Goal: Task Accomplishment & Management: Use online tool/utility

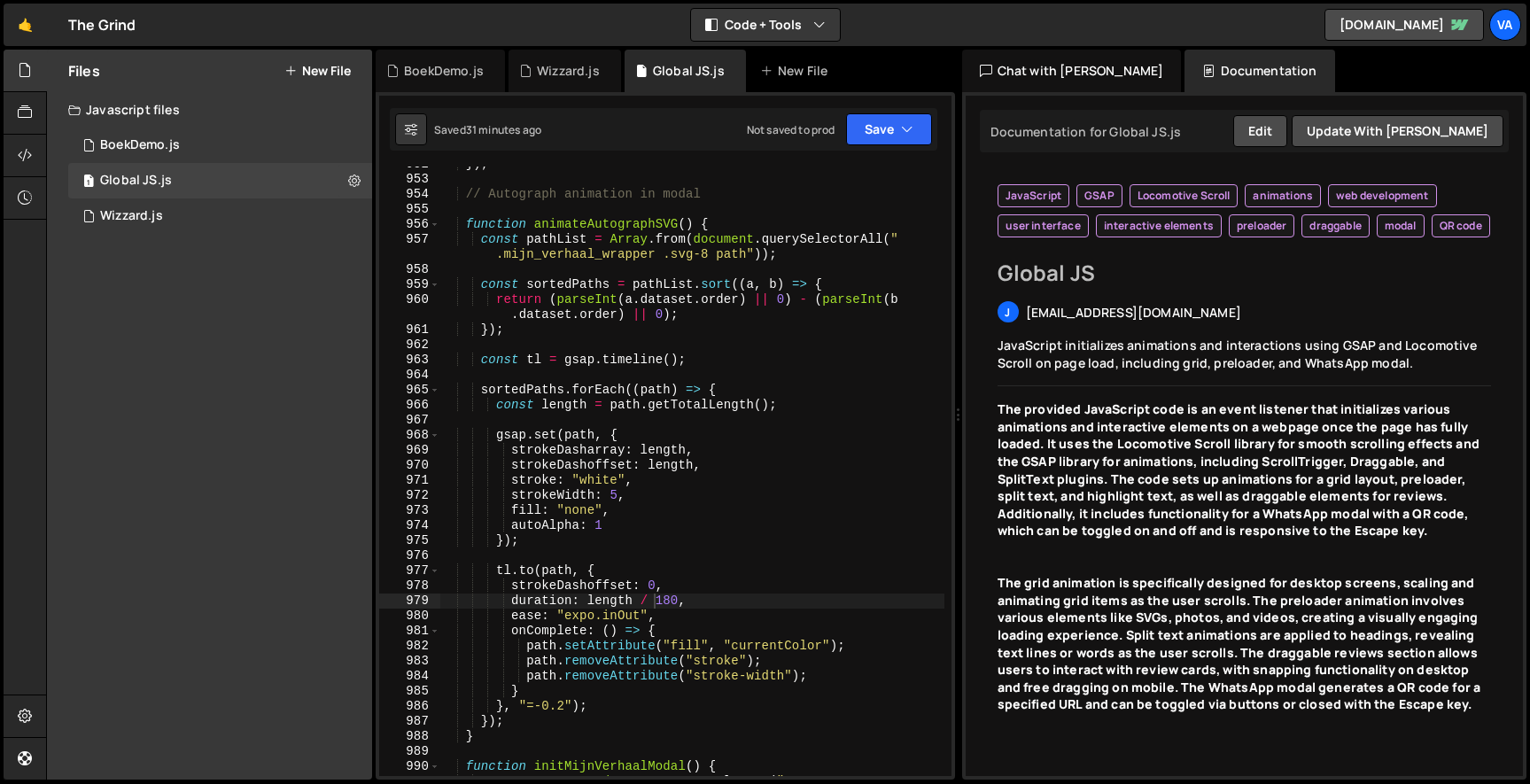
scroll to position [16254, 0]
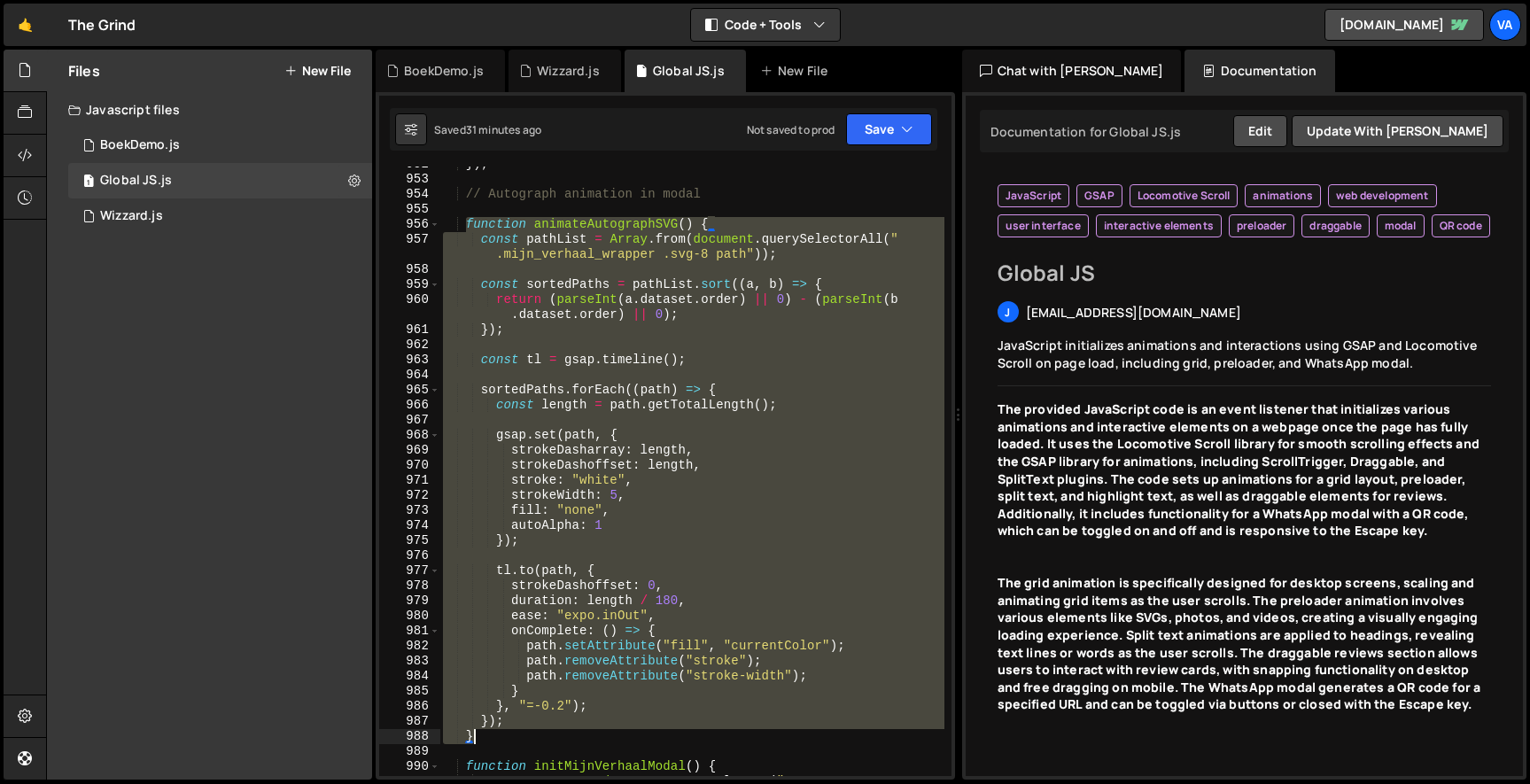
drag, startPoint x: 467, startPoint y: 224, endPoint x: 496, endPoint y: 734, distance: 510.8
click at [496, 734] on div "}) ; // Autograph animation in modal function animateAutographSVG ( ) { const p…" at bounding box center [691, 484] width 505 height 654
type textarea "}); }"
paste textarea
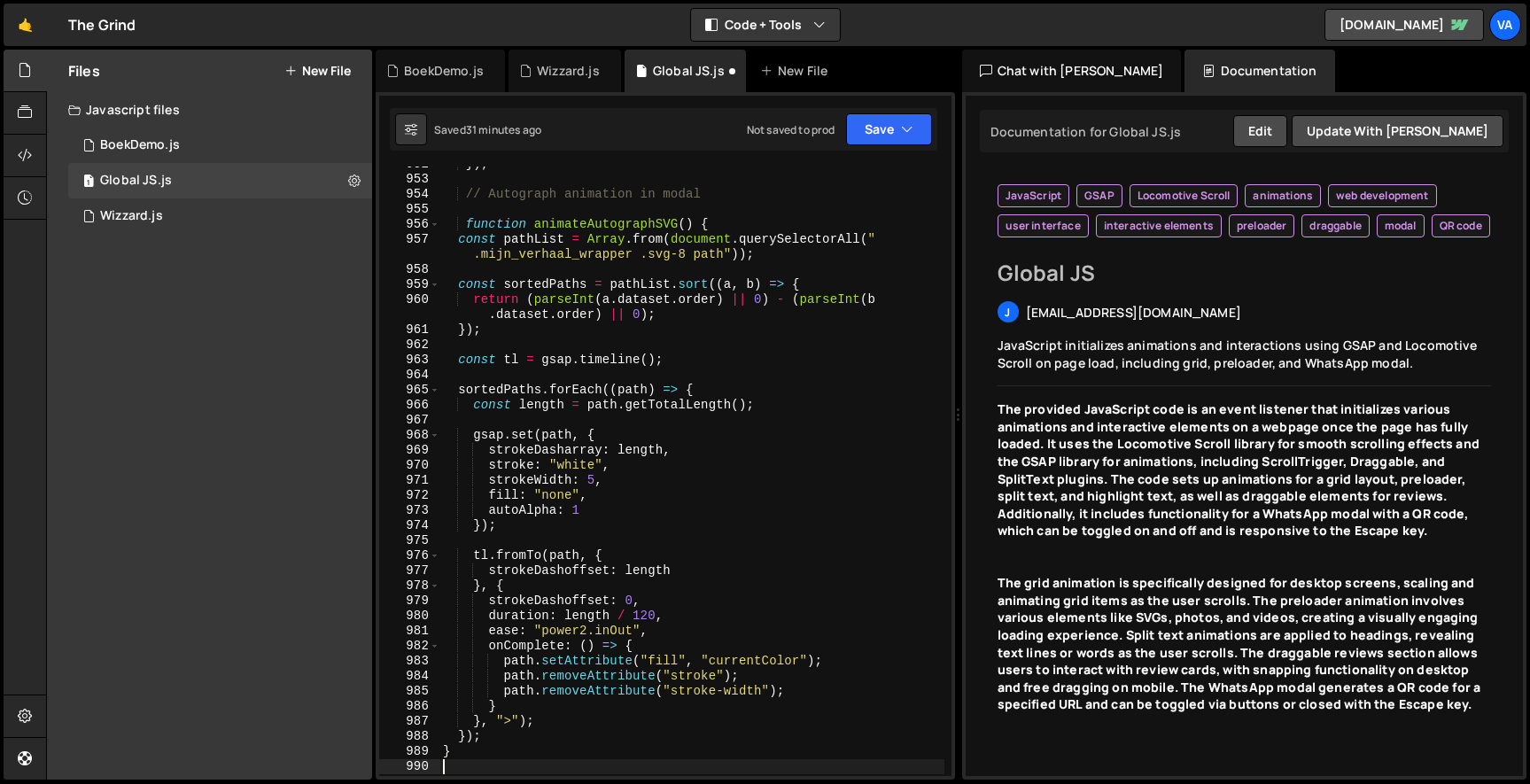
scroll to position [16271, 0]
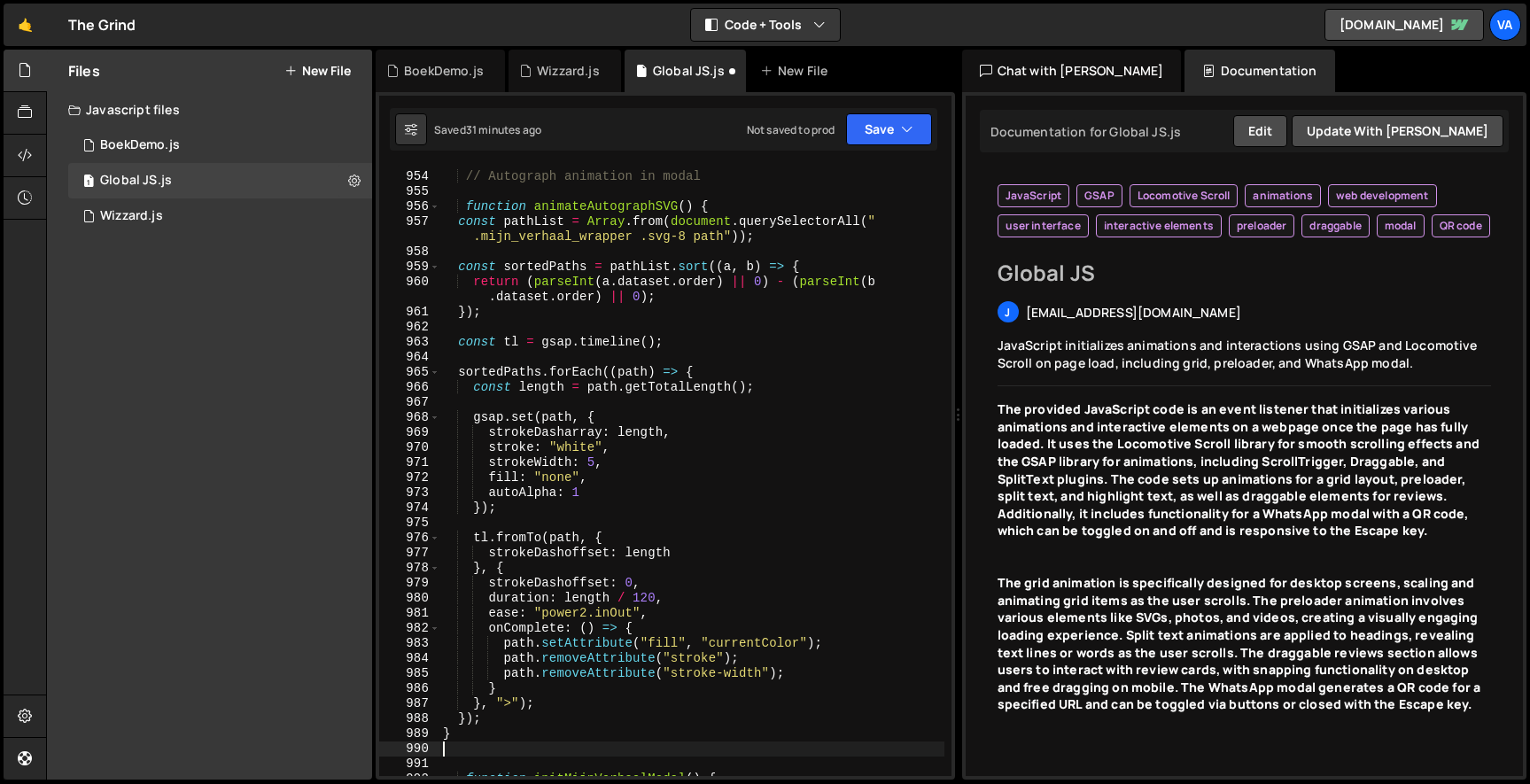
click at [510, 705] on div "// Autograph animation in modal function animateAutographSVG ( ) { const pathLi…" at bounding box center [691, 474] width 505 height 640
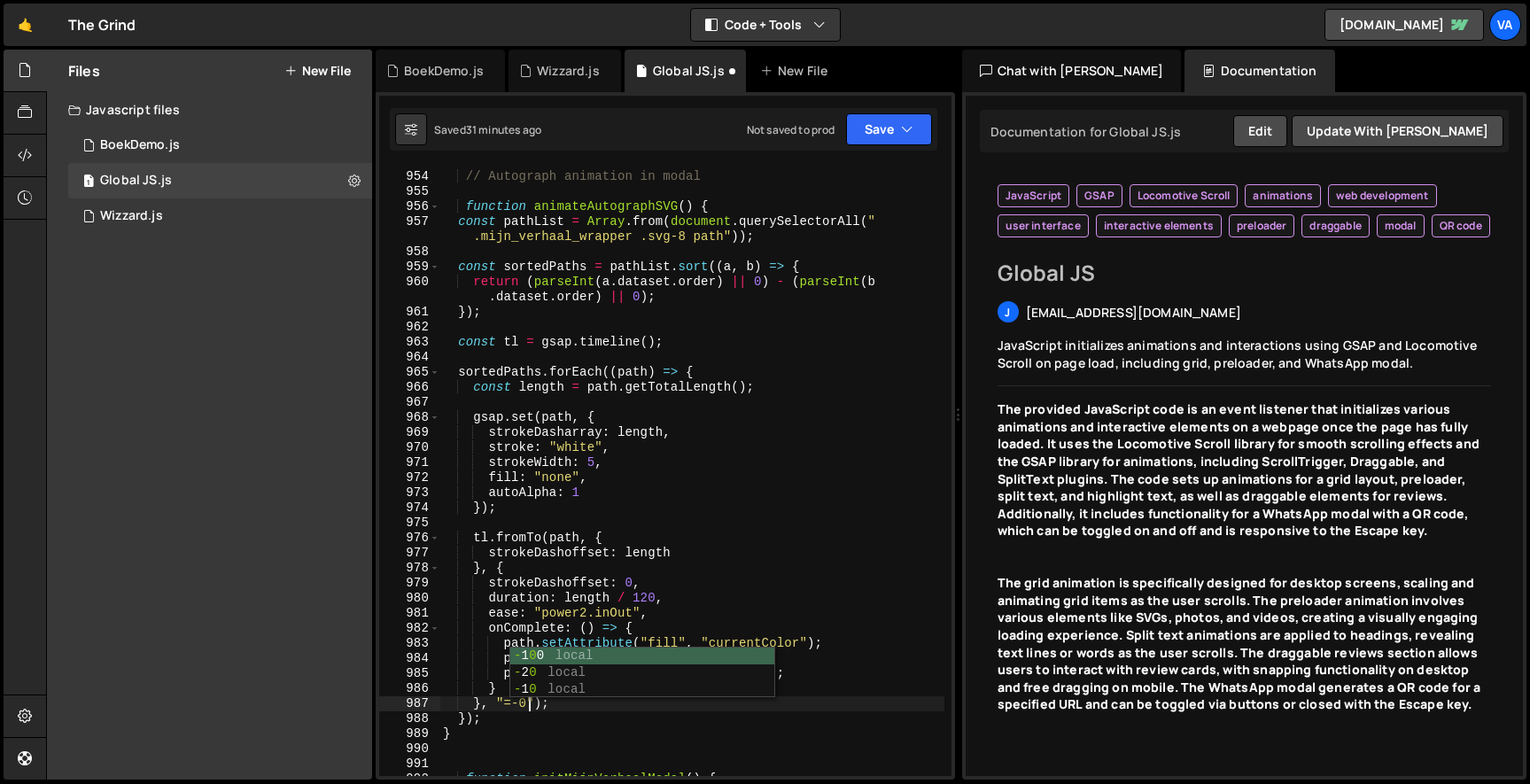
scroll to position [0, 7]
click at [605, 444] on div "// Autograph animation in modal function animateAutographSVG ( ) { const pathLi…" at bounding box center [691, 474] width 505 height 640
click at [591, 614] on div "// Autograph animation in modal function animateAutographSVG ( ) { const pathLi…" at bounding box center [691, 474] width 505 height 640
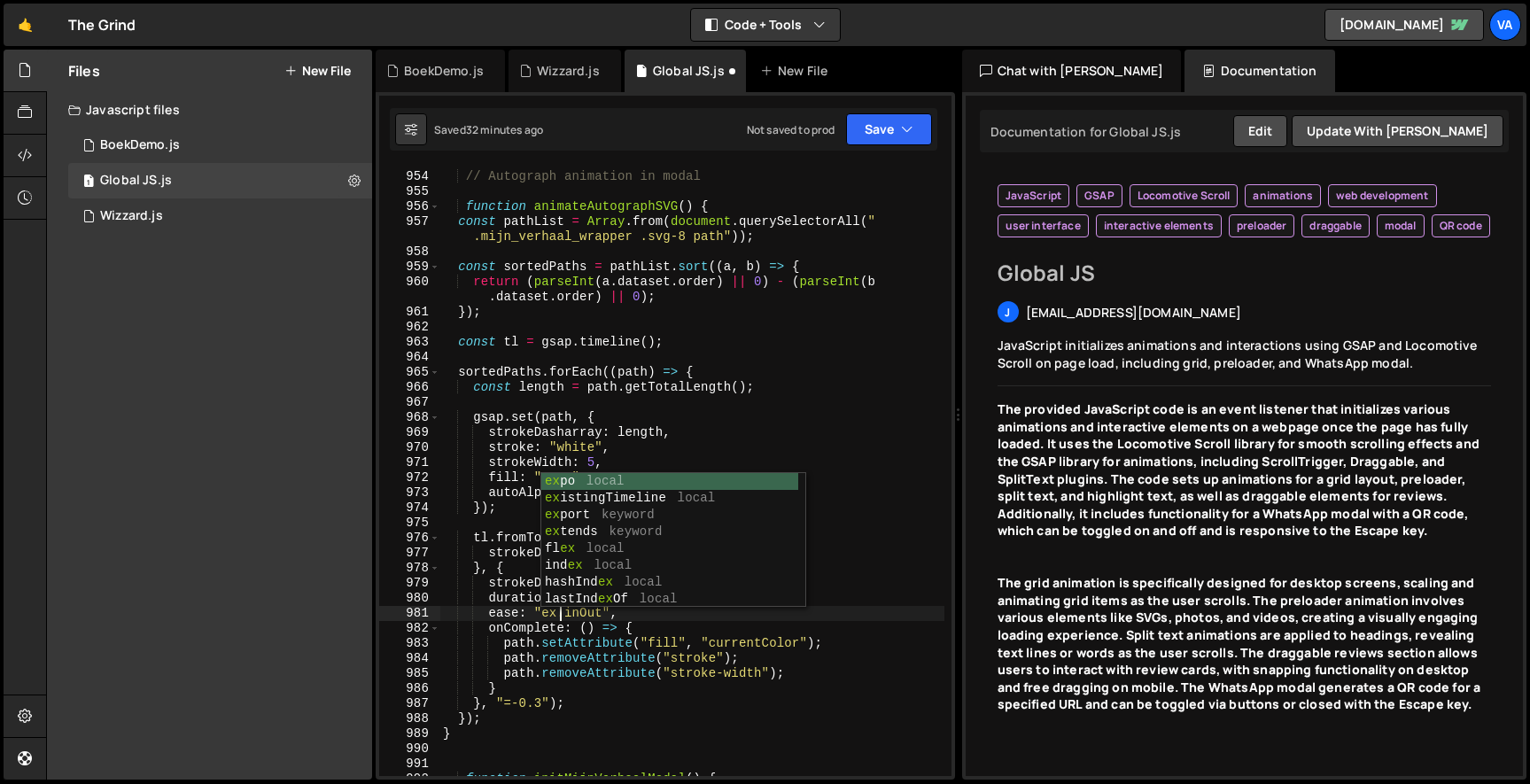
scroll to position [0, 10]
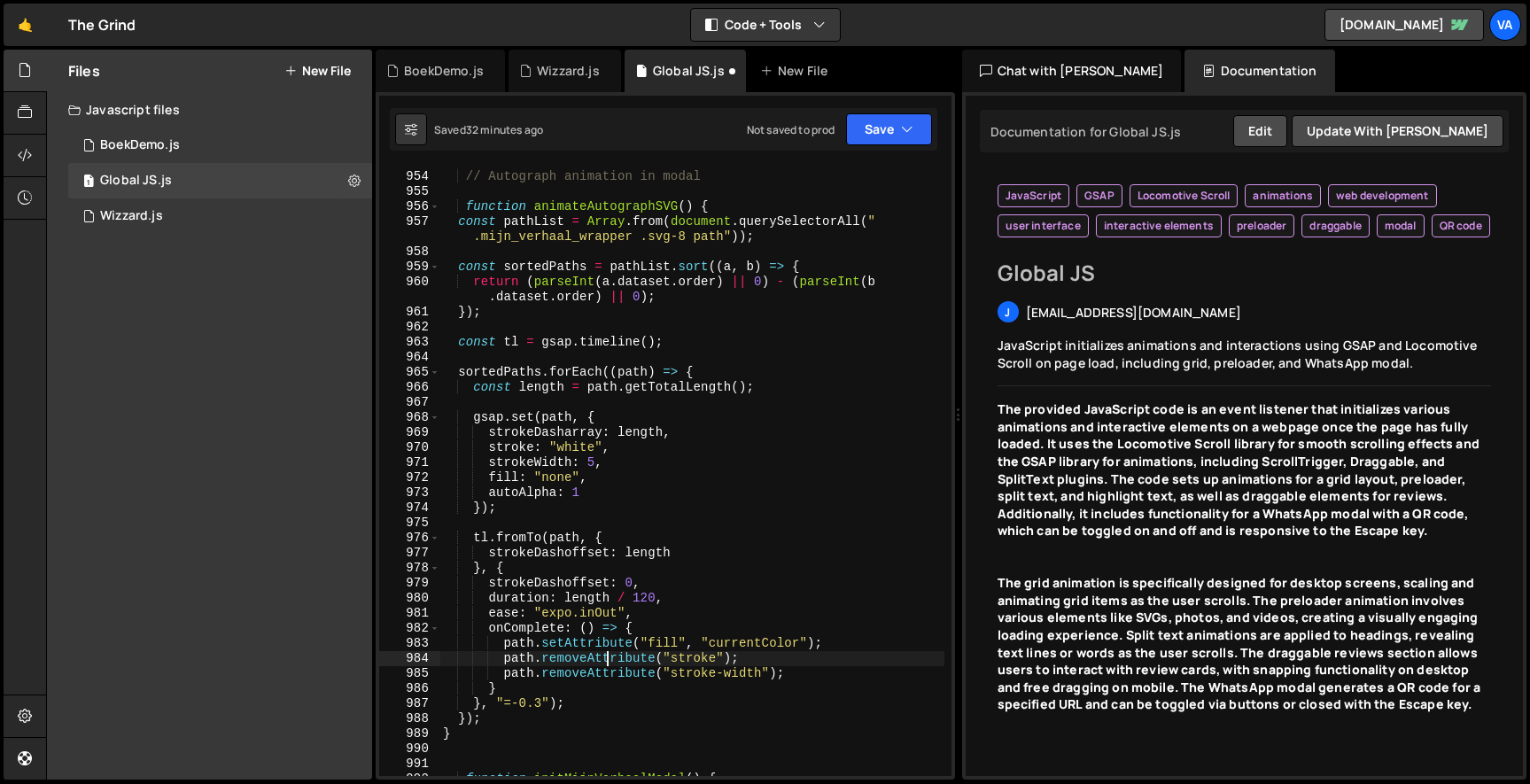
click at [610, 657] on div "// Autograph animation in modal function animateAutographSVG ( ) { const pathLi…" at bounding box center [691, 474] width 505 height 640
click at [662, 594] on div "// Autograph animation in modal function animateAutographSVG ( ) { const pathLi…" at bounding box center [691, 474] width 505 height 640
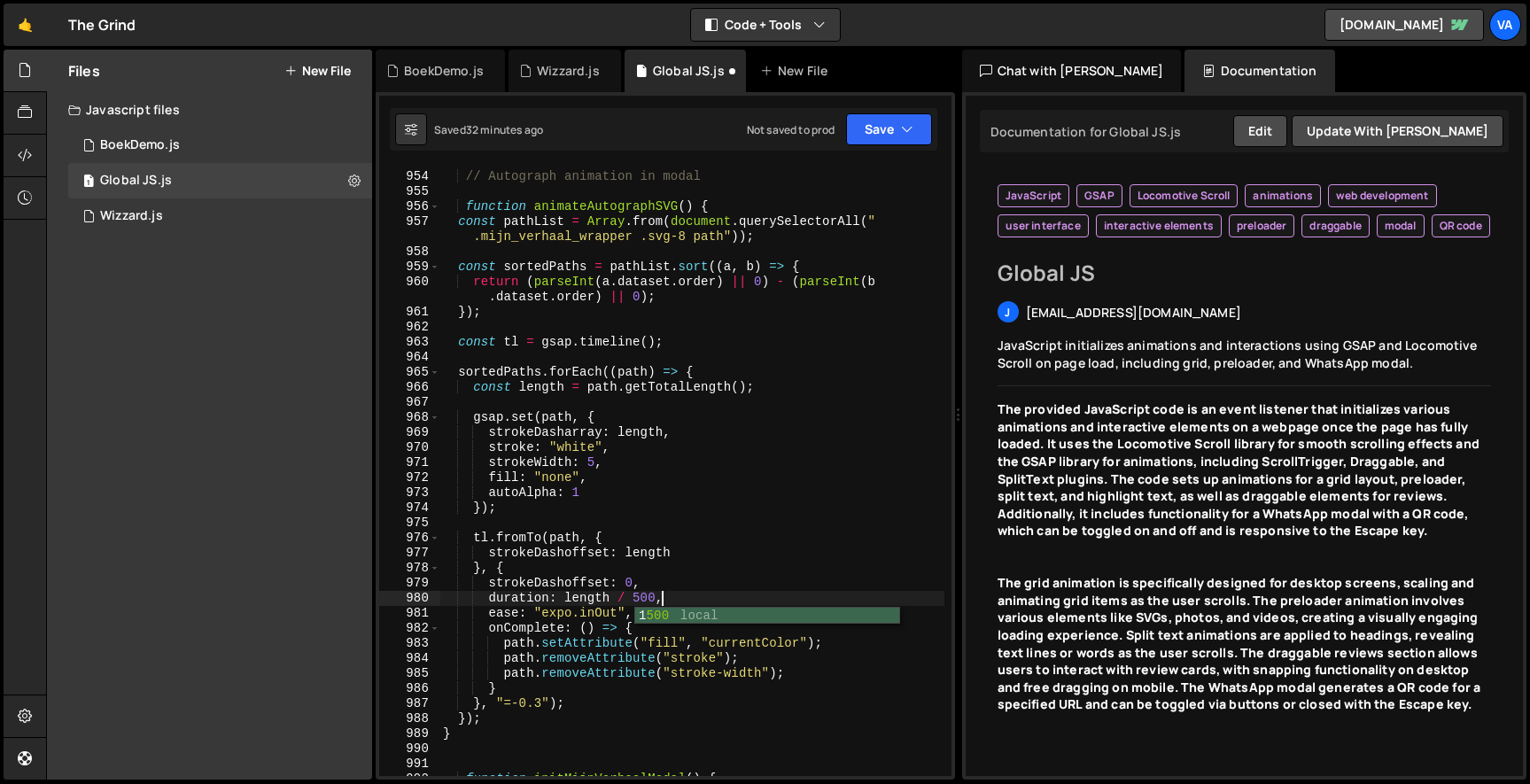
click at [649, 492] on div "// Autograph animation in modal function animateAutographSVG ( ) { const pathLi…" at bounding box center [691, 474] width 505 height 640
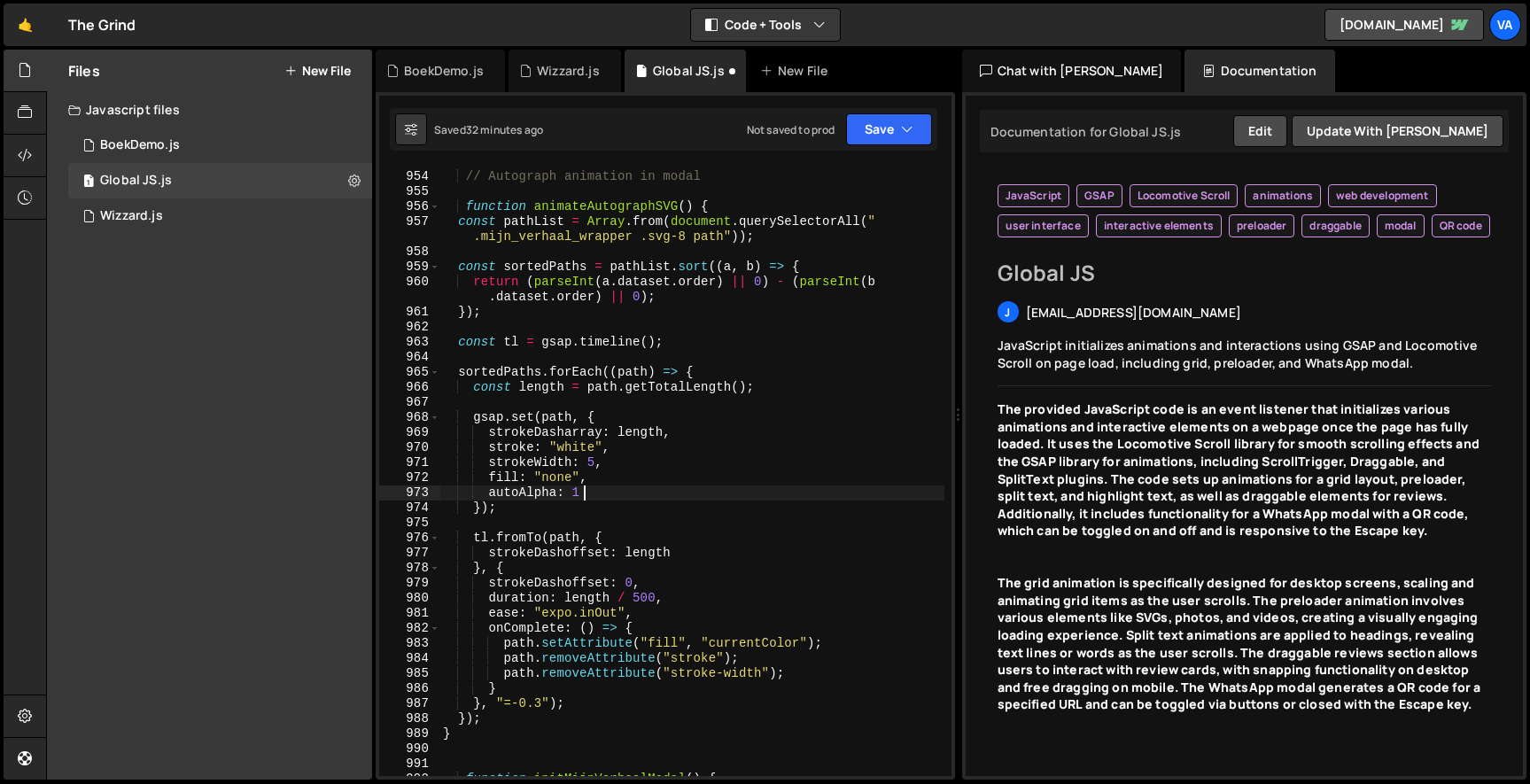
click at [548, 699] on div "// Autograph animation in modal function animateAutographSVG ( ) { const pathLi…" at bounding box center [691, 474] width 505 height 640
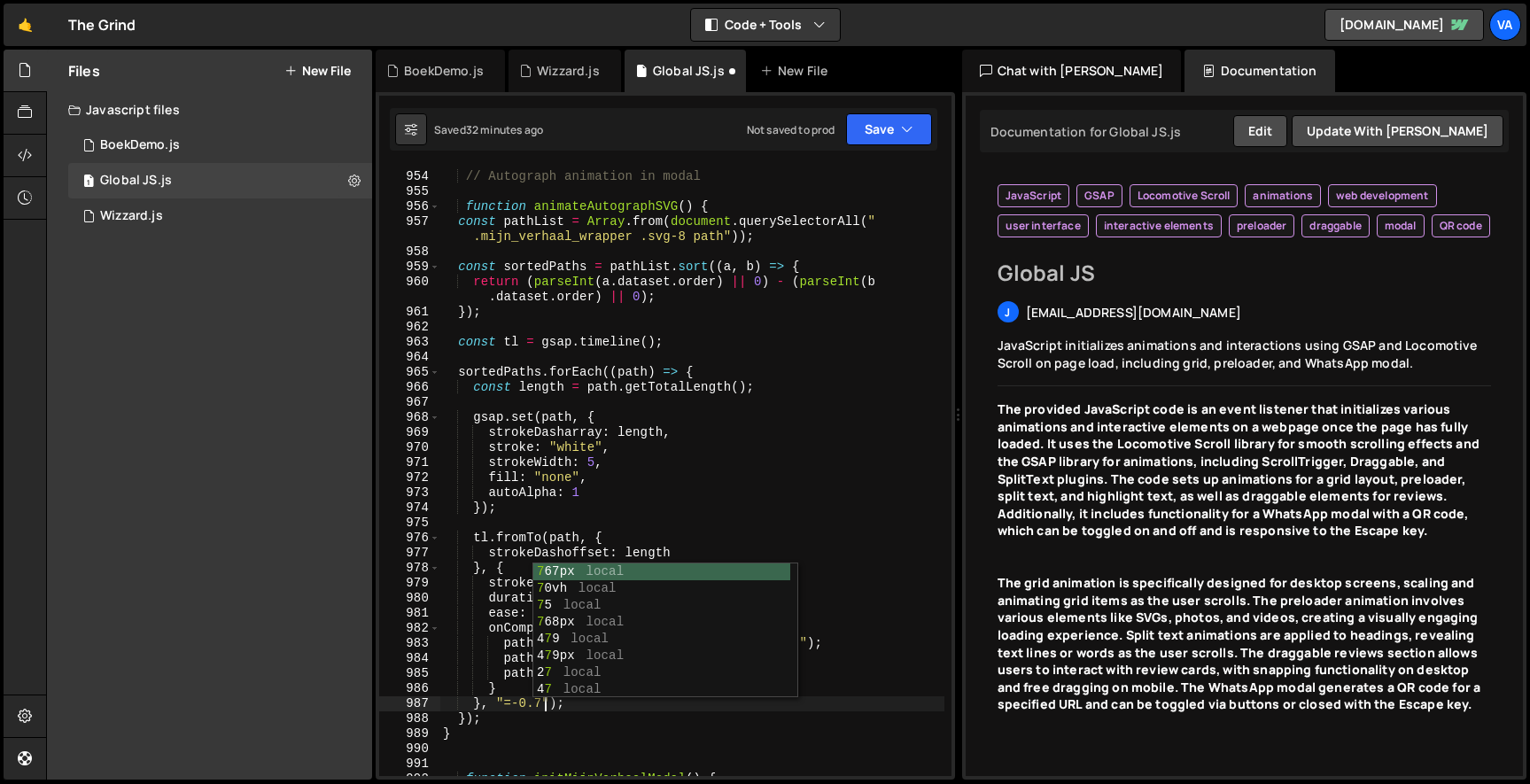
click at [637, 383] on div "// Autograph animation in modal function animateAutographSVG ( ) { const pathLi…" at bounding box center [691, 474] width 505 height 640
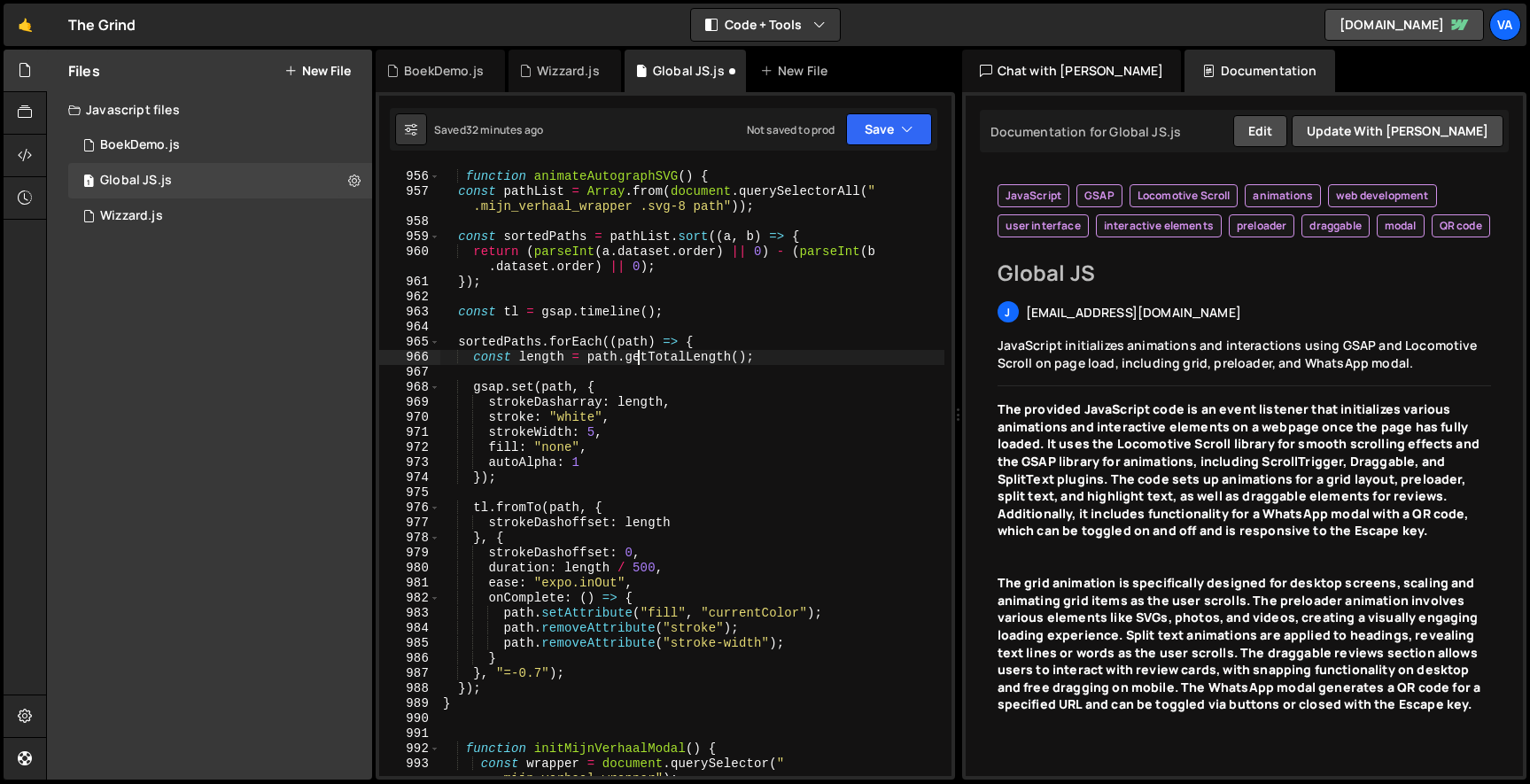
scroll to position [0, 0]
click at [884, 131] on button "Save" at bounding box center [889, 129] width 86 height 32
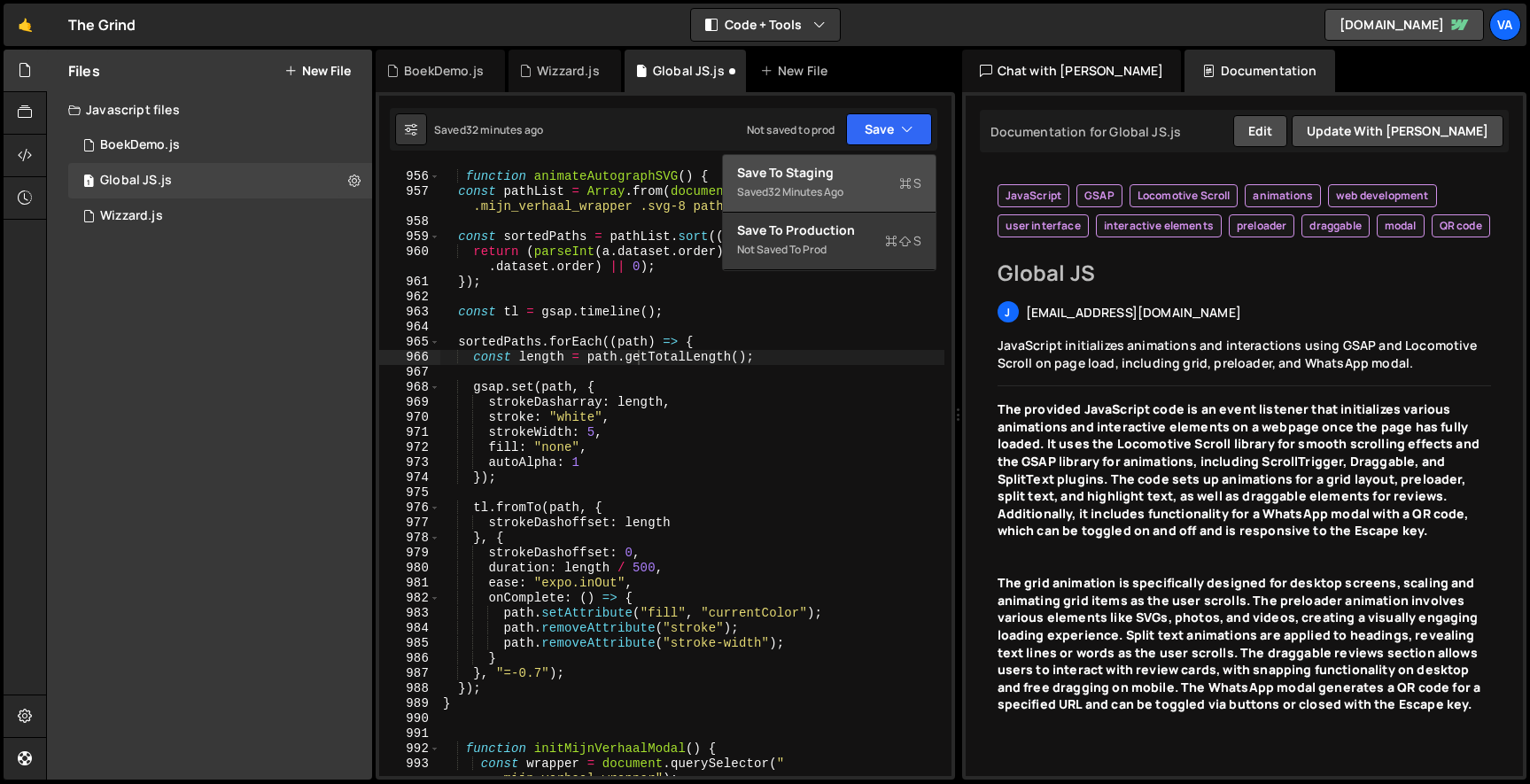
click at [856, 186] on div "Saved 32 minutes ago" at bounding box center [829, 192] width 184 height 21
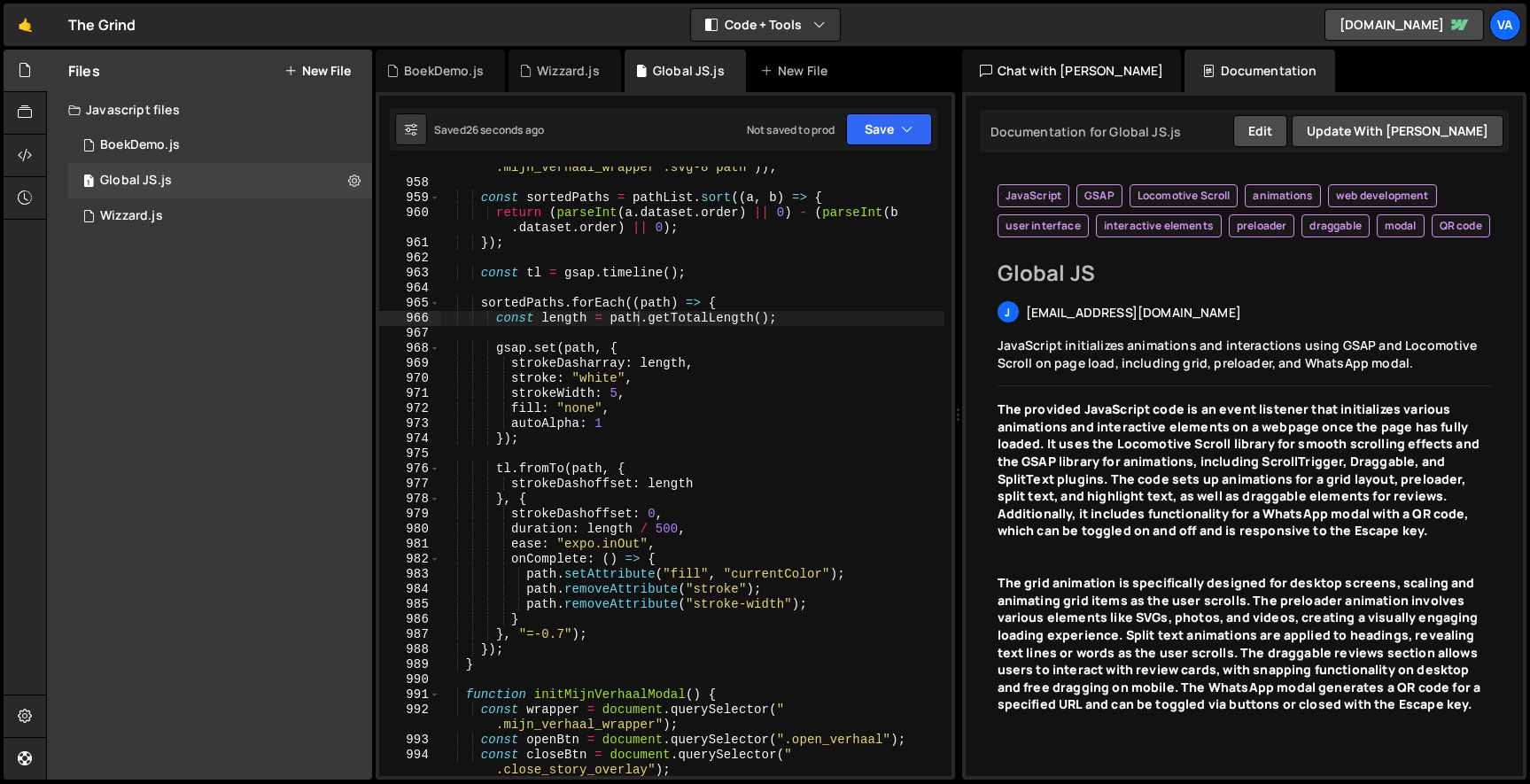
scroll to position [16353, 0]
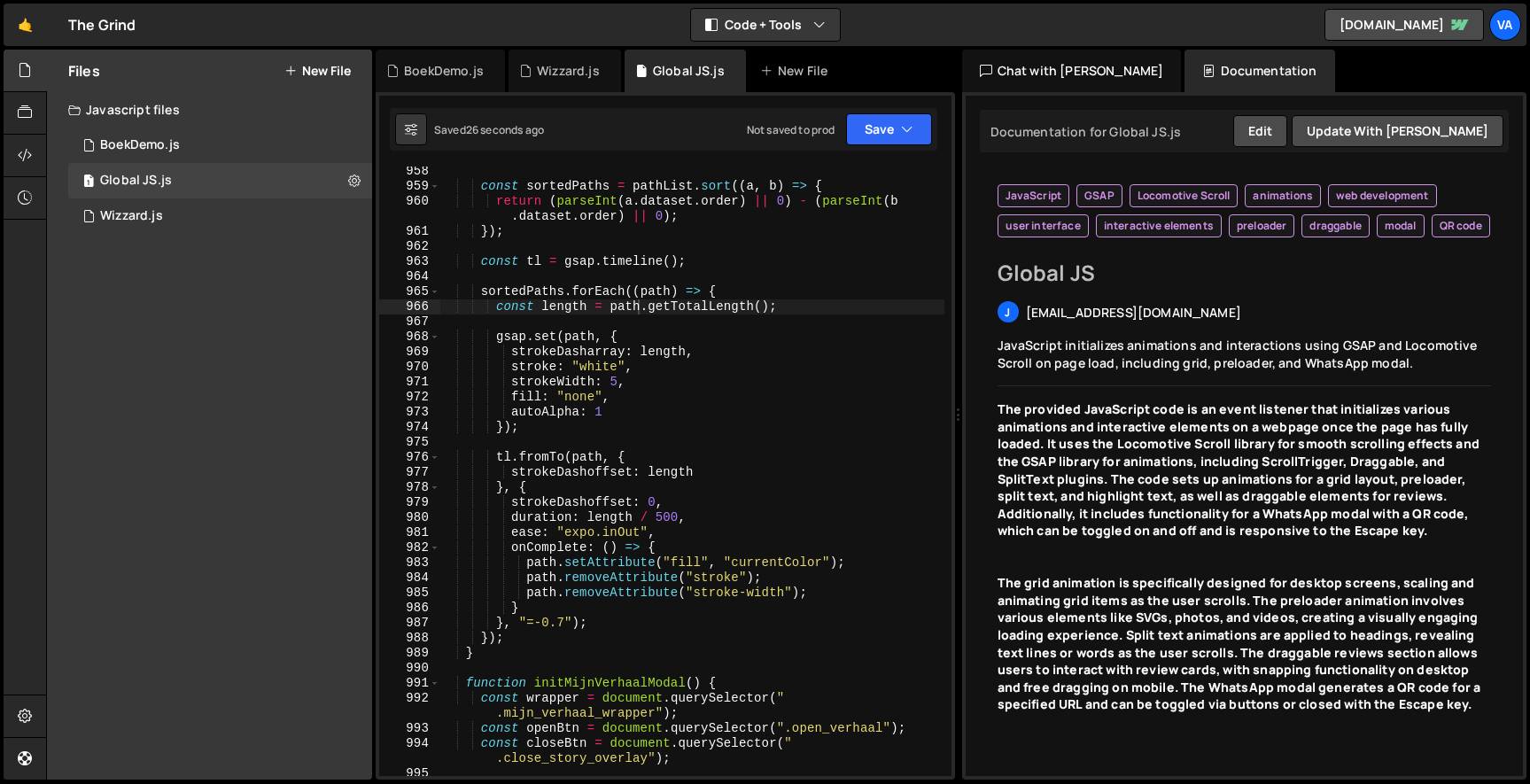
click at [567, 629] on div "const sortedPaths = pathList . sort (( a , b ) => { return ( parseInt ( a . dat…" at bounding box center [691, 484] width 505 height 640
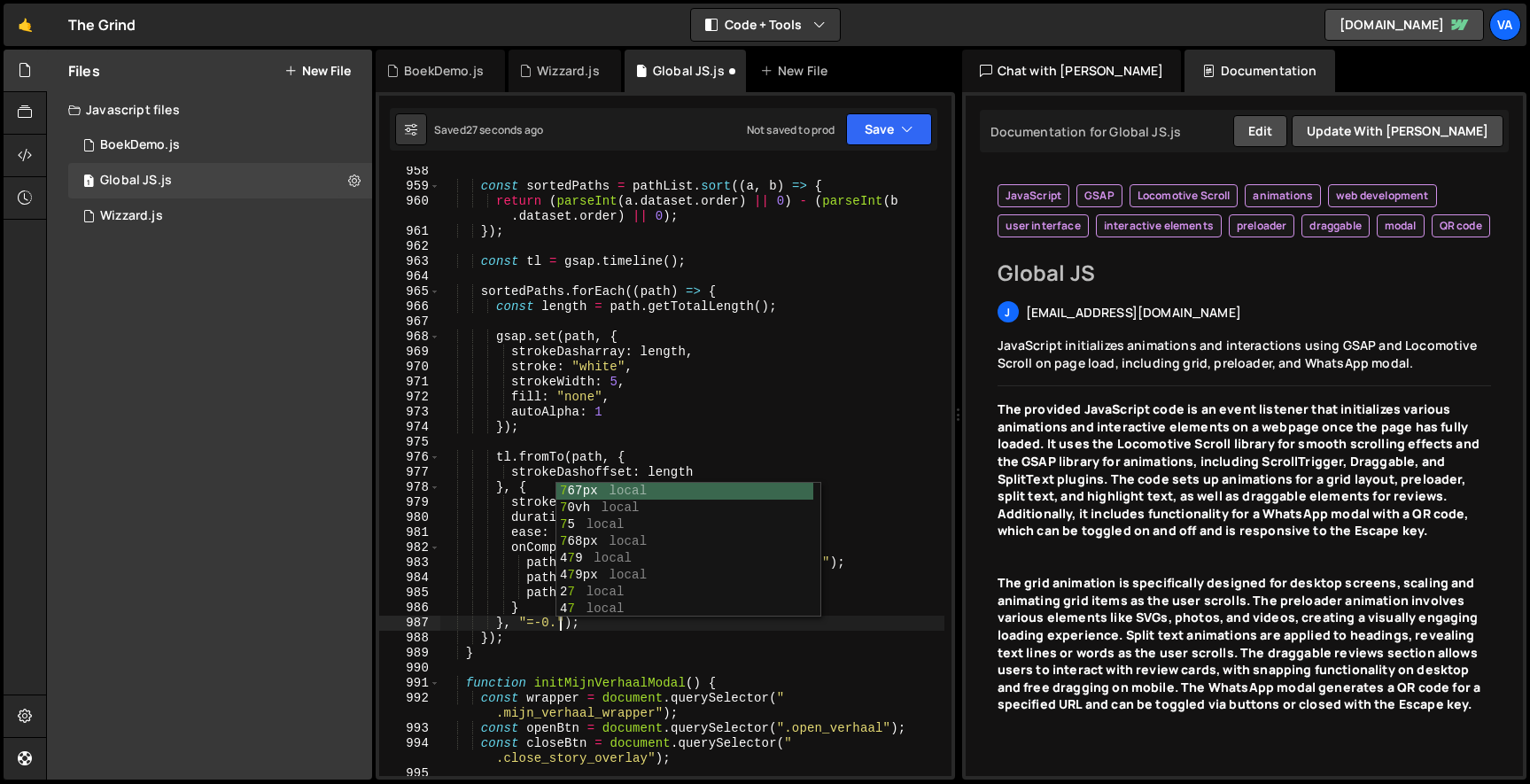
scroll to position [0, 9]
click at [658, 390] on div "const sortedPaths = pathList . sort (( a , b ) => { return ( parseInt ( a . dat…" at bounding box center [691, 484] width 505 height 640
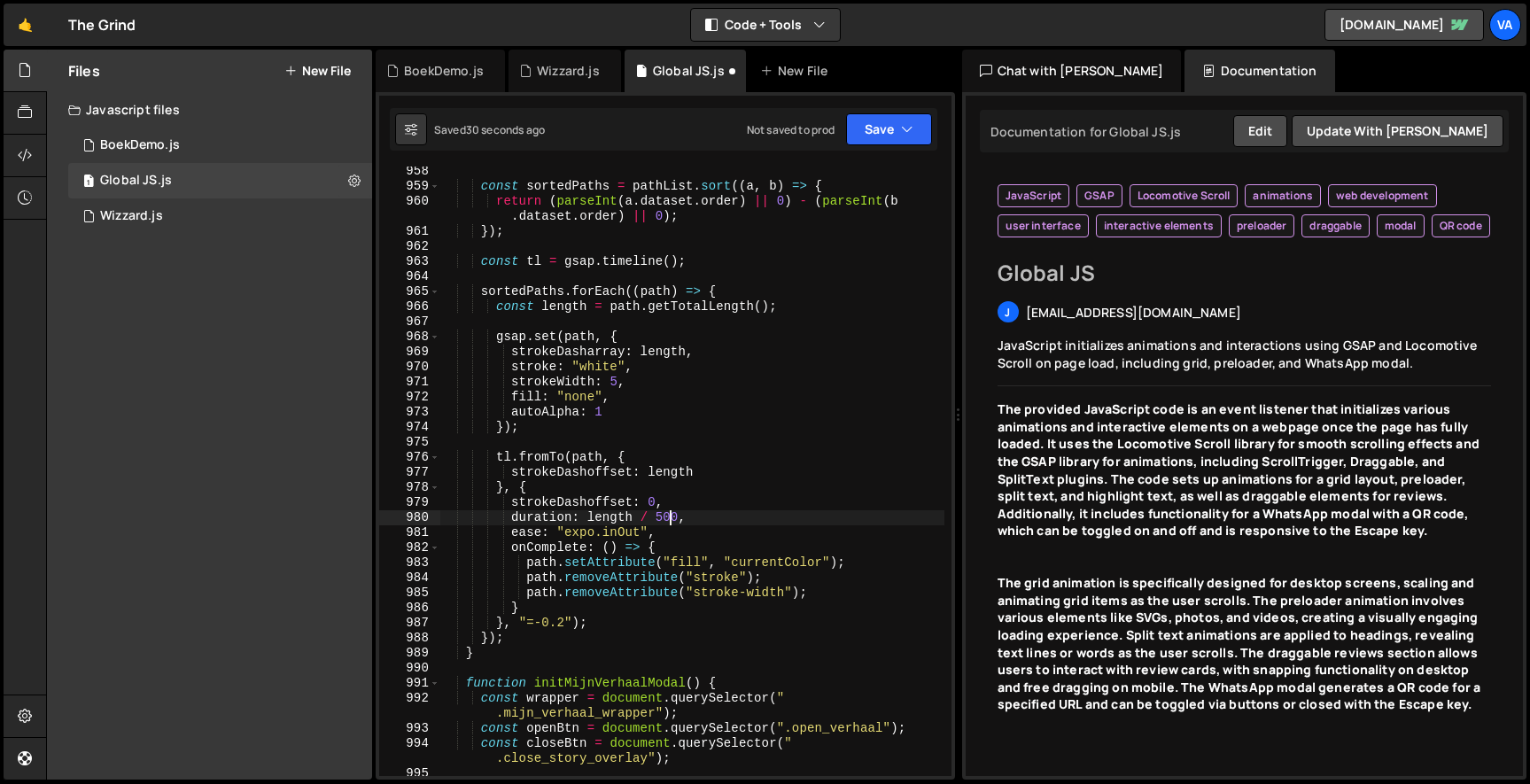
click at [672, 515] on div "const sortedPaths = pathList . sort (( a , b ) => { return ( parseInt ( a . dat…" at bounding box center [691, 484] width 505 height 640
click at [875, 116] on button "Save" at bounding box center [889, 129] width 86 height 32
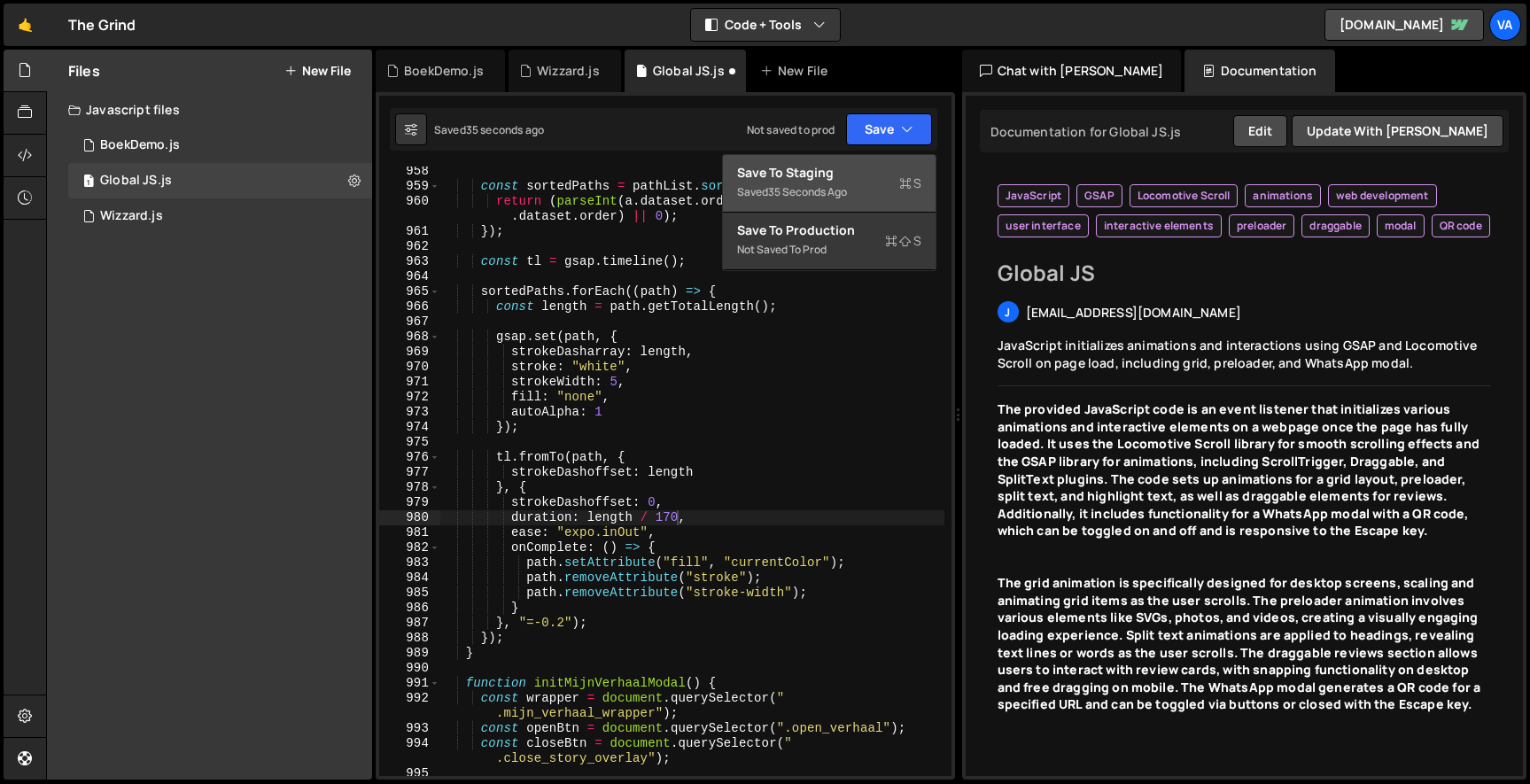
click at [839, 160] on button "Save to Staging S Saved 35 seconds ago" at bounding box center [829, 183] width 213 height 57
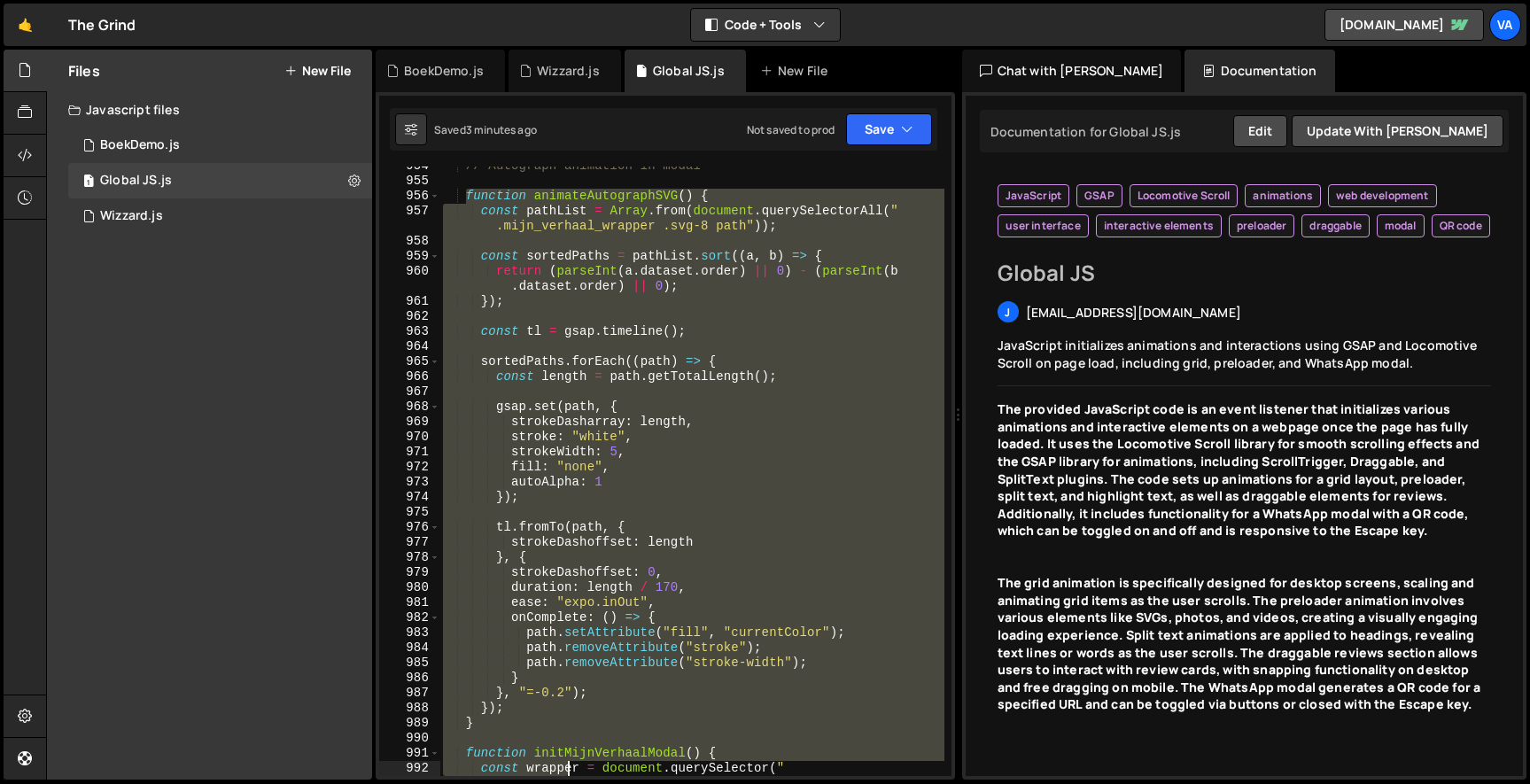
scroll to position [16508, 0]
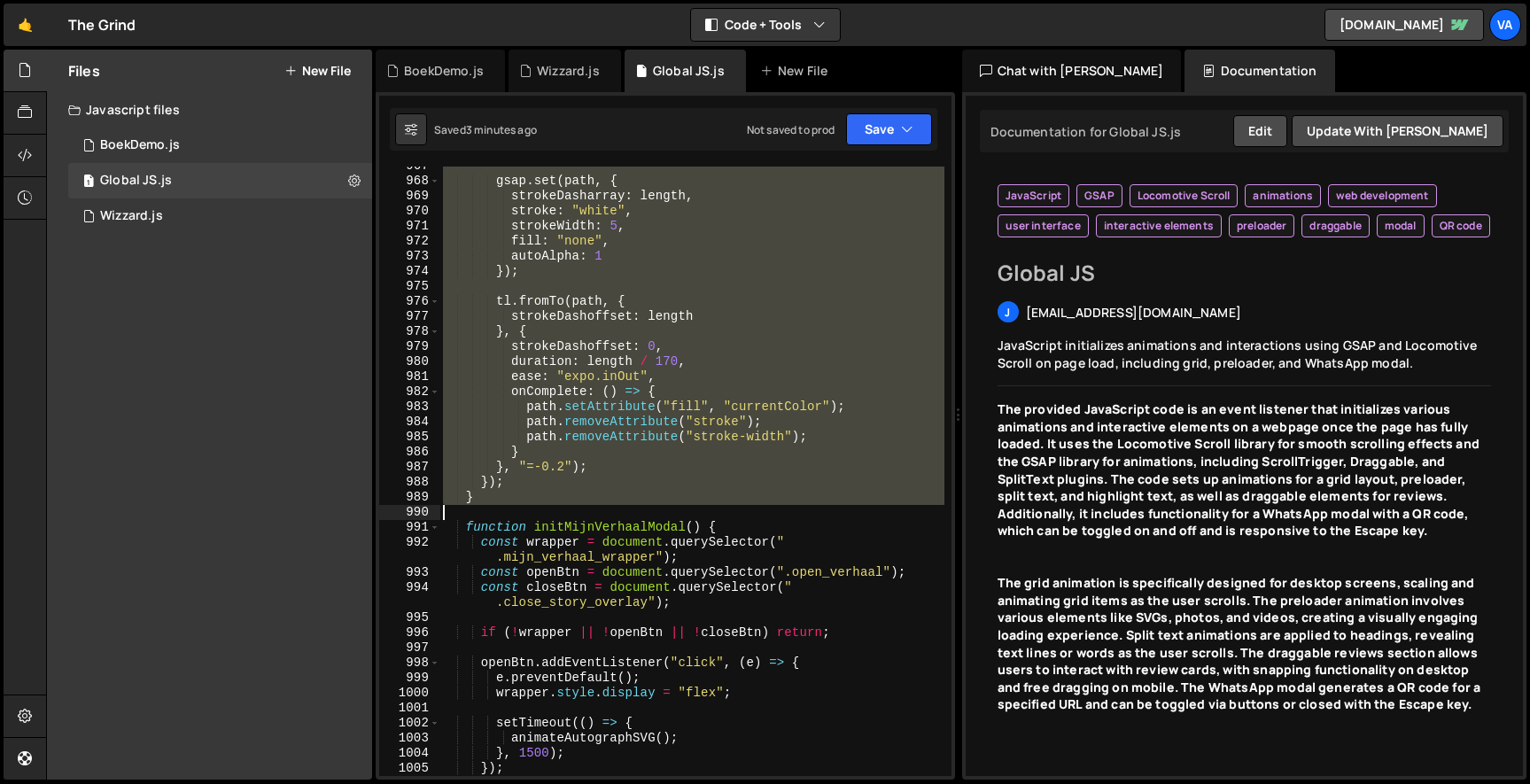
drag, startPoint x: 470, startPoint y: 281, endPoint x: 537, endPoint y: 508, distance: 236.7
click at [536, 511] on div "gsap . set ( path , { strokeDasharray : length , stroke : "white" , strokeWidth…" at bounding box center [691, 478] width 505 height 640
type textarea "}"
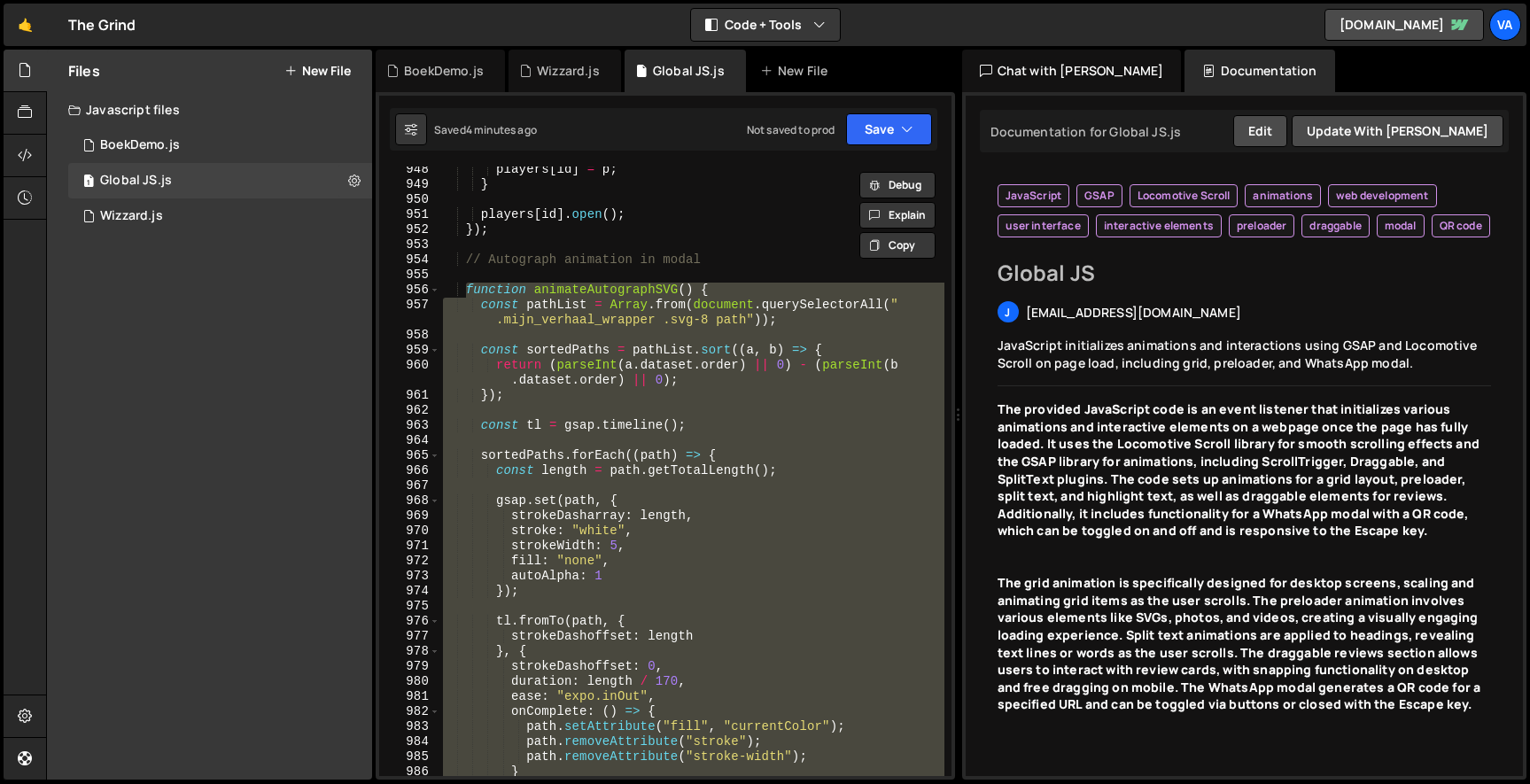
scroll to position [16179, 0]
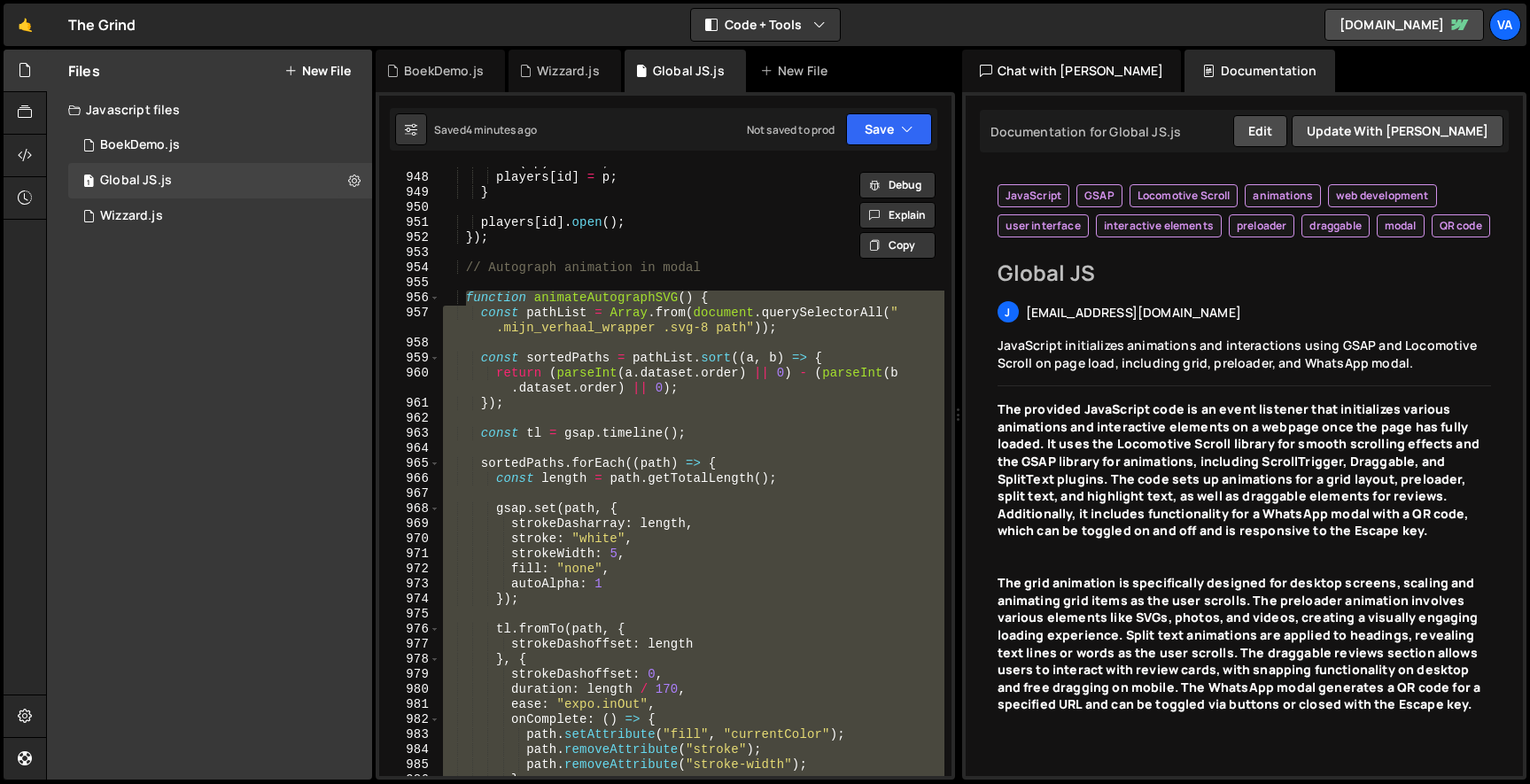
paste textarea
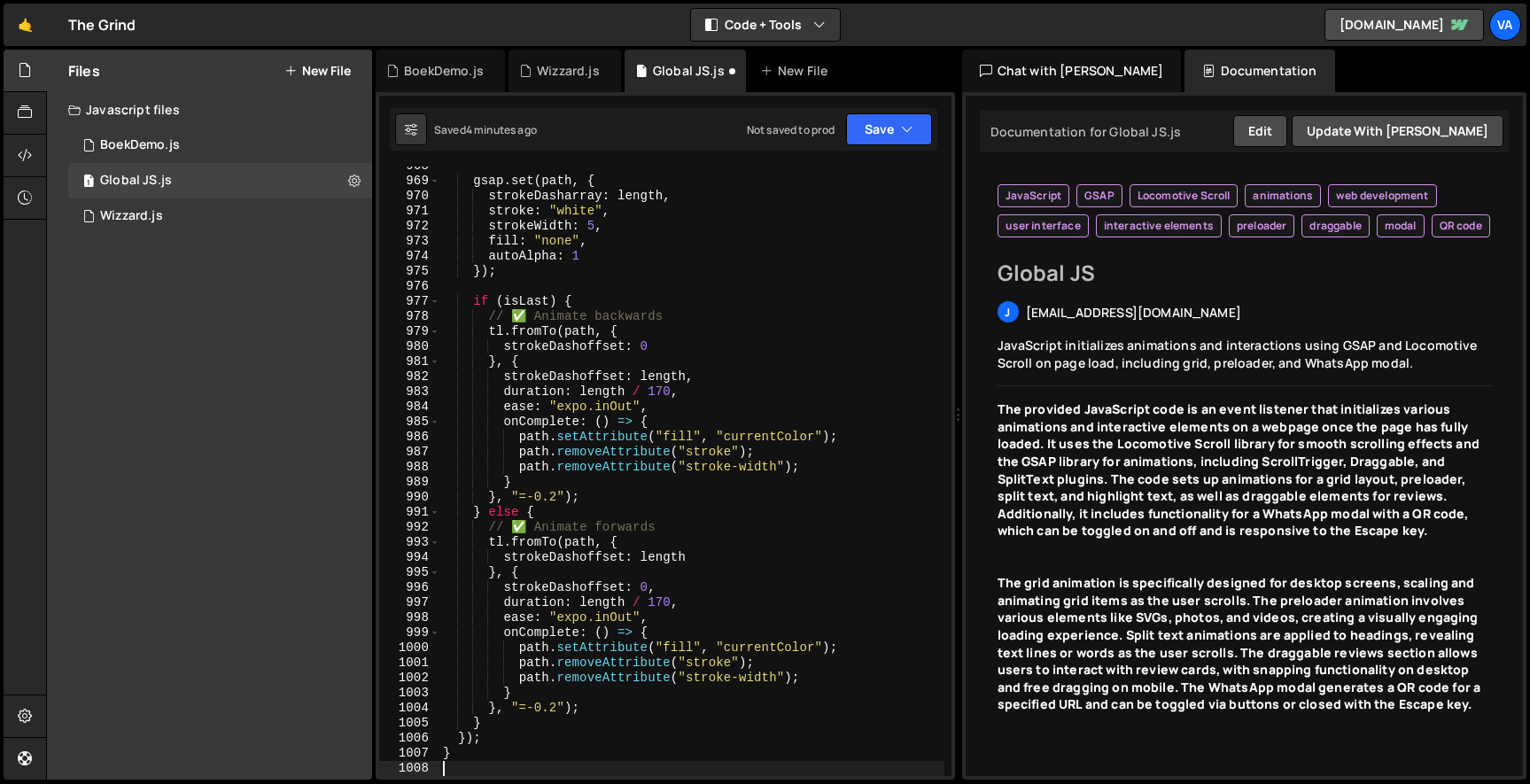
click at [668, 596] on div "gsap . set ( path , { strokeDasharray : length , stroke : "white" , strokeWidth…" at bounding box center [691, 478] width 505 height 640
click at [560, 706] on div "gsap . set ( path , { strokeDasharray : length , stroke : "white" , strokeWidth…" at bounding box center [691, 478] width 505 height 640
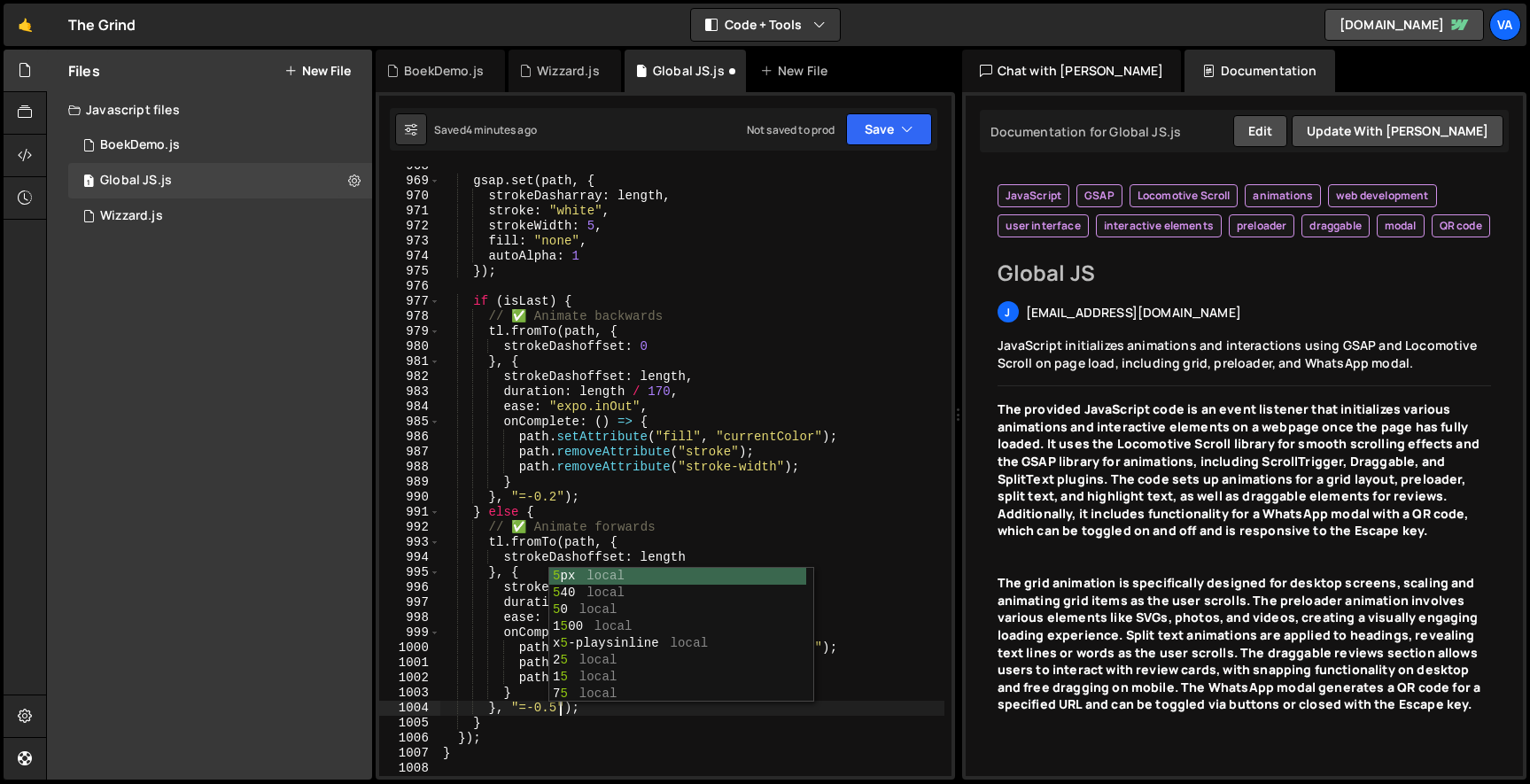
scroll to position [0, 9]
click at [699, 493] on div "gsap . set ( path , { strokeDasharray : length , stroke : "white" , strokeWidth…" at bounding box center [691, 478] width 505 height 640
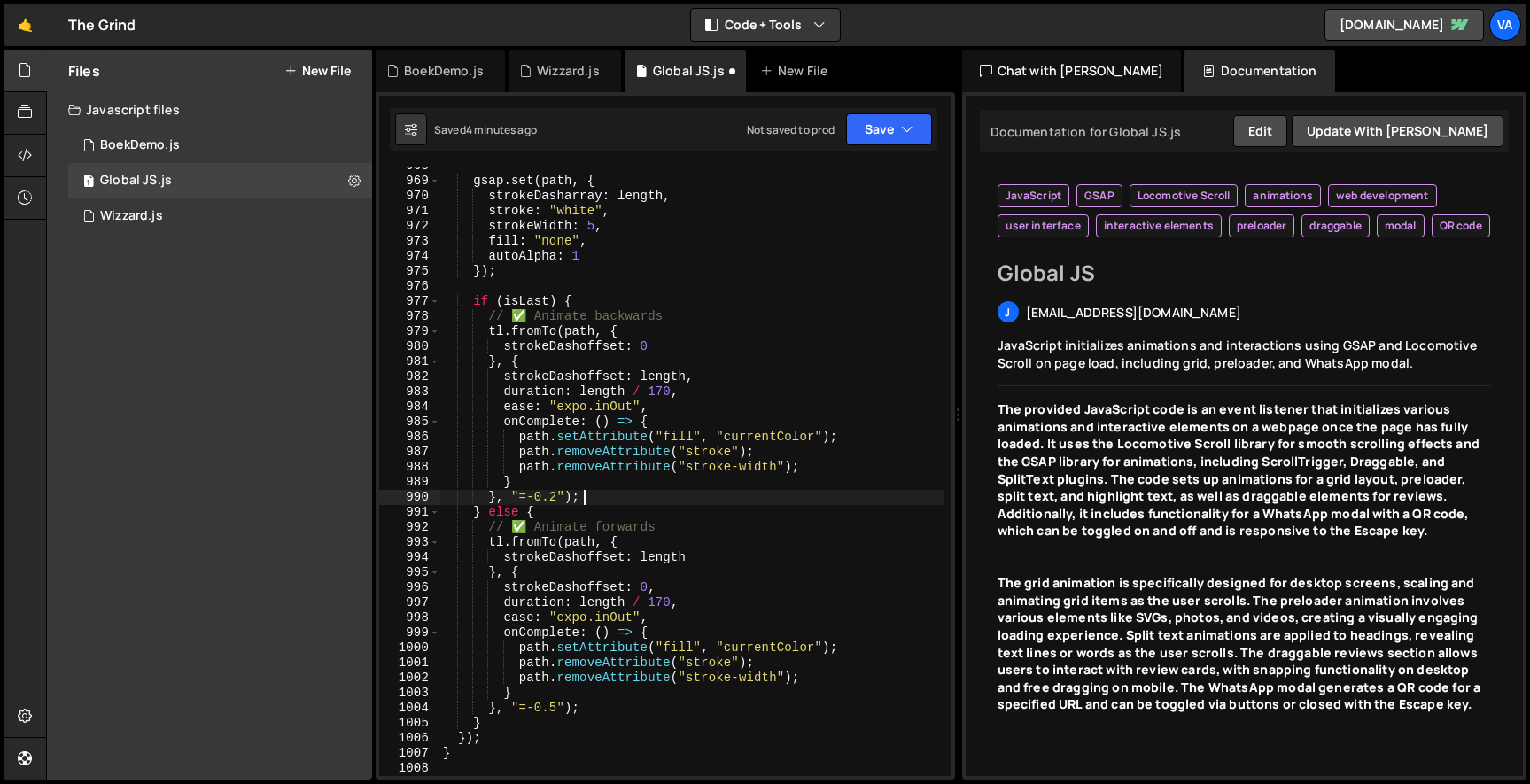
click at [556, 497] on div "gsap . set ( path , { strokeDasharray : length , stroke : "white" , strokeWidth…" at bounding box center [691, 478] width 505 height 640
click at [667, 384] on div "gsap . set ( path , { strokeDasharray : length , stroke : "white" , strokeWidth…" at bounding box center [691, 478] width 505 height 640
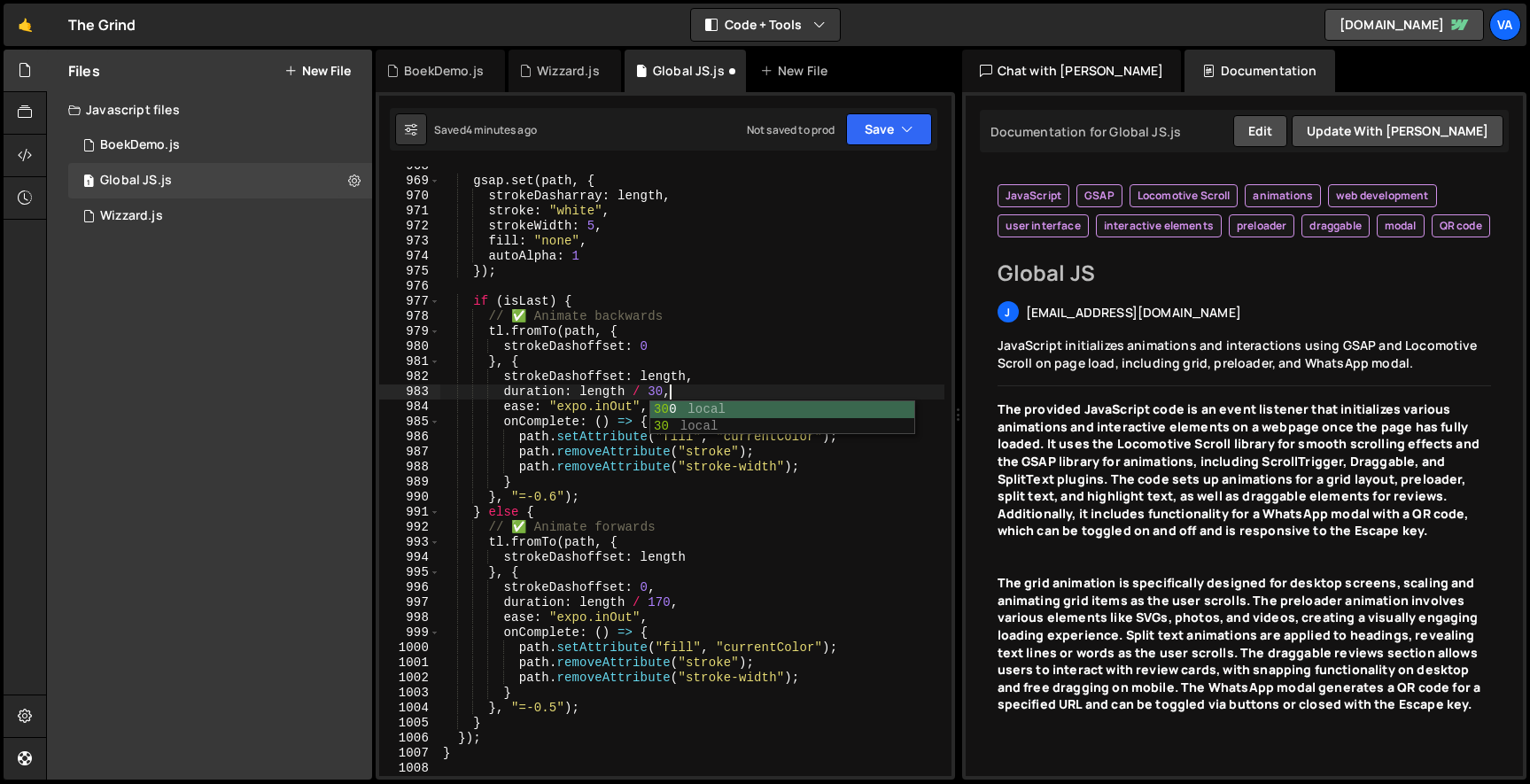
scroll to position [0, 16]
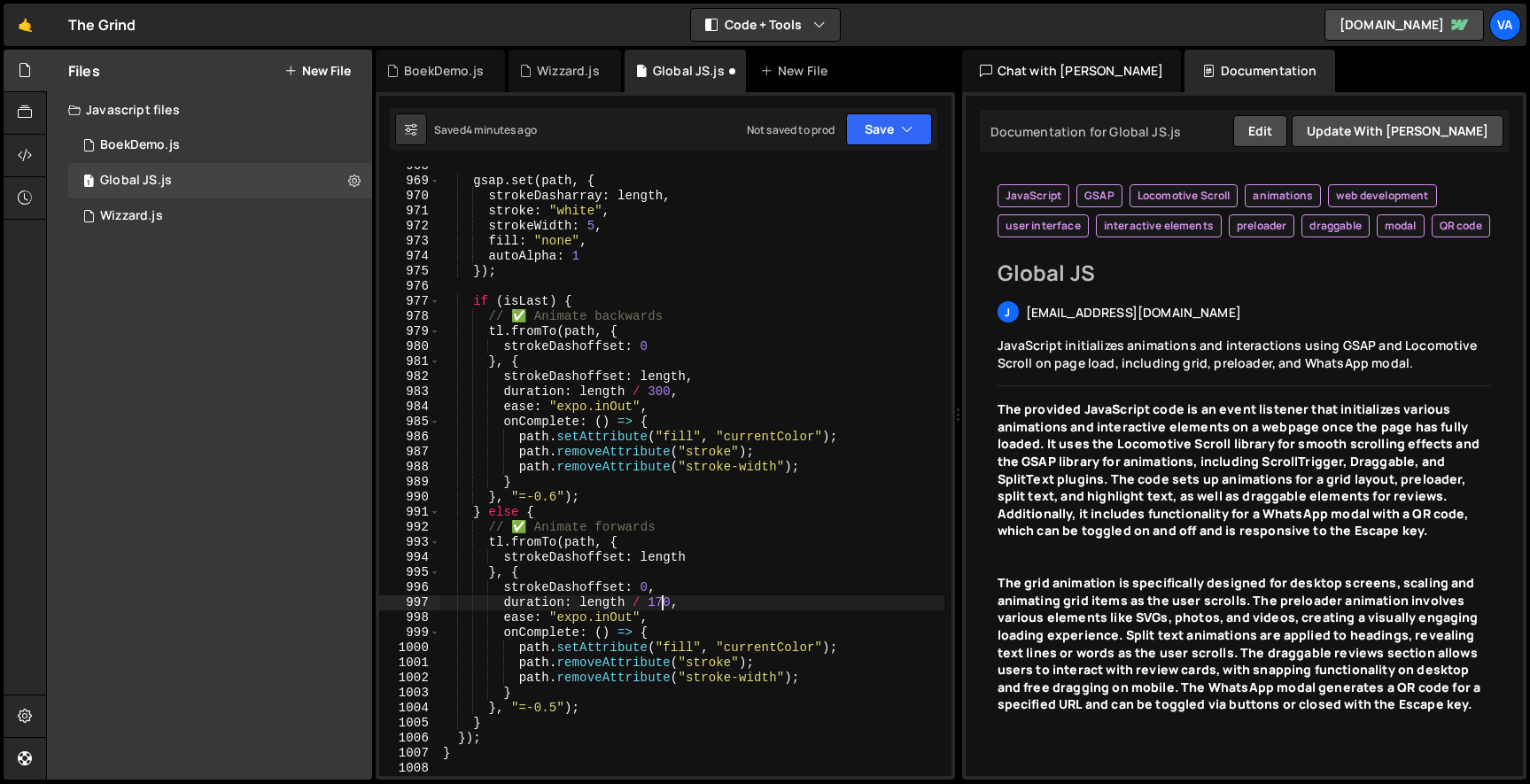
click at [660, 600] on div "gsap . set ( path , { strokeDasharray : length , stroke : "white" , strokeWidth…" at bounding box center [691, 478] width 505 height 640
click at [865, 120] on button "Save" at bounding box center [889, 129] width 86 height 32
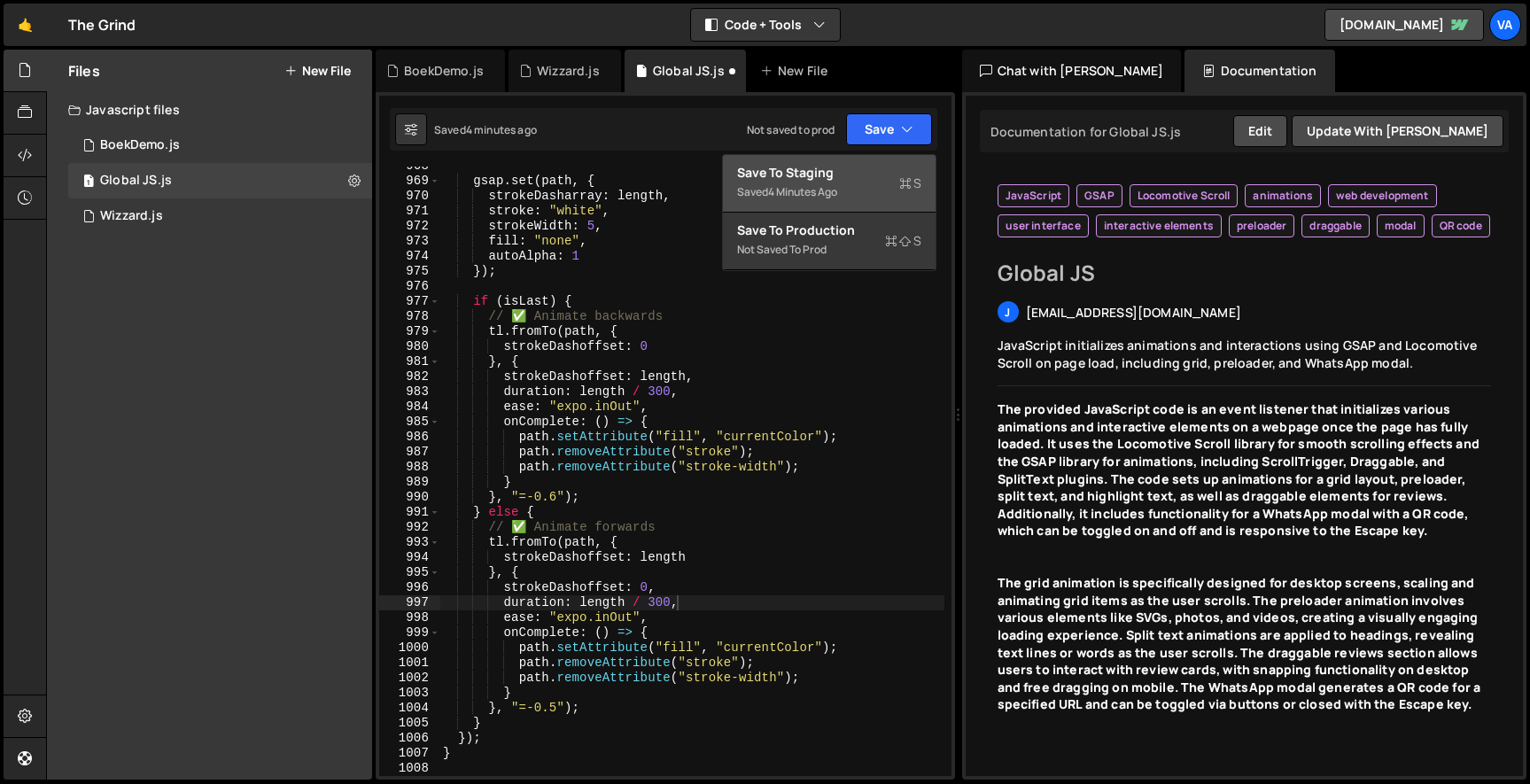
click at [863, 162] on button "Save to Staging S Saved 4 minutes ago" at bounding box center [829, 183] width 213 height 57
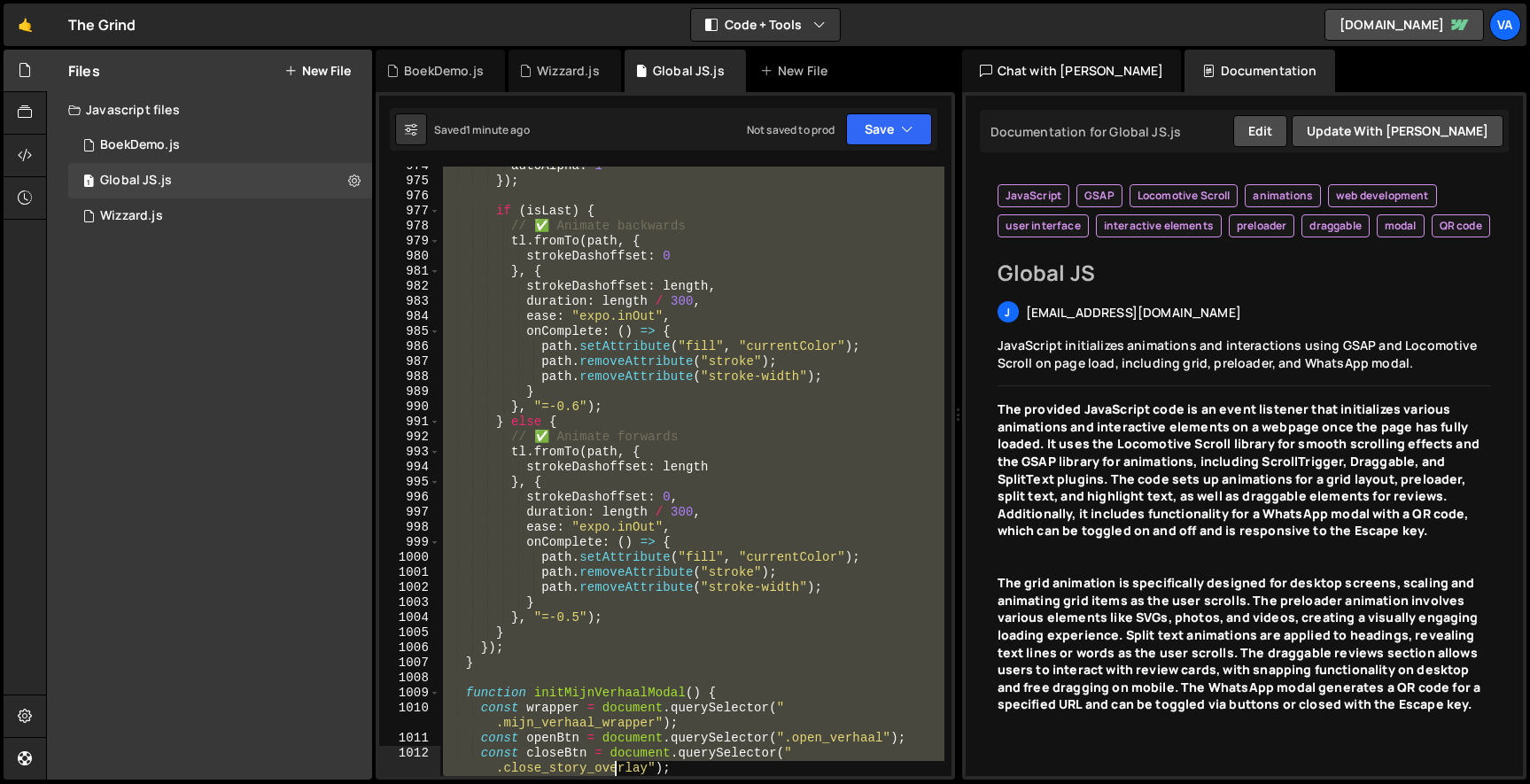
scroll to position [16990, 0]
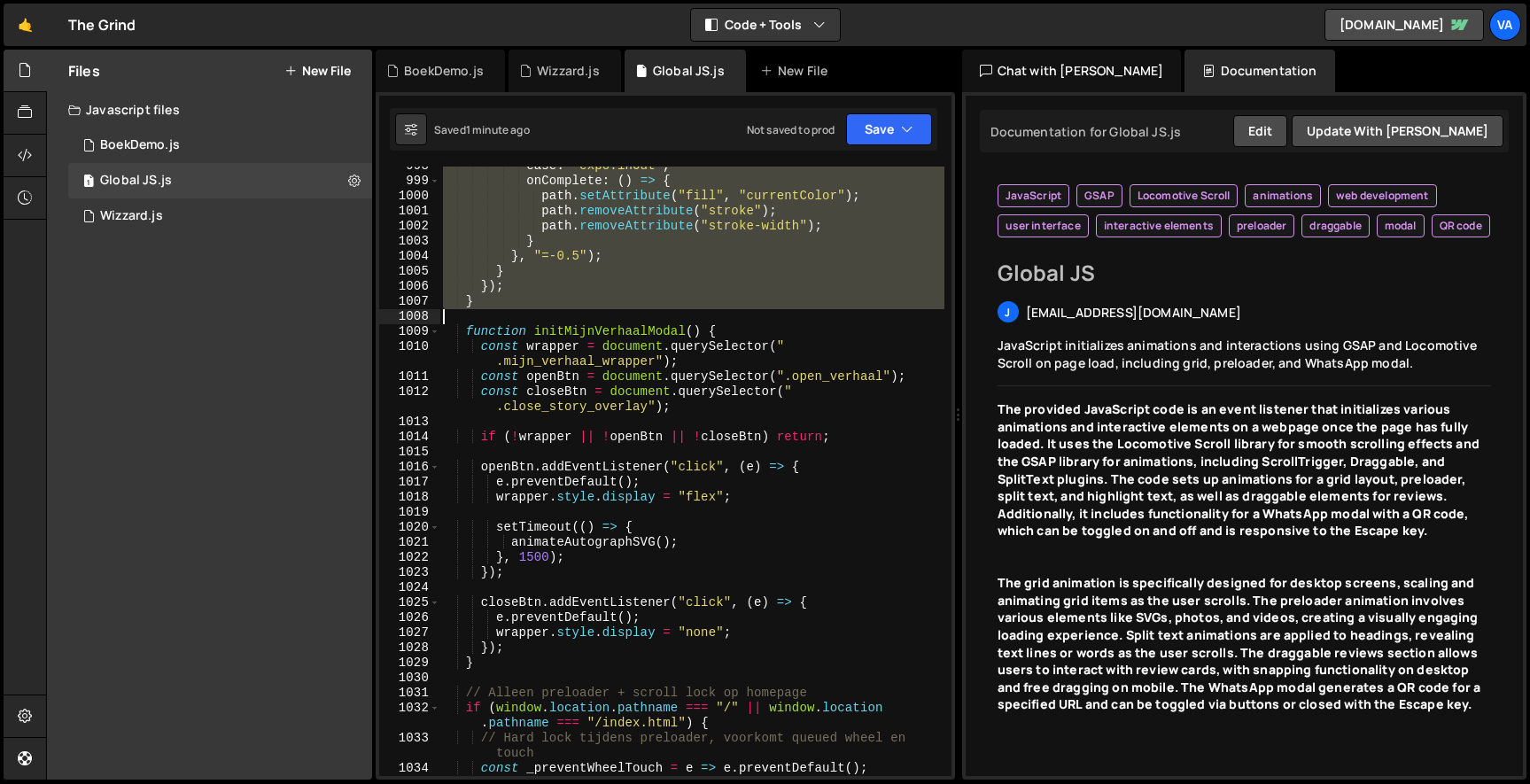
drag, startPoint x: 467, startPoint y: 226, endPoint x: 602, endPoint y: 311, distance: 159.5
click at [602, 311] on div "ease : "expo.inOut" , onComplete : ( ) => { path . setAttribute ( "fill" , "cur…" at bounding box center [691, 478] width 505 height 640
type textarea "}"
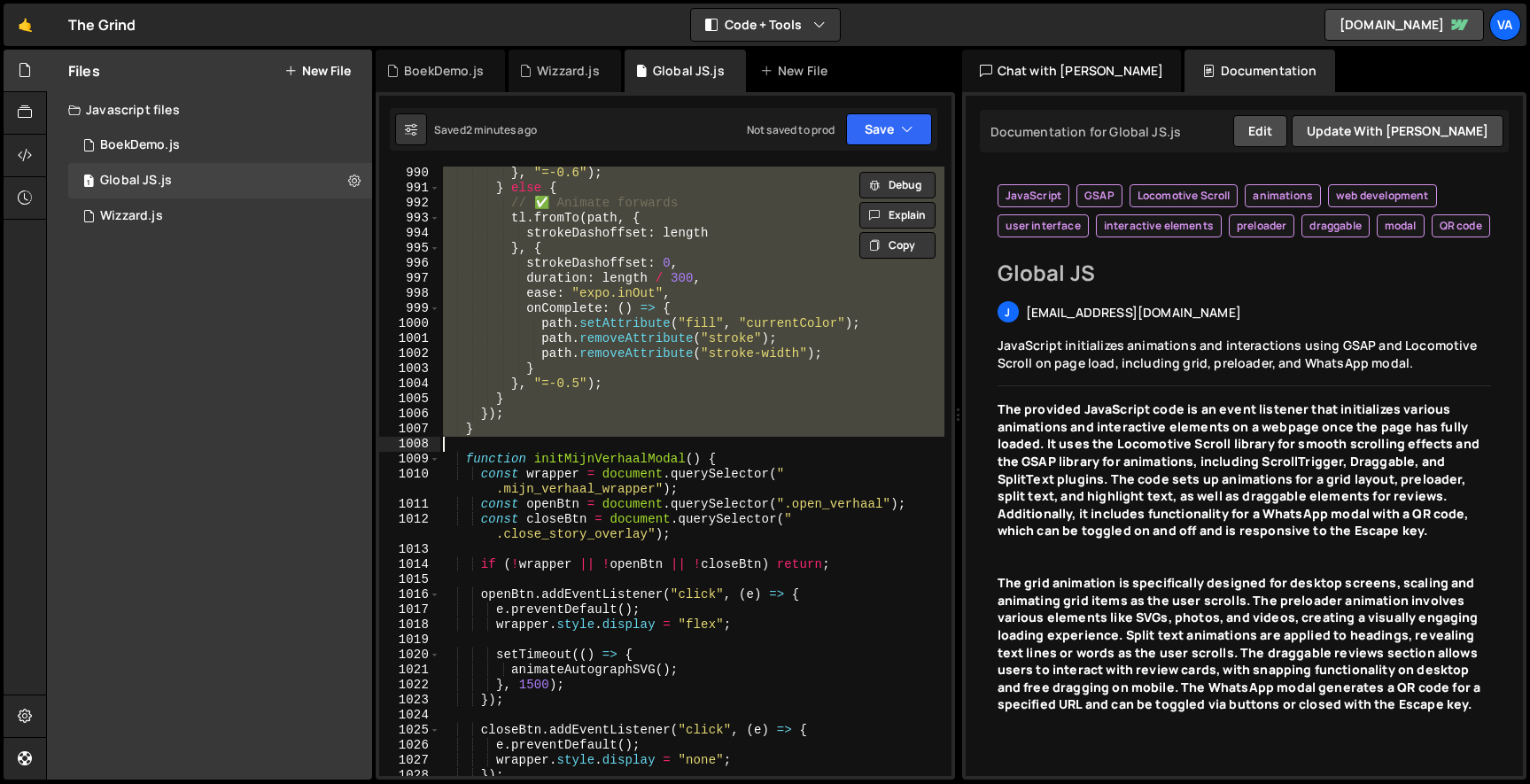
paste textarea
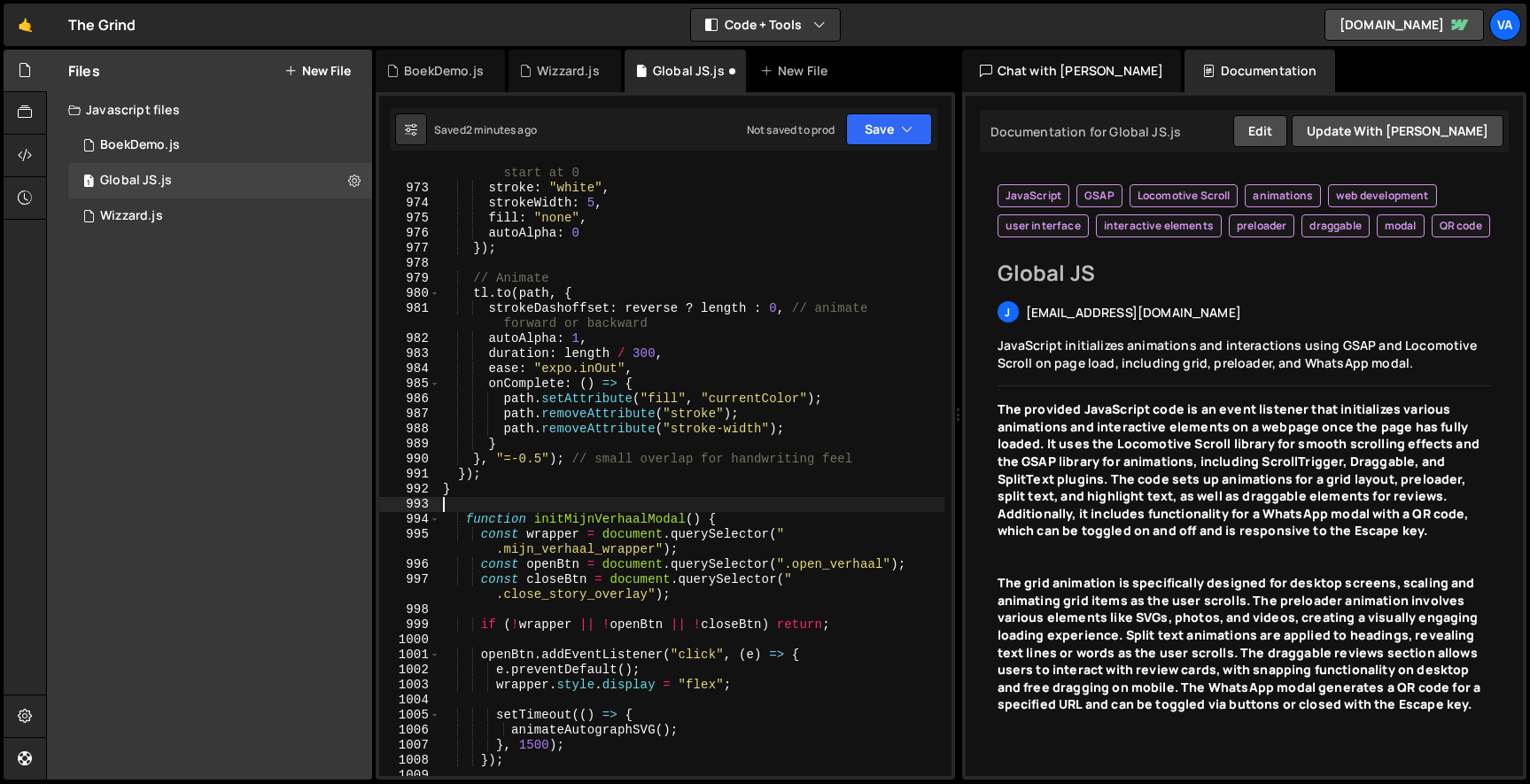
scroll to position [0, 0]
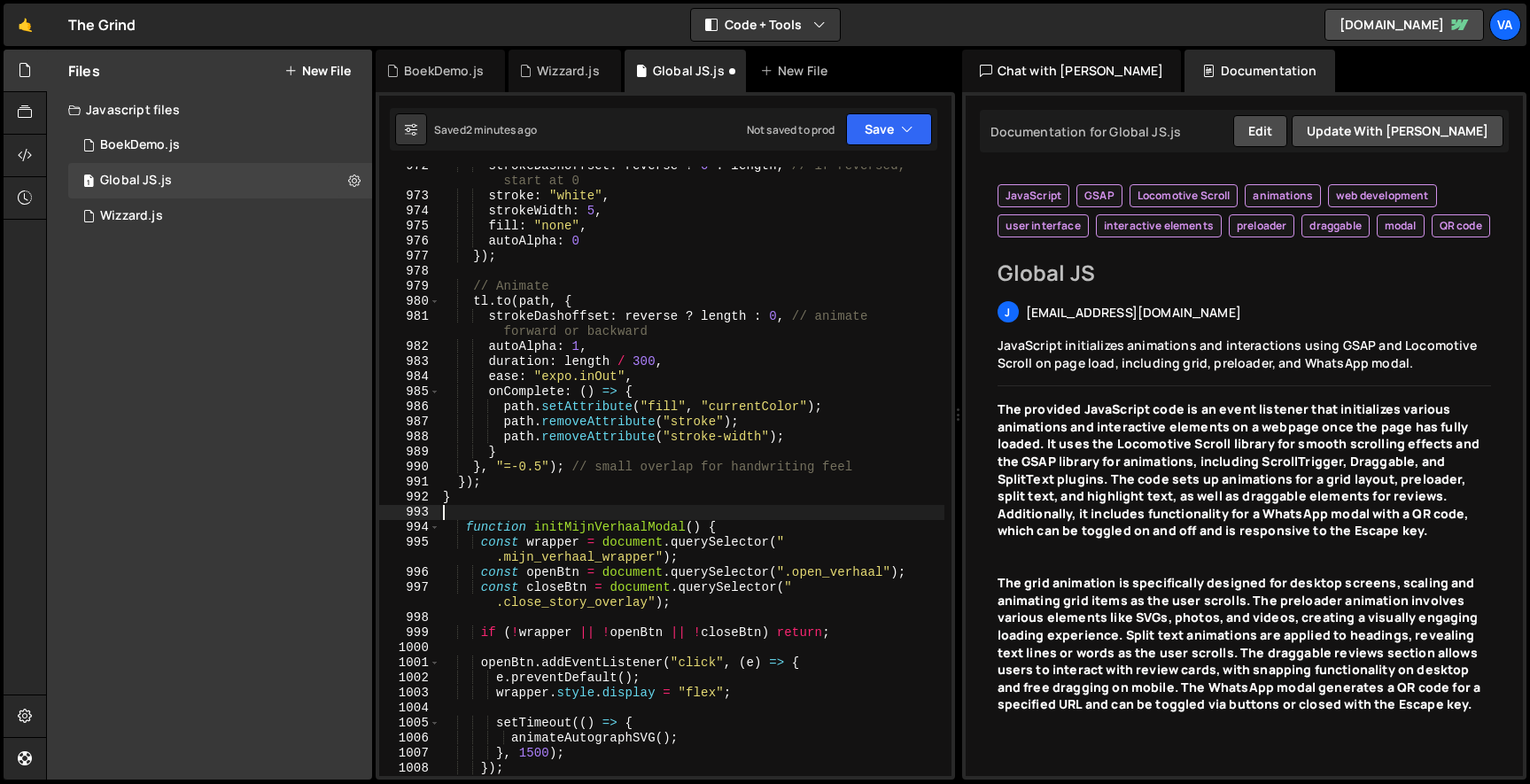
type textarea "}"
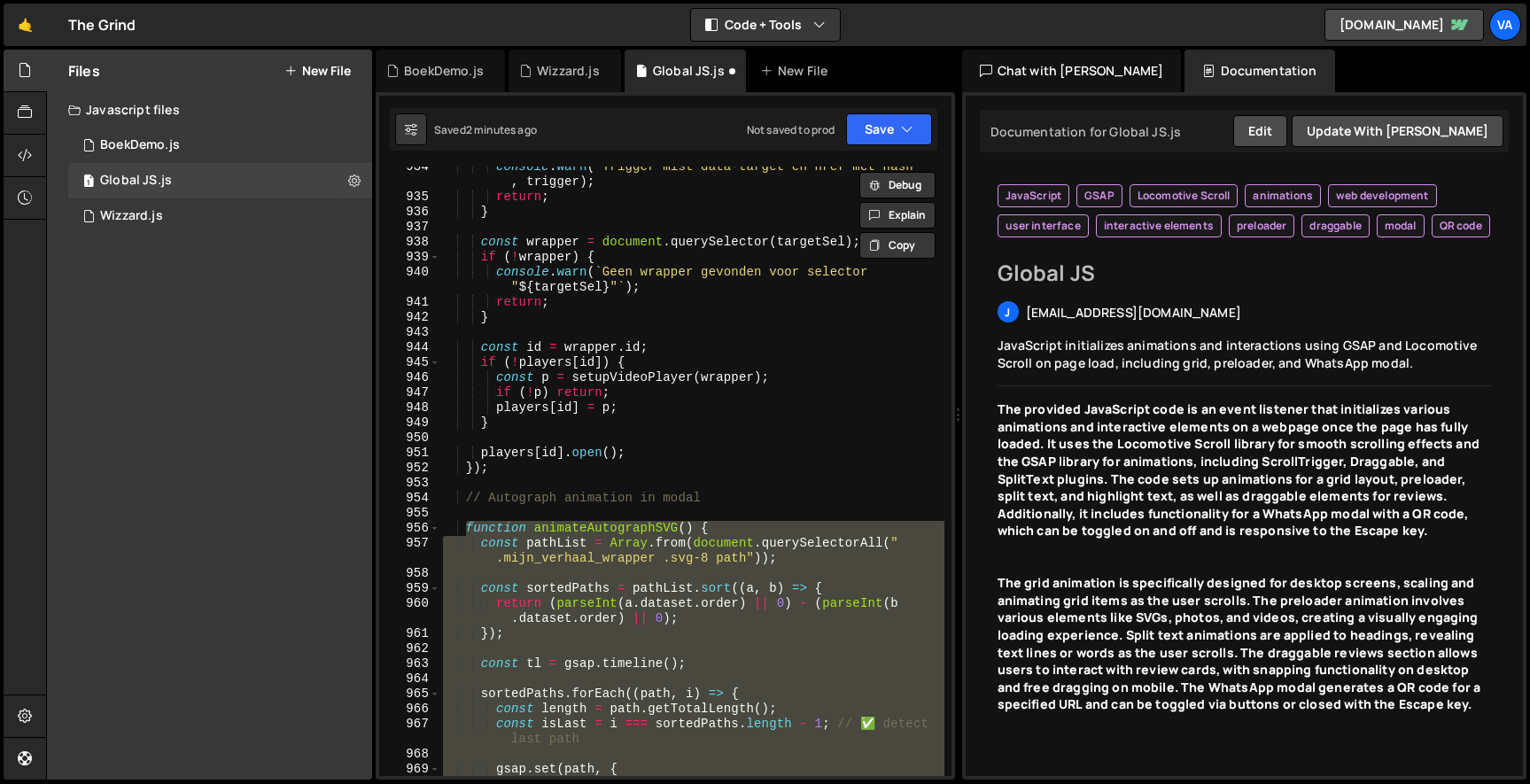
scroll to position [15995, 0]
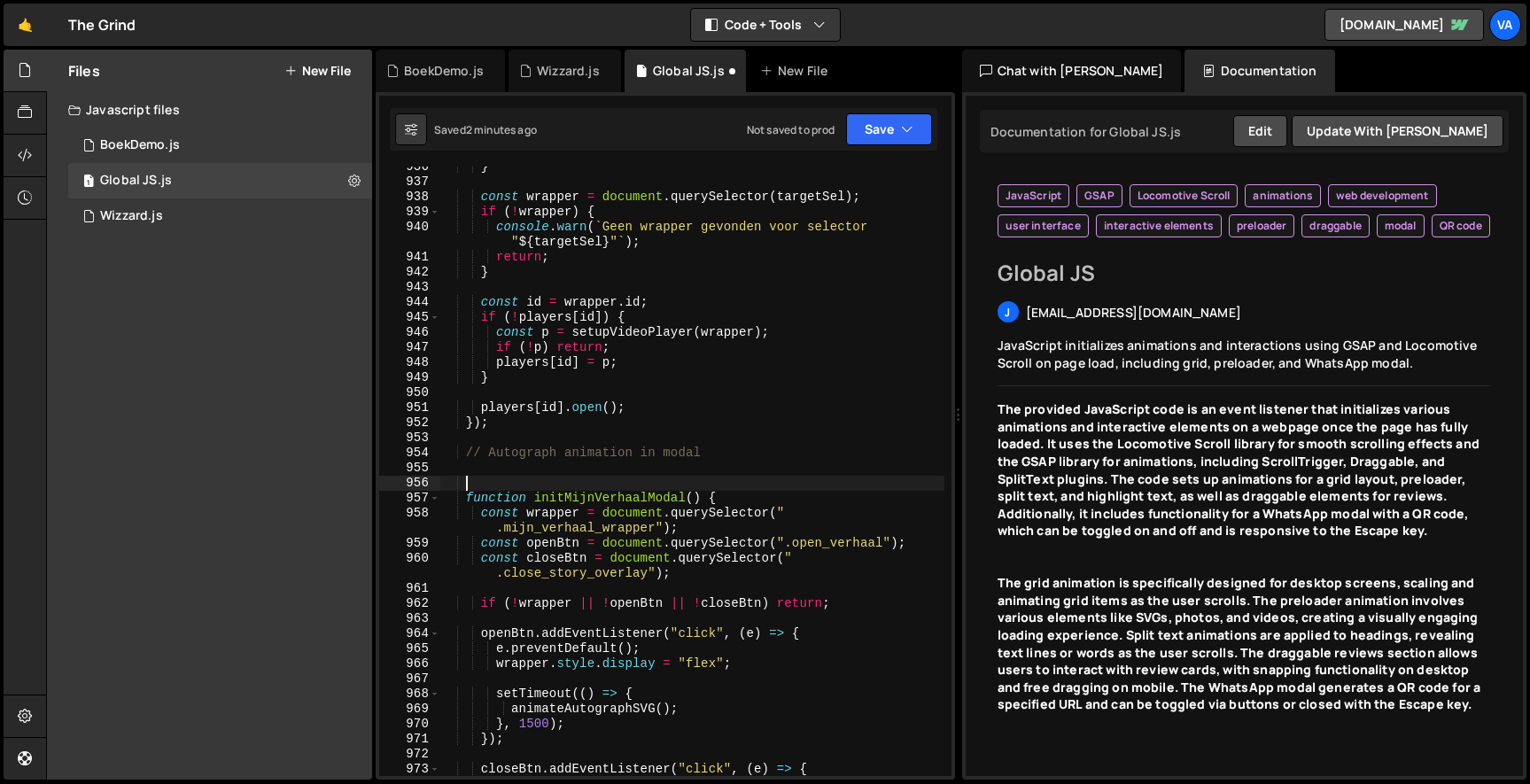
paste textarea
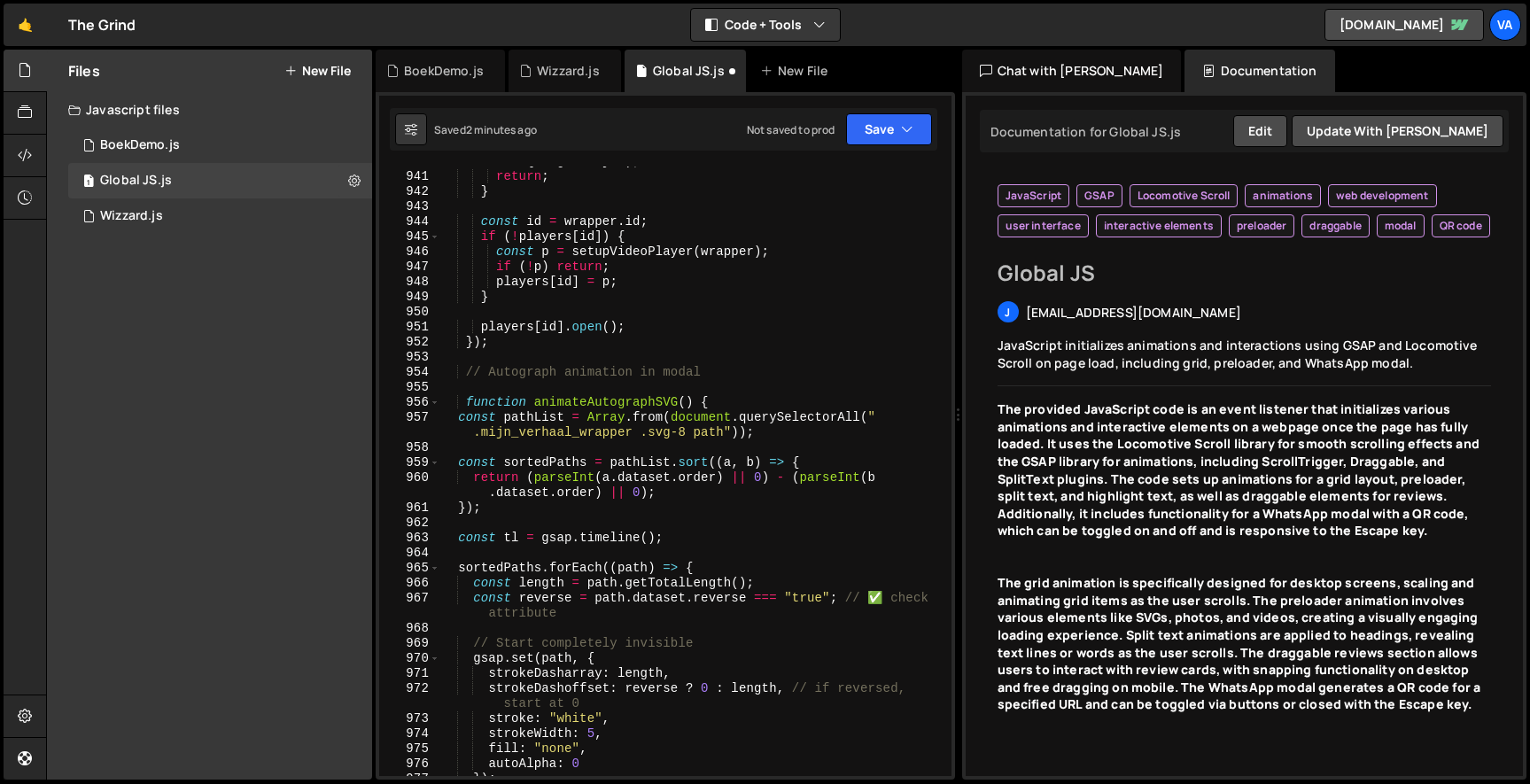
scroll to position [16076, 0]
click at [896, 138] on button "Save" at bounding box center [889, 129] width 86 height 32
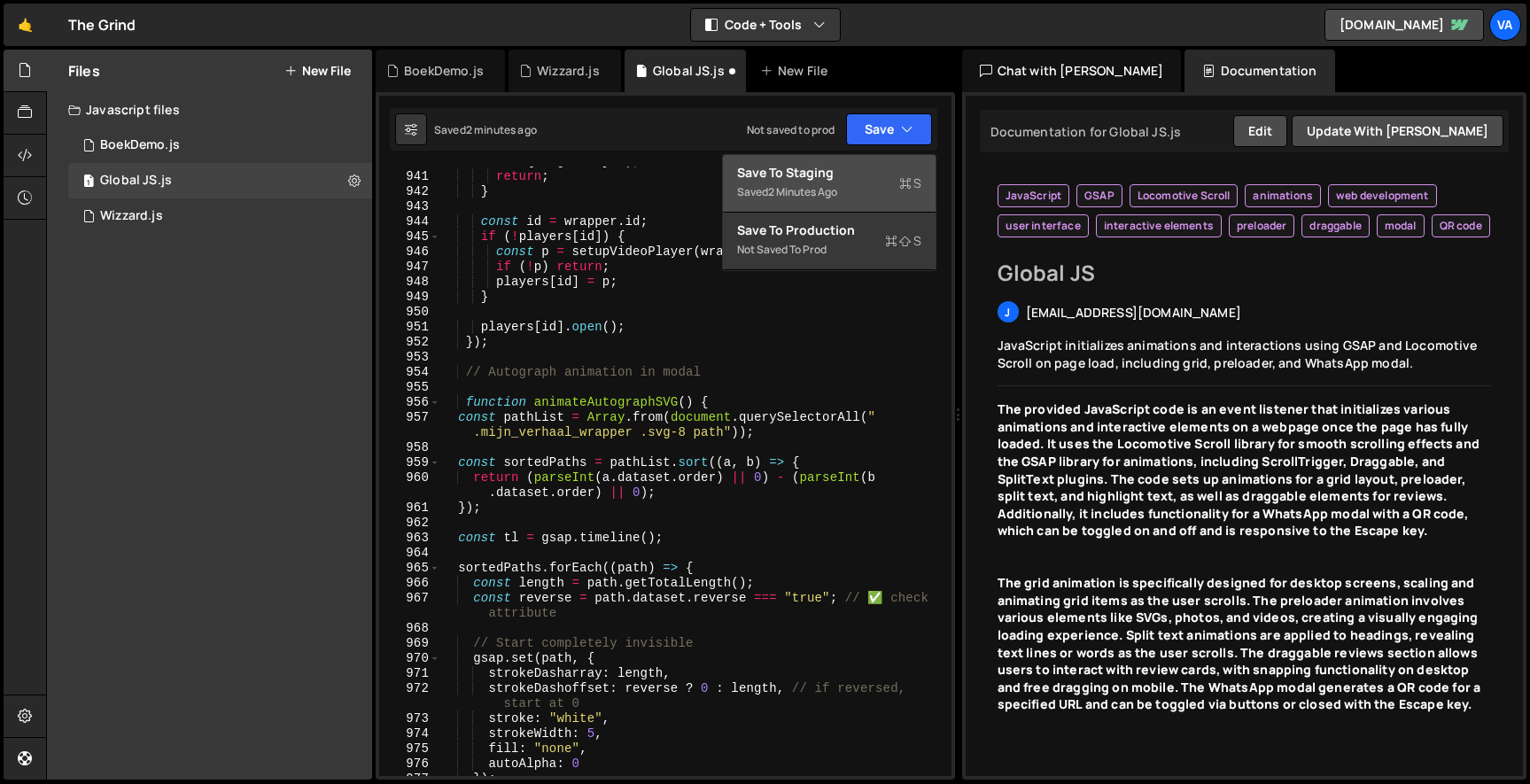
click at [850, 170] on div "Save to Staging S" at bounding box center [829, 172] width 184 height 17
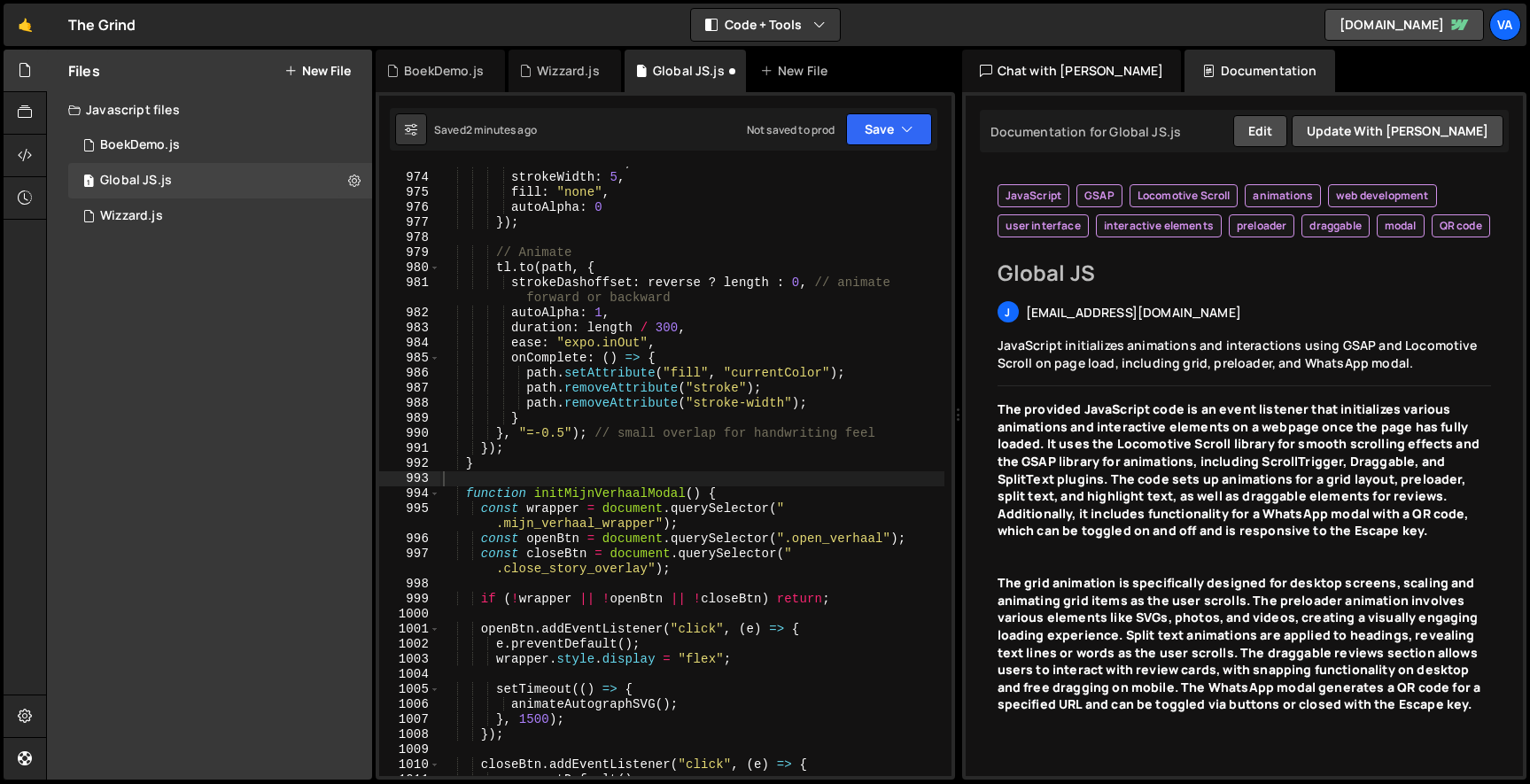
scroll to position [16632, 0]
click at [876, 142] on button "Save" at bounding box center [889, 129] width 86 height 32
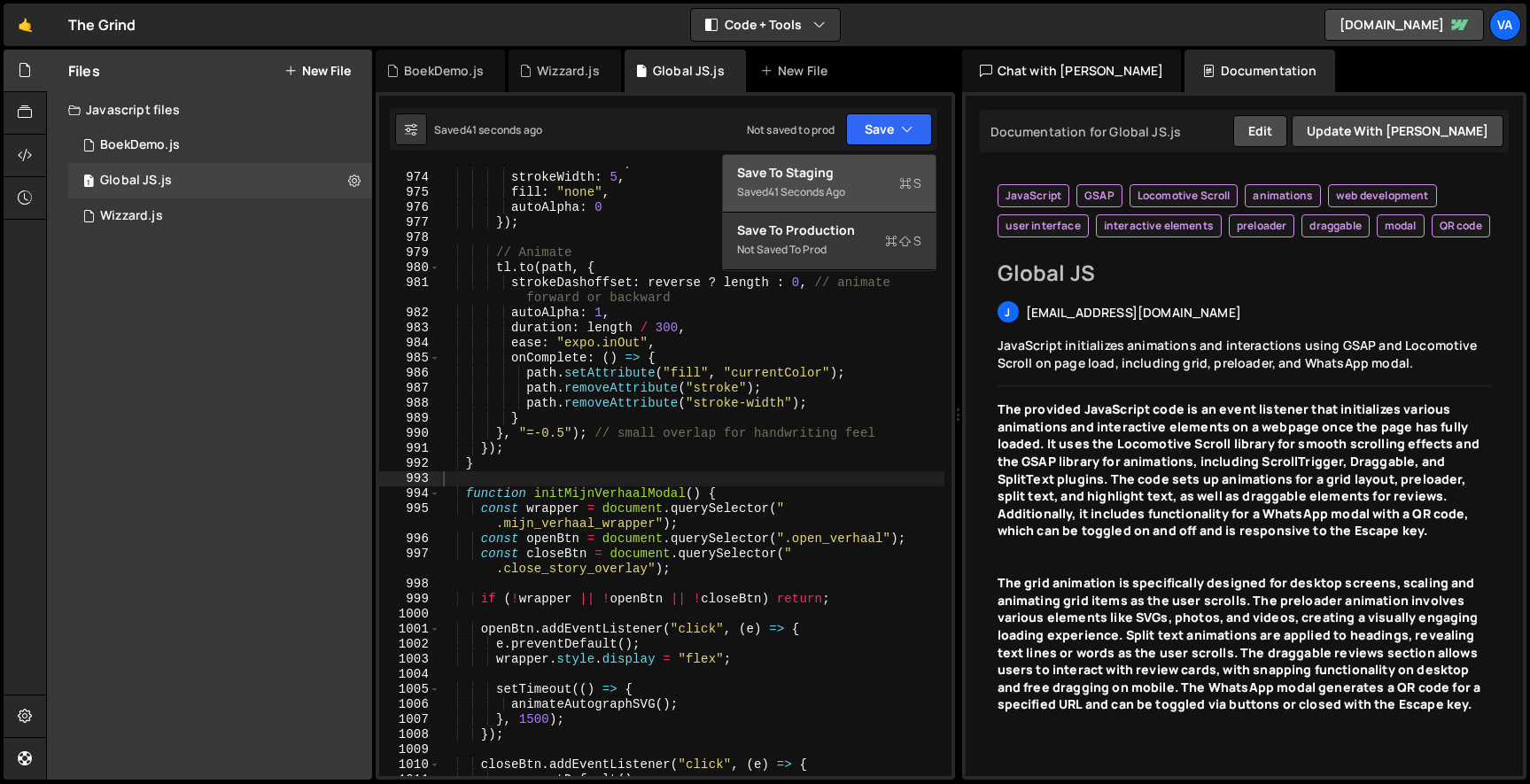
click at [862, 172] on div "Save to Staging S" at bounding box center [829, 172] width 184 height 17
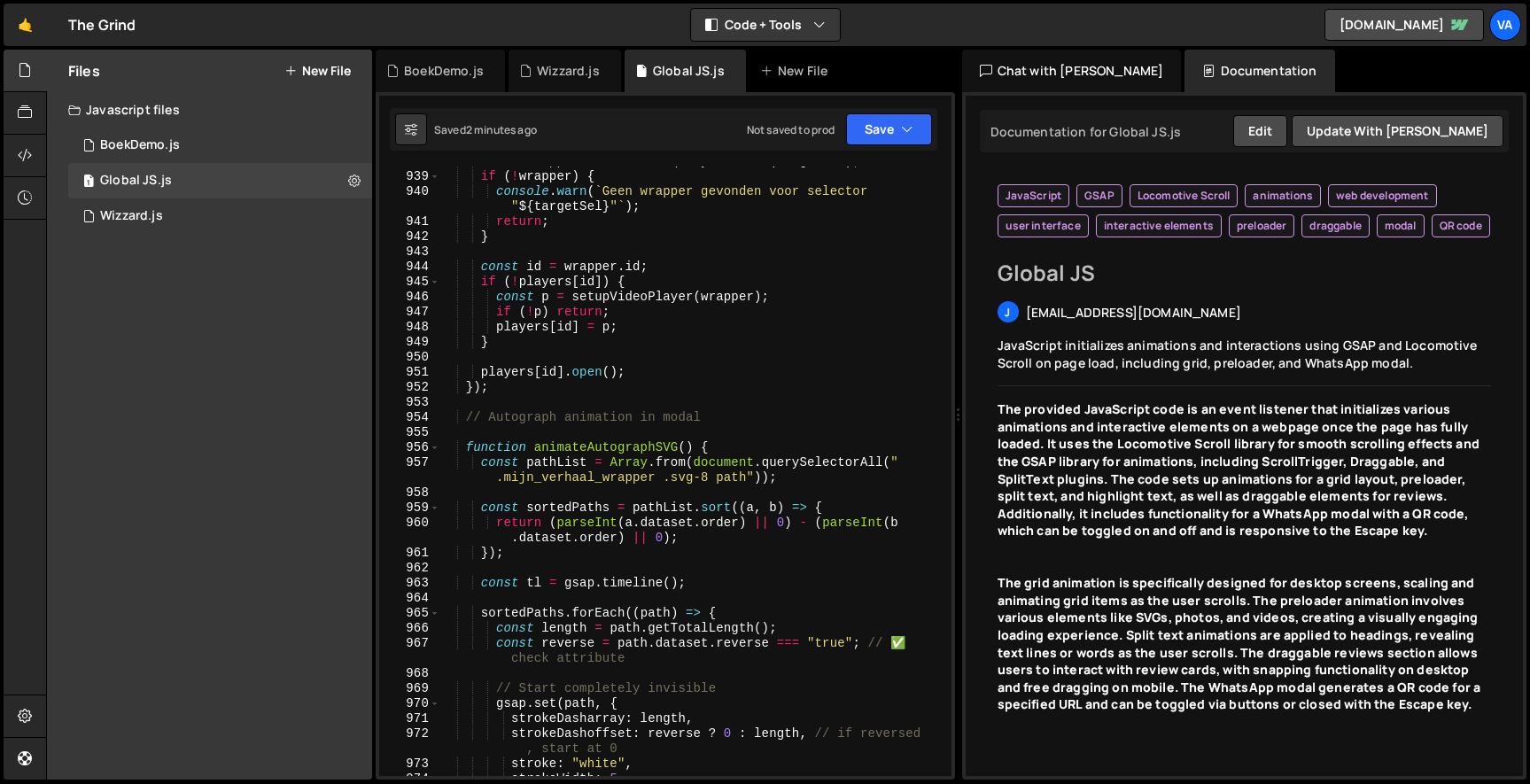
scroll to position [16109, 0]
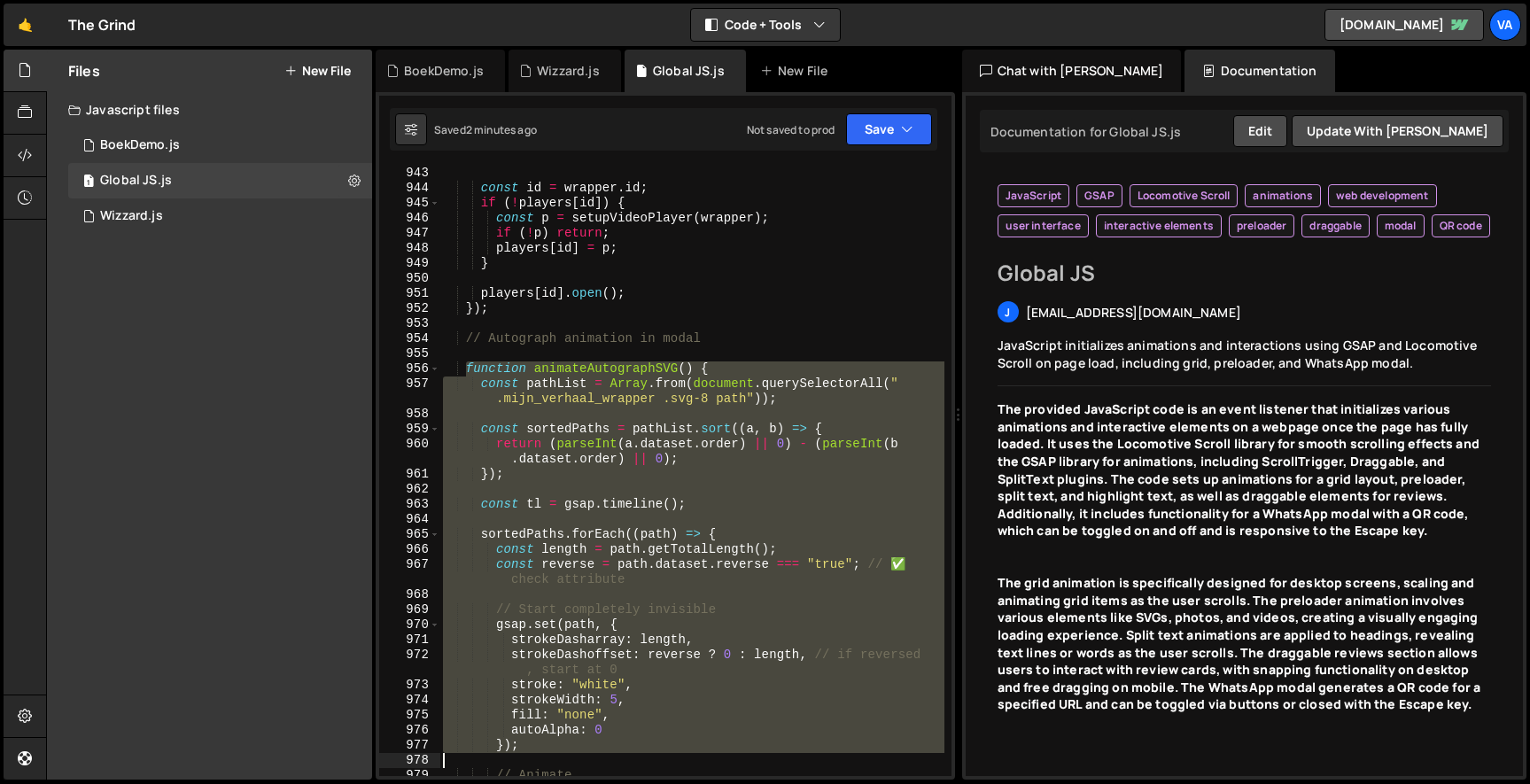
drag, startPoint x: 466, startPoint y: 372, endPoint x: 575, endPoint y: 759, distance: 402.1
click at [575, 761] on div "const id = wrapper . id ; if ( ! players [ id ]) { const p = setupVideoPlayer (…" at bounding box center [691, 485] width 505 height 640
type textarea "});"
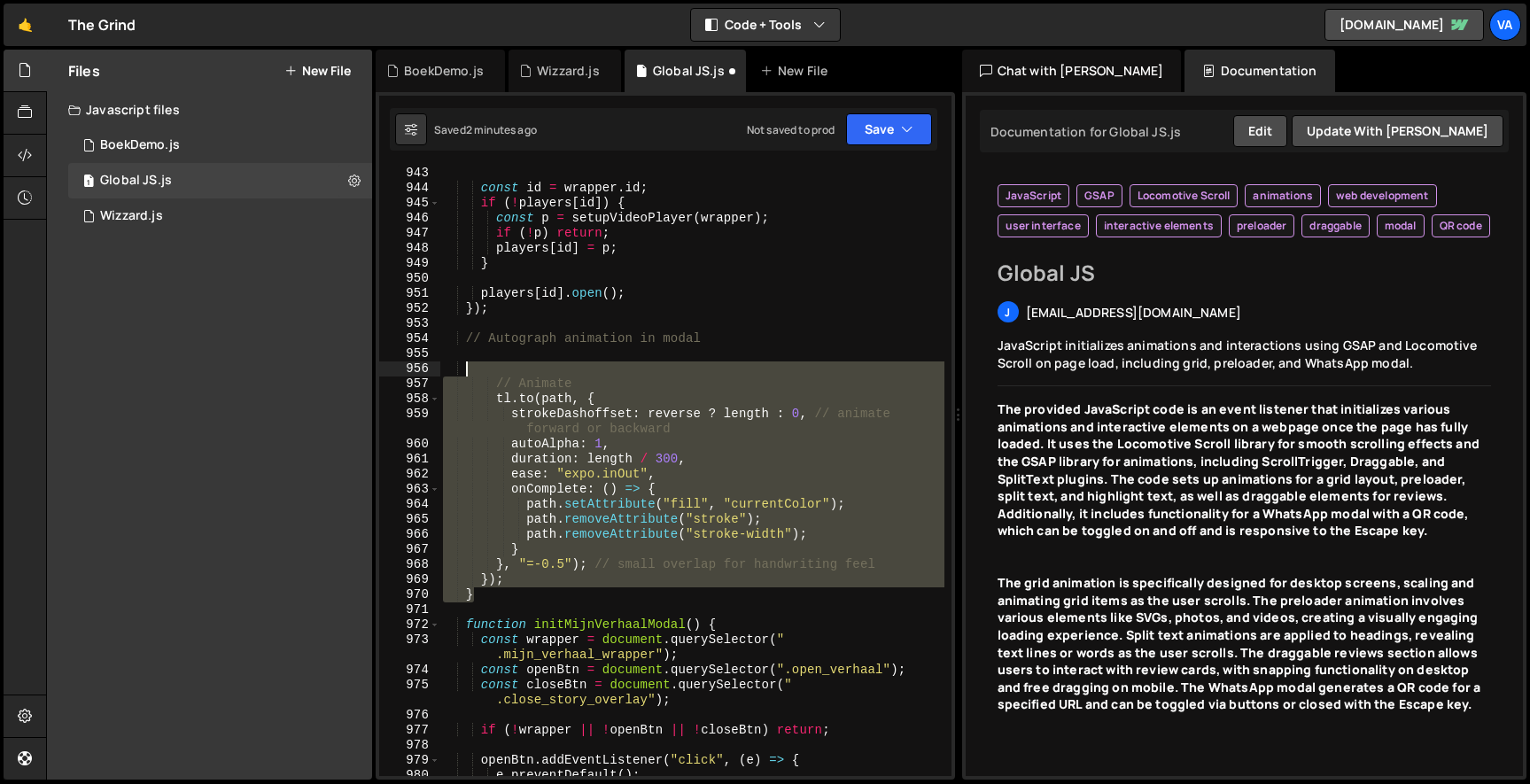
drag, startPoint x: 503, startPoint y: 591, endPoint x: 466, endPoint y: 372, distance: 222.1
click at [466, 372] on div "const id = wrapper . id ; if ( ! players [ id ]) { const p = setupVideoPlayer (…" at bounding box center [691, 485] width 505 height 640
type textarea "// Animate"
paste textarea
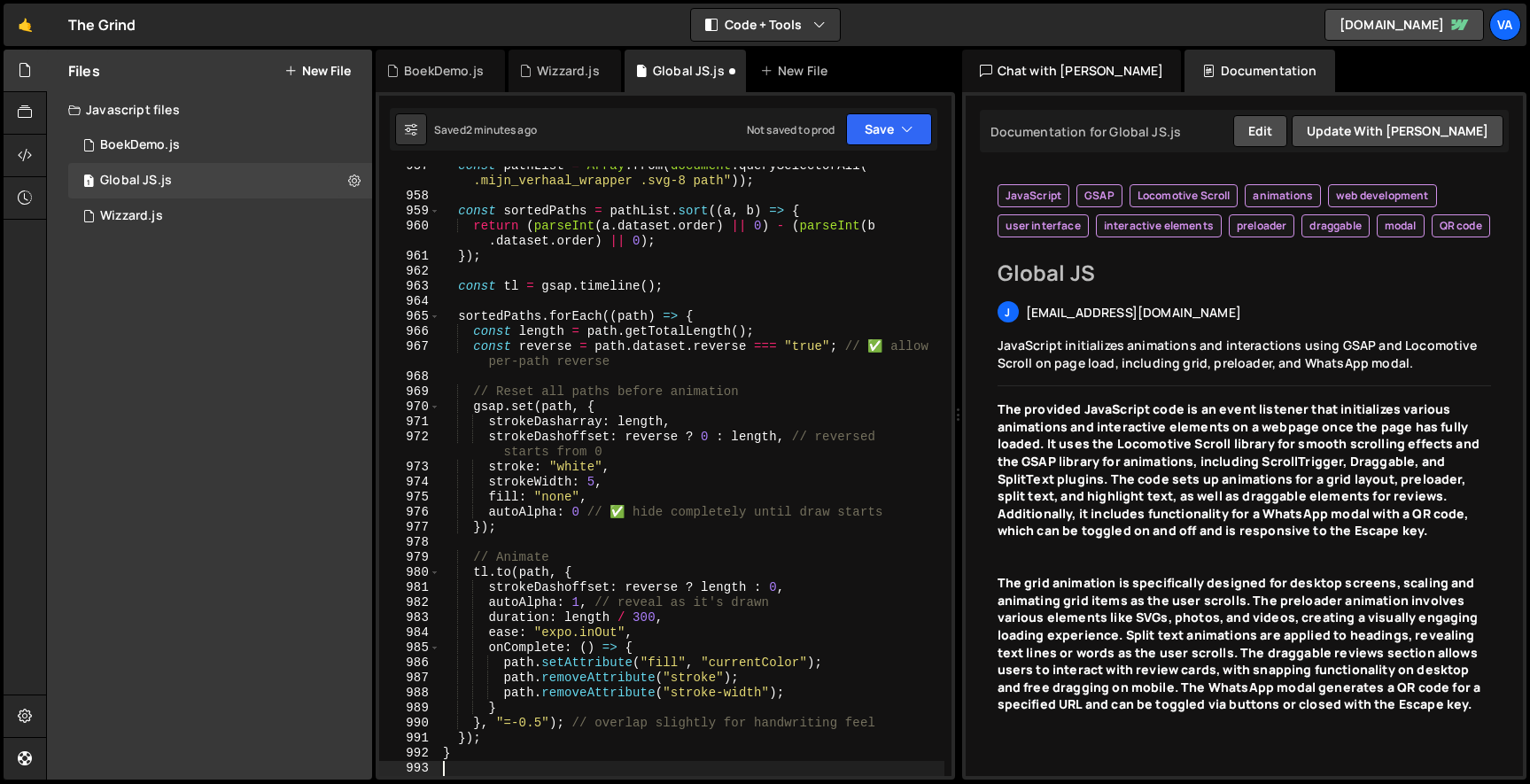
scroll to position [16371, 0]
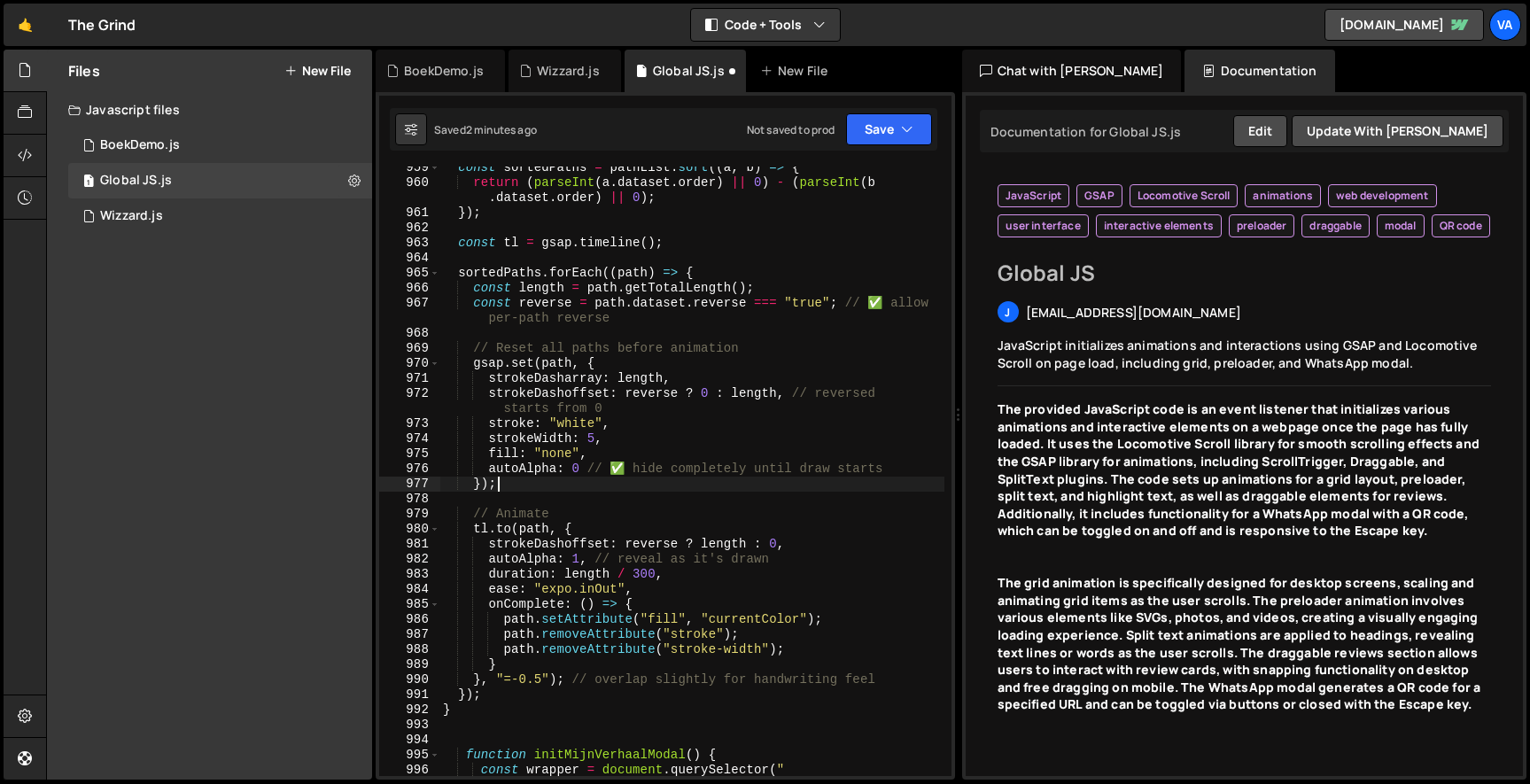
click at [634, 487] on div "const sortedPaths = pathList . sort (( a , b ) => { return ( parseInt ( a . dat…" at bounding box center [691, 487] width 505 height 654
click at [902, 129] on icon "button" at bounding box center [907, 129] width 13 height 17
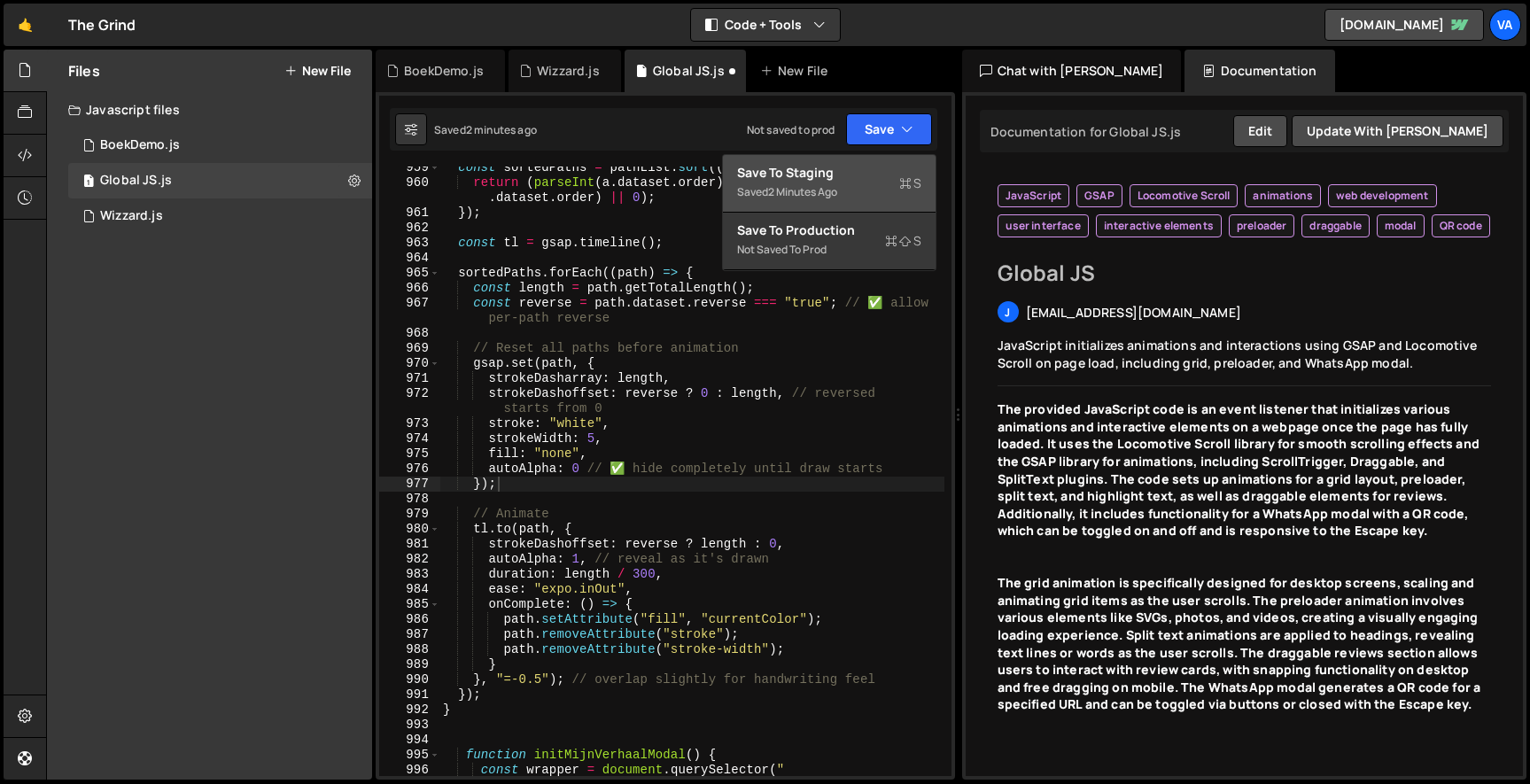
click at [878, 155] on button "Save to Staging S Saved 2 minutes ago" at bounding box center [829, 183] width 213 height 57
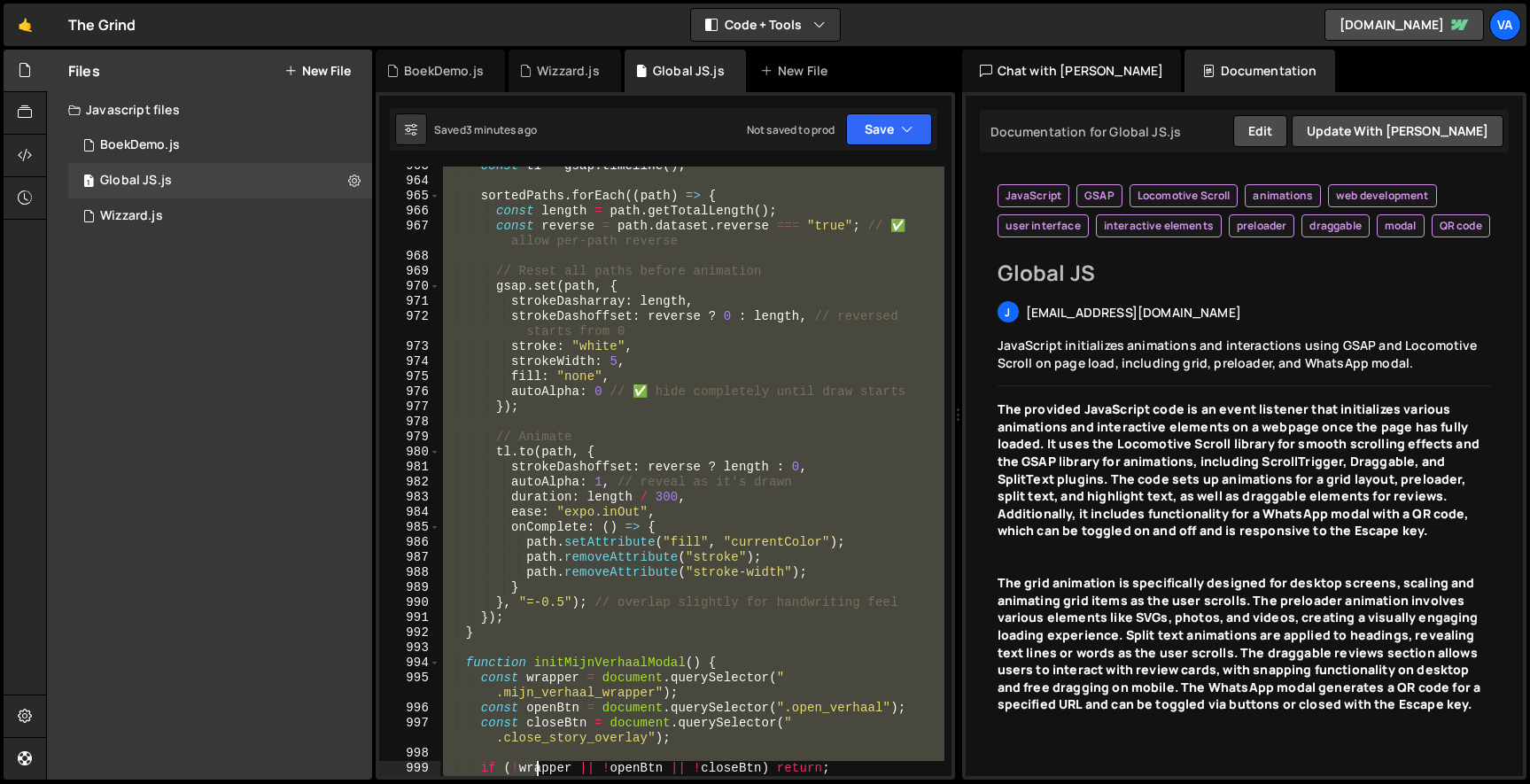
scroll to position [16478, 0]
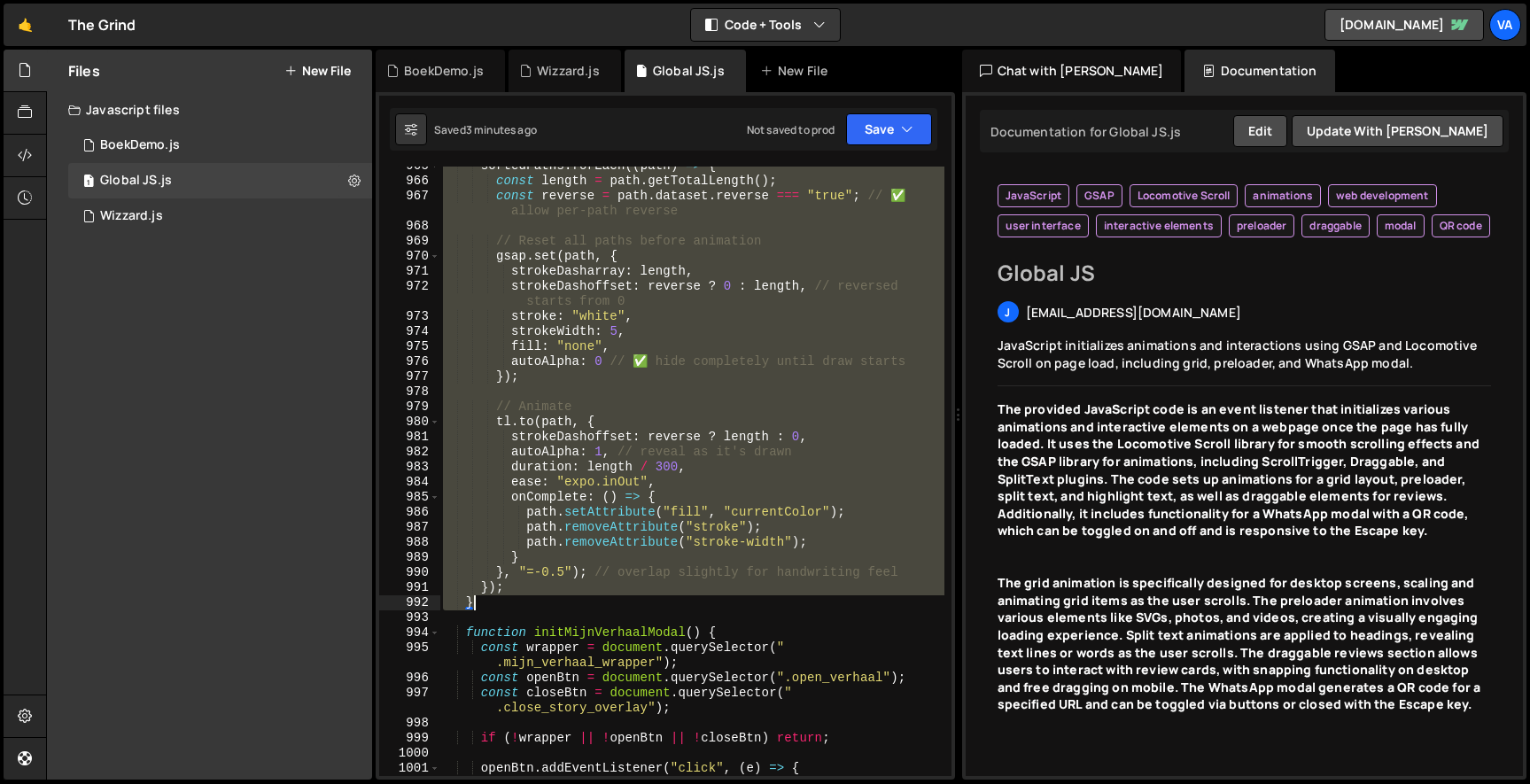
drag, startPoint x: 465, startPoint y: 486, endPoint x: 499, endPoint y: 604, distance: 122.8
click at [499, 604] on div "sortedPaths . forEach (( path ) => { const length = path . getTotalLength ( ) ;…" at bounding box center [691, 478] width 505 height 640
type textarea "}); }"
paste textarea
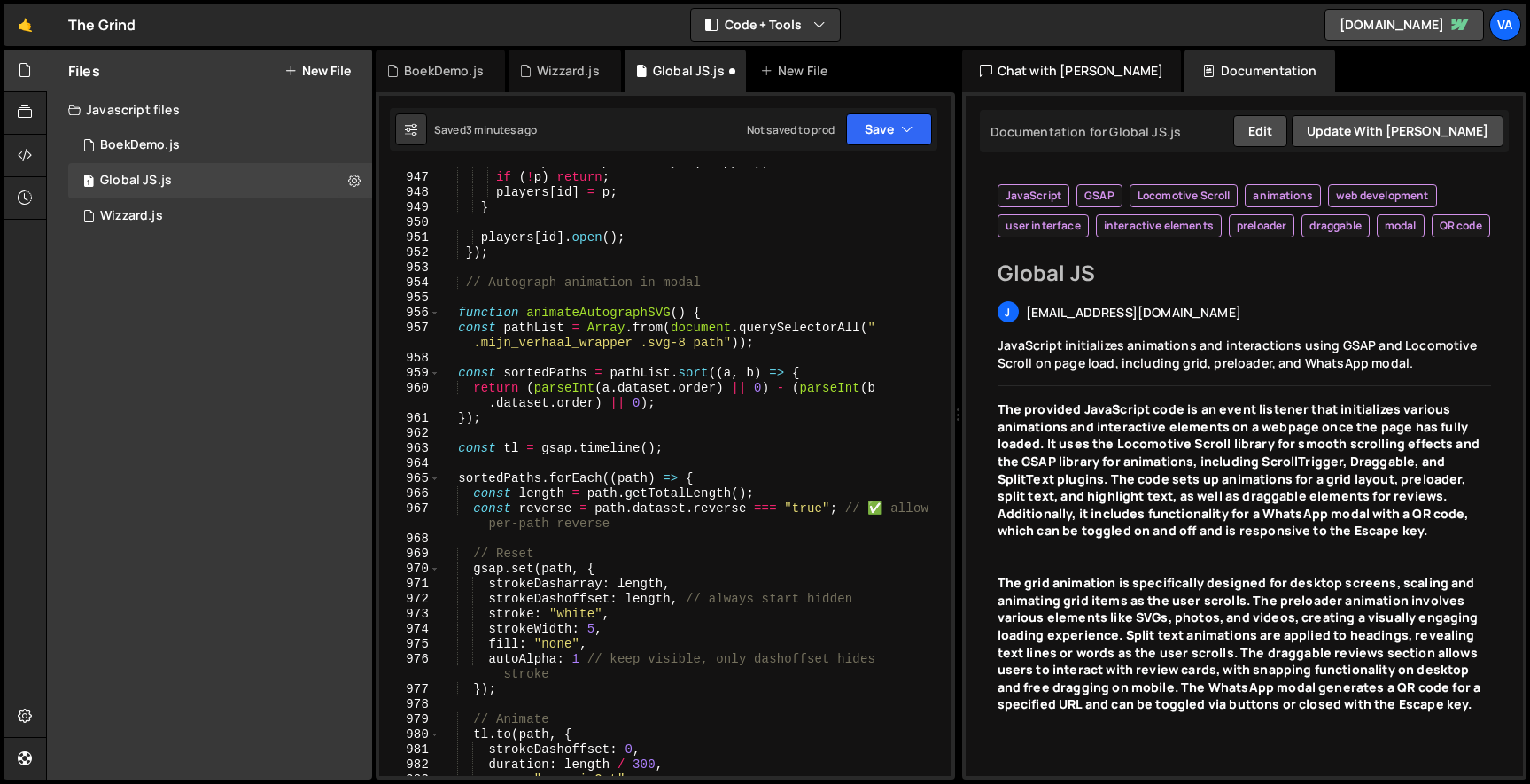
scroll to position [16164, 0]
click at [895, 115] on button "Save" at bounding box center [889, 129] width 86 height 32
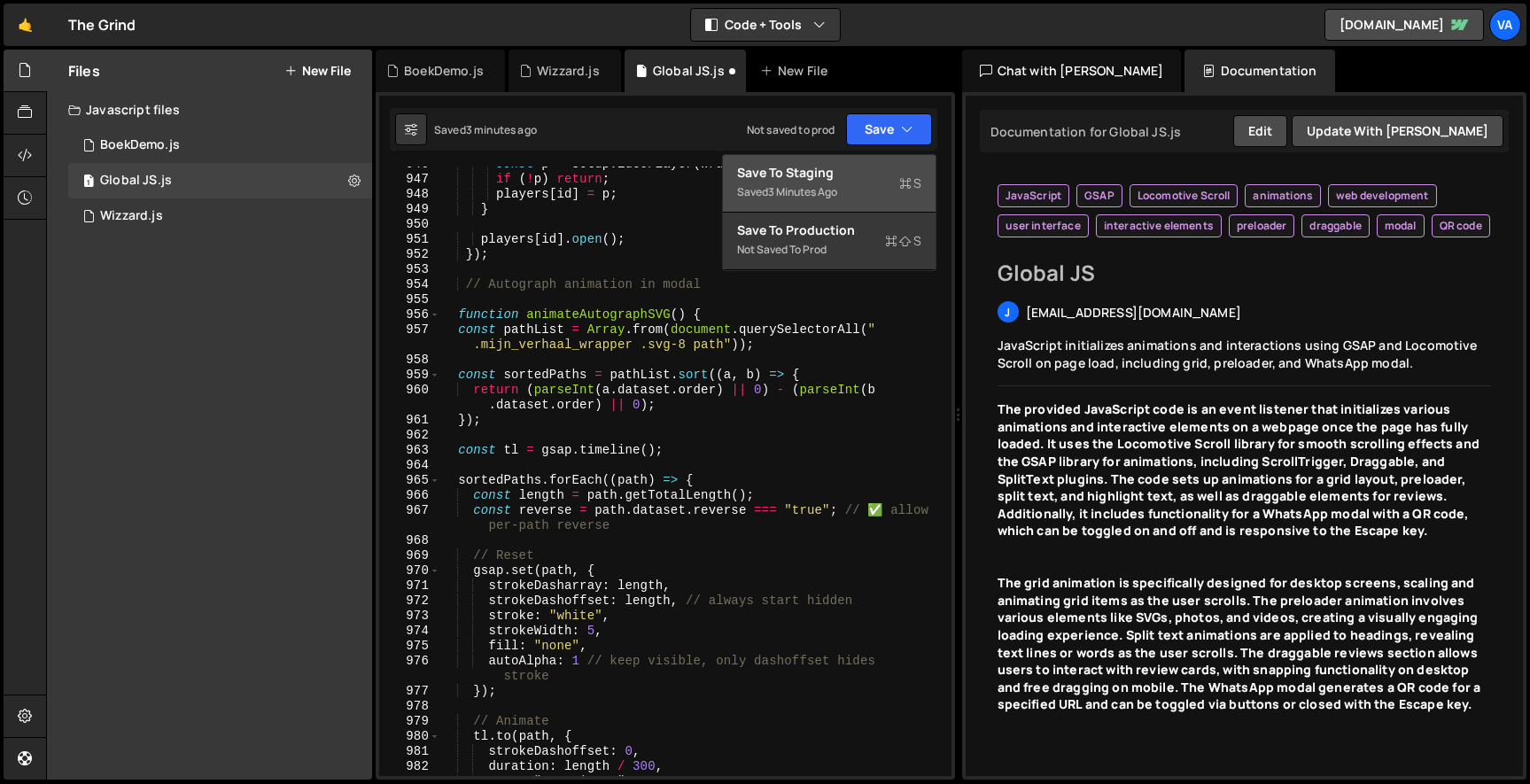
click at [854, 172] on div "Save to Staging S" at bounding box center [829, 172] width 184 height 17
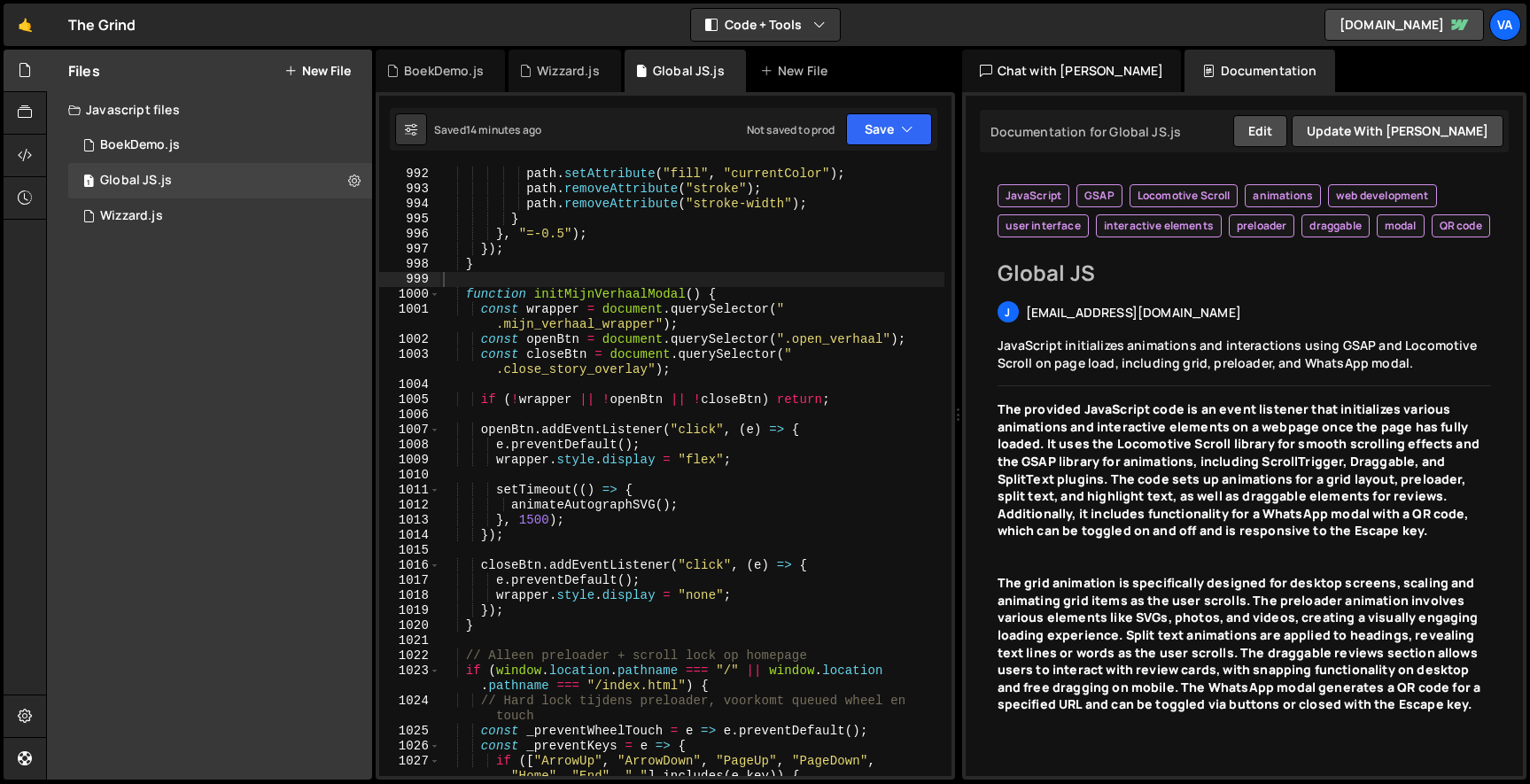
scroll to position [16939, 0]
click at [538, 512] on div "path . setAttribute ( "fill" , "currentColor" ) ; path . removeAttribute ( "str…" at bounding box center [691, 484] width 505 height 640
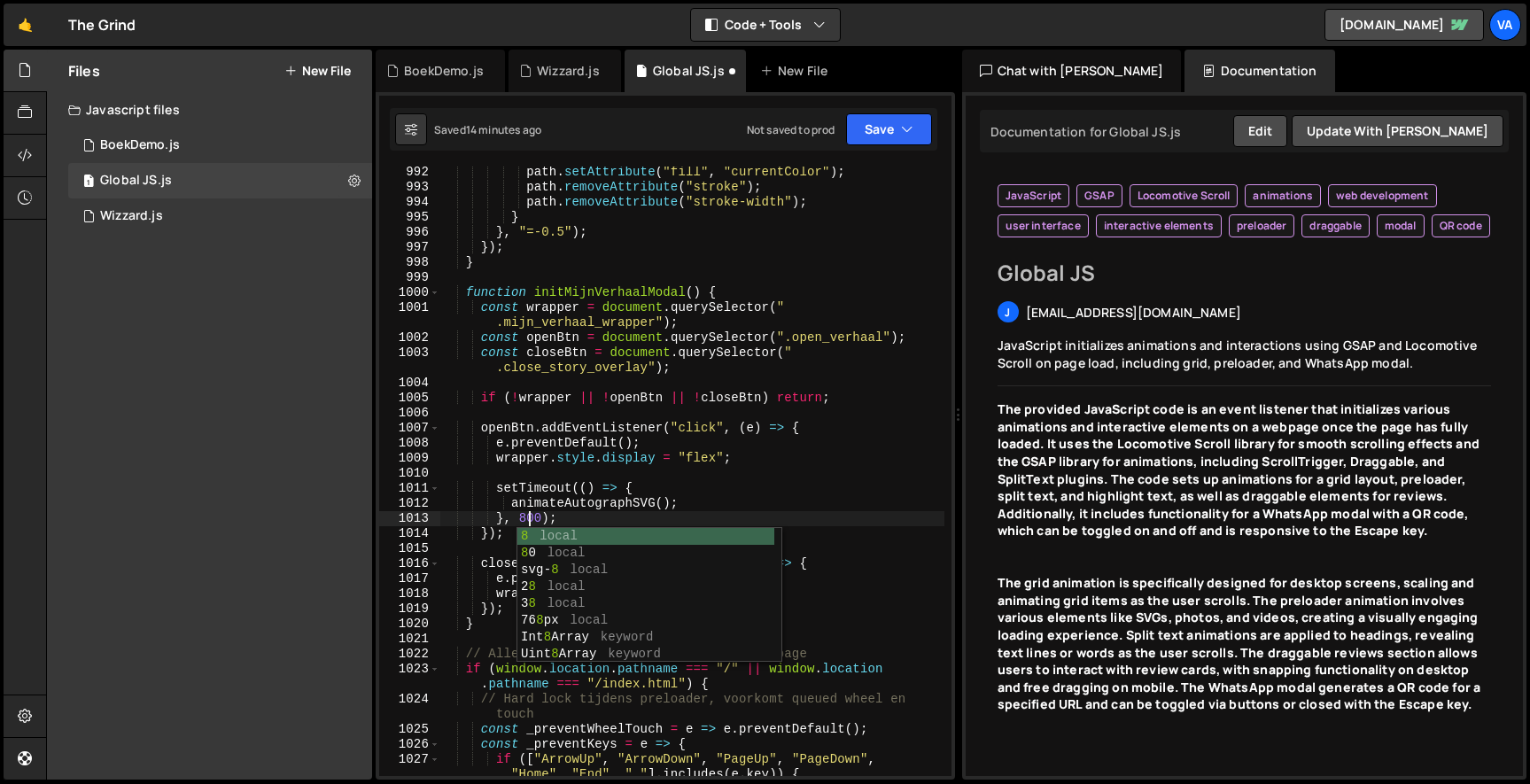
scroll to position [0, 6]
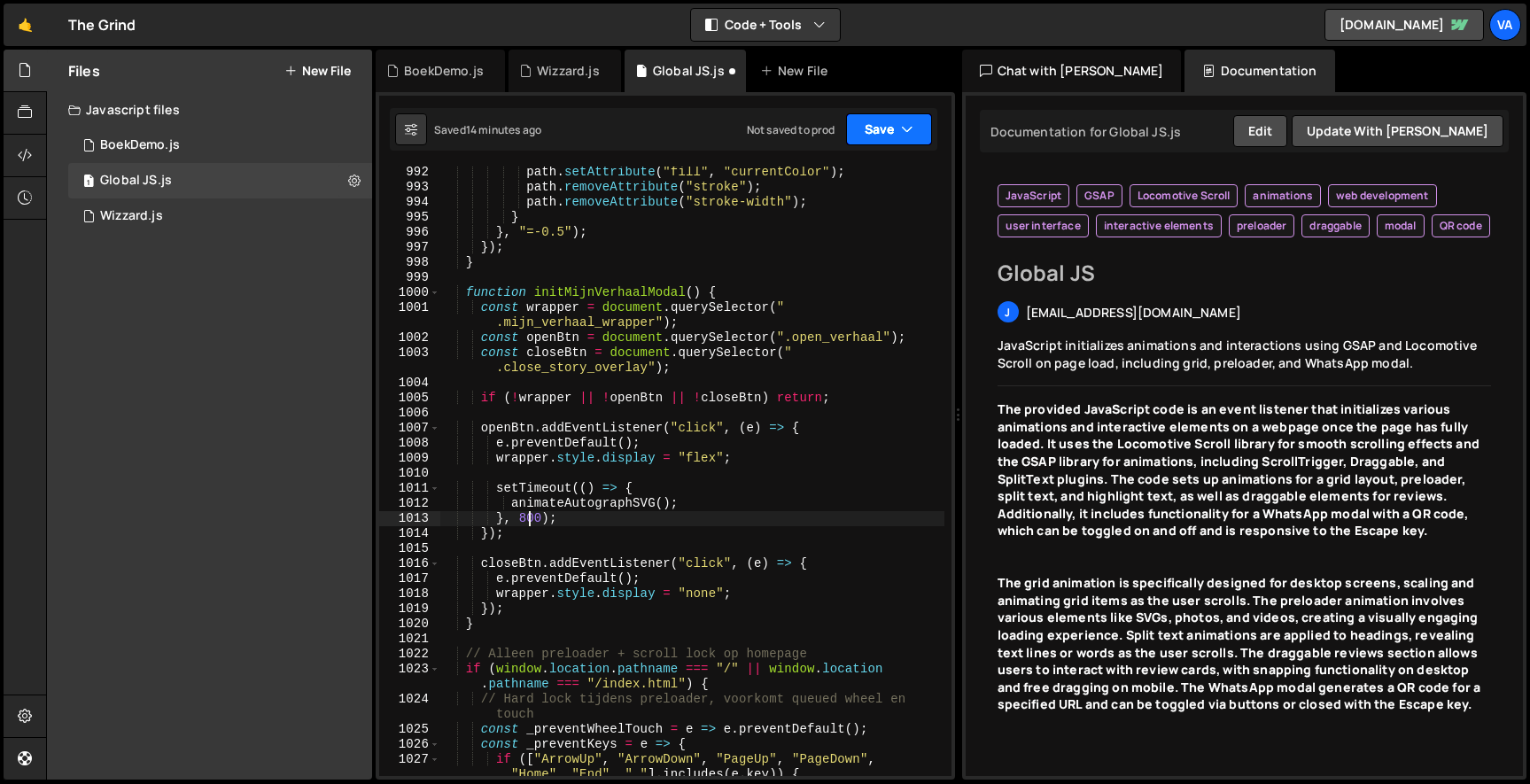
click at [901, 126] on icon "button" at bounding box center [907, 129] width 13 height 17
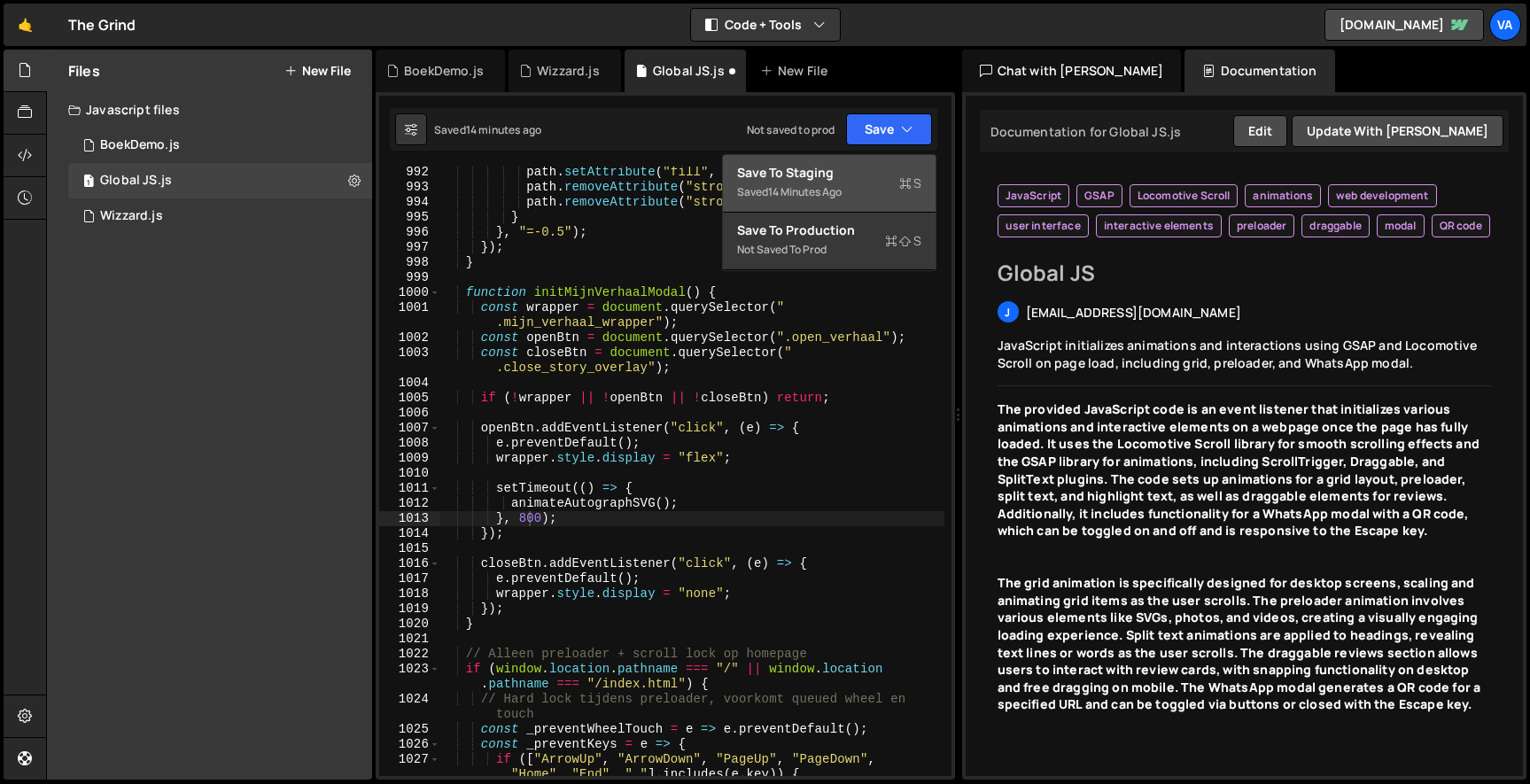
click at [874, 195] on div "Saved 14 minutes ago" at bounding box center [829, 192] width 184 height 21
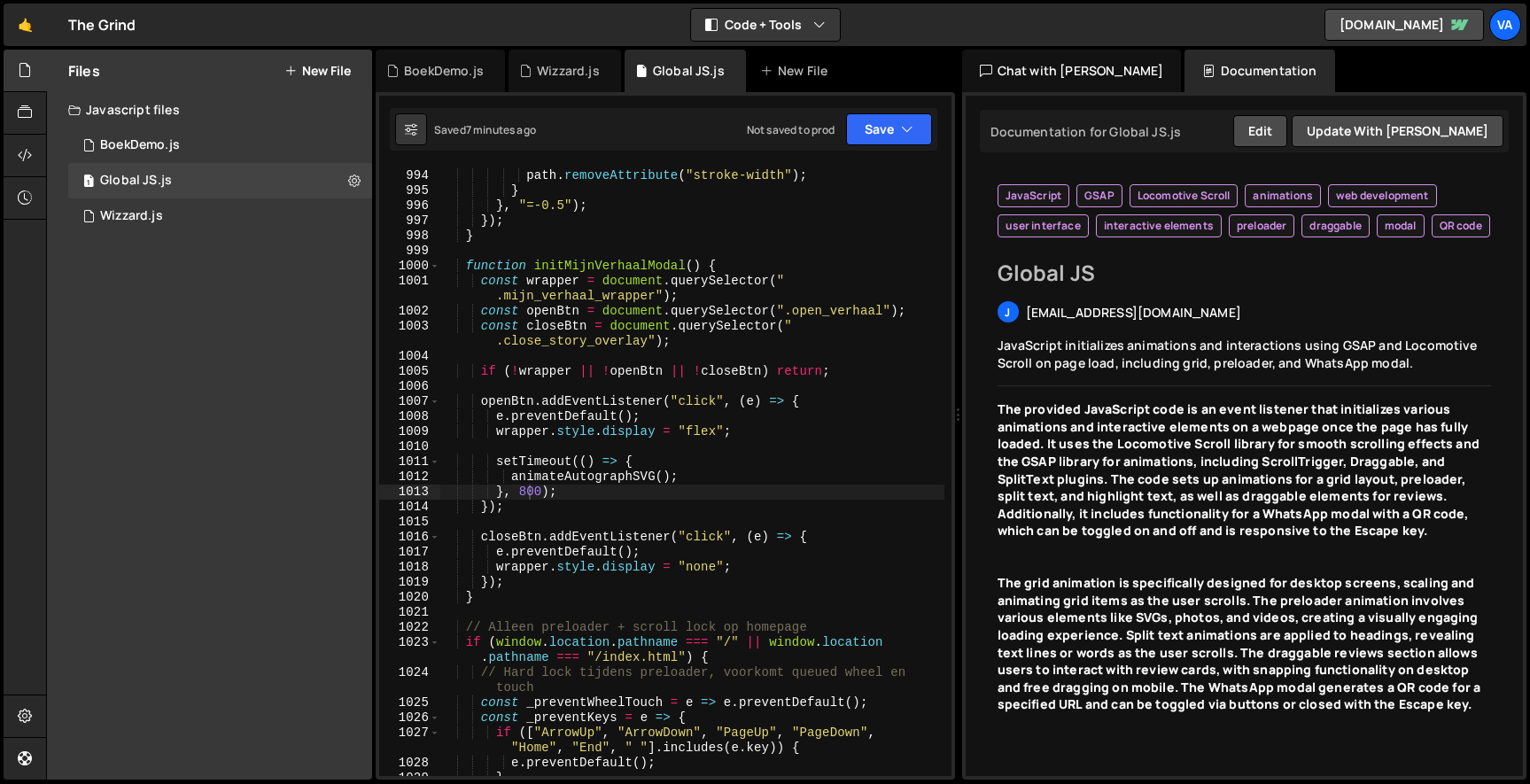
scroll to position [16971, 0]
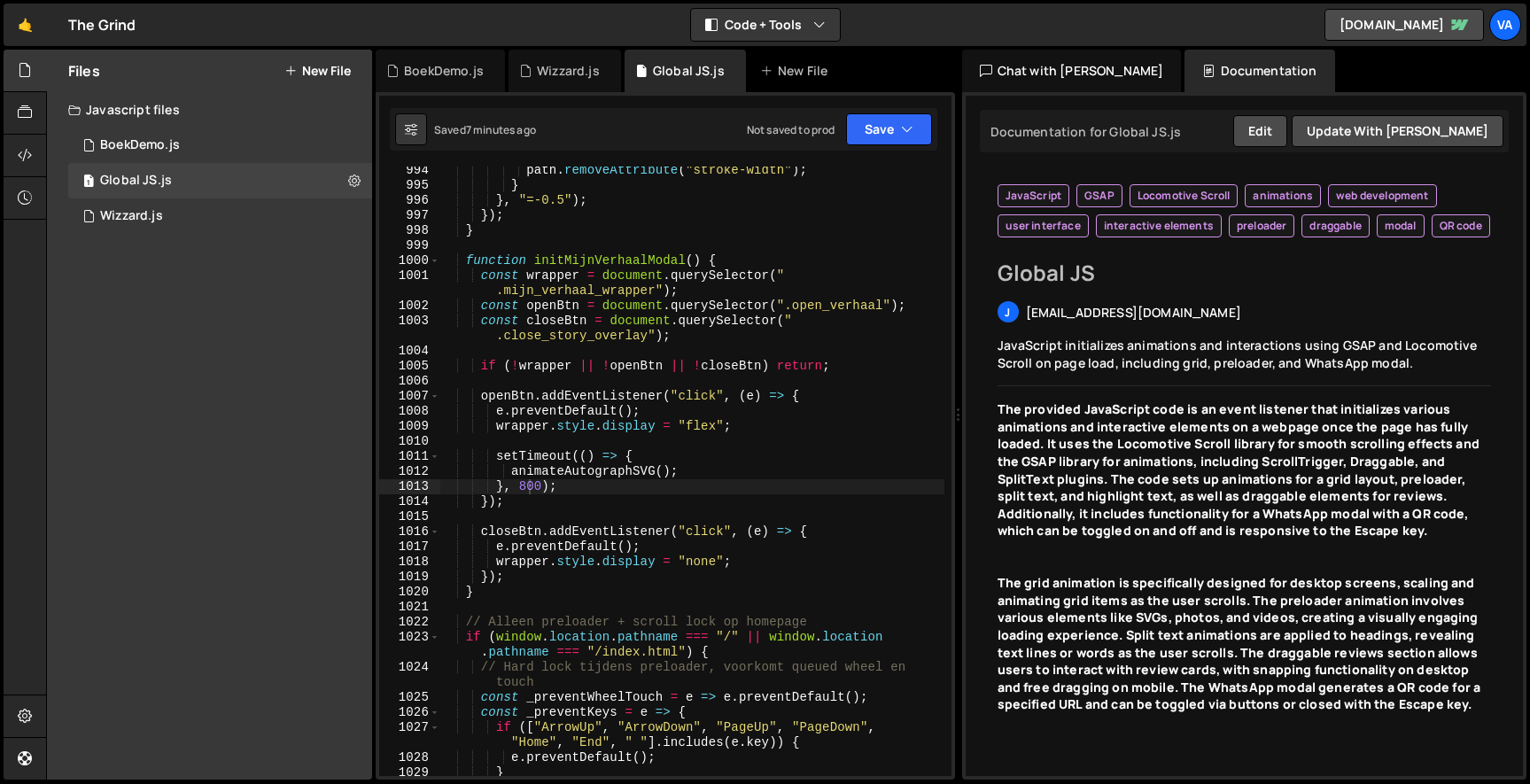
click at [540, 402] on div "path . removeAttribute ( "stroke-width" ) ; } } , "=-0.5" ) ; }) ; } function i…" at bounding box center [691, 483] width 505 height 640
click at [508, 359] on div "path . removeAttribute ( "stroke-width" ) ; } } , "=-0.5" ) ; }) ; } function i…" at bounding box center [691, 483] width 505 height 640
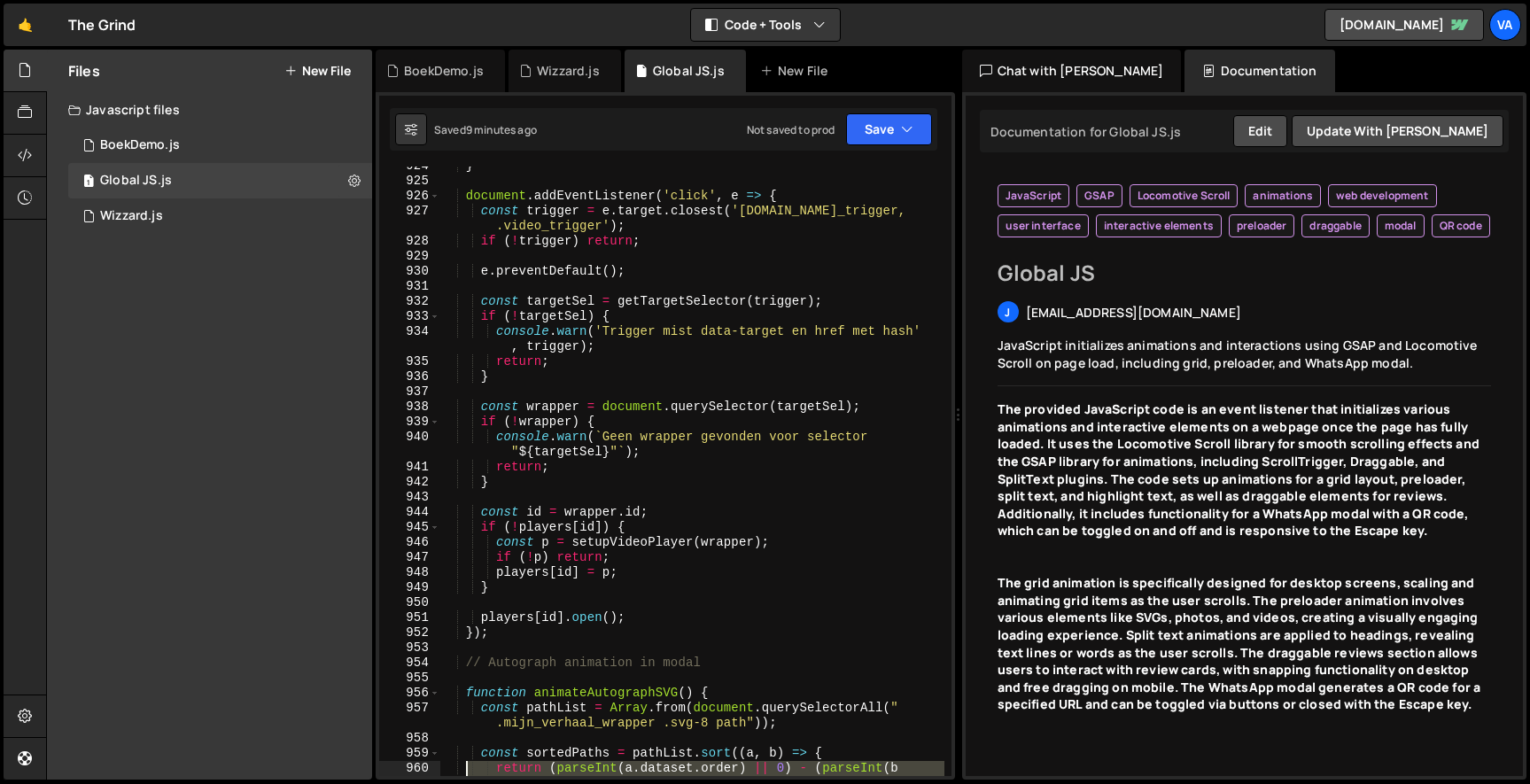
scroll to position [15891, 0]
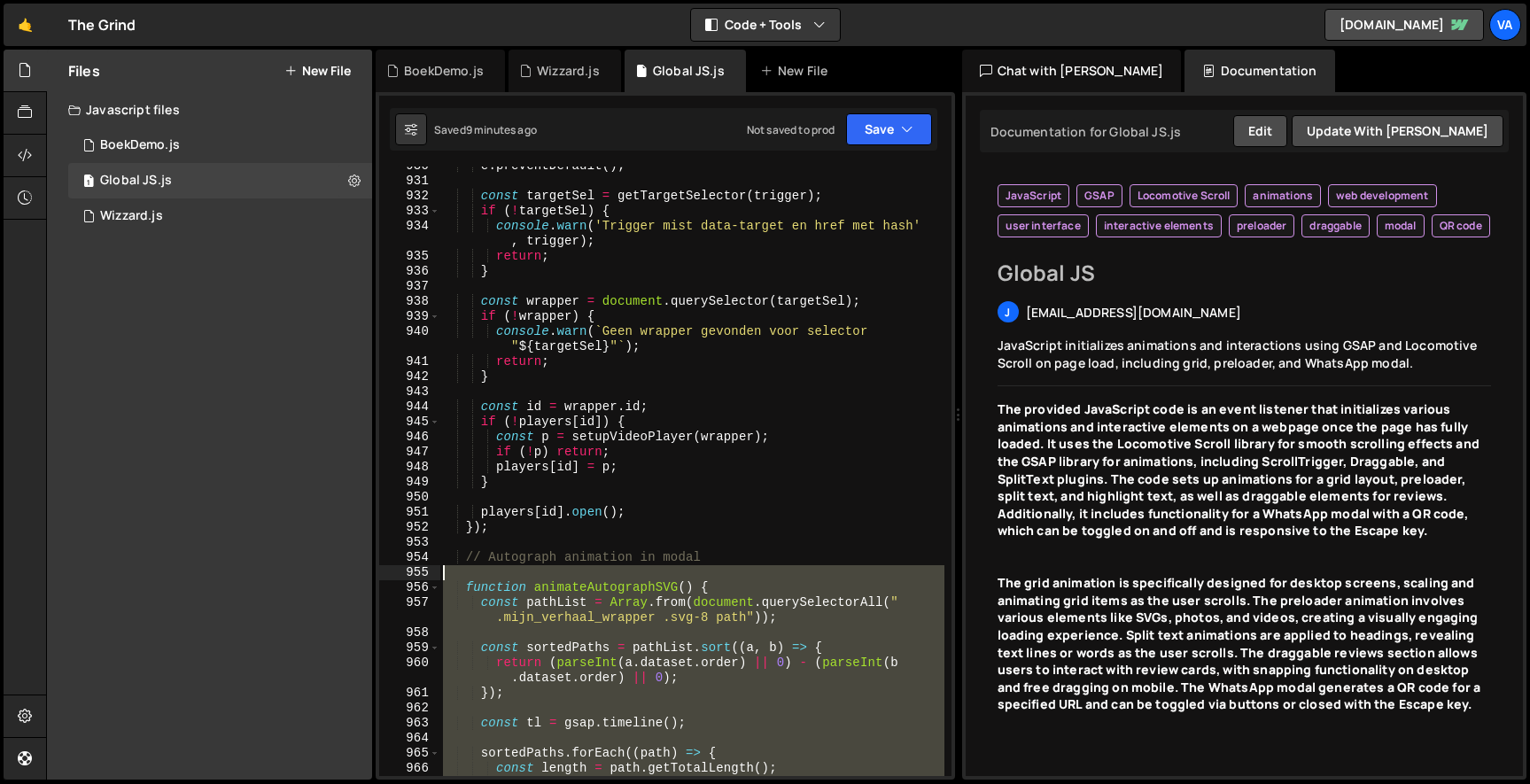
drag, startPoint x: 482, startPoint y: 471, endPoint x: 465, endPoint y: 577, distance: 107.4
click at [465, 577] on div "e . preventDefault ( ) ; const targetSel = getTargetSelector ( trigger ) ; if (…" at bounding box center [691, 486] width 505 height 654
click at [496, 415] on div "e . preventDefault ( ) ; const targetSel = getTargetSelector ( trigger ) ; if (…" at bounding box center [691, 486] width 505 height 654
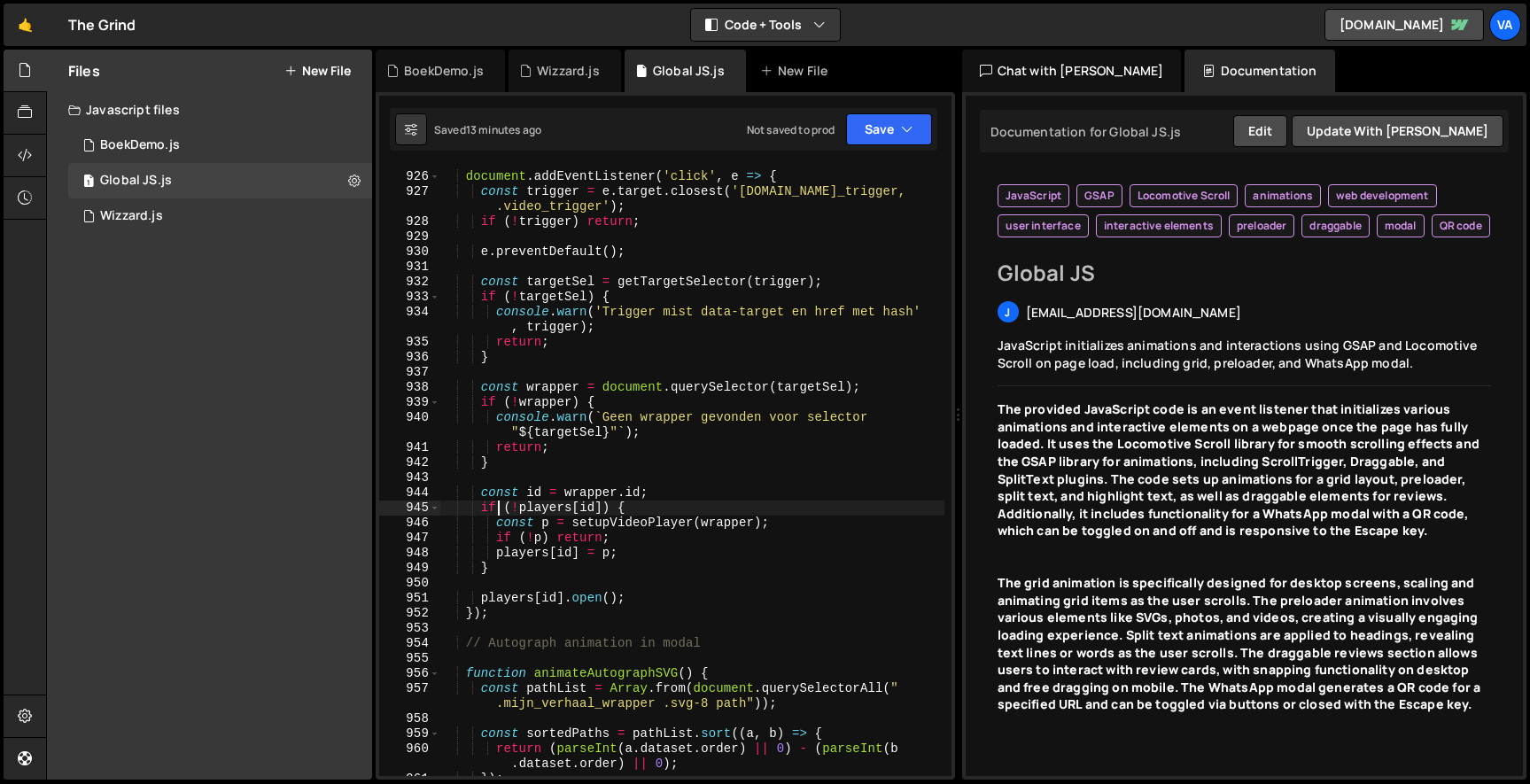
scroll to position [15748, 0]
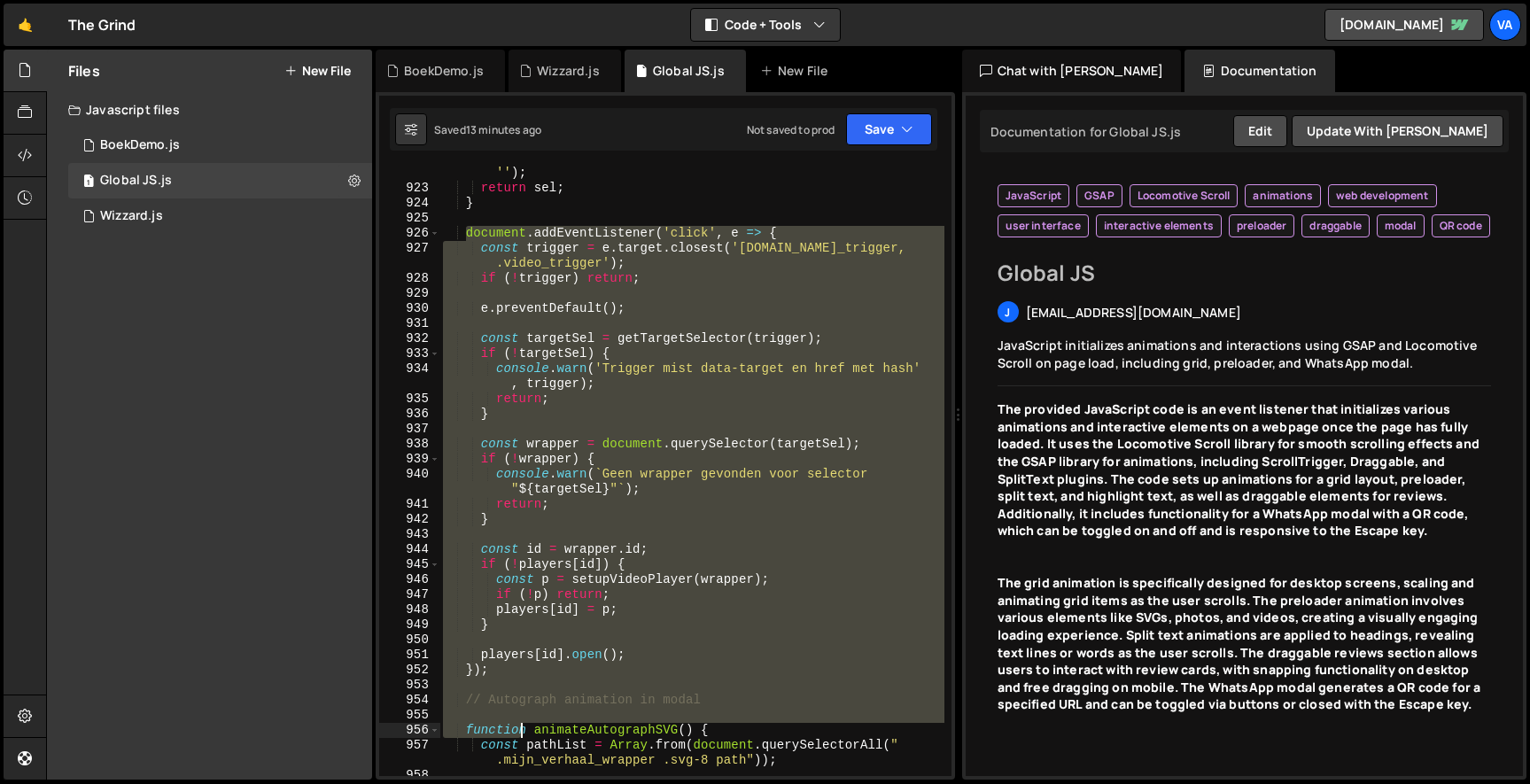
drag, startPoint x: 464, startPoint y: 227, endPoint x: 518, endPoint y: 731, distance: 506.9
click at [518, 731] on div "if ( ! sel . startsWith ( '#' )) sel = '#' + sel . replace ( / ^ # + / , '' ) ;…" at bounding box center [691, 477] width 505 height 654
click at [536, 582] on div "if ( ! sel . startsWith ( '#' )) sel = '#' + sel . replace ( / ^ # + / , '' ) ;…" at bounding box center [691, 471] width 504 height 610
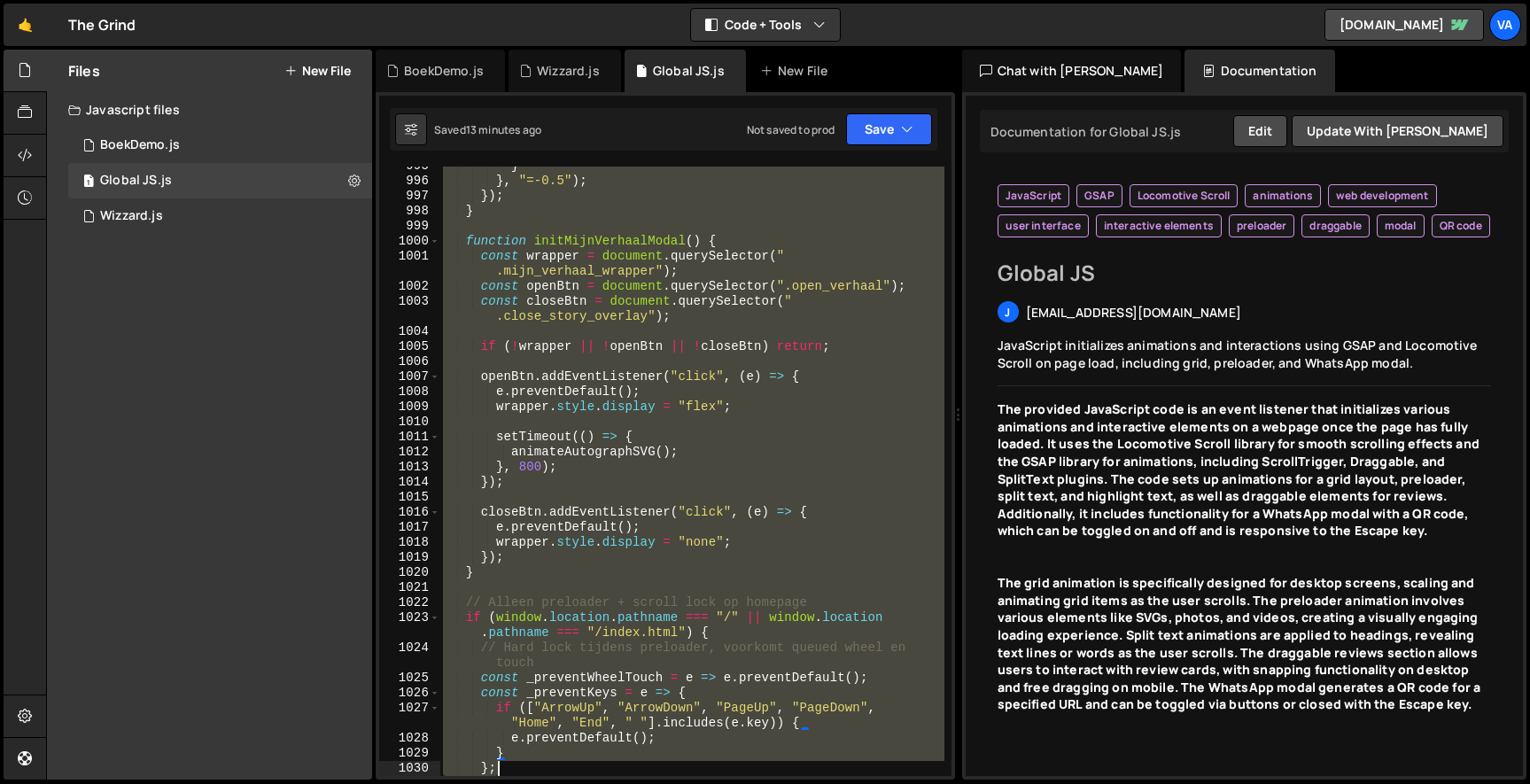
scroll to position [17020, 0]
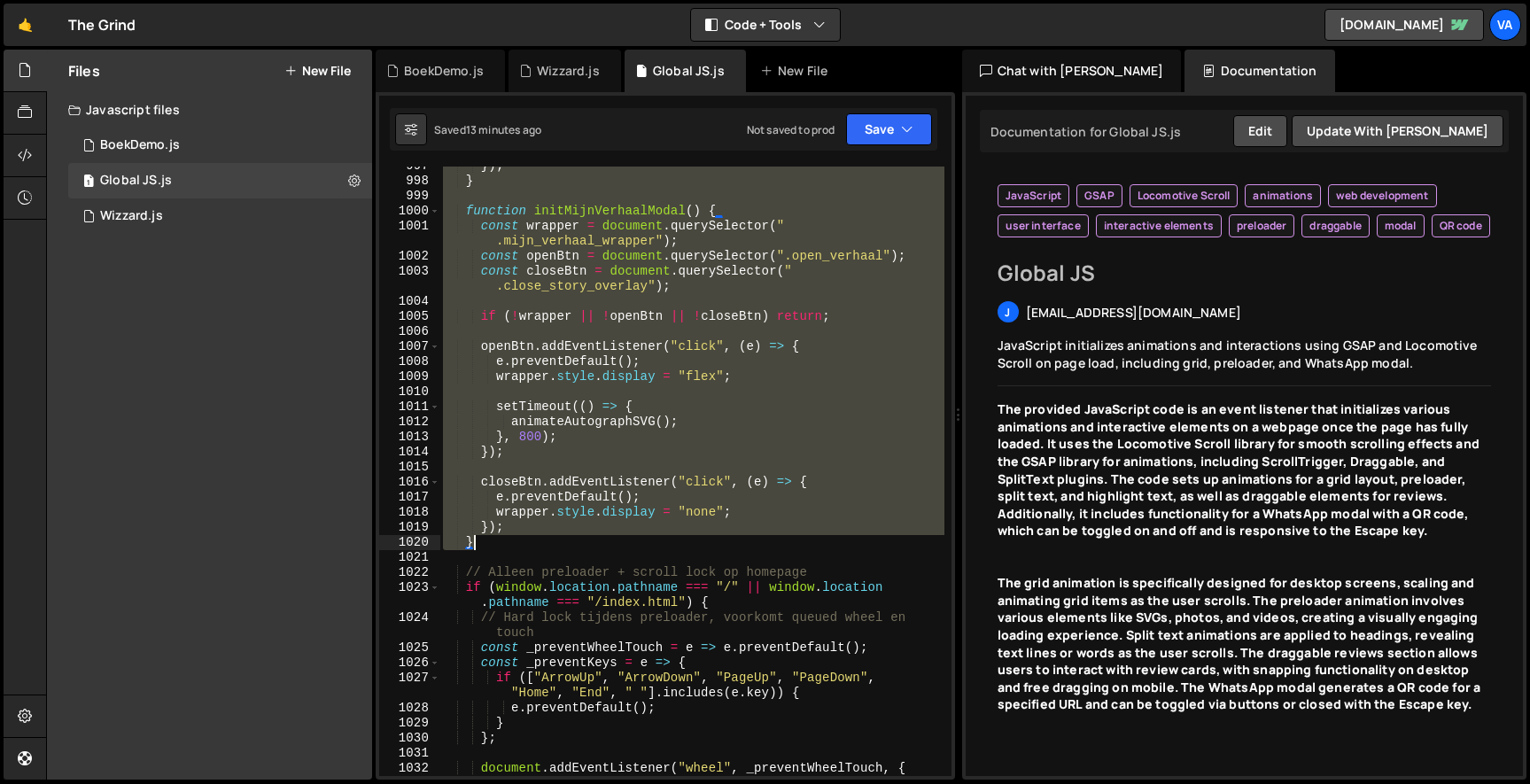
drag, startPoint x: 466, startPoint y: 446, endPoint x: 496, endPoint y: 548, distance: 106.3
click at [496, 548] on div "}) ; } function initMijnVerhaalModal ( ) { const wrapper = document . querySele…" at bounding box center [691, 486] width 505 height 654
type textarea "}); }"
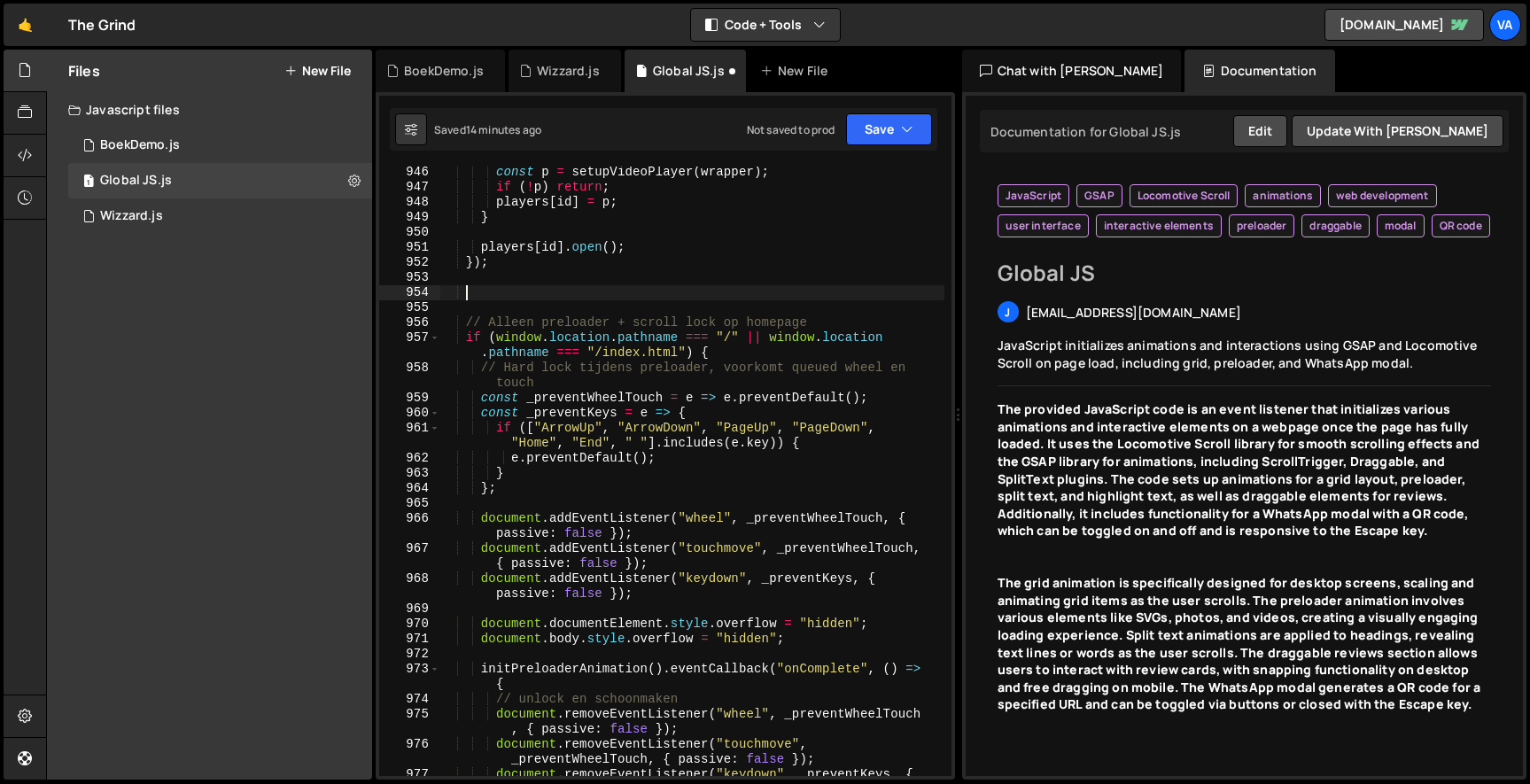
scroll to position [16147, 0]
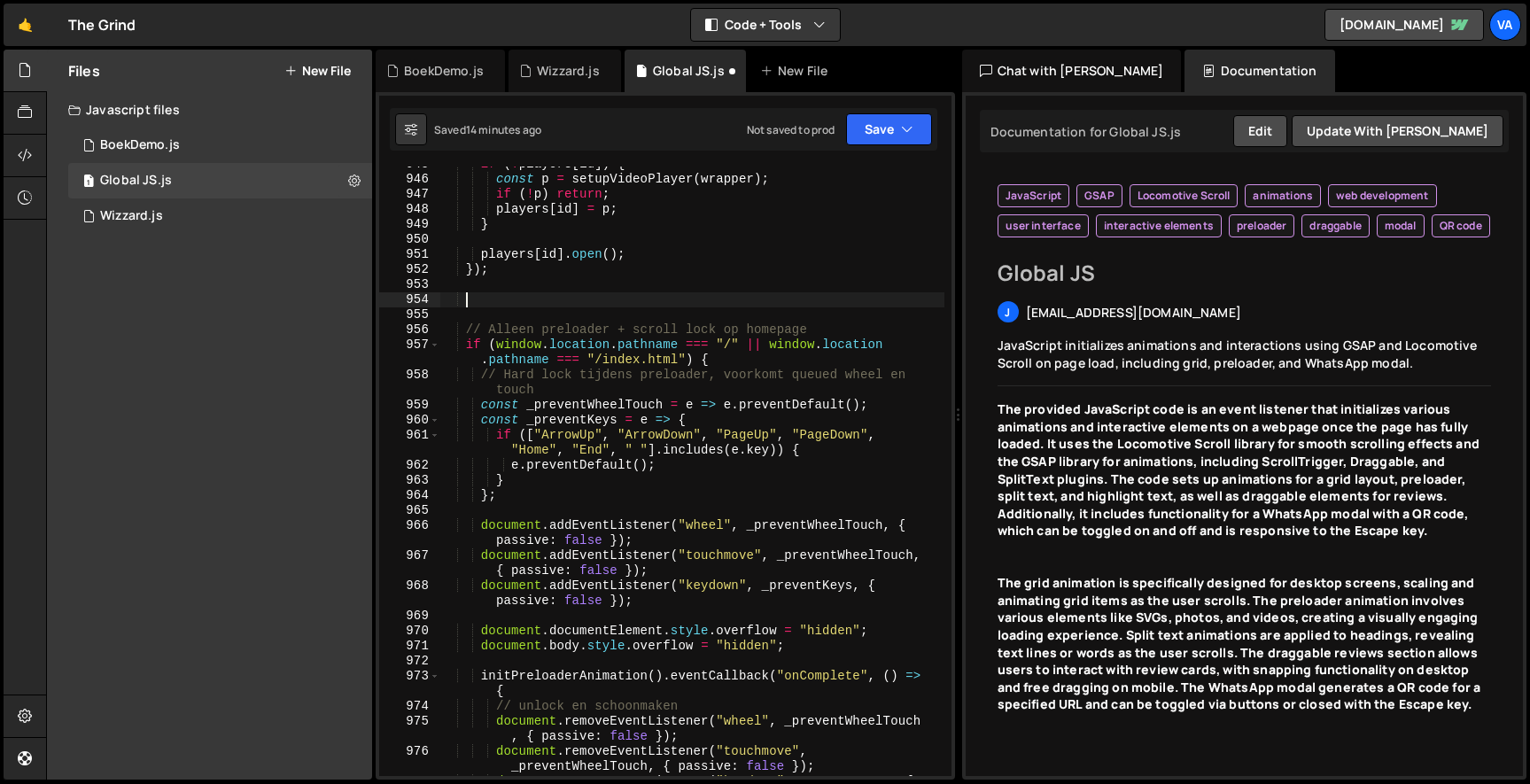
paste textarea
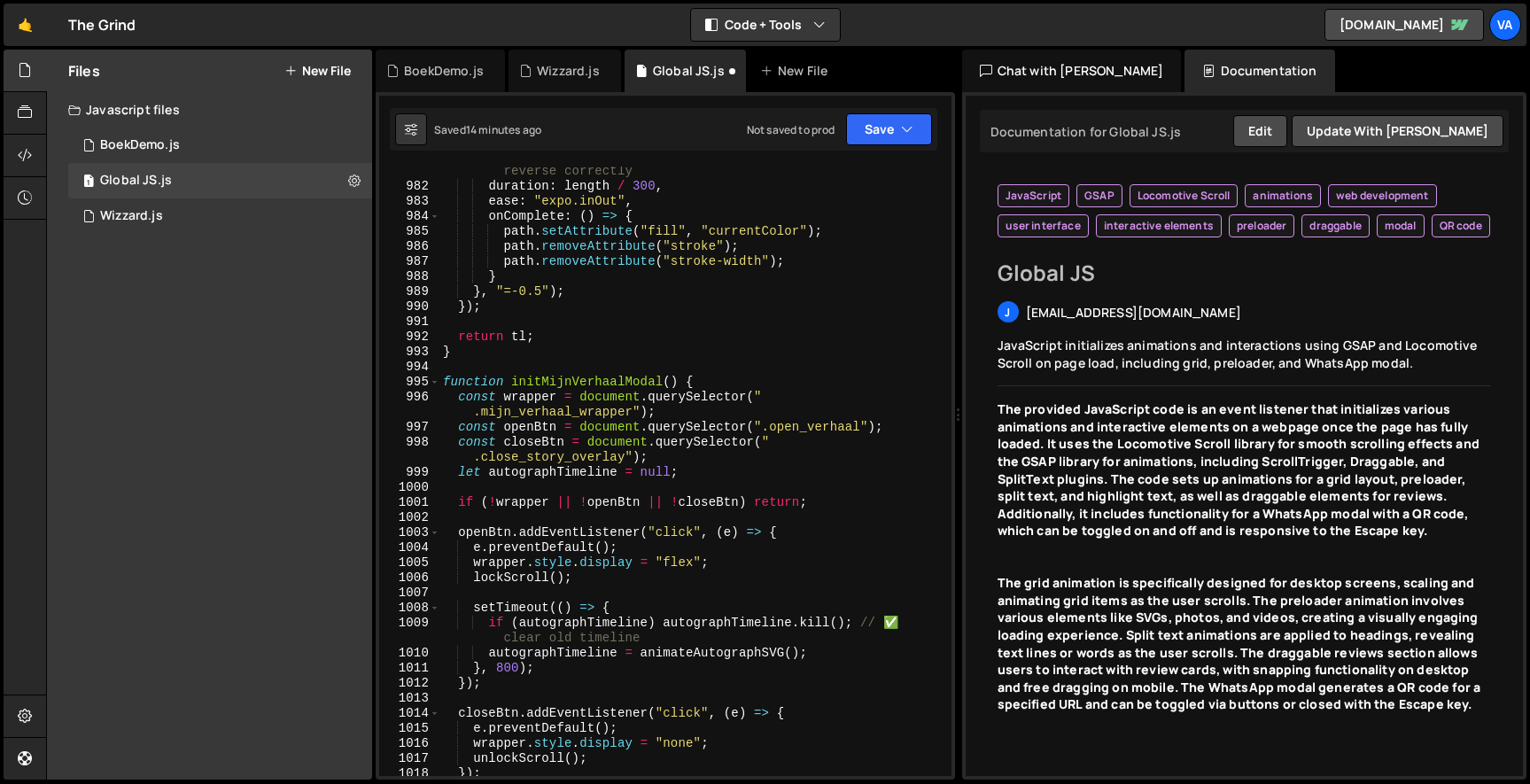
scroll to position [16756, 0]
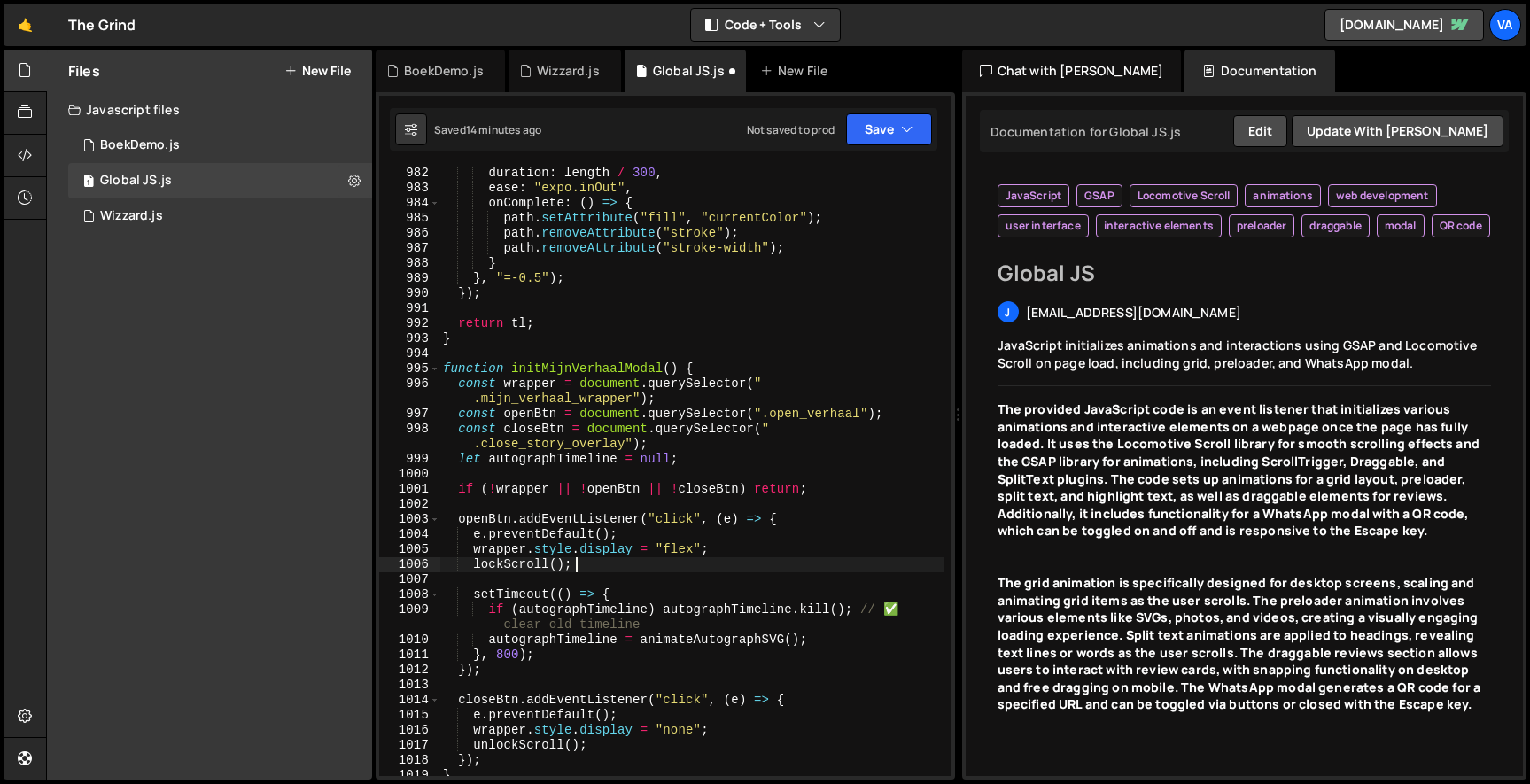
drag, startPoint x: 574, startPoint y: 561, endPoint x: 337, endPoint y: 565, distance: 237.0
click at [337, 565] on div "Files New File Javascript files 1 BoekDemo.js 0 1 Global JS.js 0 1 Wizzard.js 0" at bounding box center [787, 414] width 1483 height 730
type textarea "lockScroll();"
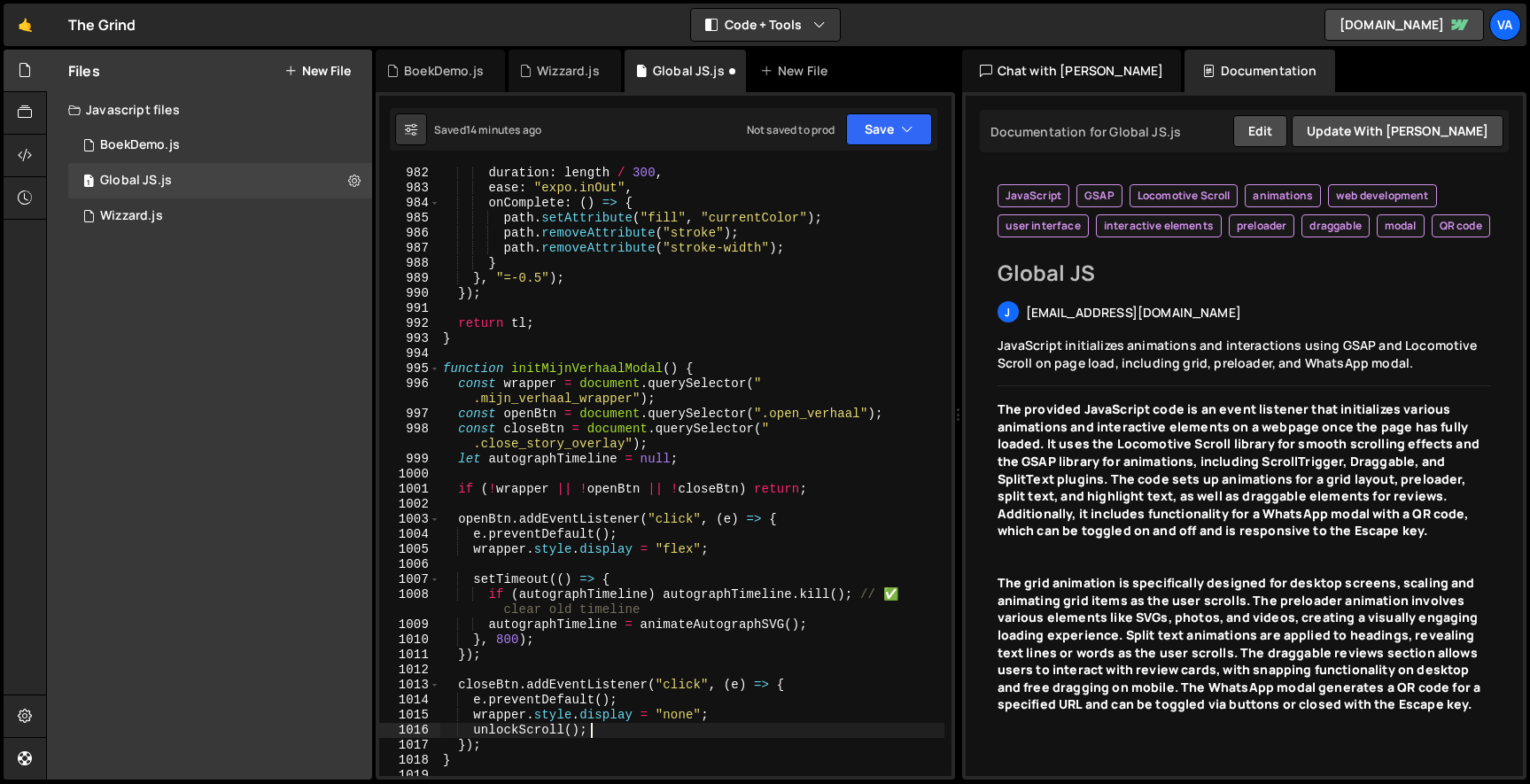
drag, startPoint x: 614, startPoint y: 731, endPoint x: 329, endPoint y: 727, distance: 285.0
click at [329, 730] on div "Files New File Javascript files 1 BoekDemo.js 0 1 Global JS.js 0 1 Wizzard.js 0" at bounding box center [787, 414] width 1483 height 730
type textarea "unlockScroll();"
click at [887, 132] on button "Save" at bounding box center [889, 129] width 86 height 32
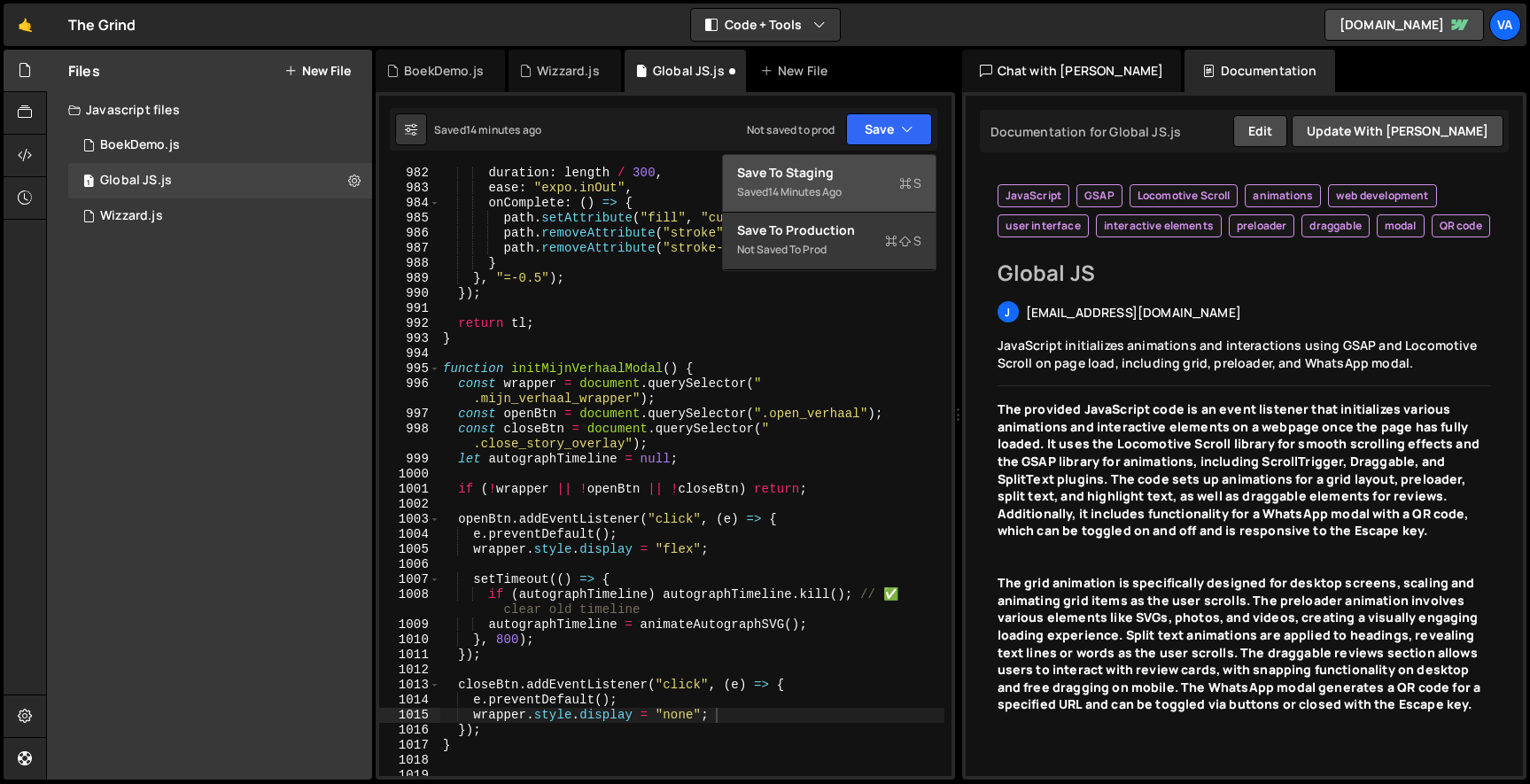
click at [875, 162] on button "Save to Staging S Saved 14 minutes ago" at bounding box center [829, 183] width 213 height 57
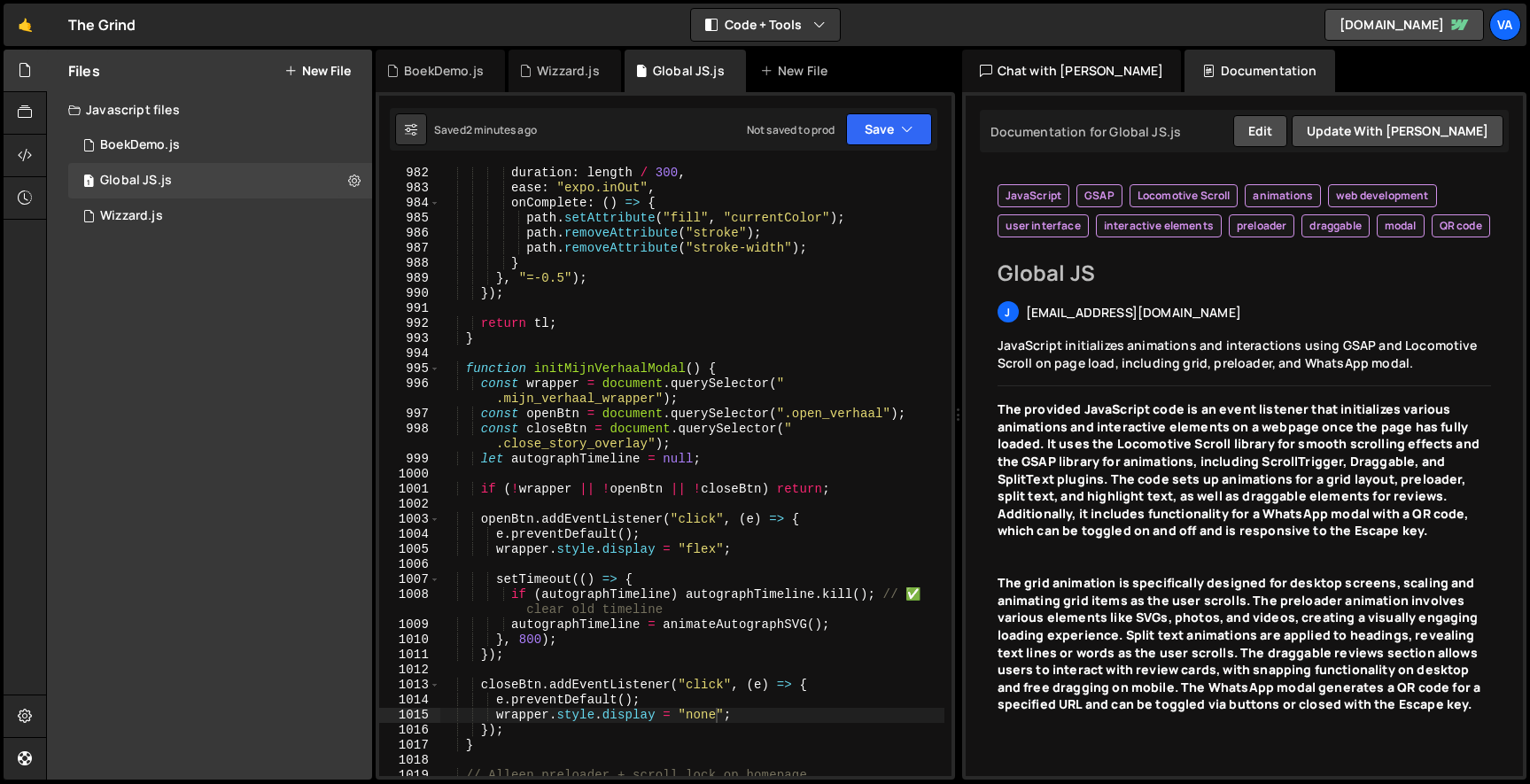
click at [462, 239] on div "duration : length / 300 , ease : "expo.inOut" , onComplete : ( ) => { path . se…" at bounding box center [691, 492] width 505 height 654
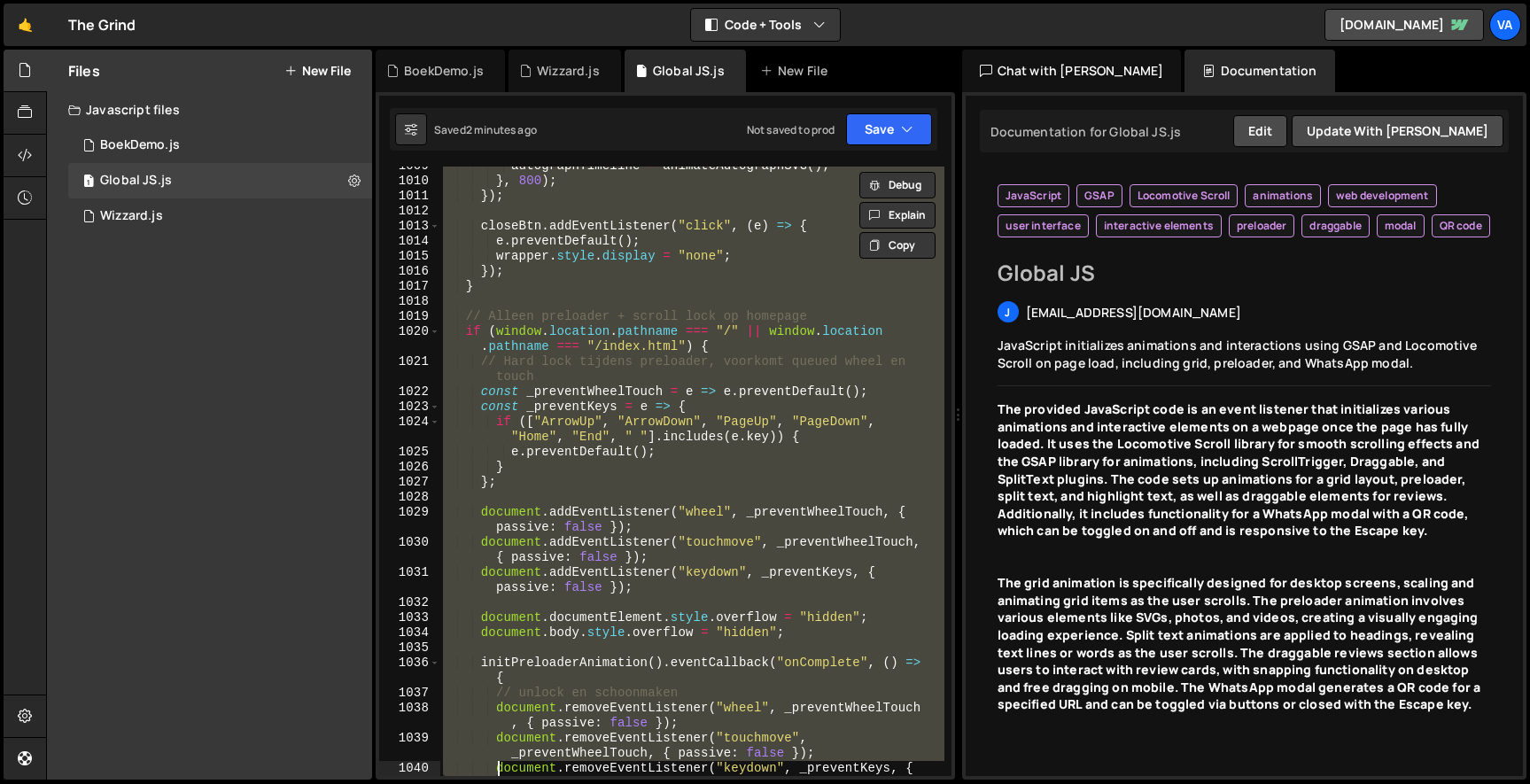
scroll to position [17216, 0]
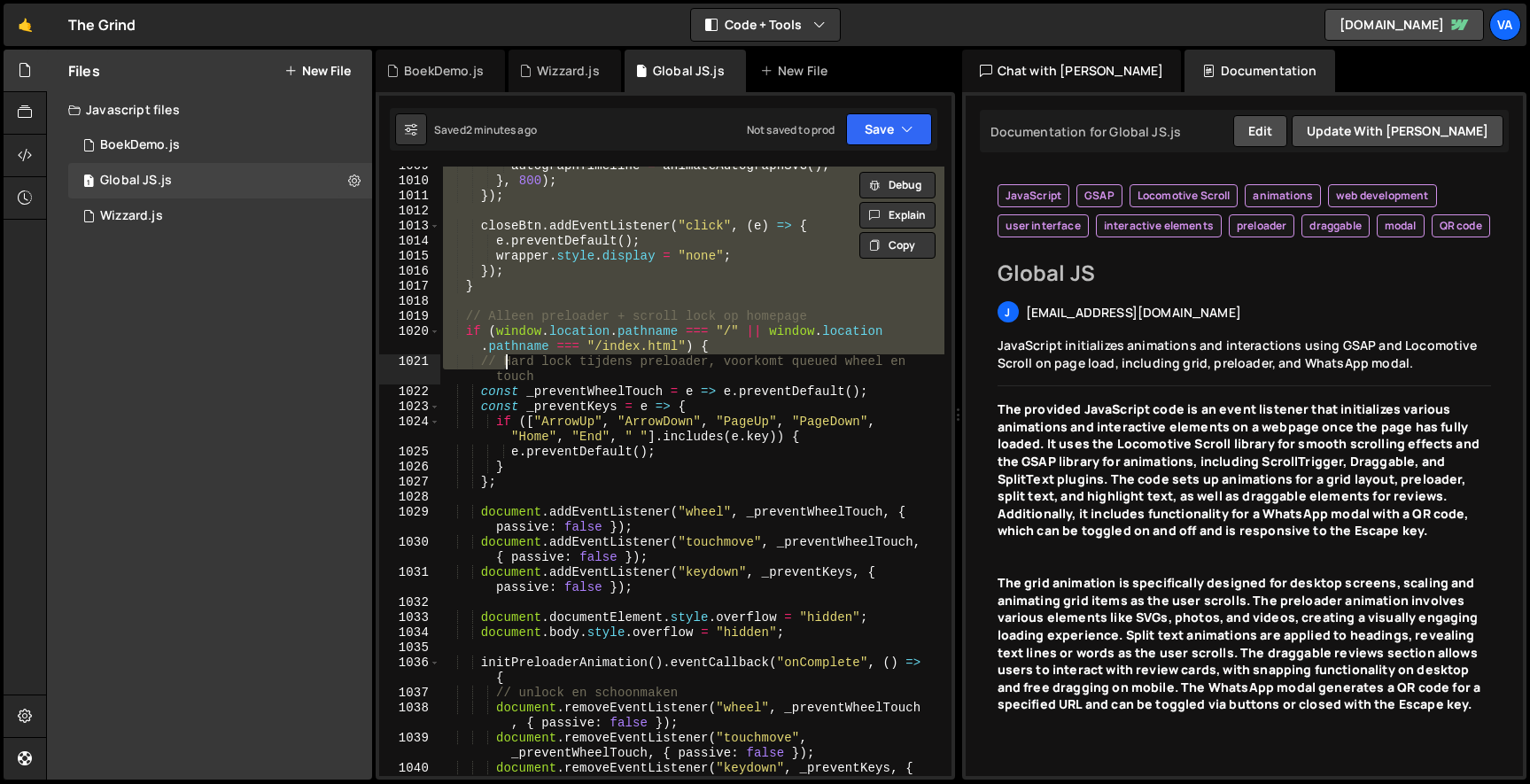
type textarea "}); }"
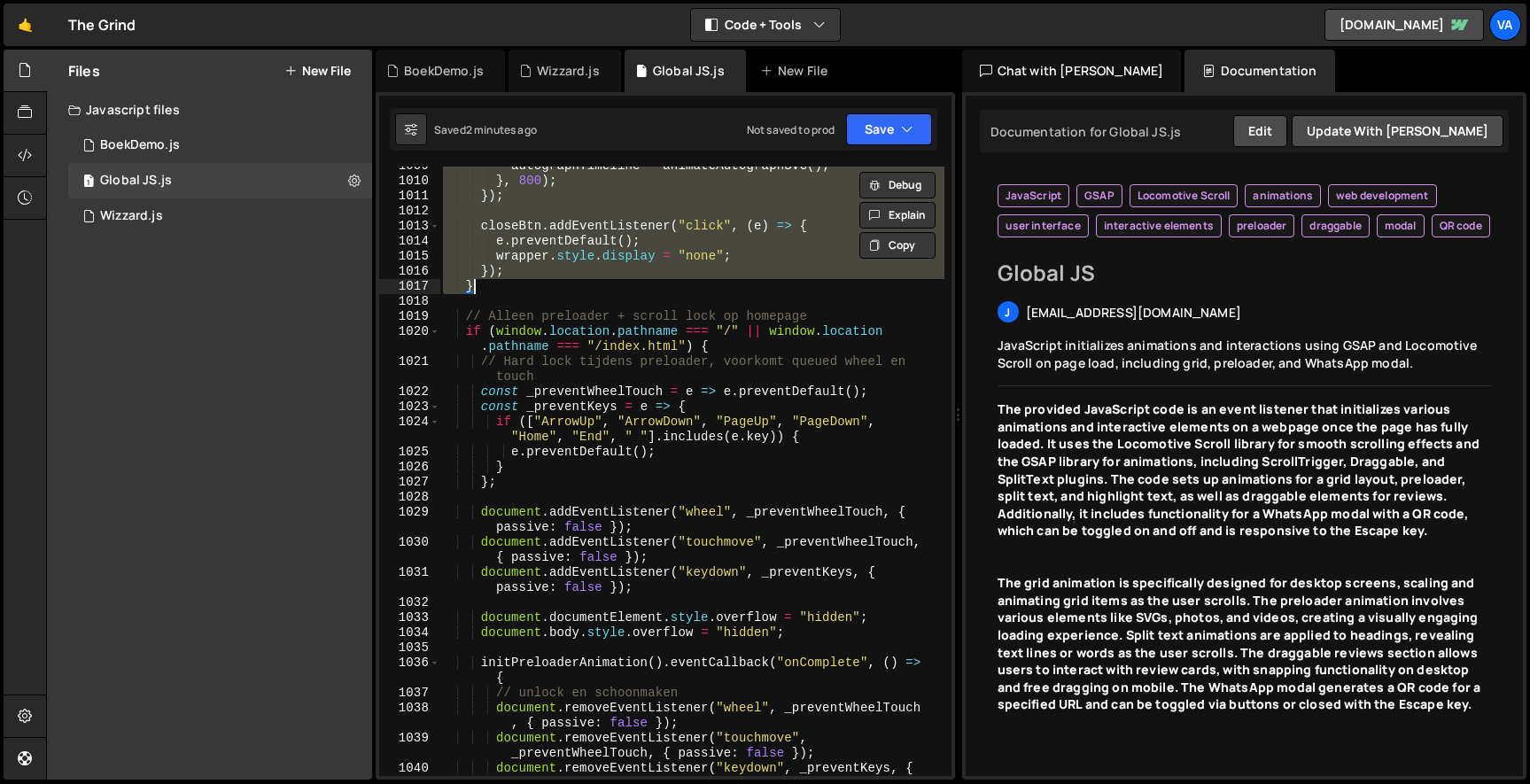
drag, startPoint x: 467, startPoint y: 430, endPoint x: 491, endPoint y: 288, distance: 144.0
click at [491, 288] on div "autographTimeline = animateAutographSVG ( ) ; } , 800 ) ; }) ; closeBtn . addEv…" at bounding box center [691, 486] width 505 height 654
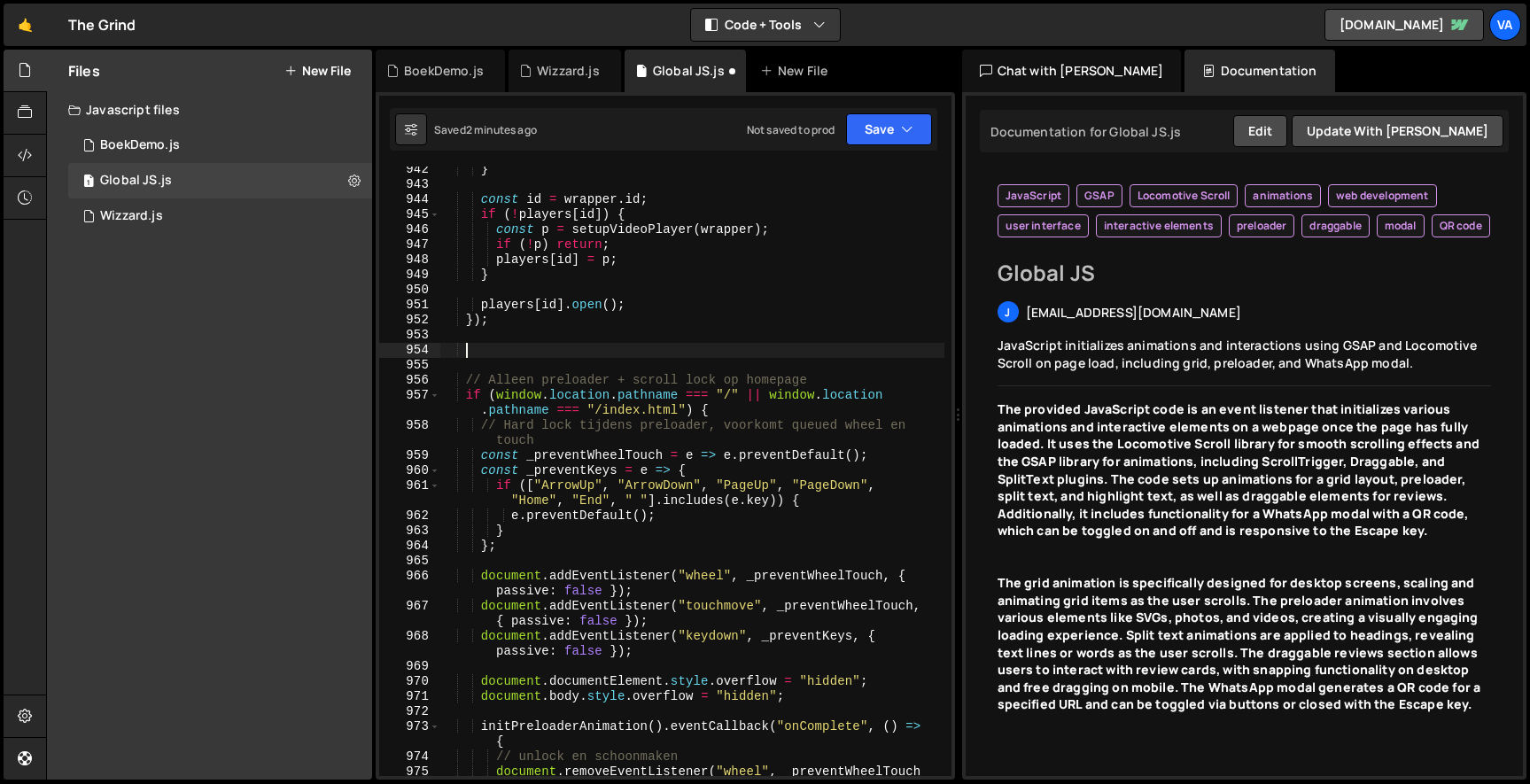
scroll to position [16083, 0]
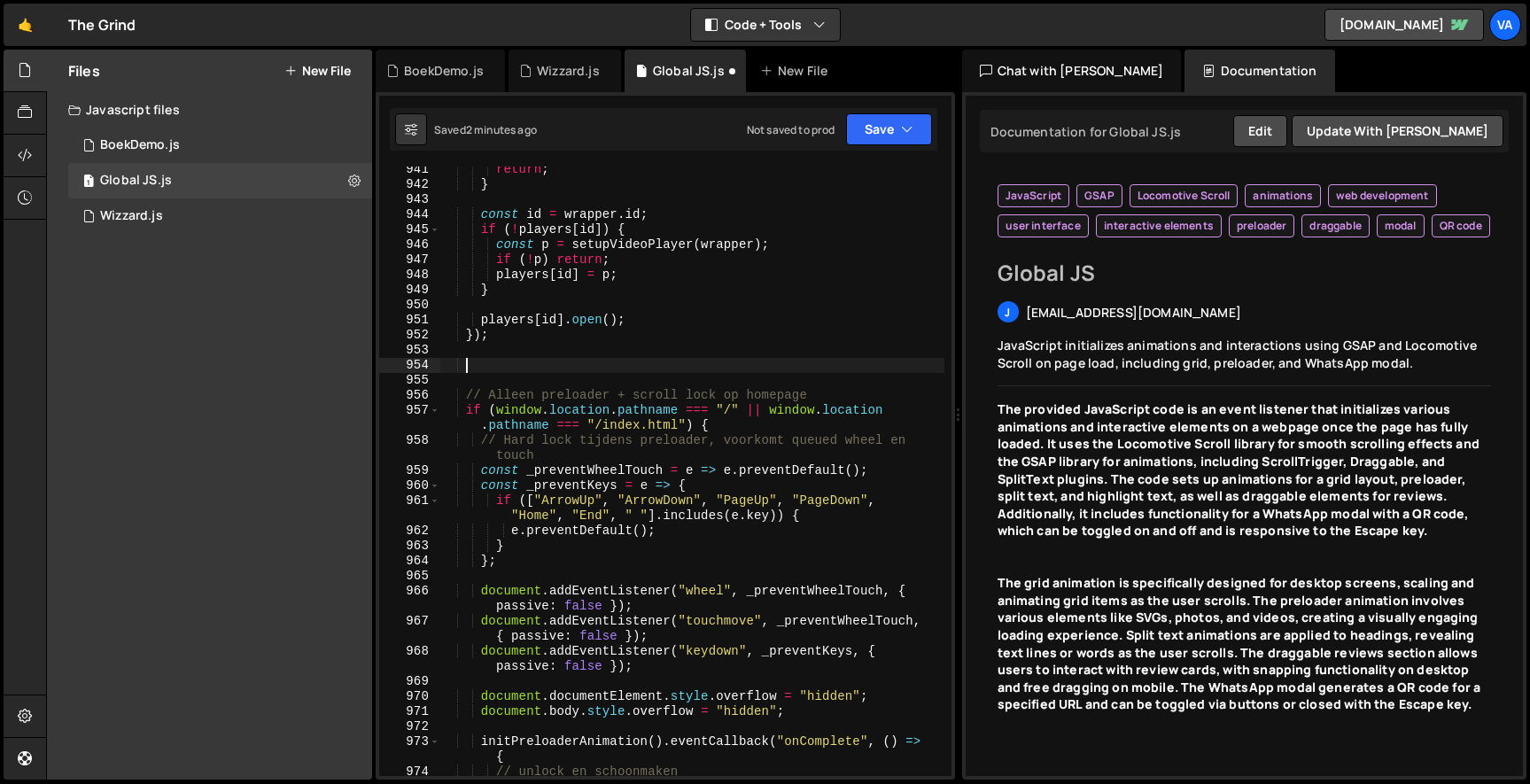
paste textarea
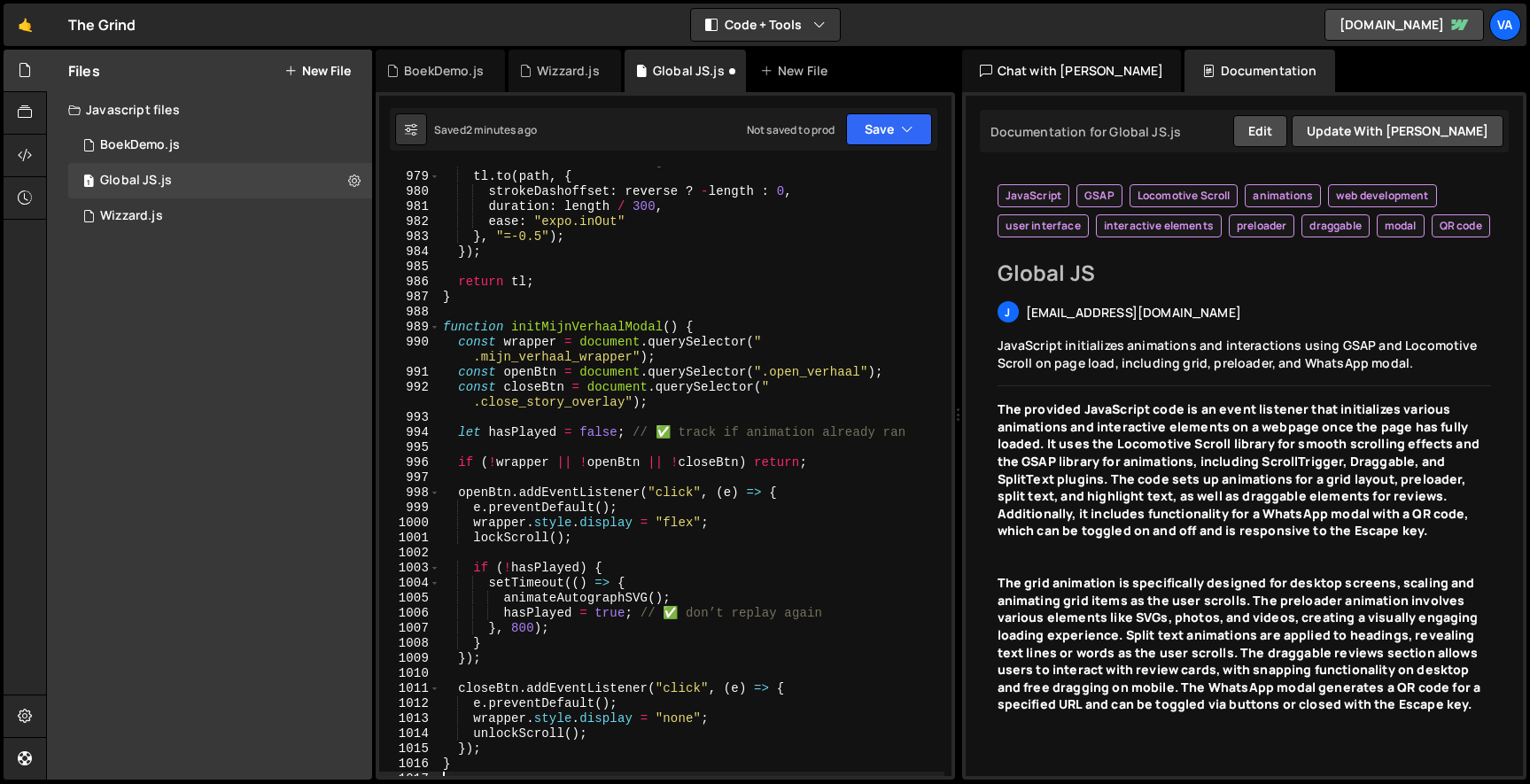
scroll to position [0, 0]
drag, startPoint x: 599, startPoint y: 737, endPoint x: 323, endPoint y: 736, distance: 276.0
click at [323, 737] on div "Files New File Javascript files 1 BoekDemo.js 0 1 Global JS.js 0 1 Wizzard.js 0" at bounding box center [787, 414] width 1483 height 730
type textarea "unlockScroll();"
drag, startPoint x: 592, startPoint y: 538, endPoint x: 267, endPoint y: 538, distance: 325.0
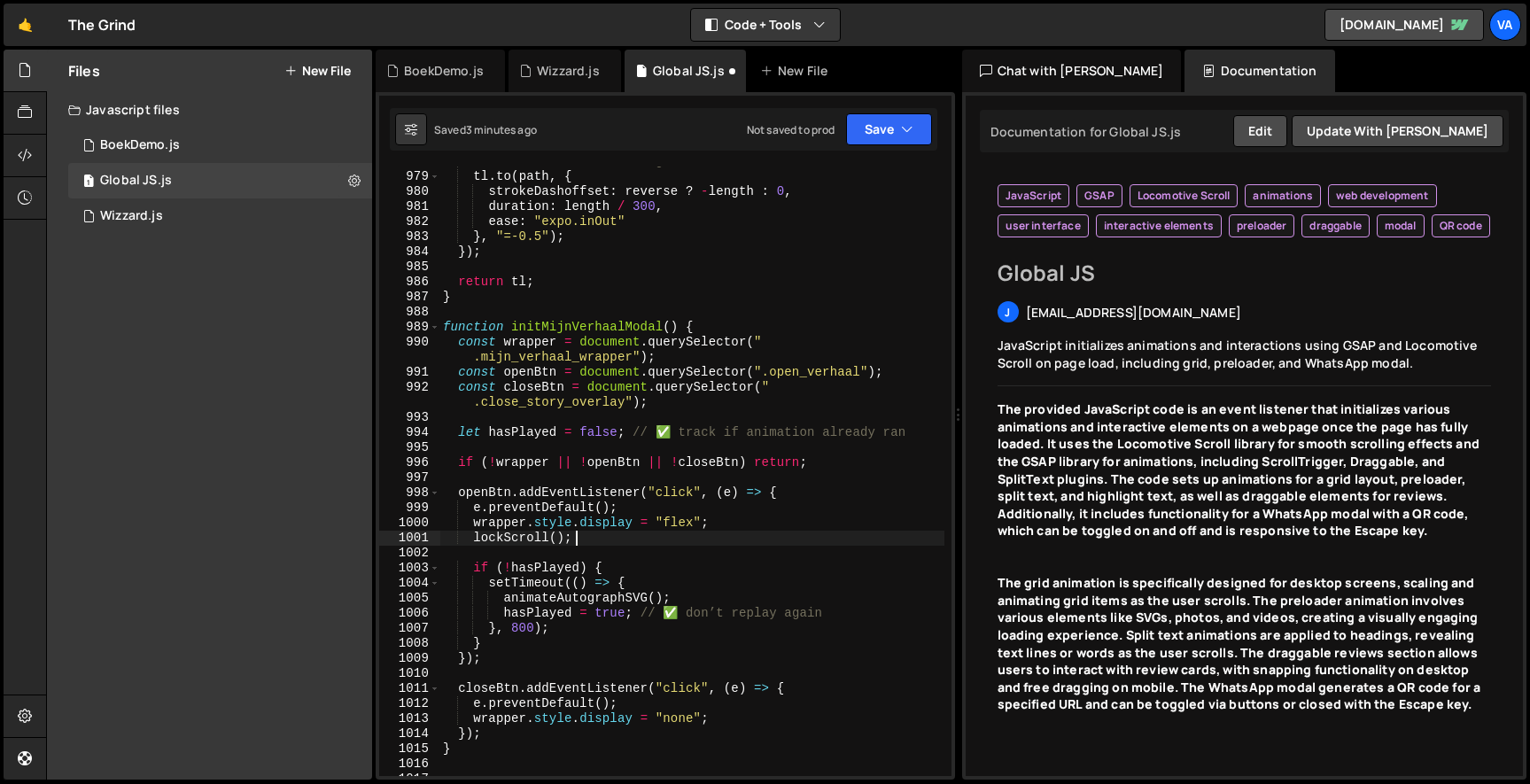
click at [267, 538] on div "Files New File Javascript files 1 BoekDemo.js 0 1 Global JS.js 0 1 Wizzard.js 0" at bounding box center [787, 414] width 1483 height 730
type textarea "lockScroll();"
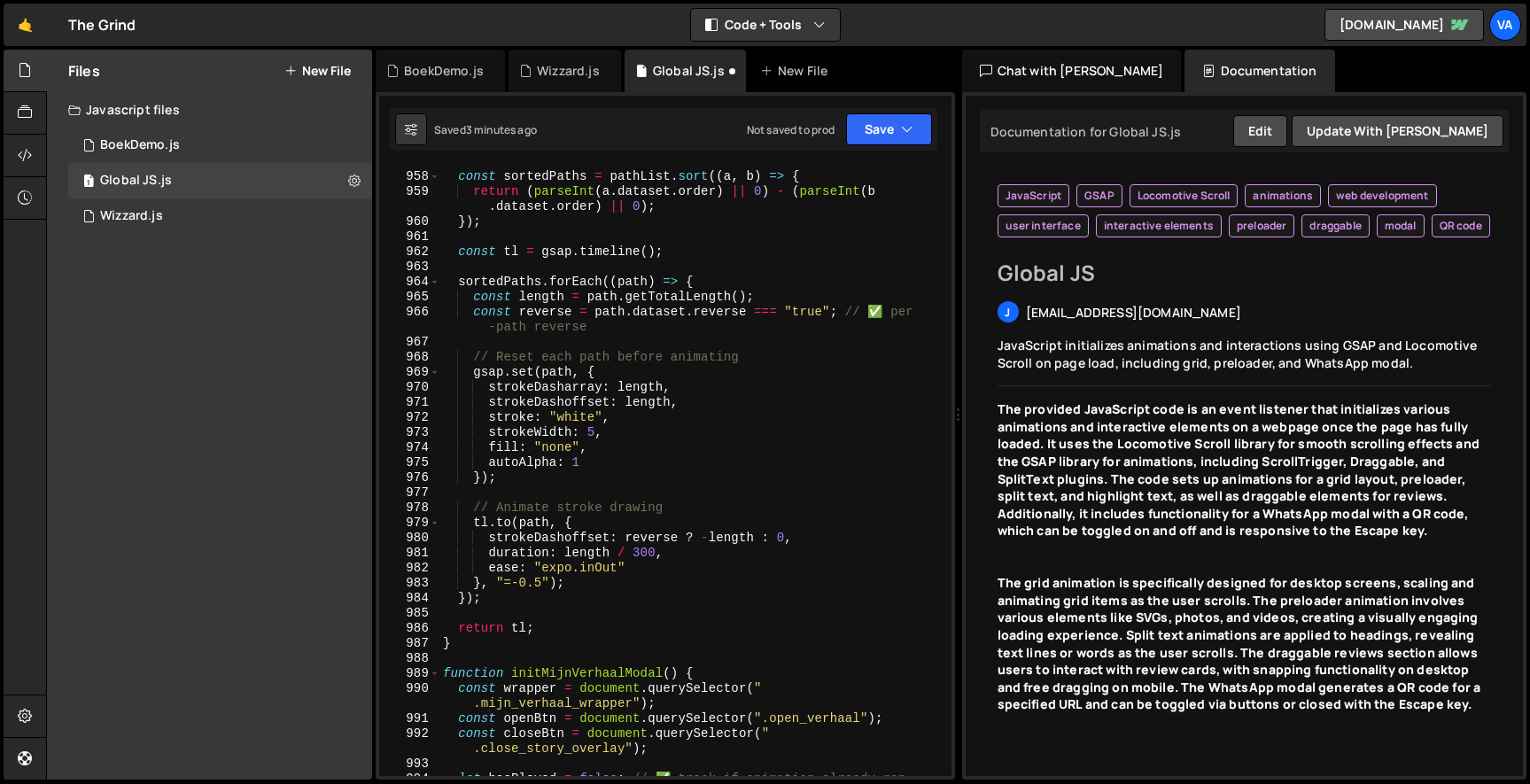
scroll to position [16347, 0]
click at [876, 134] on button "Save" at bounding box center [889, 129] width 86 height 32
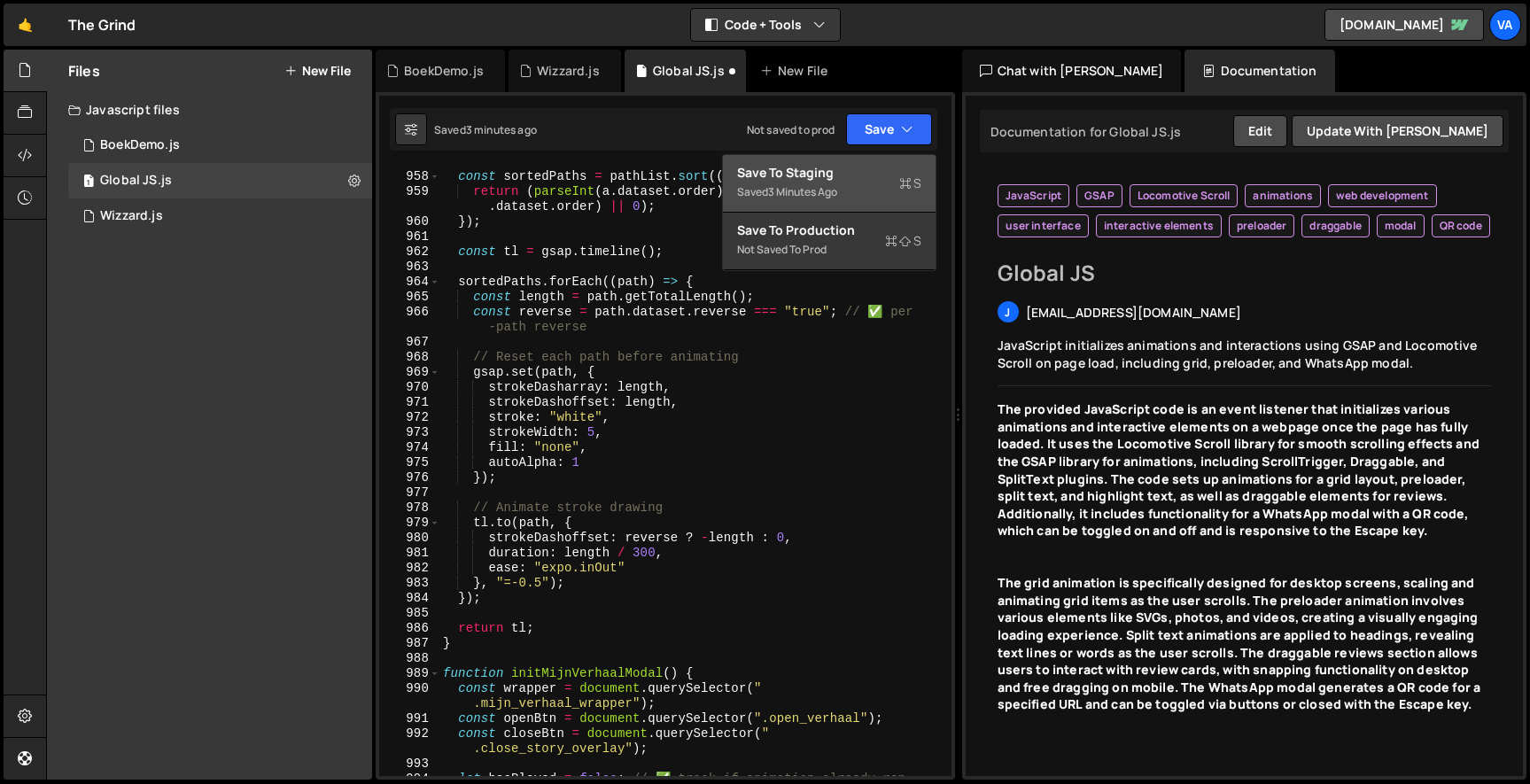
click at [862, 179] on div "Save to Staging S" at bounding box center [829, 172] width 184 height 17
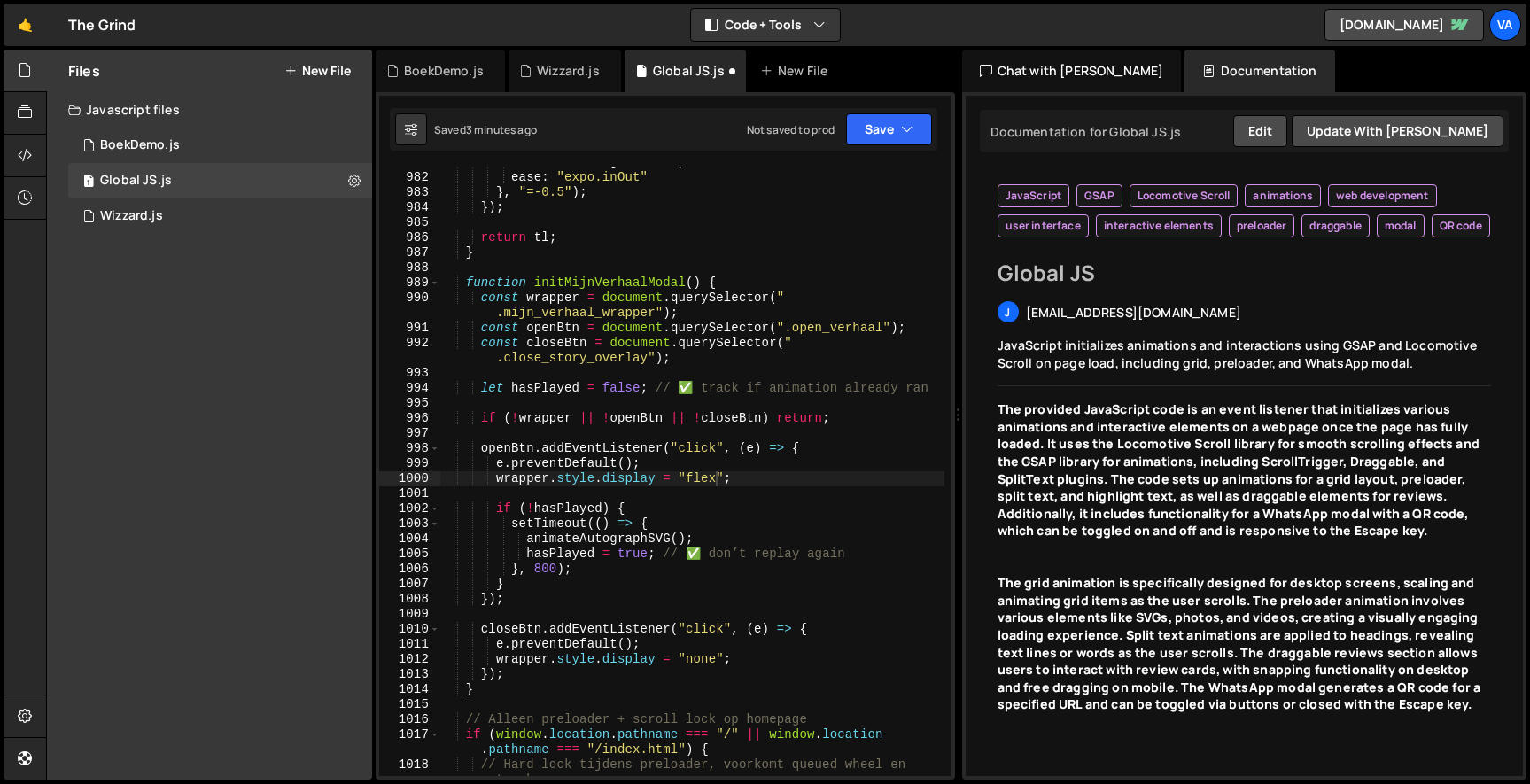
scroll to position [16738, 0]
click at [506, 348] on div "duration : length / 300 , ease : "expo.inOut" } , "=-0.5" ) ; }) ; return tl ; …" at bounding box center [691, 482] width 505 height 654
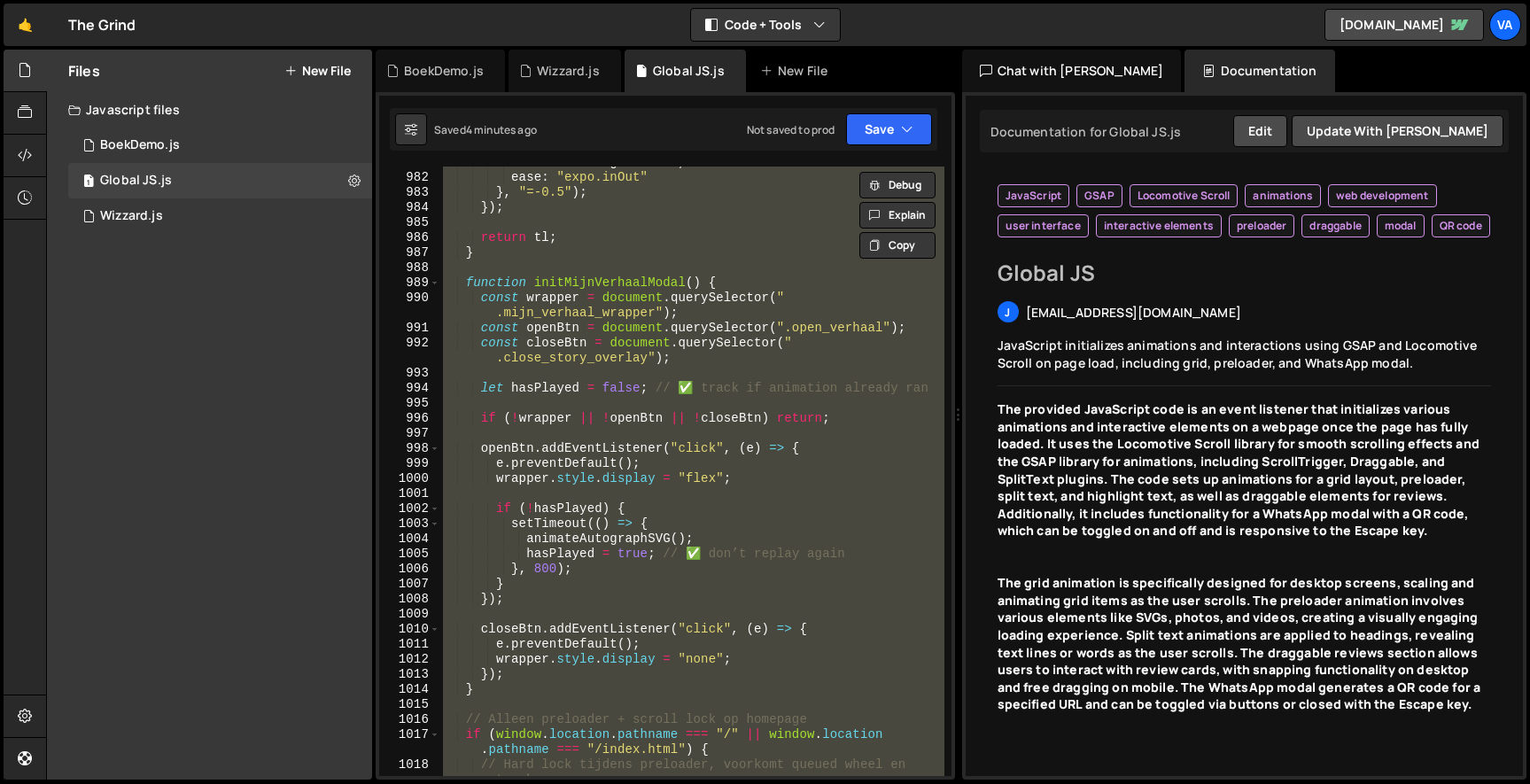
click at [582, 349] on div "duration : length / 300 , ease : "expo.inOut" } , "=-0.5" ) ; }) ; return tl ; …" at bounding box center [691, 471] width 504 height 610
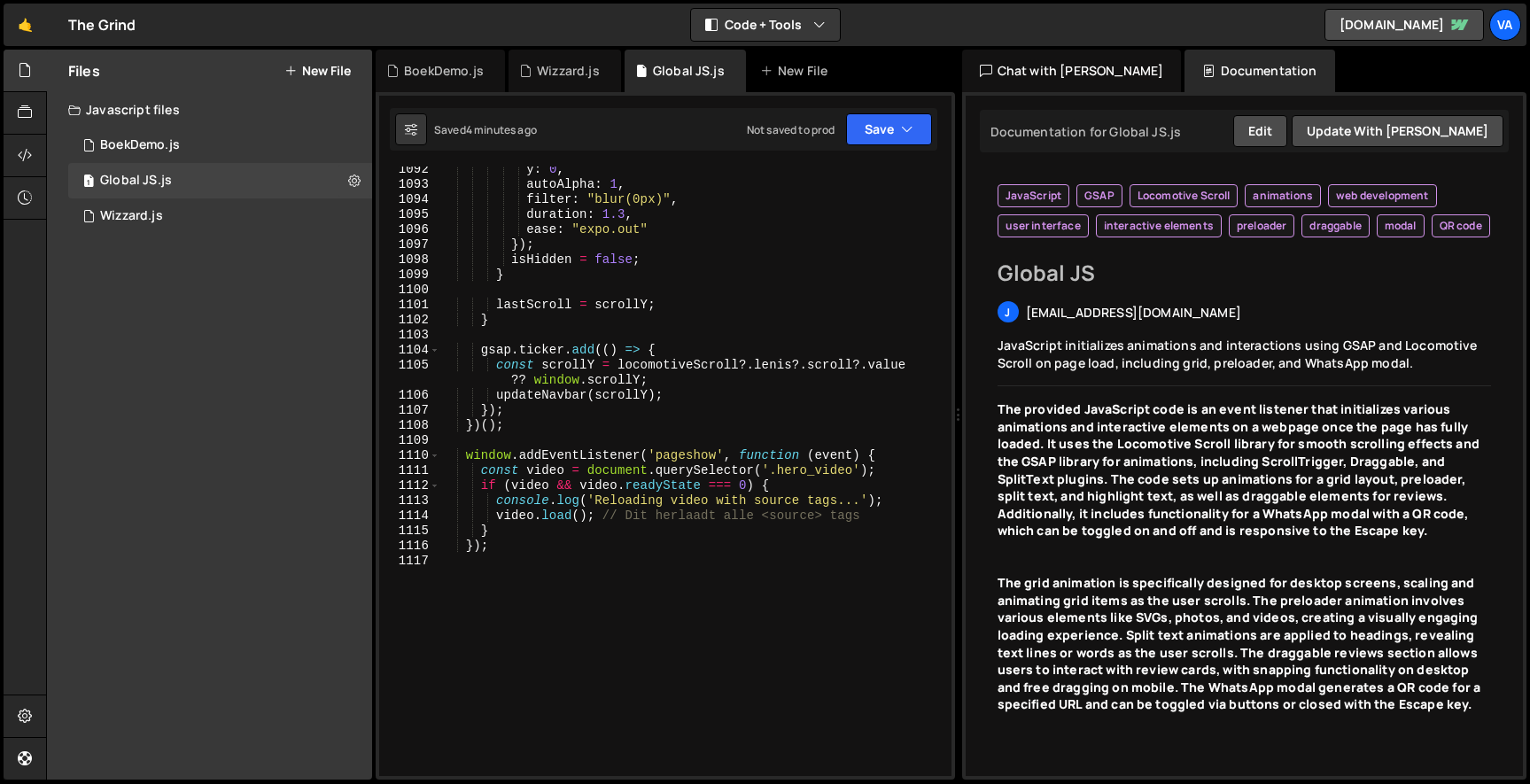
scroll to position [18579, 0]
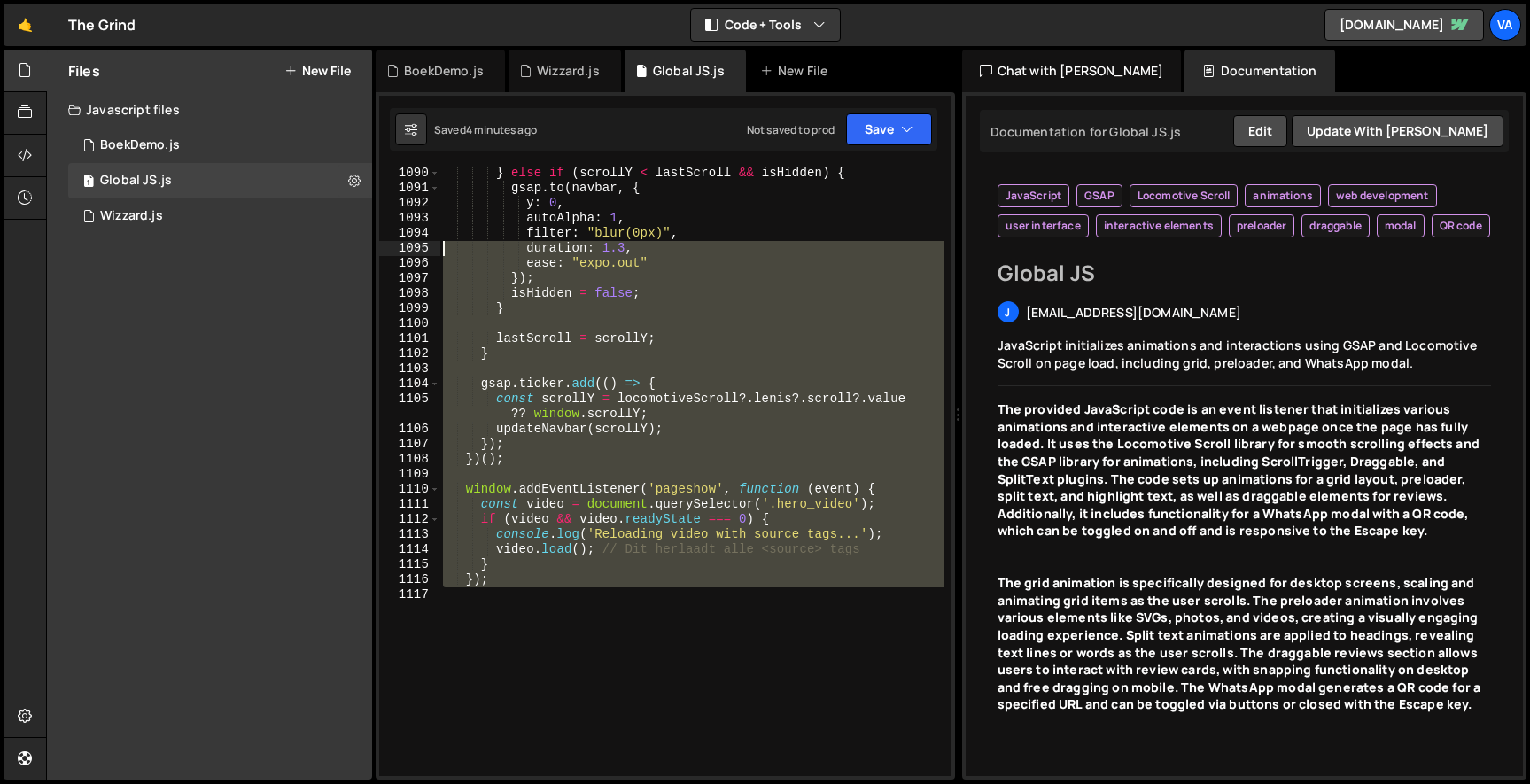
drag, startPoint x: 508, startPoint y: 588, endPoint x: 442, endPoint y: 270, distance: 324.8
click at [442, 270] on div "} else if ( scrollY < lastScroll && isHidden ) { gsap . to ( navbar , { y : 0 ,…" at bounding box center [691, 485] width 505 height 640
click at [540, 288] on div "} else if ( scrollY < lastScroll && isHidden ) { gsap . to ( navbar , { y : 0 ,…" at bounding box center [691, 471] width 504 height 610
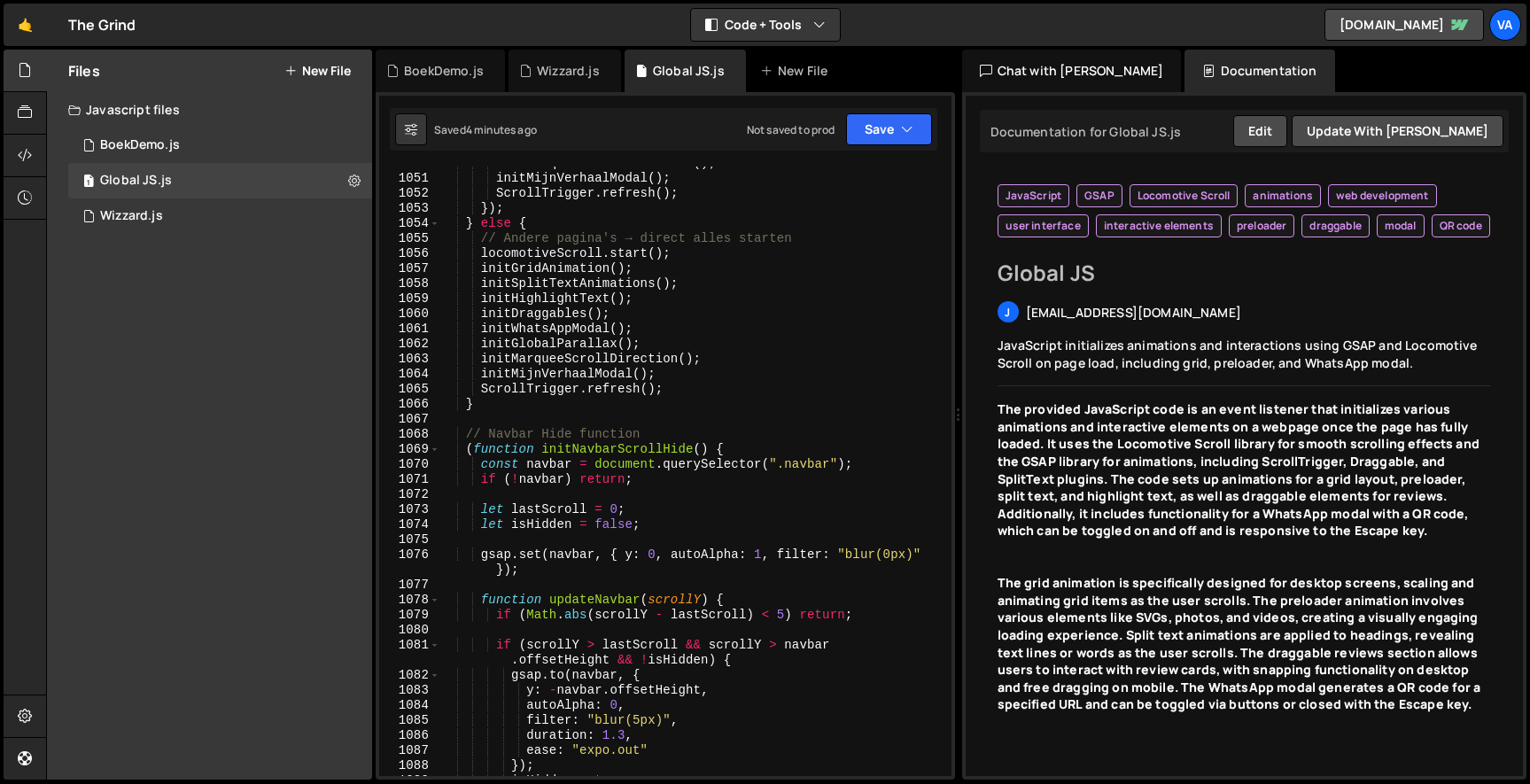
scroll to position [17995, 0]
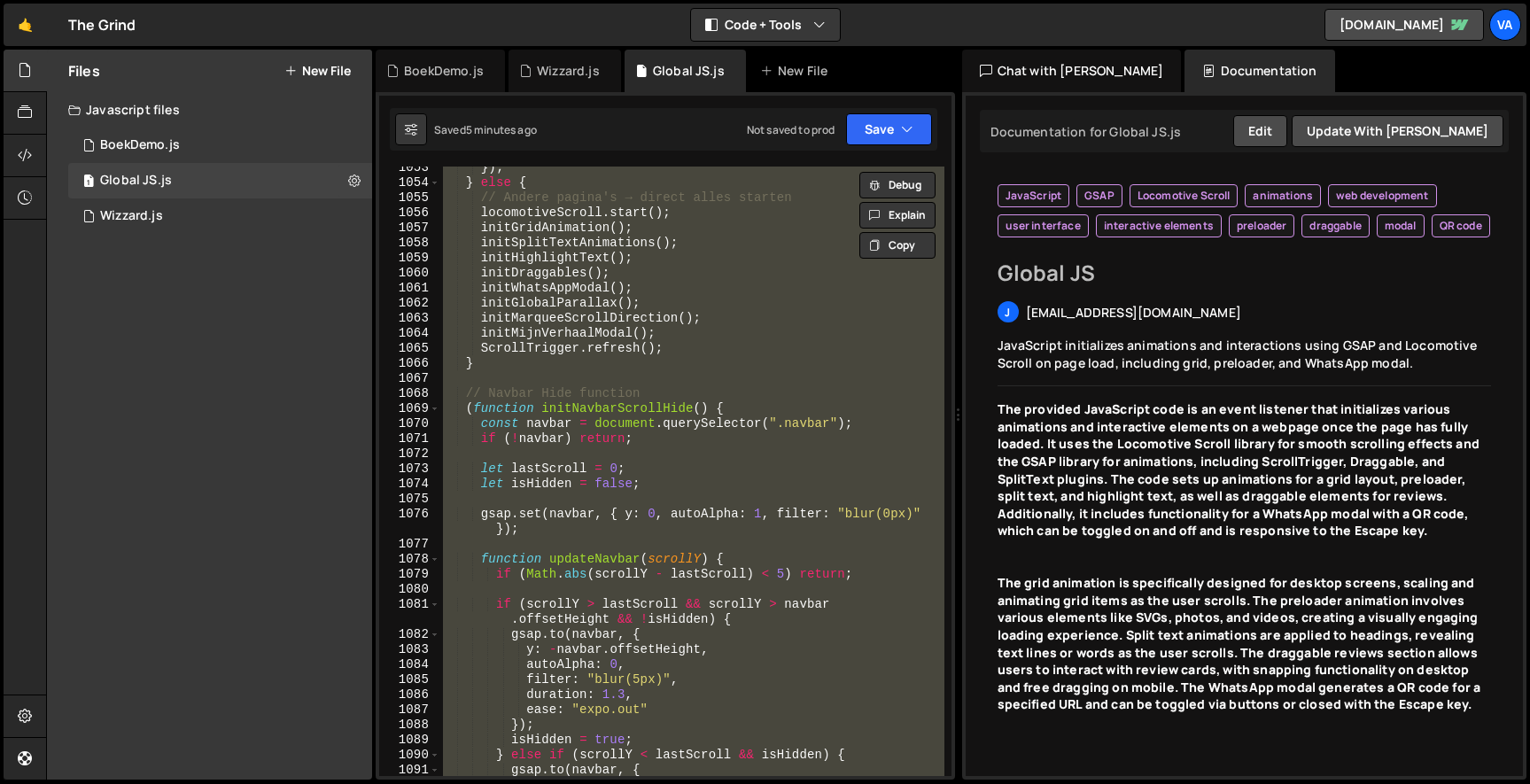
click at [601, 411] on div "}) ; } else { // Andere pagina's → direct alles starten locomotiveScroll . star…" at bounding box center [691, 471] width 504 height 610
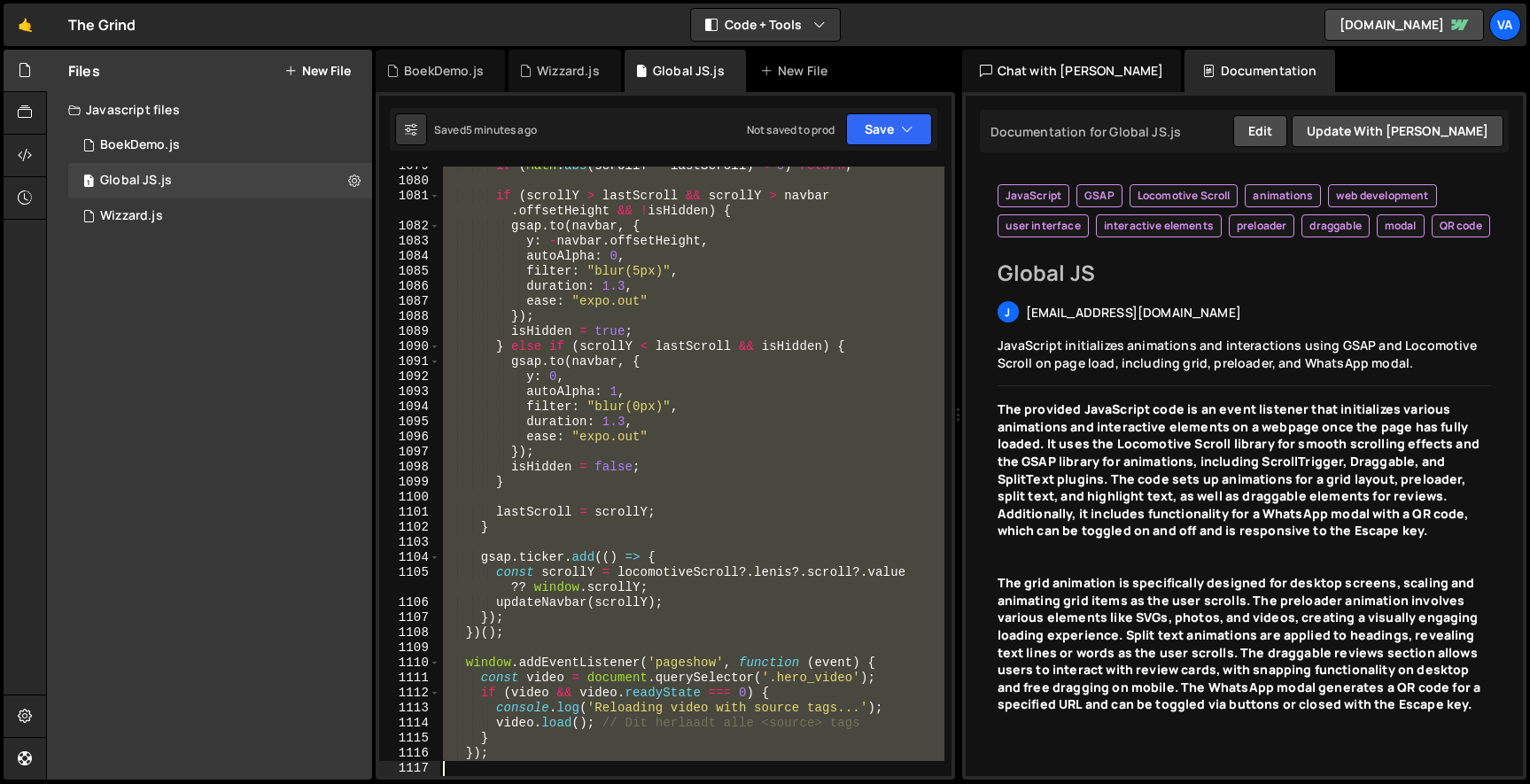
scroll to position [18405, 0]
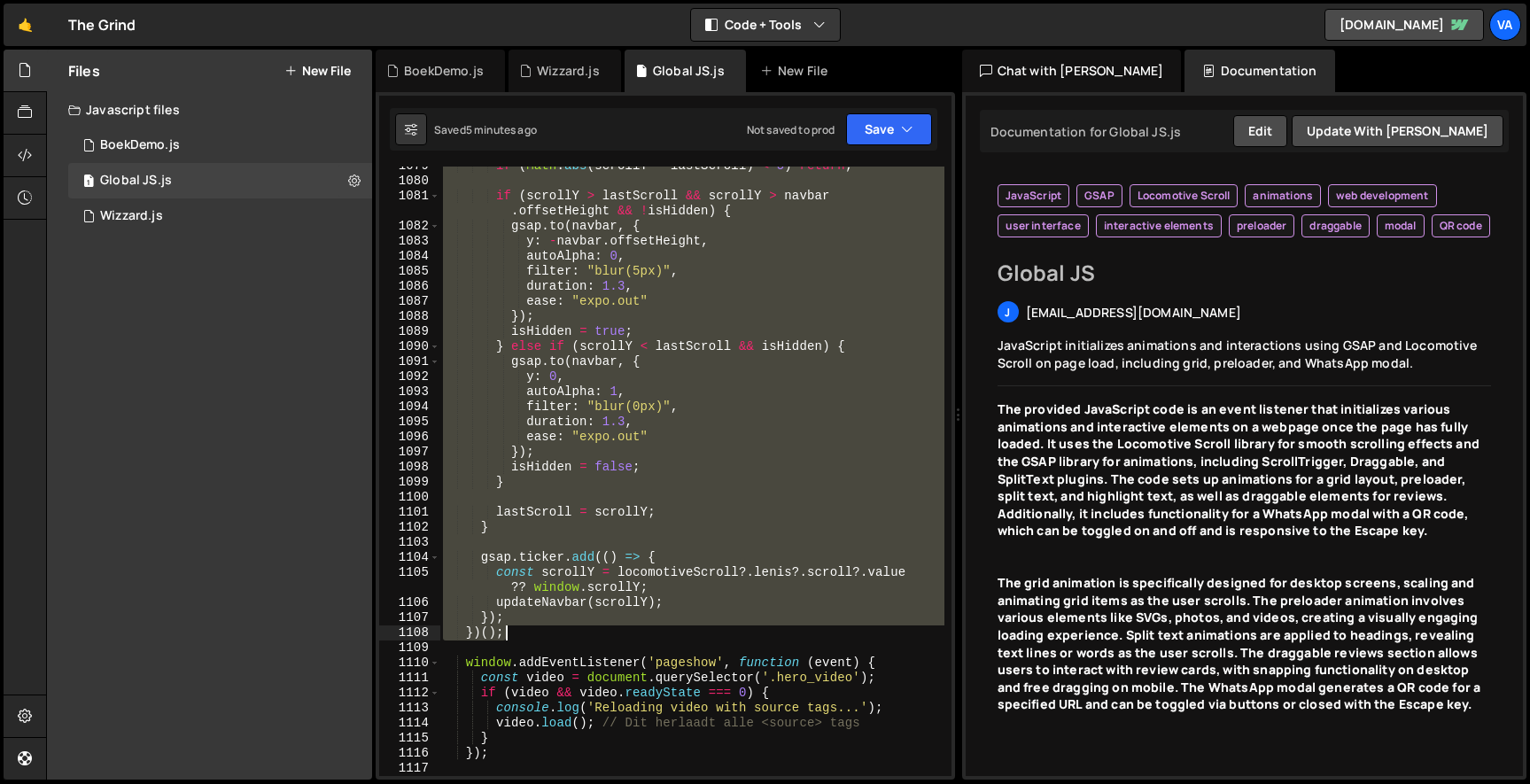
drag, startPoint x: 462, startPoint y: 248, endPoint x: 568, endPoint y: 632, distance: 398.4
click at [568, 632] on div "if ( Math . abs ( scrollY - lastScroll ) < 5 ) return ; if ( scrollY > lastScro…" at bounding box center [691, 478] width 505 height 640
type textarea "}); })();"
paste textarea
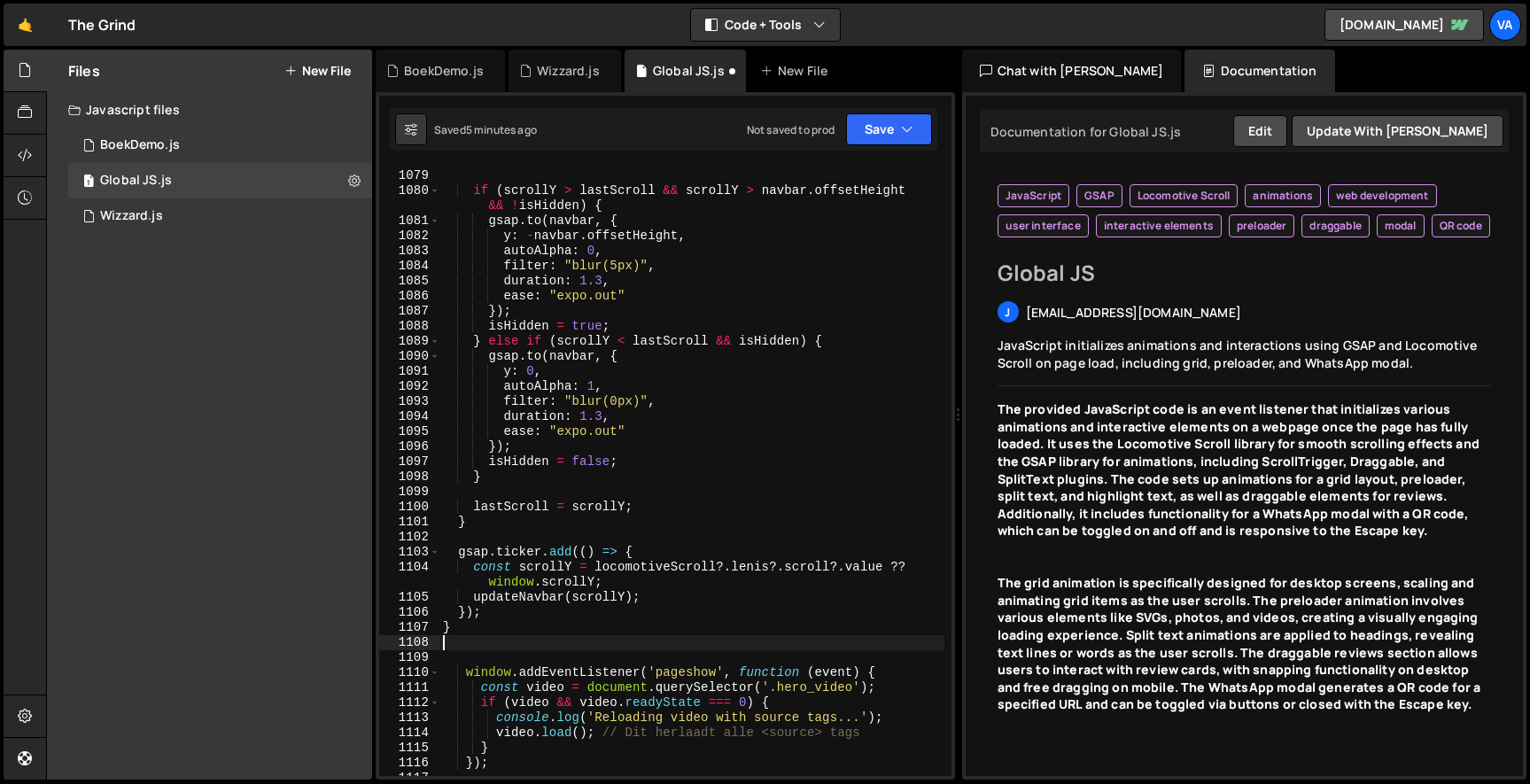
scroll to position [18394, 0]
type textarea "}); })();"
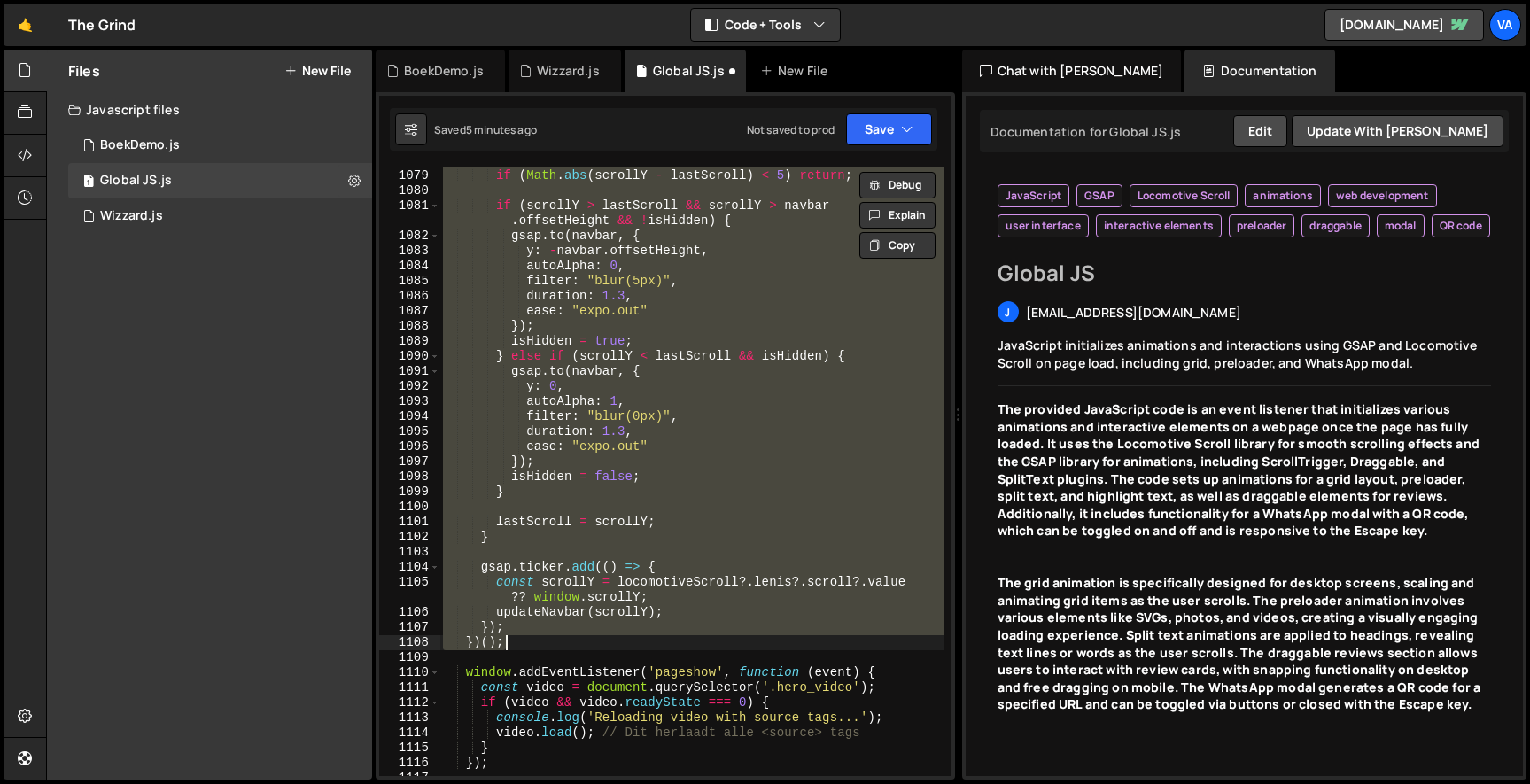
scroll to position [0, 0]
paste textarea
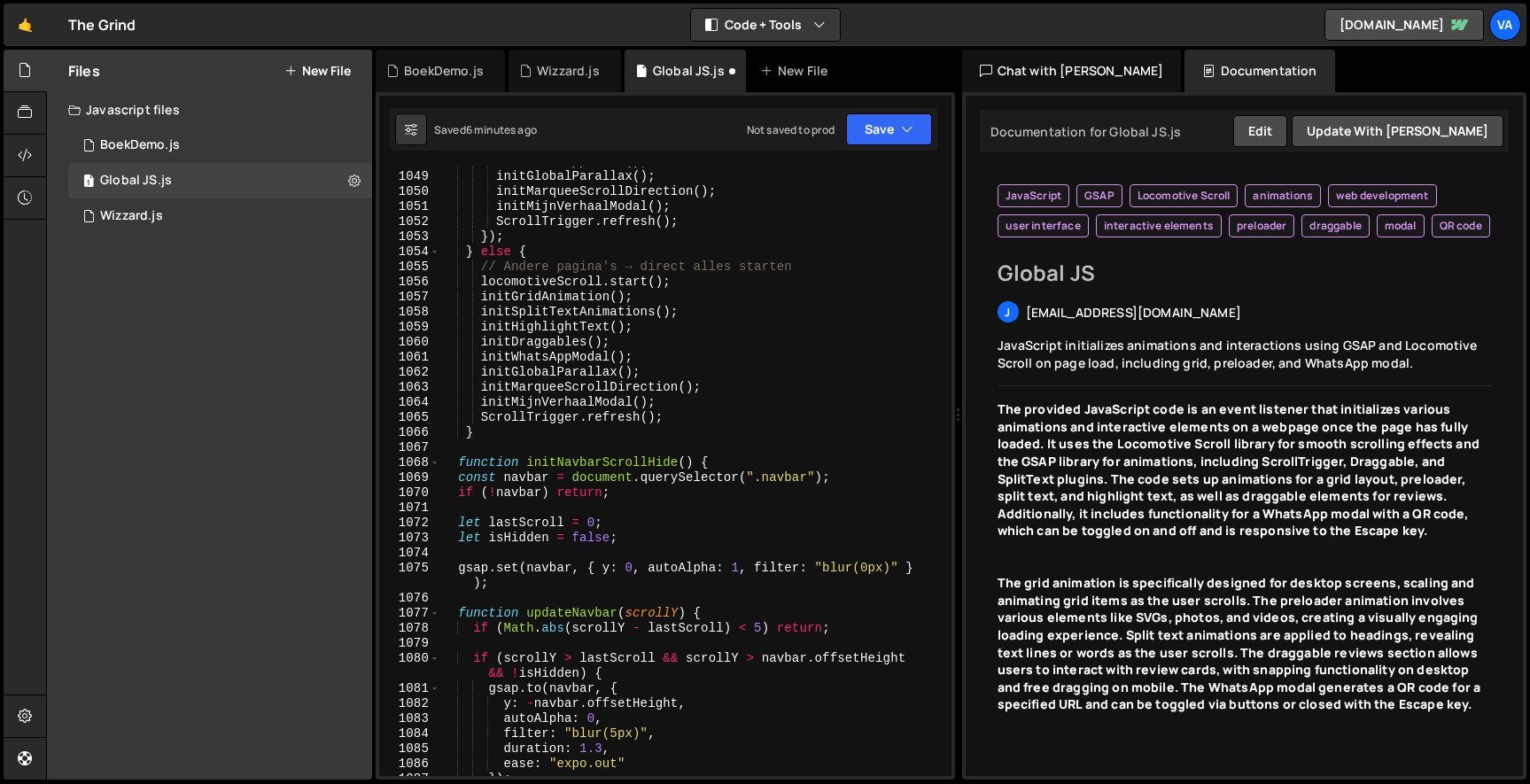
click at [666, 400] on div "initWhatsAppModal ( ) ; initGlobalParallax ( ) ; initMarqueeScrollDirection ( )…" at bounding box center [691, 474] width 505 height 640
click at [681, 420] on div "initWhatsAppModal ( ) ; initGlobalParallax ( ) ; initMarqueeScrollDirection ( )…" at bounding box center [691, 474] width 505 height 640
type textarea "ScrollTrigger.refresh();"
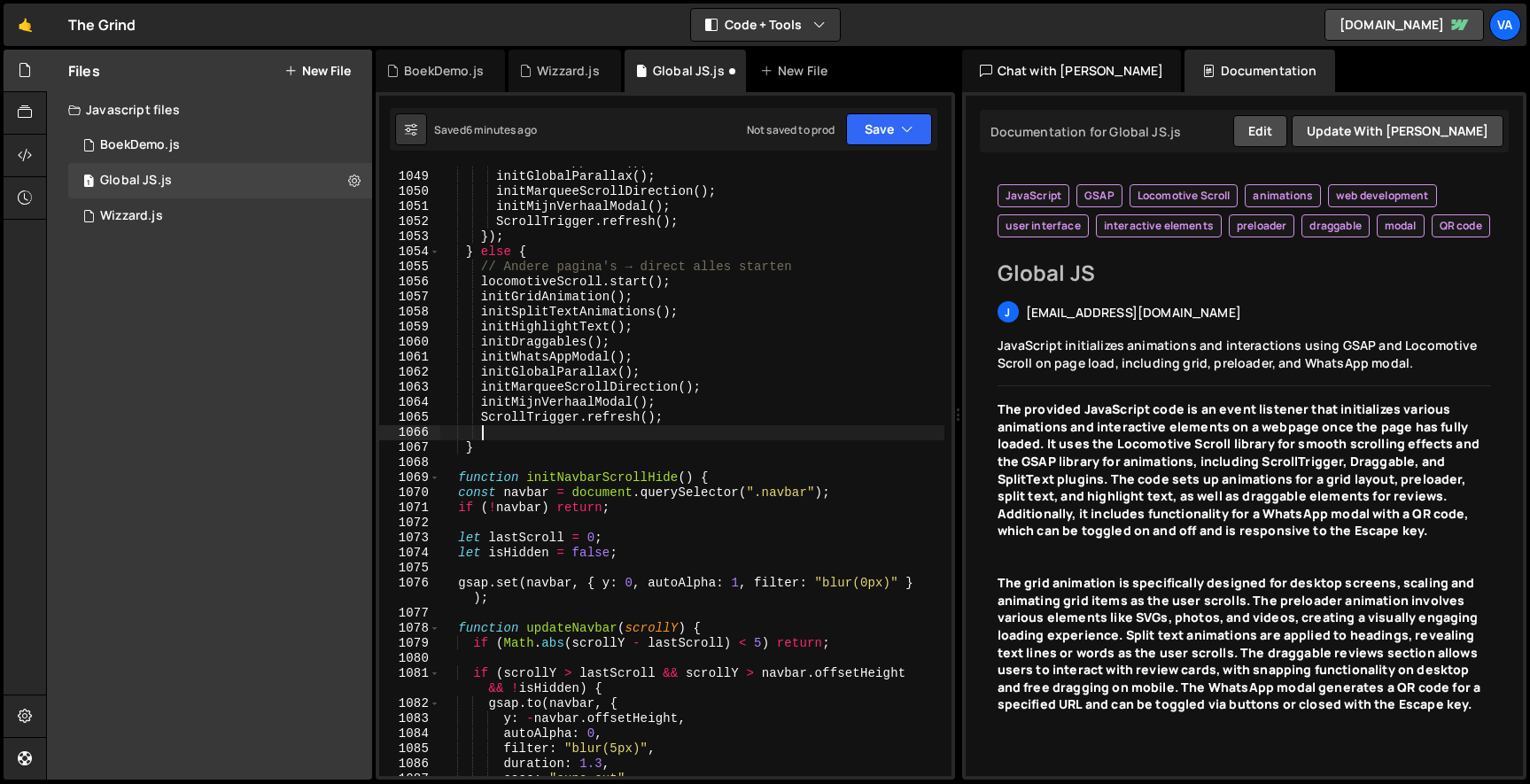
scroll to position [0, 2]
paste textarea "initNavbarScrollHide();"
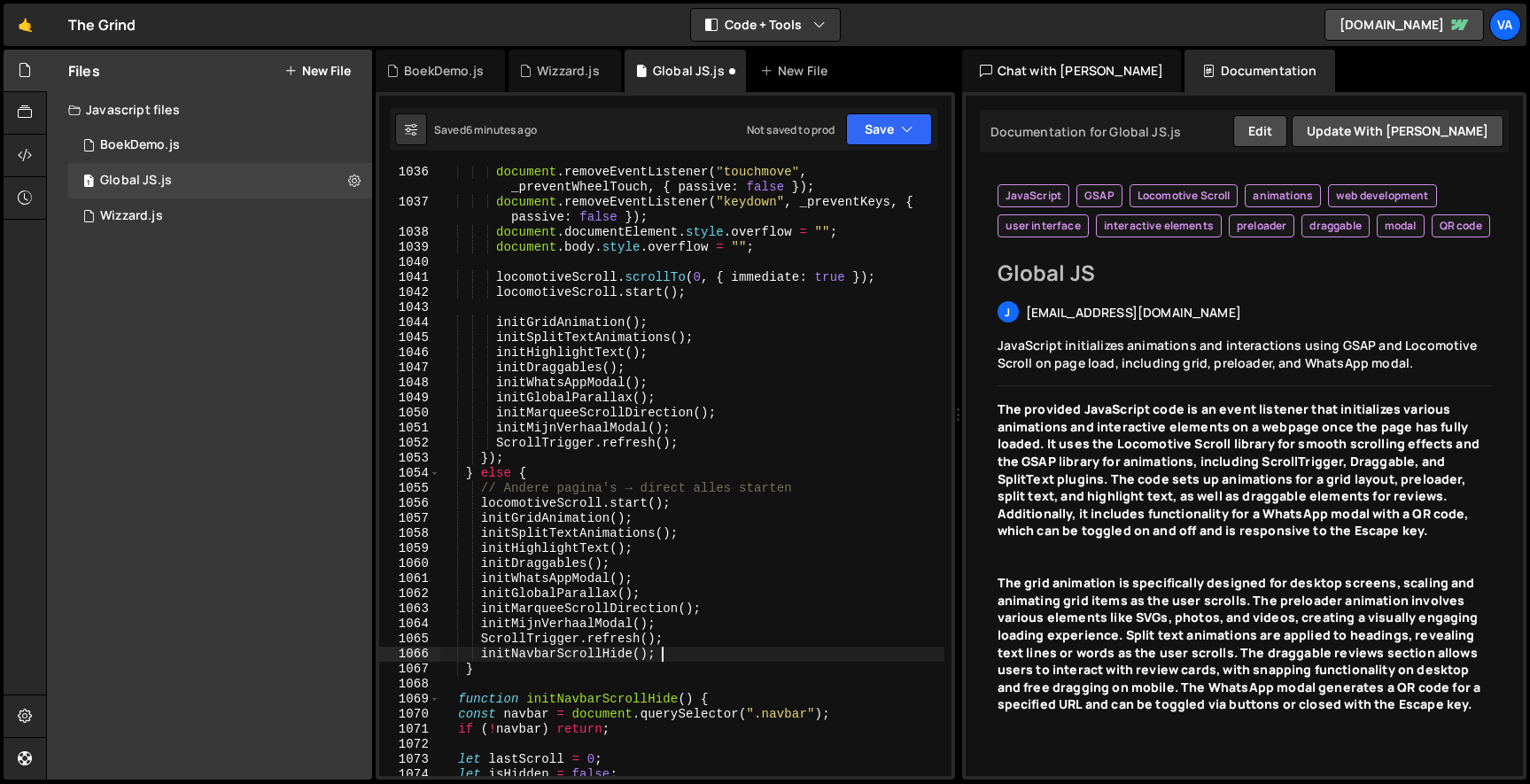
scroll to position [17706, 0]
click at [707, 450] on div "document . removeEventListener ( "touchmove" , _preventWheelTouch , { passive :…" at bounding box center [691, 491] width 505 height 654
type textarea "ScrollTrigger.refresh();"
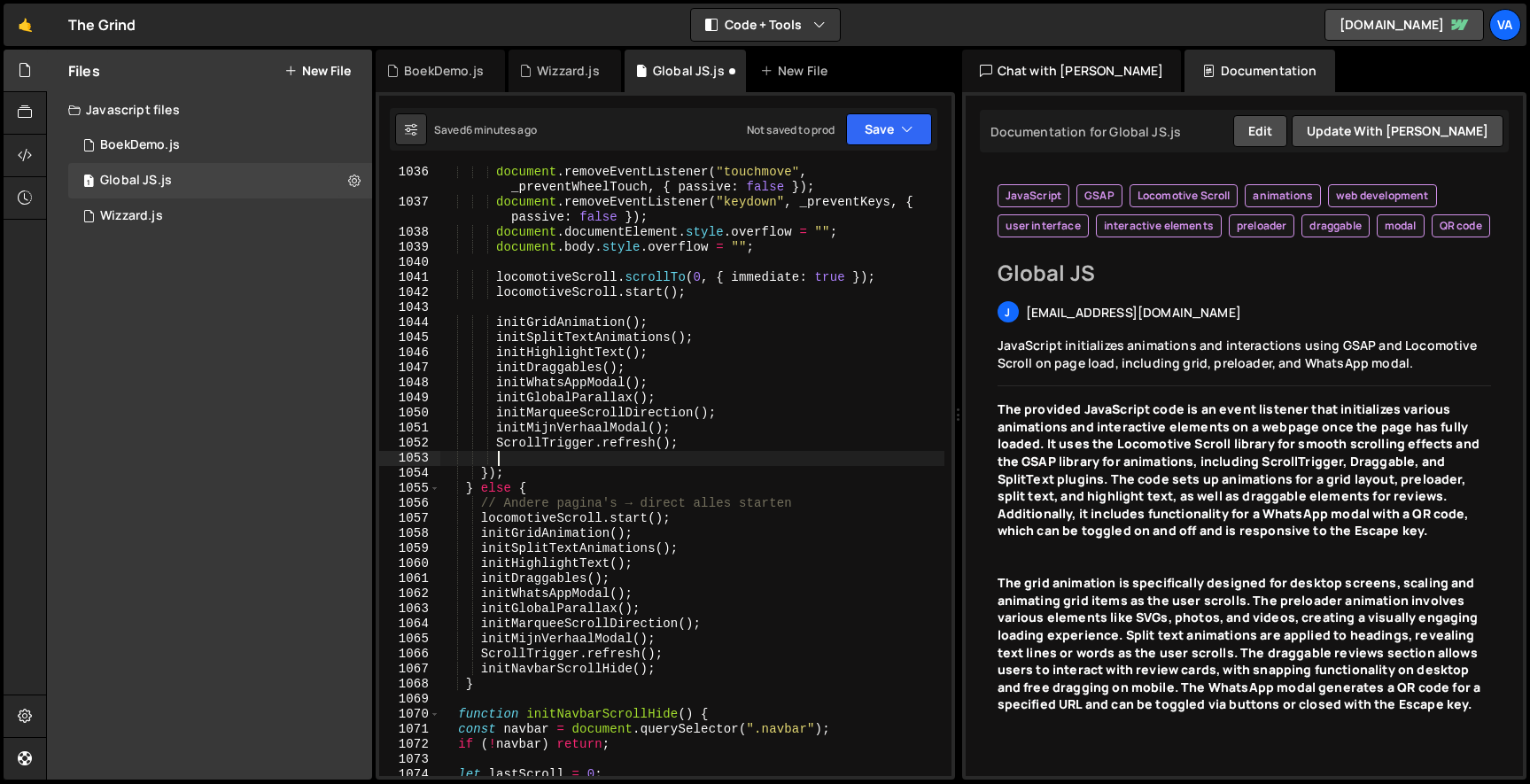
paste textarea "initNavbarScrollHide();"
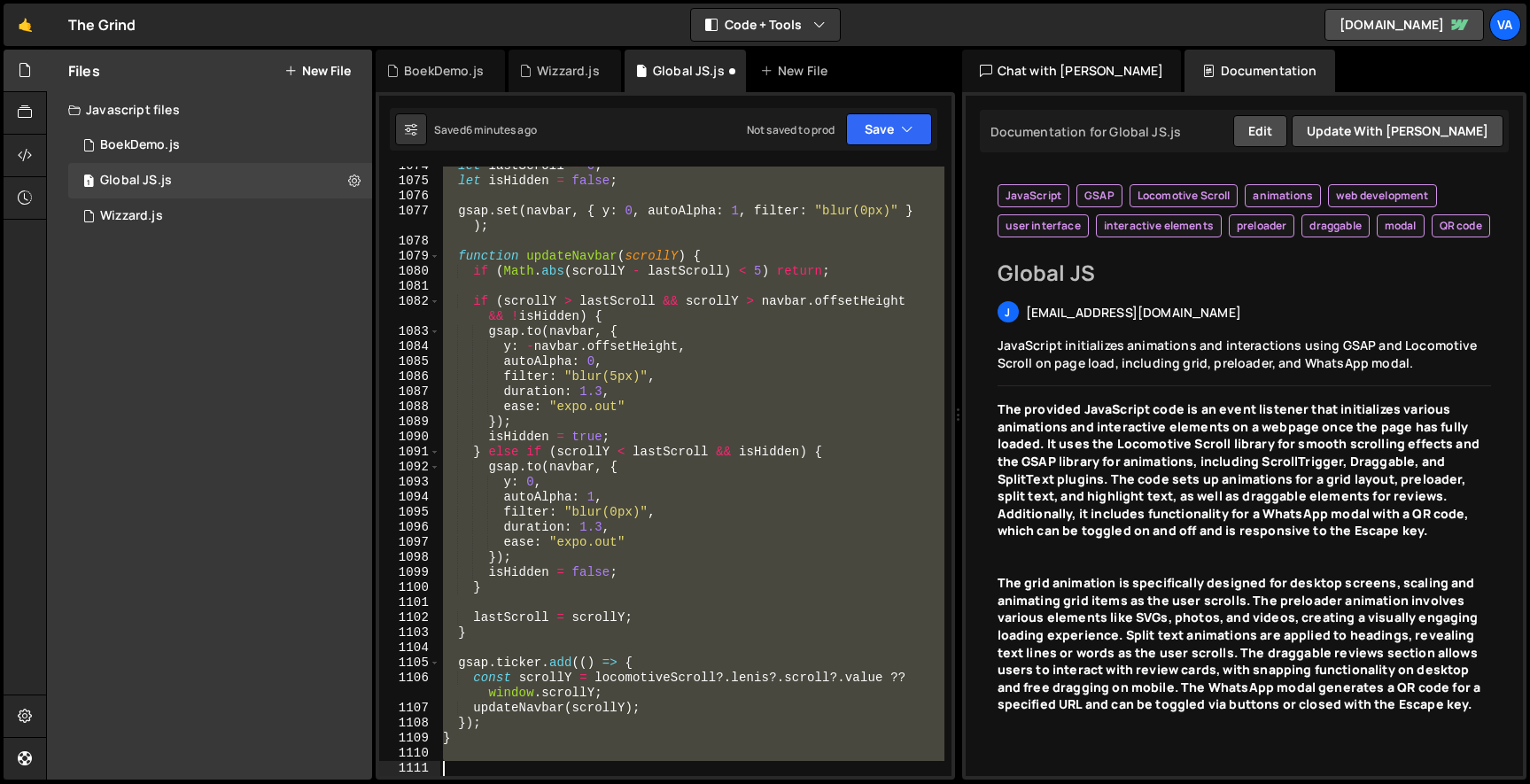
scroll to position [18435, 0]
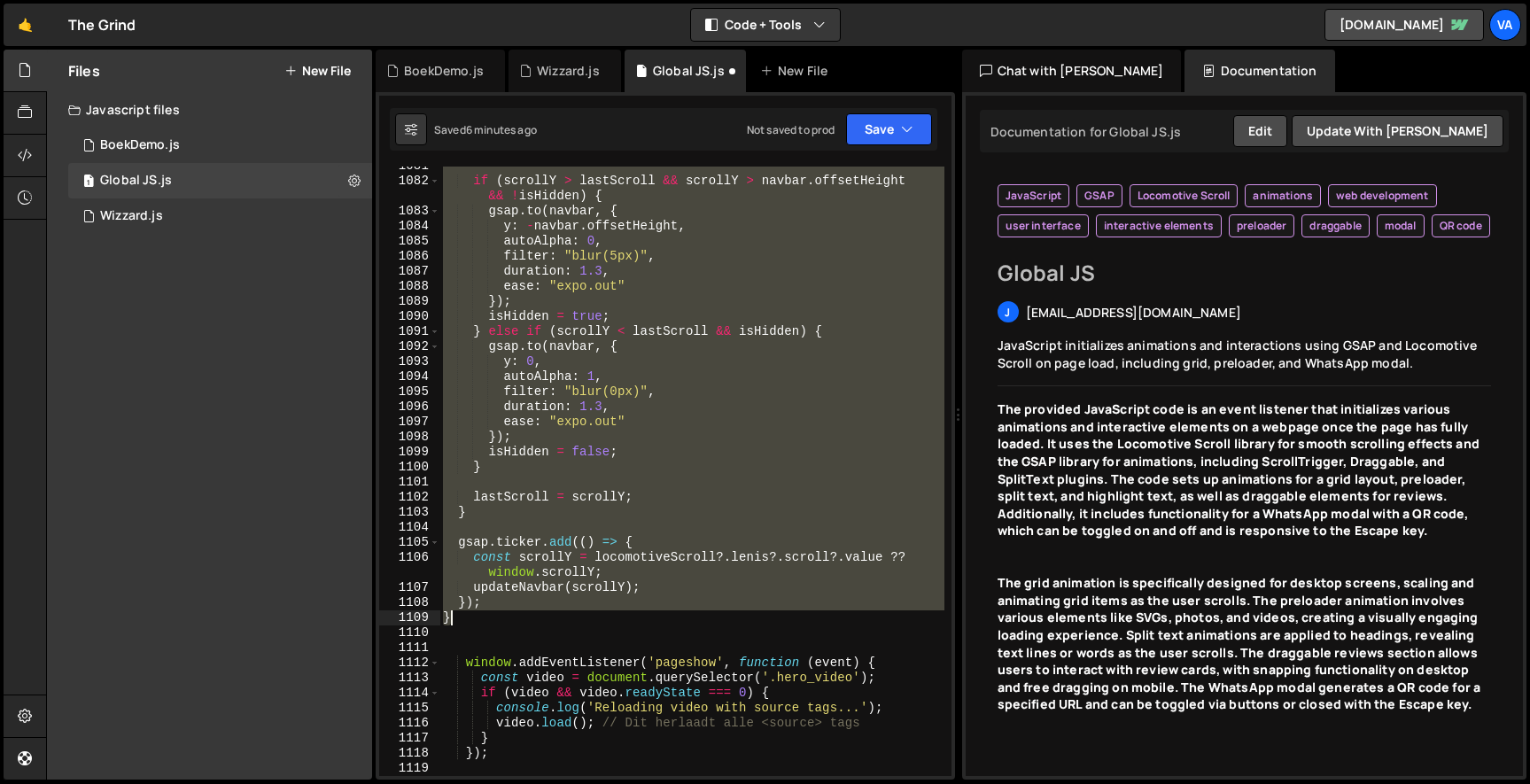
drag, startPoint x: 443, startPoint y: 473, endPoint x: 506, endPoint y: 623, distance: 162.7
click at [506, 623] on div "if ( scrollY > lastScroll && scrollY > navbar . offsetHeight && ! isHidden ) { …" at bounding box center [691, 478] width 505 height 640
type textarea "}); }"
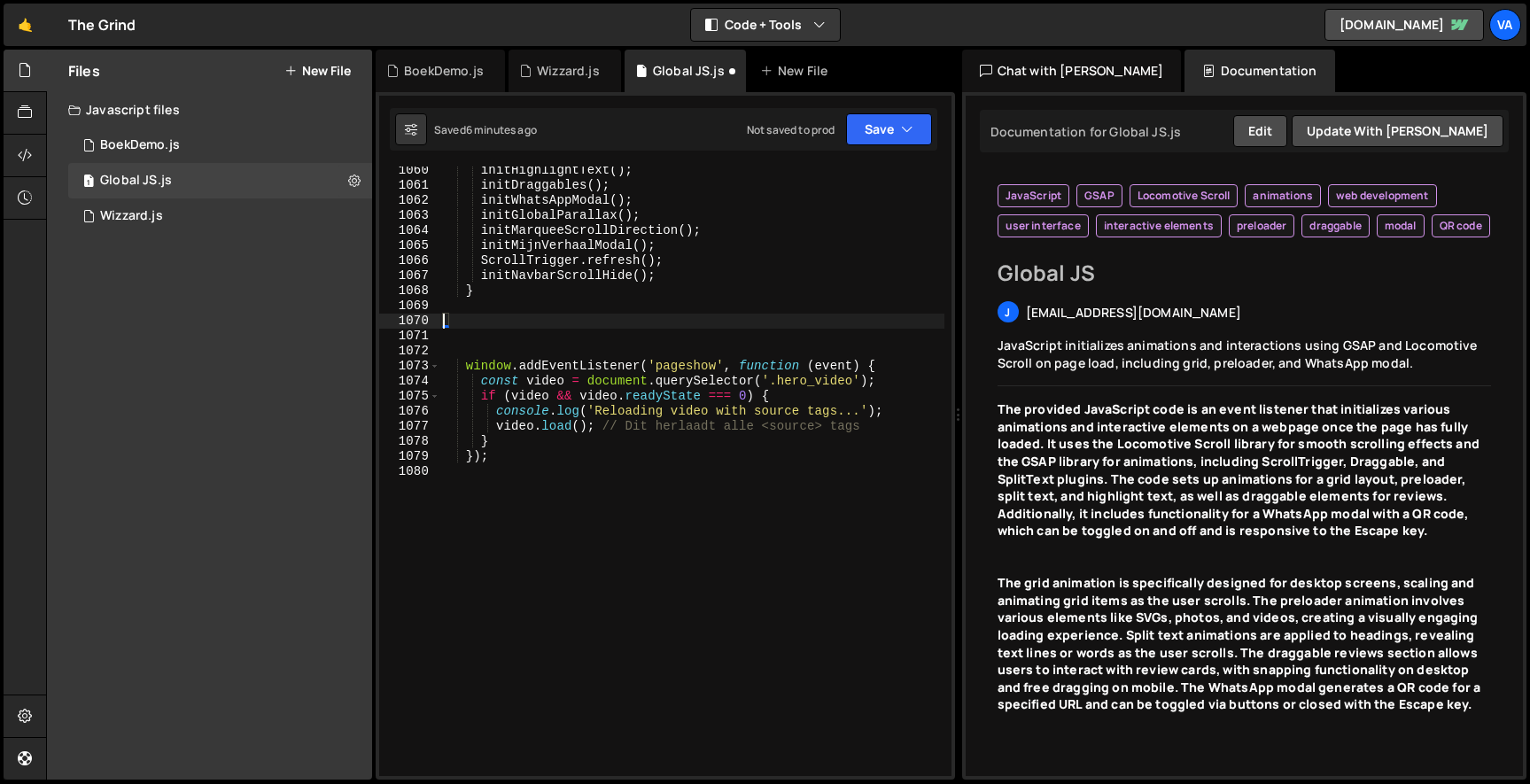
scroll to position [18100, 0]
type textarea "}"
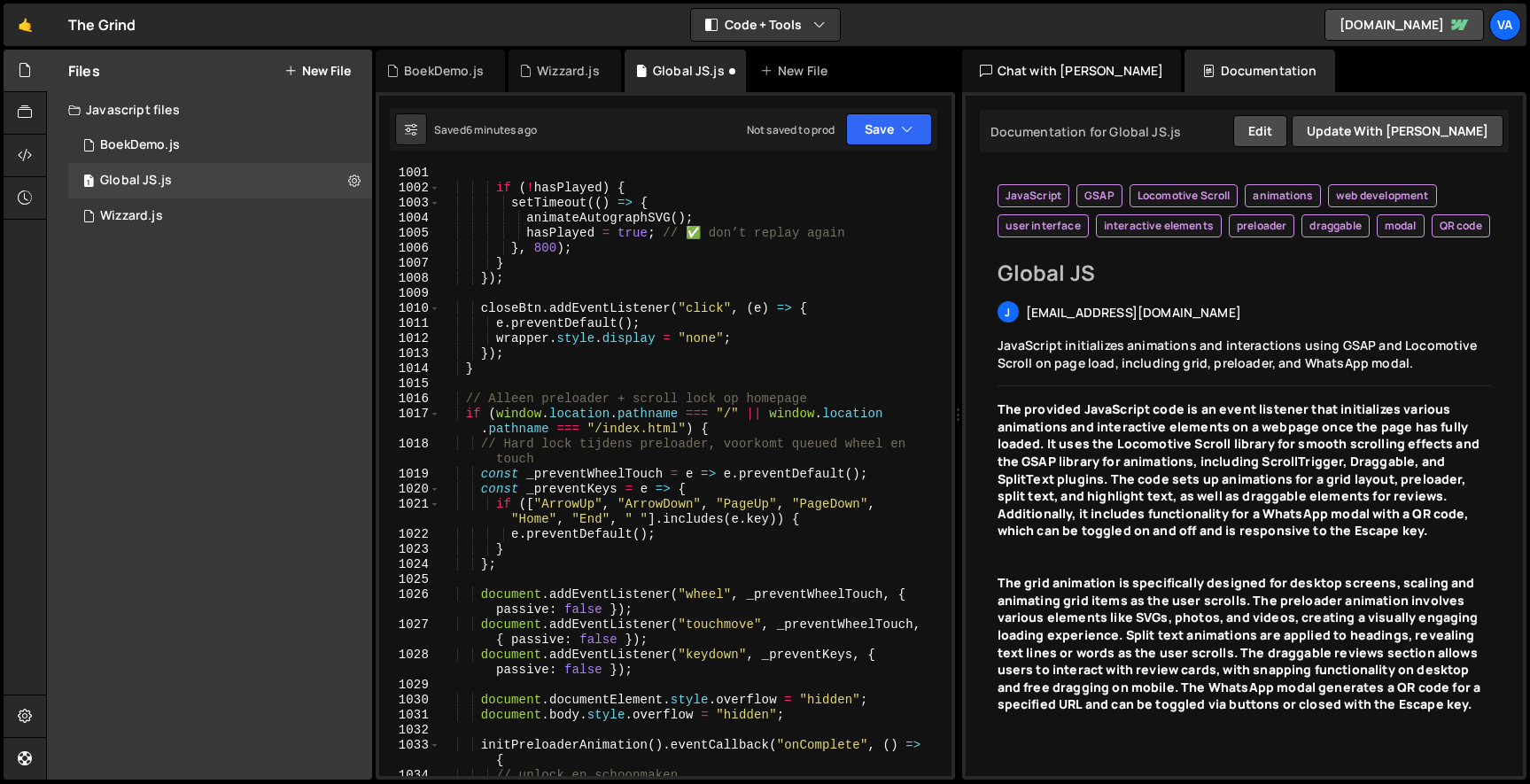
scroll to position [17060, 0]
click at [519, 366] on div "if ( ! hasPlayed ) { setTimeout (( ) => { animateAutographSVG ( ) ; hasPlayed =…" at bounding box center [691, 490] width 505 height 654
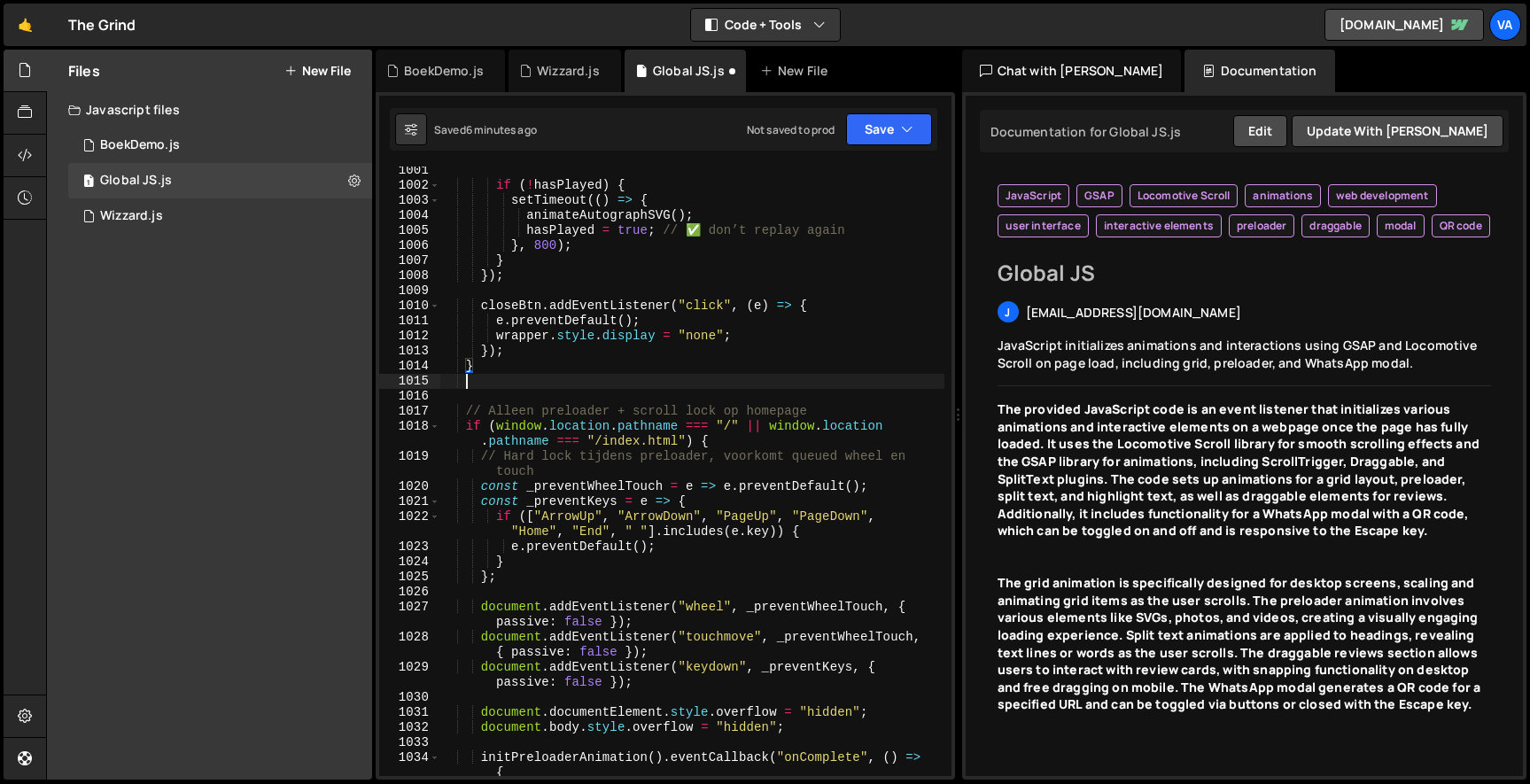
scroll to position [0, 1]
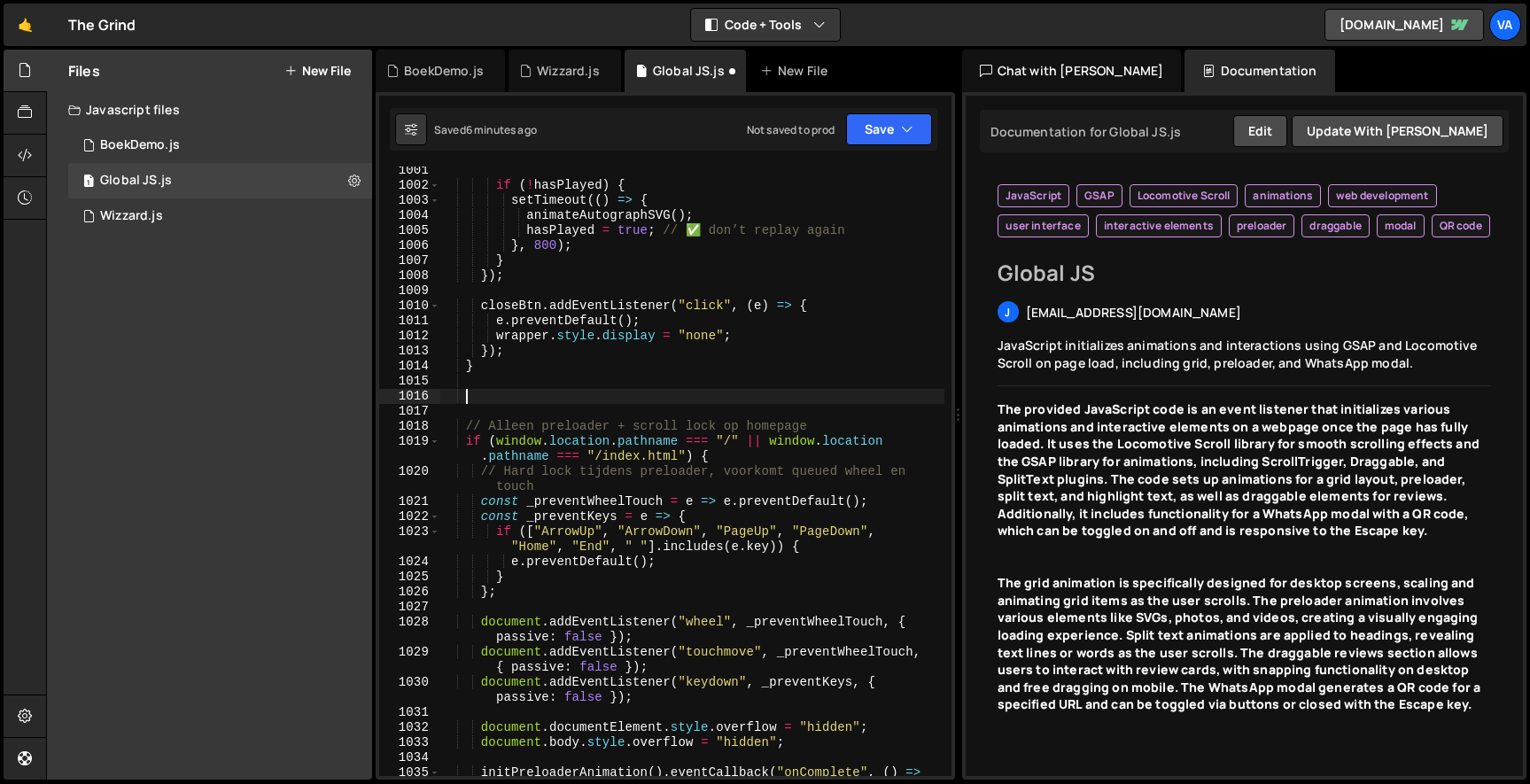
paste textarea "}"
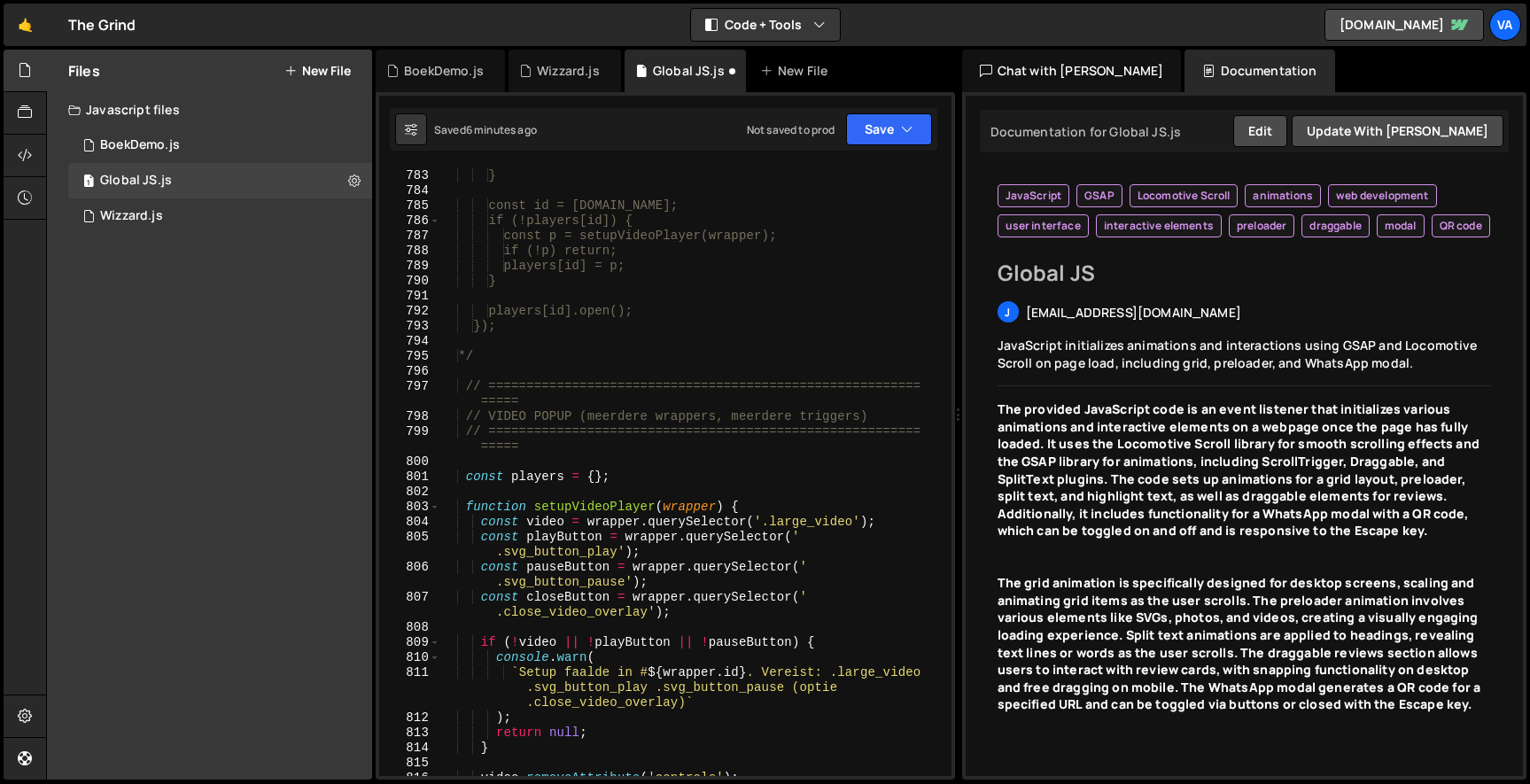
scroll to position [0, 0]
click at [536, 449] on div "return; } const id = [DOMAIN_NAME]; if (!players[id]) { const p = setupVideoPla…" at bounding box center [691, 473] width 505 height 640
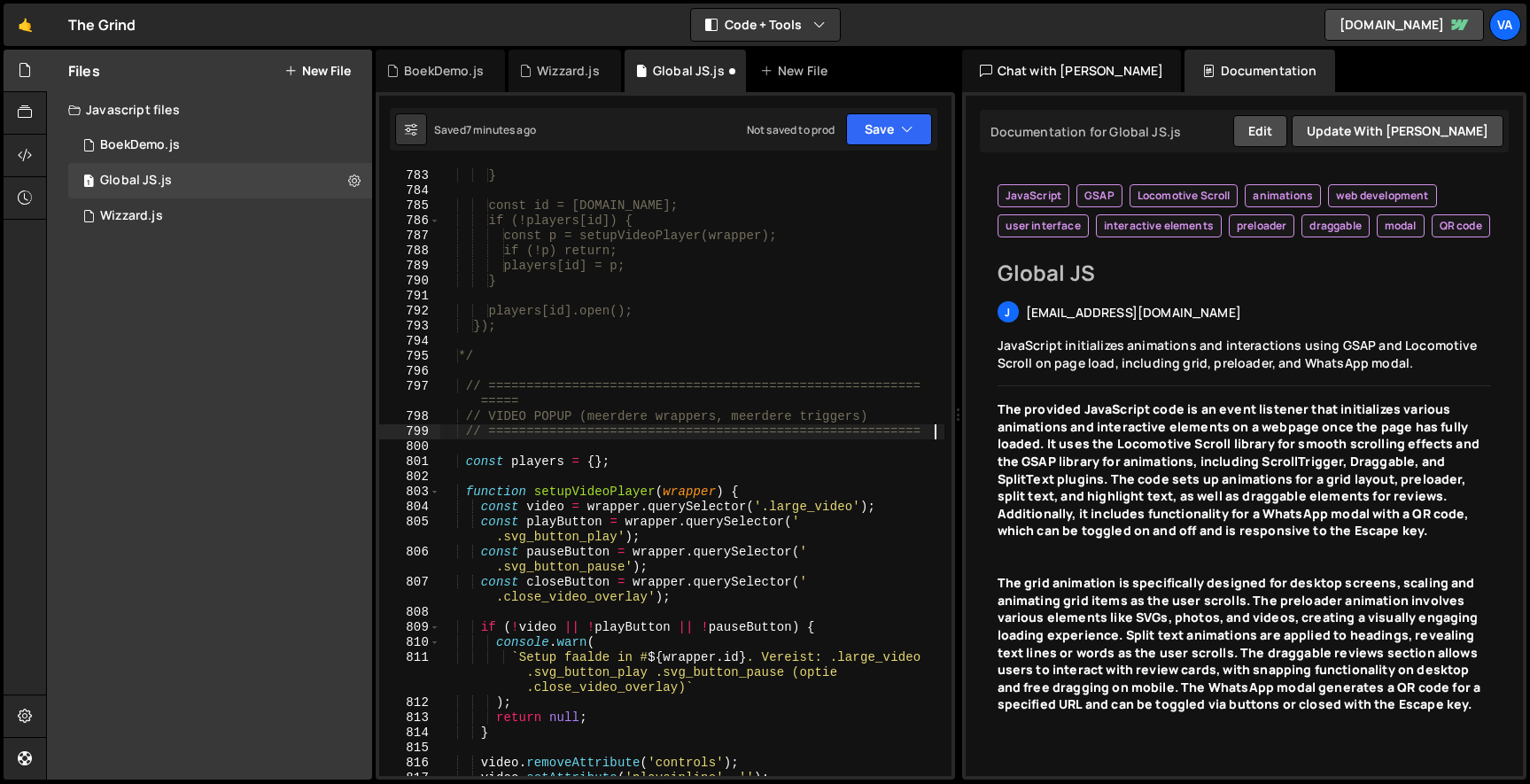
click at [528, 404] on div "return; } const id = [DOMAIN_NAME]; if (!players[id]) { const p = setupVideoPla…" at bounding box center [691, 473] width 505 height 640
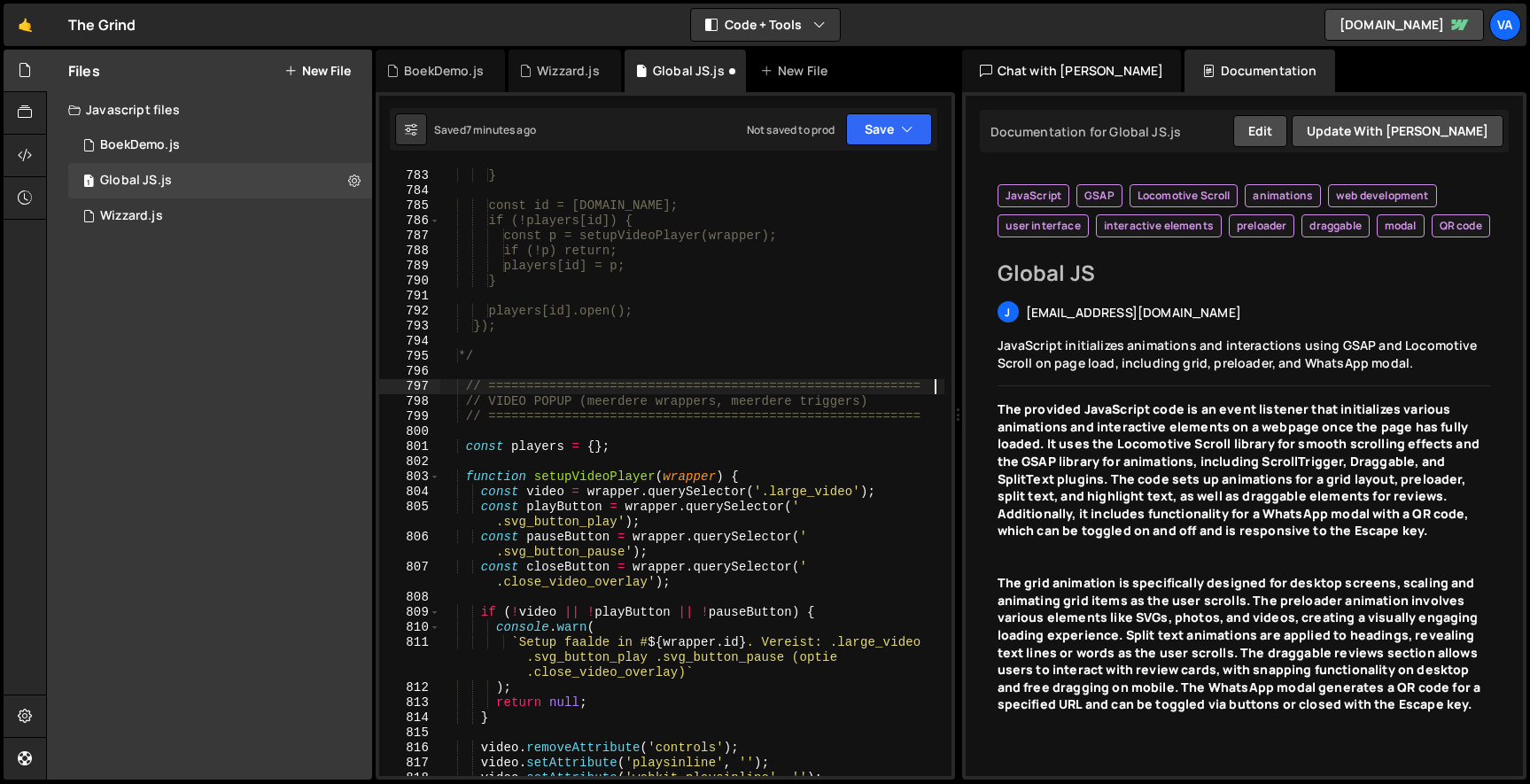
scroll to position [0, 34]
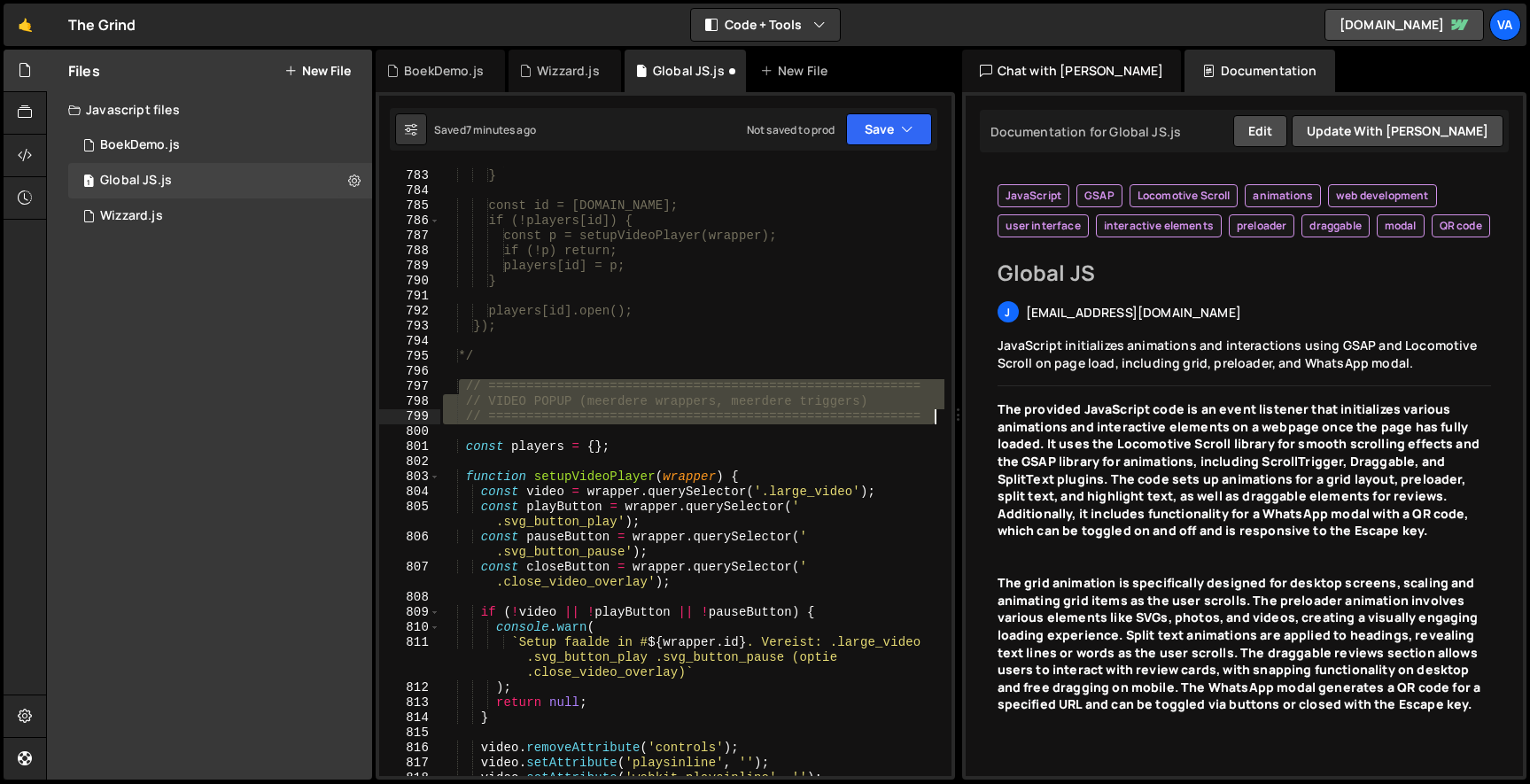
drag, startPoint x: 462, startPoint y: 386, endPoint x: 1032, endPoint y: 414, distance: 570.7
click at [1032, 414] on div "Files New File Javascript files 1 BoekDemo.js 0 1 Global JS.js 0 1 Wizzard.js 0" at bounding box center [787, 414] width 1483 height 730
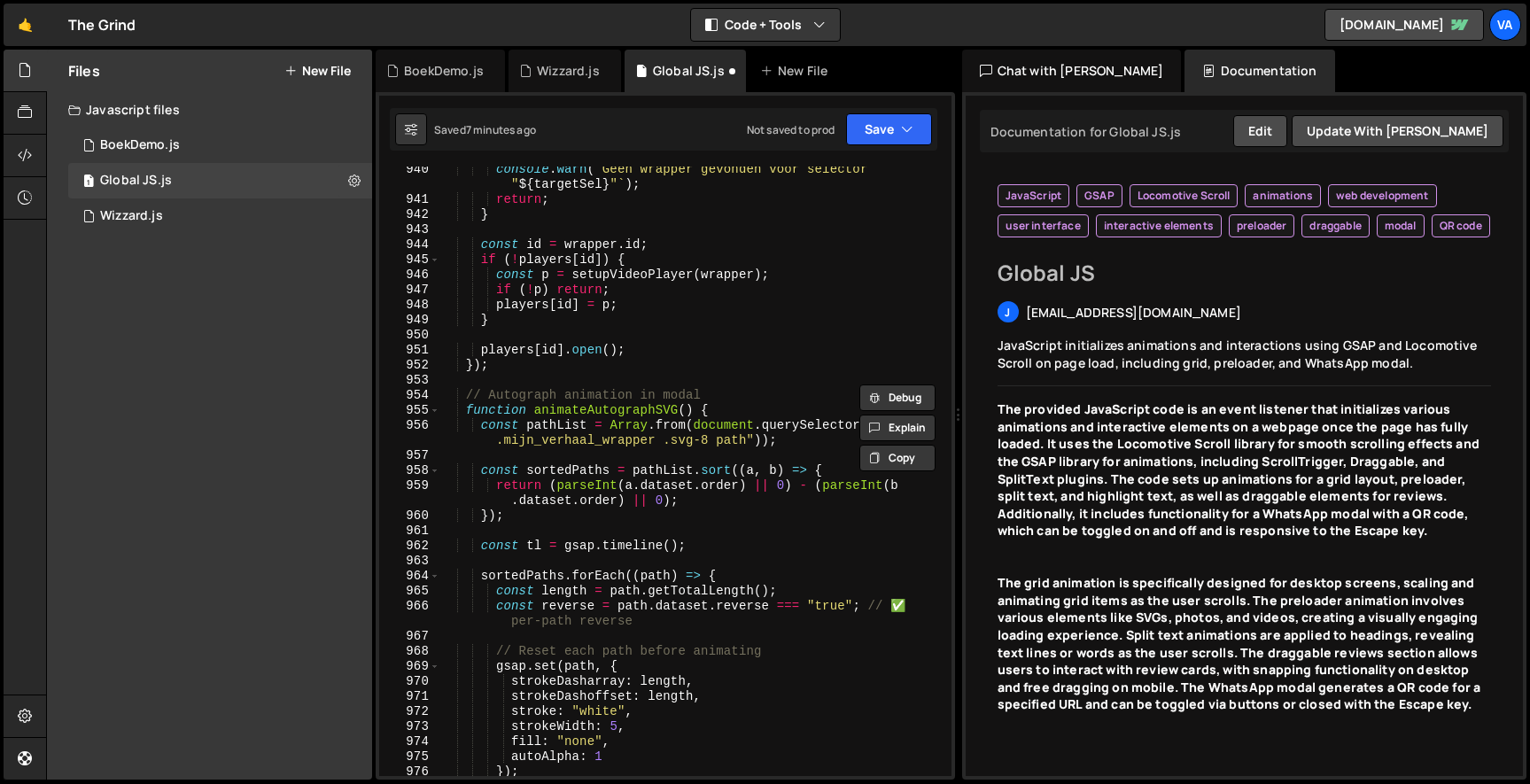
scroll to position [16023, 0]
drag, startPoint x: 742, startPoint y: 395, endPoint x: 449, endPoint y: 392, distance: 293.0
click at [449, 392] on div "console . warn ( ` Geen wrapper gevonden voor selector " ${ targetSel } " ` ) ;…" at bounding box center [691, 489] width 505 height 654
paste textarea "========================================================="
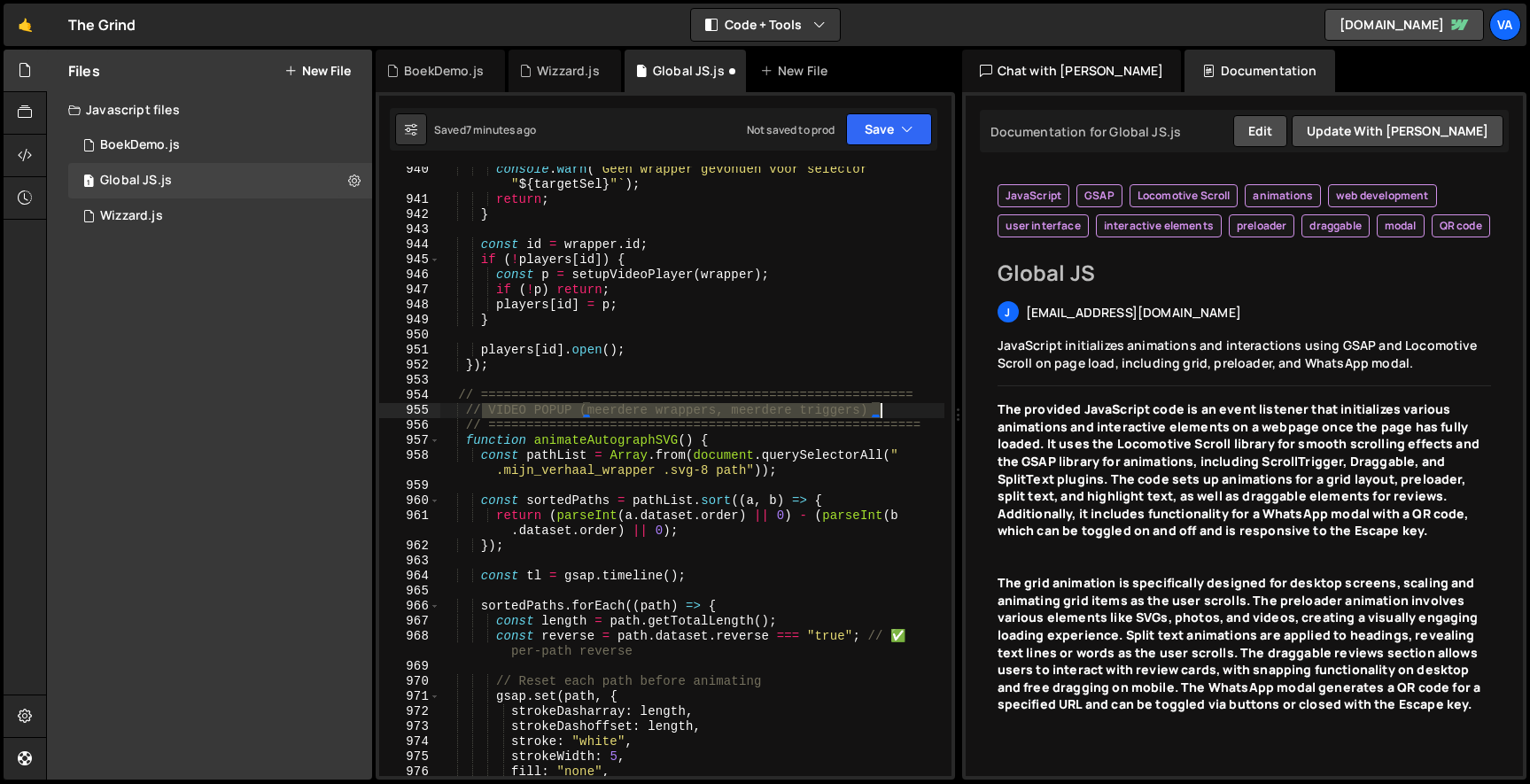
drag, startPoint x: 484, startPoint y: 412, endPoint x: 886, endPoint y: 409, distance: 402.0
click at [886, 409] on div "console . warn ( ` Geen wrapper gevonden voor selector " ${ targetSel } " ` ) ;…" at bounding box center [691, 489] width 505 height 654
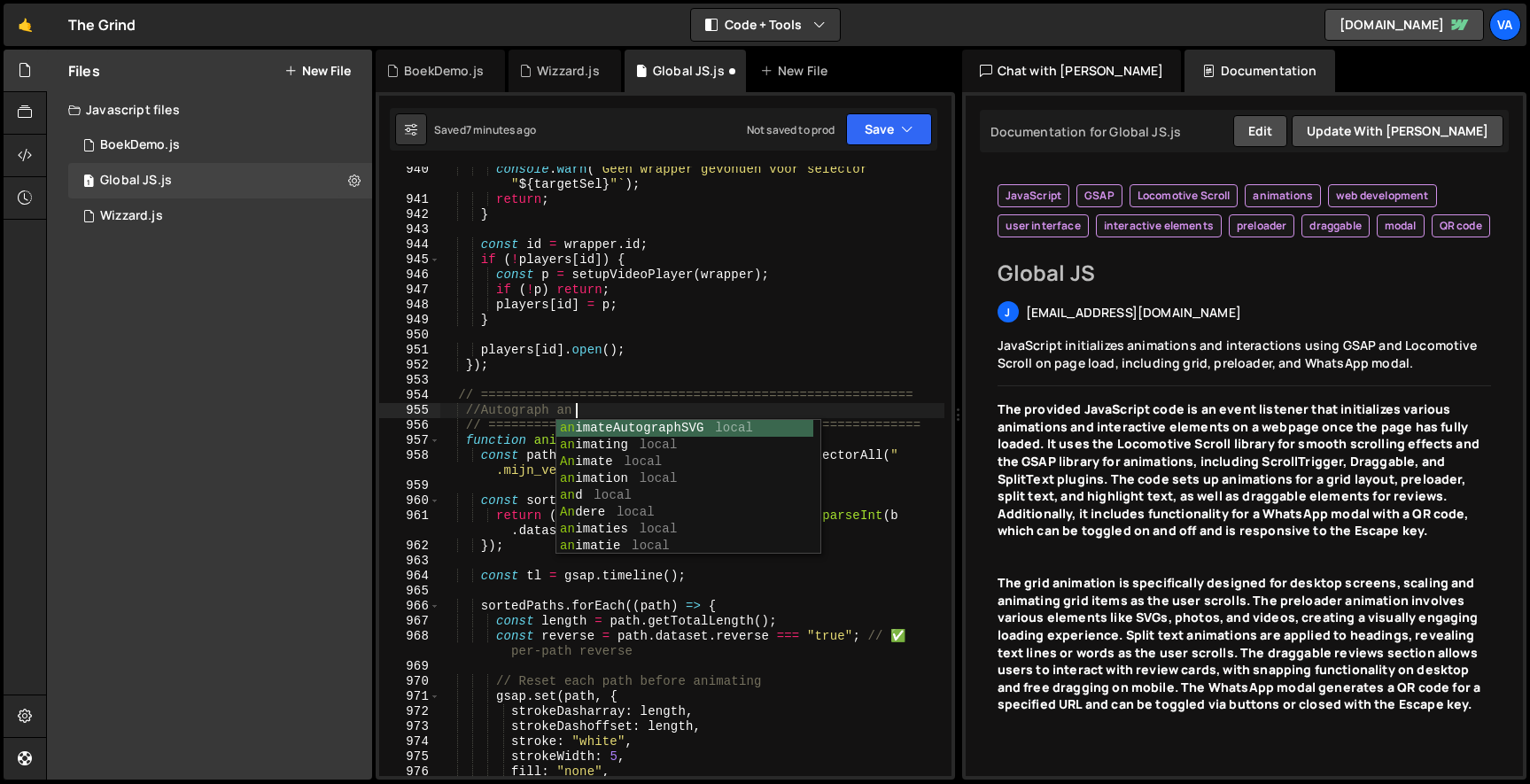
scroll to position [0, 10]
click at [789, 293] on div "console . warn ( ` Geen wrapper gevonden voor selector " ${ targetSel } " ` ) ;…" at bounding box center [691, 489] width 505 height 654
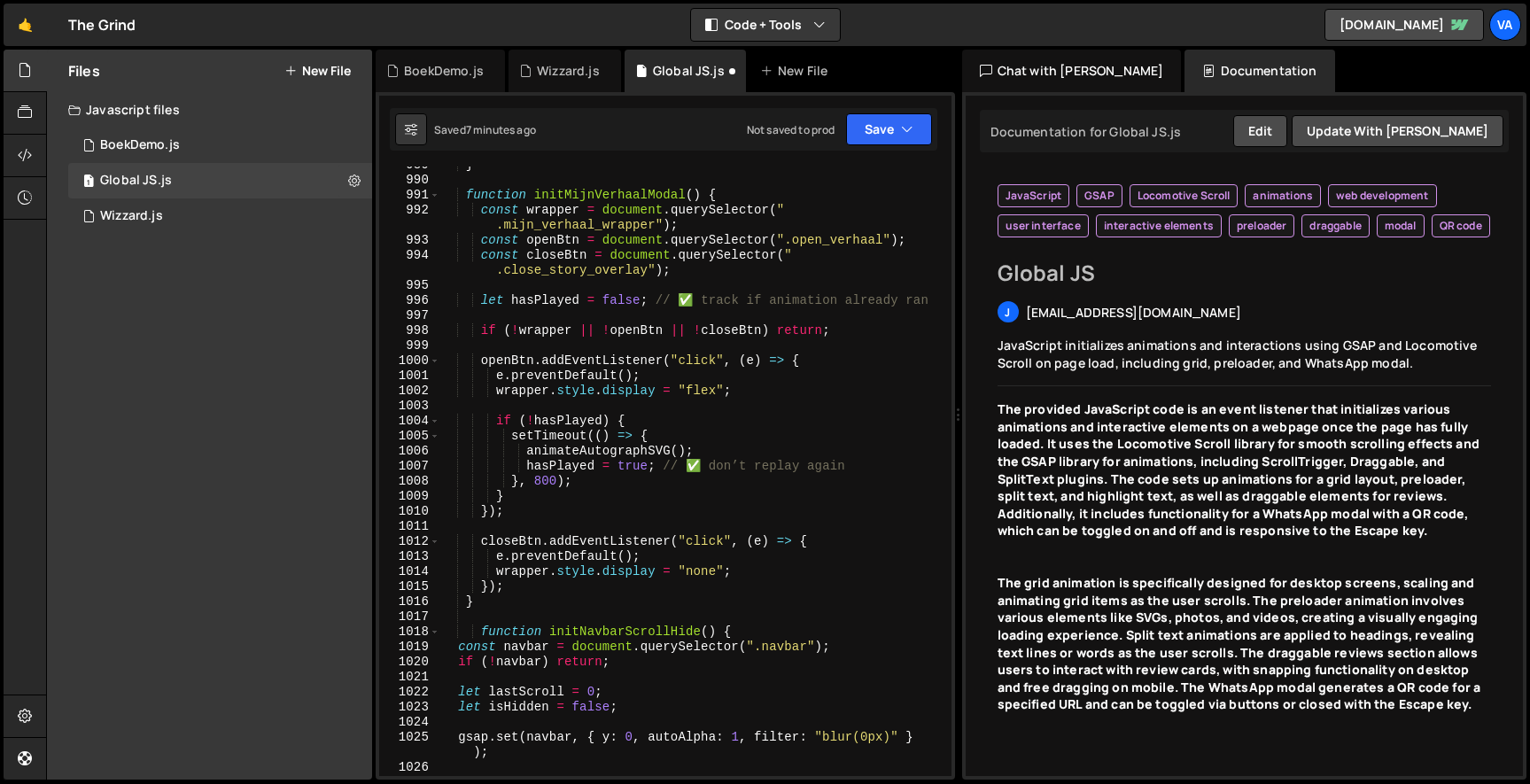
scroll to position [16825, 0]
click at [547, 605] on div "} function initMijnVerhaalModal ( ) { const wrapper = document . querySelector …" at bounding box center [691, 477] width 505 height 640
type textarea "}"
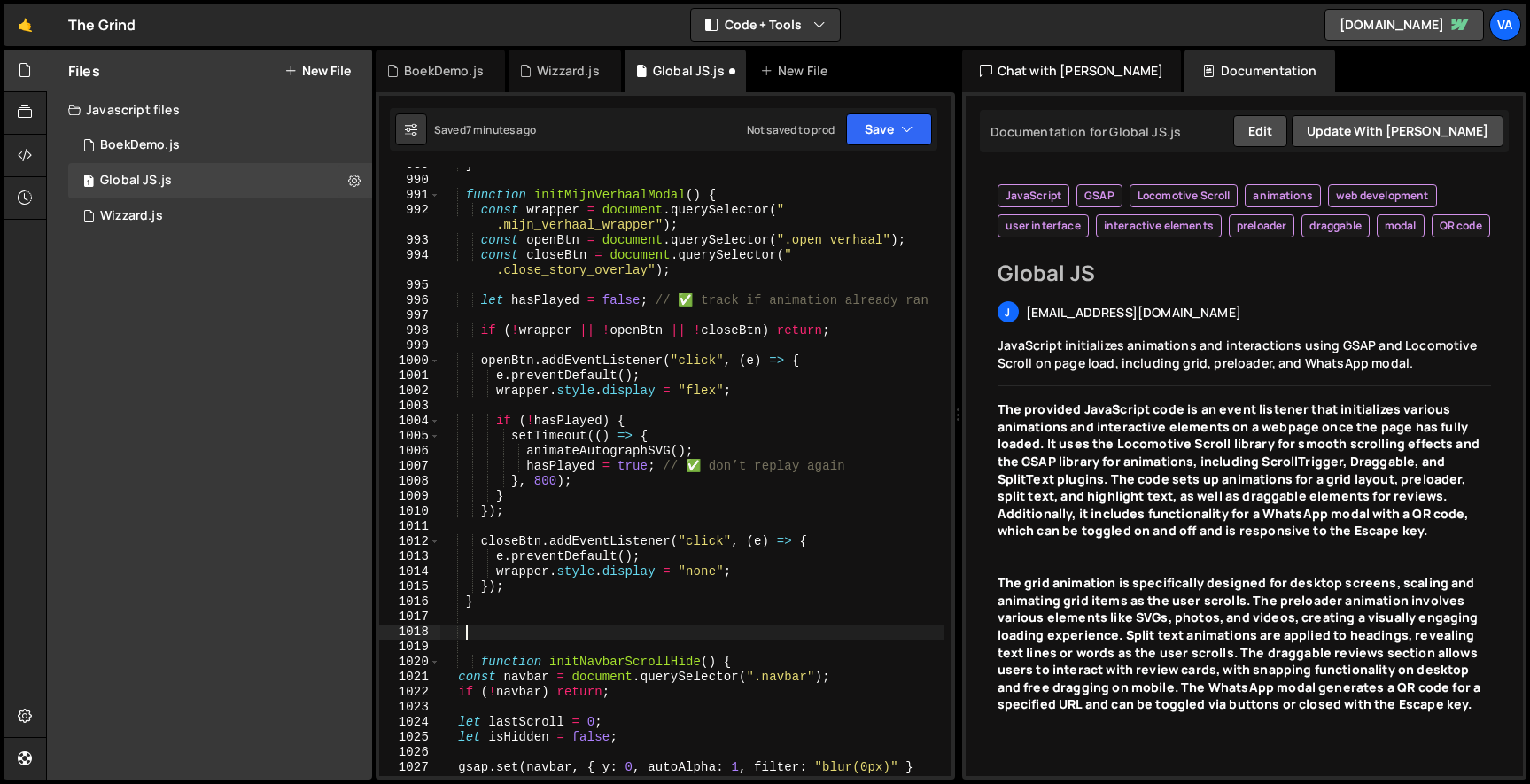
paste textarea "// ========================================================="
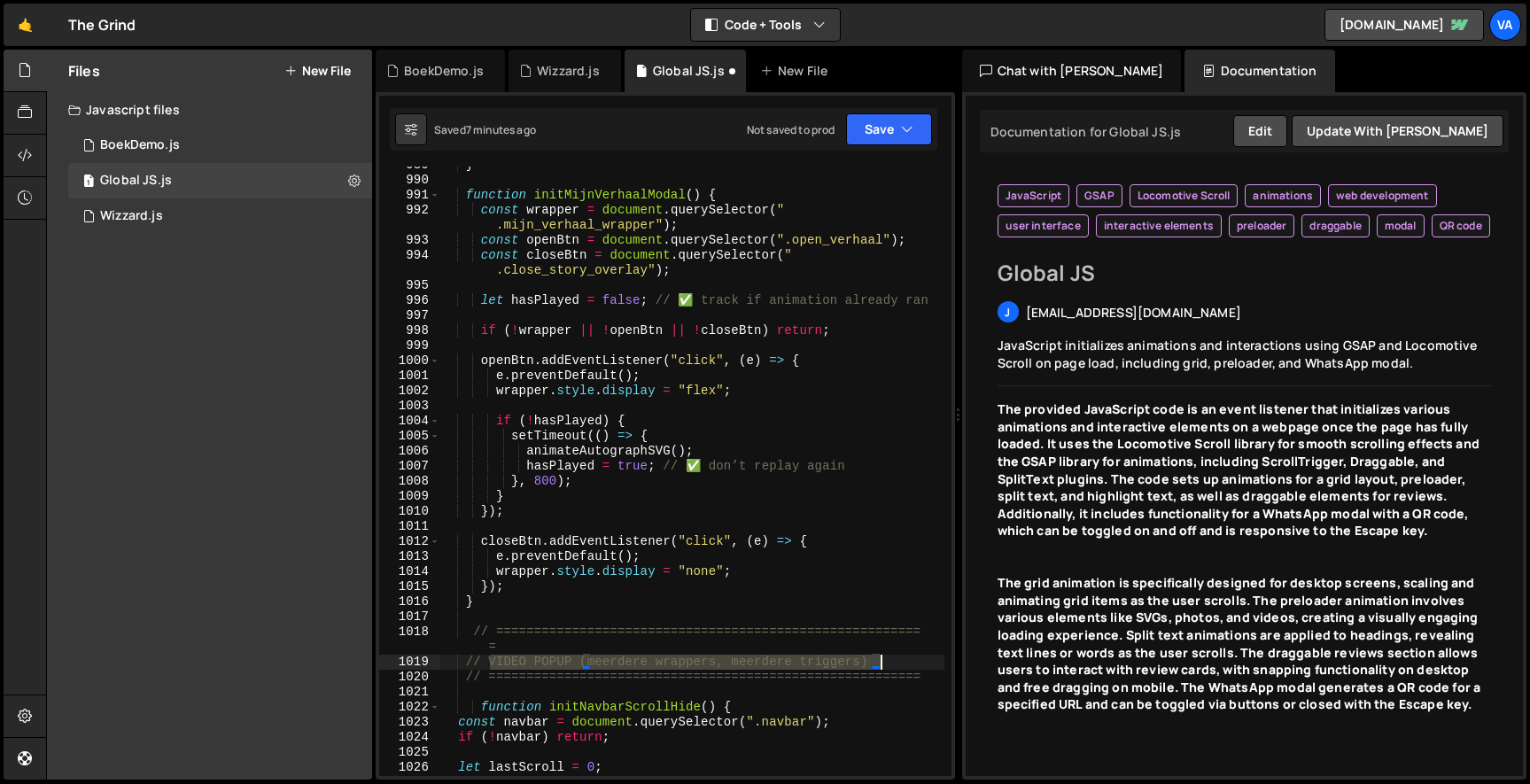
drag, startPoint x: 493, startPoint y: 662, endPoint x: 902, endPoint y: 664, distance: 409.0
click at [902, 664] on div "} function initMijnVerhaalModal ( ) { const wrapper = document . querySelector …" at bounding box center [691, 477] width 505 height 640
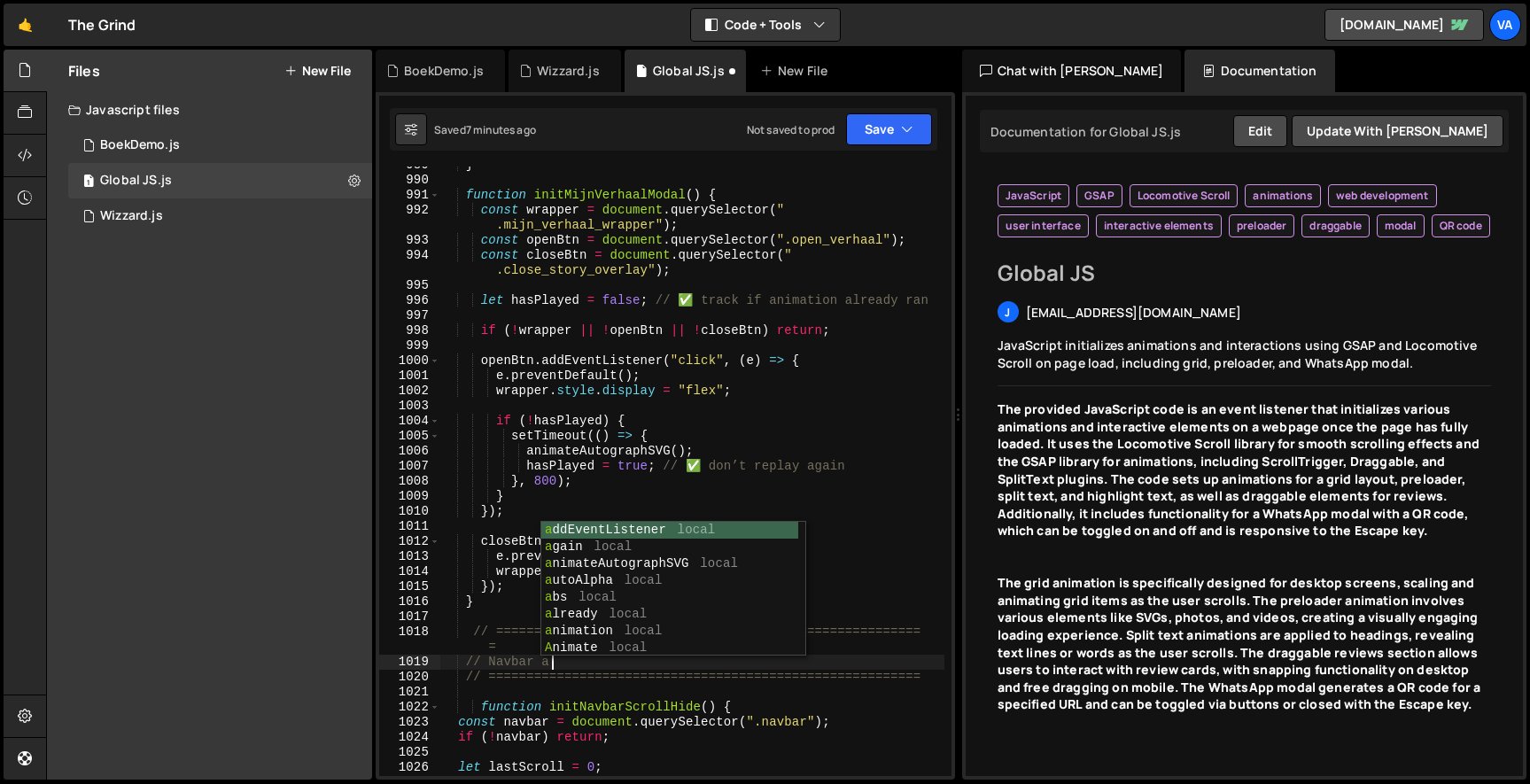
scroll to position [0, 9]
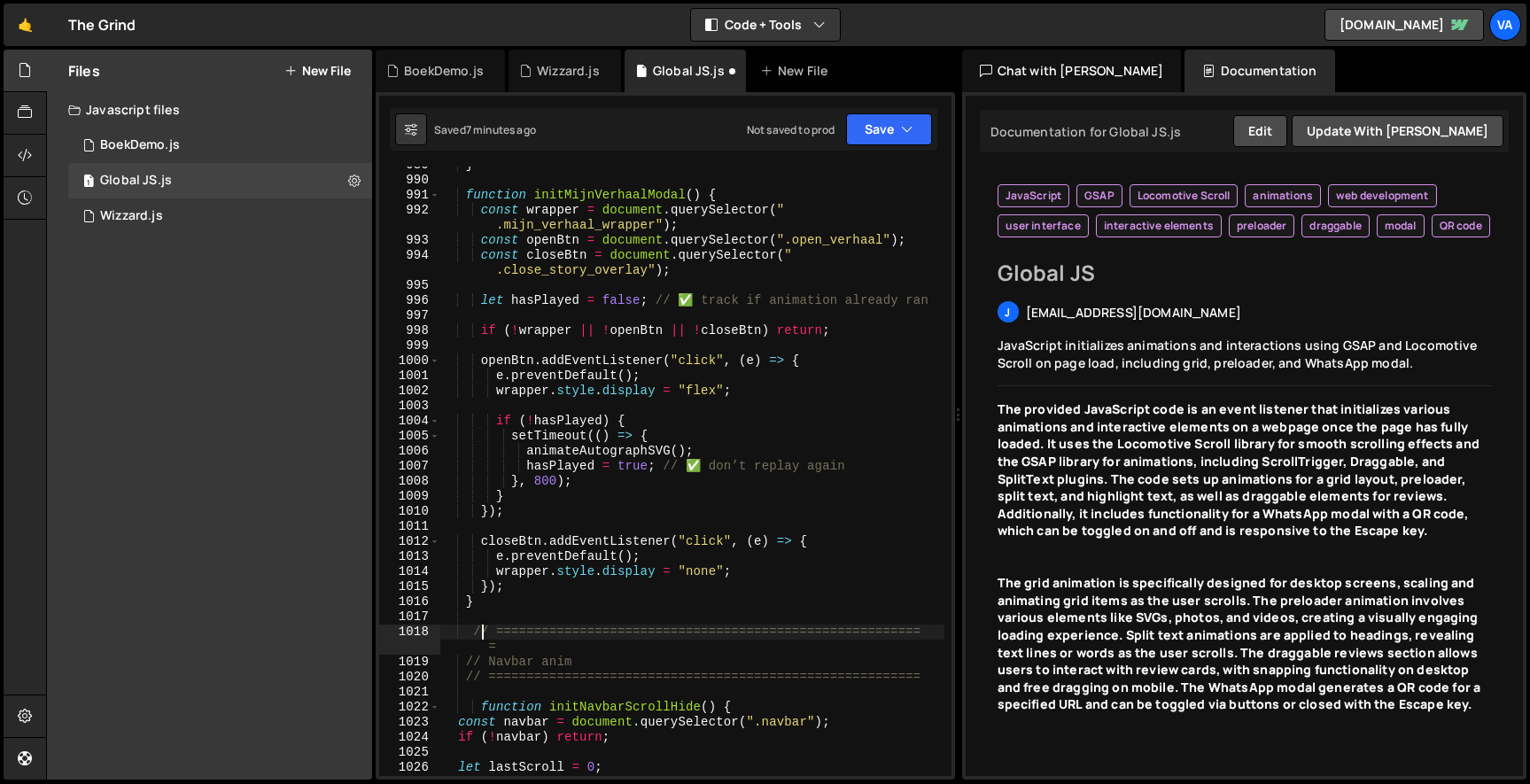
click at [478, 628] on div "} function initMijnVerhaalModal ( ) { const wrapper = document . querySelector …" at bounding box center [691, 477] width 505 height 640
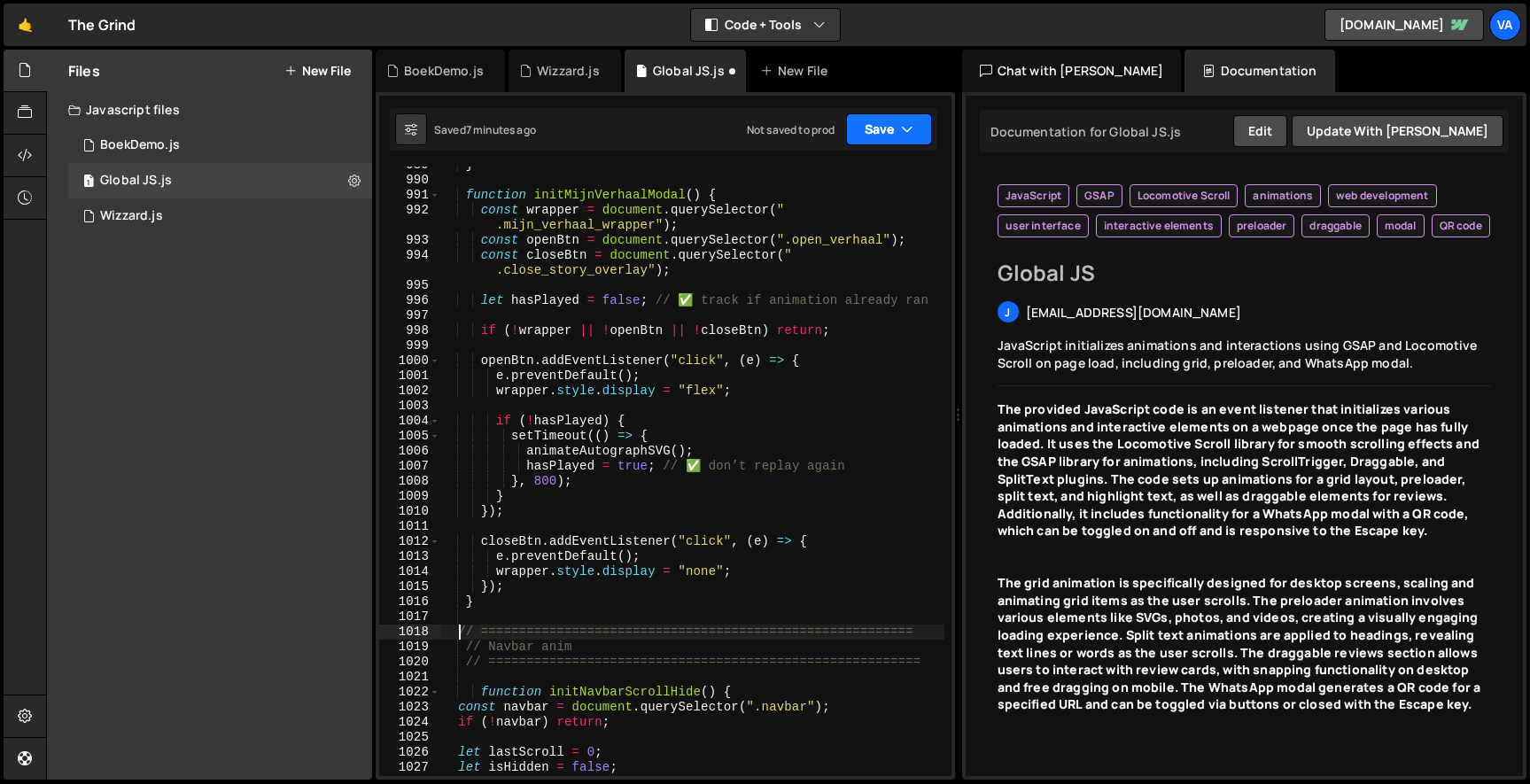
click at [877, 132] on button "Save" at bounding box center [889, 129] width 86 height 32
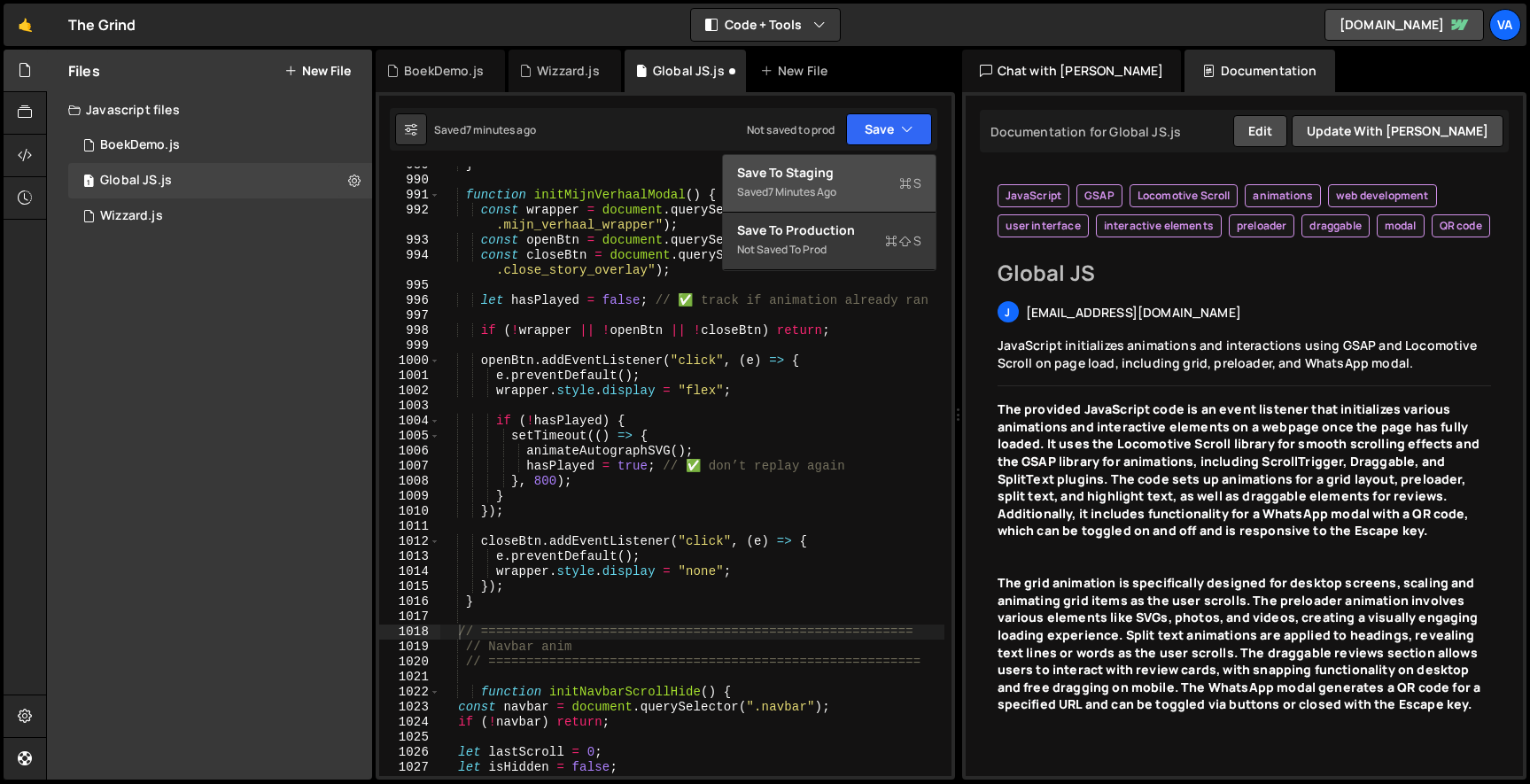
click at [859, 163] on button "Save to Staging S Saved 7 minutes ago" at bounding box center [829, 183] width 213 height 57
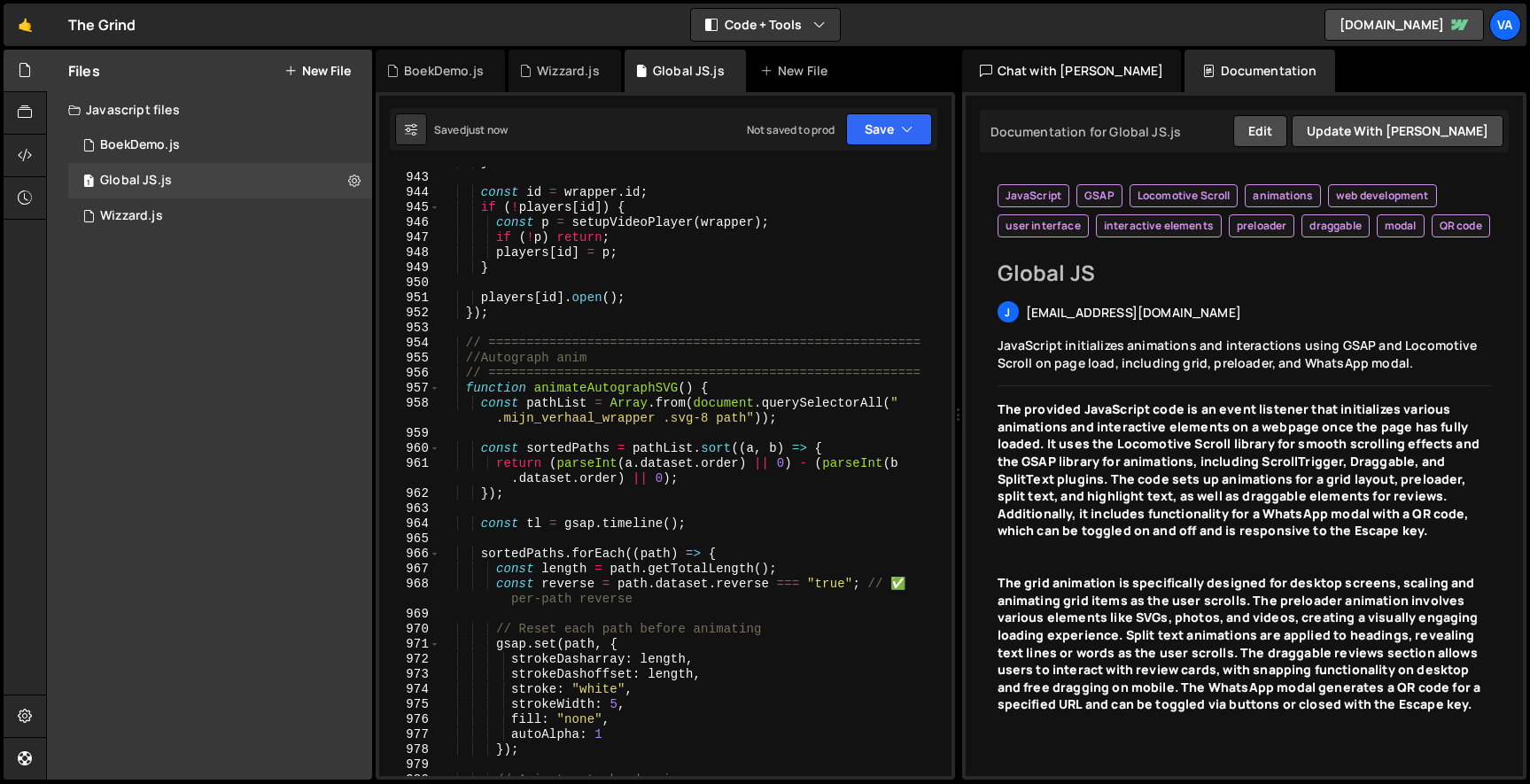
scroll to position [16072, 0]
click at [620, 357] on div "} const id = wrapper . id ; if ( ! players [ id ]) { const p = setupVideoPlayer…" at bounding box center [691, 477] width 505 height 640
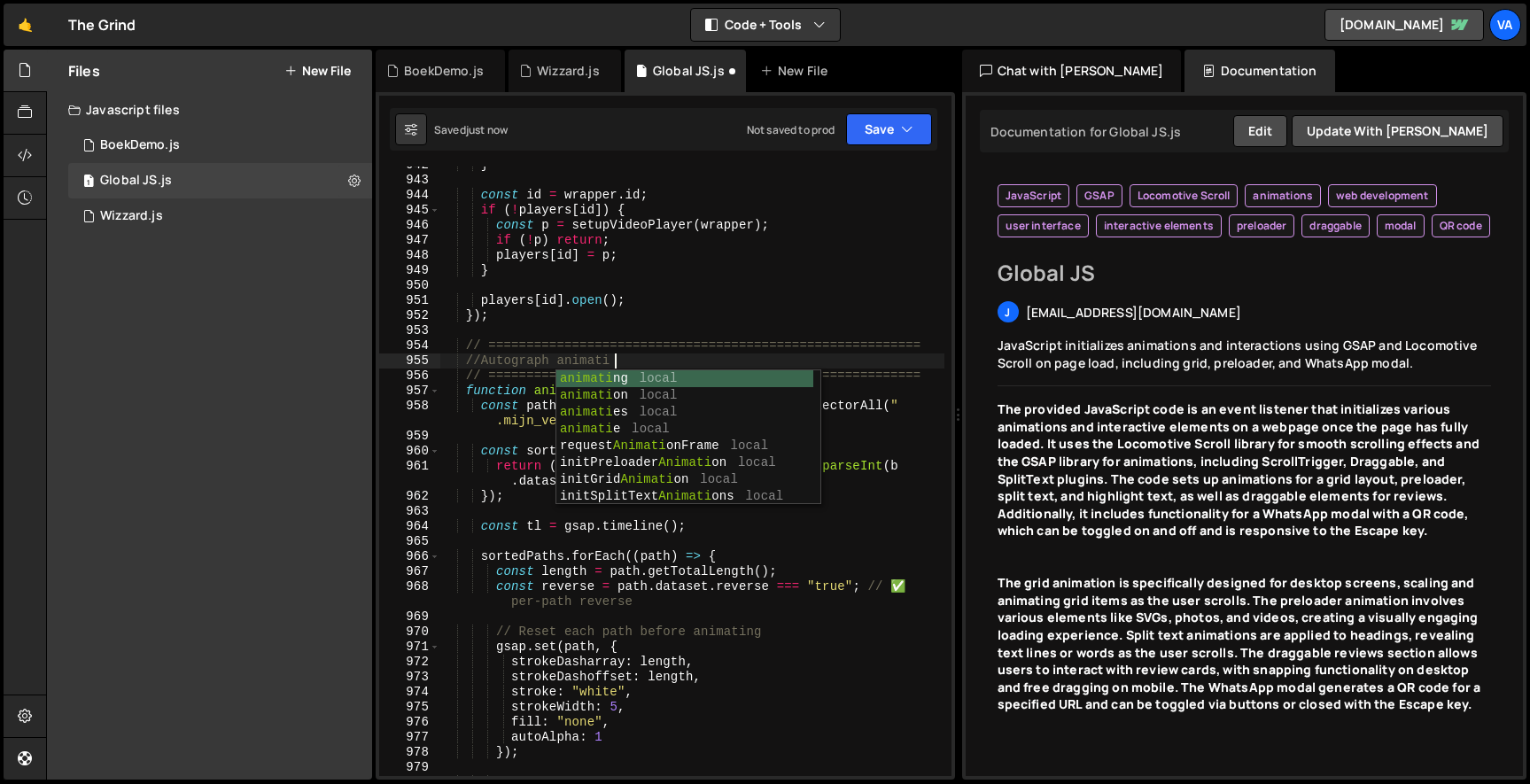
scroll to position [0, 13]
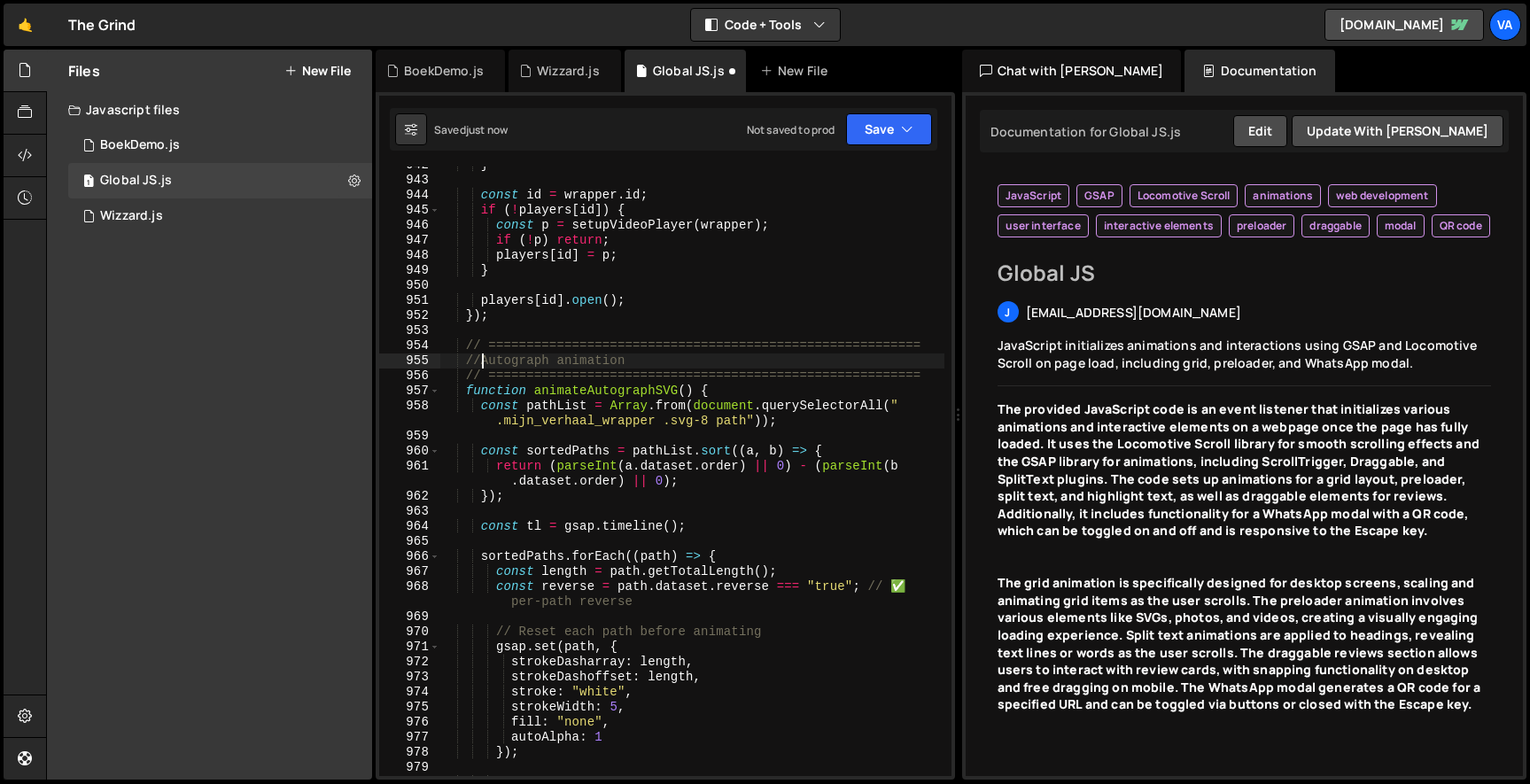
click at [481, 362] on div "} const id = wrapper . id ; if ( ! players [ id ]) { const p = setupVideoPlayer…" at bounding box center [691, 477] width 505 height 640
click at [902, 131] on icon "button" at bounding box center [907, 129] width 13 height 17
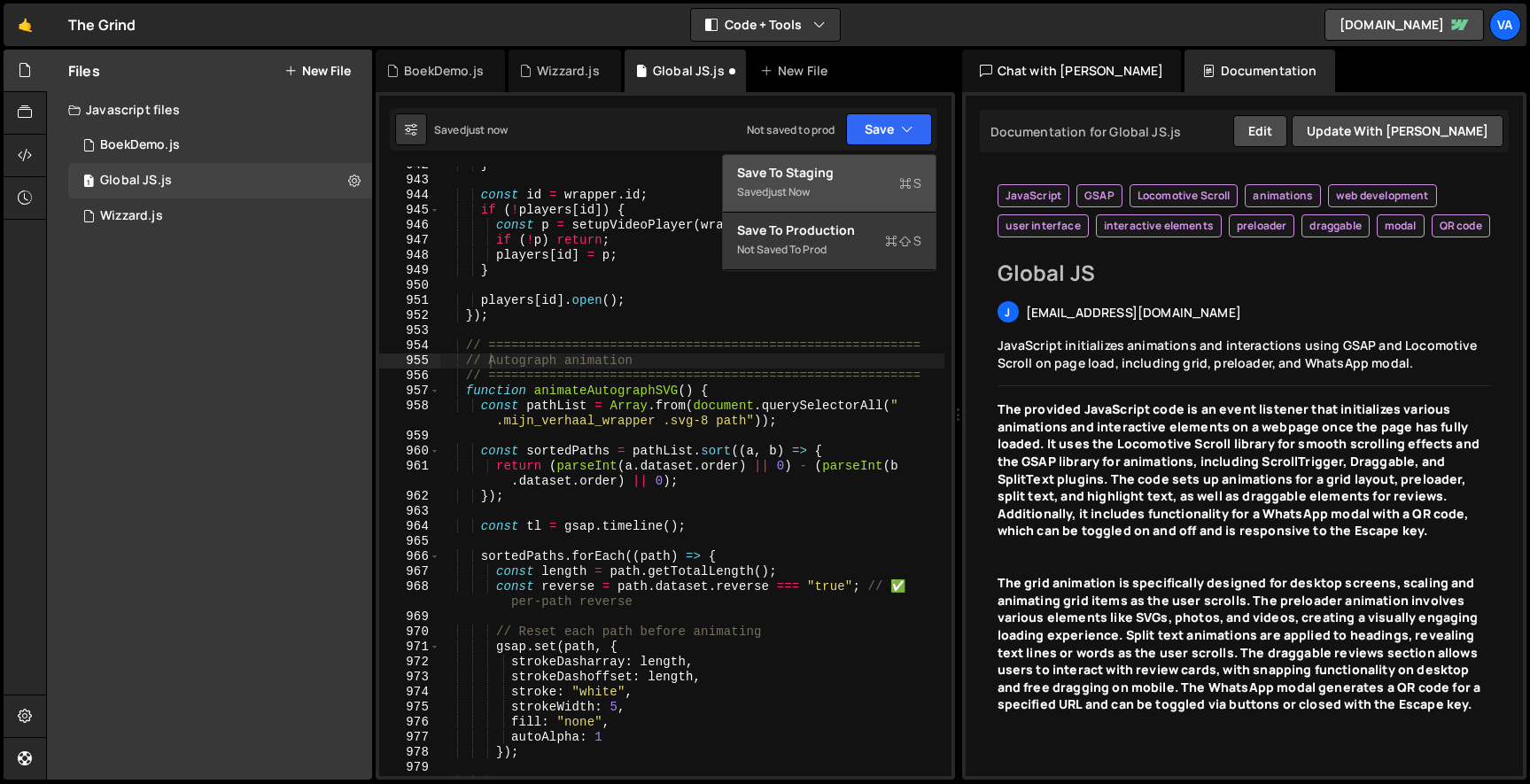
click at [865, 177] on div "Save to Staging S" at bounding box center [829, 172] width 184 height 17
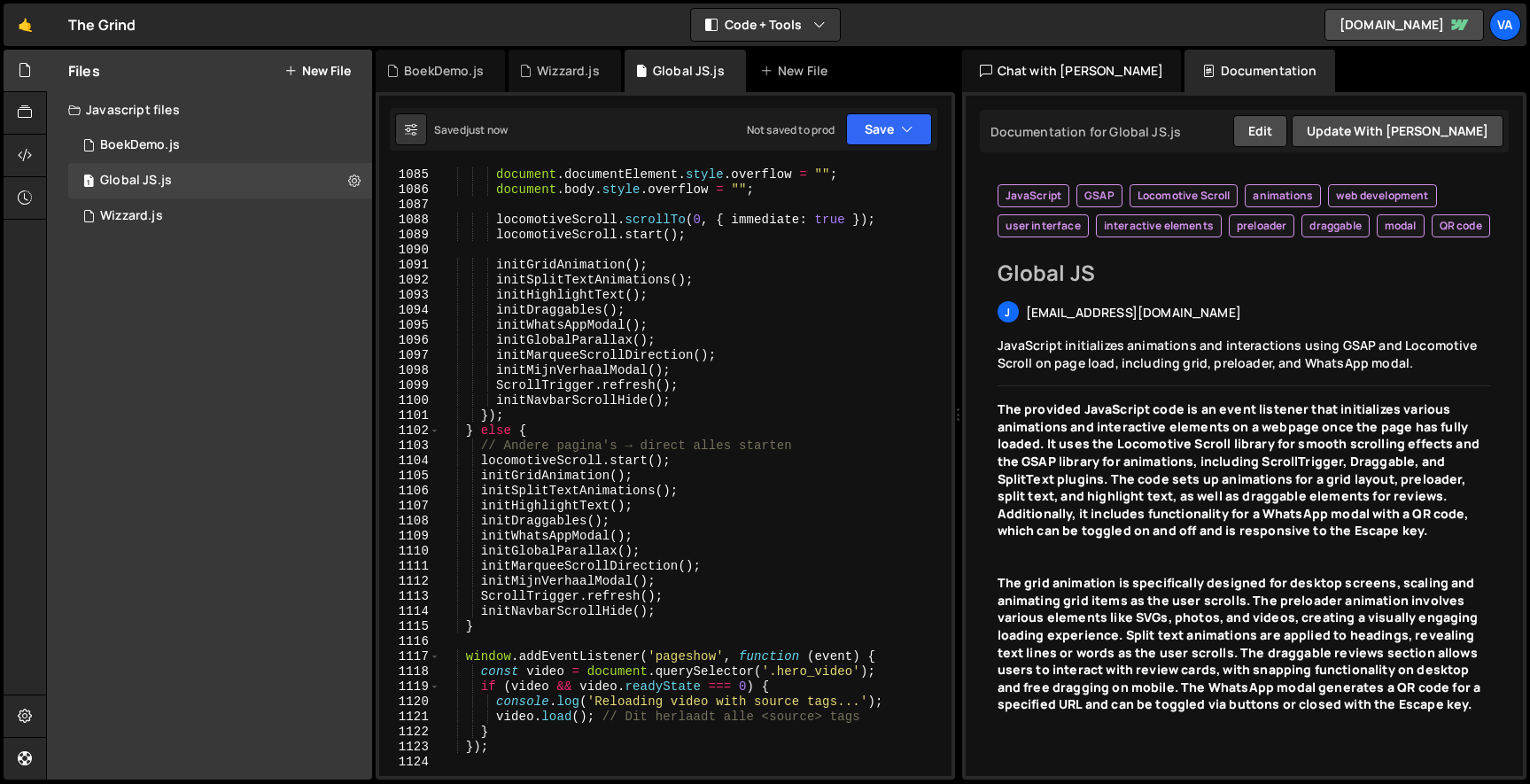
scroll to position [0, 0]
click at [591, 475] on div "document . removeEventListener ( "keydown" , _preventKeys , { passive : false }…" at bounding box center [691, 464] width 505 height 654
type textarea "});"
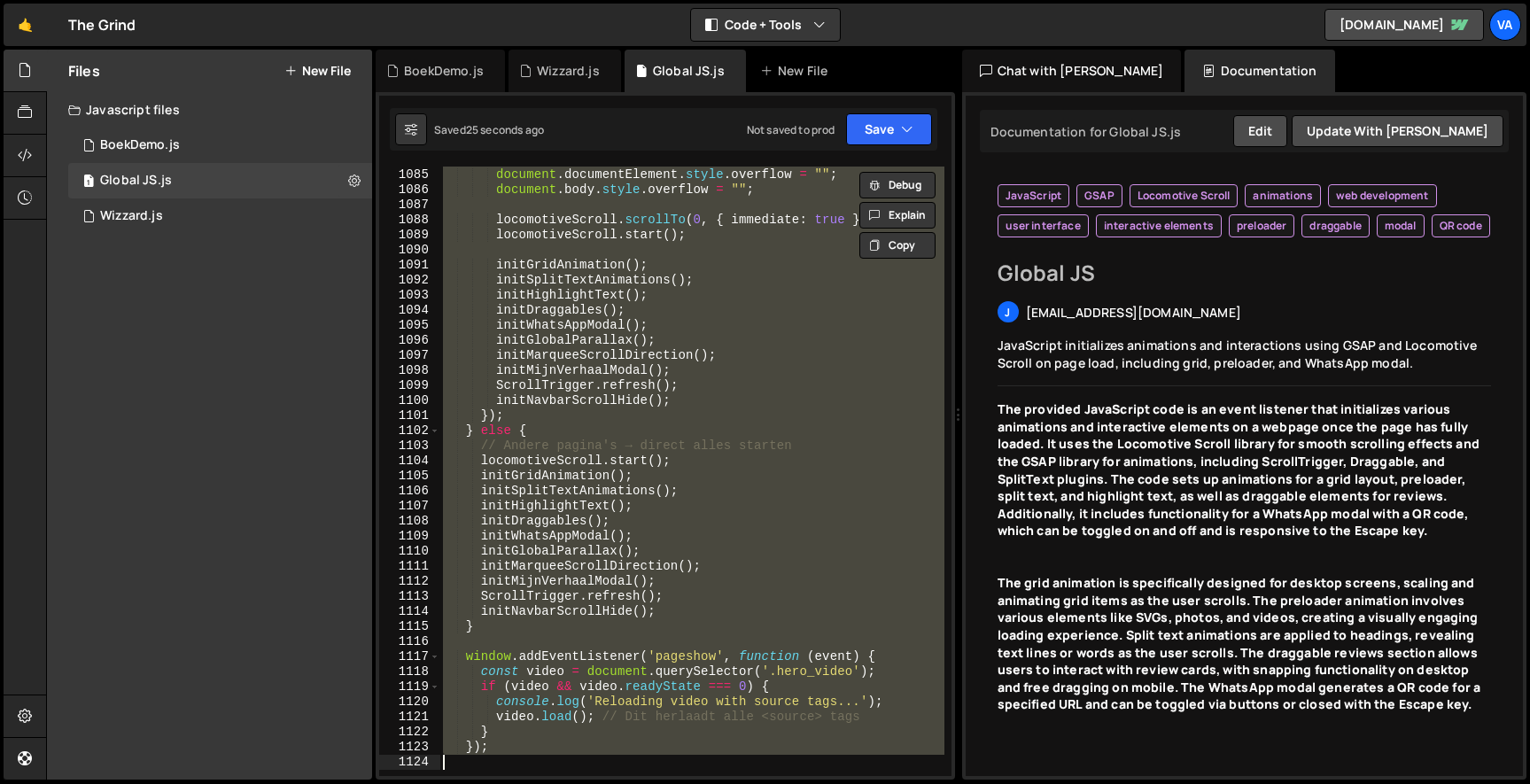
scroll to position [0, 3]
click at [690, 252] on div "document . removeEventListener ( "keydown" , _preventKeys , { passive : false }…" at bounding box center [691, 471] width 504 height 610
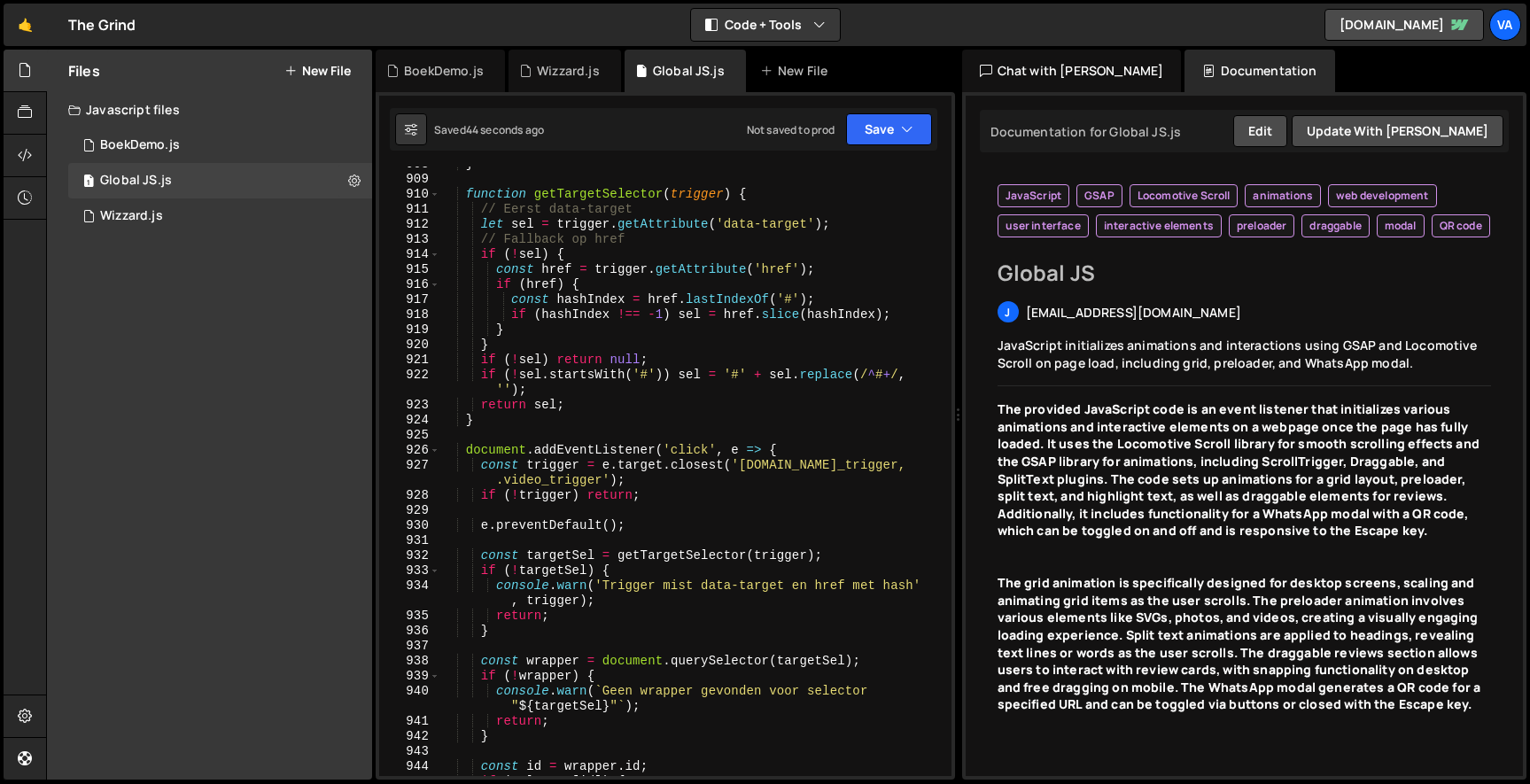
scroll to position [15479, 0]
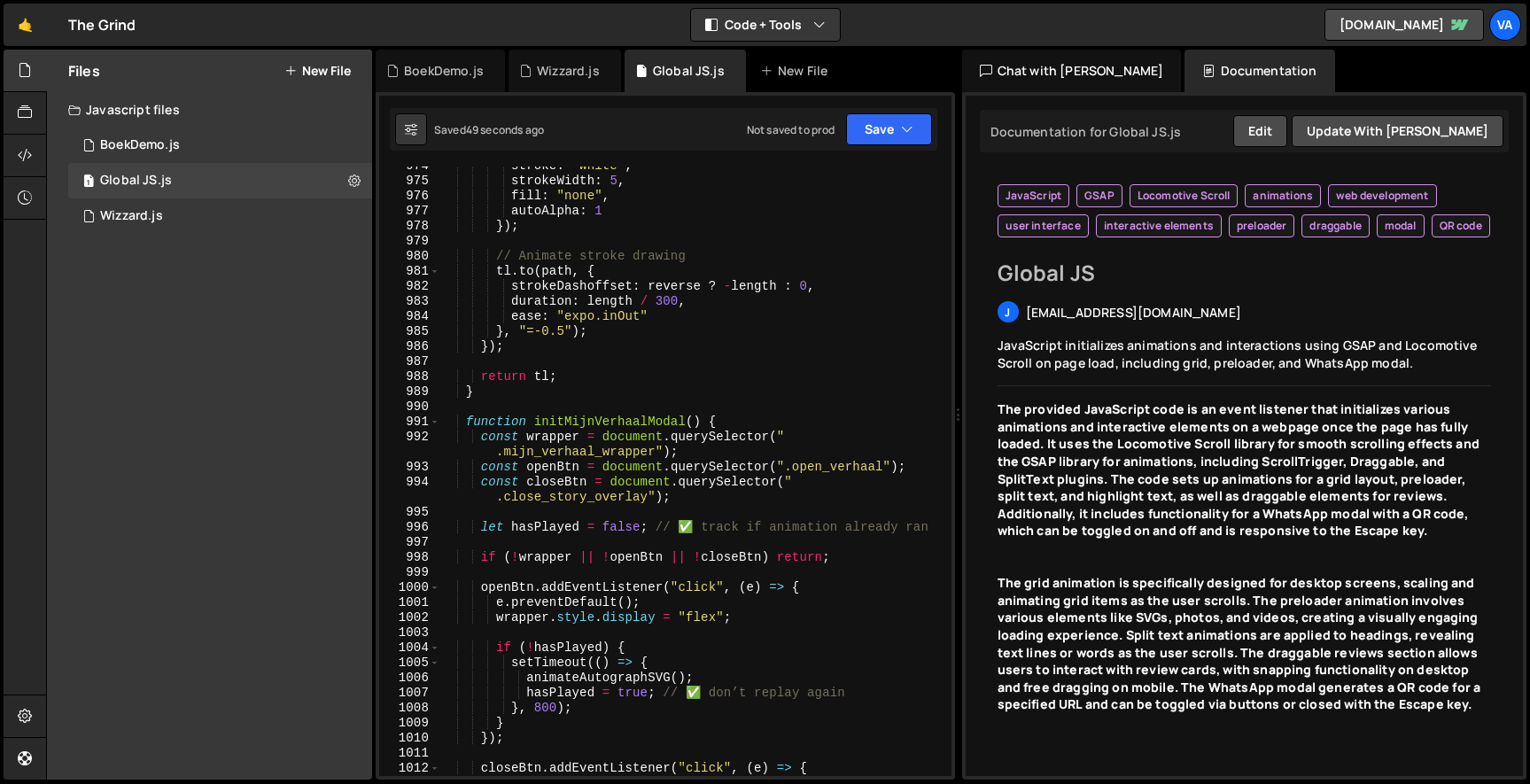
type textarea "});"
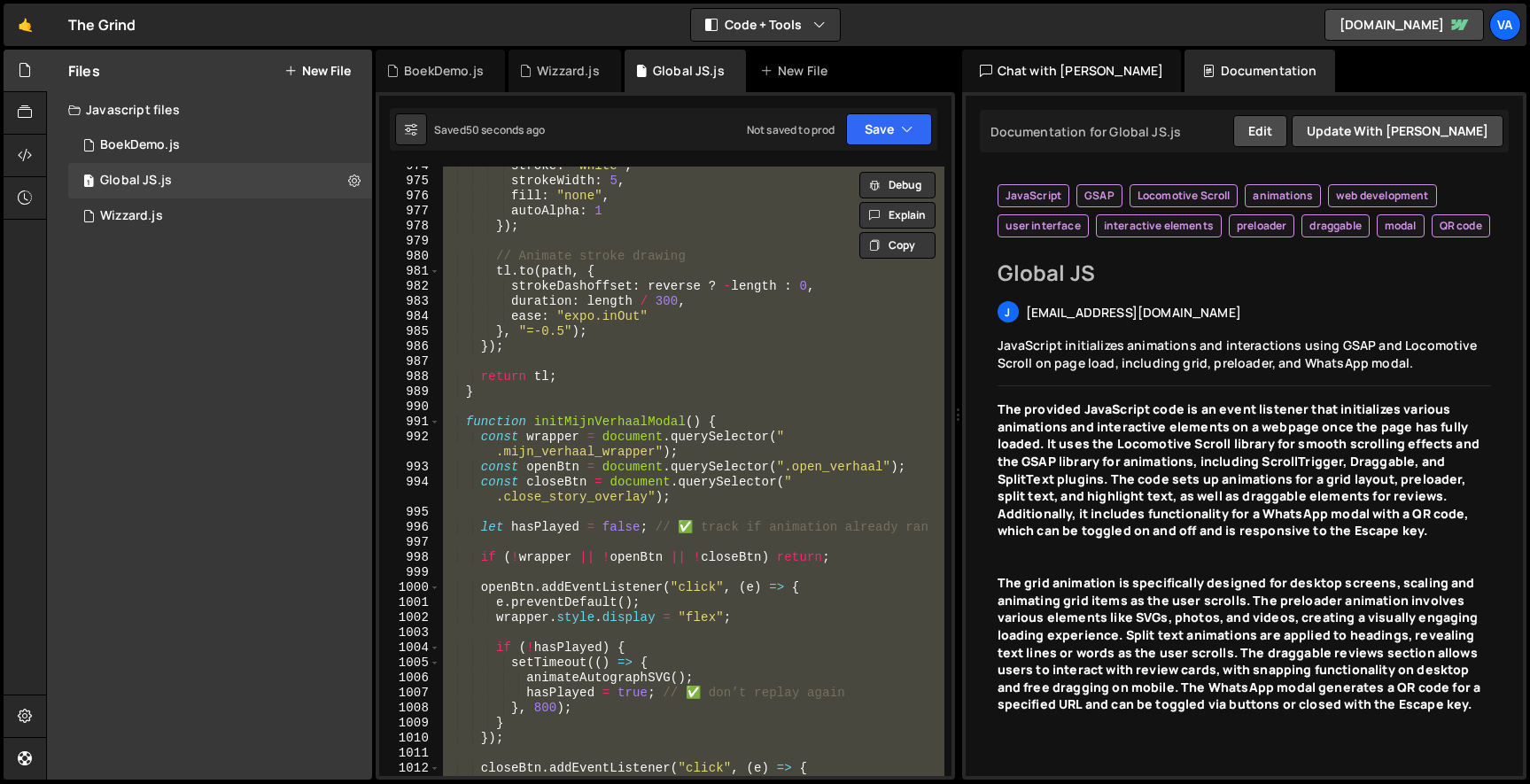
click at [665, 357] on div "stroke : "white" , strokeWidth : 5 , fill : "none" , autoAlpha : 1 }) ; // Anim…" at bounding box center [691, 471] width 504 height 610
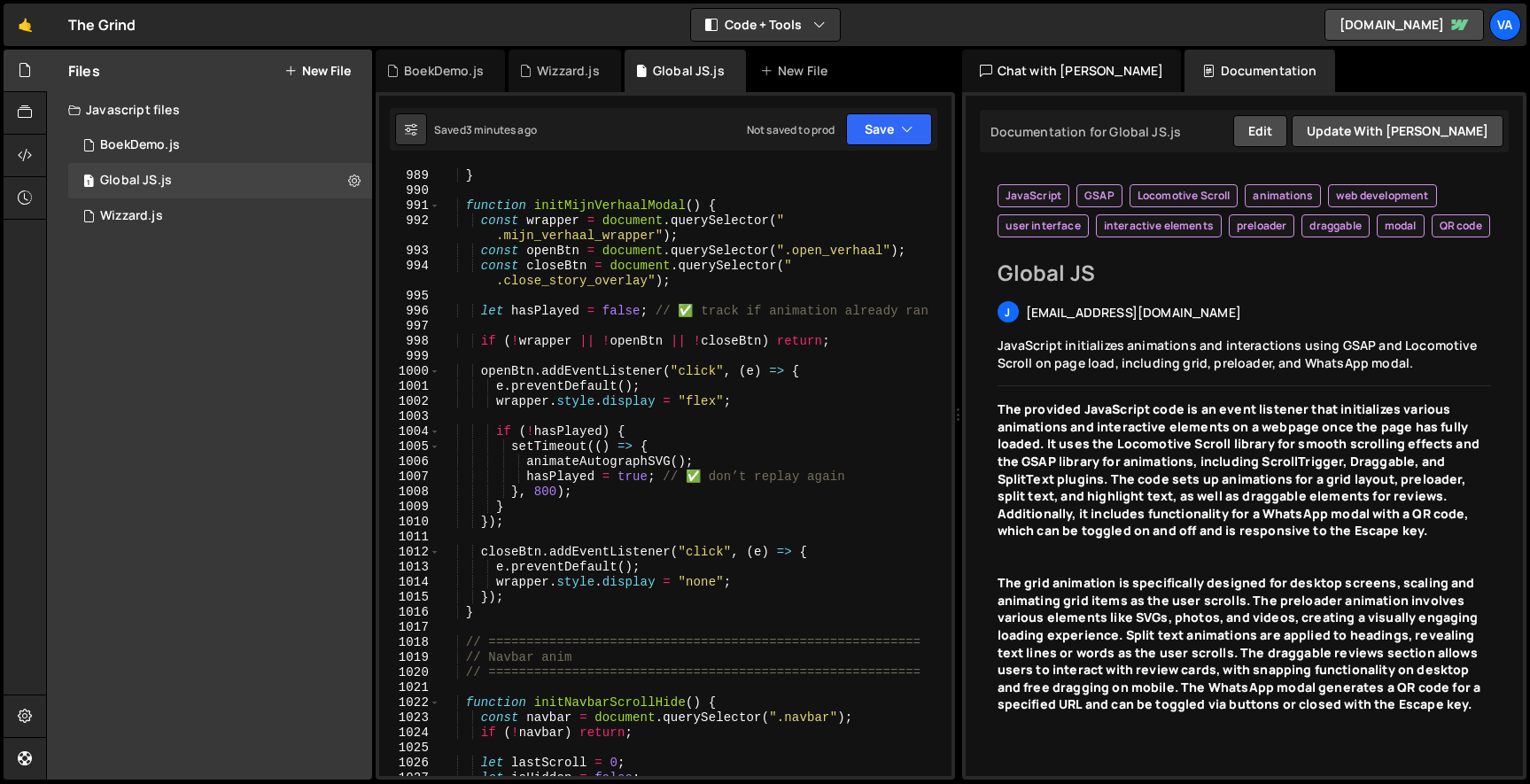
scroll to position [16814, 0]
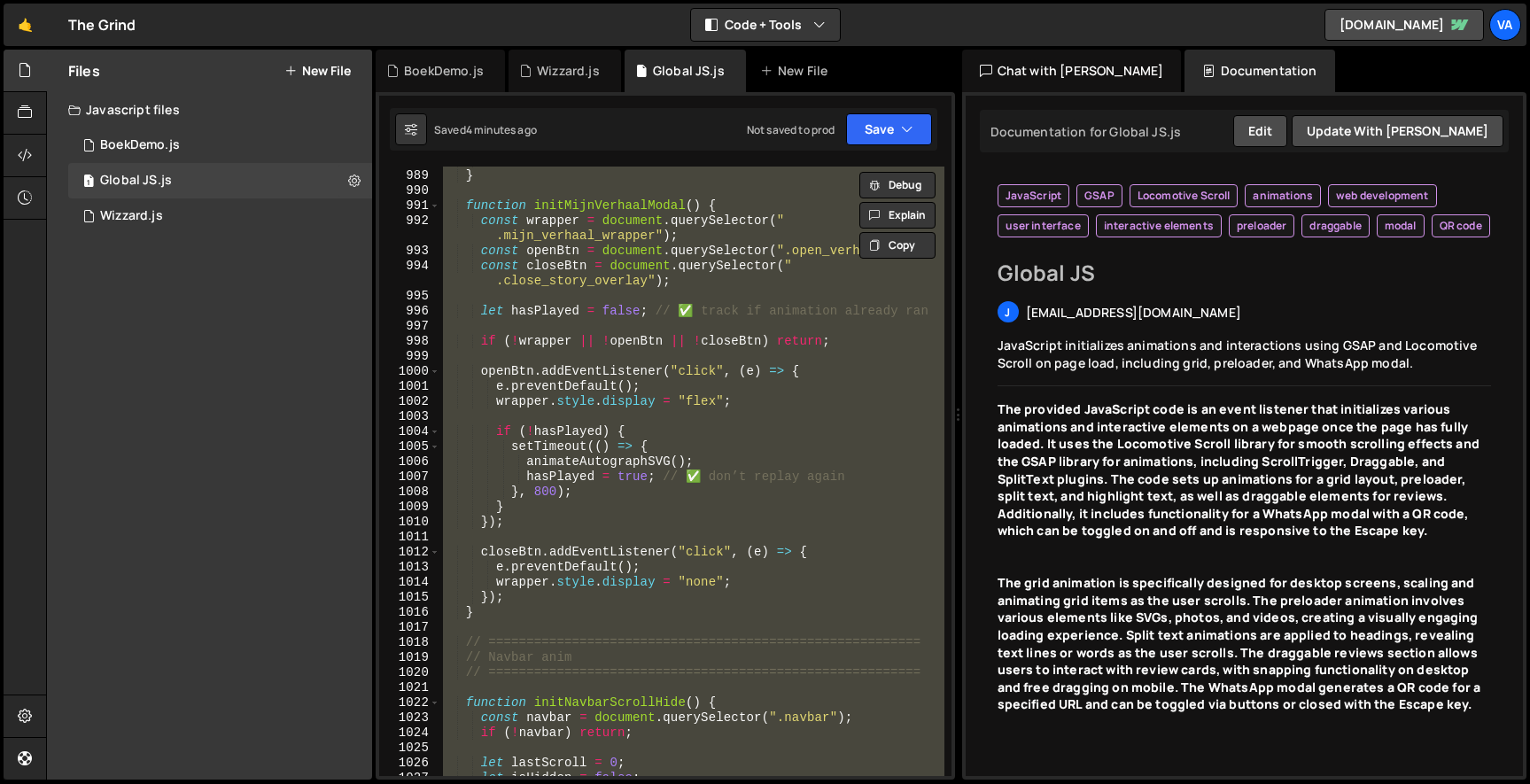
click at [572, 255] on div "return tl ; } function initMijnVerhaalModal ( ) { const wrapper = document . qu…" at bounding box center [691, 471] width 504 height 610
type textarea "const openBtn = document.querySelector(".open_verhaal");"
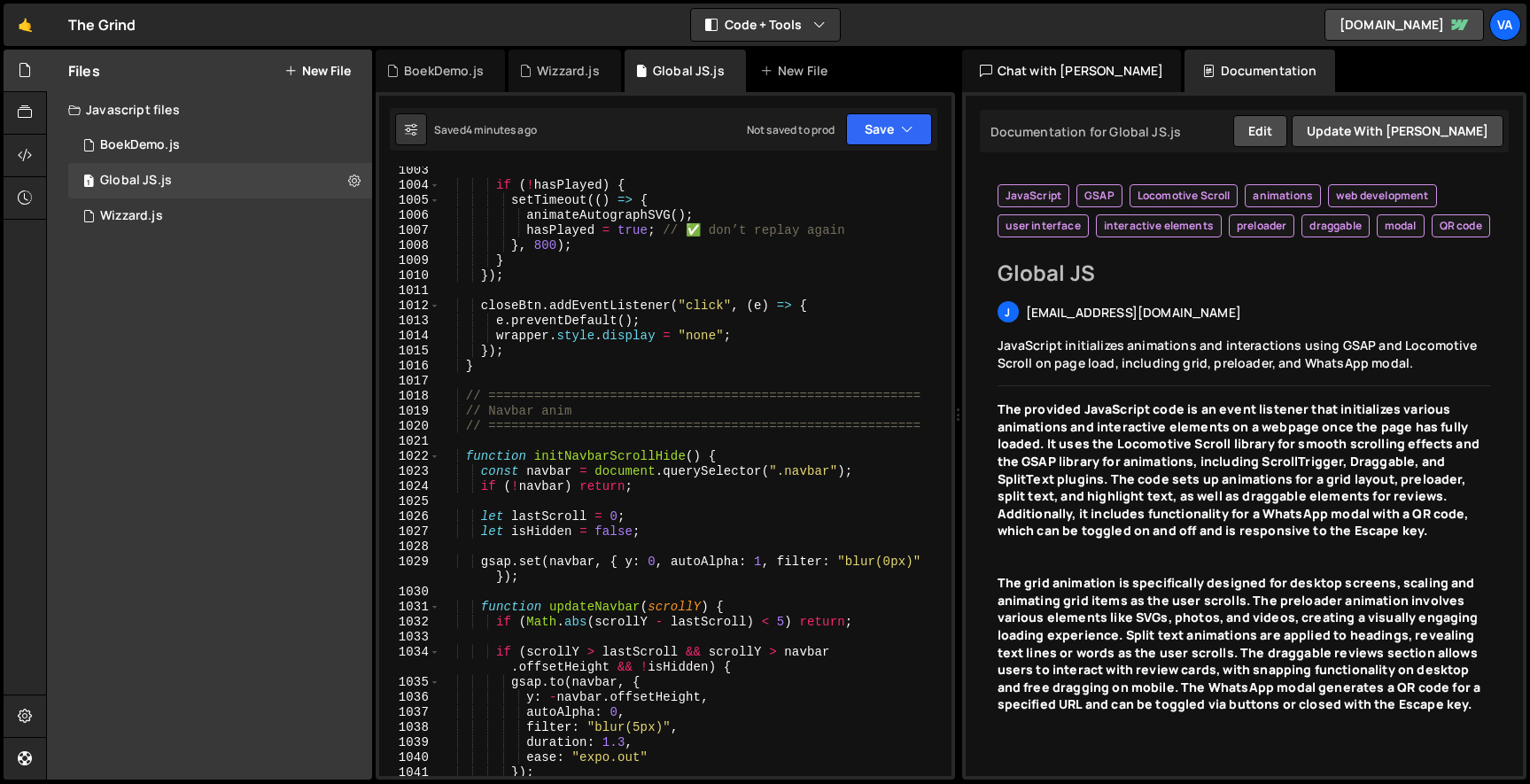
scroll to position [17062, 0]
click at [462, 434] on div "if ( ! hasPlayed ) { setTimeout (( ) => { animateAutographSVG ( ) ; hasPlayed =…" at bounding box center [691, 481] width 505 height 640
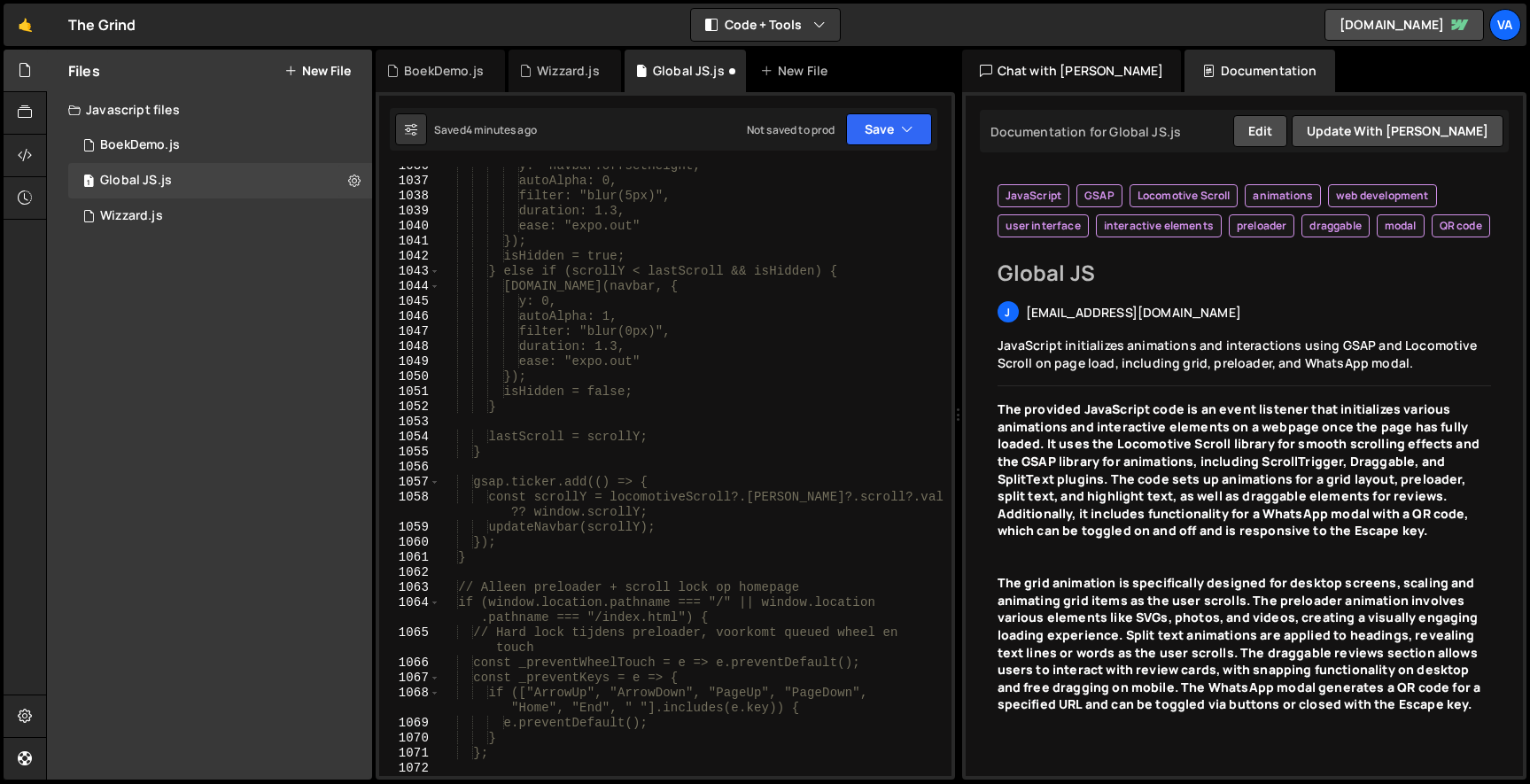
scroll to position [17592, 0]
click at [537, 561] on div "y: -navbar.offsetHeight, autoAlpha: 0, filter: "blur(5px)", duration: 1.3, ease…" at bounding box center [691, 486] width 505 height 654
type textarea "}"
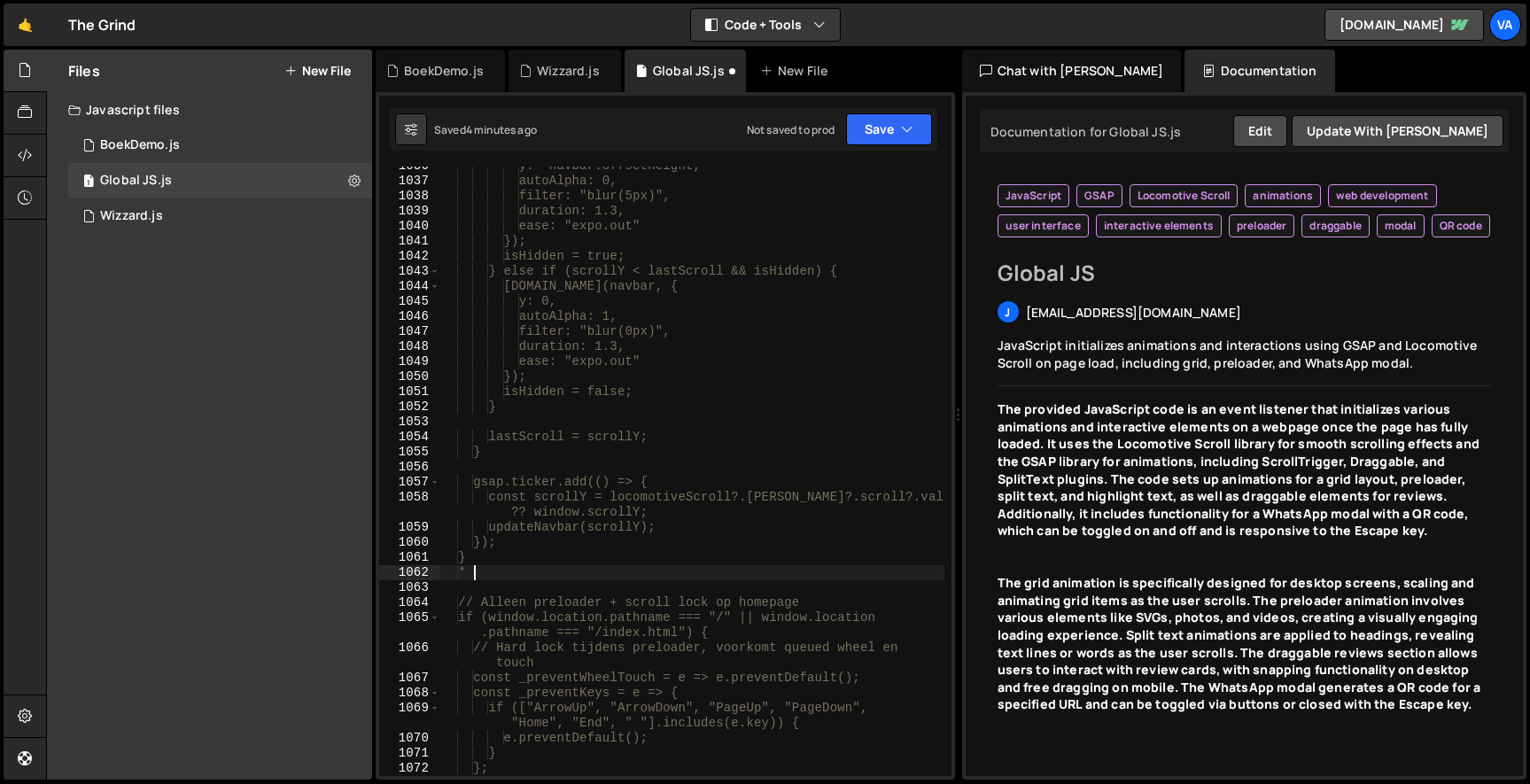
scroll to position [0, 2]
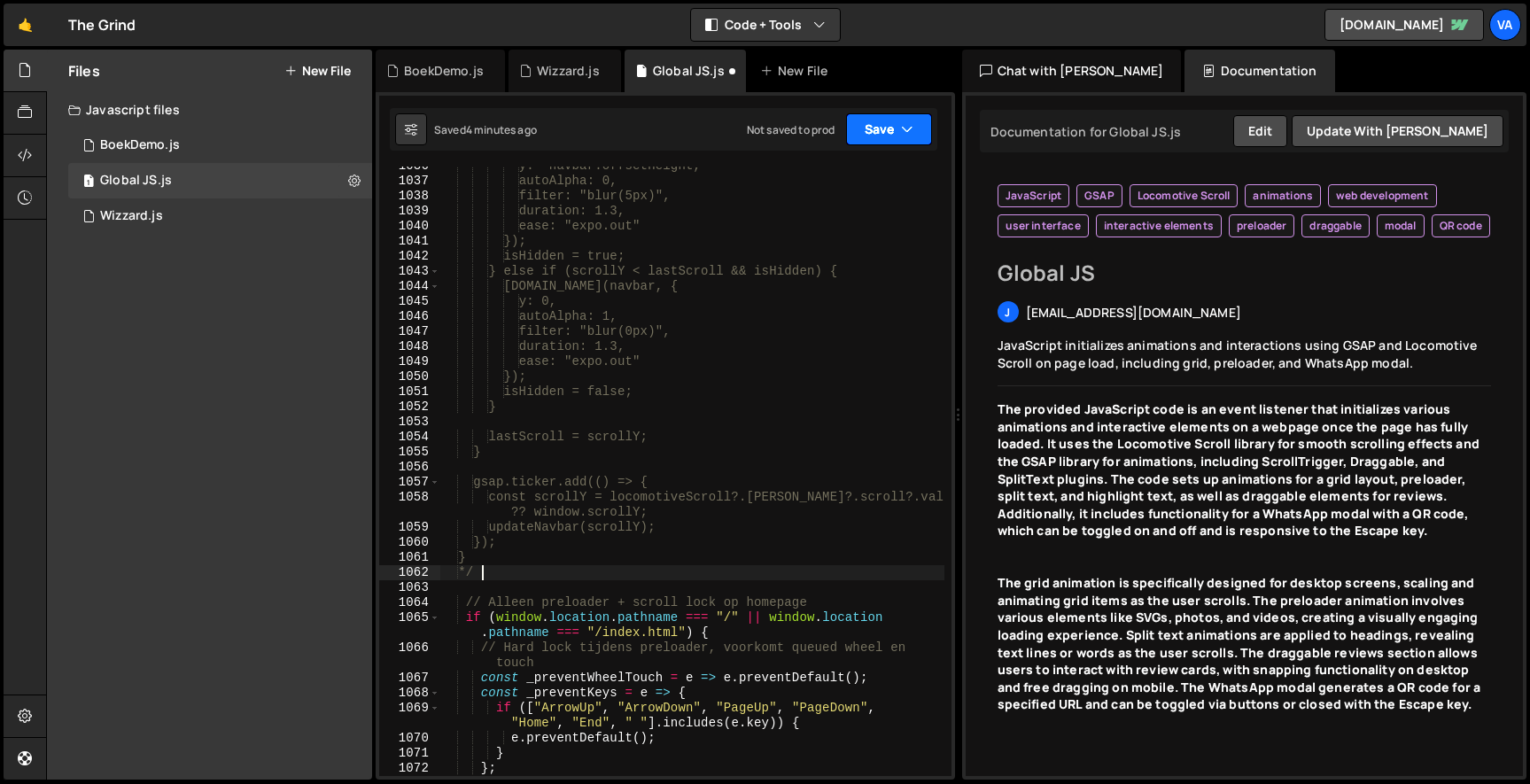
click at [896, 120] on button "Save" at bounding box center [889, 129] width 86 height 32
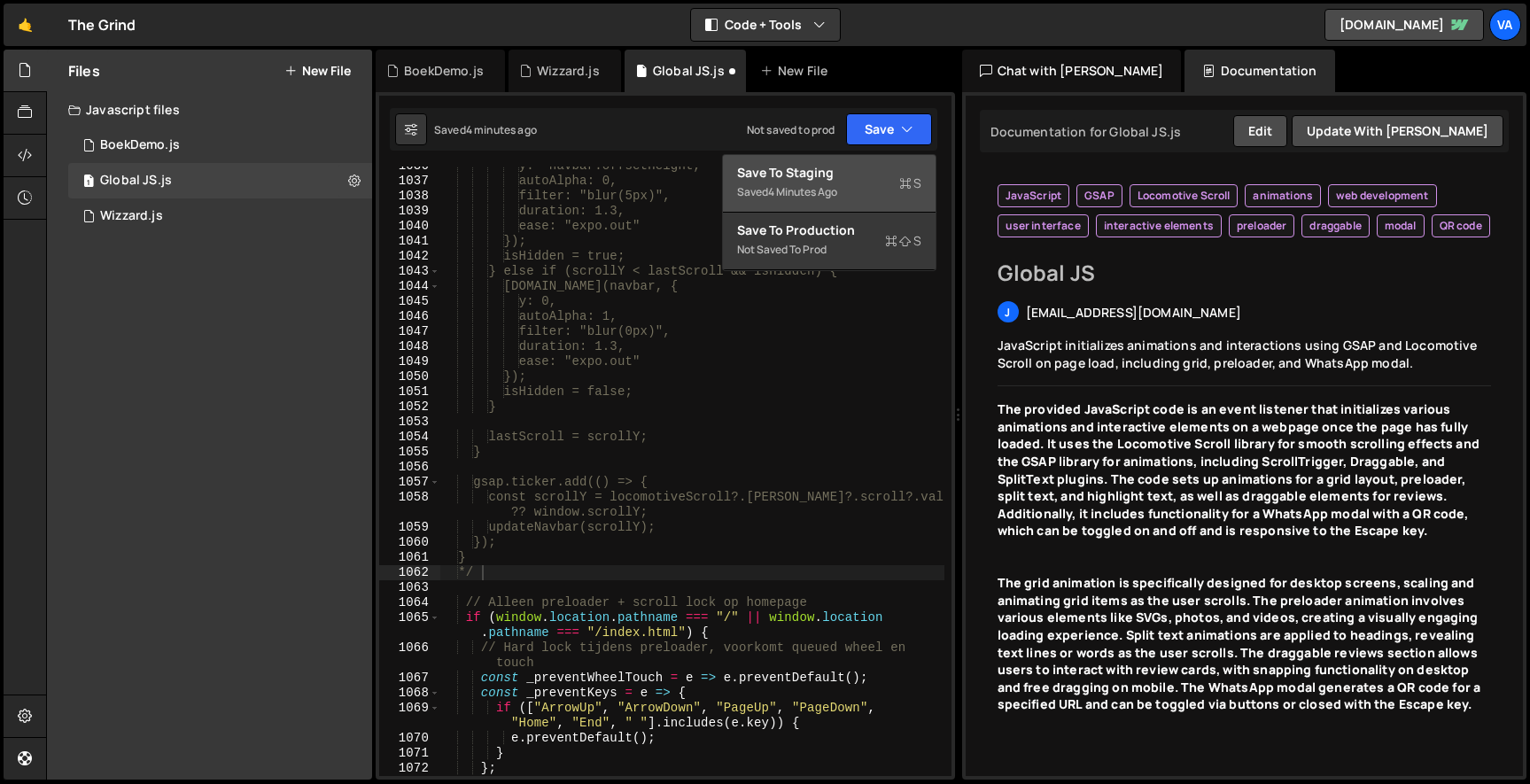
click at [875, 164] on div "Save to Staging S" at bounding box center [829, 172] width 184 height 17
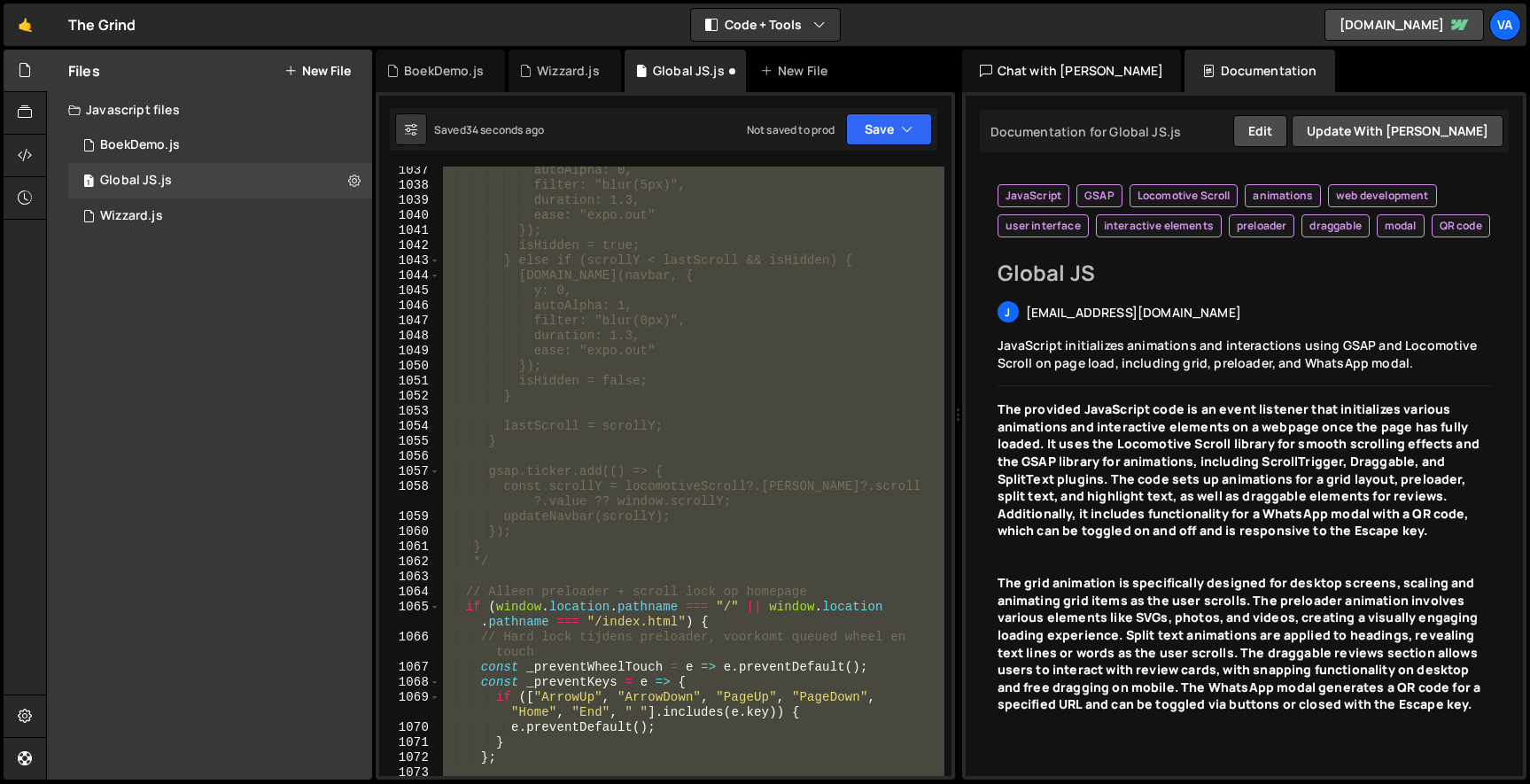
scroll to position [17452, 0]
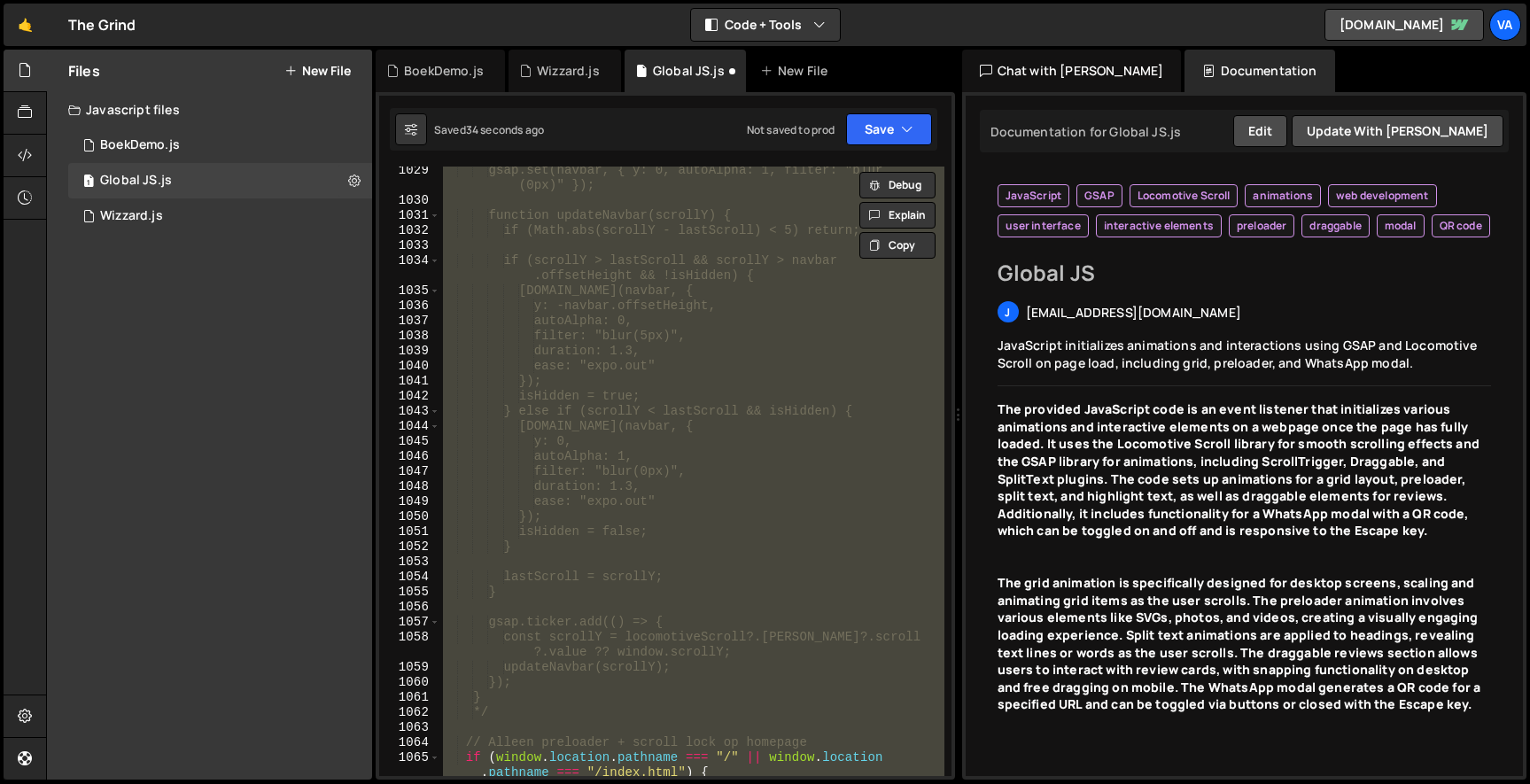
click at [565, 518] on div "gsap.set(navbar, { y: 0, autoAlpha: 1, filter: "blur (0px)" }); function update…" at bounding box center [691, 471] width 504 height 610
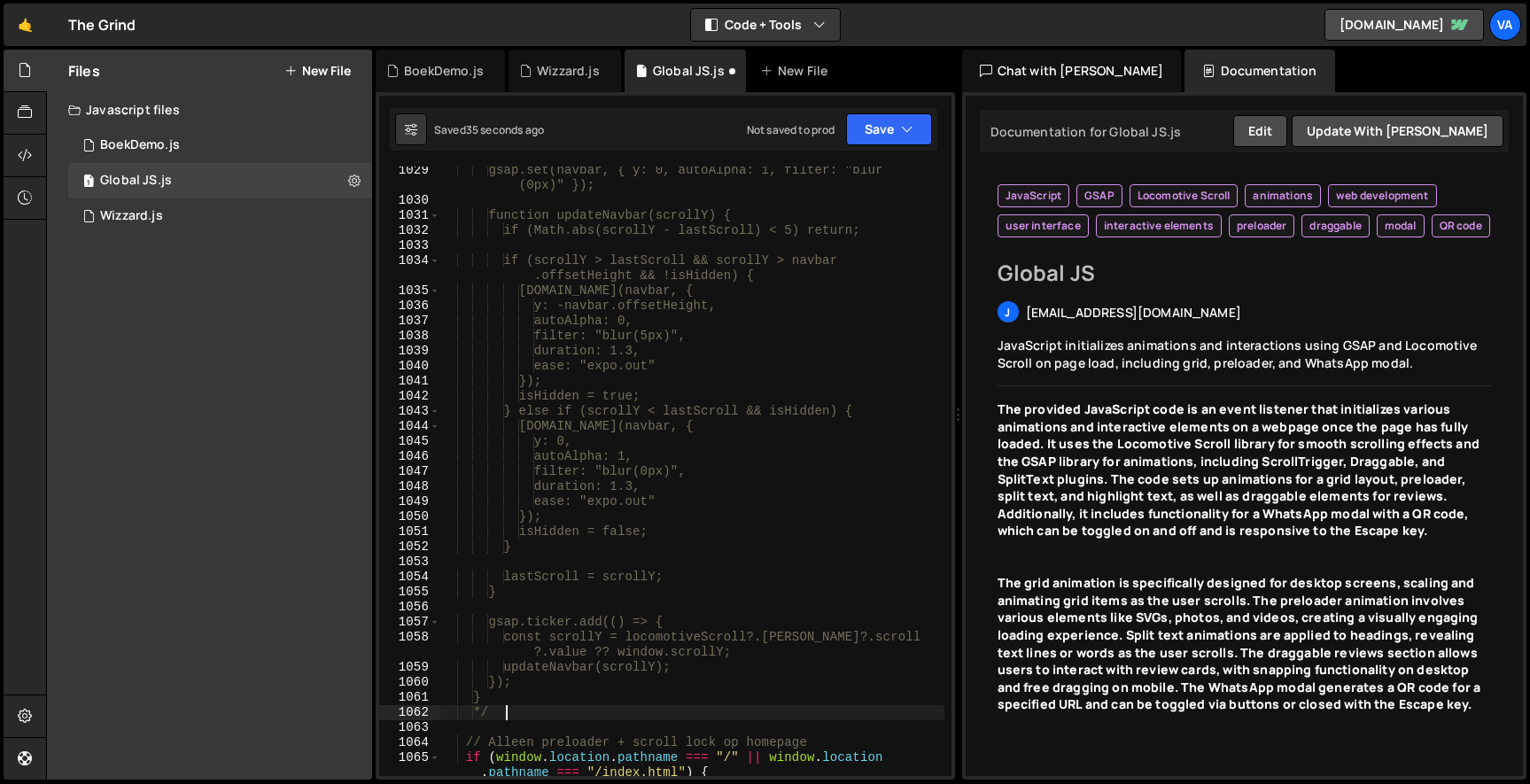
drag, startPoint x: 522, startPoint y: 714, endPoint x: 407, endPoint y: 713, distance: 115.0
click at [409, 713] on div "}); 1029 1030 1031 1032 1033 1034 1035 1036 1037 1038 1039 1040 1041 1042 1043 …" at bounding box center [665, 471] width 572 height 610
type textarea "*/"
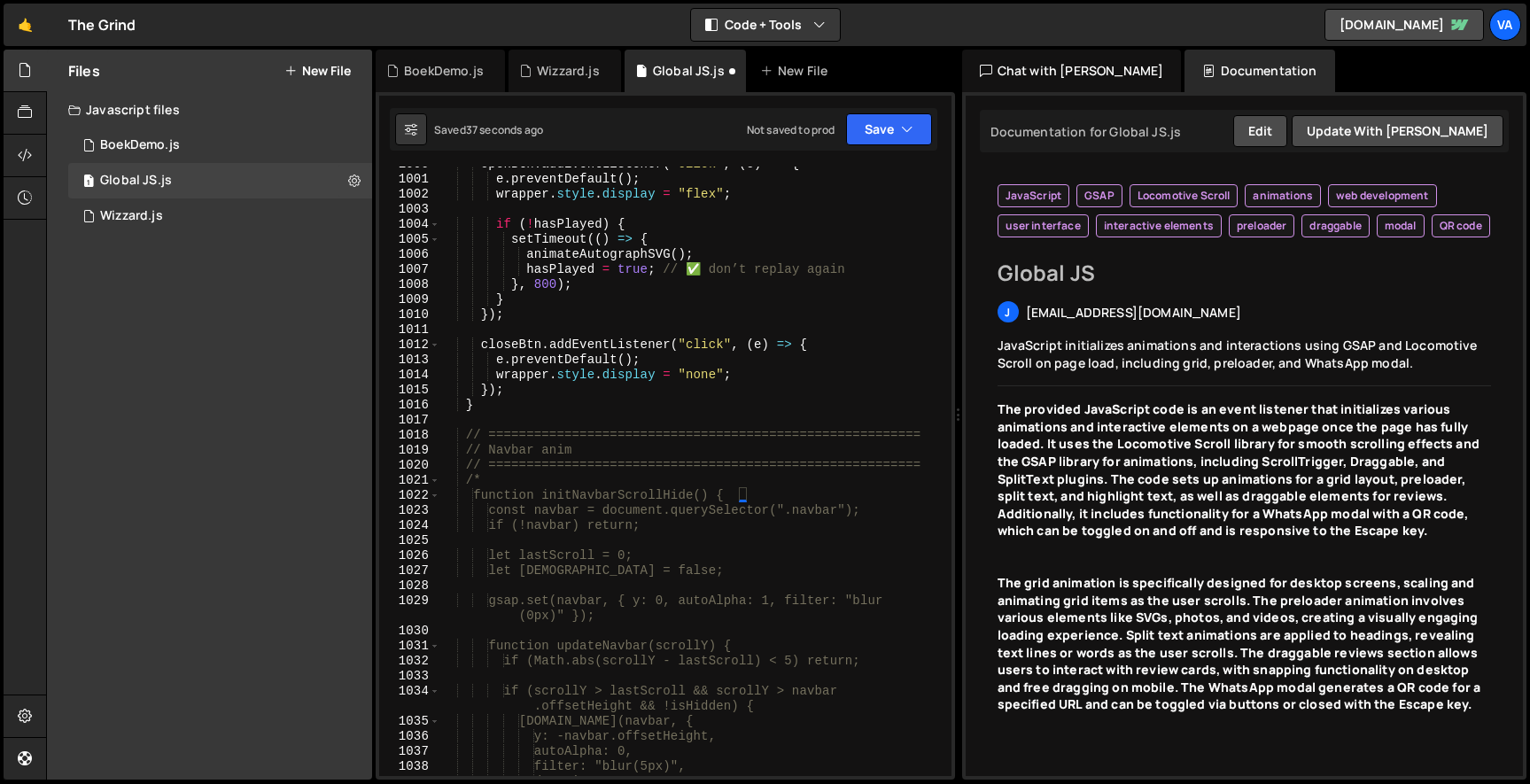
scroll to position [16966, 0]
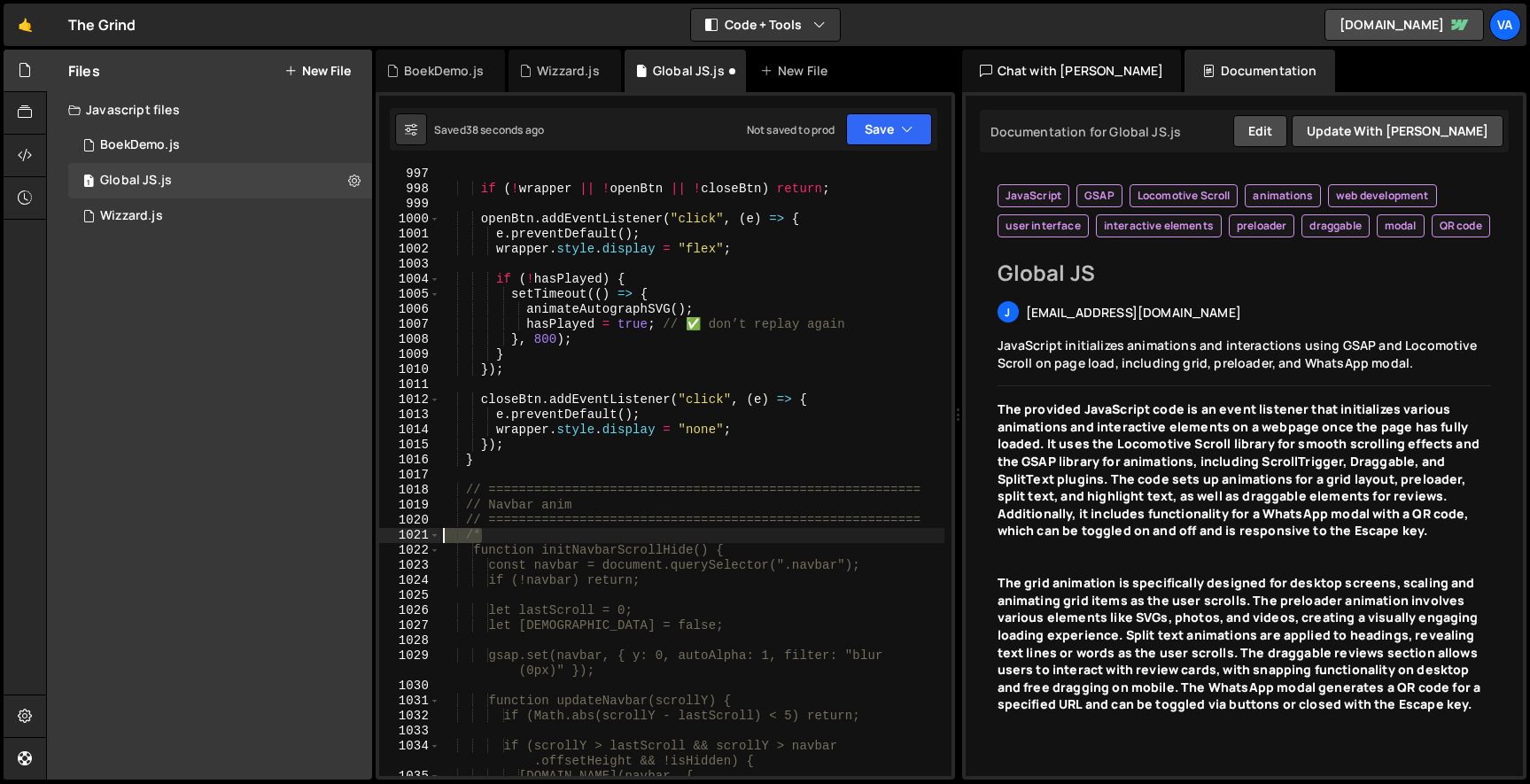
drag, startPoint x: 422, startPoint y: 532, endPoint x: 374, endPoint y: 532, distance: 48.0
click at [380, 532] on div "} 996 997 998 999 1000 1001 1002 1003 1004 1005 1006 1007 1008 1009 1010 1011 1…" at bounding box center [665, 471] width 572 height 610
type textarea "/*"
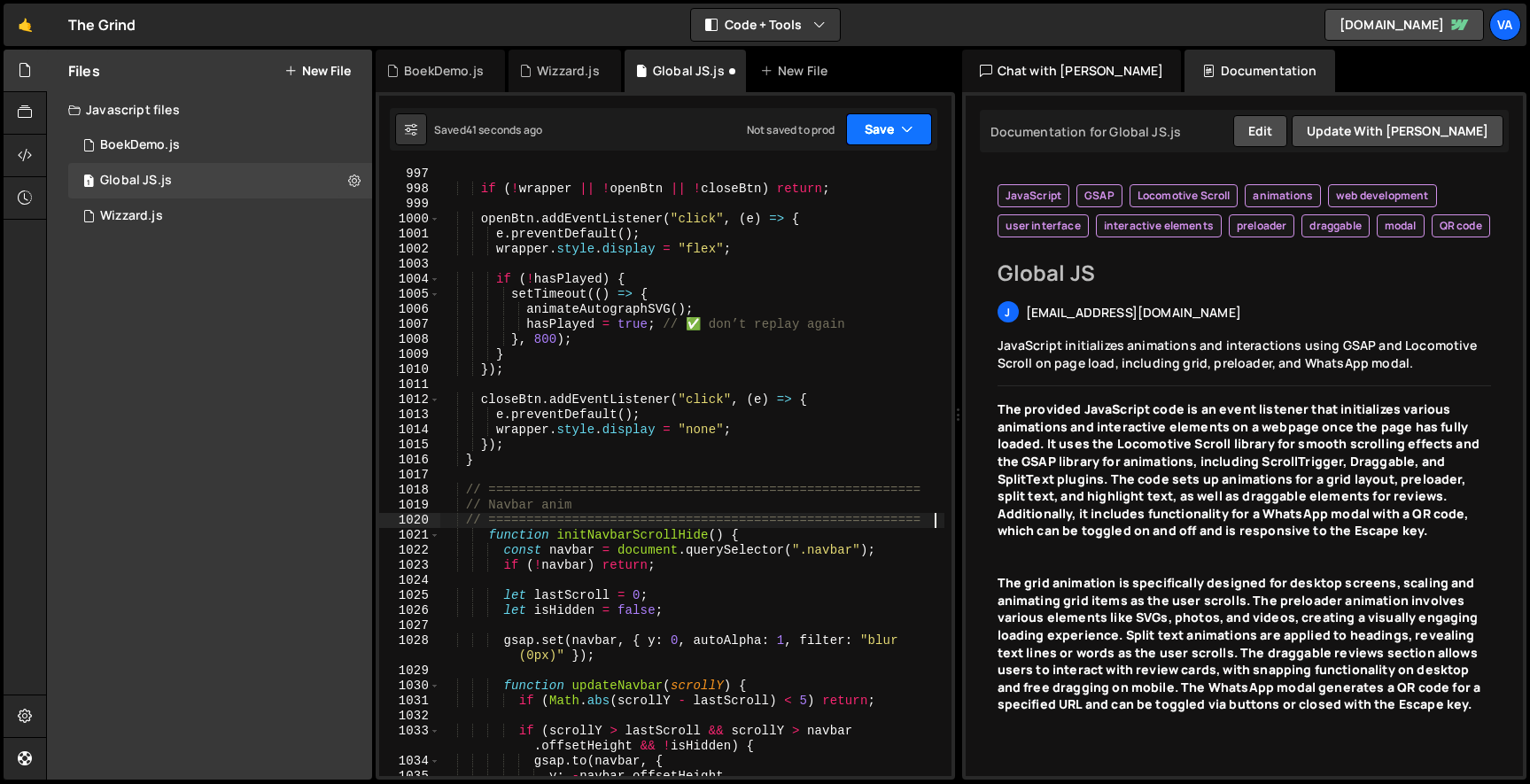
click at [897, 137] on button "Save" at bounding box center [889, 129] width 86 height 32
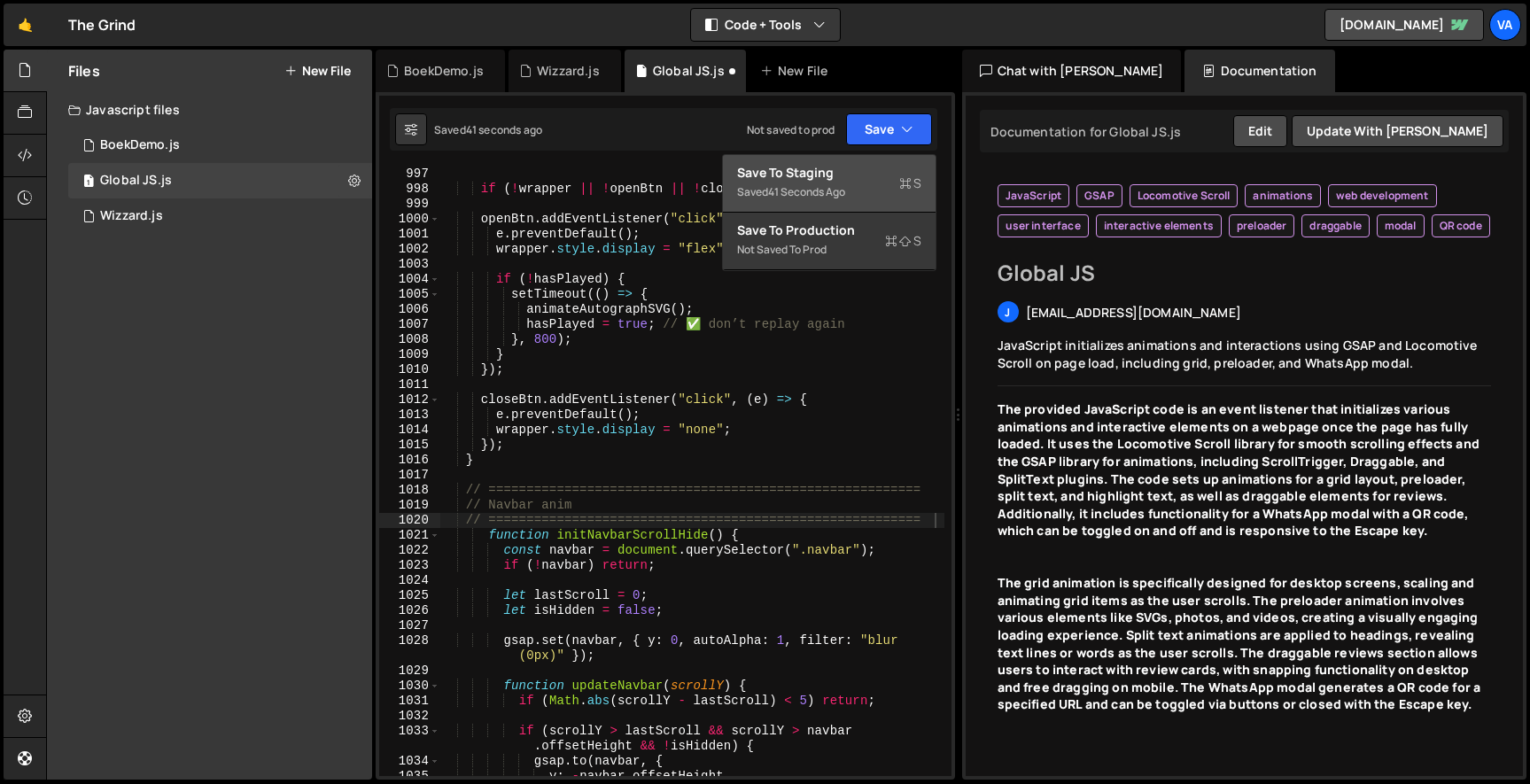
click at [859, 158] on button "Save to Staging S Saved 41 seconds ago" at bounding box center [829, 183] width 213 height 57
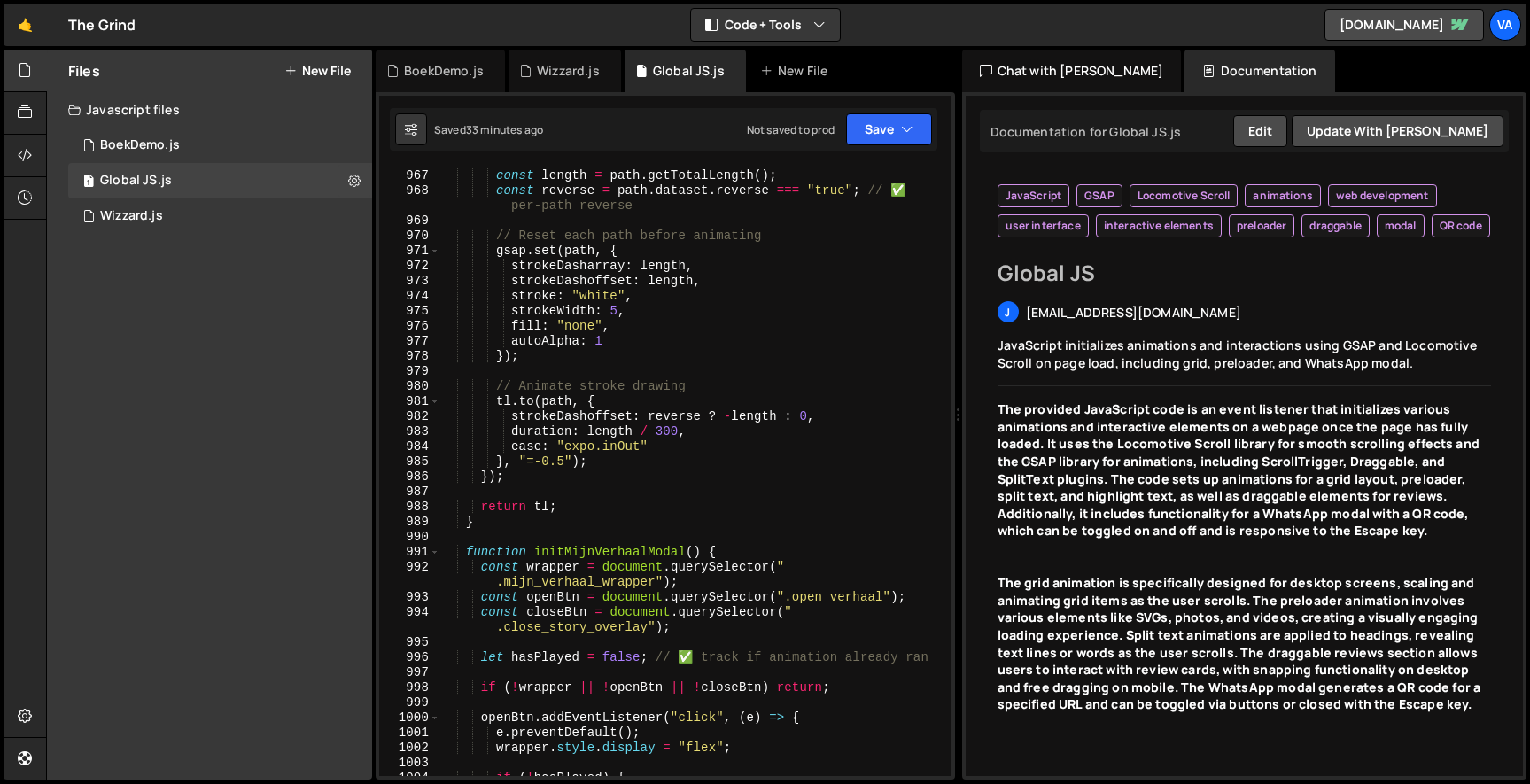
scroll to position [0, 0]
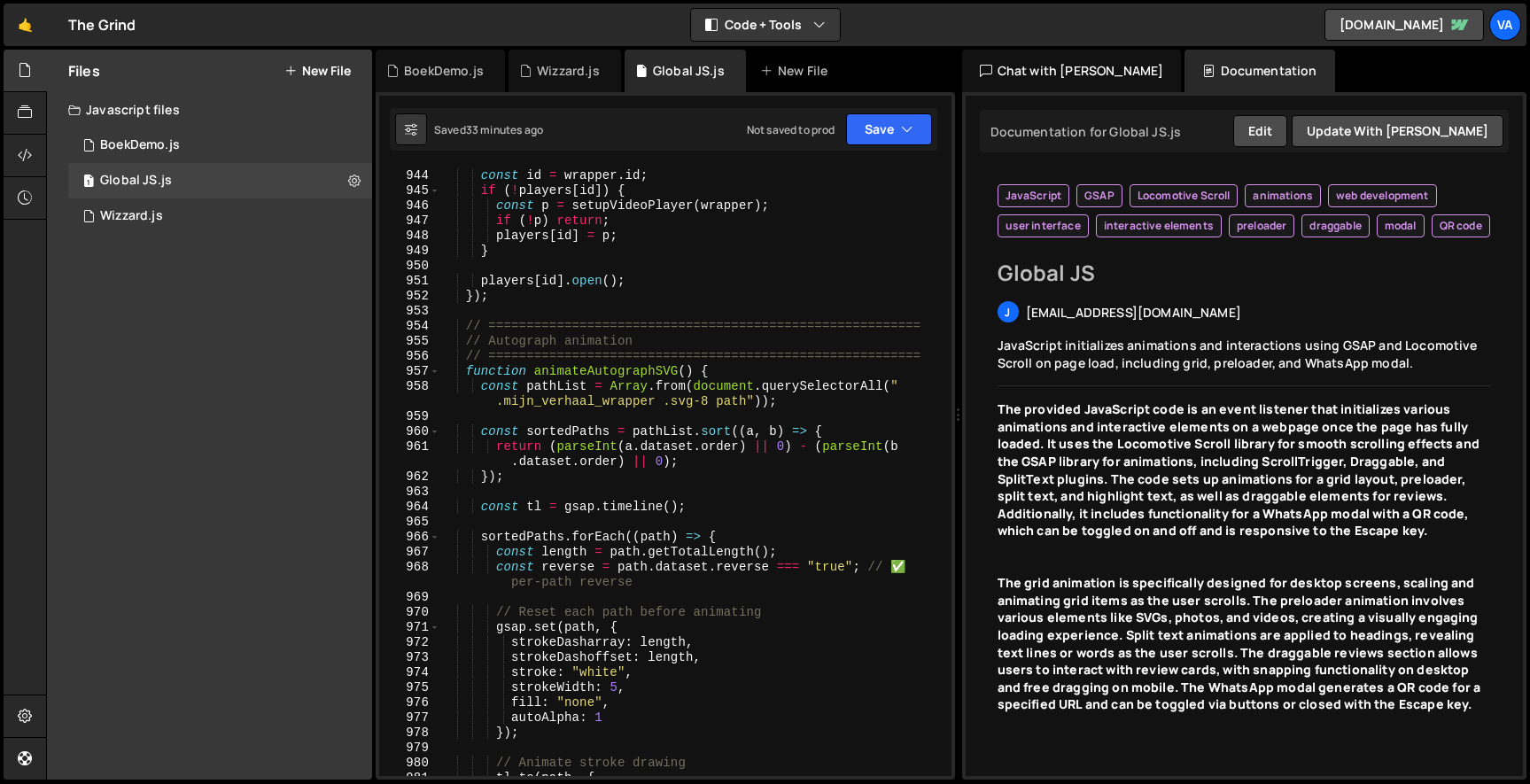
click at [552, 436] on div "const id = wrapper . id ; if ( ! players [ id ]) { const p = setupVideoPlayer (…" at bounding box center [691, 473] width 505 height 640
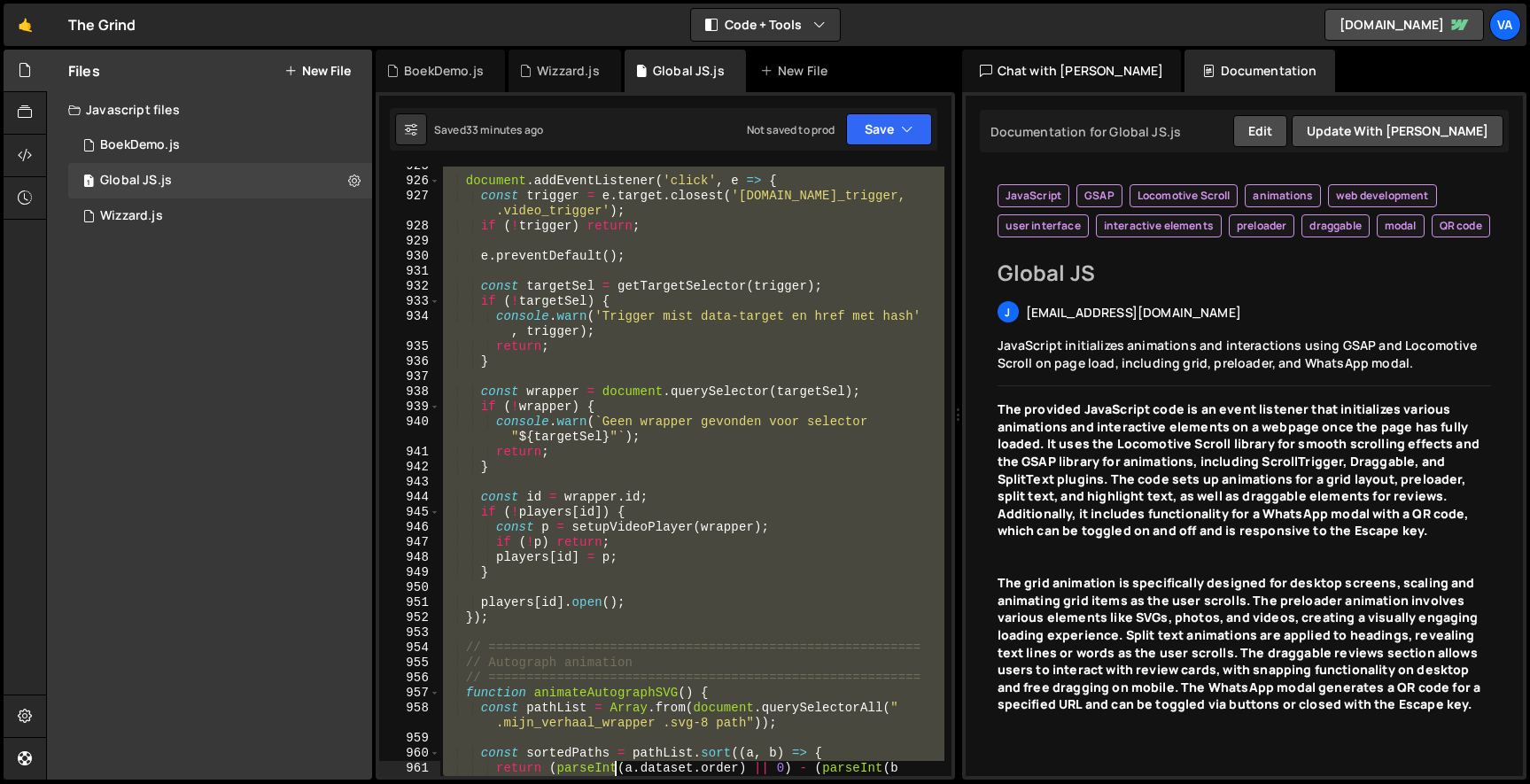
scroll to position [15770, 0]
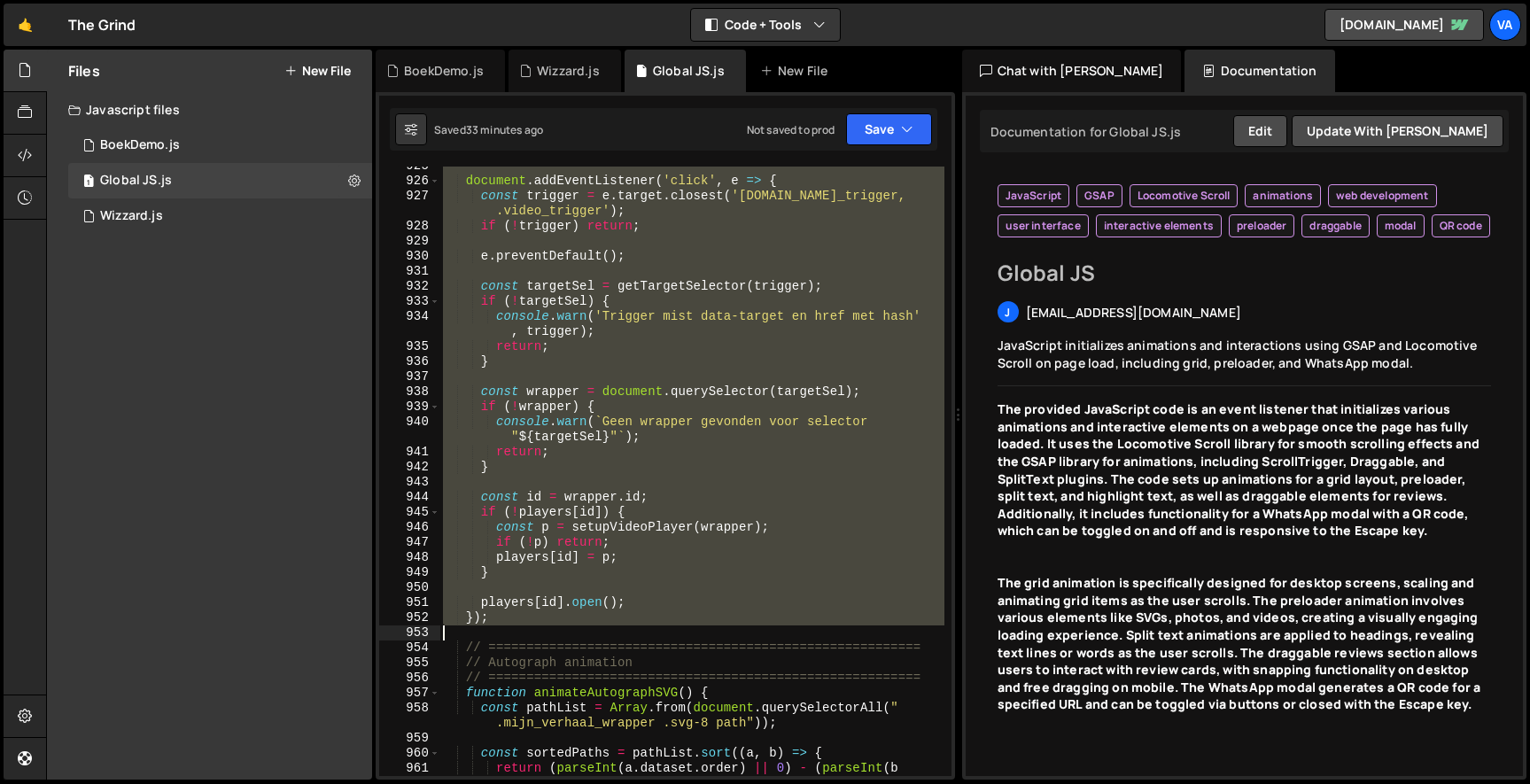
drag, startPoint x: 462, startPoint y: 402, endPoint x: 536, endPoint y: 624, distance: 234.0
click at [536, 624] on div "document . addEventListener ( 'click' , e => { const trigger = e . target . clo…" at bounding box center [691, 486] width 505 height 654
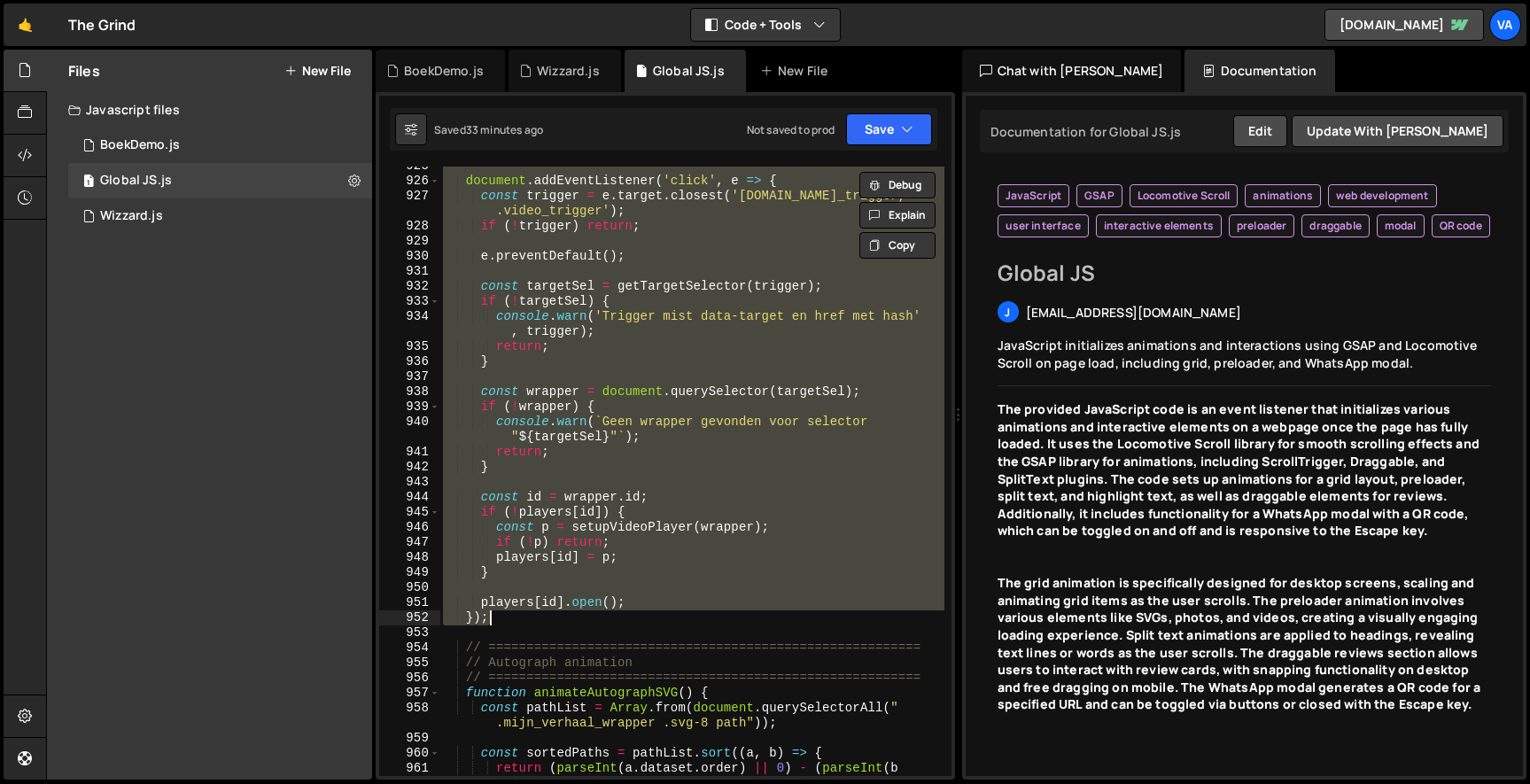
click at [595, 549] on div "document . addEventListener ( 'click' , e => { const trigger = e . target . clo…" at bounding box center [691, 471] width 504 height 610
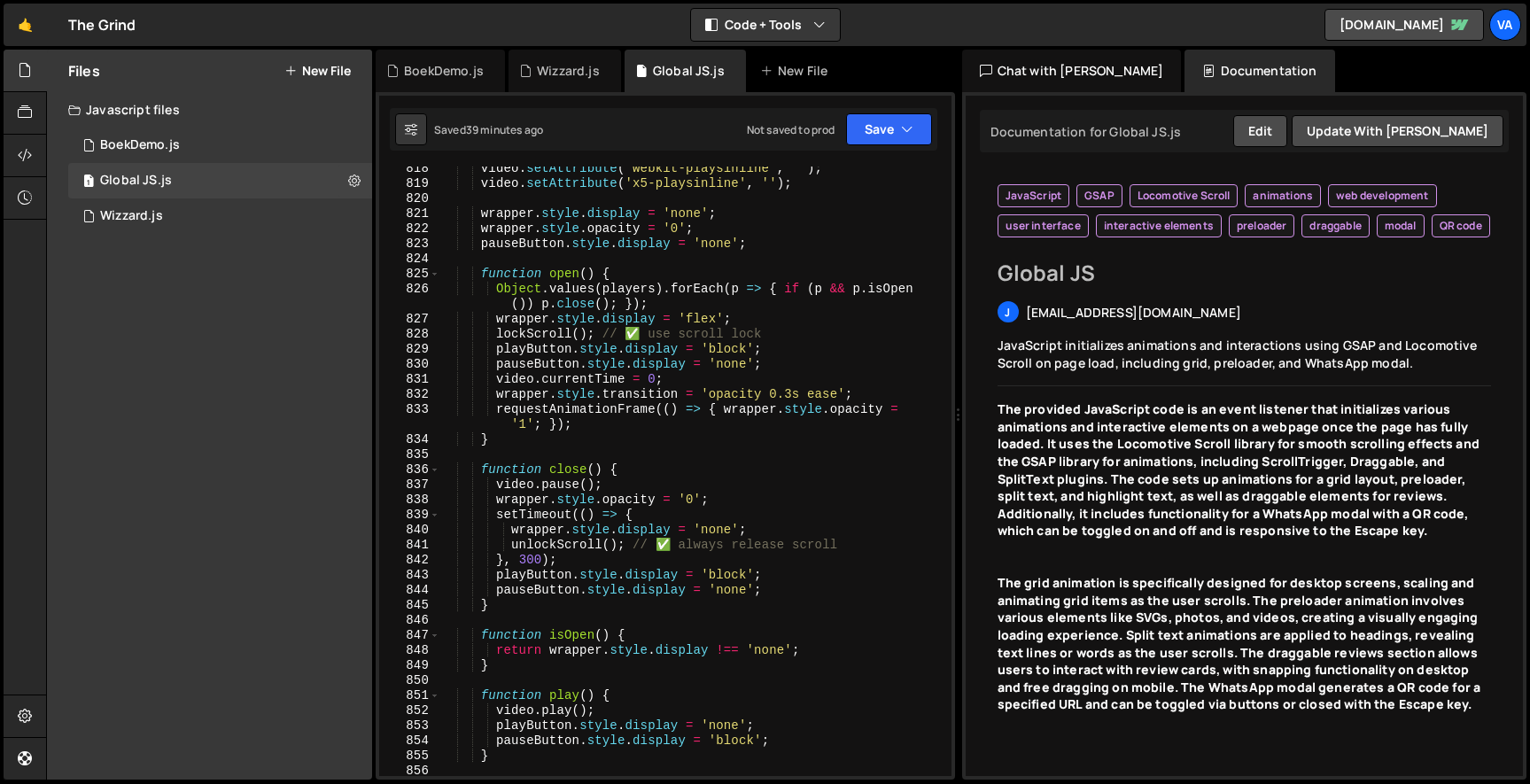
scroll to position [14035, 0]
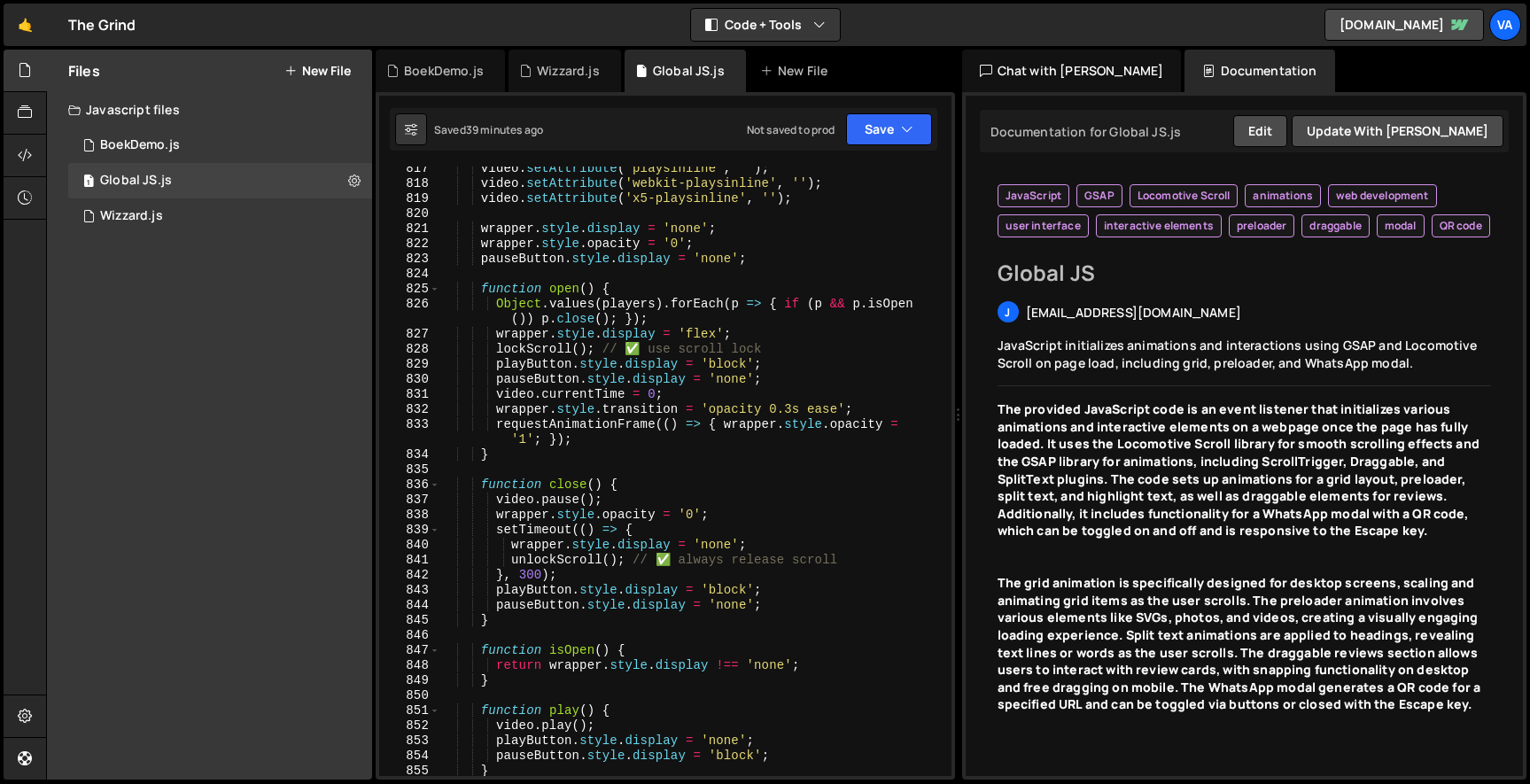
click at [482, 283] on div "video . setAttribute ( 'playsinline' , '' ) ; video . setAttribute ( 'webkit-pl…" at bounding box center [691, 481] width 505 height 640
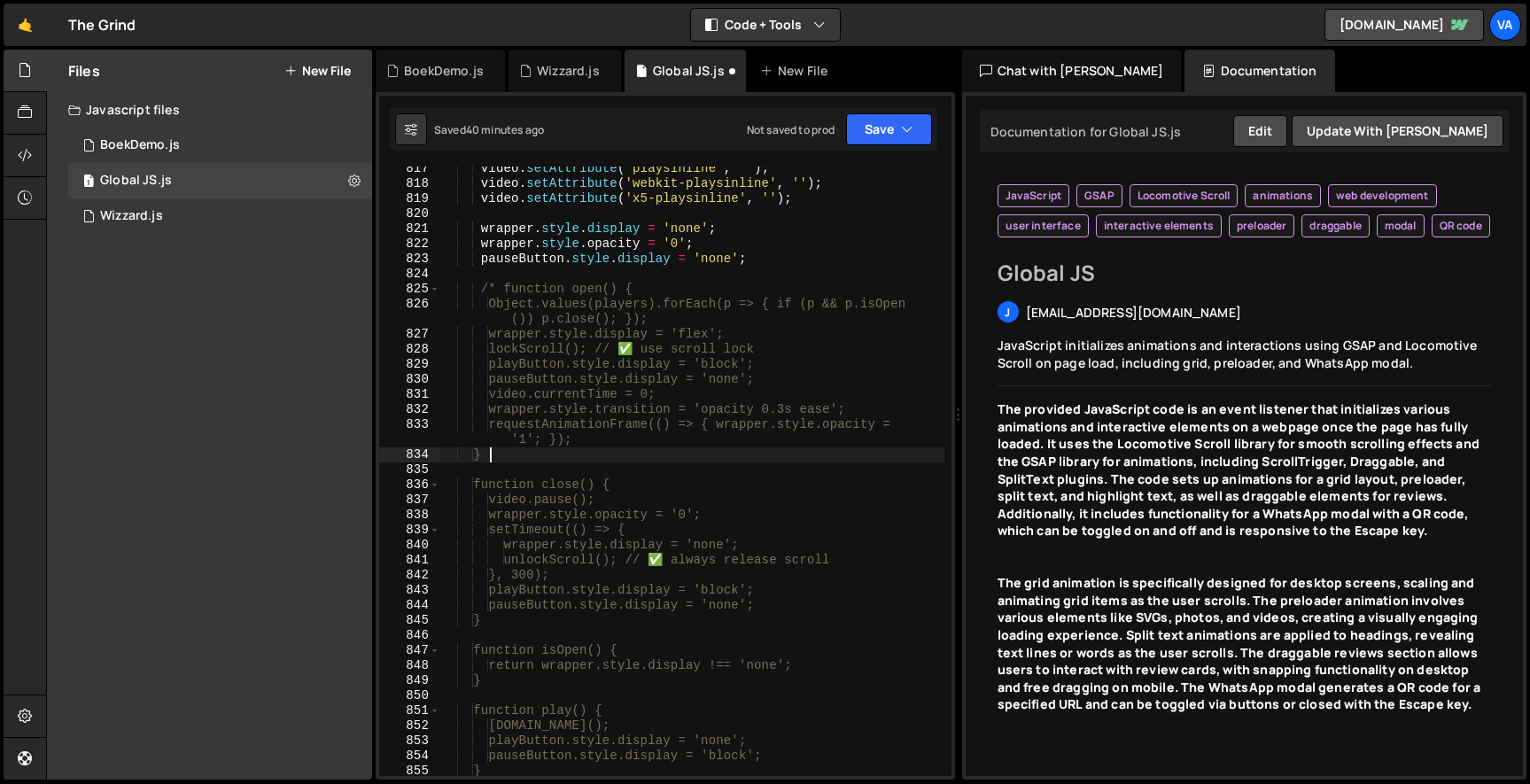
click at [546, 455] on div "video . setAttribute ( 'playsinline' , '' ) ; video . setAttribute ( 'webkit-pl…" at bounding box center [691, 481] width 505 height 640
type textarea "}"
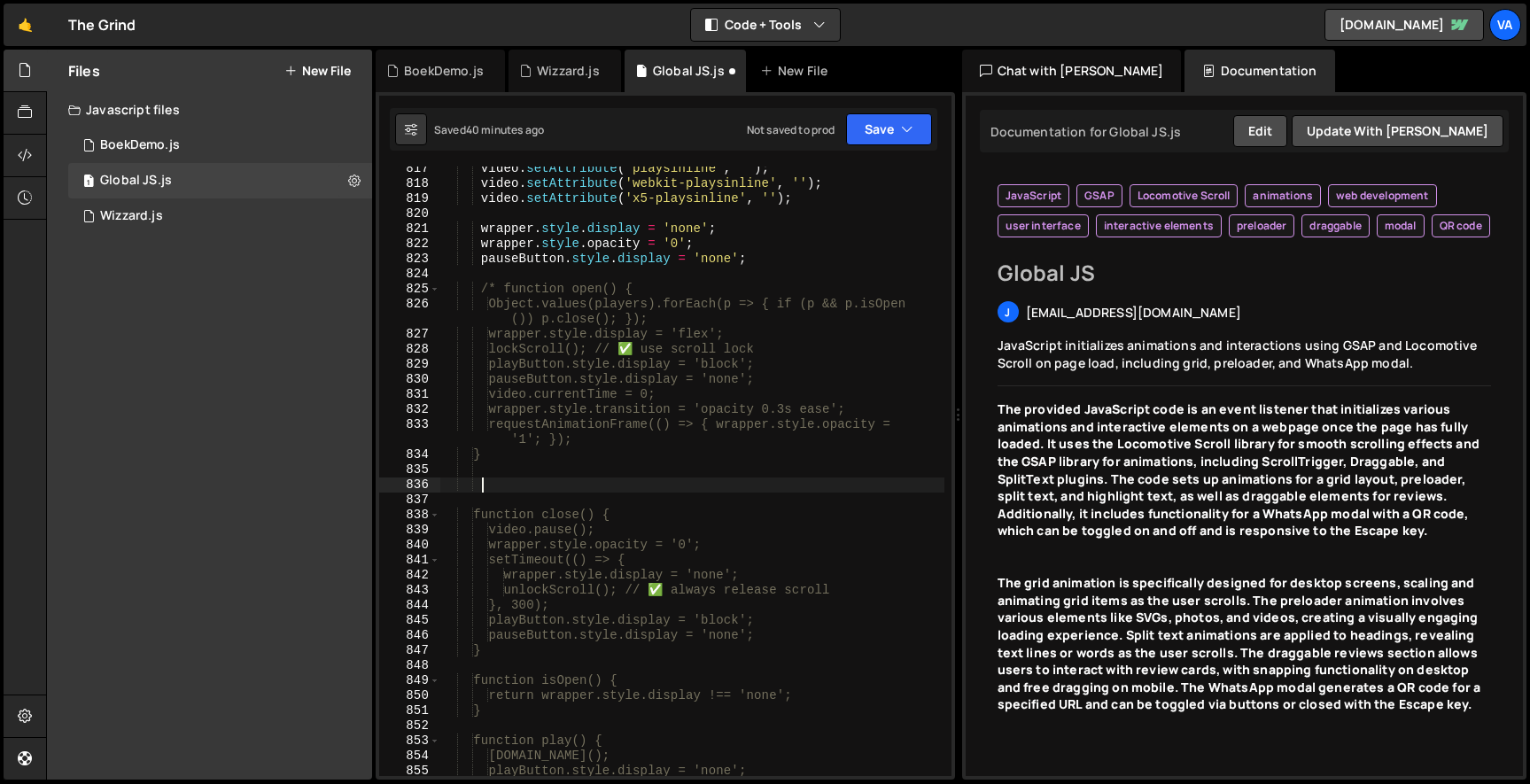
scroll to position [0, 3]
type textarea "*/"
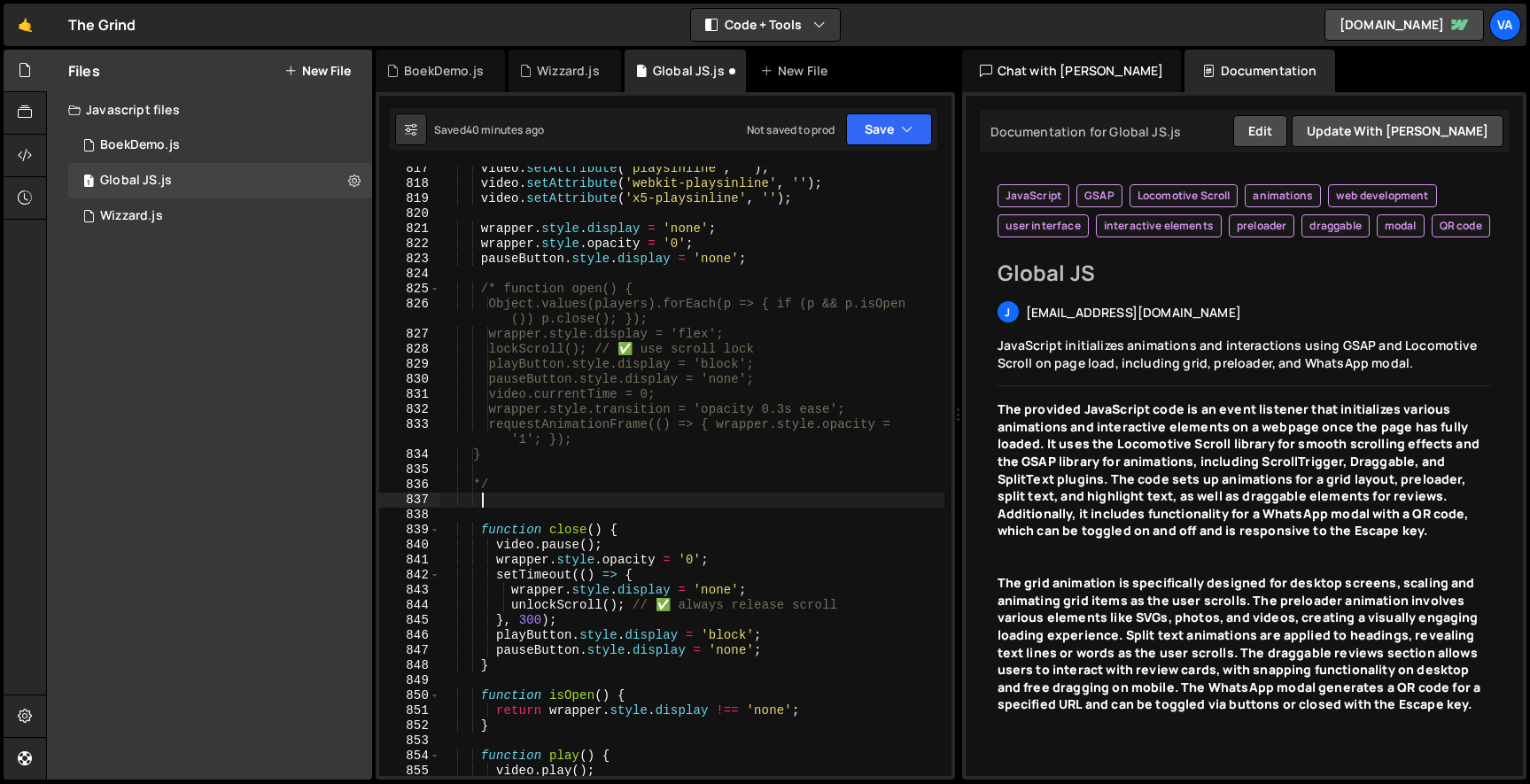
scroll to position [0, 2]
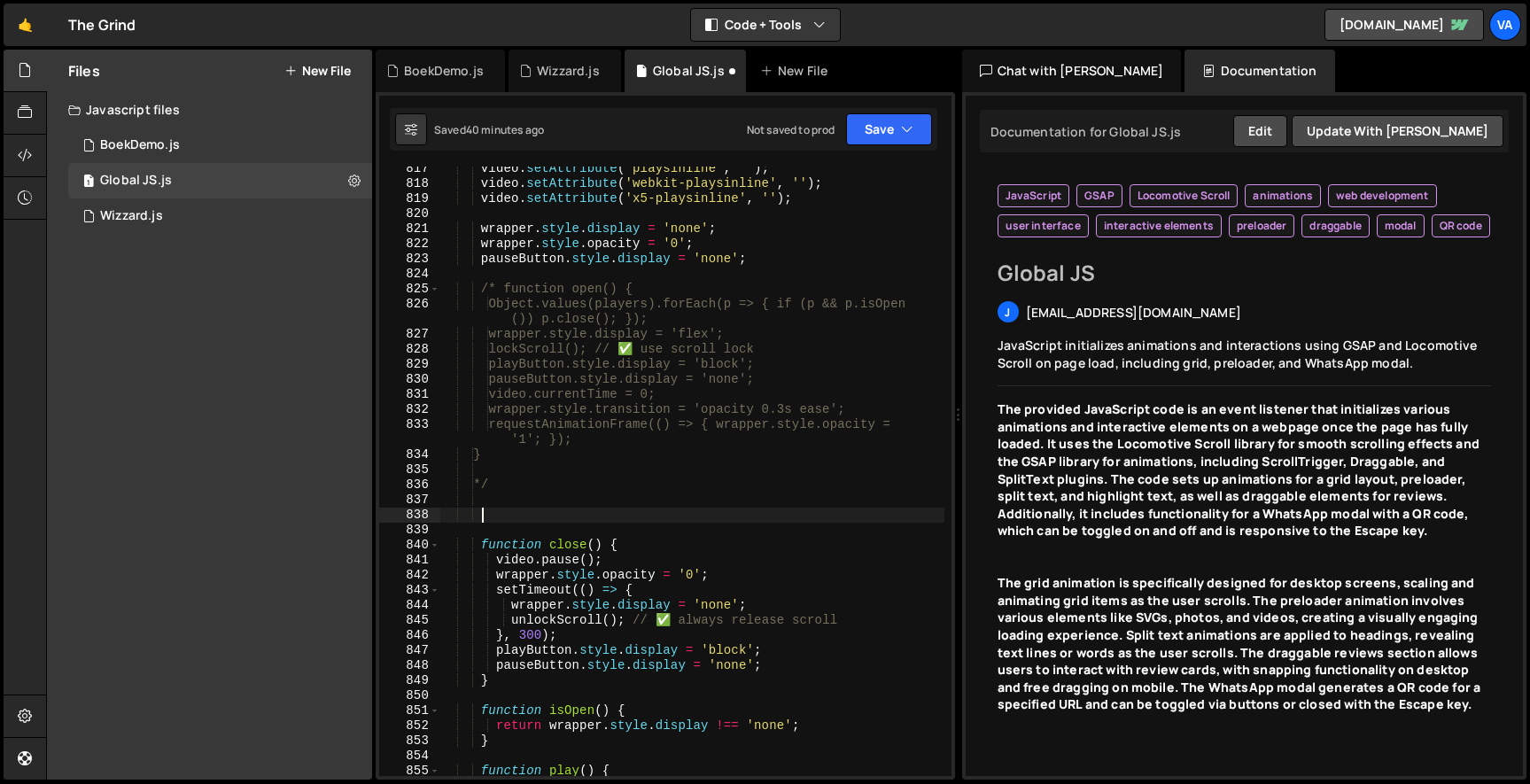
paste textarea
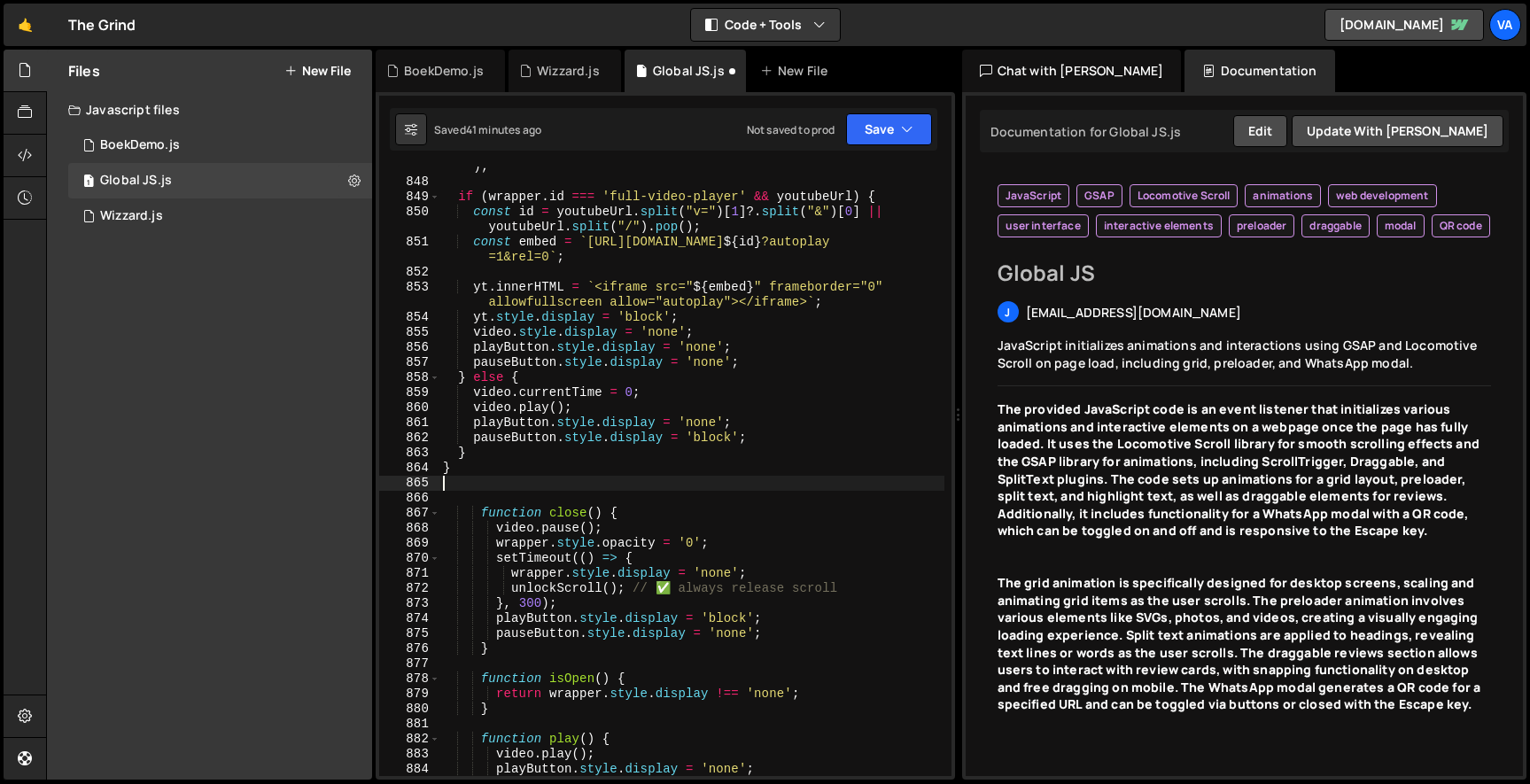
scroll to position [14554, 0]
click at [565, 602] on div "requestAnimationFrame (( ) => { wrapper . style . opacity = '1' ; } ) ; if ( wr…" at bounding box center [691, 467] width 505 height 654
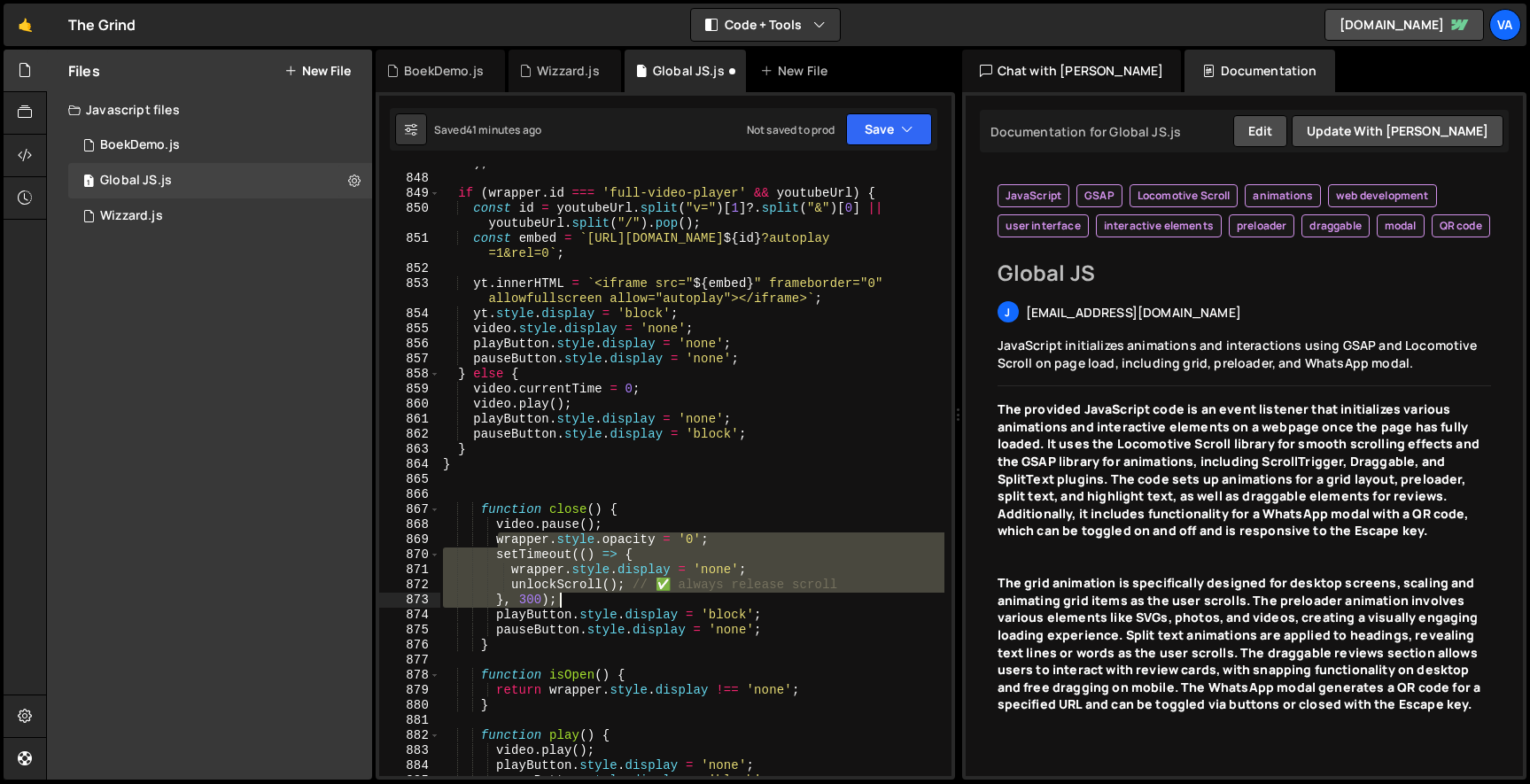
drag, startPoint x: 497, startPoint y: 540, endPoint x: 583, endPoint y: 601, distance: 105.4
click at [583, 601] on div "requestAnimationFrame (( ) => { wrapper . style . opacity = '1' ; } ) ; if ( wr…" at bounding box center [691, 467] width 505 height 654
click at [579, 598] on div "requestAnimationFrame (( ) => { wrapper . style . opacity = '1' ; } ) ; if ( wr…" at bounding box center [691, 471] width 504 height 610
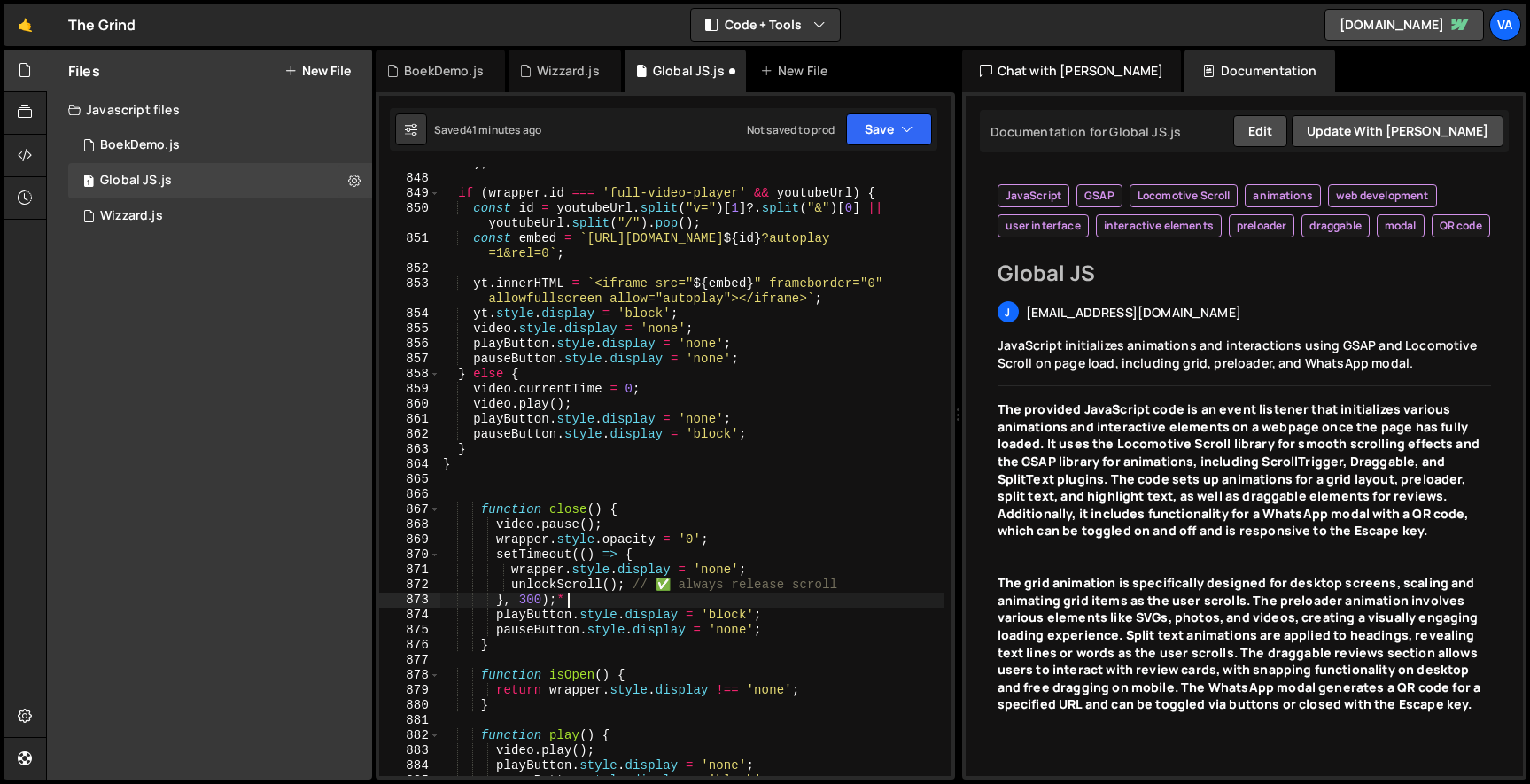
scroll to position [0, 9]
click at [496, 539] on div "requestAnimationFrame (( ) => { wrapper . style . opacity = '1' ; } ) ; if ( wr…" at bounding box center [691, 467] width 505 height 654
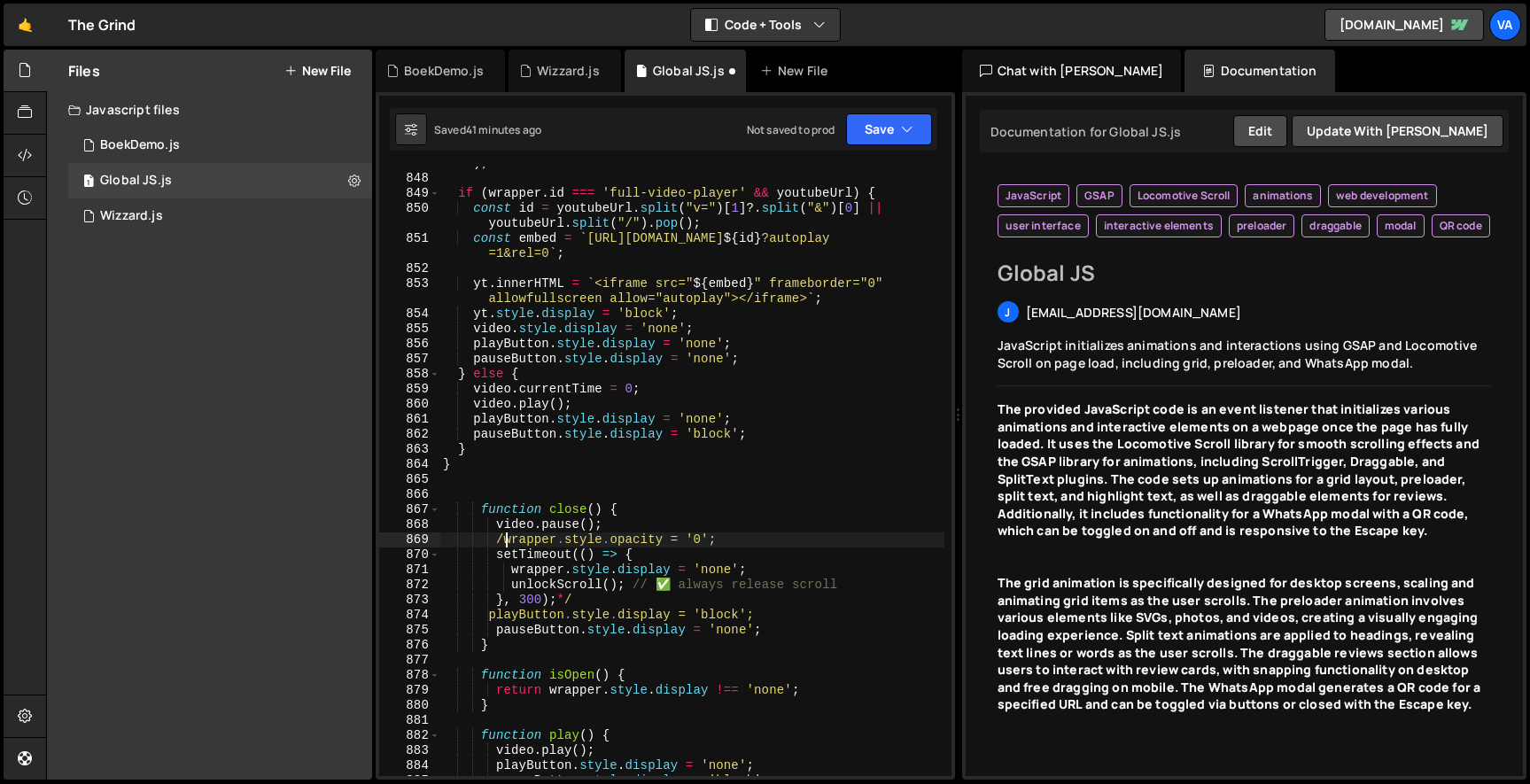
scroll to position [0, 5]
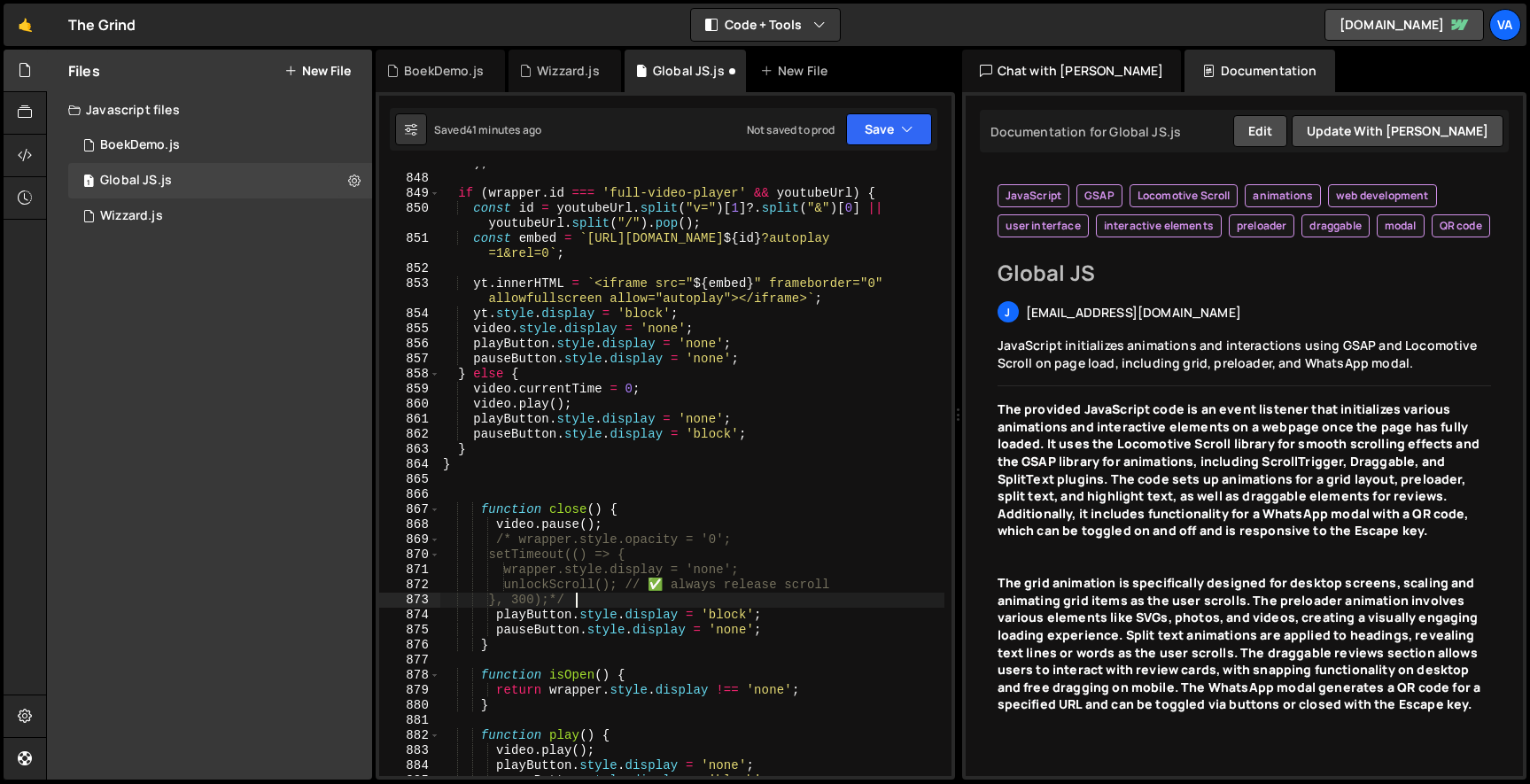
click at [587, 600] on div "requestAnimationFrame (( ) => { wrapper . style . opacity = '1' ; } ) ; if ( wr…" at bounding box center [691, 467] width 505 height 654
type textarea "}, 300);*/"
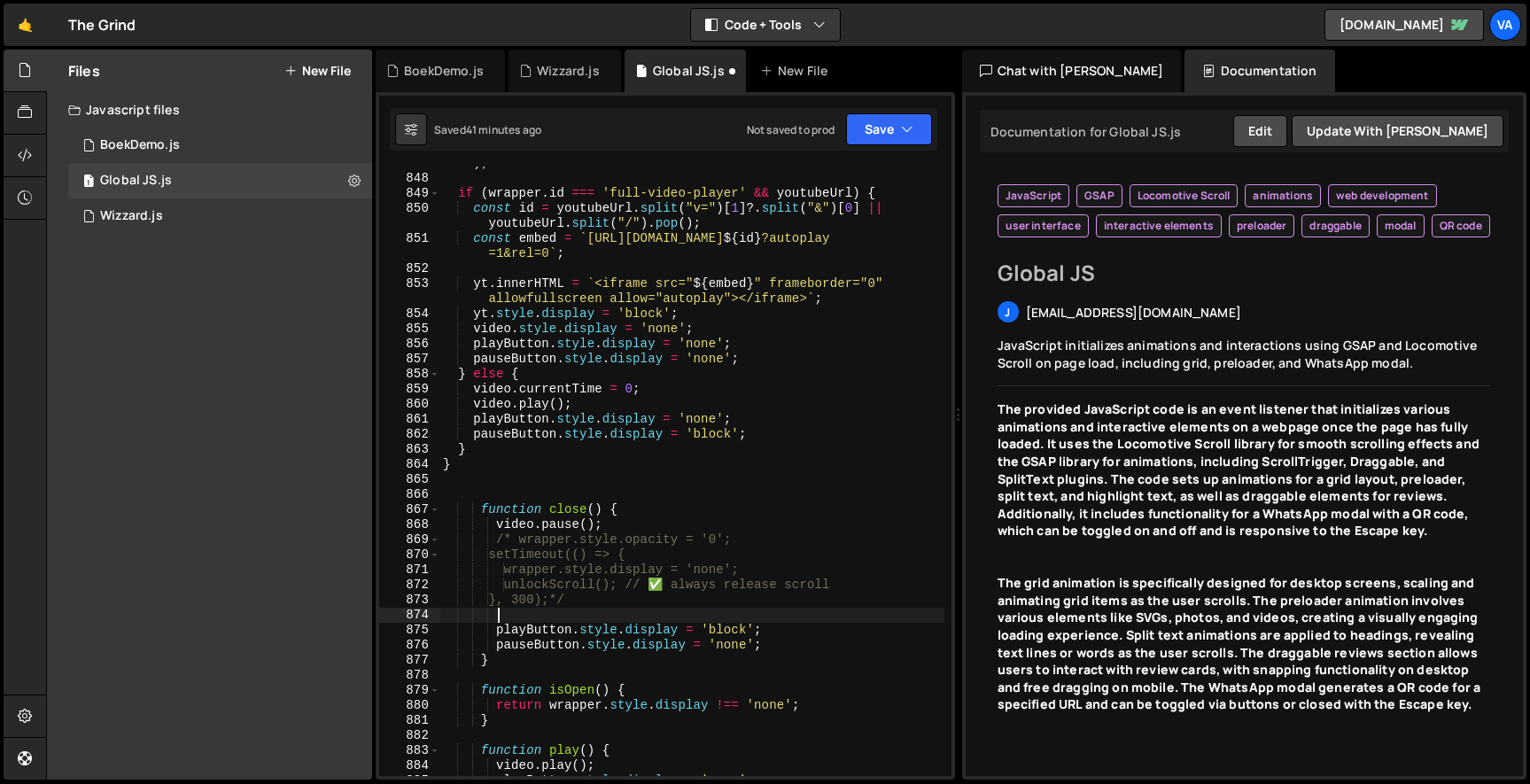
paste textarea
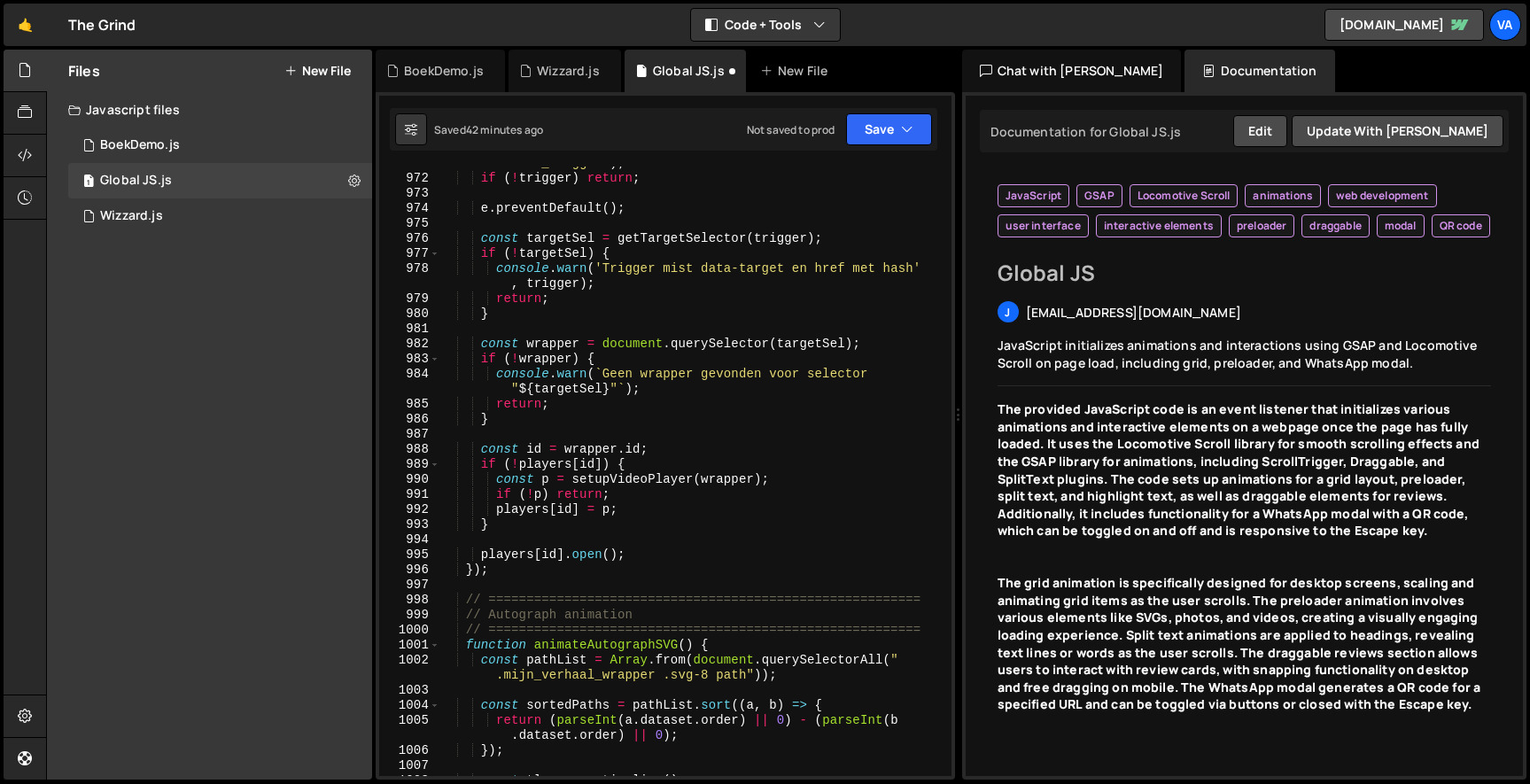
scroll to position [16573, 0]
click at [641, 549] on div "const trigger = e . target . closest ( '[DOMAIN_NAME]_trigger, .video_trigger' …" at bounding box center [691, 465] width 505 height 654
click at [478, 553] on div "const trigger = e . target . closest ( '[DOMAIN_NAME]_trigger, .video_trigger' …" at bounding box center [691, 465] width 505 height 654
type textarea "// players[id].open();"
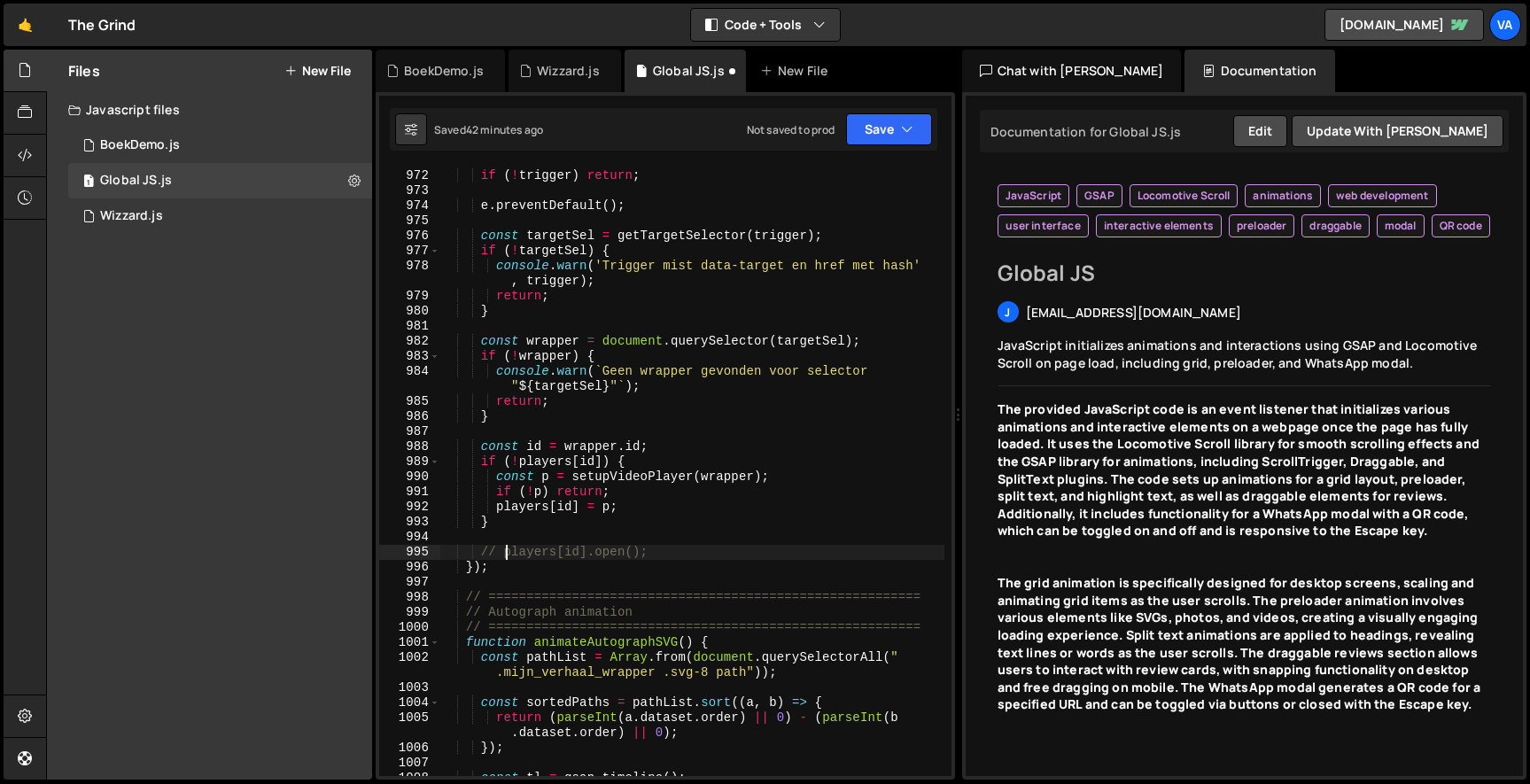
click at [662, 558] on div "const trigger = e . target . closest ( '[DOMAIN_NAME]_trigger, .video_trigger' …" at bounding box center [691, 465] width 505 height 654
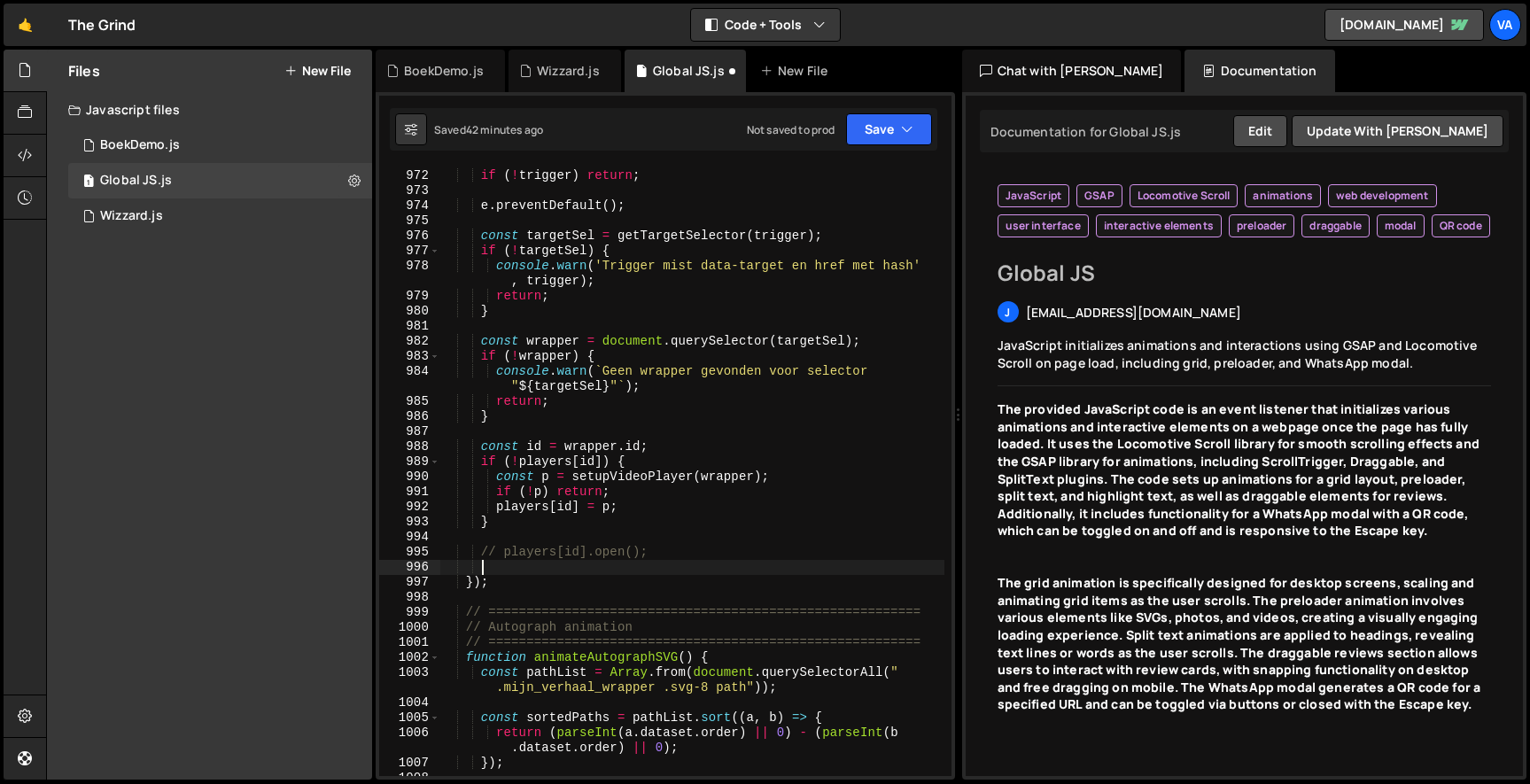
paste textarea
click at [893, 119] on button "Save" at bounding box center [889, 129] width 86 height 32
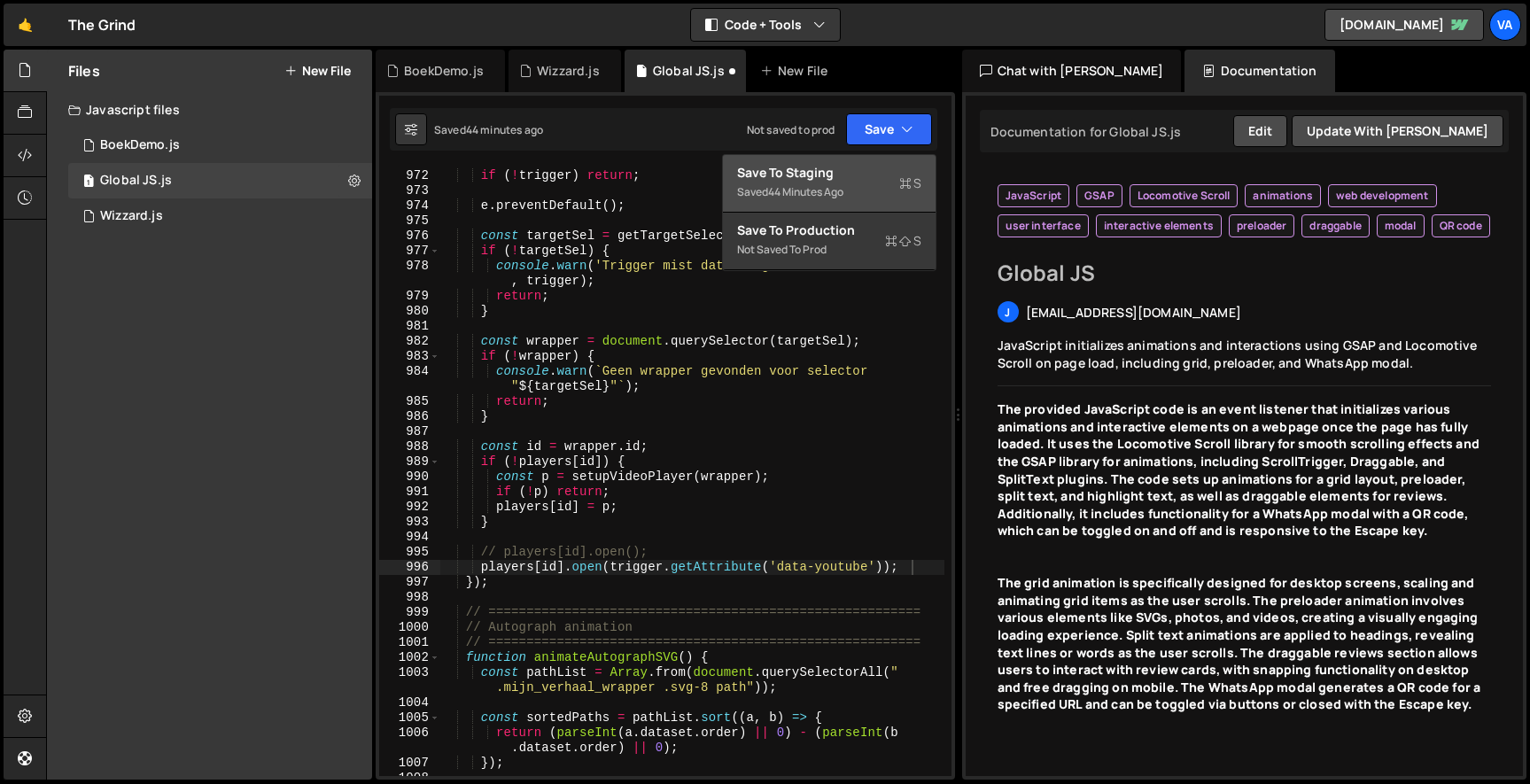
click at [871, 182] on div "Saved 44 minutes ago" at bounding box center [829, 192] width 184 height 21
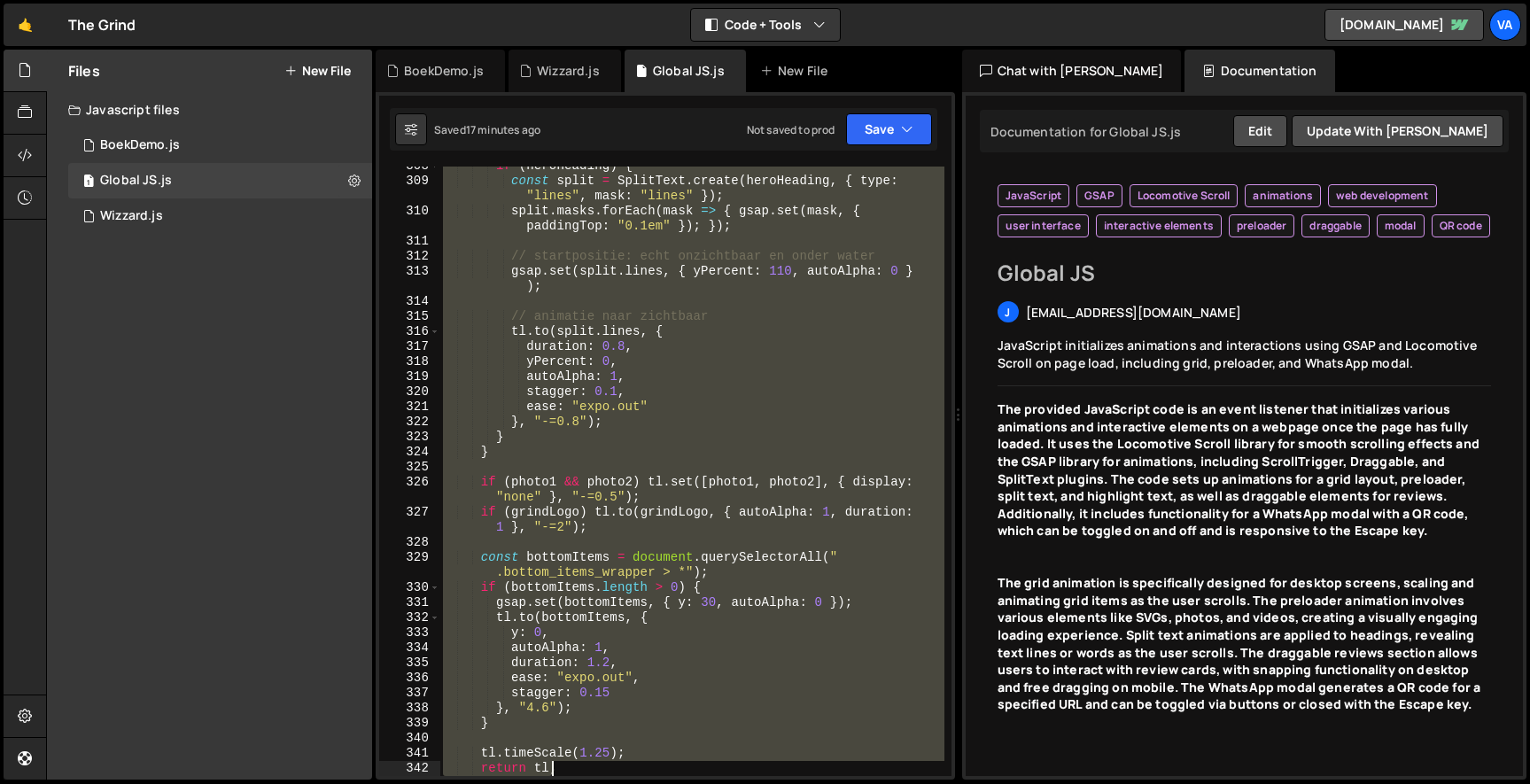
scroll to position [5127, 0]
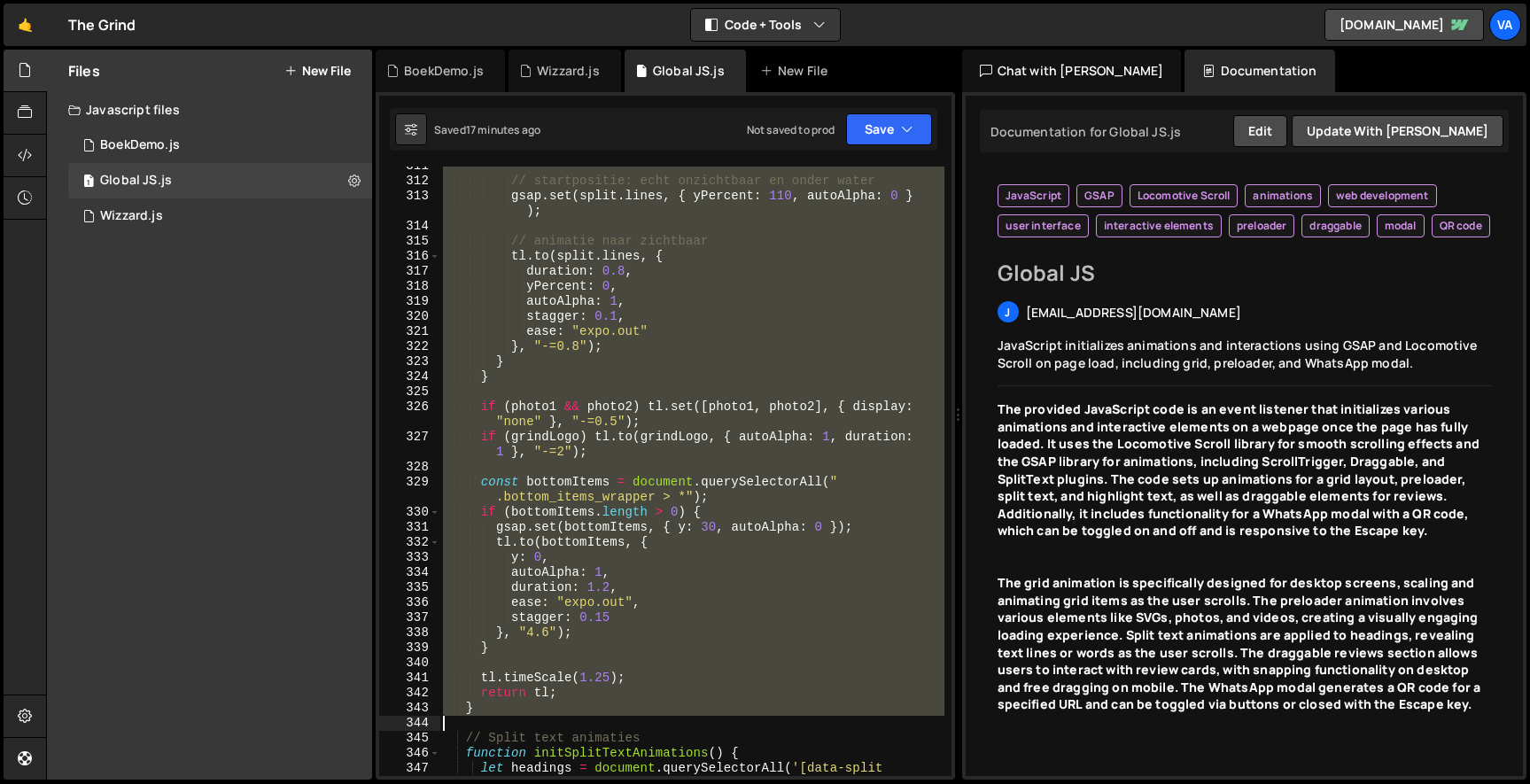
drag, startPoint x: 465, startPoint y: 326, endPoint x: 519, endPoint y: 722, distance: 399.7
click at [519, 722] on div "// startpositie: echt onzichtbaar en onder water gsap . set ( split . lines , {…" at bounding box center [691, 486] width 505 height 654
type textarea "}"
click at [519, 722] on div "// startpositie: echt onzichtbaar en onder water gsap . set ( split . lines , {…" at bounding box center [691, 471] width 504 height 610
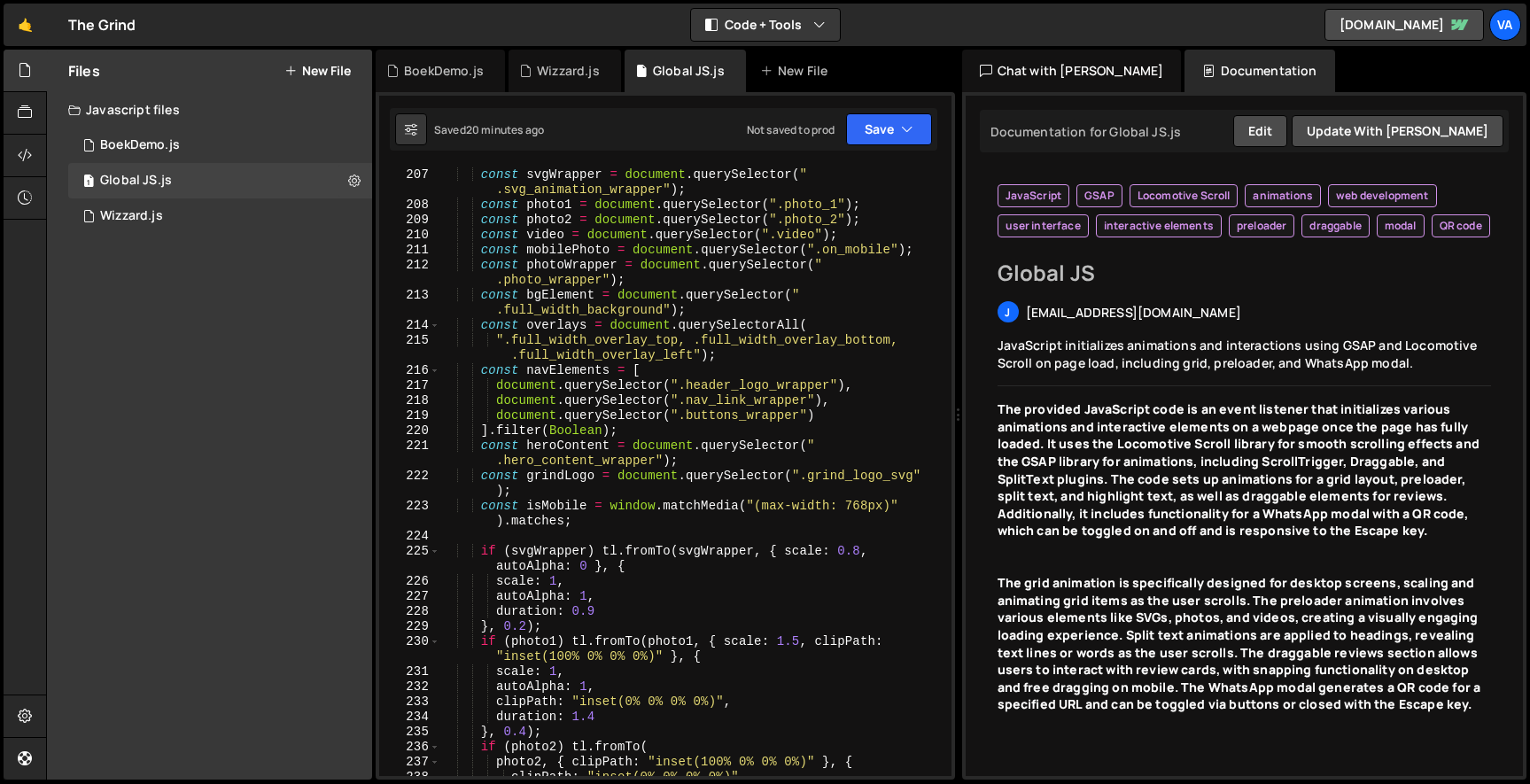
scroll to position [3223, 0]
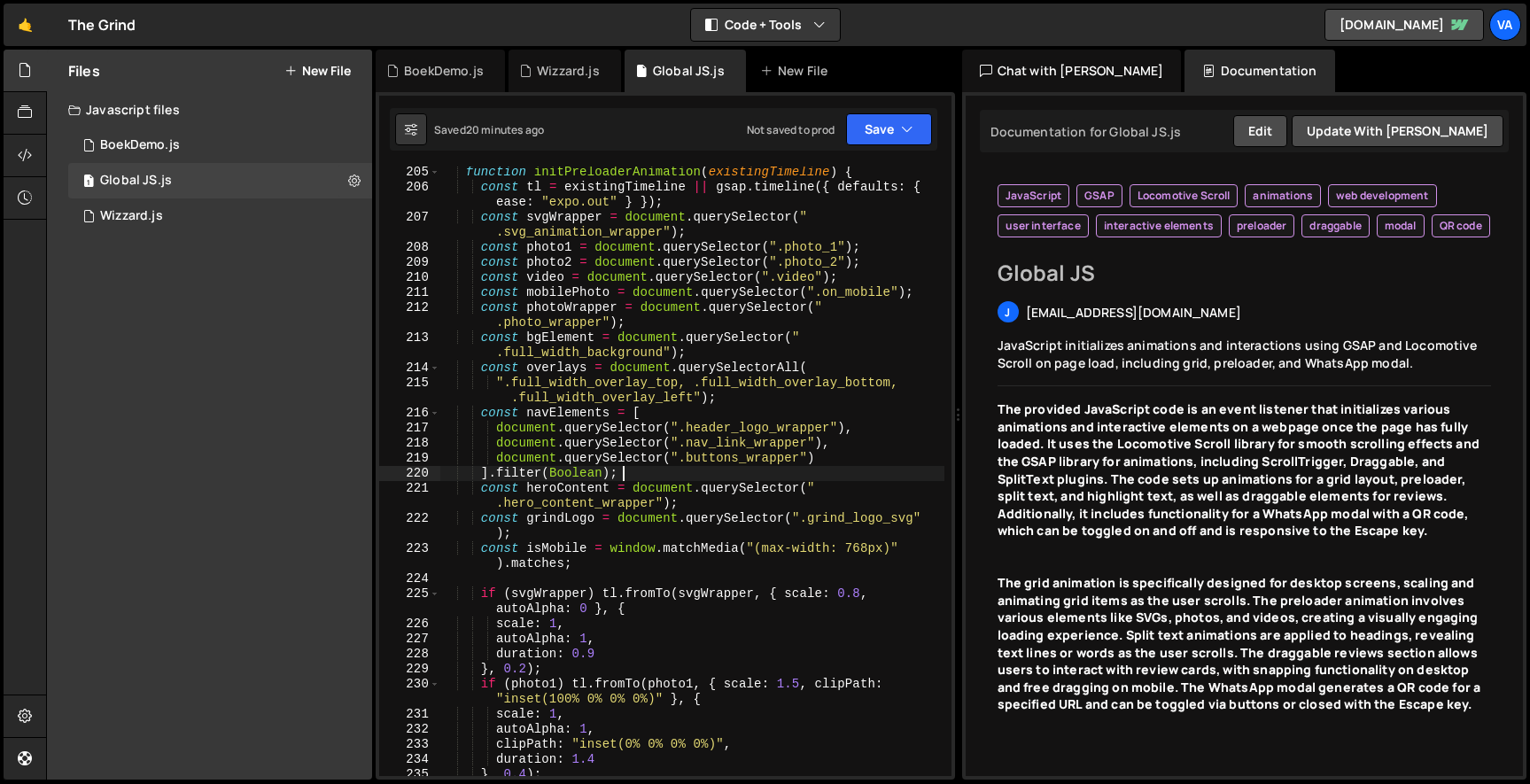
click at [743, 470] on div "function initPreloaderAnimation ( existingTimeline ) { const tl = existingTimel…" at bounding box center [691, 484] width 505 height 640
type textarea "].filter(Boolean);"
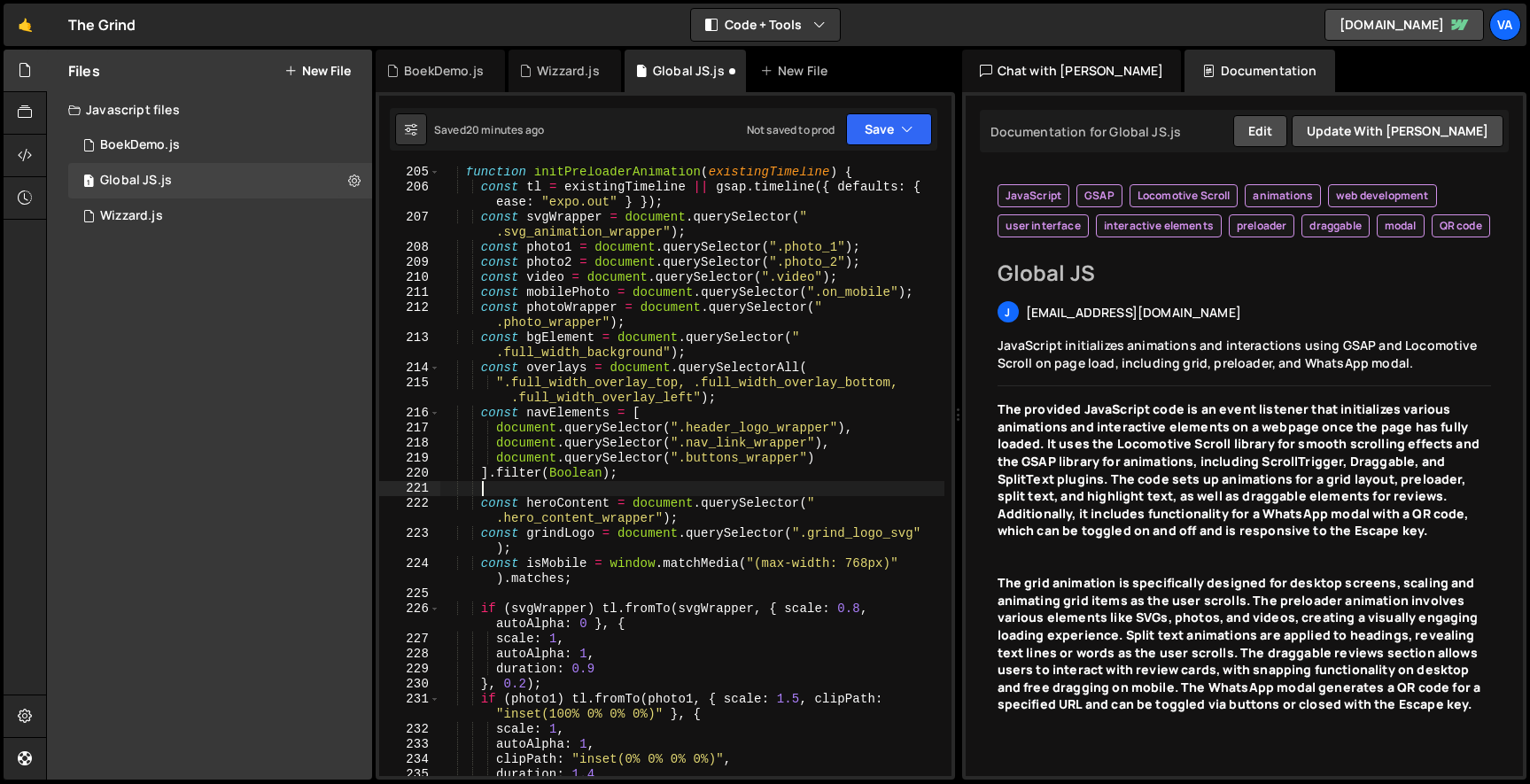
paste textarea
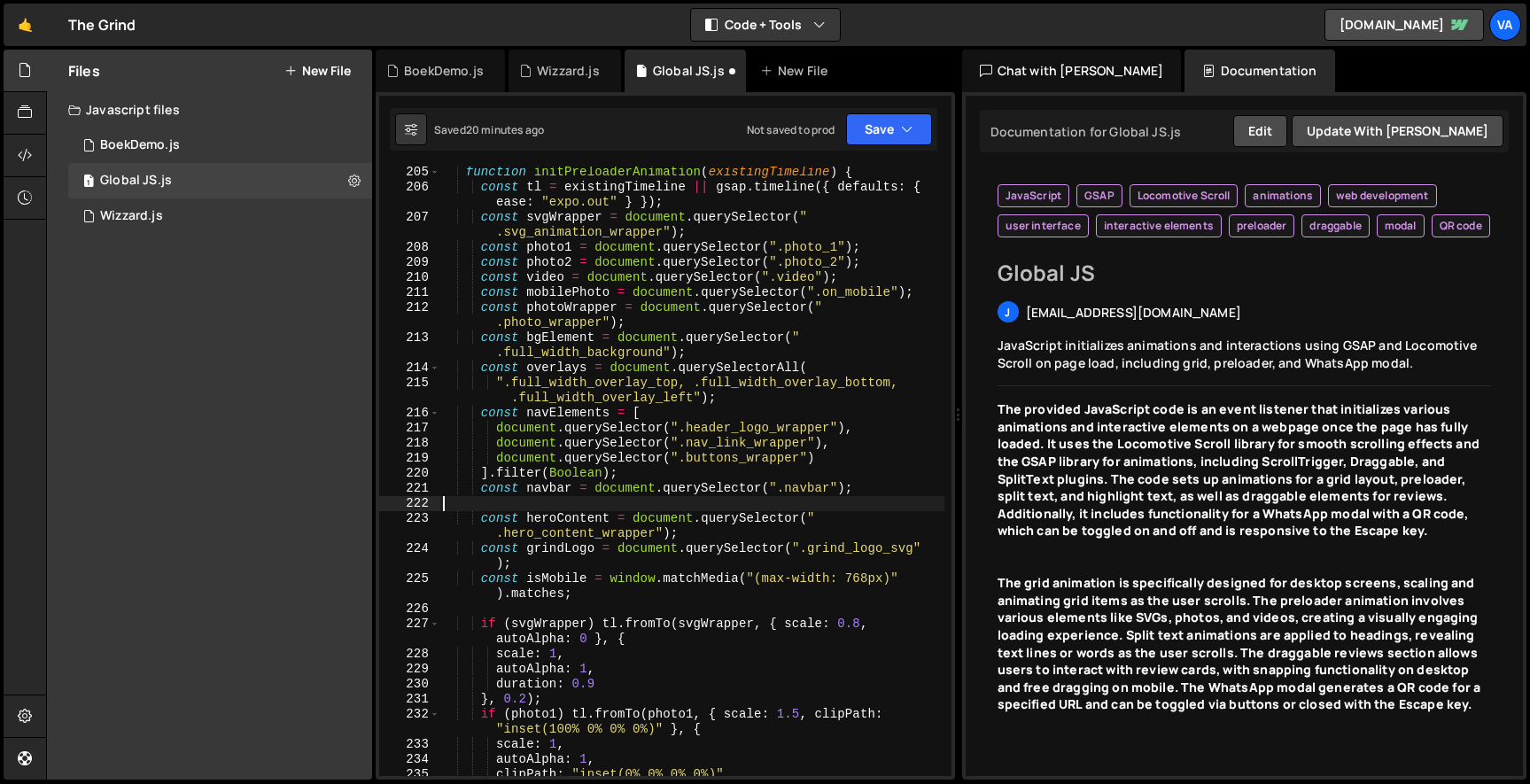
type textarea "const navbar = document.querySelector(".navbar");"
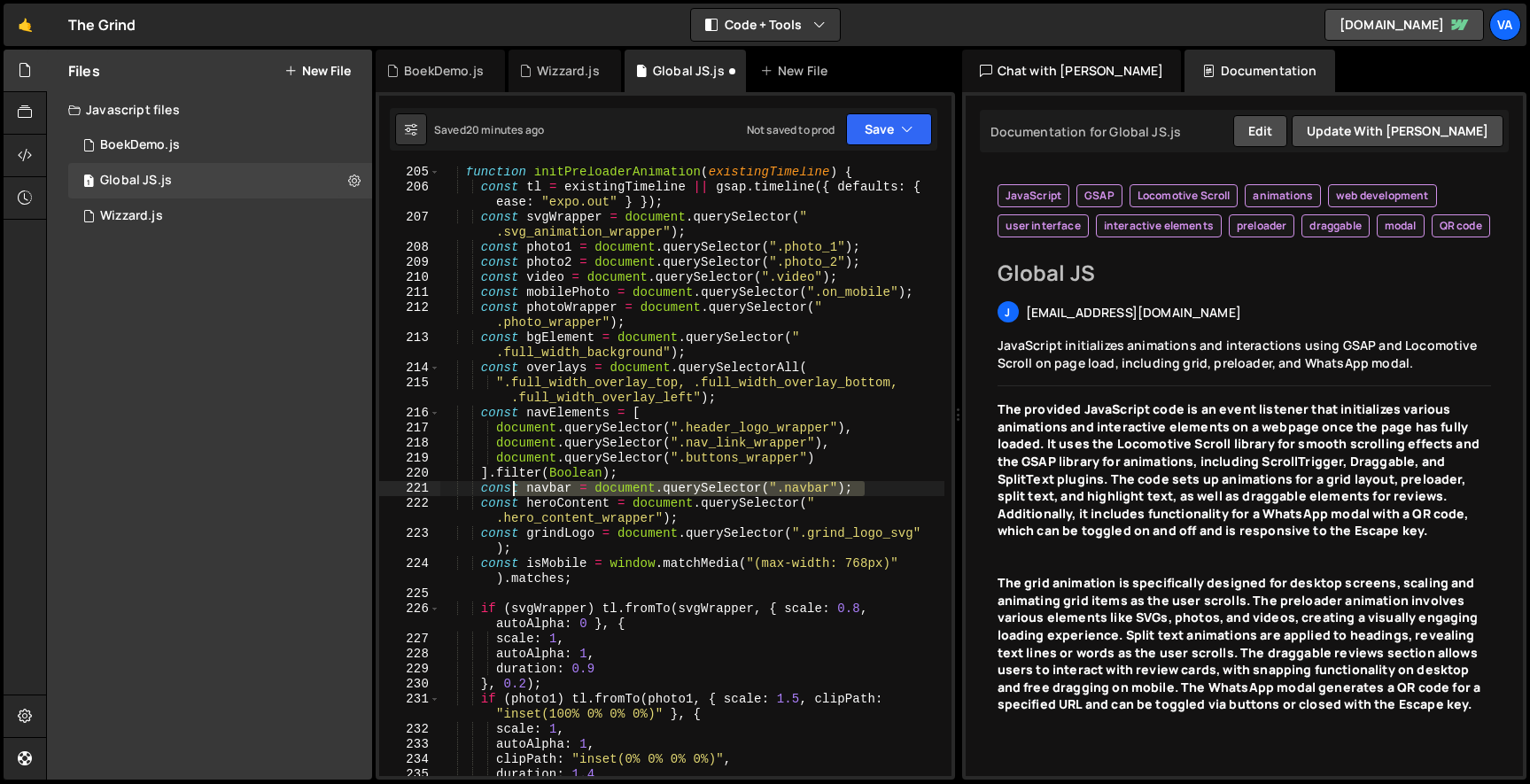
drag, startPoint x: 874, startPoint y: 489, endPoint x: 503, endPoint y: 489, distance: 371.0
click at [503, 489] on div "function initPreloaderAnimation ( existingTimeline ) { const tl = existingTimel…" at bounding box center [691, 484] width 505 height 640
click at [728, 489] on div "function initPreloaderAnimation ( existingTimeline ) { const tl = existingTimel…" at bounding box center [691, 471] width 504 height 610
drag, startPoint x: 707, startPoint y: 488, endPoint x: 410, endPoint y: 496, distance: 297.1
click at [410, 496] on div "const navbar = document.querySelector(".navbar"); 205 206 207 208 209 210 211 2…" at bounding box center [665, 471] width 572 height 610
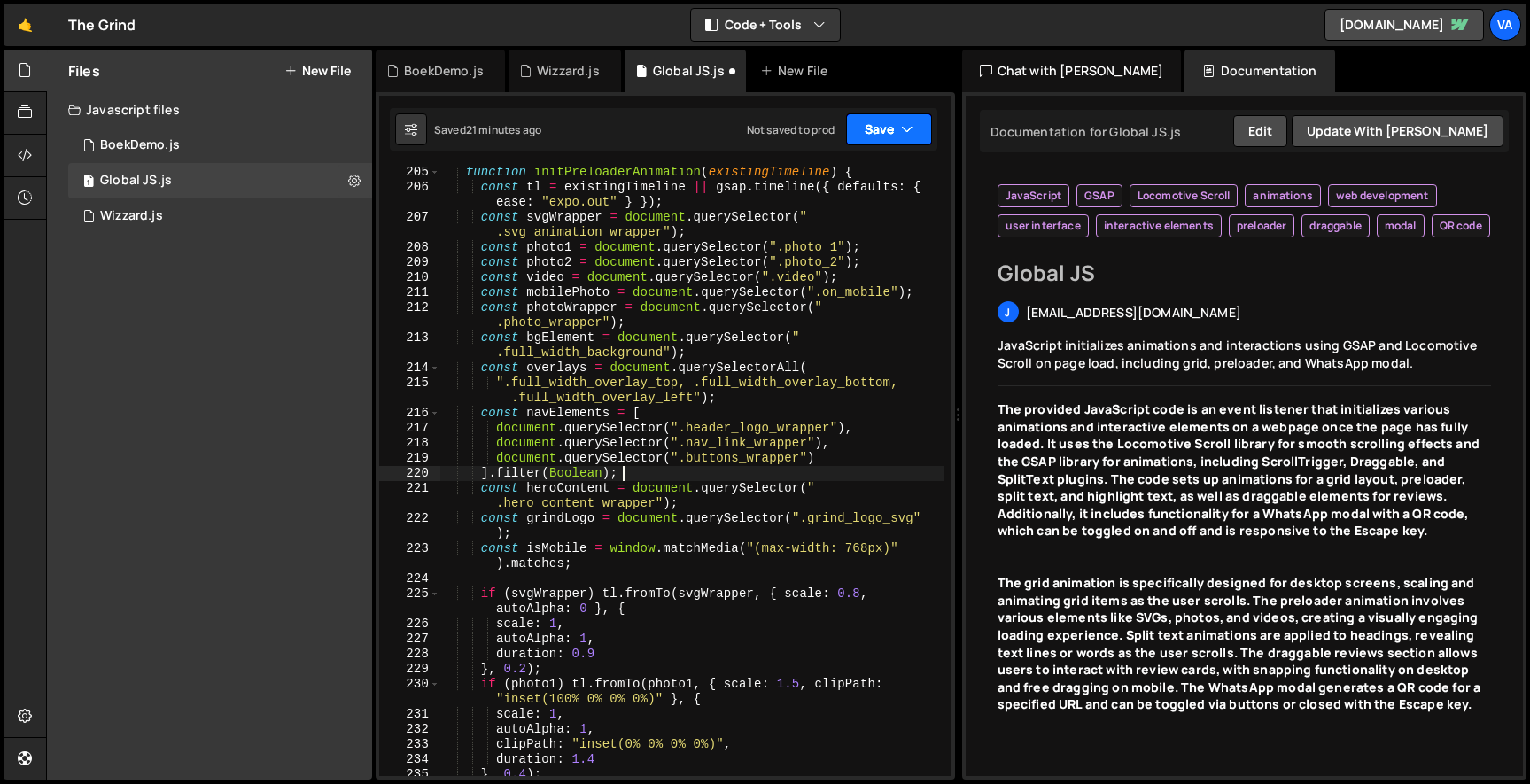
click at [883, 133] on button "Save" at bounding box center [889, 129] width 86 height 32
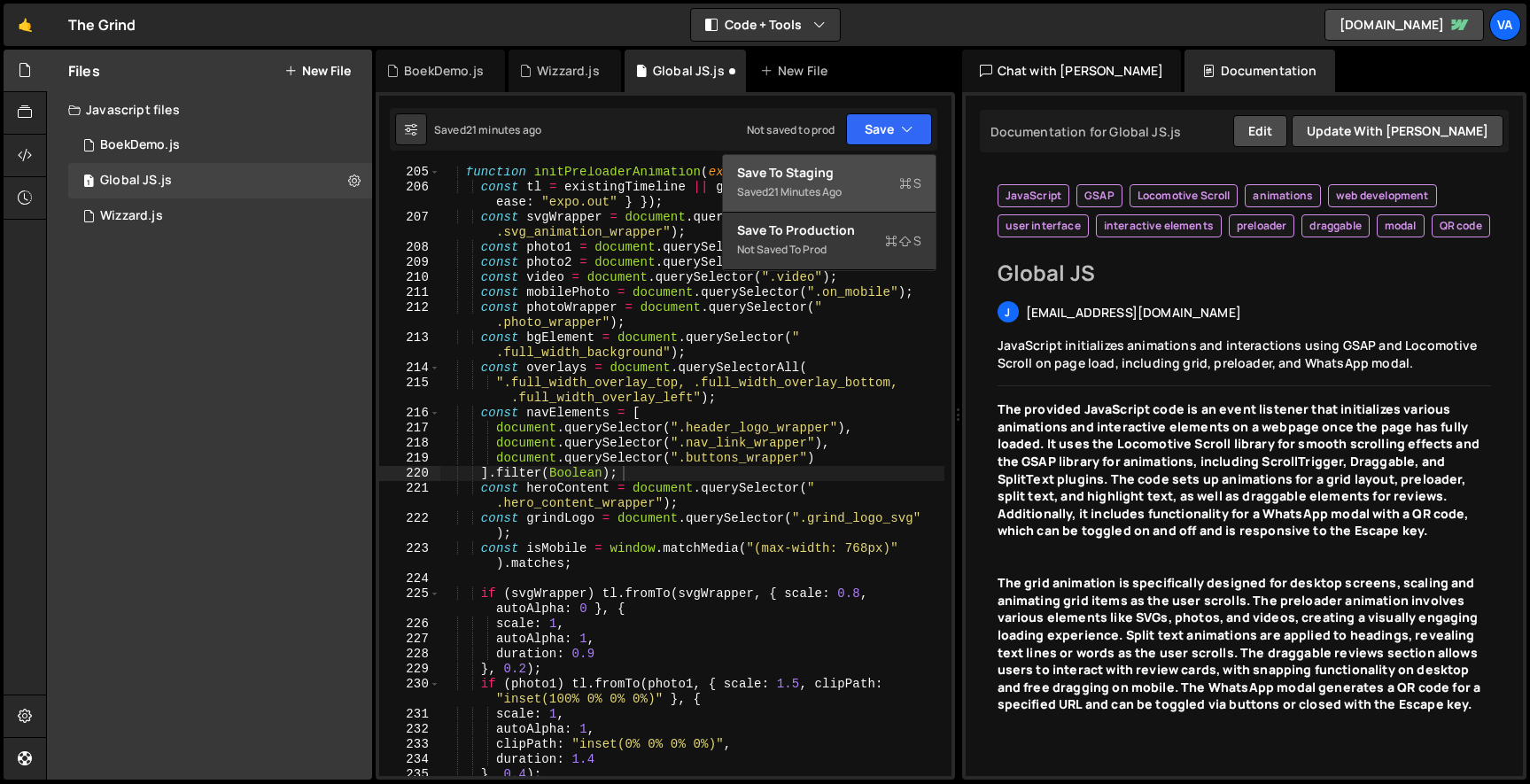
click at [868, 162] on button "Save to Staging S Saved 21 minutes ago" at bounding box center [829, 183] width 213 height 57
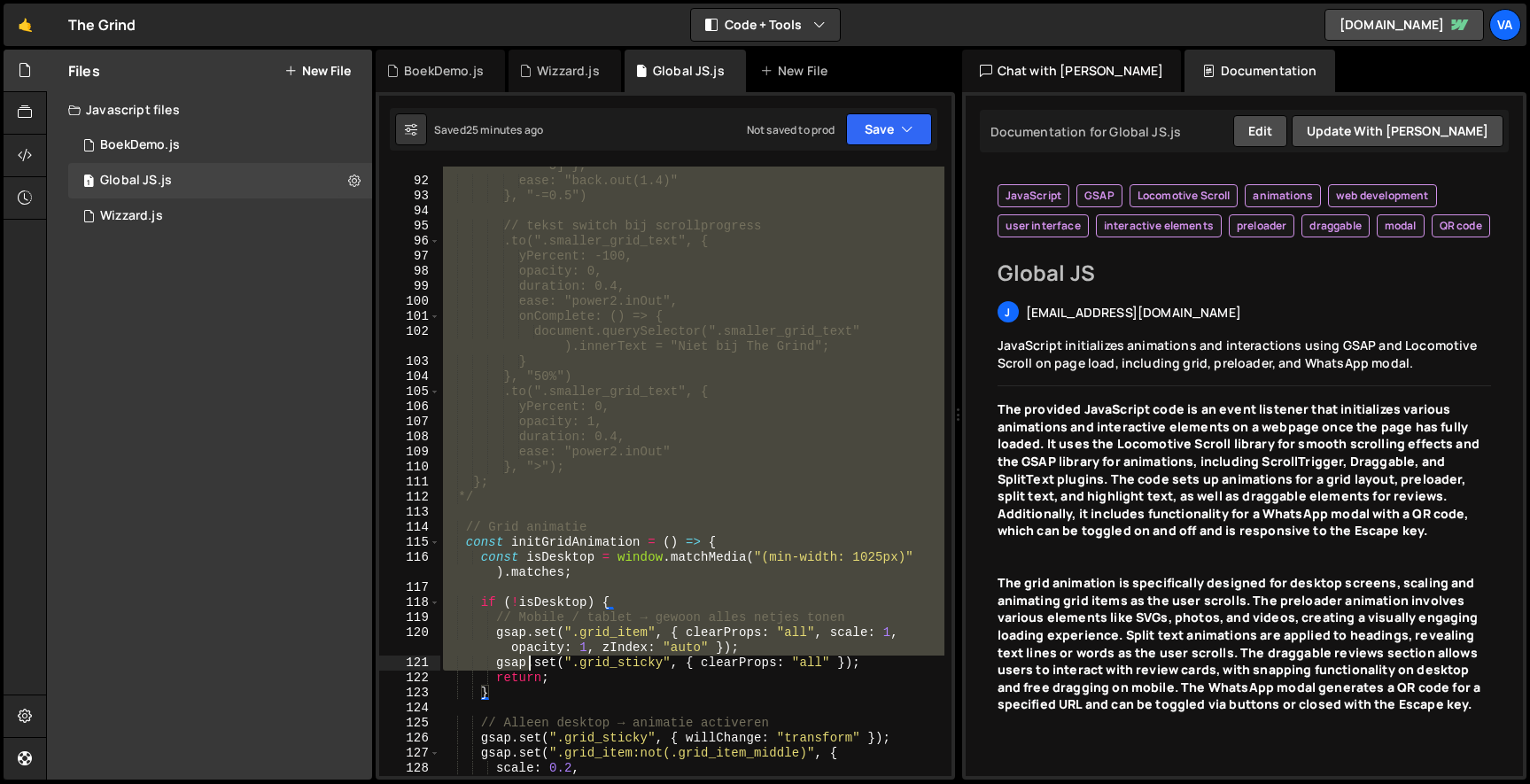
scroll to position [1438, 0]
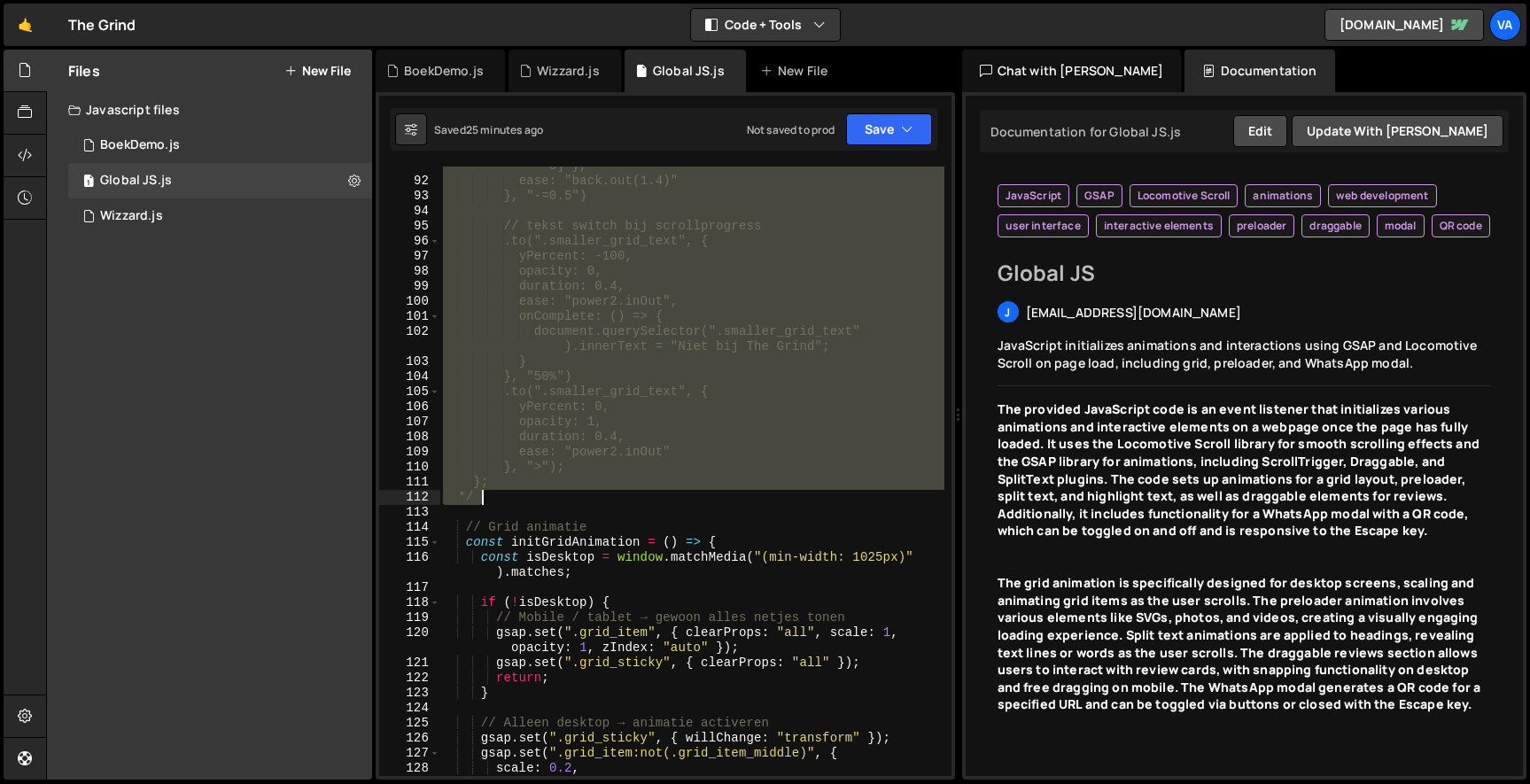
drag, startPoint x: 466, startPoint y: 334, endPoint x: 538, endPoint y: 499, distance: 180.0
click at [538, 499] on div "stagger: { amount: 0.8, from: "center", grid: [3, 5] }, ease: "back.out(1.4)" }…" at bounding box center [691, 470] width 505 height 654
type textarea "}; */"
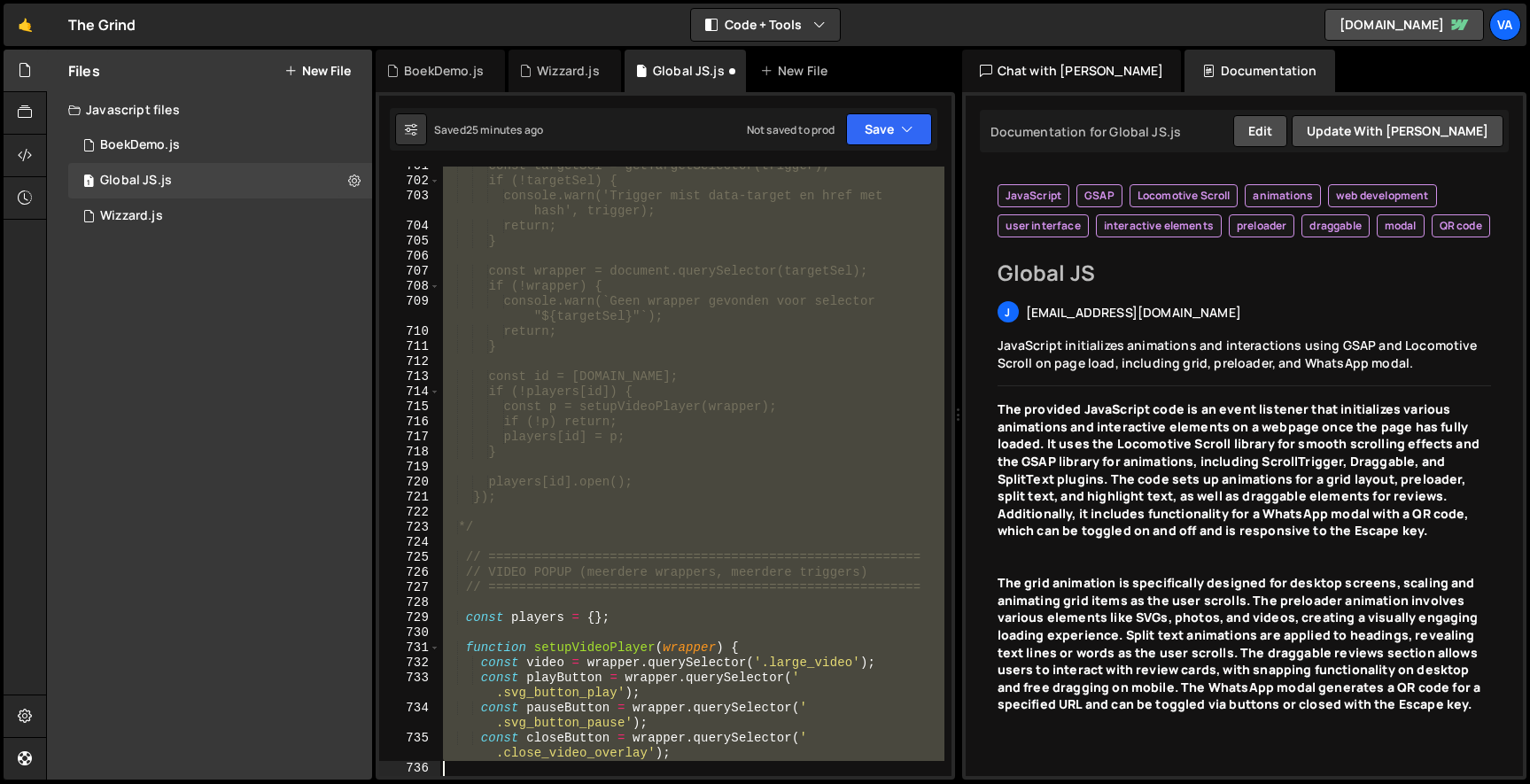
scroll to position [12233, 0]
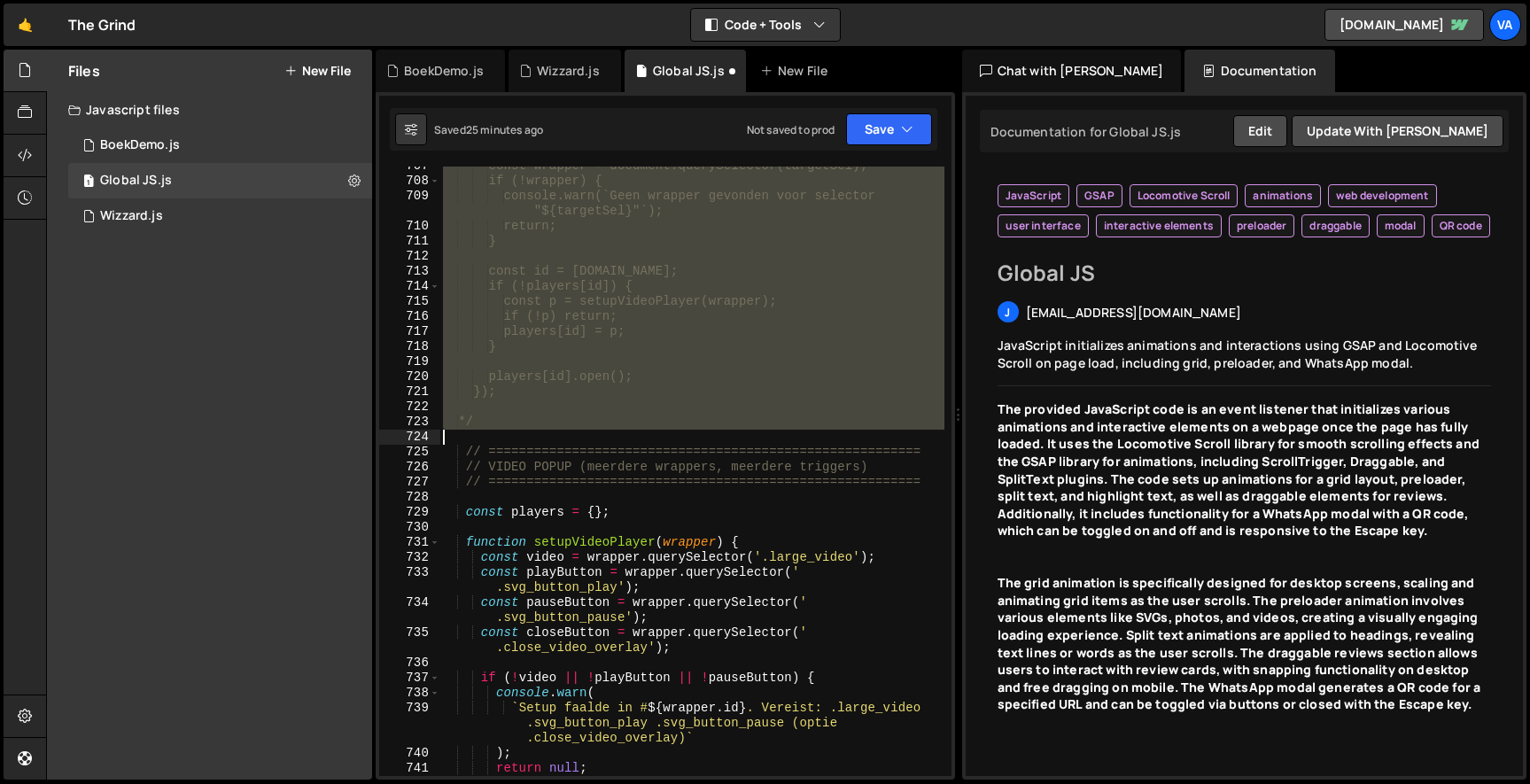
drag, startPoint x: 467, startPoint y: 283, endPoint x: 543, endPoint y: 427, distance: 162.8
click at [543, 427] on div "const wrapper = document.querySelector(targetSel); if (!wrapper) { console.warn…" at bounding box center [691, 478] width 505 height 640
type textarea "*/"
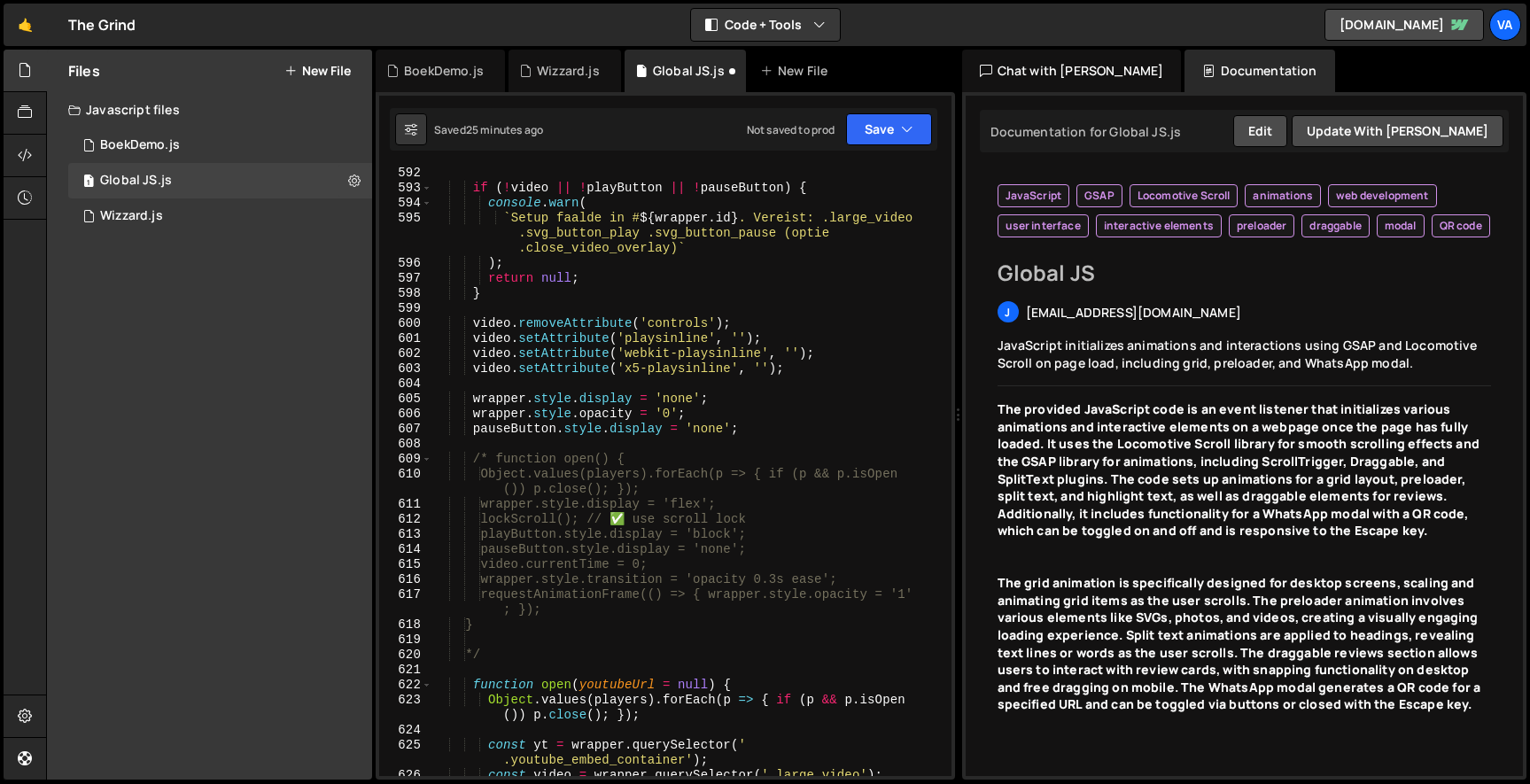
scroll to position [10211, 0]
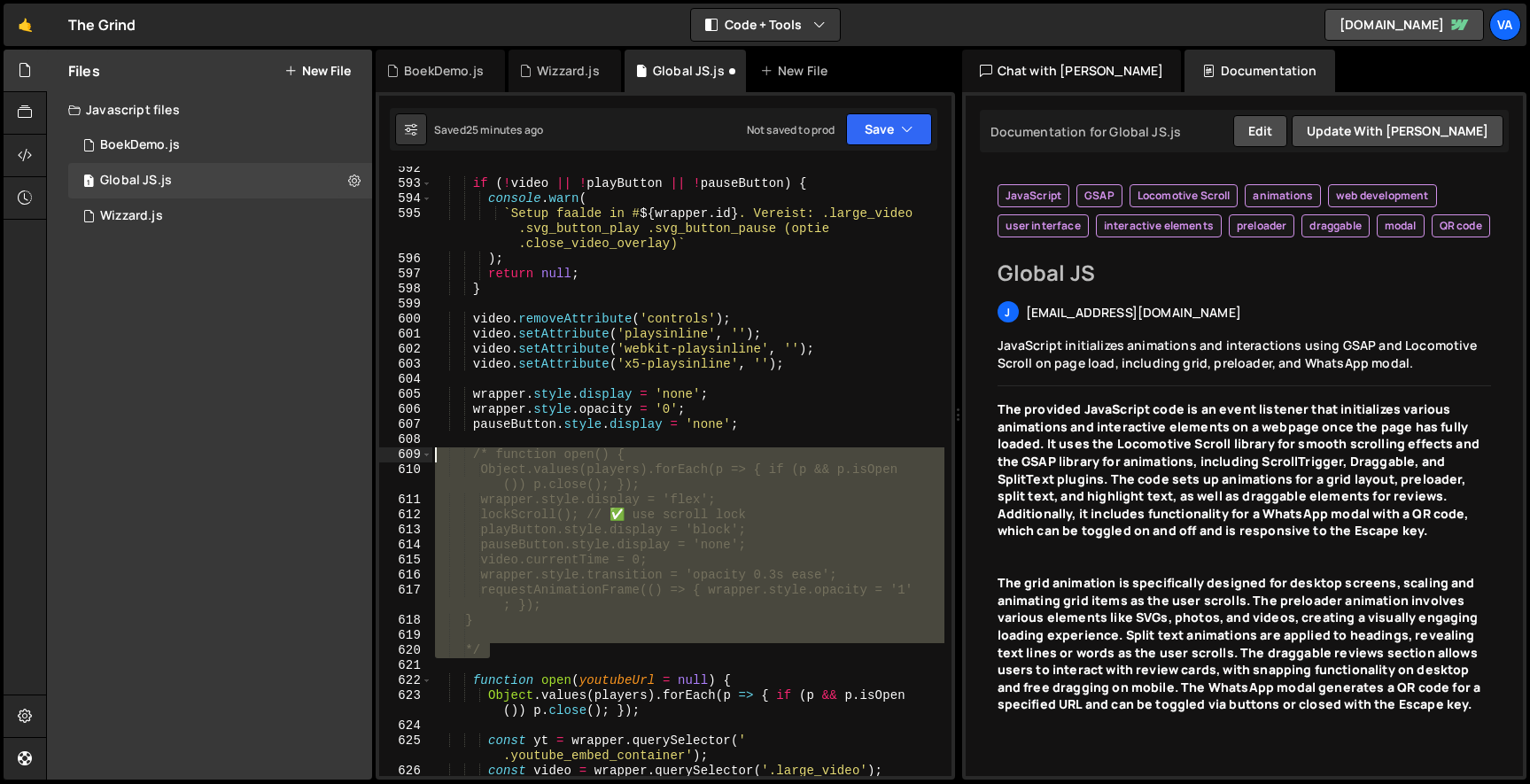
drag, startPoint x: 498, startPoint y: 649, endPoint x: 434, endPoint y: 456, distance: 203.3
click at [434, 456] on div "if ( ! video || ! playButton || ! pauseButton ) { console . warn ( ` Setup faal…" at bounding box center [688, 481] width 513 height 640
type textarea "/* function open() { Object.values(players).forEach(p => { if (p && p.isOpen())…"
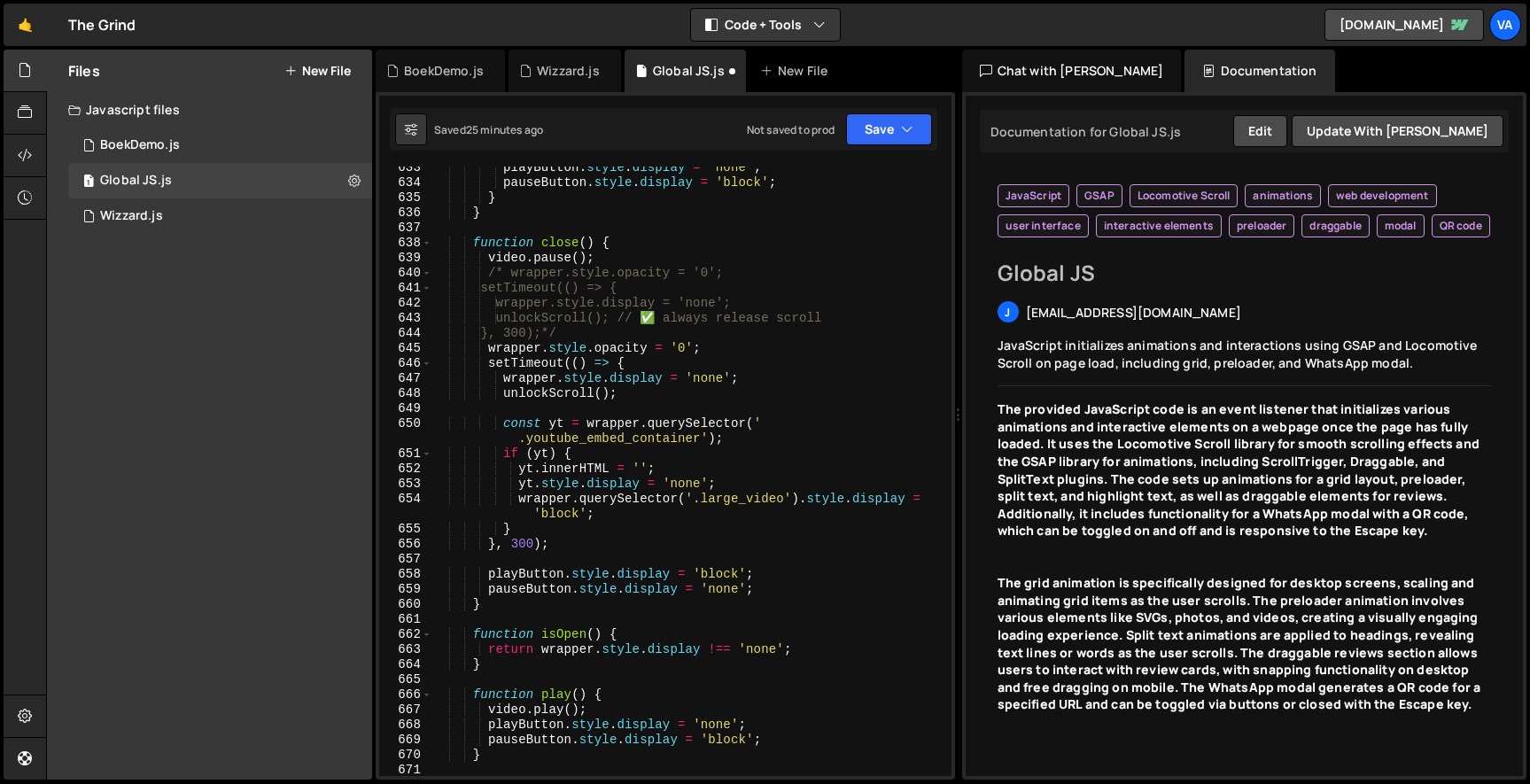
scroll to position [10950, 0]
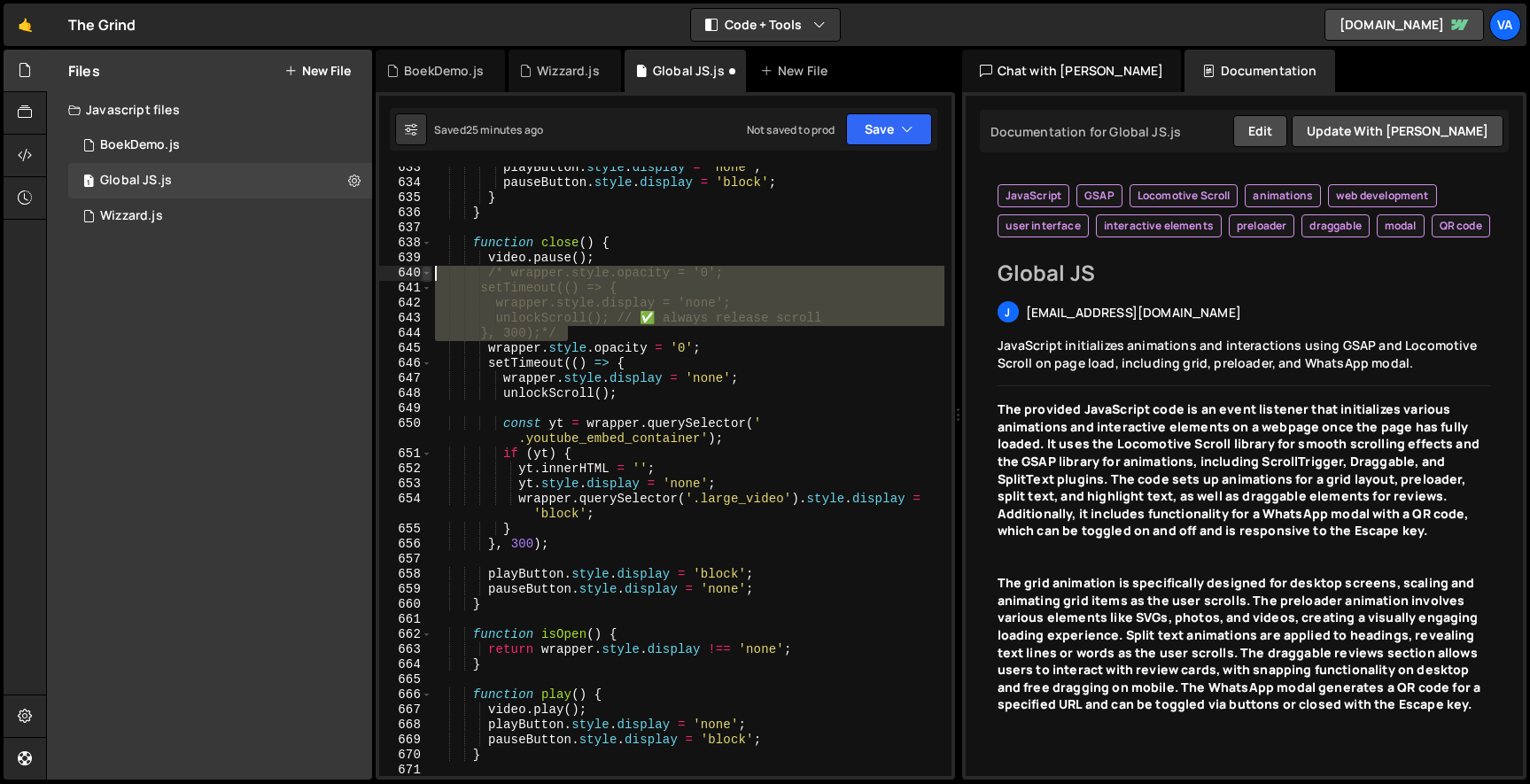
drag, startPoint x: 582, startPoint y: 334, endPoint x: 423, endPoint y: 276, distance: 169.2
click at [423, 276] on div "pauseButton.style.display = 'none'; 633 634 635 636 637 638 639 640 641 642 643…" at bounding box center [665, 471] width 572 height 610
type textarea "/* wrapper.style.opacity = '0'; setTimeout(() => {"
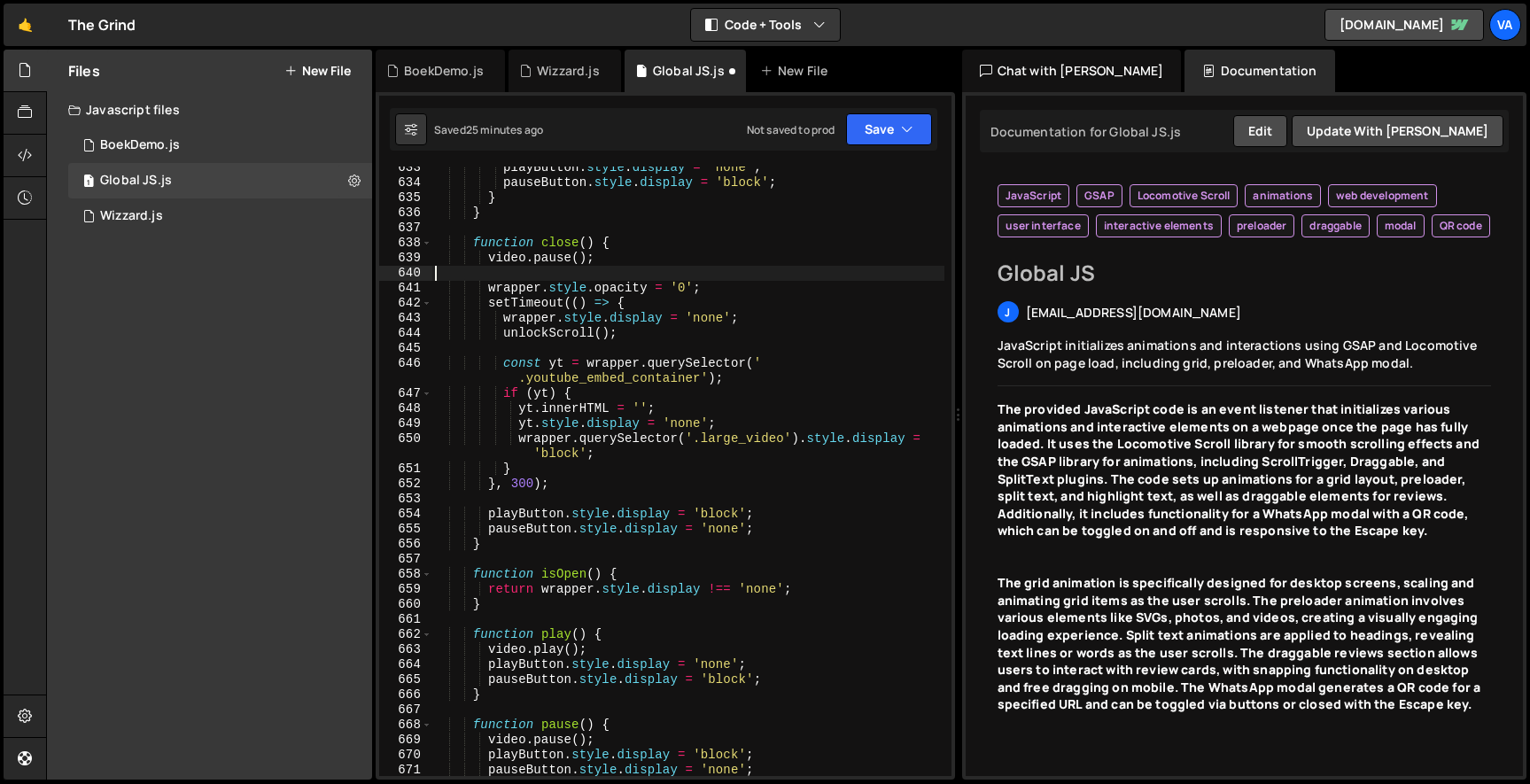
type textarea "video.pause();"
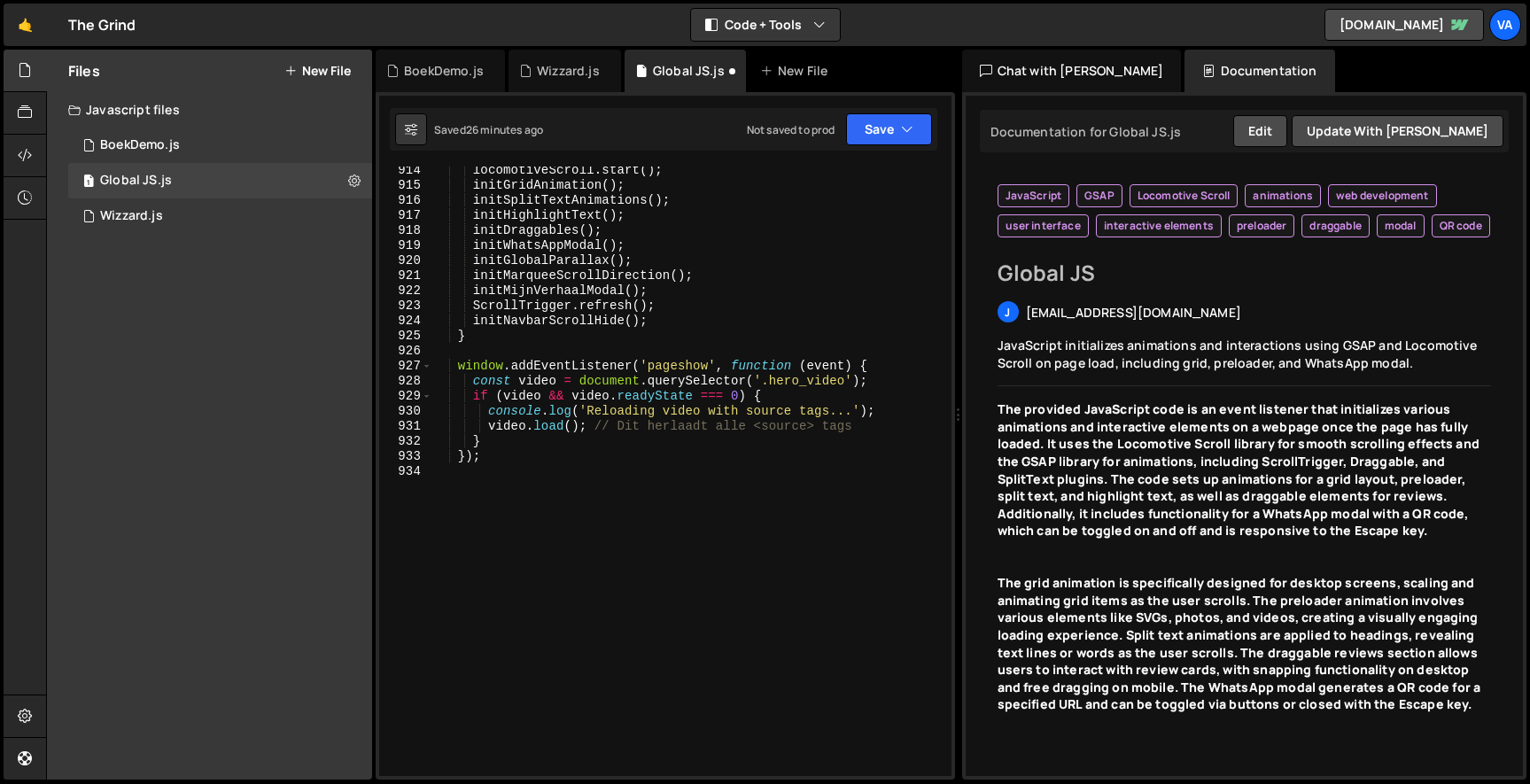
scroll to position [15601, 0]
click at [905, 113] on button "Save" at bounding box center [889, 129] width 86 height 32
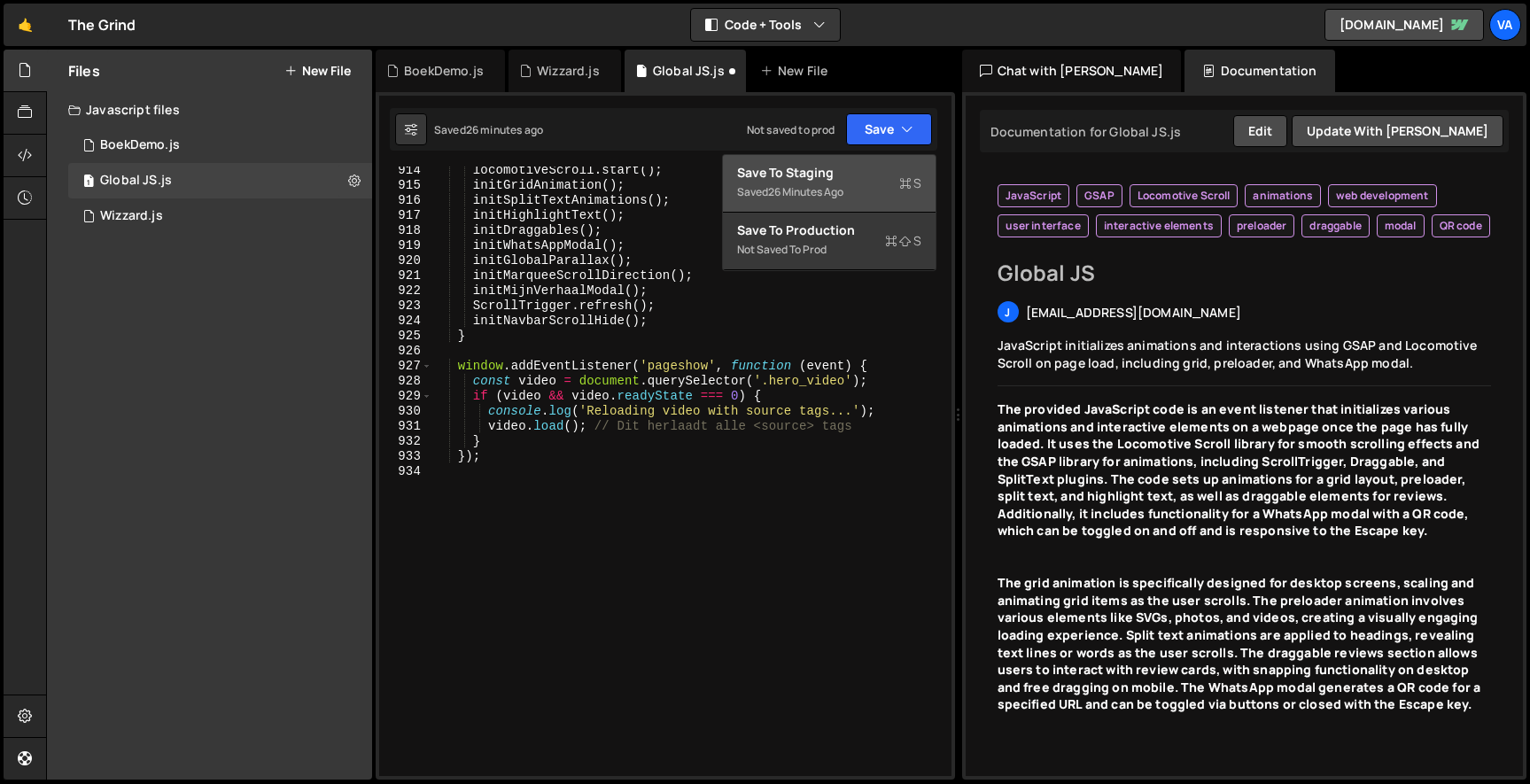
click at [850, 190] on div "Saved 26 minutes ago" at bounding box center [829, 192] width 184 height 21
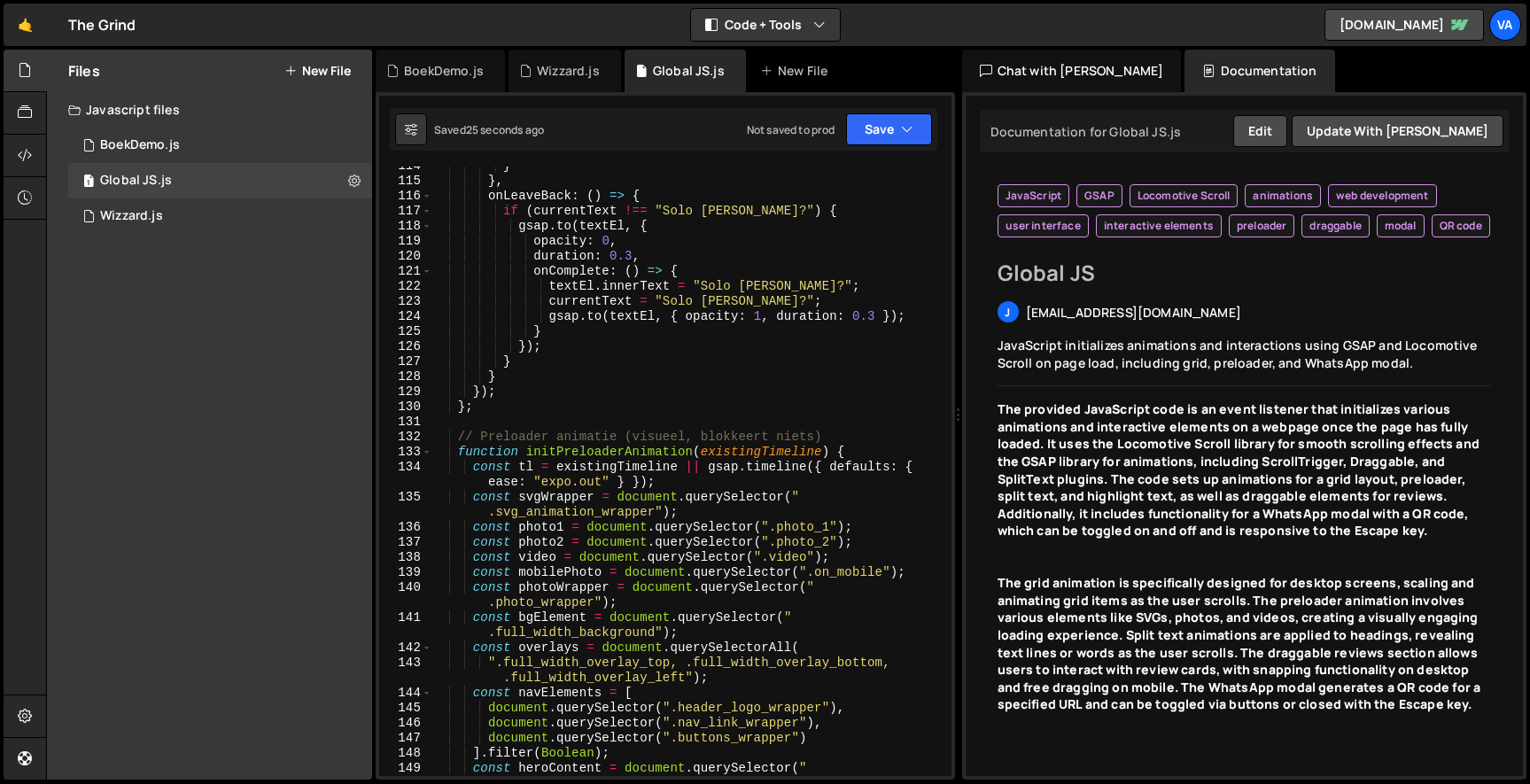
scroll to position [1769, 0]
click at [474, 416] on div "} } , onLeaveBack : ( ) => { if ( currentText !== "Solo [PERSON_NAME]?" ) { gsa…" at bounding box center [688, 486] width 513 height 654
type textarea "/*"
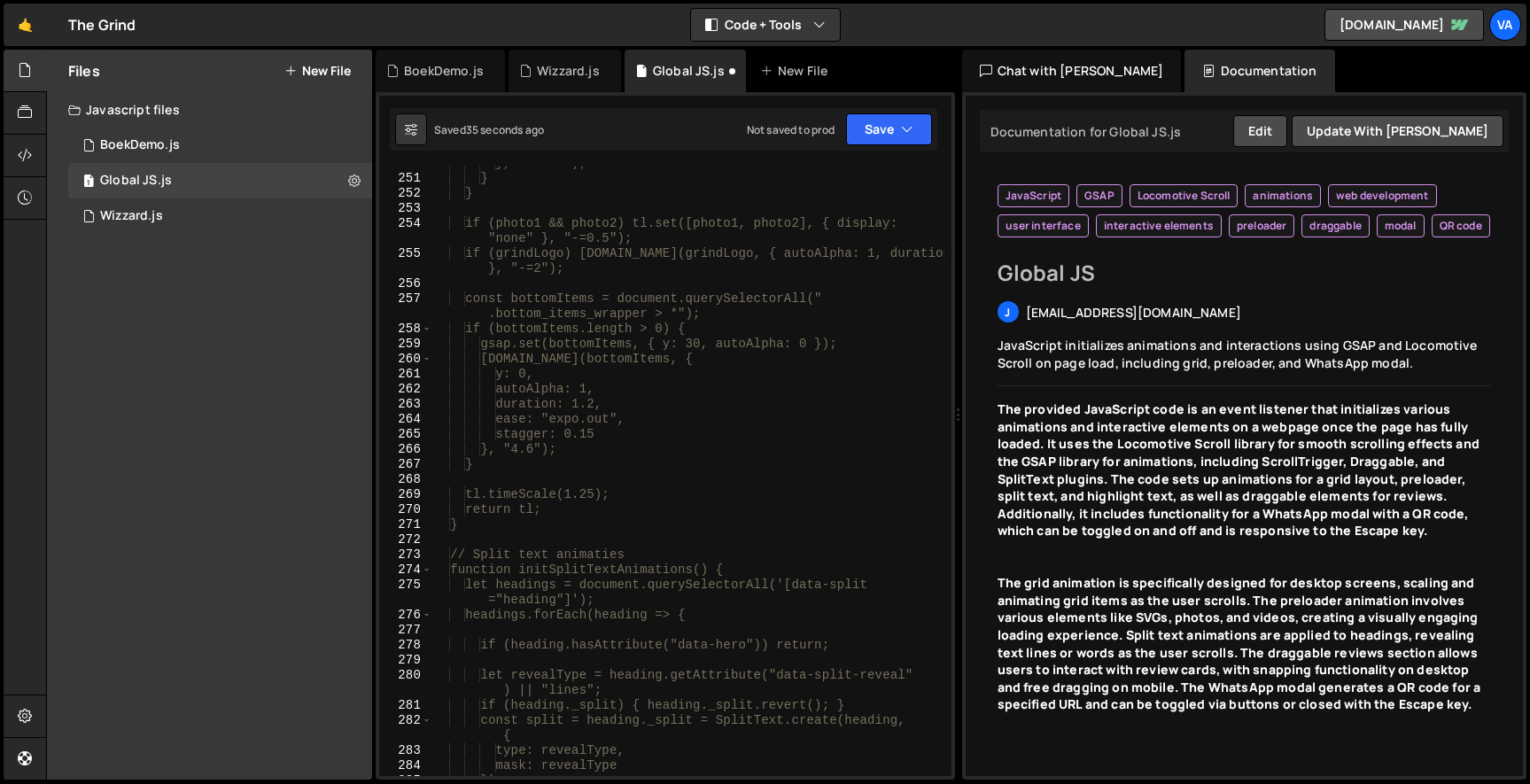
scroll to position [4123, 0]
click at [517, 533] on div "}, "-=0.8"); } } if (photo1 && photo2) tl.set([photo1, photo2], { display: "non…" at bounding box center [688, 473] width 513 height 640
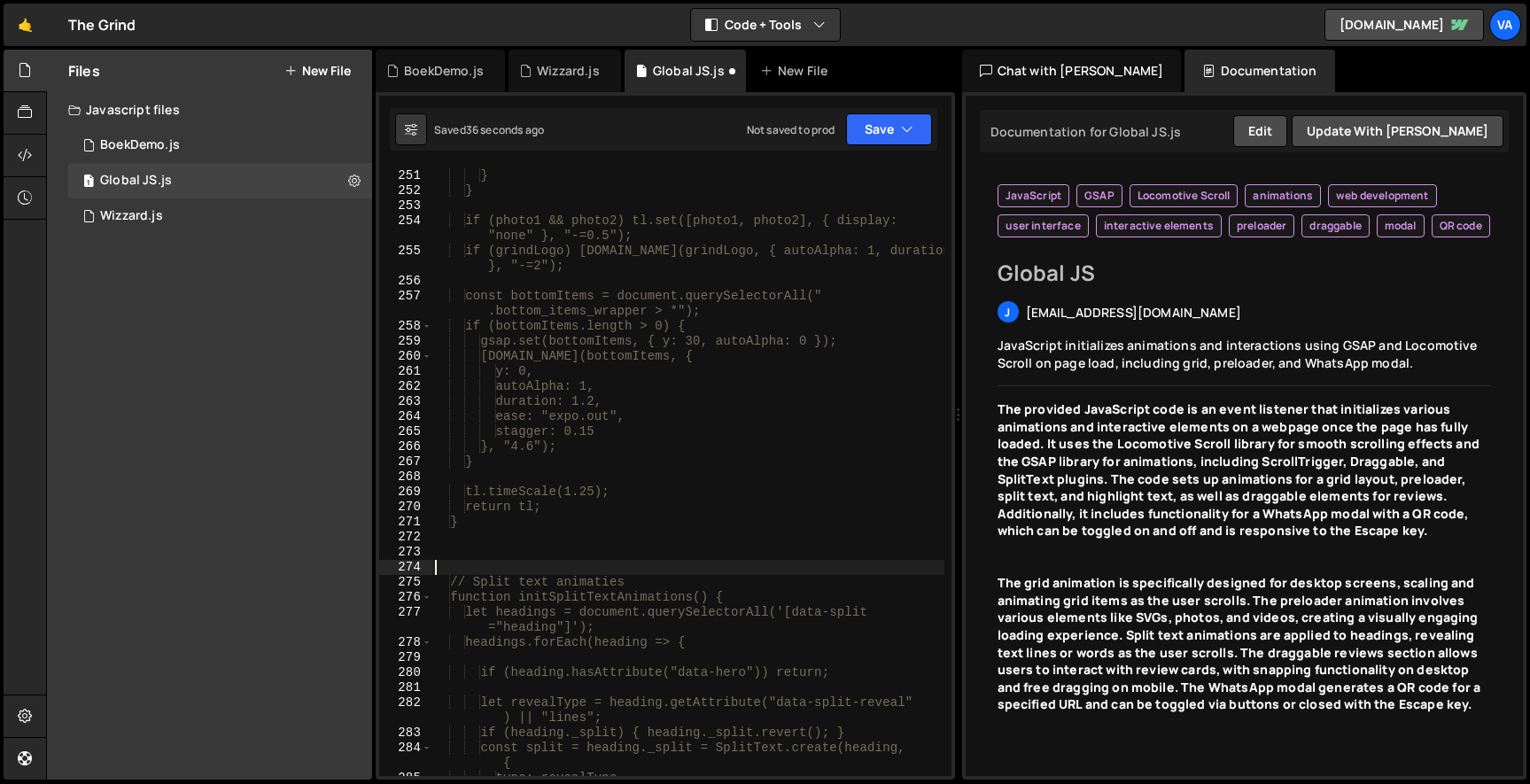
type textarea "// Split text animaties"
type textarea "*/"
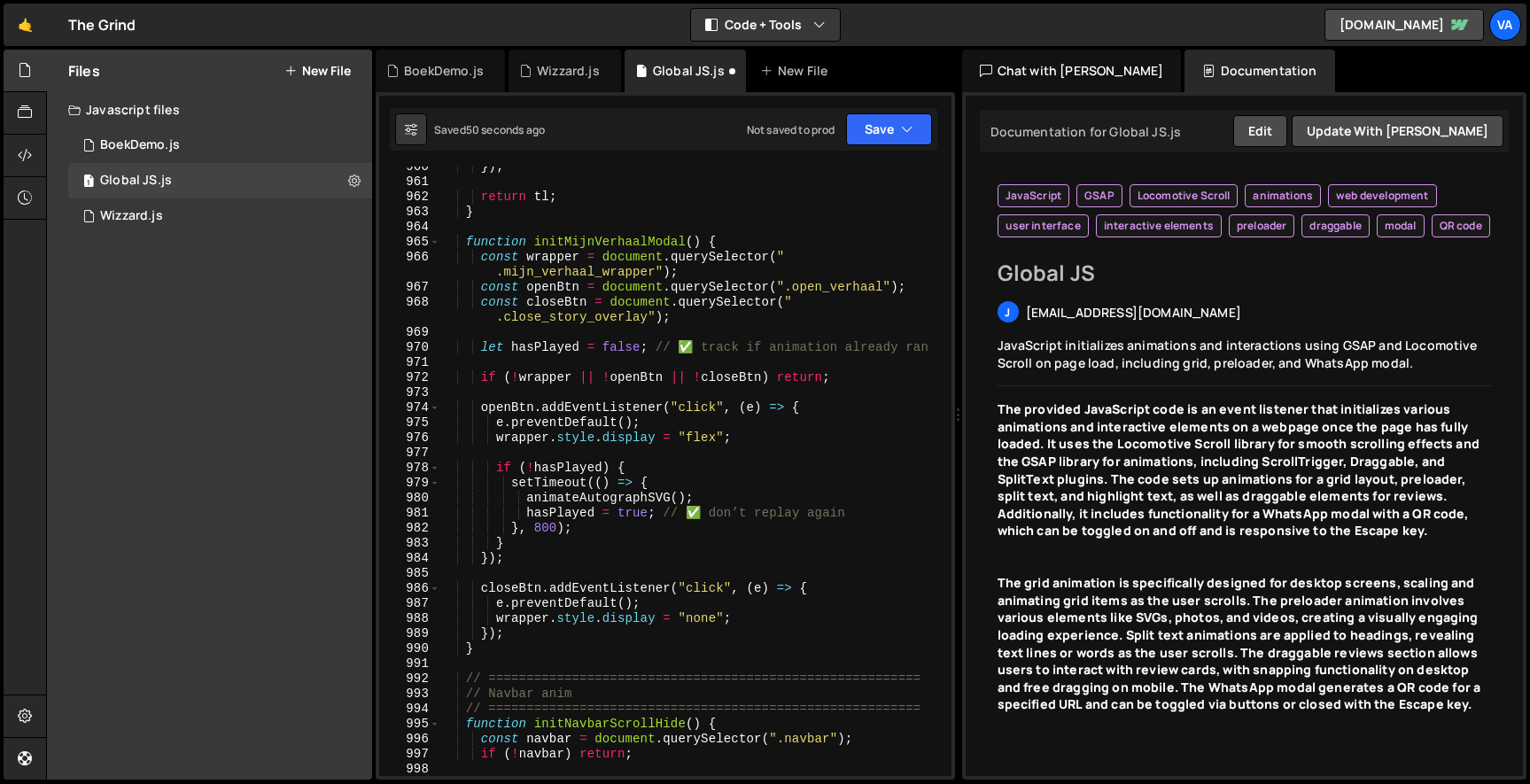
scroll to position [16560, 0]
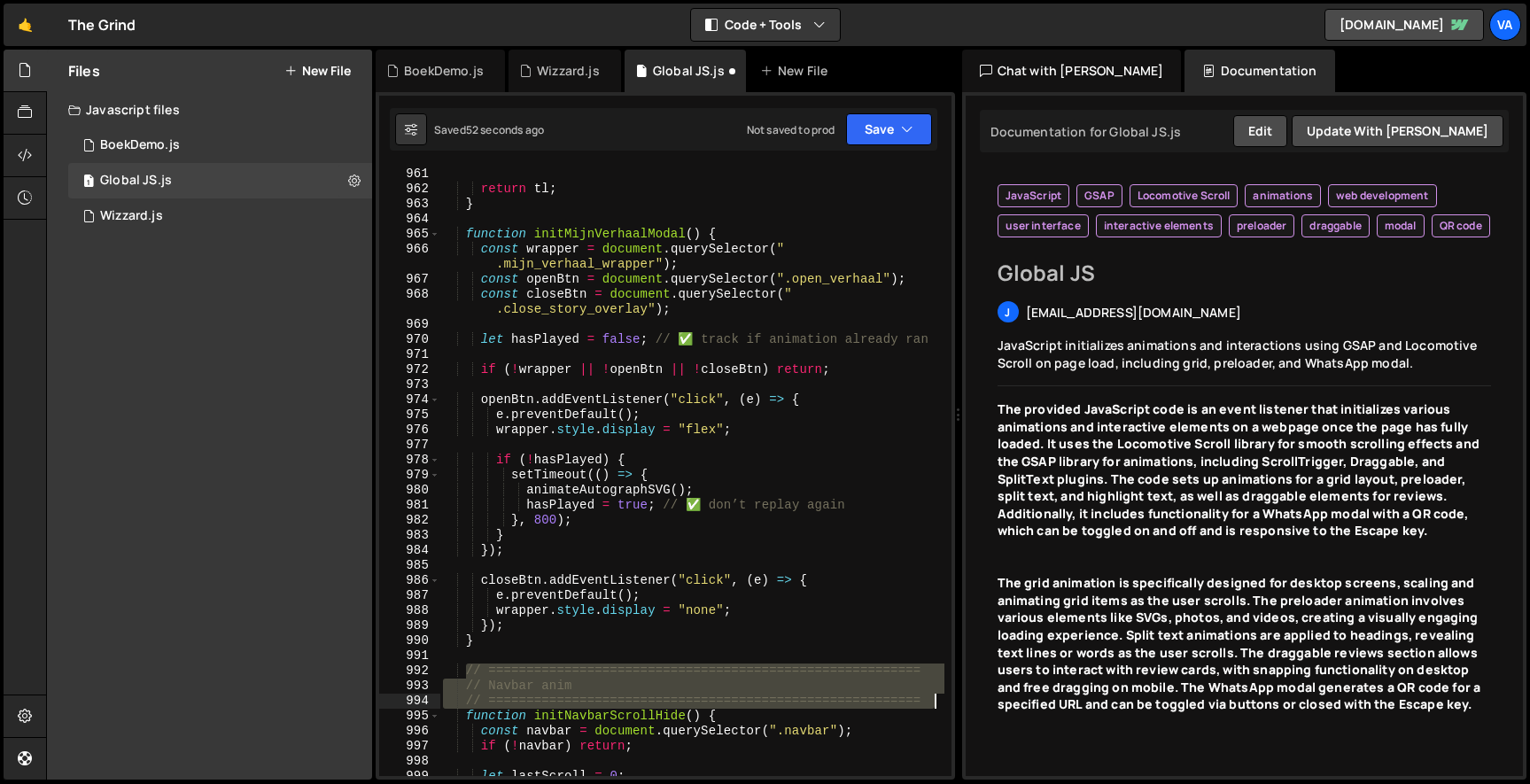
drag, startPoint x: 473, startPoint y: 666, endPoint x: 963, endPoint y: 696, distance: 490.9
click at [963, 696] on div "Files New File Javascript files 1 BoekDemo.js 0 1 Global JS.js 0 1 Wizzard.js 0" at bounding box center [787, 414] width 1483 height 730
type textarea "// Navbar anim // ========================================================="
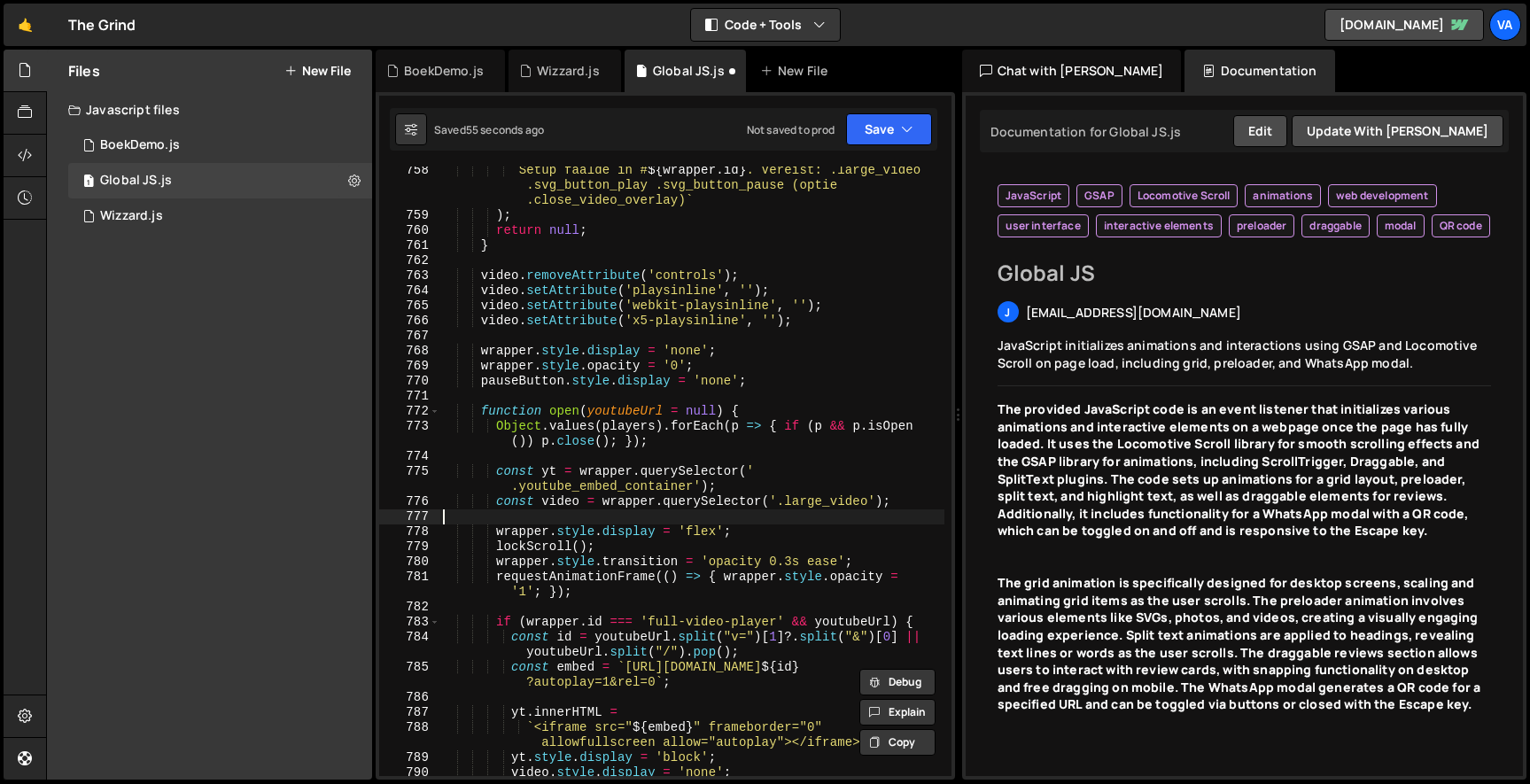
click at [744, 516] on div "` Setup faalde in # ${ wrapper . id } . Vereist: .large_video .svg_button_play …" at bounding box center [691, 498] width 505 height 670
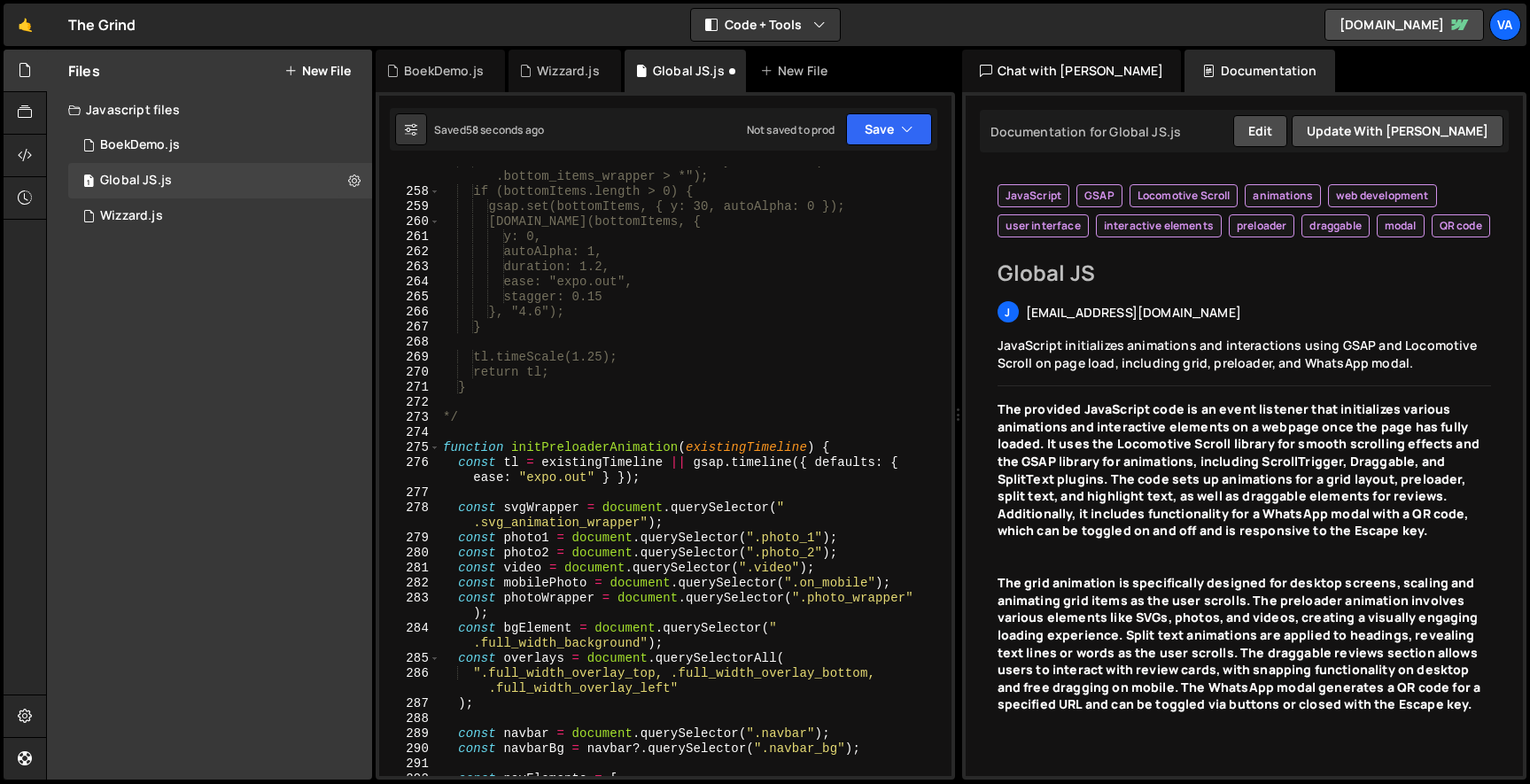
scroll to position [4312, 0]
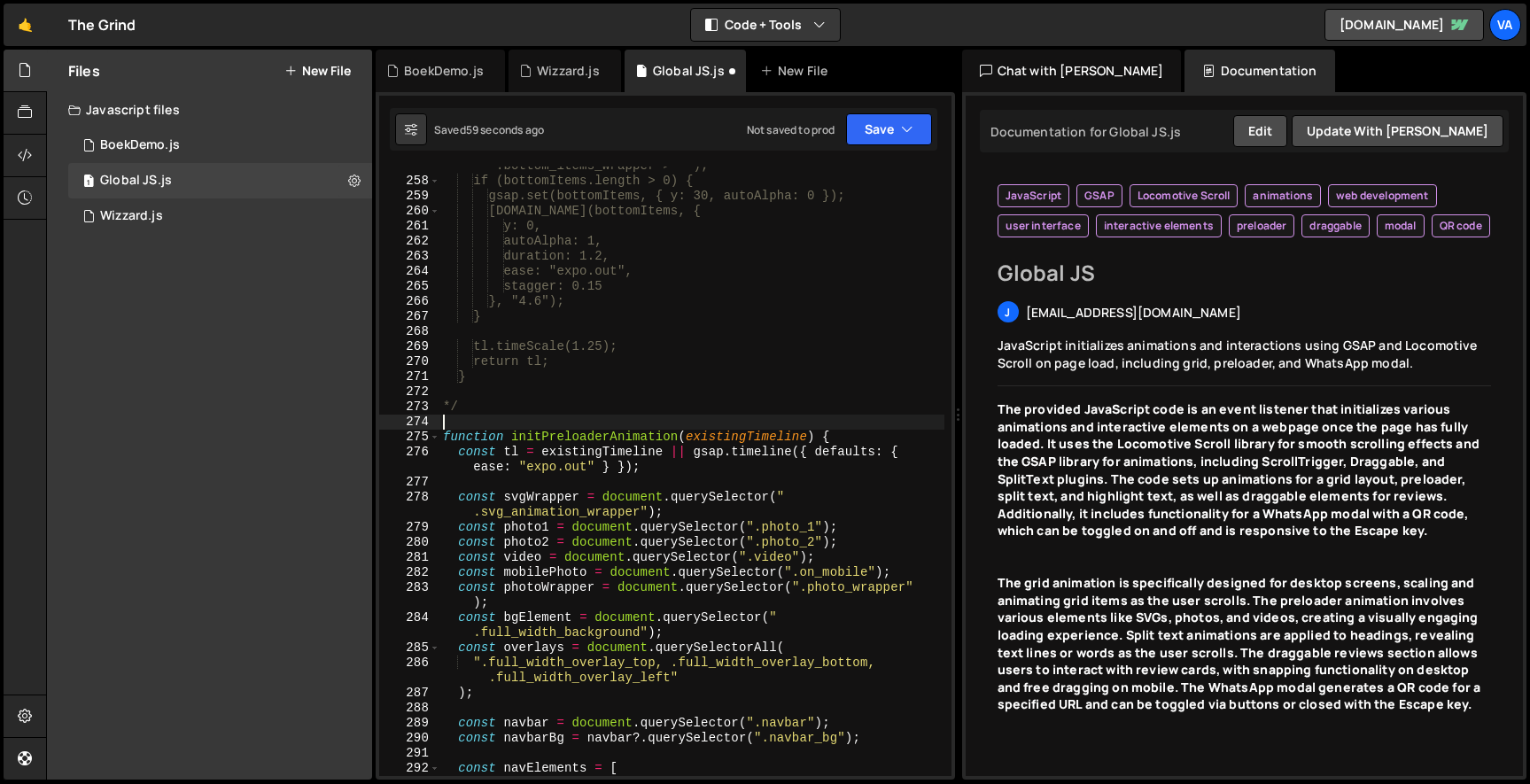
click at [501, 422] on div "const bottomItems = document.querySelectorAll(" .bottom_items_wrapper > *"); if…" at bounding box center [691, 470] width 505 height 654
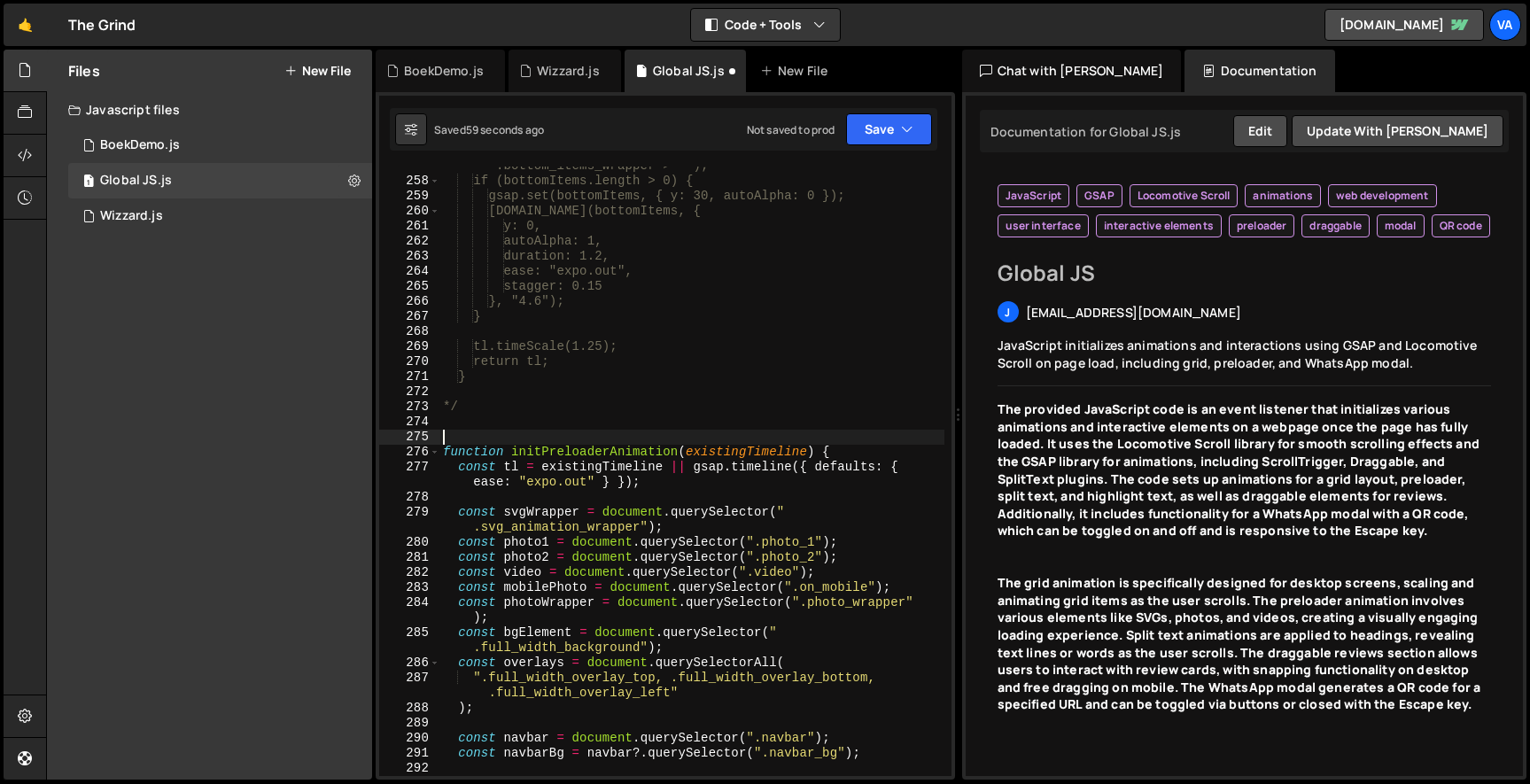
paste textarea "// ========================================================="
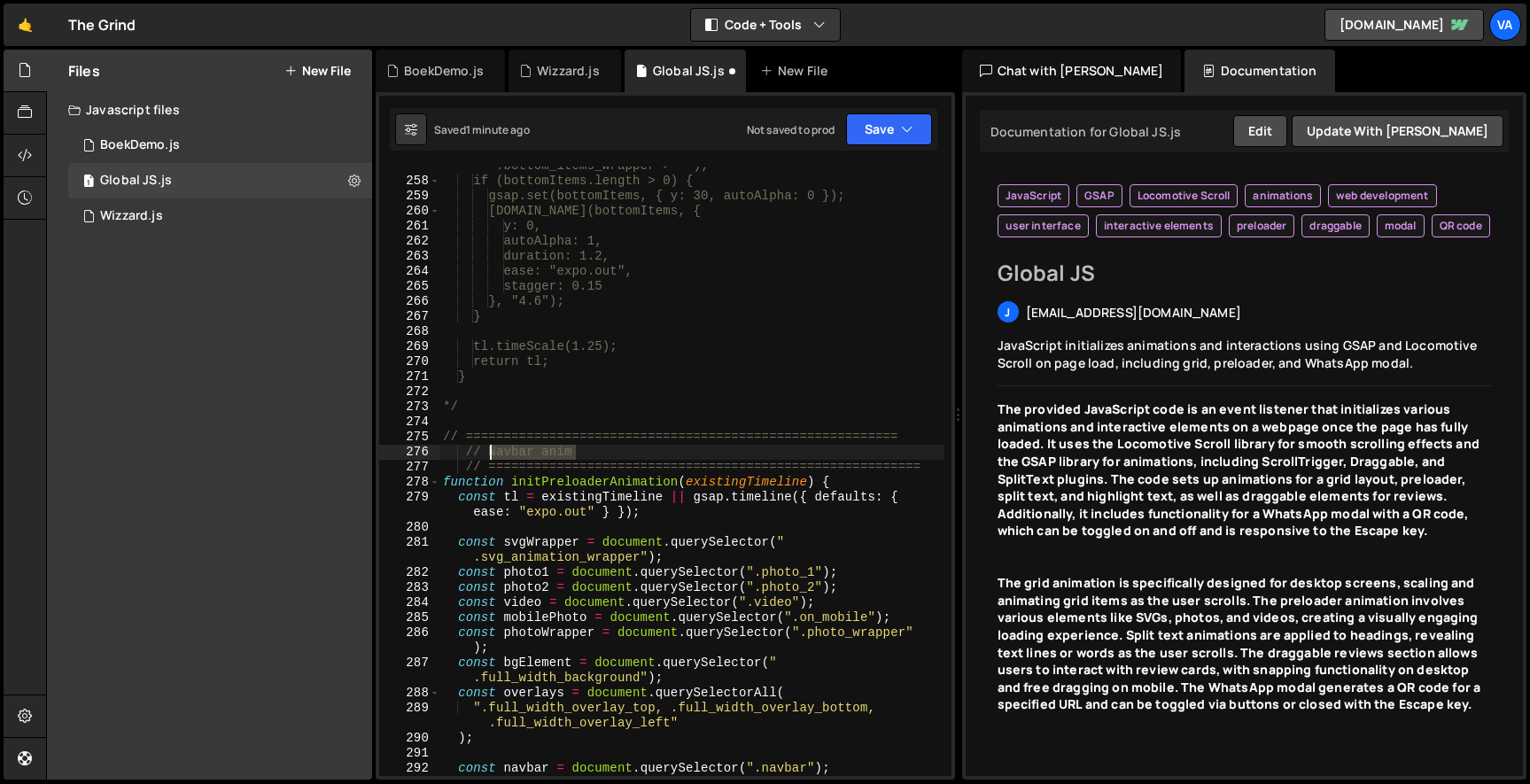
drag, startPoint x: 582, startPoint y: 450, endPoint x: 492, endPoint y: 446, distance: 90.1
click at [492, 446] on div "const bottomItems = document.querySelectorAll(" .bottom_items_wrapper > *"); if…" at bounding box center [691, 470] width 505 height 654
click at [463, 435] on div "const bottomItems = document.querySelectorAll(" .bottom_items_wrapper > *"); if…" at bounding box center [691, 470] width 505 height 654
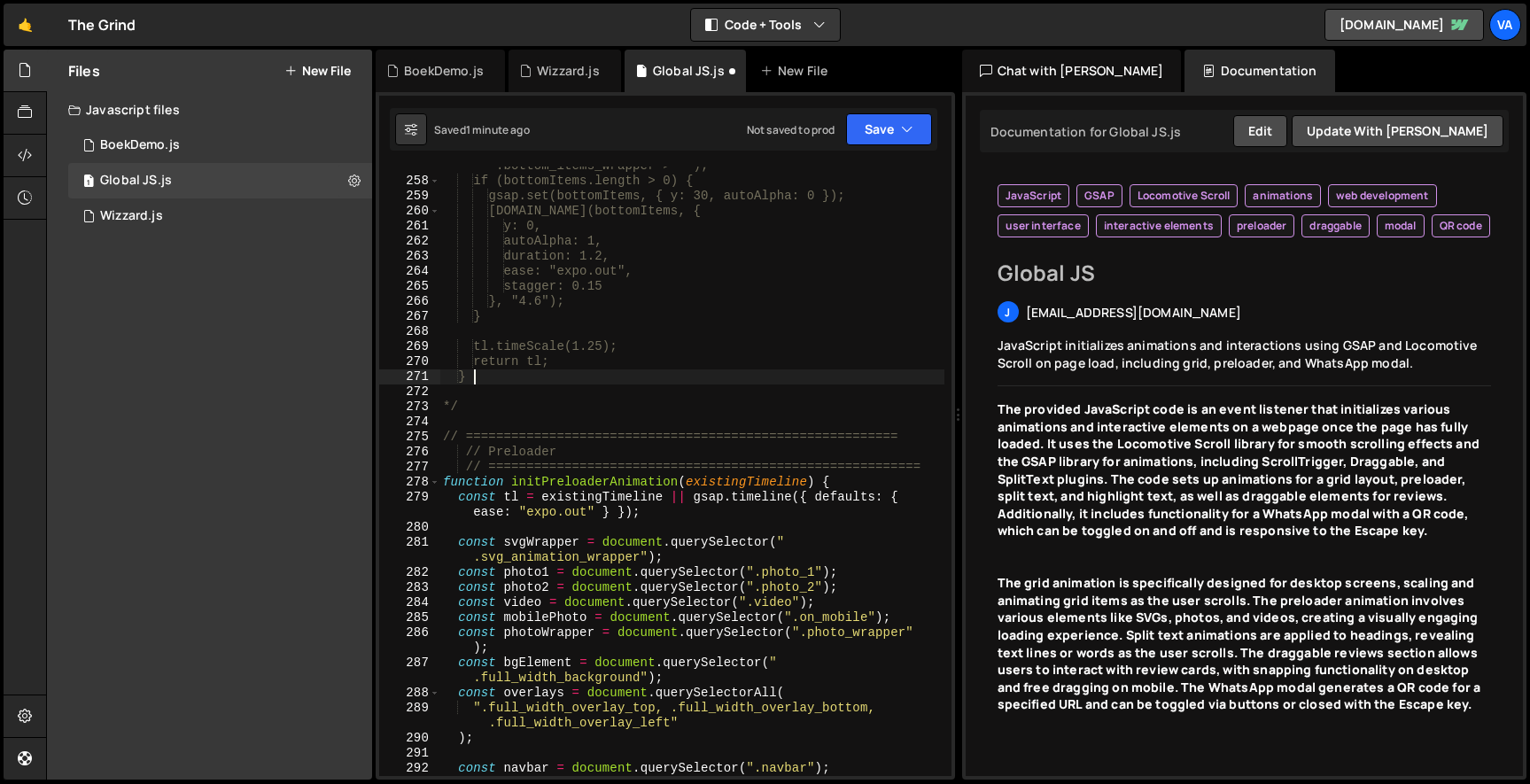
click at [559, 375] on div "const bottomItems = document.querySelectorAll(" .bottom_items_wrapper > *"); if…" at bounding box center [691, 470] width 505 height 654
click at [439, 485] on div "278" at bounding box center [409, 482] width 61 height 15
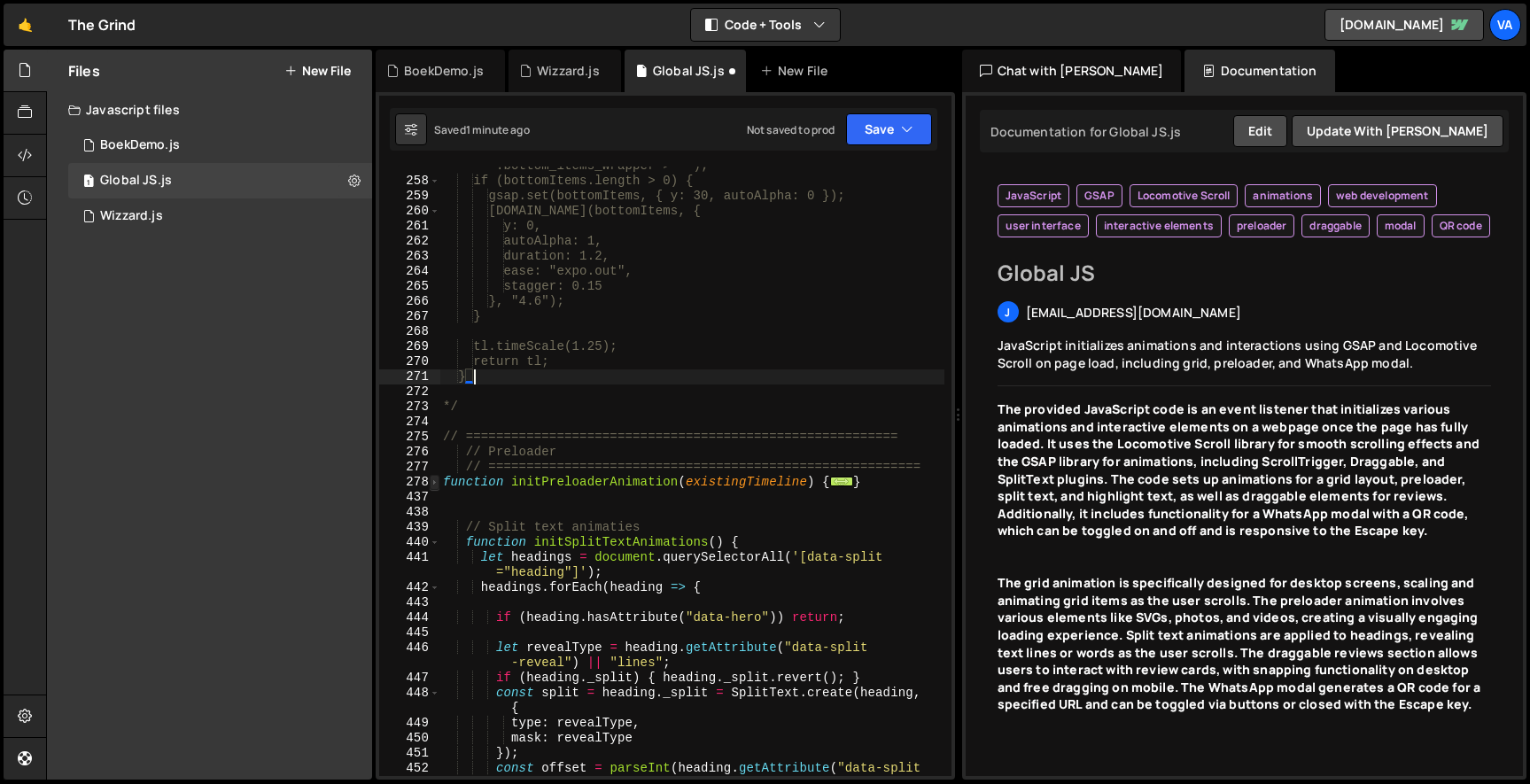
click at [435, 485] on span at bounding box center [435, 482] width 10 height 15
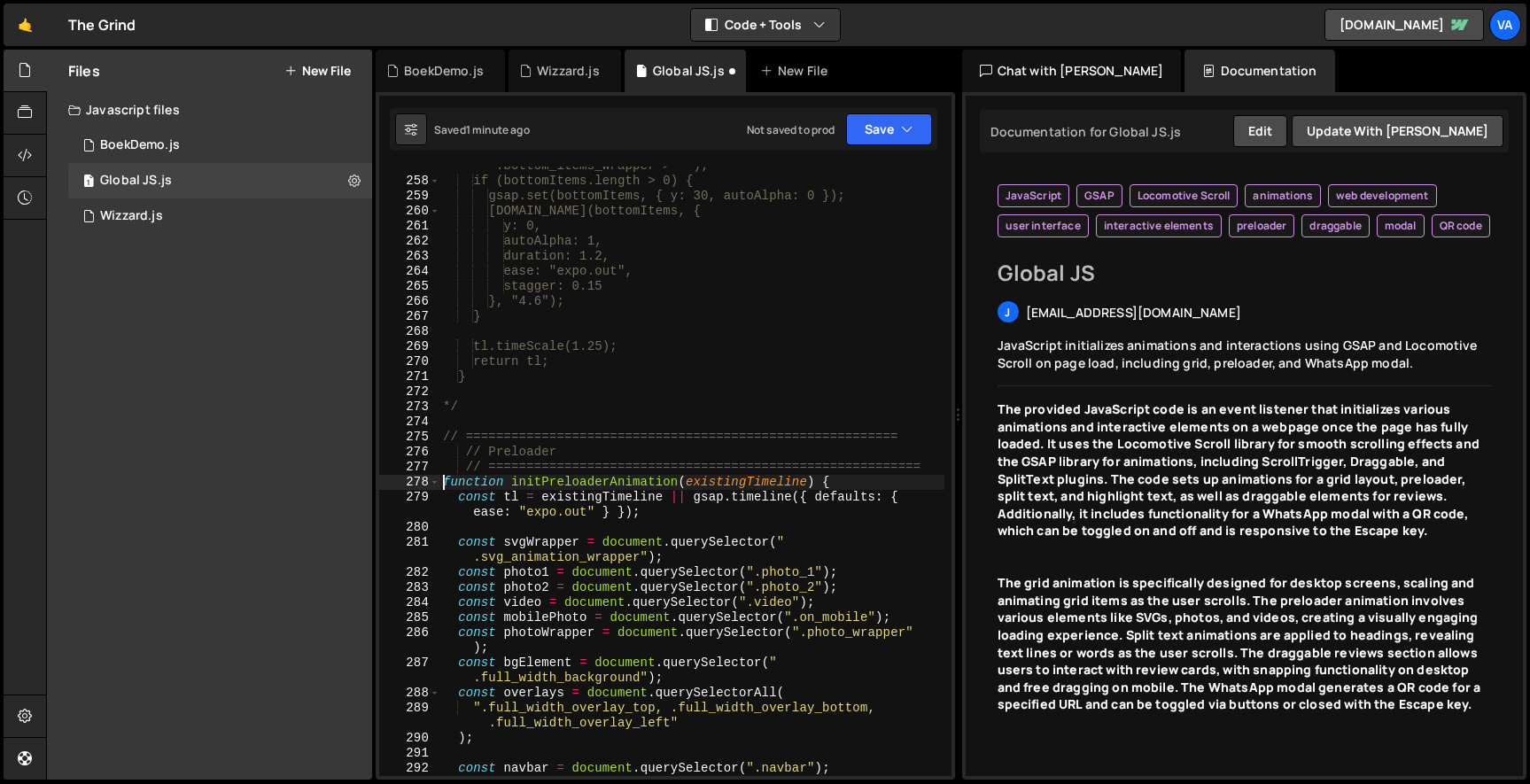
click at [444, 483] on div "const bottomItems = document.querySelectorAll(" .bottom_items_wrapper > *"); if…" at bounding box center [691, 470] width 505 height 654
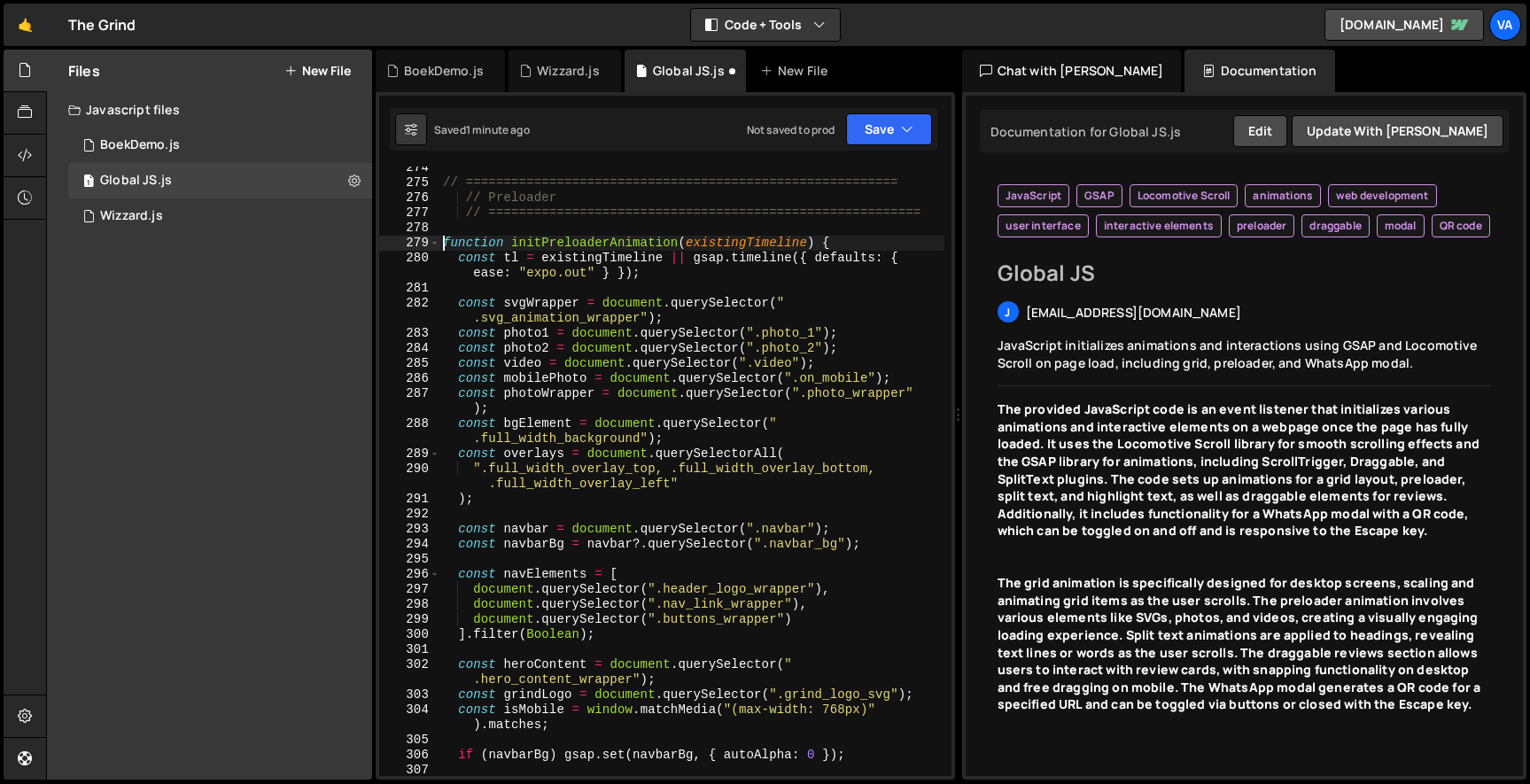
scroll to position [4567, 0]
click at [896, 142] on button "Save" at bounding box center [889, 129] width 86 height 32
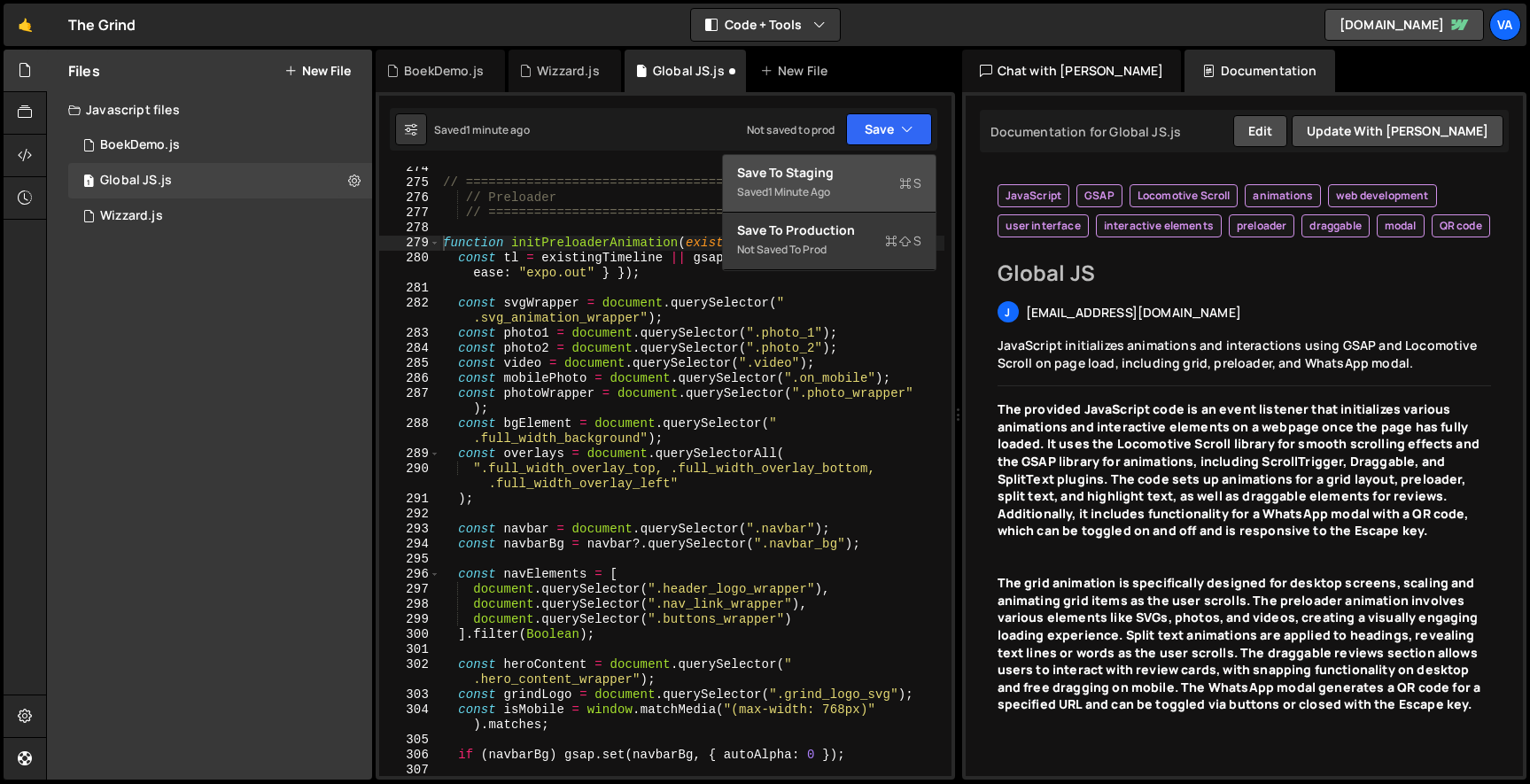
click at [860, 182] on div "Saved 1 minute ago" at bounding box center [829, 192] width 184 height 21
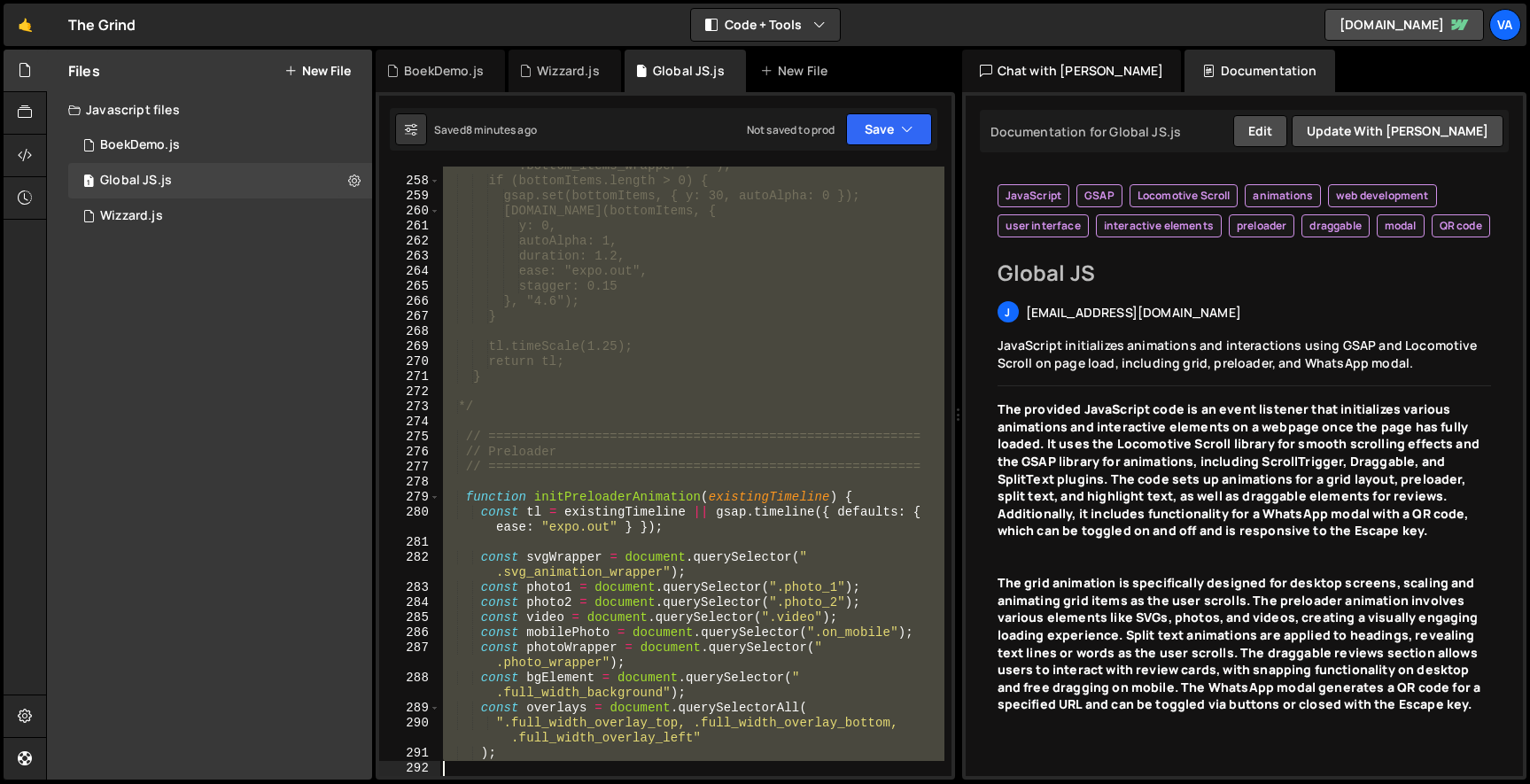
scroll to position [4359, 0]
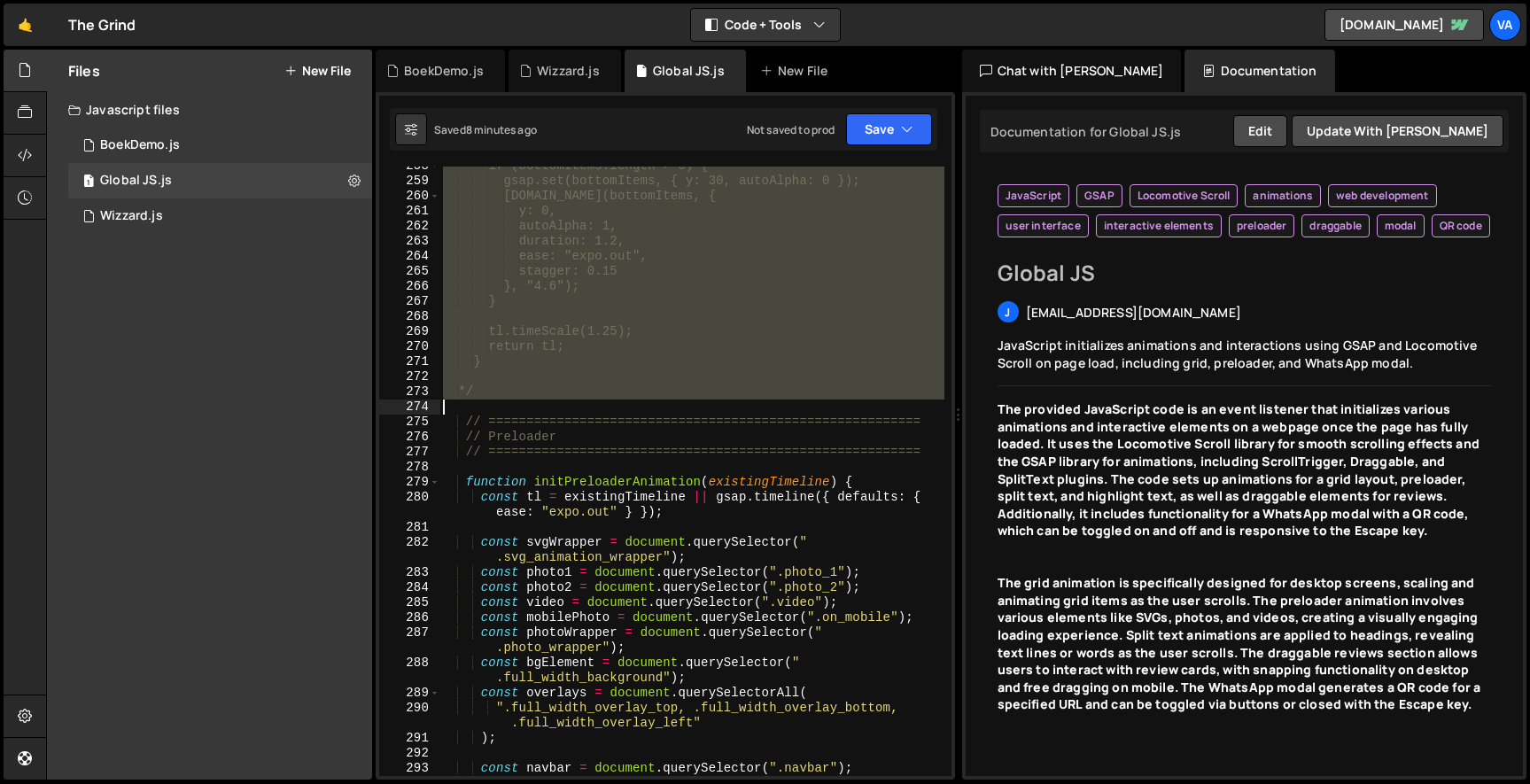
drag, startPoint x: 465, startPoint y: 429, endPoint x: 482, endPoint y: 400, distance: 33.6
click at [482, 400] on div "if (bottomItems.length > 0) { gsap.set(bottomItems, { y: 30, autoAlpha: 0 }); […" at bounding box center [691, 478] width 505 height 640
type textarea "*/"
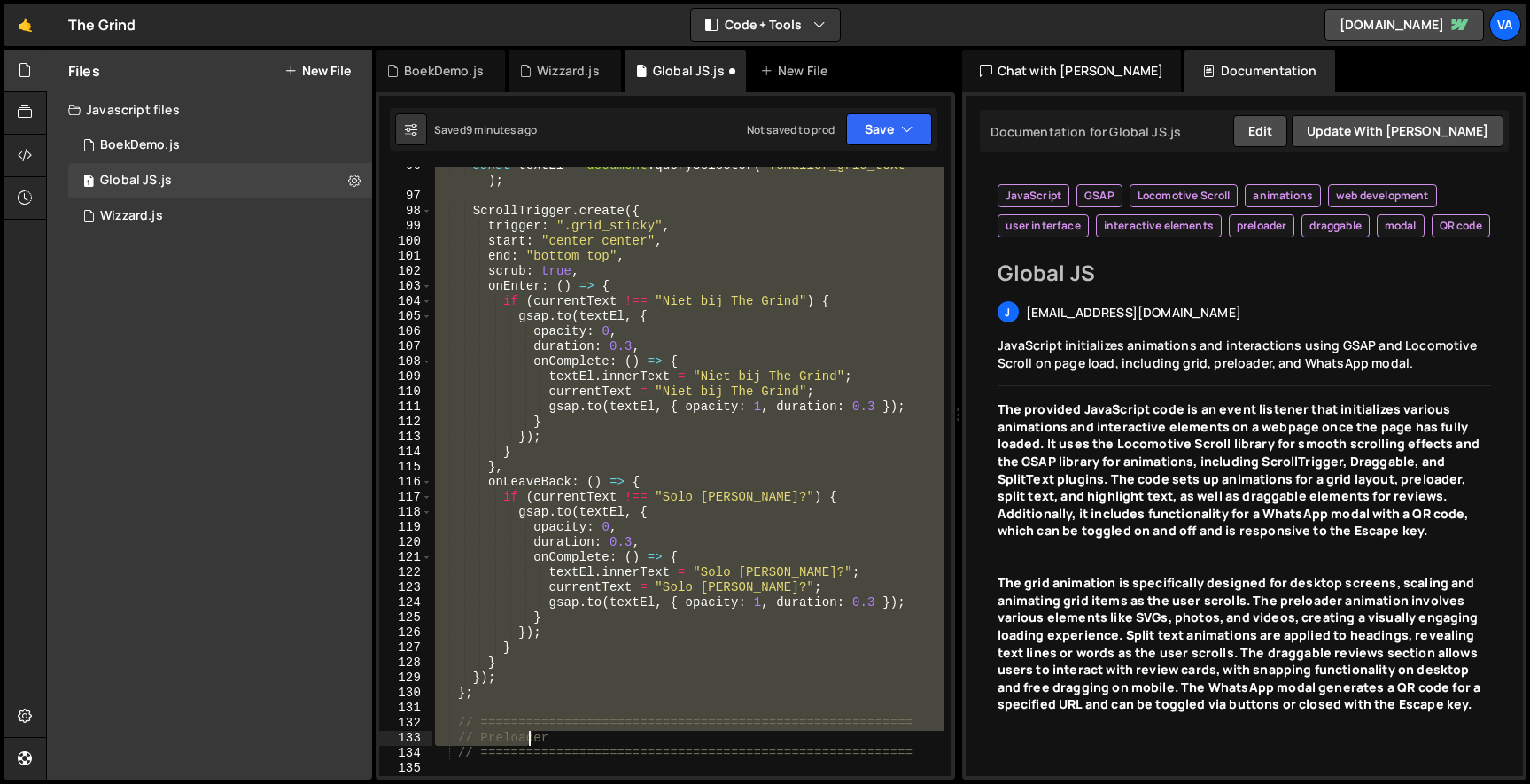
scroll to position [1483, 0]
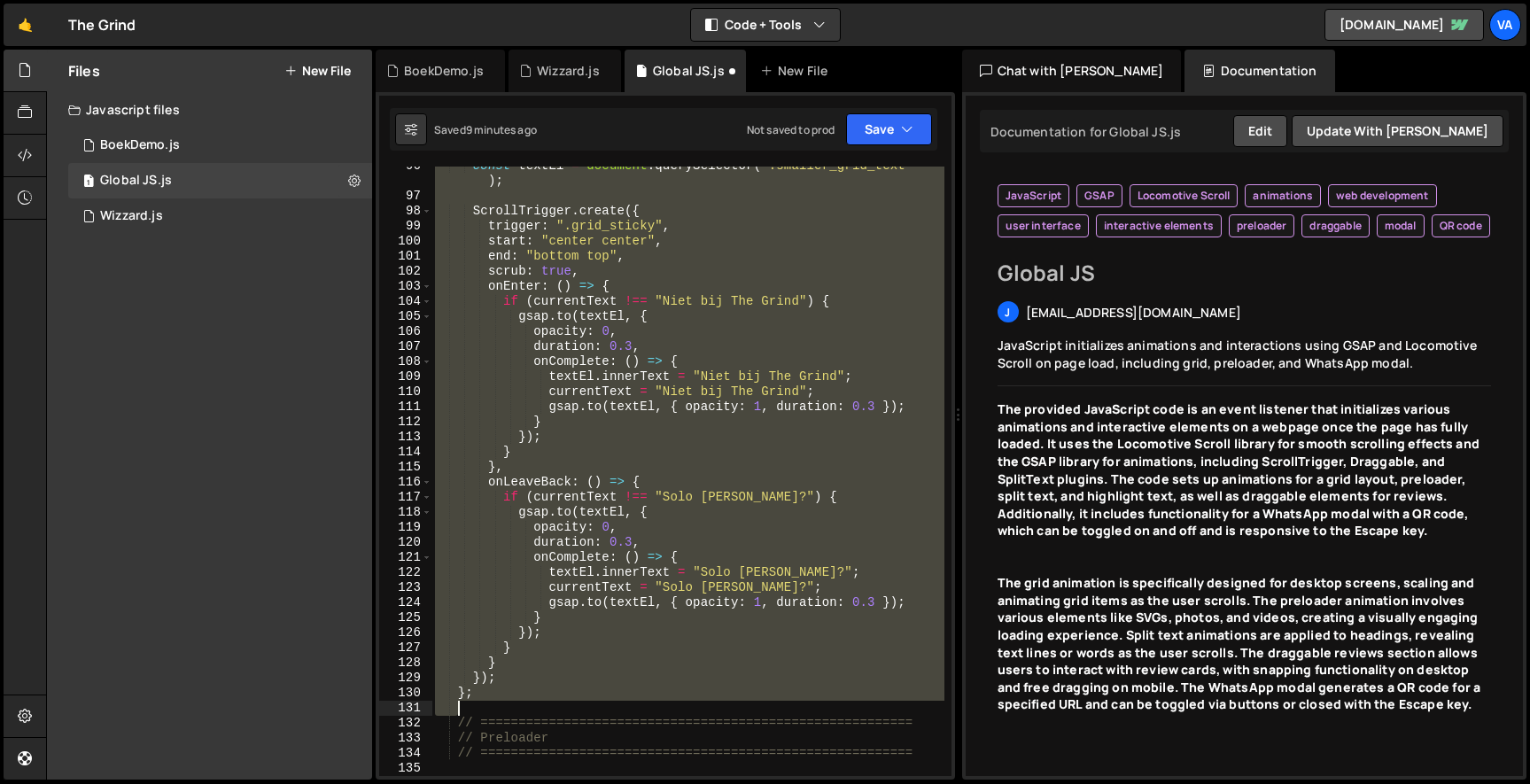
drag, startPoint x: 455, startPoint y: 286, endPoint x: 518, endPoint y: 711, distance: 429.6
click at [518, 711] on div "const textEl = document . querySelector ( ".smaller_grid_text" ) ; ScrollTrigge…" at bounding box center [688, 486] width 513 height 654
click at [566, 600] on div "const textEl = document . querySelector ( ".smaller_grid_text" ) ; ScrollTrigge…" at bounding box center [687, 471] width 512 height 610
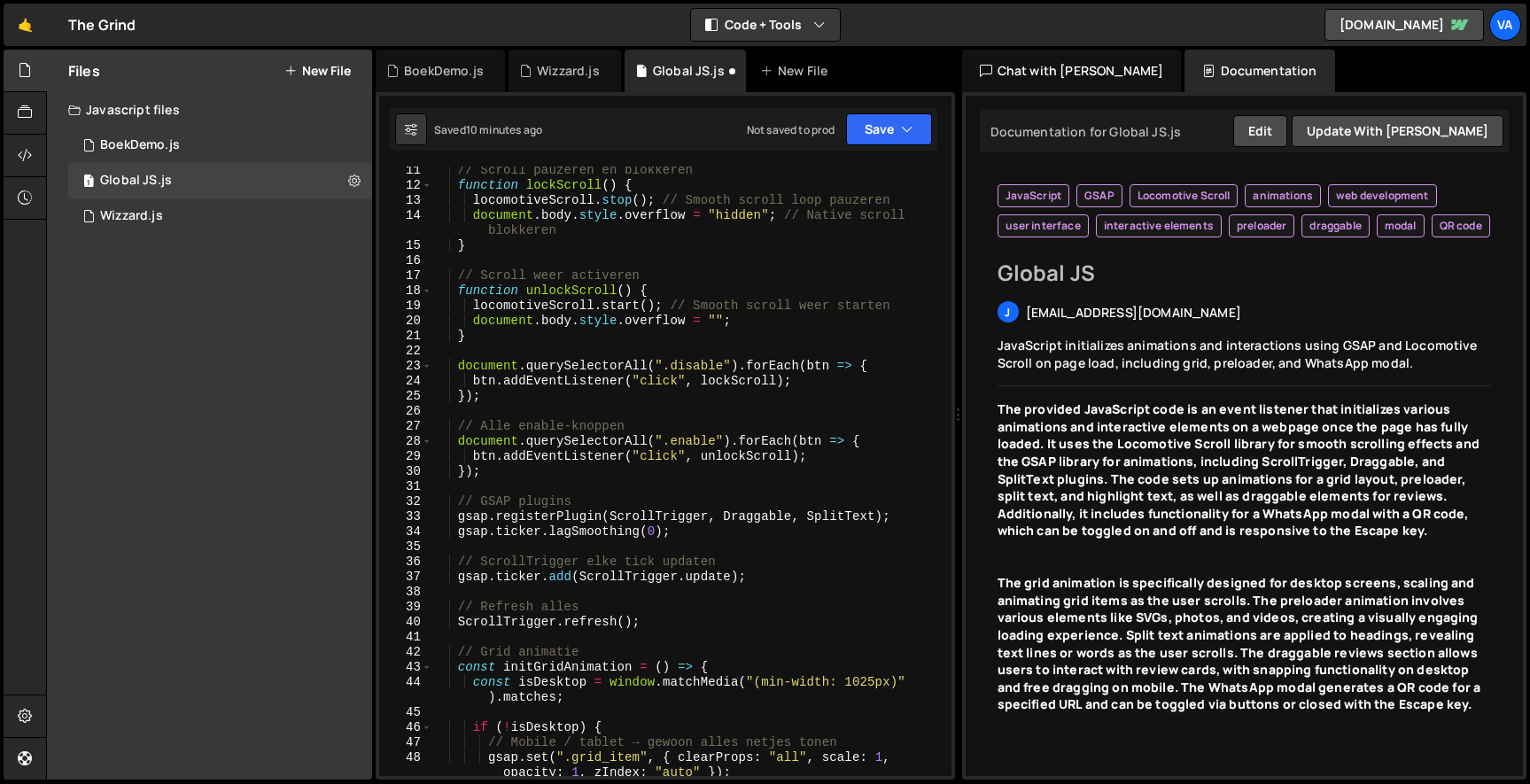
scroll to position [216, 0]
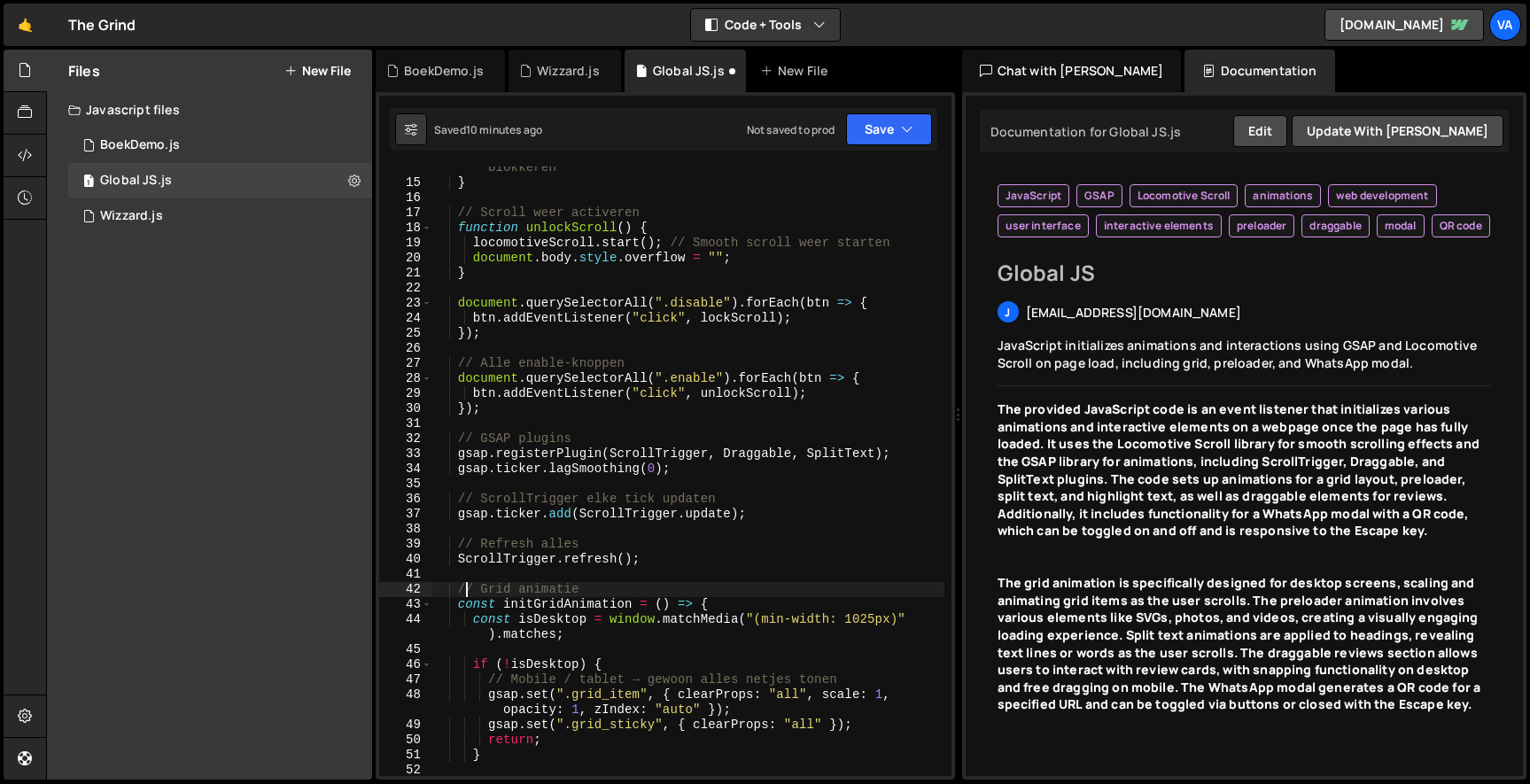
click at [465, 582] on div "document . body . style . overflow = "hidden" ; // Native scroll blokkeren } //…" at bounding box center [688, 472] width 513 height 654
type textarea "// Grid animatie"
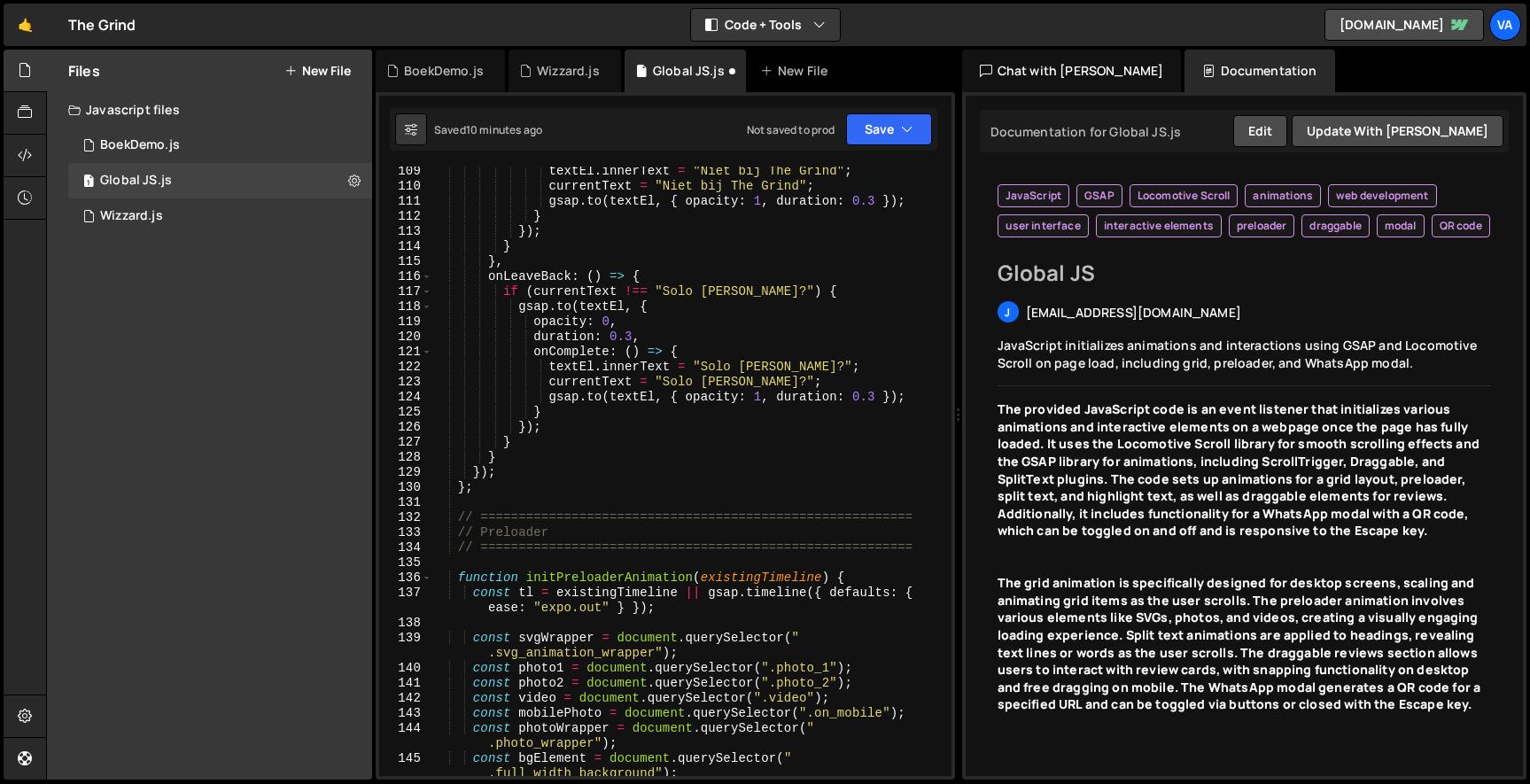
scroll to position [1688, 0]
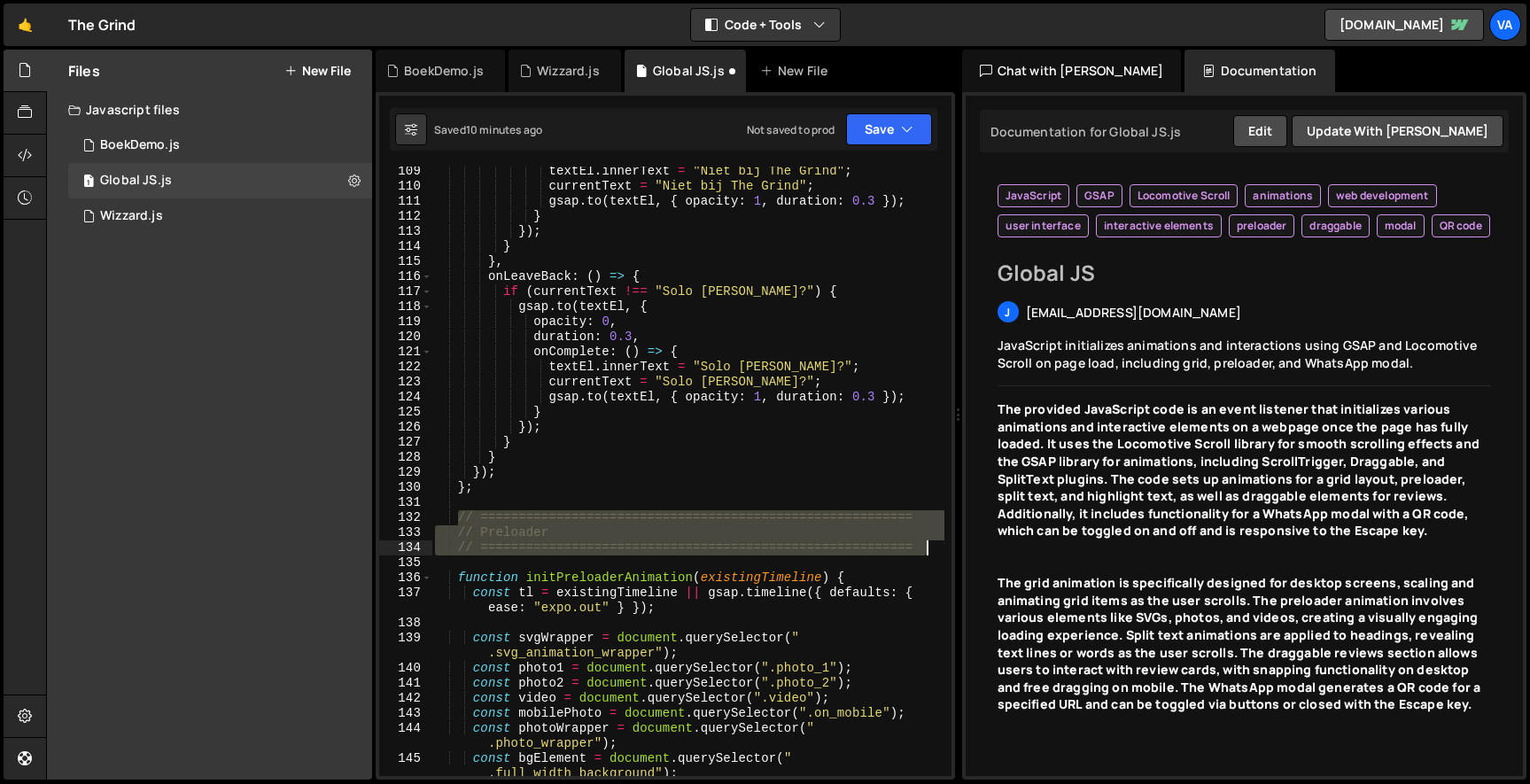
drag, startPoint x: 456, startPoint y: 513, endPoint x: 961, endPoint y: 546, distance: 506.1
click at [961, 546] on div "Files New File Javascript files 1 BoekDemo.js 0 1 Global JS.js 0 1 Wizzard.js 0" at bounding box center [787, 414] width 1483 height 730
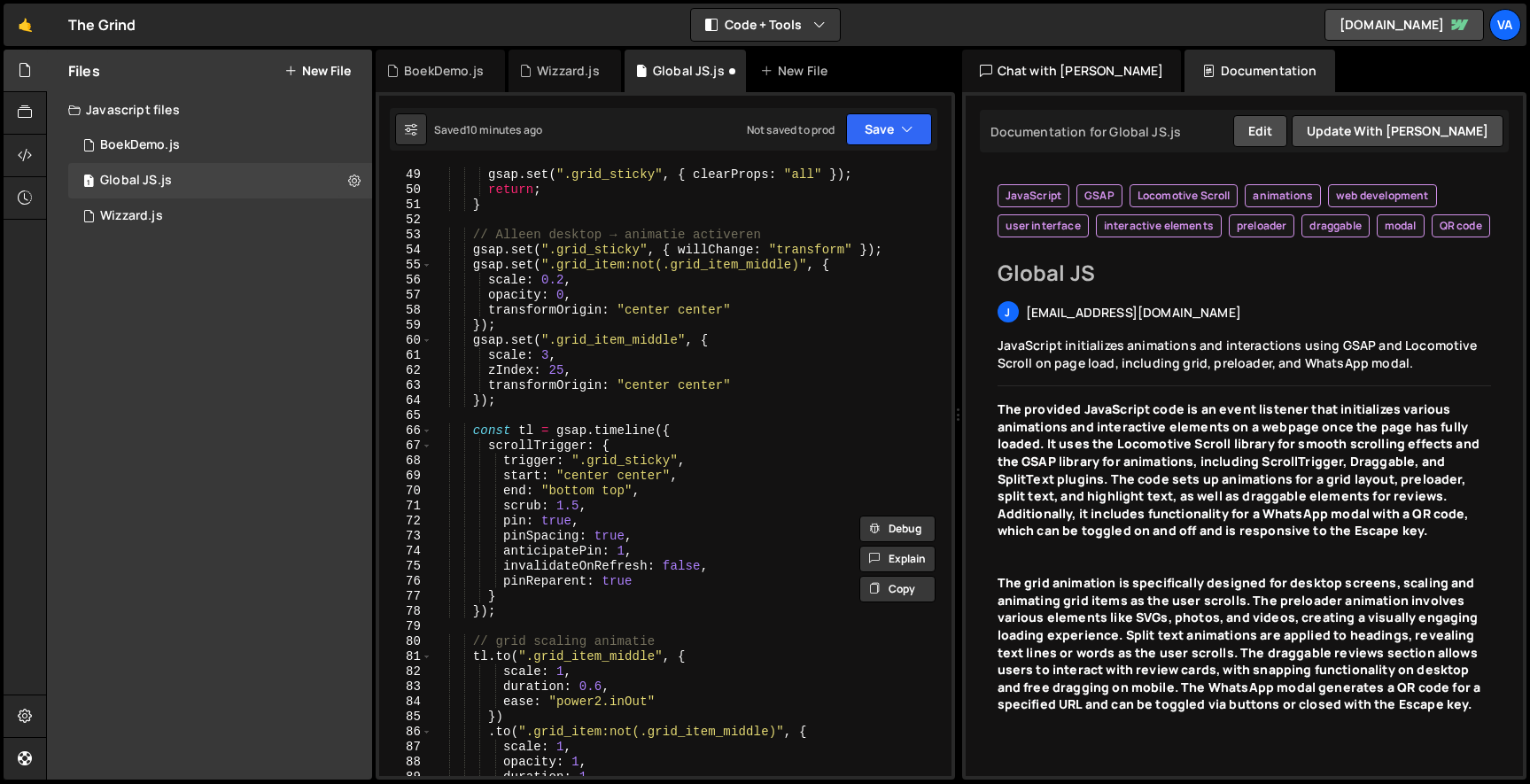
click at [735, 515] on div "gsap . set ( ".grid_item" , { clearProps : "all" , scale : 1 , opacity : 1 , zI…" at bounding box center [688, 464] width 513 height 654
type textarea "pin: true,"
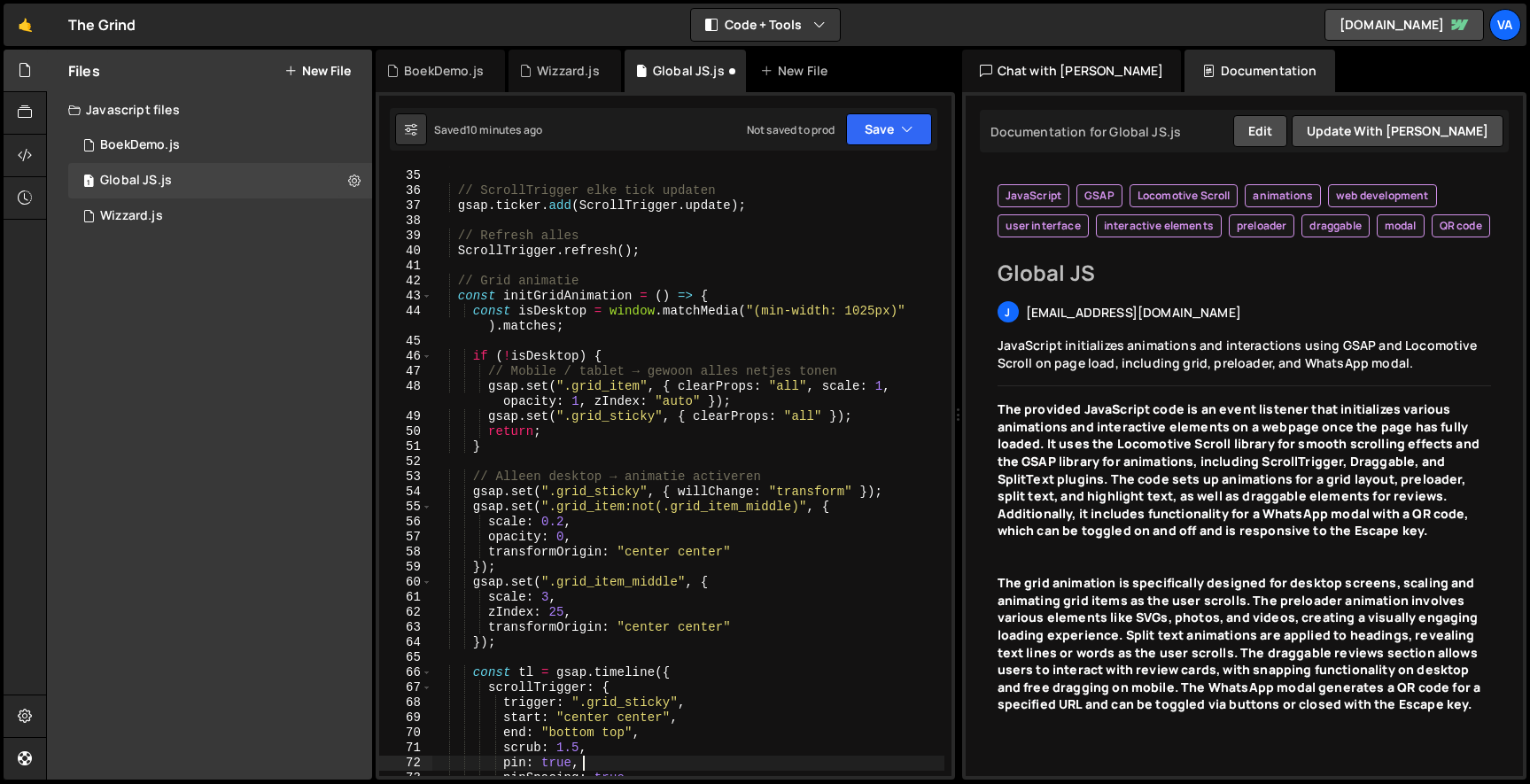
scroll to position [0, 0]
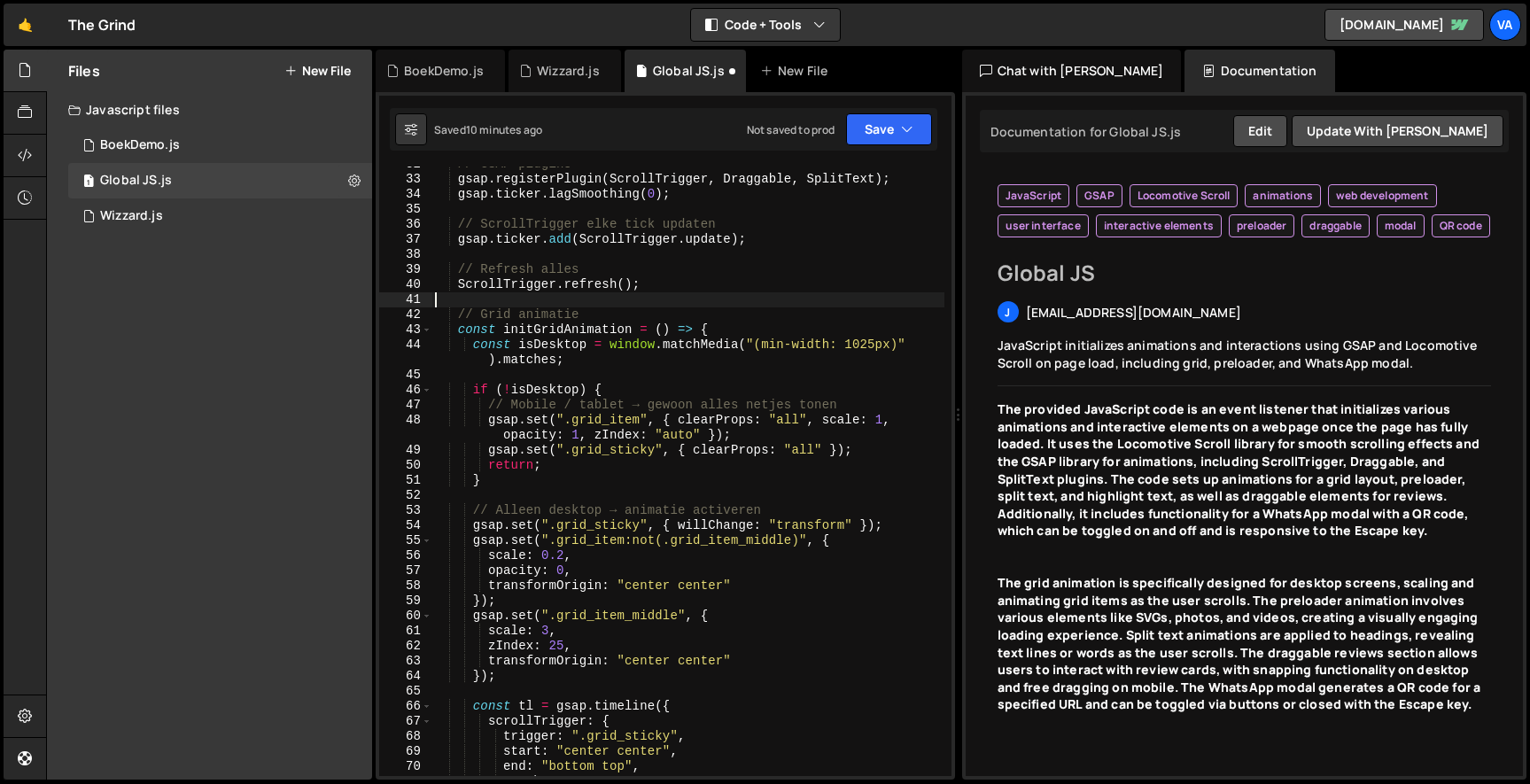
click at [492, 308] on div "// GSAP plugins gsap . registerPlugin ( ScrollTrigger , Draggable , SplitText )…" at bounding box center [688, 476] width 513 height 640
drag, startPoint x: 595, startPoint y: 314, endPoint x: 458, endPoint y: 314, distance: 137.0
click at [458, 314] on div "// GSAP plugins gsap . registerPlugin ( ScrollTrigger , Draggable , SplitText )…" at bounding box center [688, 476] width 513 height 640
paste textarea "========================================================="
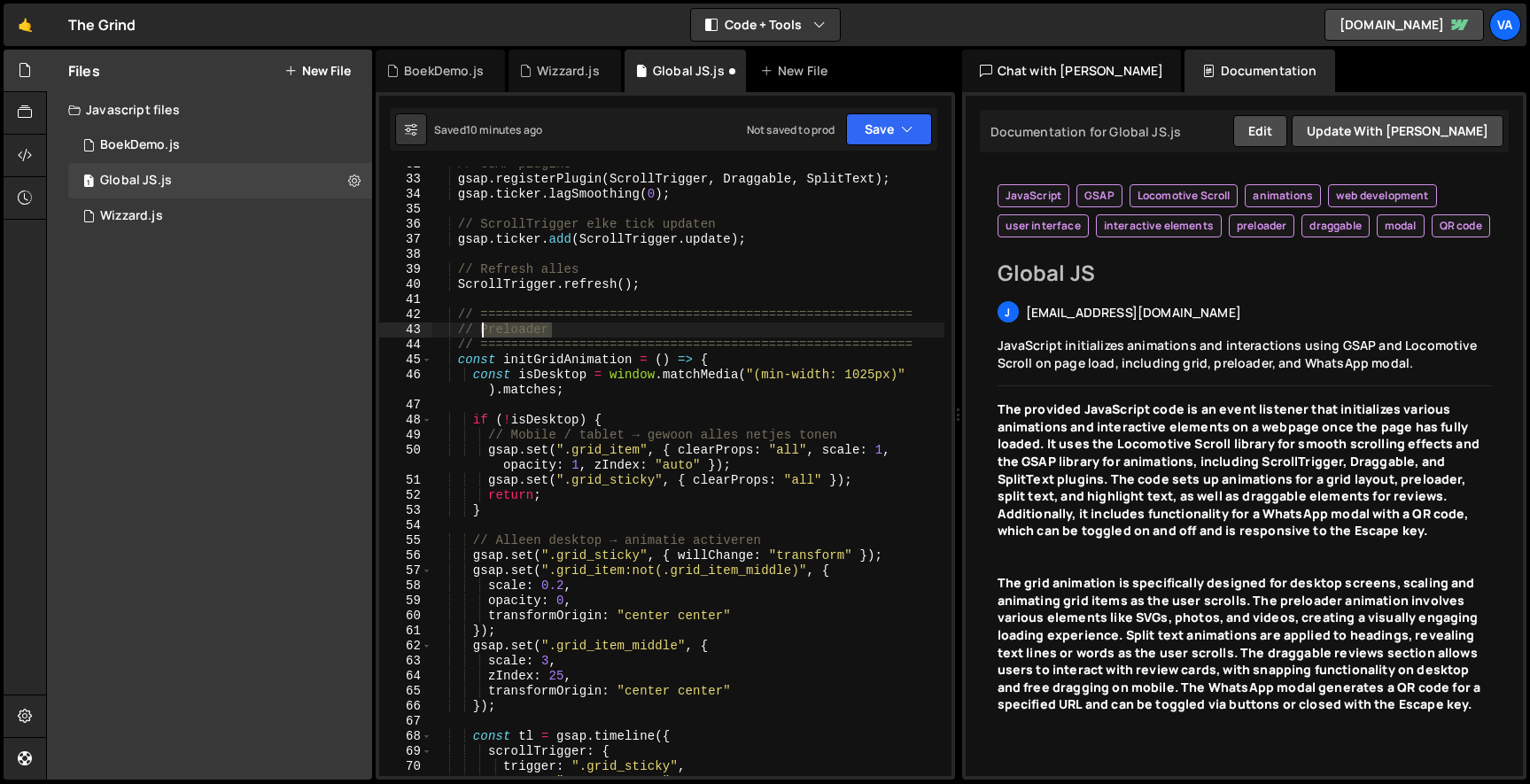
drag, startPoint x: 577, startPoint y: 331, endPoint x: 479, endPoint y: 331, distance: 98.0
click at [479, 331] on div "// GSAP plugins gsap . registerPlugin ( ScrollTrigger , Draggable , SplitText )…" at bounding box center [688, 476] width 513 height 640
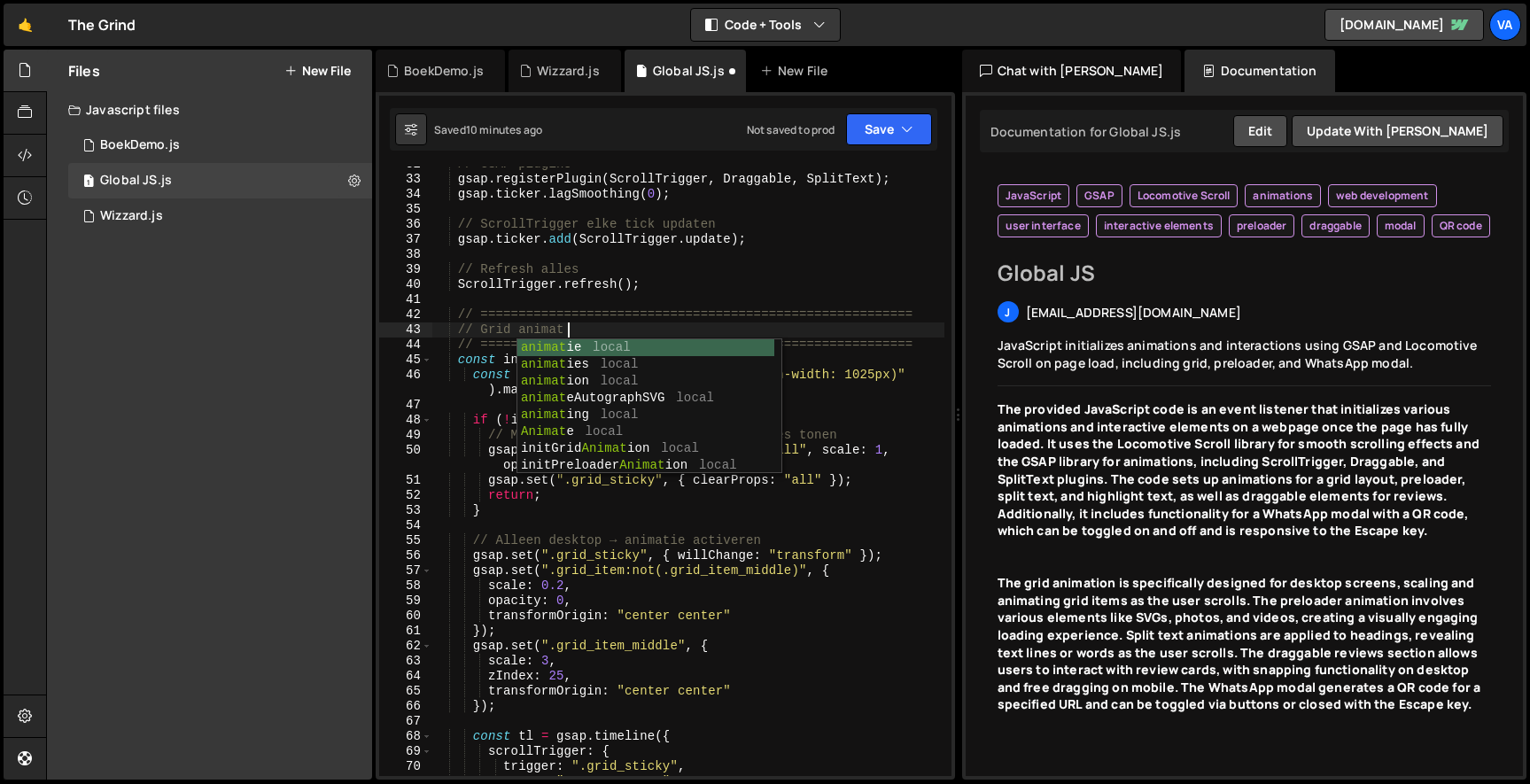
scroll to position [0, 10]
click at [452, 384] on div "// GSAP plugins gsap . registerPlugin ( ScrollTrigger , Draggable , SplitText )…" at bounding box center [688, 476] width 513 height 640
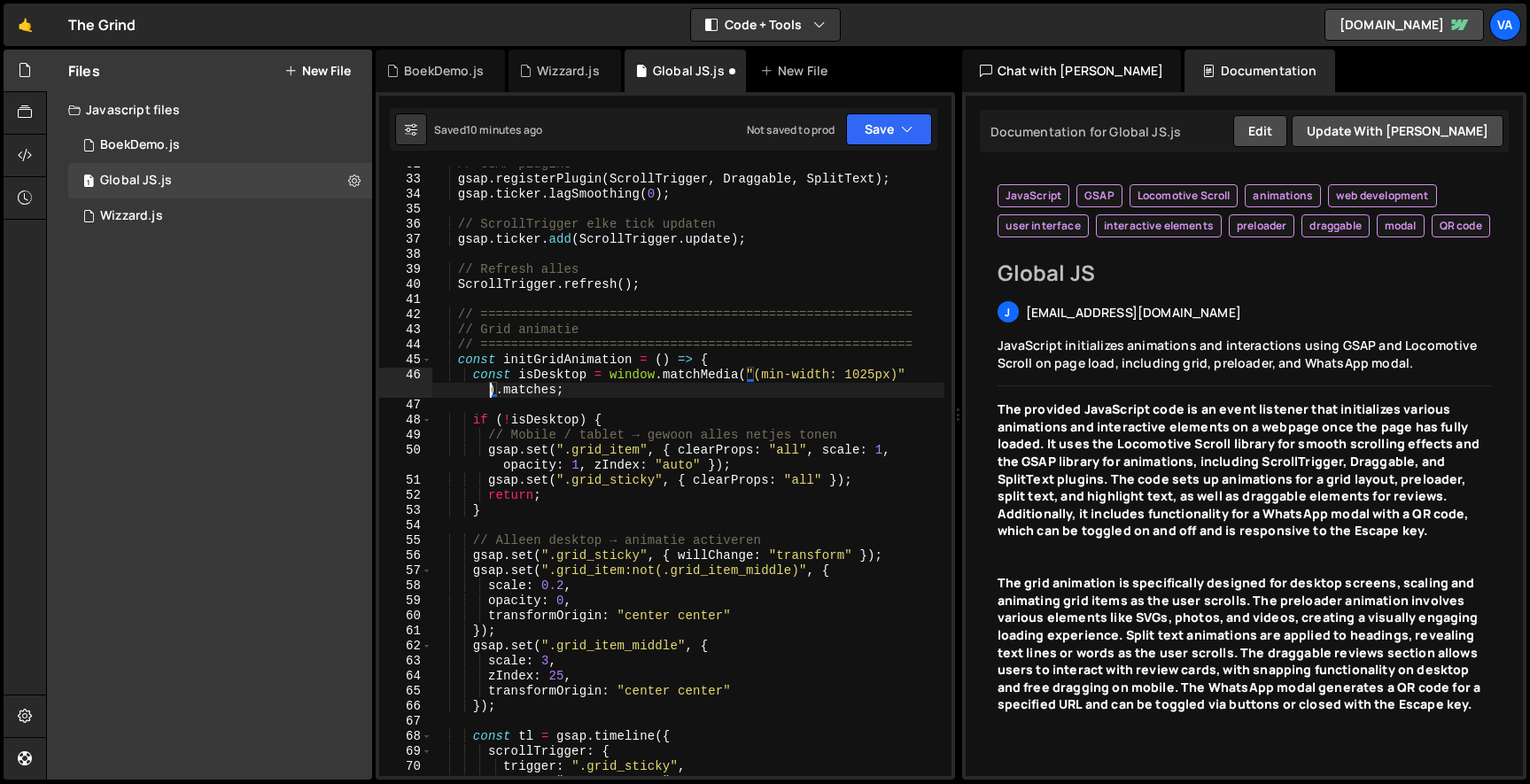
click at [458, 356] on div "// GSAP plugins gsap . registerPlugin ( ScrollTrigger , Draggable , SplitText )…" at bounding box center [688, 476] width 513 height 640
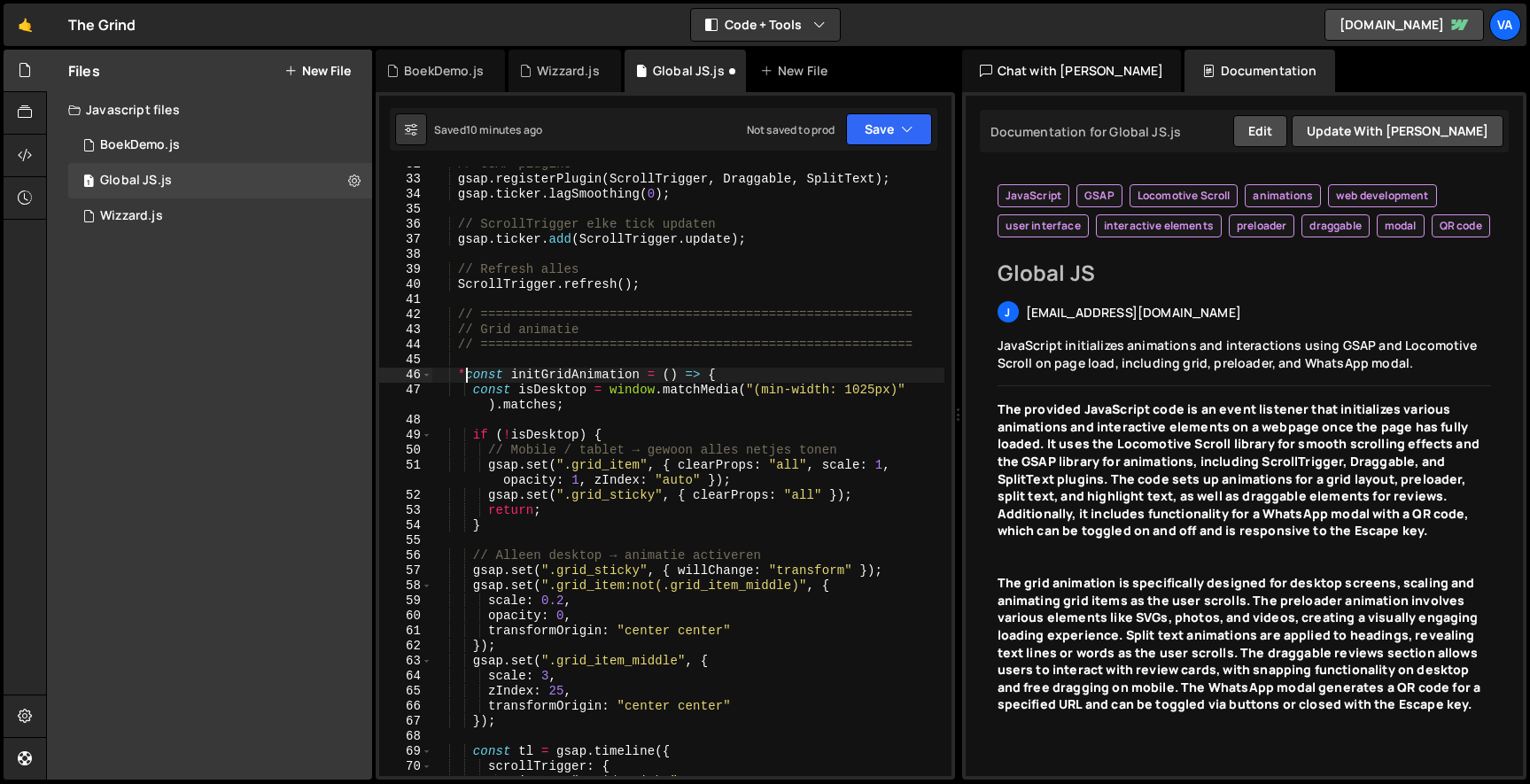
scroll to position [0, 3]
type textarea "/*const initGridAnimation = () => {"
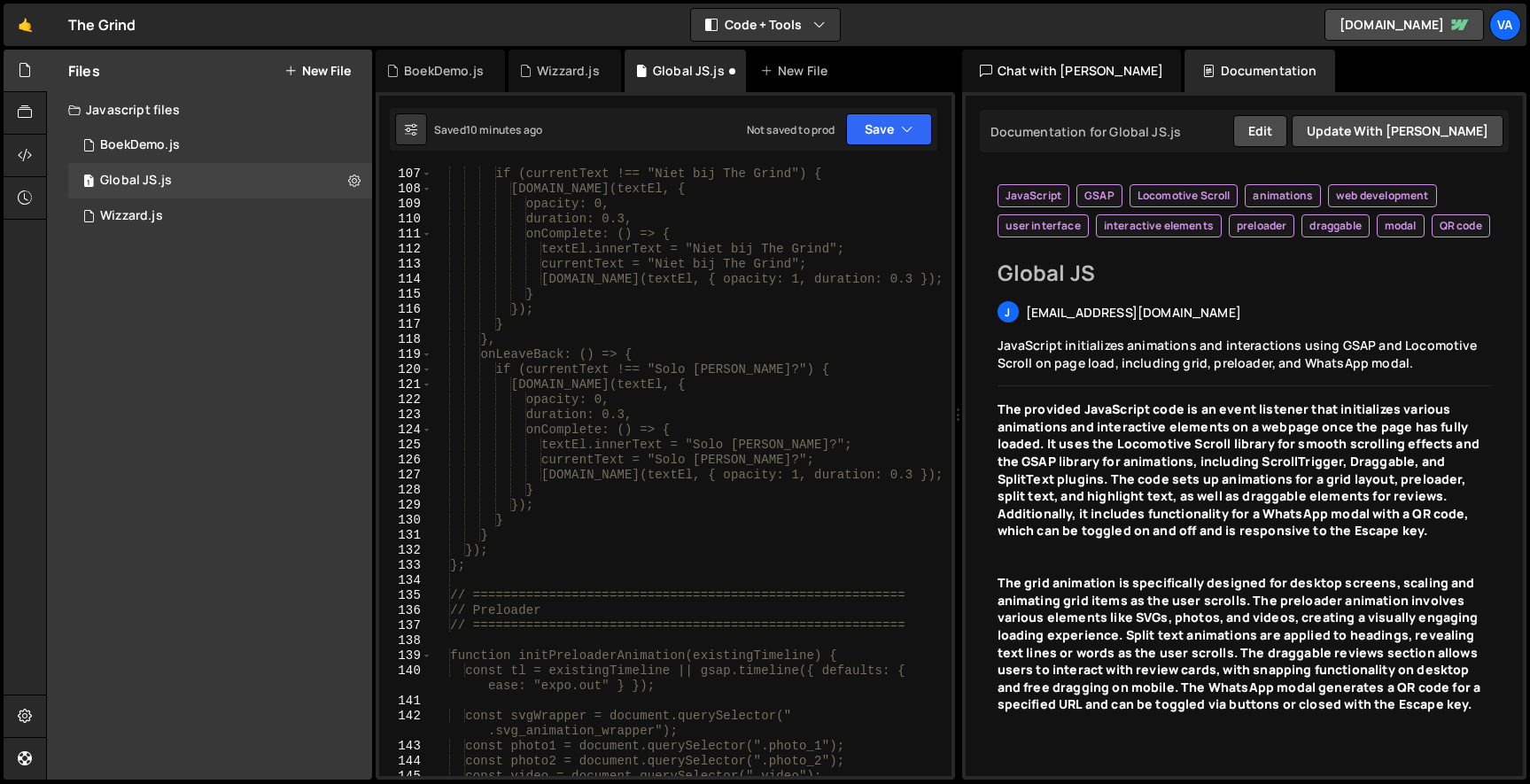
scroll to position [1774, 0]
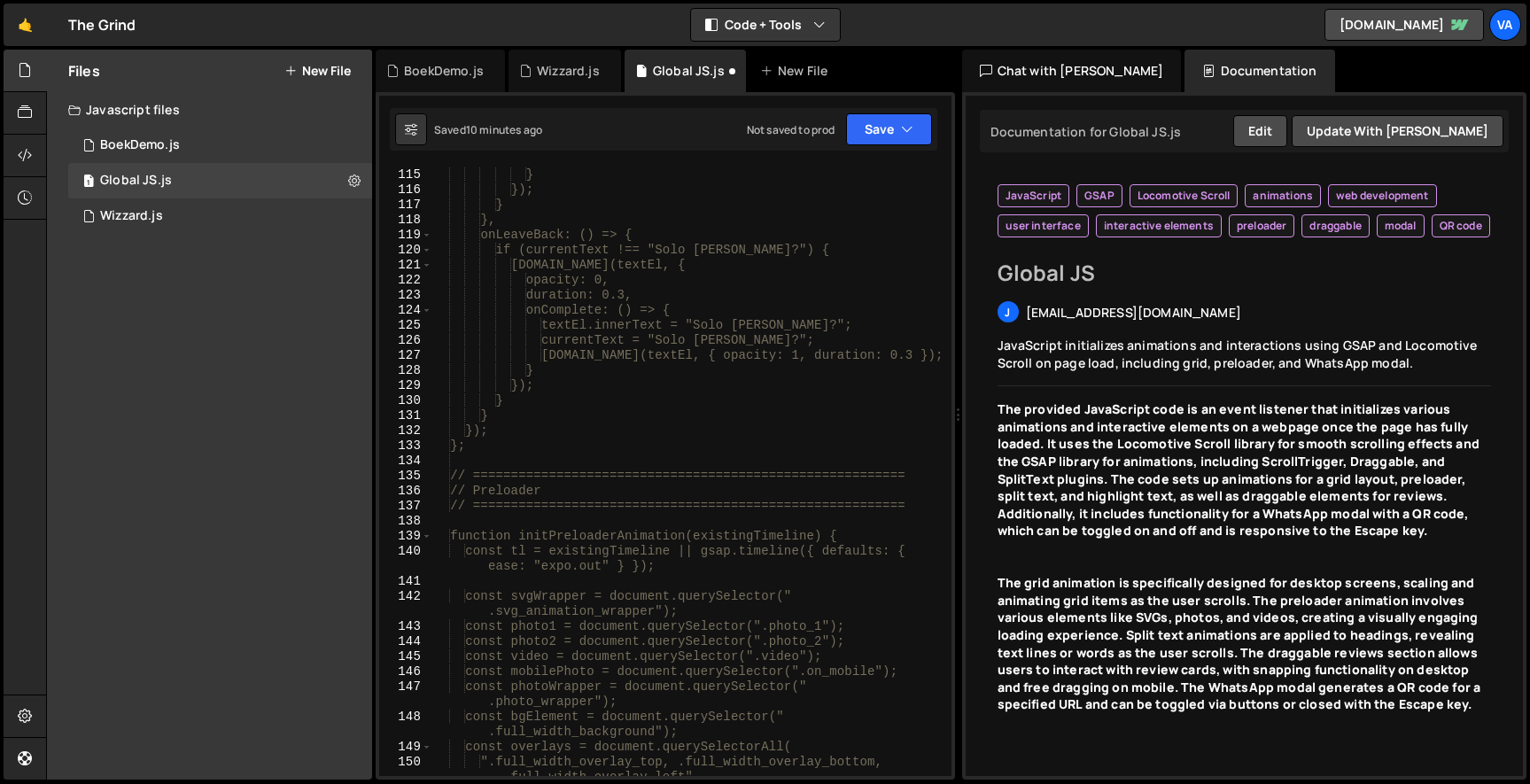
click at [482, 460] on div "[DOMAIN_NAME](textEl, { opacity: 1, duration: 0.3 }); } }); } }, onLeaveBack: (…" at bounding box center [688, 479] width 513 height 654
type textarea "*/"
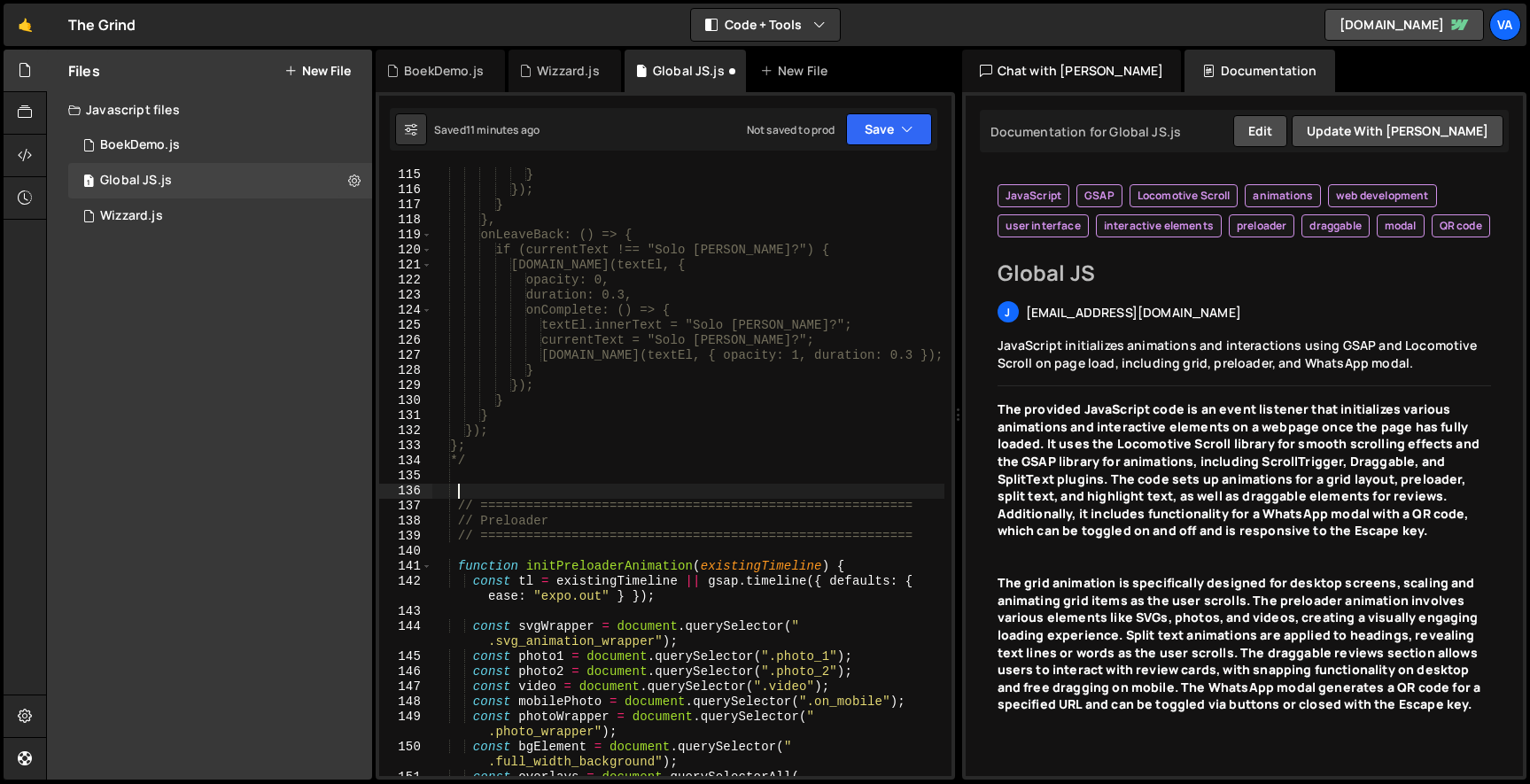
paste textarea
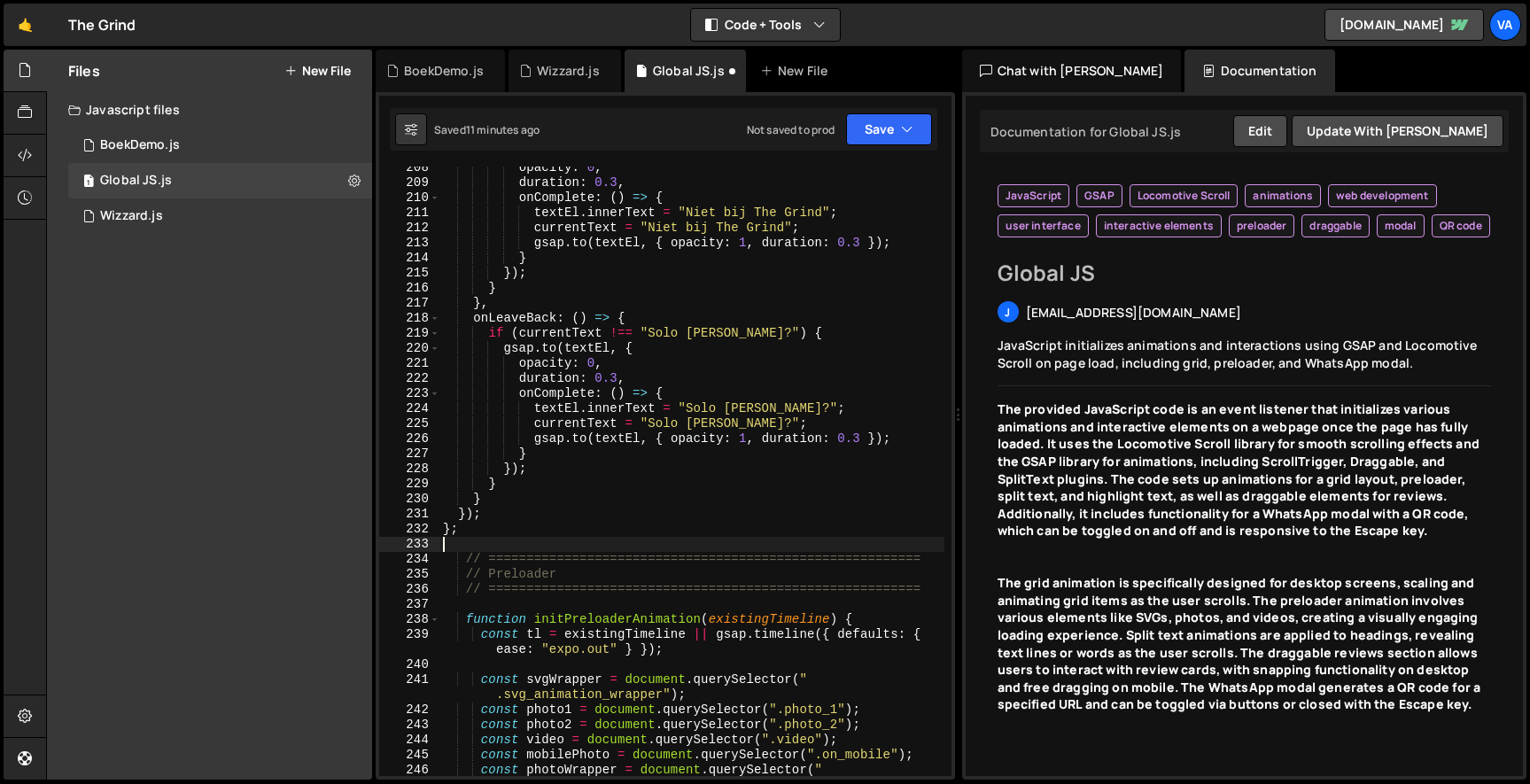
scroll to position [3236, 0]
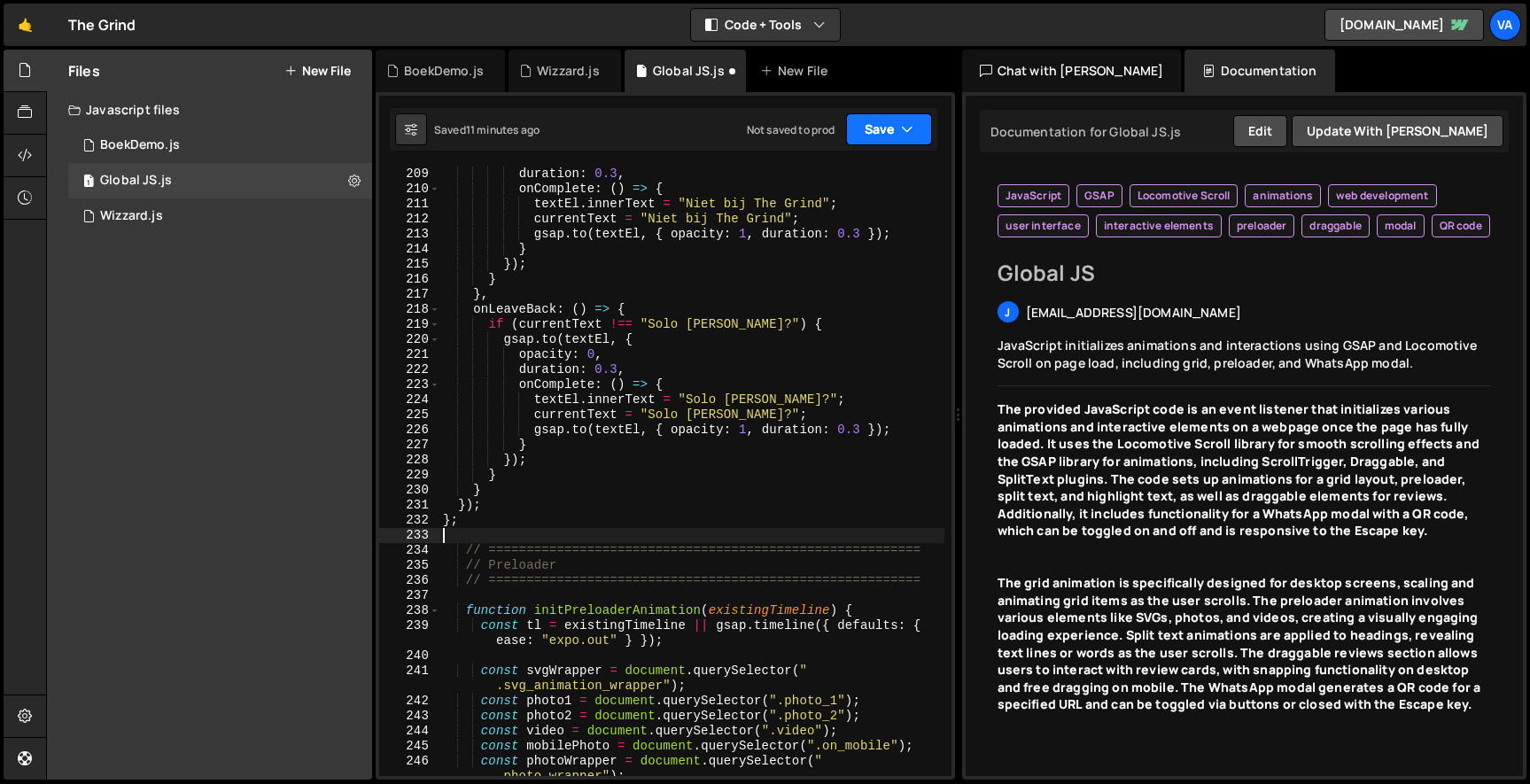
click at [876, 132] on button "Save" at bounding box center [889, 129] width 86 height 32
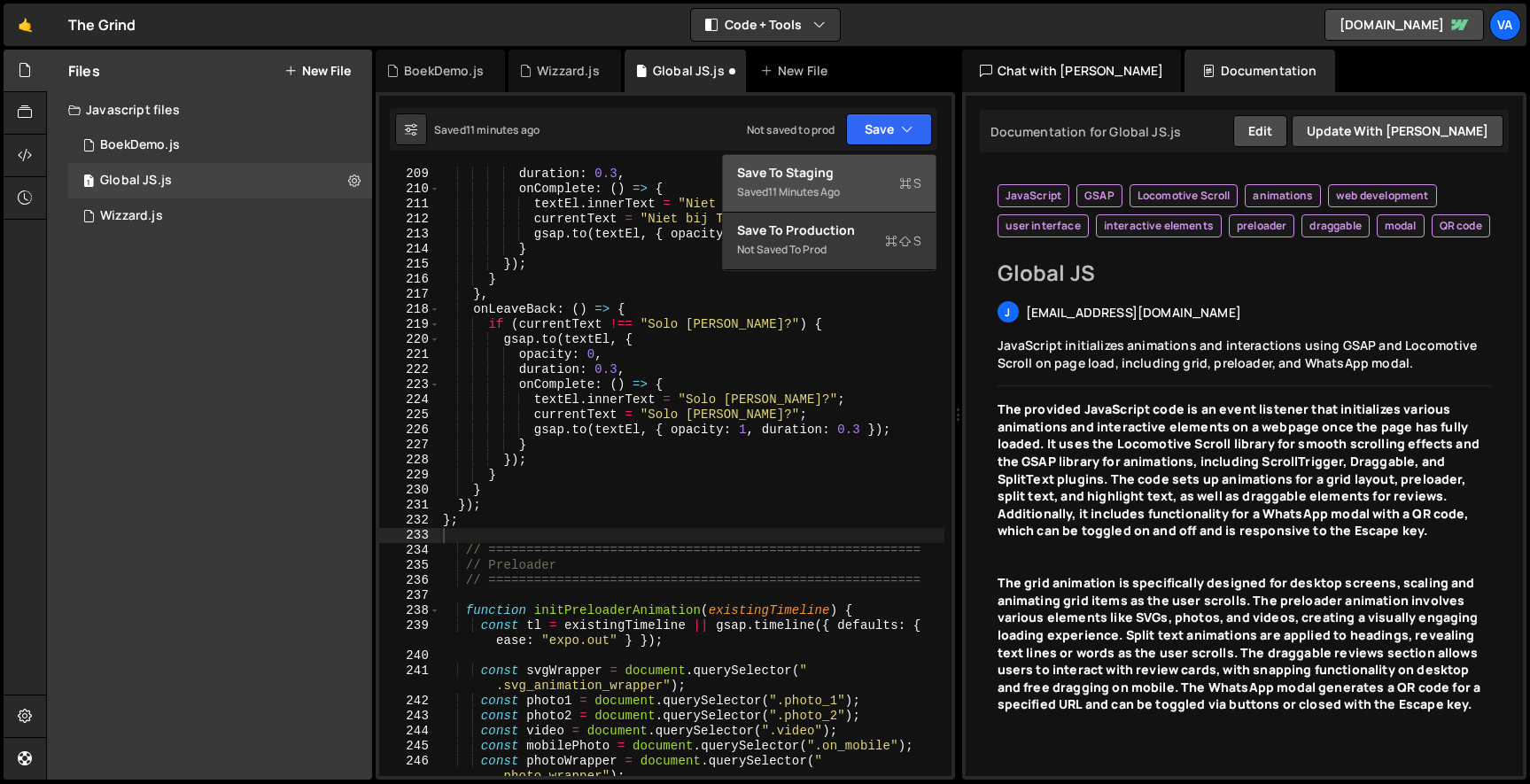
click at [863, 183] on div "Saved 11 minutes ago" at bounding box center [829, 192] width 184 height 21
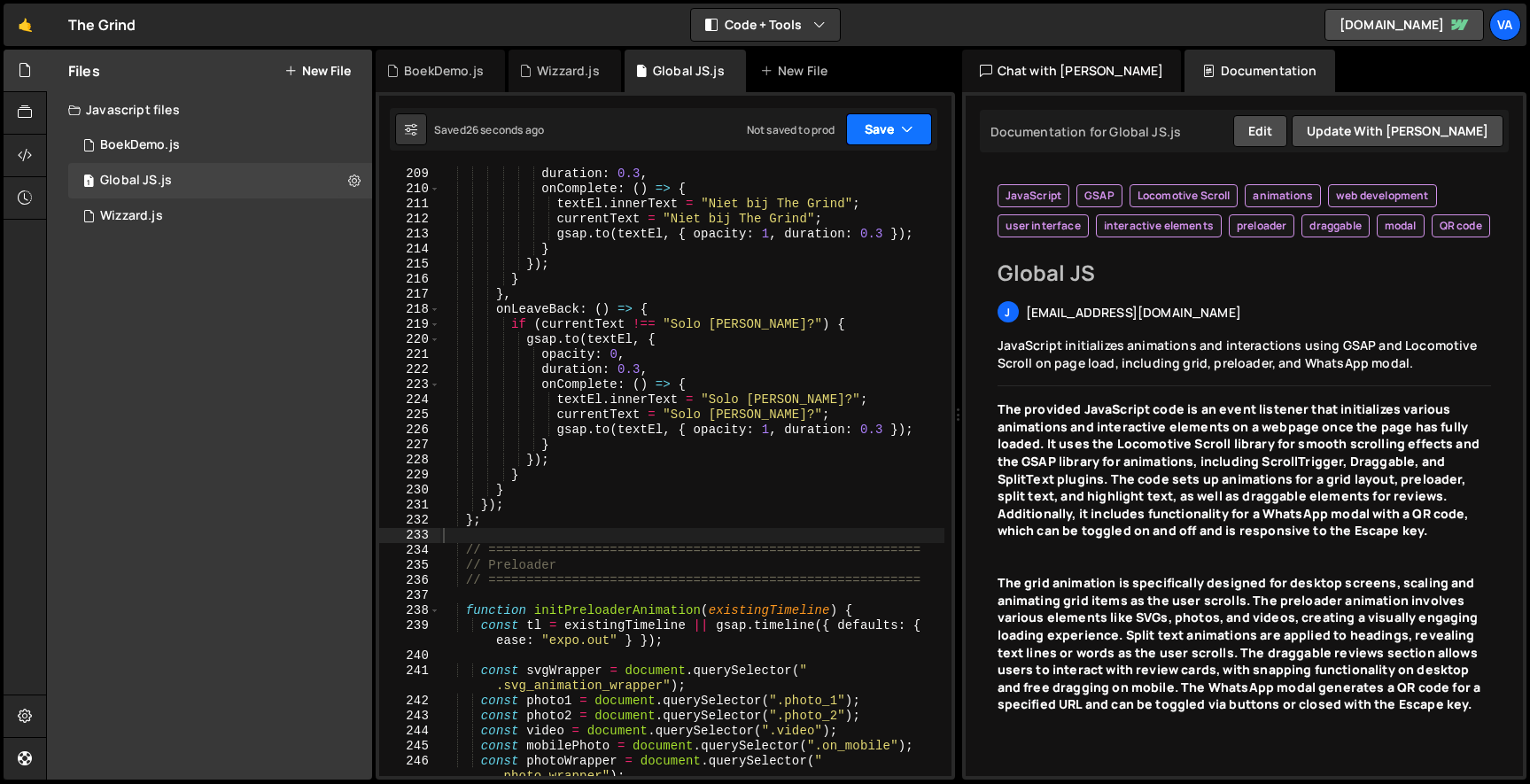
click at [916, 134] on button "Save" at bounding box center [889, 129] width 86 height 32
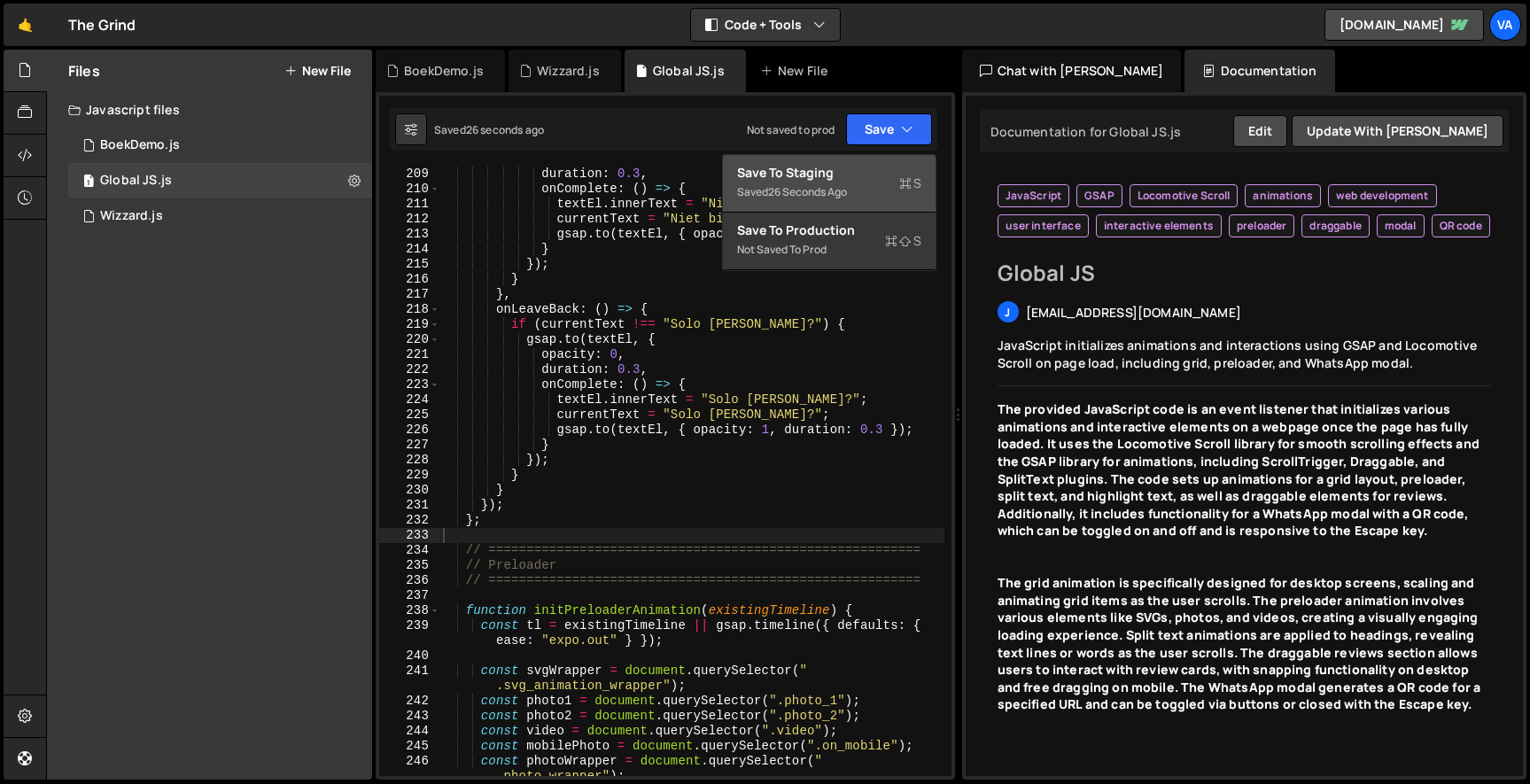
click at [887, 172] on div "Save to Staging S" at bounding box center [829, 172] width 184 height 17
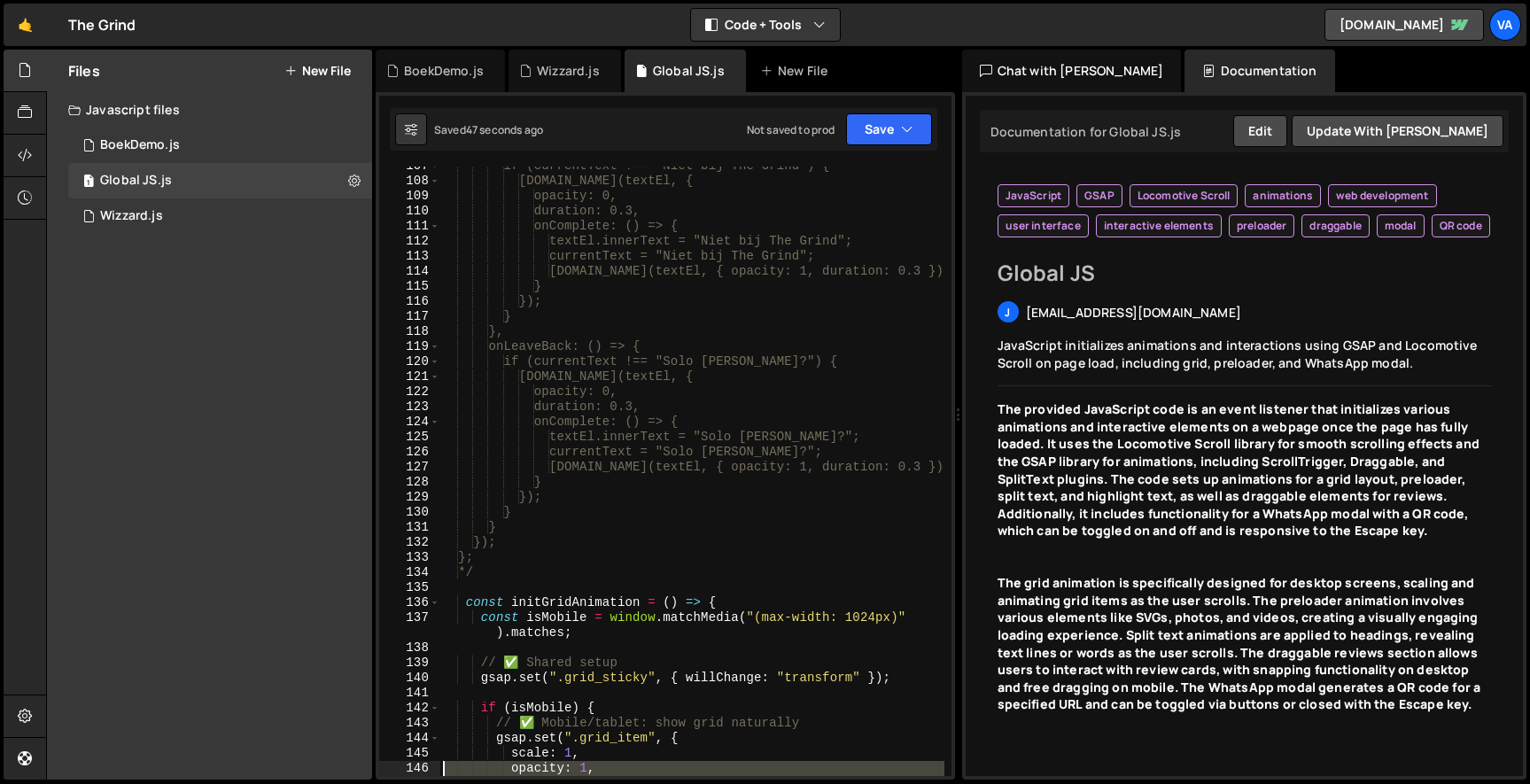
scroll to position [1754, 0]
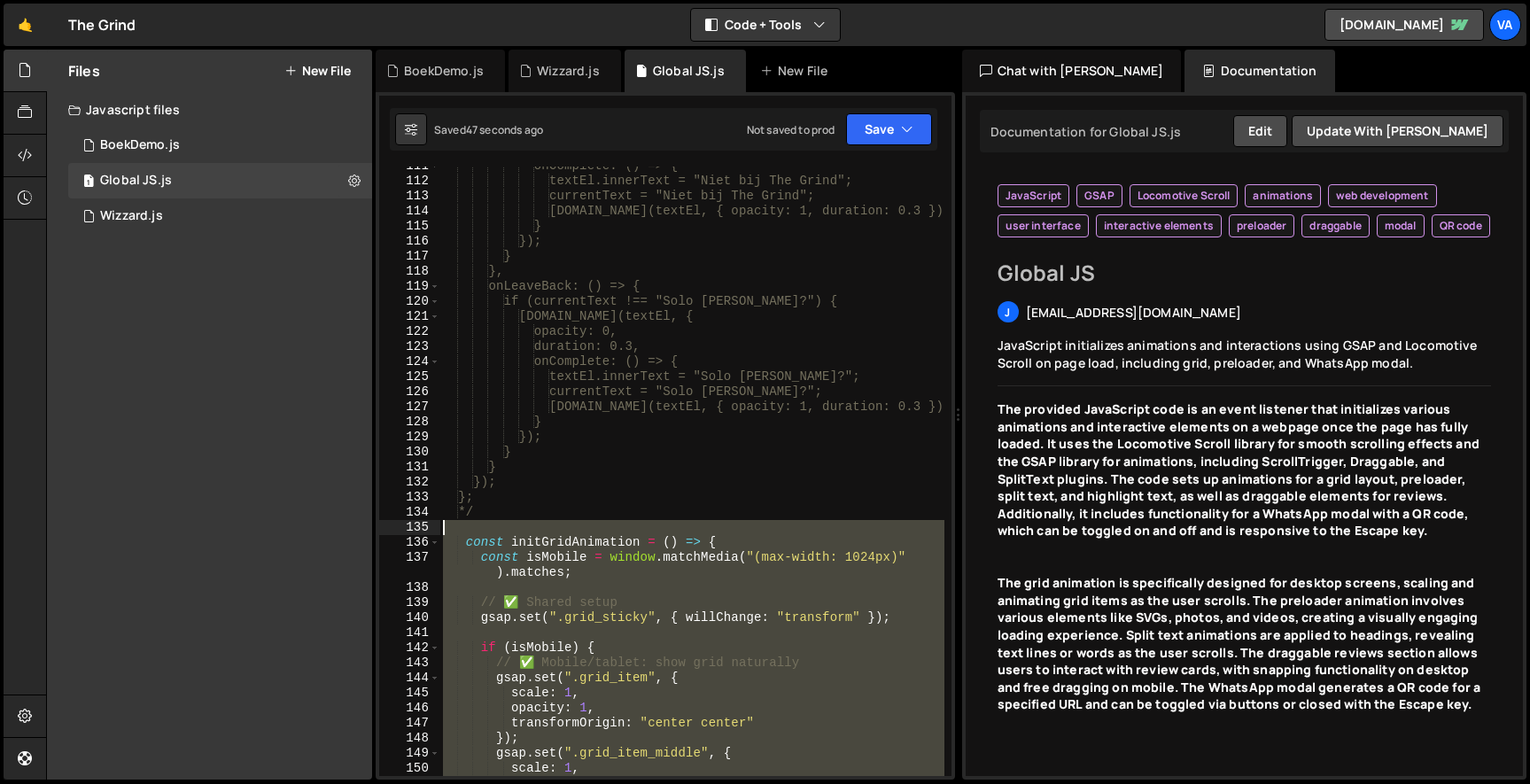
drag, startPoint x: 516, startPoint y: 526, endPoint x: 449, endPoint y: 522, distance: 67.1
click at [449, 523] on div "onComplete: () => { textEl.innerText = "Niet bij The Grind"; currentText = "Nie…" at bounding box center [691, 478] width 505 height 640
type textarea "const initGridAnimation = () => {"
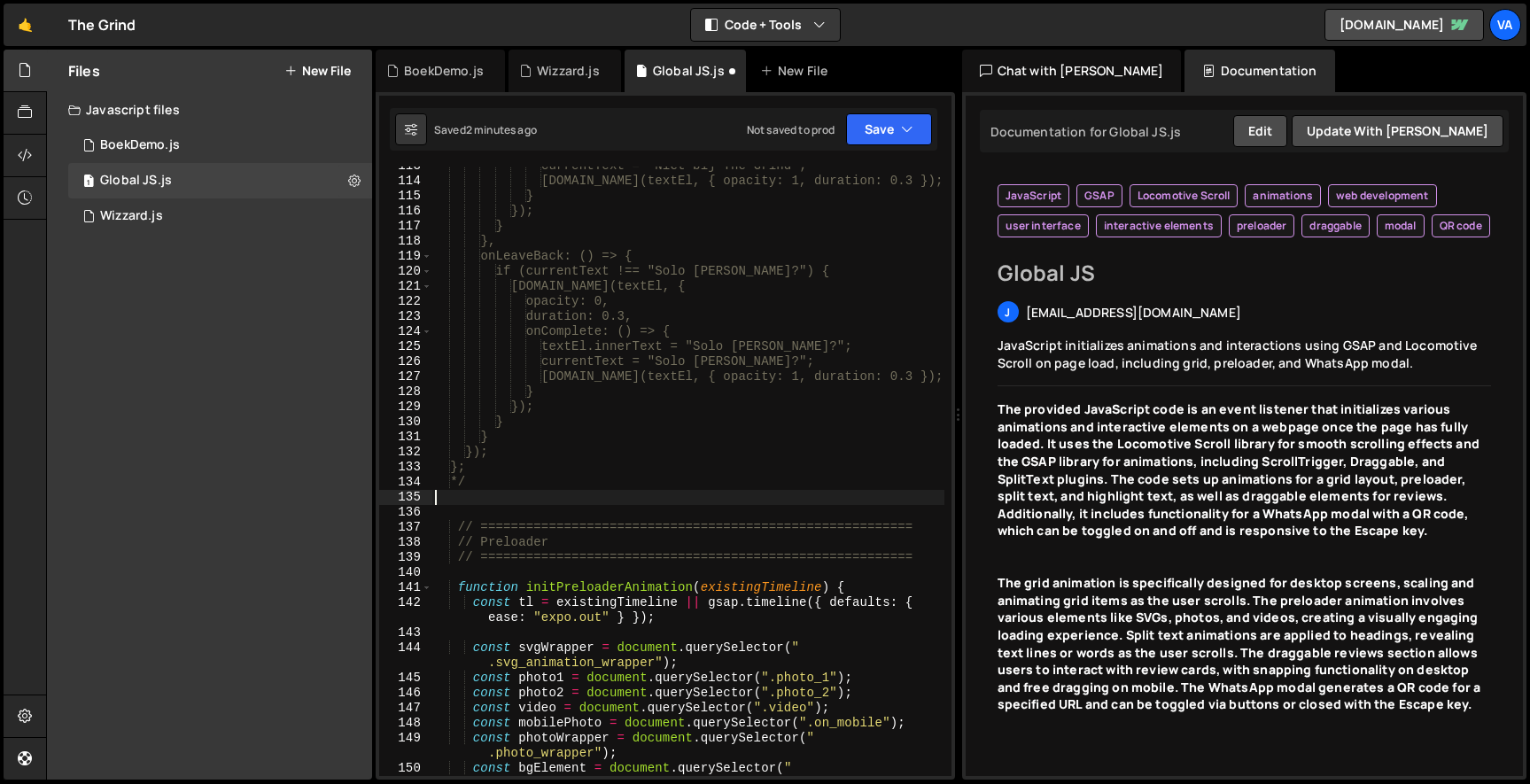
scroll to position [2733, 0]
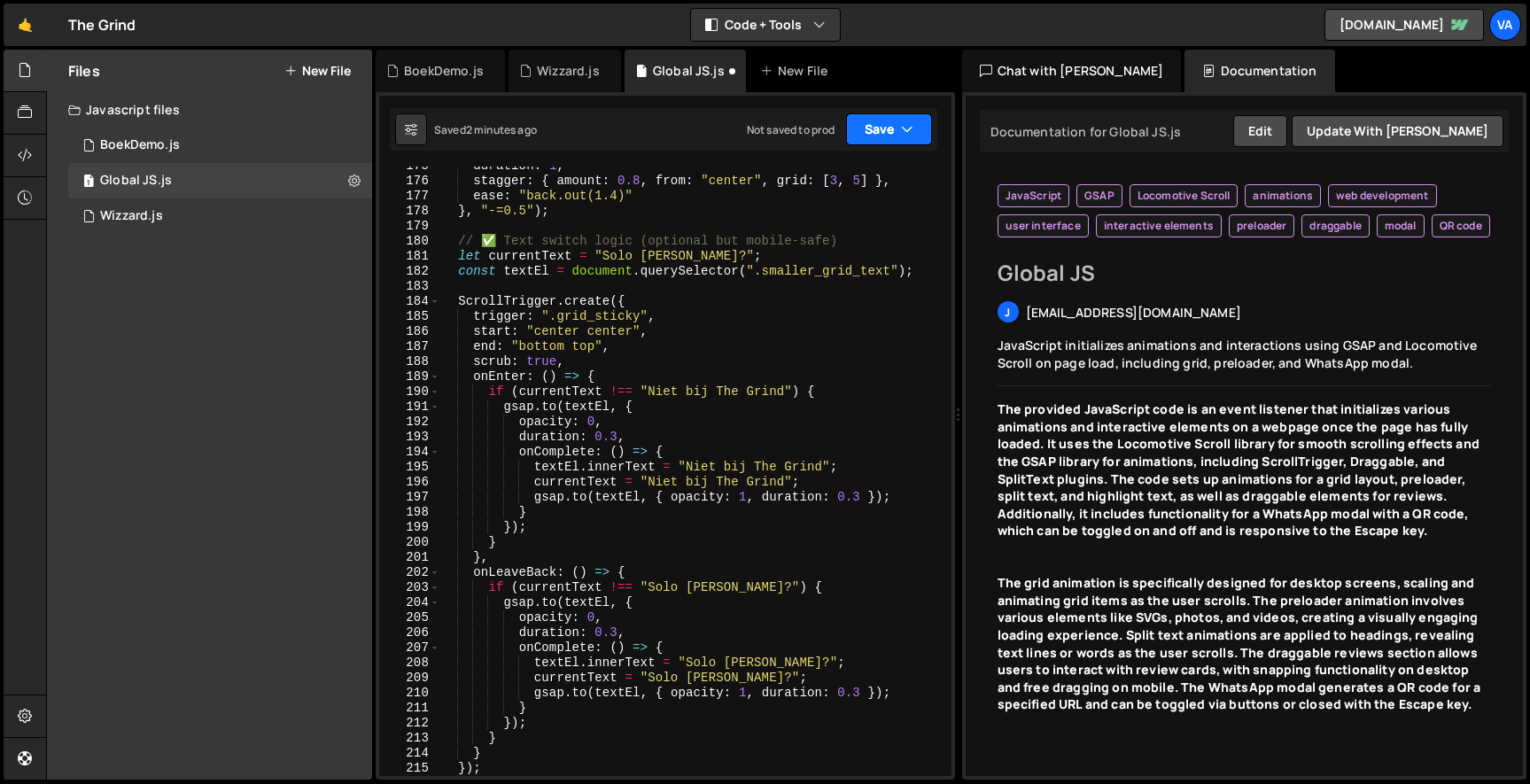
click at [882, 137] on button "Save" at bounding box center [889, 129] width 86 height 32
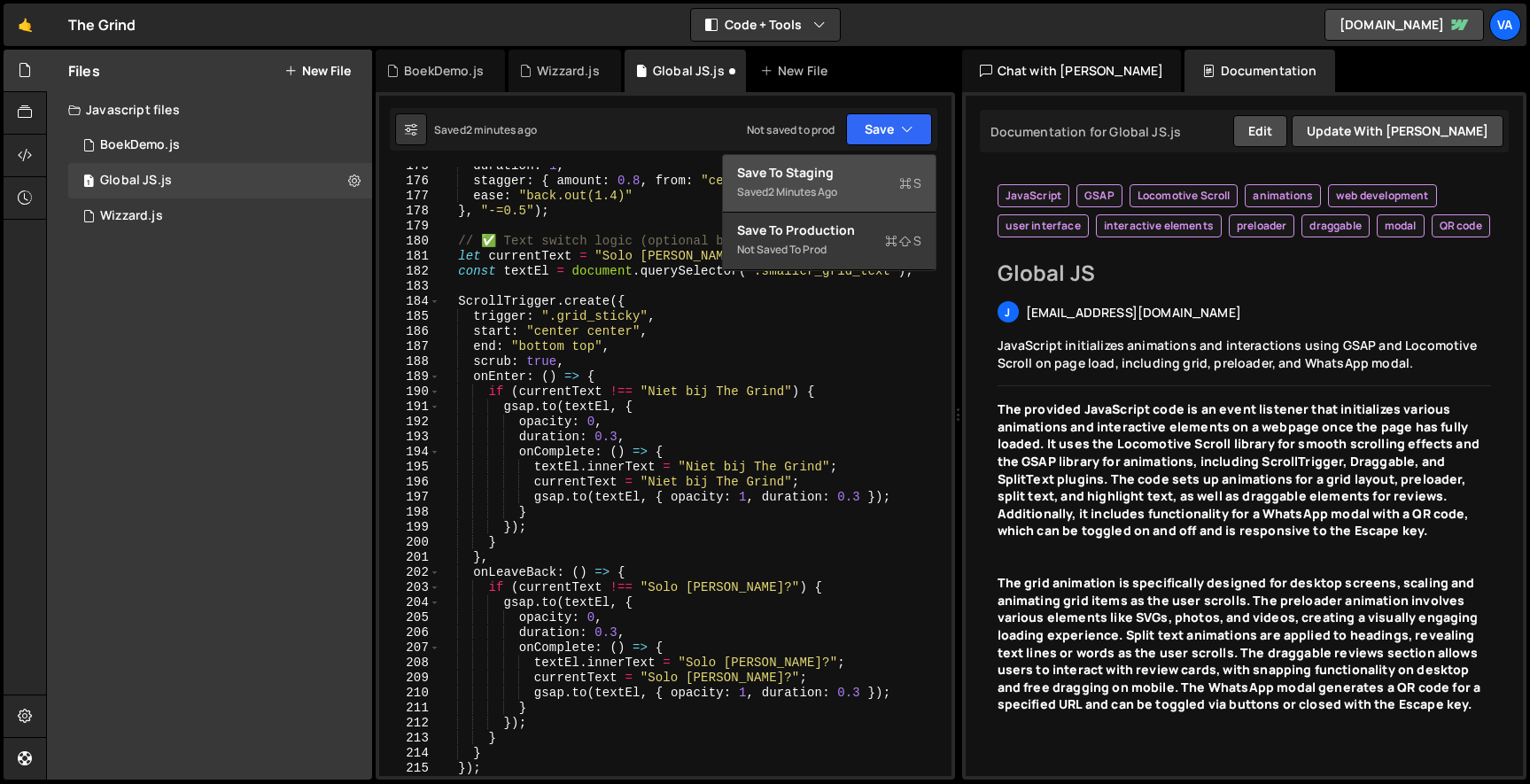
click at [875, 182] on div "Saved 2 minutes ago" at bounding box center [829, 192] width 184 height 21
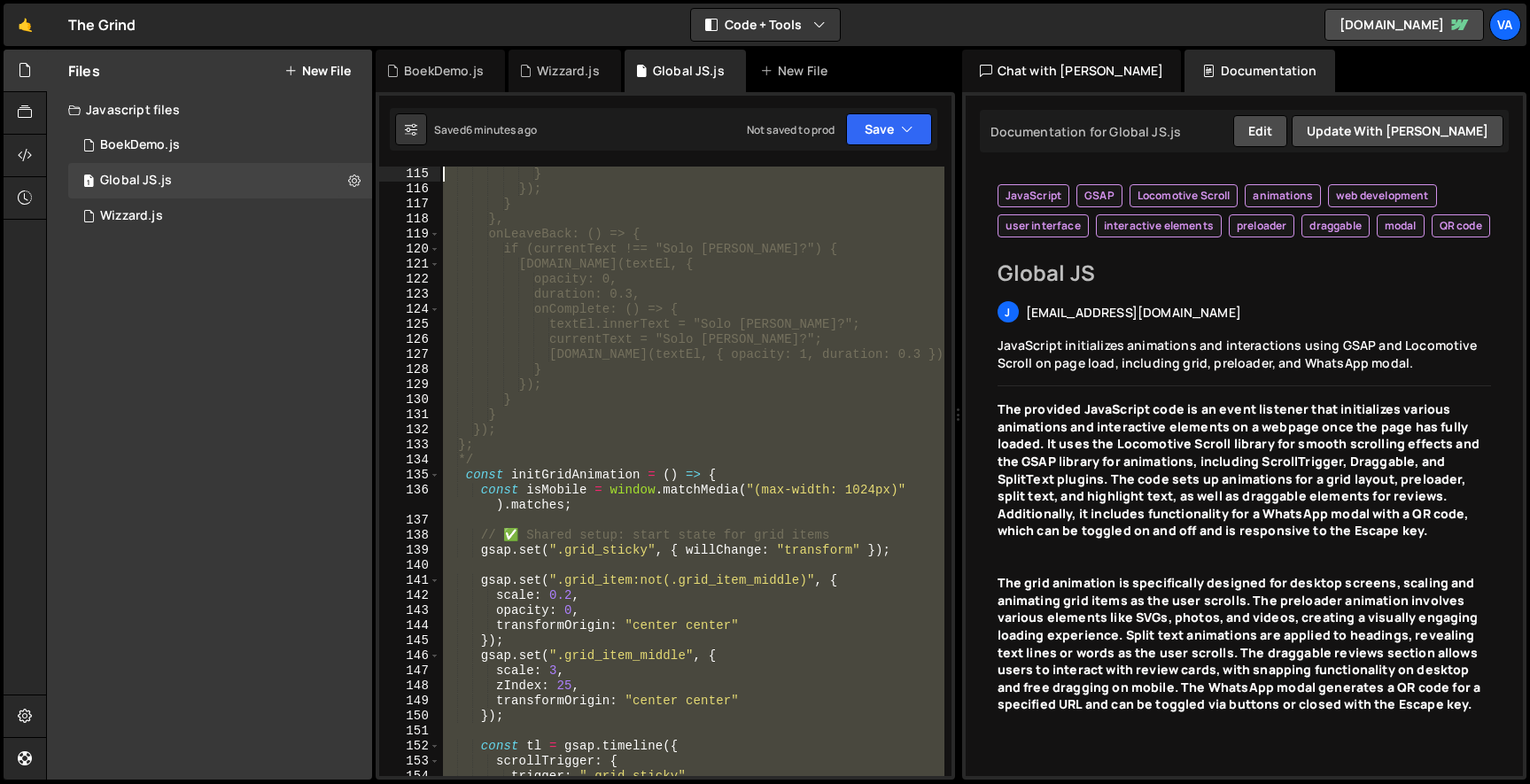
scroll to position [1625, 0]
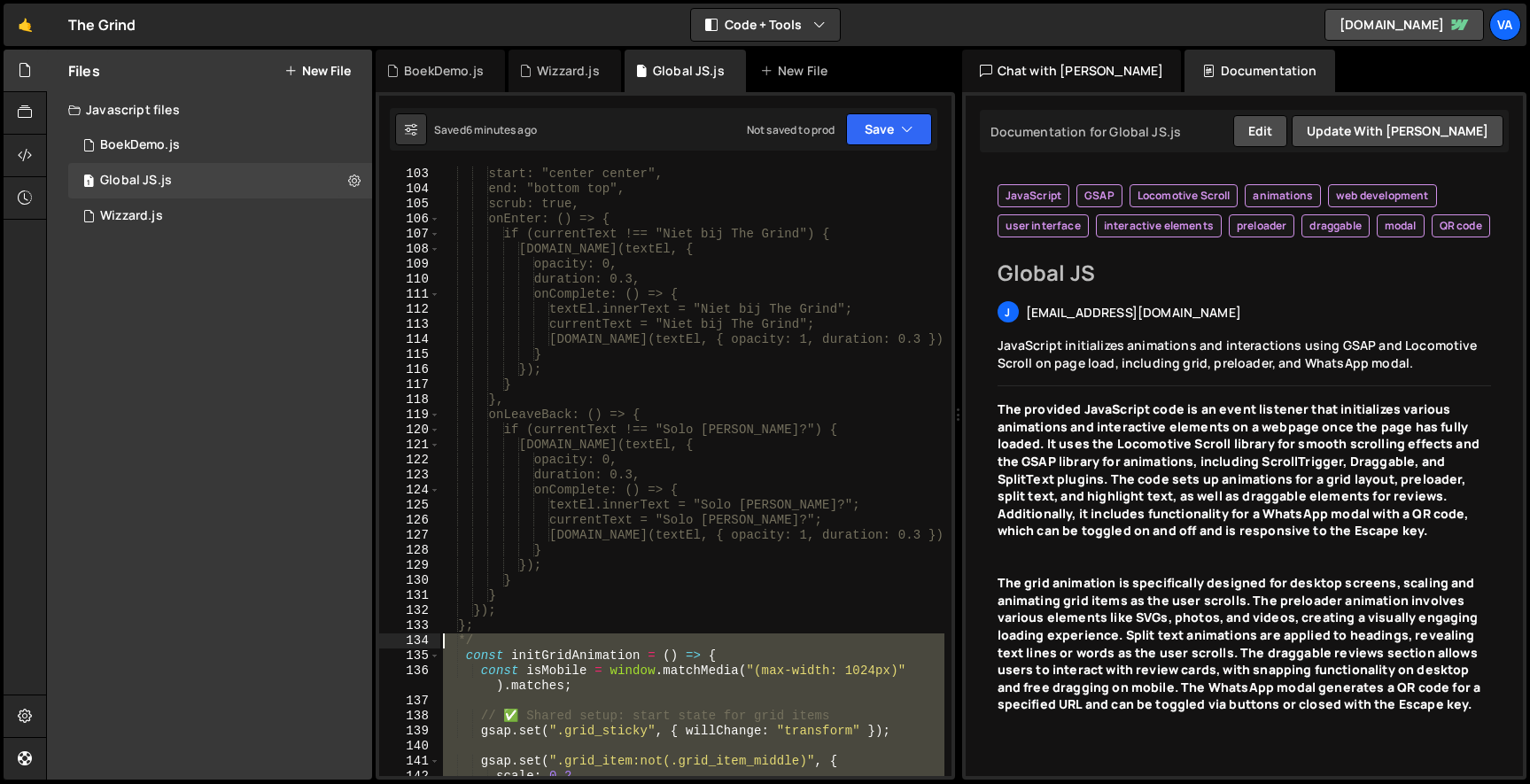
drag, startPoint x: 478, startPoint y: 476, endPoint x: 443, endPoint y: 634, distance: 161.8
click at [443, 634] on div "start: "center center", end: "bottom top", scrub: true, onEnter: () => { if (cu…" at bounding box center [691, 486] width 505 height 640
type textarea "const initGridAnimation = () => { const isMobile = window.matchMedia("(max-widt…"
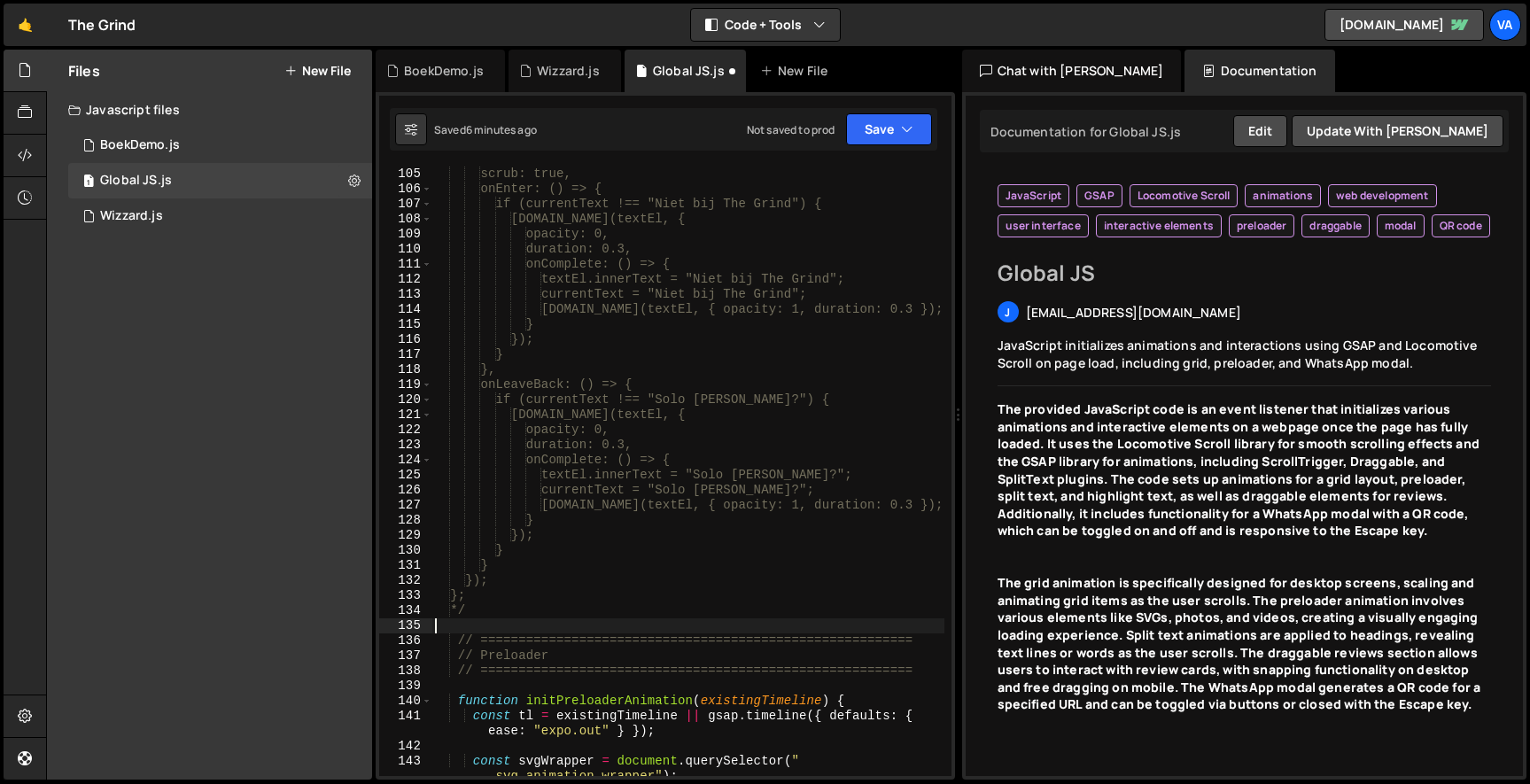
scroll to position [2778, 0]
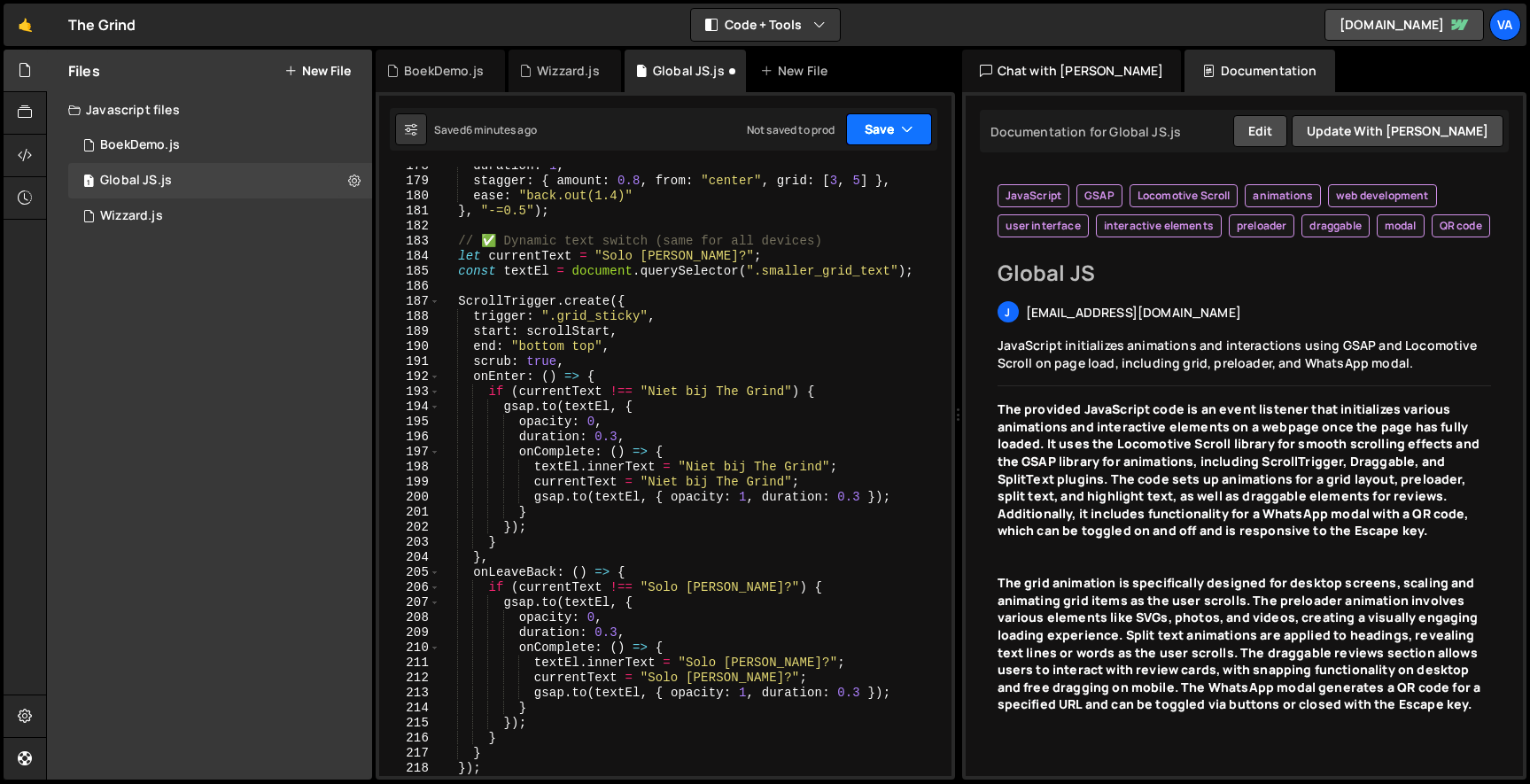
click at [883, 136] on button "Save" at bounding box center [889, 129] width 86 height 32
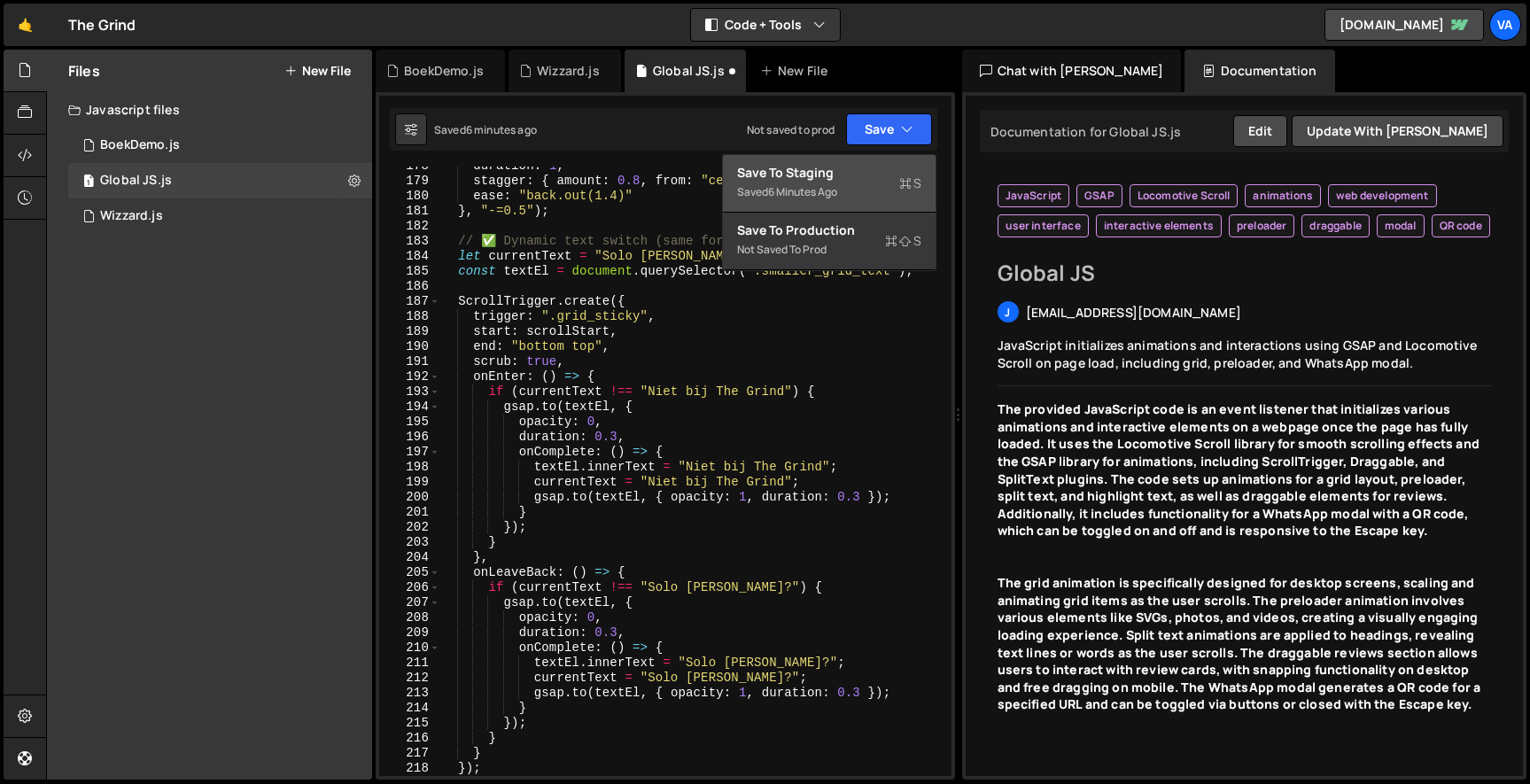
click at [866, 178] on div "Save to Staging S" at bounding box center [829, 172] width 184 height 17
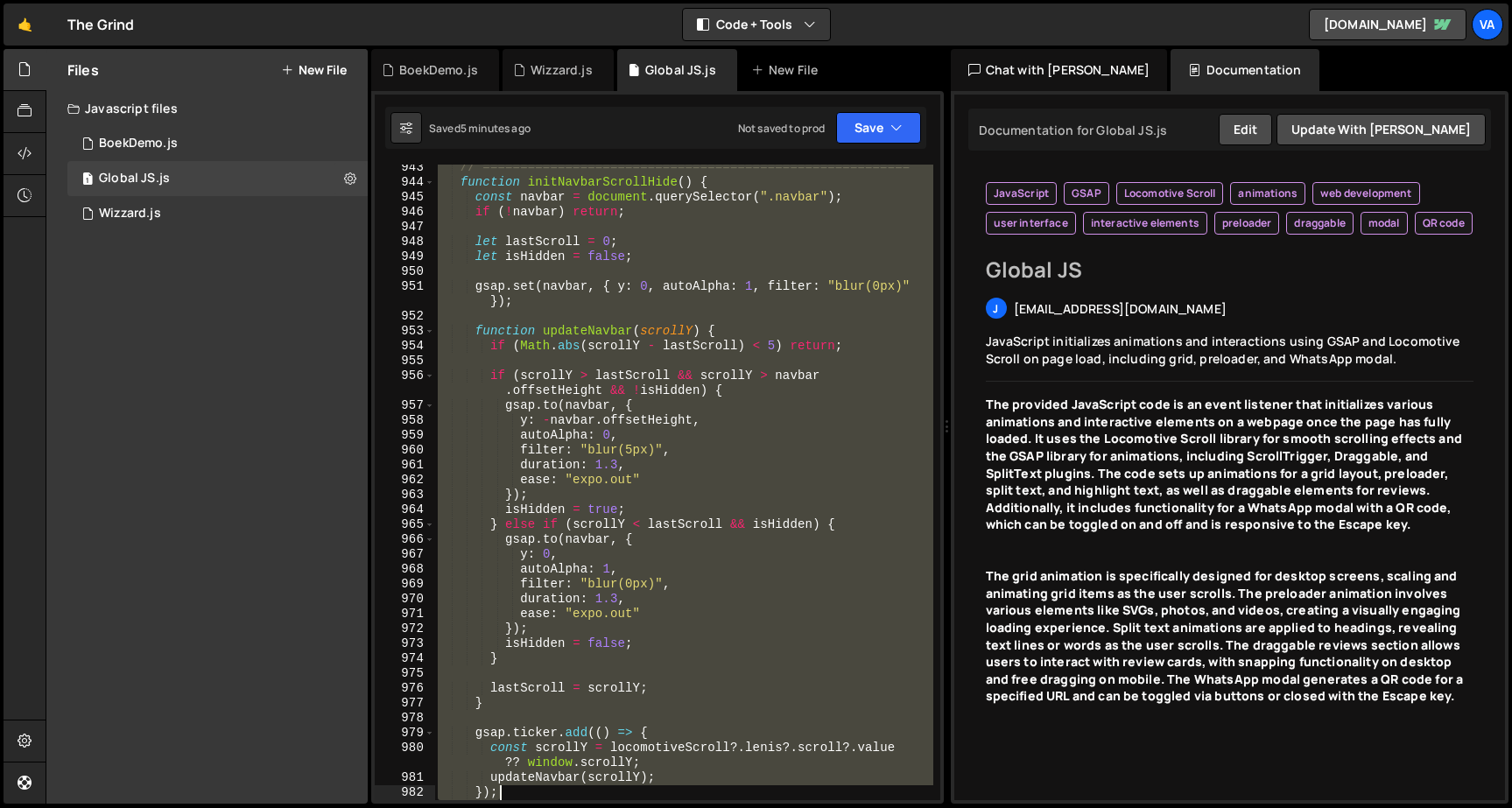
scroll to position [15965, 0]
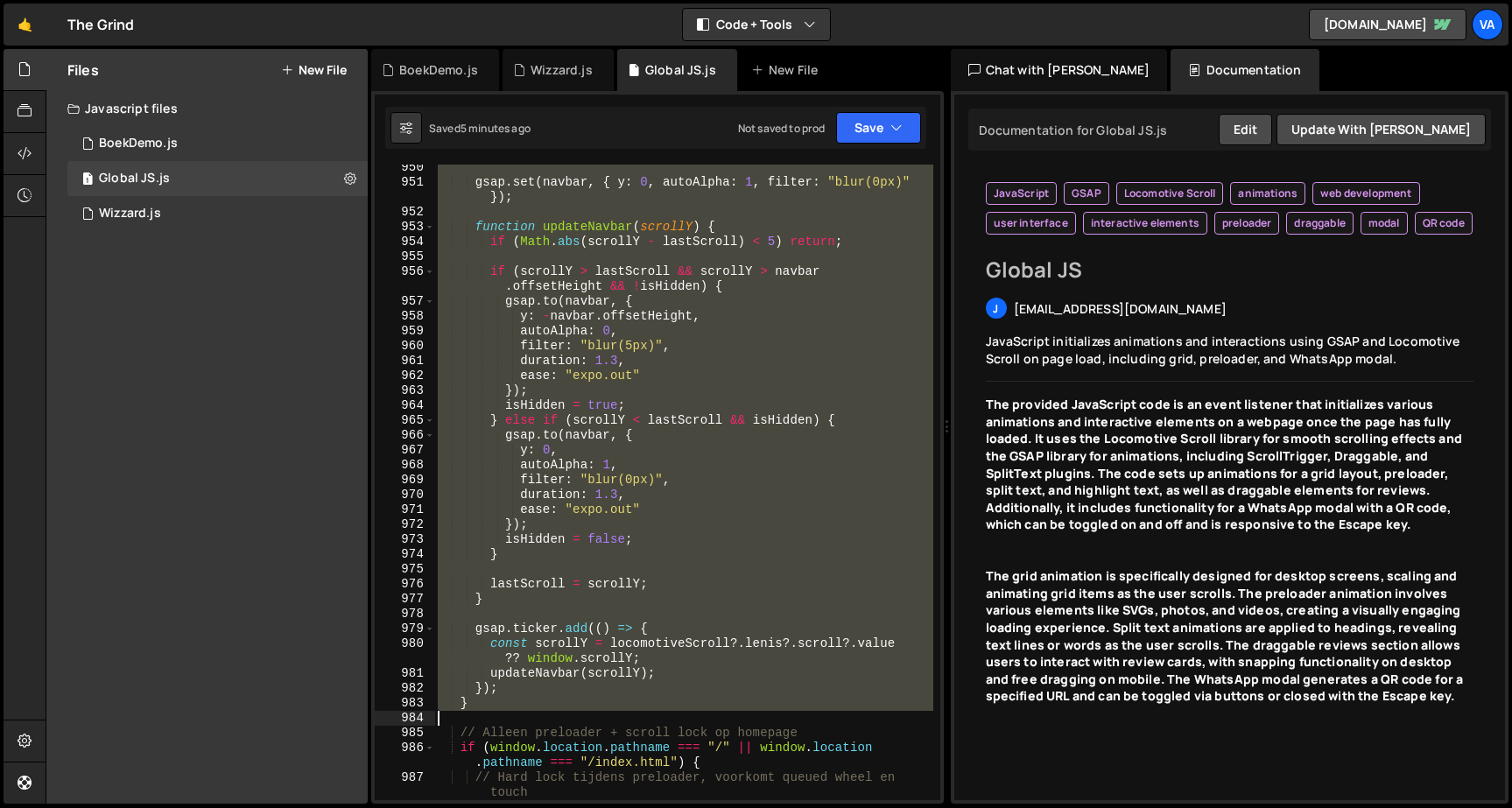
drag, startPoint x: 456, startPoint y: 262, endPoint x: 514, endPoint y: 712, distance: 453.7
click at [514, 712] on div "gsap . set ( navbar , { y : 0 , autoAlpha : 1 , filter : "blur(0px)" }) ; funct…" at bounding box center [683, 492] width 499 height 665
type textarea "}"
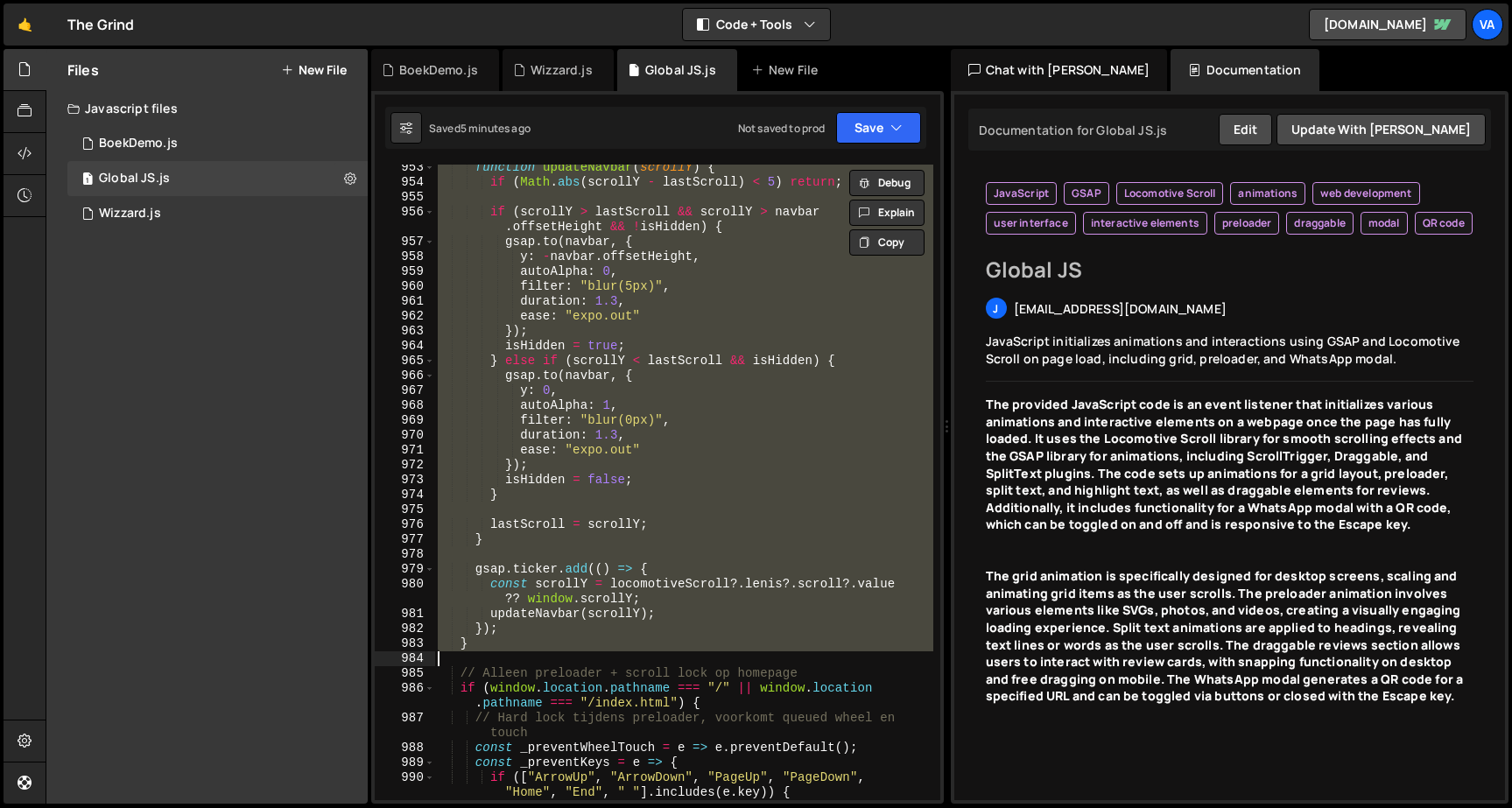
scroll to position [16045, 0]
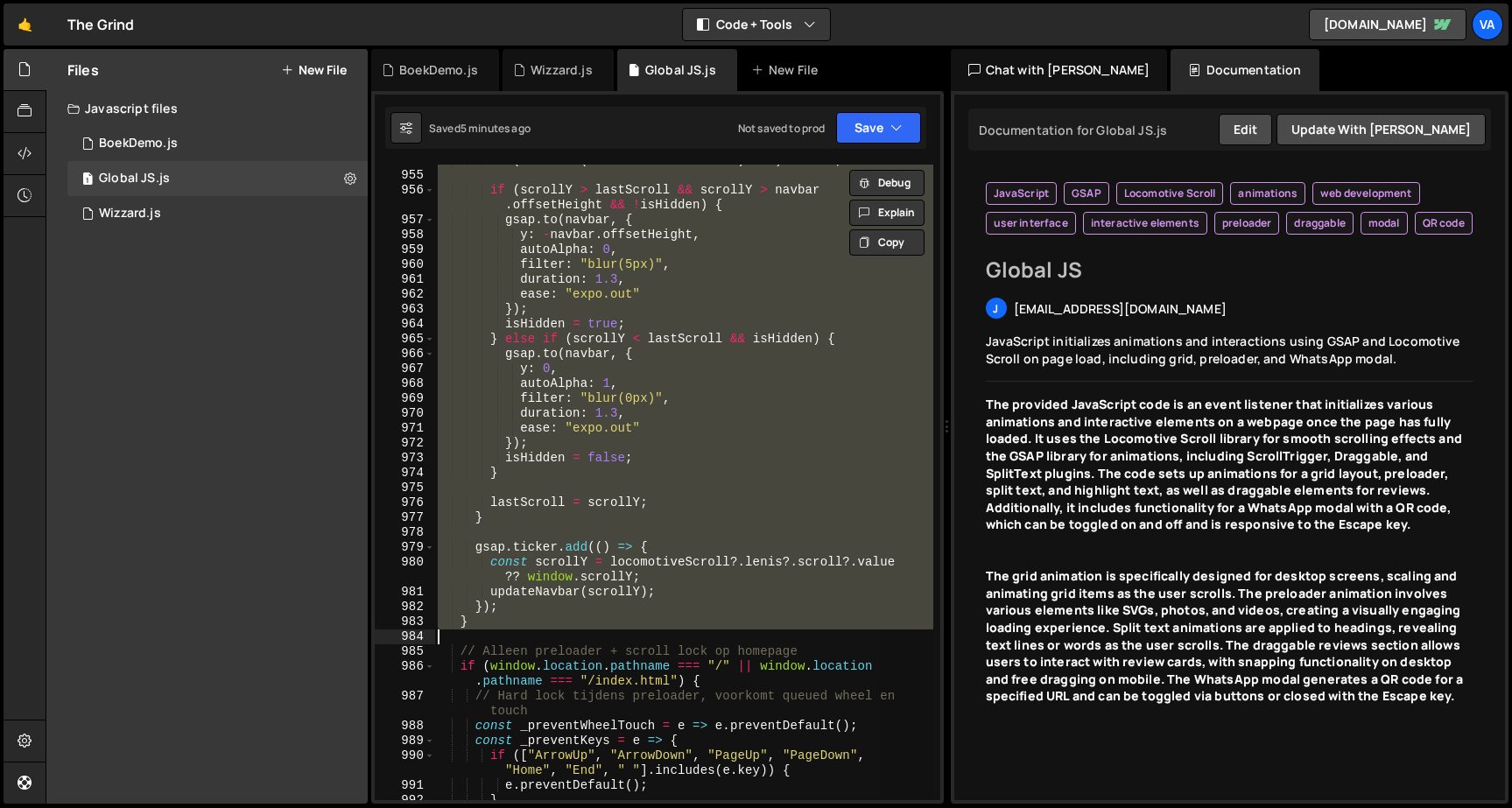
click at [512, 630] on div "if ( Math . abs ( scrollY - lastScroll ) < 5 ) return ; if ( scrollY > lastScro…" at bounding box center [683, 482] width 498 height 635
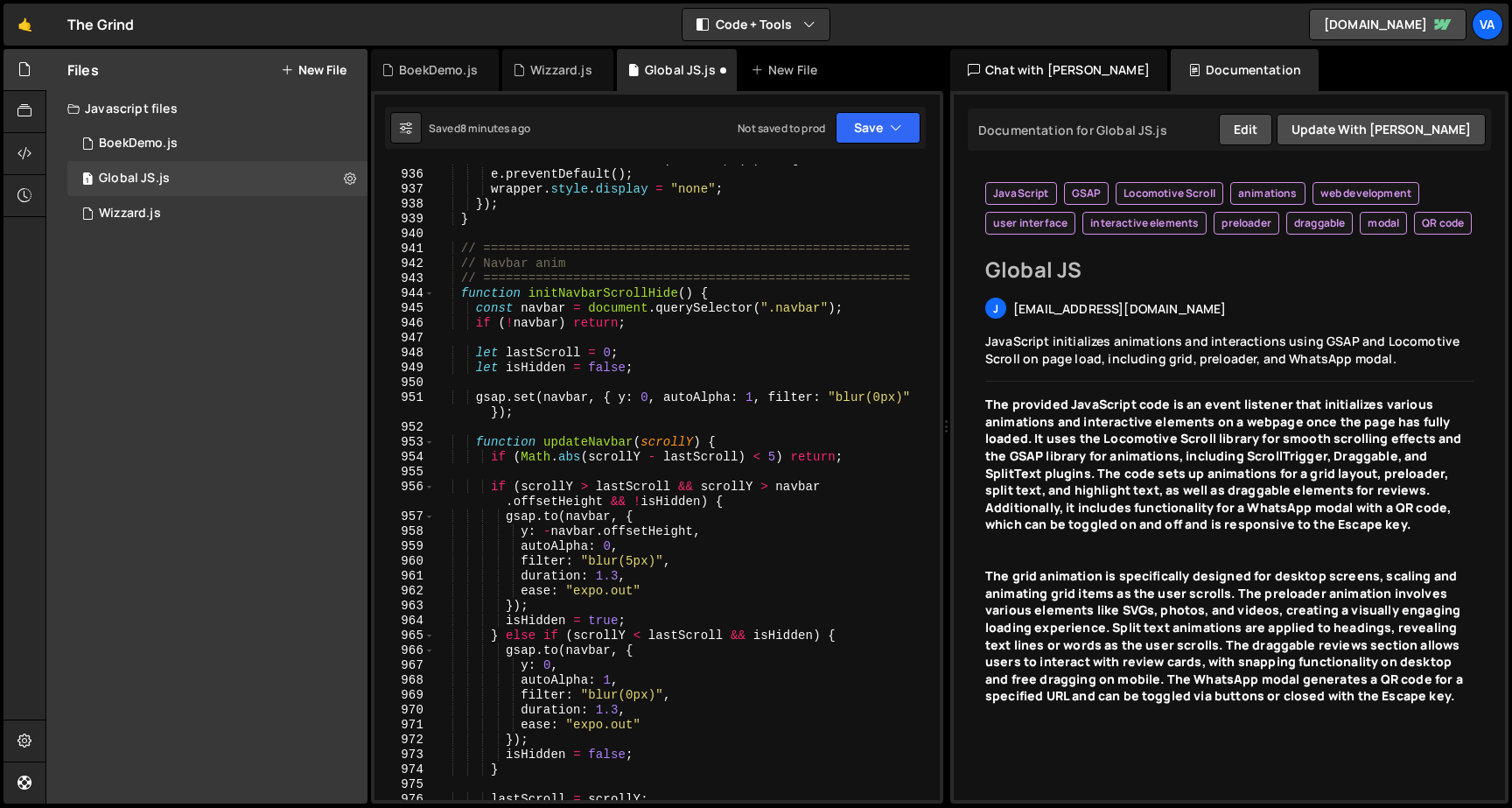
scroll to position [15734, 0]
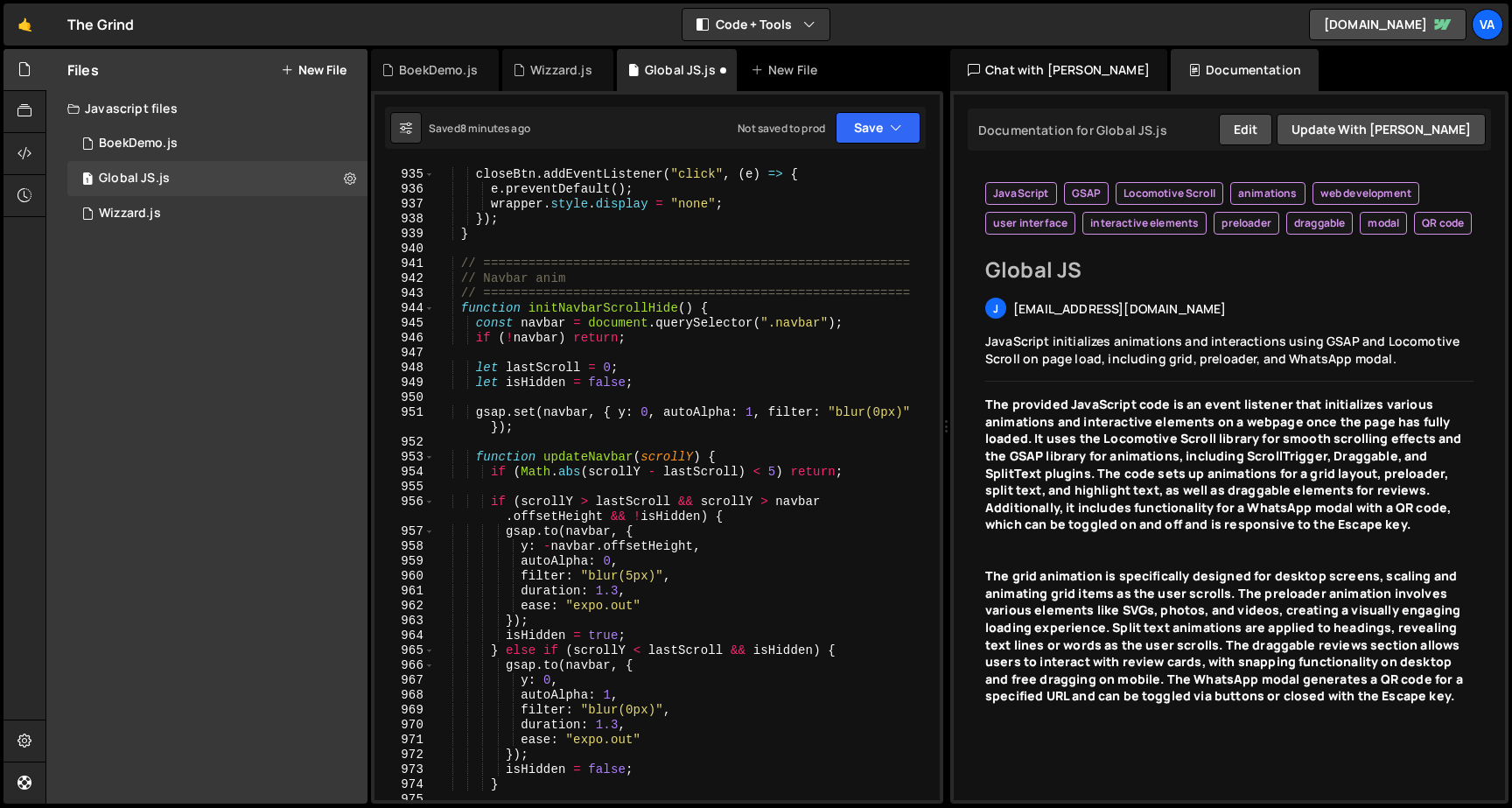
click at [459, 305] on div "closeBtn . addEventListener ( "click" , ( e ) => { e . preventDefault ( ) ; wra…" at bounding box center [683, 484] width 498 height 665
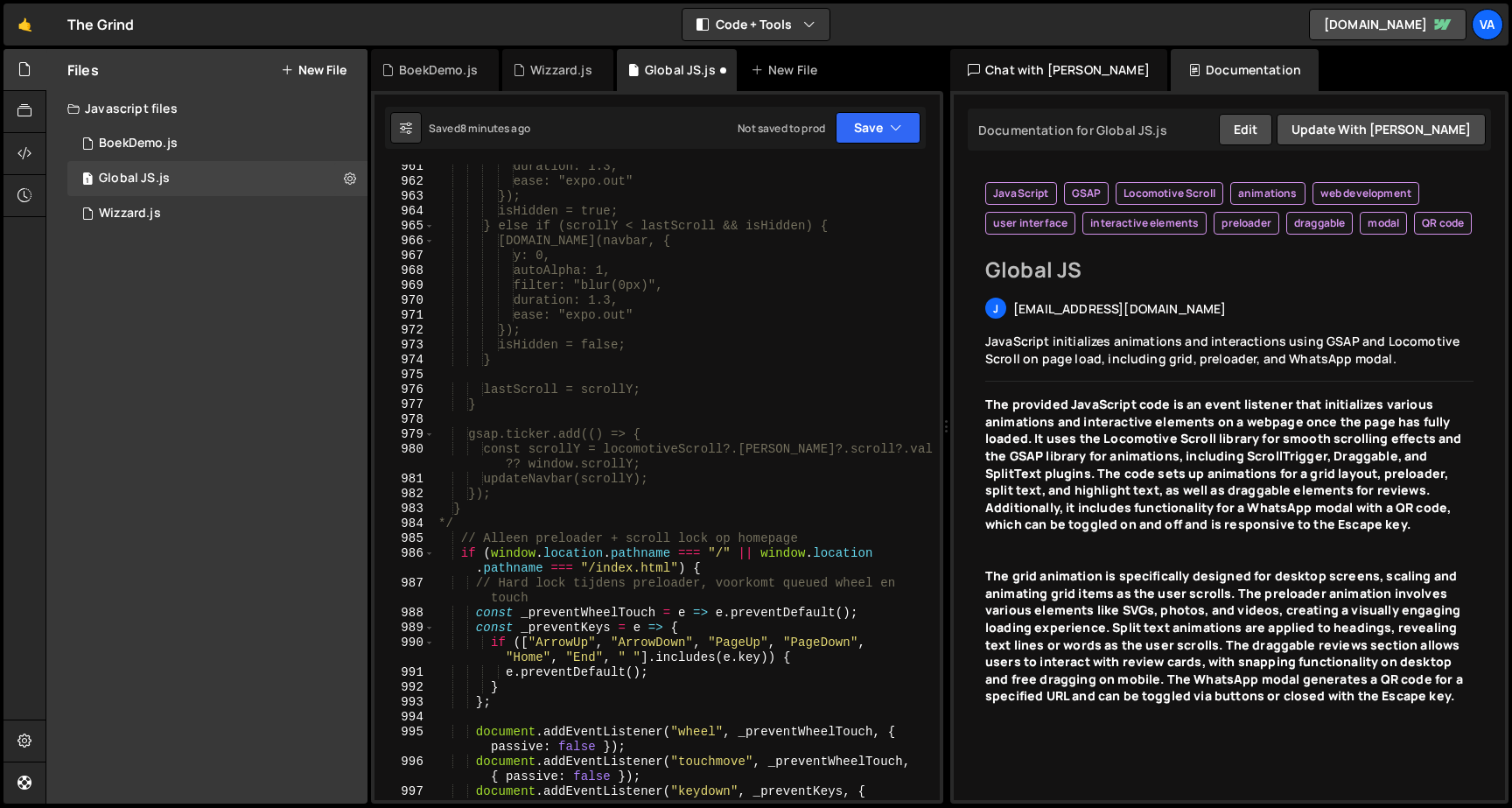
scroll to position [16165, 0]
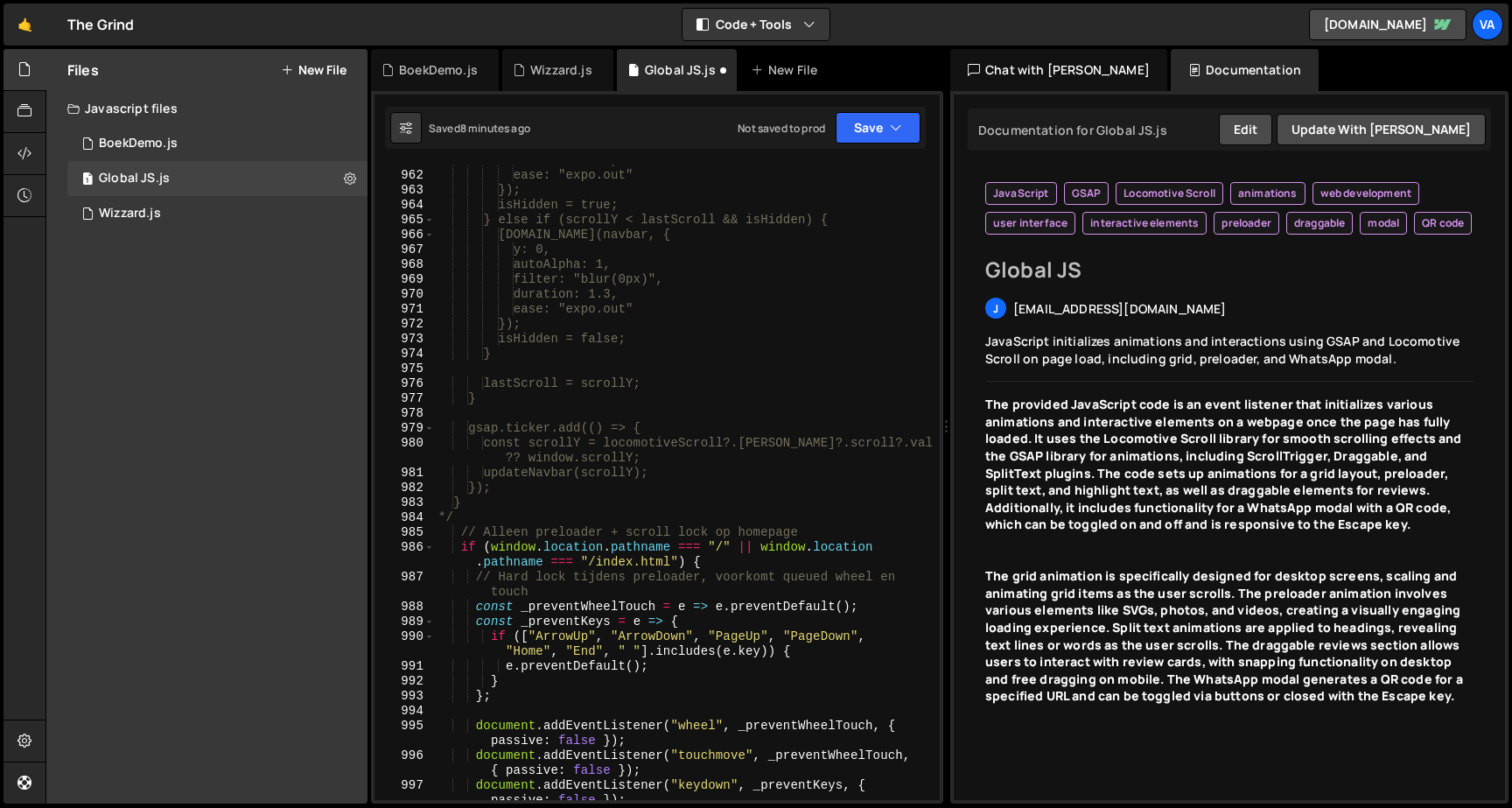
click at [516, 520] on div "duration: 1.3, ease: "expo.out" }); isHidden = true; } else if (scrollY < lastS…" at bounding box center [683, 493] width 498 height 680
type textarea "*/"
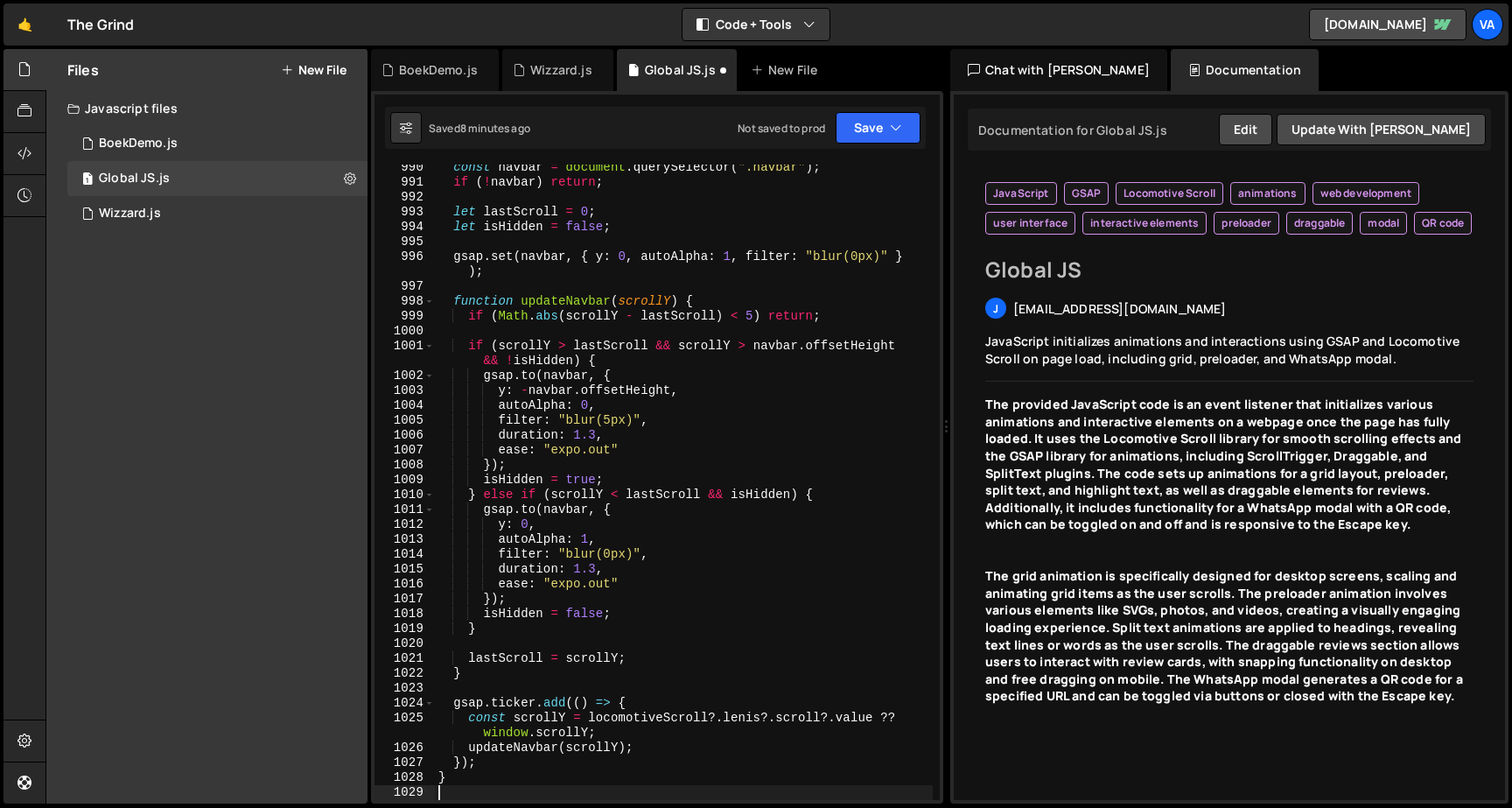
scroll to position [16620, 0]
click at [842, 126] on button "Save" at bounding box center [878, 127] width 85 height 32
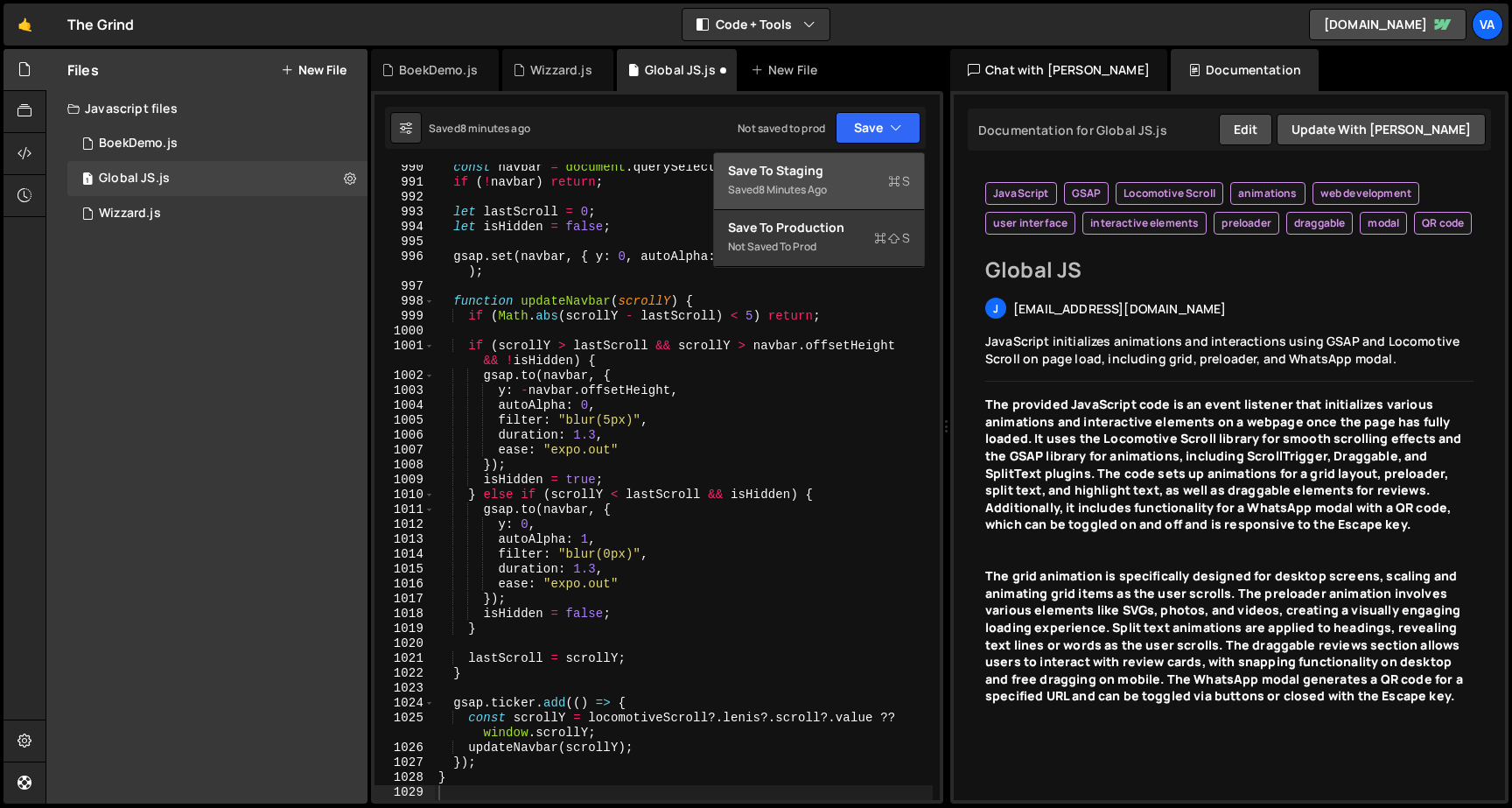
click at [819, 192] on div "8 minutes ago" at bounding box center [793, 189] width 69 height 14
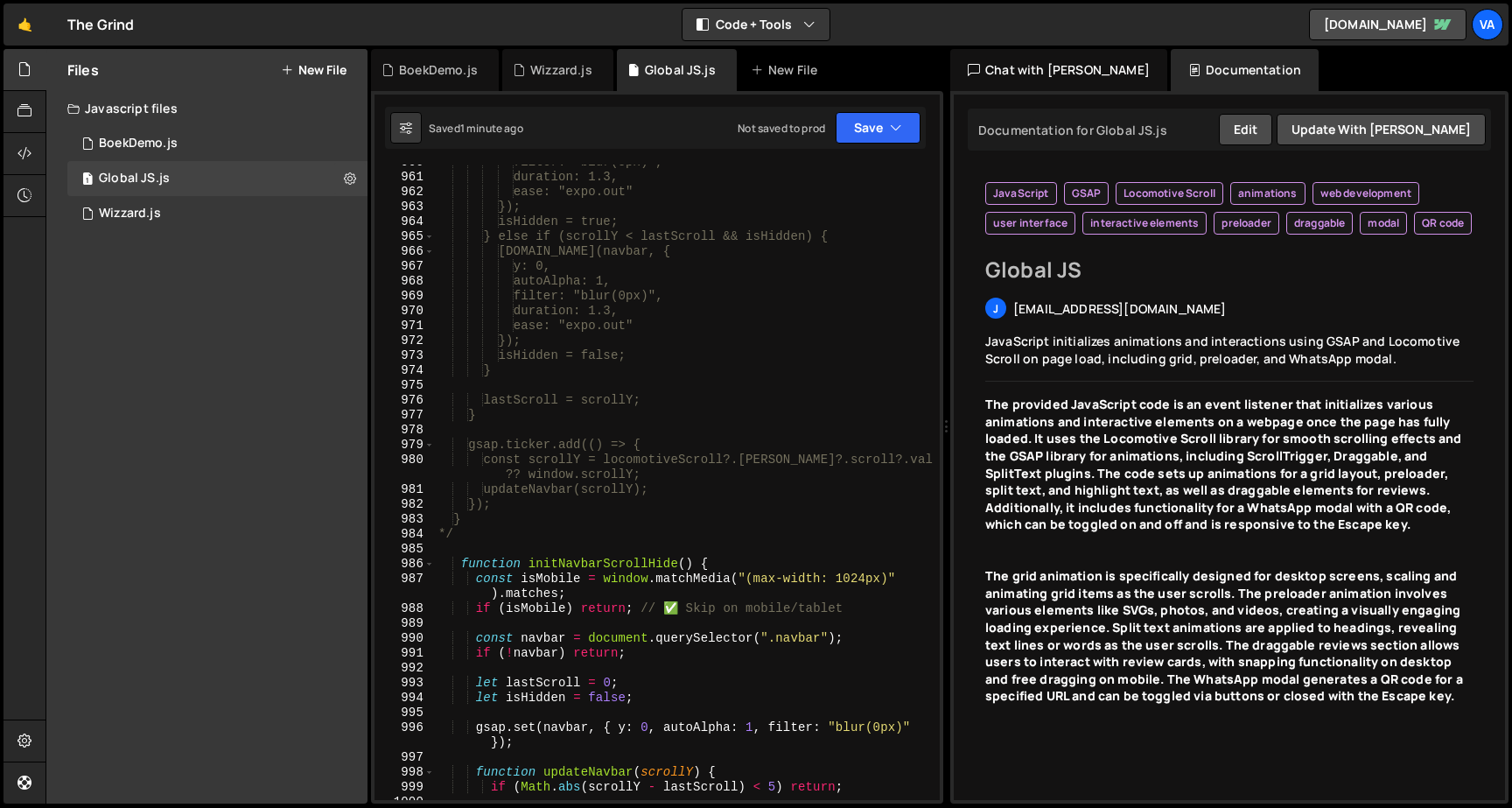
scroll to position [16208, 0]
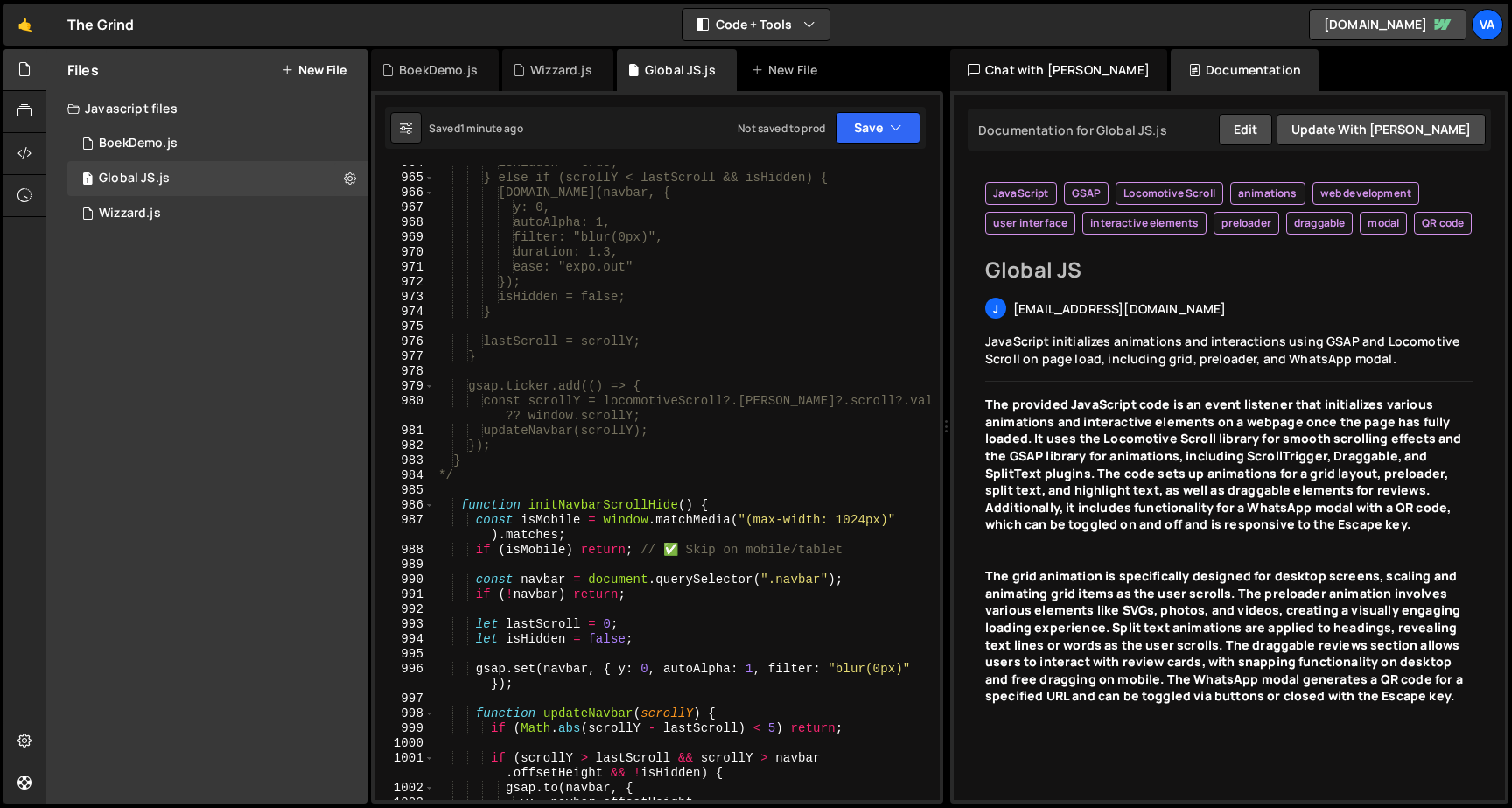
type textarea "if (isMobile) return; // ✅ Skip on mobile/tablet"
click at [881, 556] on div "isHidden = true; } else if (scrollY < lastScroll && isHidden) { [DOMAIN_NAME](n…" at bounding box center [683, 488] width 498 height 665
click at [866, 579] on div "isHidden = true; } else if (scrollY < lastScroll && isHidden) { [DOMAIN_NAME](n…" at bounding box center [683, 488] width 498 height 665
type textarea "const navbar = document.querySelector(".navbar");"
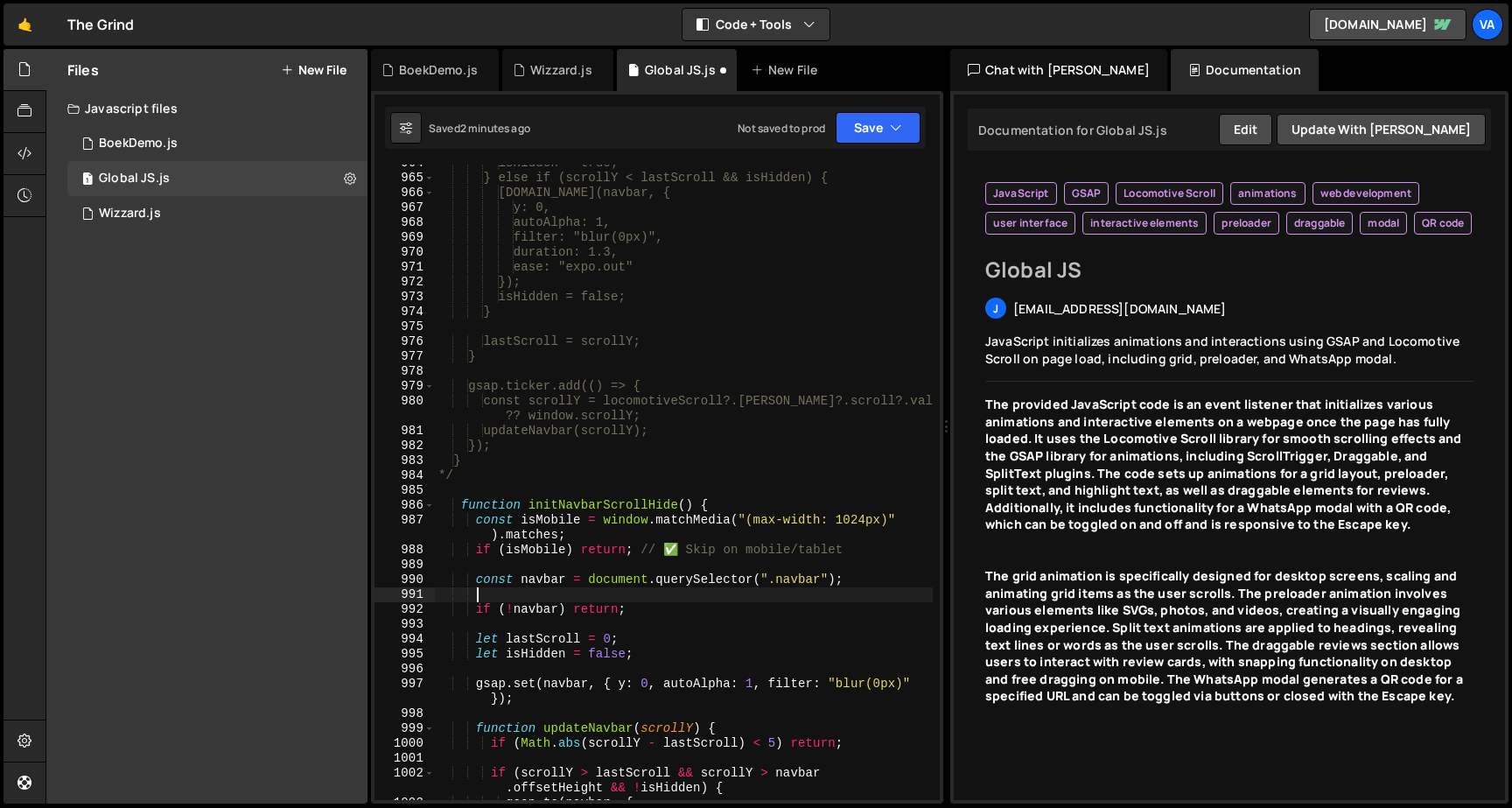
paste textarea "if (navbar) navbar.style.position = "absolute";"
click at [866, 128] on button "Save" at bounding box center [878, 127] width 85 height 32
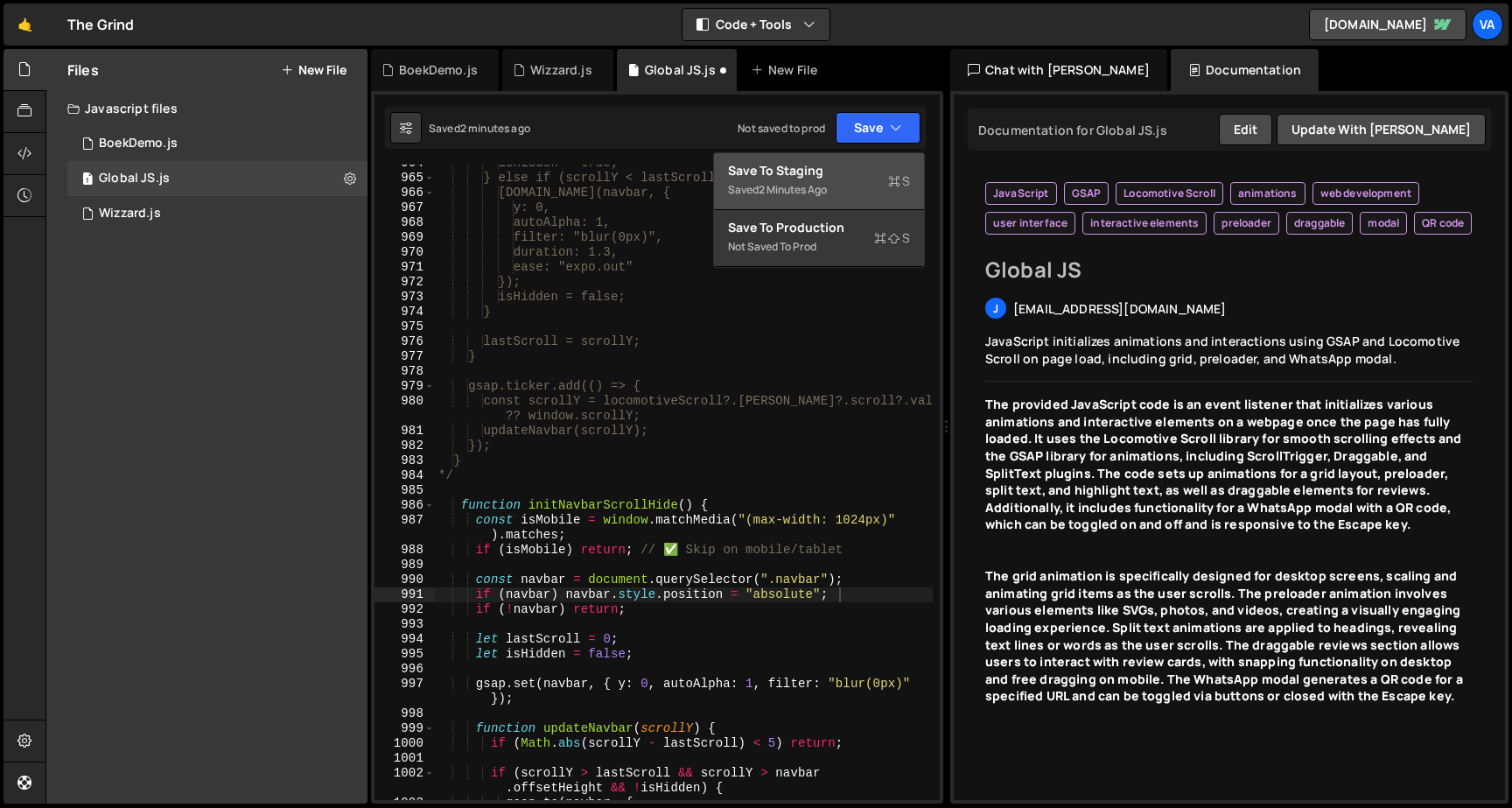
click at [855, 164] on div "Save to Staging S" at bounding box center [819, 170] width 182 height 17
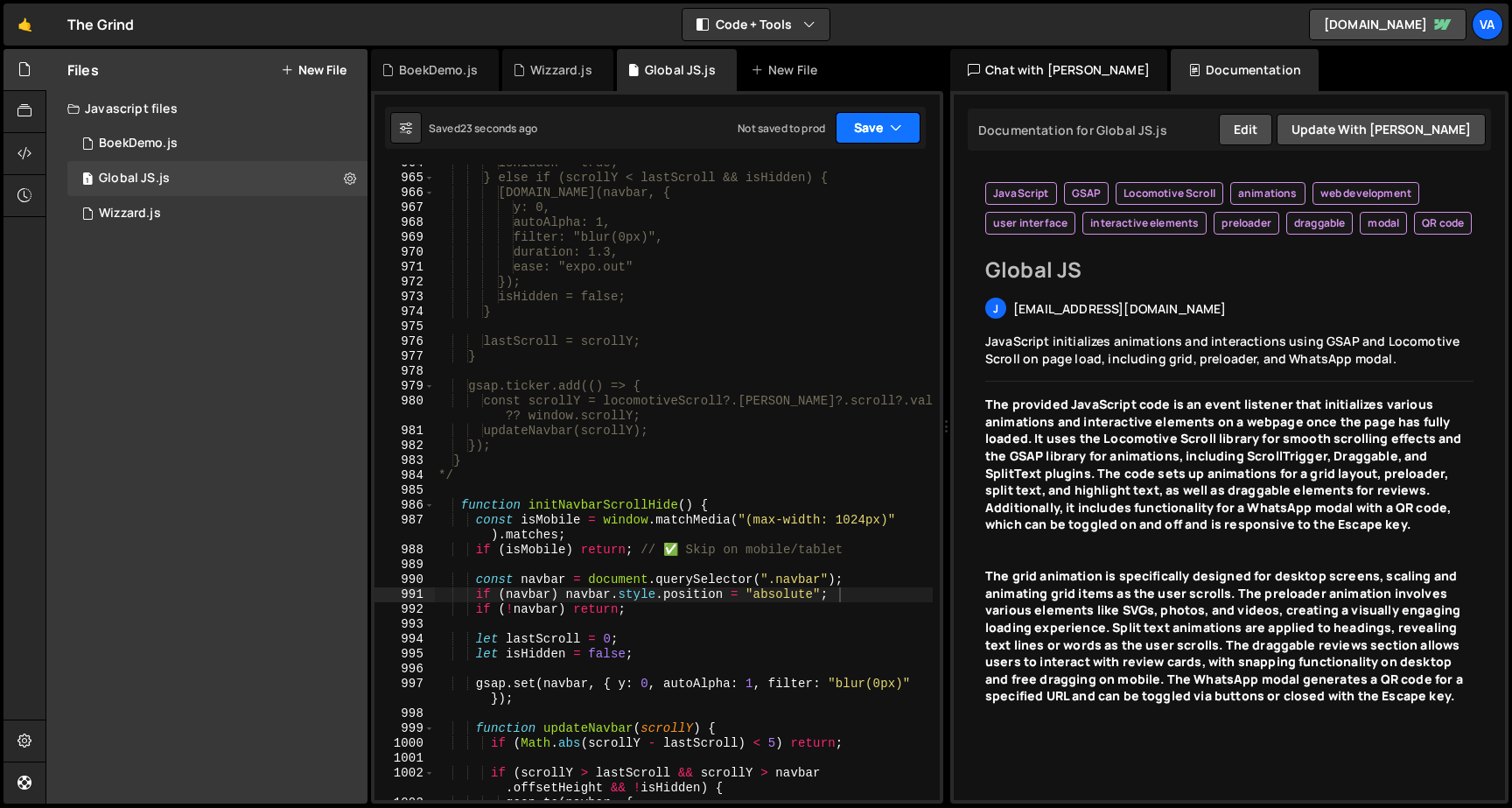
click at [875, 133] on button "Save" at bounding box center [878, 127] width 85 height 32
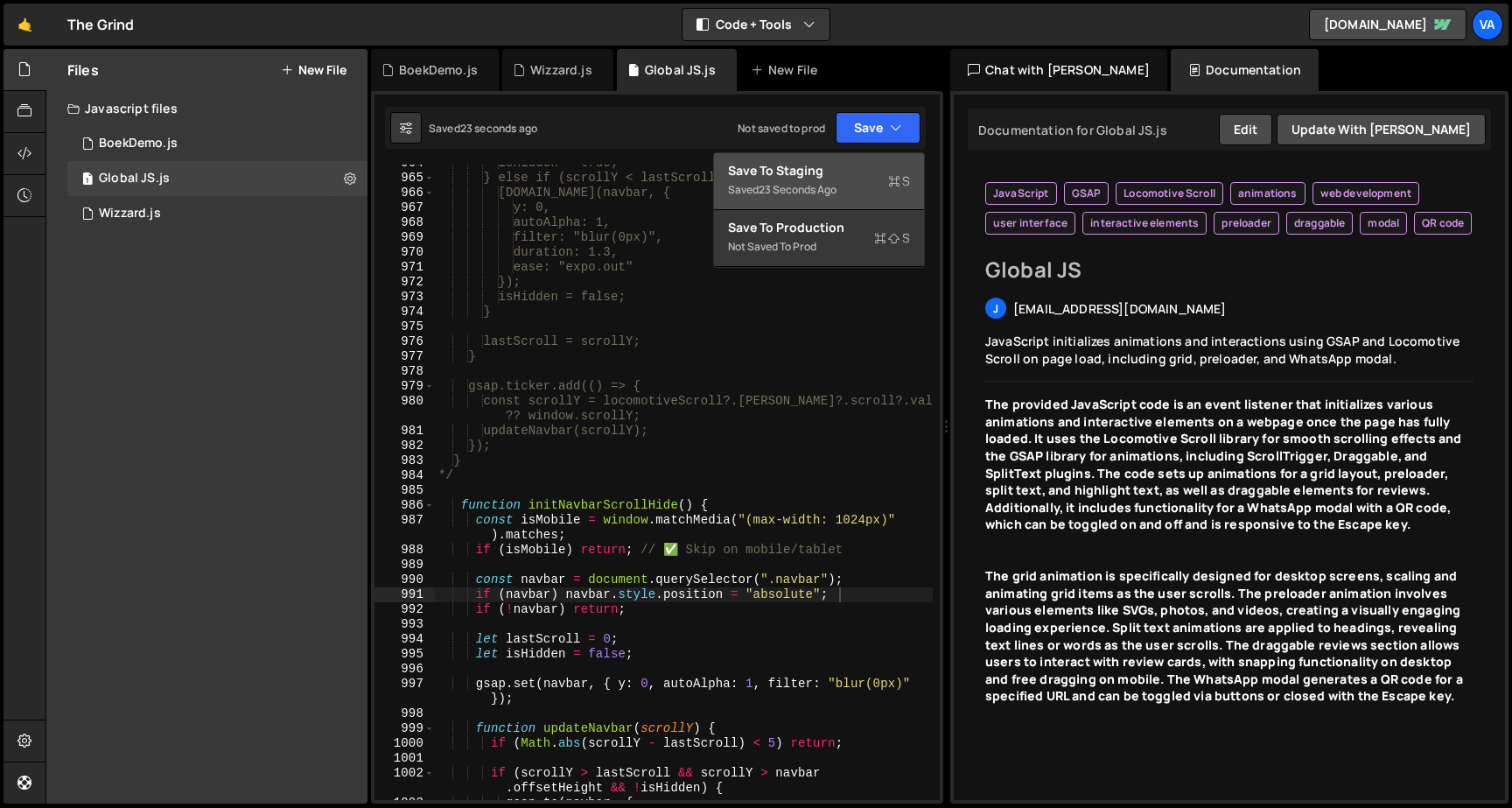
click at [851, 171] on div "Save to Staging S" at bounding box center [819, 170] width 182 height 17
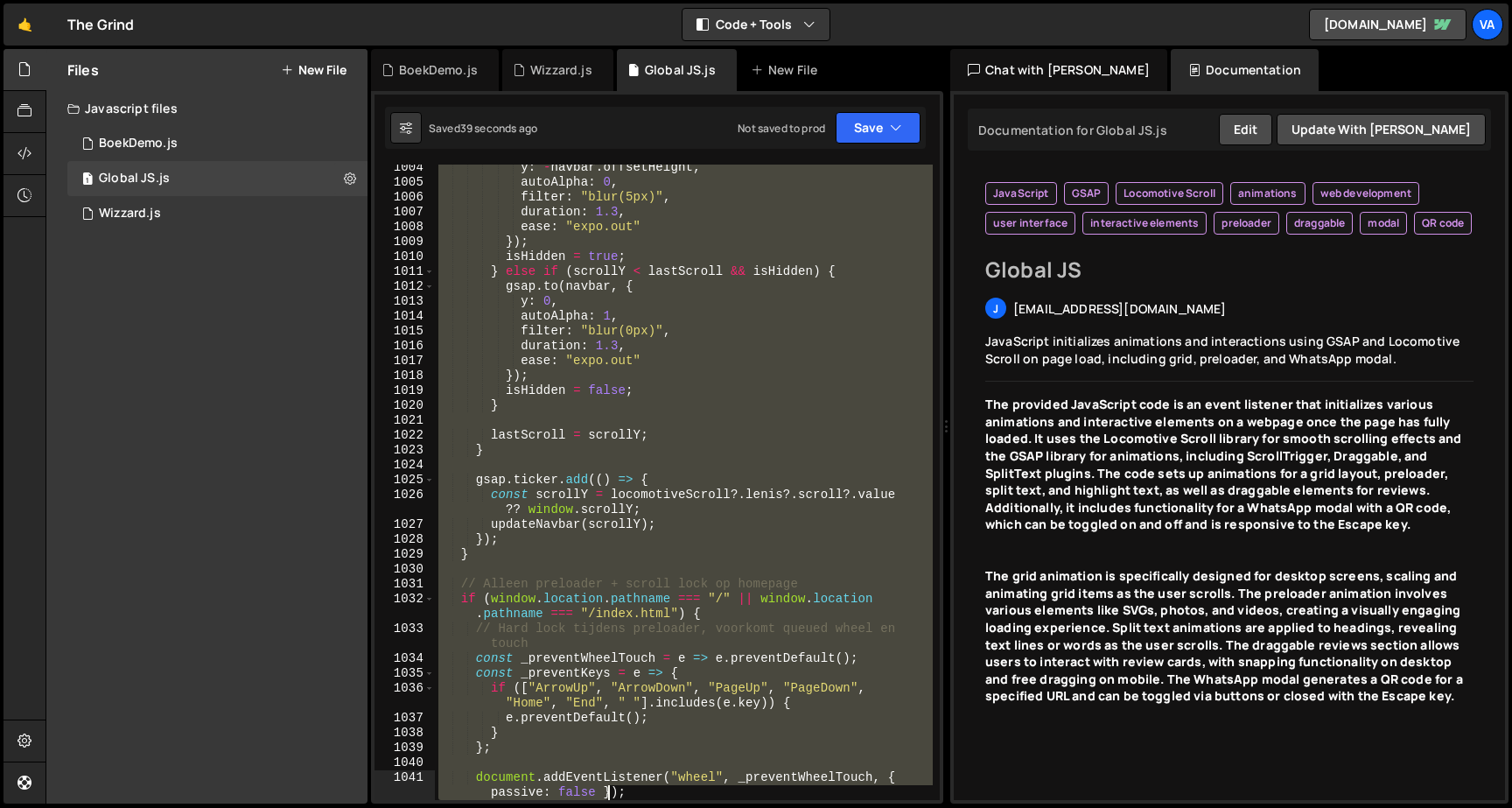
scroll to position [16962, 0]
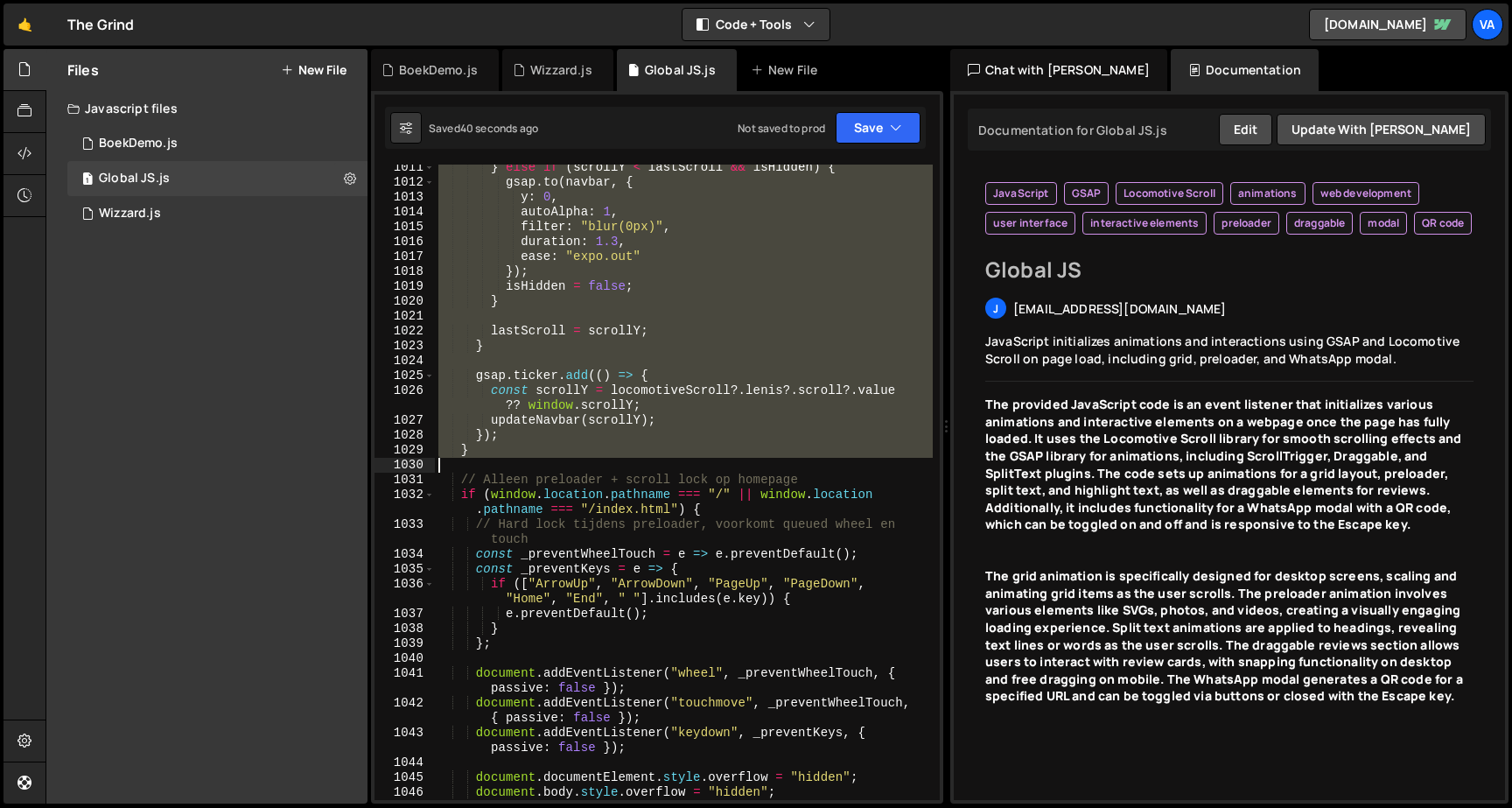
drag, startPoint x: 460, startPoint y: 507, endPoint x: 582, endPoint y: 457, distance: 131.8
click at [582, 457] on div "} else if ( scrollY < lastScroll && isHidden ) { gsap . to ( navbar , { y : 0 ,…" at bounding box center [683, 492] width 498 height 665
type textarea "}"
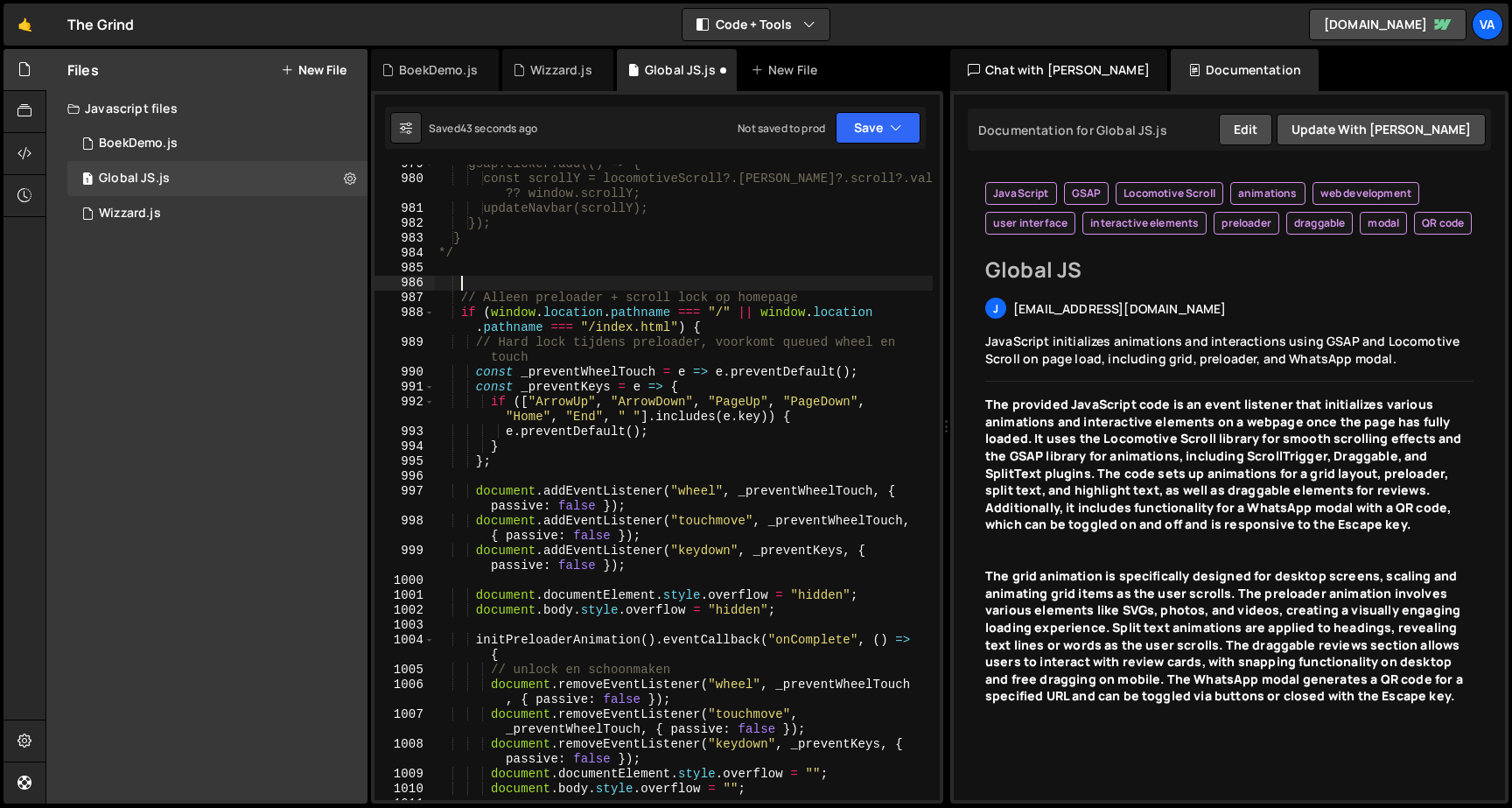
scroll to position [0, 0]
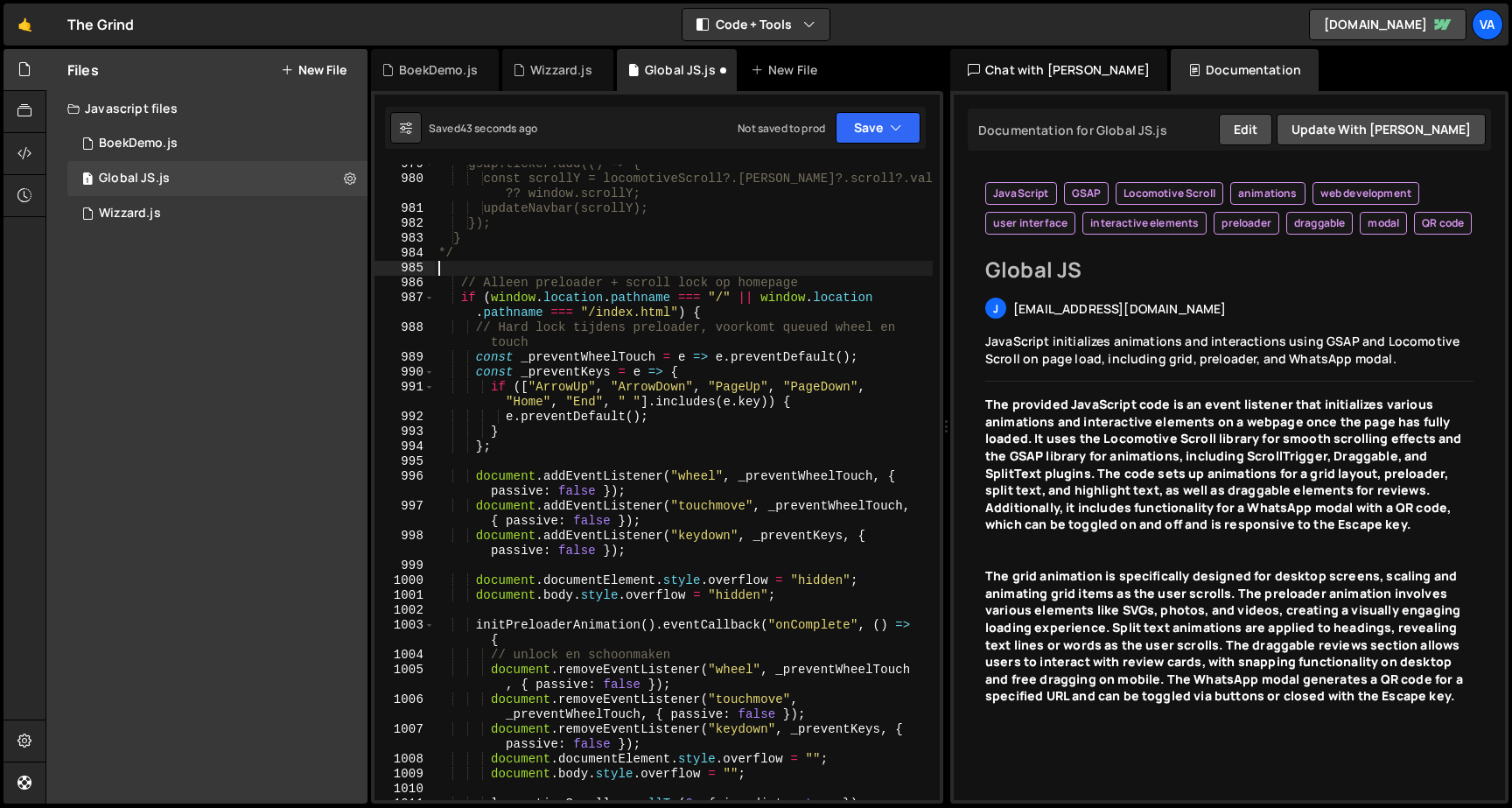
type textarea "*"
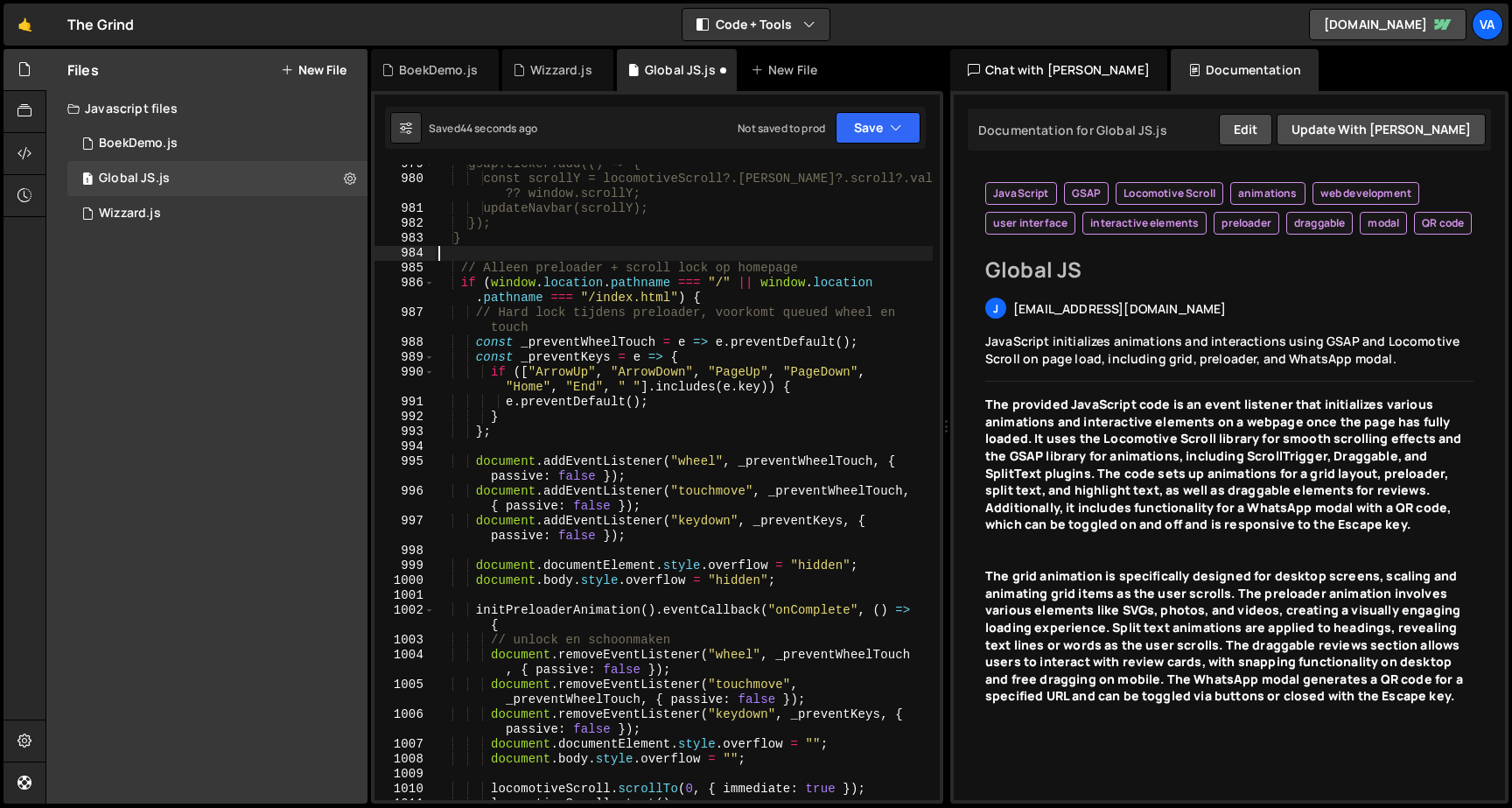
type textarea "}"
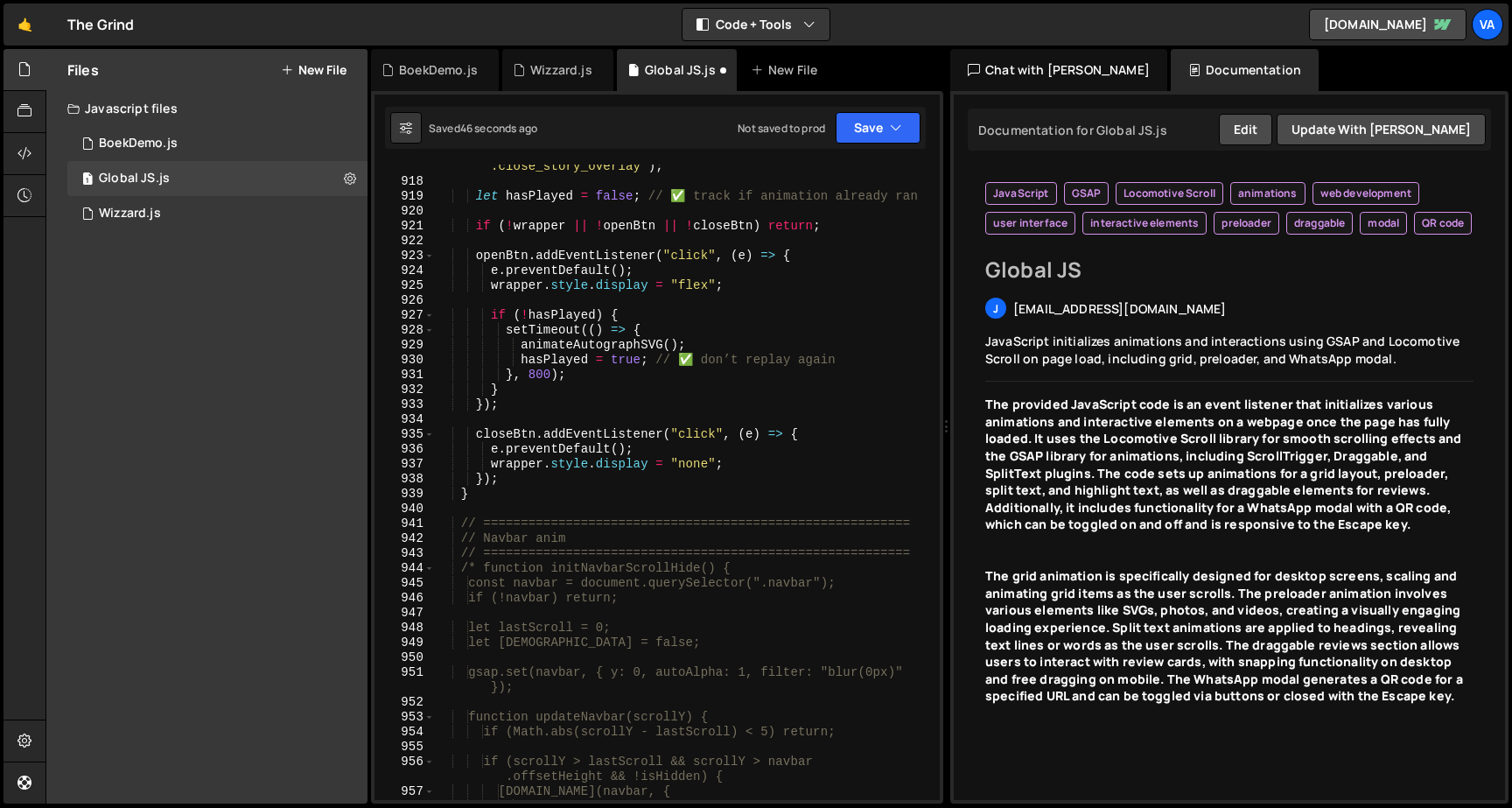
scroll to position [15475, 0]
drag, startPoint x: 444, startPoint y: 568, endPoint x: 340, endPoint y: 566, distance: 104.0
click at [344, 567] on div "Files New File Javascript files 1 BoekDemo.js 0 1 Global JS.js 0 1 Wizzard.js 0" at bounding box center [778, 426] width 1466 height 755
type textarea "function initNavbarScrollHide() {"
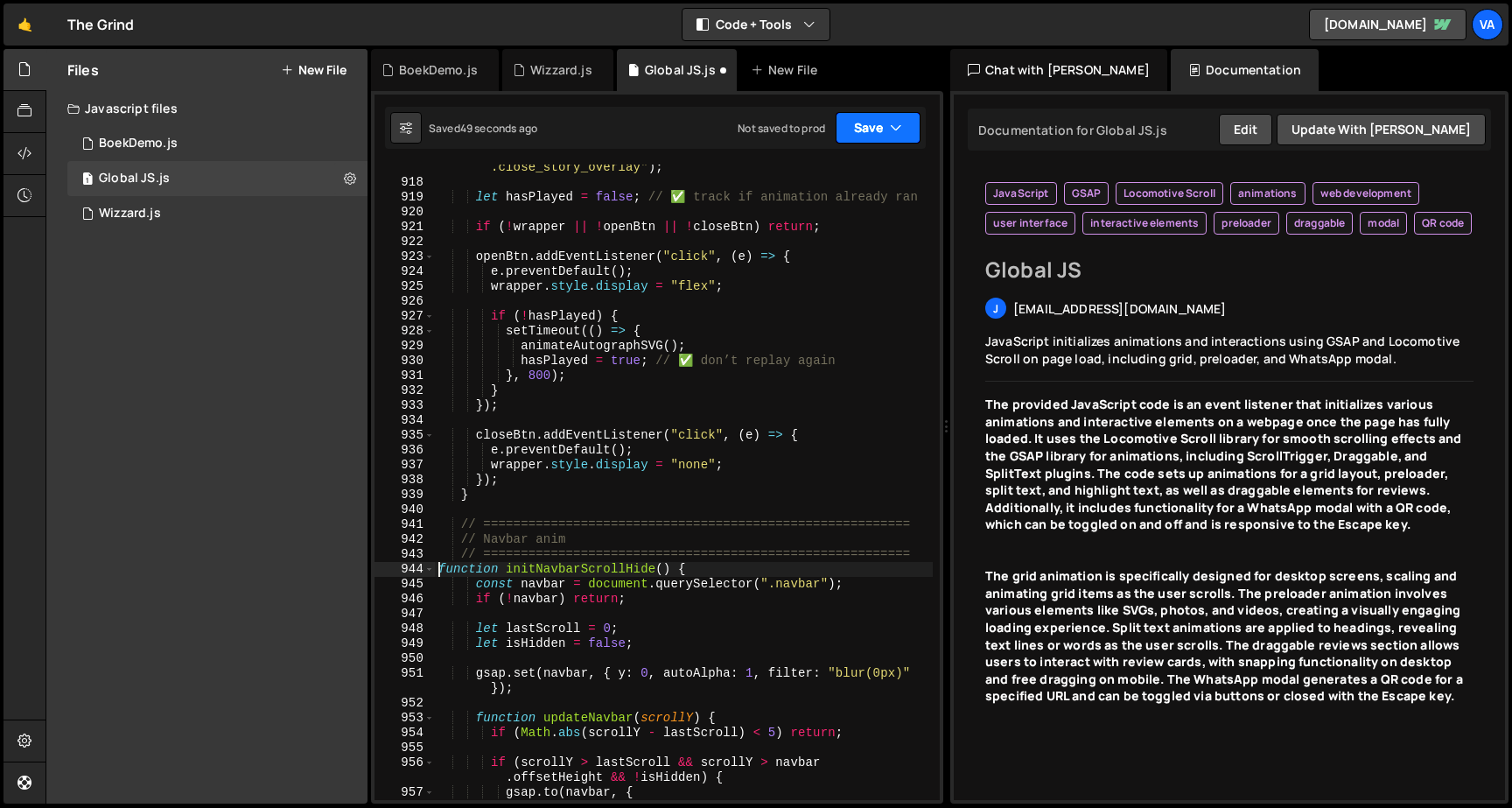
click at [854, 141] on button "Save" at bounding box center [878, 127] width 85 height 32
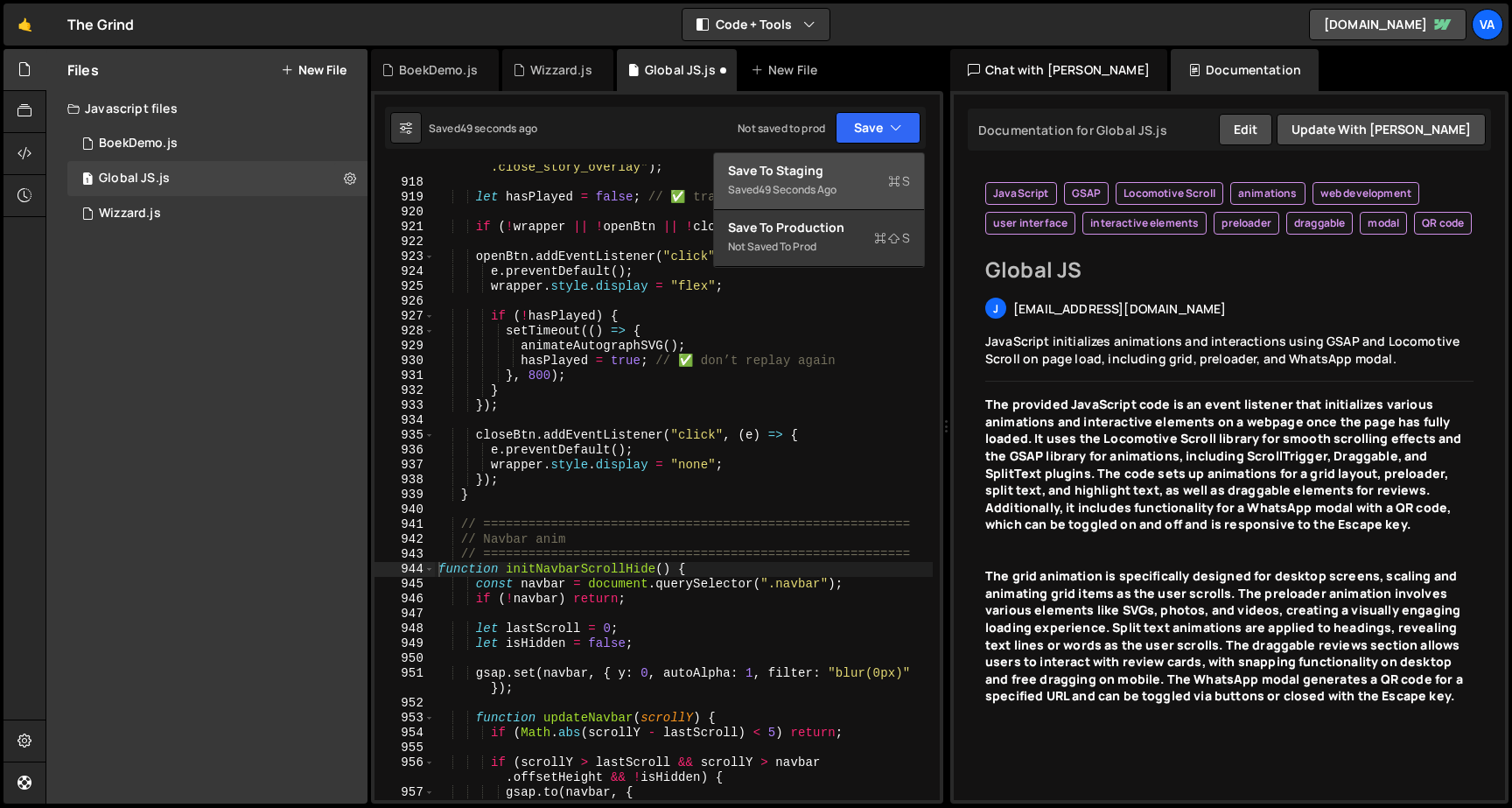
click at [824, 170] on div "Save to Staging S" at bounding box center [819, 170] width 182 height 17
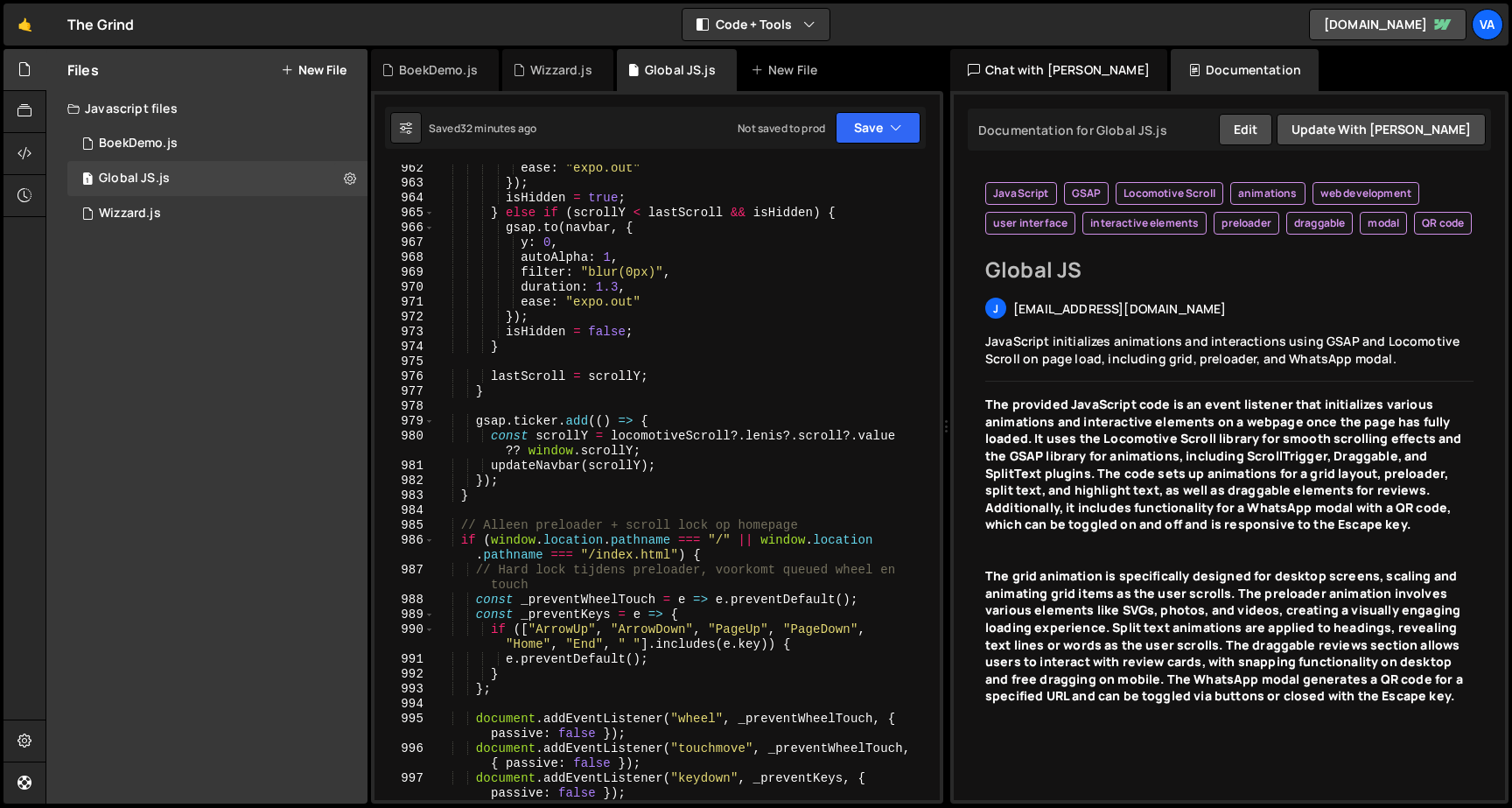
scroll to position [16162, 0]
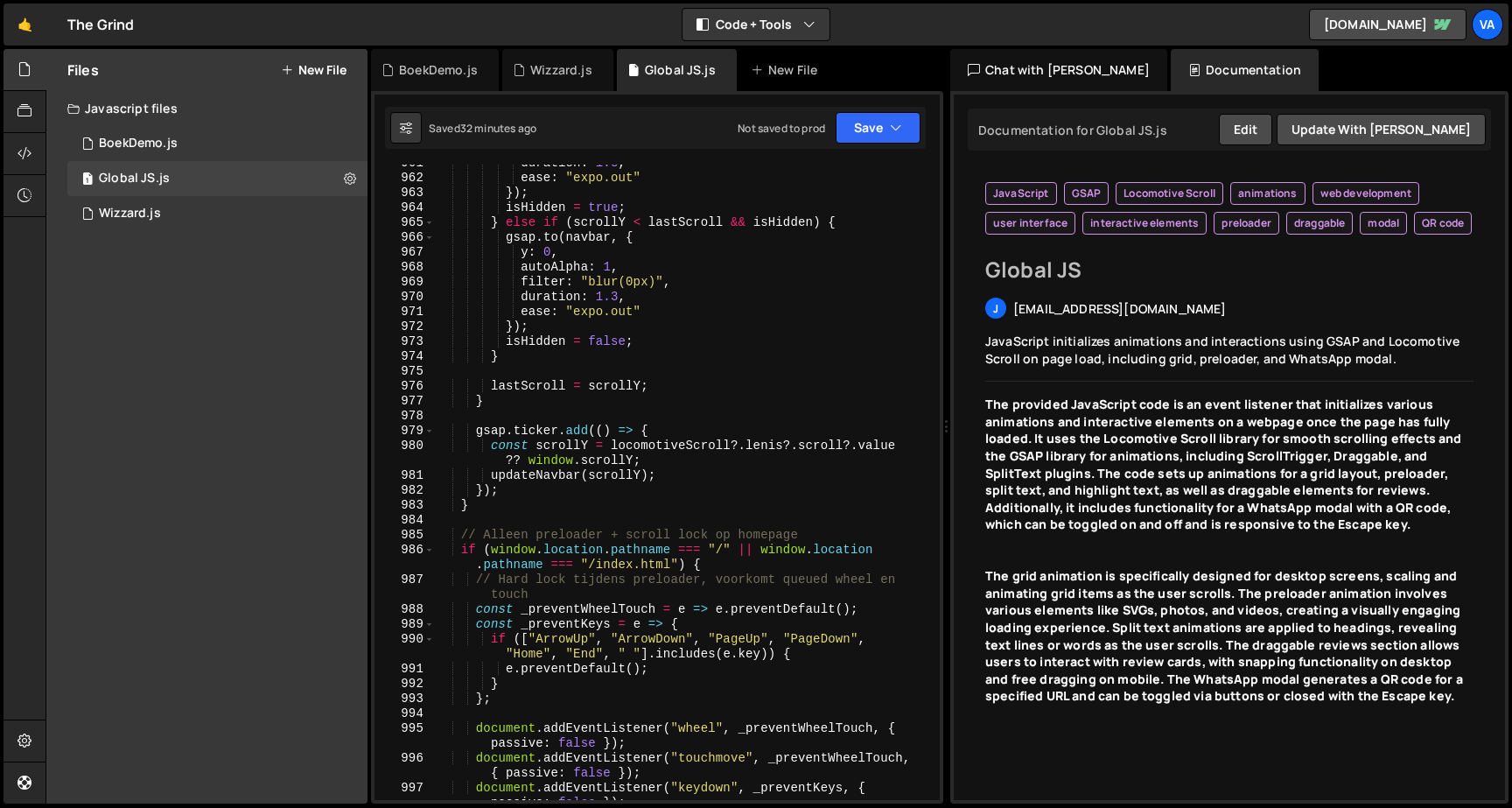
click at [552, 518] on div "duration : 1.3 , ease : "expo.out" }) ; isHidden = true ; } else if ( scrollY <…" at bounding box center [683, 496] width 498 height 680
click at [561, 513] on div "duration : 1.3 , ease : "expo.out" }) ; isHidden = true ; } else if ( scrollY <…" at bounding box center [683, 496] width 498 height 680
type textarea "}"
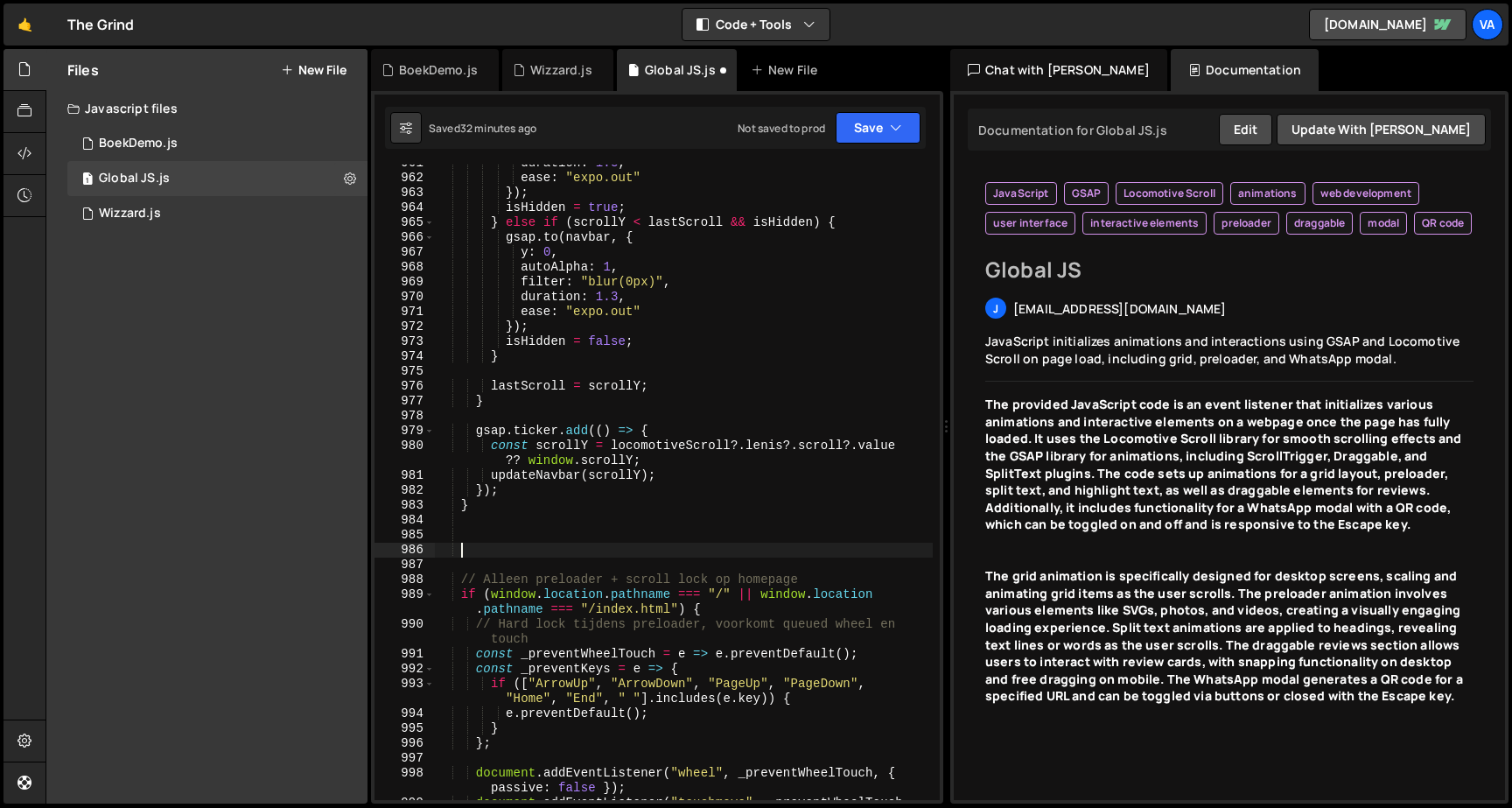
paste textarea
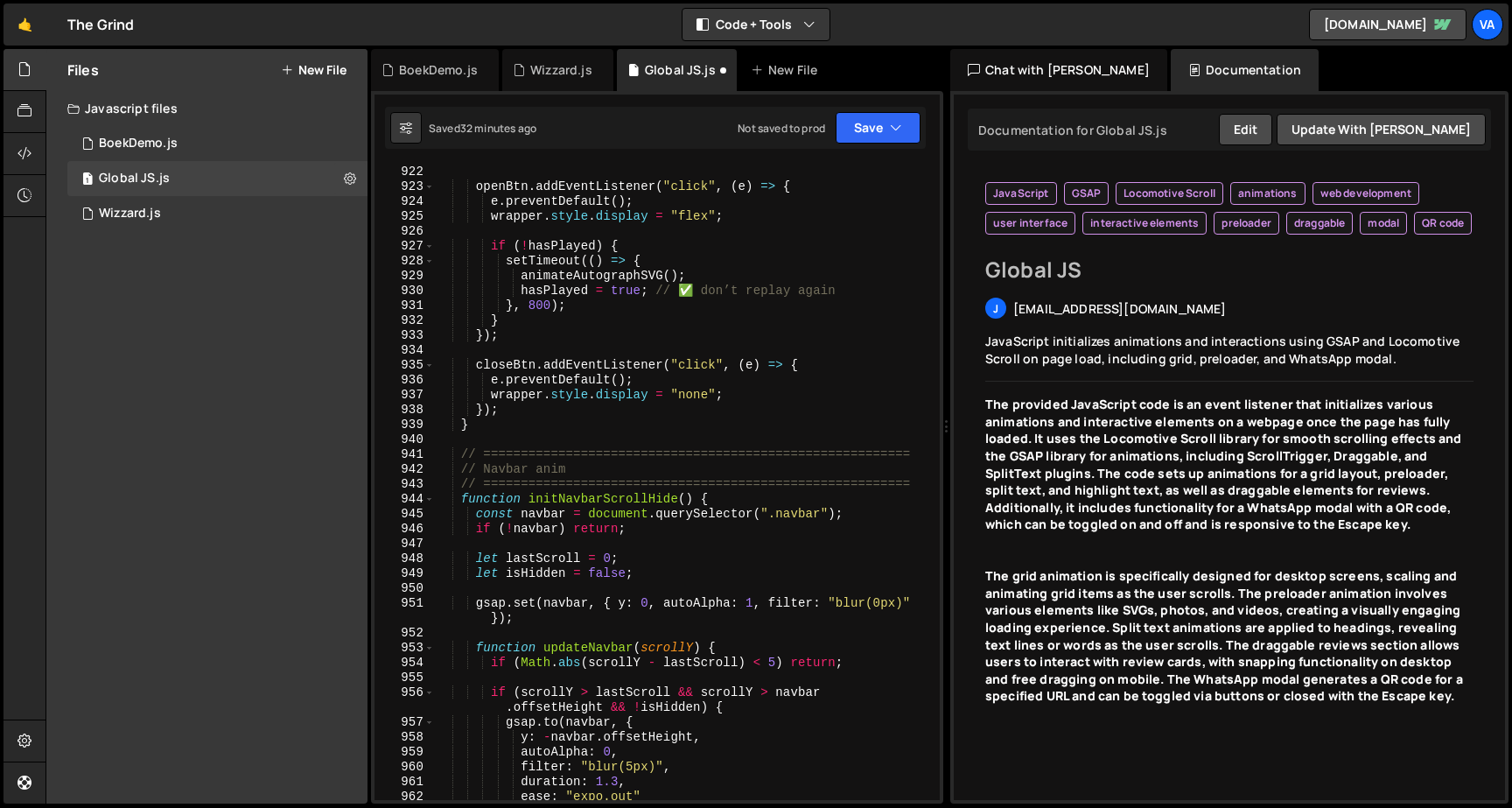
scroll to position [15493, 0]
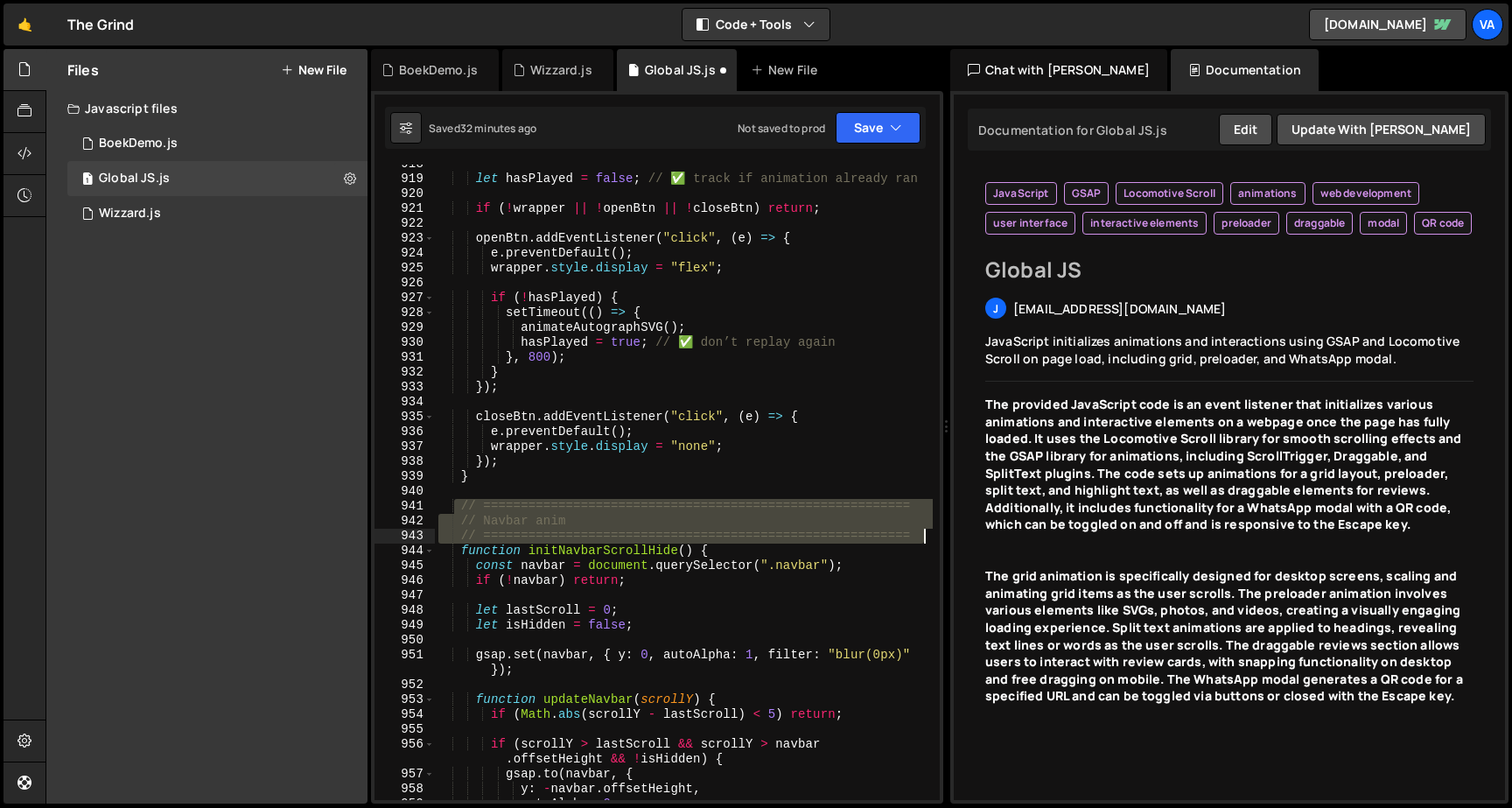
drag, startPoint x: 456, startPoint y: 509, endPoint x: 930, endPoint y: 534, distance: 474.7
click at [930, 534] on div "918 919 920 921 922 923 924 925 926 927 928 929 930 931 932 933 934 935 936 937…" at bounding box center [656, 482] width 565 height 635
type textarea "// Navbar anim // ========================================================="
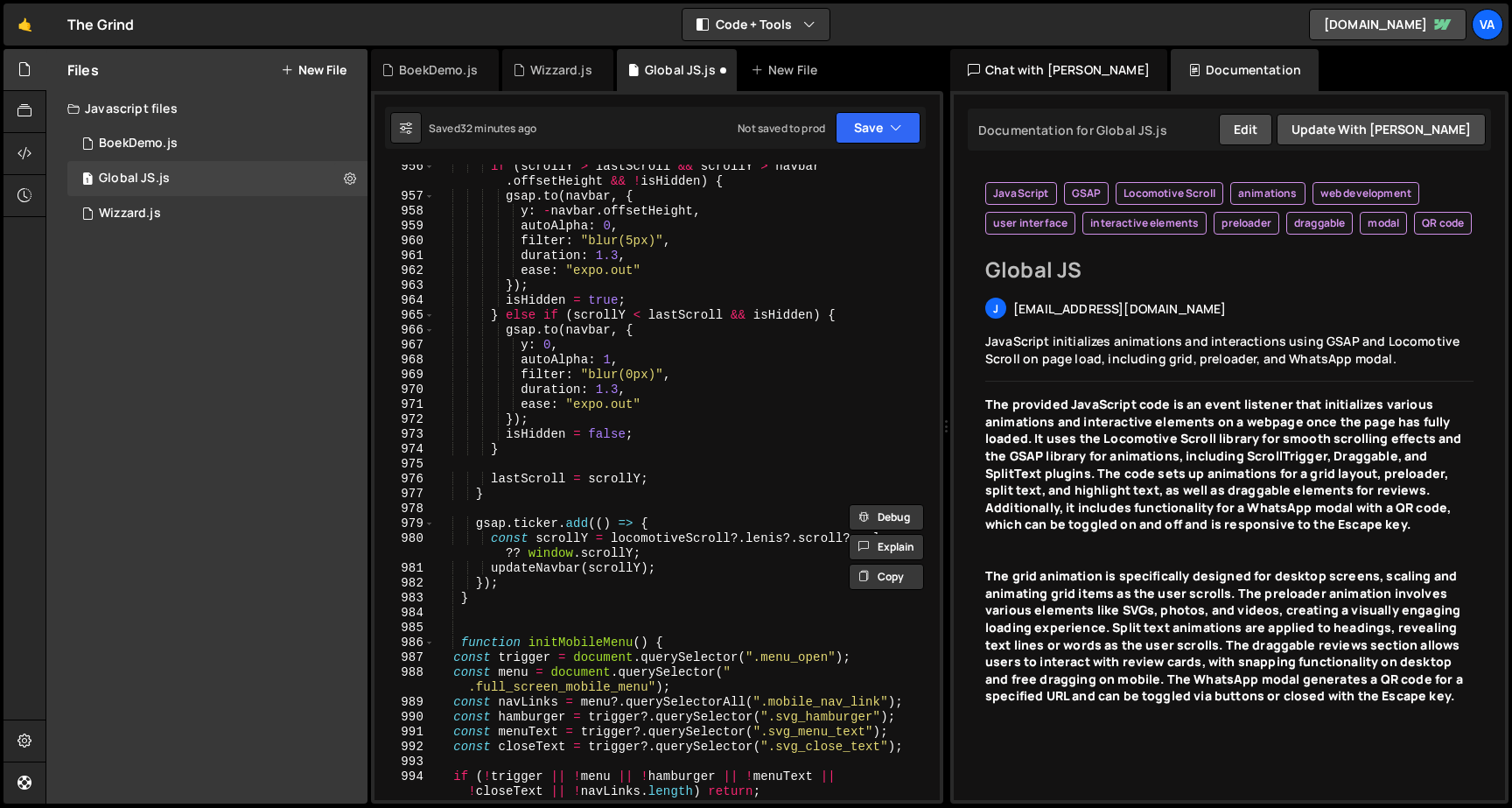
scroll to position [16069, 0]
click at [641, 610] on div "if ( scrollY > lastScroll && scrollY > navbar . offsetHeight && ! isHidden ) { …" at bounding box center [683, 500] width 498 height 680
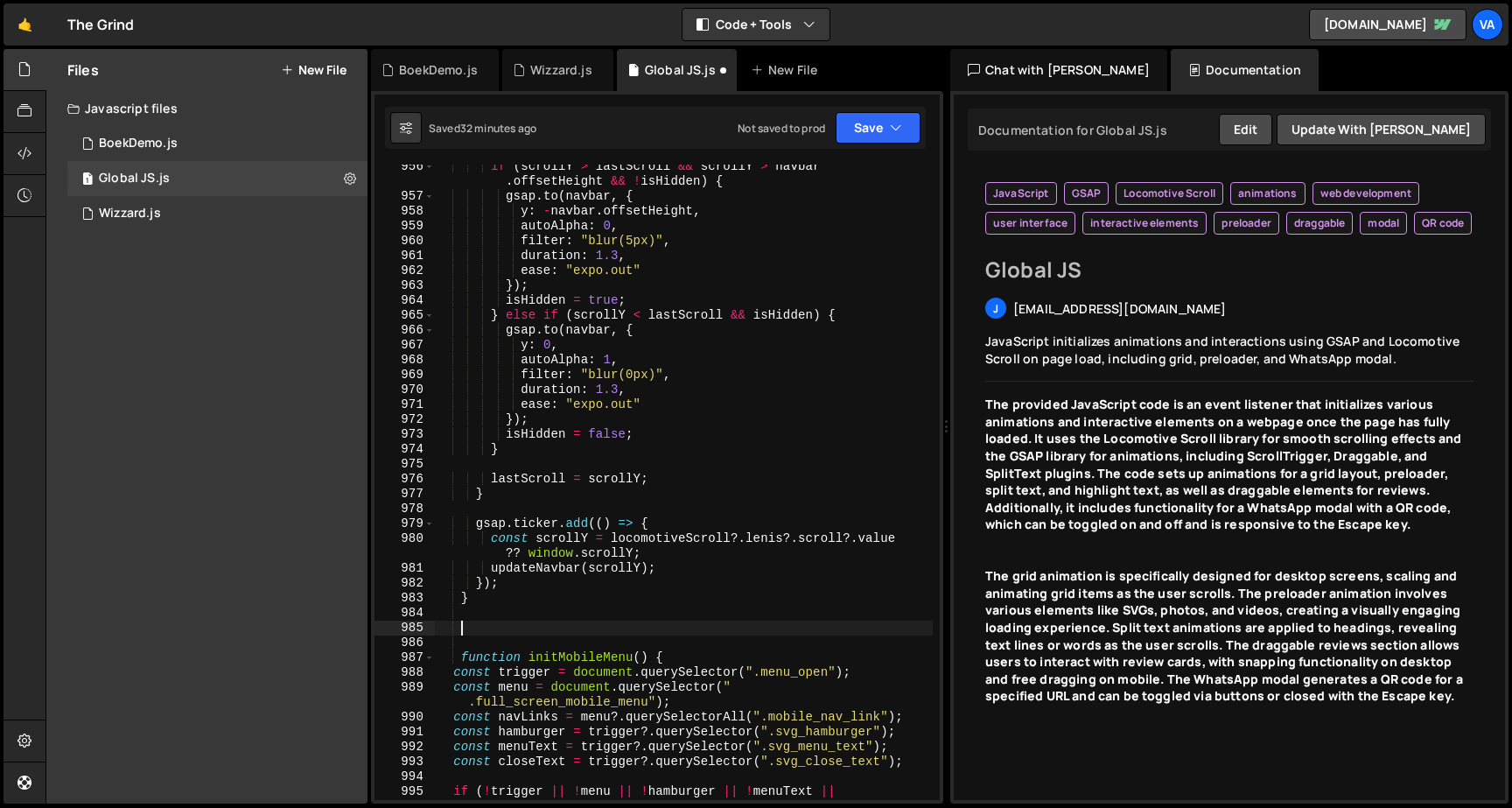
scroll to position [0, 1]
paste textarea "// ========================================================="
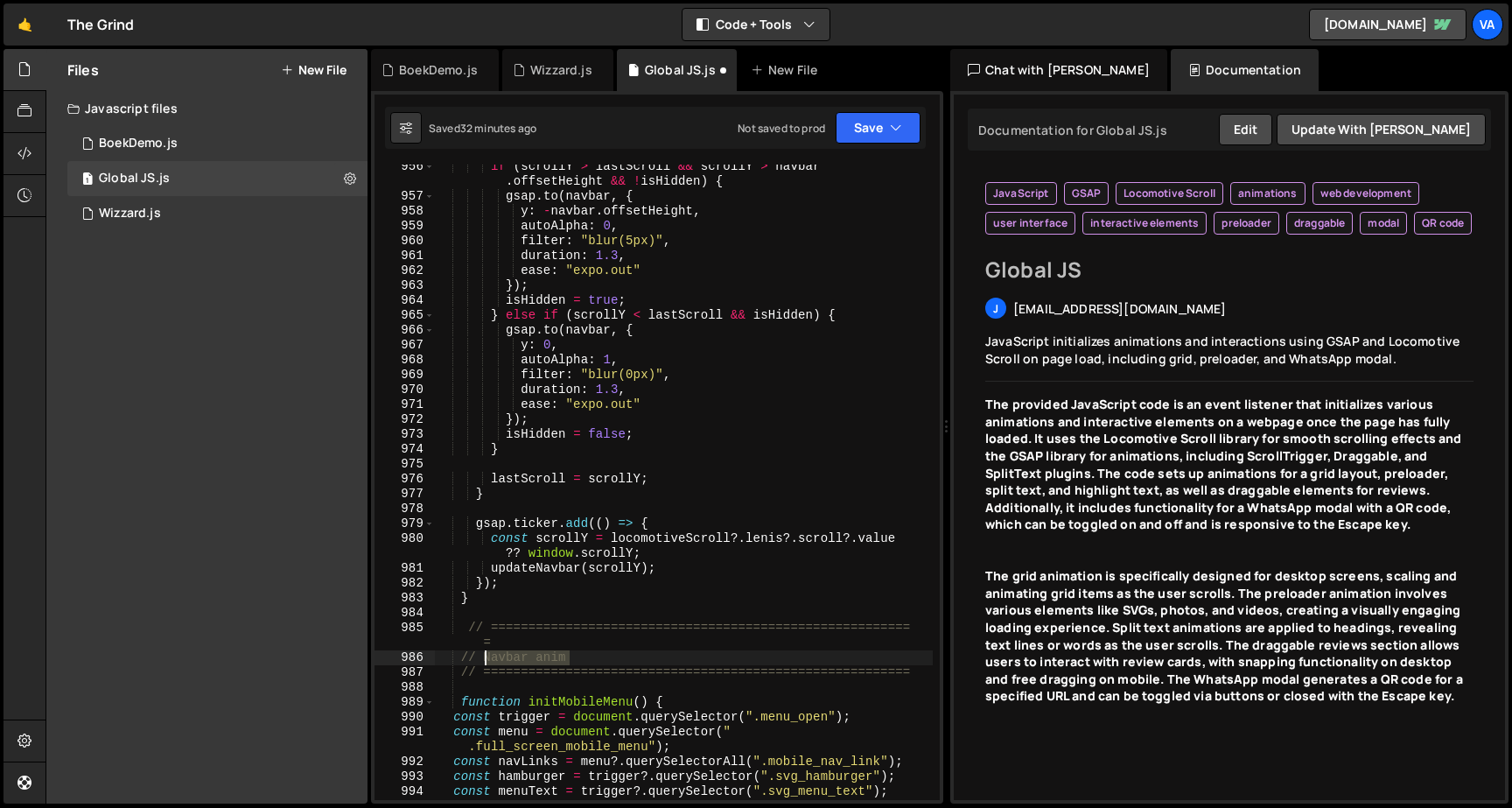
drag, startPoint x: 576, startPoint y: 659, endPoint x: 486, endPoint y: 658, distance: 90.0
click at [486, 658] on div "if ( scrollY > lastScroll && scrollY > navbar . offsetHeight && ! isHidden ) { …" at bounding box center [683, 500] width 498 height 680
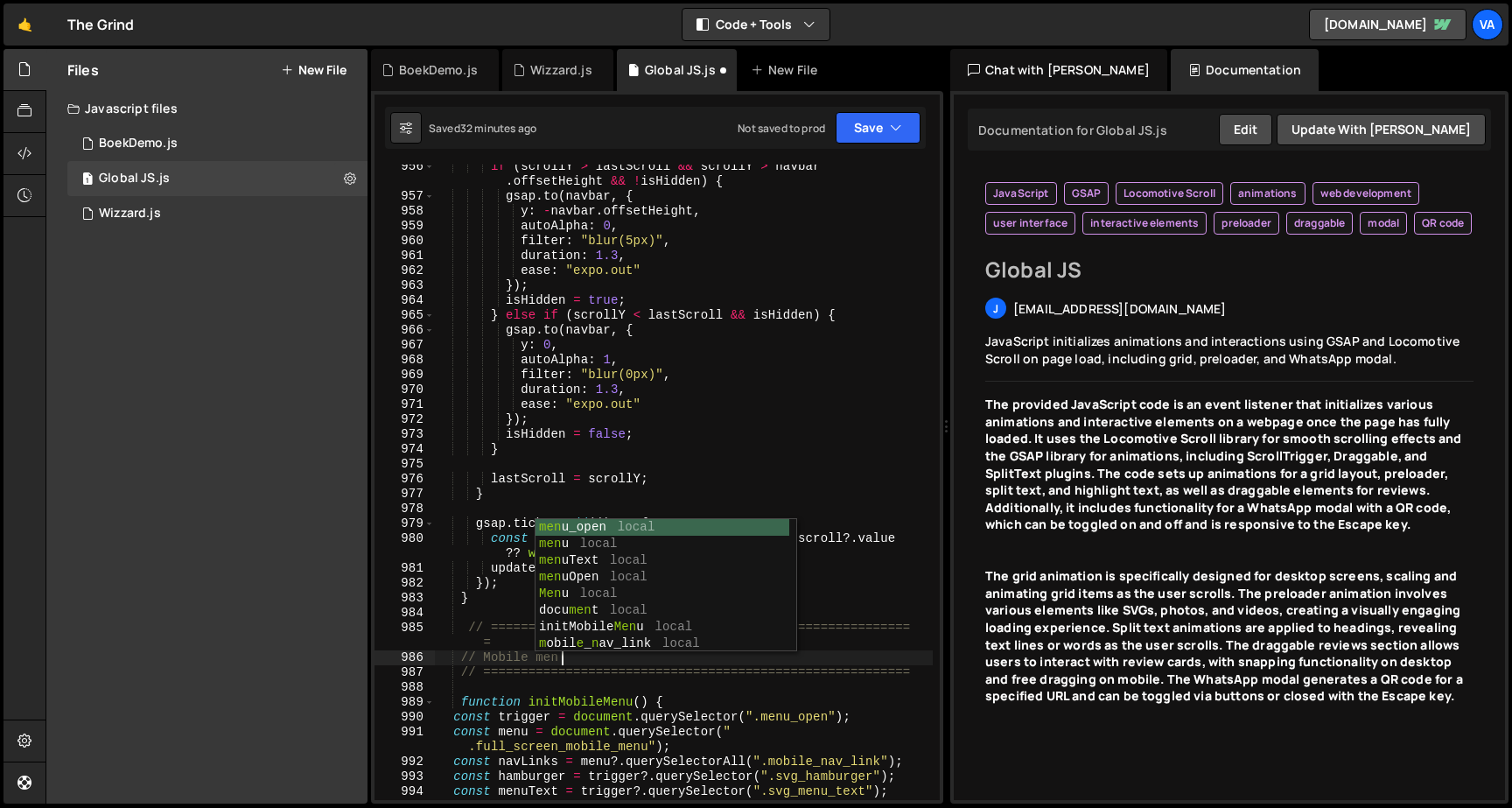
scroll to position [0, 9]
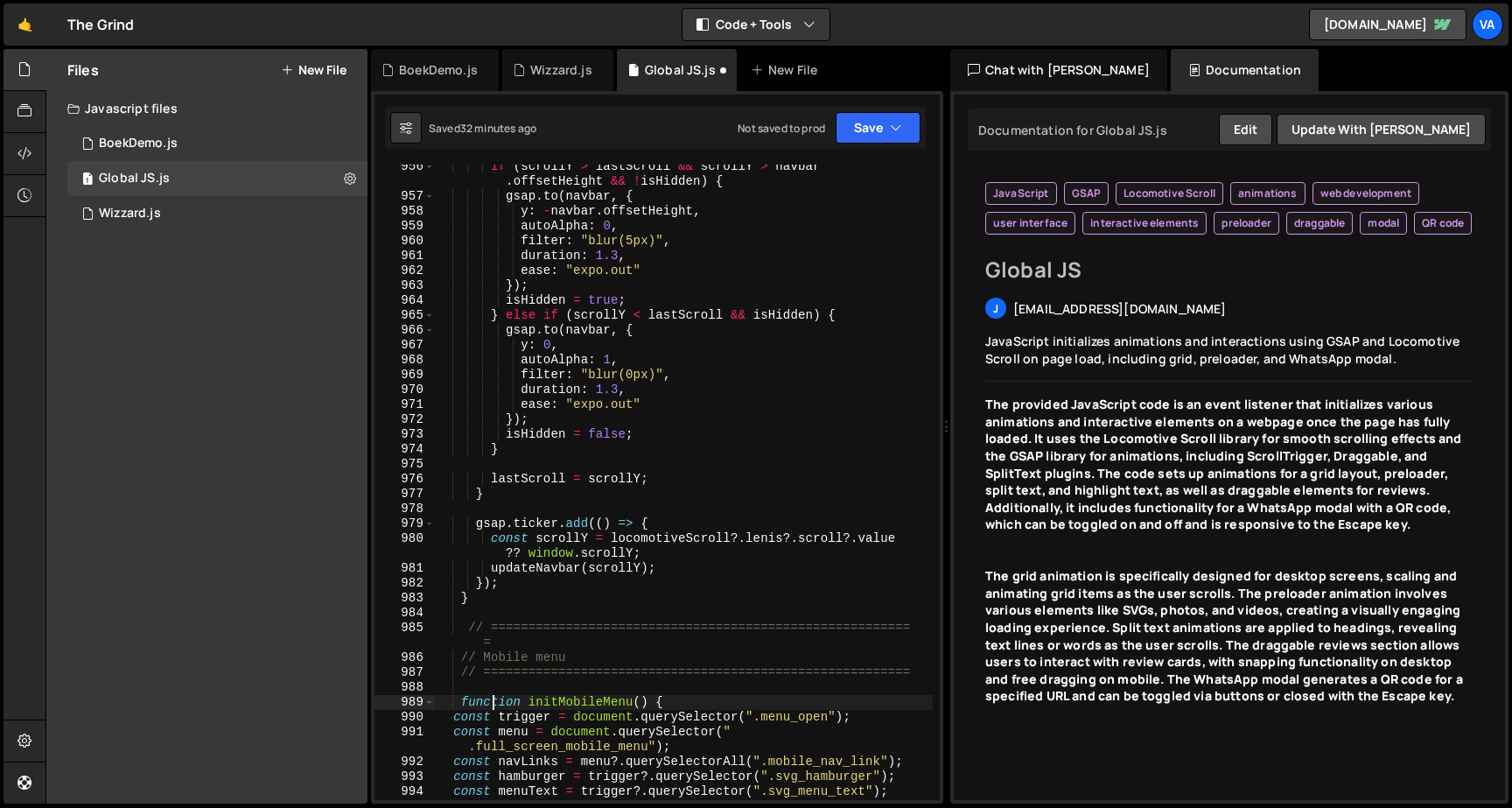
click at [495, 696] on div "if ( scrollY > lastScroll && scrollY > navbar . offsetHeight && ! isHidden ) { …" at bounding box center [683, 500] width 498 height 680
click at [499, 641] on div "if ( scrollY > lastScroll && scrollY > navbar . offsetHeight && ! isHidden ) { …" at bounding box center [683, 500] width 498 height 680
click at [471, 628] on div "if ( scrollY > lastScroll && scrollY > navbar . offsetHeight && ! isHidden ) { …" at bounding box center [683, 500] width 498 height 680
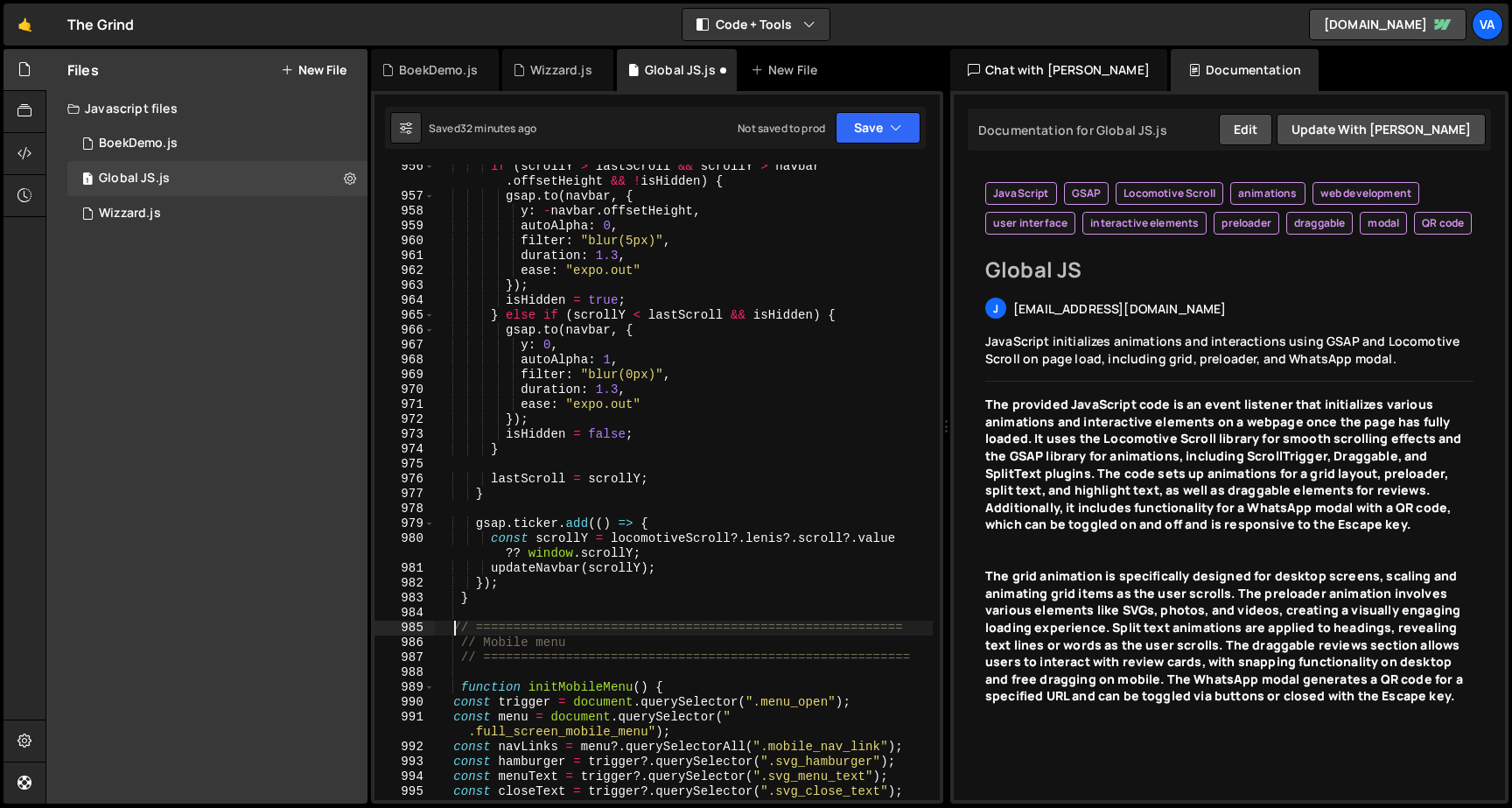
scroll to position [0, 2]
click at [568, 697] on div "if ( scrollY > lastScroll && scrollY > navbar . offsetHeight && ! isHidden ) { …" at bounding box center [683, 500] width 498 height 680
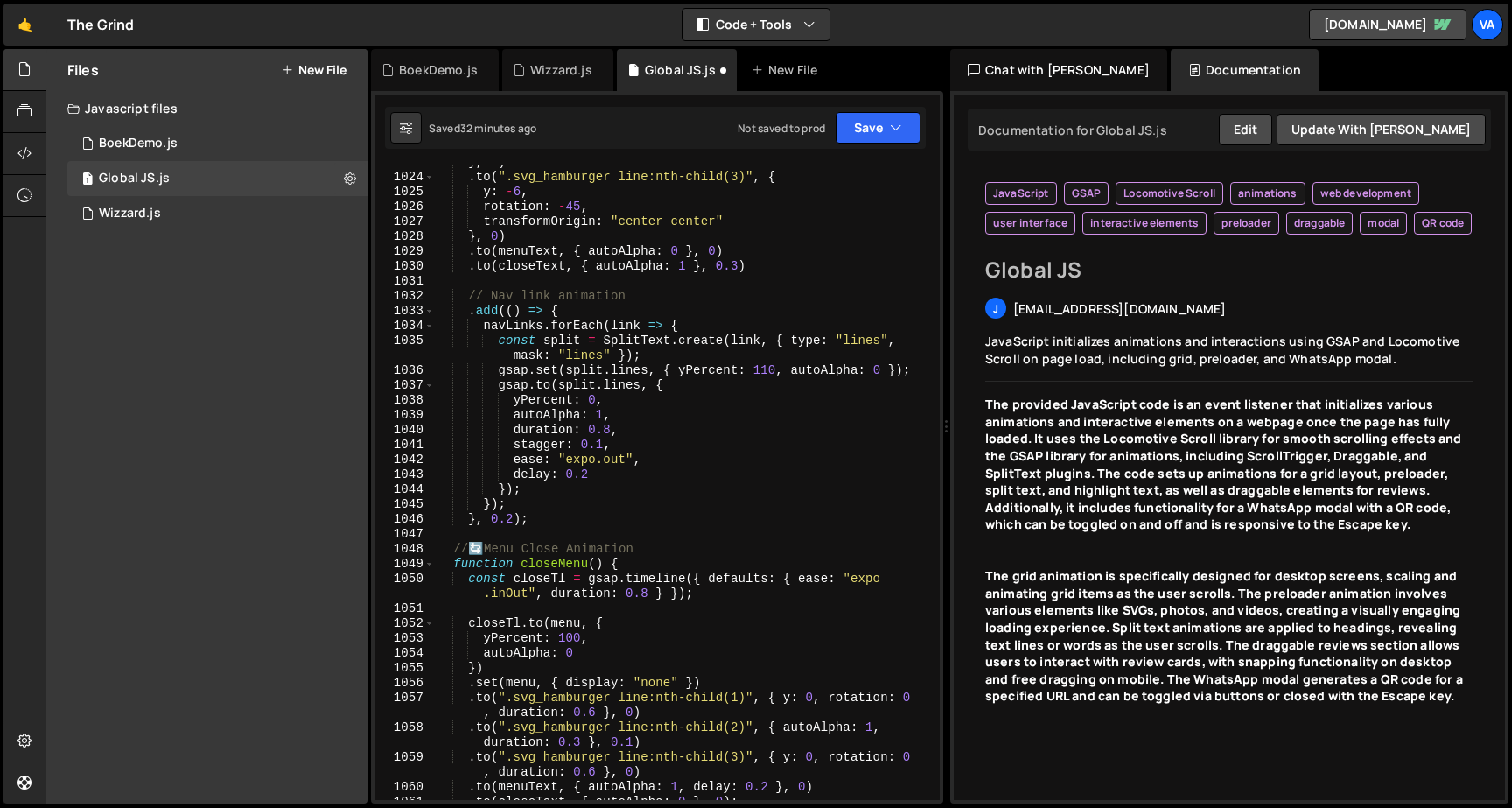
scroll to position [17161, 0]
click at [873, 119] on button "Save" at bounding box center [878, 127] width 85 height 32
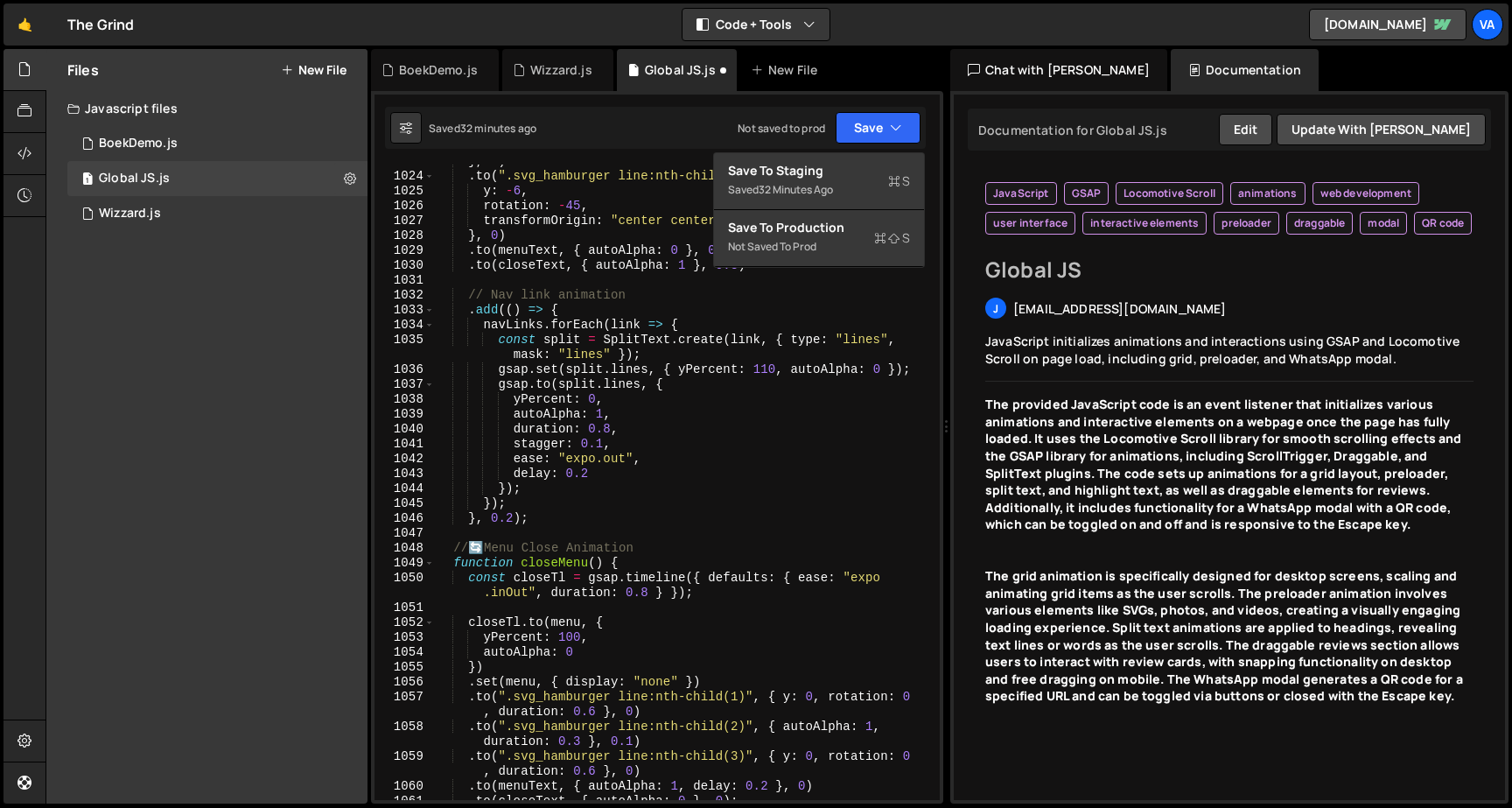
click at [854, 181] on div "Saved 32 minutes ago" at bounding box center [819, 189] width 182 height 21
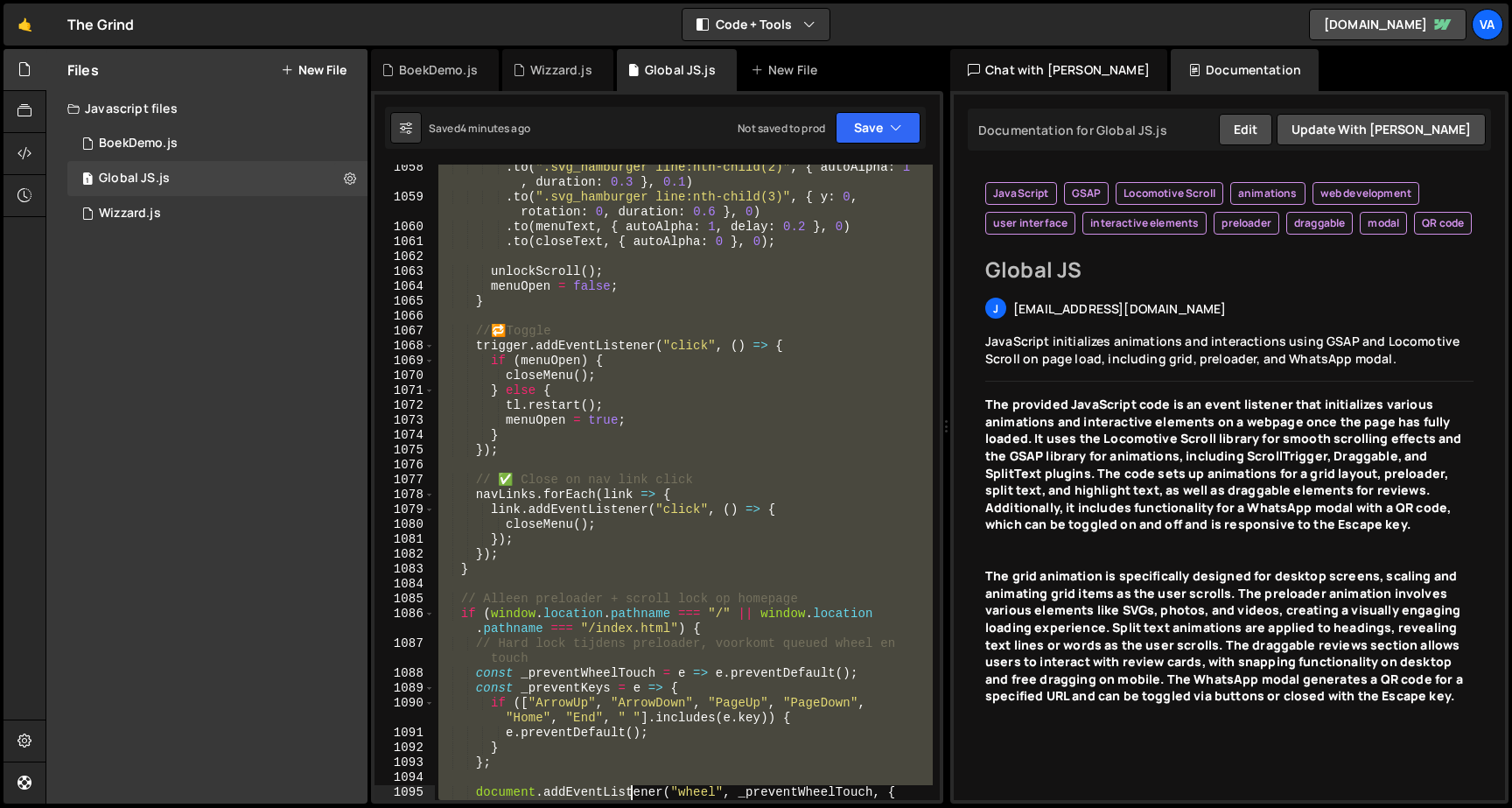
scroll to position [17899, 0]
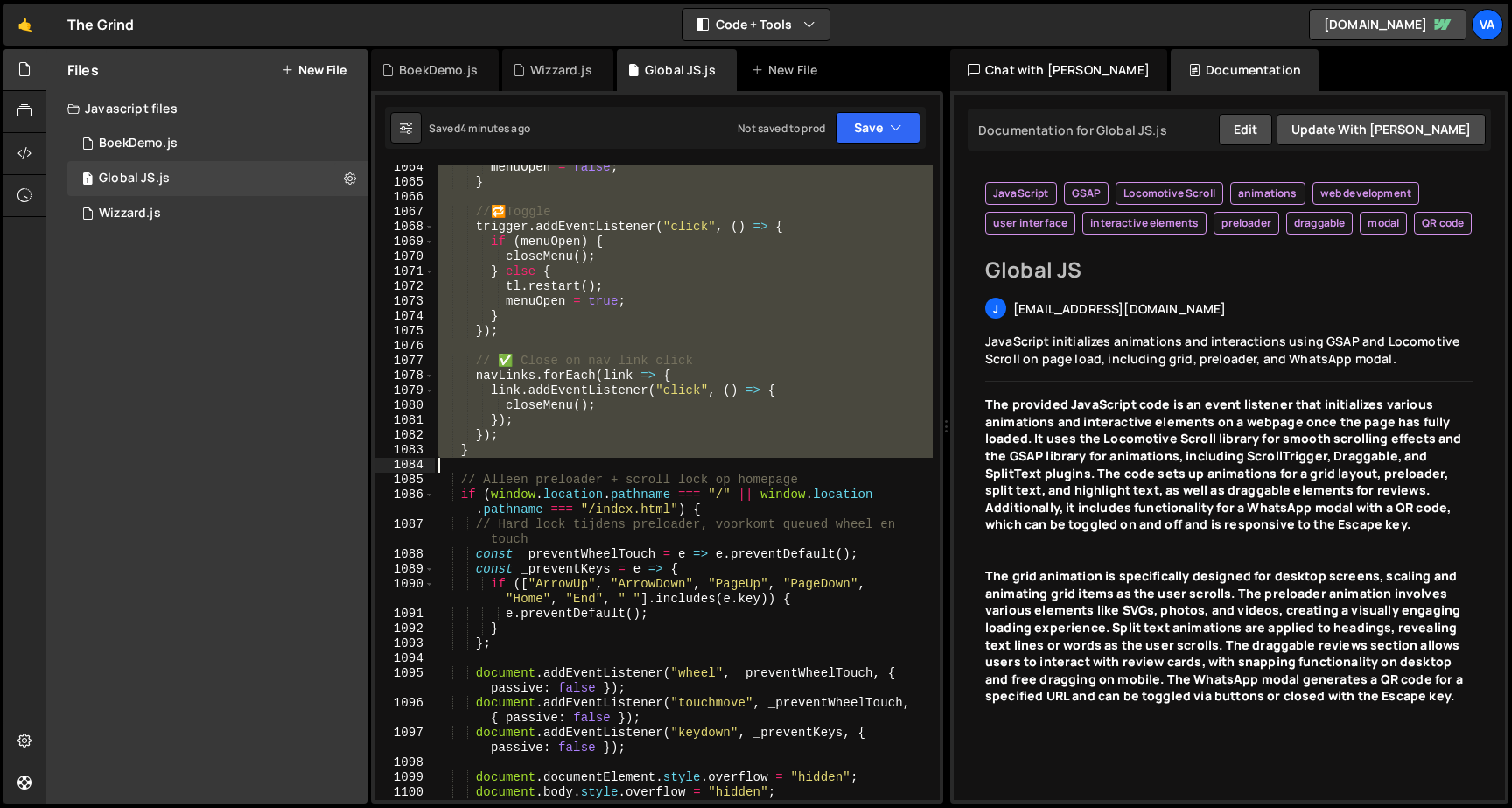
drag, startPoint x: 456, startPoint y: 468, endPoint x: 625, endPoint y: 458, distance: 169.3
click at [625, 458] on div "menuOpen = false ; } // 🔁 Toggle trigger . addEventListener ( "click" , ( ) => …" at bounding box center [683, 492] width 498 height 665
type textarea "}"
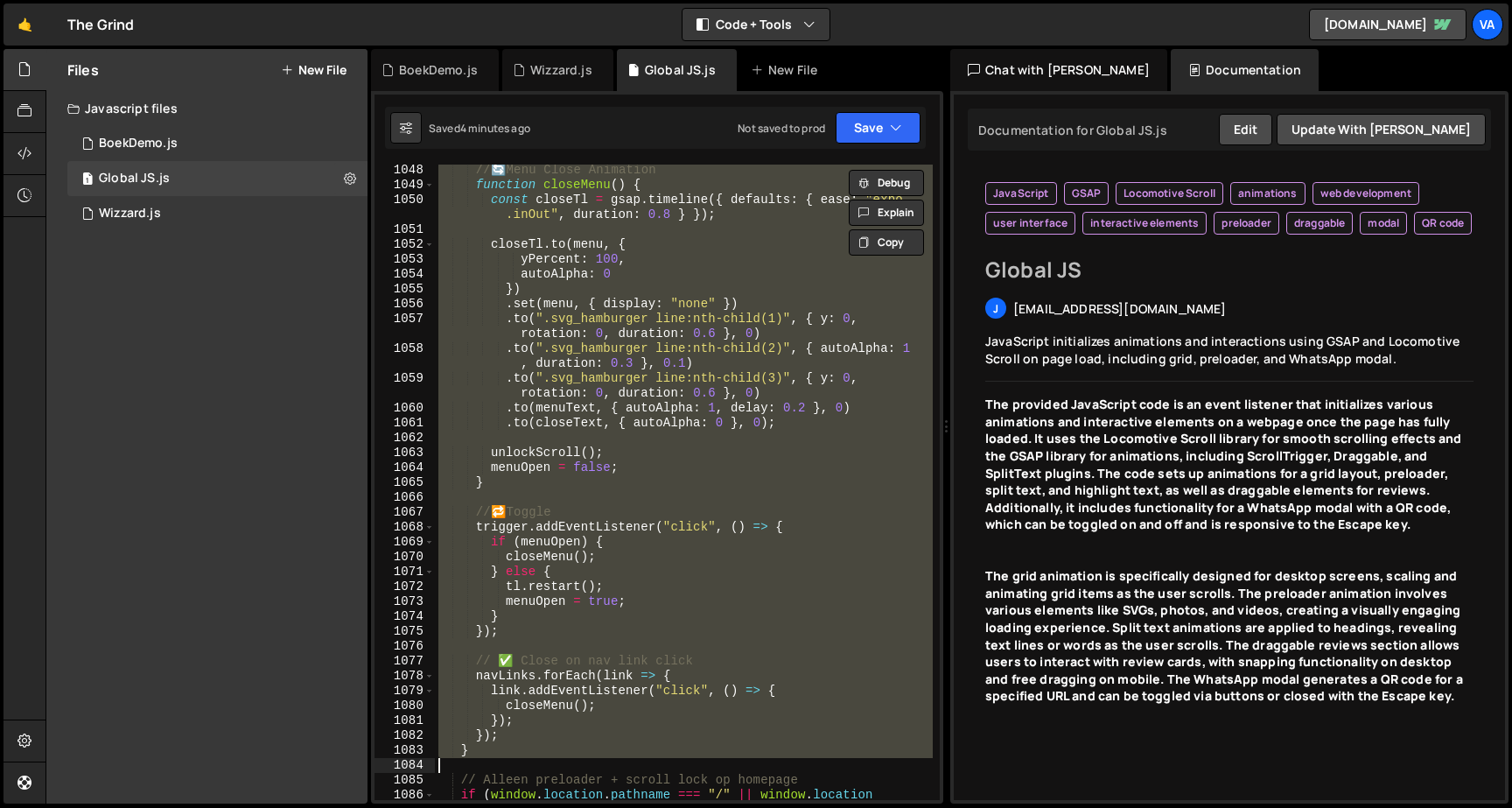
scroll to position [0, 0]
paste textarea
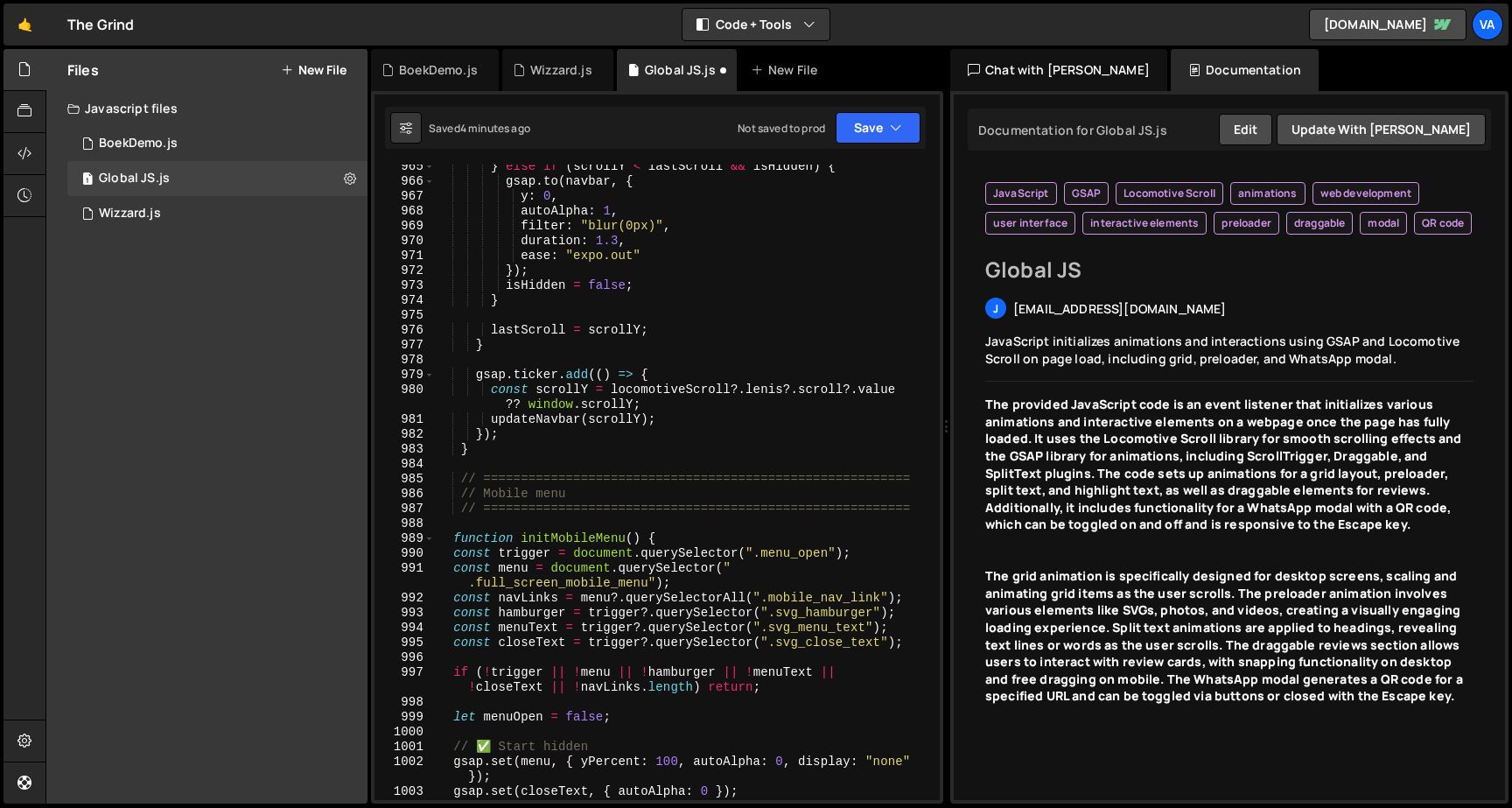
scroll to position [16083, 0]
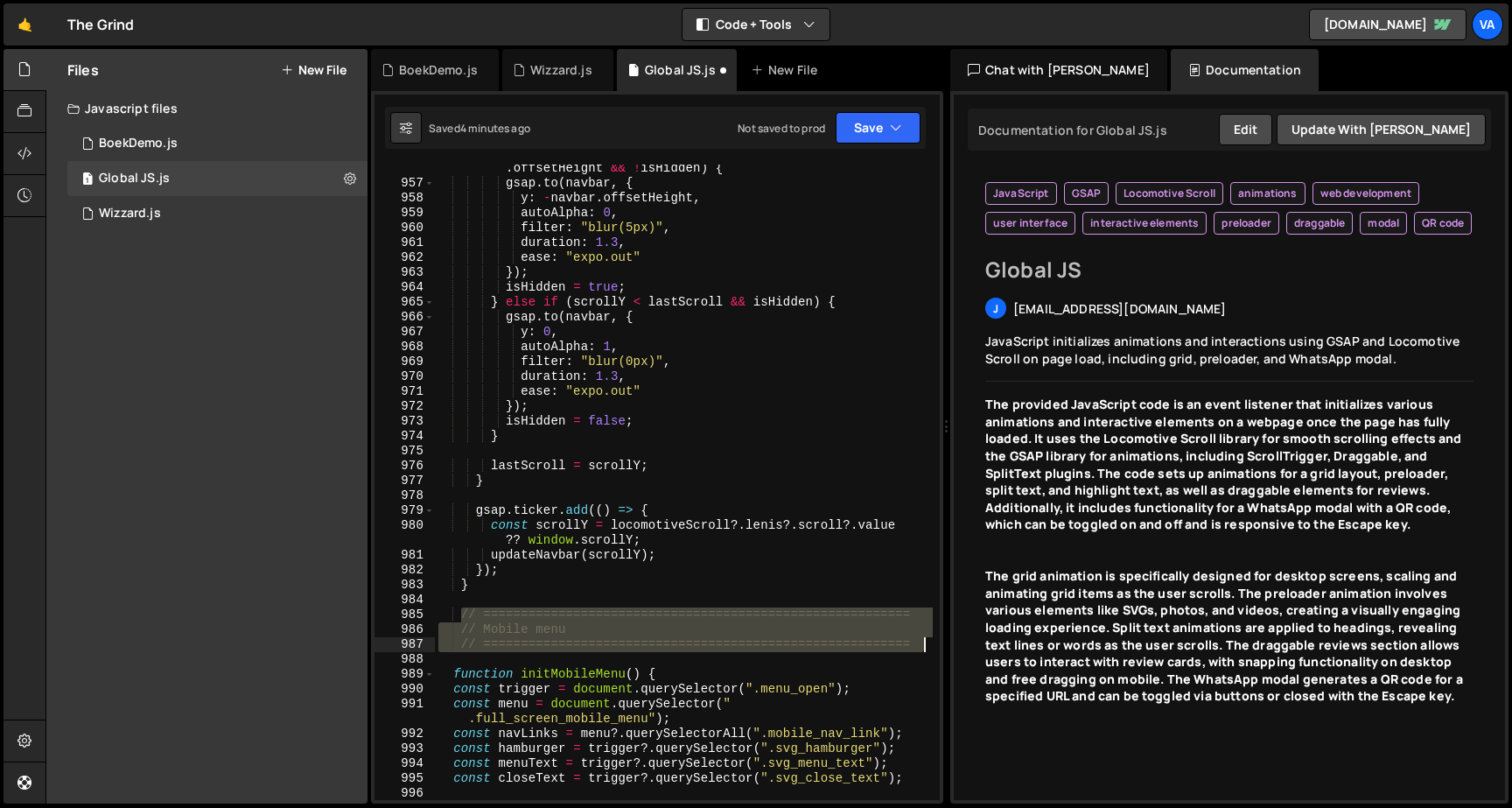
drag, startPoint x: 459, startPoint y: 614, endPoint x: 976, endPoint y: 640, distance: 517.7
click at [976, 640] on div "Files New File Javascript files 1 BoekDemo.js 0 1 Global JS.js 0 1 Wizzard.js 0" at bounding box center [778, 426] width 1466 height 755
type textarea "// Mobile menu // ========================================================="
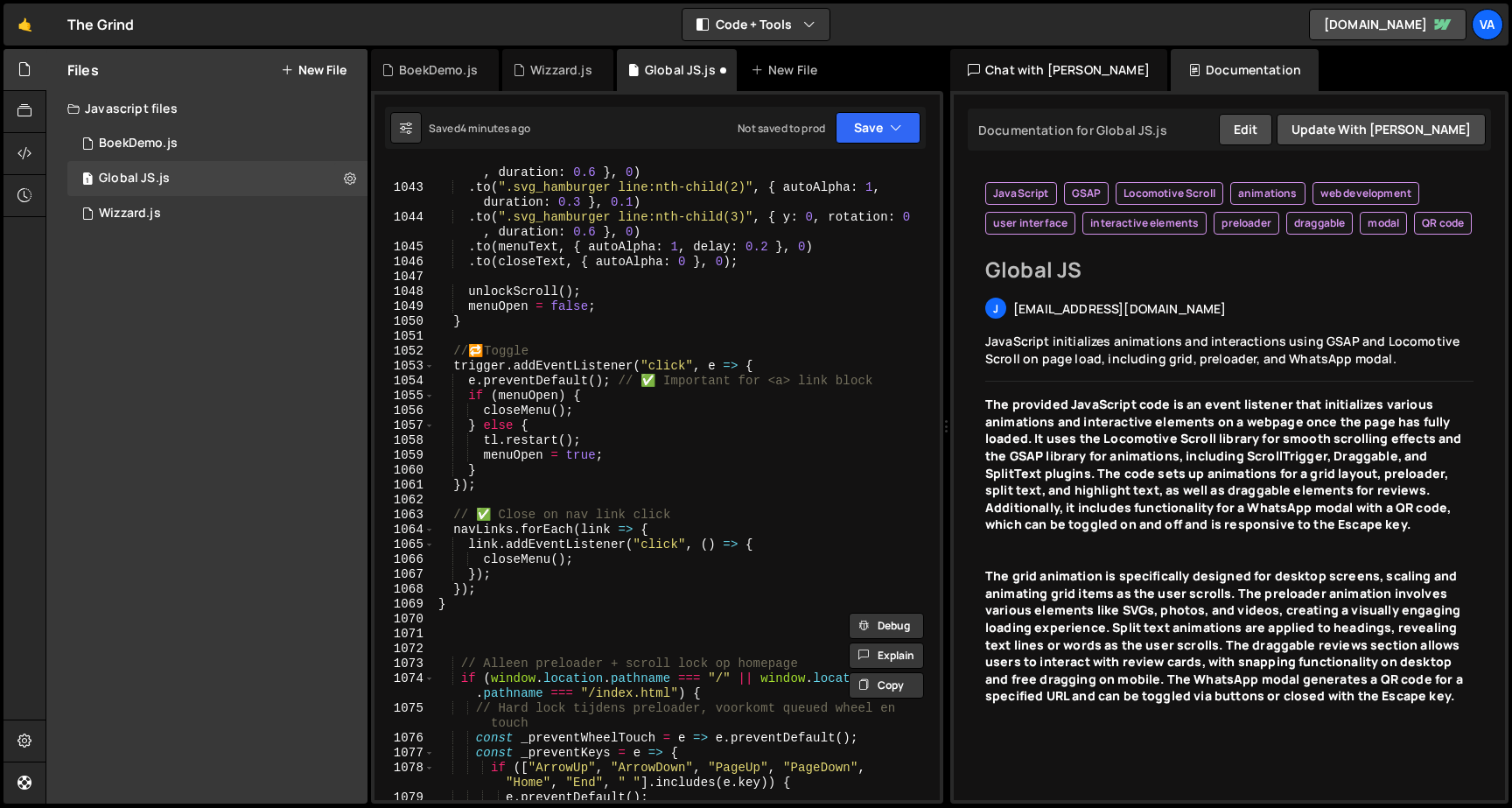
scroll to position [17582, 0]
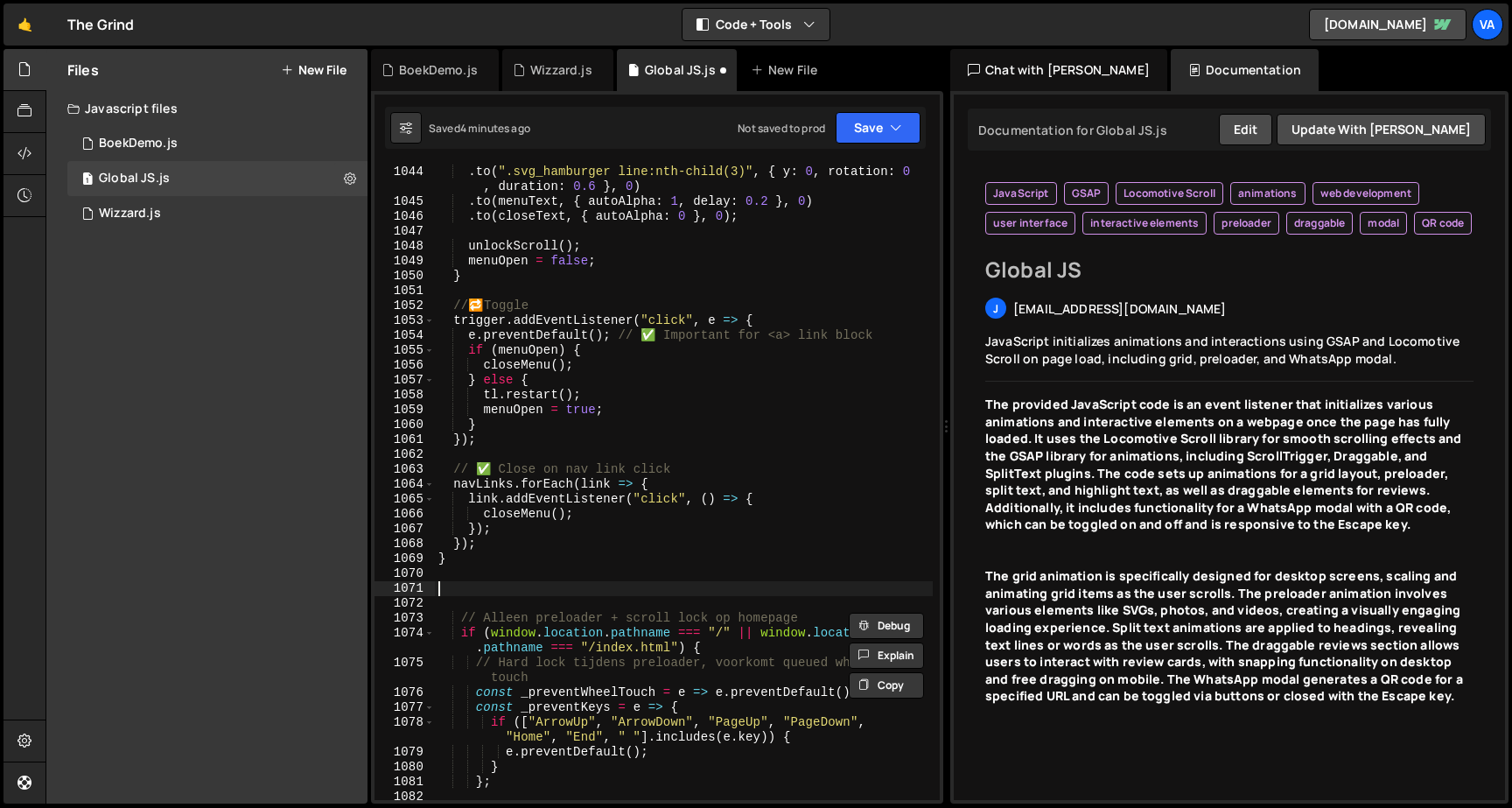
click at [494, 583] on div ". to ( ".svg_hamburger line:nth-child(3)" , { y : 0 , rotation : 0 , duration :…" at bounding box center [683, 511] width 498 height 694
paste textarea "// ========================================================="
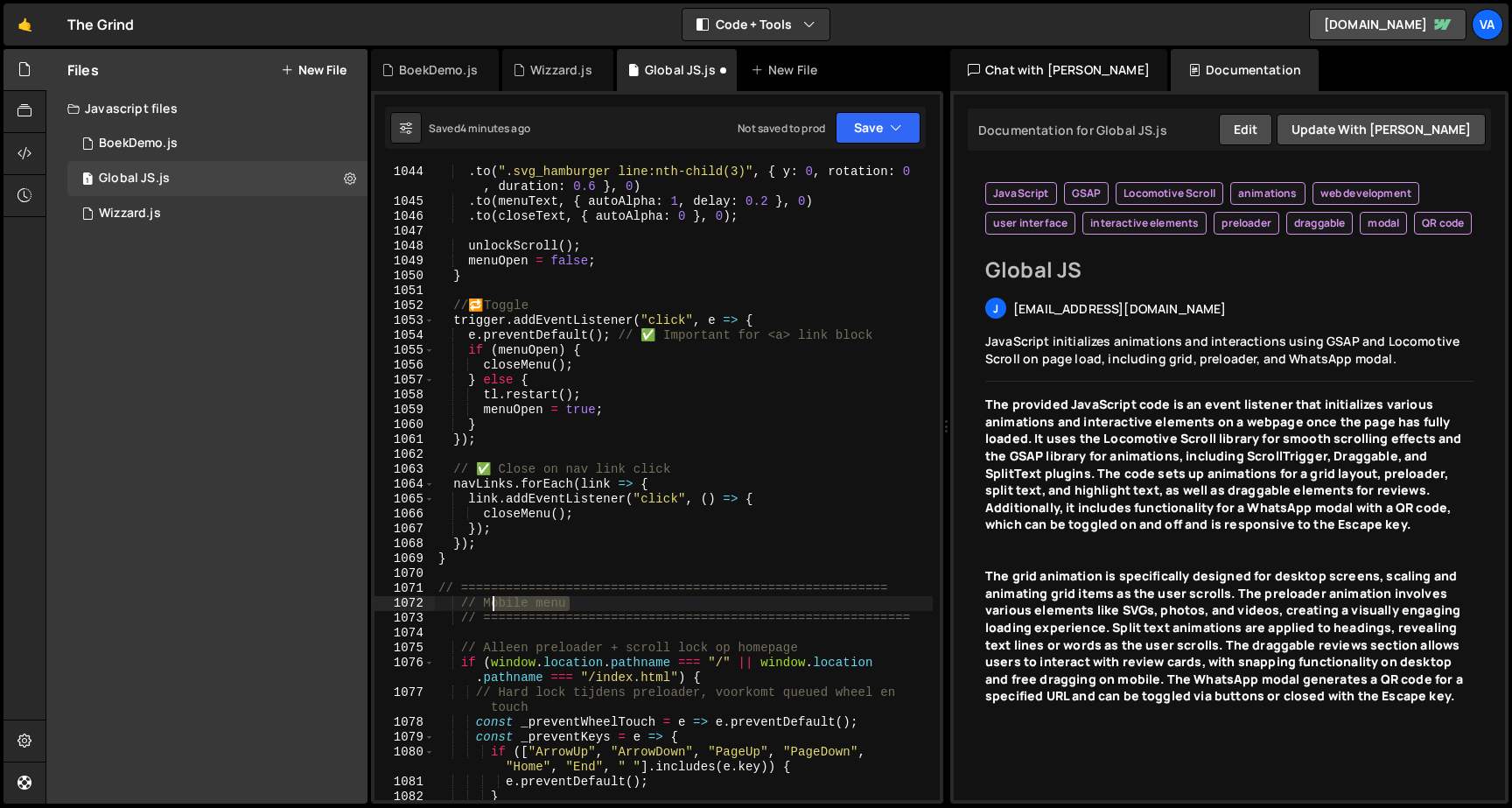
drag, startPoint x: 600, startPoint y: 601, endPoint x: 486, endPoint y: 599, distance: 114.0
click at [486, 599] on div ". to ( ".svg_hamburger line:nth-child(3)" , { y : 0 , rotation : 0 , duration :…" at bounding box center [683, 504] width 498 height 680
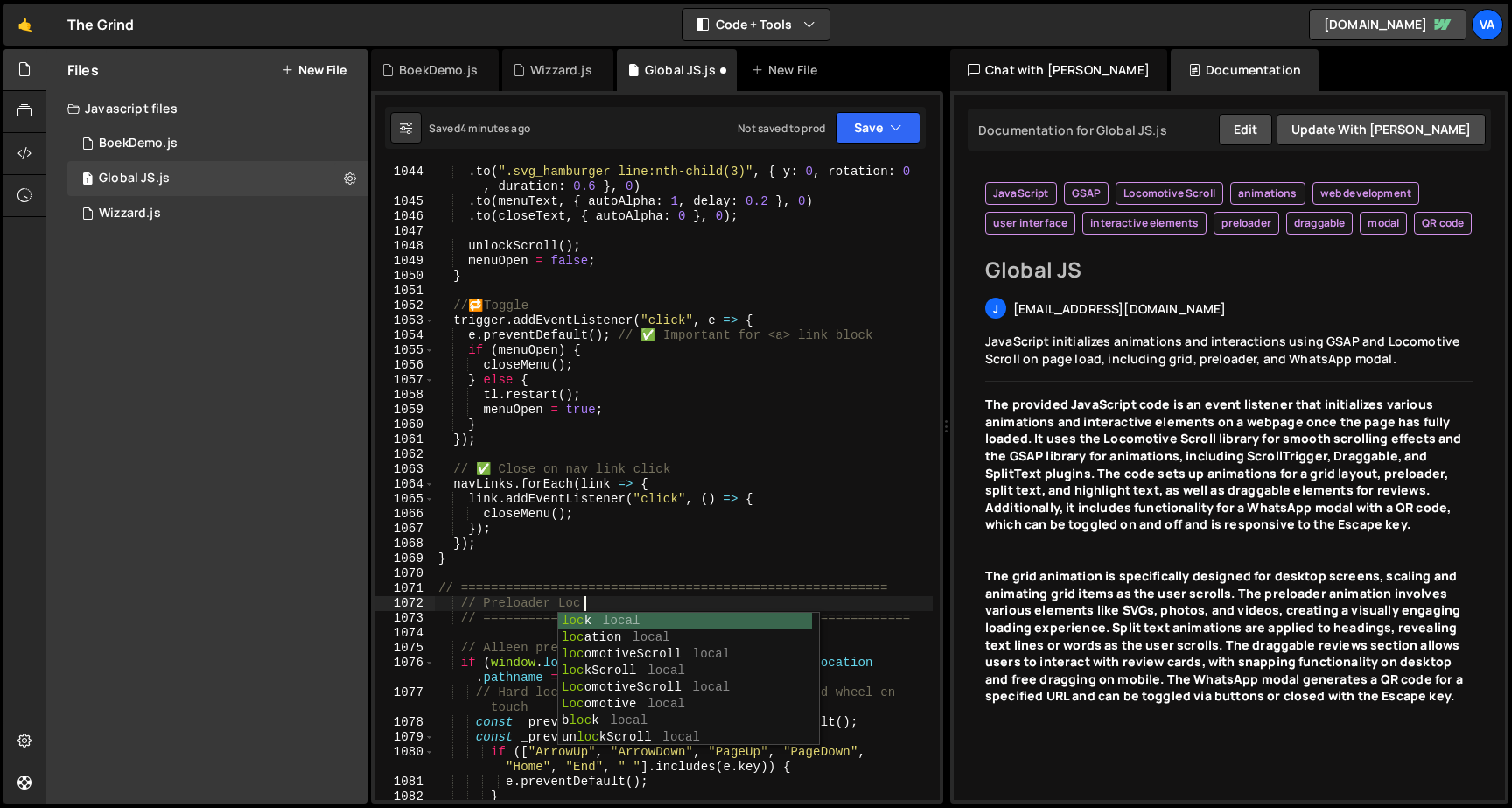
type textarea "// Preloader Lock"
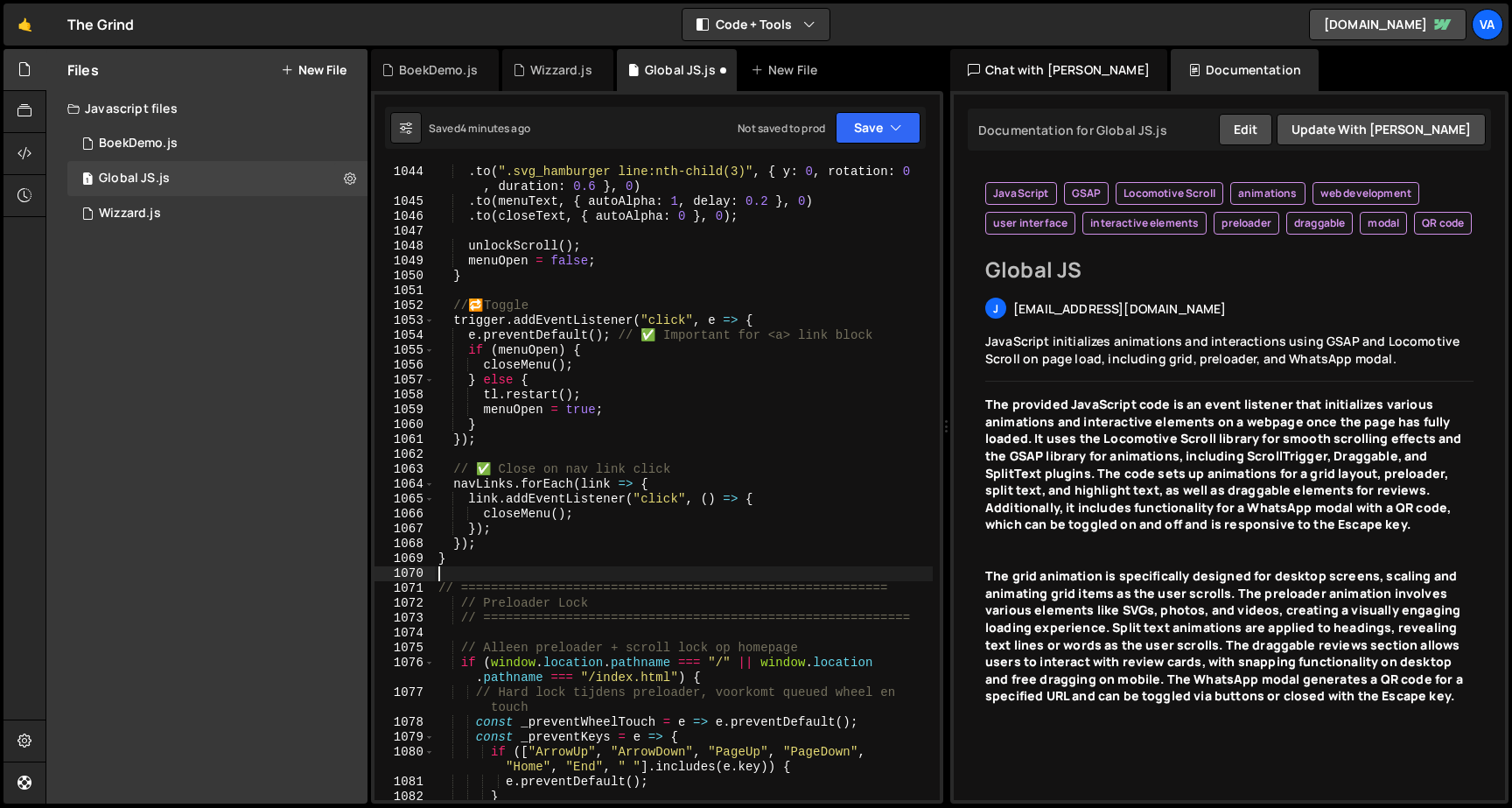
click at [436, 580] on div ". to ( ".svg_hamburger line:nth-child(3)" , { y : 0 , rotation : 0 , duration :…" at bounding box center [683, 504] width 498 height 680
click at [435, 585] on div ". to ( ".svg_hamburger line:nth-child(3)" , { y : 0 , rotation : 0 , duration :…" at bounding box center [683, 504] width 498 height 680
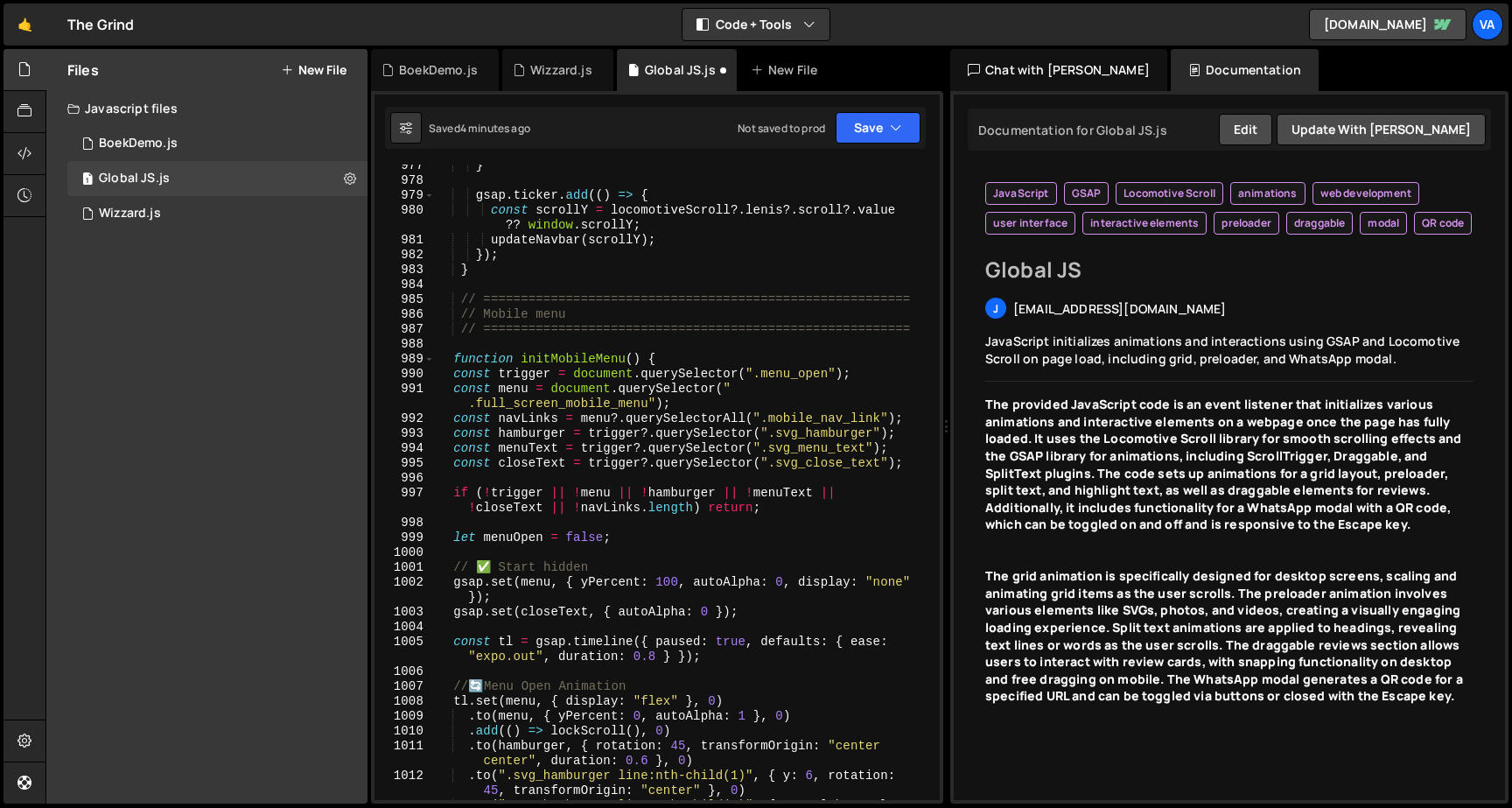
scroll to position [16390, 0]
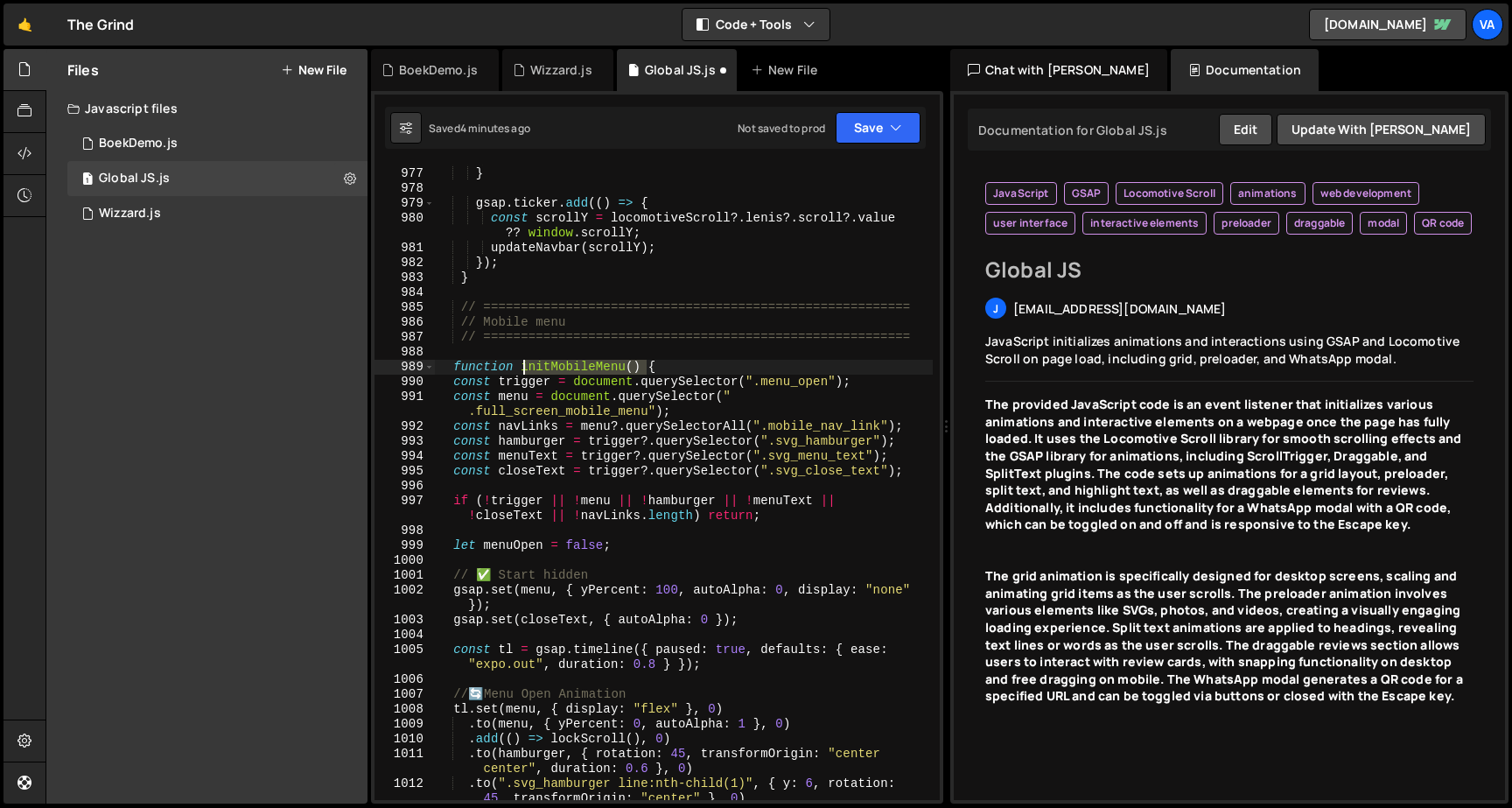
drag, startPoint x: 646, startPoint y: 365, endPoint x: 522, endPoint y: 367, distance: 124.0
click at [522, 367] on div "lastScroll = scrollY ; } gsap . ticker . add (( ) => { const scrollY = locomoti…" at bounding box center [683, 491] width 498 height 680
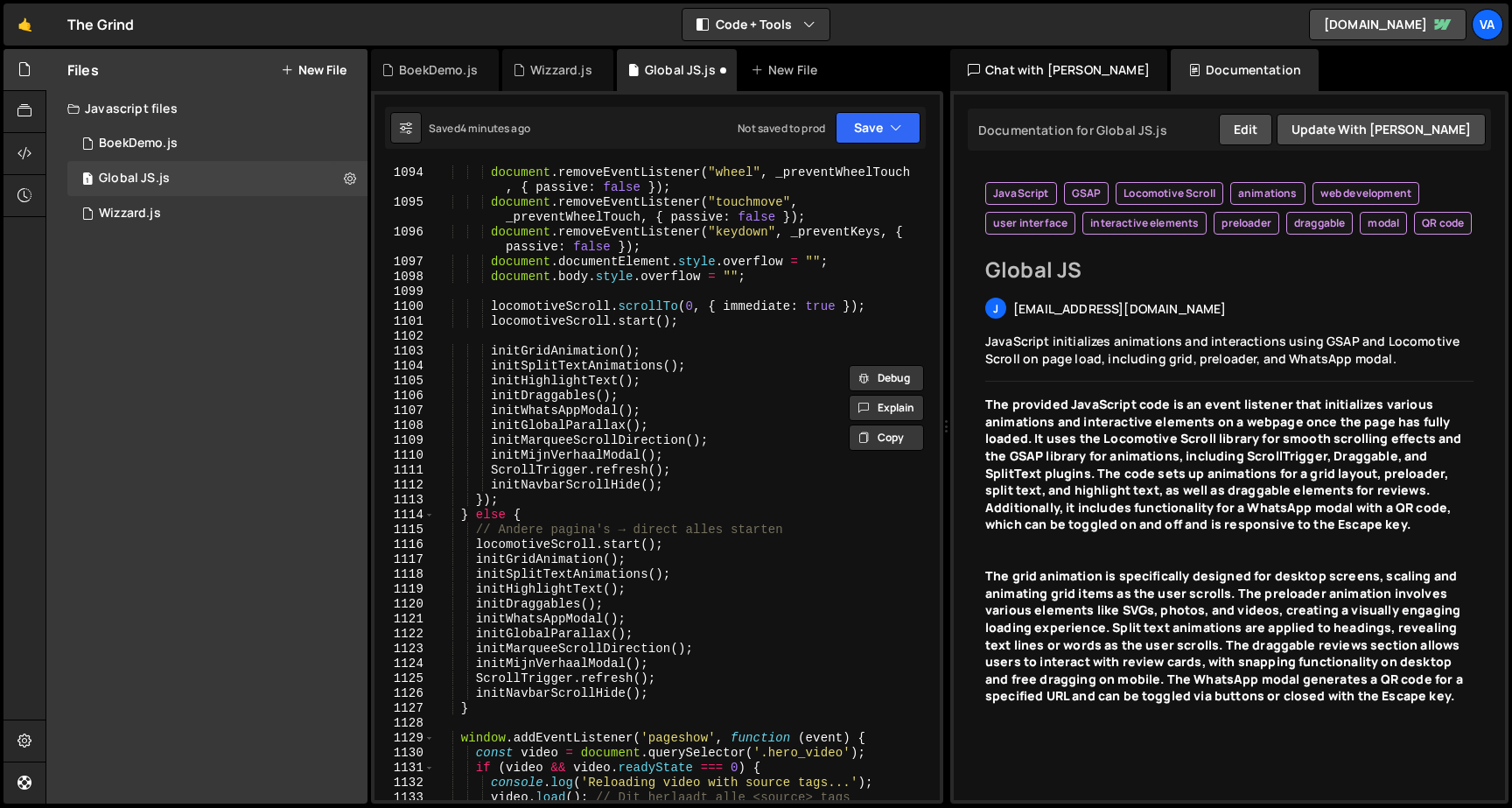
scroll to position [18392, 0]
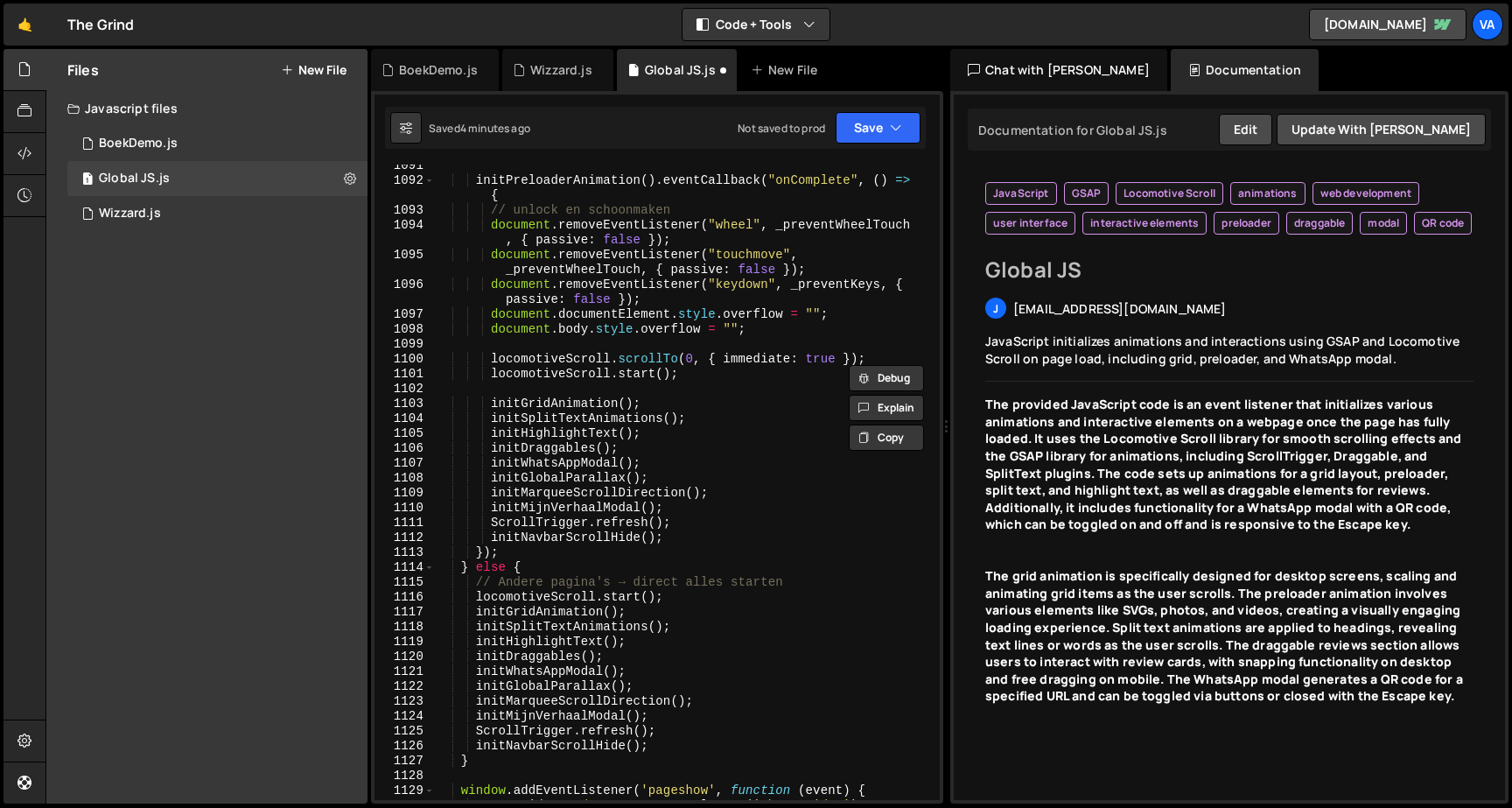
click at [690, 510] on div "initPreloaderAnimation ( ) . eventCallback ( "onComplete" , ( ) => { // unlock …" at bounding box center [683, 491] width 498 height 665
type textarea "initMijnVerhaalModal();"
paste textarea "initMobileMenu()"
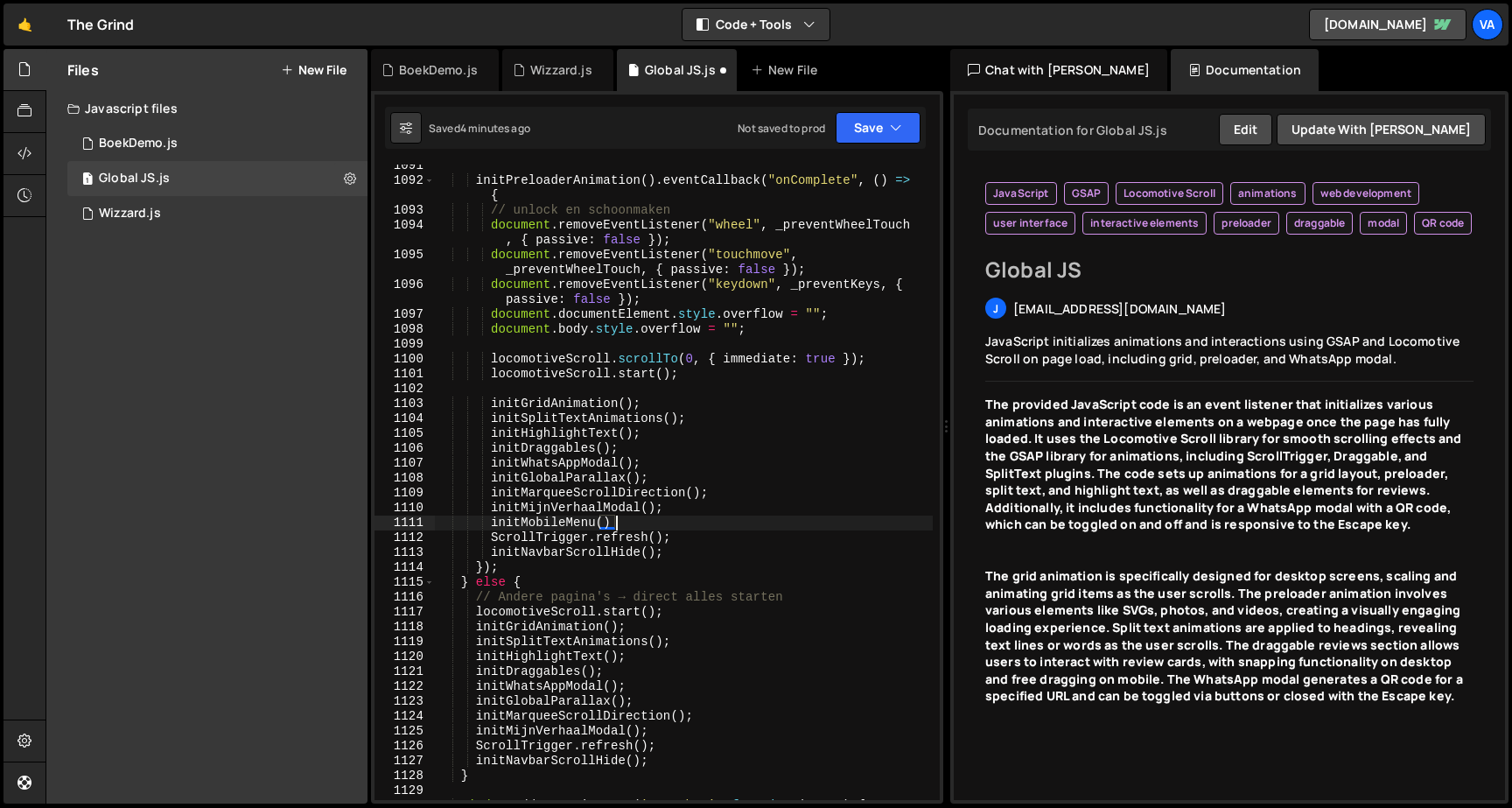
scroll to position [0, 13]
click at [668, 729] on div "initPreloaderAnimation ( ) . eventCallback ( "onComplete" , ( ) => { // unlock …" at bounding box center [683, 491] width 498 height 665
type textarea "initMijnVerhaalModal();"
paste textarea "initMobileMenu()"
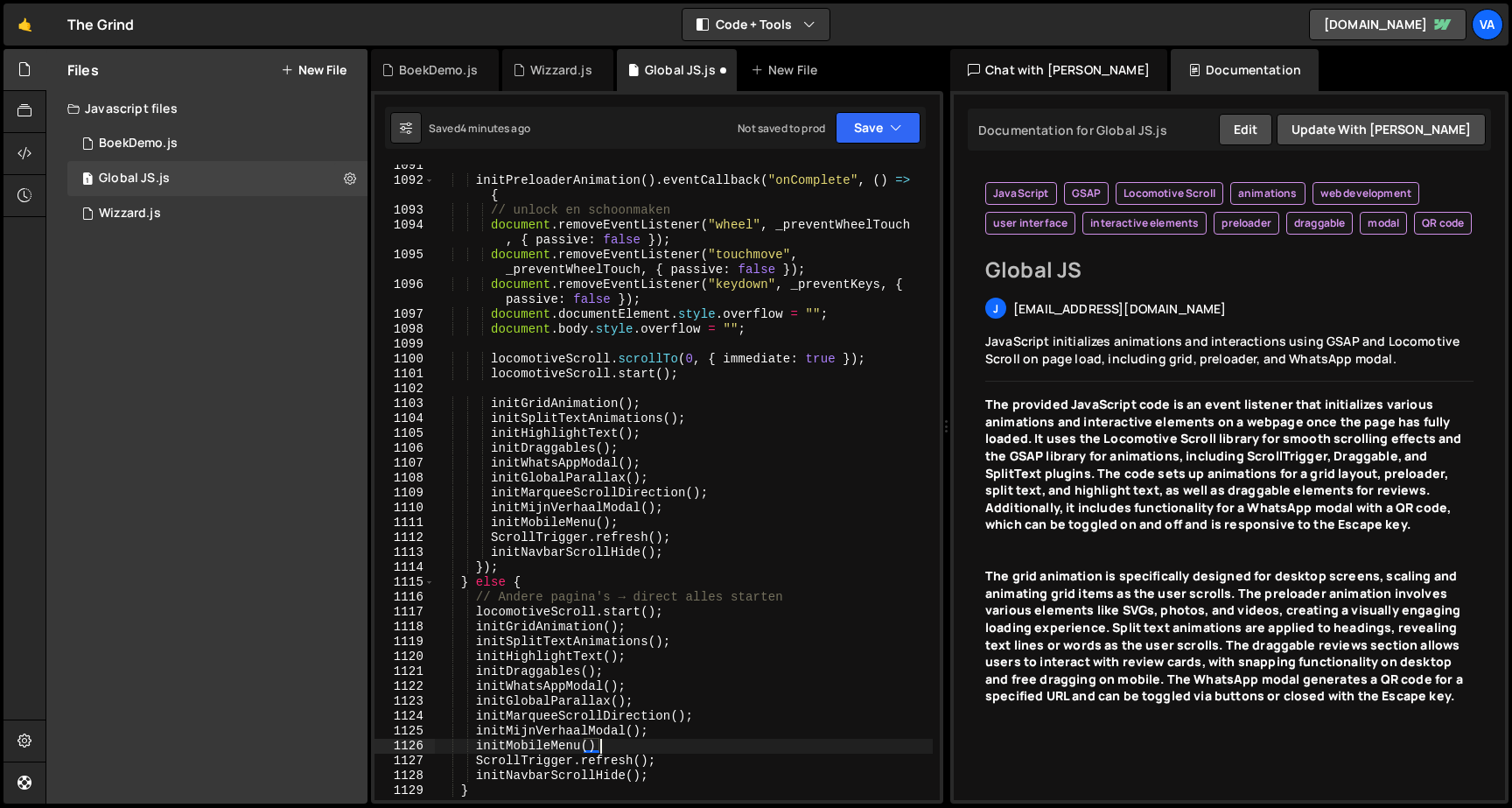
scroll to position [0, 12]
click at [861, 122] on button "Save" at bounding box center [878, 127] width 85 height 32
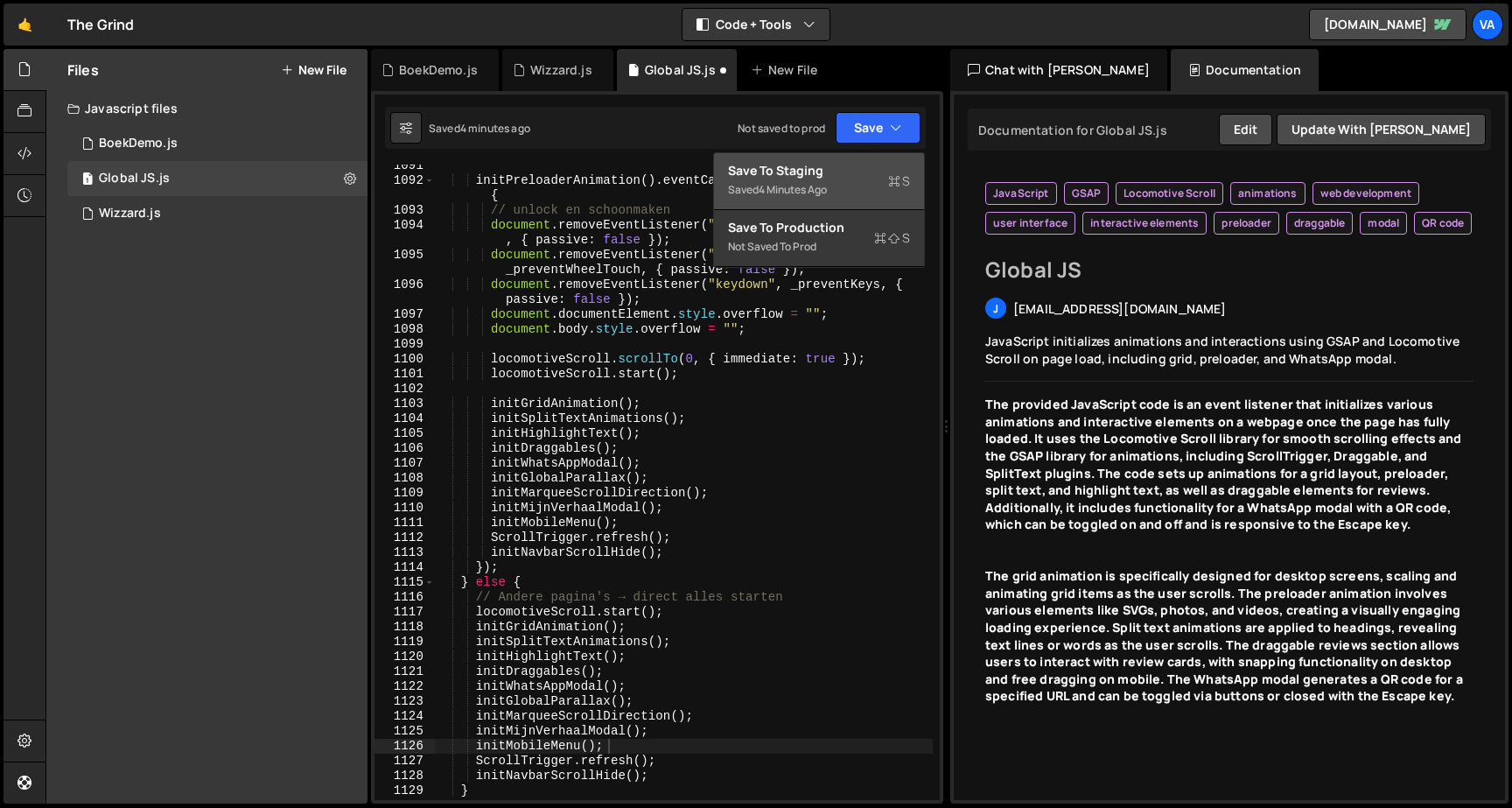
click at [842, 183] on div "Saved 4 minutes ago" at bounding box center [819, 189] width 182 height 21
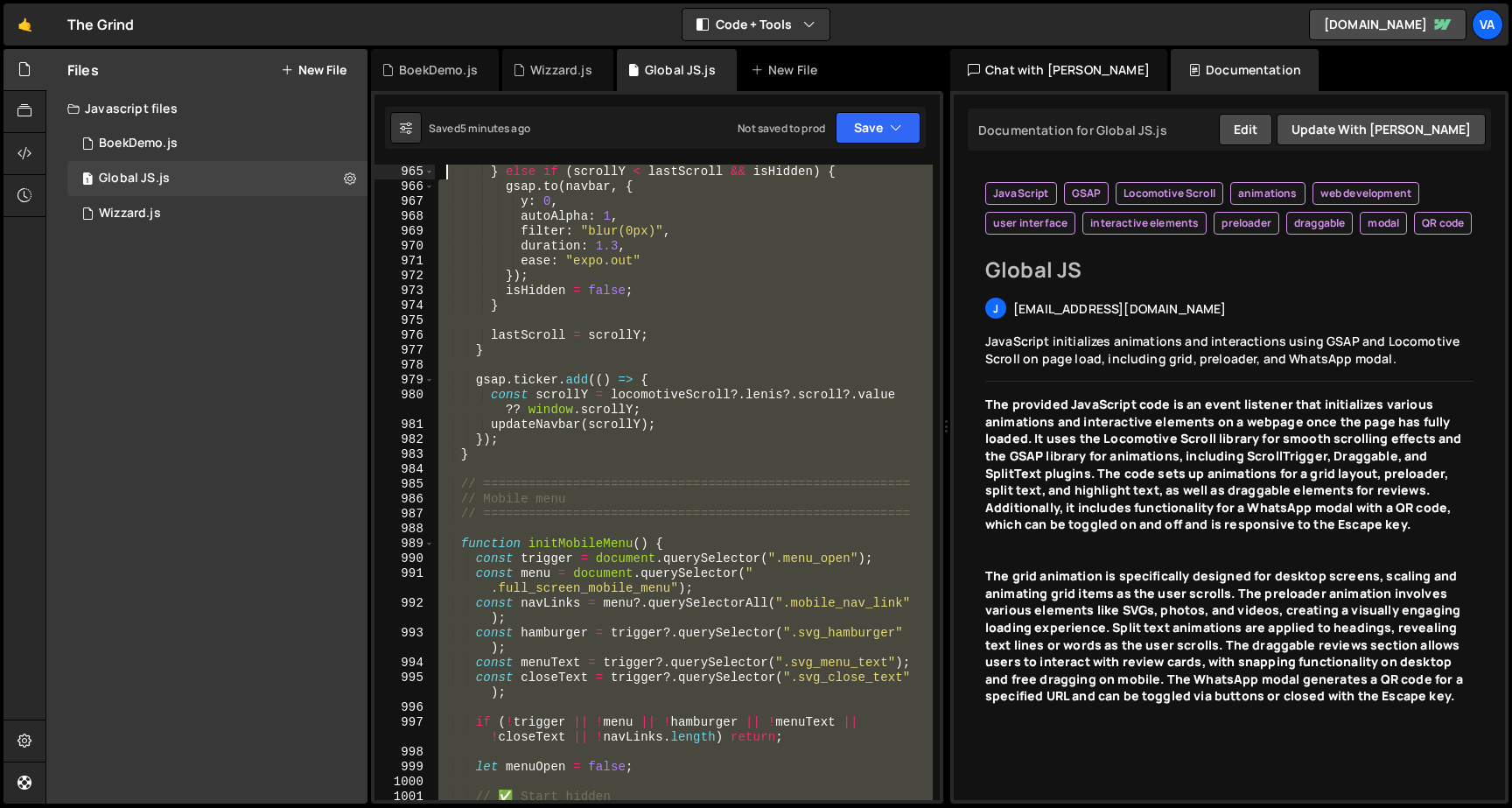
scroll to position [16214, 0]
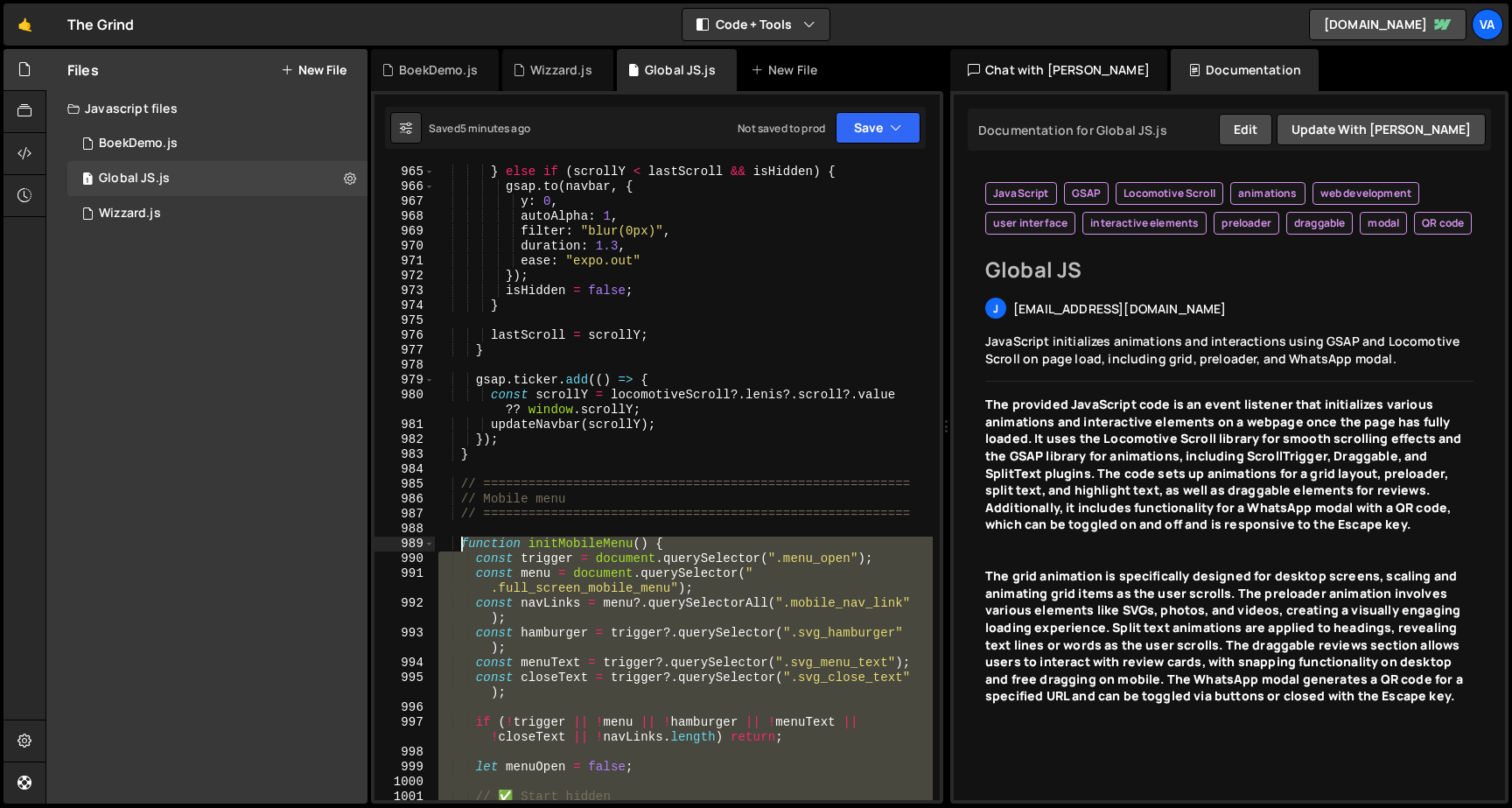
drag, startPoint x: 487, startPoint y: 555, endPoint x: 460, endPoint y: 546, distance: 28.5
click at [460, 546] on div "} else if ( scrollY < lastScroll && isHidden ) { gsap . to ( navbar , { y : 0 ,…" at bounding box center [683, 504] width 498 height 680
type textarea "function initMobileMenu() { const trigger = document.querySelector(".menu_open"…"
paste textarea
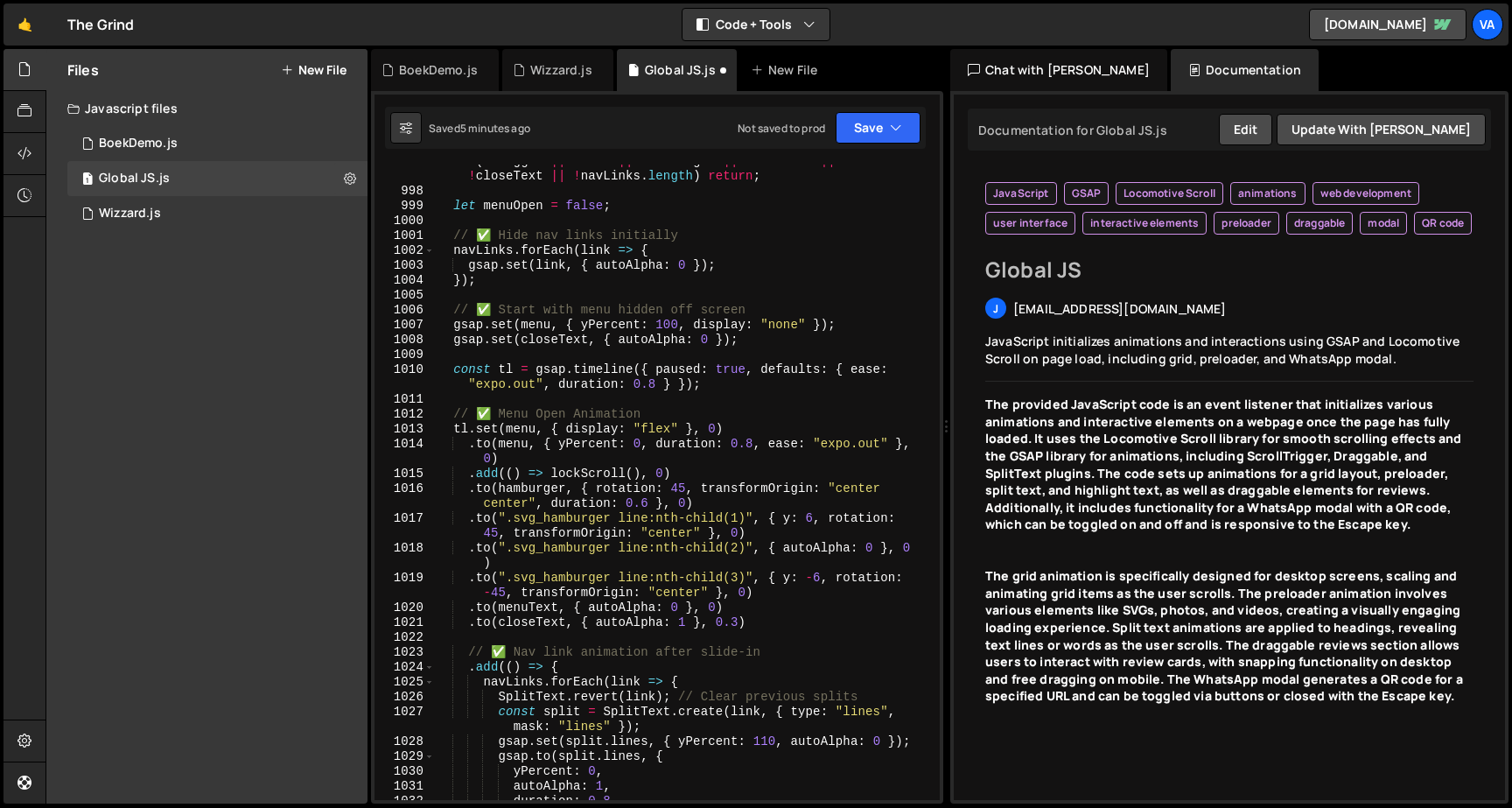
scroll to position [16700, 0]
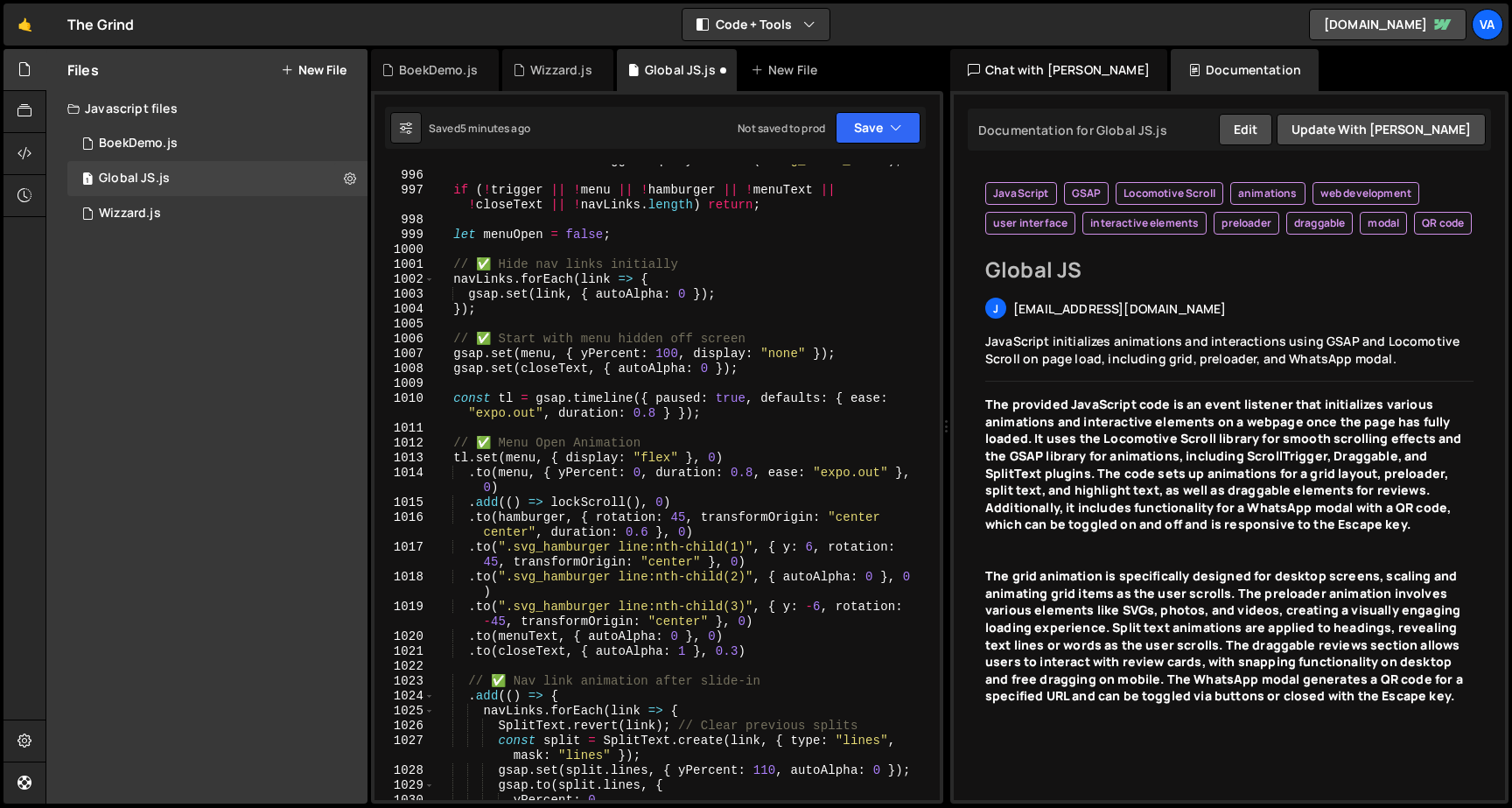
click at [518, 413] on div "const closeText = trigger ?. querySelector ( ".svg_close_text" ) ; if ( ! trigg…" at bounding box center [683, 485] width 498 height 665
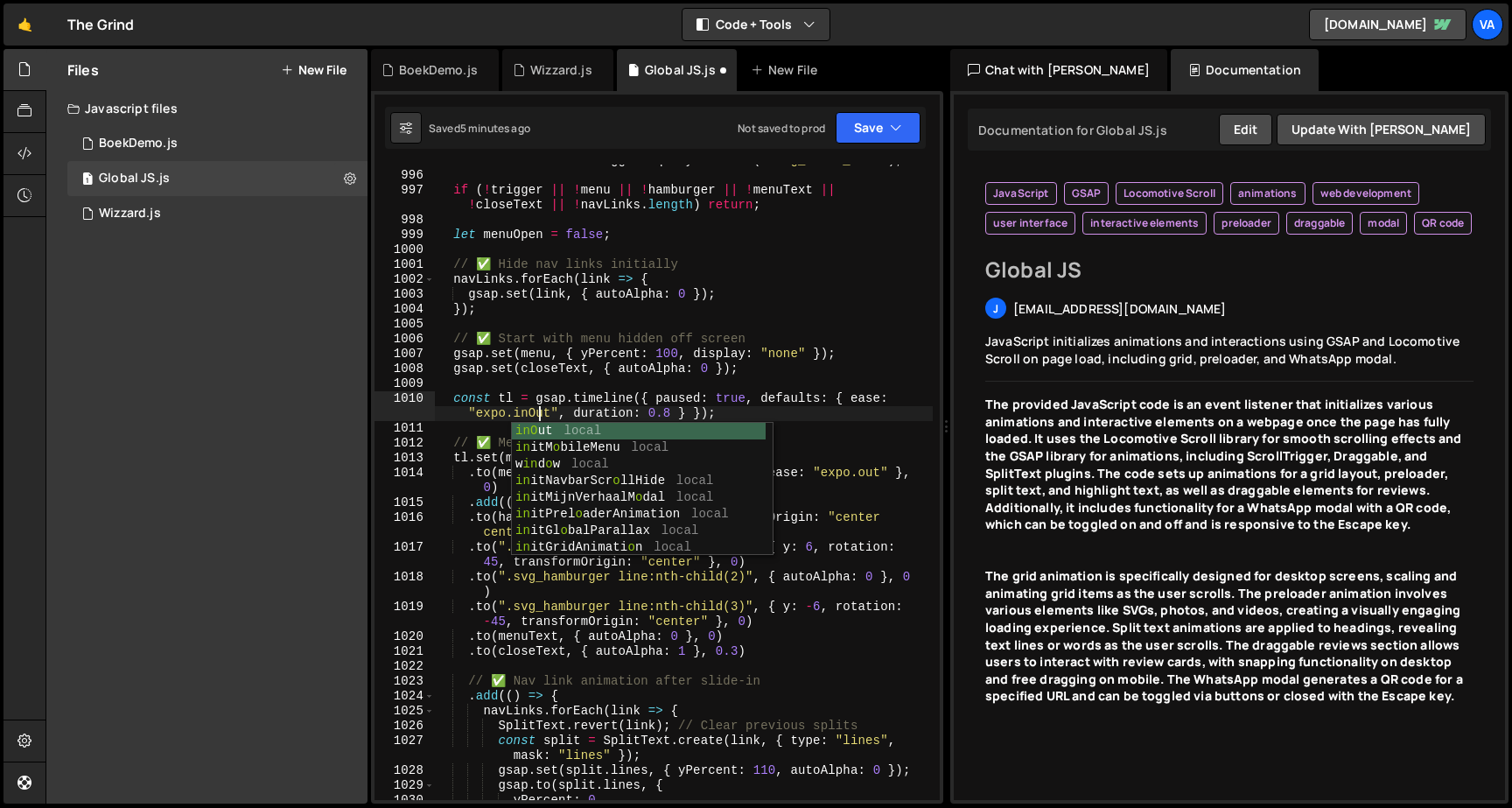
scroll to position [0, 39]
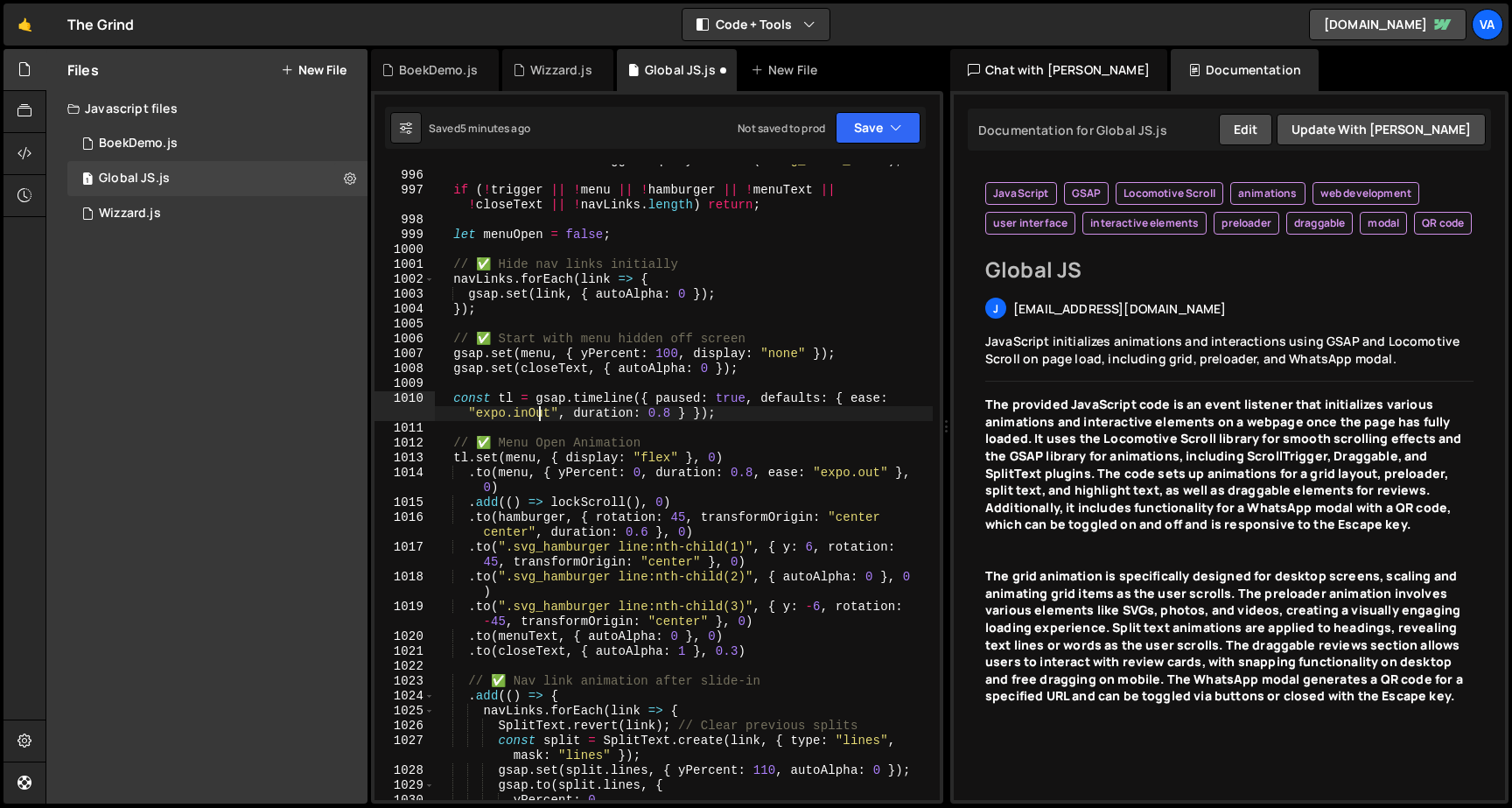
click at [667, 317] on div "const closeText = trigger ?. querySelector ( ".svg_close_text" ) ; if ( ! trigg…" at bounding box center [683, 485] width 498 height 665
click at [870, 472] on div "const closeText = trigger ?. querySelector ( ".svg_close_text" ) ; if ( ! trigg…" at bounding box center [683, 485] width 498 height 665
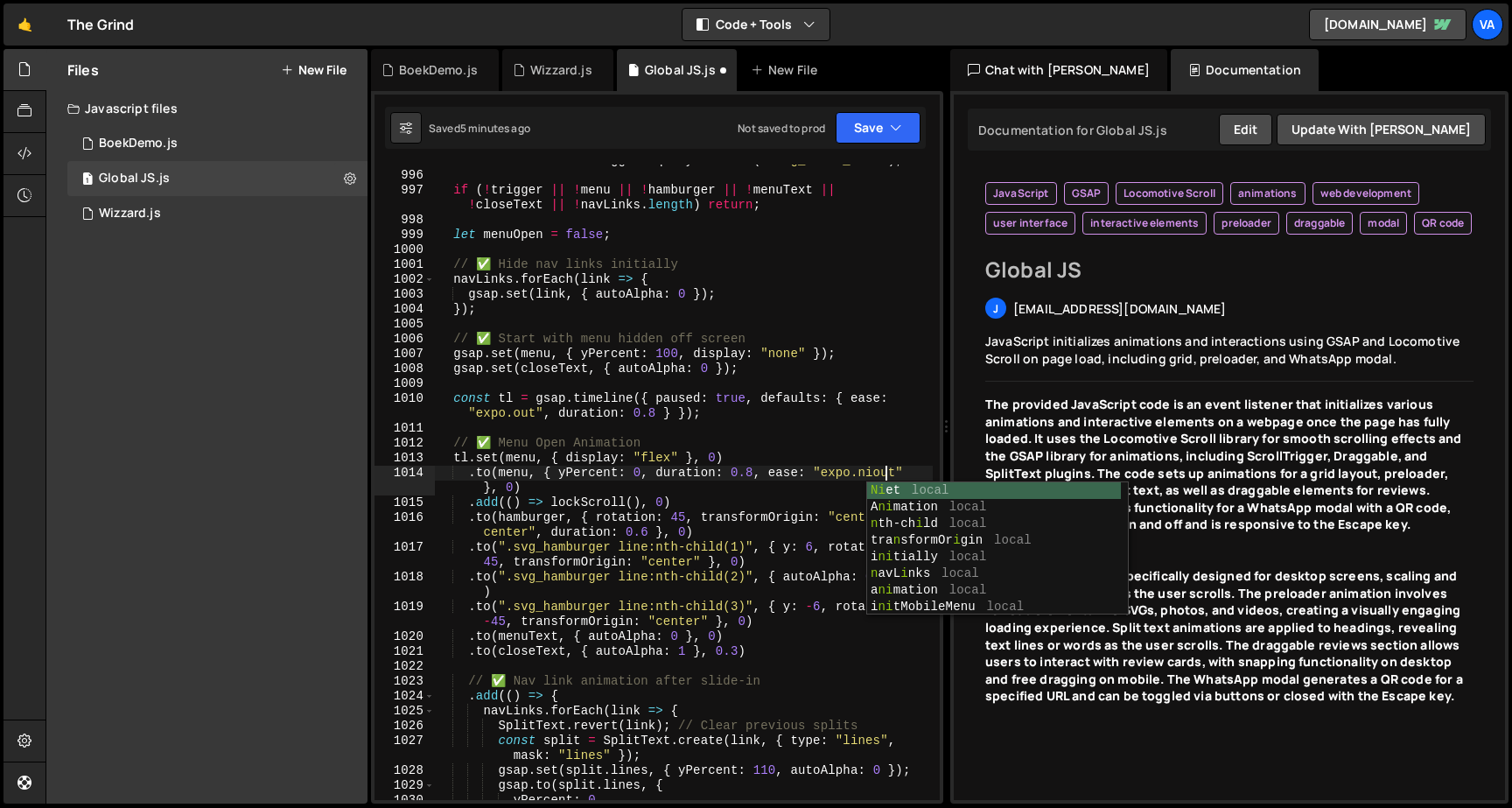
scroll to position [0, 32]
type textarea ".to(menu, { yPercent: 0, duration: 0.8, ease: "expo.inOut" }, 0)"
click at [675, 427] on div "const closeText = trigger ?. querySelector ( ".svg_close_text" ) ; if ( ! trigg…" at bounding box center [683, 485] width 498 height 665
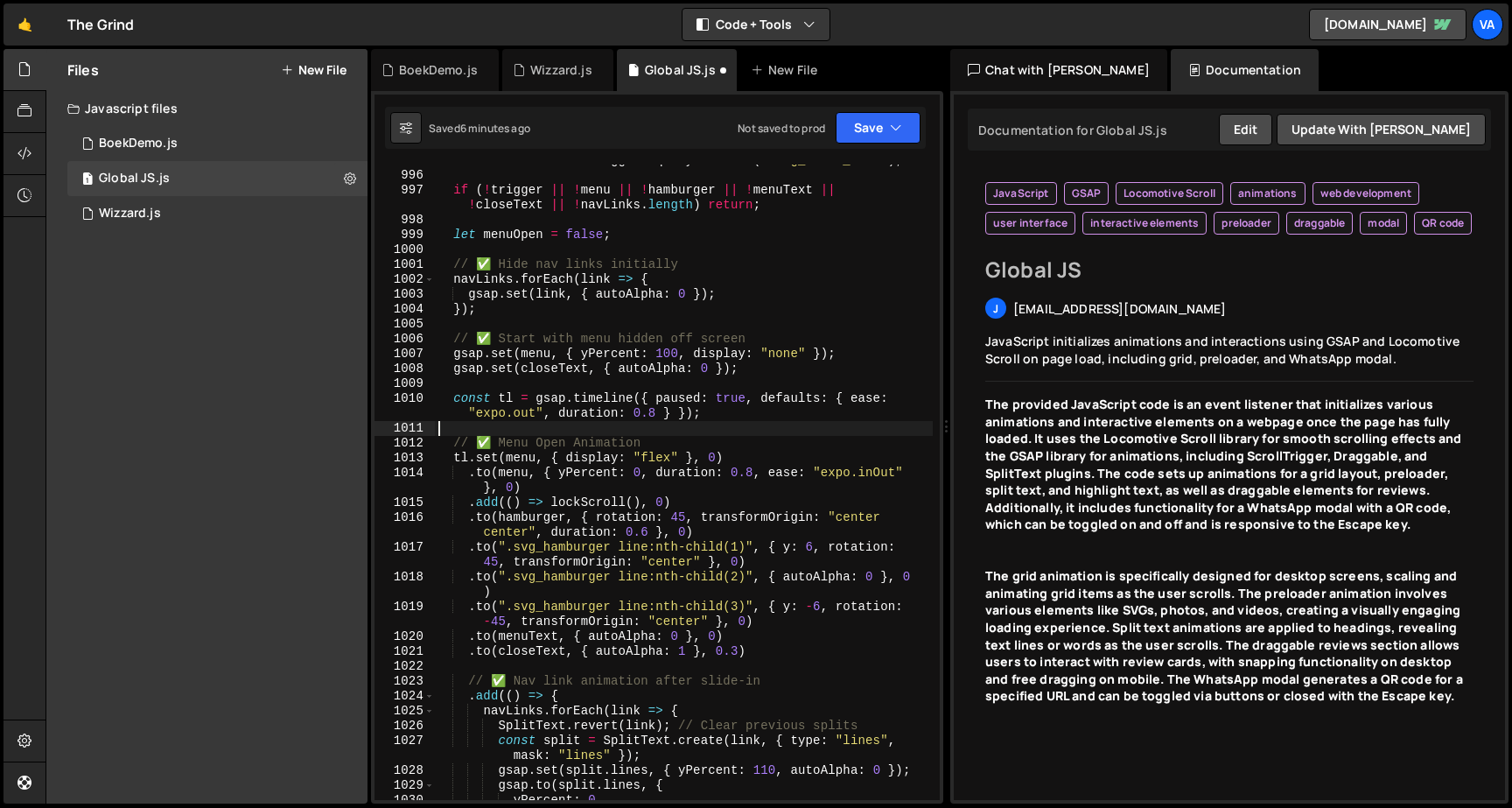
scroll to position [0, 0]
click at [888, 124] on button "Save" at bounding box center [878, 127] width 85 height 32
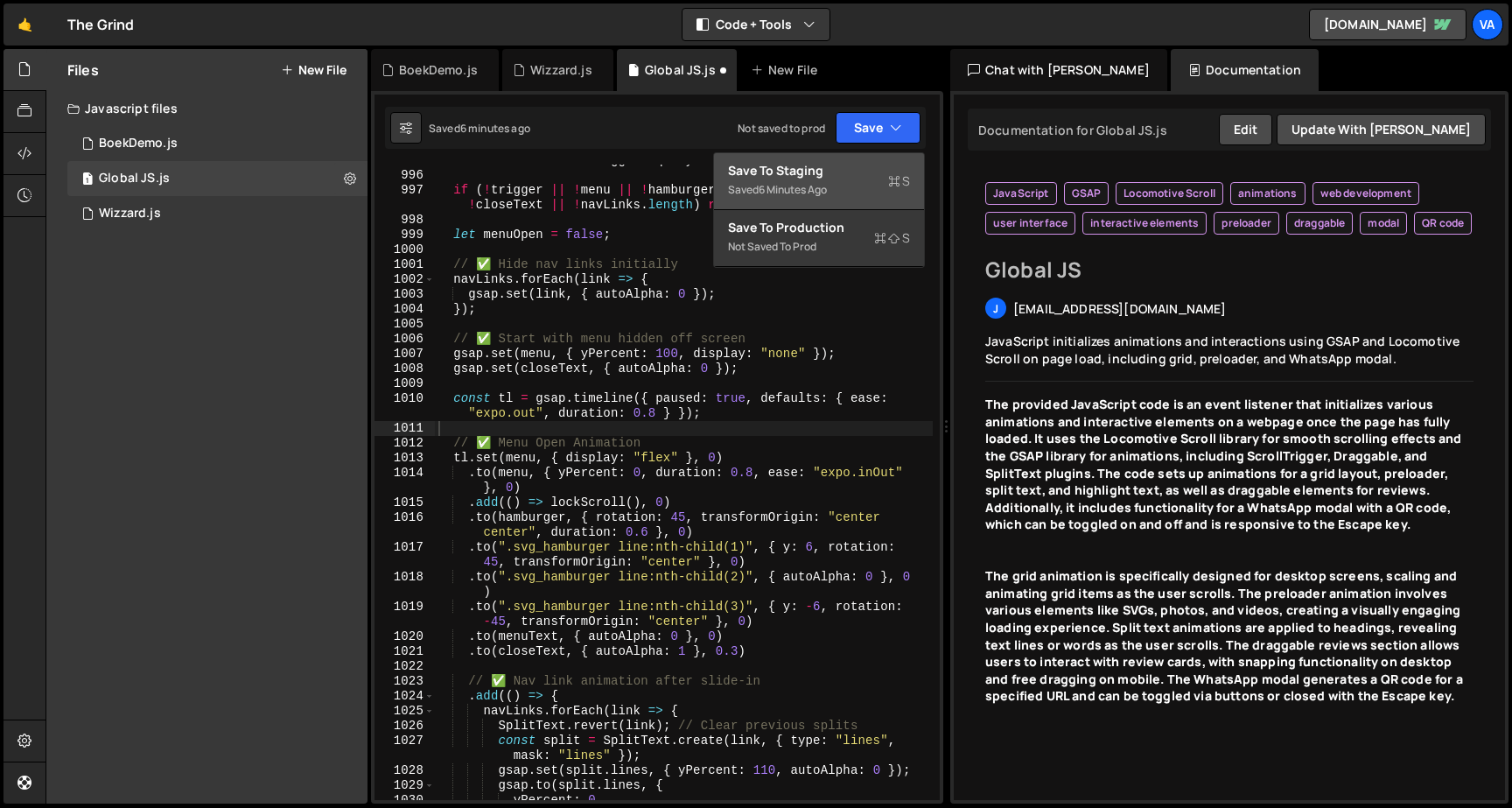
click at [881, 184] on div "Saved 6 minutes ago" at bounding box center [819, 189] width 182 height 21
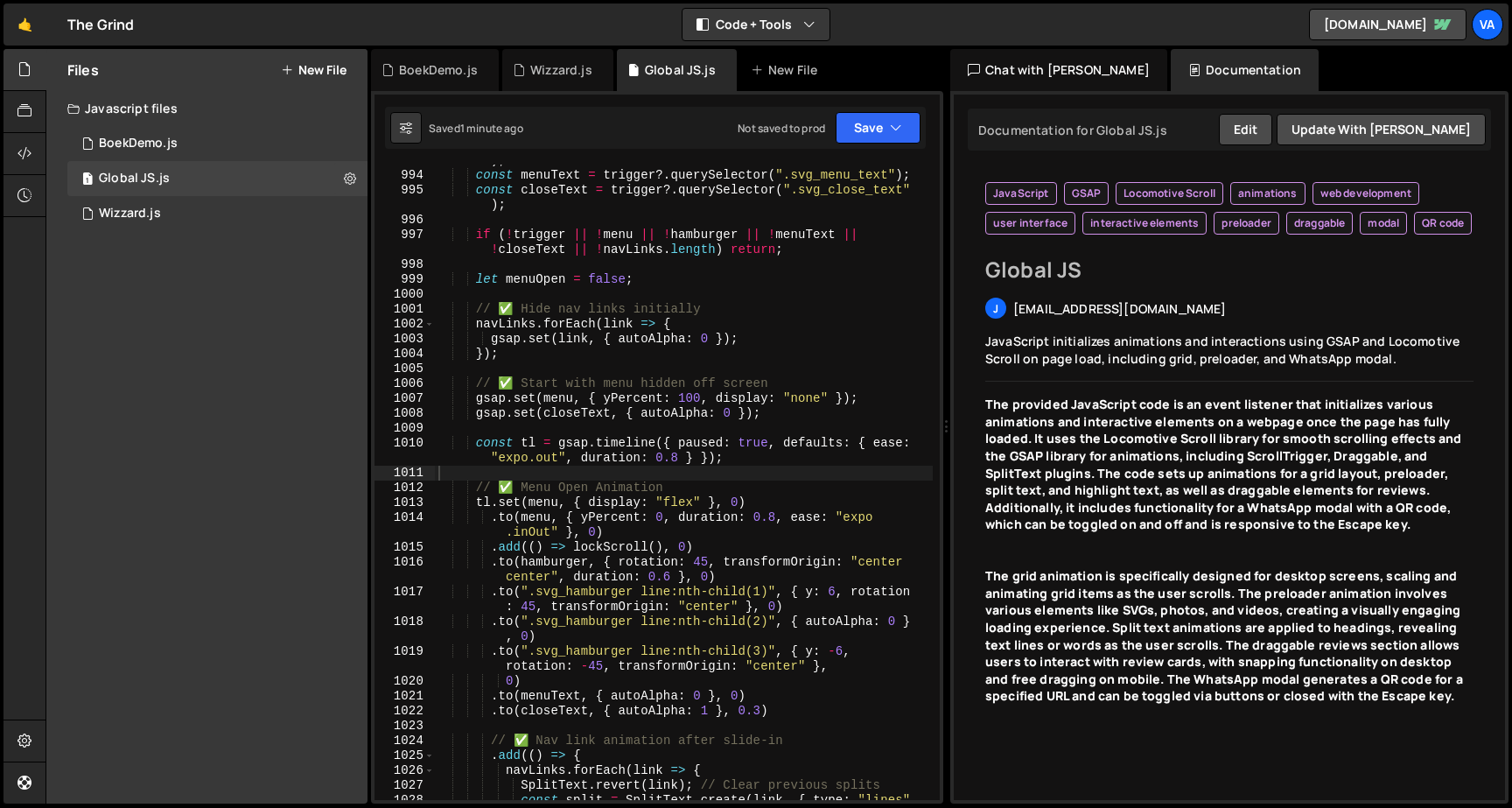
click at [620, 500] on div "const hamburger = trigger ?. querySelector ( ".svg_hamburger" ) ; const menuTex…" at bounding box center [683, 485] width 498 height 694
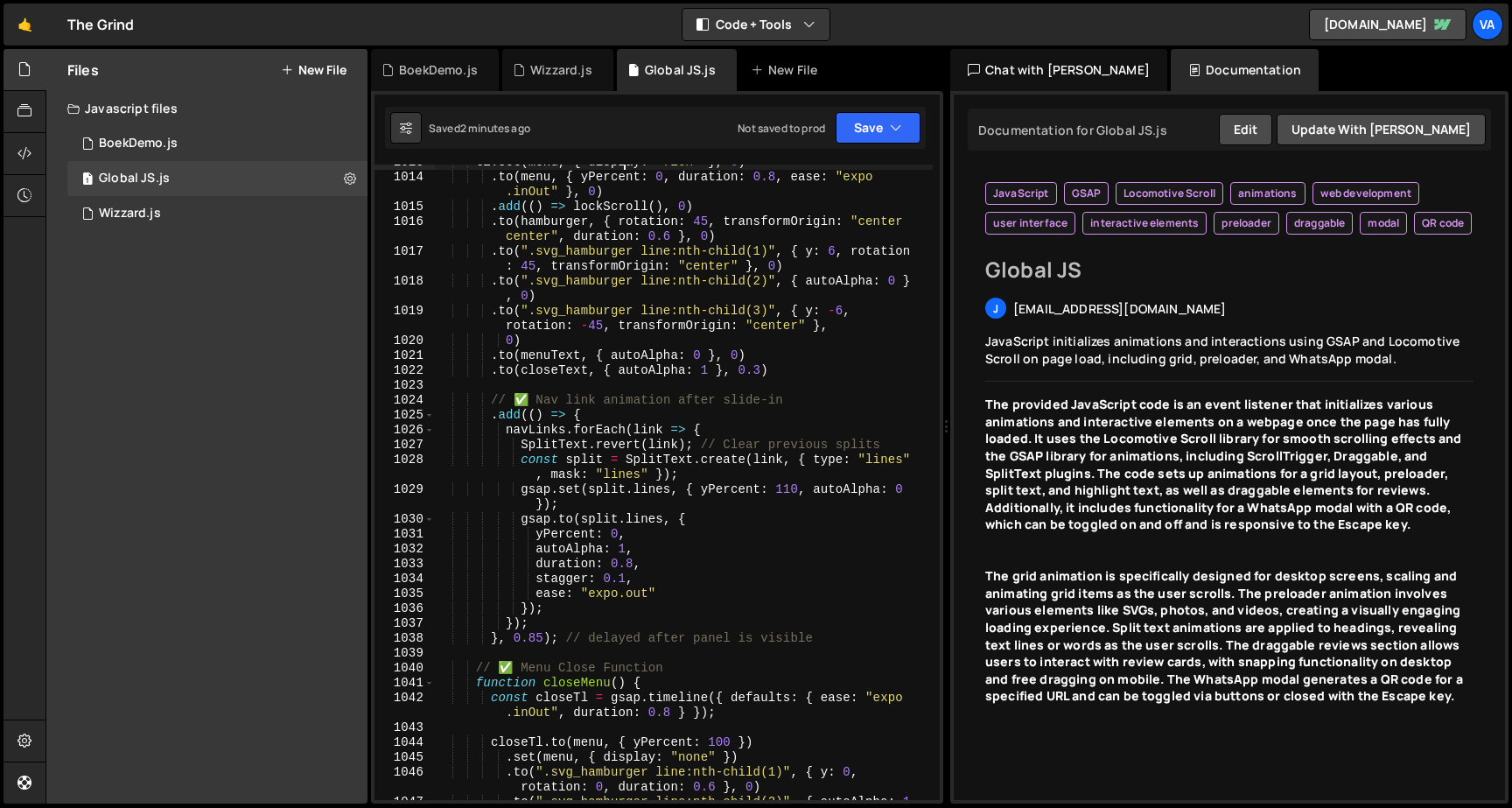
scroll to position [17050, 0]
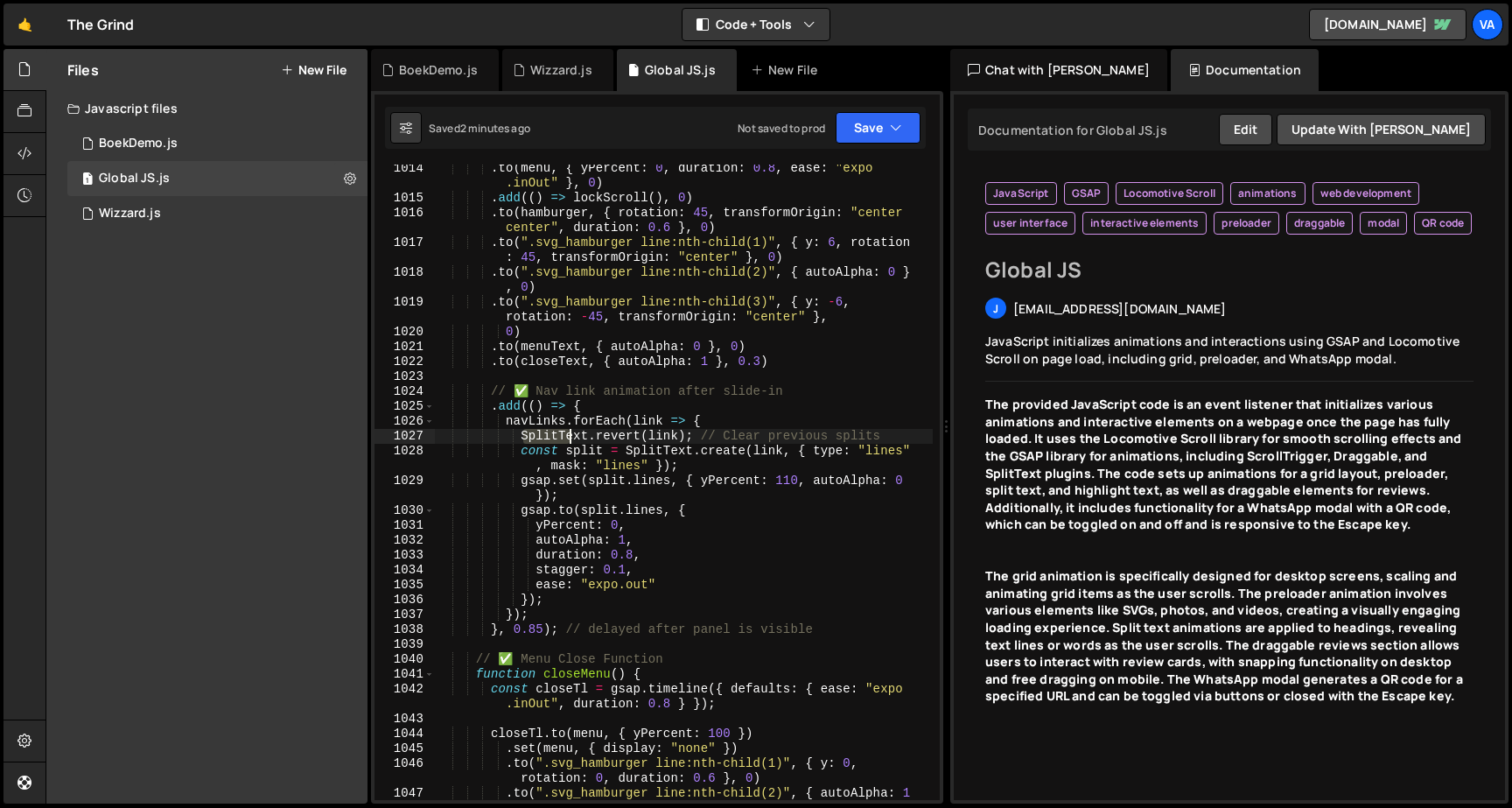
drag, startPoint x: 520, startPoint y: 434, endPoint x: 582, endPoint y: 438, distance: 62.1
click at [582, 439] on div ". to ( menu , { yPercent : 0 , duration : 0.8 , ease : "expo .inOut" } , 0 ) . …" at bounding box center [683, 509] width 498 height 694
click at [738, 439] on div ". to ( menu , { yPercent : 0 , duration : 0.8 , ease : "expo .inOut" } , 0 ) . …" at bounding box center [683, 509] width 498 height 694
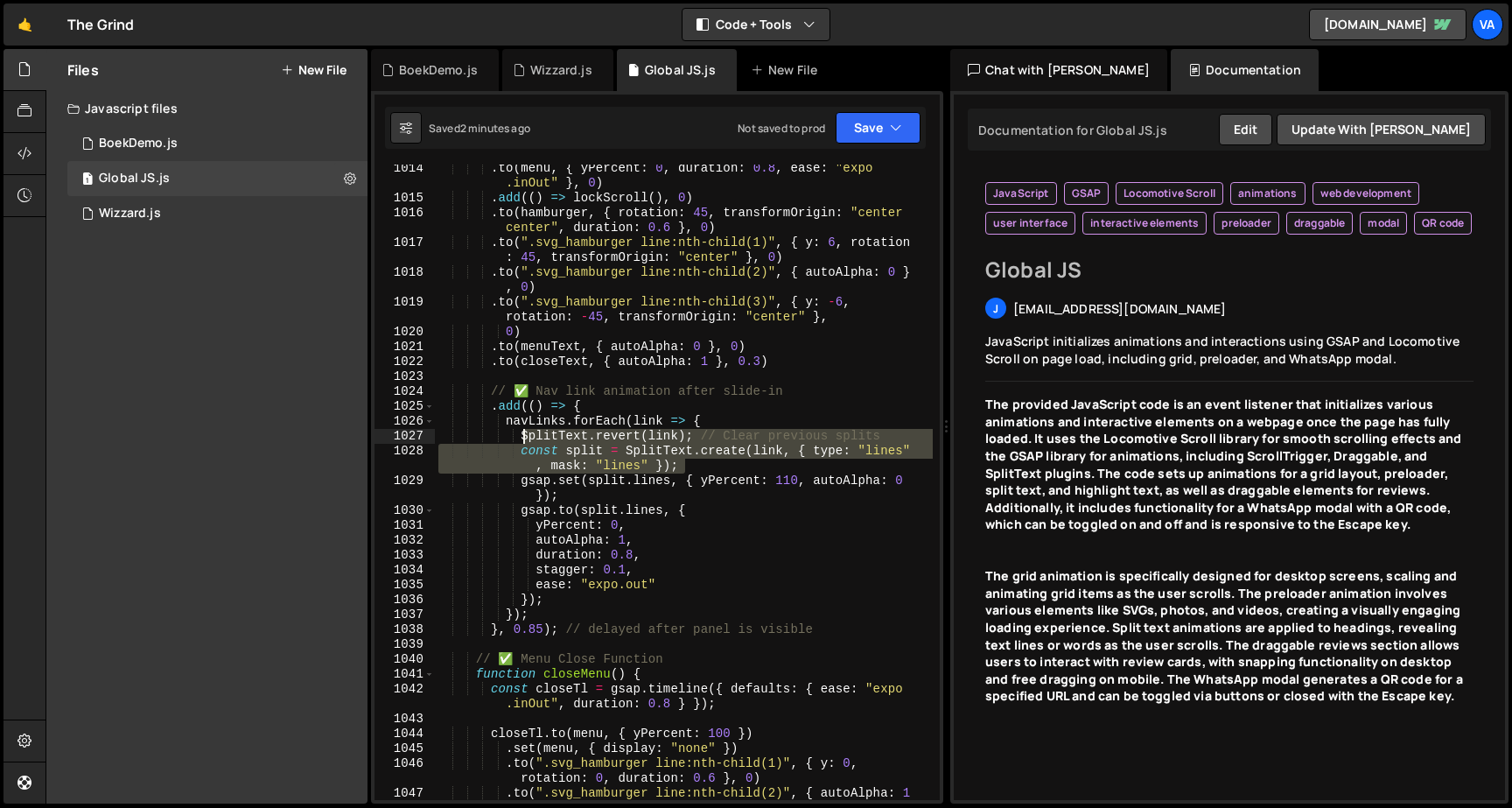
drag, startPoint x: 692, startPoint y: 465, endPoint x: 527, endPoint y: 435, distance: 167.7
click at [527, 435] on div ". to ( menu , { yPercent : 0 , duration : 0.8 , ease : "expo .inOut" } , 0 ) . …" at bounding box center [683, 509] width 498 height 694
type textarea "SplitText.revert(link); // Clear previous splits const split = SplitText.create…"
paste textarea
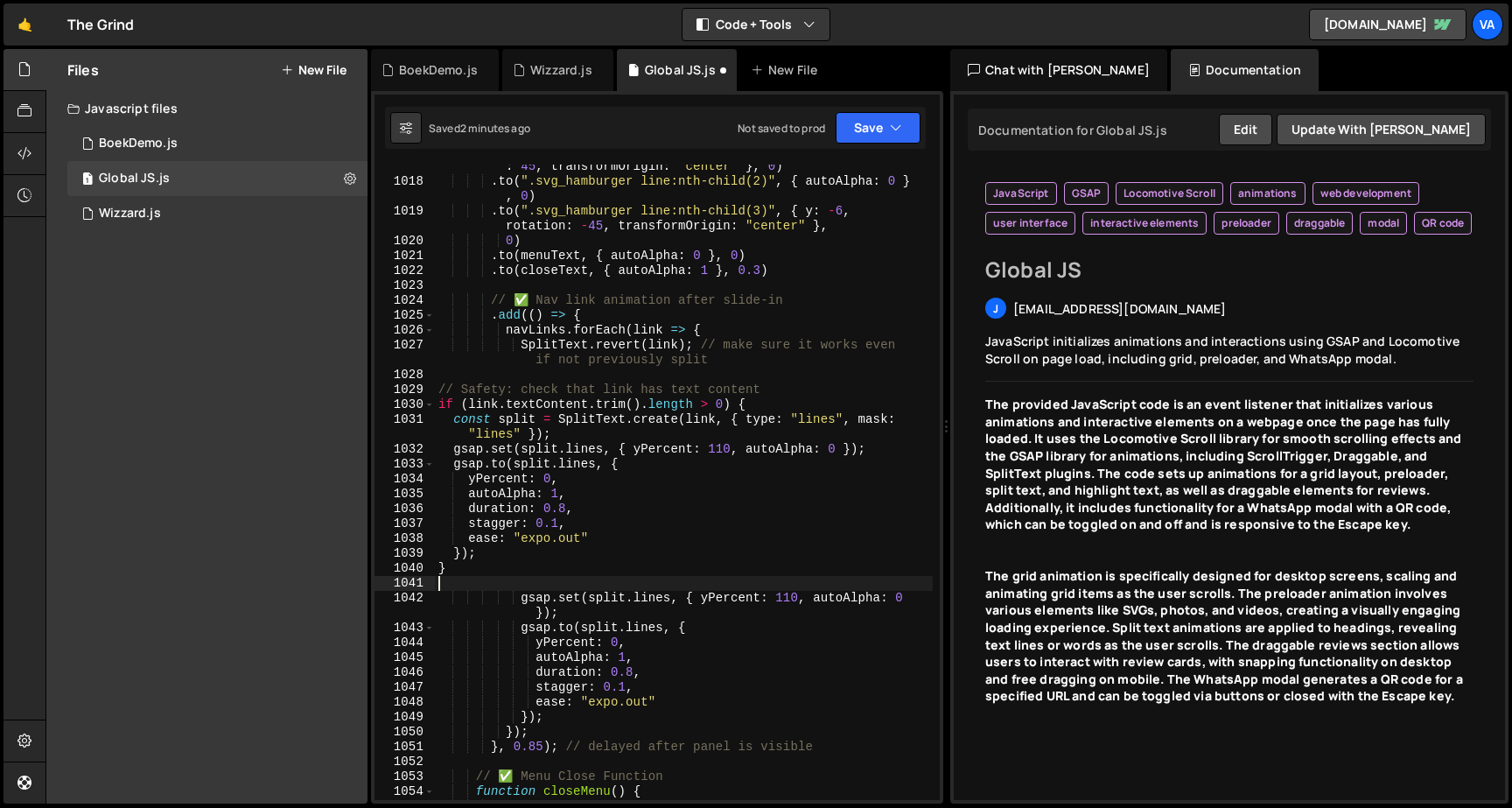
scroll to position [17142, 0]
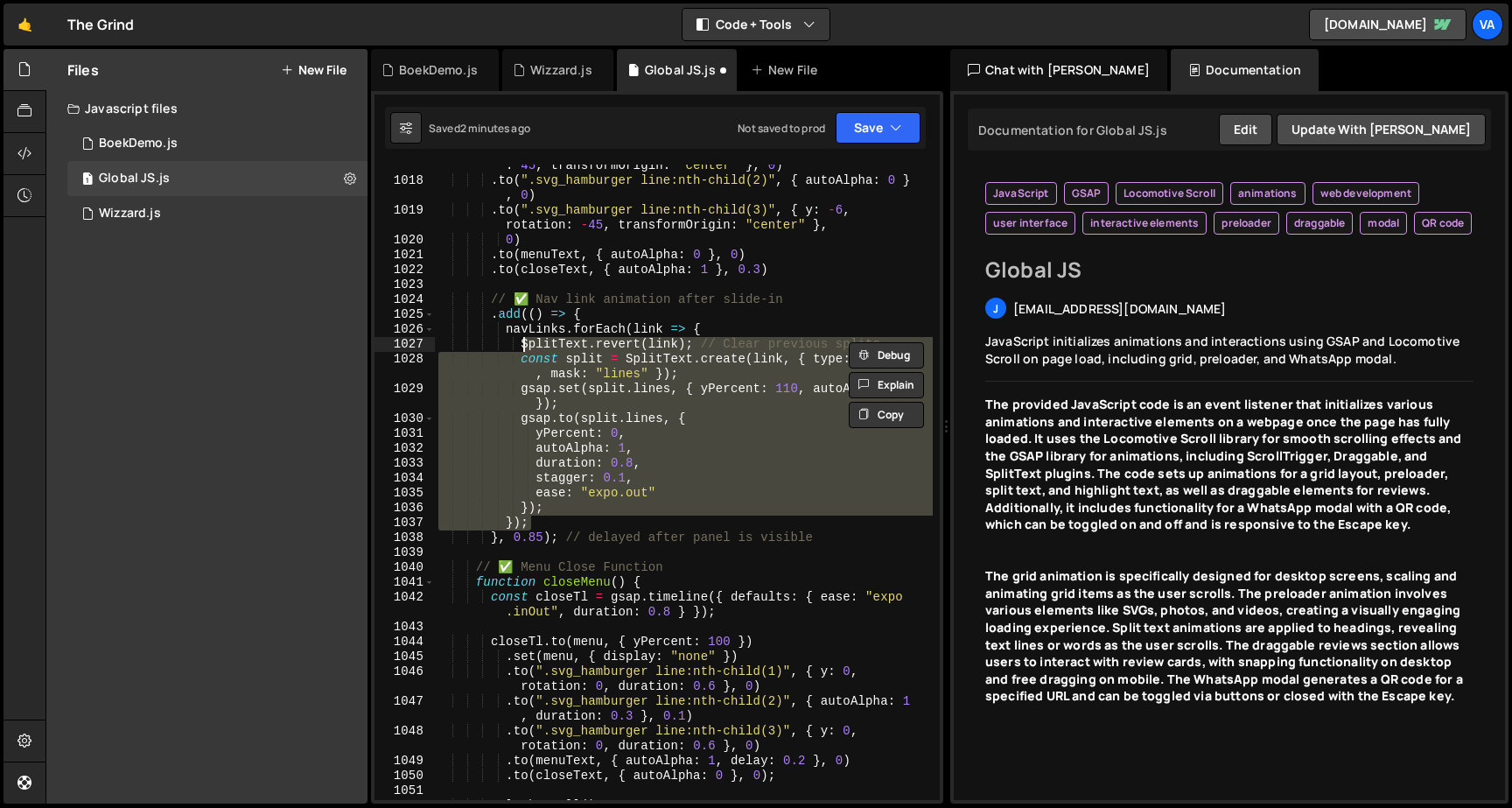
drag, startPoint x: 542, startPoint y: 519, endPoint x: 523, endPoint y: 341, distance: 179.0
click at [523, 341] on div ". to ( ".svg_hamburger line:nth-child(1)" , { y : 6 , rotation : 45 , transform…" at bounding box center [683, 483] width 498 height 680
paste textarea "}"
click at [646, 276] on div ". to ( ".svg_hamburger line:nth-child(1)" , { y : 6 , rotation : 45 , transform…" at bounding box center [683, 483] width 498 height 680
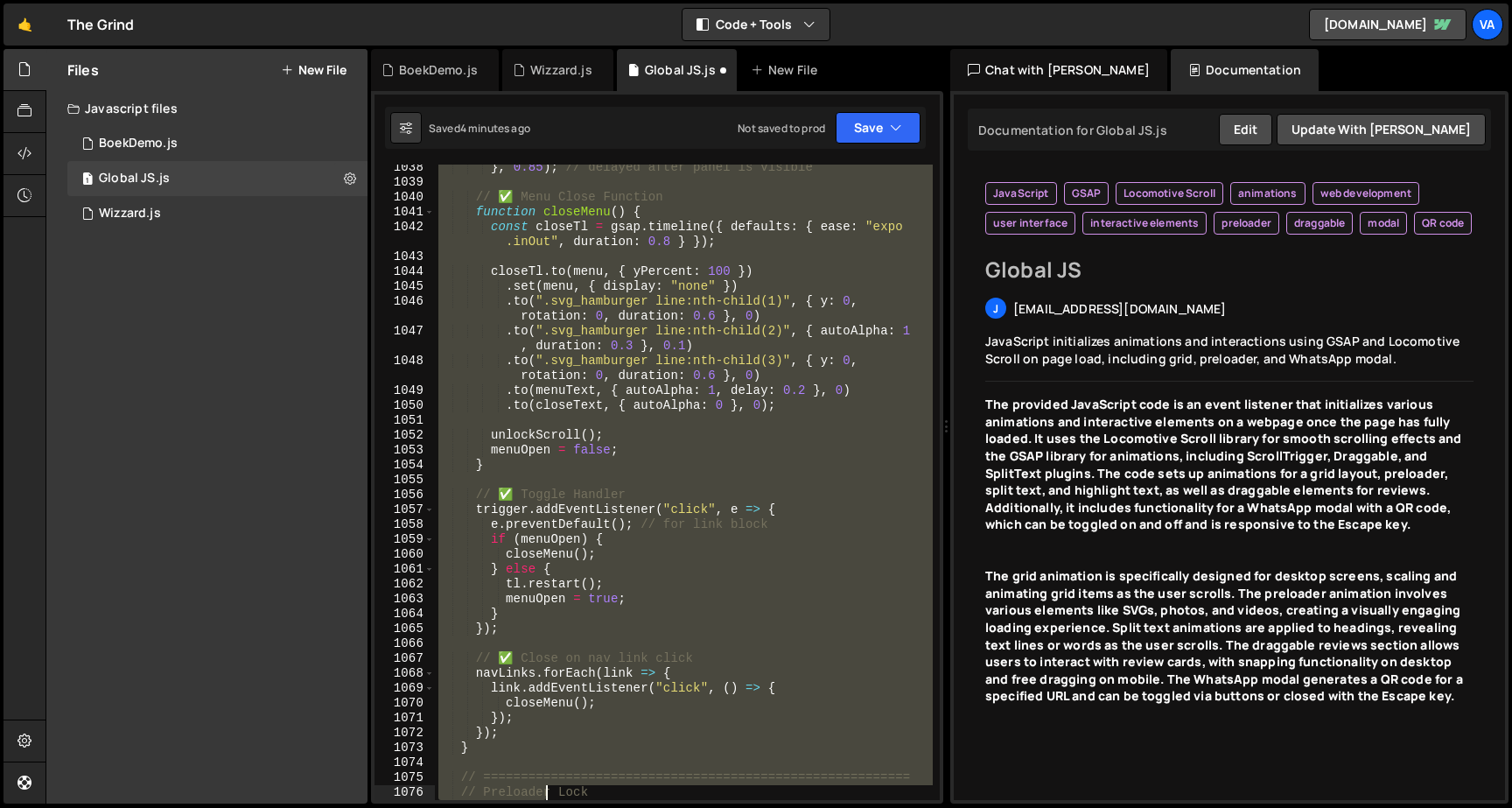
scroll to position [17542, 0]
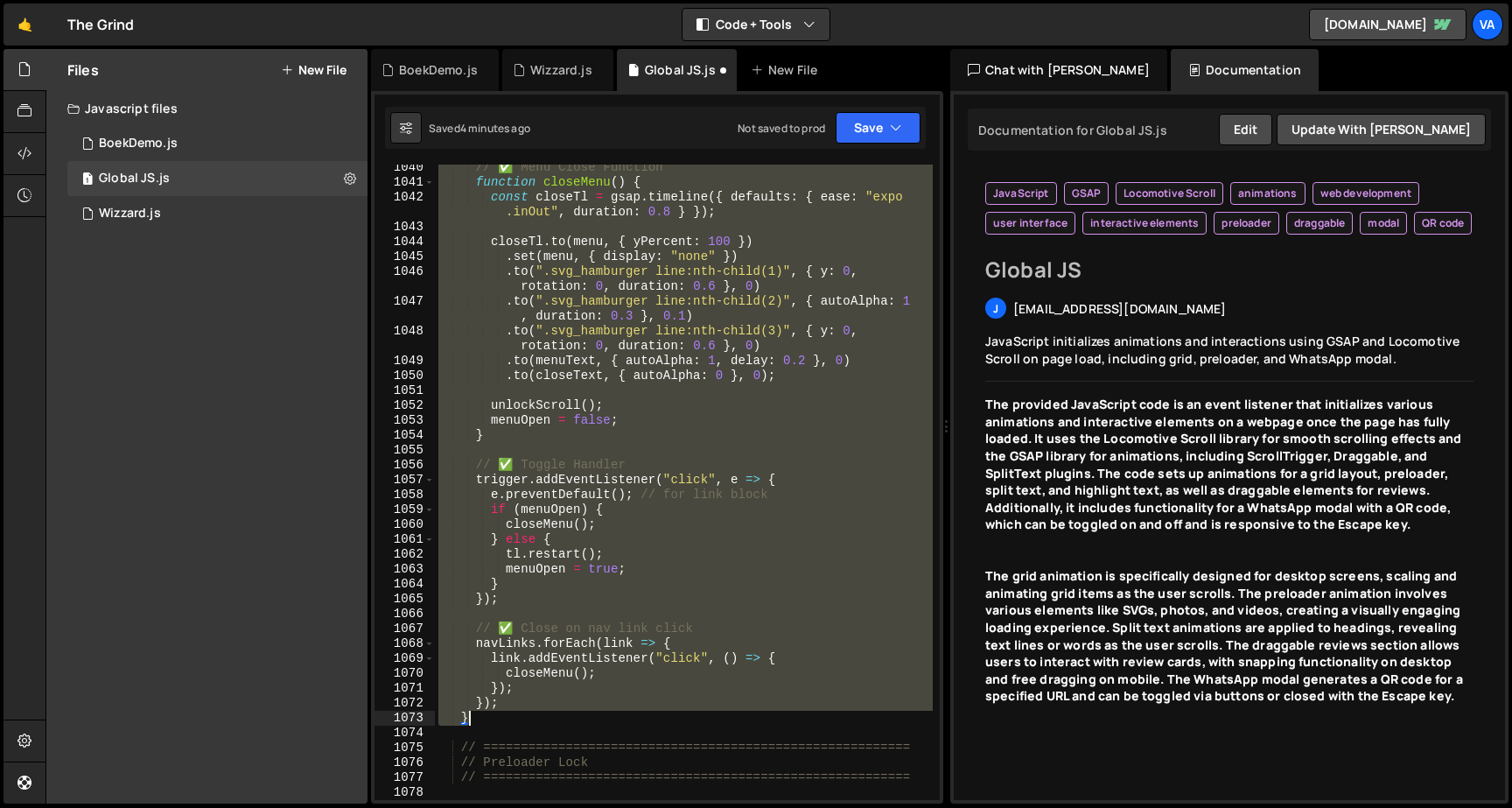
drag, startPoint x: 453, startPoint y: 482, endPoint x: 555, endPoint y: 719, distance: 258.0
click at [555, 719] on div "// ✅ Menu Close Function function closeMenu ( ) { const closeTl = gsap . timeli…" at bounding box center [683, 492] width 498 height 665
type textarea "}); }"
paste textarea
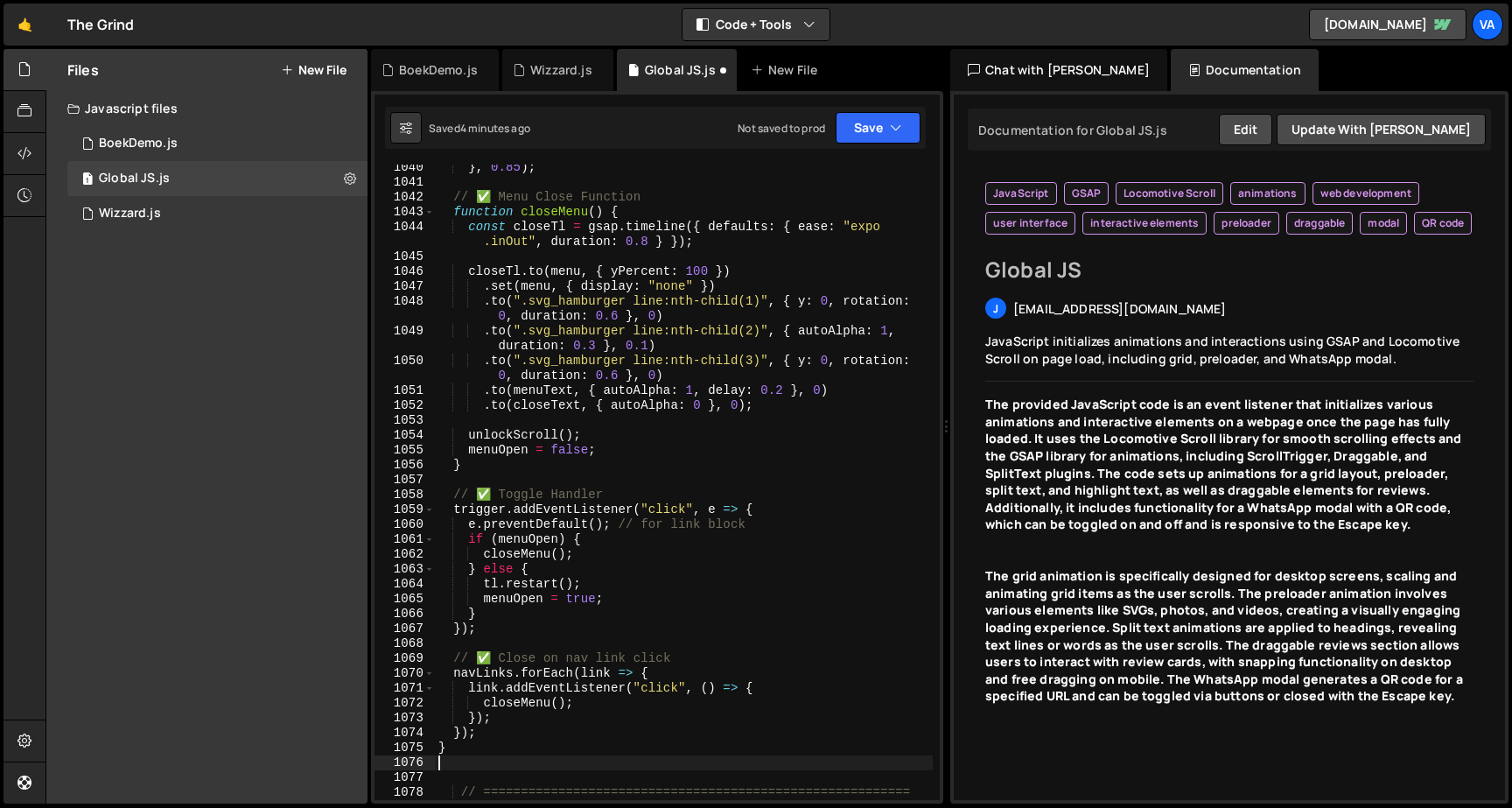
scroll to position [17497, 0]
click at [860, 124] on button "Save" at bounding box center [878, 127] width 85 height 32
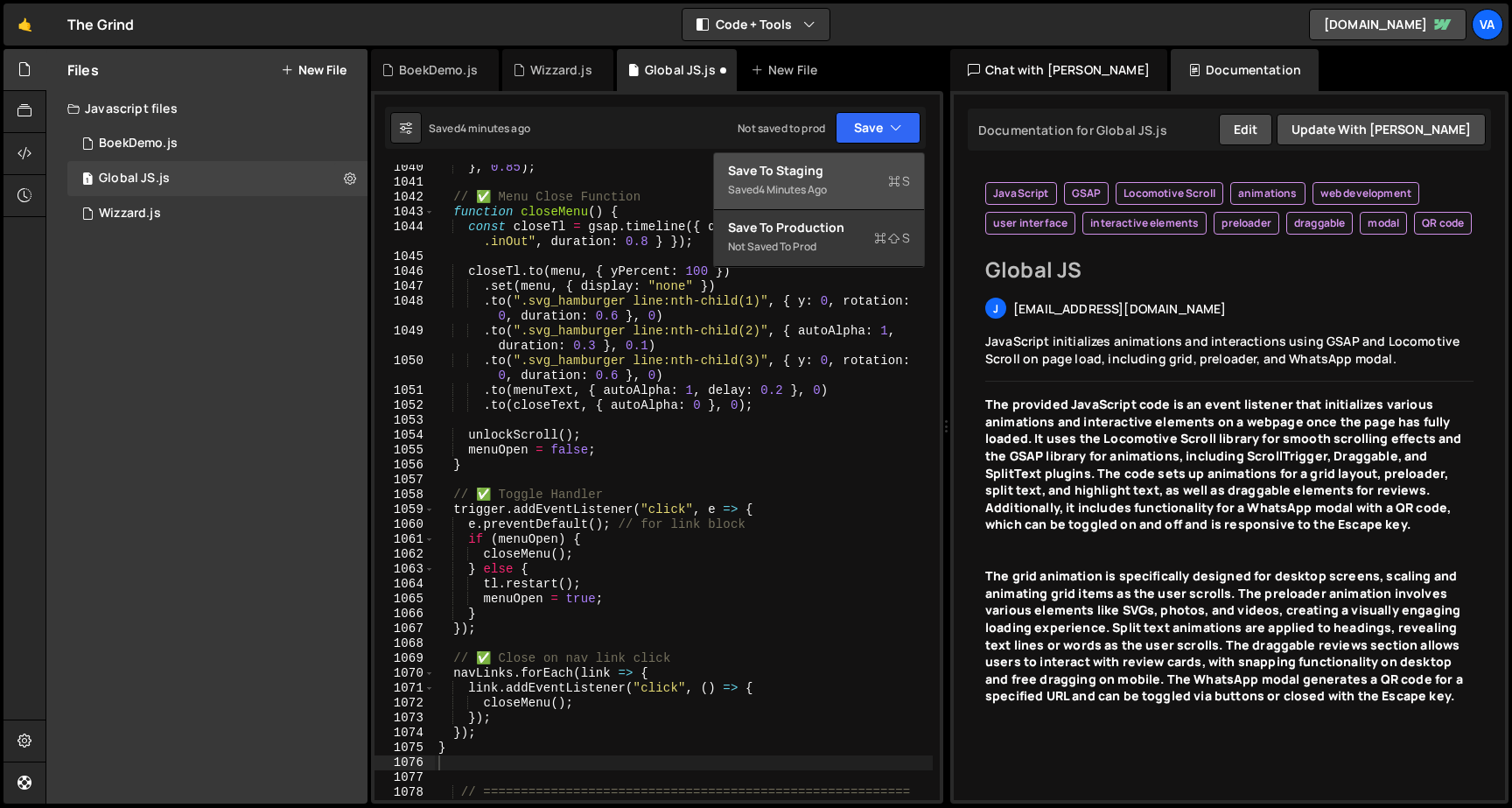
click at [842, 188] on div "Saved 4 minutes ago" at bounding box center [819, 189] width 182 height 21
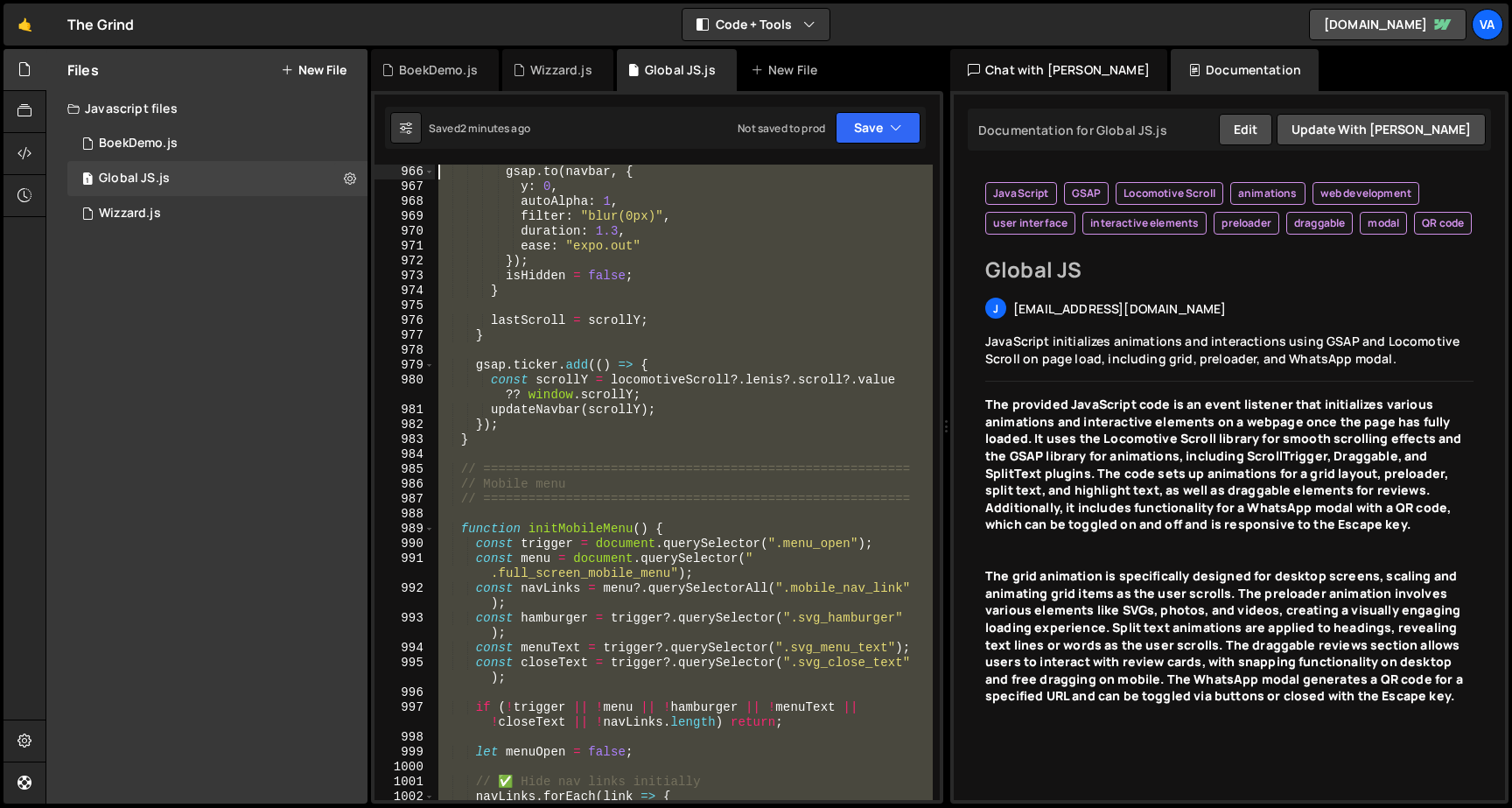
scroll to position [16199, 0]
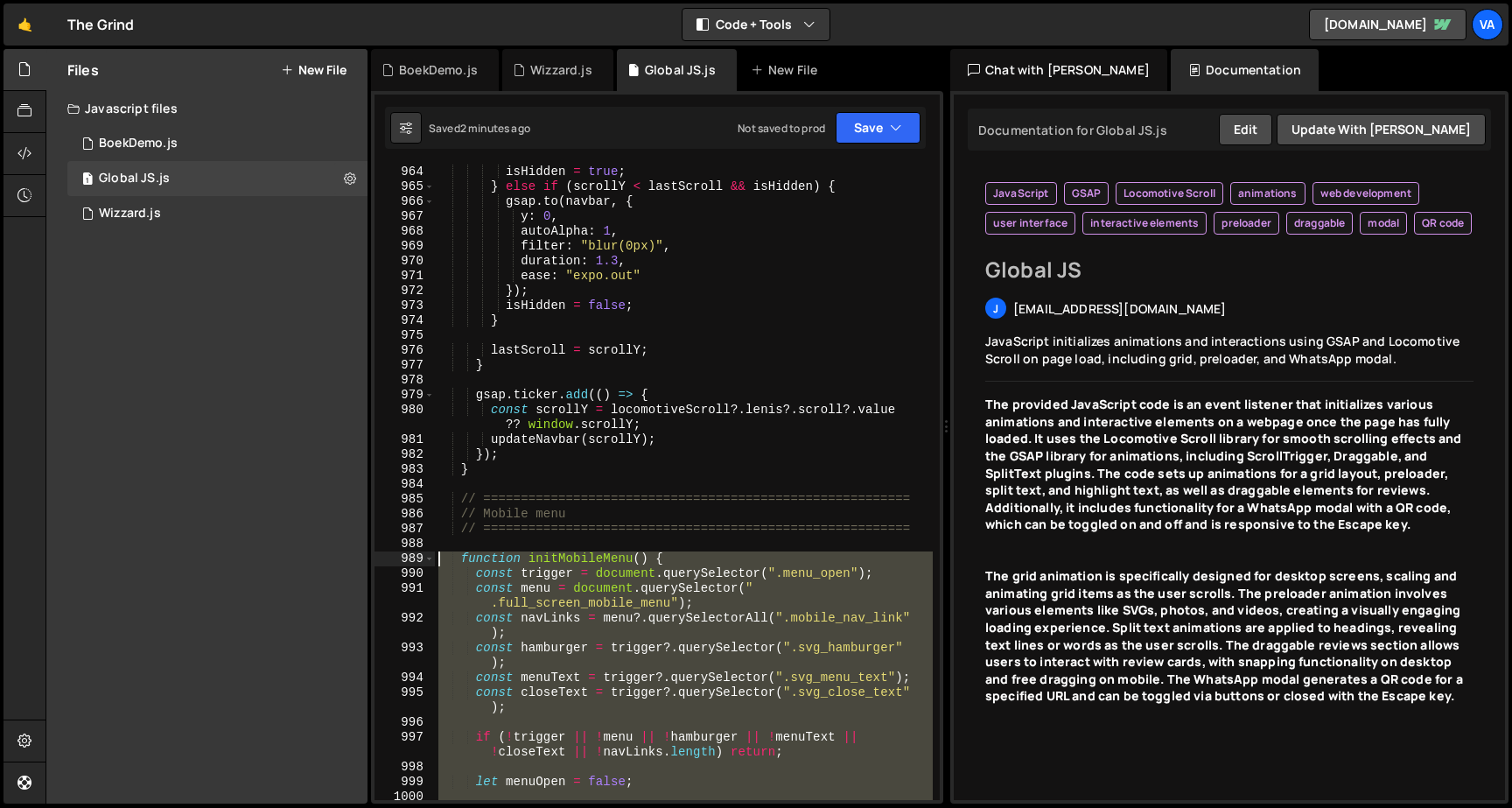
drag, startPoint x: 484, startPoint y: 768, endPoint x: 394, endPoint y: 556, distance: 230.3
click at [394, 557] on div "} 964 965 966 967 968 969 970 971 972 973 974 975 976 977 978 979 980 981 982 9…" at bounding box center [656, 482] width 565 height 635
type textarea "function initMobileMenu() { const trigger = document.querySelector(".menu_open"…"
paste textarea
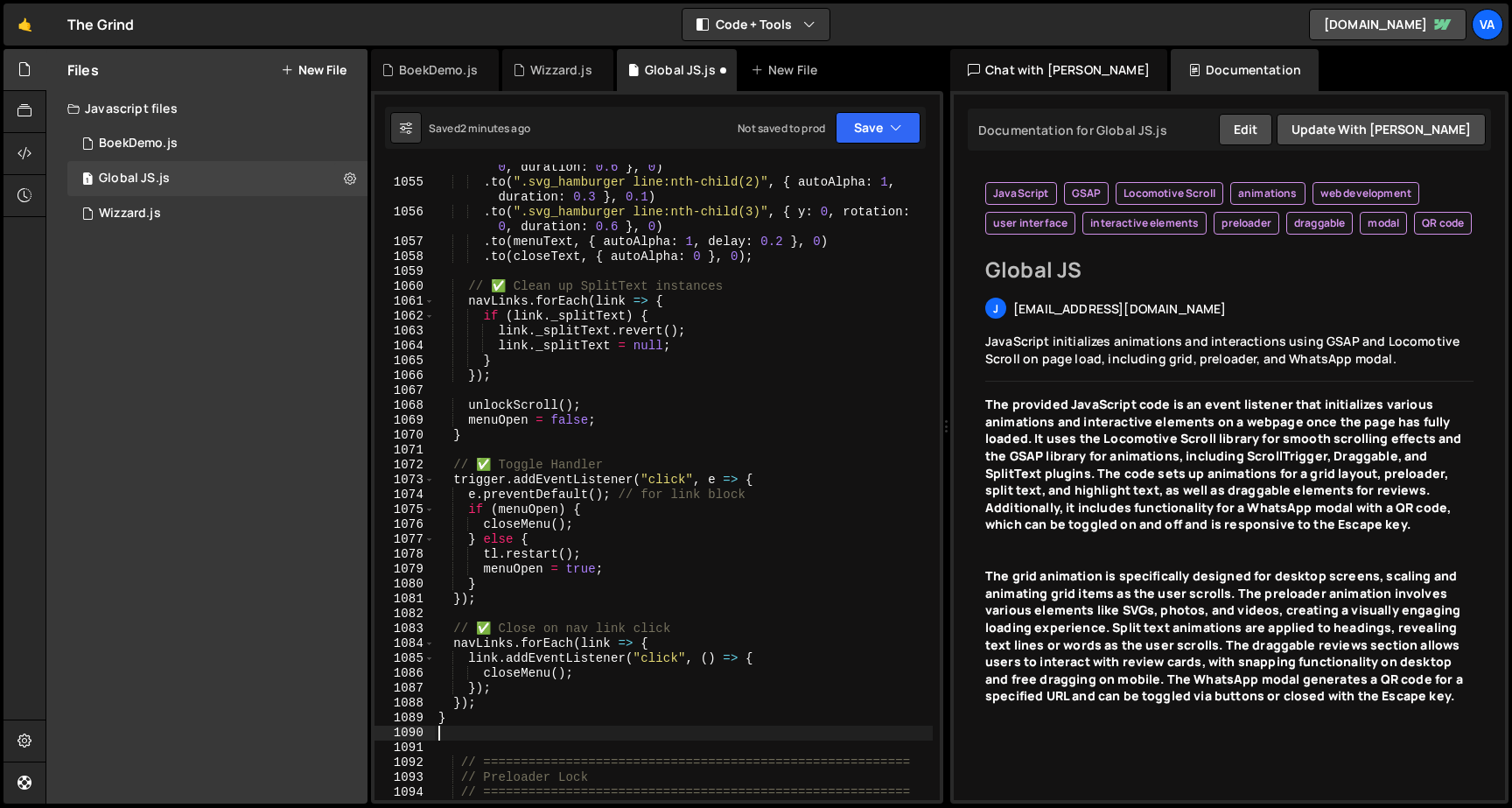
scroll to position [17807, 0]
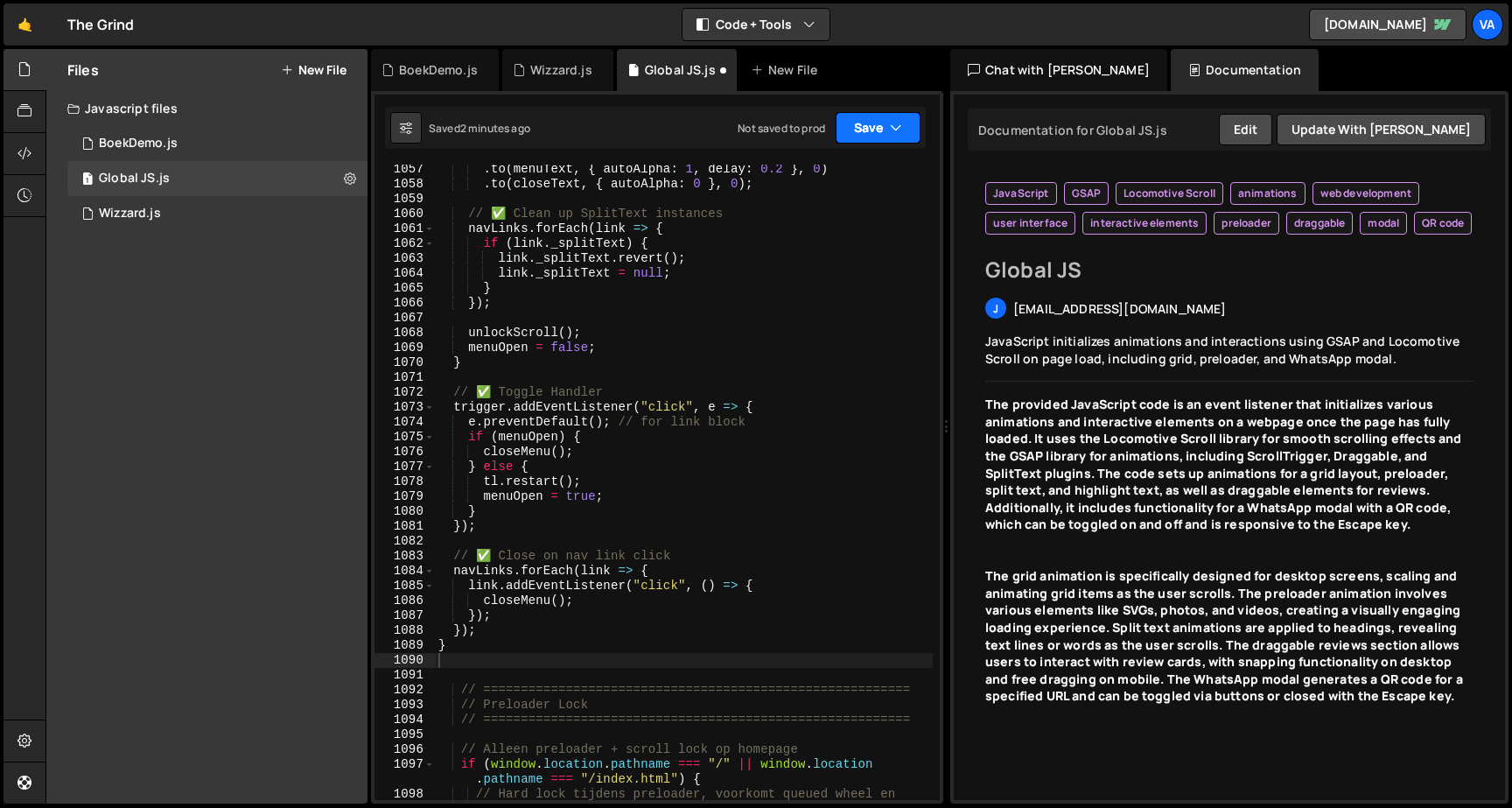
click at [848, 133] on button "Save" at bounding box center [878, 127] width 85 height 32
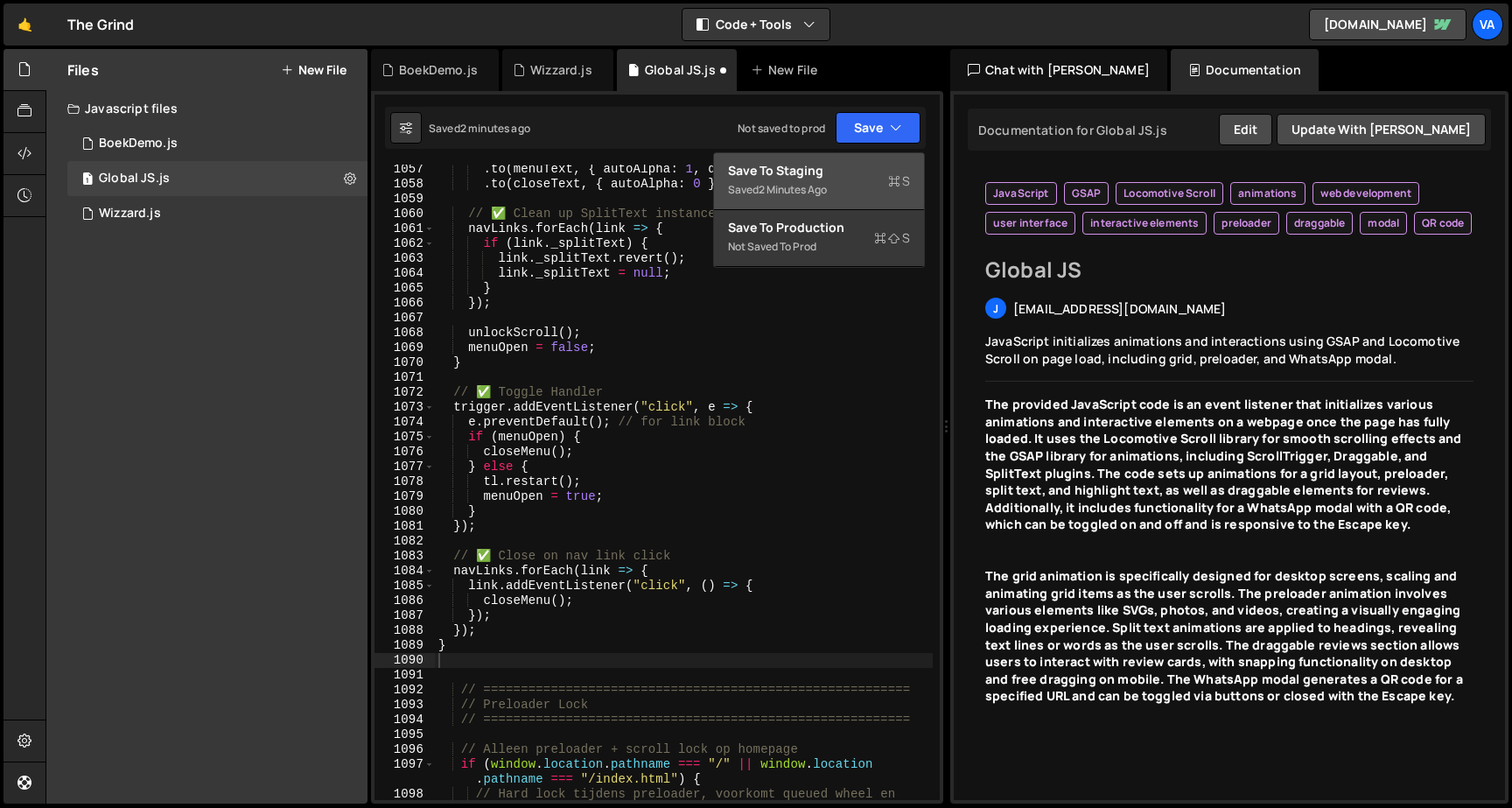
click at [824, 192] on div "2 minutes ago" at bounding box center [793, 189] width 69 height 14
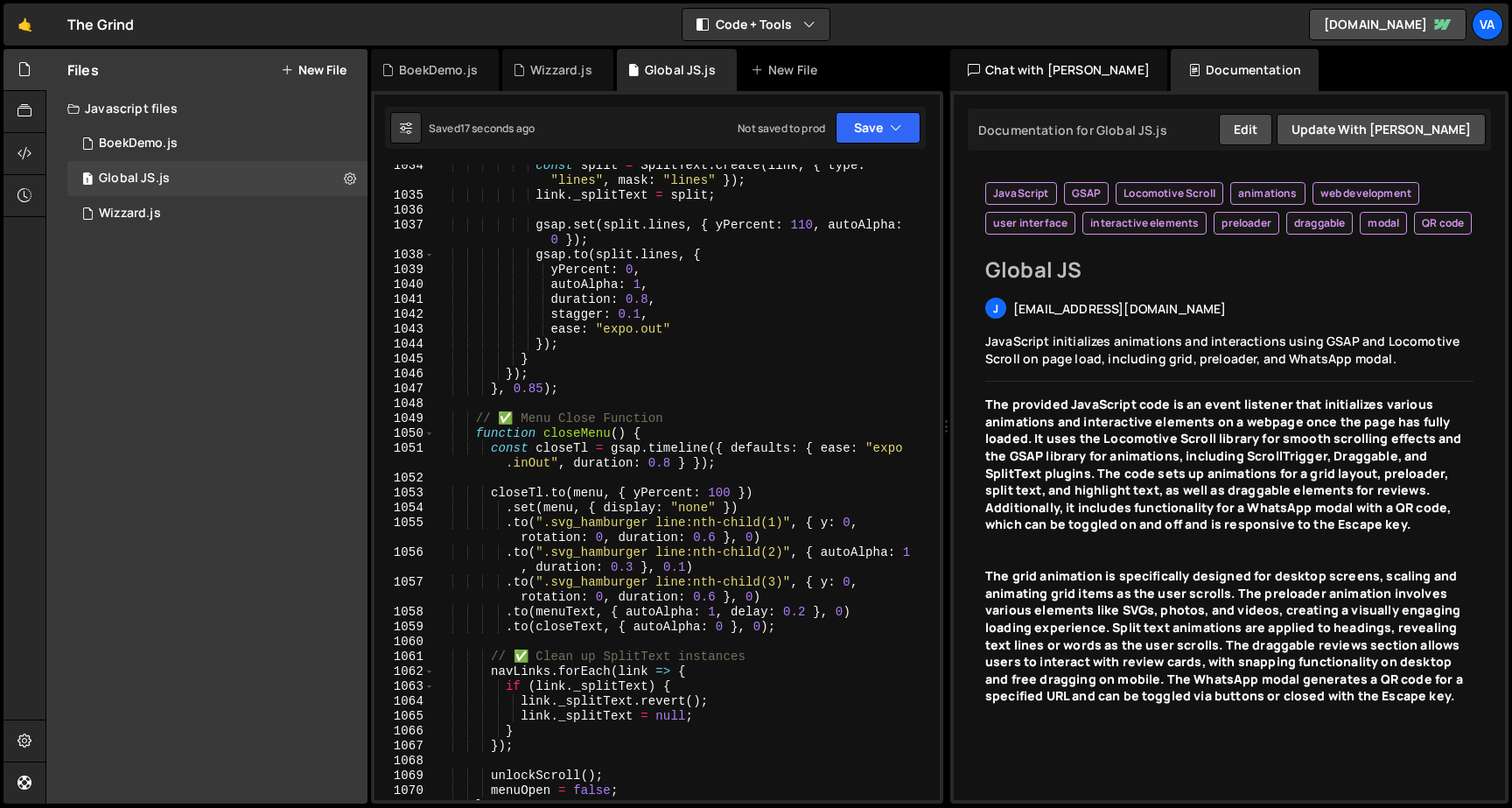
scroll to position [17396, 0]
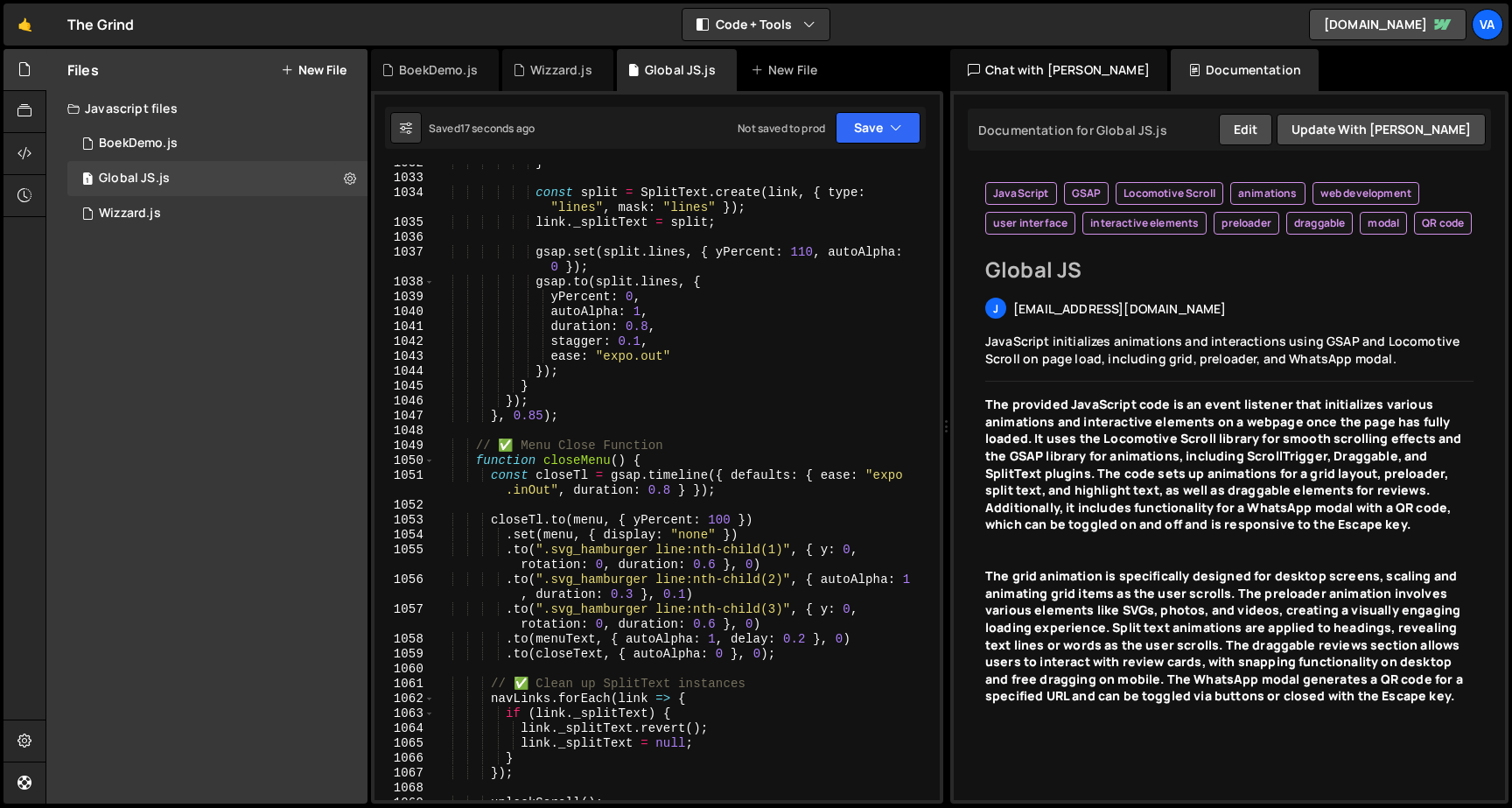
click at [868, 110] on div "Saved 17 seconds ago Not saved to prod Upgrade to Edit Save Save to Staging S S…" at bounding box center [655, 127] width 541 height 42
click at [866, 126] on button "Save" at bounding box center [878, 127] width 85 height 32
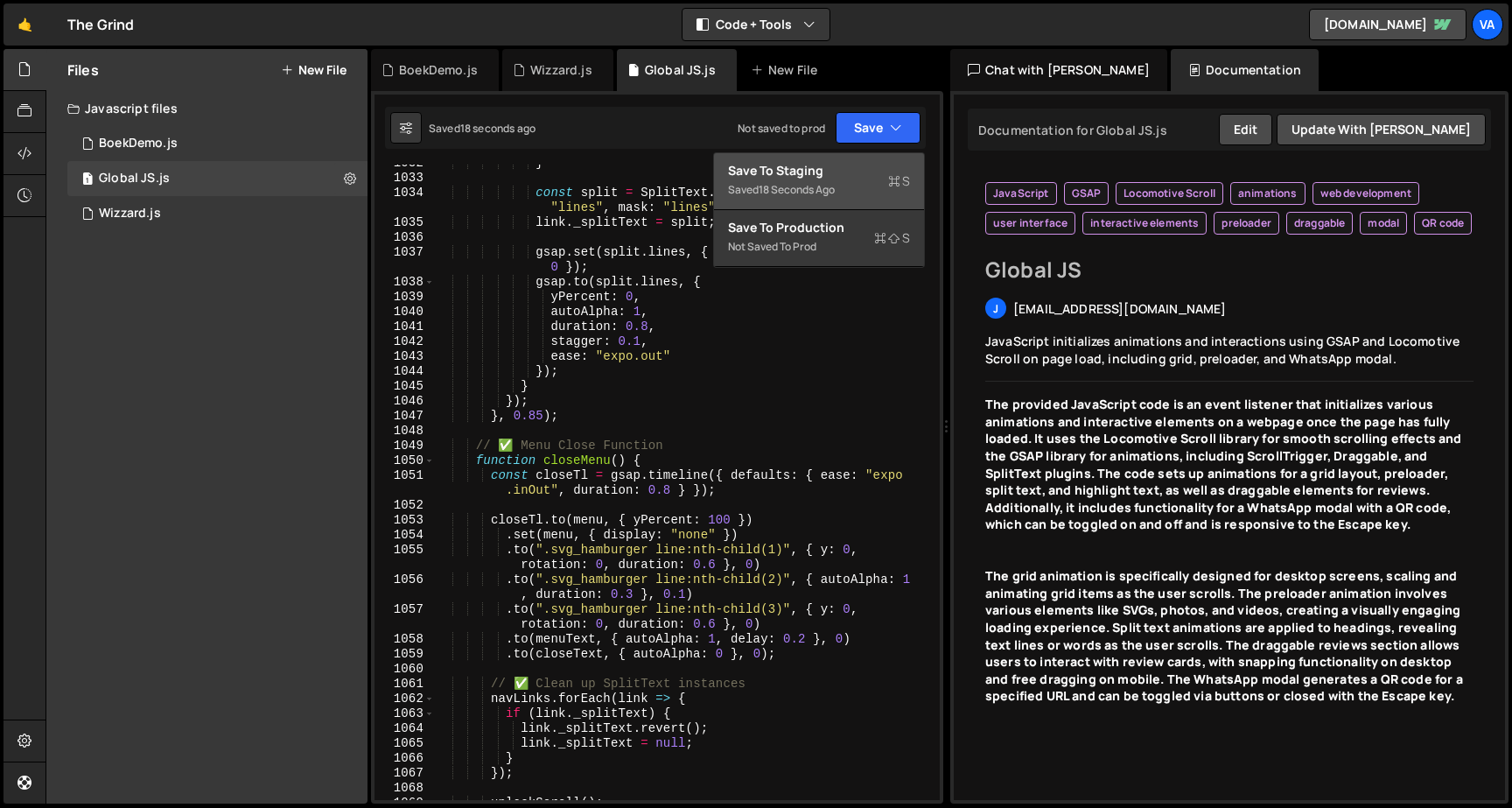
click at [838, 179] on div "Saved 18 seconds ago" at bounding box center [819, 189] width 182 height 21
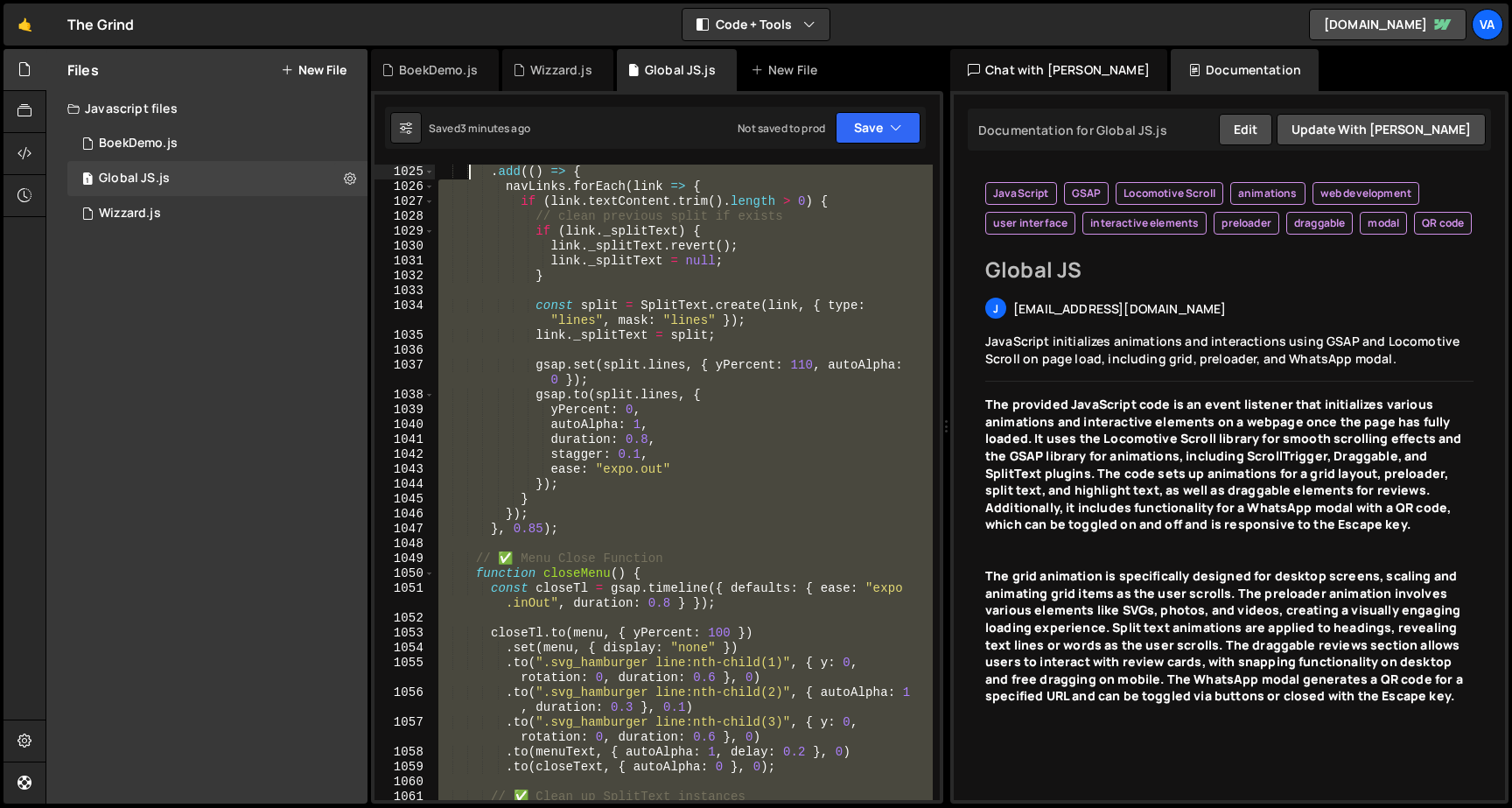
scroll to position [16675, 0]
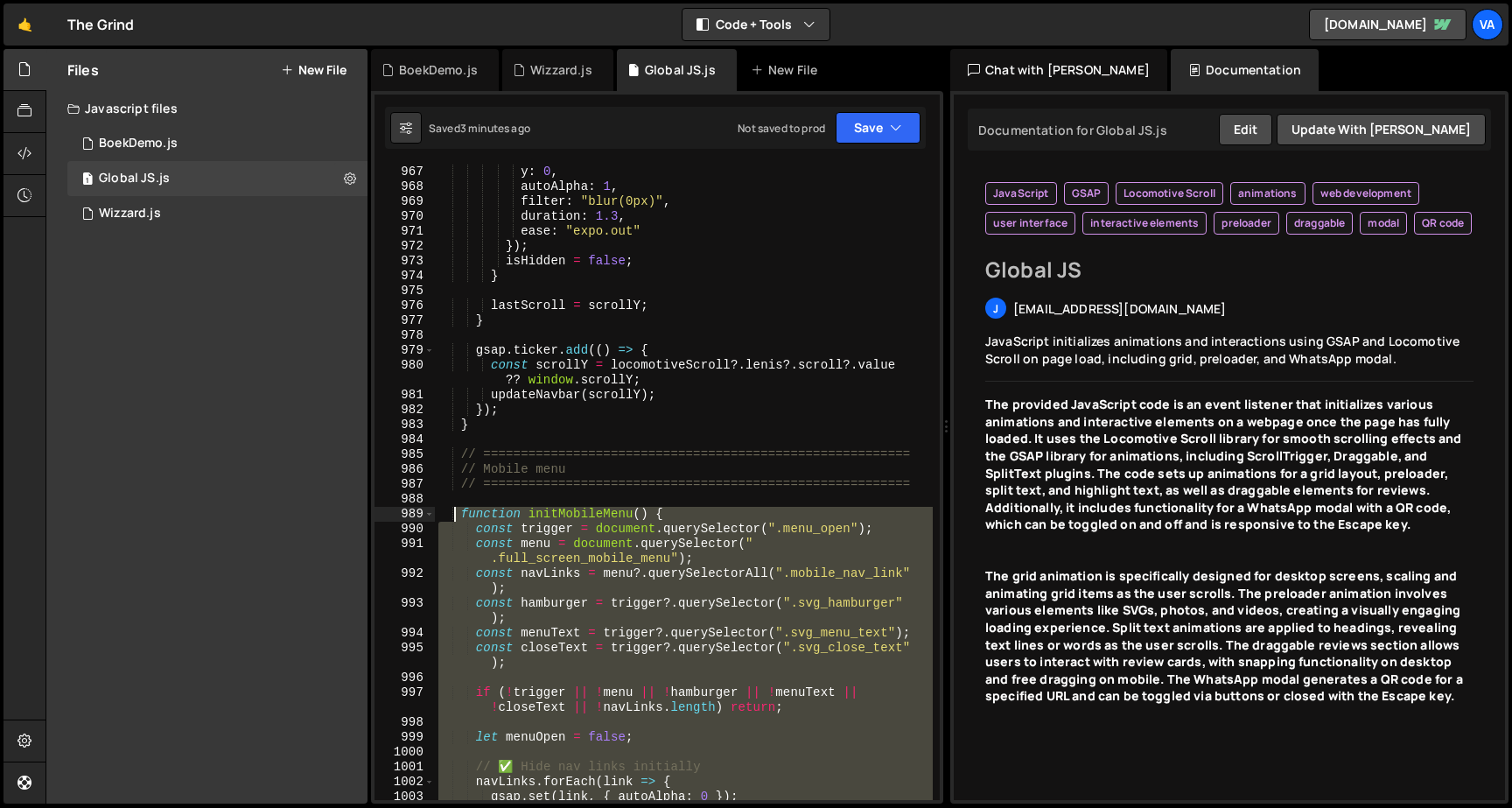
drag, startPoint x: 487, startPoint y: 504, endPoint x: 452, endPoint y: 507, distance: 35.1
click at [452, 507] on div "y : 0 , autoAlpha : 1 , filter : "blur(0px)" , duration : 1.3 , ease : "expo.ou…" at bounding box center [683, 496] width 498 height 665
type textarea "function initMobileMenu() { const trigger = document.querySelector(".menu_open"…"
paste textarea
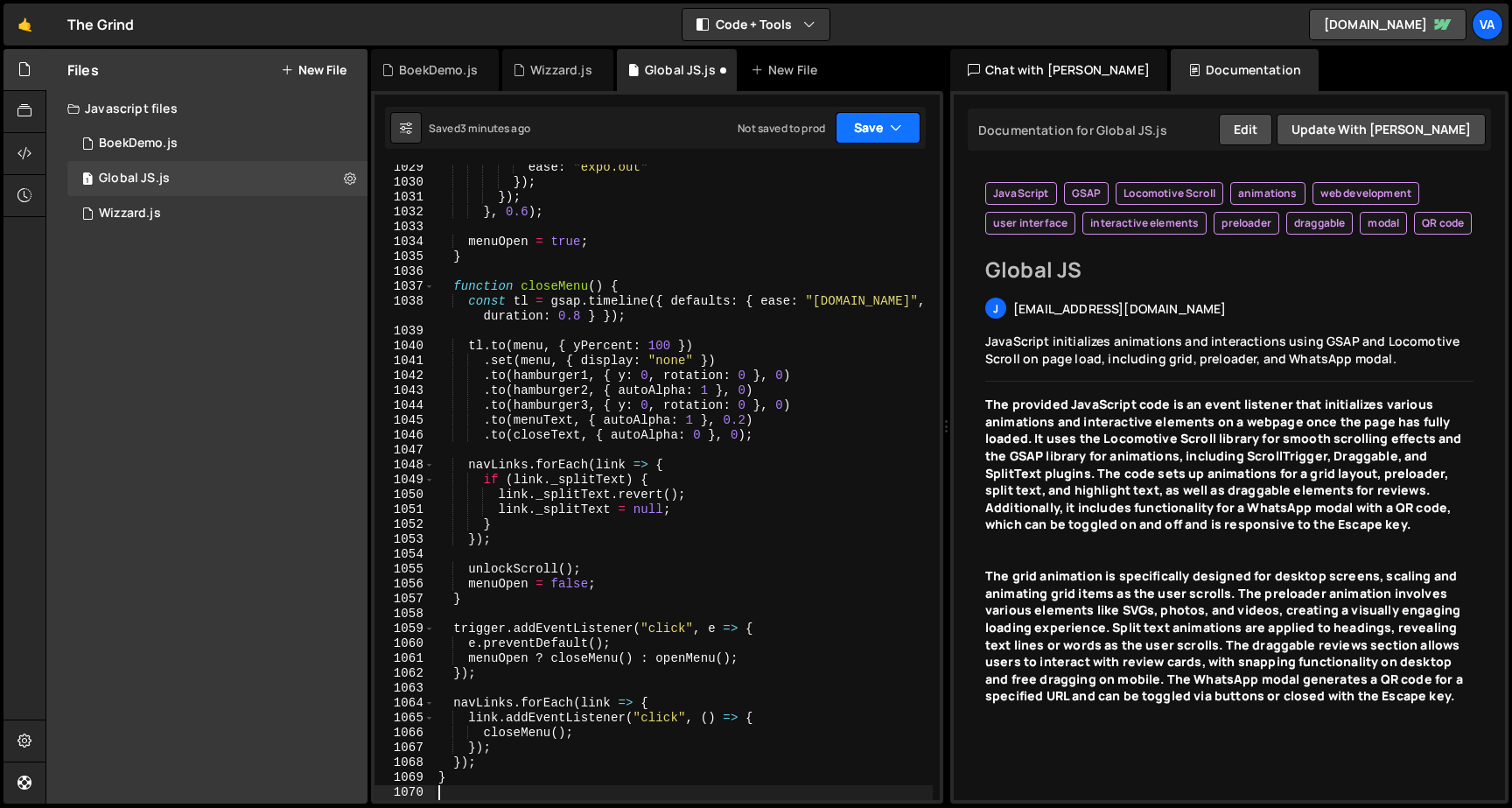
click at [863, 126] on button "Save" at bounding box center [878, 127] width 85 height 32
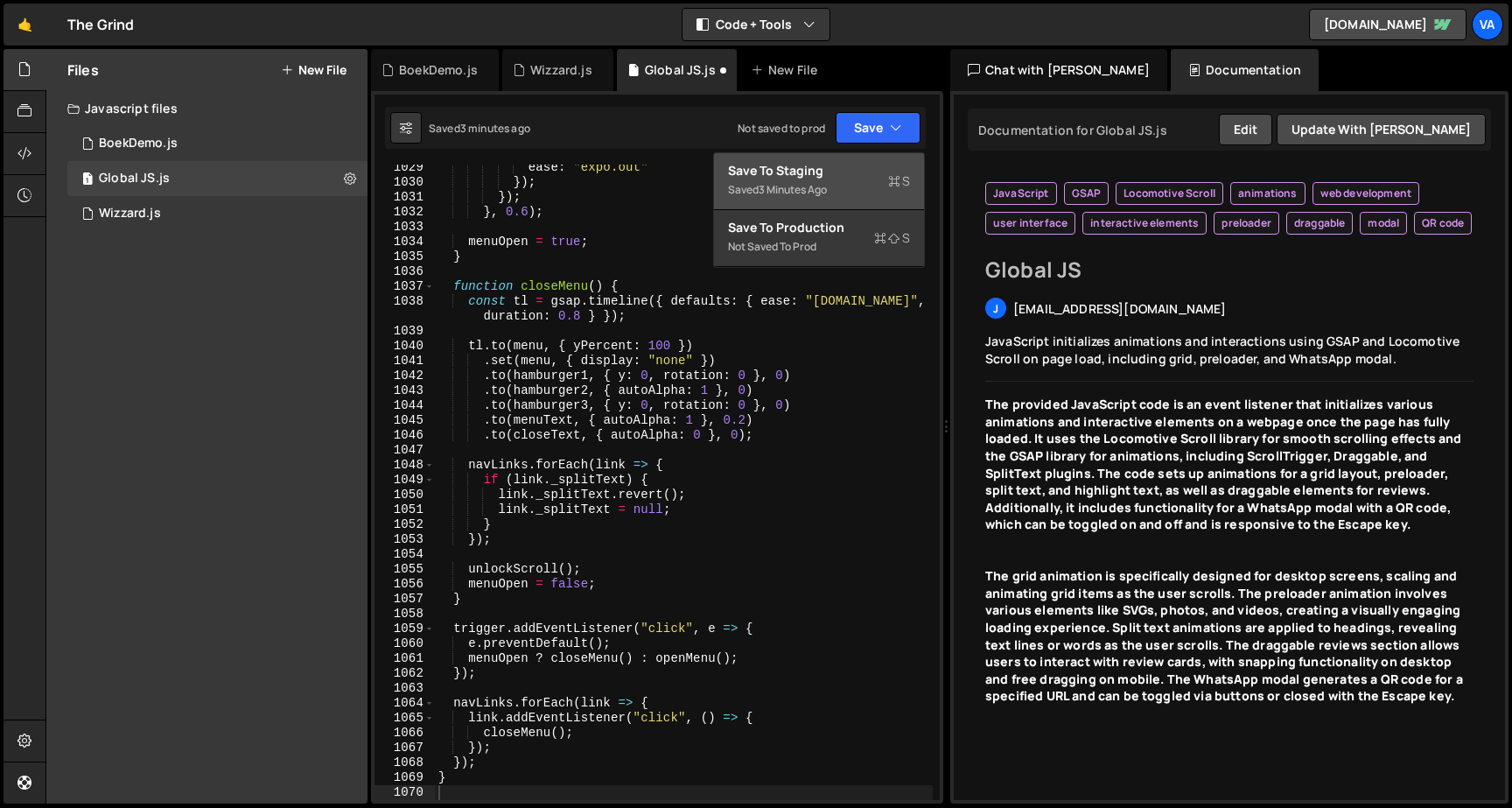
click at [848, 183] on div "Saved 3 minutes ago" at bounding box center [819, 189] width 182 height 21
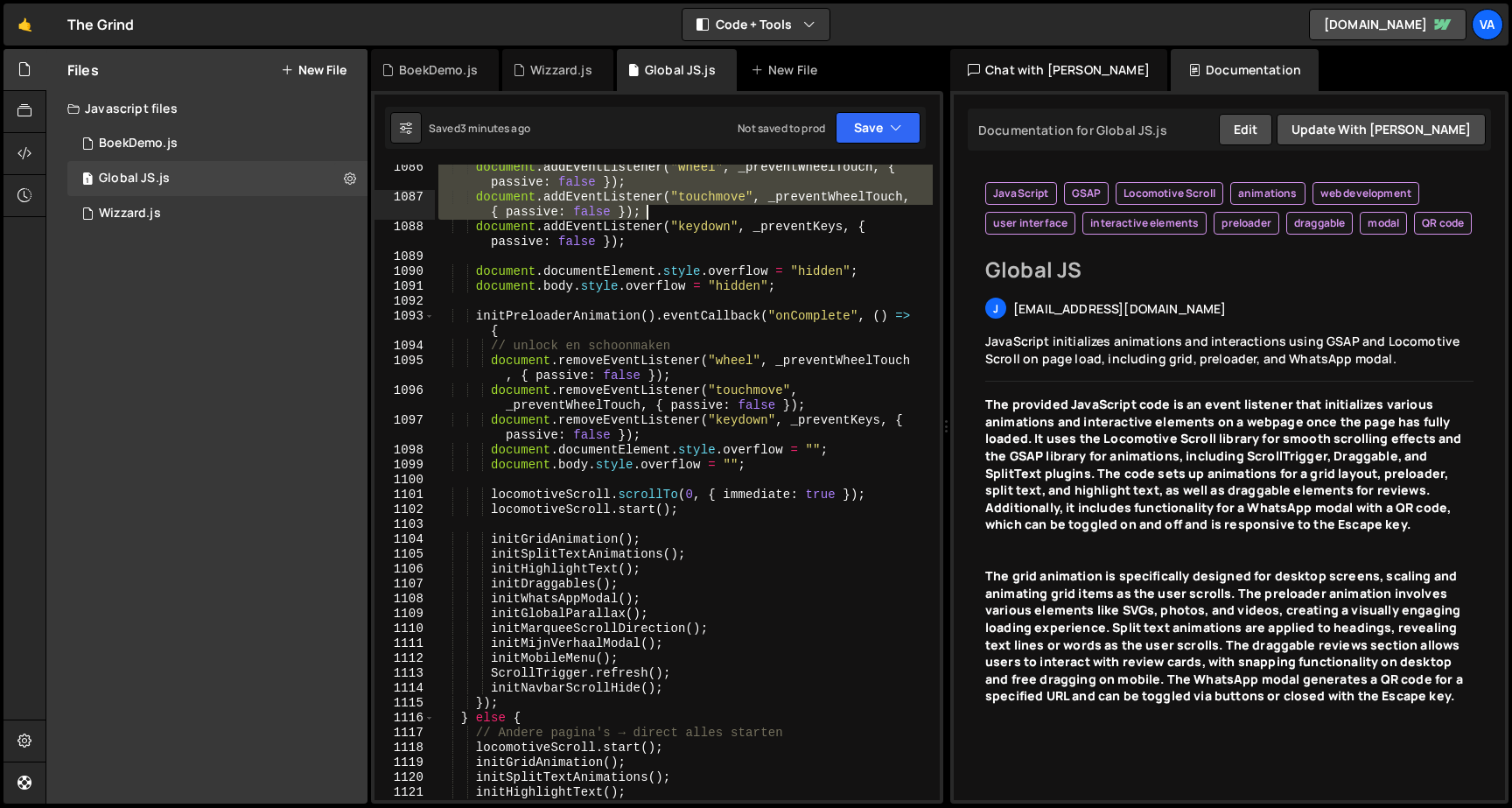
scroll to position [18267, 0]
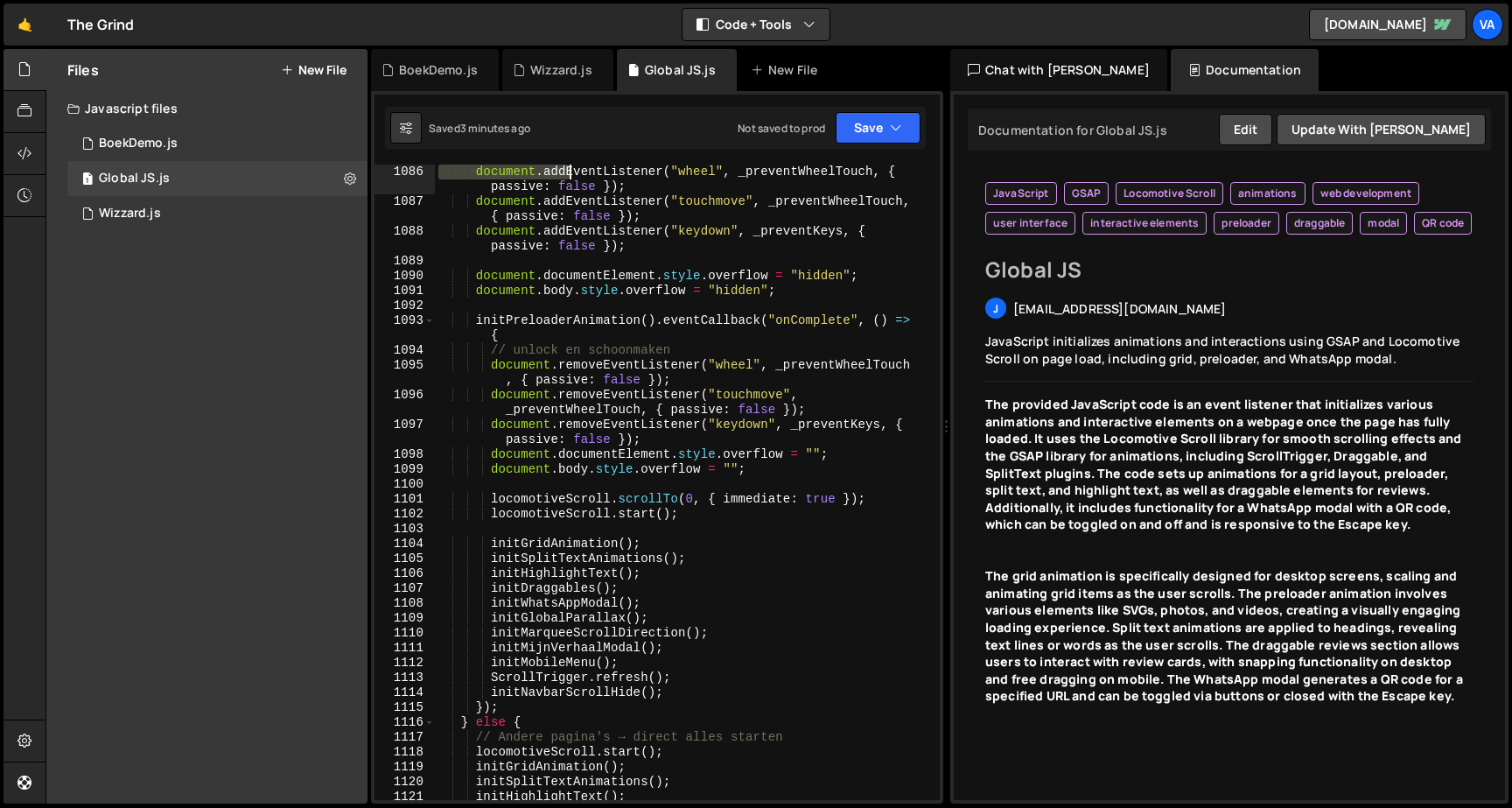
drag, startPoint x: 457, startPoint y: 427, endPoint x: 572, endPoint y: 174, distance: 277.9
click at [572, 174] on div "document . addEventListener ( "wheel" , _preventWheelTouch , { passive : false …" at bounding box center [683, 504] width 498 height 680
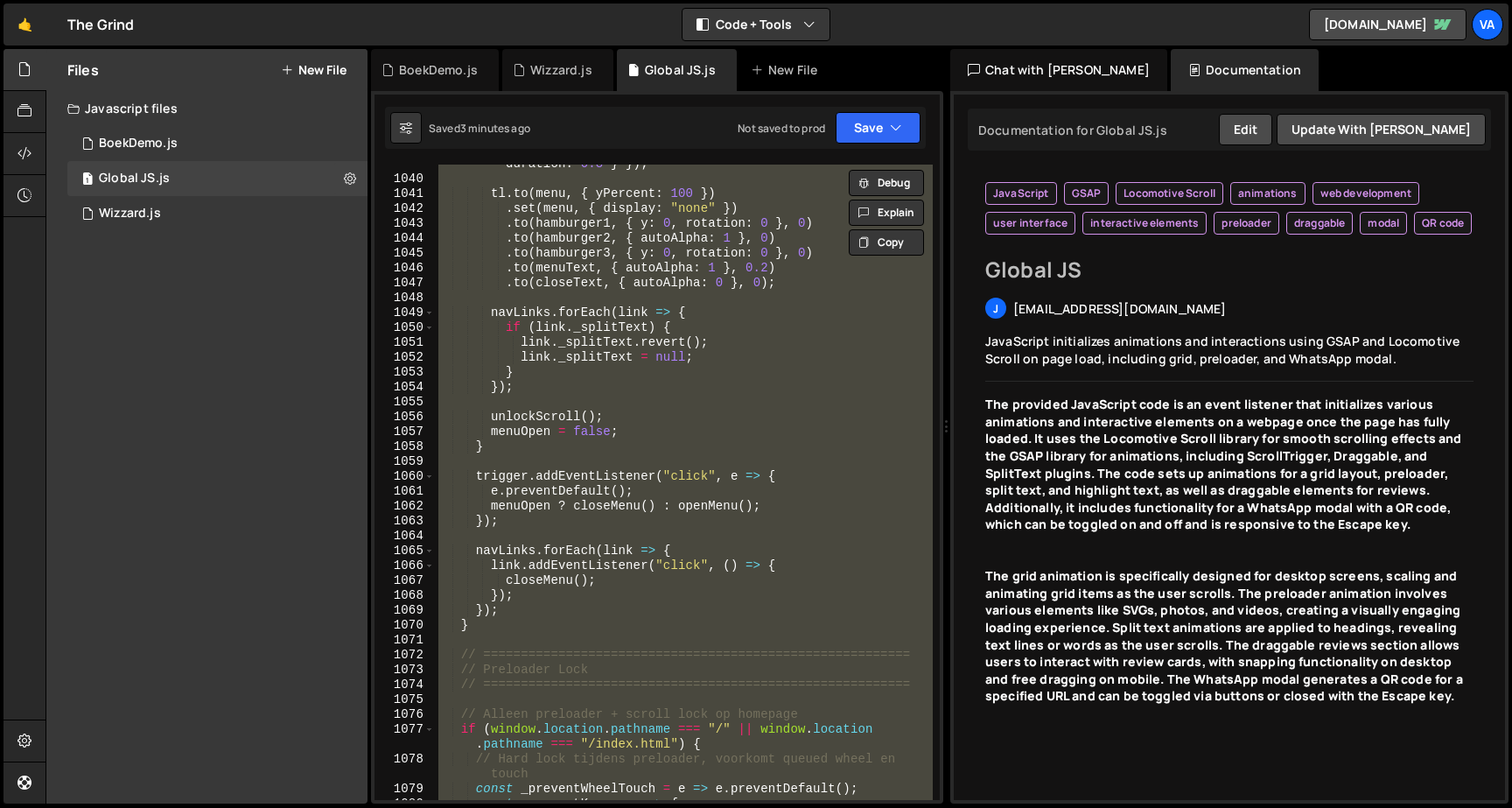
scroll to position [17531, 0]
click at [565, 439] on div "const tl = gsap . timeline ({ defaults : { ease : "[DOMAIN_NAME]" , duration : …" at bounding box center [683, 482] width 498 height 635
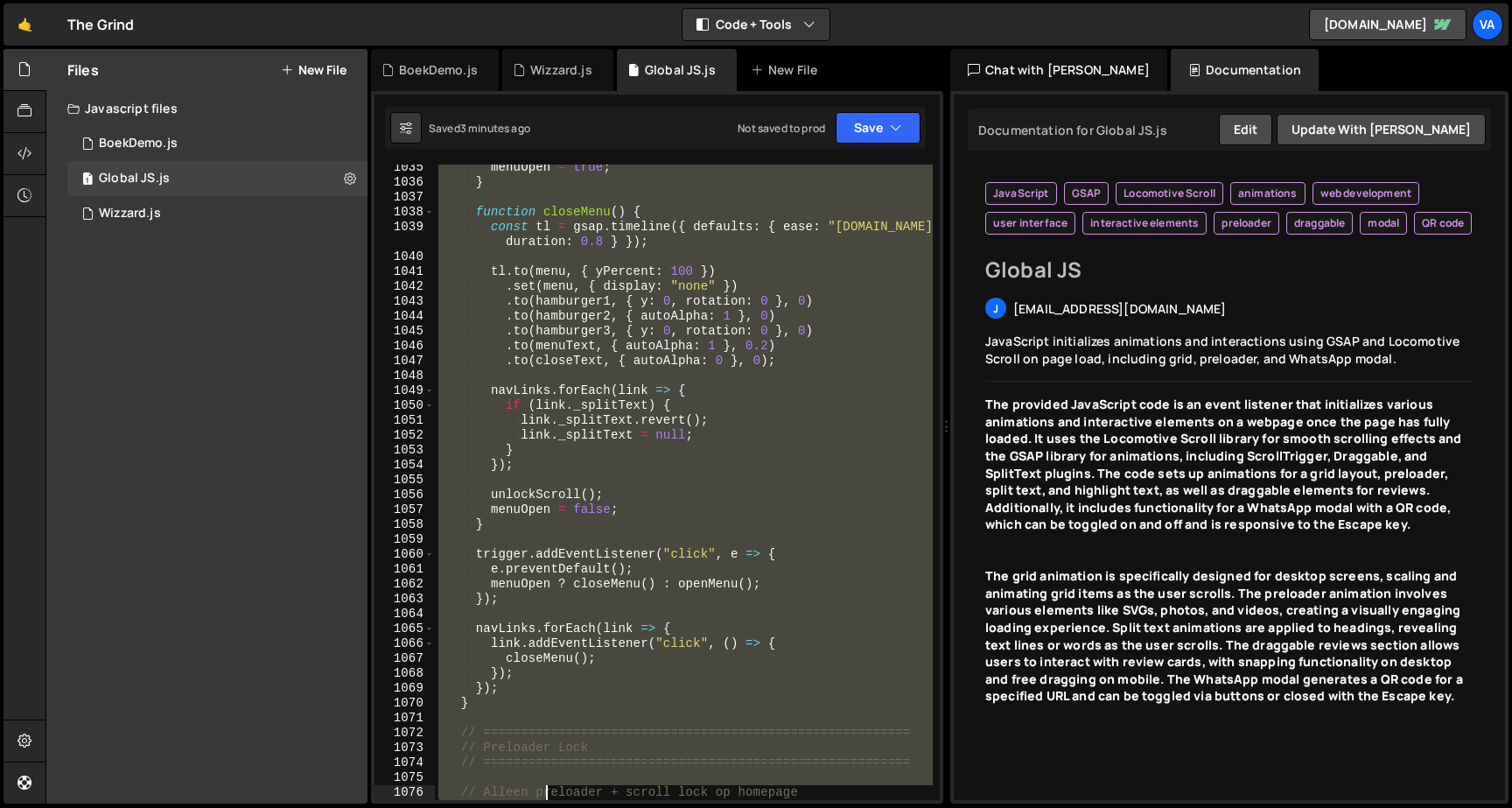
scroll to position [17542, 0]
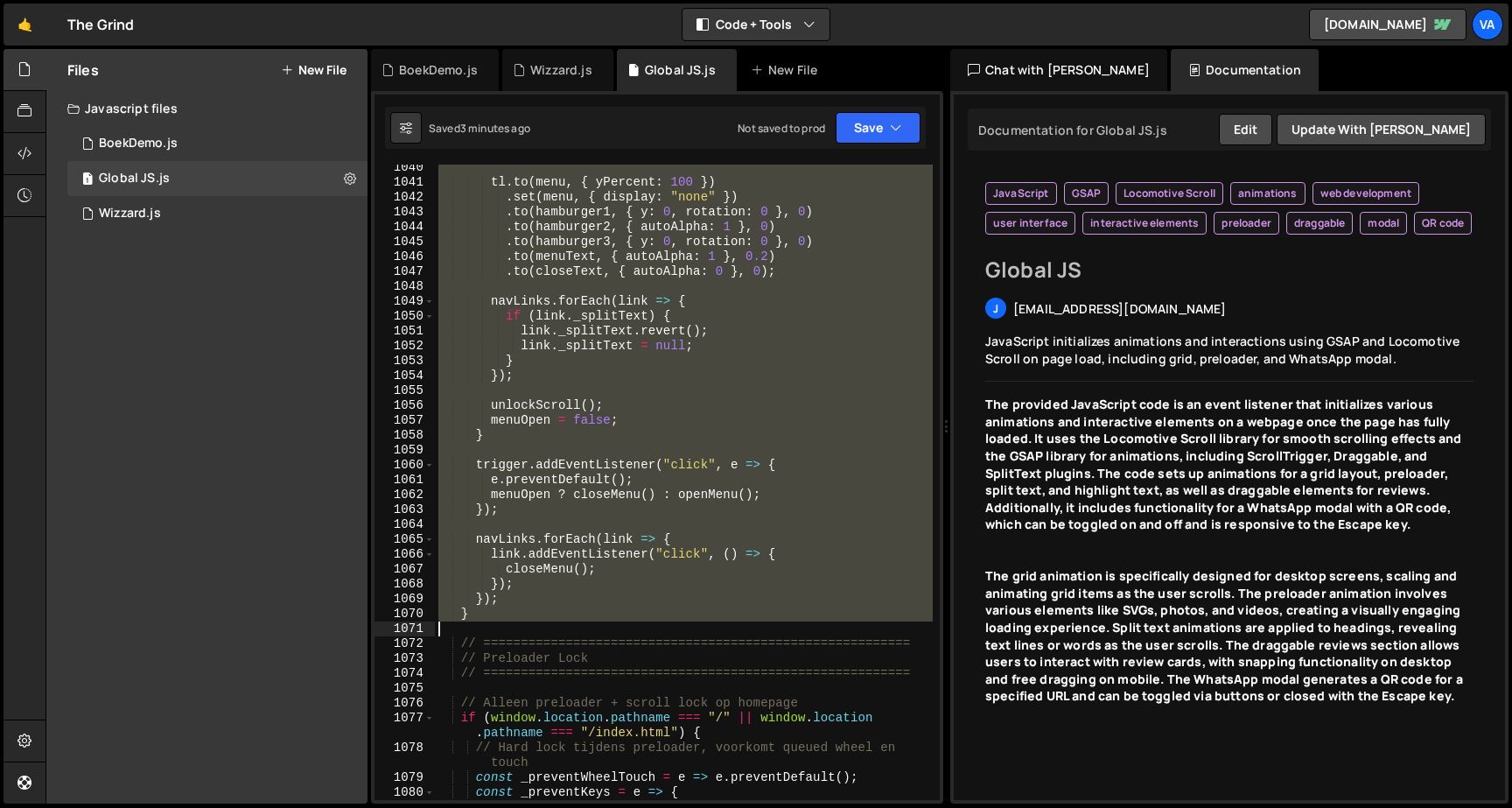
drag, startPoint x: 465, startPoint y: 354, endPoint x: 554, endPoint y: 610, distance: 271.0
click at [554, 610] on div "tl . to ( menu , { yPercent : 100 }) . set ( menu , { display : "none" }) . to …" at bounding box center [683, 500] width 498 height 680
type textarea "}); }"
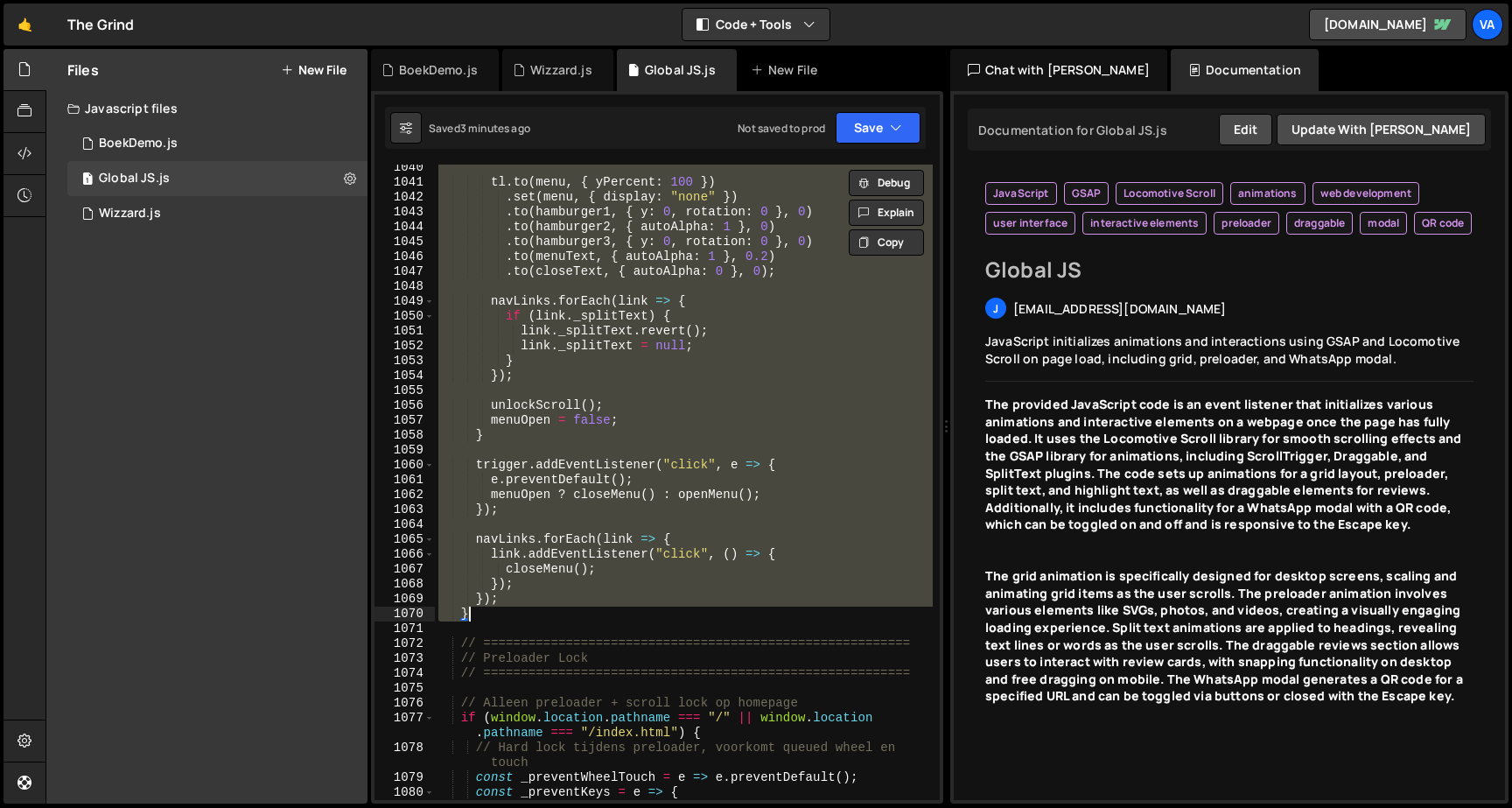
paste textarea
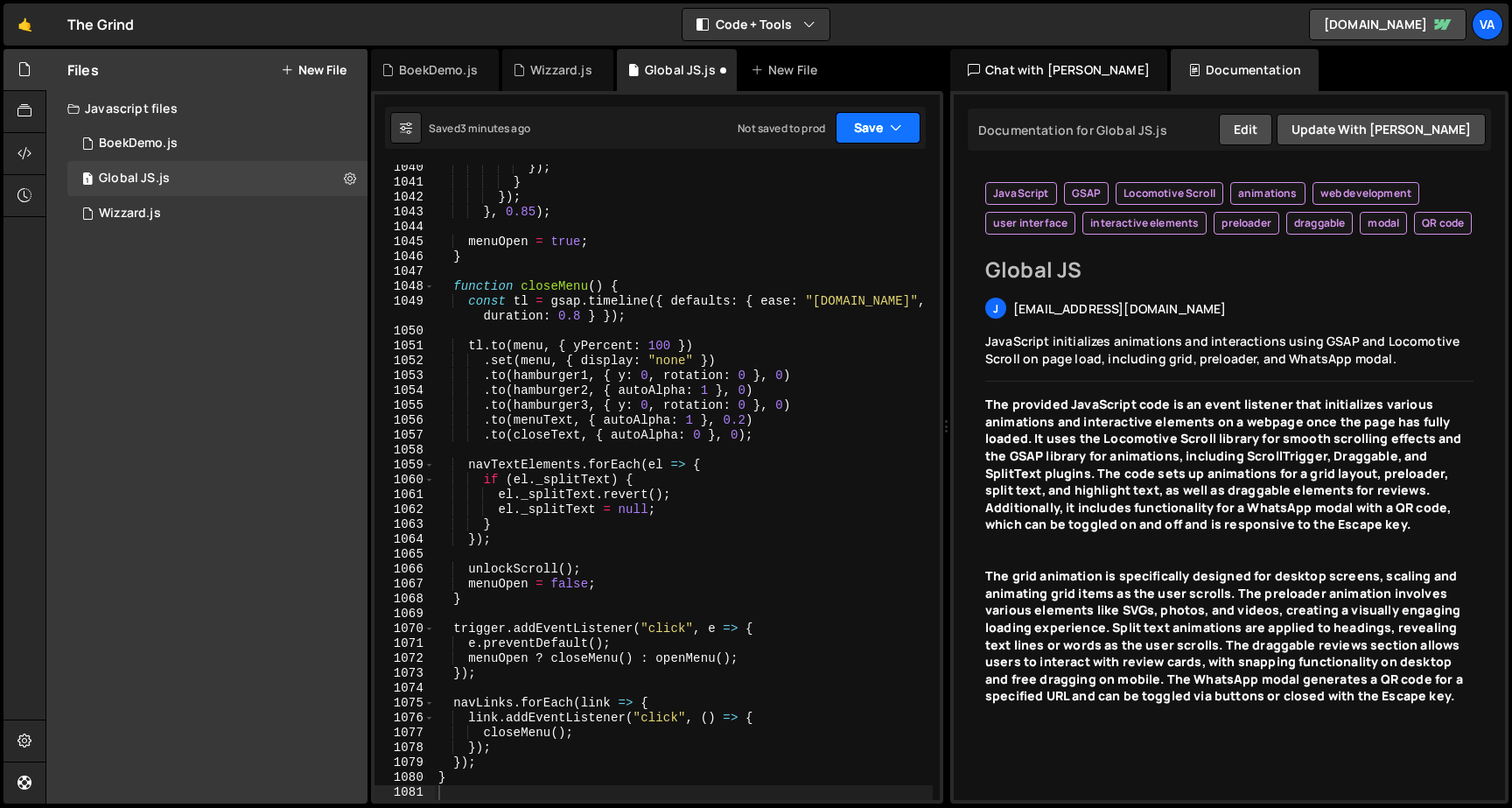
click at [856, 127] on button "Save" at bounding box center [878, 127] width 85 height 32
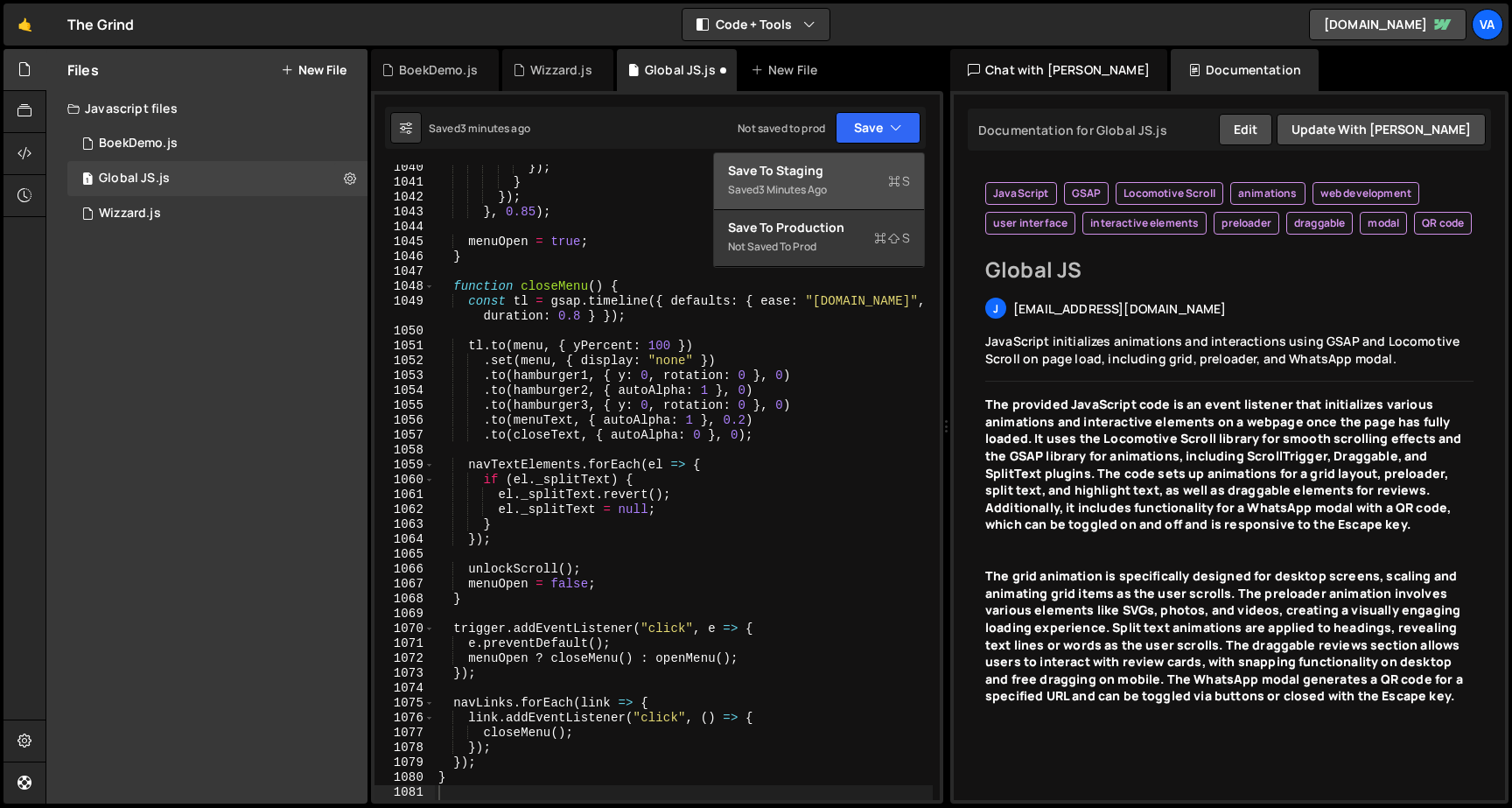
click at [849, 167] on div "Save to Staging S" at bounding box center [819, 170] width 182 height 17
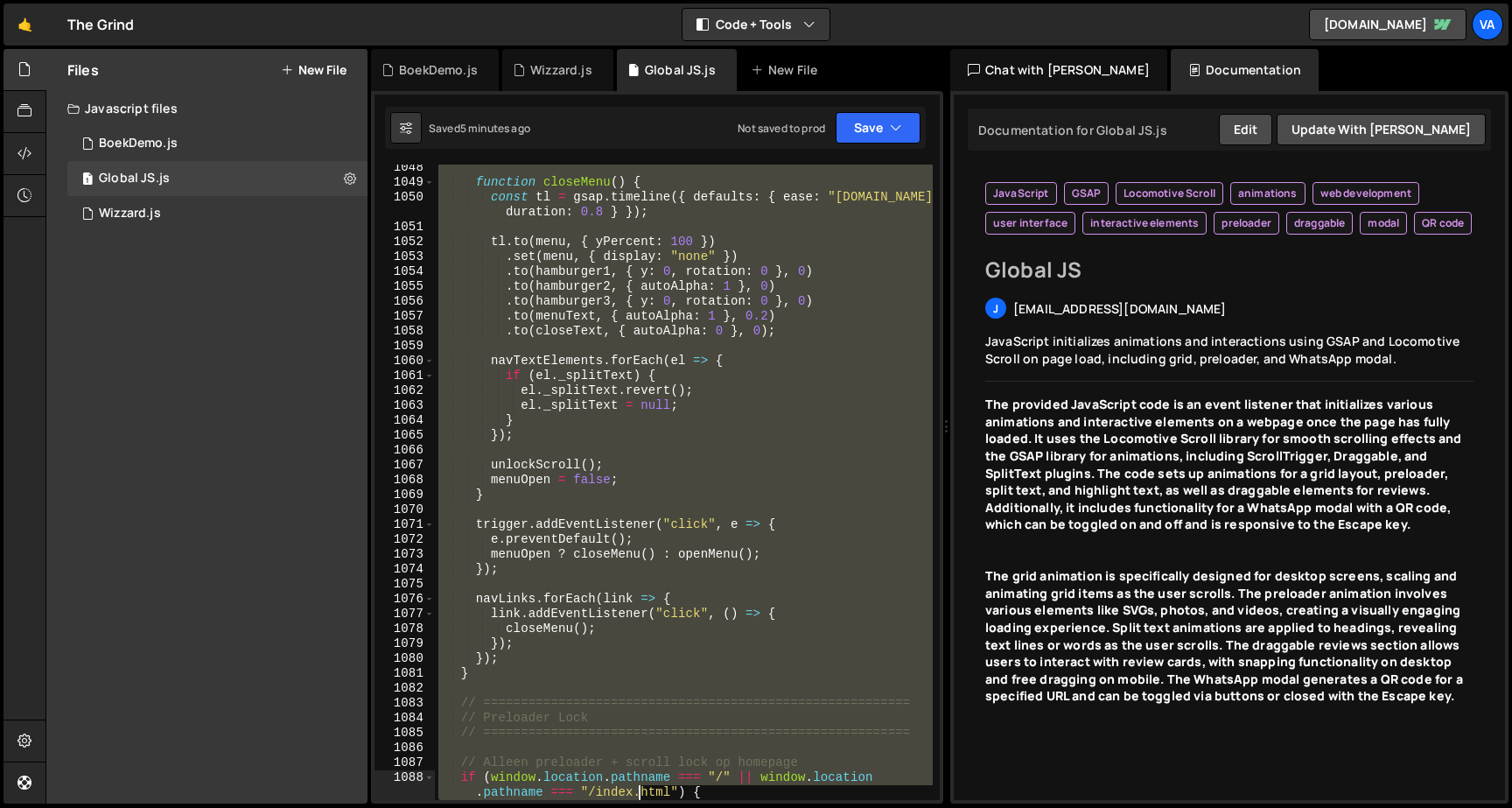
scroll to position [17676, 0]
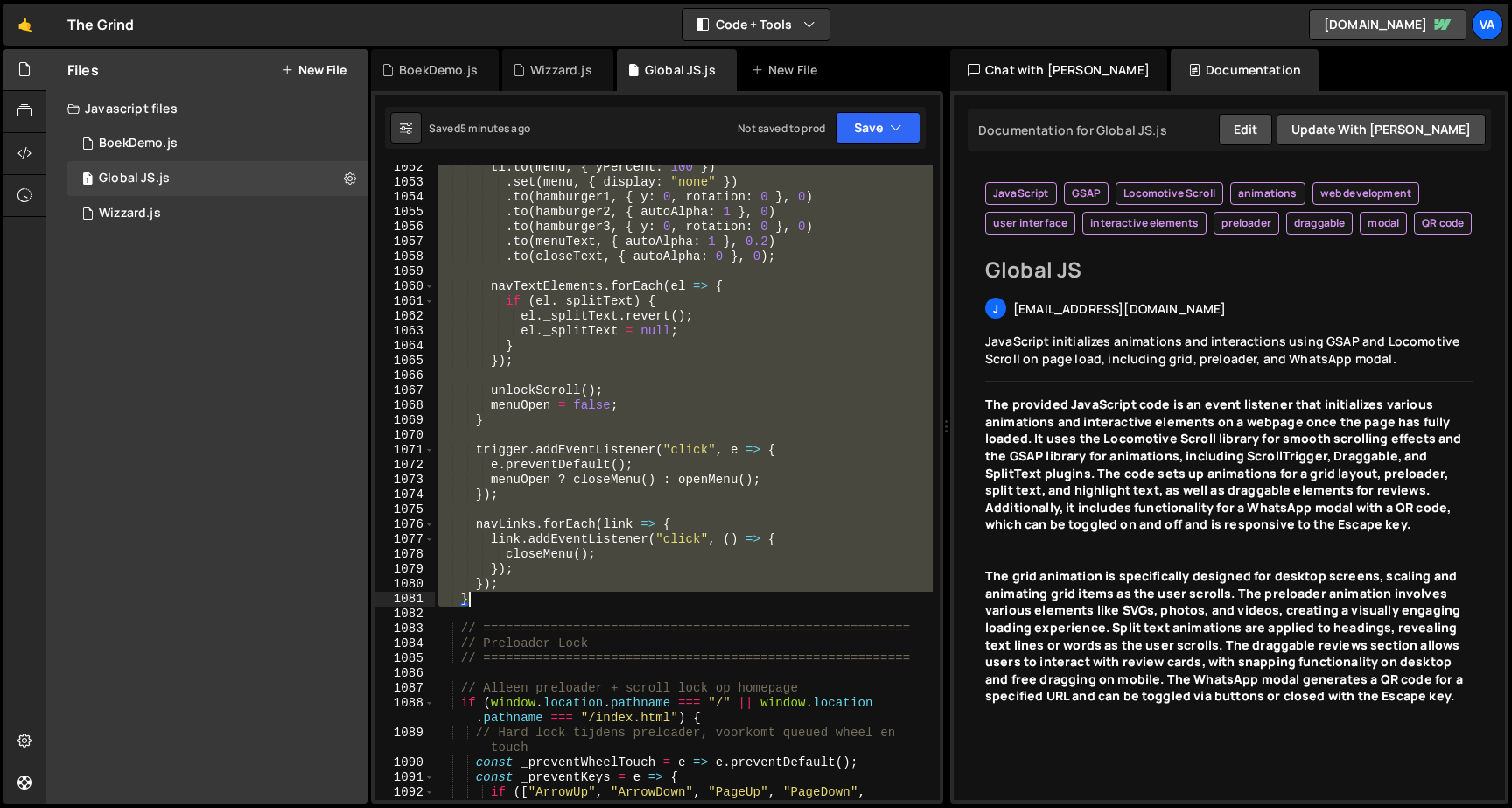
drag, startPoint x: 461, startPoint y: 473, endPoint x: 561, endPoint y: 593, distance: 156.2
click at [561, 593] on div "tl . to ( menu , { yPercent : 100 }) . set ( menu , { display : "none" }) . to …" at bounding box center [683, 500] width 498 height 680
type textarea "}); }"
paste textarea
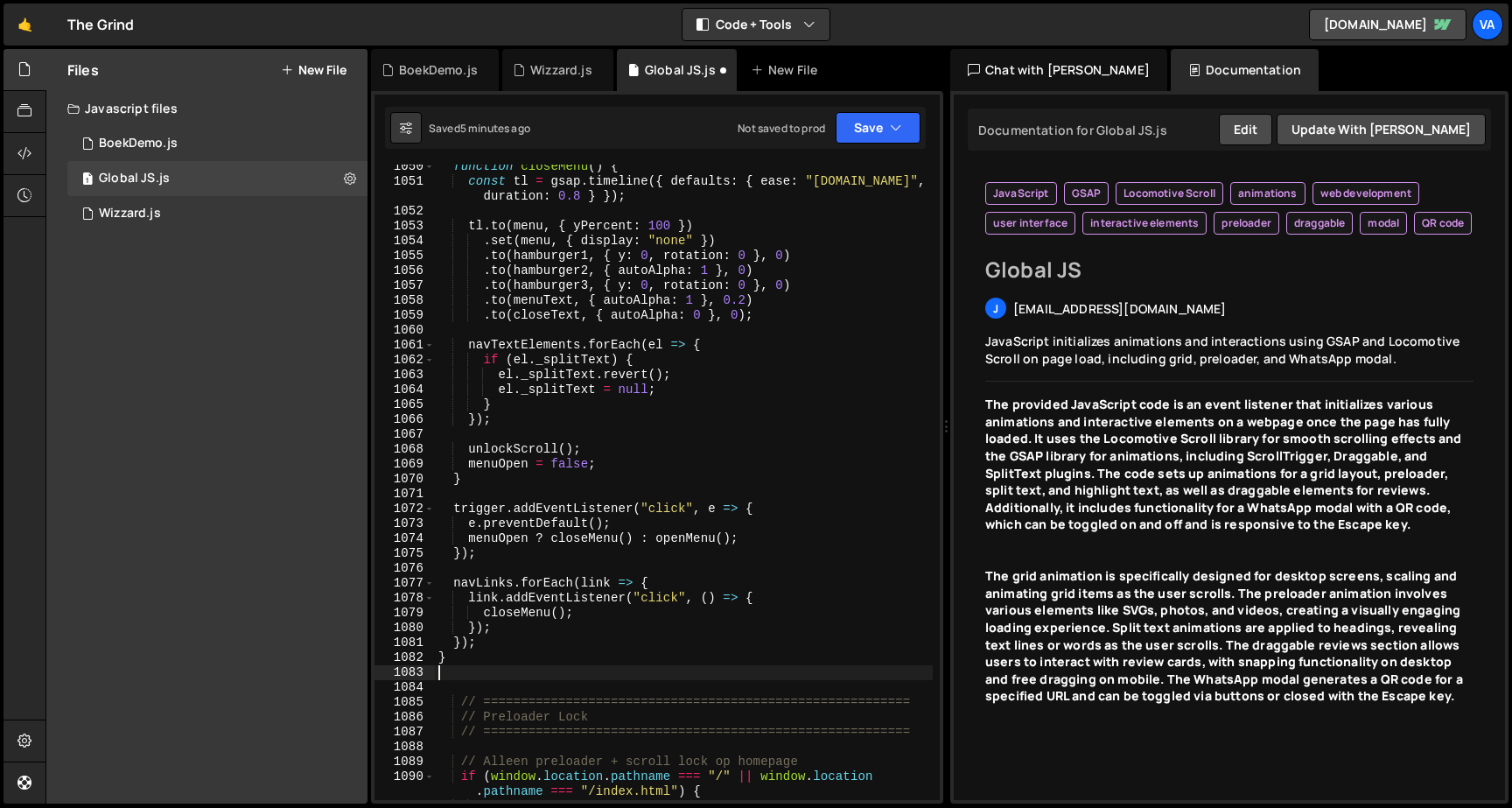
scroll to position [17647, 0]
click at [854, 141] on button "Save" at bounding box center [878, 127] width 85 height 32
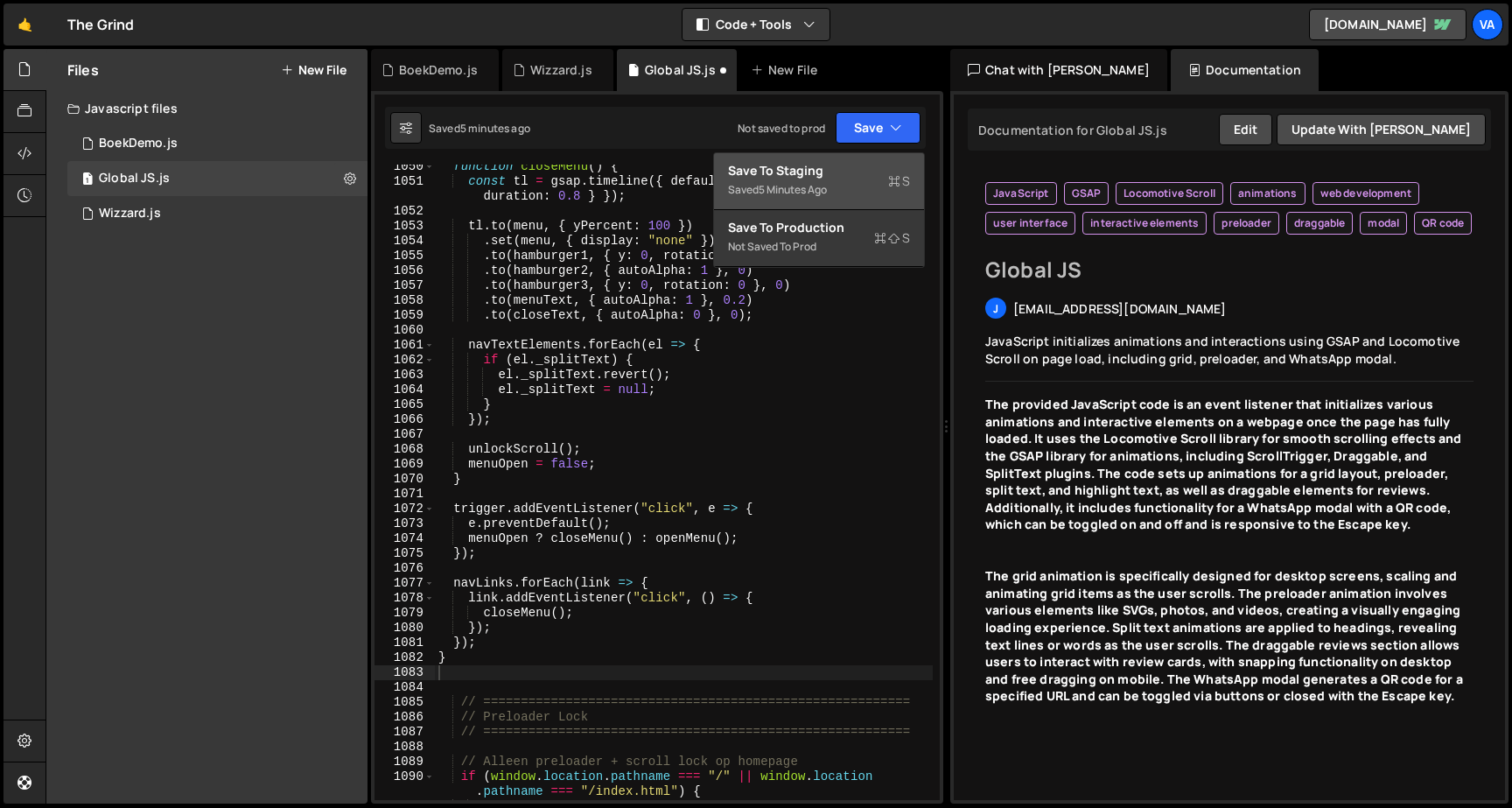
click at [832, 182] on div "Saved 5 minutes ago" at bounding box center [819, 189] width 182 height 21
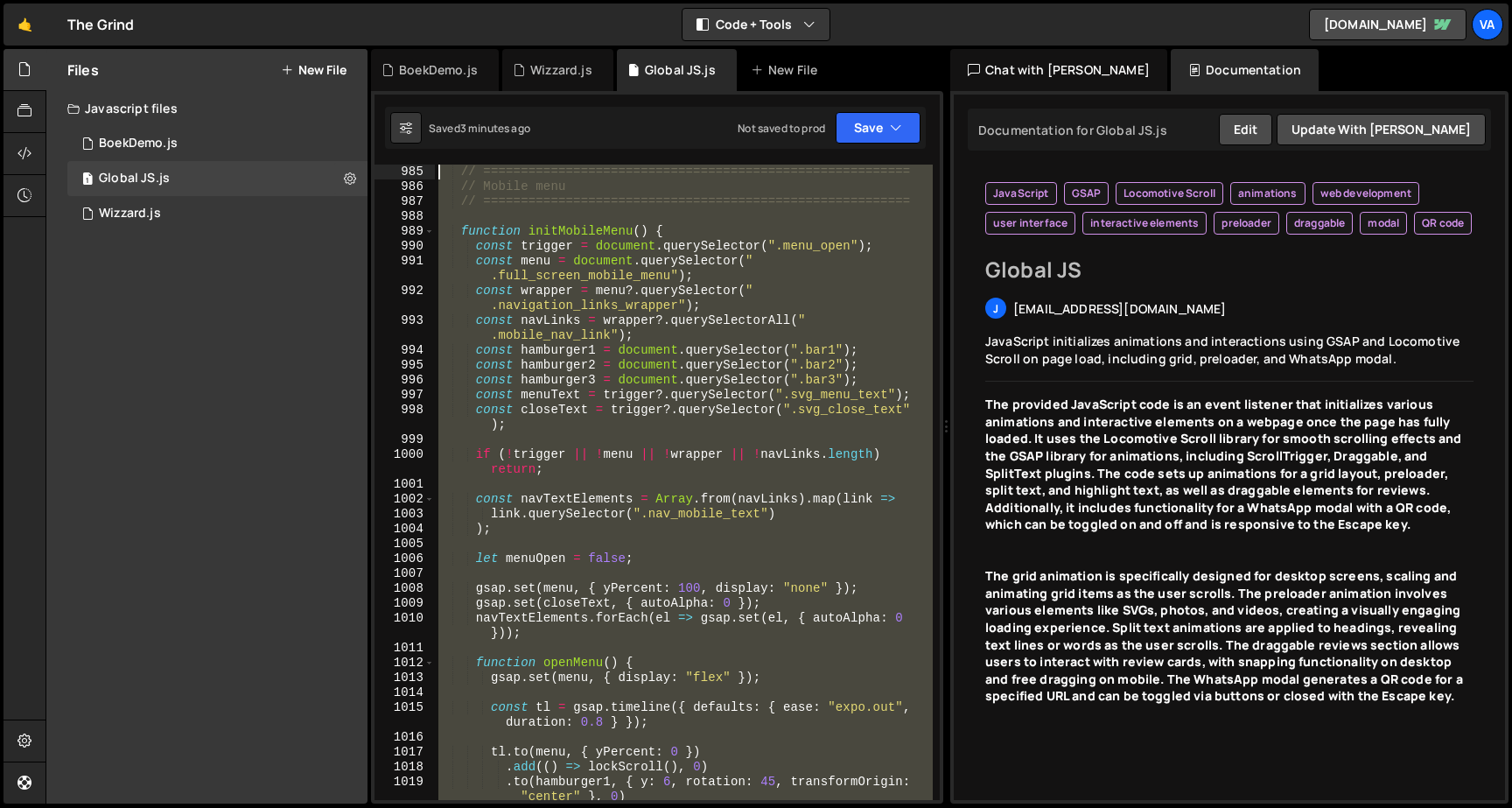
scroll to position [16303, 0]
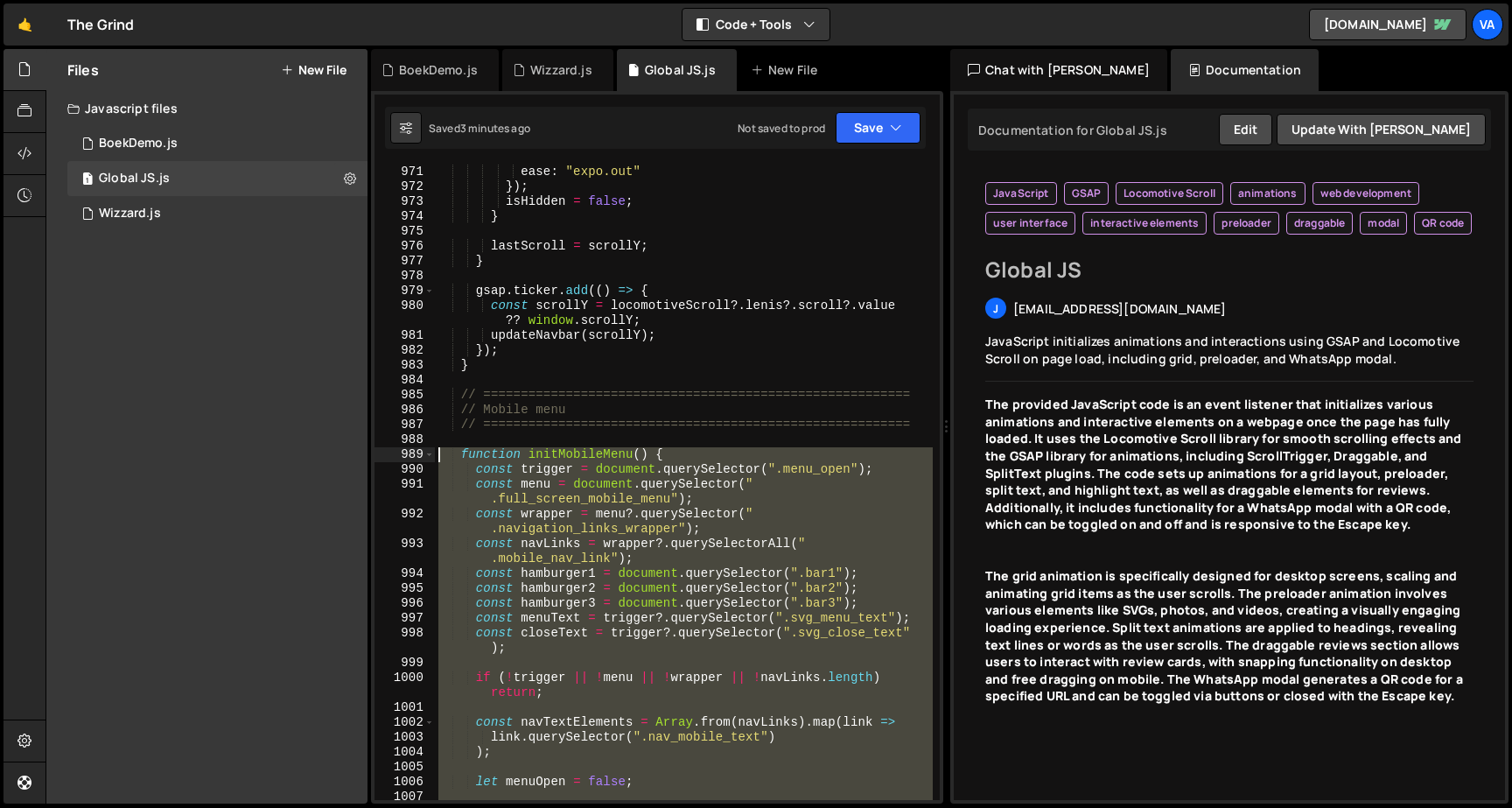
drag, startPoint x: 479, startPoint y: 577, endPoint x: 408, endPoint y: 456, distance: 140.3
click at [408, 456] on div "} 971 972 973 974 975 976 977 978 979 980 981 982 983 984 985 986 987 988 989 9…" at bounding box center [656, 482] width 565 height 635
type textarea "function initMobileMenu() { const trigger = document.querySelector(".menu_open"…"
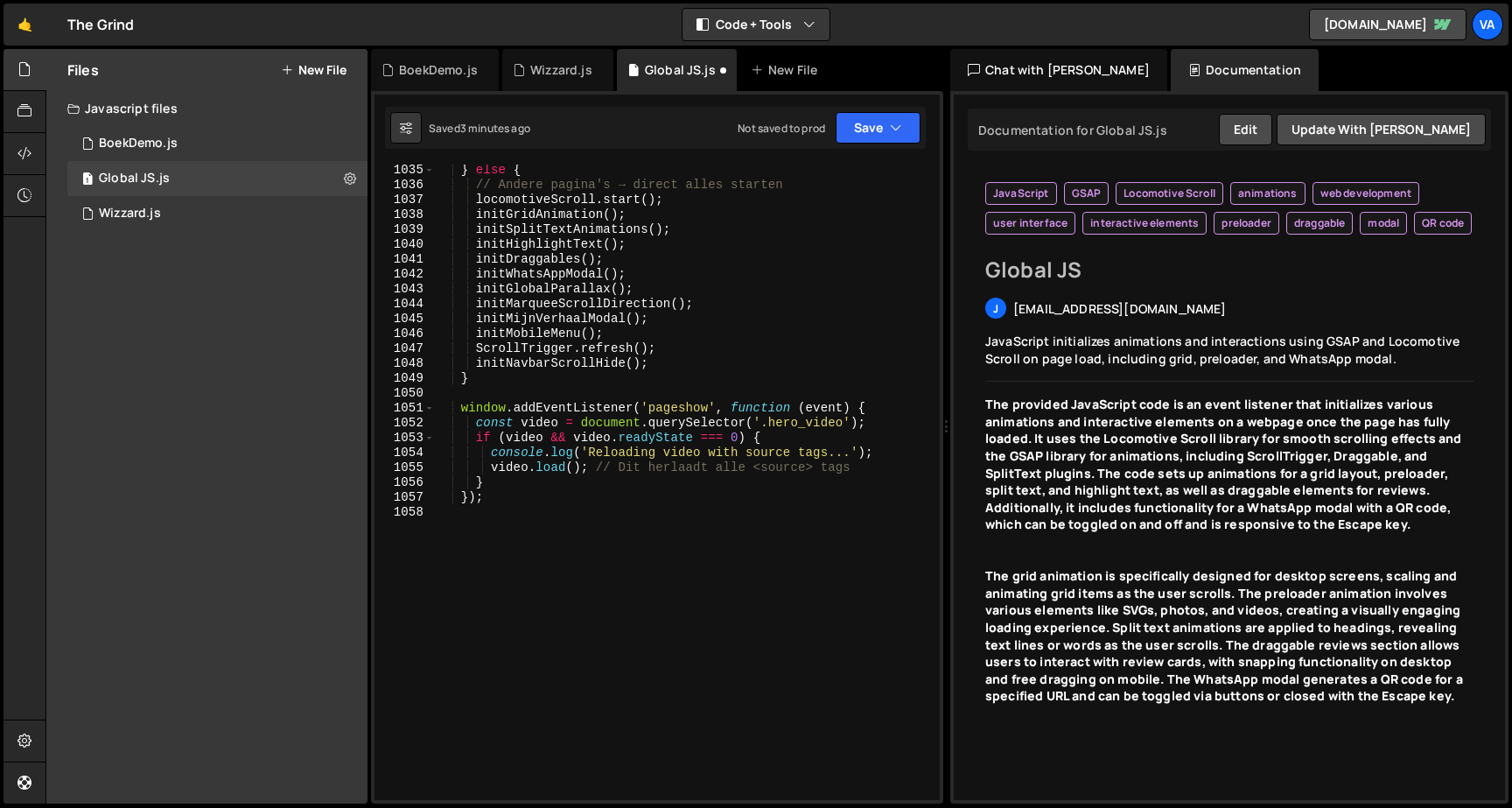
scroll to position [17398, 0]
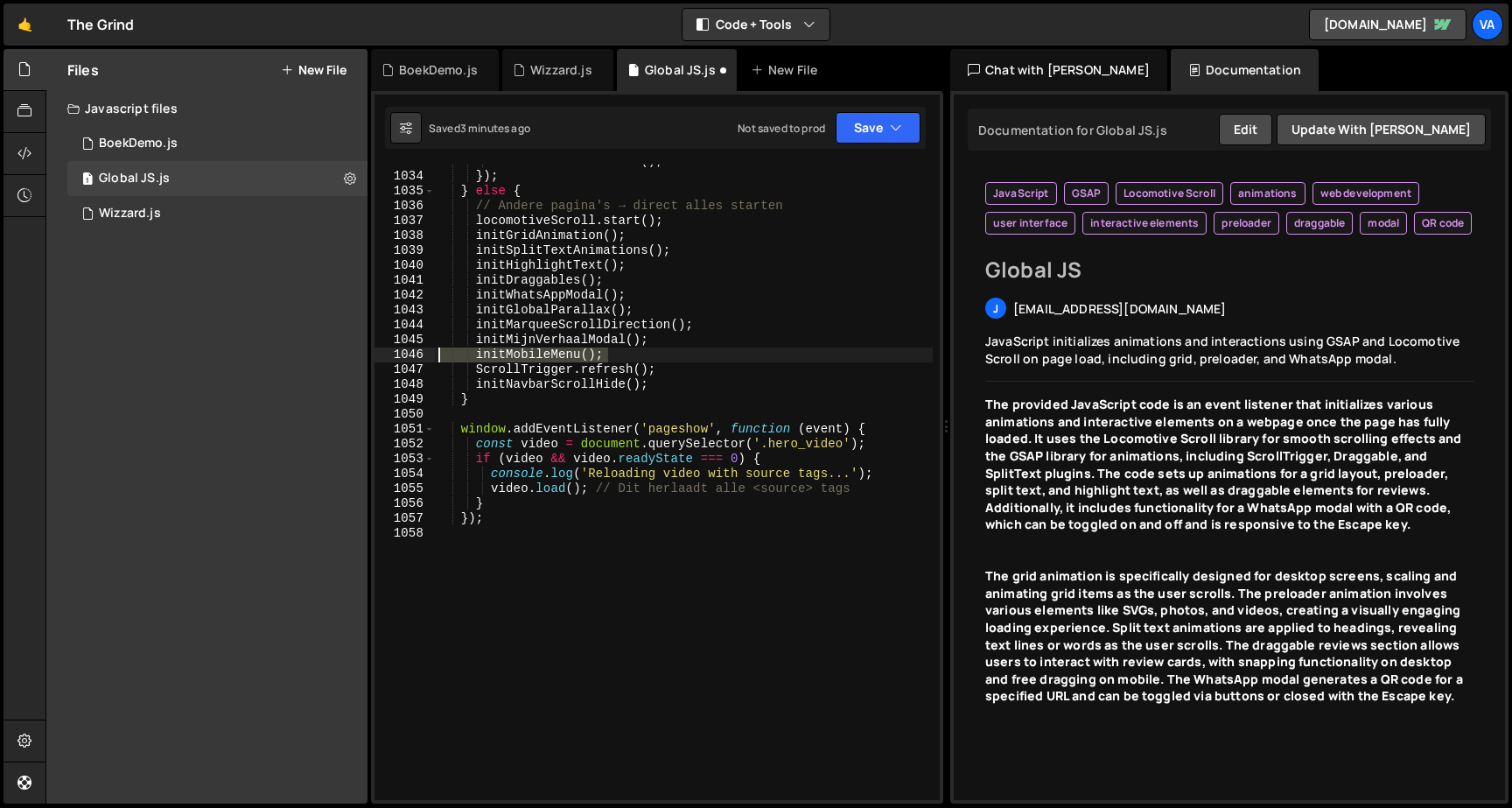
drag, startPoint x: 632, startPoint y: 355, endPoint x: 379, endPoint y: 355, distance: 253.0
click at [379, 355] on div "1033 1034 1035 1036 1037 1038 1039 1040 1041 1042 1043 1044 1045 1046 1047 1048…" at bounding box center [656, 482] width 565 height 635
type textarea "initMobileMenu();"
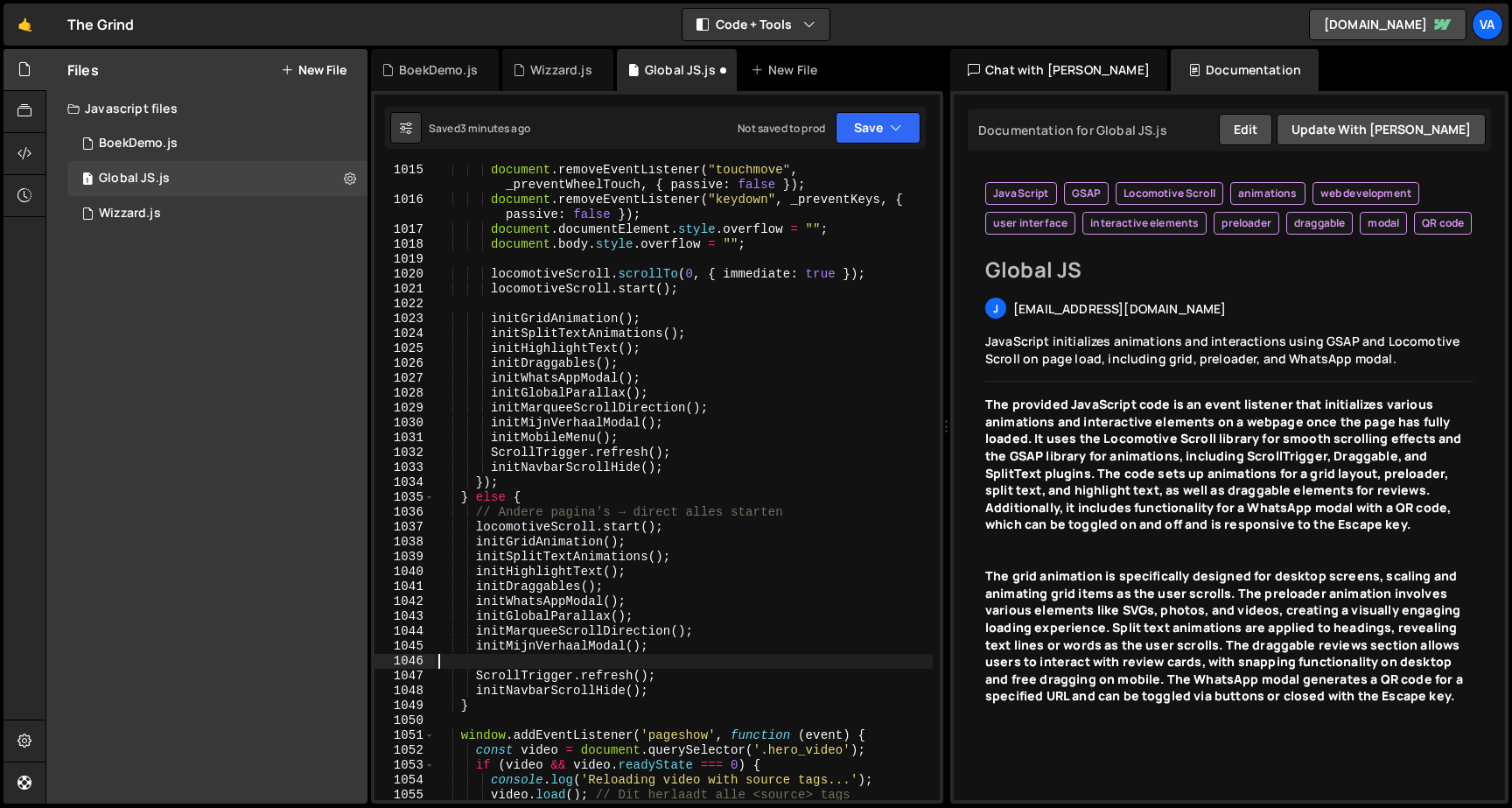
scroll to position [17092, 0]
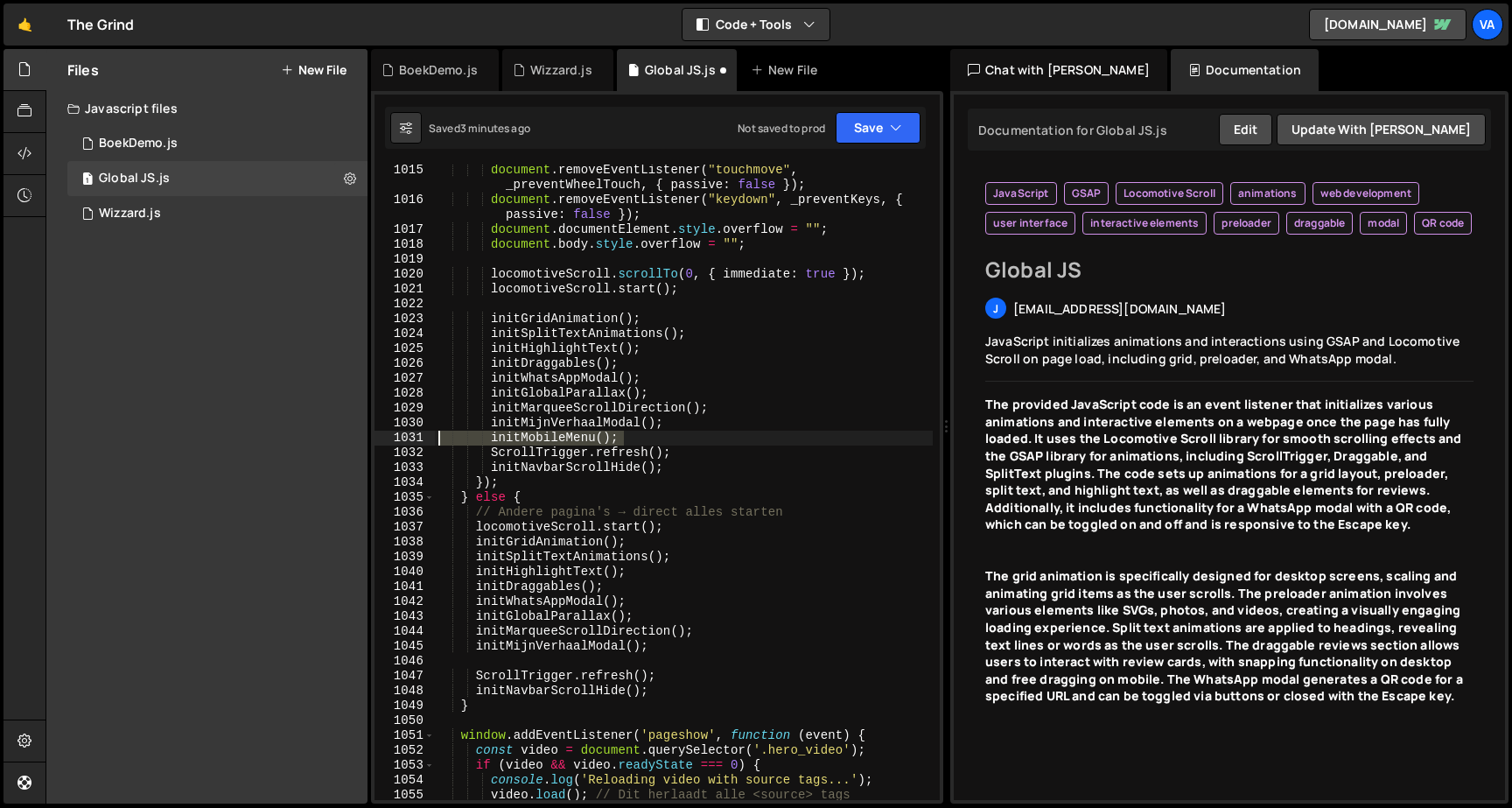
drag, startPoint x: 635, startPoint y: 432, endPoint x: 408, endPoint y: 434, distance: 227.0
click at [408, 434] on div "1015 1016 1017 1018 1019 1020 1021 1022 1023 1024 1025 1026 1027 1028 1029 1030…" at bounding box center [656, 482] width 565 height 635
type textarea "initMobileMenu();"
click at [869, 141] on button "Save" at bounding box center [878, 127] width 85 height 32
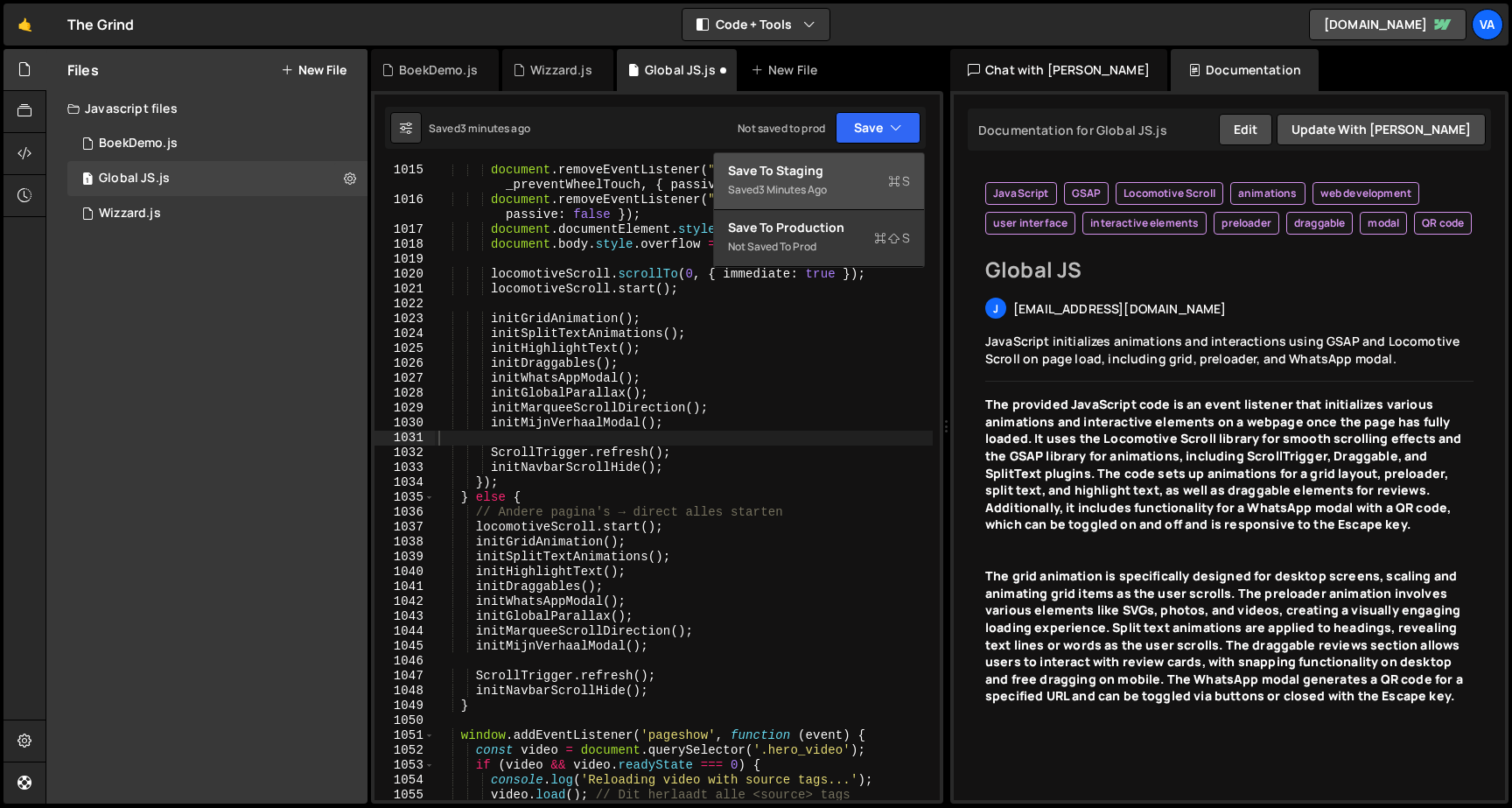
click at [841, 176] on div "Save to Staging S" at bounding box center [819, 170] width 182 height 17
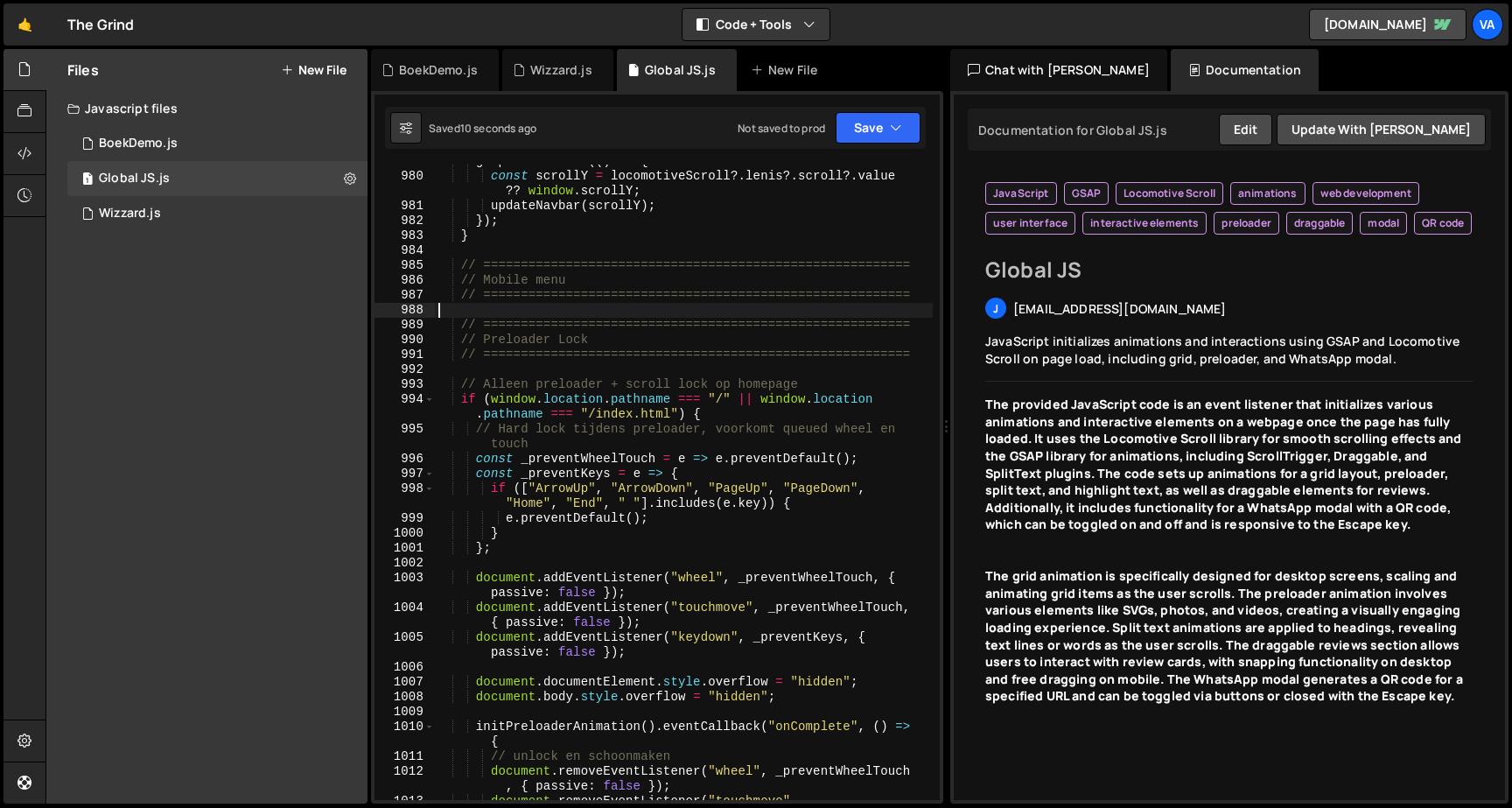
click at [536, 313] on div "gsap . ticker . add (( ) => { const scrollY = locomotiveScroll ?. lenis ?. scro…" at bounding box center [683, 494] width 498 height 680
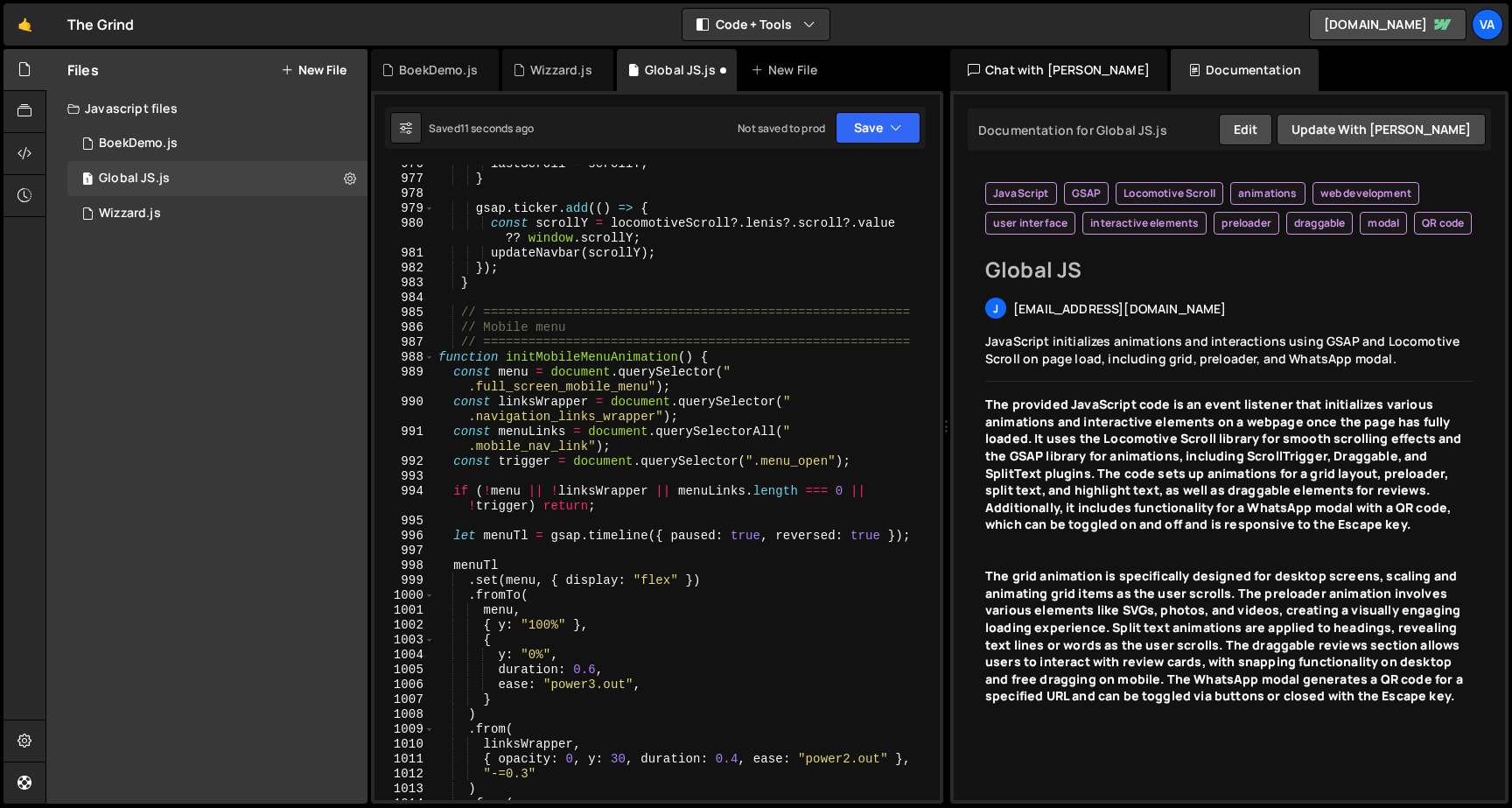
scroll to position [16385, 0]
drag, startPoint x: 702, startPoint y: 354, endPoint x: 510, endPoint y: 351, distance: 192.0
click at [510, 351] on div "lastScroll = scrollY ; } gsap . ticker . add (( ) => { const scrollY = locomoti…" at bounding box center [683, 489] width 498 height 665
type textarea "function initMobileMenuAnimation() {"
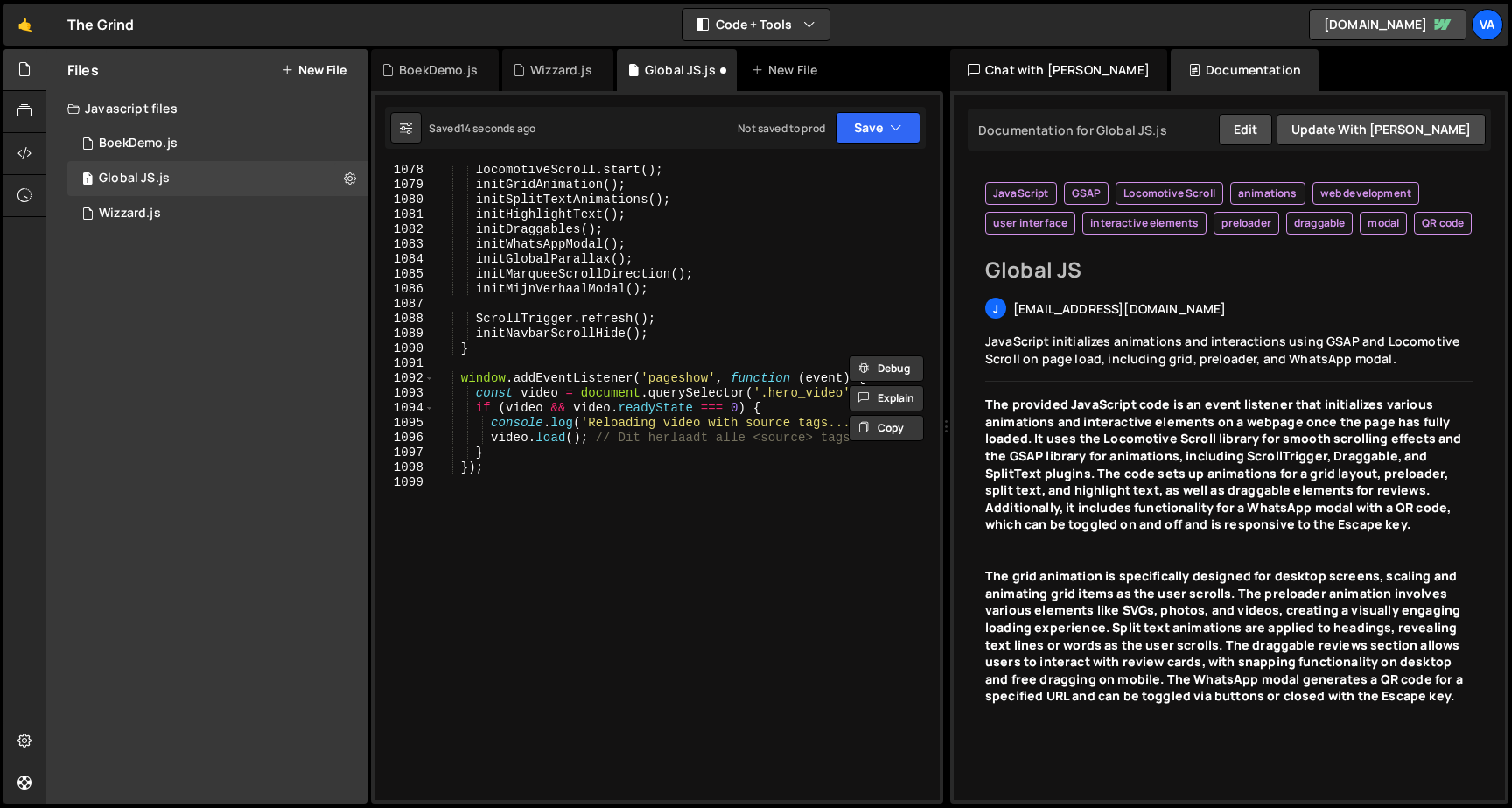
scroll to position [18120, 0]
click at [518, 303] on div "locomotiveScroll . start ( ) ; initGridAnimation ( ) ; initSplitTextAnimations …" at bounding box center [683, 494] width 498 height 665
paste textarea "initMobileMenuAnimation()"
type textarea "initMobileMenuAnimation();"
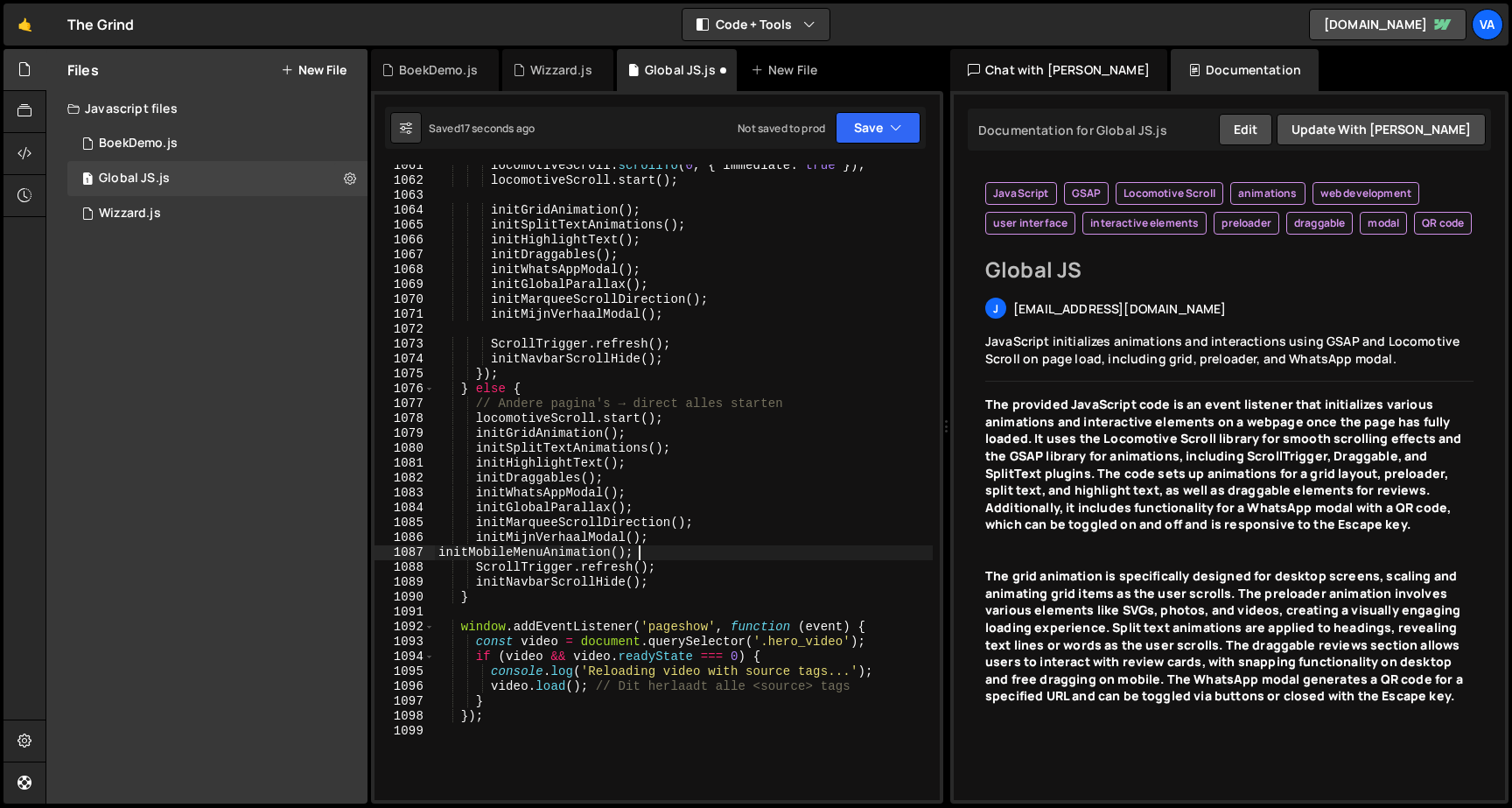
scroll to position [17853, 0]
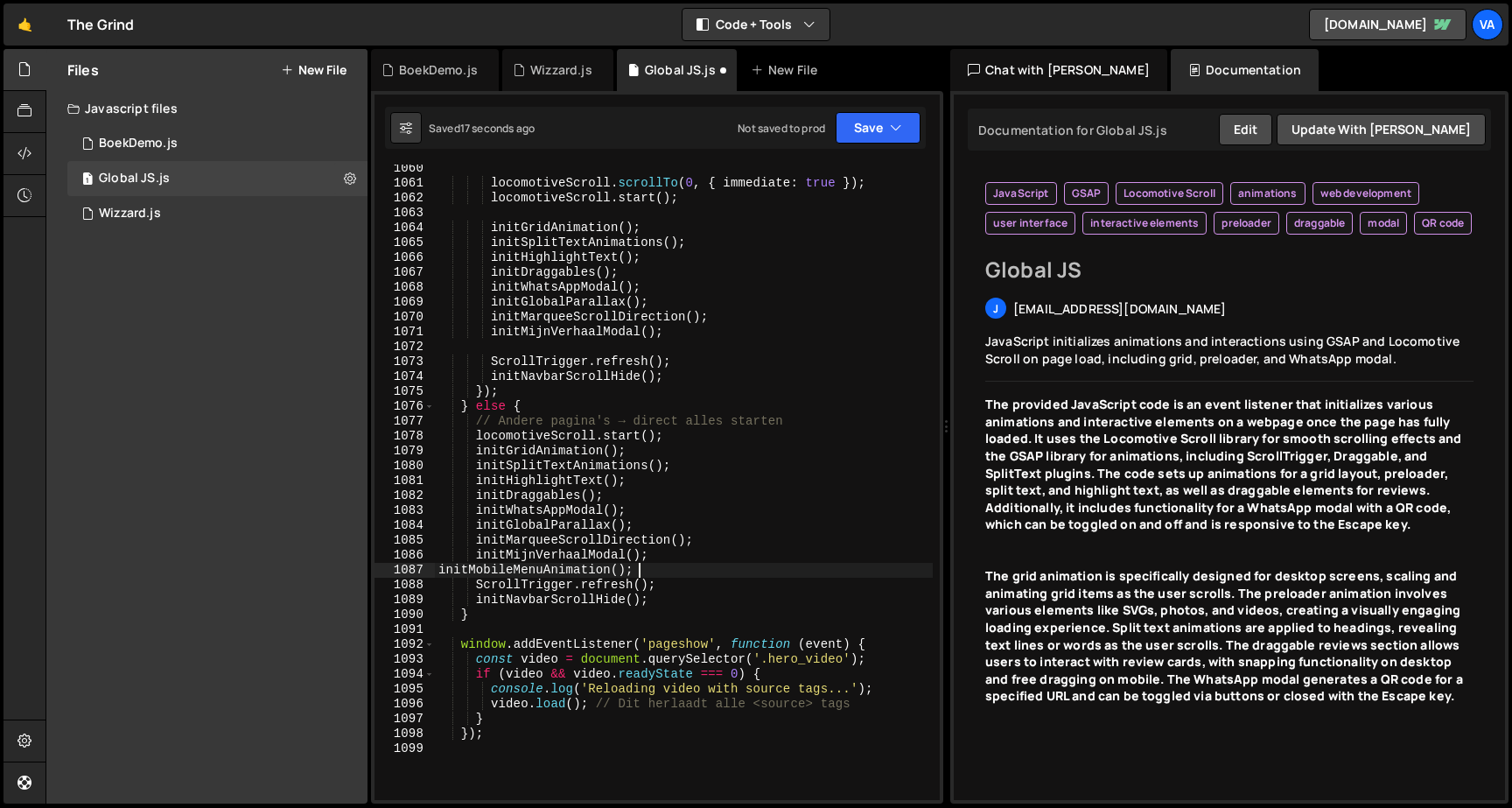
click at [545, 342] on div "locomotiveScroll . scrollTo ( 0 , { immediate : true }) ; locomotiveScroll . st…" at bounding box center [683, 493] width 498 height 665
paste textarea "initMobileMenuAnimation()"
click at [889, 125] on button "Save" at bounding box center [878, 127] width 85 height 32
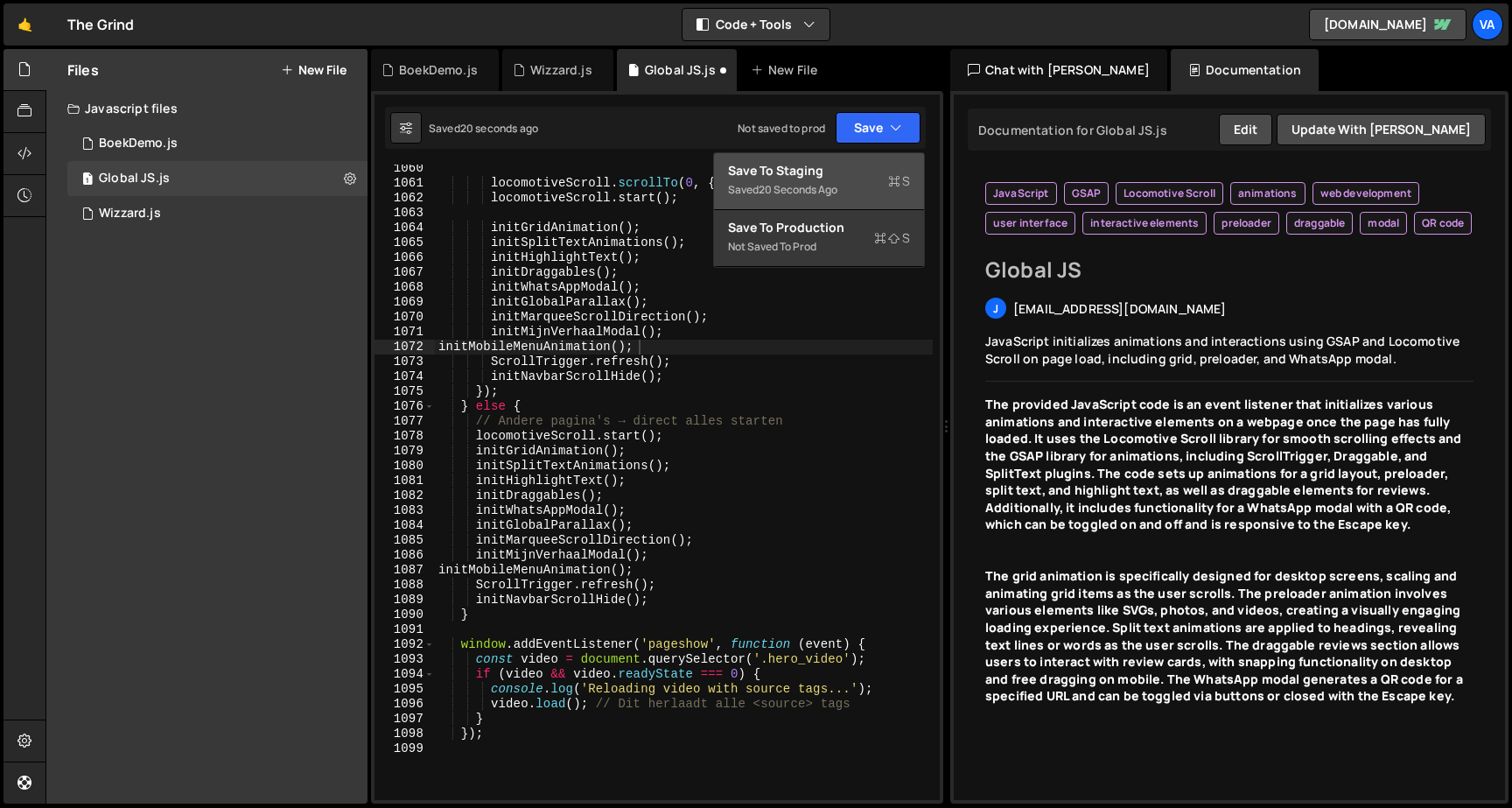
click at [852, 184] on div "Saved 20 seconds ago" at bounding box center [819, 189] width 182 height 21
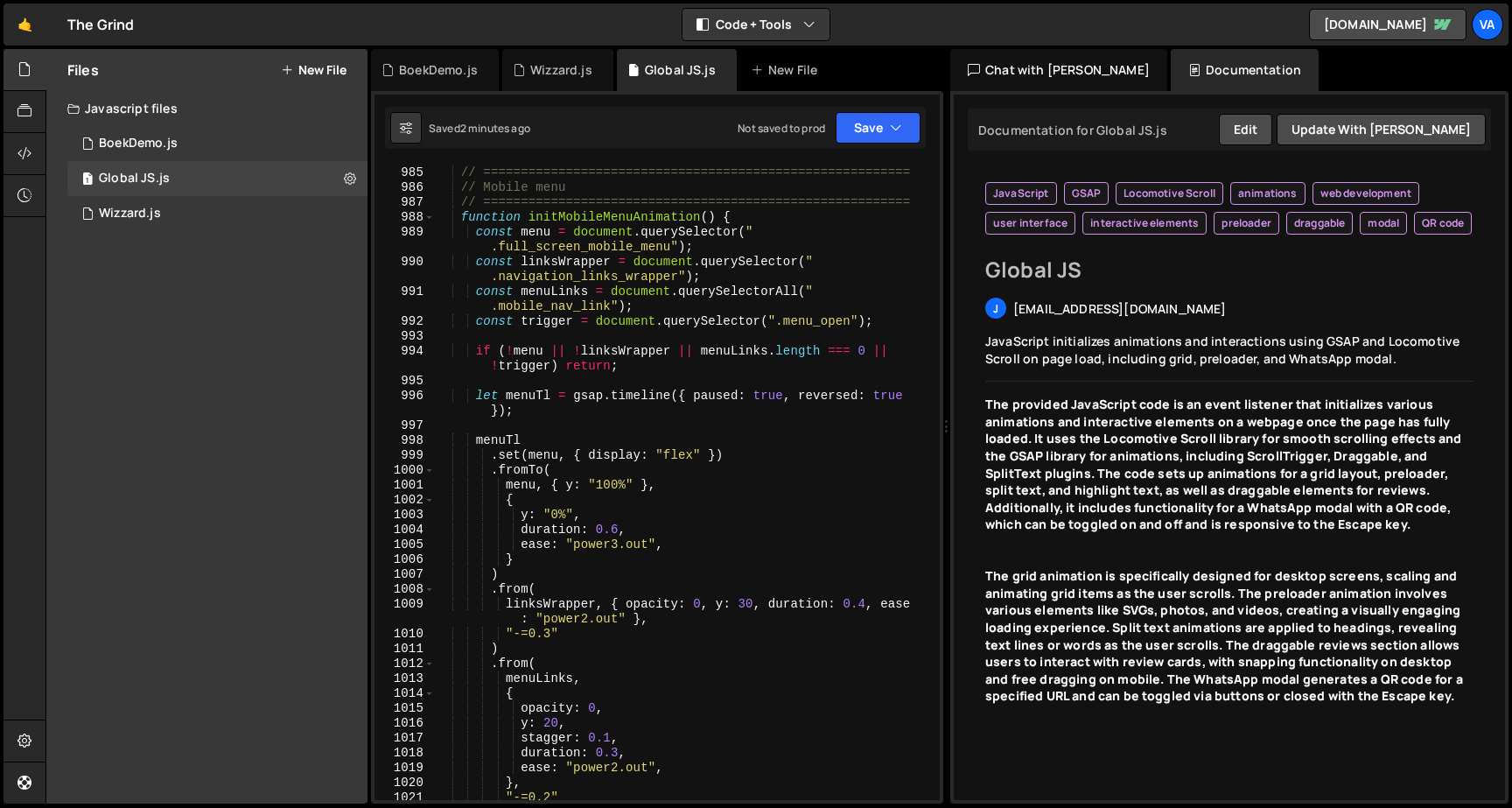
scroll to position [16525, 0]
click at [612, 541] on div "// ========================================================= // Mobile menu // …" at bounding box center [683, 482] width 498 height 665
click at [621, 541] on div "// ========================================================= // Mobile menu // …" at bounding box center [683, 482] width 498 height 665
click at [619, 539] on div "// ========================================================= // Mobile menu // …" at bounding box center [683, 482] width 498 height 665
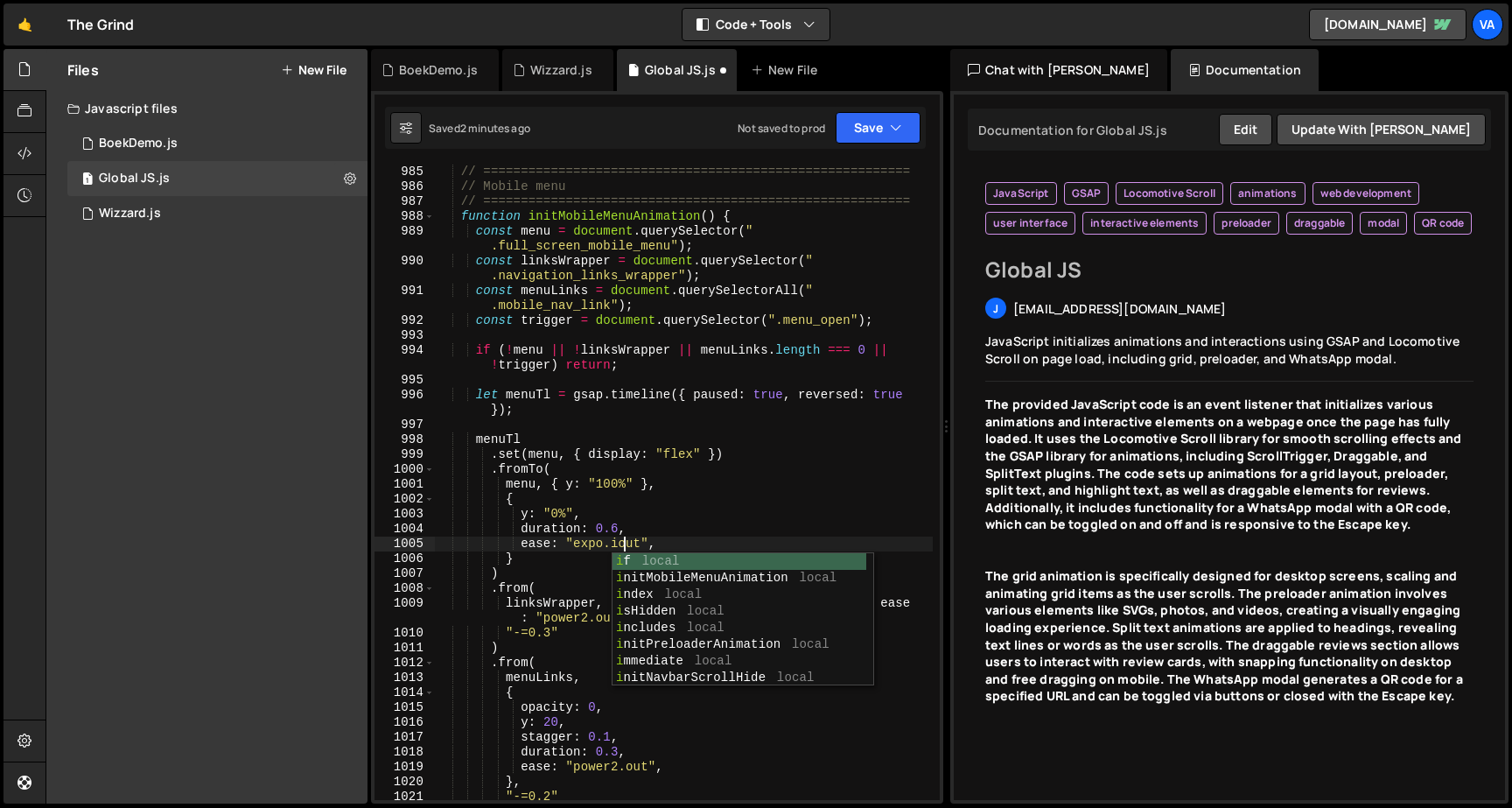
scroll to position [0, 14]
click at [623, 516] on div "// ========================================================= // Mobile menu // …" at bounding box center [683, 482] width 498 height 665
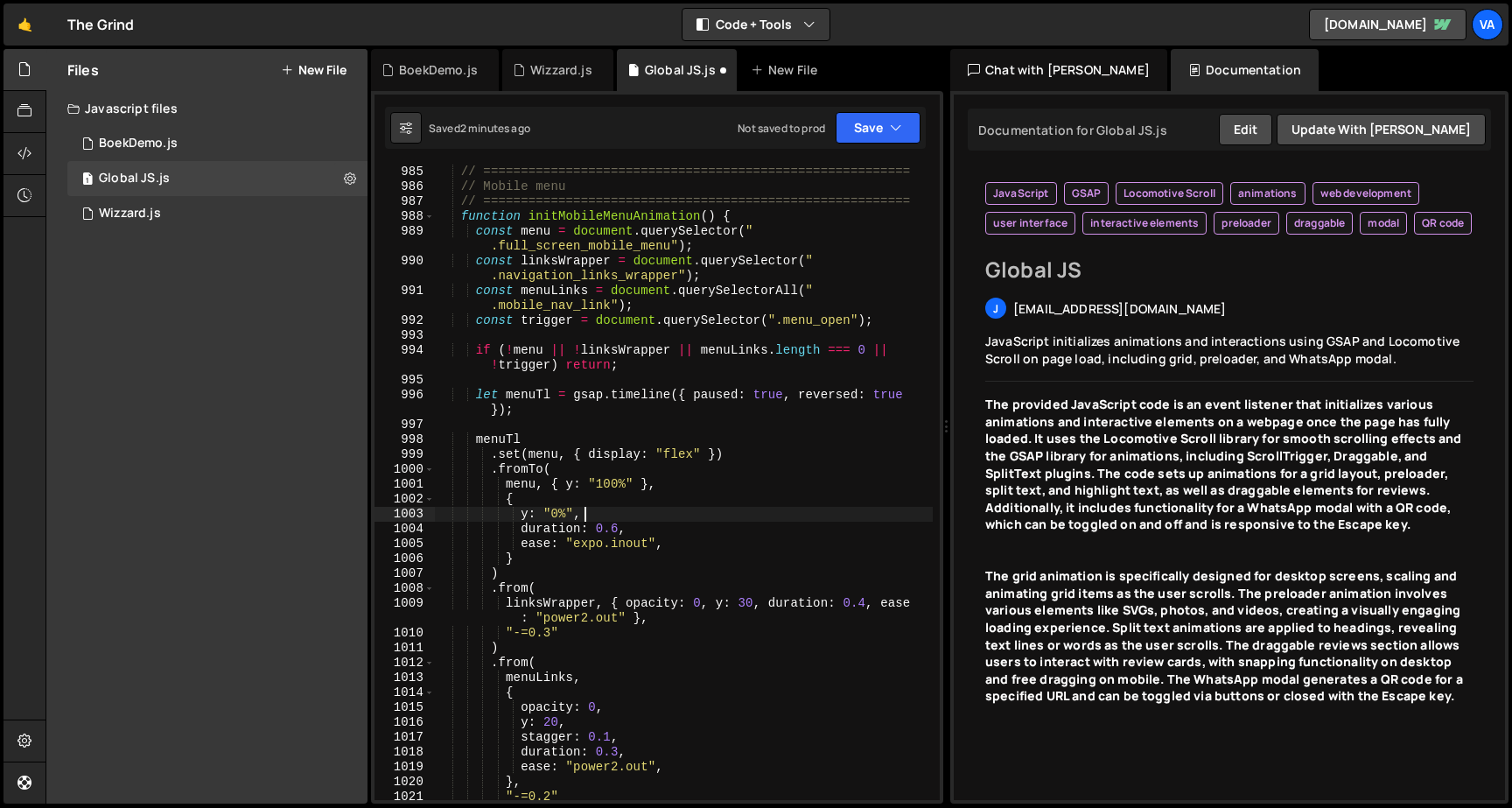
scroll to position [0, 10]
click at [623, 529] on div "// ========================================================= // Mobile menu // …" at bounding box center [683, 482] width 498 height 665
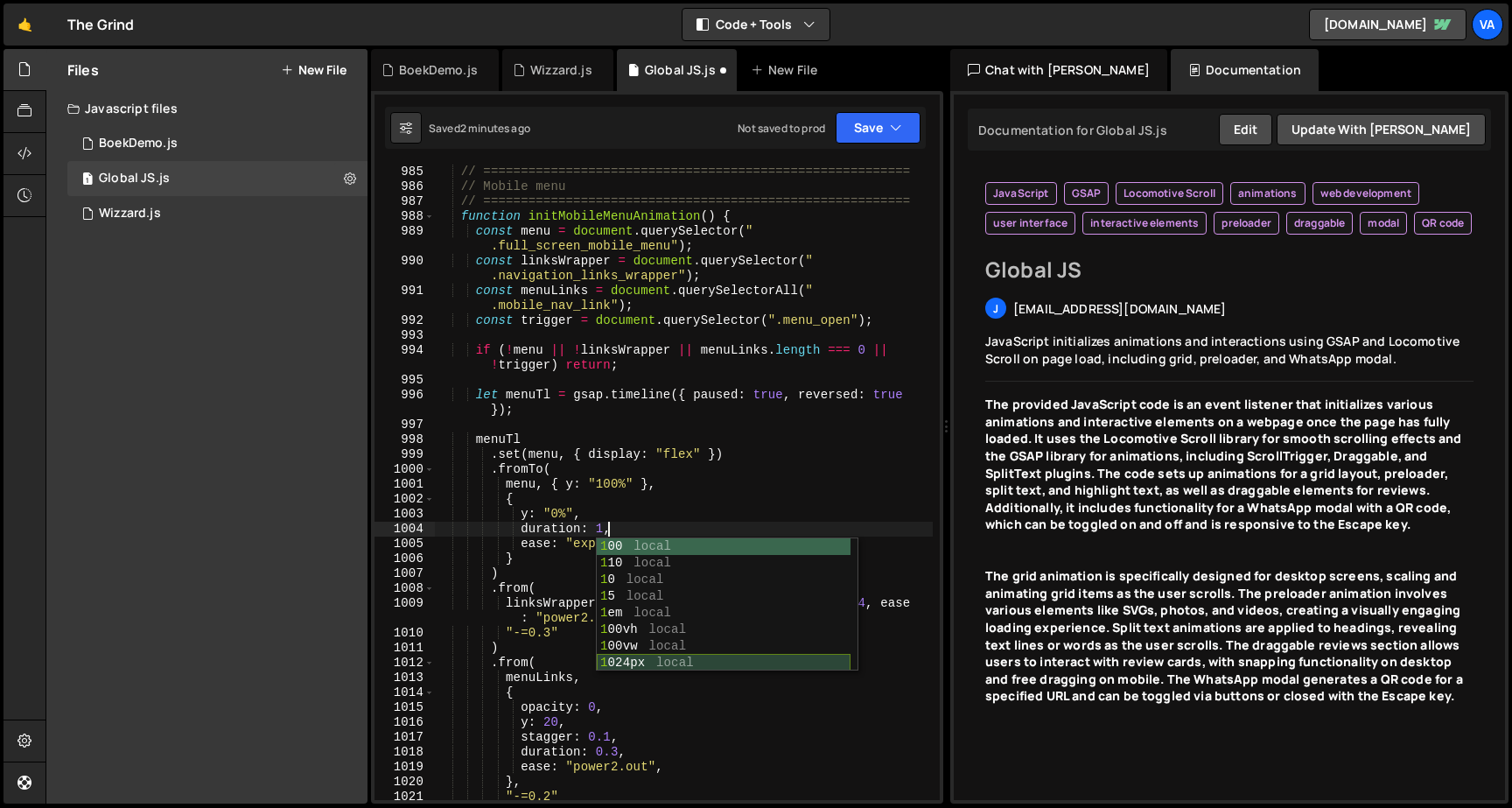
click at [575, 730] on div "// ========================================================= // Mobile menu // …" at bounding box center [683, 482] width 498 height 665
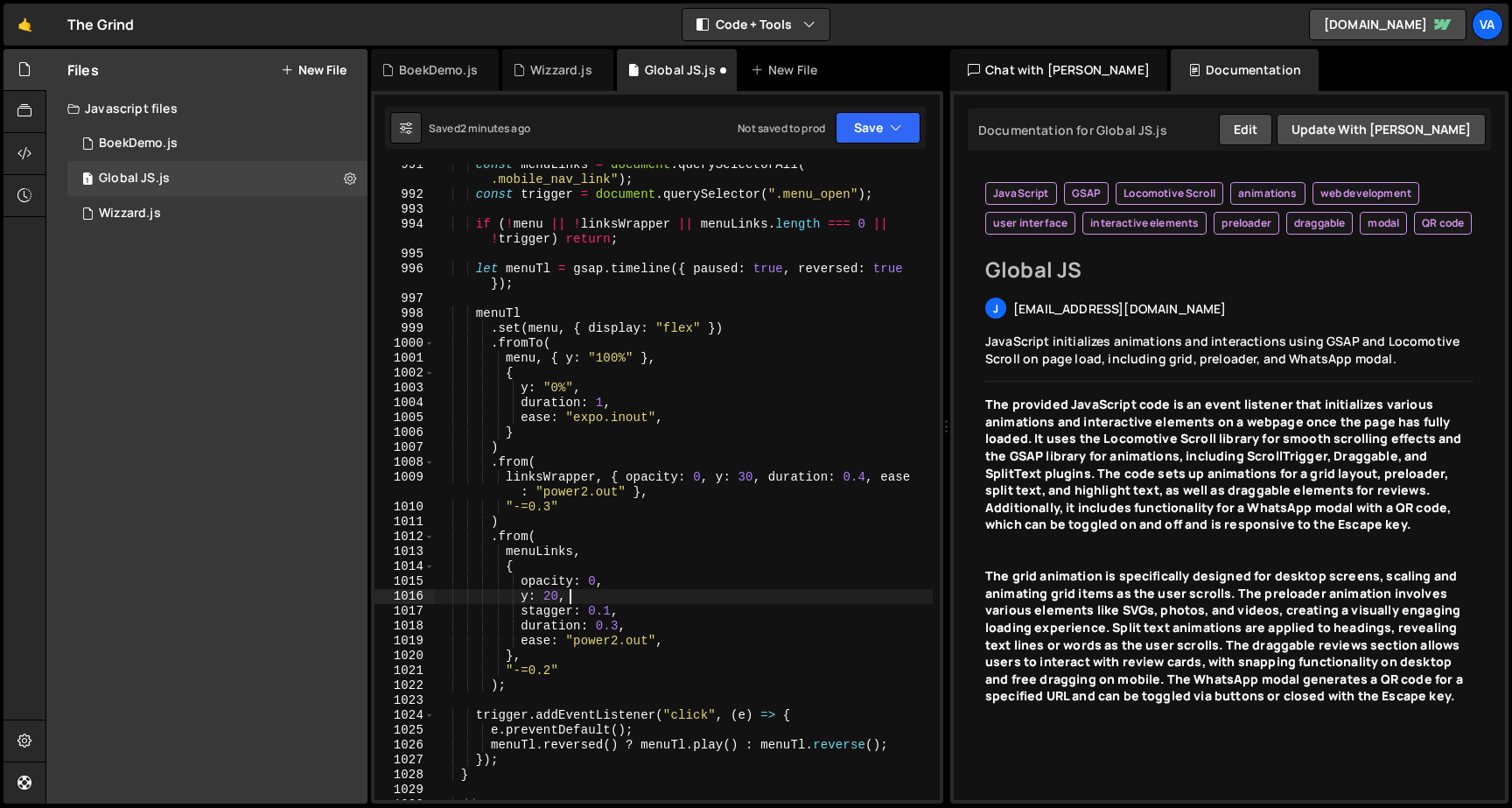
scroll to position [16678, 0]
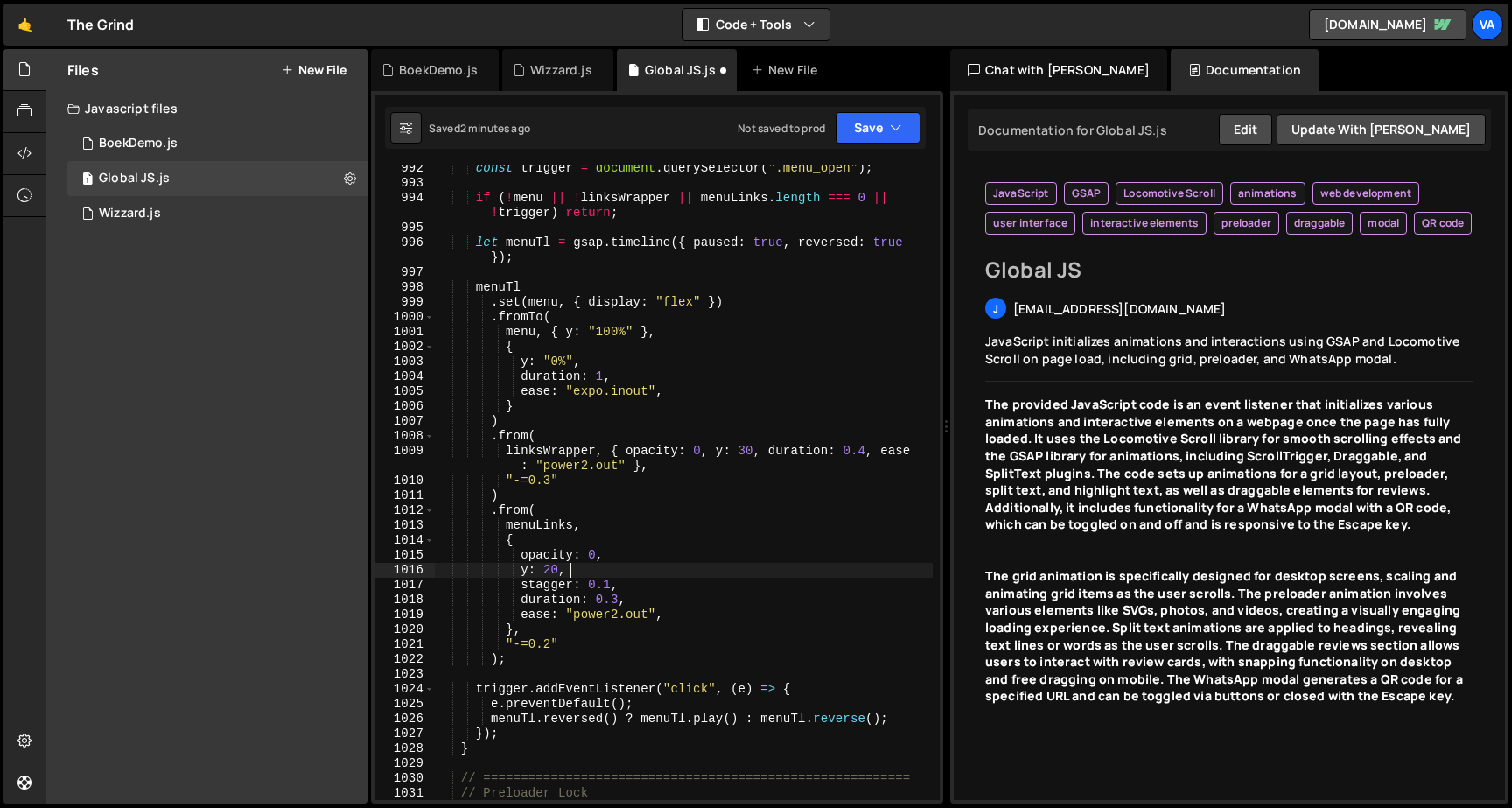
click at [624, 612] on div "const trigger = document . querySelector ( ".menu_open" ) ; if ( ! menu || ! li…" at bounding box center [683, 493] width 498 height 665
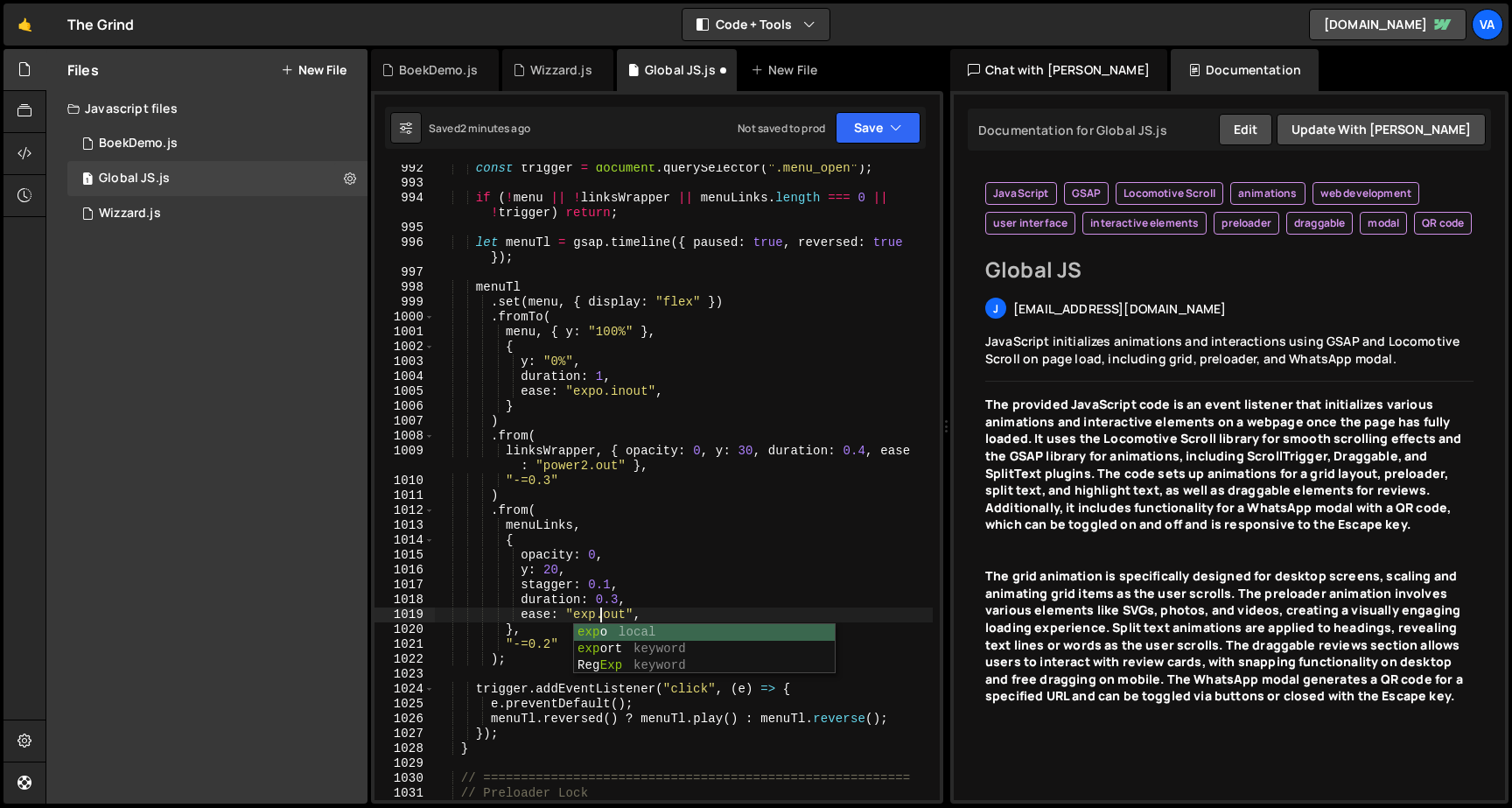
scroll to position [0, 13]
click at [623, 596] on div "const trigger = document . querySelector ( ".menu_open" ) ; if ( ! menu || ! li…" at bounding box center [683, 493] width 498 height 665
click at [875, 115] on button "Save" at bounding box center [878, 127] width 85 height 32
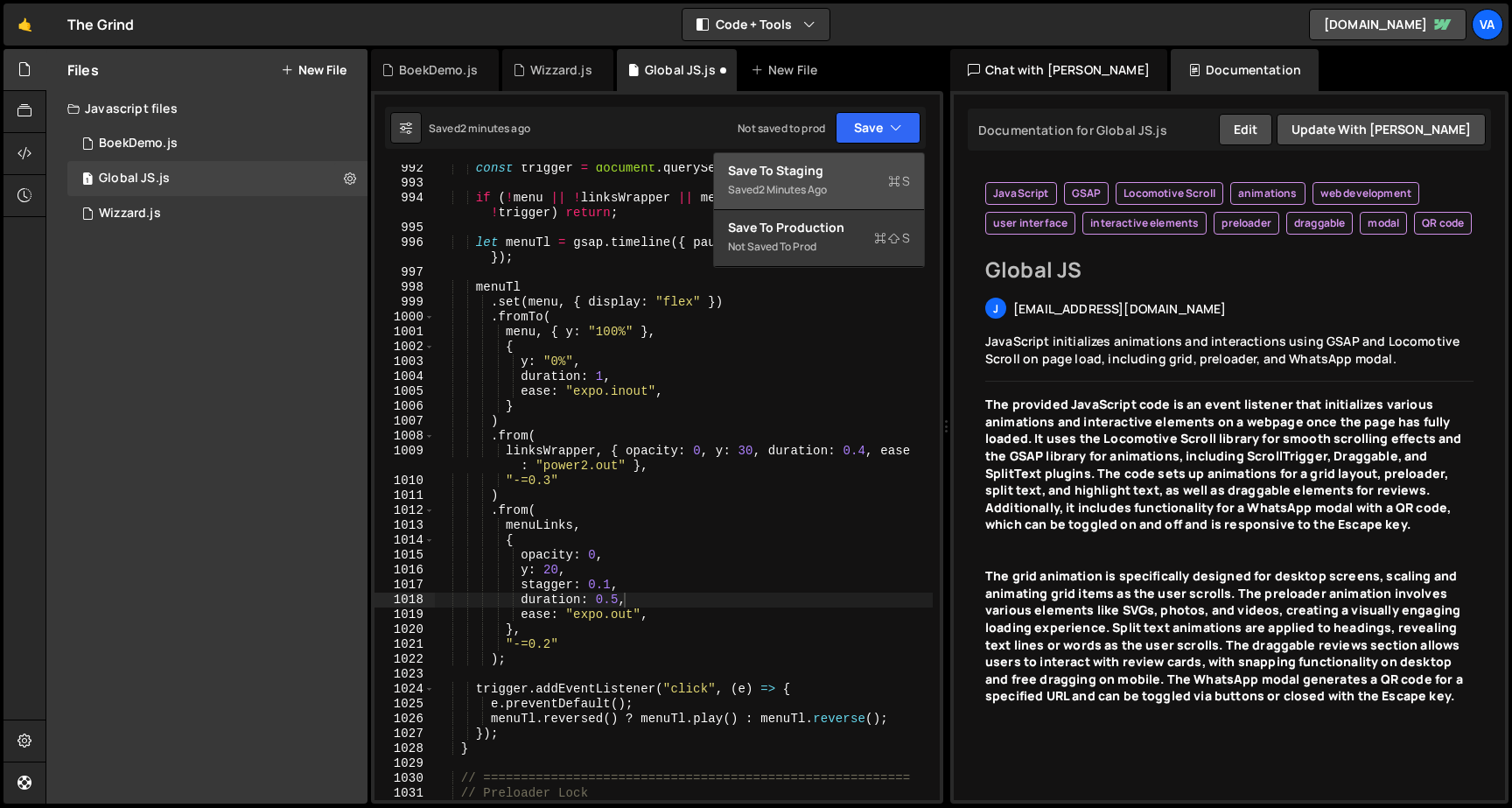
click at [829, 175] on div "Save to Staging S" at bounding box center [819, 170] width 182 height 17
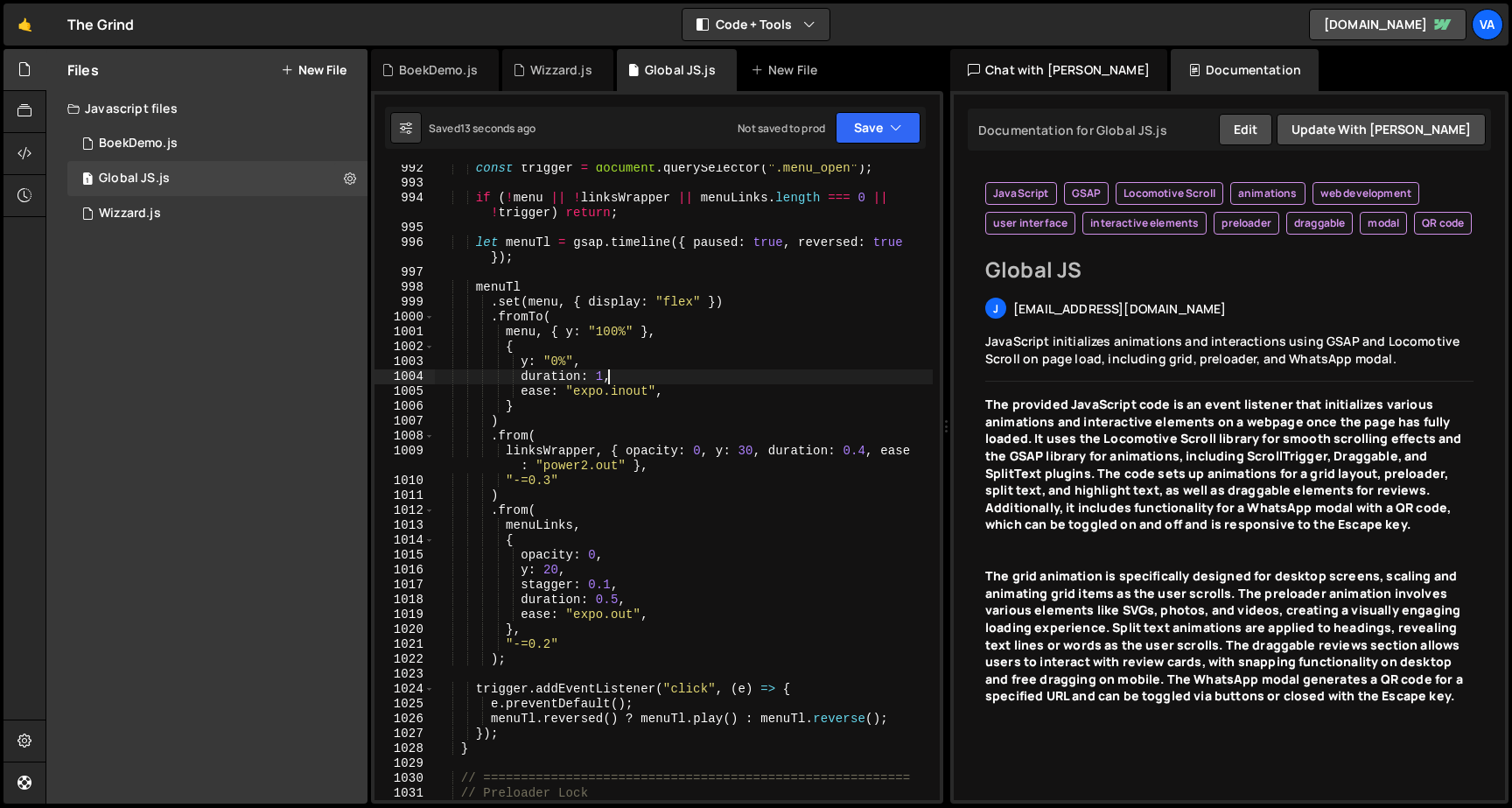
click at [604, 377] on div "const trigger = document . querySelector ( ".menu_open" ) ; if ( ! menu || ! li…" at bounding box center [683, 493] width 498 height 665
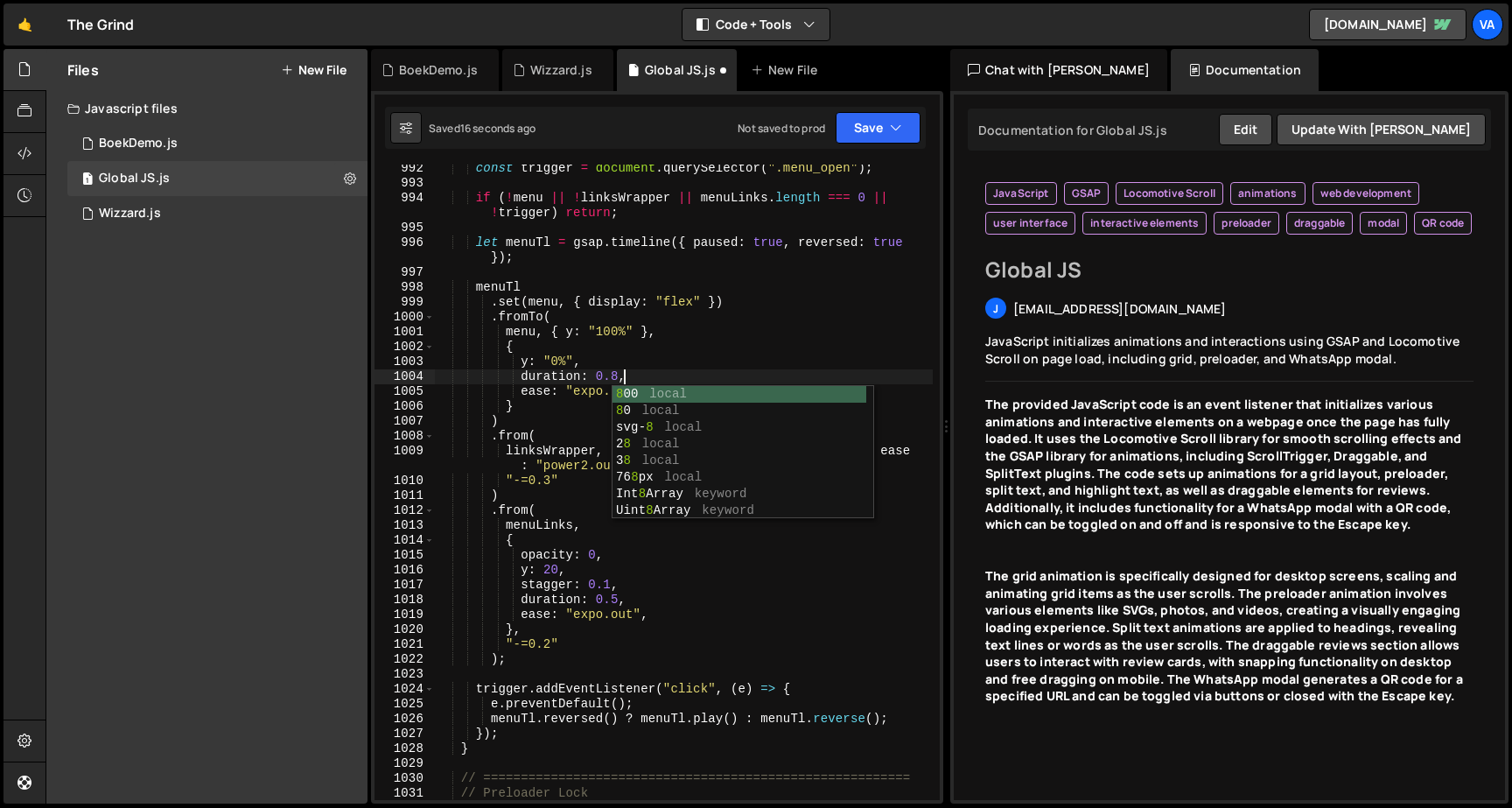
click at [544, 375] on div "const trigger = document . querySelector ( ".menu_open" ) ; if ( ! menu || ! li…" at bounding box center [683, 493] width 498 height 665
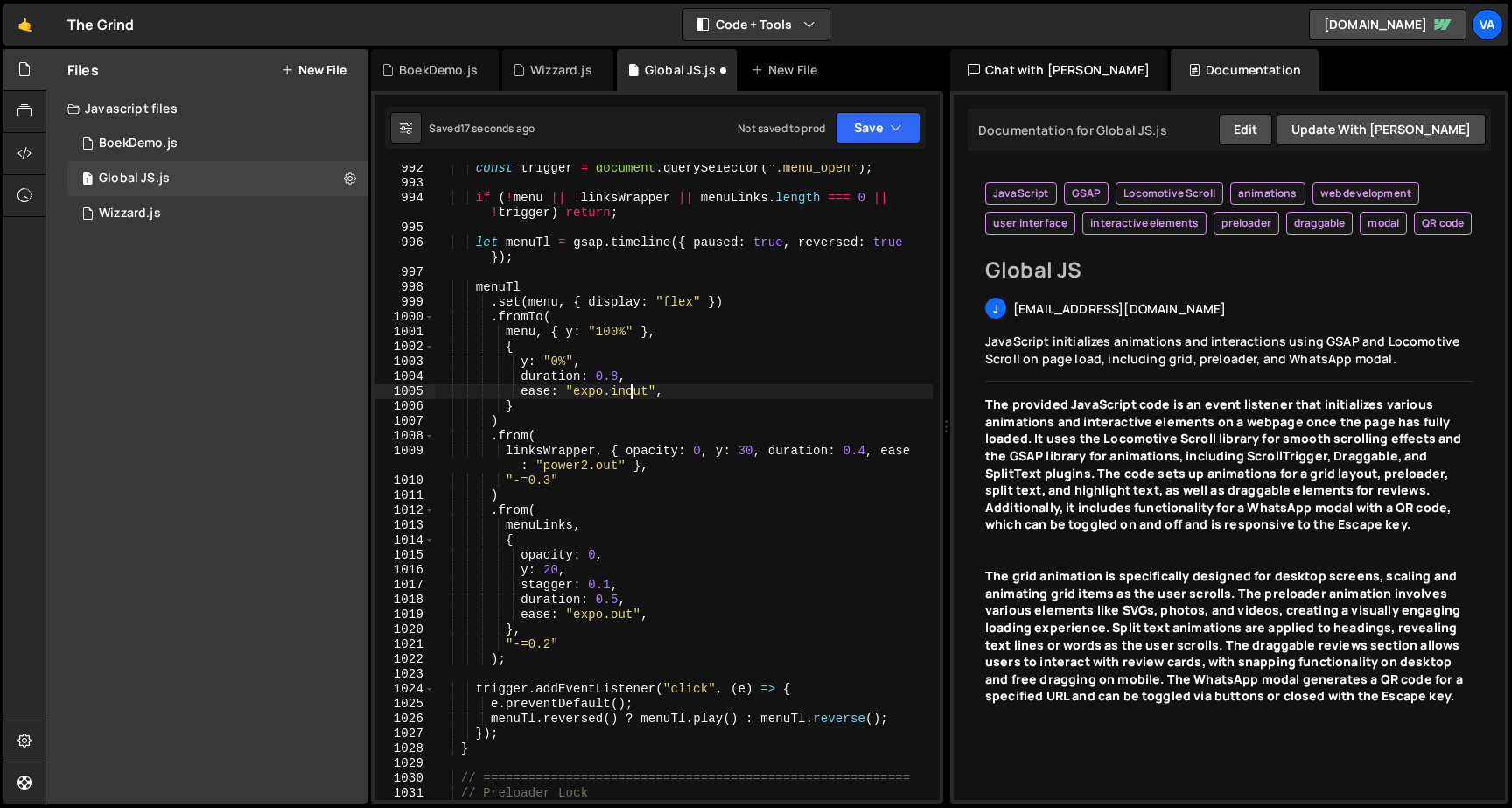
click at [631, 390] on div "const trigger = document . querySelector ( ".menu_open" ) ; if ( ! menu || ! li…" at bounding box center [683, 493] width 498 height 665
click at [847, 125] on button "Save" at bounding box center [878, 127] width 85 height 32
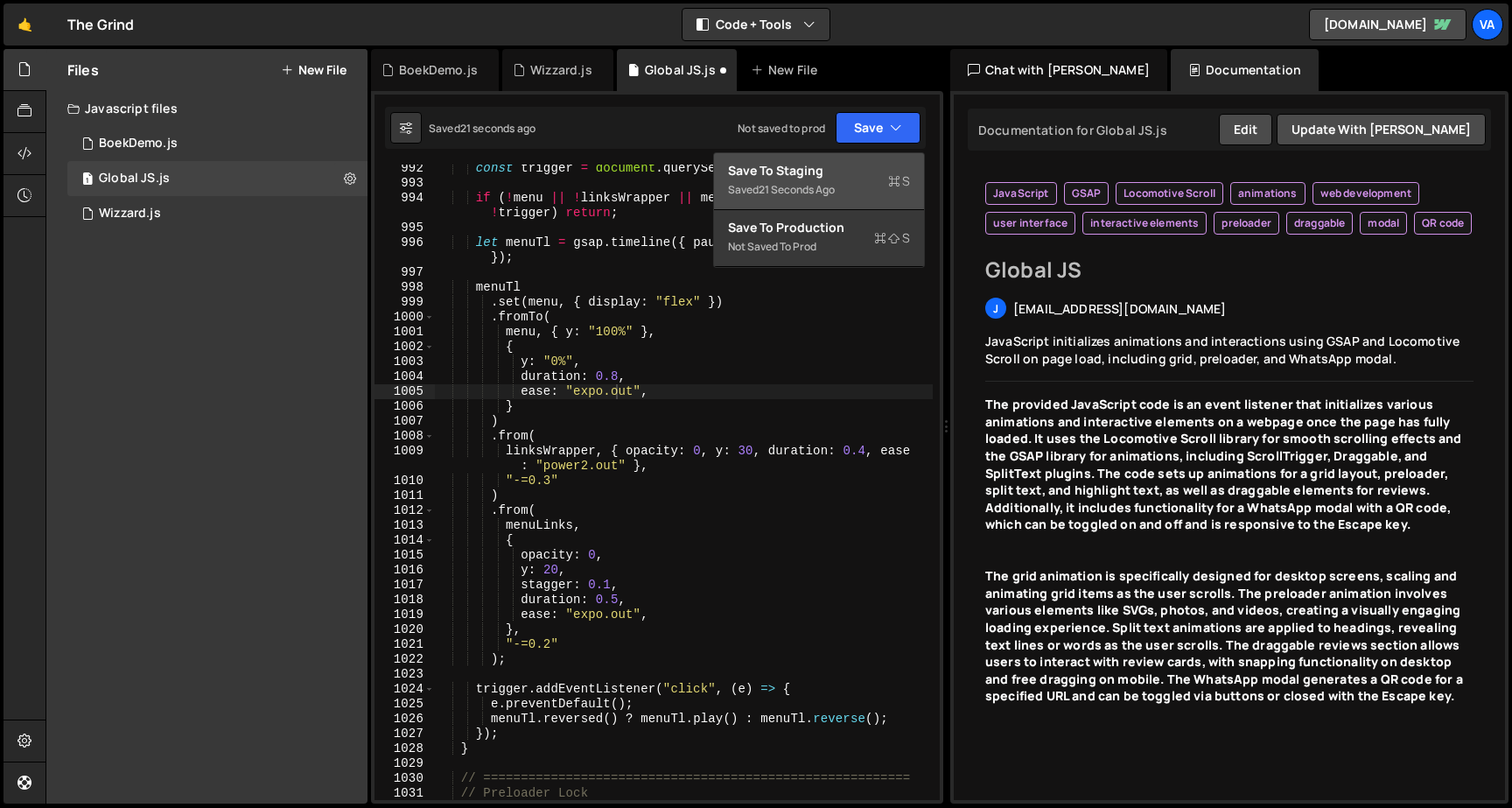
click at [833, 176] on div "Save to Staging S" at bounding box center [819, 170] width 182 height 17
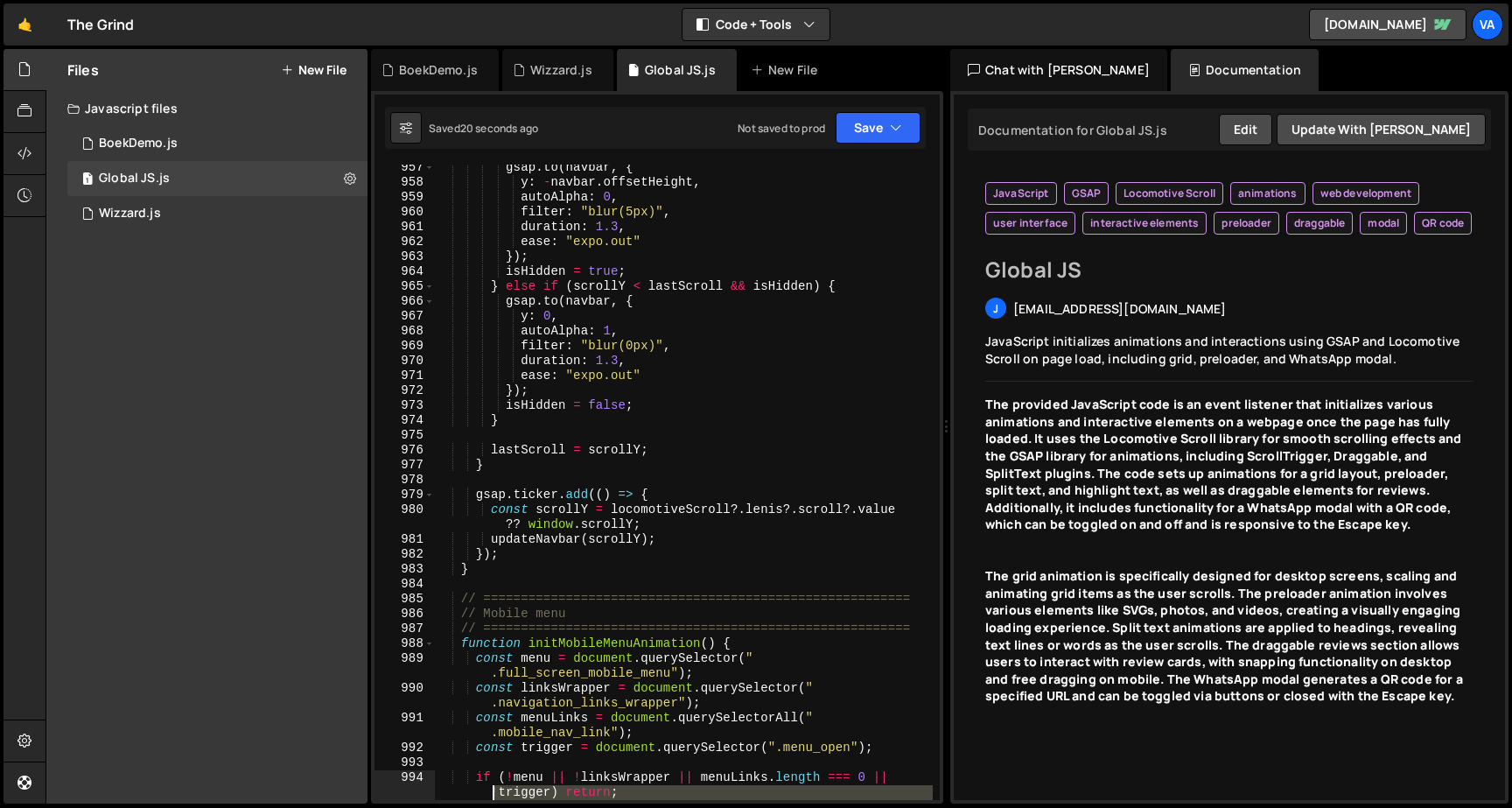
scroll to position [16114, 0]
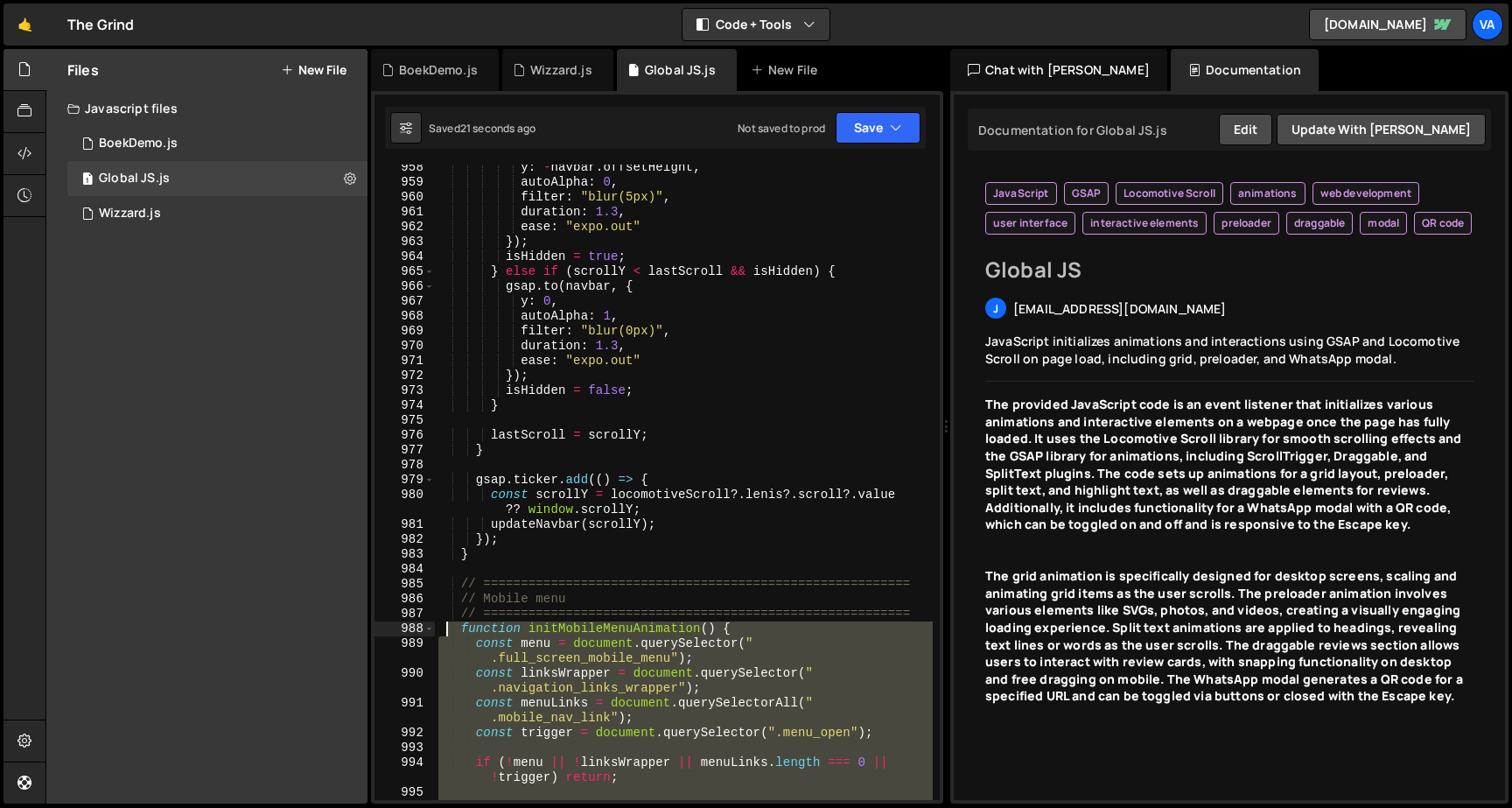
drag, startPoint x: 505, startPoint y: 753, endPoint x: 444, endPoint y: 627, distance: 140.0
click at [444, 627] on div "y : - navbar . offsetHeight , autoAlpha : 0 , filter : "blur(5px)" , duration :…" at bounding box center [683, 500] width 498 height 680
type textarea "function initMobileMenuAnimation() { const menu = document.querySelector(".full…"
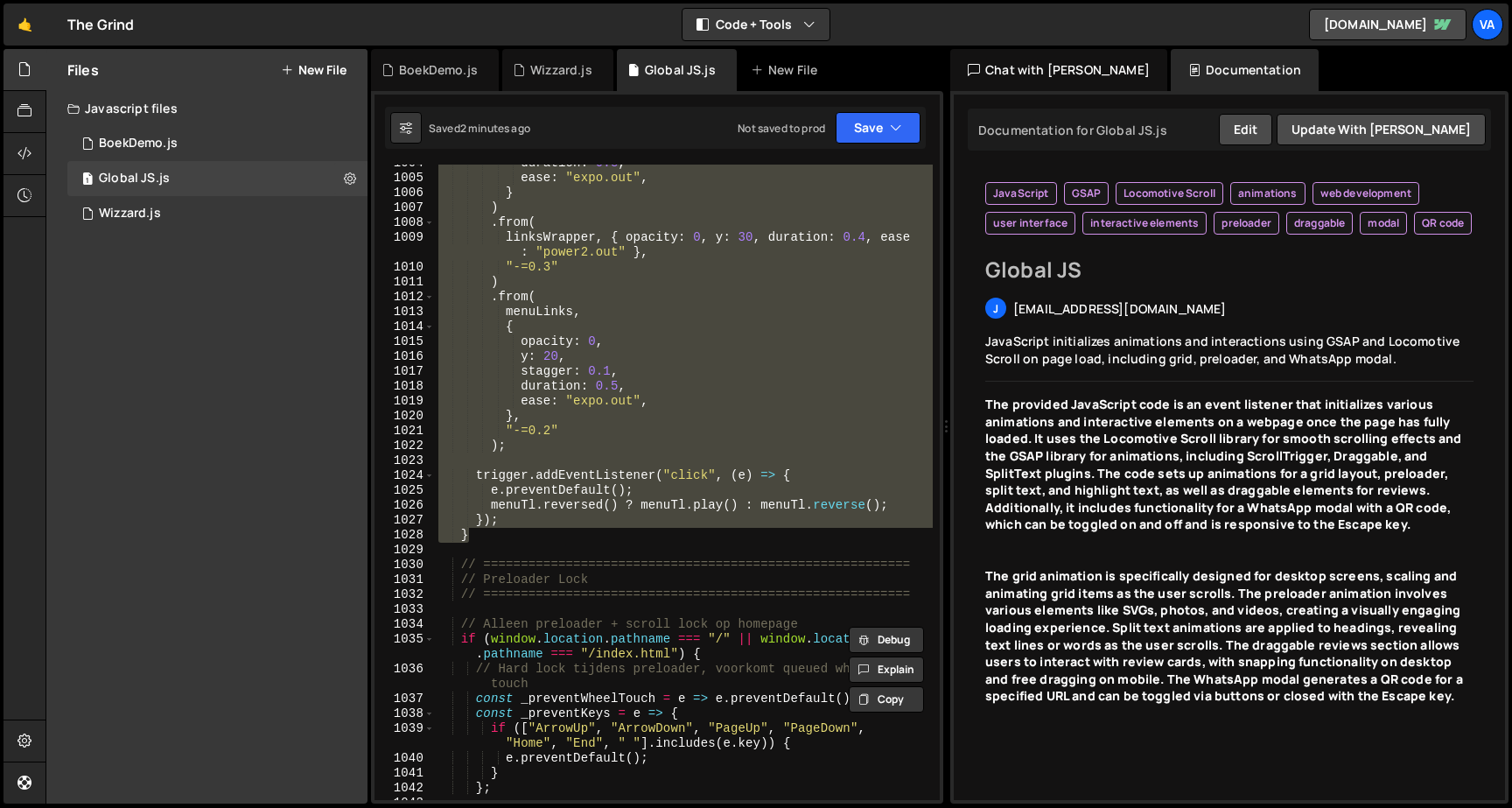
scroll to position [16870, 0]
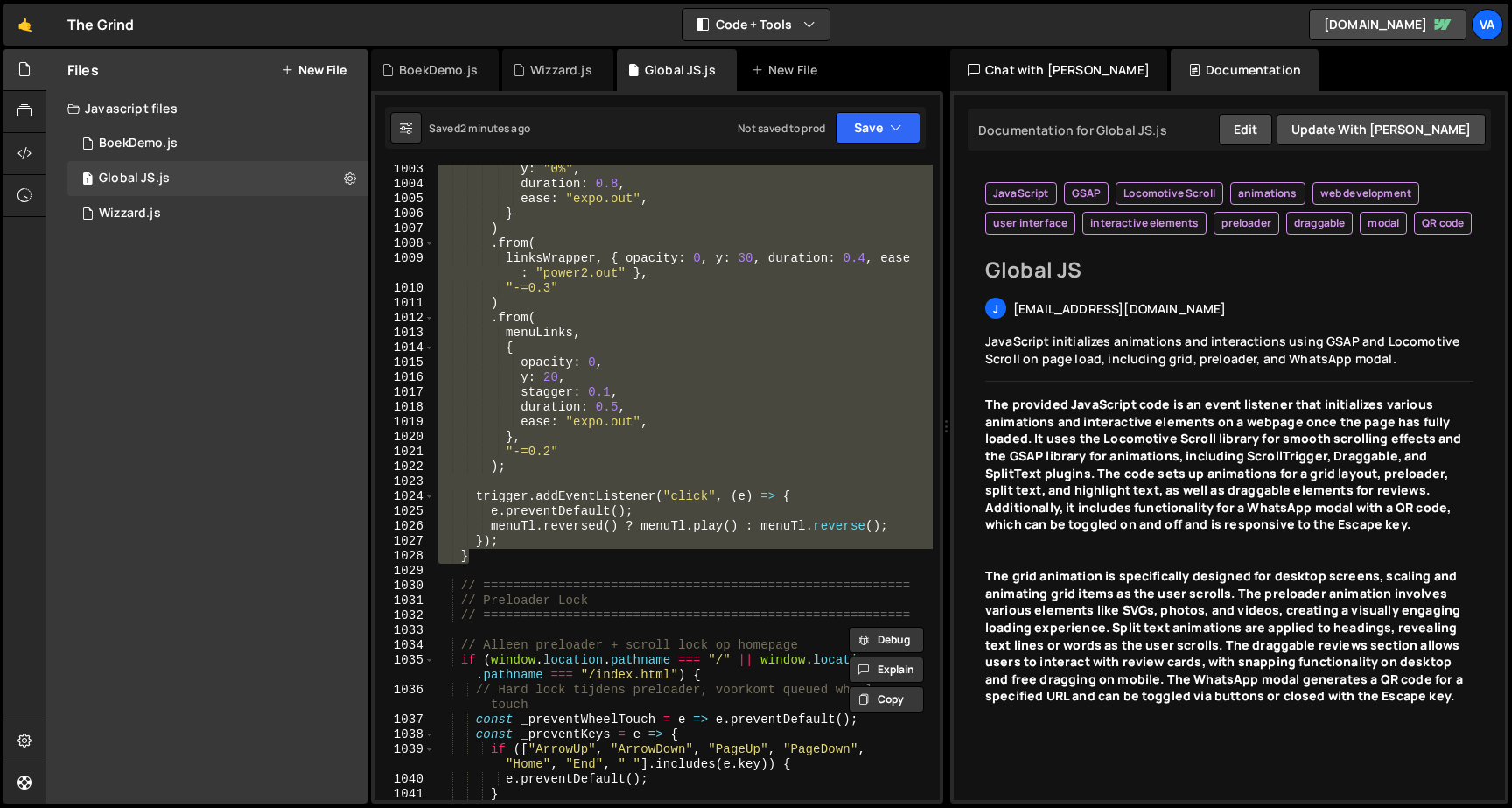
paste textarea
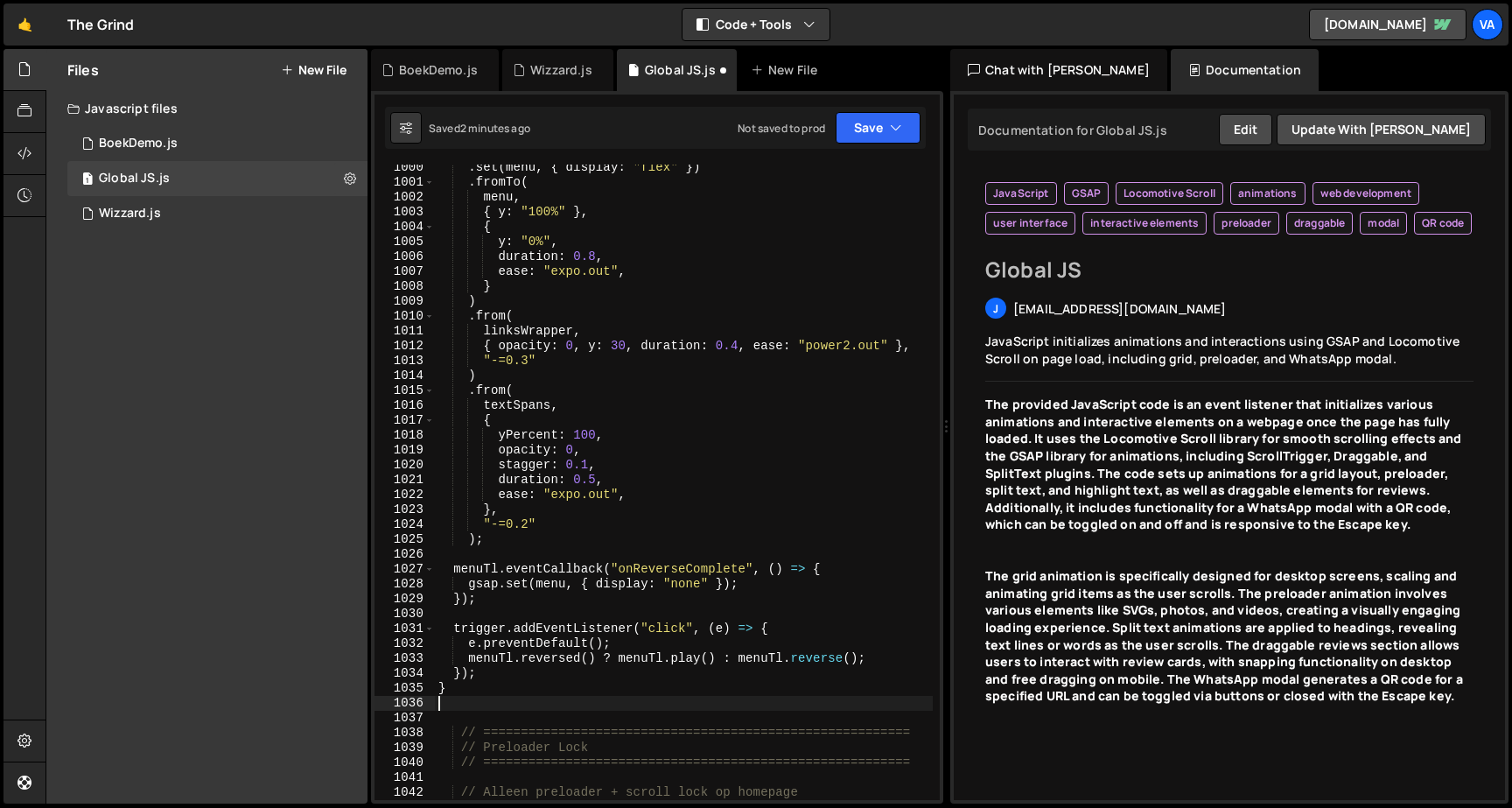
scroll to position [16724, 0]
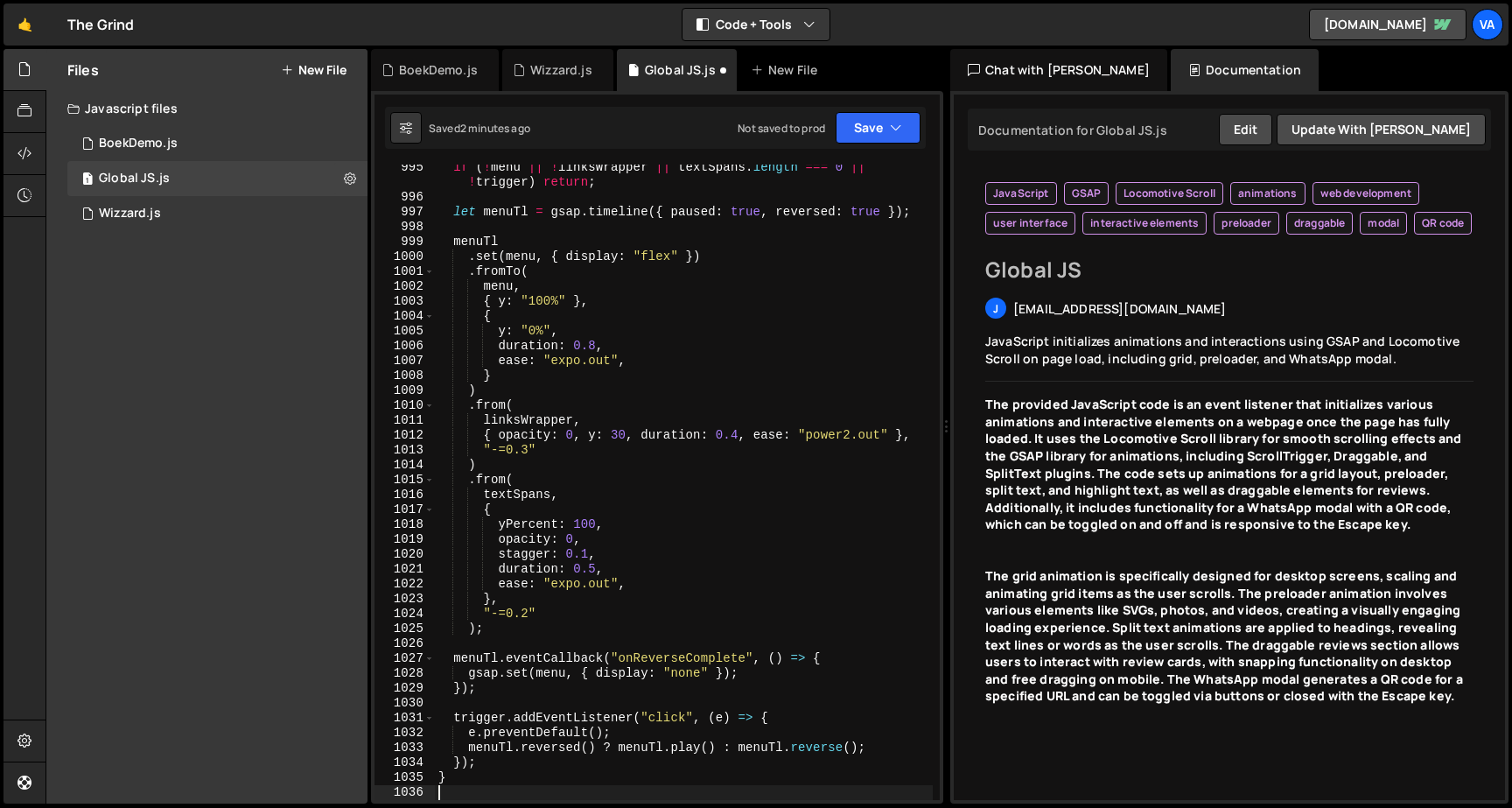
click at [888, 150] on div "995 996 997 998 999 1000 1001 1002 1003 1004 1005 1006 1007 1008 1009 1010 1011…" at bounding box center [656, 447] width 573 height 712
click at [887, 140] on button "Save" at bounding box center [878, 127] width 85 height 32
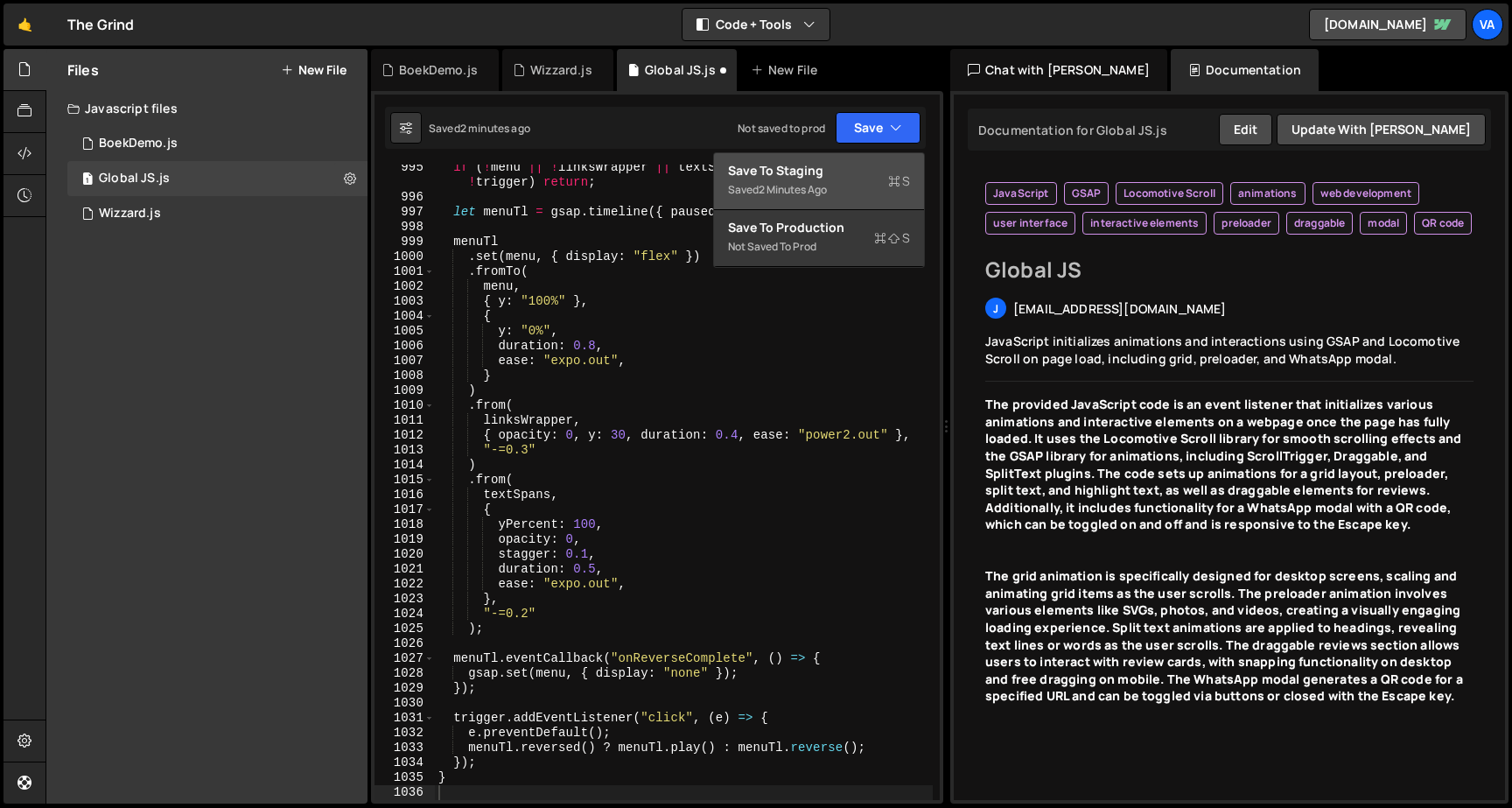
click at [855, 182] on div "Saved 2 minutes ago" at bounding box center [819, 189] width 182 height 21
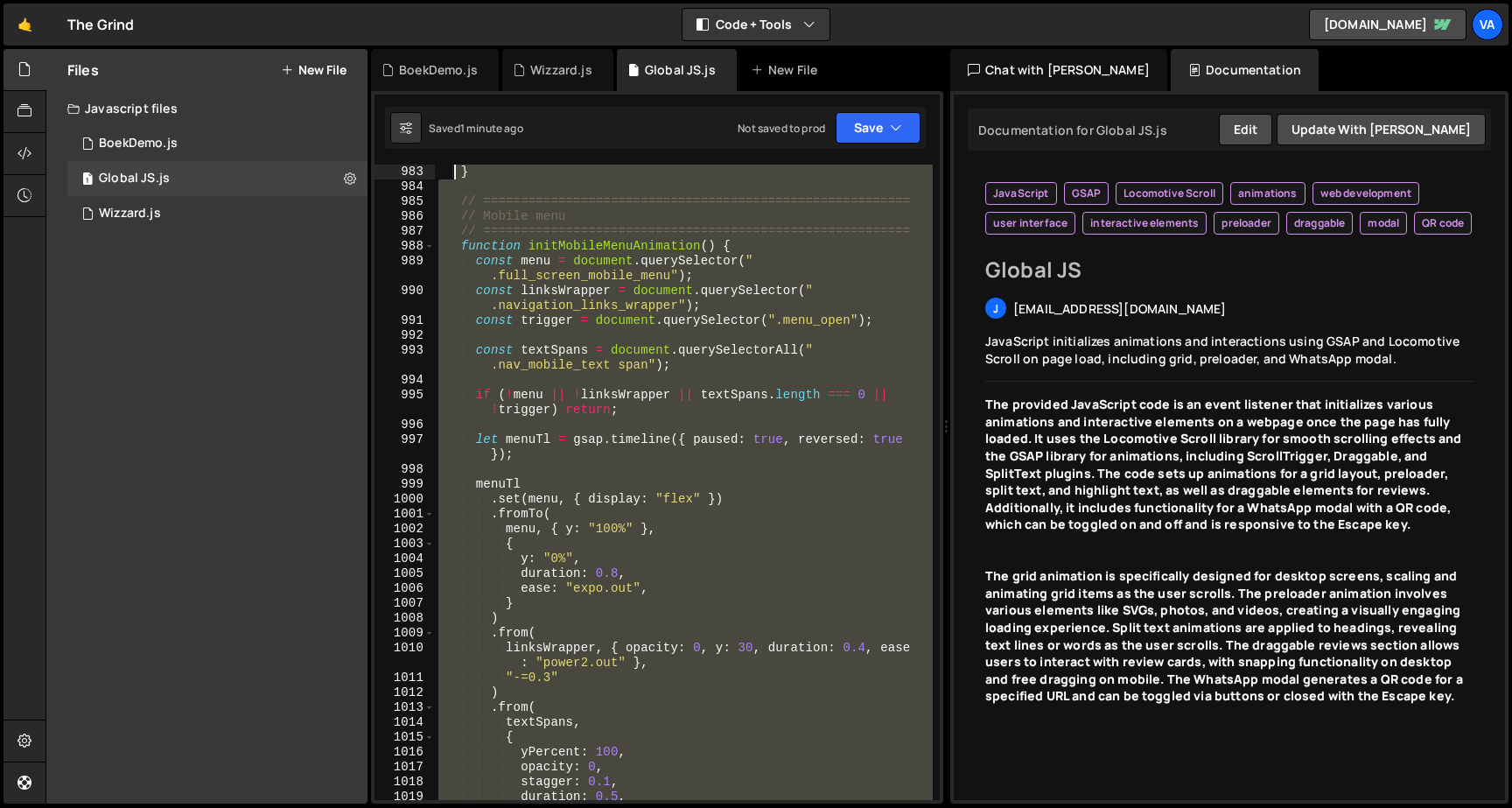
scroll to position [16377, 0]
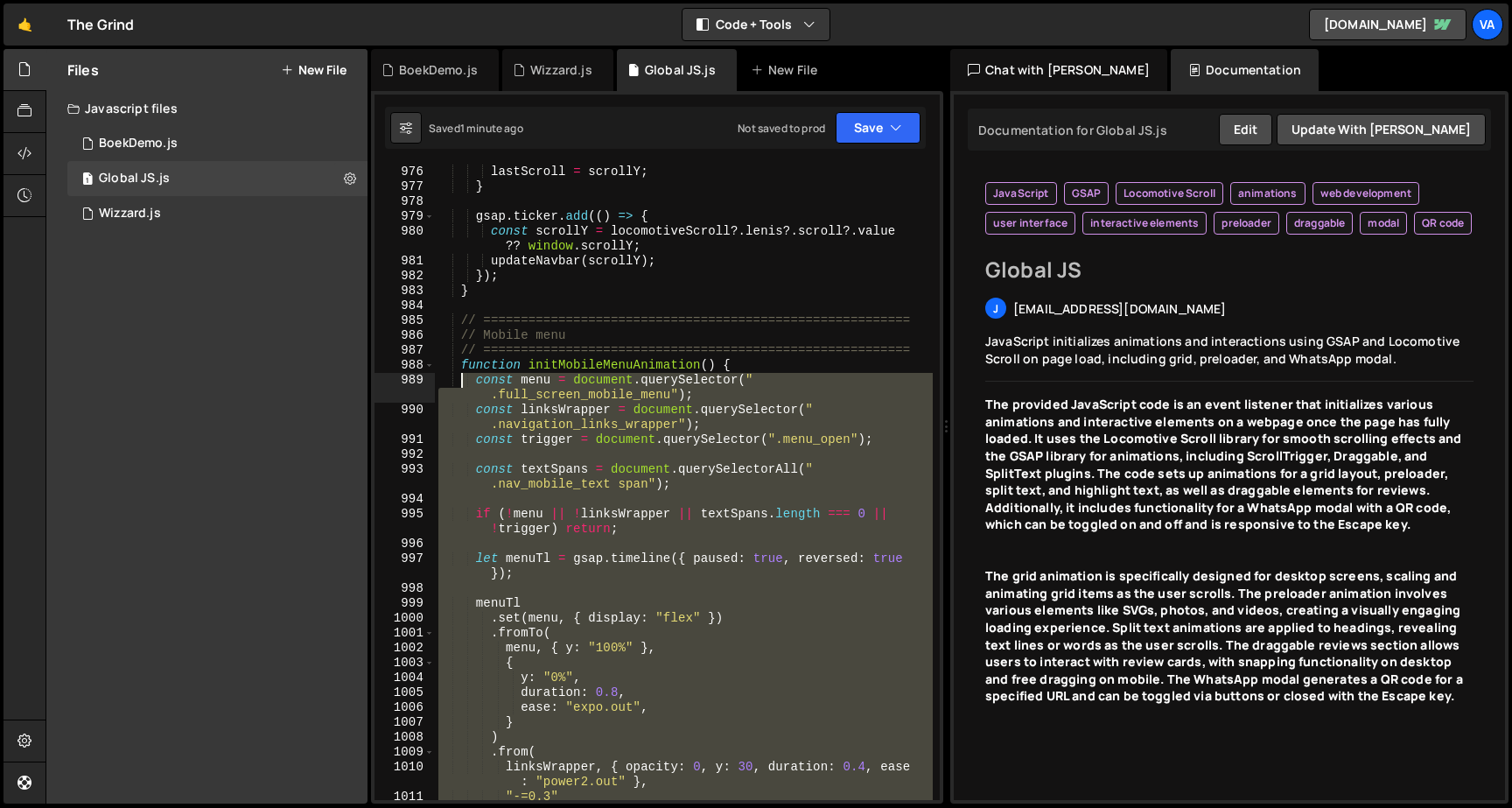
drag, startPoint x: 488, startPoint y: 671, endPoint x: 458, endPoint y: 367, distance: 305.5
click at [458, 367] on div "lastScroll = scrollY ; } gsap . ticker . add (( ) => { const scrollY = locomoti…" at bounding box center [683, 496] width 498 height 665
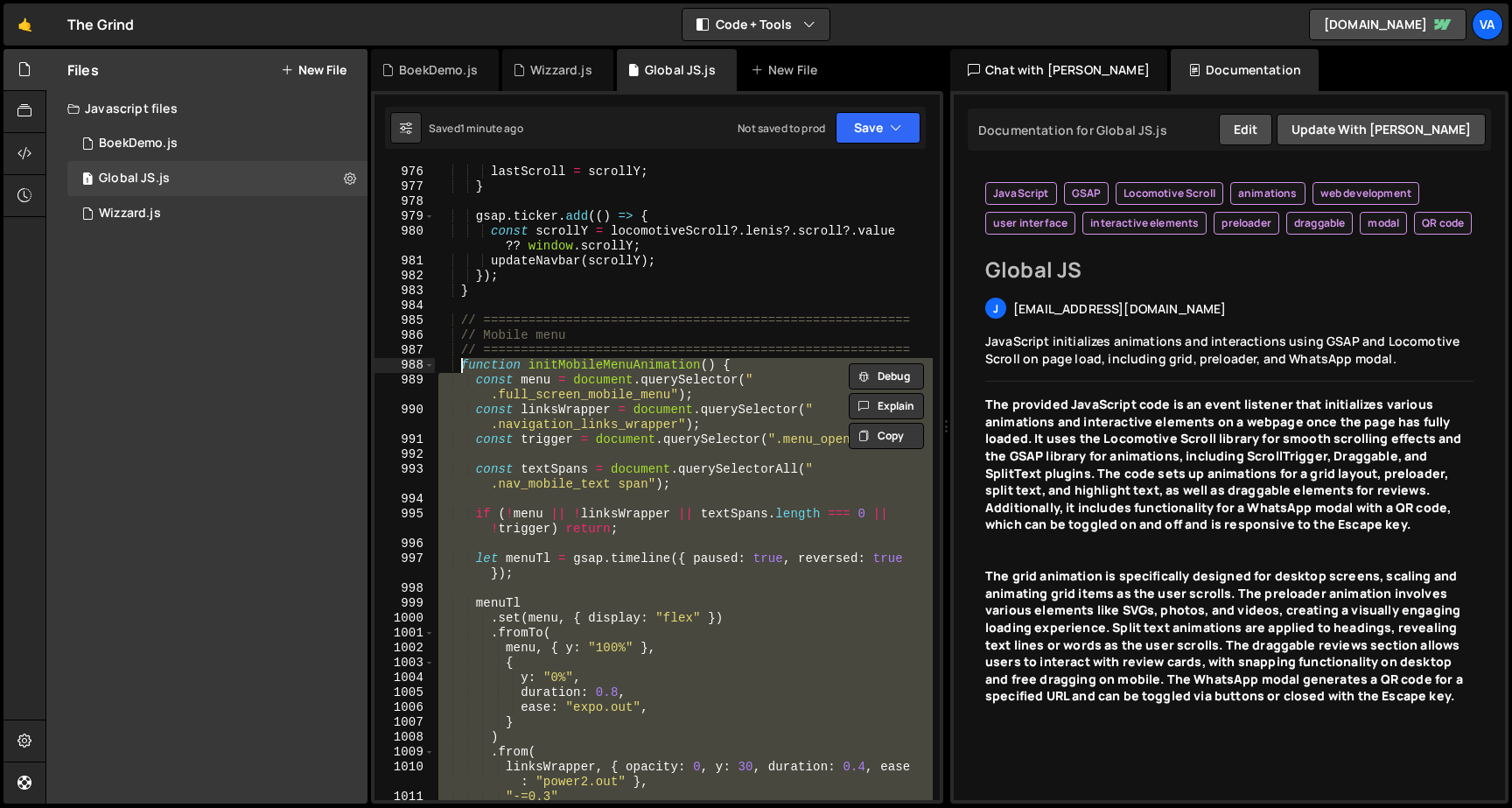
paste textarea "}"
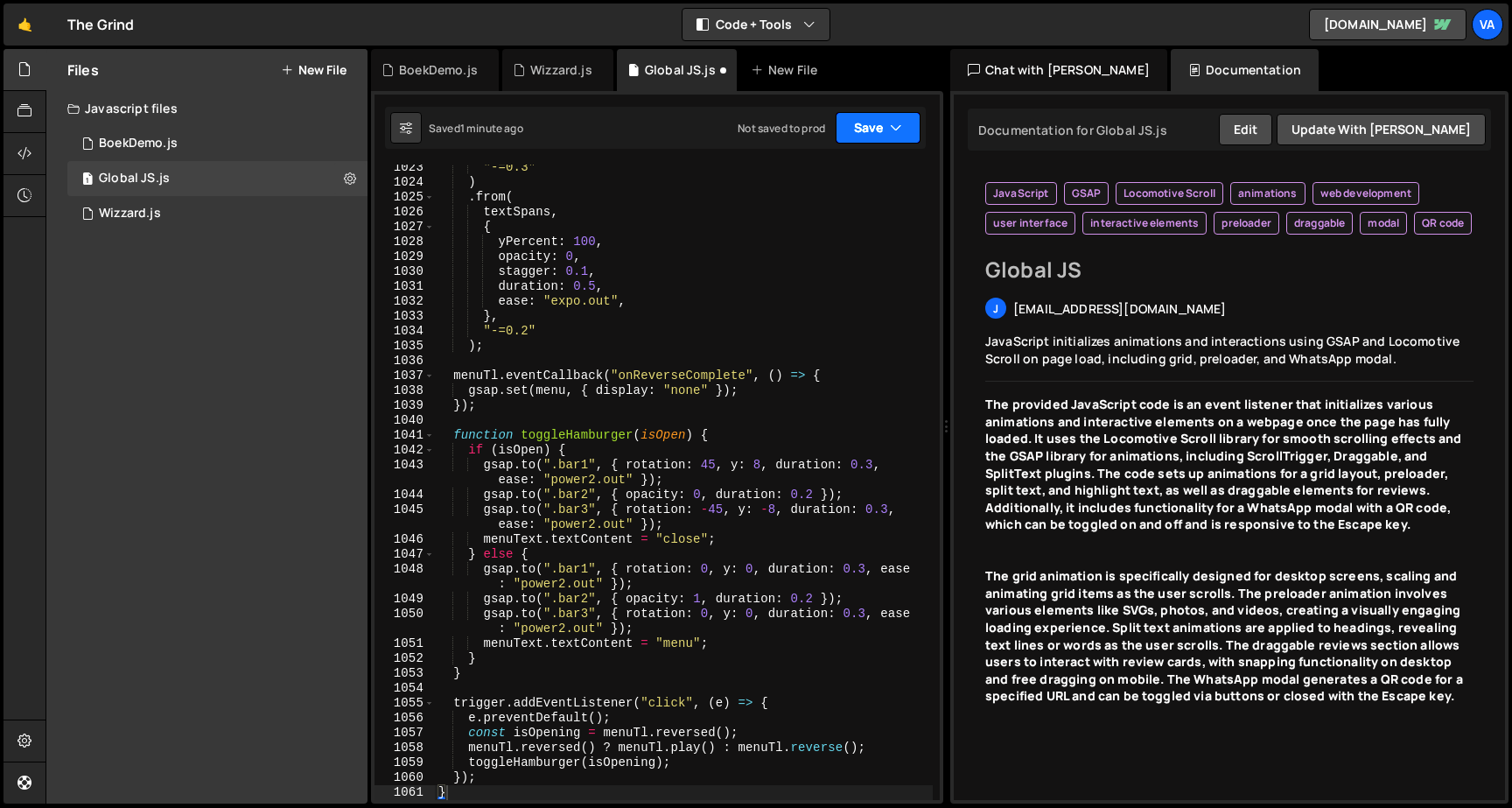
click at [859, 118] on button "Save" at bounding box center [878, 127] width 85 height 32
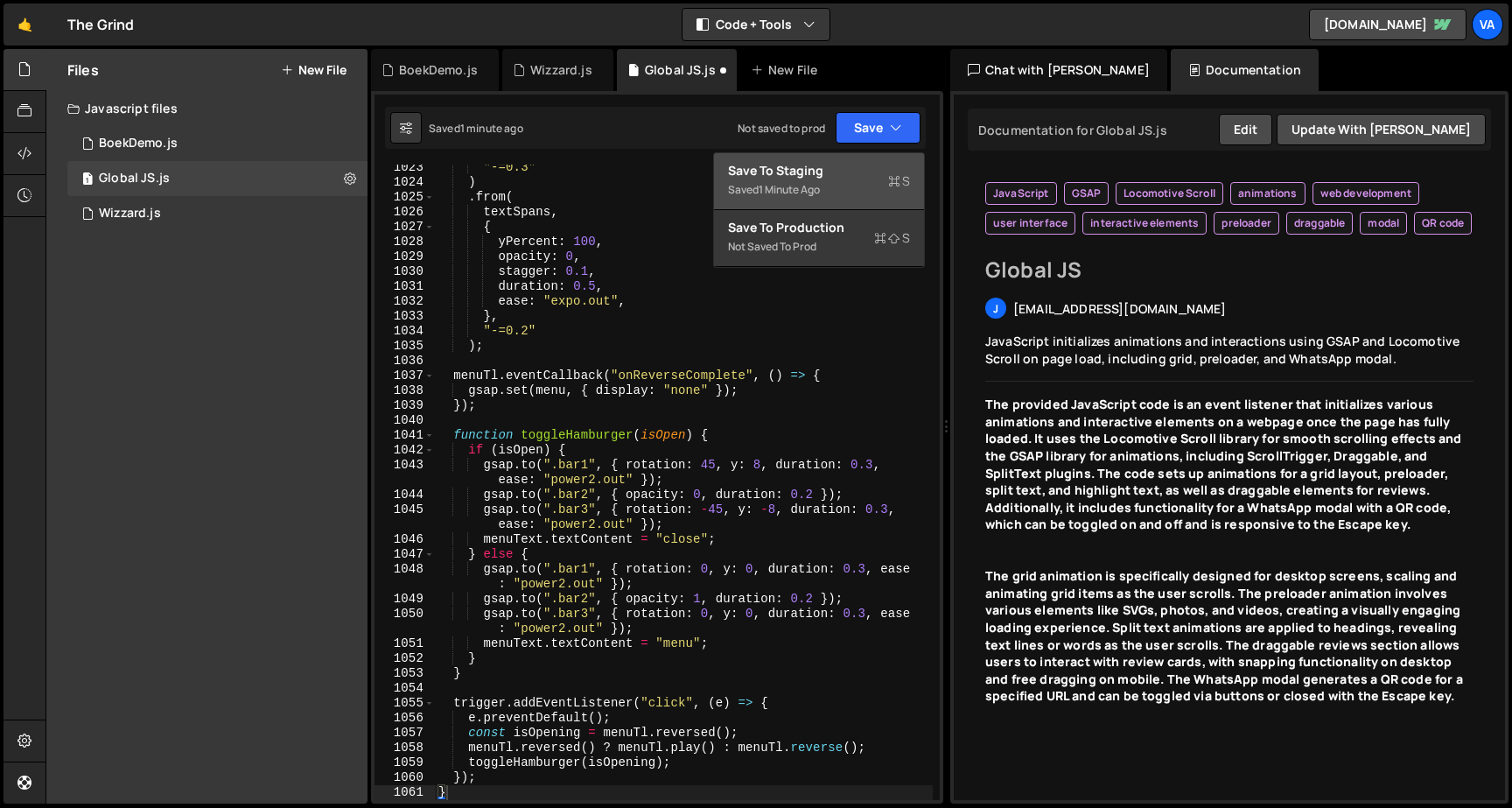
click at [847, 157] on button "Save to Staging S Saved 1 minute ago" at bounding box center [819, 181] width 210 height 57
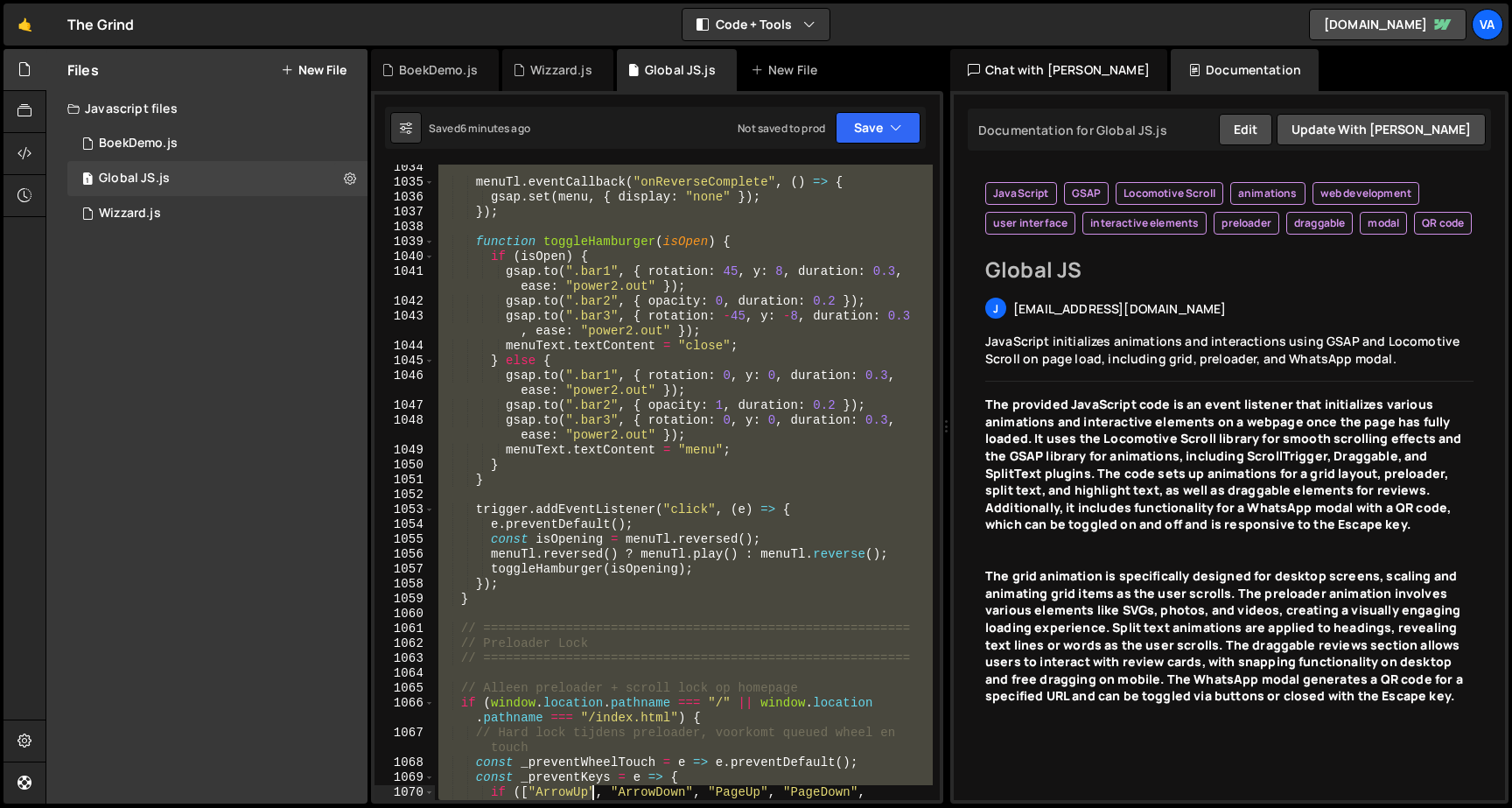
scroll to position [17513, 0]
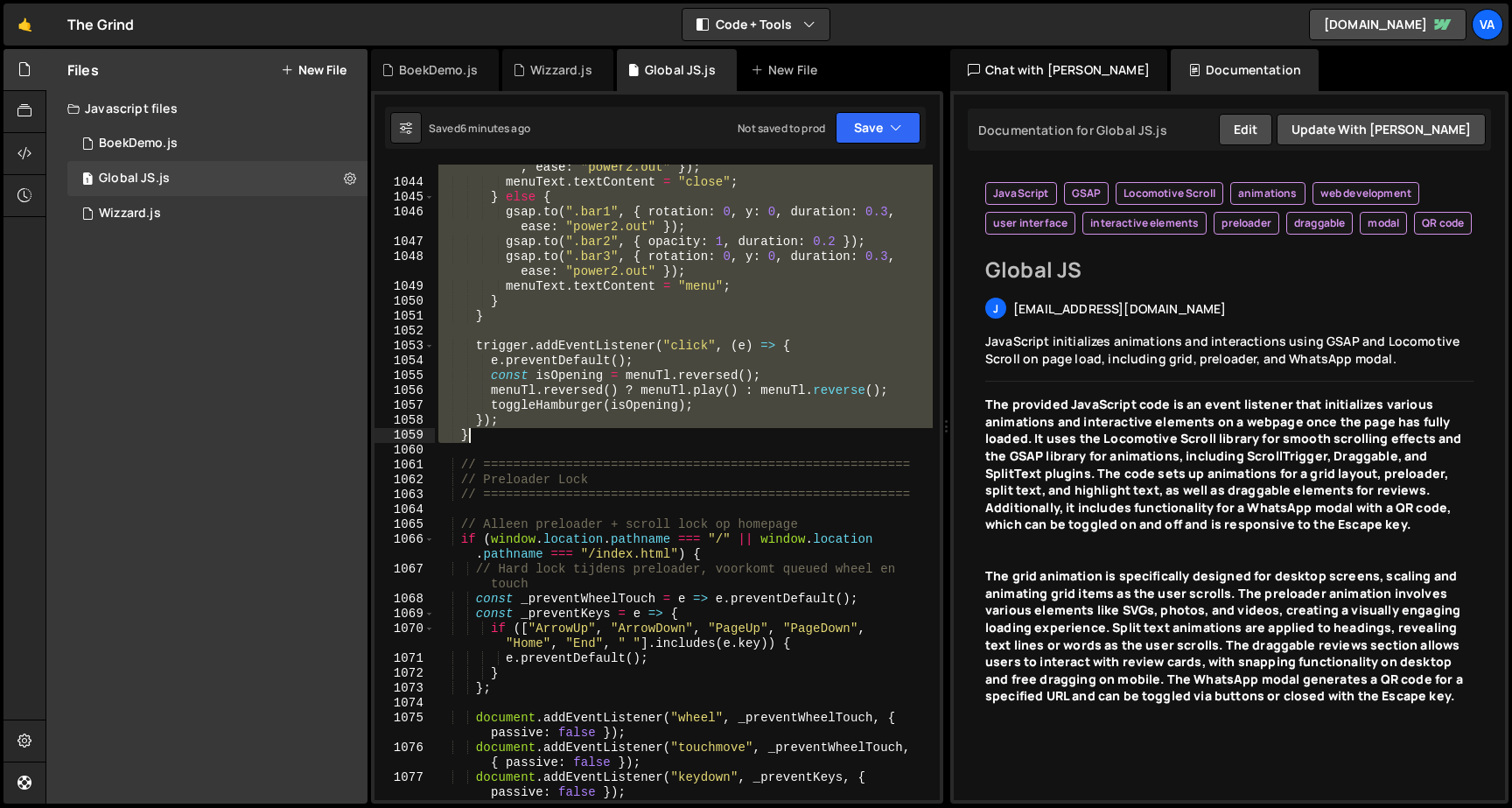
drag, startPoint x: 458, startPoint y: 433, endPoint x: 538, endPoint y: 441, distance: 80.4
click at [538, 441] on div "gsap . to ( ".bar3" , { rotation : - 45 , y : - 8 , duration : 0.3 , ease : "po…" at bounding box center [683, 485] width 498 height 680
type textarea "}); }"
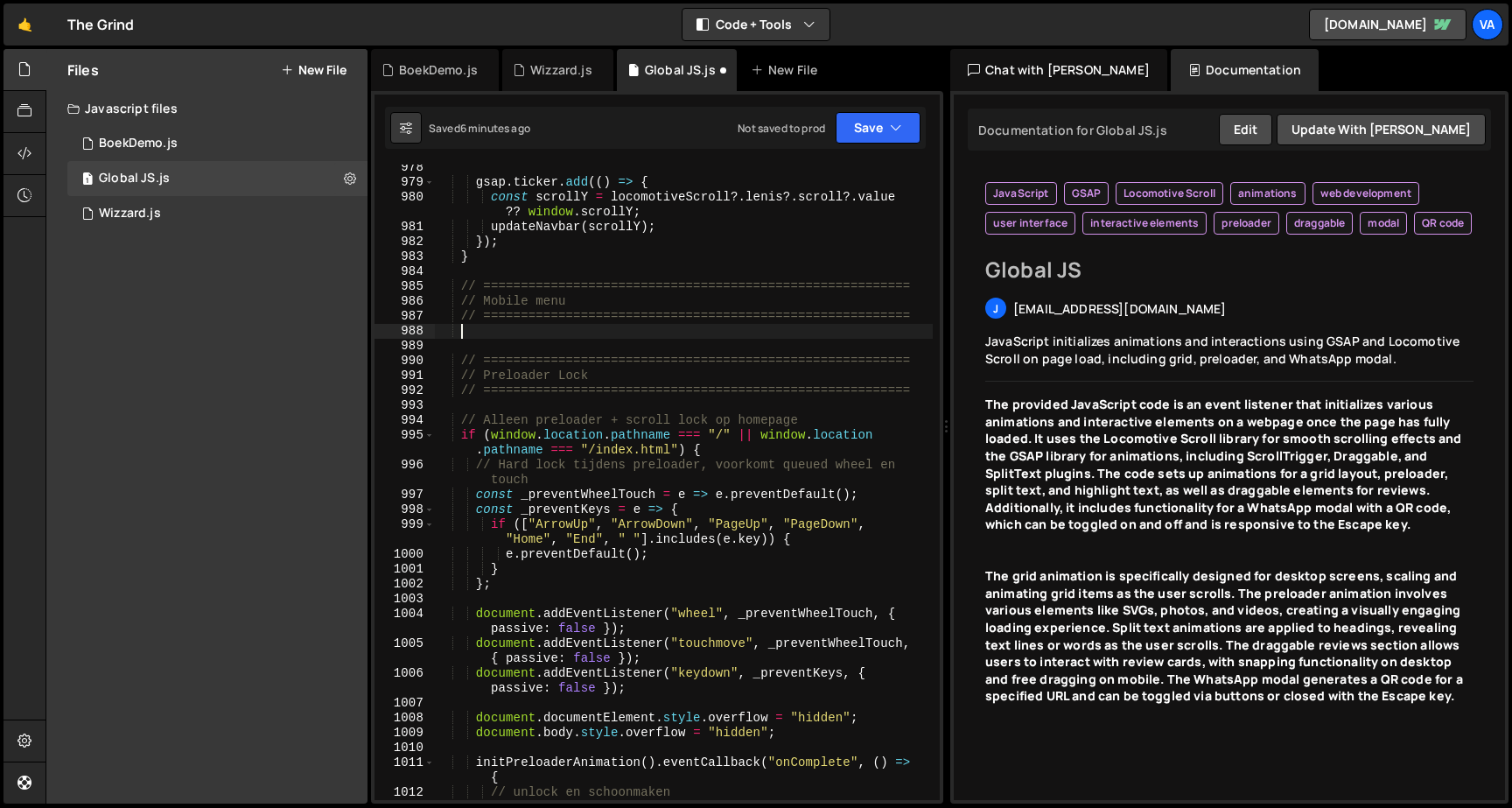
paste textarea "}"
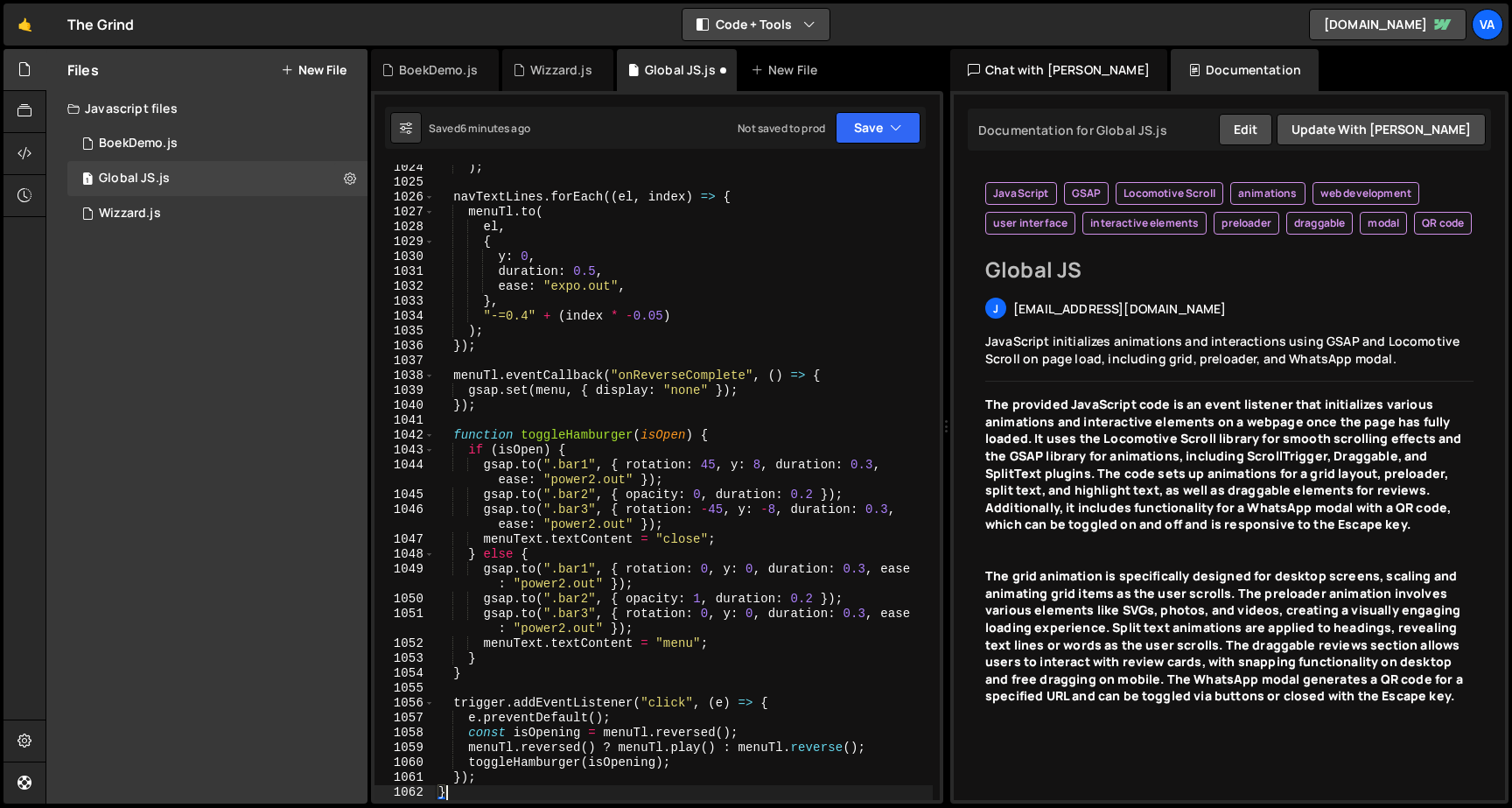
scroll to position [17156, 0]
click at [874, 113] on button "Save" at bounding box center [878, 127] width 85 height 32
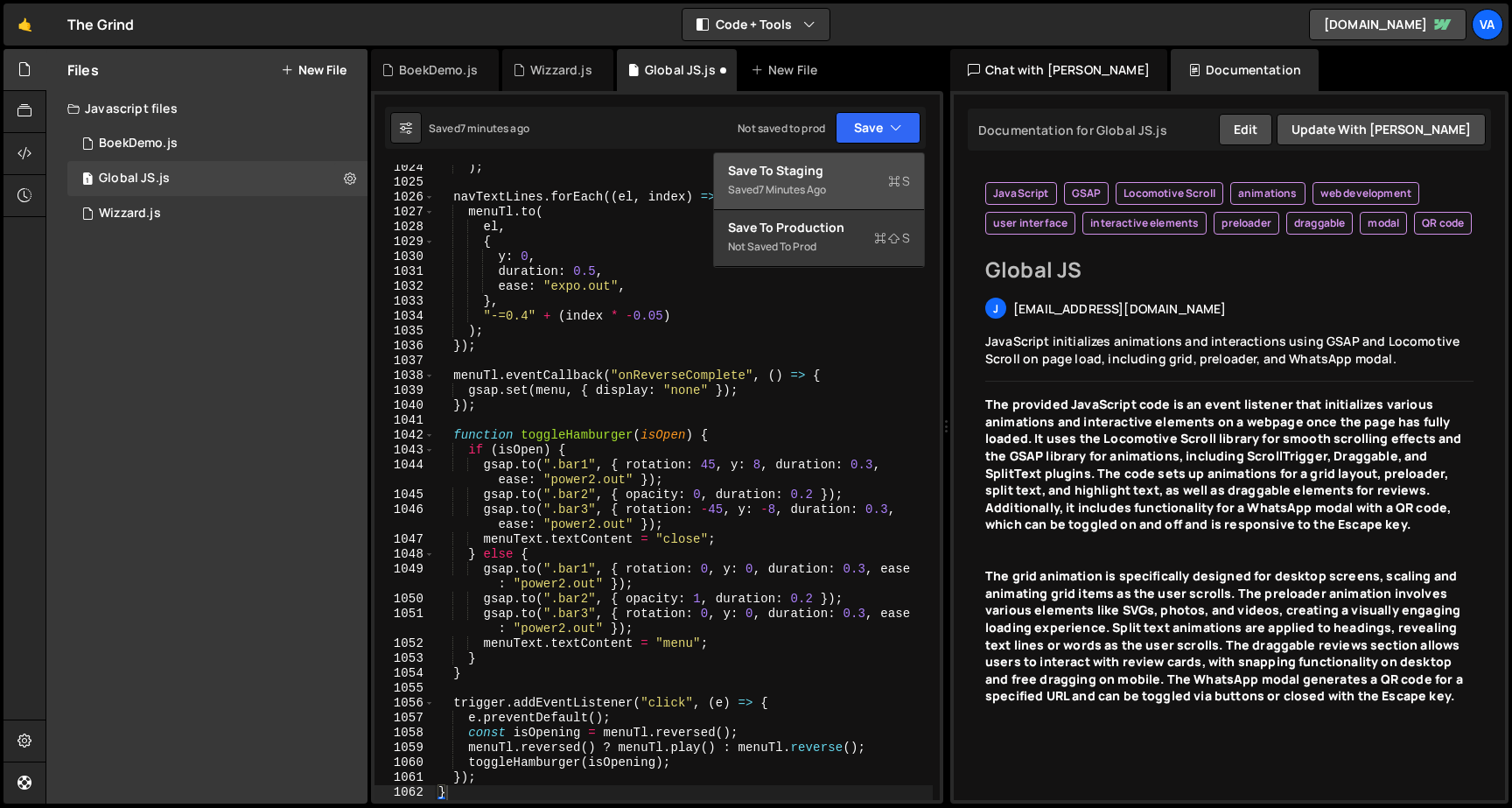
click at [861, 191] on div "Saved 7 minutes ago" at bounding box center [819, 189] width 182 height 21
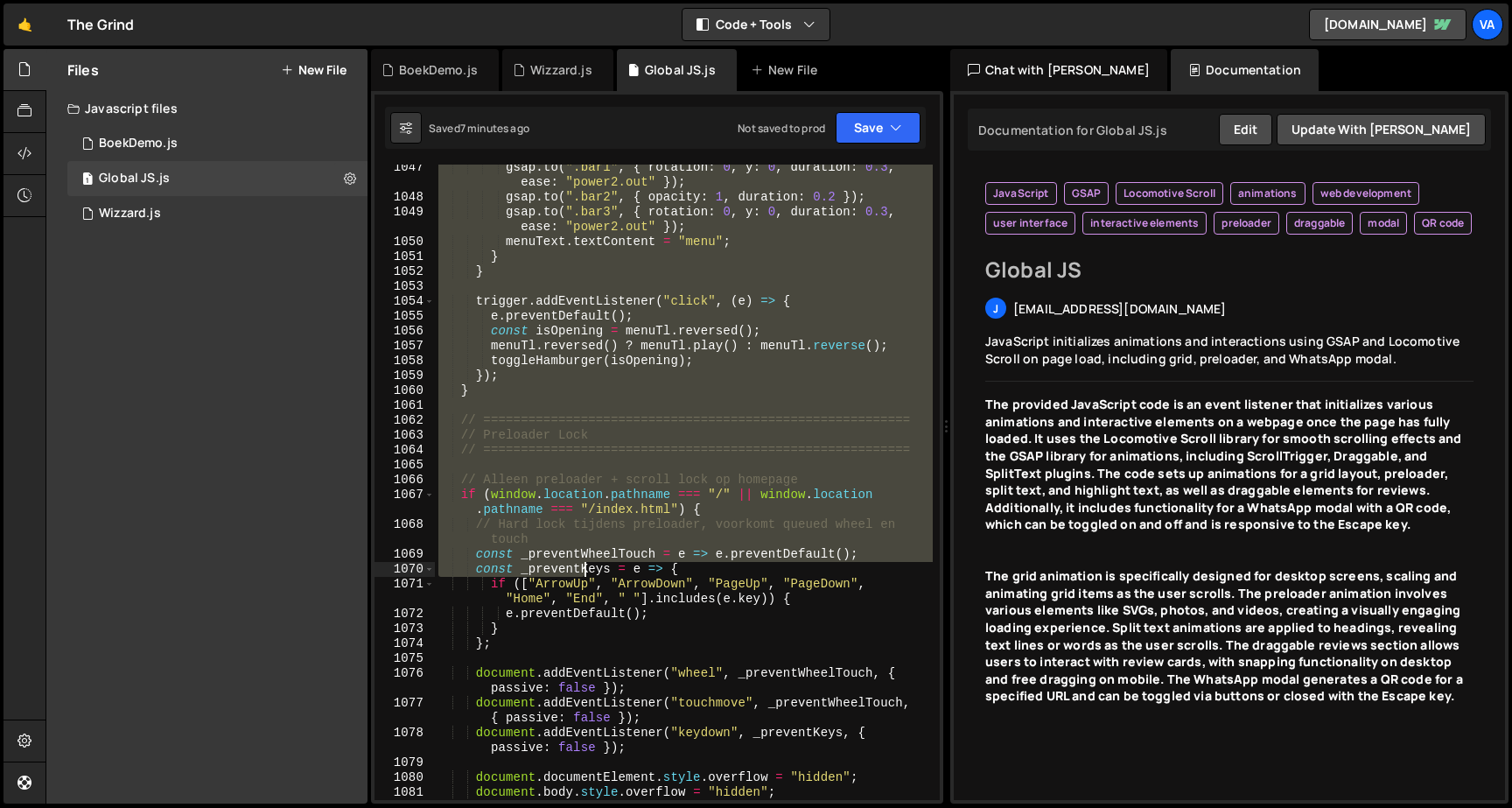
scroll to position [17571, 0]
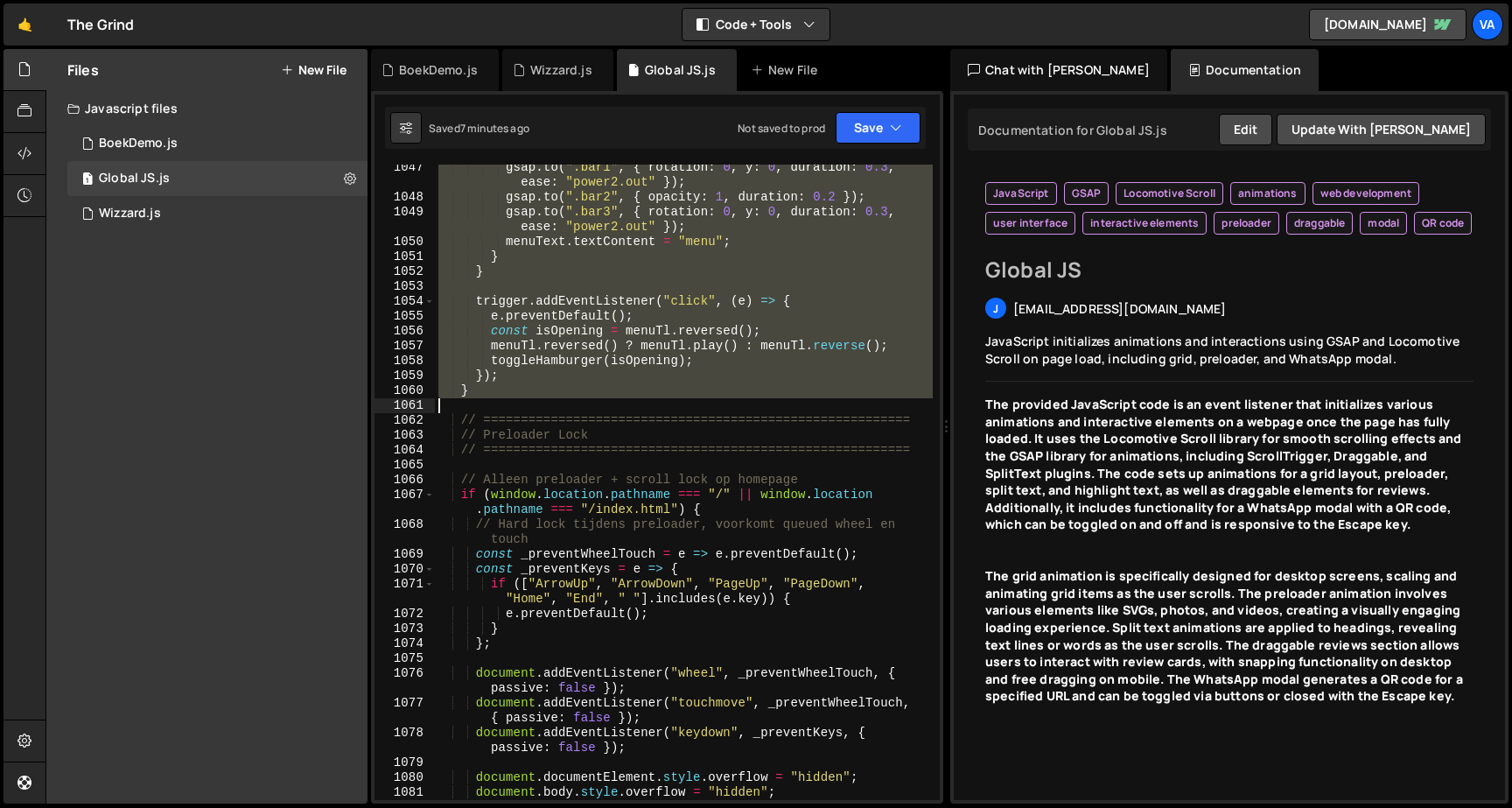
drag, startPoint x: 463, startPoint y: 552, endPoint x: 523, endPoint y: 398, distance: 165.3
click at [523, 398] on div "gsap . to ( ".bar1" , { rotation : 0 , y : 0 , duration : 0.3 , ease : "power2.…" at bounding box center [683, 500] width 498 height 680
paste textarea "}"
type textarea "}"
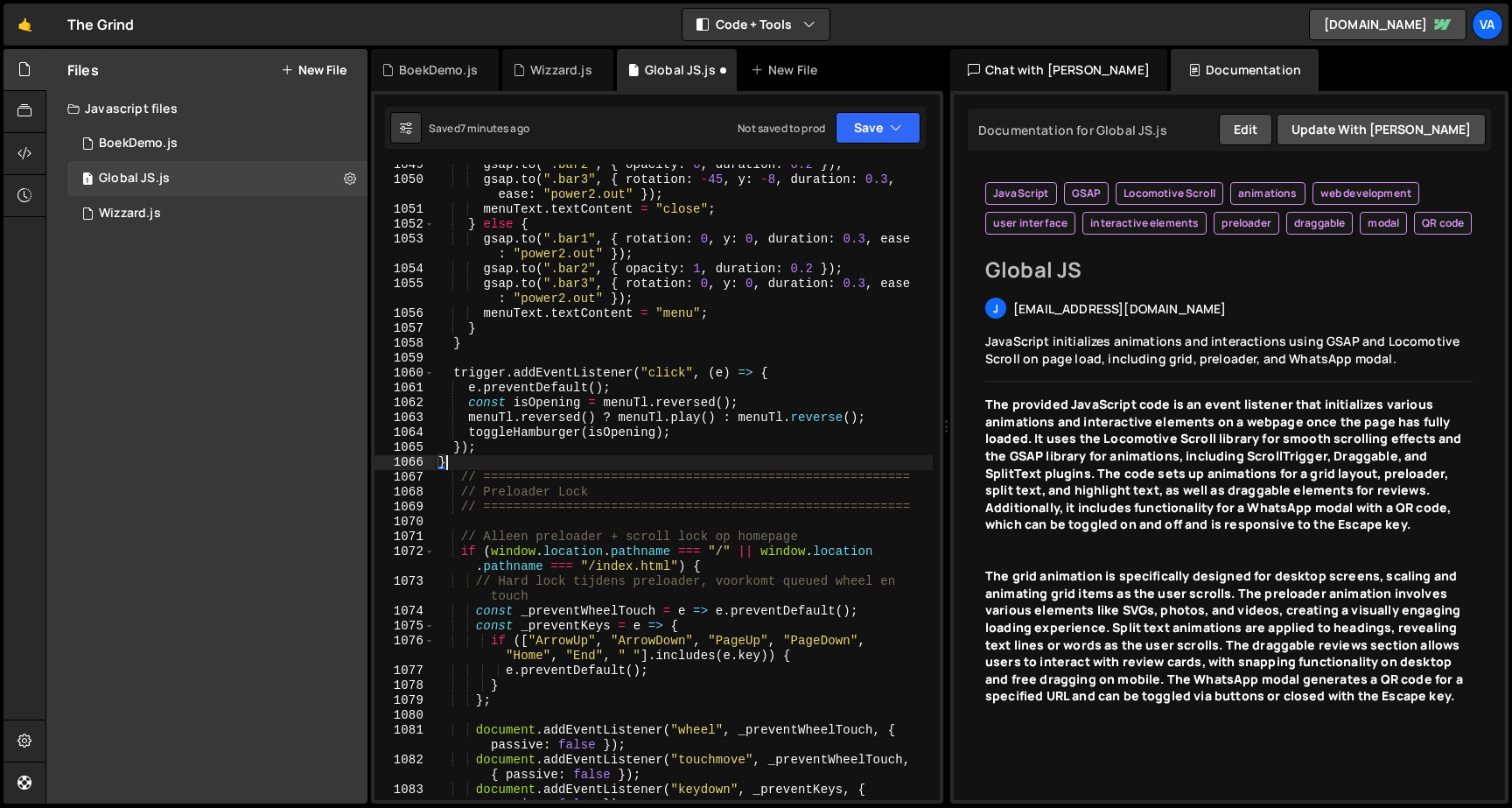
scroll to position [17509, 0]
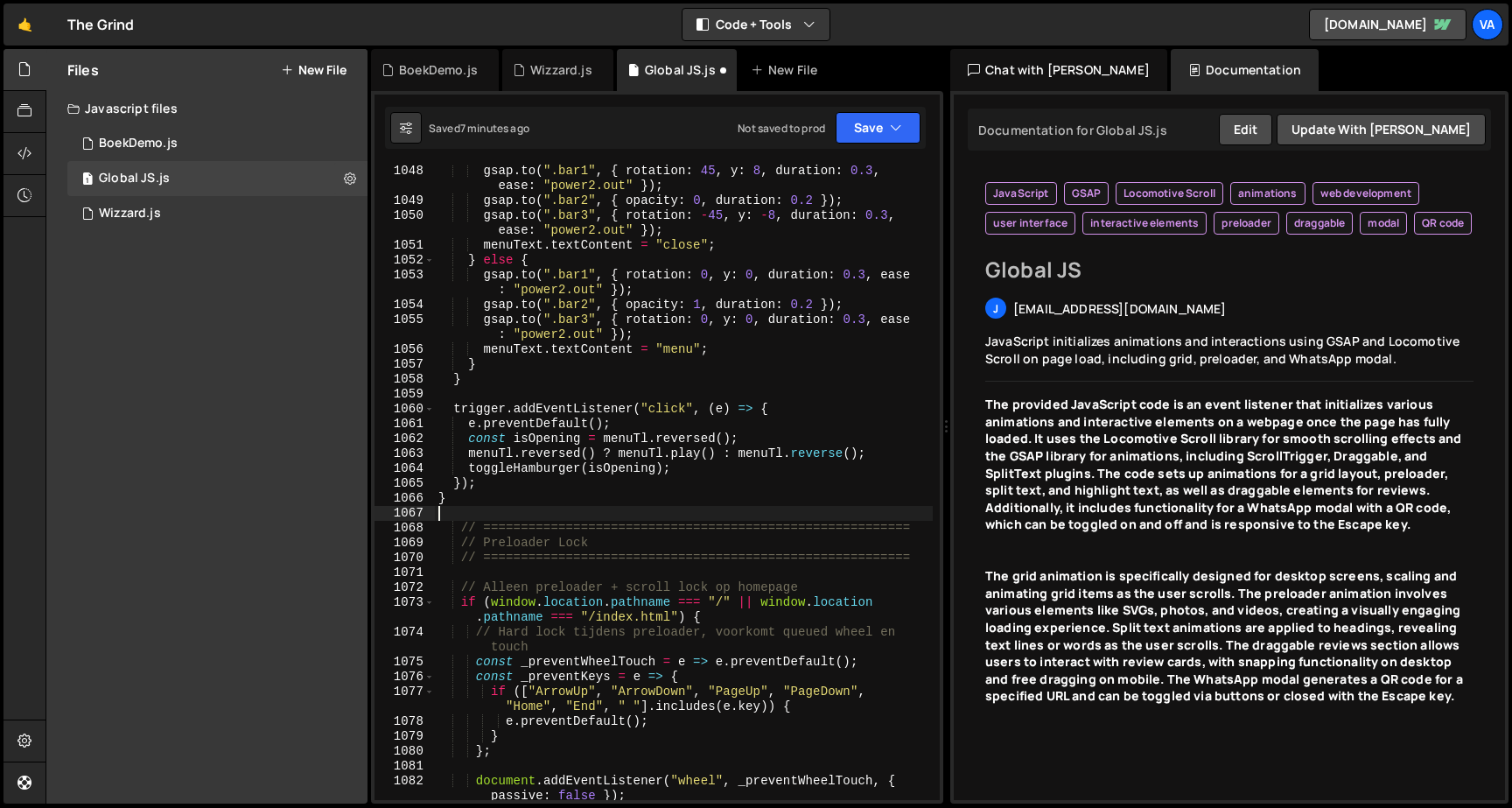
click at [870, 143] on div "Saved 7 minutes ago Not saved to prod Upgrade to Edit Save Save to Staging S Sa…" at bounding box center [655, 127] width 541 height 42
click at [868, 131] on button "Save" at bounding box center [878, 127] width 85 height 32
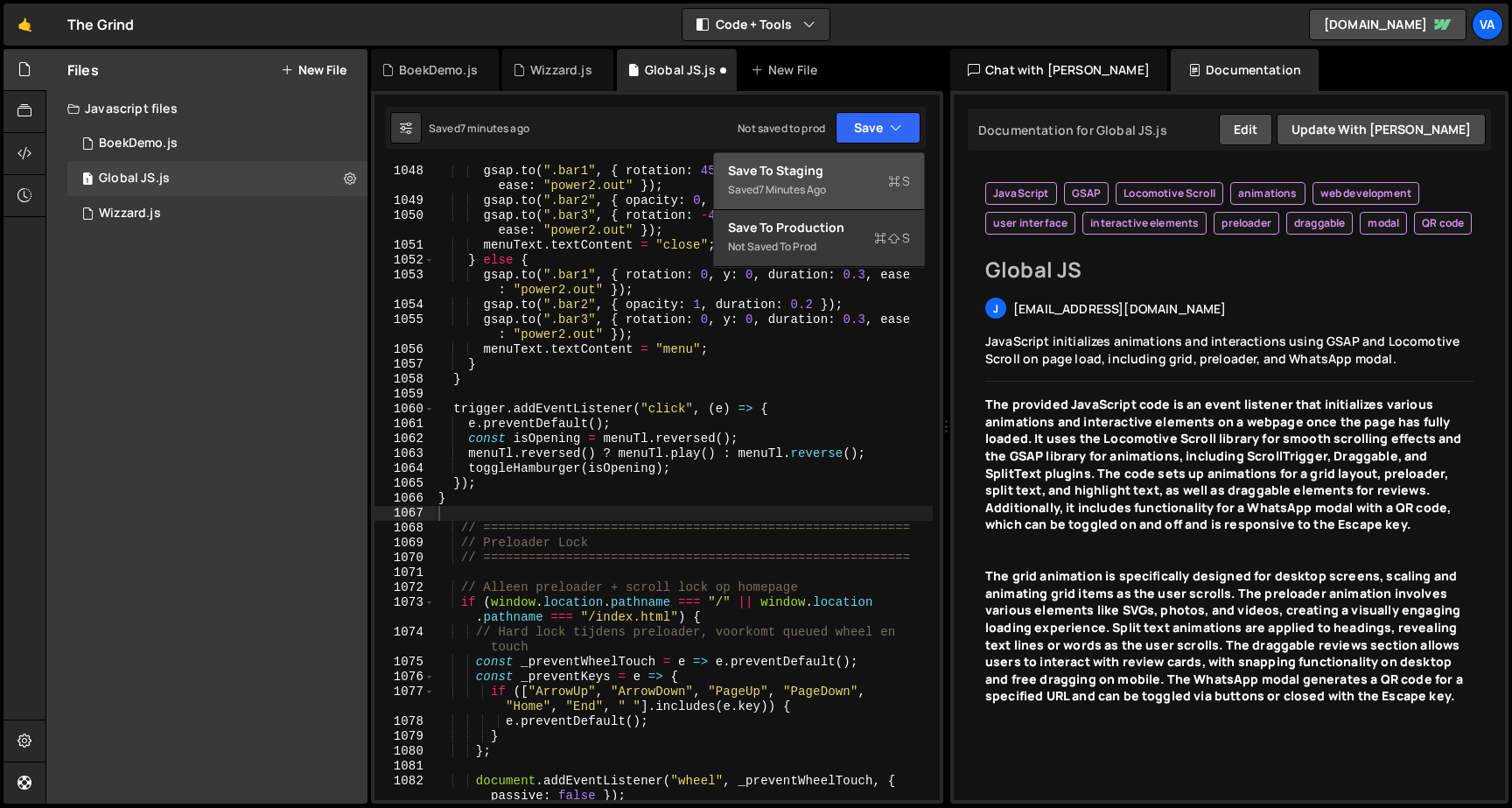
click at [855, 167] on div "Save to Staging S" at bounding box center [819, 170] width 182 height 17
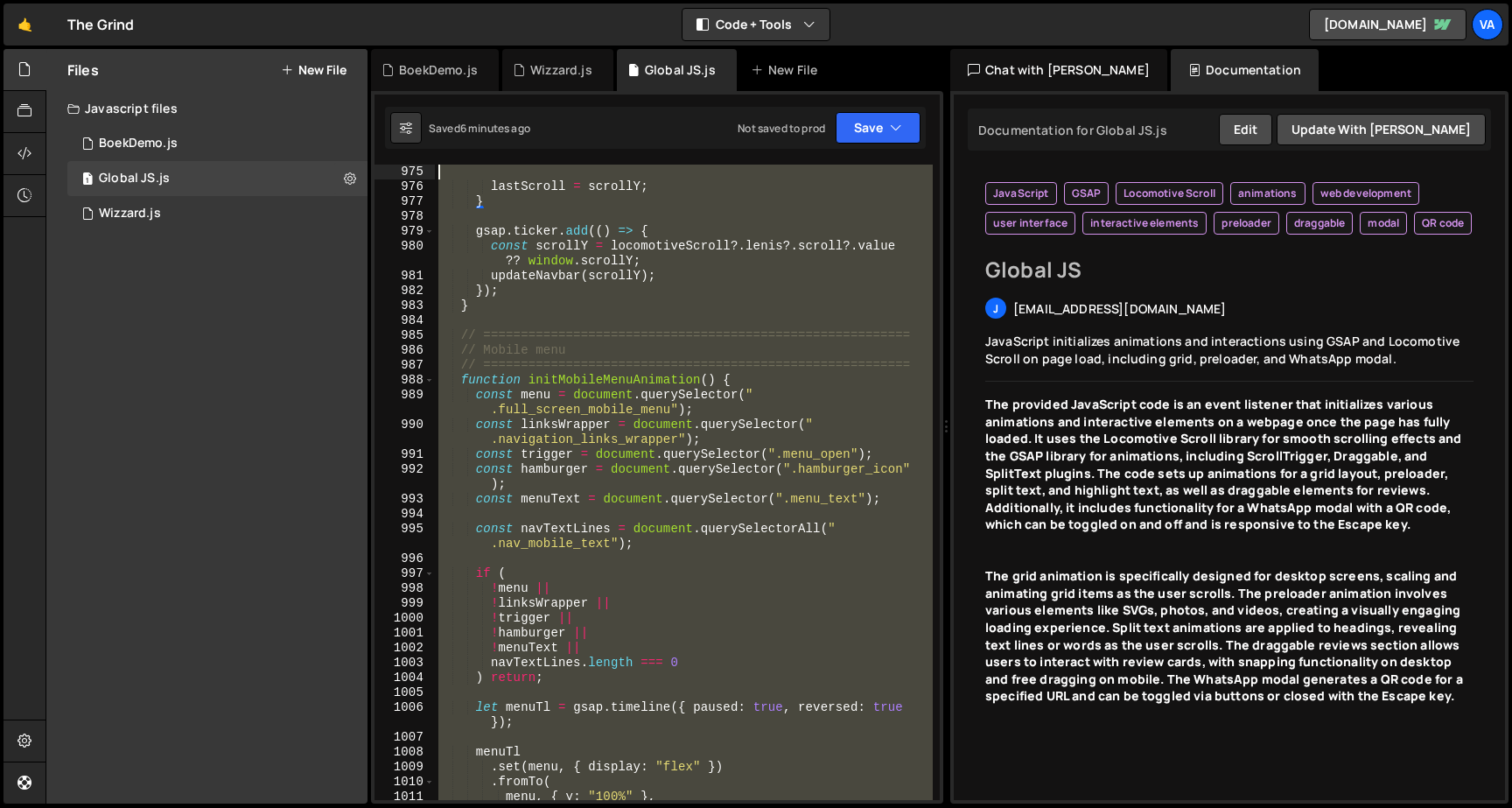
scroll to position [16258, 0]
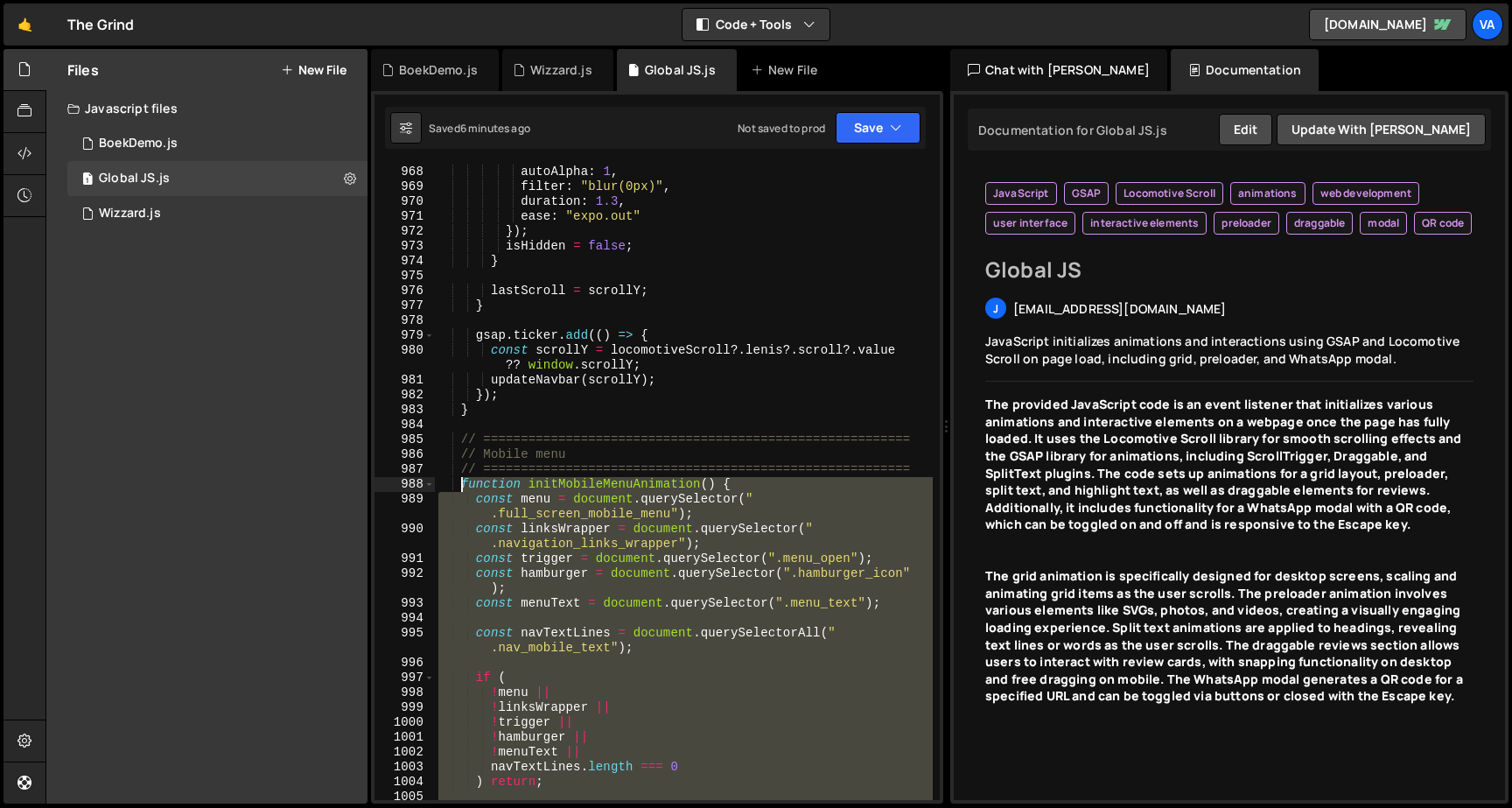
drag, startPoint x: 490, startPoint y: 689, endPoint x: 460, endPoint y: 483, distance: 208.2
click at [460, 483] on div "autoAlpha : 1 , filter : "blur(0px)" , duration : 1.3 , ease : "expo.out" }) ; …" at bounding box center [683, 504] width 498 height 680
type textarea "function initMobileMenuAnimation() { const menu = document.querySelector(".full…"
paste textarea
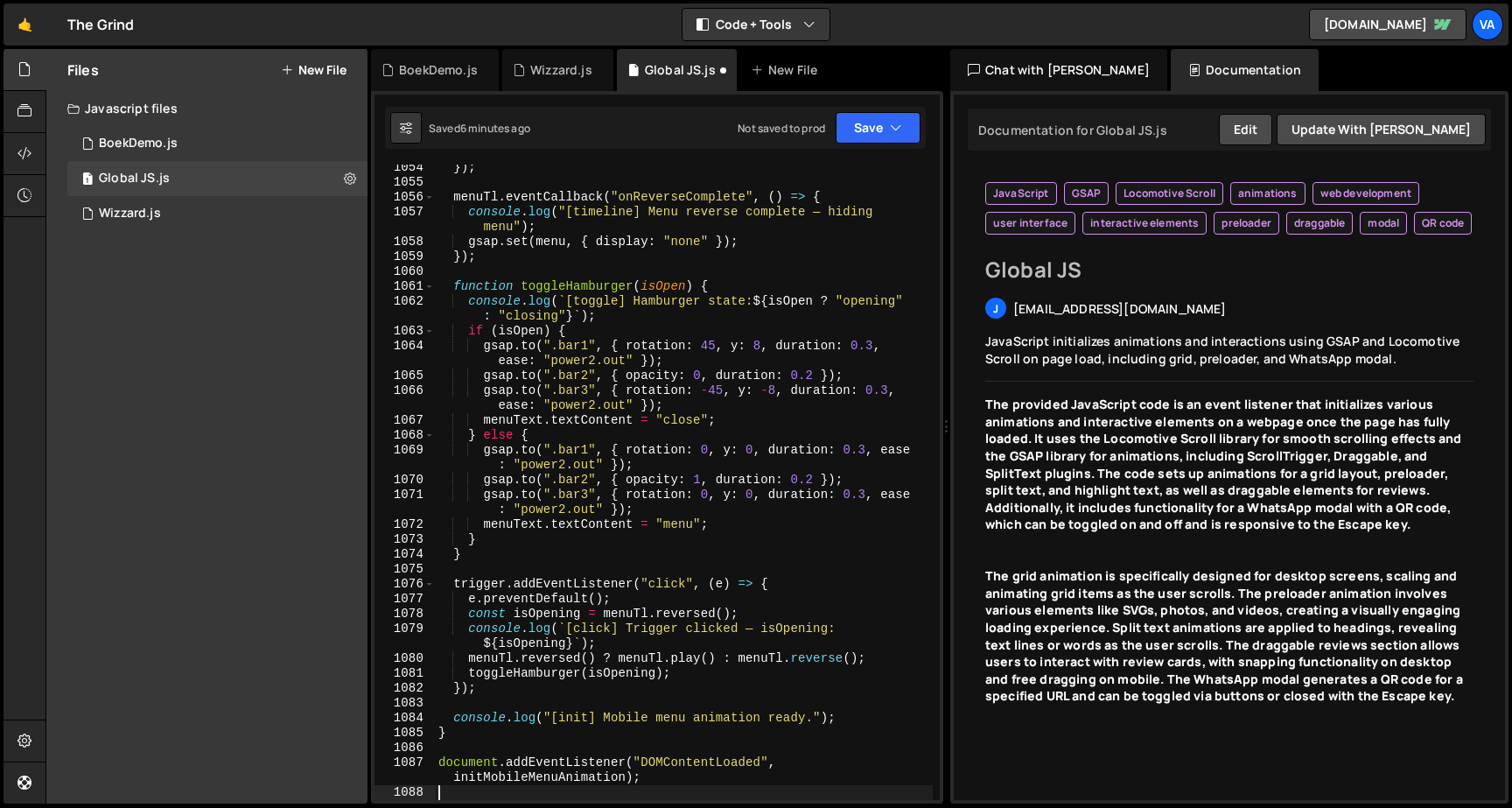
scroll to position [17706, 0]
click at [849, 114] on button "Save" at bounding box center [878, 127] width 85 height 32
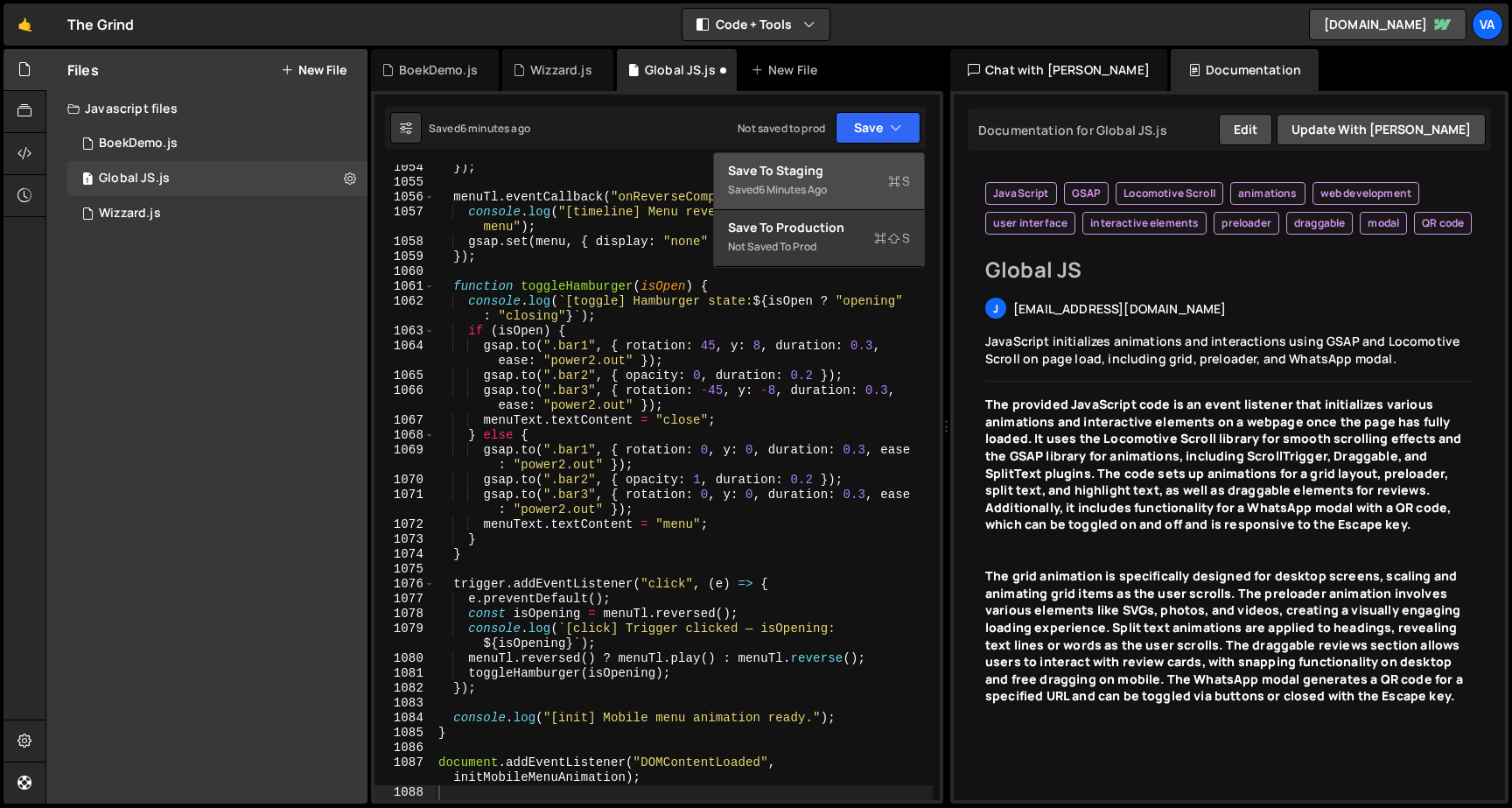
click at [834, 182] on div "Saved 6 minutes ago" at bounding box center [819, 189] width 182 height 21
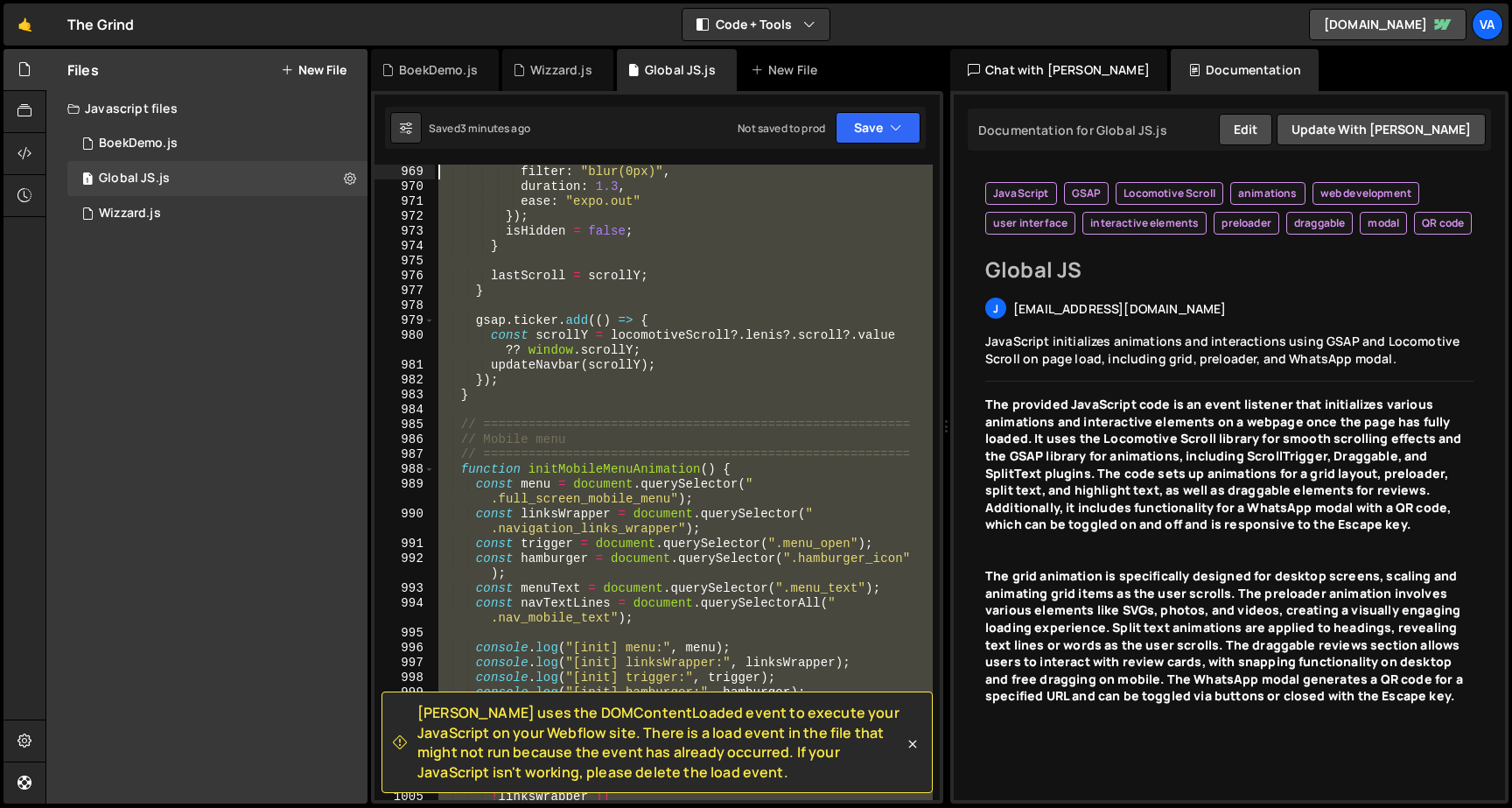
scroll to position [16244, 0]
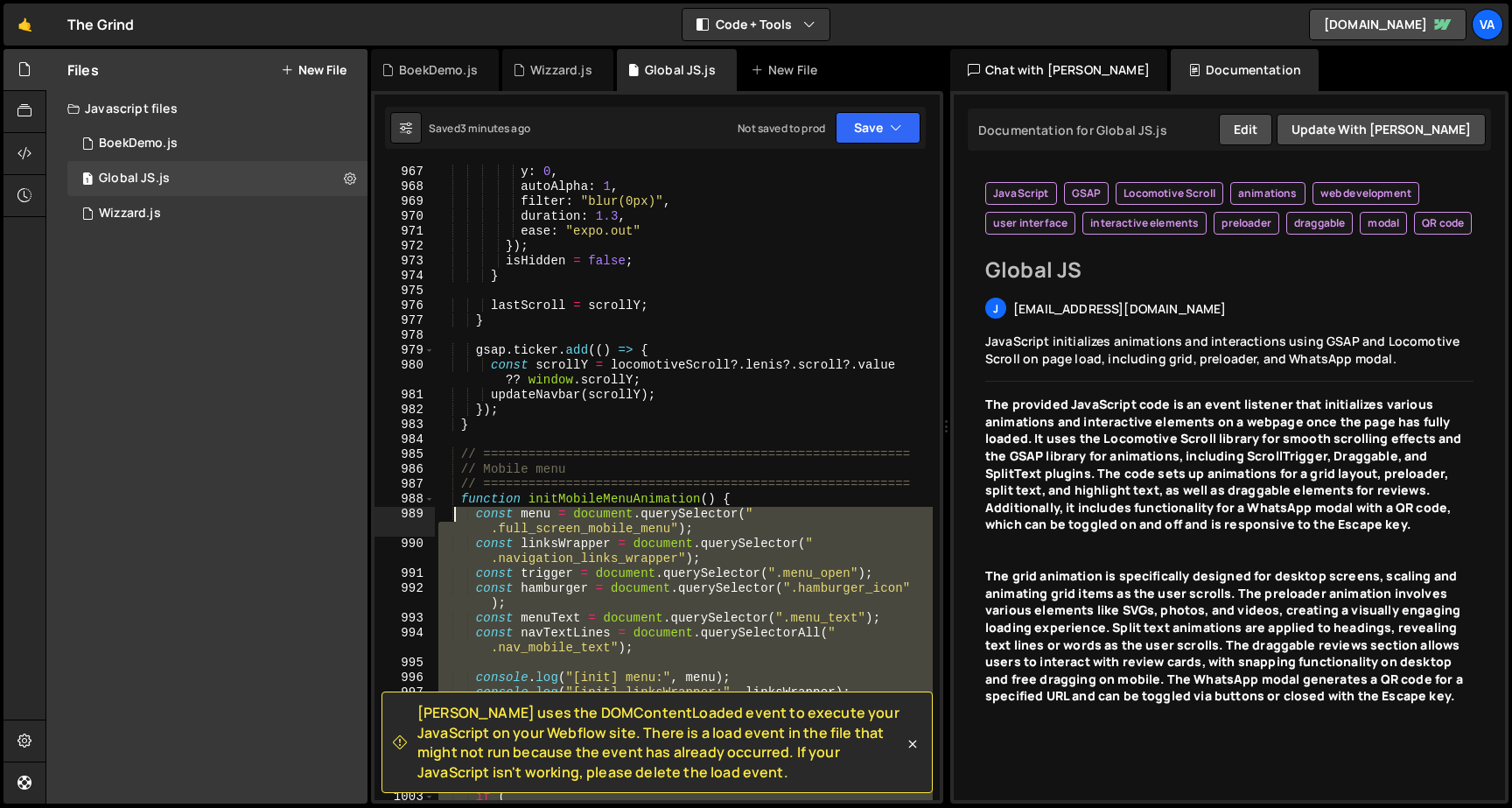
drag, startPoint x: 691, startPoint y: 473, endPoint x: 452, endPoint y: 508, distance: 241.5
click at [453, 508] on div "y : 0 , autoAlpha : 1 , filter : "blur(0px)" , duration : 1.3 , ease : "expo.ou…" at bounding box center [683, 496] width 498 height 665
click at [452, 508] on div "y : 0 , autoAlpha : 1 , filter : "blur(0px)" , duration : 1.3 , ease : "expo.ou…" at bounding box center [683, 496] width 498 height 665
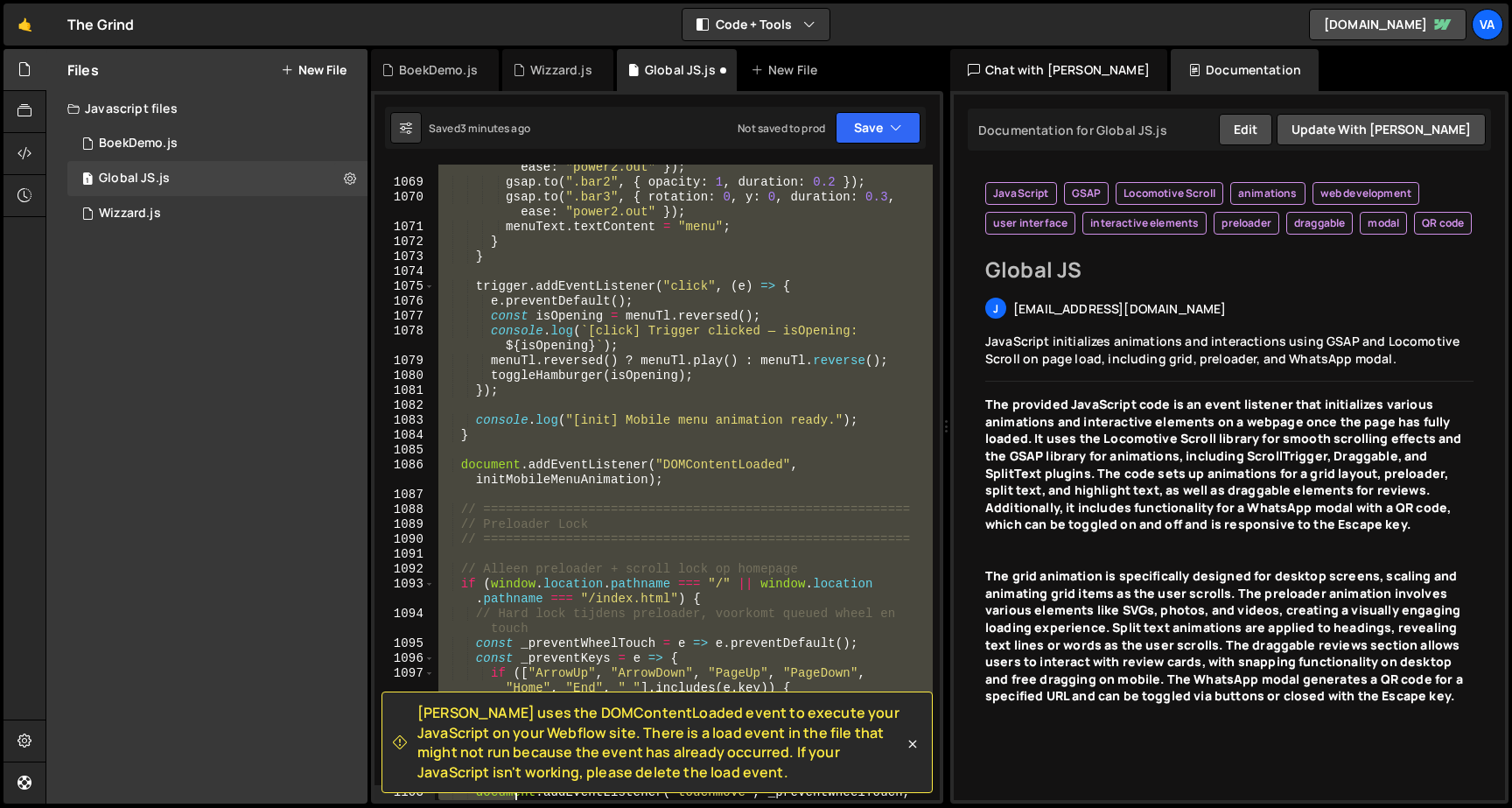
scroll to position [18018, 0]
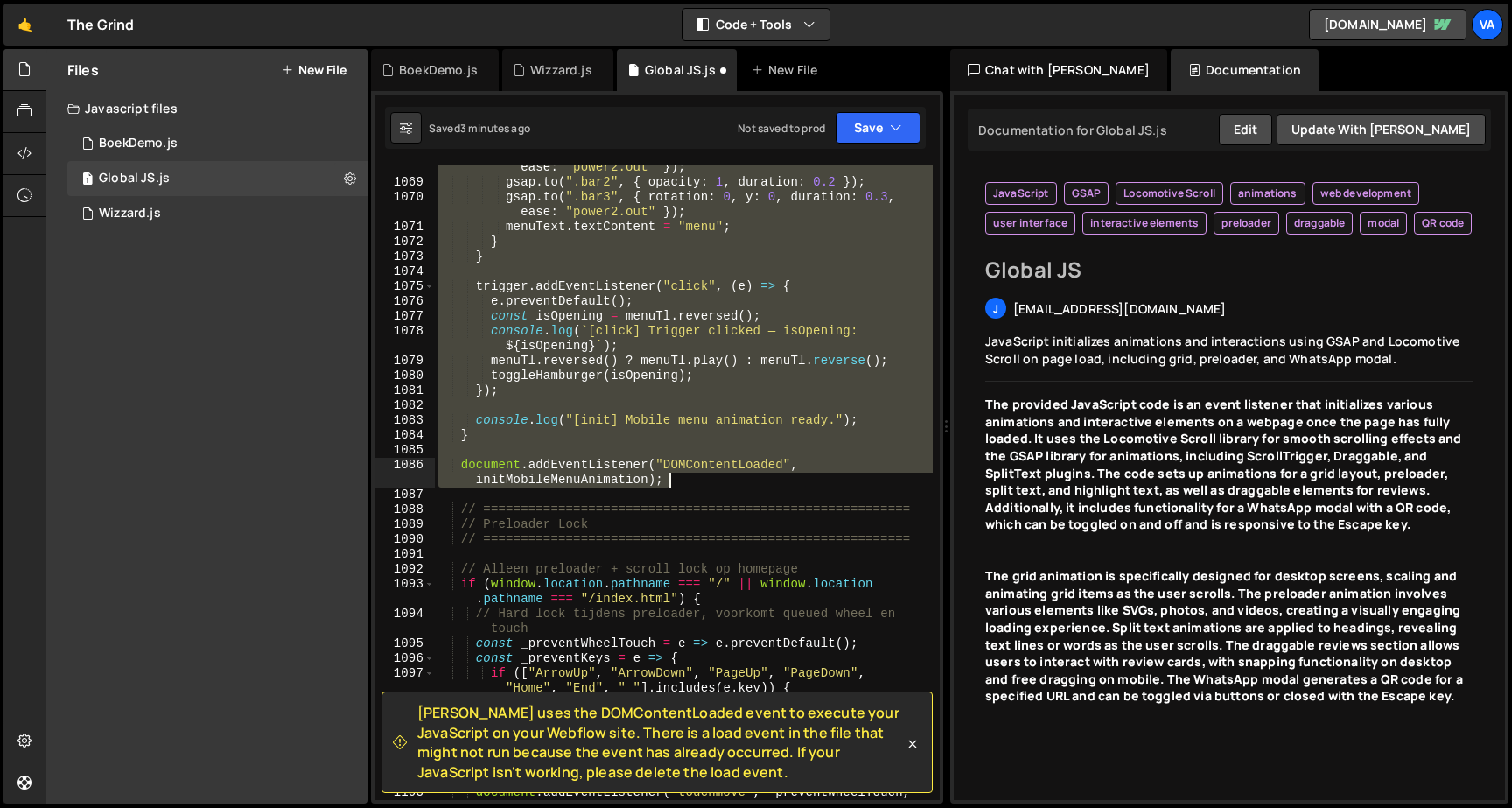
drag, startPoint x: 448, startPoint y: 498, endPoint x: 679, endPoint y: 481, distance: 231.6
click at [679, 481] on div "gsap . to ( ".bar1" , { rotation : 0 , y : 0 , duration : 0.3 , ease : "power2.…" at bounding box center [683, 492] width 498 height 694
paste textarea "}"
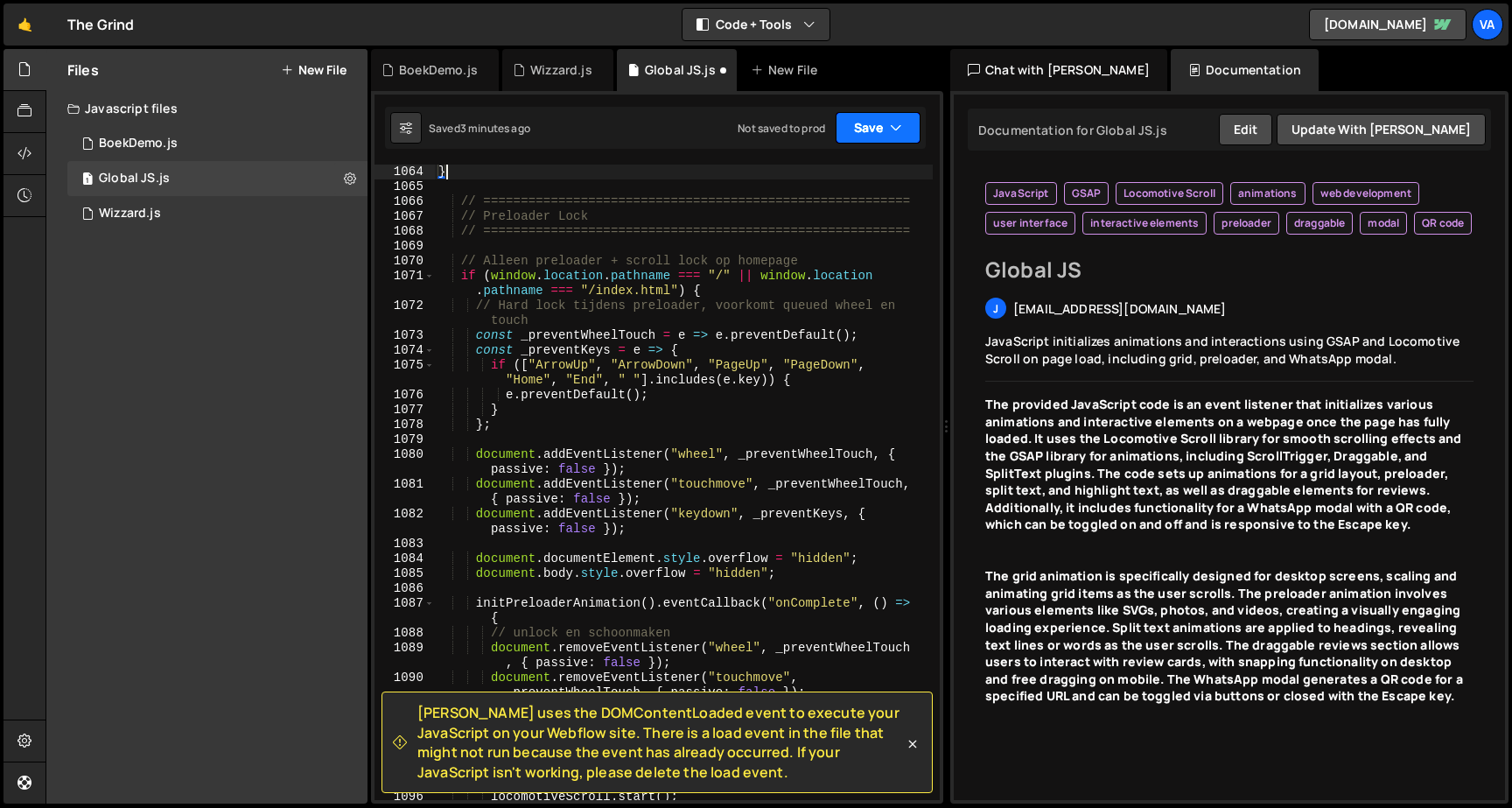
click at [869, 142] on button "Save" at bounding box center [878, 127] width 85 height 32
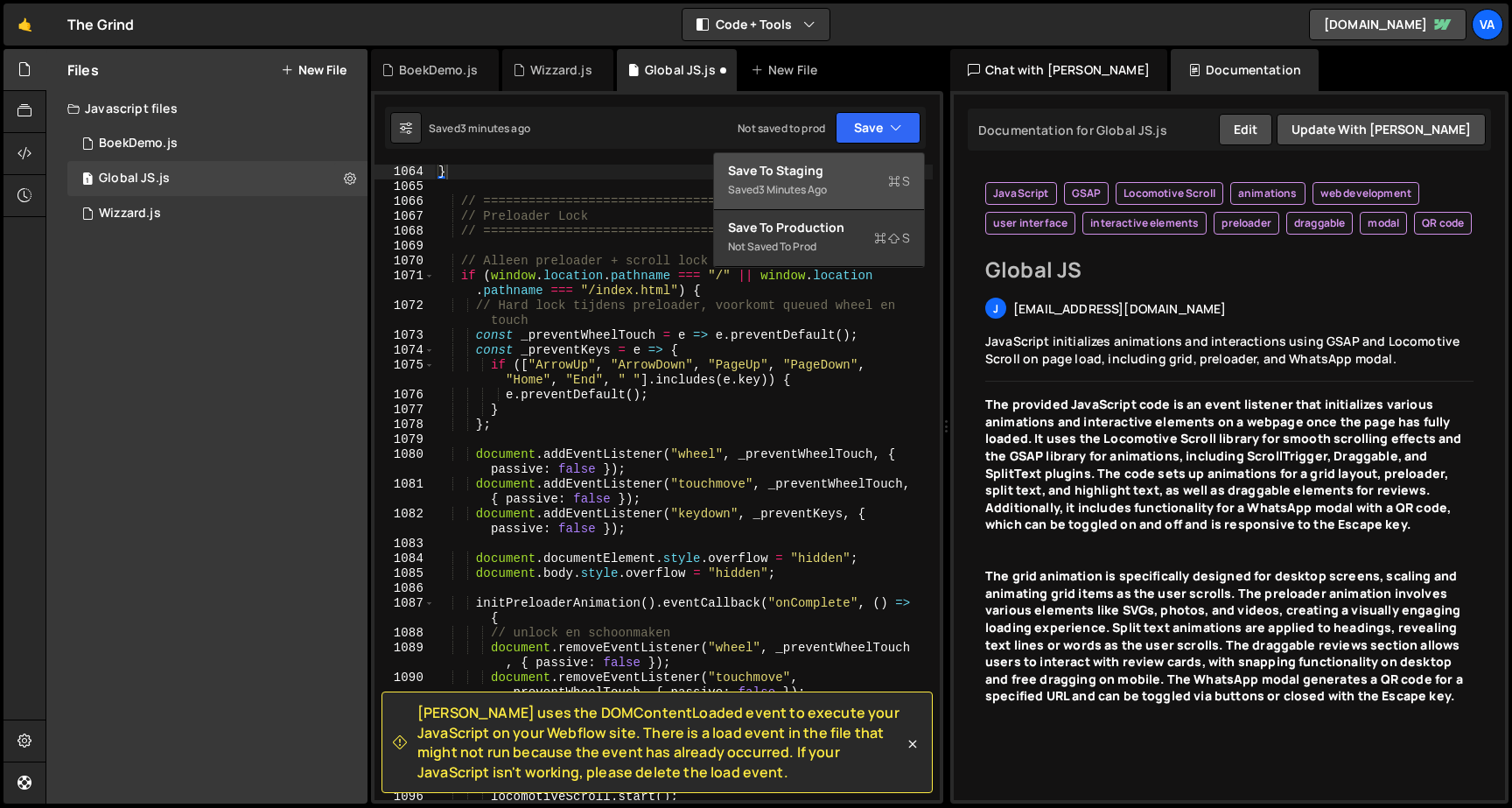
click at [852, 167] on div "Save to Staging S" at bounding box center [819, 170] width 182 height 17
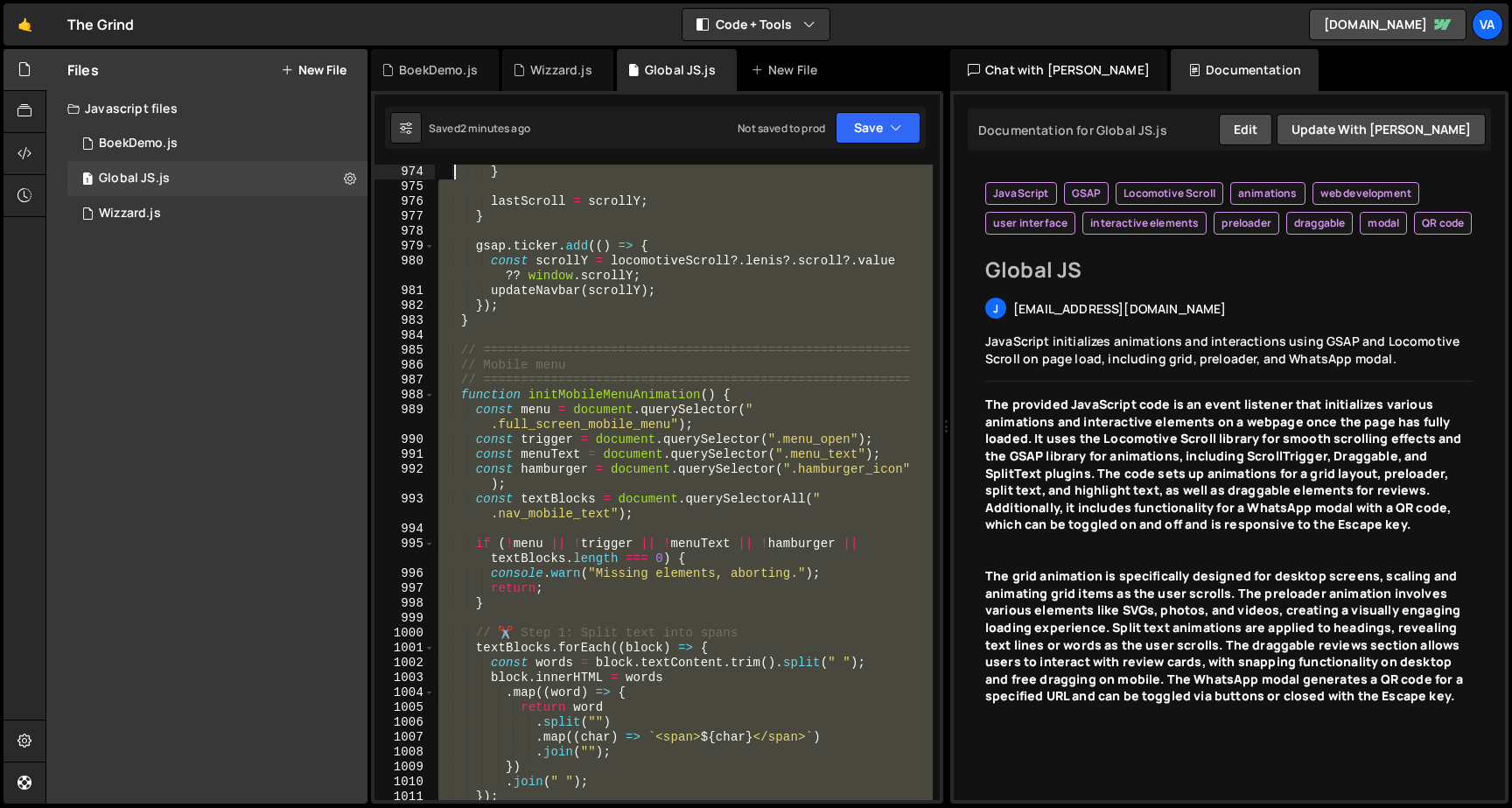
scroll to position [16214, 0]
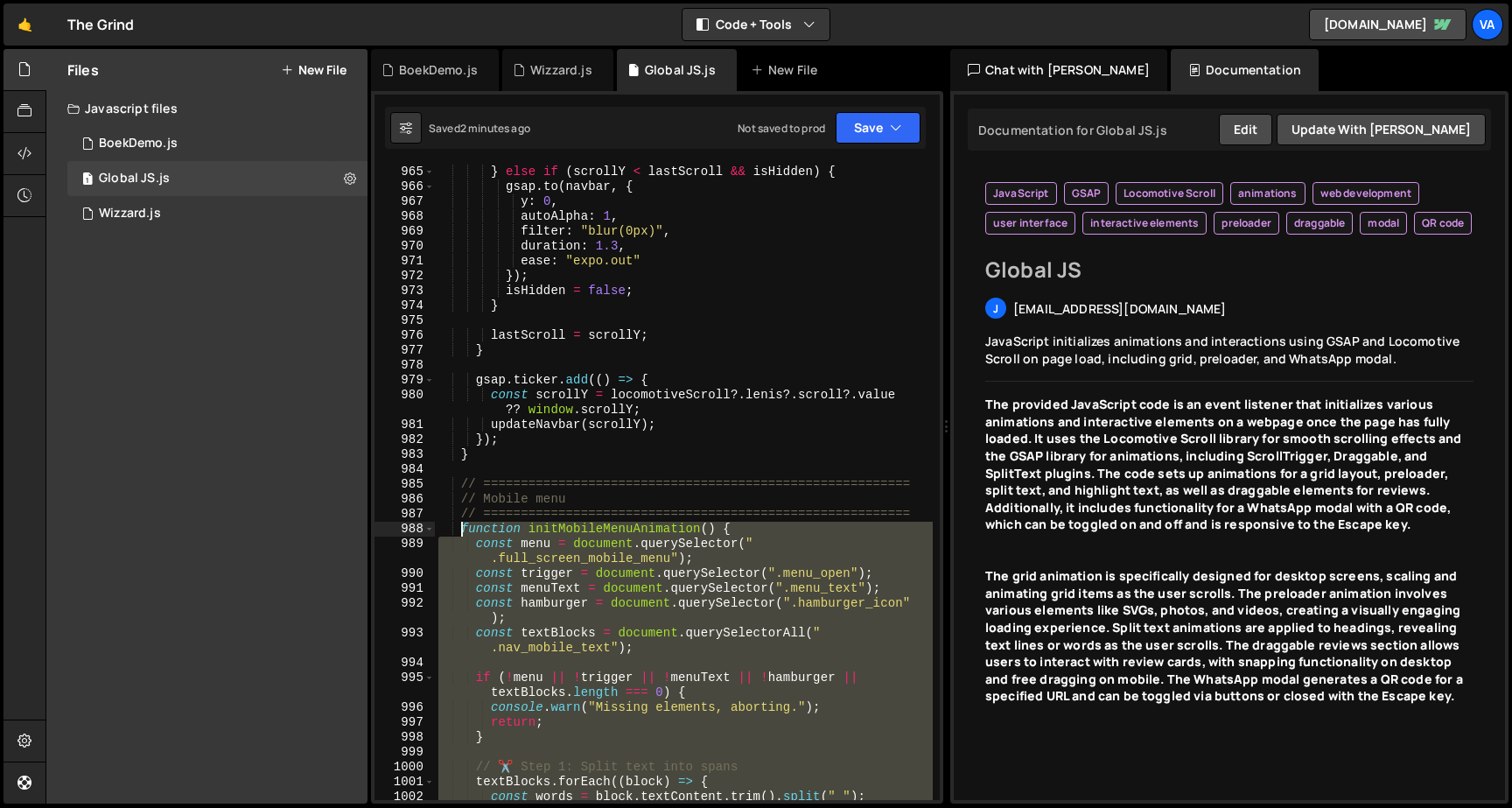
drag, startPoint x: 484, startPoint y: 529, endPoint x: 462, endPoint y: 526, distance: 22.2
click at [462, 526] on div "} else if ( scrollY < lastScroll && isHidden ) { gsap . to ( navbar , { y : 0 ,…" at bounding box center [683, 496] width 498 height 665
type textarea "function initMobileMenuAnimation() { const menu = document.querySelector(".full…"
paste textarea
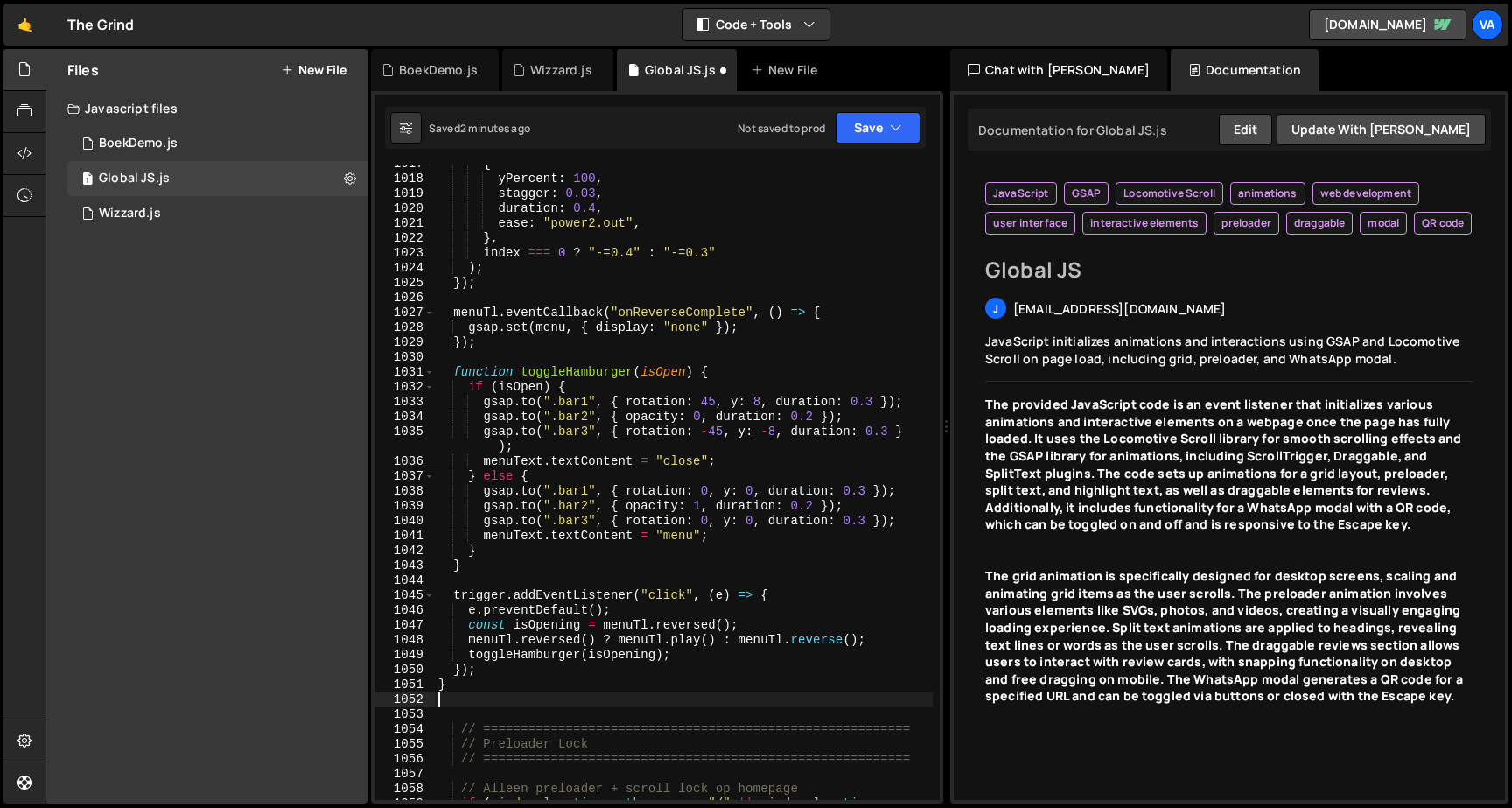
scroll to position [17107, 0]
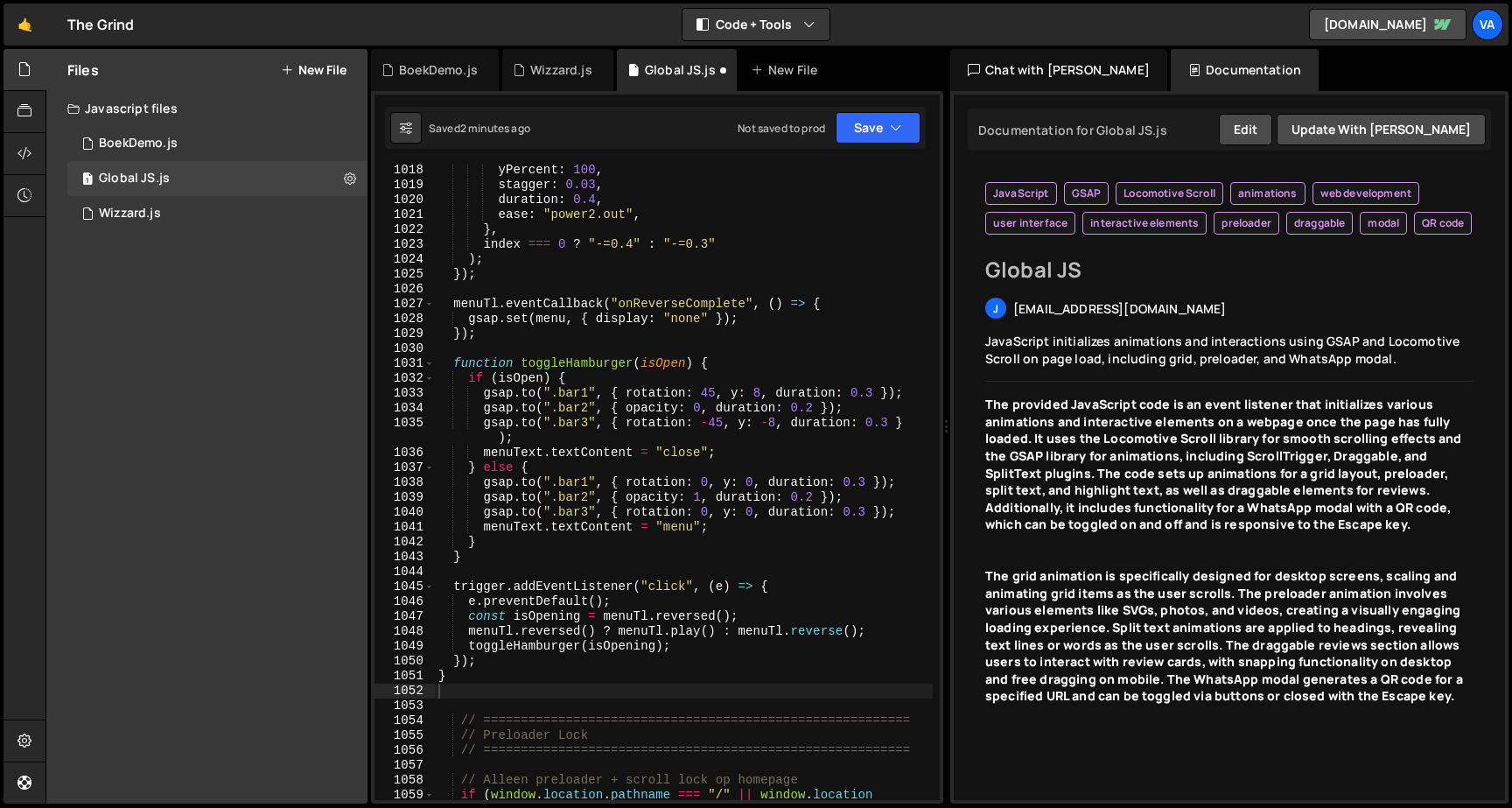
click at [864, 143] on div "Saved 2 minutes ago Not saved to prod Upgrade to Edit Save Save to Staging S Sa…" at bounding box center [655, 127] width 541 height 42
click at [864, 139] on button "Save" at bounding box center [878, 127] width 85 height 32
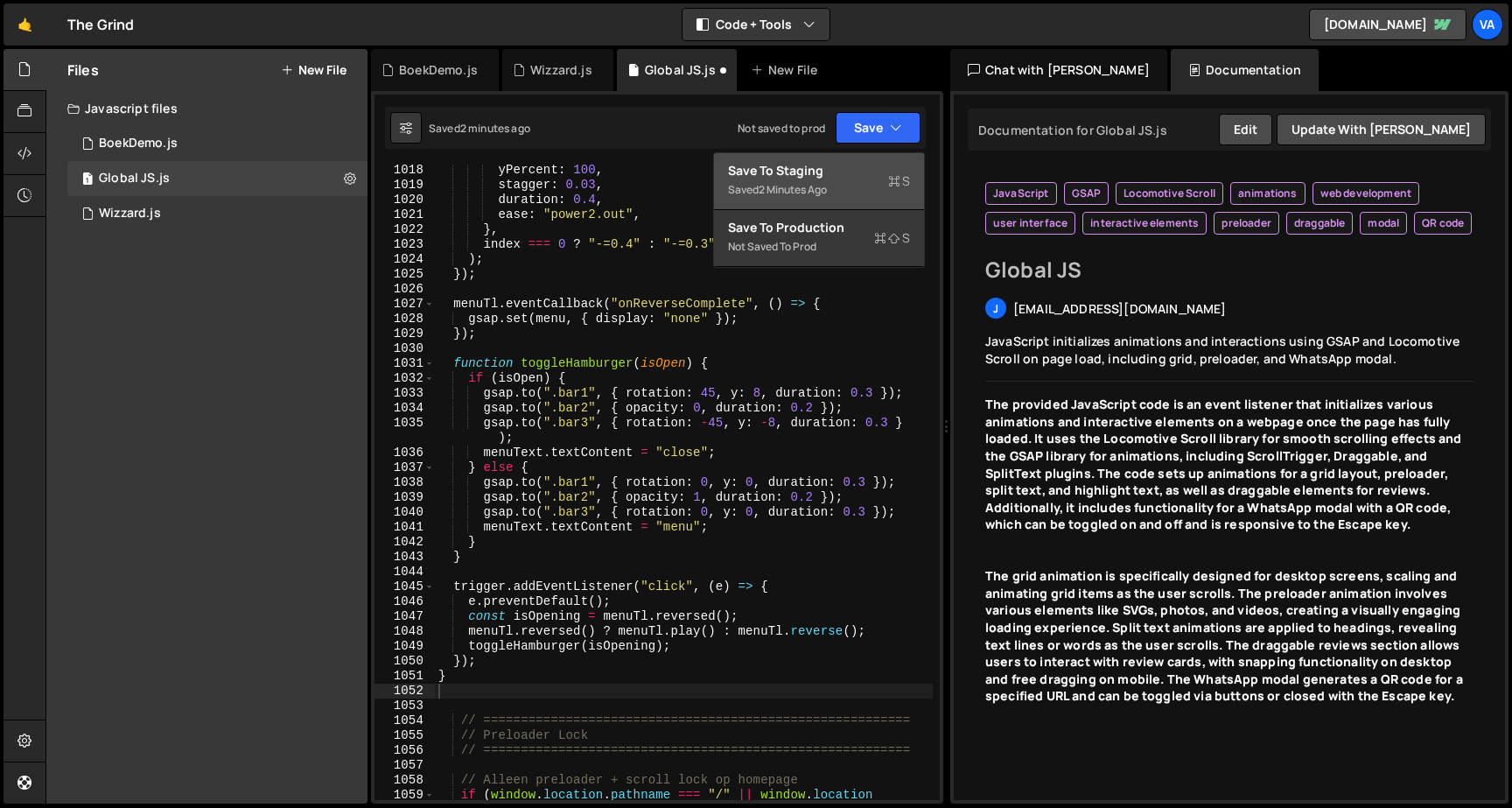
click at [846, 191] on div "Saved 2 minutes ago" at bounding box center [819, 189] width 182 height 21
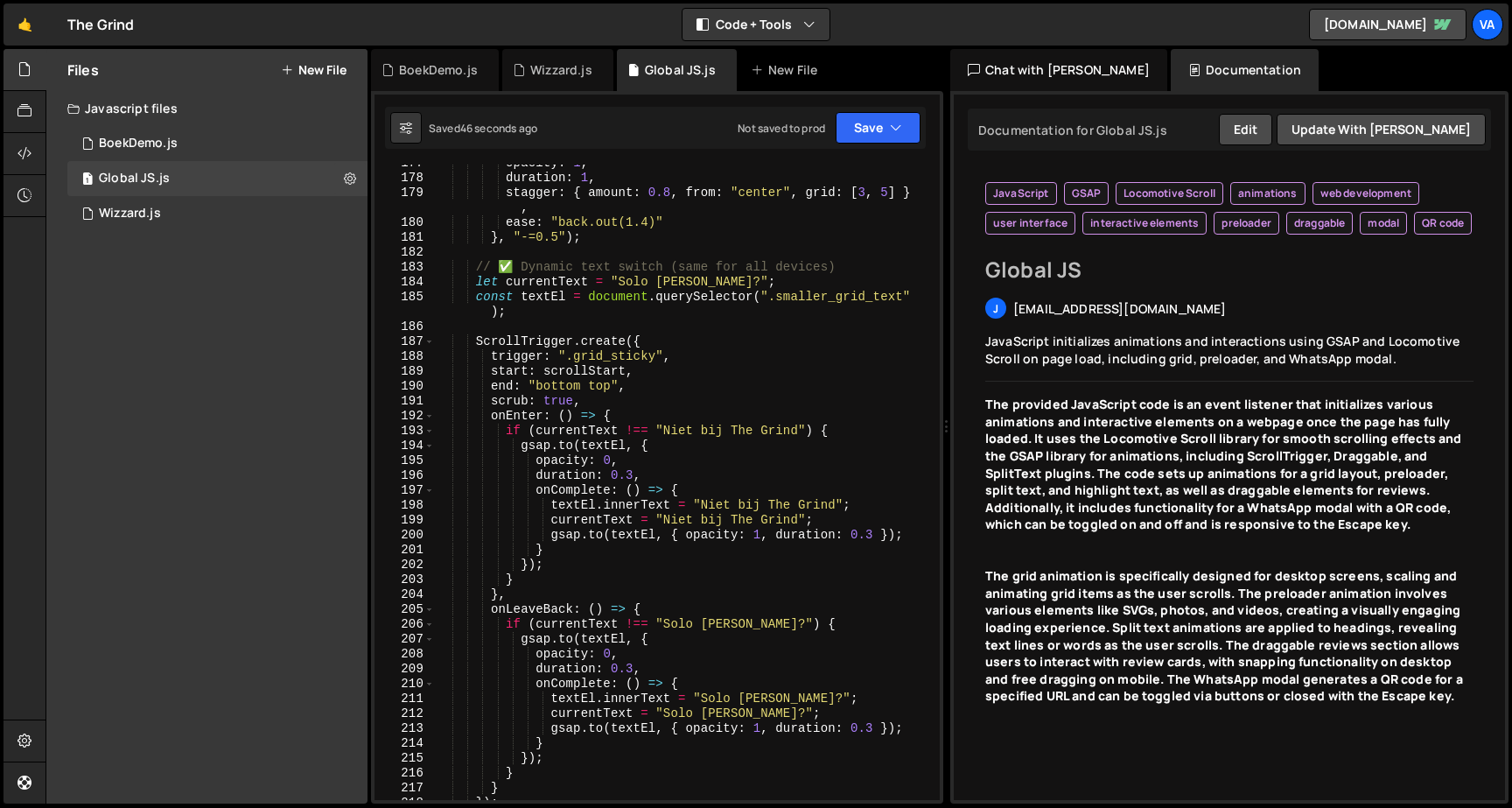
scroll to position [0, 0]
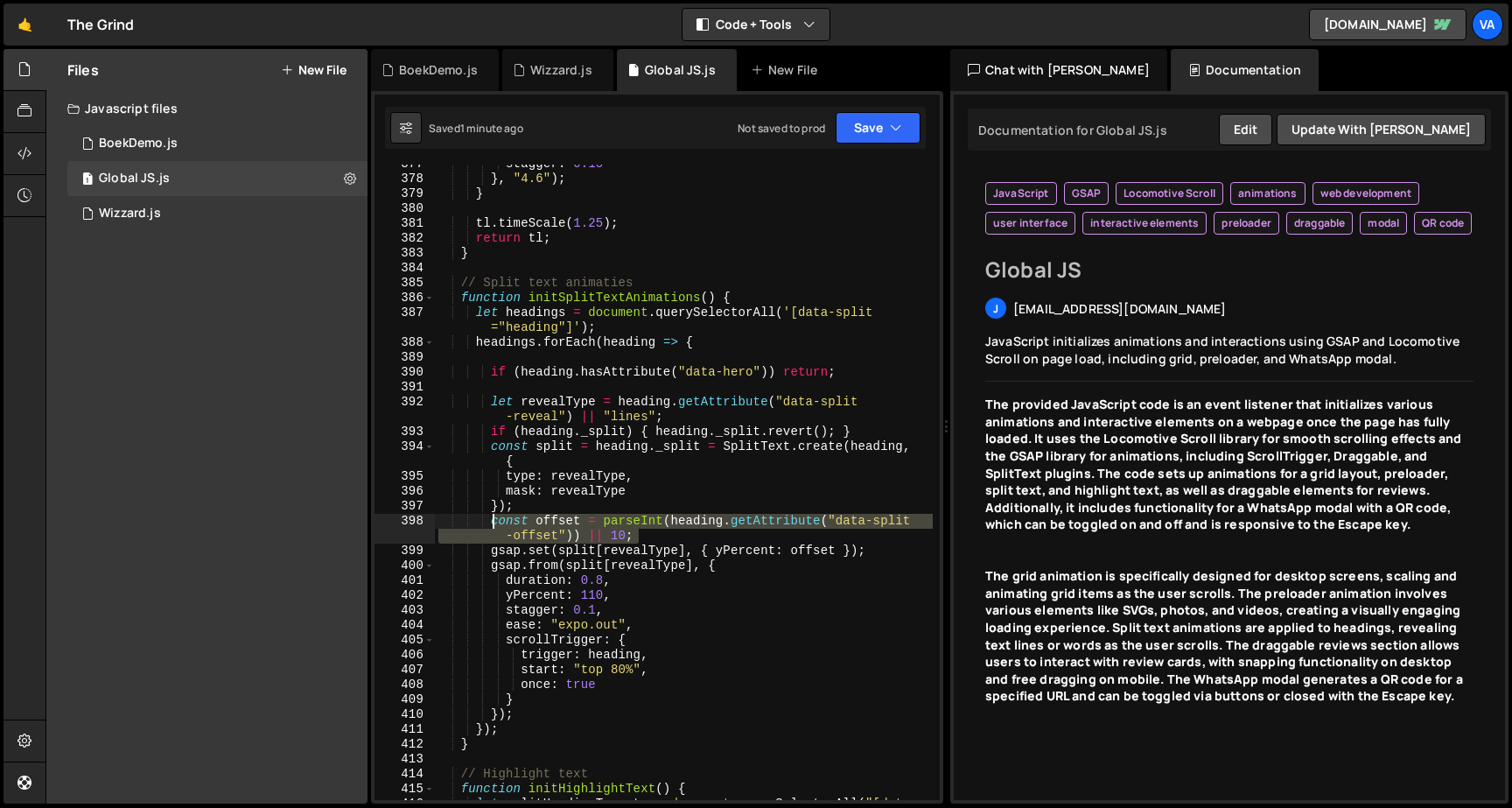
drag, startPoint x: 652, startPoint y: 534, endPoint x: 494, endPoint y: 521, distance: 158.5
click at [493, 521] on div "stagger : 0.15 } , "4.6" ) ; } tl . timeScale ( 1.25 ) ; return tl ; } // Split…" at bounding box center [683, 497] width 498 height 680
click at [605, 510] on div "stagger : 0.15 } , "4.6" ) ; } tl . timeScale ( 1.25 ) ; return tl ; } // Split…" at bounding box center [683, 497] width 498 height 680
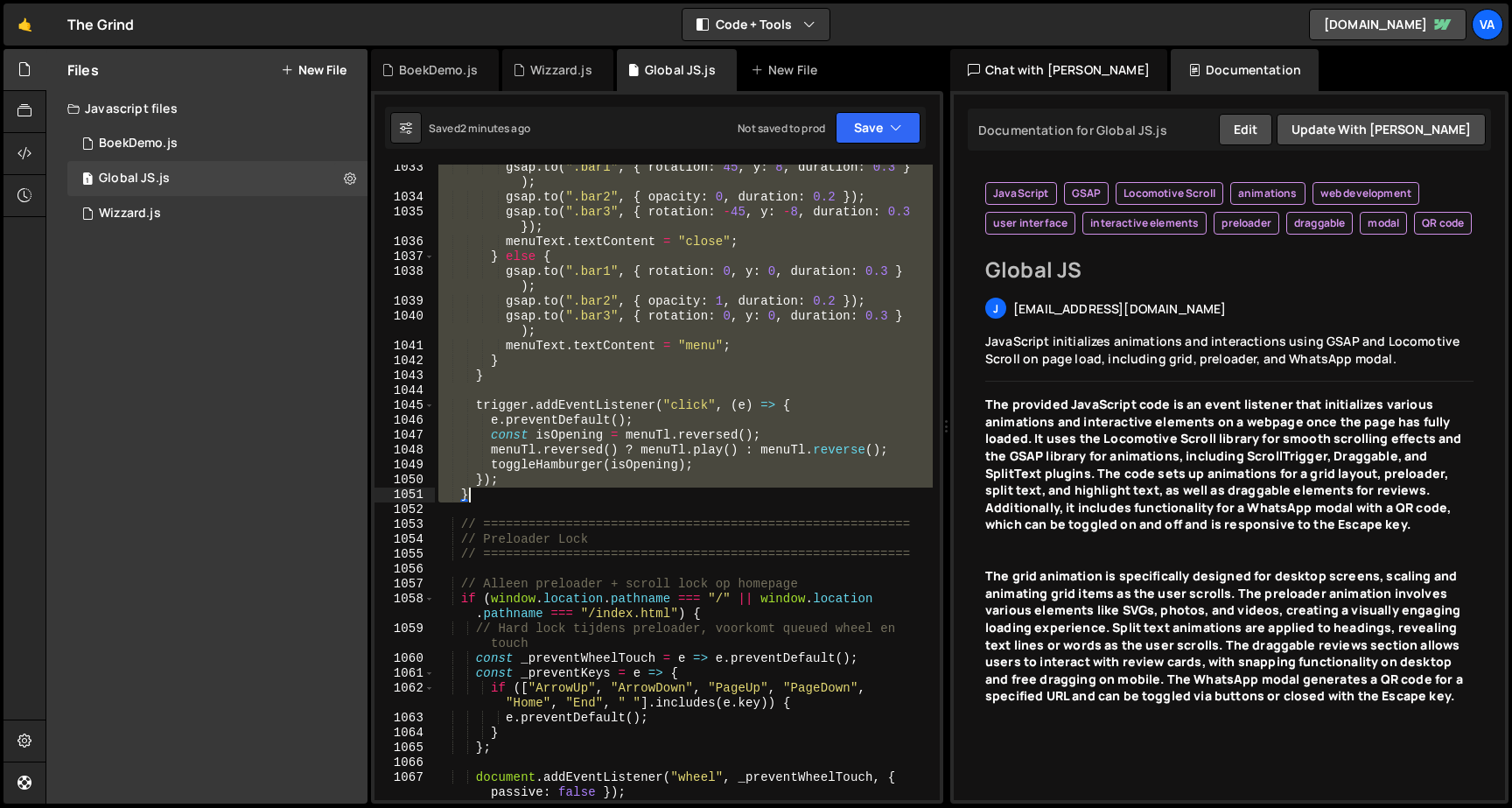
drag, startPoint x: 461, startPoint y: 605, endPoint x: 566, endPoint y: 497, distance: 150.6
click at [566, 497] on div "gsap . to ( ".bar1" , { rotation : 45 , y : 8 , duration : 0.3 } ) ; gsap . to …" at bounding box center [683, 508] width 498 height 694
type textarea "}); }"
paste textarea
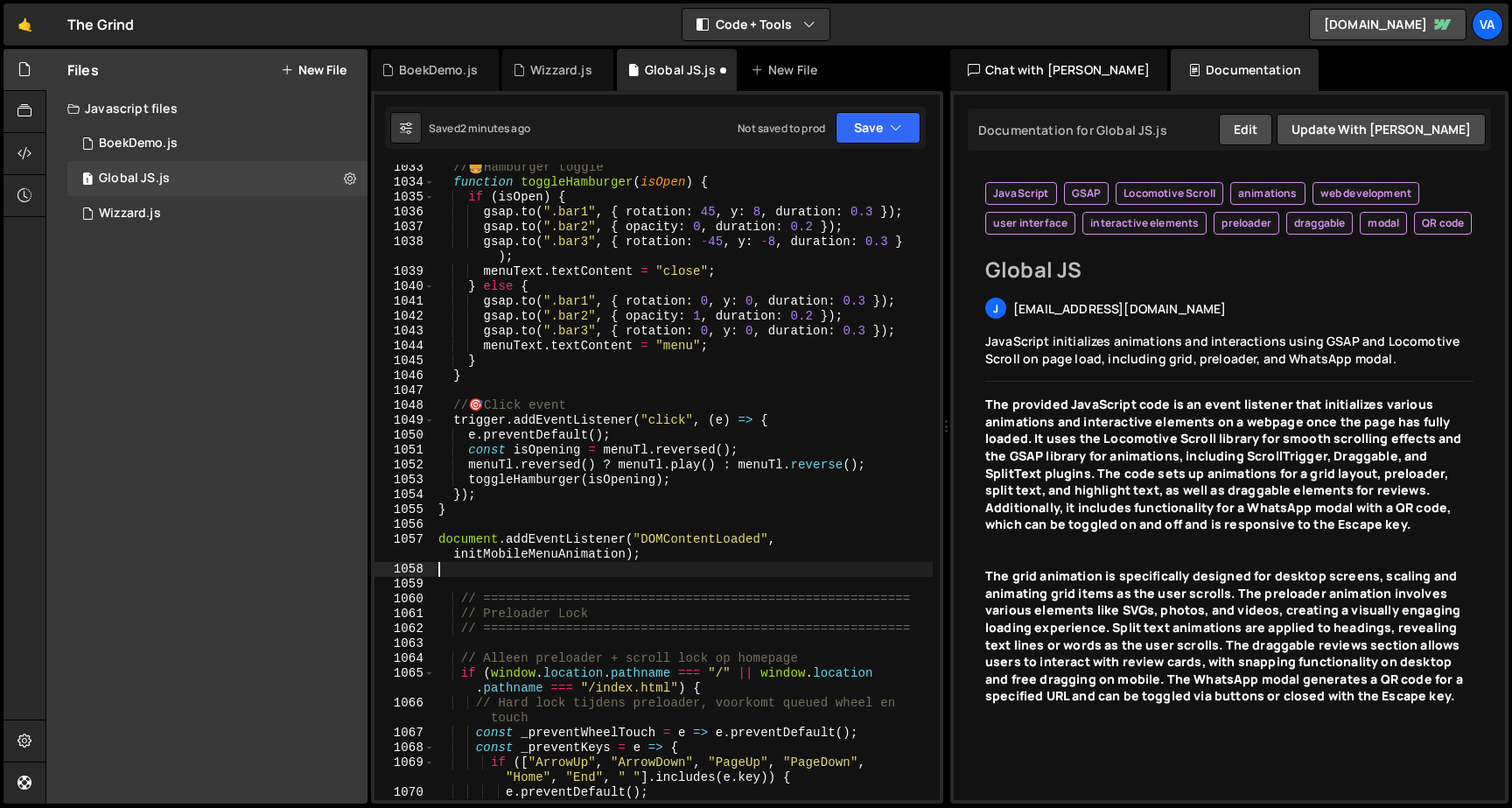
scroll to position [17334, 0]
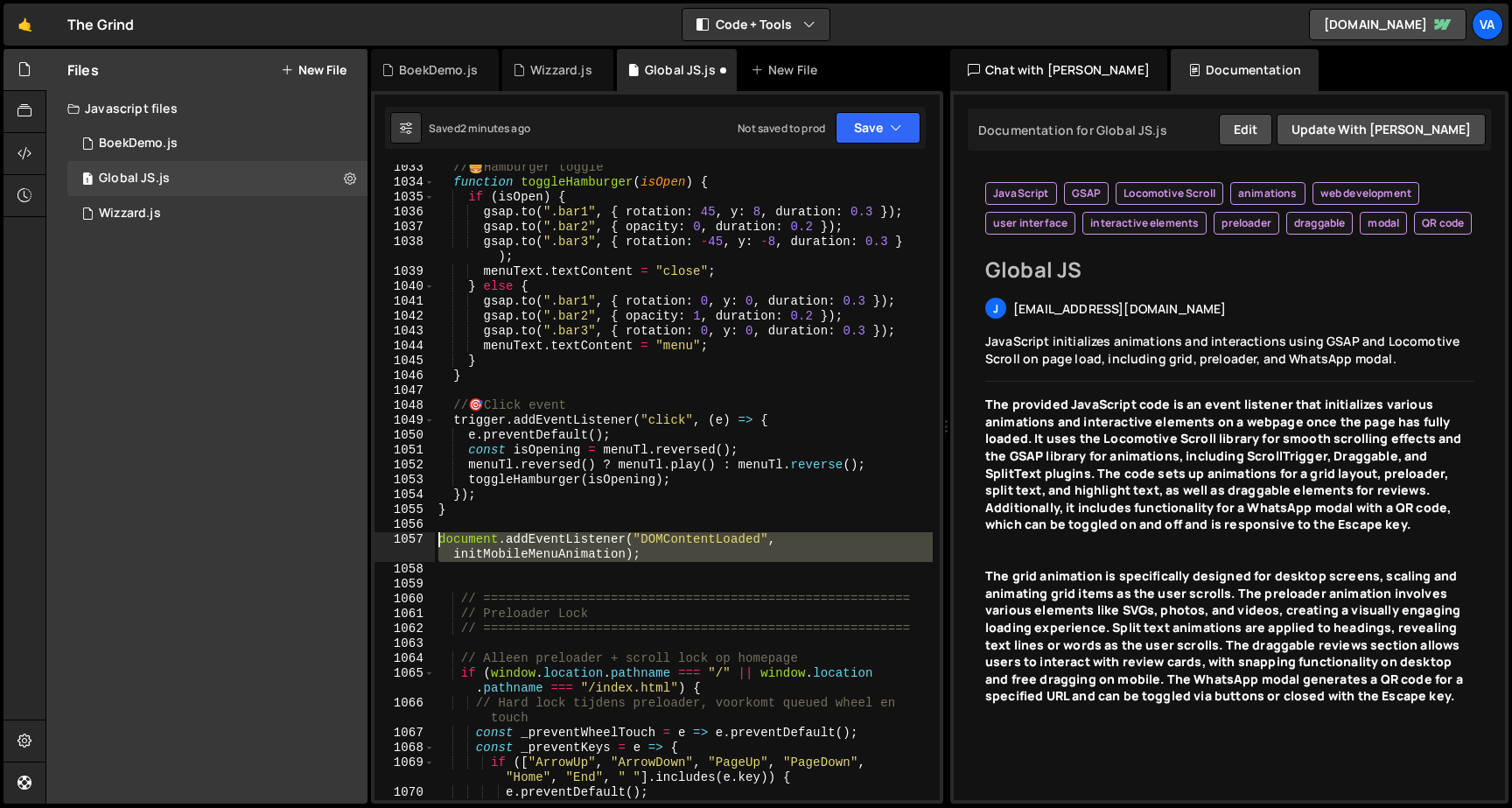
drag, startPoint x: 674, startPoint y: 563, endPoint x: 427, endPoint y: 540, distance: 248.1
click at [427, 540] on div "1033 1034 1035 1036 1037 1038 1039 1040 1041 1042 1043 1044 1045 1046 1047 1048…" at bounding box center [656, 482] width 565 height 635
type textarea "document.addEventListener("DOMContentLoaded", initMobileMenuAnimation);"
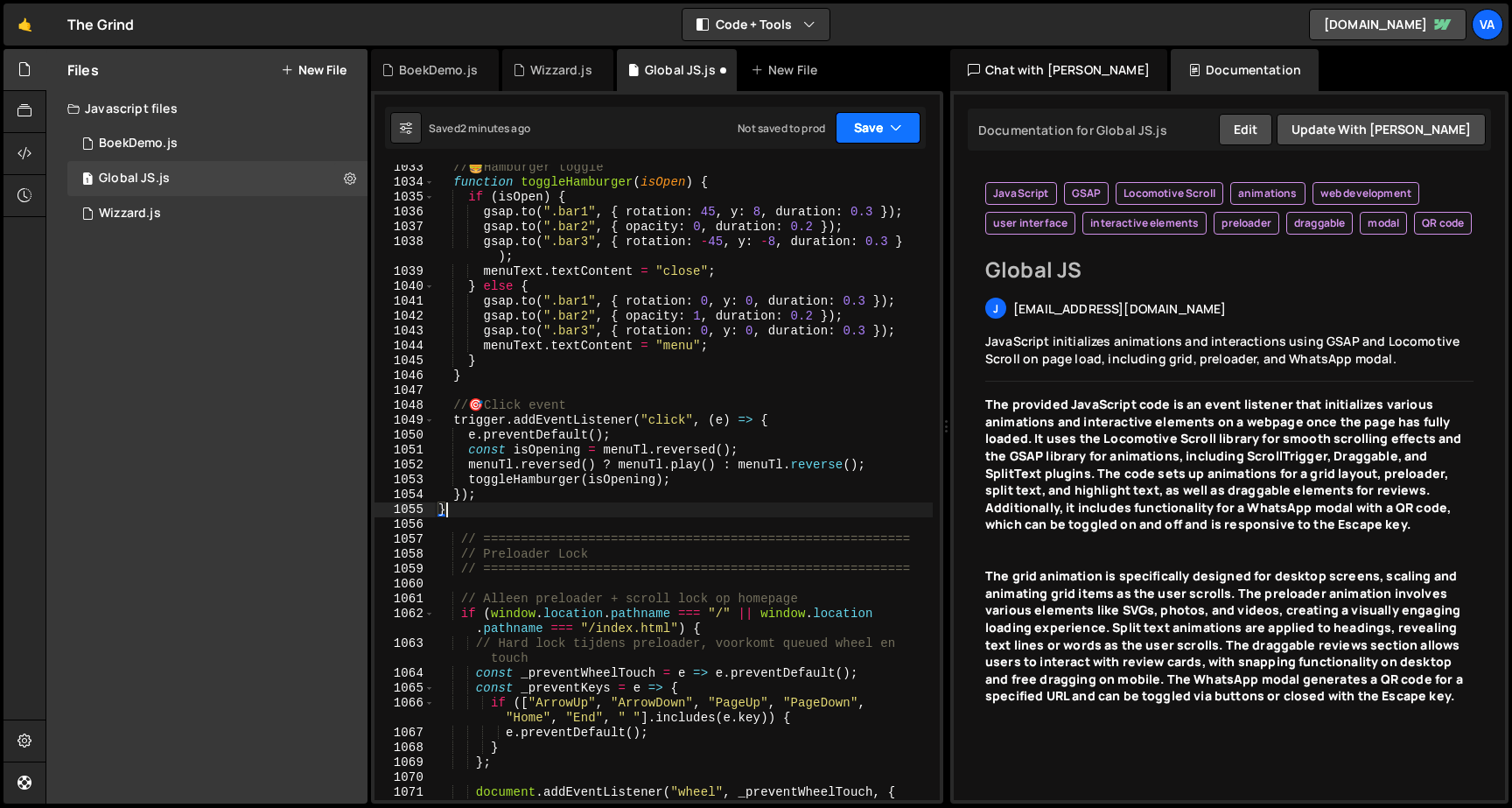
click at [875, 122] on button "Save" at bounding box center [878, 127] width 85 height 32
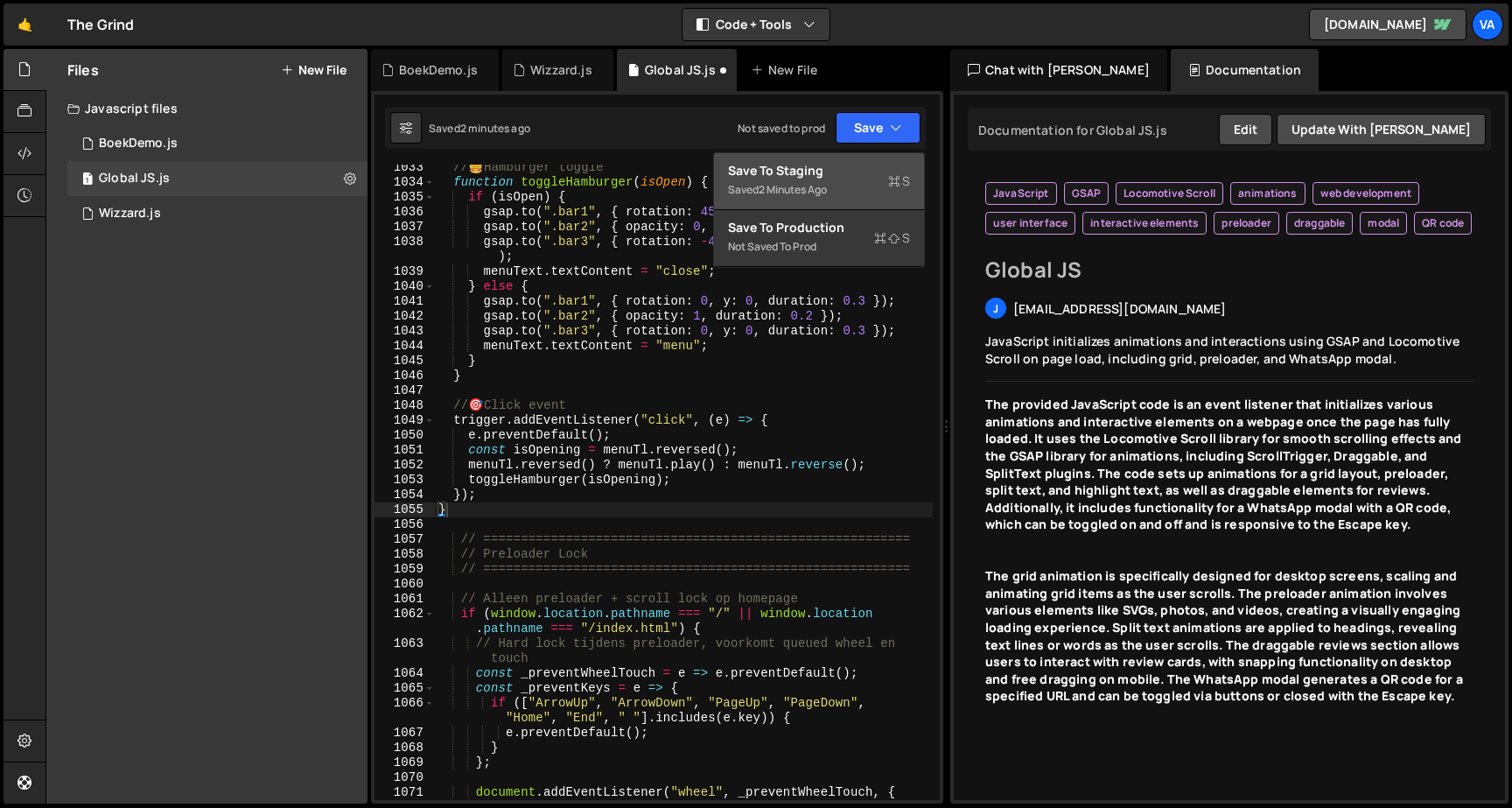
click at [855, 166] on div "Save to Staging S" at bounding box center [819, 170] width 182 height 17
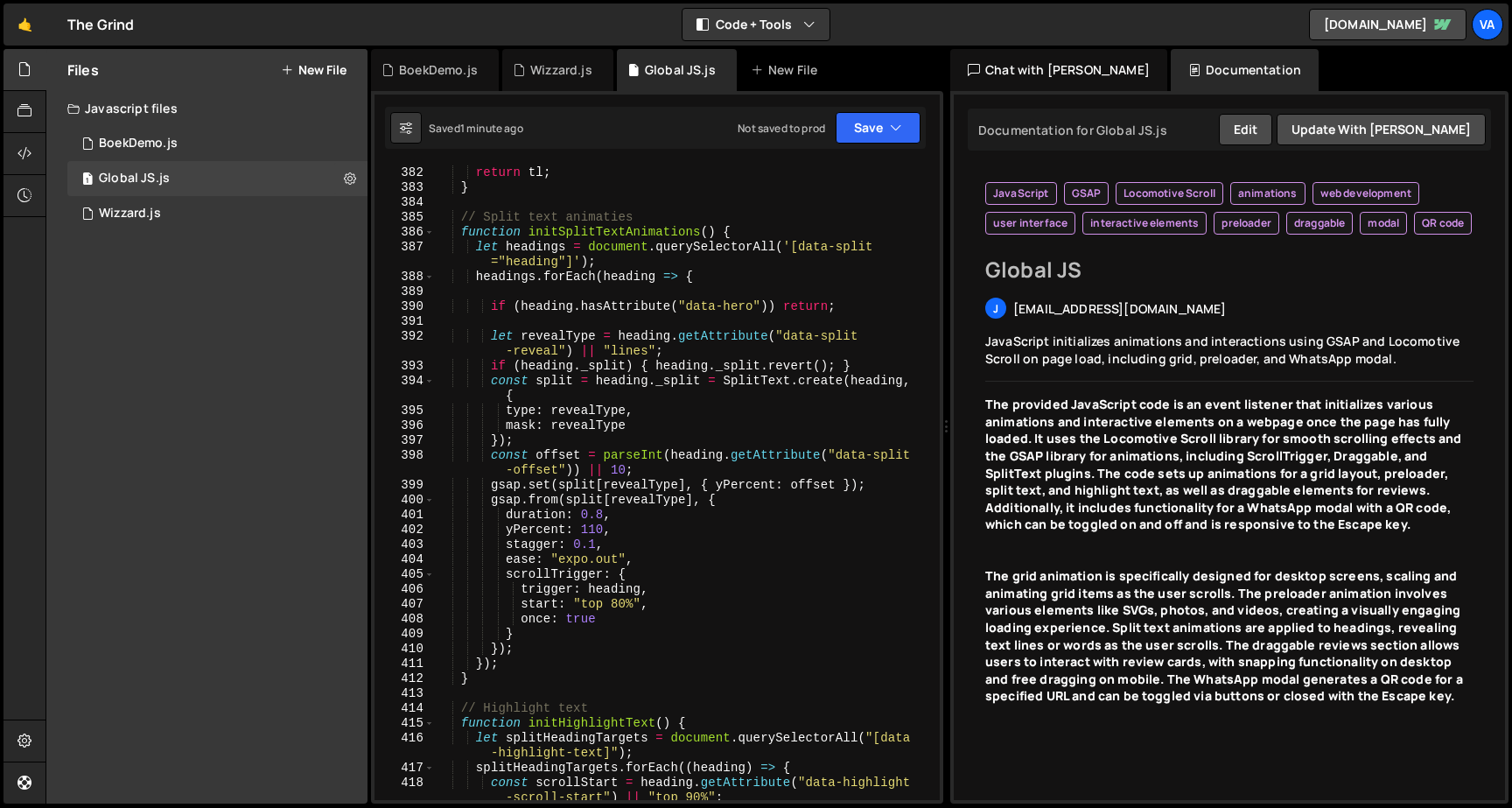
scroll to position [-1, 0]
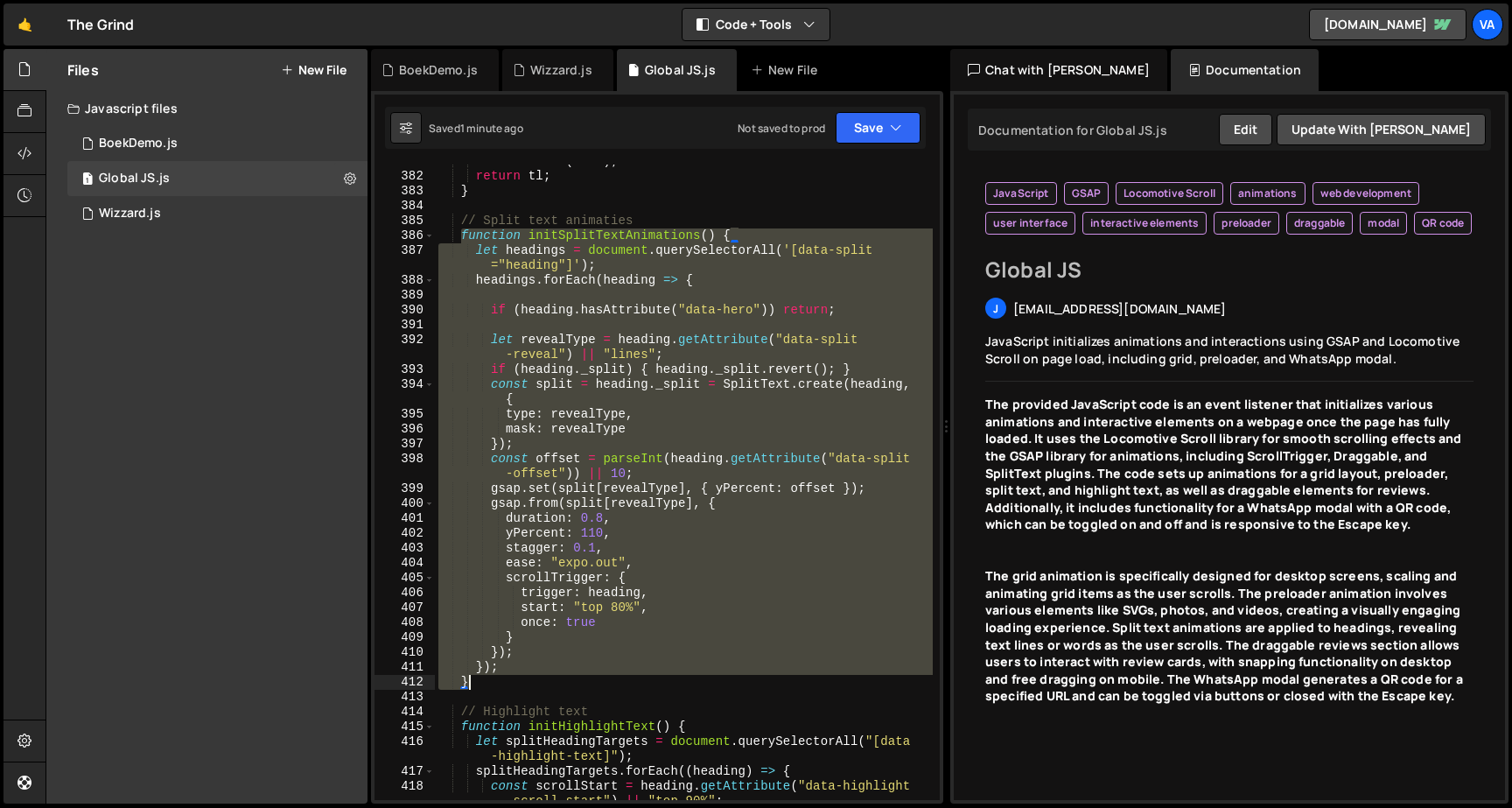
drag, startPoint x: 462, startPoint y: 236, endPoint x: 501, endPoint y: 683, distance: 448.7
click at [501, 683] on div "tl . timeScale ( 1.25 ) ; return tl ; } // Split text animaties function initSp…" at bounding box center [683, 494] width 498 height 680
type textarea "}); }"
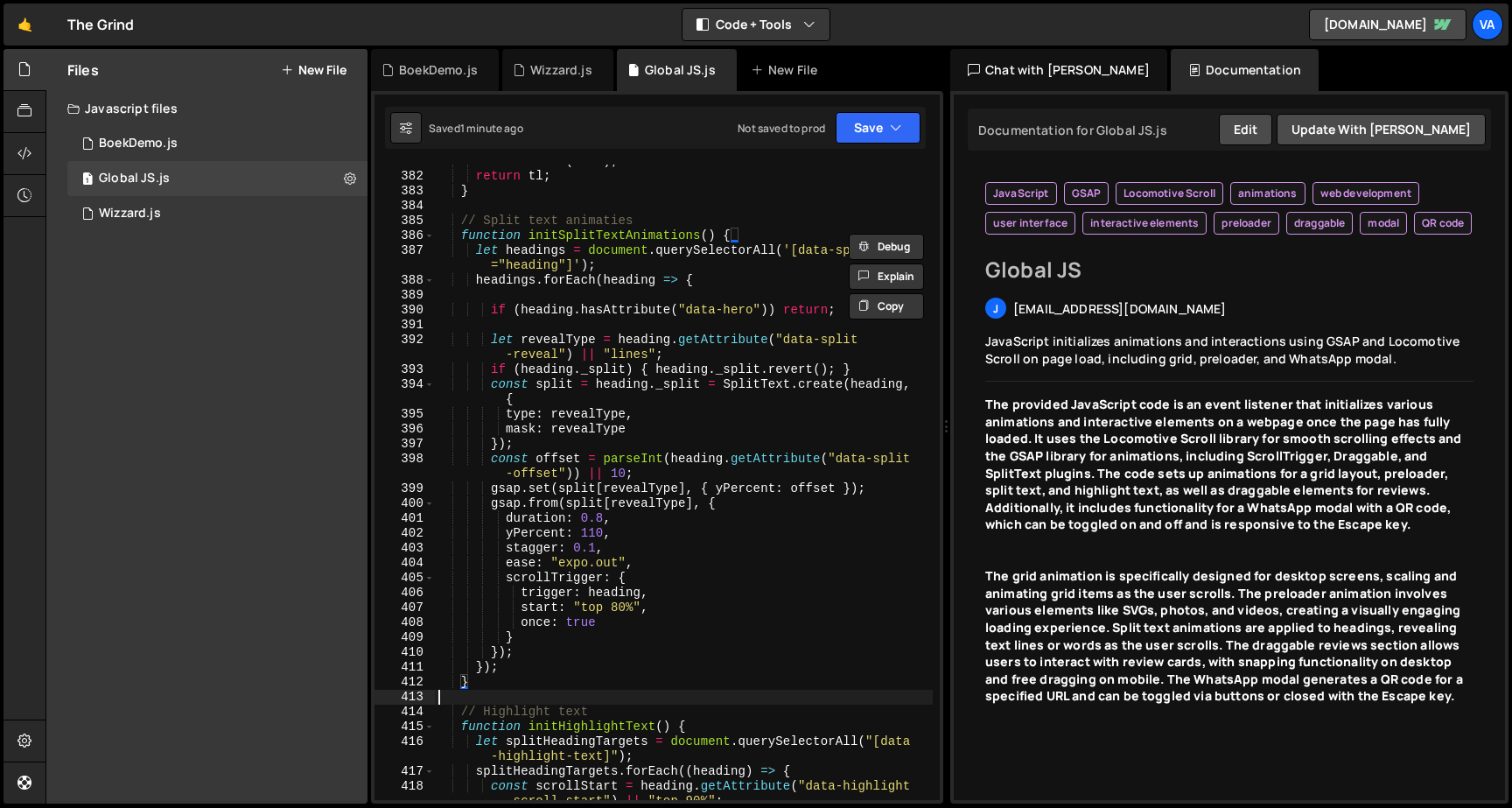
click at [622, 701] on div "tl . timeScale ( 1.25 ) ; return tl ; } // Split text animaties function initSp…" at bounding box center [683, 494] width 498 height 680
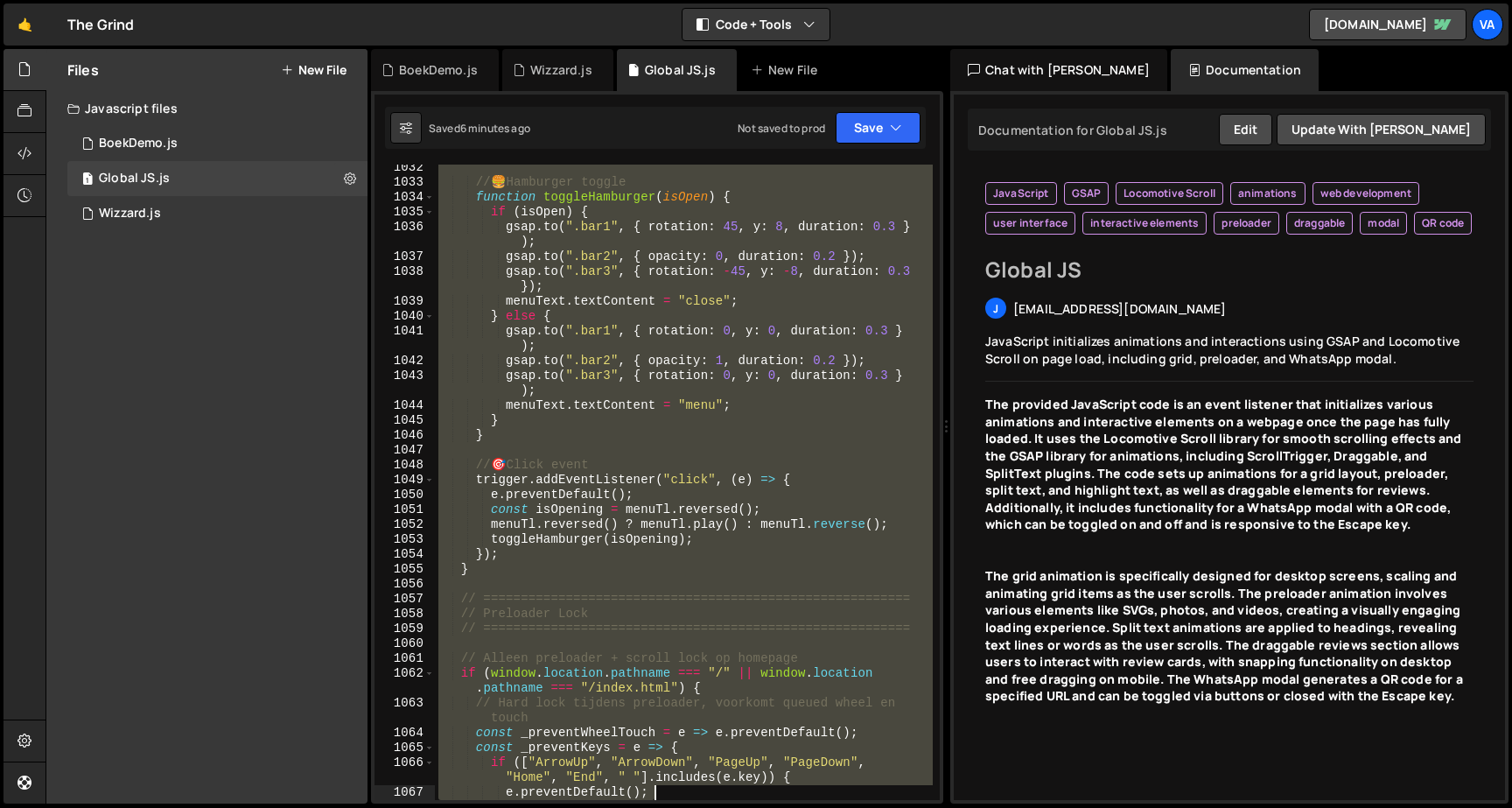
scroll to position [17378, 0]
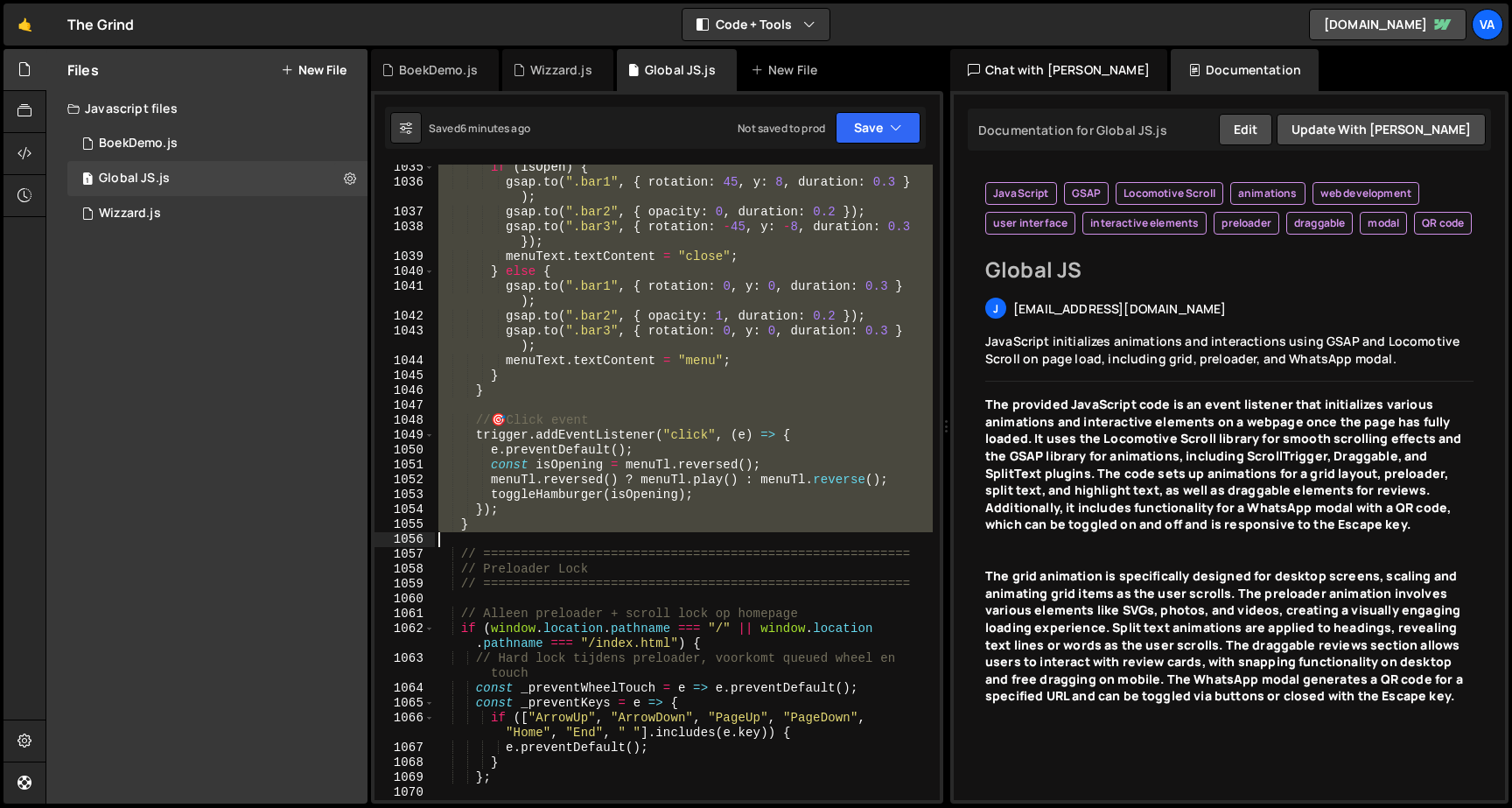
drag, startPoint x: 464, startPoint y: 417, endPoint x: 563, endPoint y: 536, distance: 154.8
click at [563, 536] on div "if ( isOpen ) { gsap . to ( ".bar1" , { rotation : 45 , y : 8 , duration : 0.3 …" at bounding box center [683, 500] width 498 height 680
paste textarea "}"
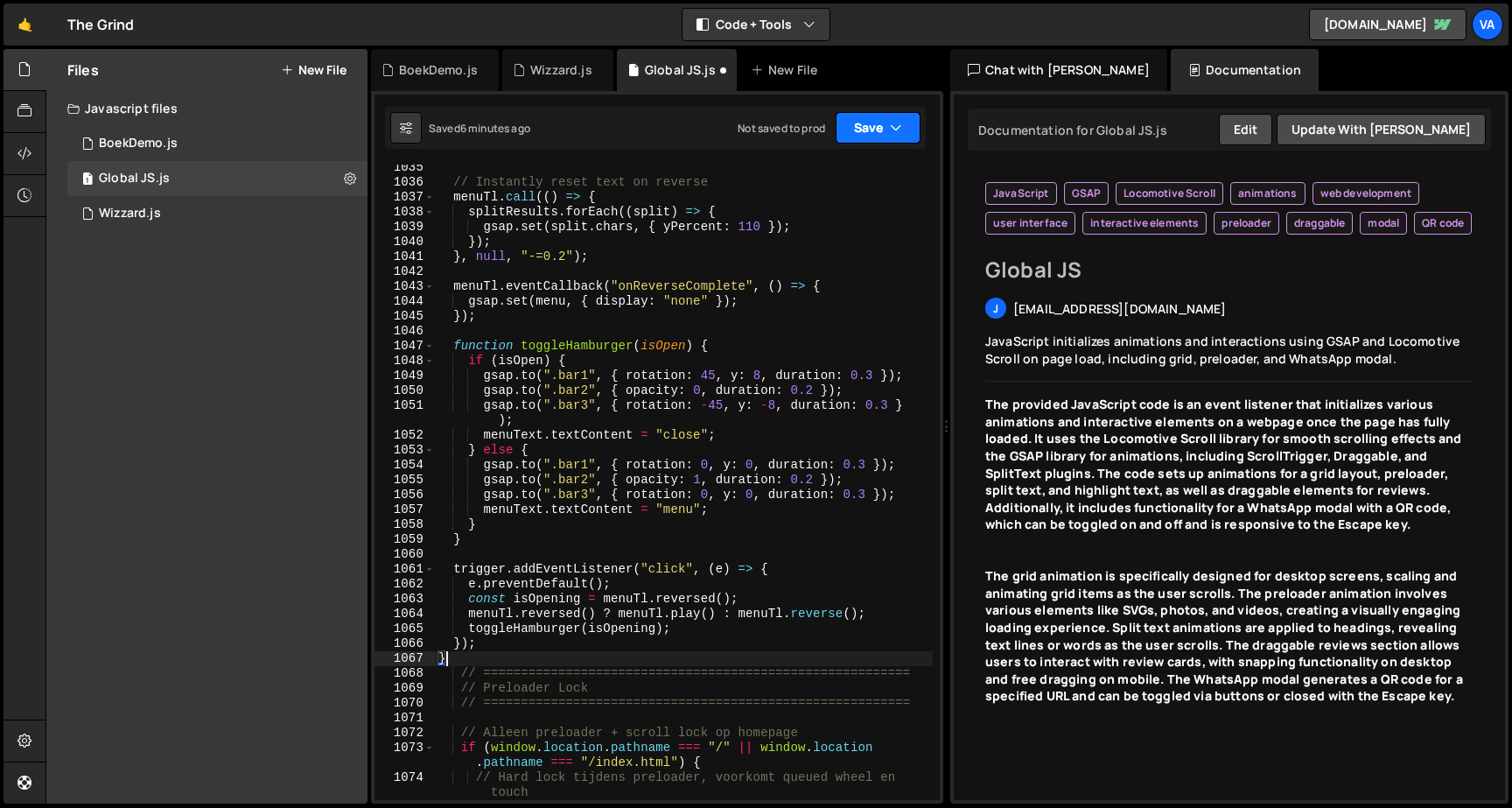
click at [884, 125] on button "Save" at bounding box center [878, 127] width 85 height 32
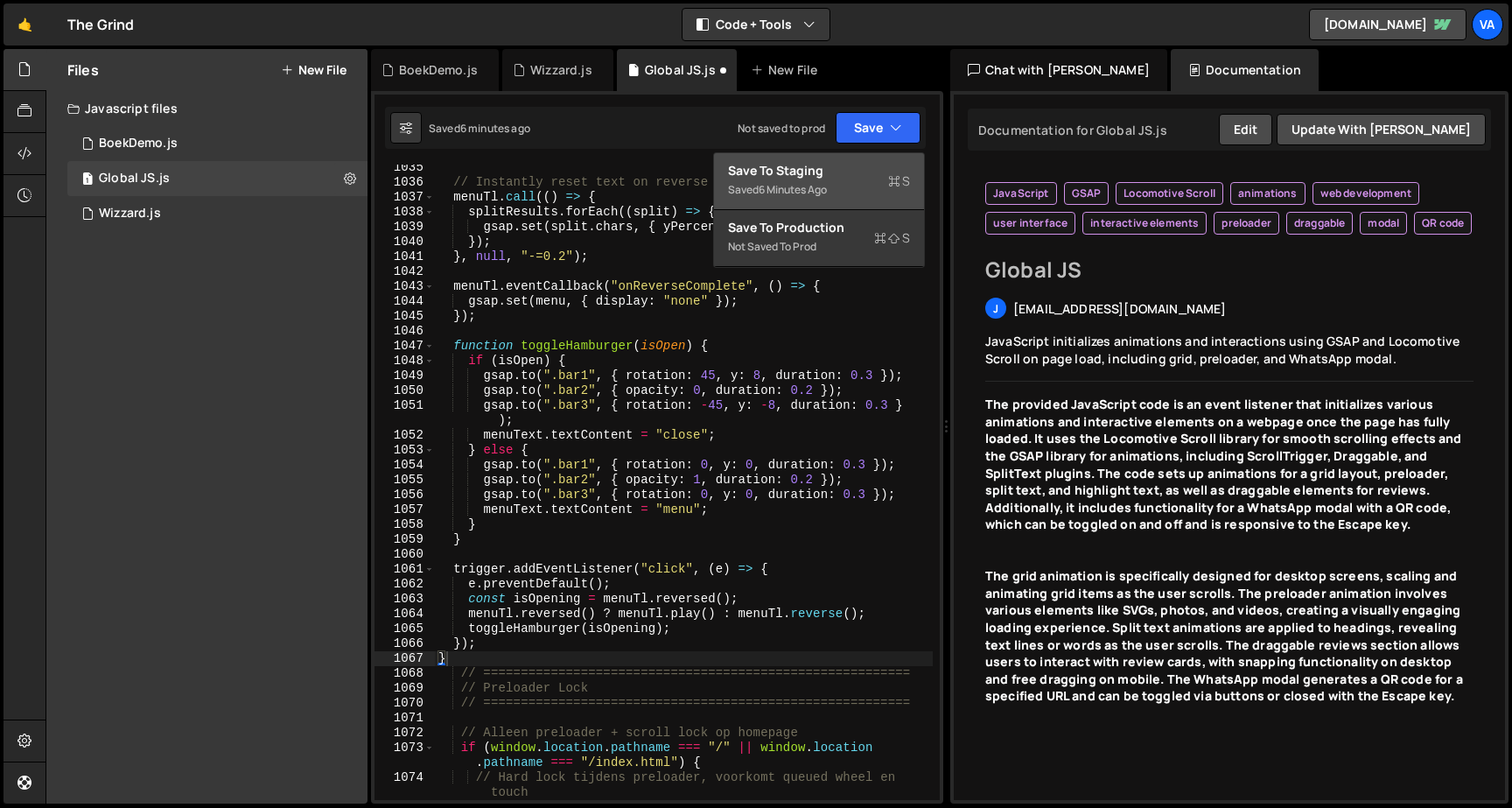
click at [862, 169] on div "Save to Staging S" at bounding box center [819, 170] width 182 height 17
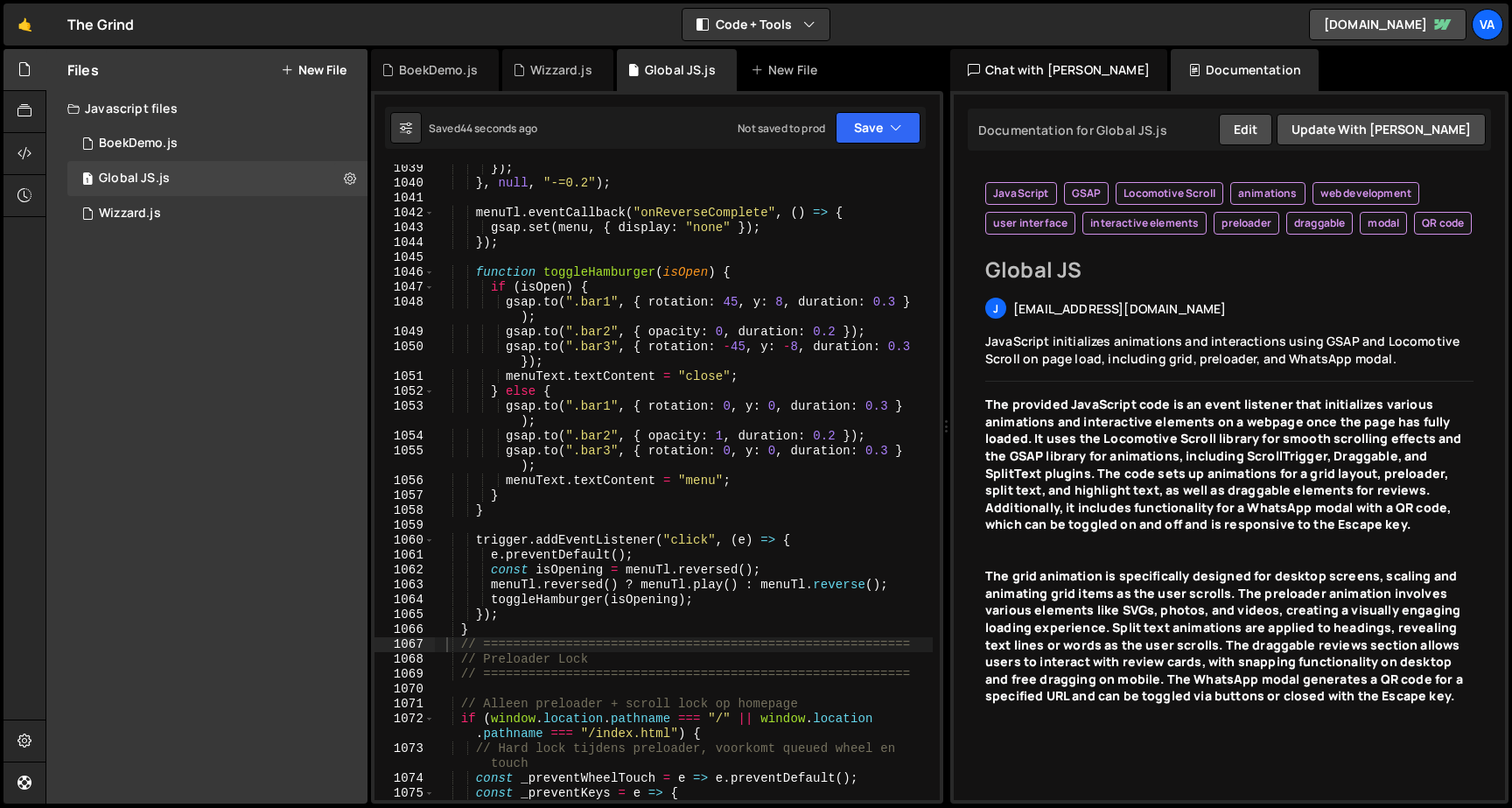
scroll to position [17424, 0]
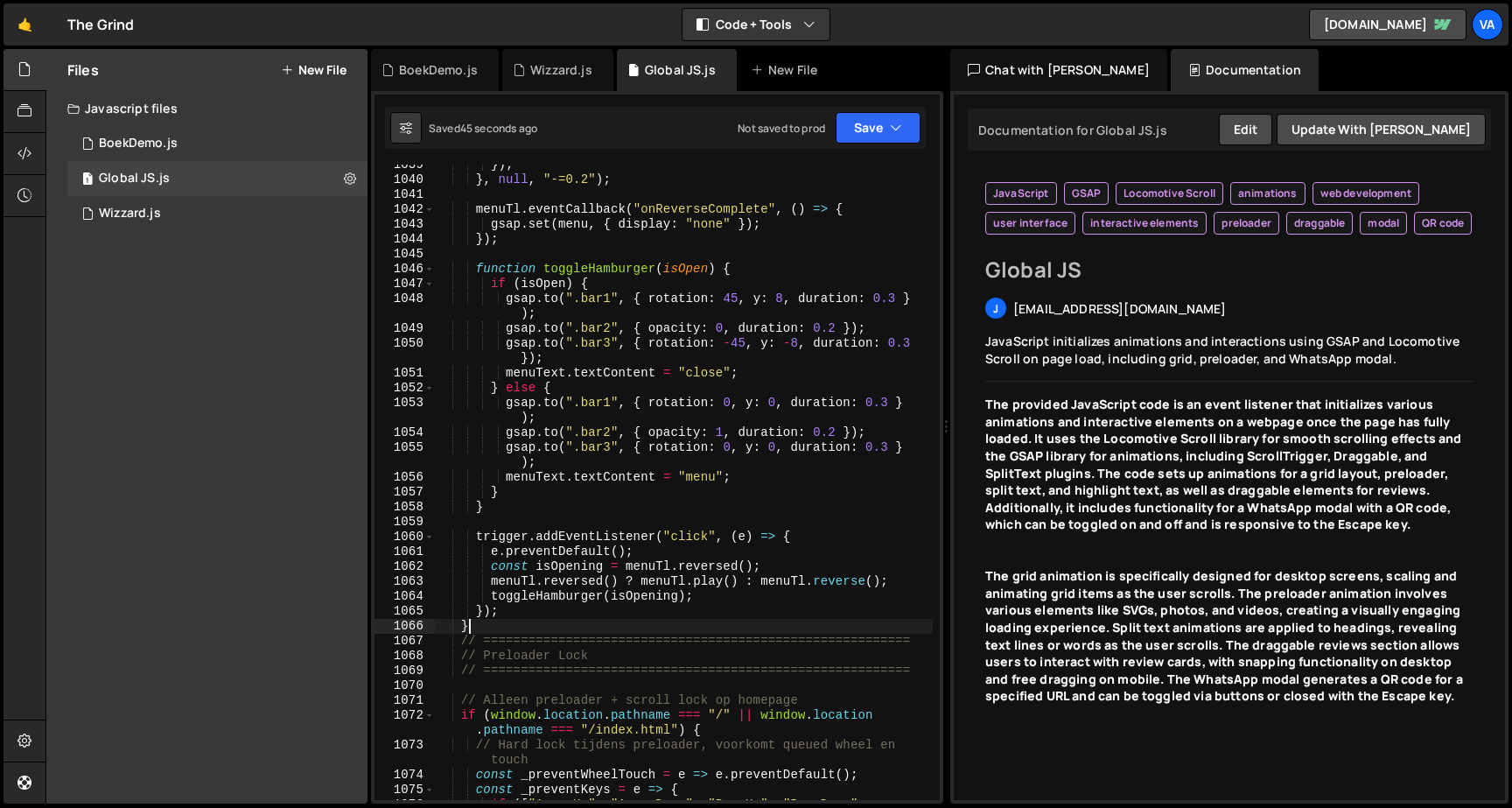
click at [483, 629] on div "}) ; } , null , "-=0.2" ) ; menuTl . eventCallback ( "onReverseComplete" , ( ) …" at bounding box center [683, 498] width 498 height 680
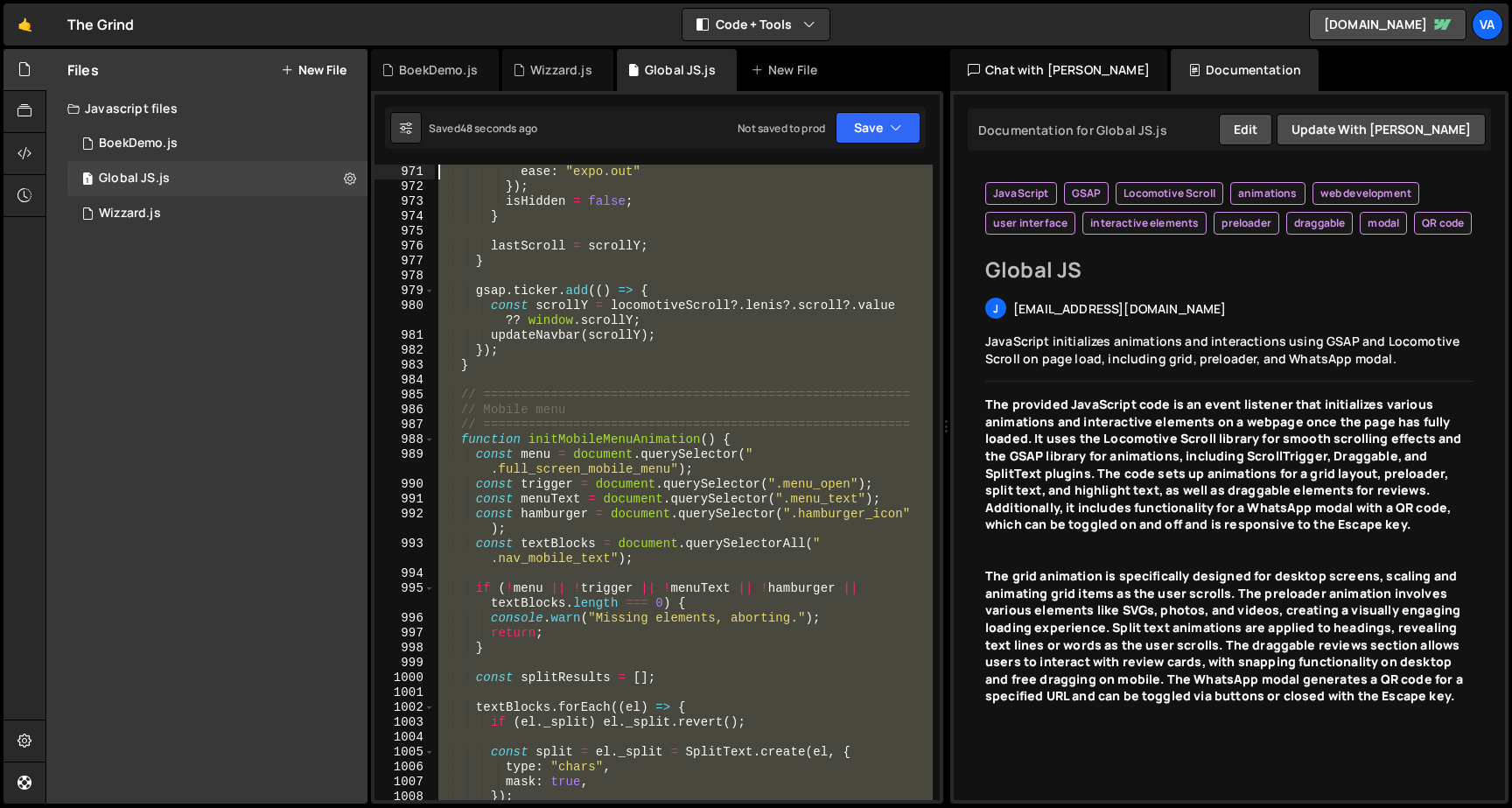
scroll to position [16244, 0]
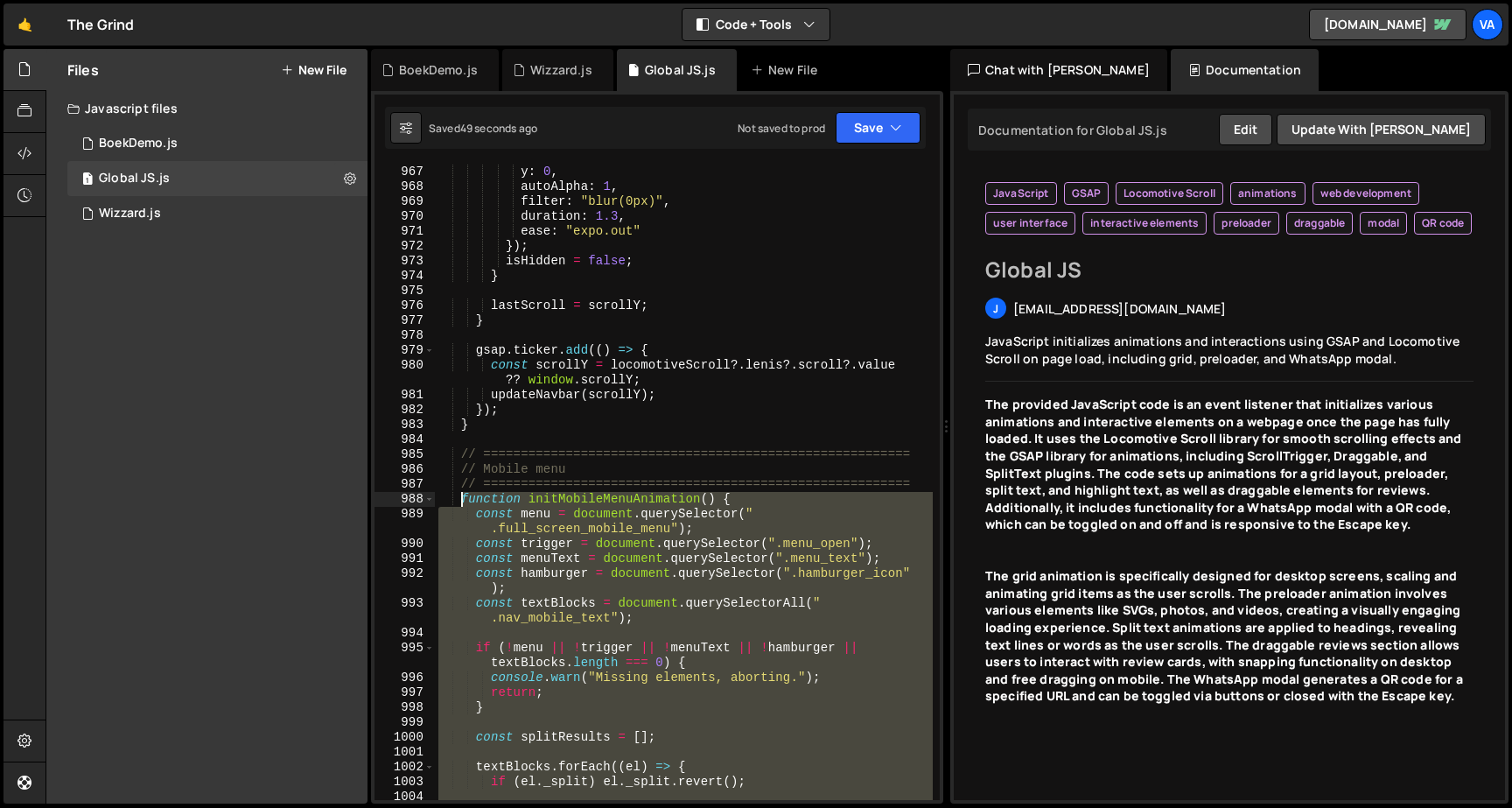
drag, startPoint x: 489, startPoint y: 623, endPoint x: 456, endPoint y: 500, distance: 127.3
click at [456, 500] on div "y : 0 , autoAlpha : 1 , filter : "blur(0px)" , duration : 1.3 , ease : "expo.ou…" at bounding box center [683, 496] width 498 height 665
type textarea "function initMobileMenuAnimation() { const menu = document.querySelector(".full…"
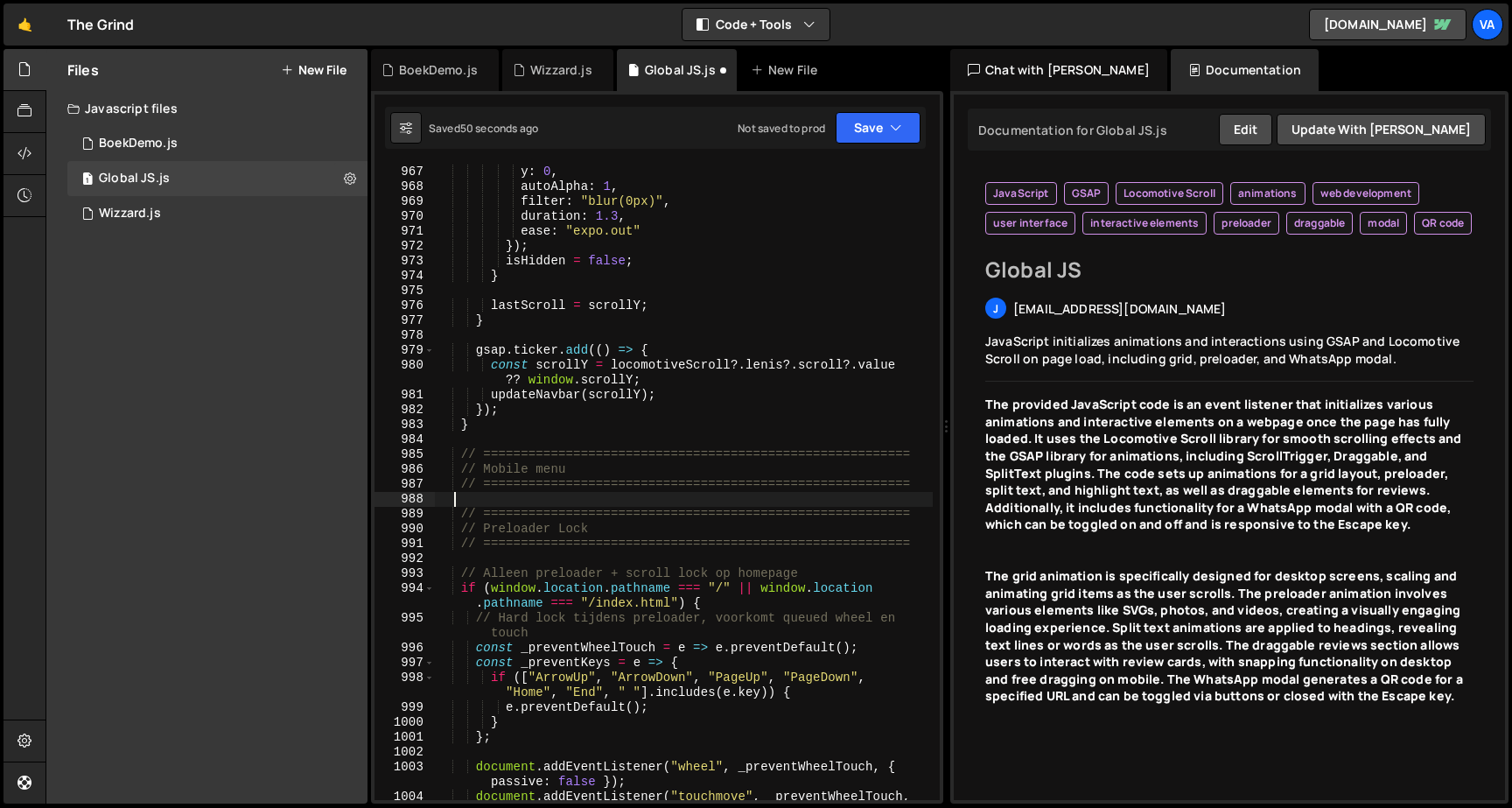
paste textarea
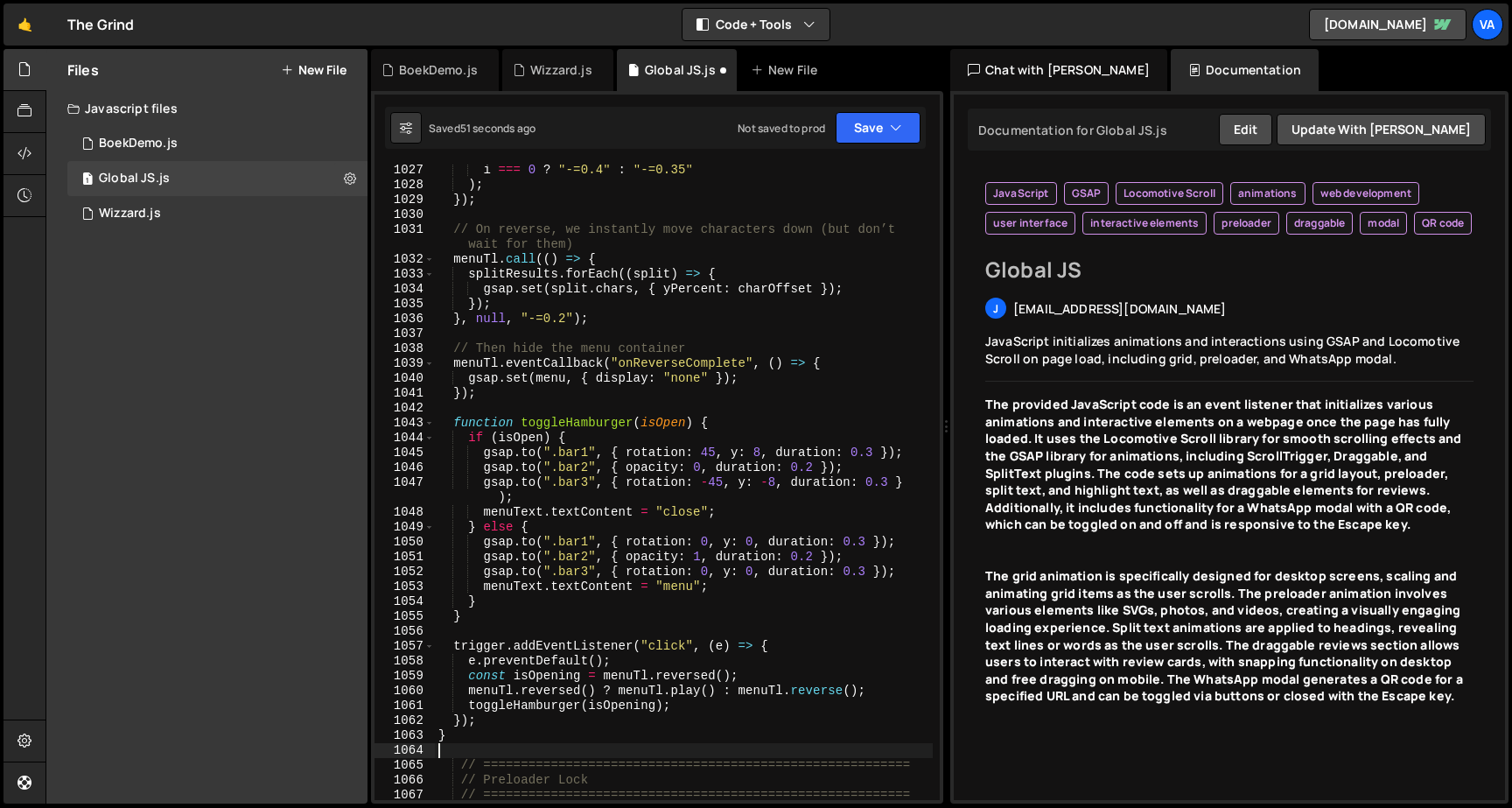
scroll to position [17226, 0]
click at [884, 126] on button "Save" at bounding box center [878, 127] width 85 height 32
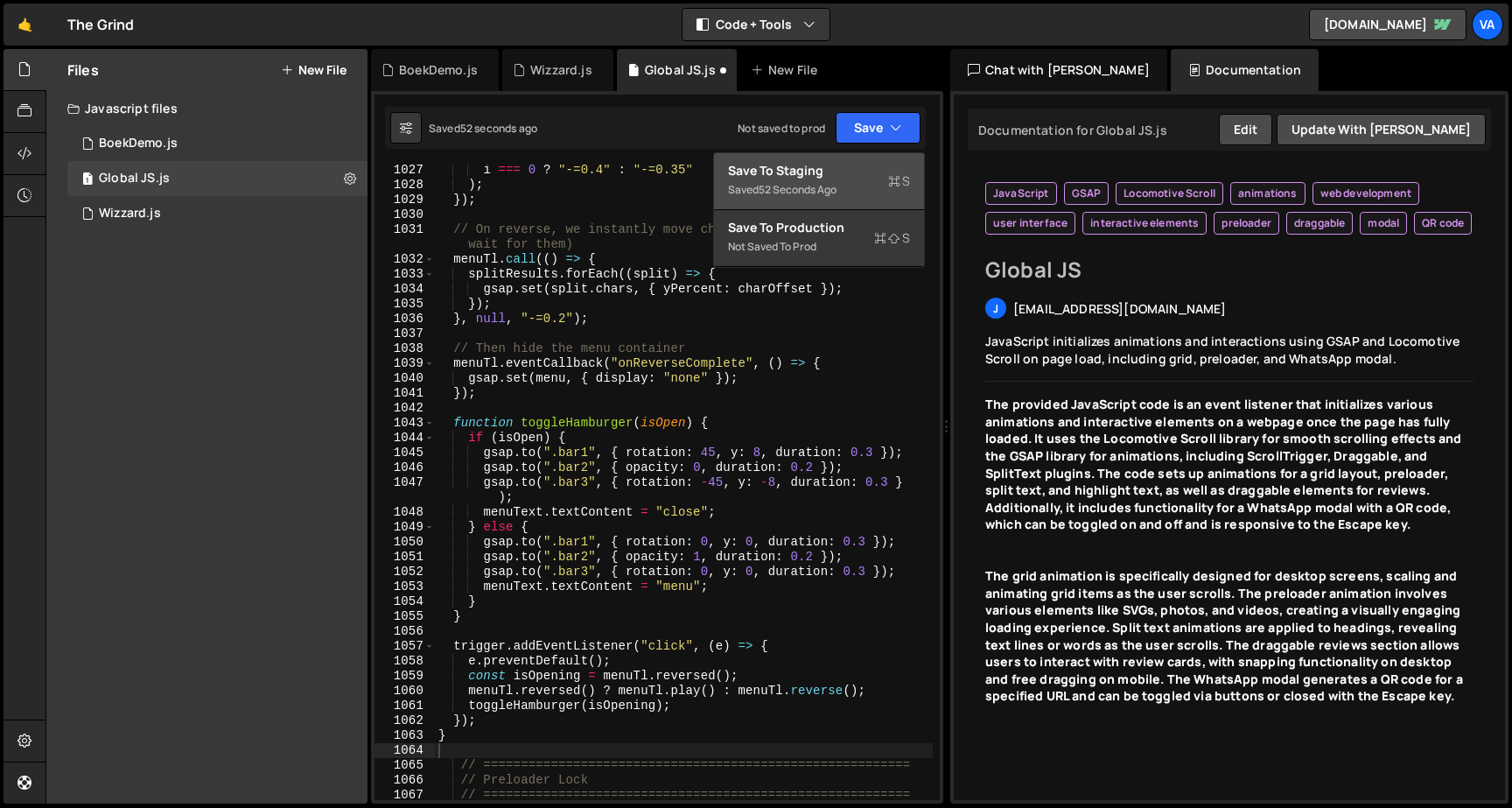
click at [835, 157] on button "Save to Staging S Saved 52 seconds ago" at bounding box center [819, 181] width 210 height 57
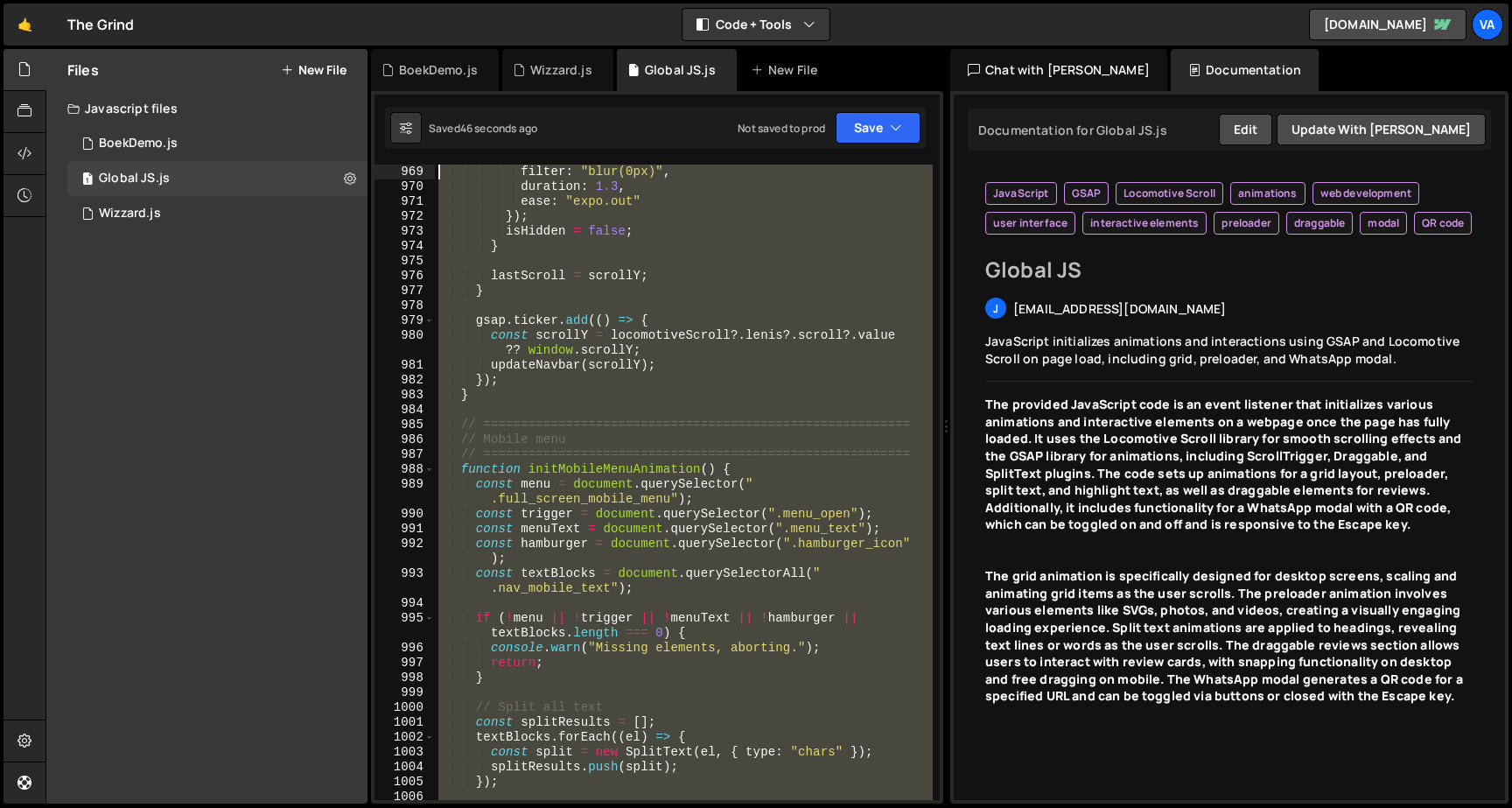
scroll to position [16199, 0]
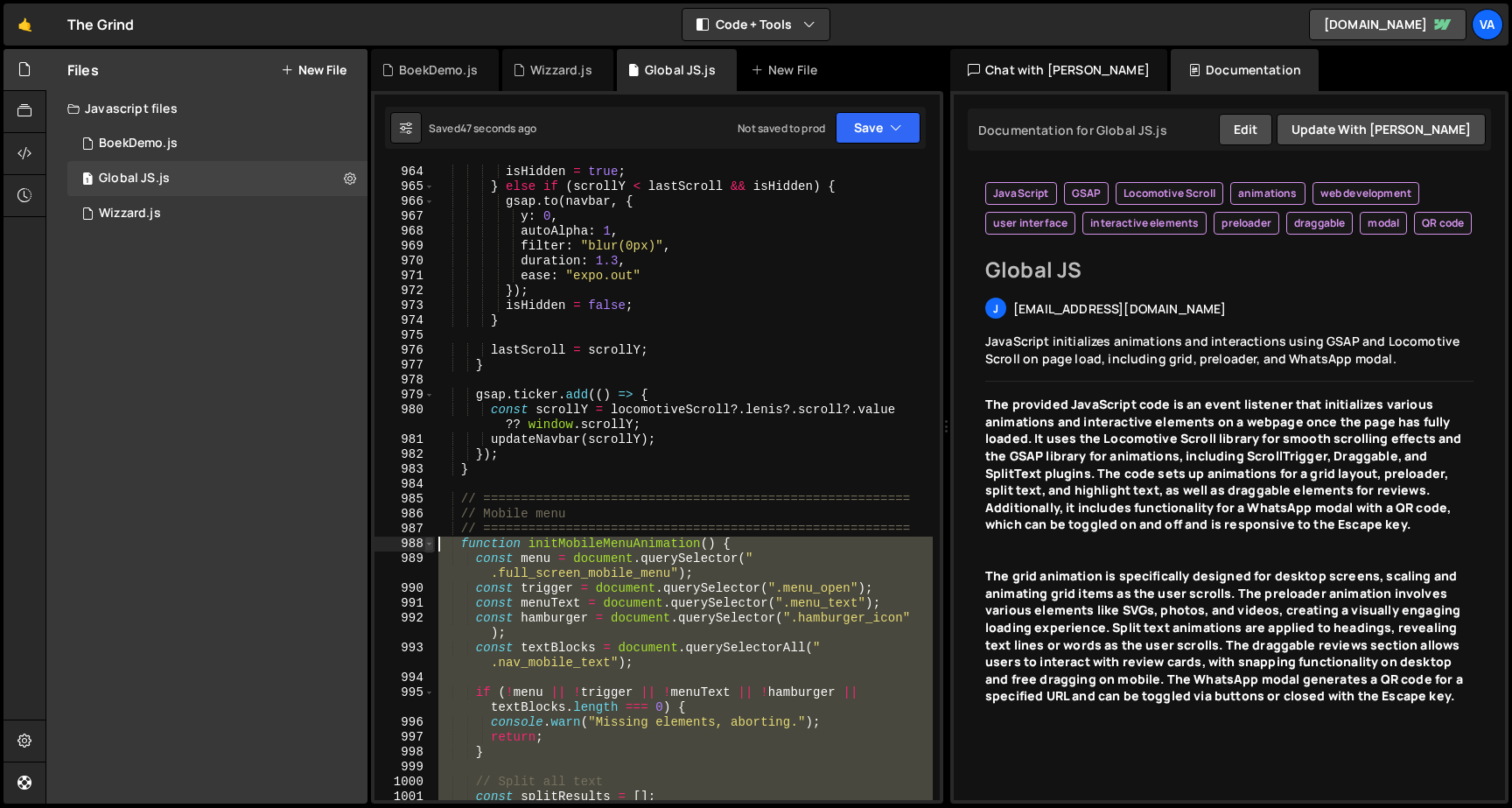
drag, startPoint x: 482, startPoint y: 738, endPoint x: 430, endPoint y: 546, distance: 198.9
click at [430, 546] on div "} 964 965 966 967 968 969 970 971 972 973 974 975 976 977 978 979 980 981 982 9…" at bounding box center [656, 482] width 565 height 635
type textarea "function initMobileMenuAnimation() { const menu = document.querySelector(".full…"
paste textarea
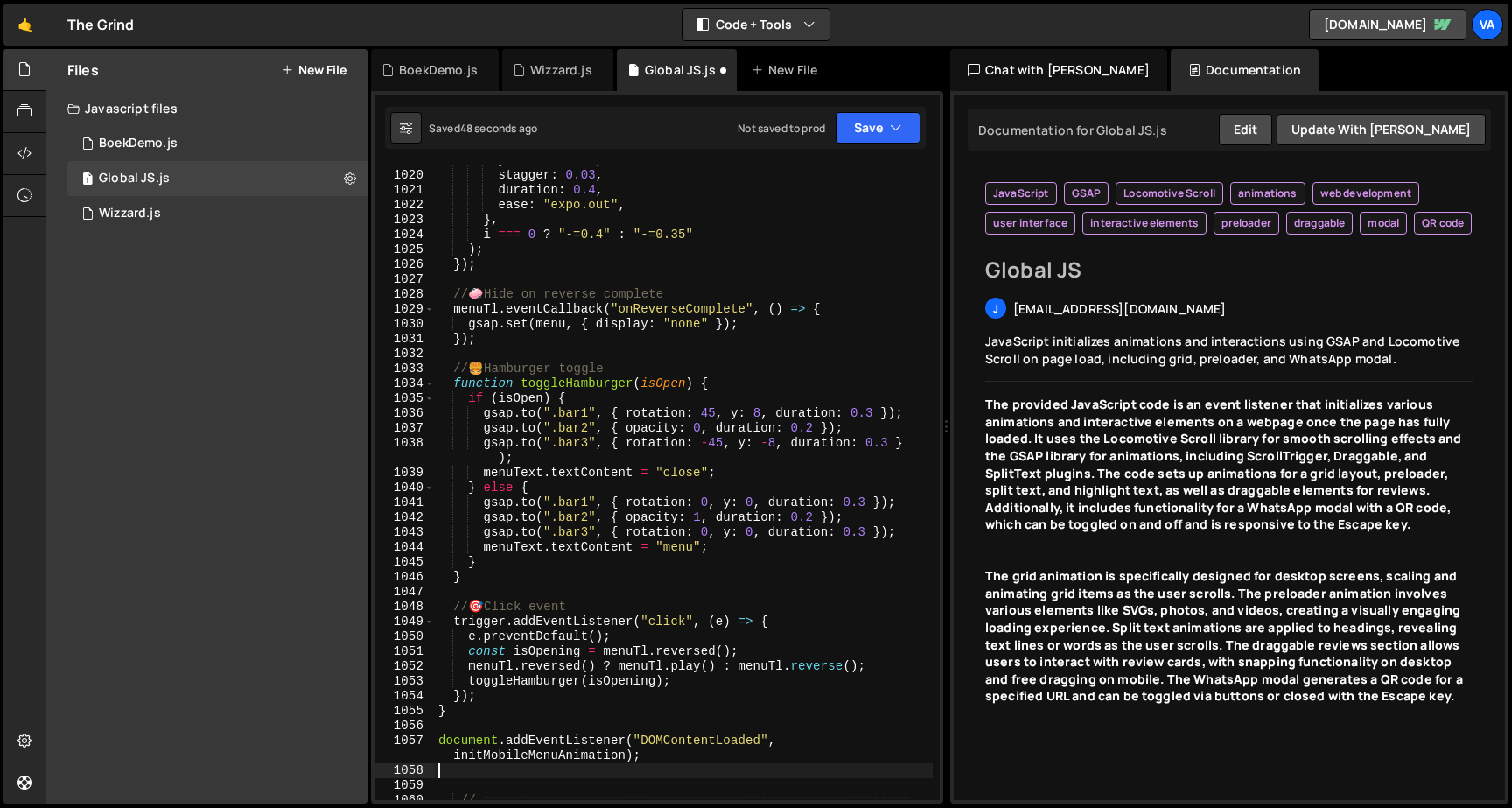
scroll to position [17142, 0]
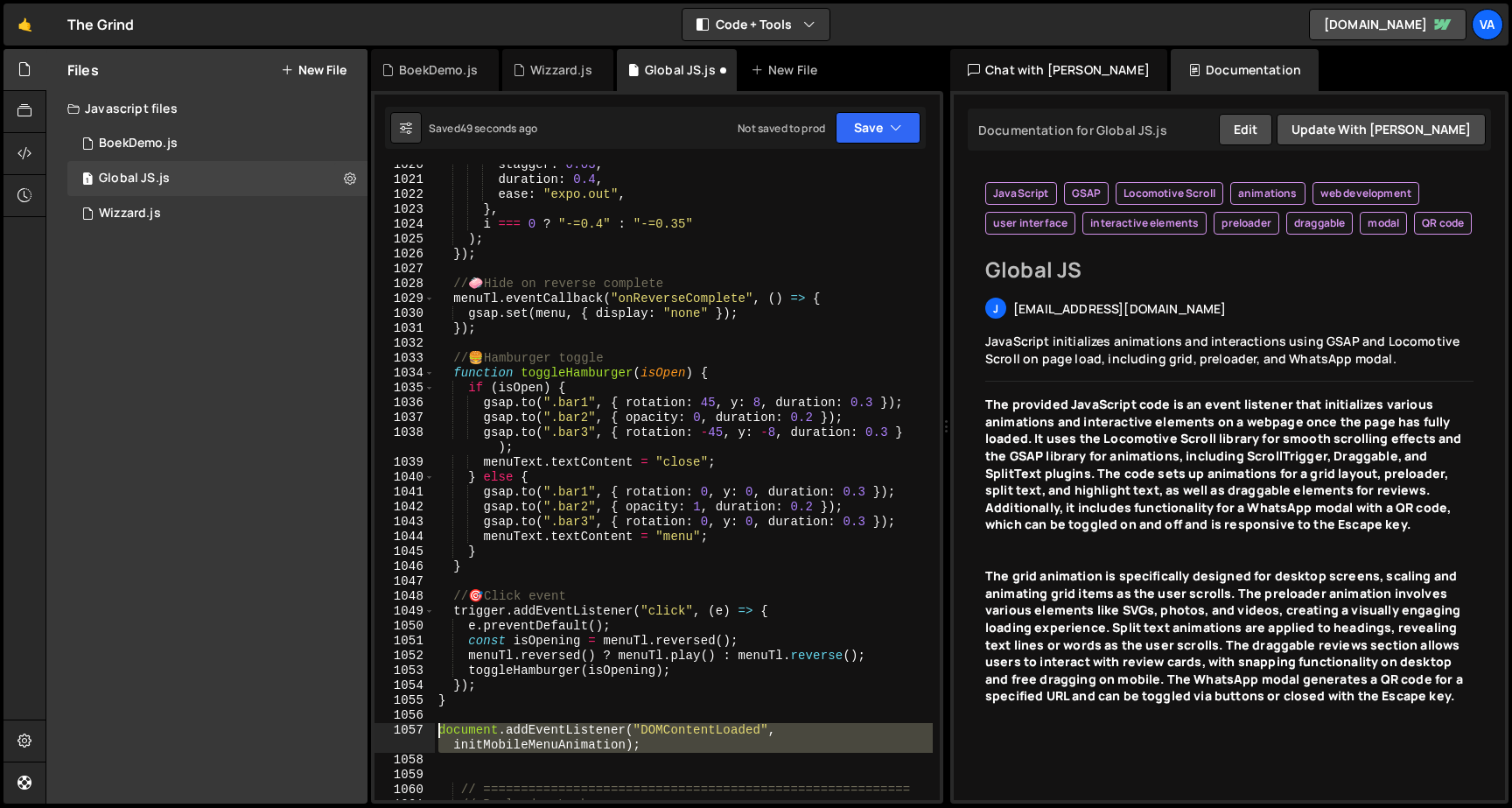
drag, startPoint x: 492, startPoint y: 761, endPoint x: 408, endPoint y: 723, distance: 92.2
click at [408, 723] on div "1020 1021 1022 1023 1024 1025 1026 1027 1028 1029 1030 1031 1032 1033 1034 1035…" at bounding box center [656, 482] width 565 height 635
type textarea "document.addEventListener("DOMContentLoaded", initMobileMenuAnimation);"
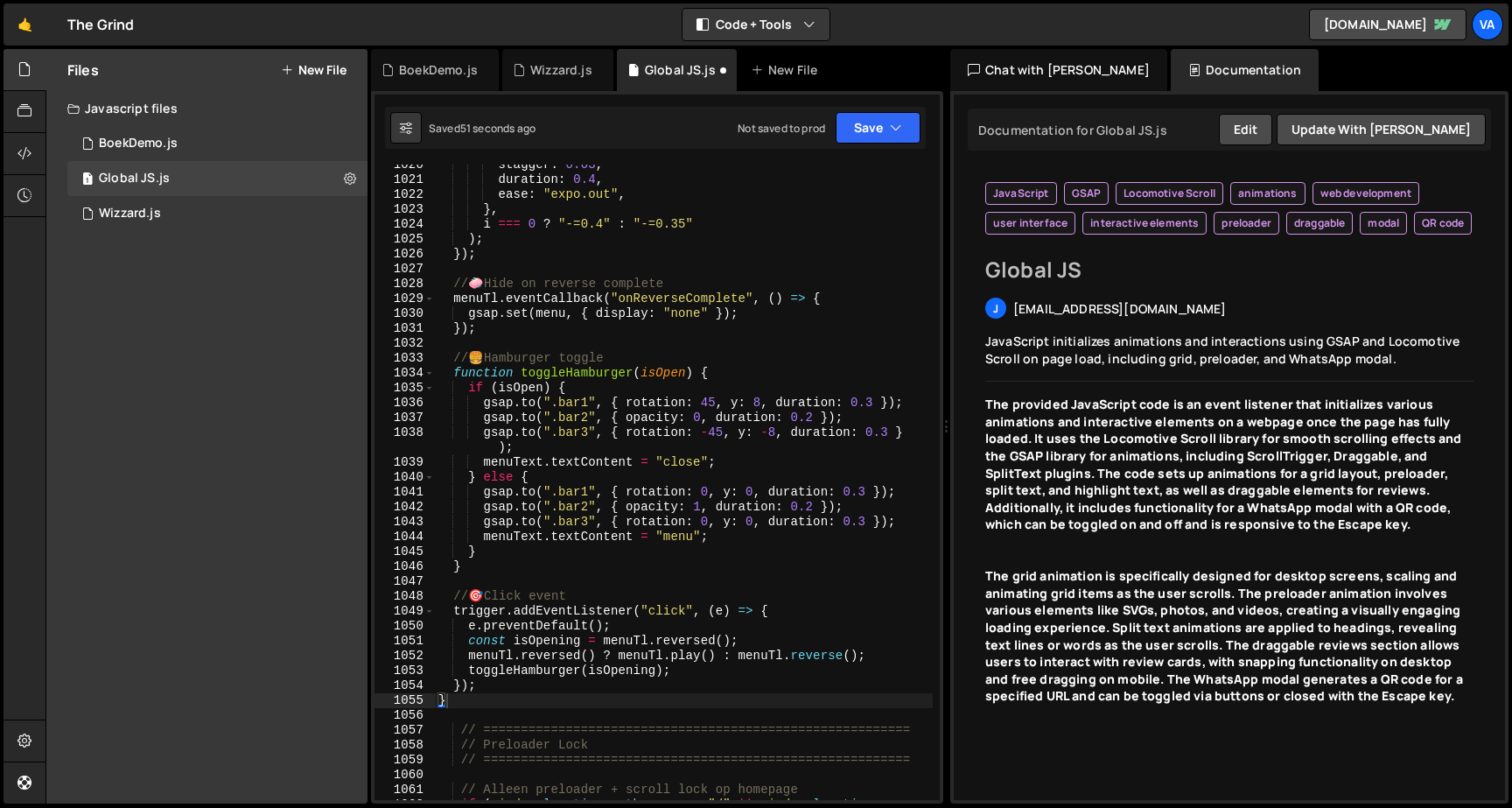
click at [884, 145] on div "Saved 51 seconds ago Not saved to prod Upgrade to Edit Save Save to Staging S S…" at bounding box center [655, 127] width 541 height 42
click at [873, 133] on button "Save" at bounding box center [878, 127] width 85 height 32
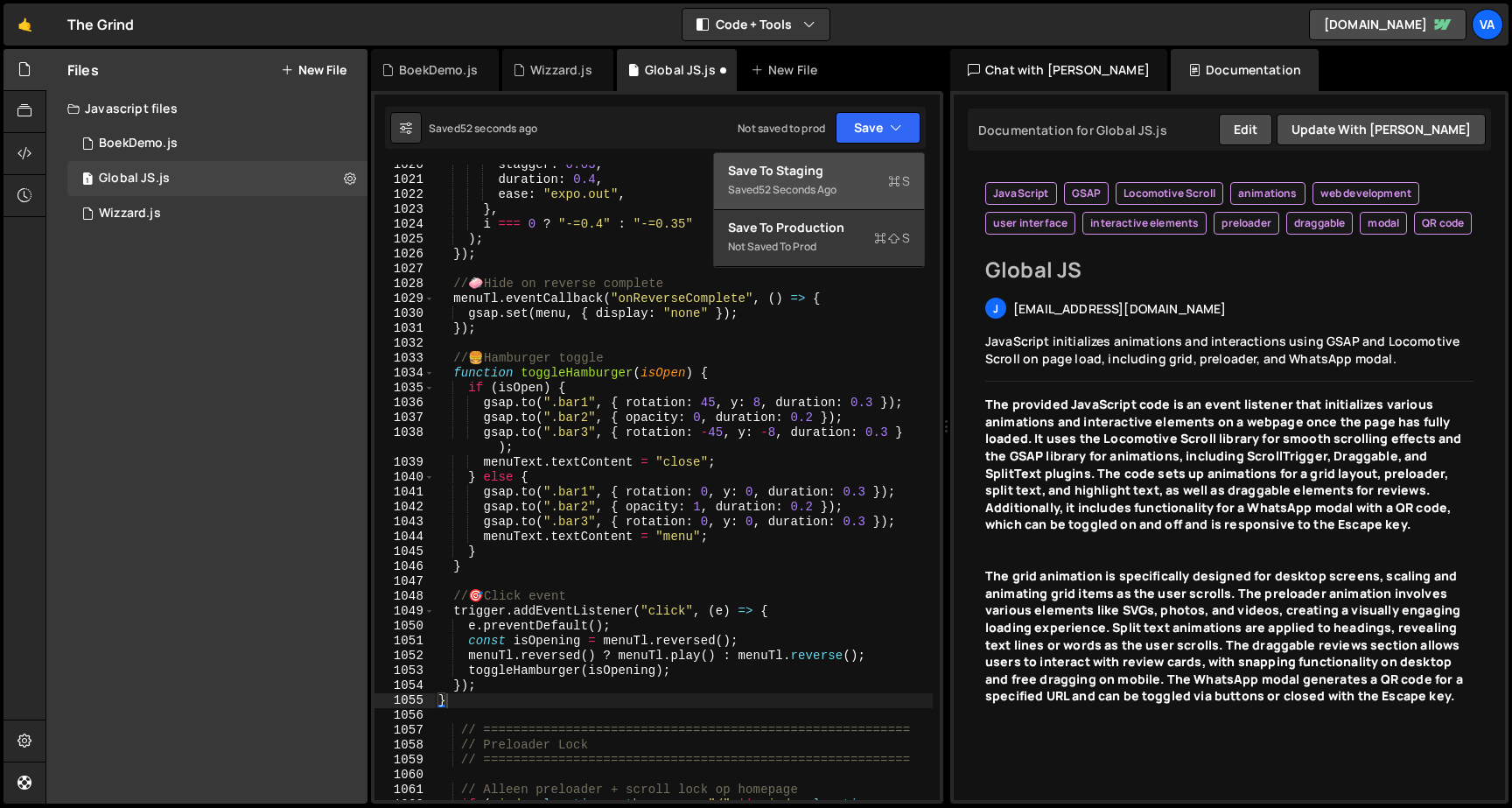
click at [830, 178] on div "Save to Staging S" at bounding box center [819, 170] width 182 height 17
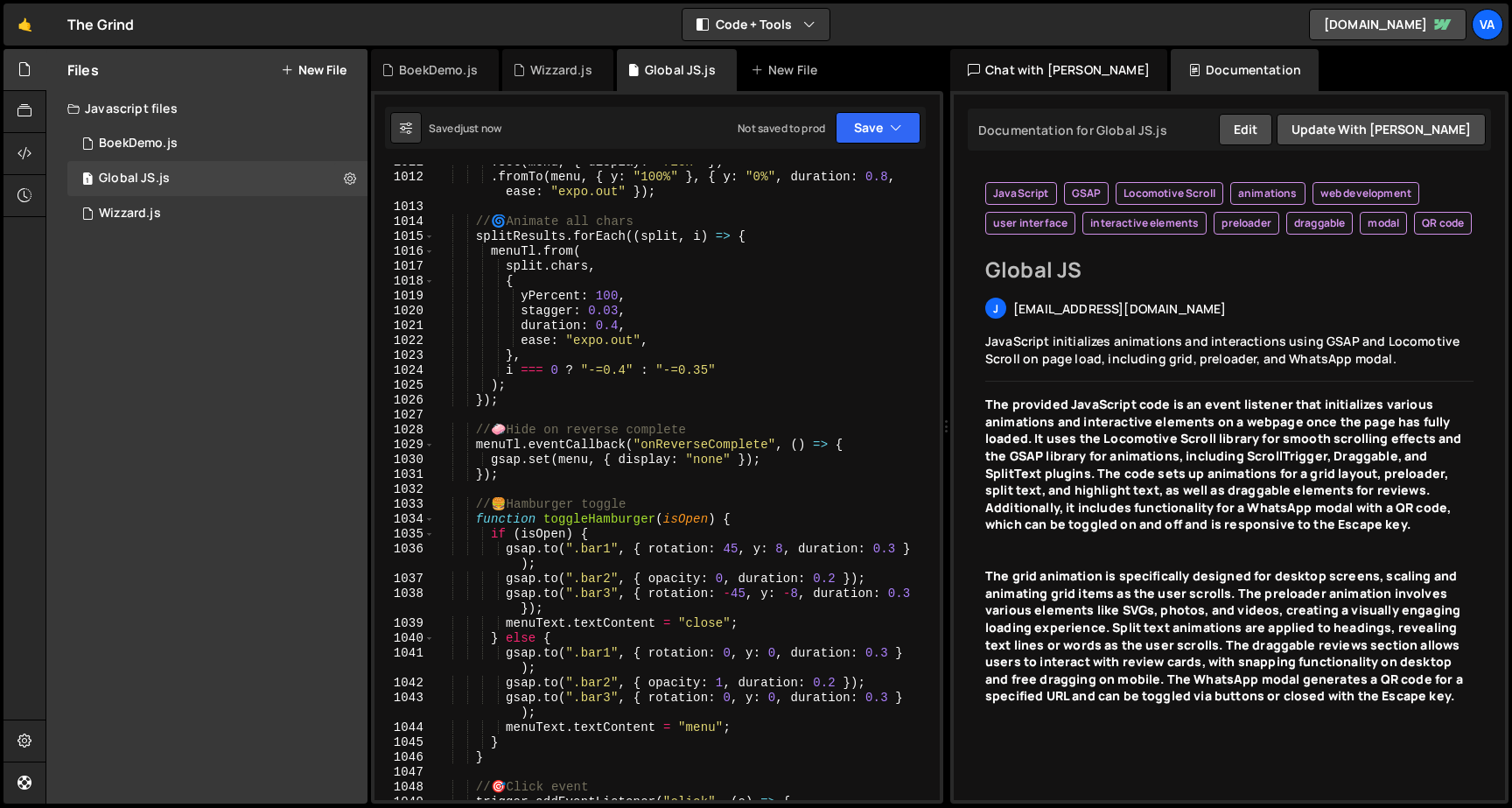
scroll to position [17002, 0]
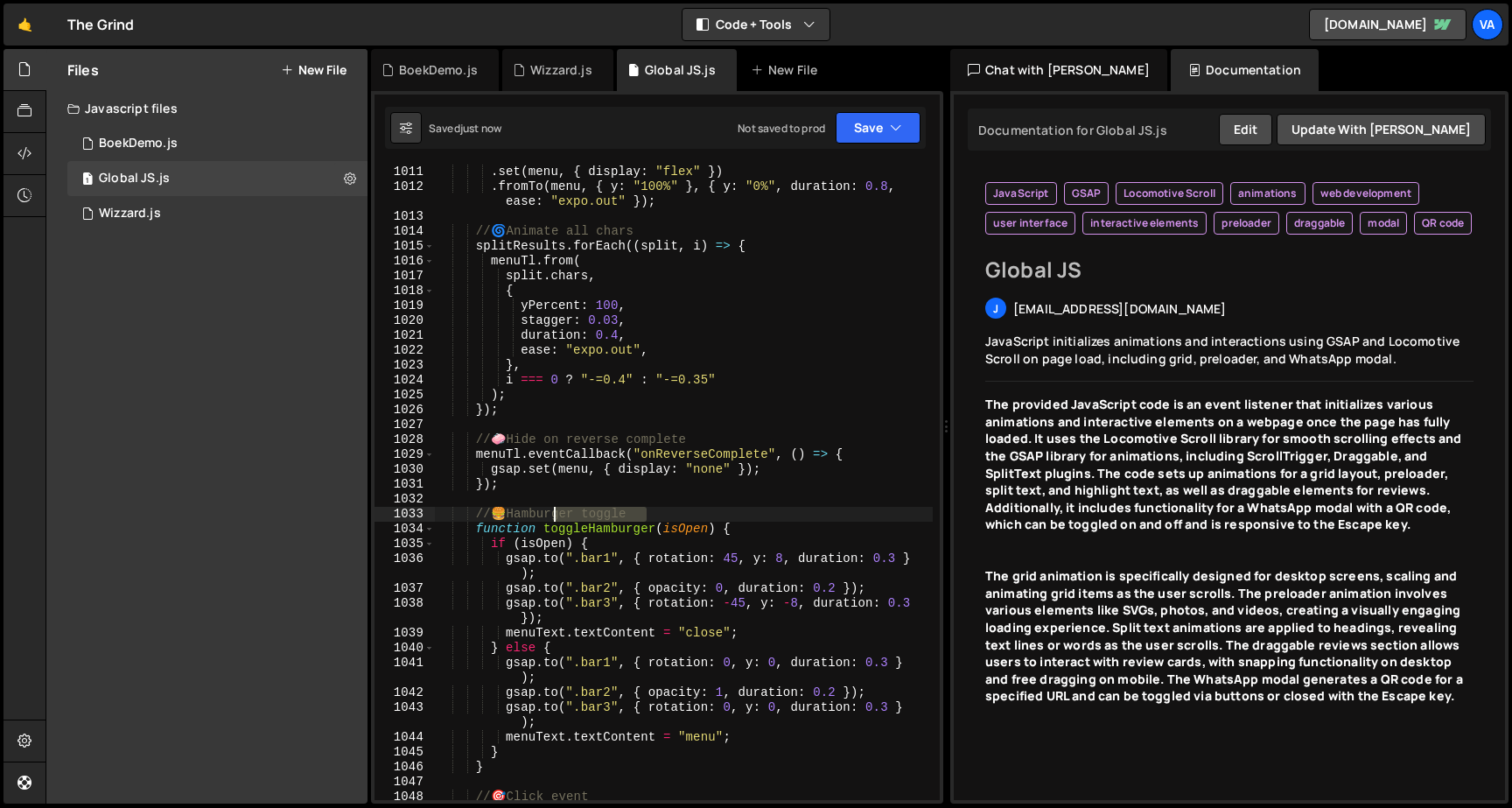
drag, startPoint x: 656, startPoint y: 510, endPoint x: 260, endPoint y: 497, distance: 396.2
click at [260, 497] on div "Files New File Javascript files 1 BoekDemo.js 0 1 Global JS.js 0 1 Wizzard.js 0" at bounding box center [778, 426] width 1466 height 755
type textarea "// 🍔 Hamburger toggle"
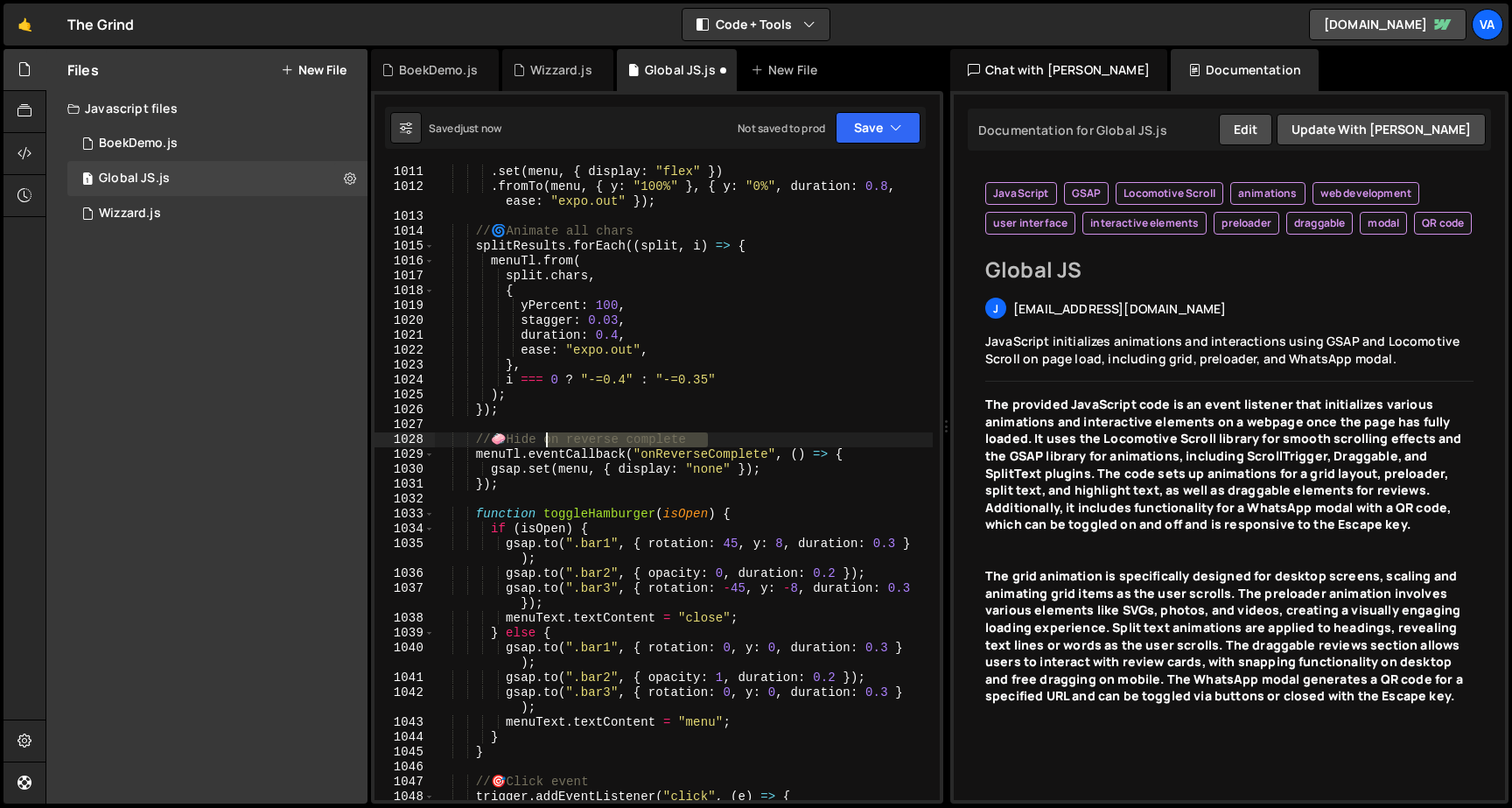
drag, startPoint x: 720, startPoint y: 434, endPoint x: 196, endPoint y: 427, distance: 524.0
click at [196, 427] on div "Files New File Javascript files 1 BoekDemo.js 0 1 Global JS.js 0 1 Wizzard.js 0" at bounding box center [778, 426] width 1466 height 755
type textarea "// 🧼 Hide on reverse complete"
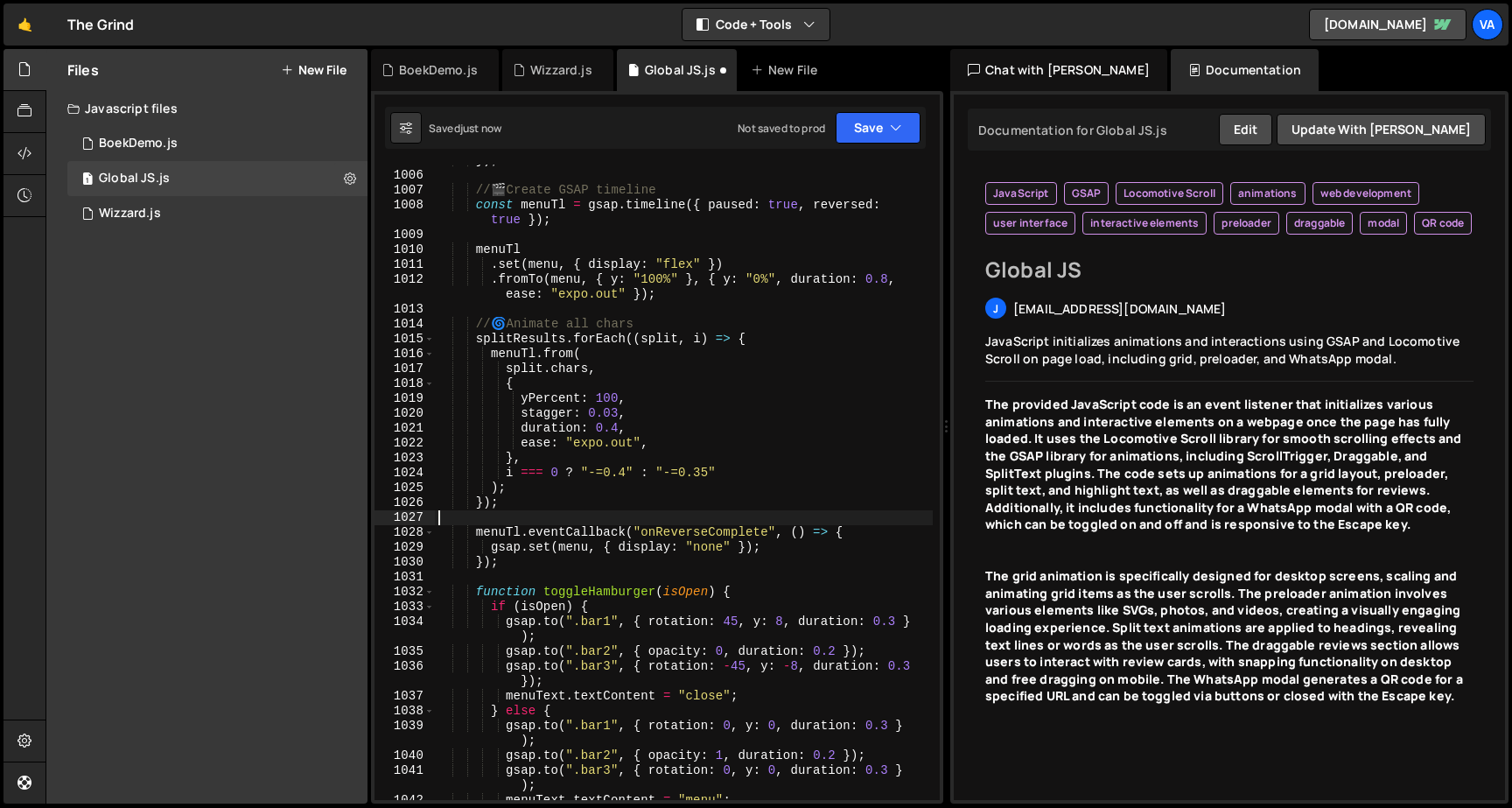
scroll to position [16894, 0]
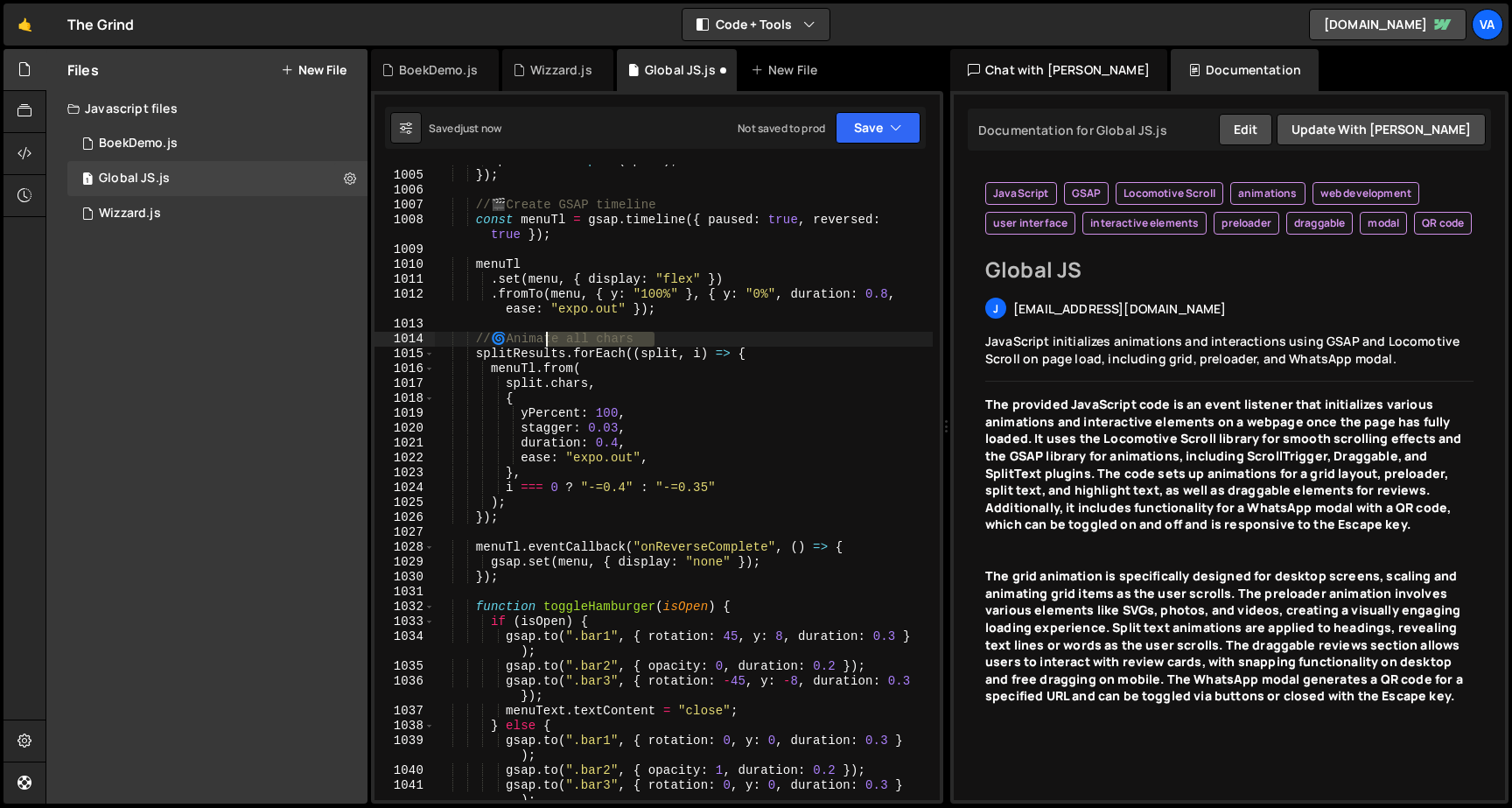
drag, startPoint x: 673, startPoint y: 336, endPoint x: 323, endPoint y: 328, distance: 350.1
click at [323, 328] on div "Files New File Javascript files 1 BoekDemo.js 0 1 Global JS.js 0 1 Wizzard.js 0" at bounding box center [778, 426] width 1466 height 755
type textarea "// 🌀 Animate all chars"
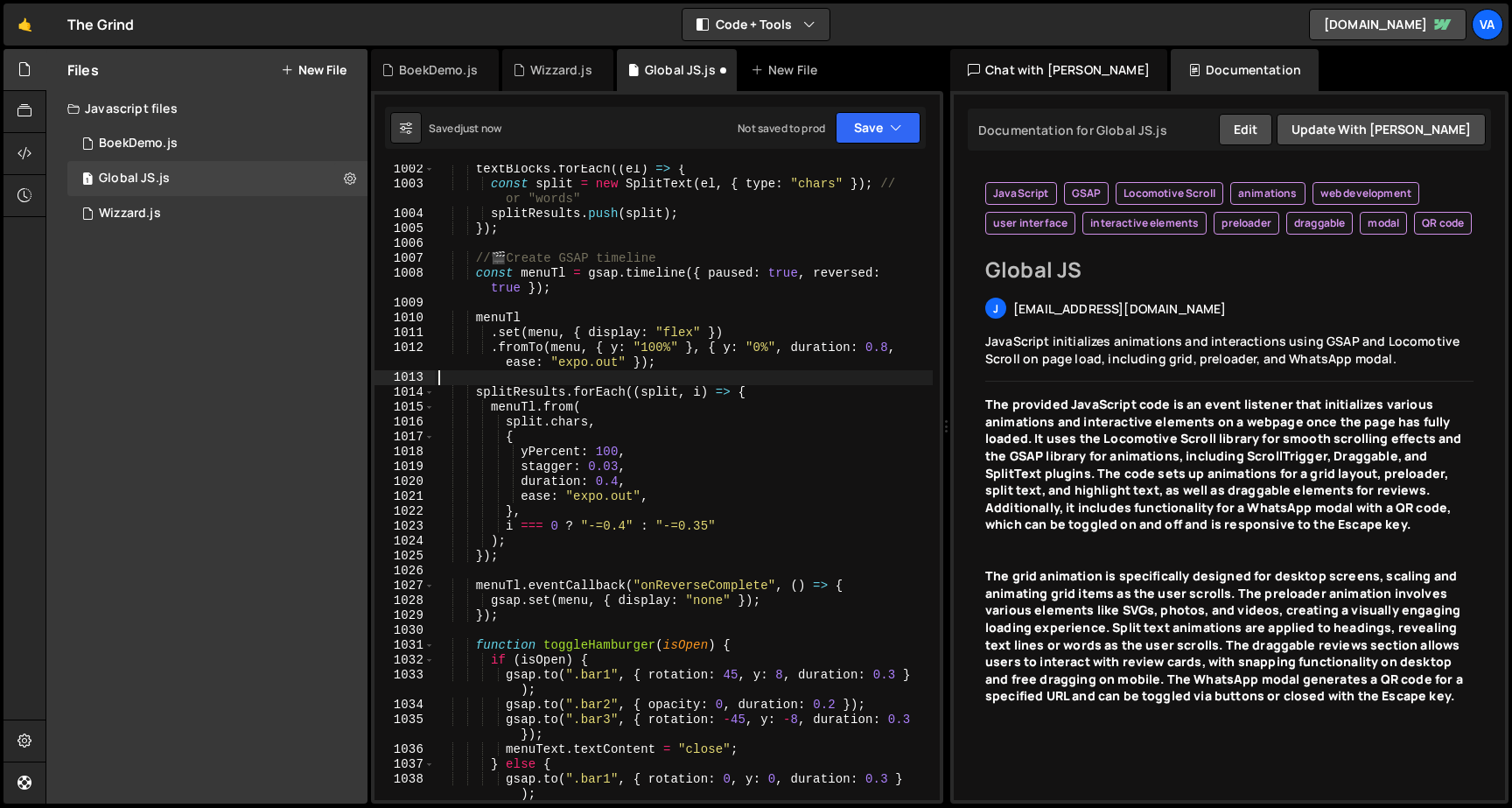
scroll to position [16841, 0]
click at [581, 427] on div "textBlocks . forEach (( el ) => { const split = new SplitText ( el , { type : "…" at bounding box center [683, 494] width 498 height 665
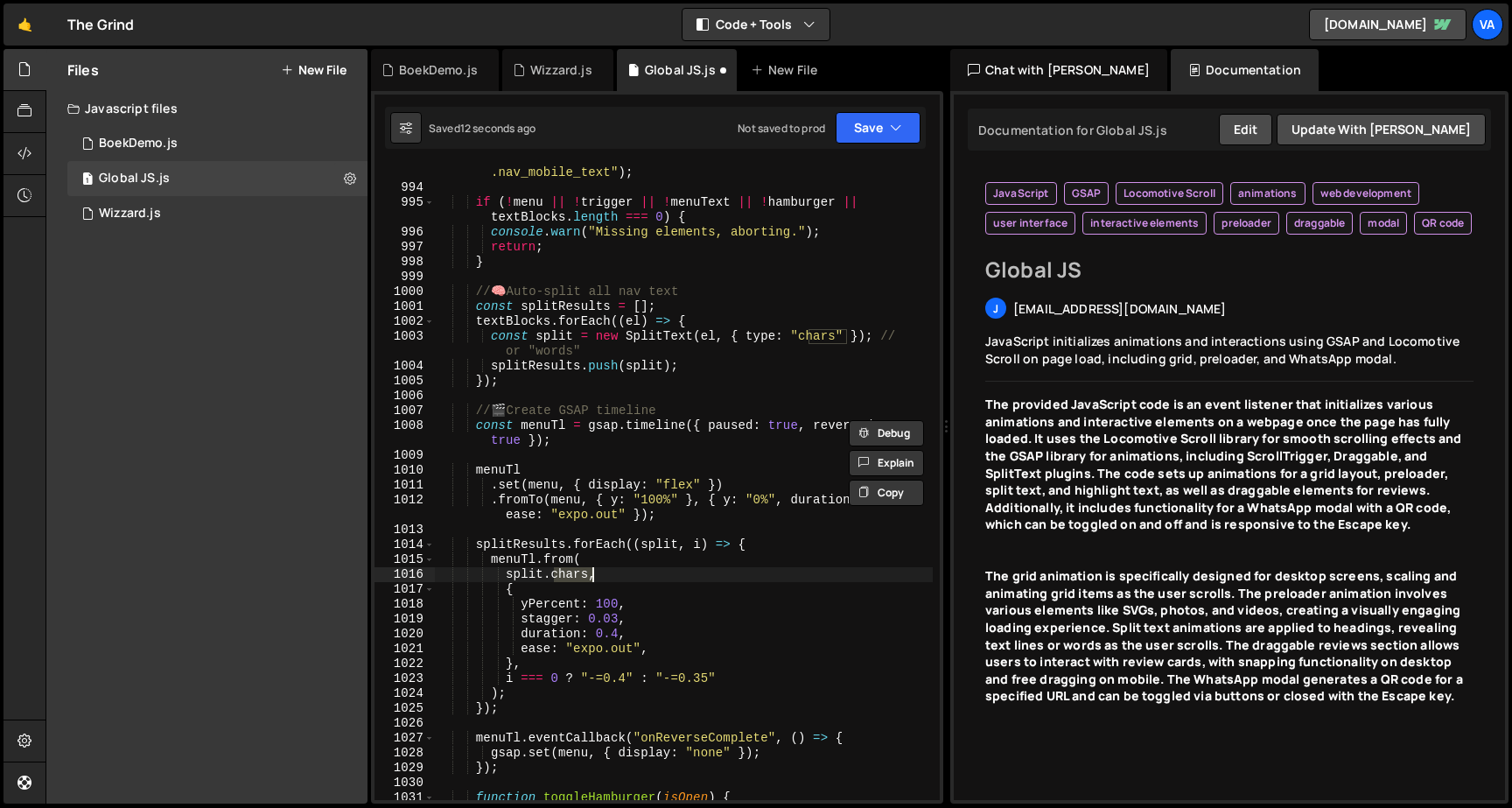
scroll to position [0, 0]
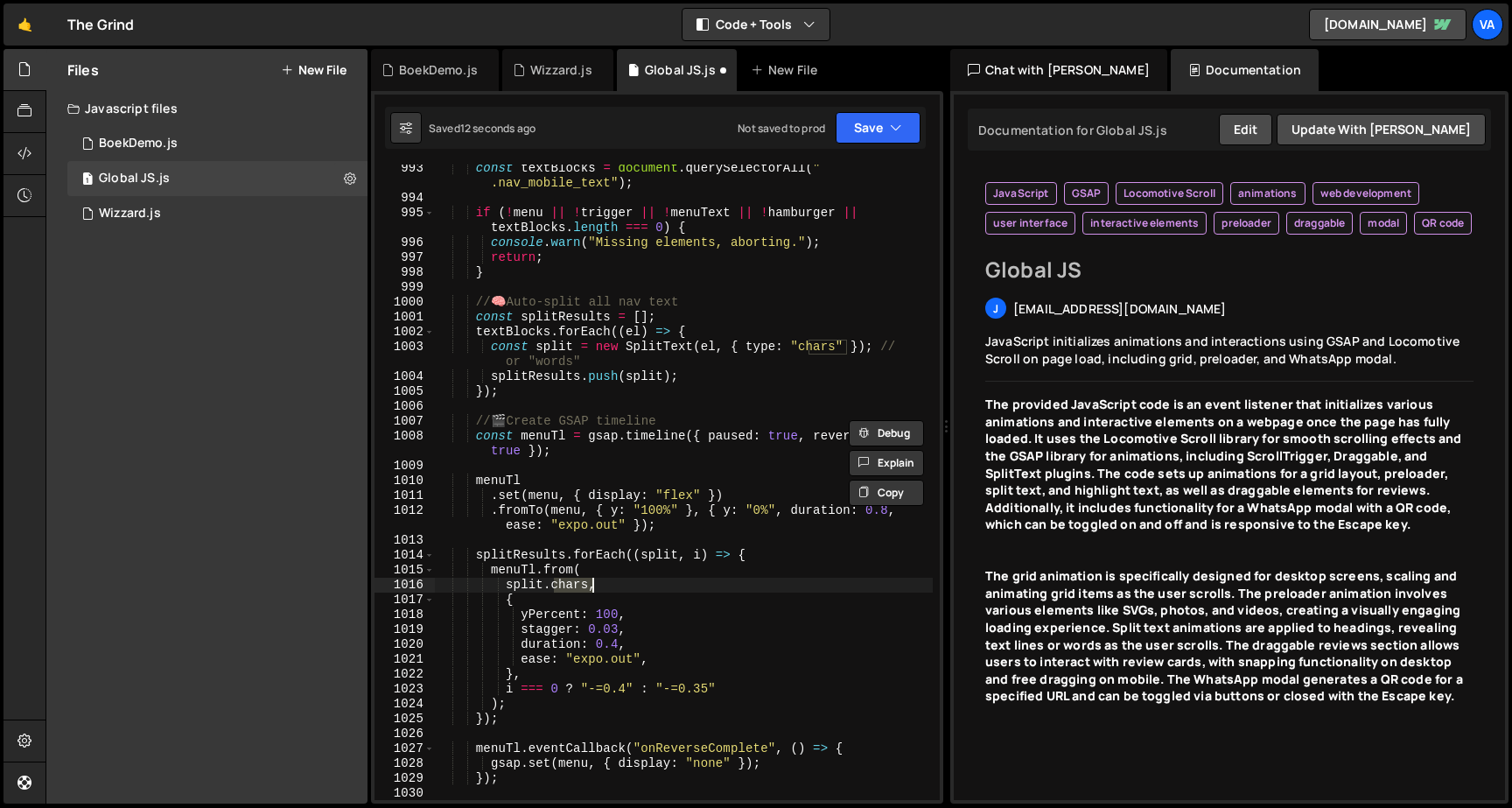
click at [820, 345] on div "const textBlocks = document . querySelectorAll ( " .nav_mobile_text" ) ; if ( !…" at bounding box center [683, 501] width 498 height 680
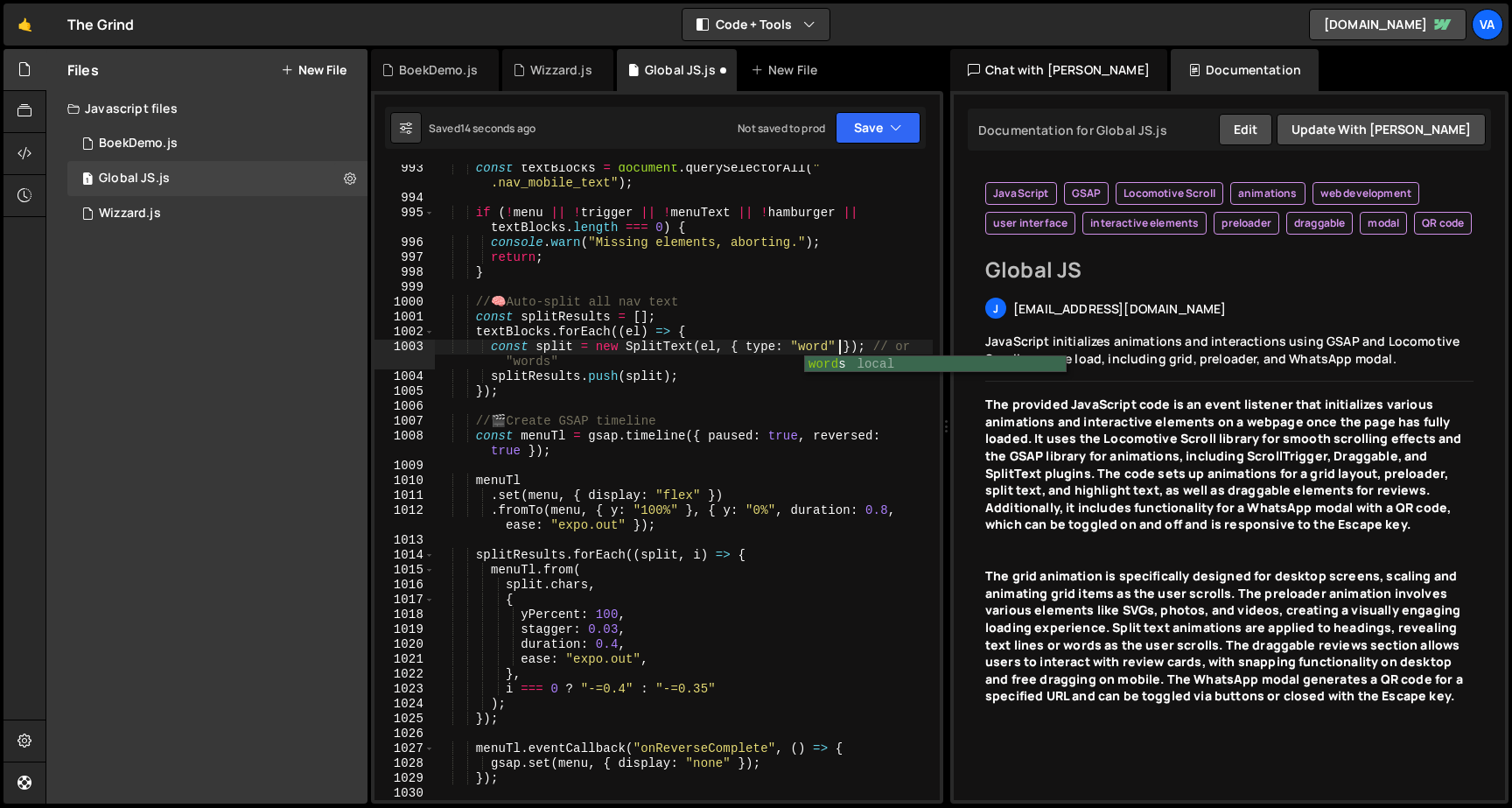
scroll to position [0, 29]
click at [831, 344] on div "const textBlocks = document . querySelectorAll ( " .nav_mobile_text" ) ; if ( !…" at bounding box center [683, 501] width 498 height 680
click at [643, 522] on div "const textBlocks = document . querySelectorAll ( " .nav_mobile_text" ) ; if ( !…" at bounding box center [683, 501] width 498 height 680
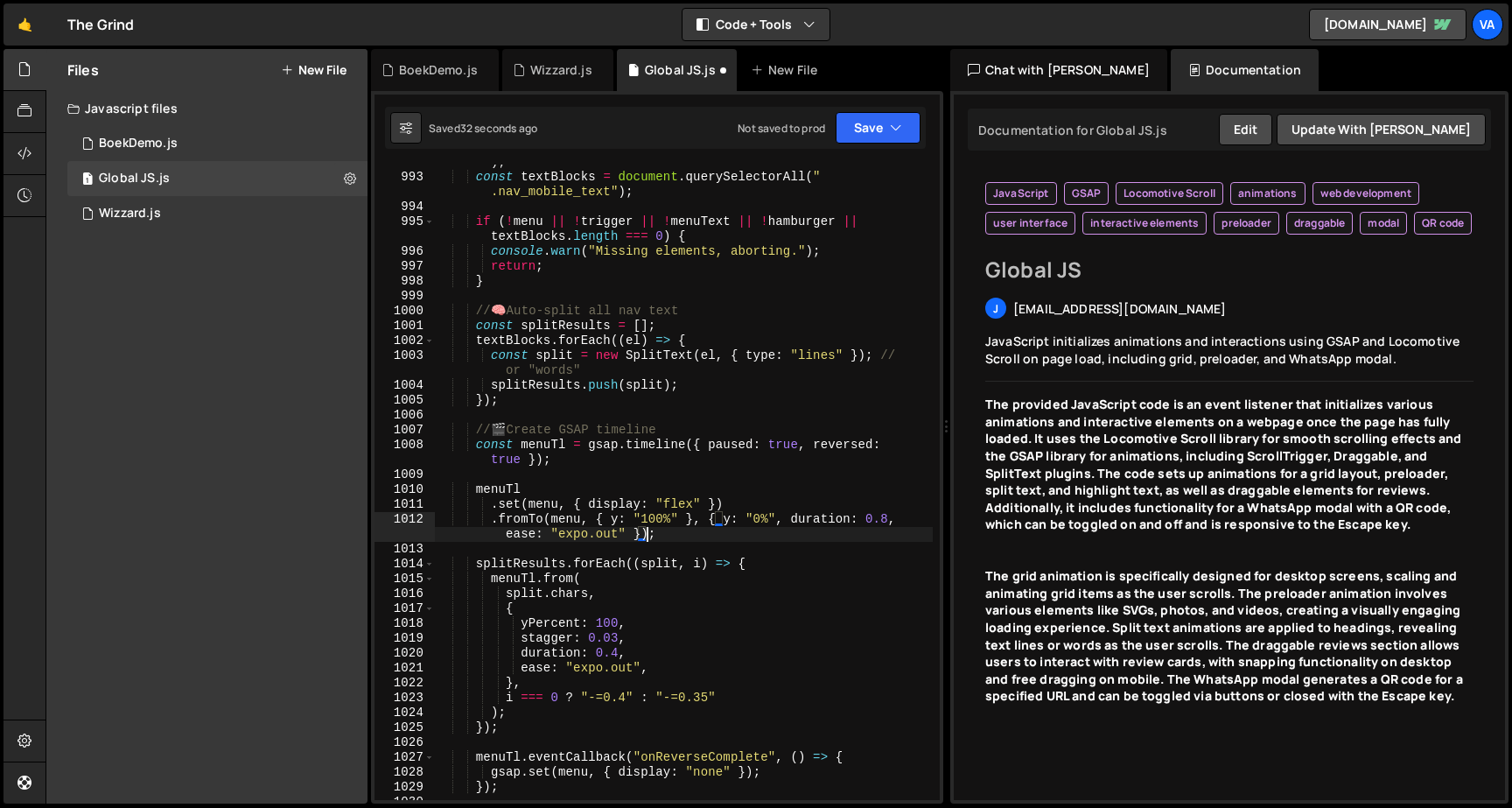
scroll to position [0, 0]
click at [687, 621] on div "const hamburger = document . querySelector ( ".hamburger_icon" ) ; const textBl…" at bounding box center [683, 480] width 498 height 680
type textarea "// 🌀 Animate all chars"
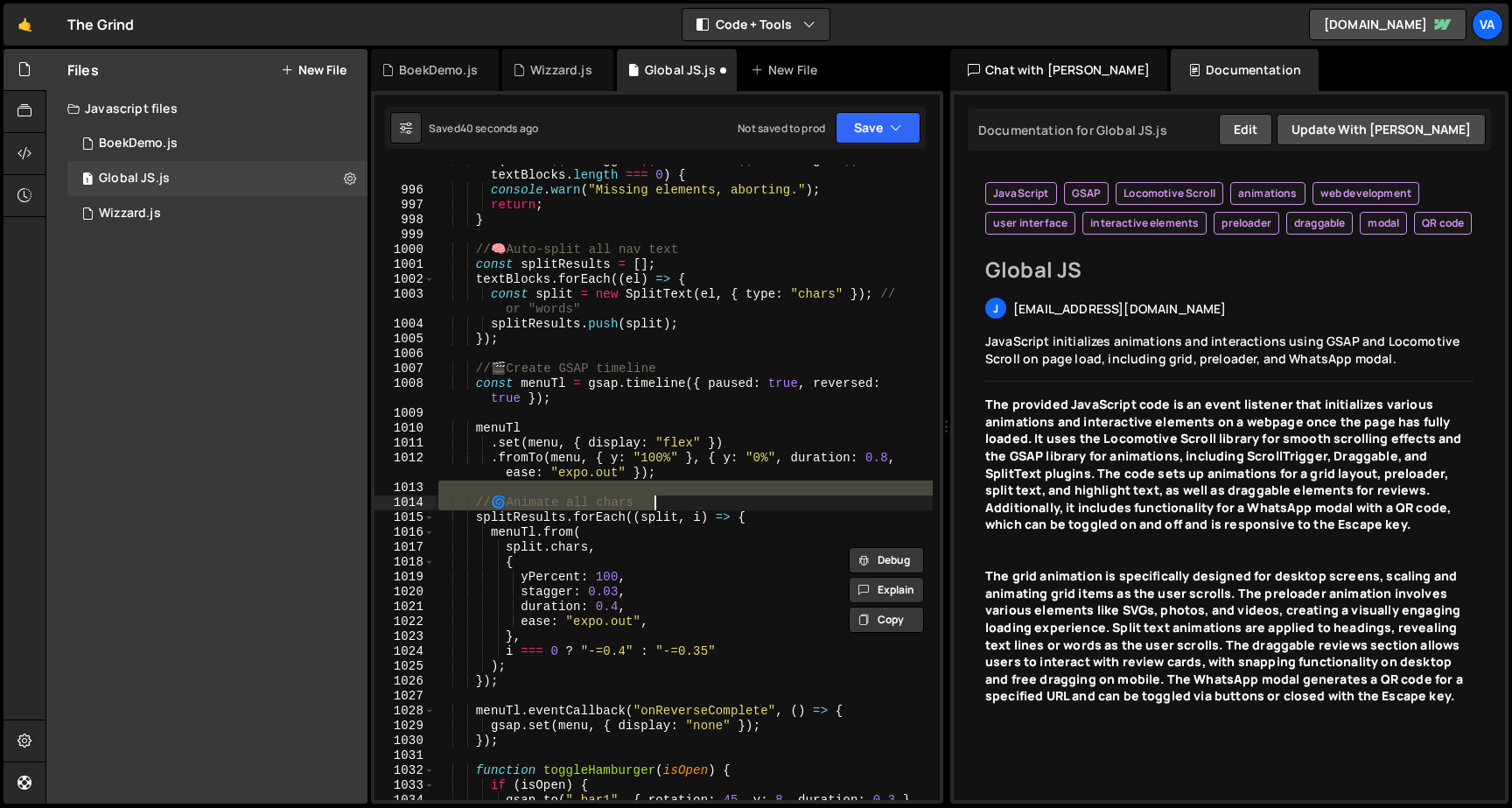
scroll to position [16730, 0]
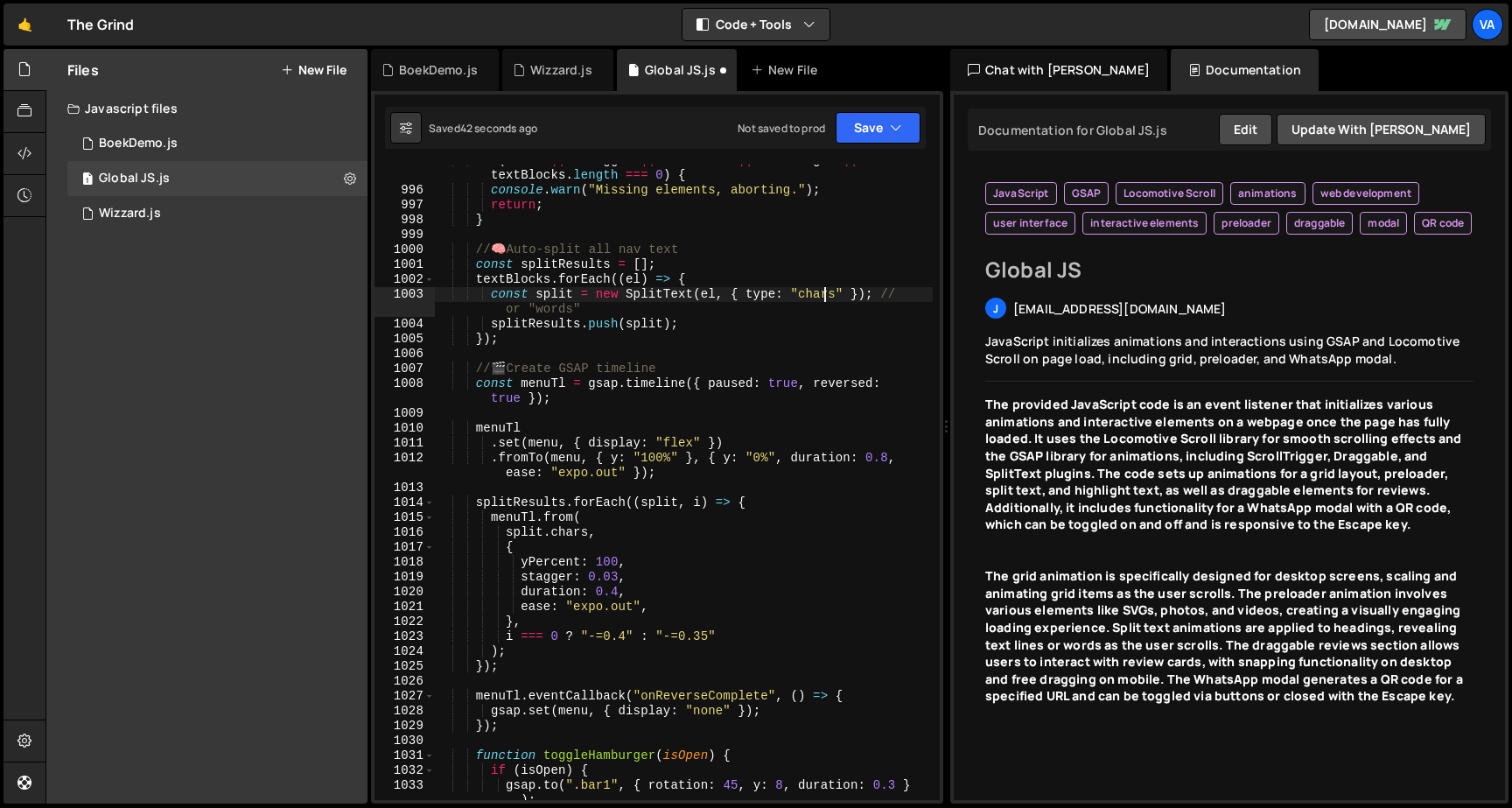
click at [825, 293] on div "if ( ! menu || ! trigger || ! menuText || ! hamburger || textBlocks . length ==…" at bounding box center [683, 500] width 498 height 694
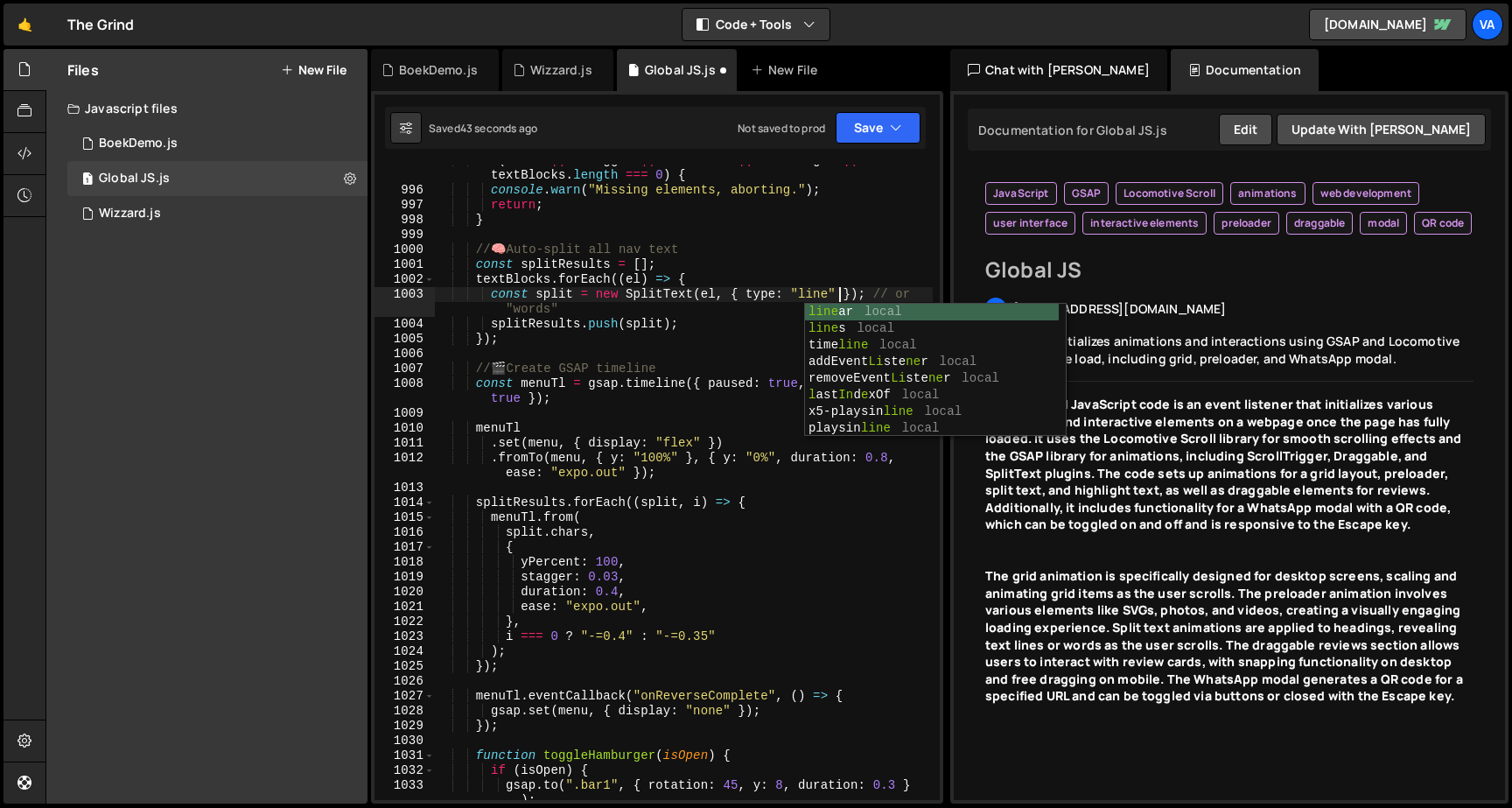
type textarea "const split = new SplitText(el, { type: "lines" }); // or "words""
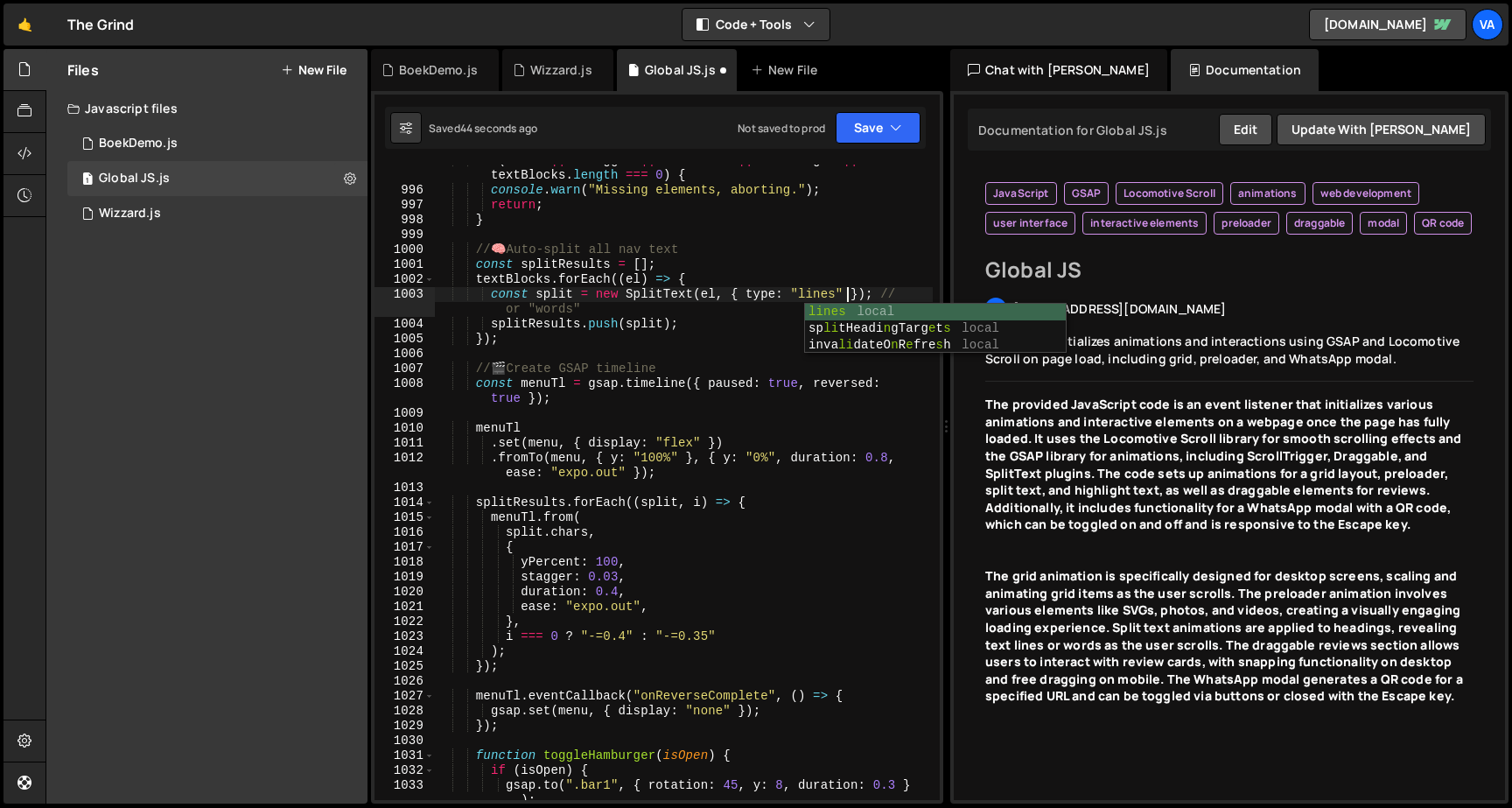
click at [733, 354] on div "if ( ! menu || ! trigger || ! menuText || ! hamburger || textBlocks . length ==…" at bounding box center [683, 500] width 498 height 694
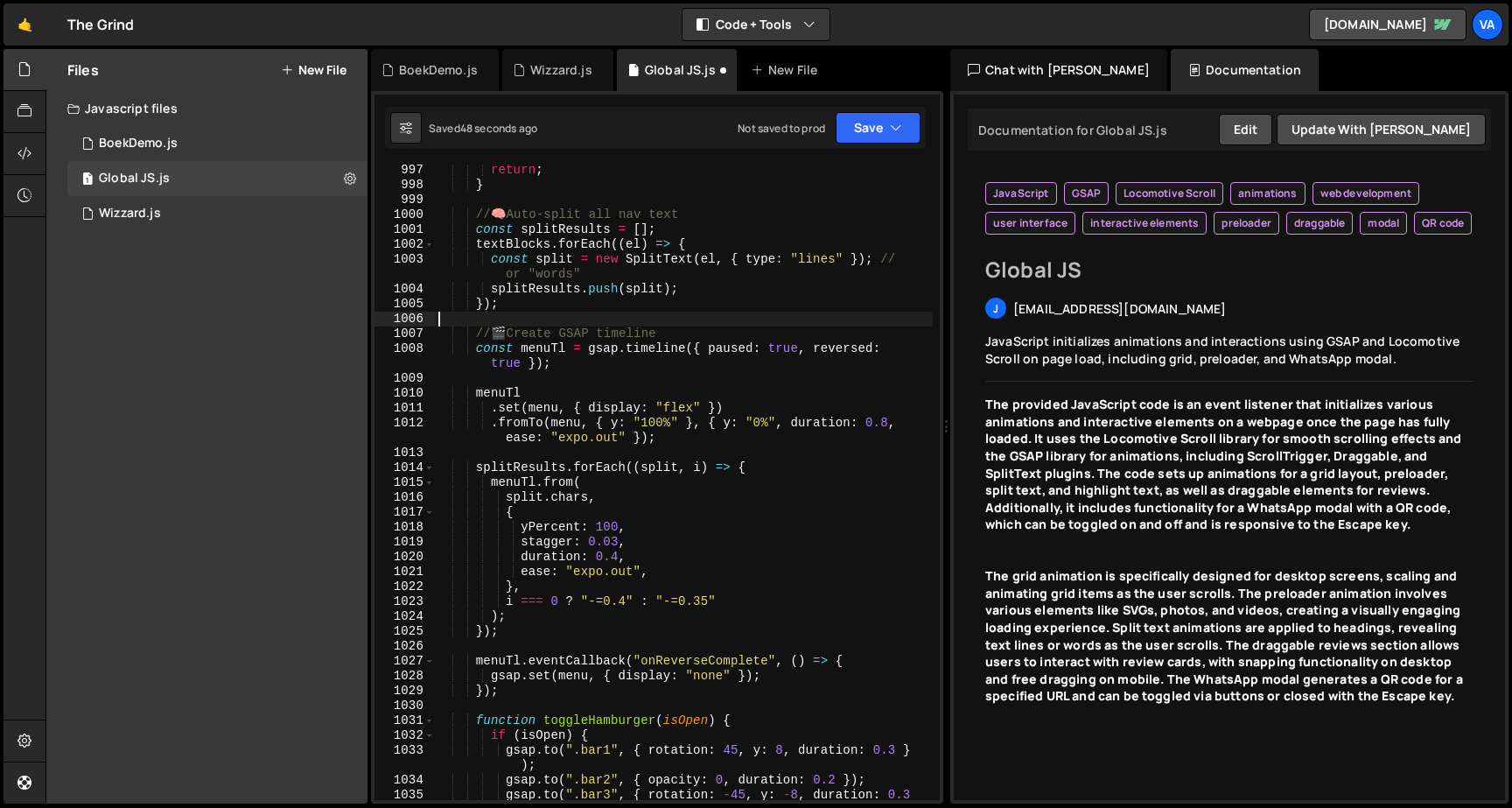
scroll to position [16766, 0]
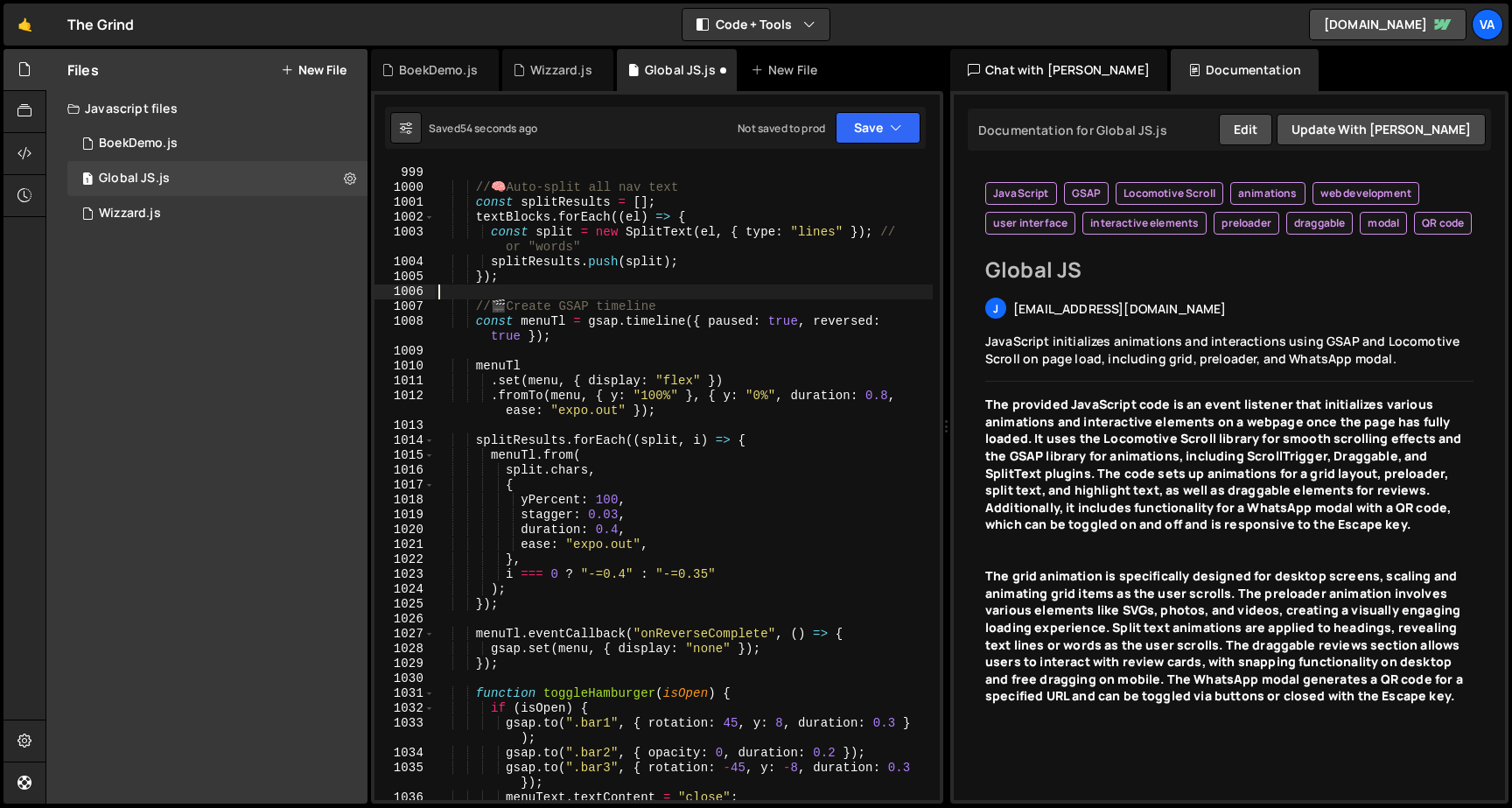
click at [663, 394] on div "} // 🧠 Auto-split all nav text const splitResults = [ ] ; textBlocks . forEach …" at bounding box center [683, 482] width 498 height 665
click at [773, 390] on div "} // 🧠 Auto-split all nav text const splitResults = [ ] ; textBlocks . forEach …" at bounding box center [683, 482] width 498 height 665
click at [656, 391] on div "} // 🧠 Auto-split all nav text const splitResults = [ ] ; textBlocks . forEach …" at bounding box center [683, 482] width 498 height 665
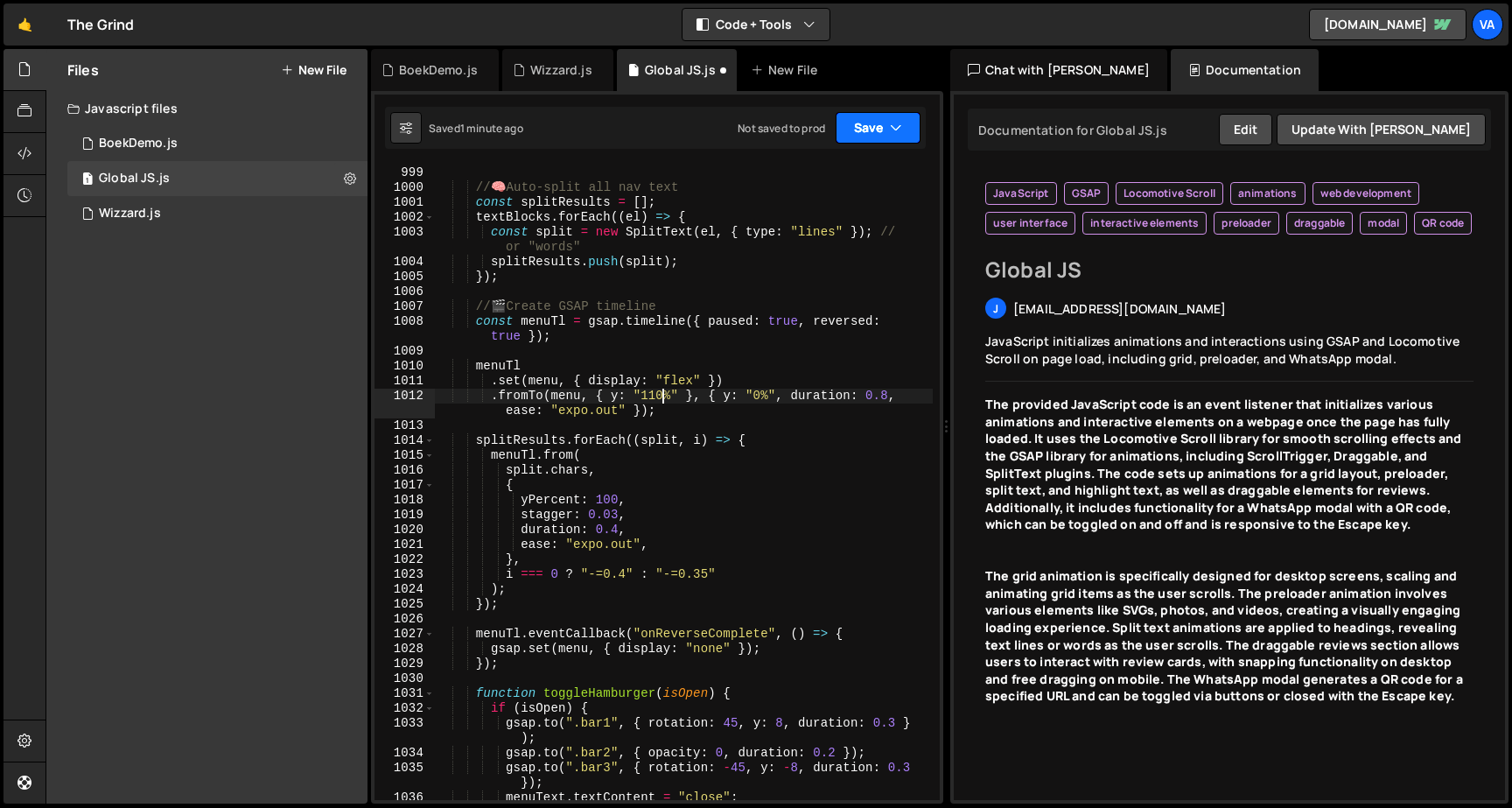
click at [857, 133] on button "Save" at bounding box center [878, 127] width 85 height 32
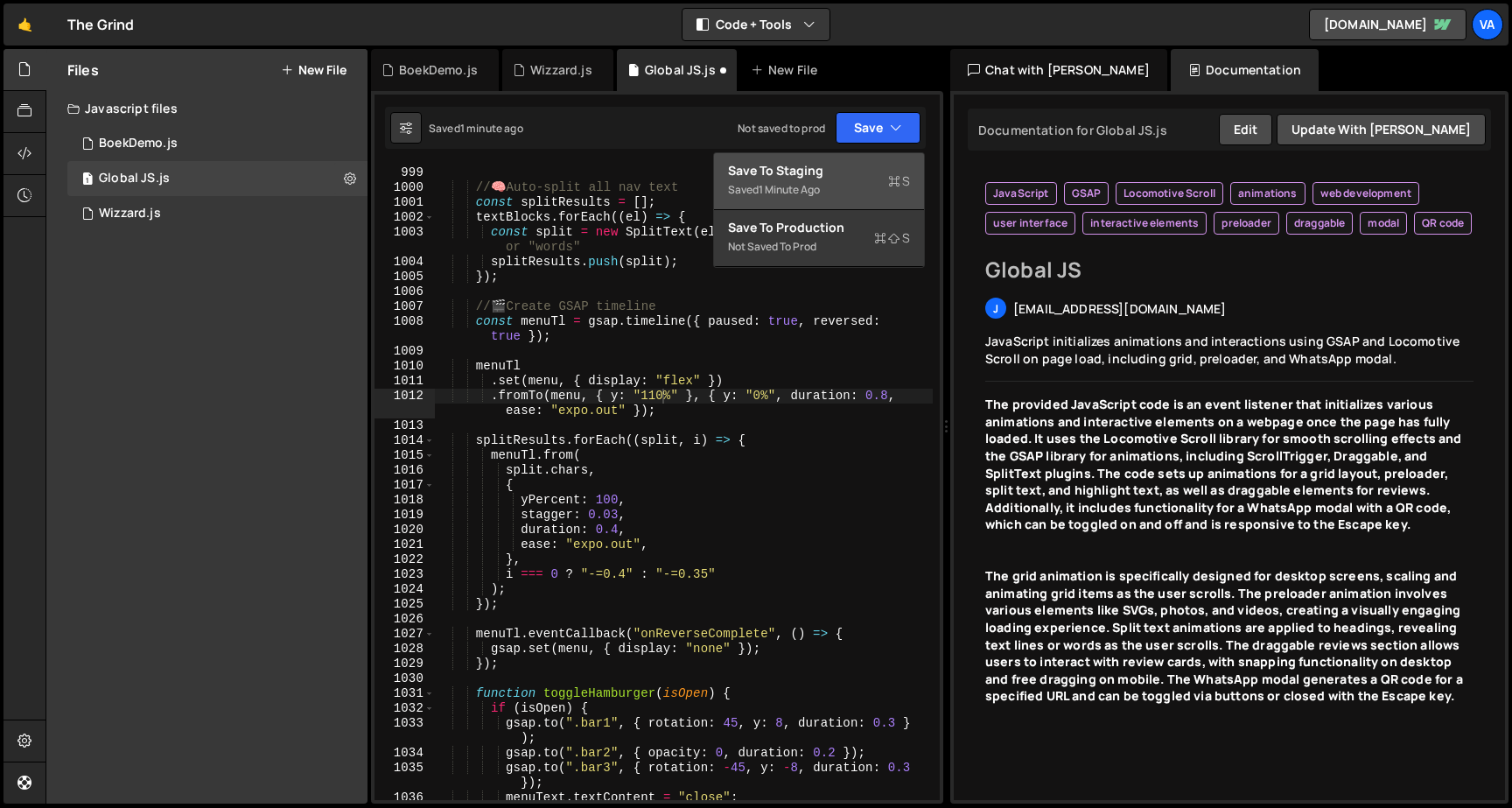
click at [831, 174] on div "Save to Staging S" at bounding box center [819, 170] width 182 height 17
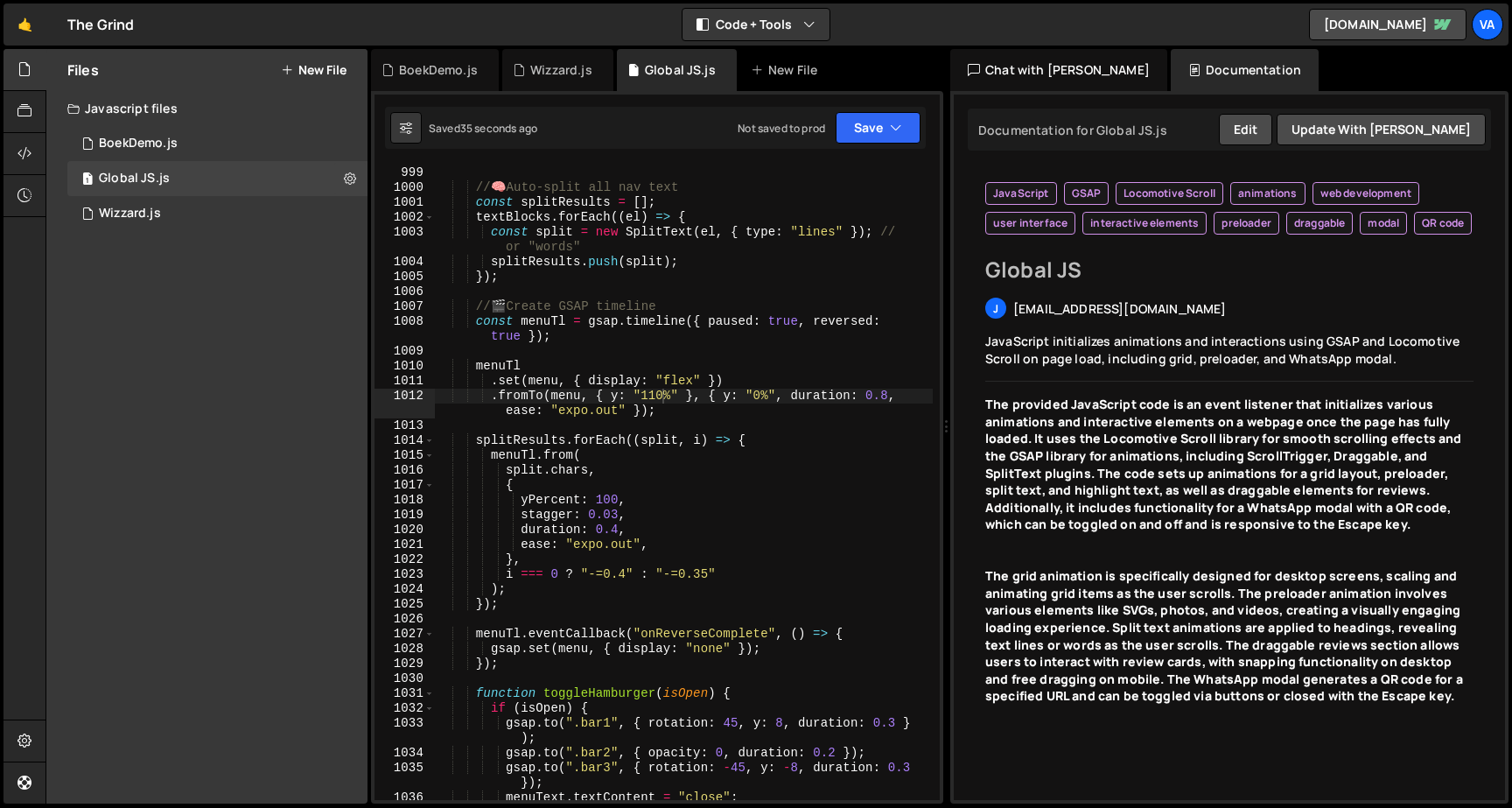
click at [820, 233] on div "} // 🧠 Auto-split all nav text const splitResults = [ ] ; textBlocks . forEach …" at bounding box center [683, 482] width 498 height 665
click at [569, 470] on div "} // 🧠 Auto-split all nav text const splitResults = [ ] ; textBlocks . forEach …" at bounding box center [683, 482] width 498 height 665
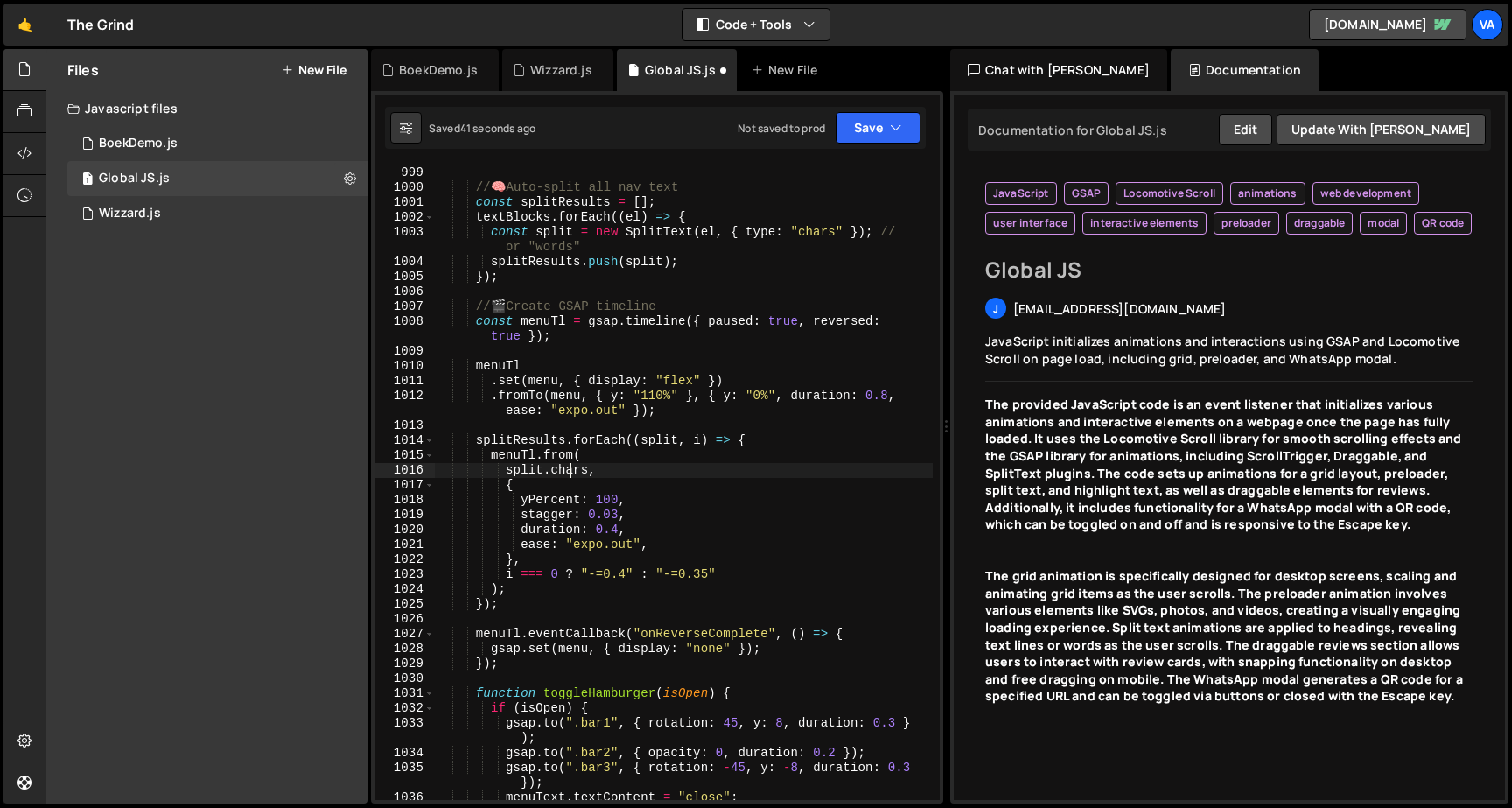
click at [569, 470] on div "} // 🧠 Auto-split all nav text const splitResults = [ ] ; textBlocks . forEach …" at bounding box center [683, 482] width 498 height 665
click at [678, 388] on div "} // 🧠 Auto-split all nav text const splitResults = [ ] ; textBlocks . forEach …" at bounding box center [683, 482] width 498 height 665
click at [875, 129] on button "Save" at bounding box center [878, 127] width 85 height 32
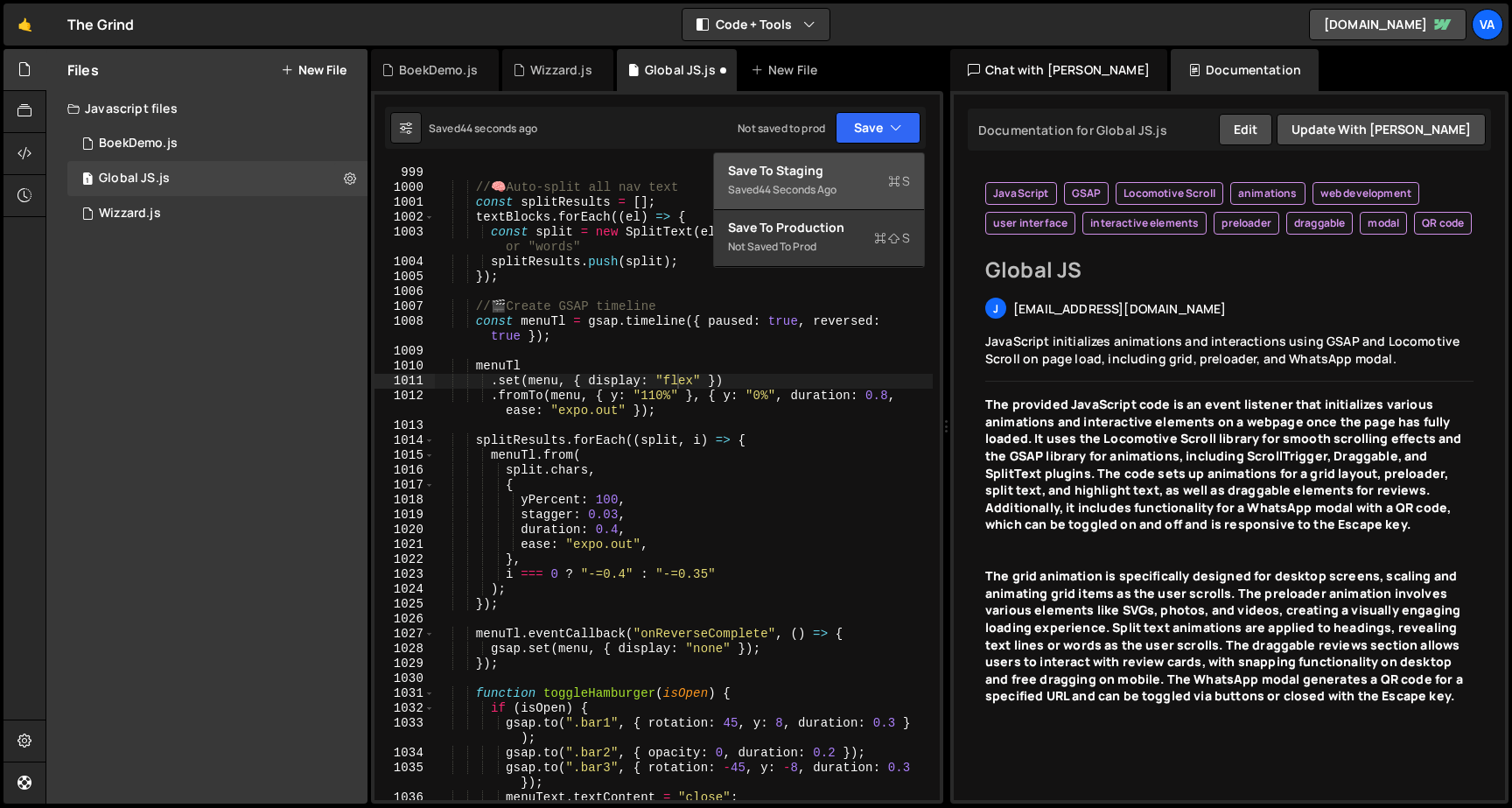
click at [852, 173] on div "Save to Staging S" at bounding box center [819, 170] width 182 height 17
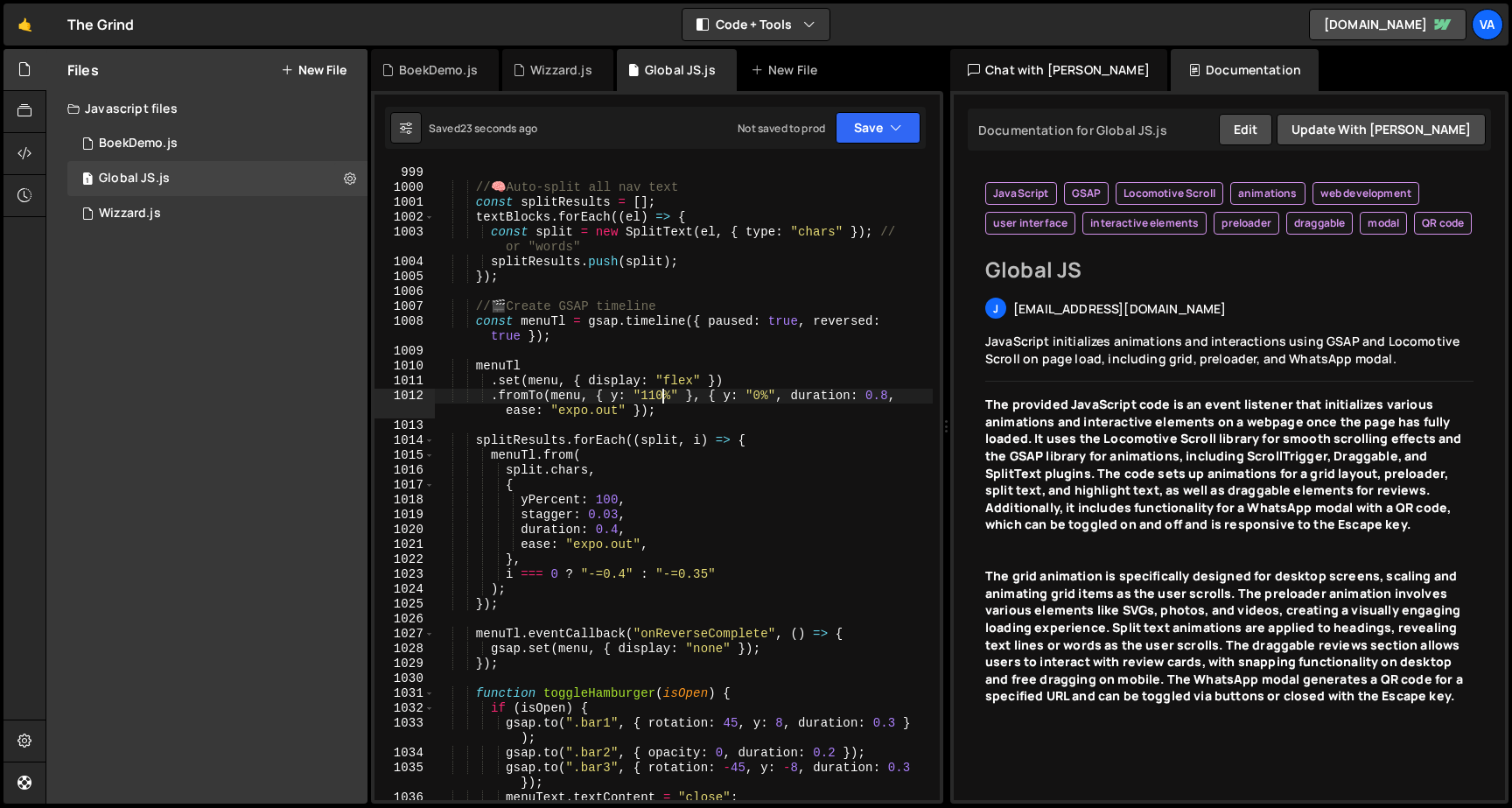
click at [664, 391] on div "} // 🧠 Auto-split all nav text const splitResults = [ ] ; textBlocks . forEach …" at bounding box center [683, 482] width 498 height 665
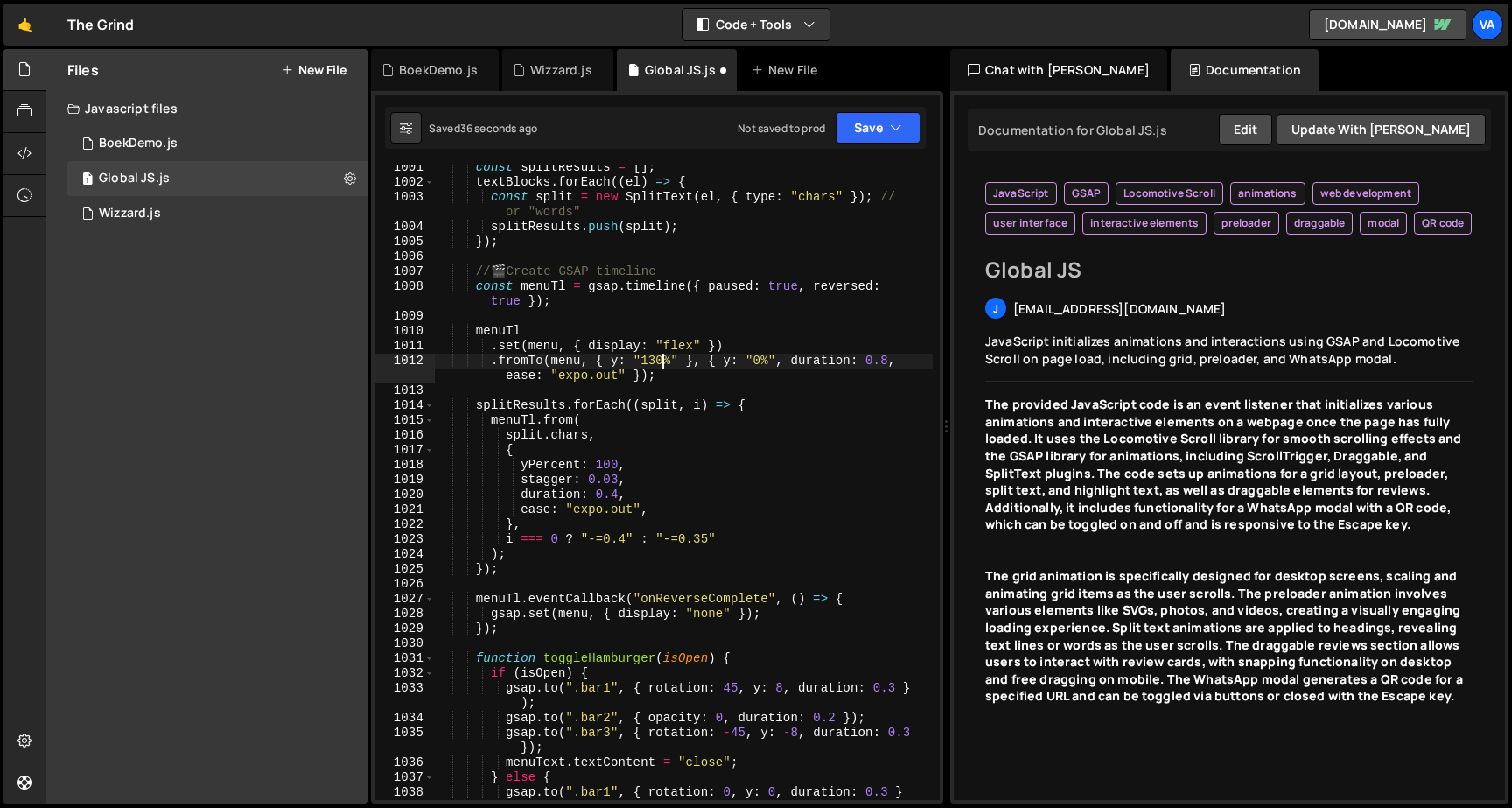
scroll to position [16816, 0]
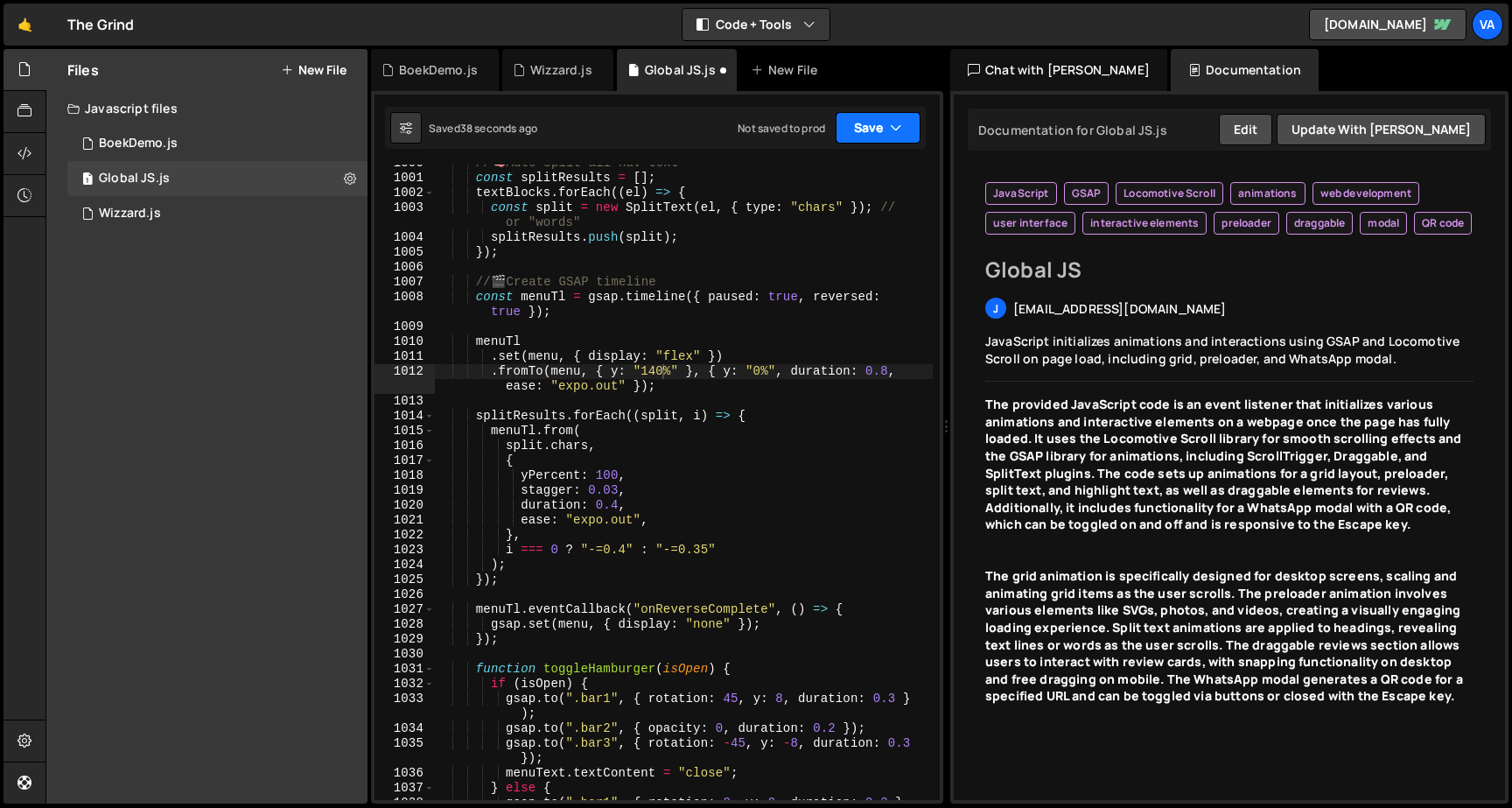
click at [865, 121] on button "Save" at bounding box center [878, 127] width 85 height 32
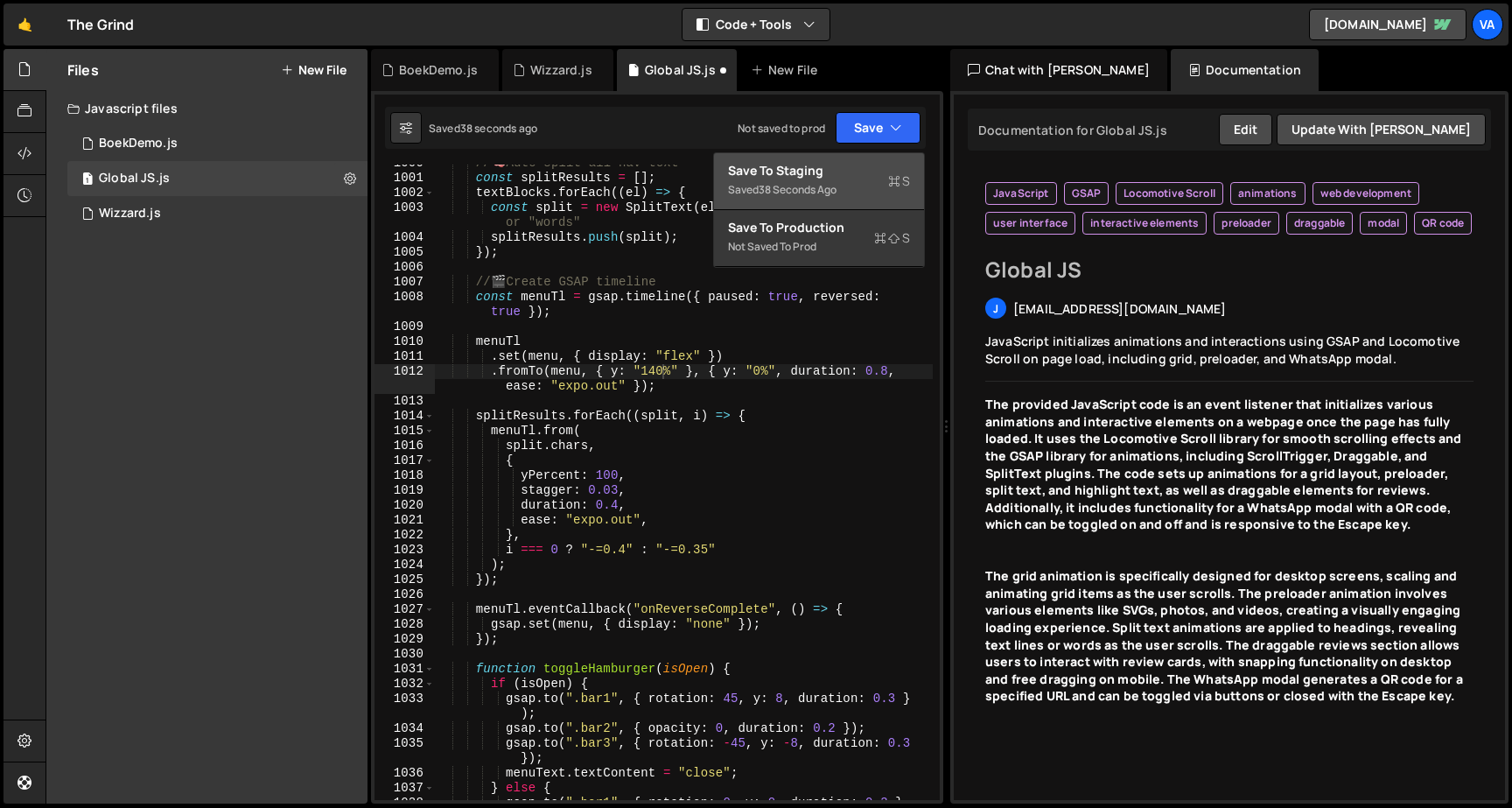
click at [851, 175] on div "Save to Staging S" at bounding box center [819, 170] width 182 height 17
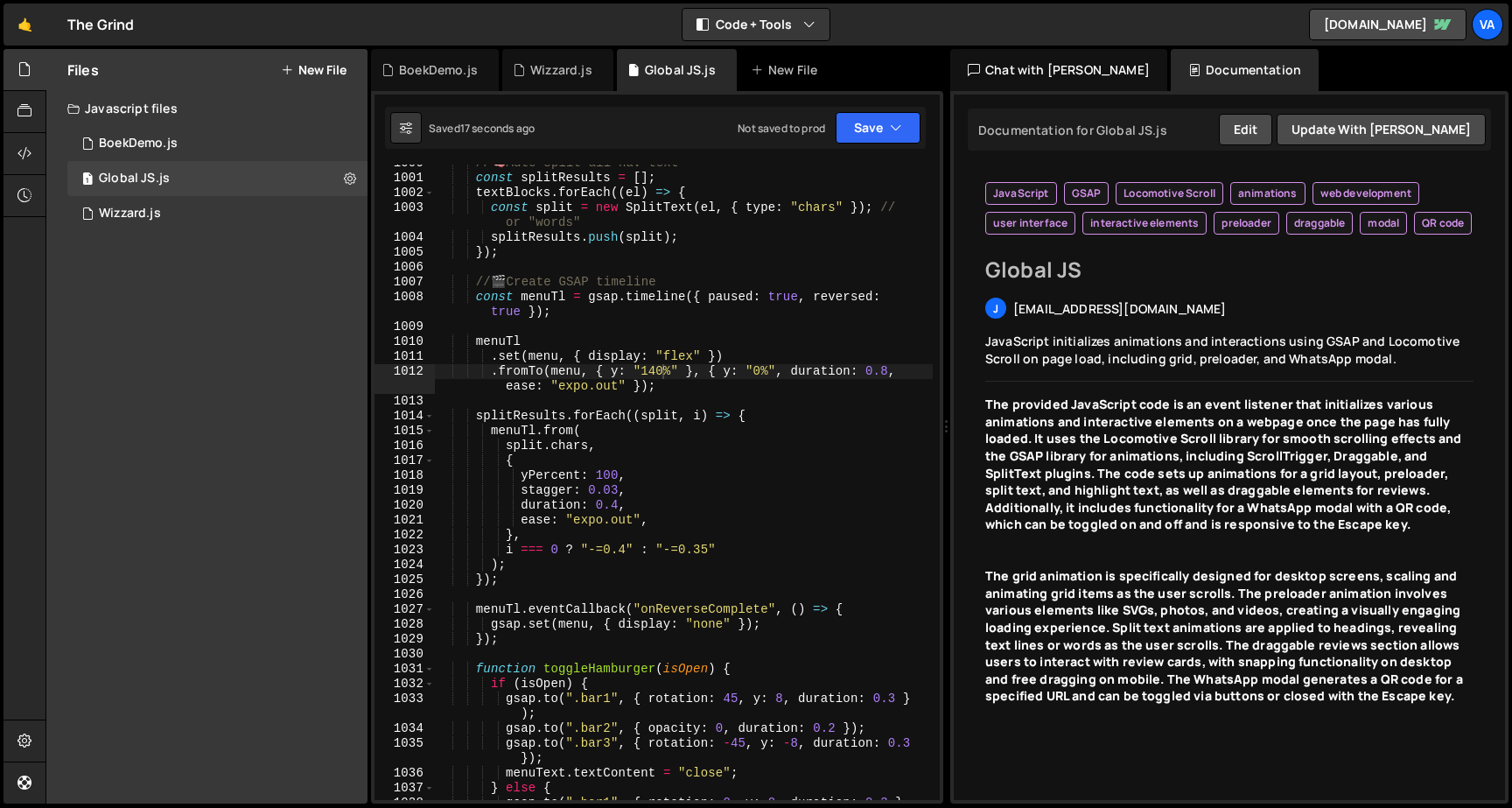
click at [665, 366] on div "// 🧠 Auto-split all nav text const splitResults = [ ] ; textBlocks . forEach ((…" at bounding box center [683, 496] width 498 height 680
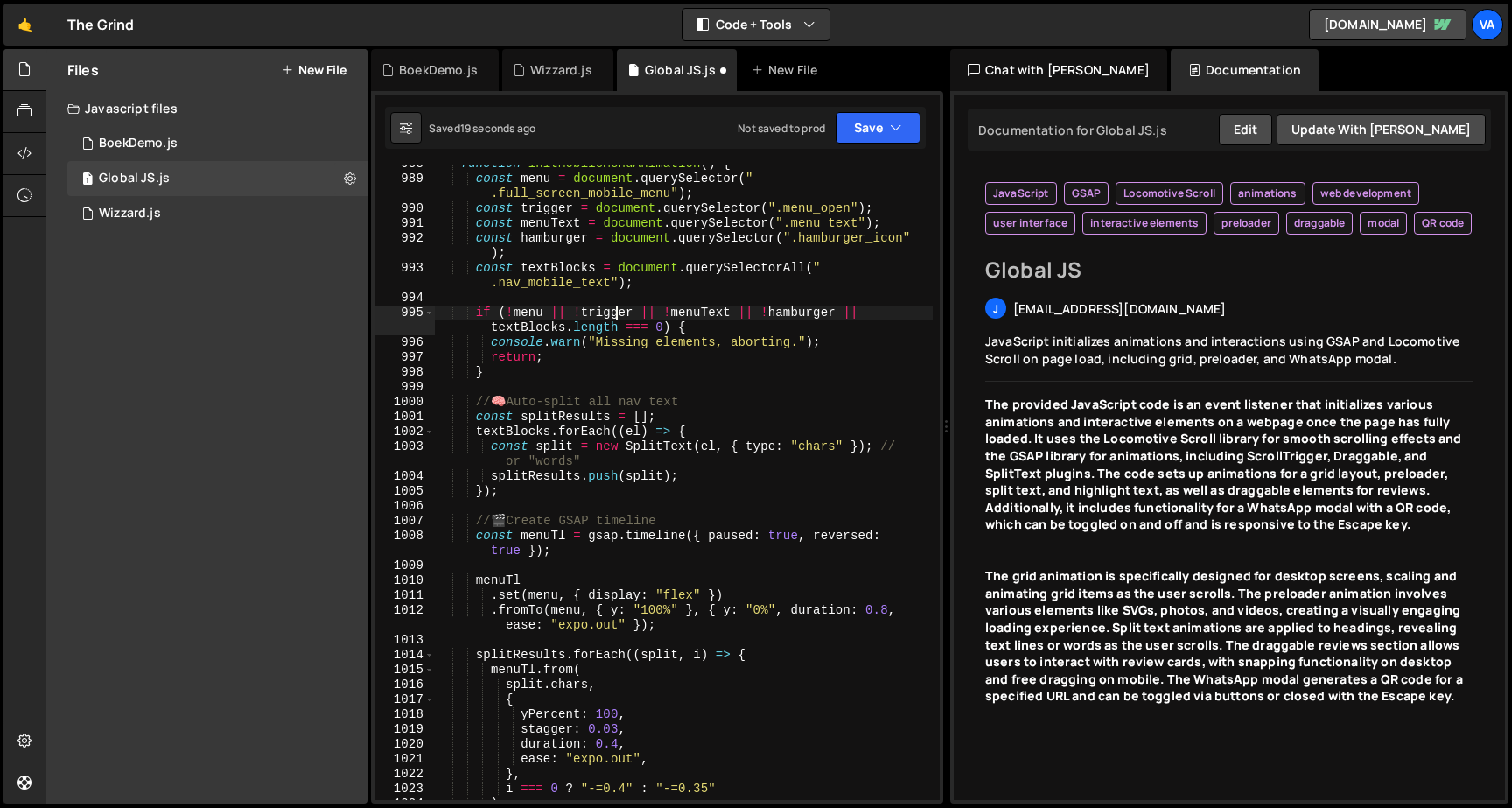
click at [616, 314] on div "function initMobileMenuAnimation ( ) { const menu = document . querySelector ( …" at bounding box center [683, 489] width 498 height 665
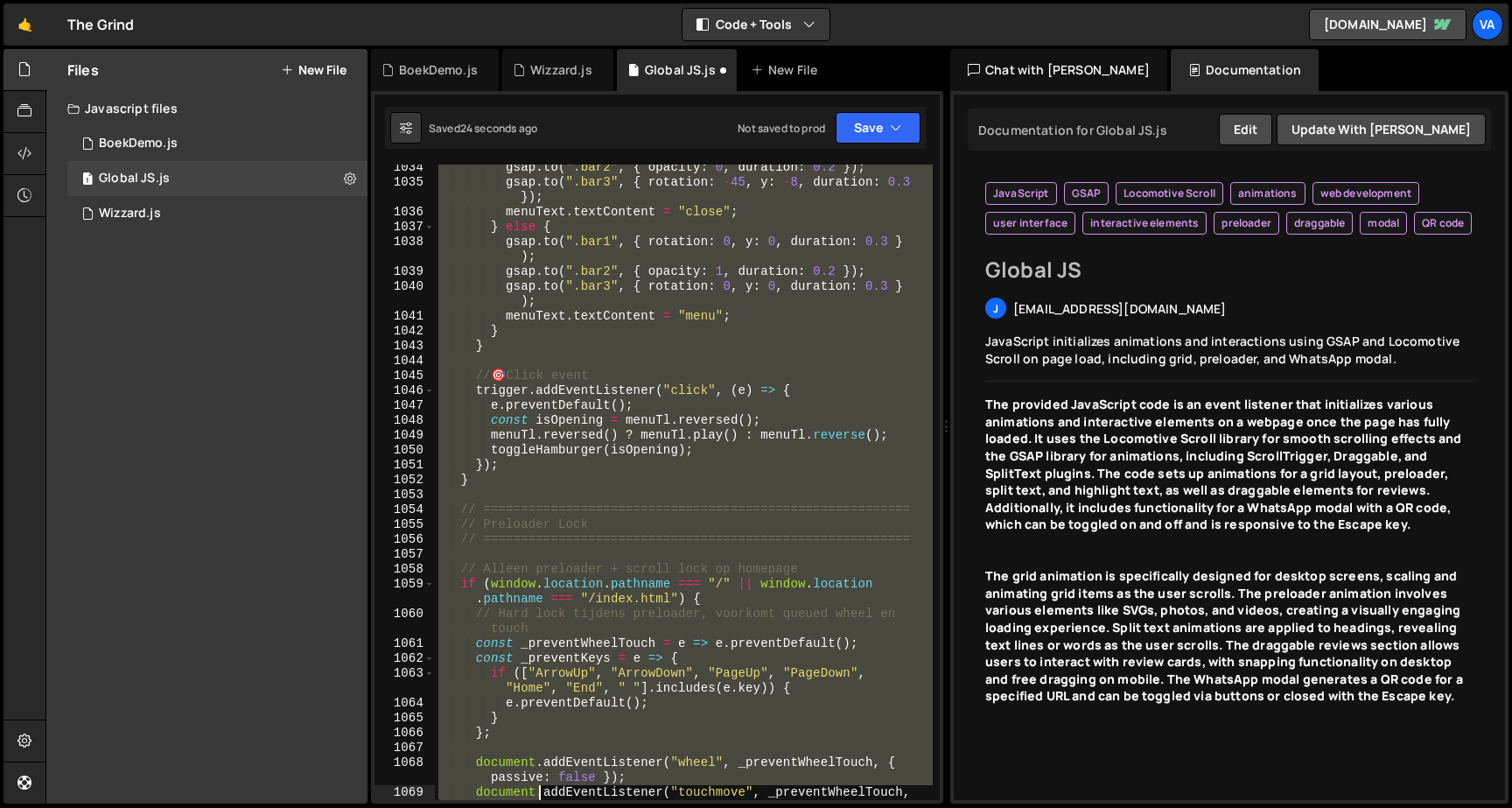
scroll to position [17394, 0]
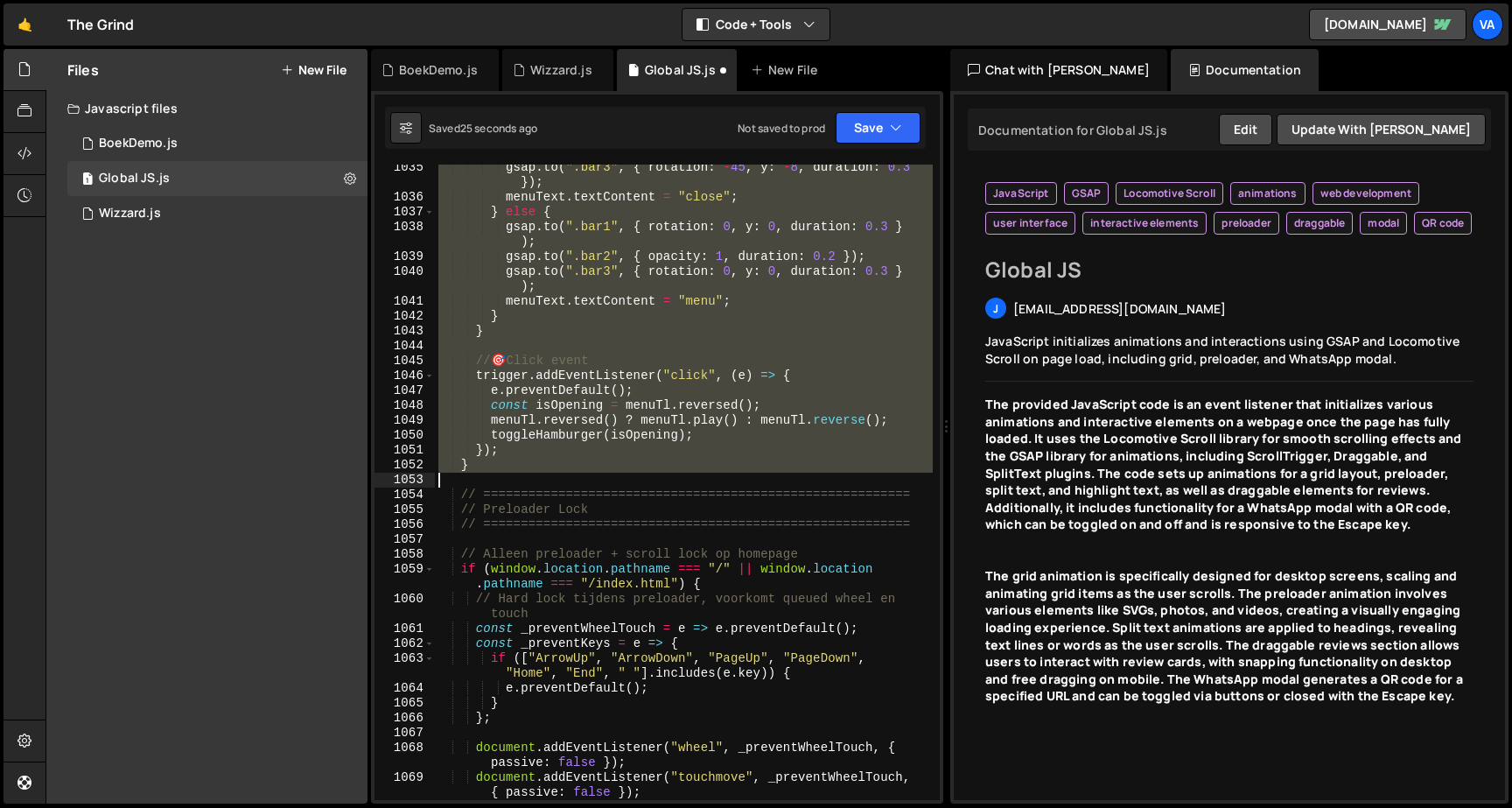
drag, startPoint x: 457, startPoint y: 378, endPoint x: 548, endPoint y: 482, distance: 138.2
click at [548, 482] on div "gsap . to ( ".bar3" , { rotation : - 45 , y : - 8 , duration : 0.3 }) ; menuTex…" at bounding box center [683, 508] width 498 height 694
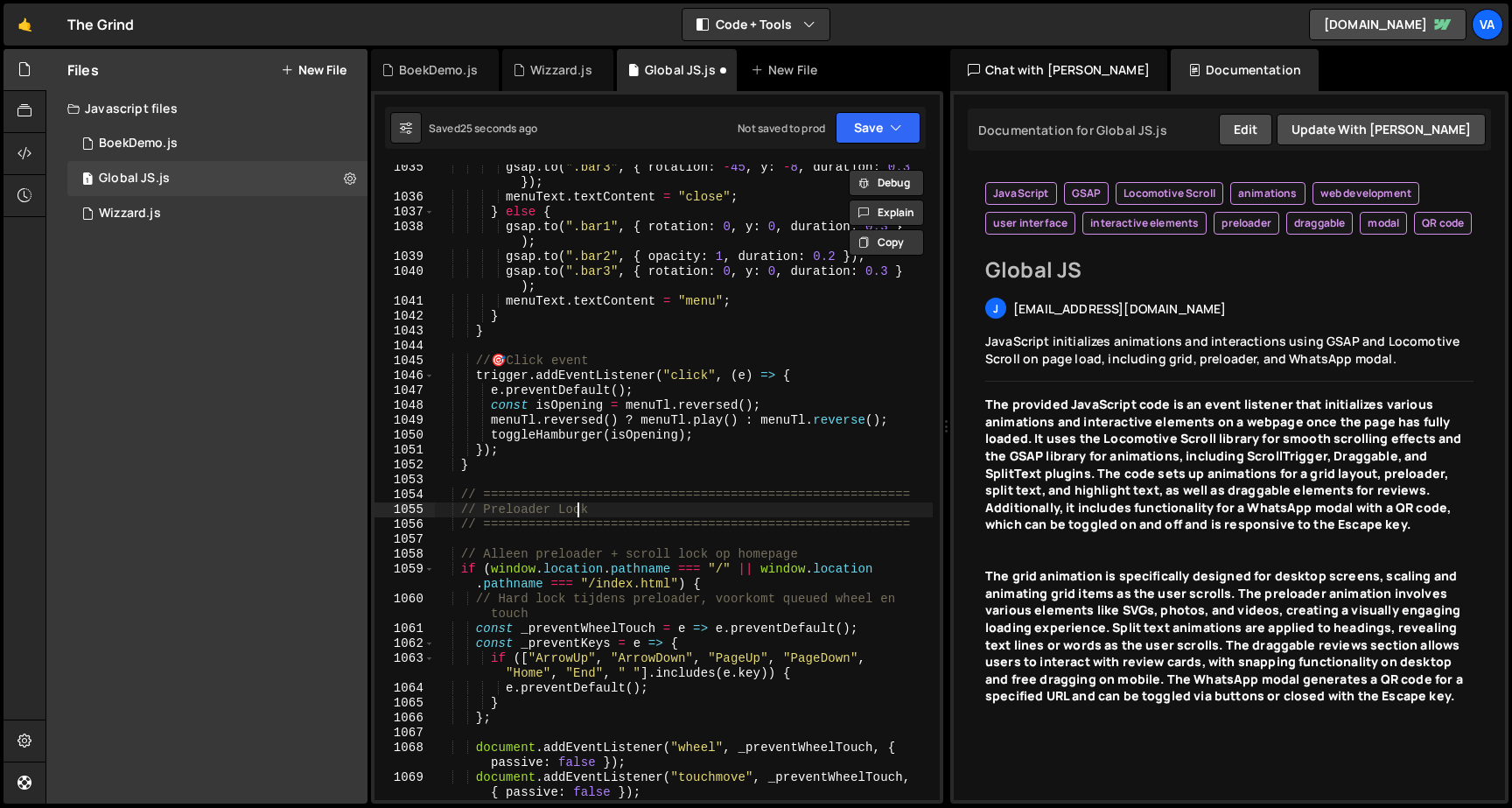
click at [574, 515] on div "gsap . to ( ".bar3" , { rotation : - 45 , y : - 8 , duration : 0.3 }) ; menuTex…" at bounding box center [683, 508] width 498 height 694
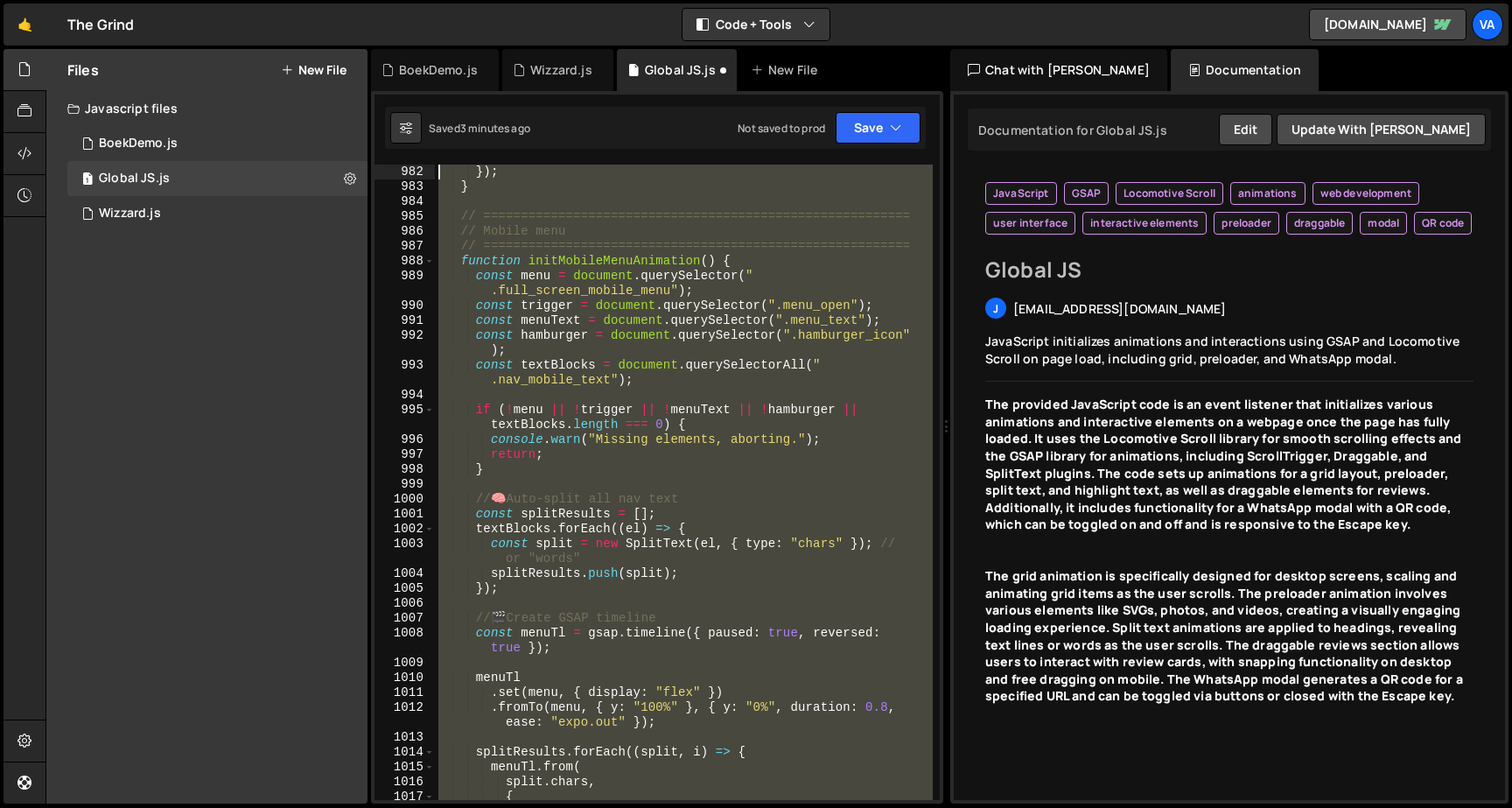
scroll to position [16481, 0]
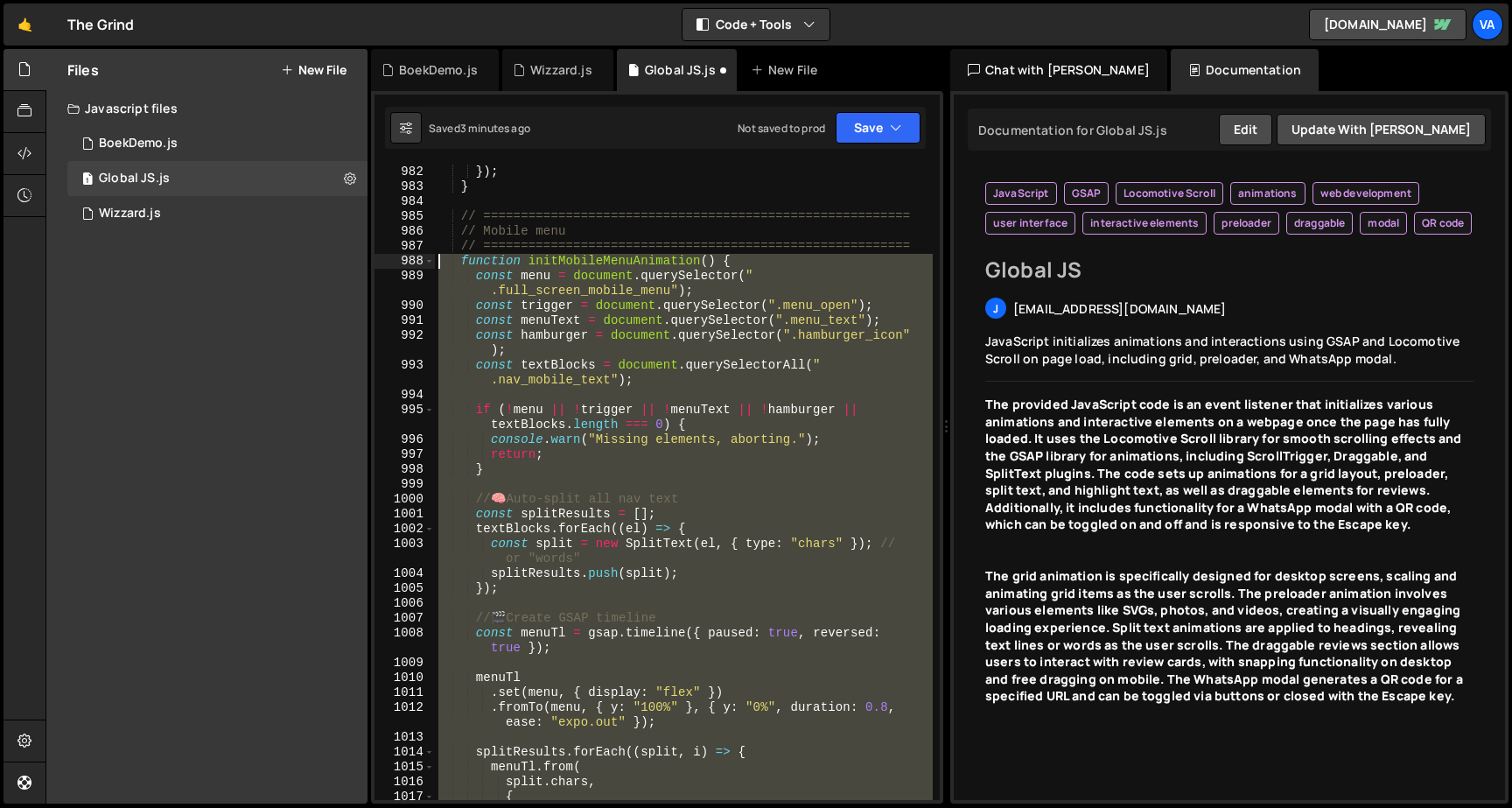
drag, startPoint x: 485, startPoint y: 424, endPoint x: 443, endPoint y: 268, distance: 161.6
click at [443, 268] on div "}) ; } // ========================================================= // Mobile m…" at bounding box center [683, 496] width 498 height 665
type textarea "function initMobileMenuAnimation() { const menu = document.querySelector(".full…"
paste textarea
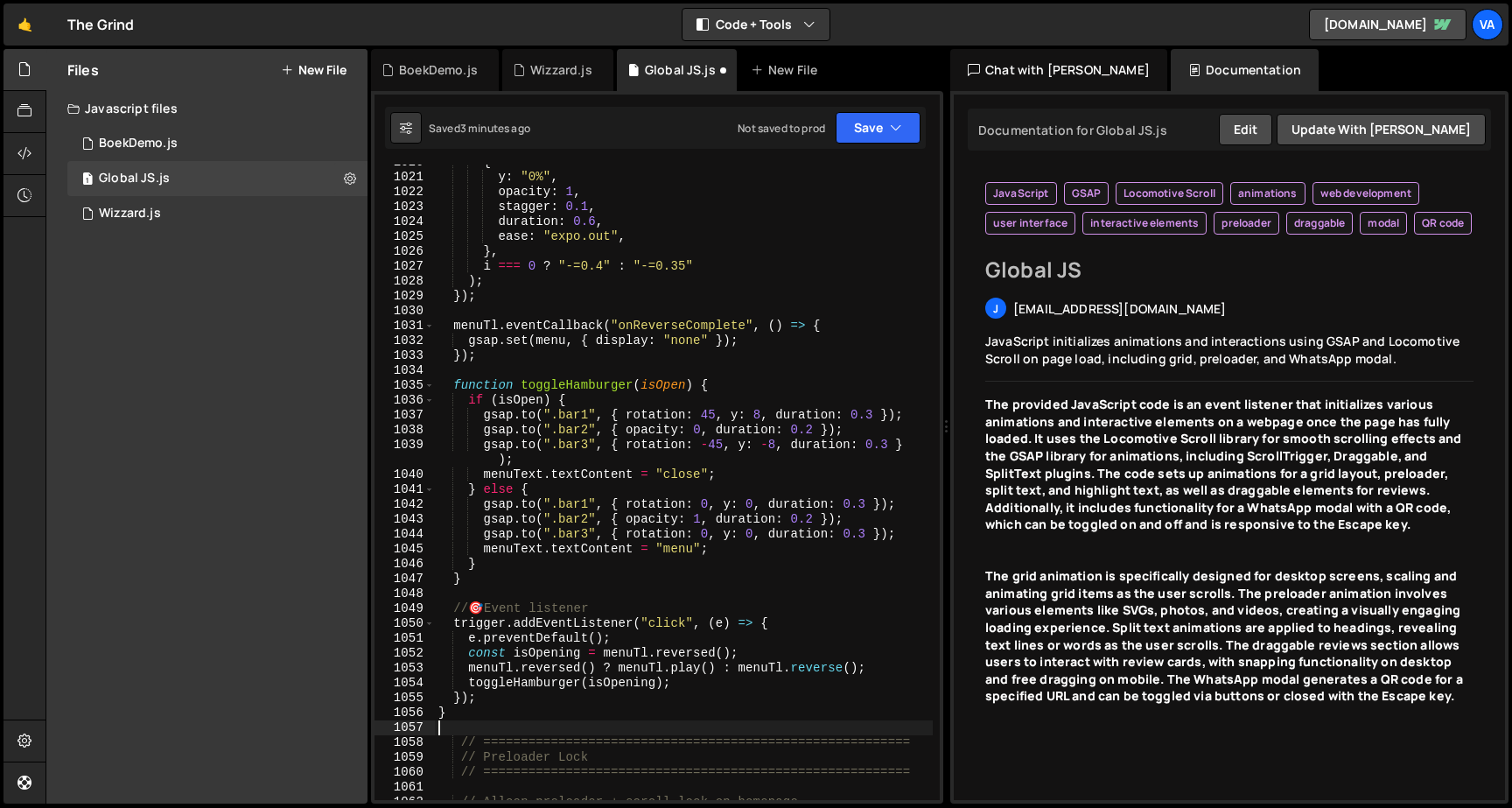
scroll to position [17130, 0]
click at [873, 130] on button "Save" at bounding box center [878, 127] width 85 height 32
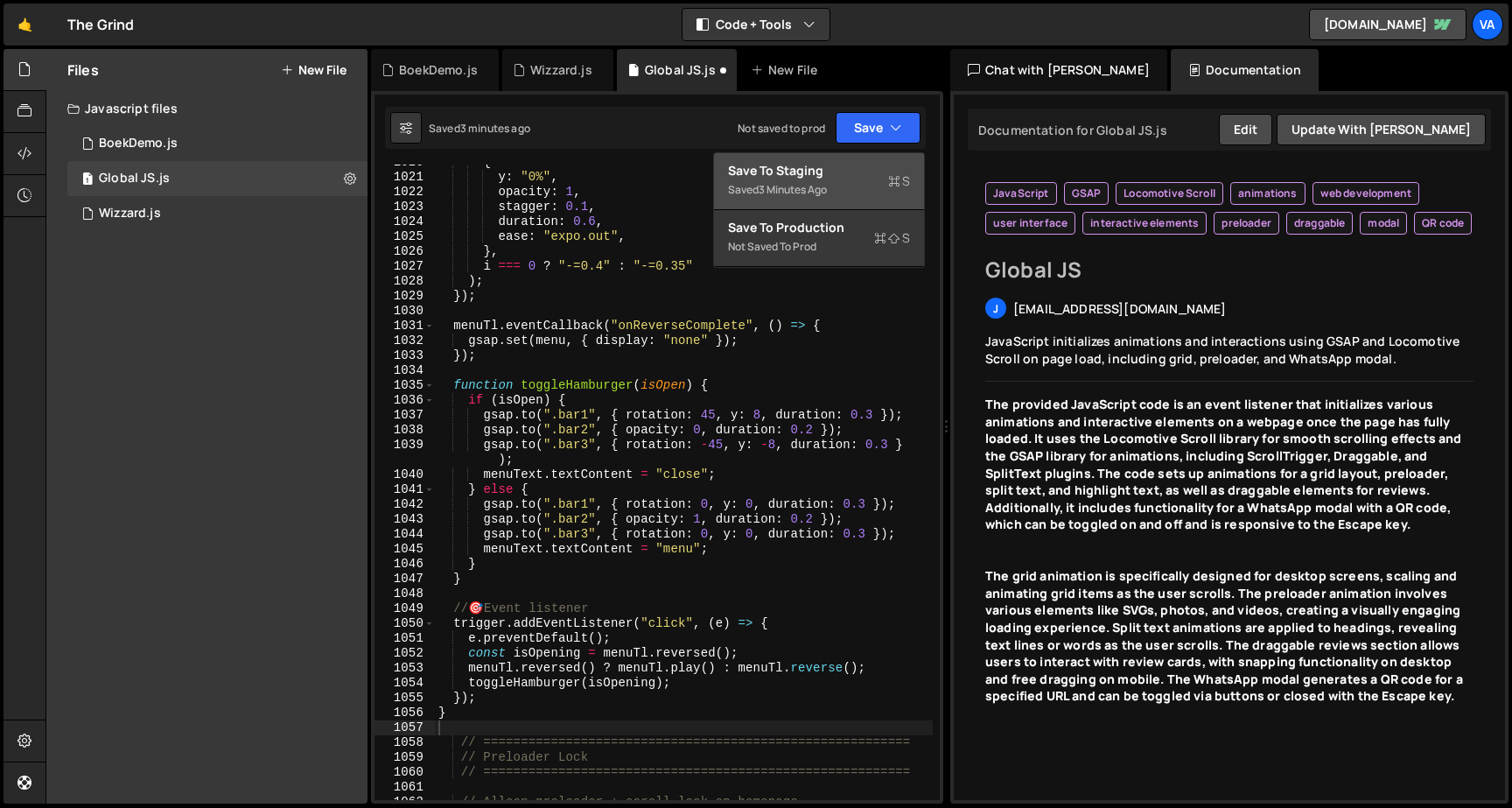
click at [853, 172] on div "Save to Staging S" at bounding box center [819, 170] width 182 height 17
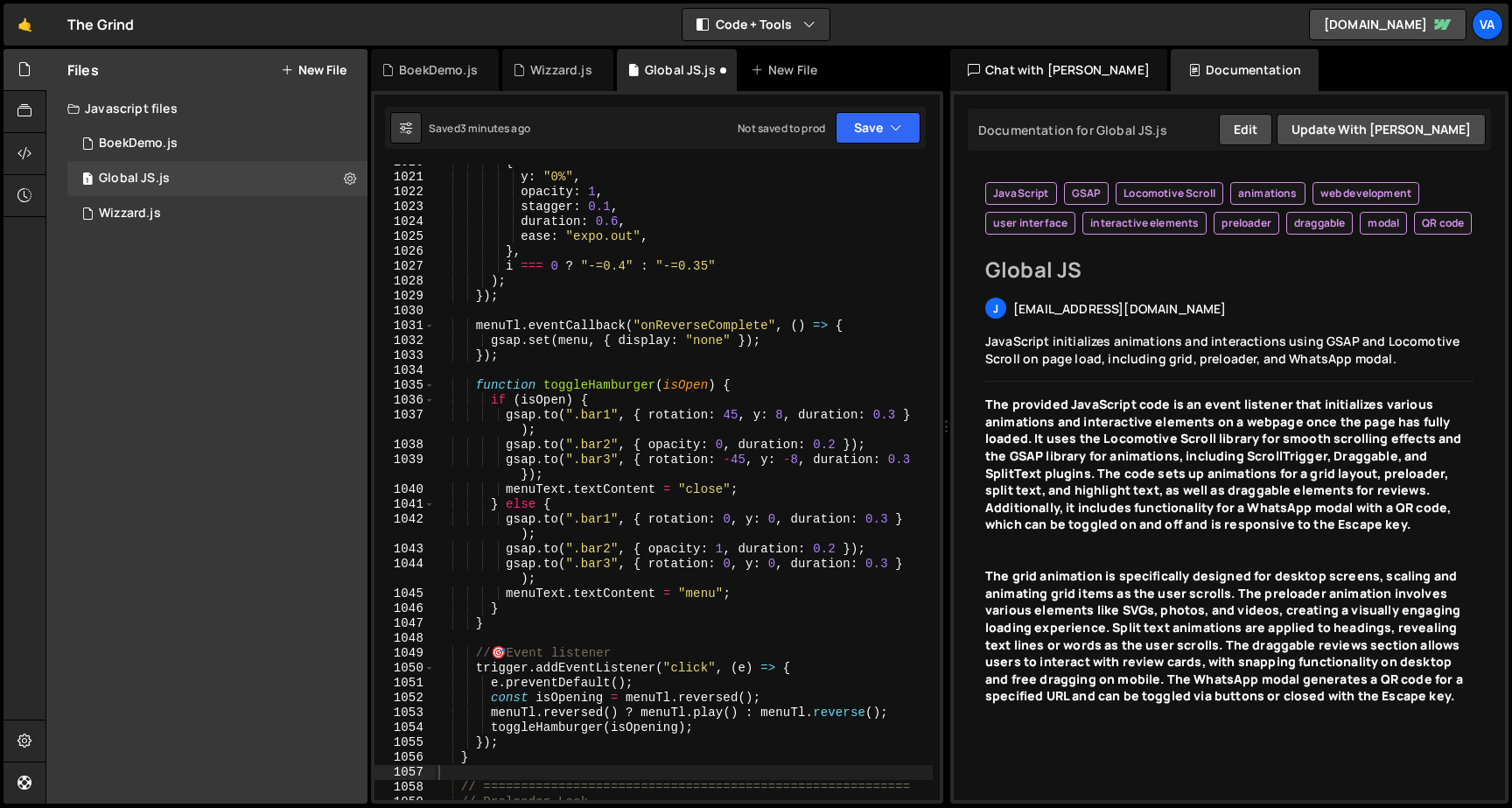
scroll to position [17146, 0]
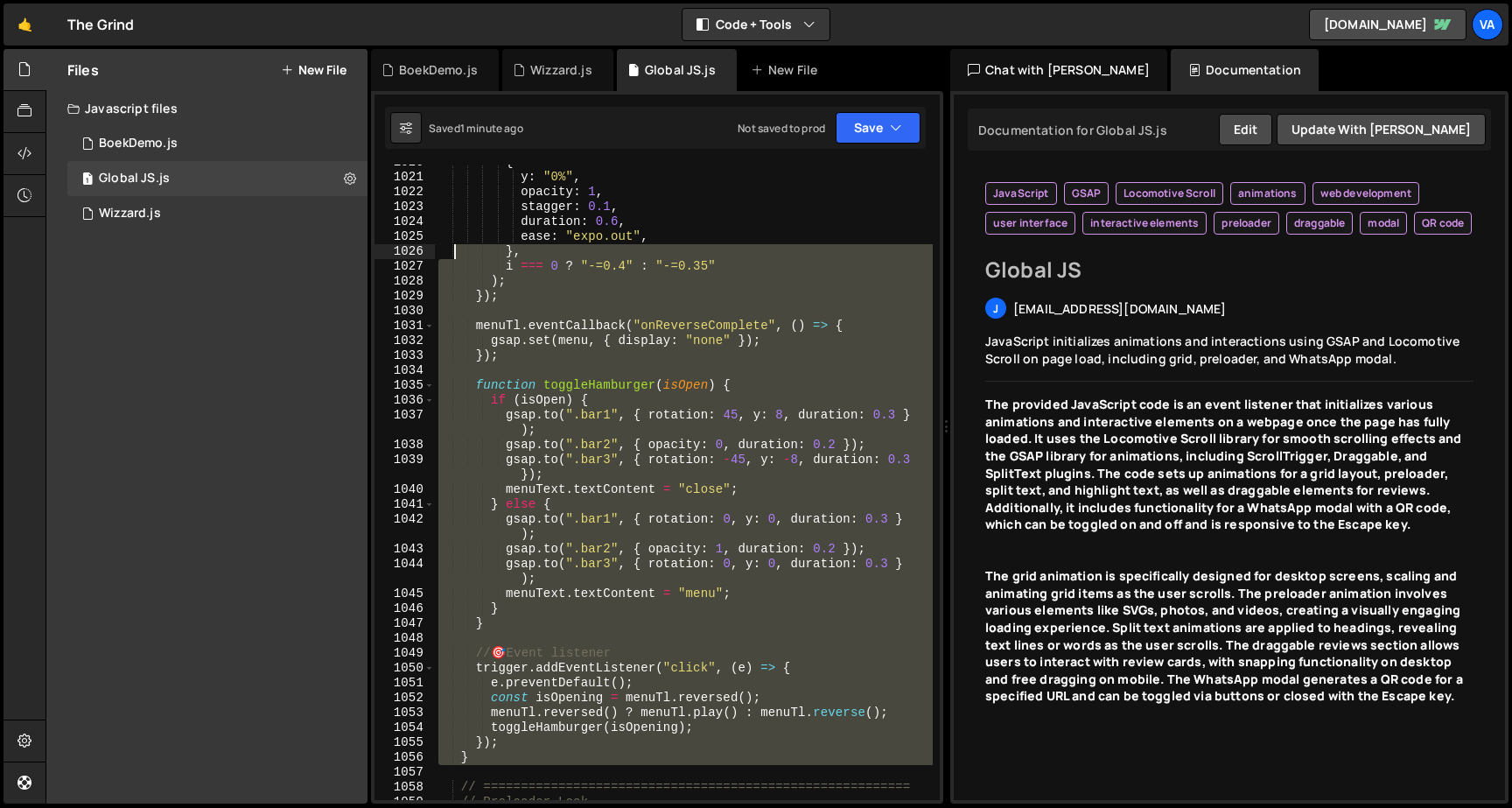
drag, startPoint x: 488, startPoint y: 767, endPoint x: 464, endPoint y: 221, distance: 546.5
click at [464, 221] on div "{ y : "0%" , opacity : 1 , stagger : 0.1 , duration : 0.6 , ease : "expo.out" ,…" at bounding box center [683, 487] width 498 height 665
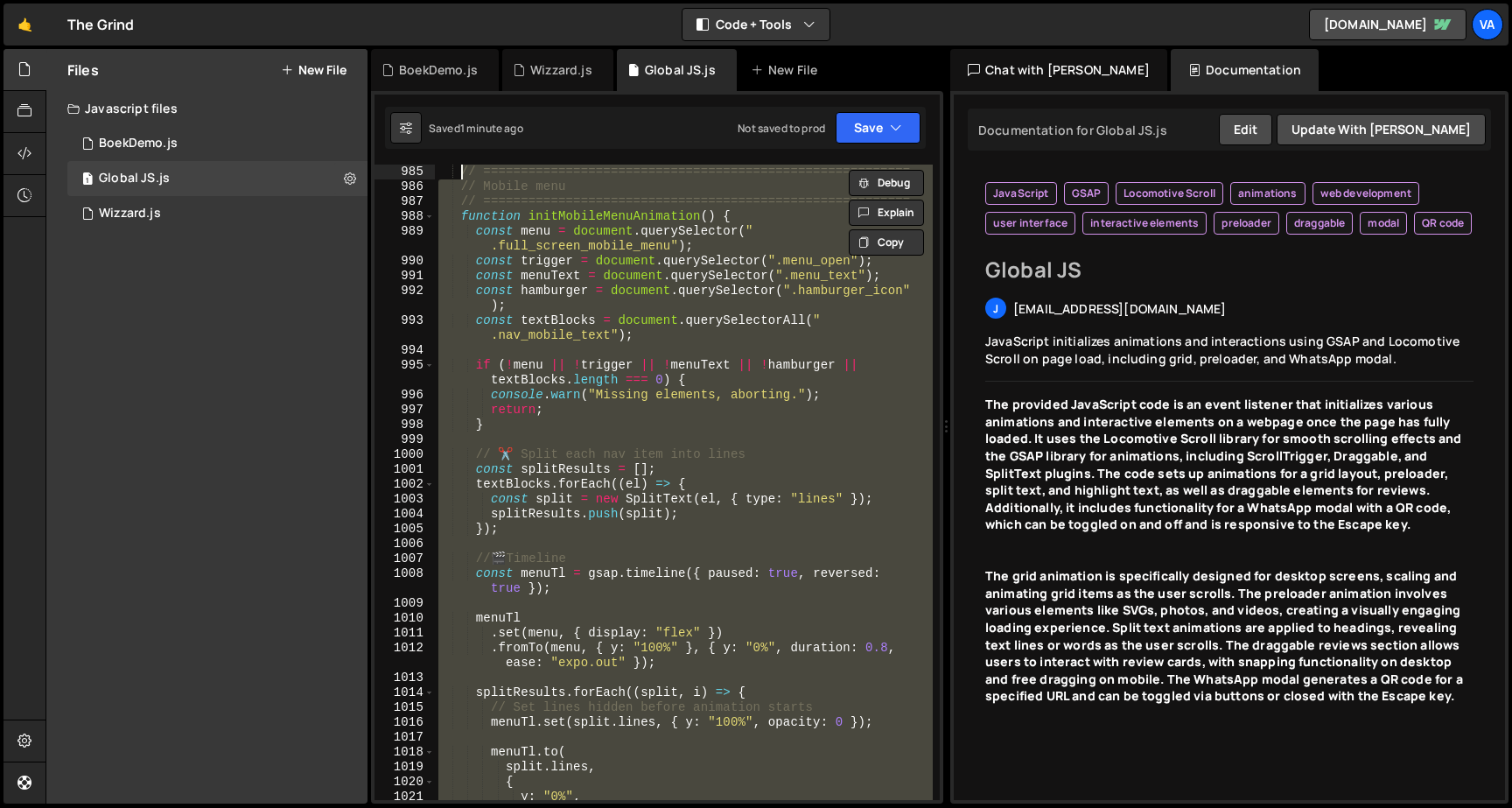
scroll to position [16511, 0]
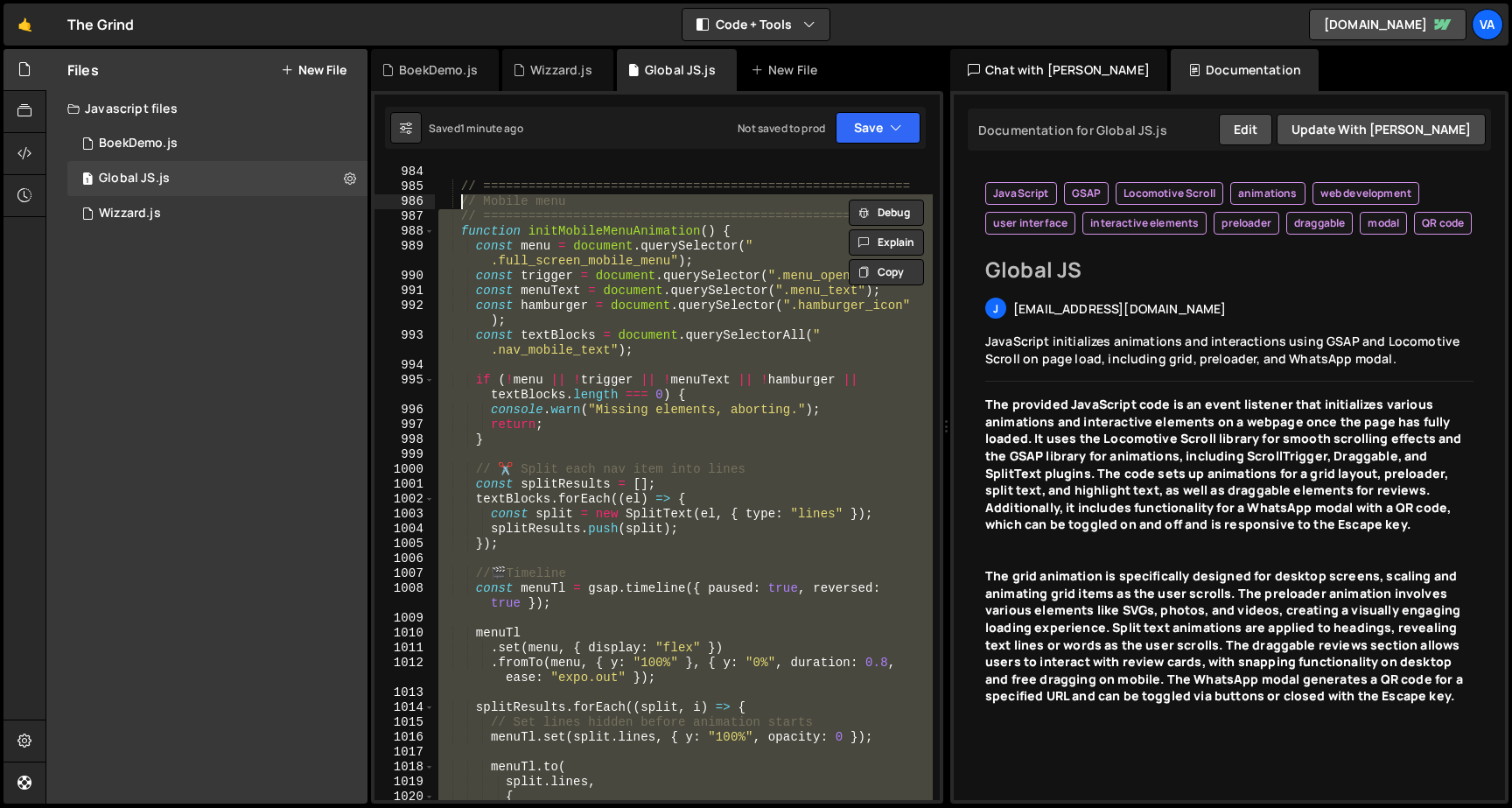
type textarea "function initMobileMenuAnimation() { const menu = document.querySelector(".full…"
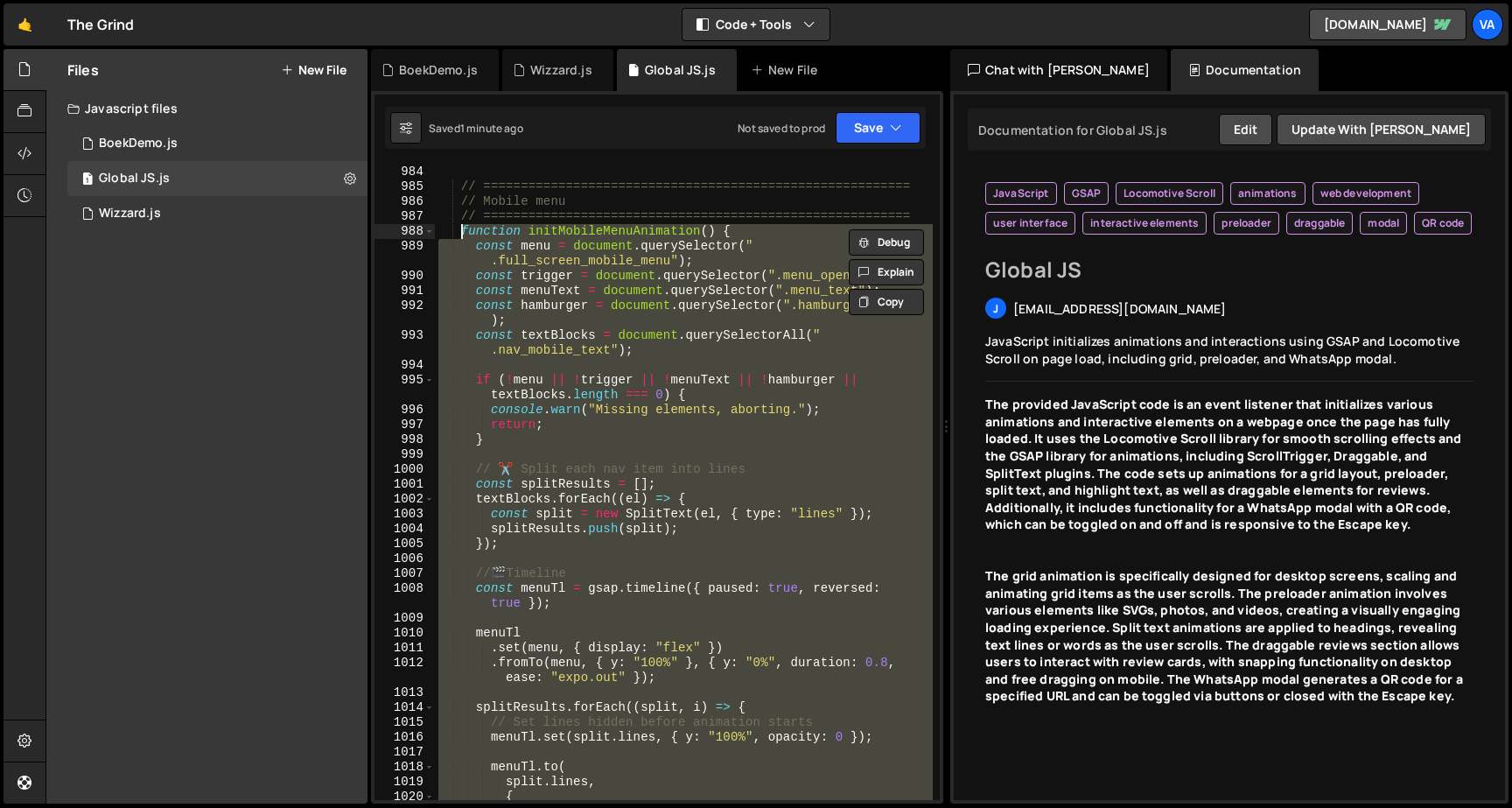
paste textarea
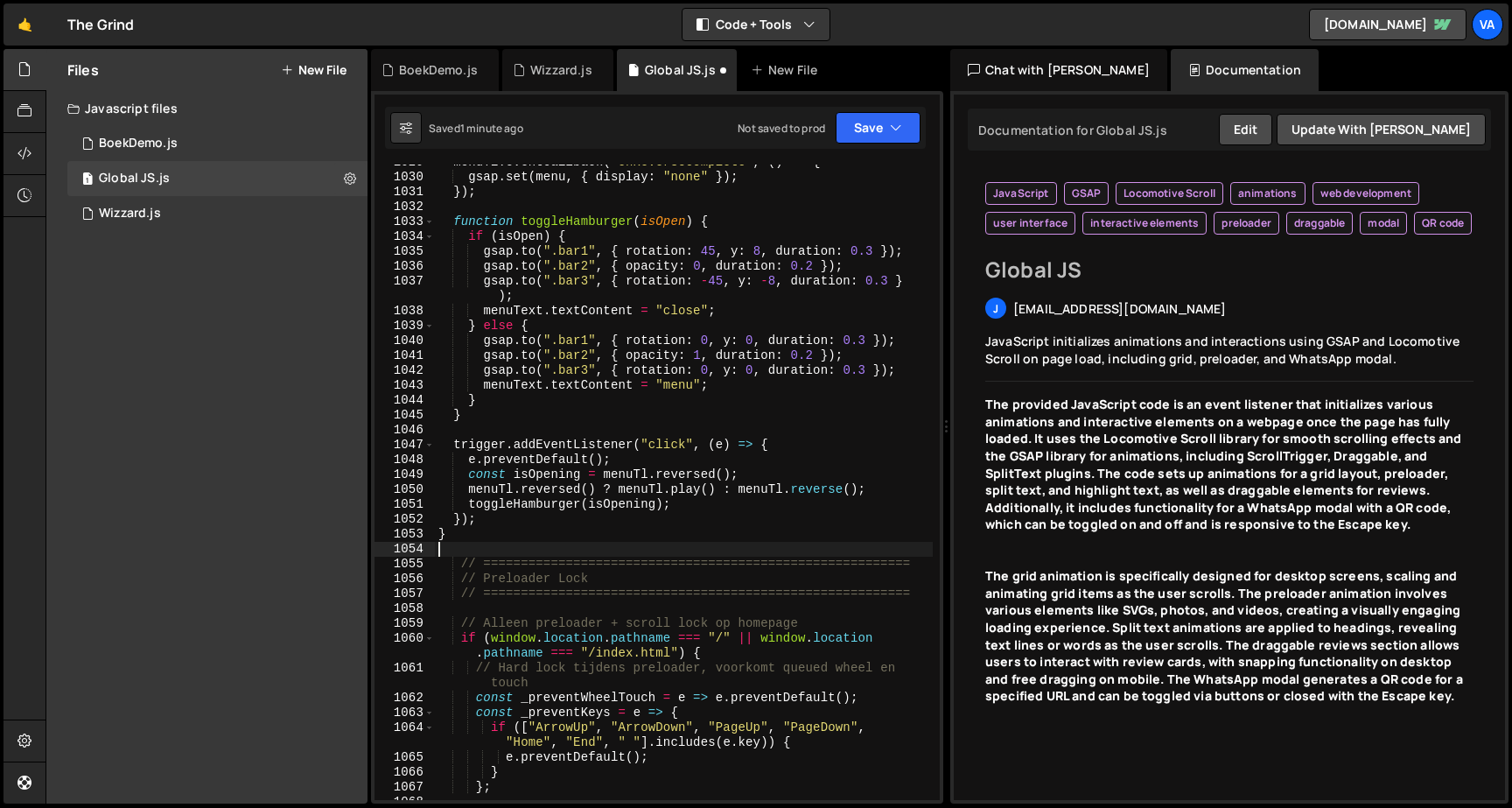
scroll to position [17264, 0]
click at [890, 103] on div "1029 1030 1031 1032 1033 1034 1035 1036 1037 1038 1039 1040 1041 1042 1043 1044…" at bounding box center [656, 447] width 573 height 712
click at [880, 119] on button "Save" at bounding box center [878, 127] width 85 height 32
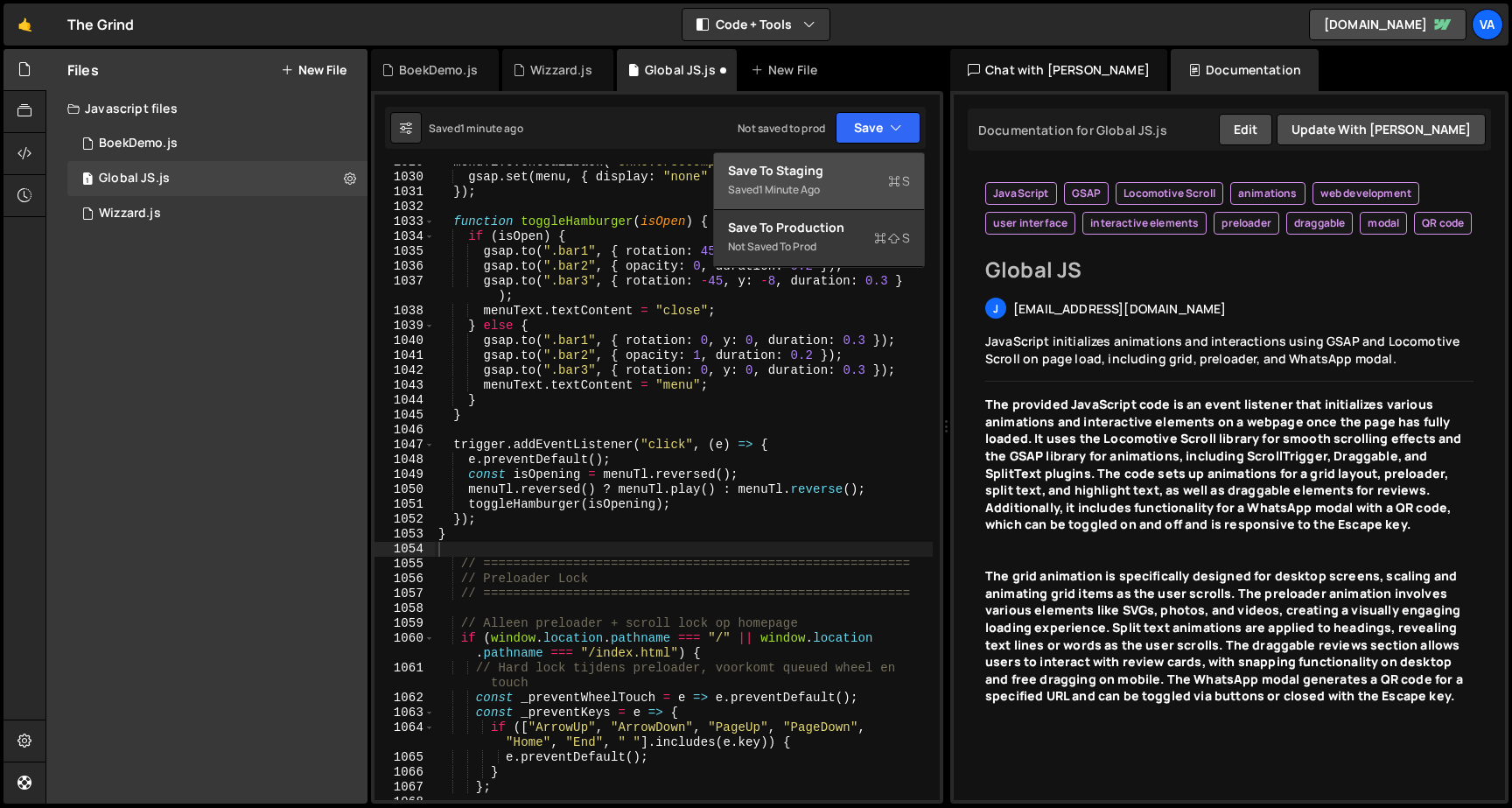
click at [854, 189] on div "Saved 1 minute ago" at bounding box center [819, 189] width 182 height 21
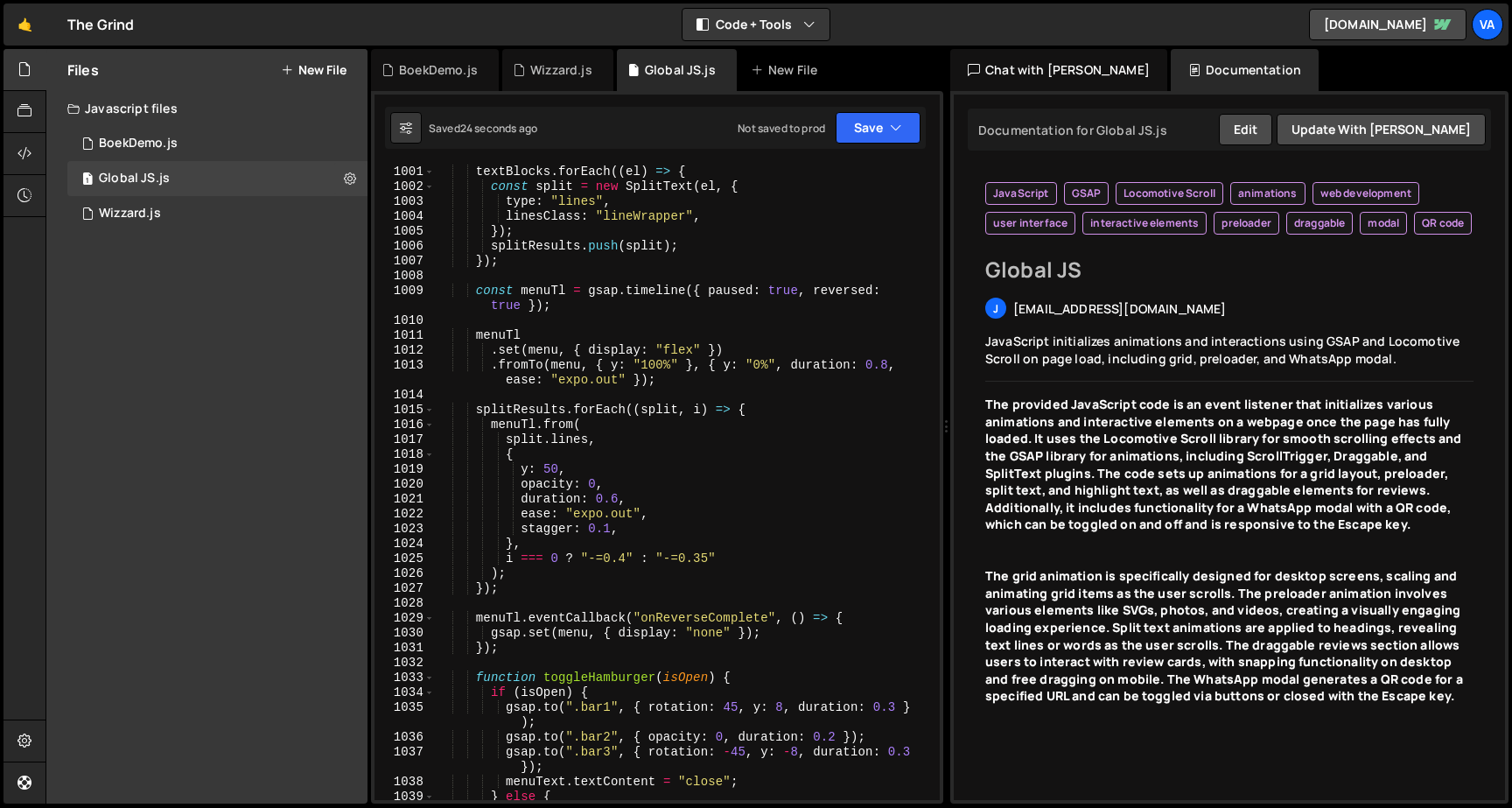
scroll to position [16824, 0]
click at [634, 558] on div "textBlocks . forEach (( el ) => { const split = new SplitText ( el , { type : "…" at bounding box center [683, 504] width 498 height 680
click at [614, 529] on div "textBlocks . forEach (( el ) => { const split = new SplitText ( el , { type : "…" at bounding box center [683, 504] width 498 height 680
click at [686, 486] on div "textBlocks . forEach (( el ) => { const split = new SplitText ( el , { type : "…" at bounding box center [683, 504] width 498 height 680
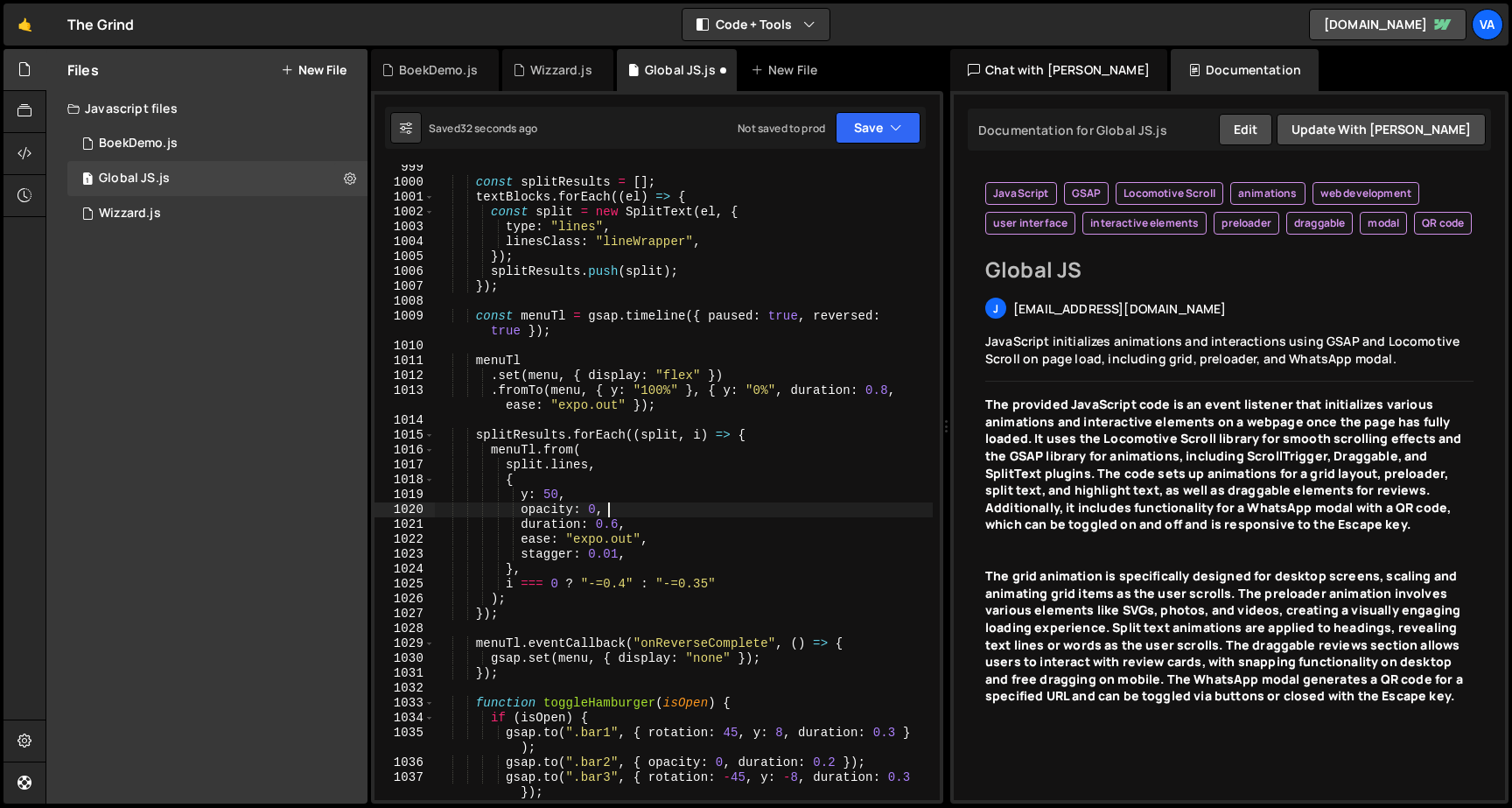
scroll to position [16774, 0]
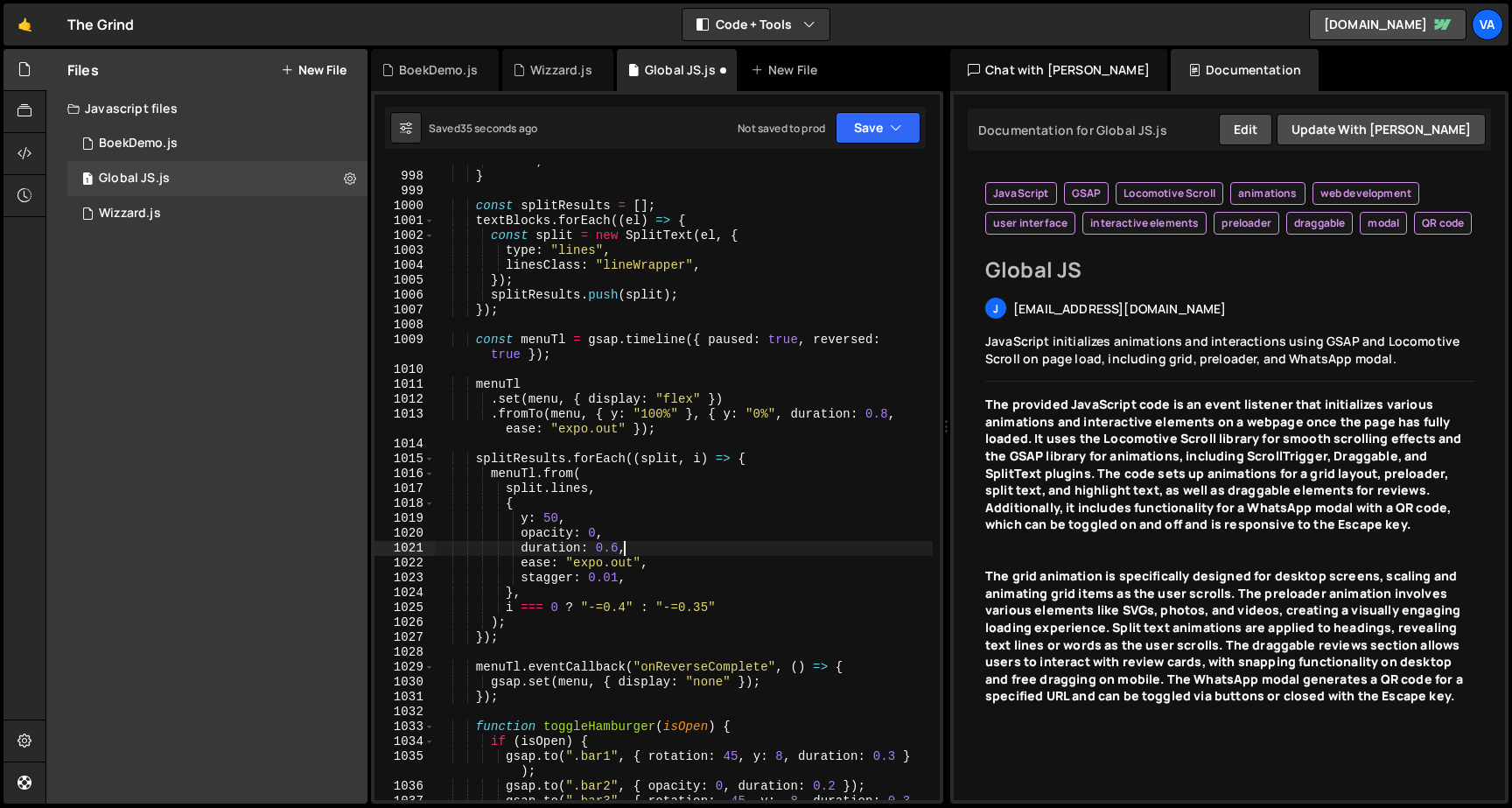
click at [621, 545] on div "return ; } const splitResults = [ ] ; textBlocks . forEach (( el ) => { const s…" at bounding box center [683, 494] width 498 height 680
click at [640, 485] on div "return ; } const splitResults = [ ] ; textBlocks . forEach (( el ) => { const s…" at bounding box center [683, 494] width 498 height 680
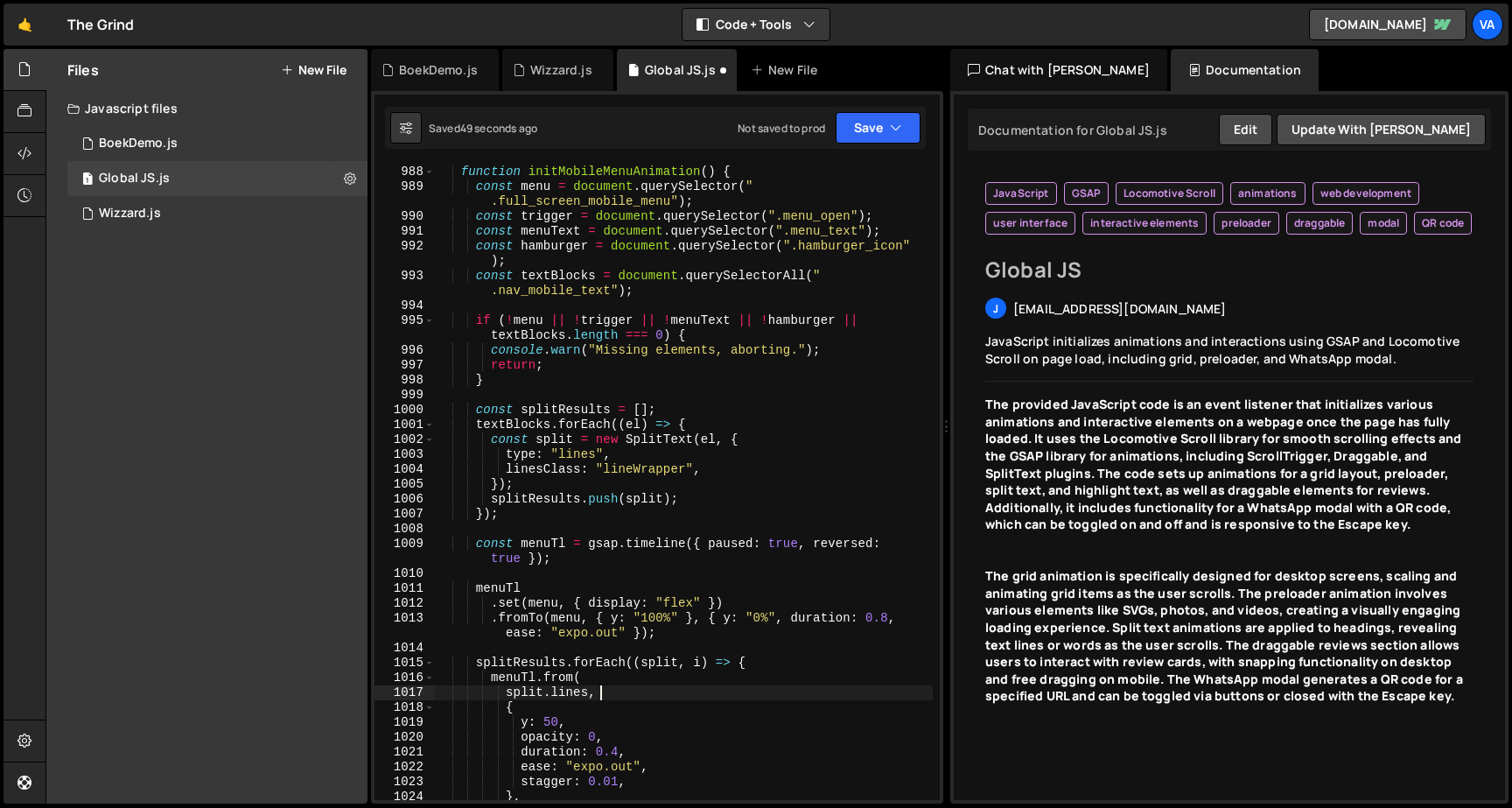
scroll to position [16569, 0]
click at [601, 629] on div "// ========================================================= function initMobil…" at bounding box center [683, 482] width 498 height 665
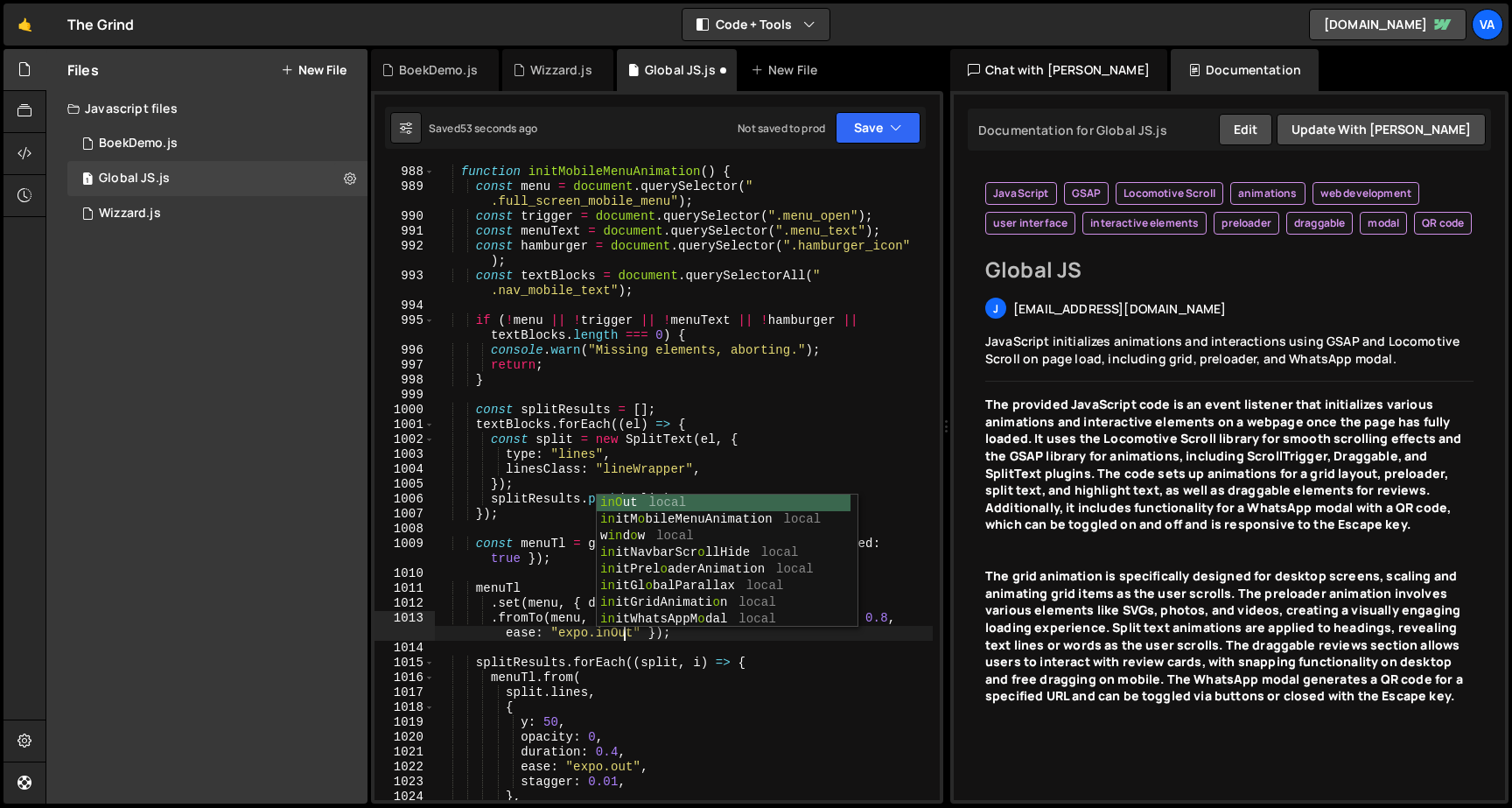
click at [631, 694] on div "// ========================================================= function initMobil…" at bounding box center [683, 482] width 498 height 665
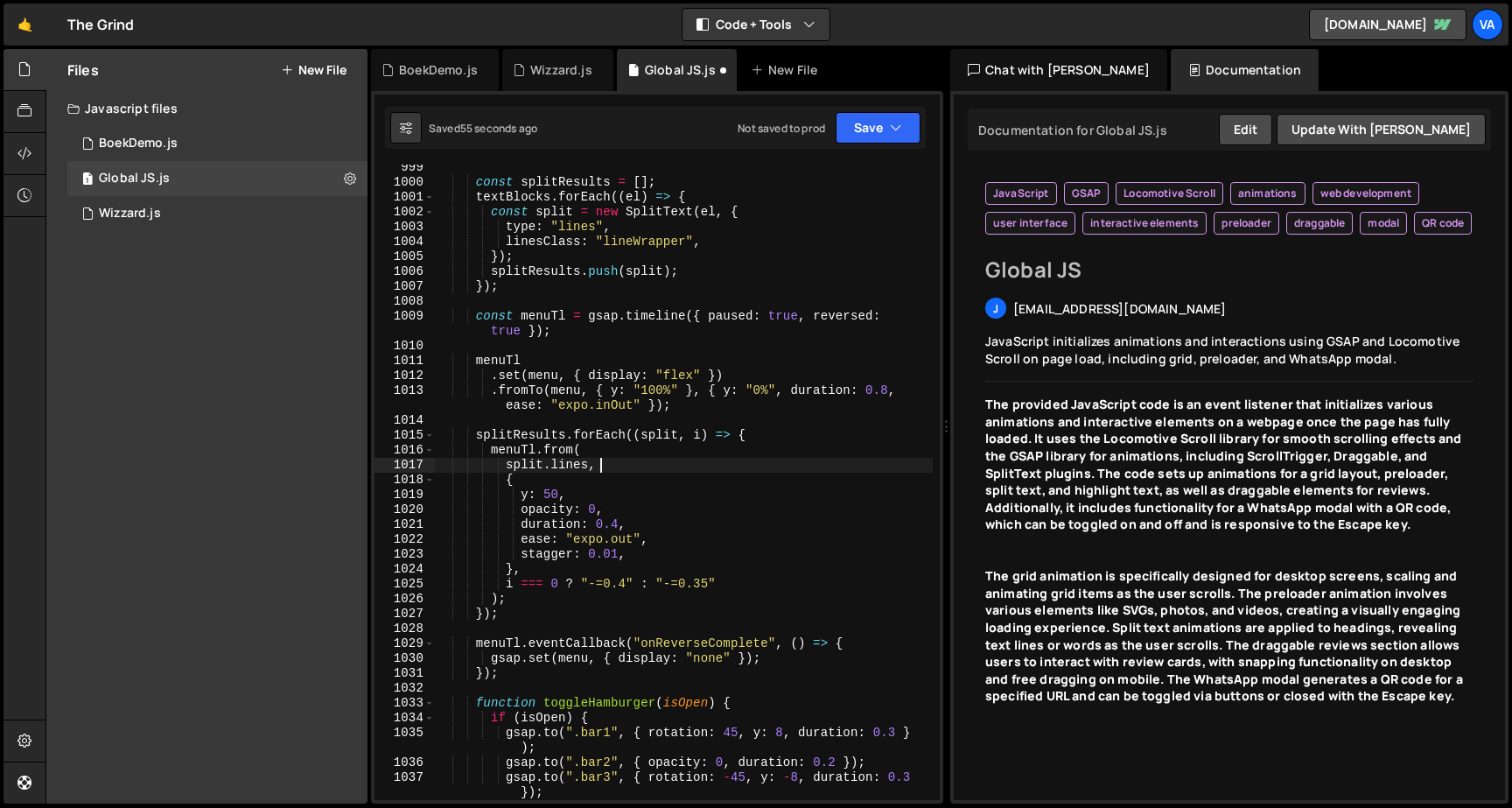
scroll to position [16811, 0]
click at [631, 588] on div "const splitResults = [ ] ; textBlocks . forEach (( el ) => { const split = new …" at bounding box center [683, 495] width 498 height 665
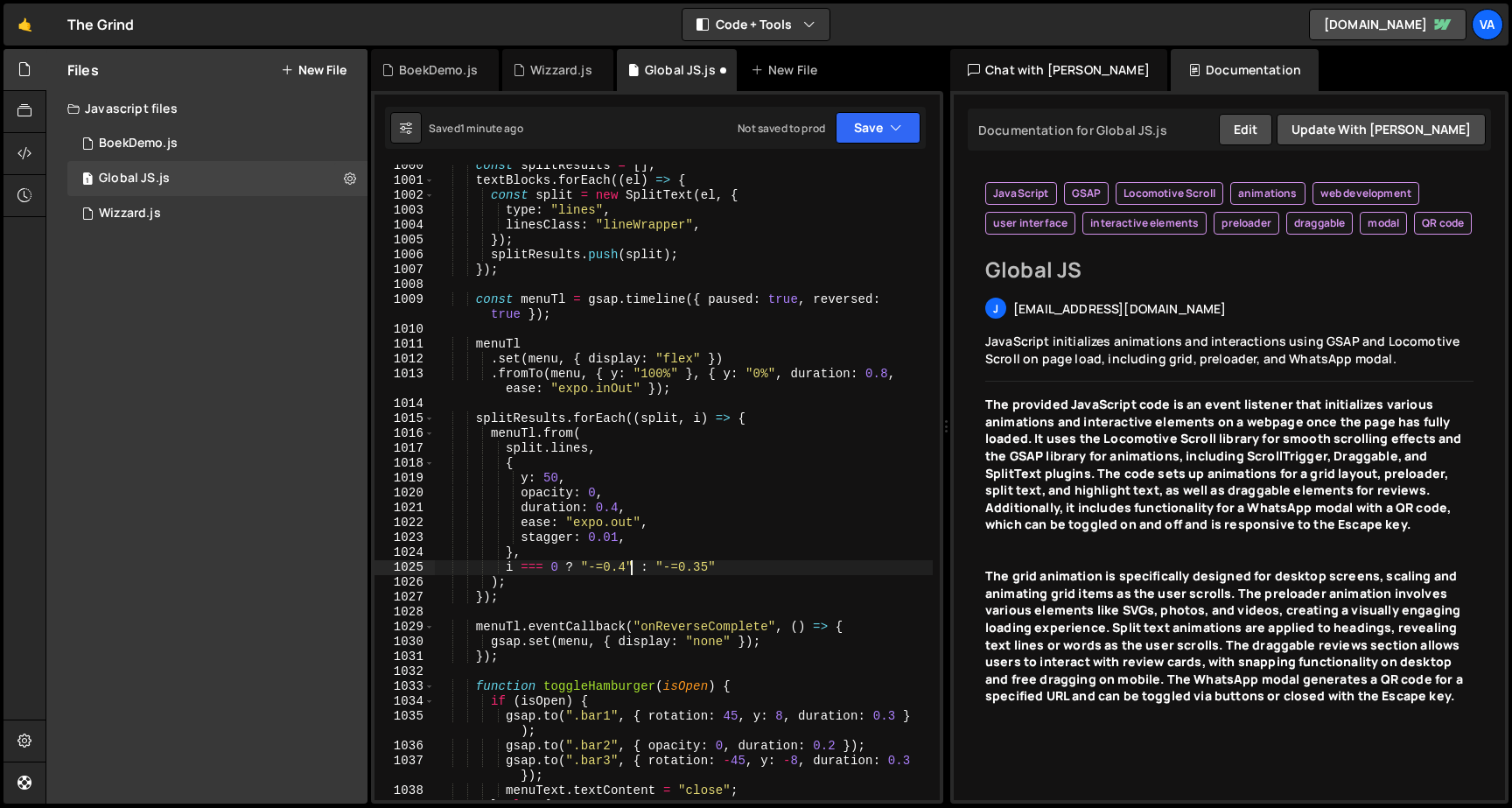
click at [622, 533] on div "const splitResults = [ ] ; textBlocks . forEach (( el ) => { const split = new …" at bounding box center [683, 491] width 498 height 665
click at [877, 122] on button "Save" at bounding box center [878, 127] width 85 height 32
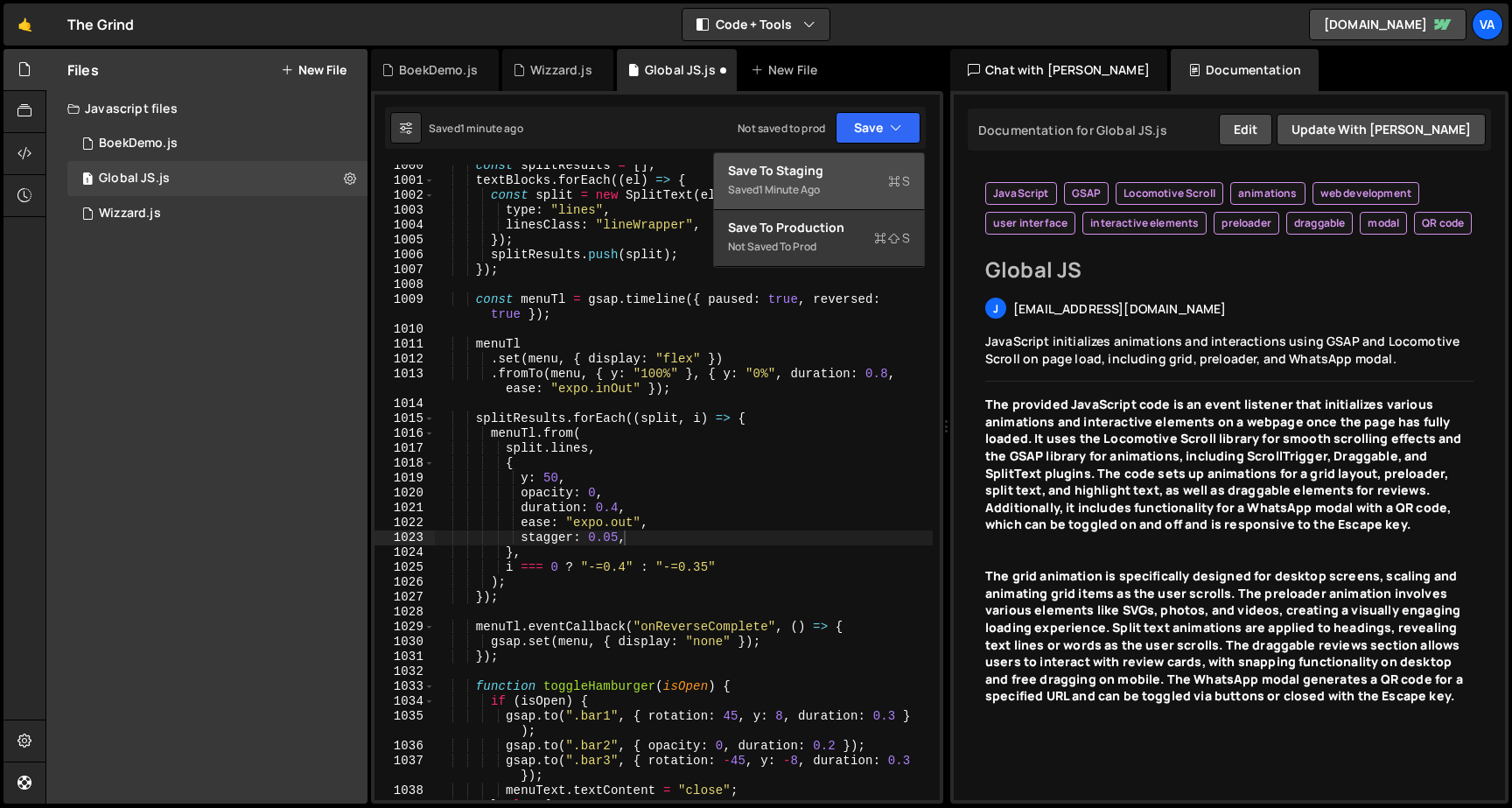
click at [849, 174] on div "Save to Staging S" at bounding box center [819, 170] width 182 height 17
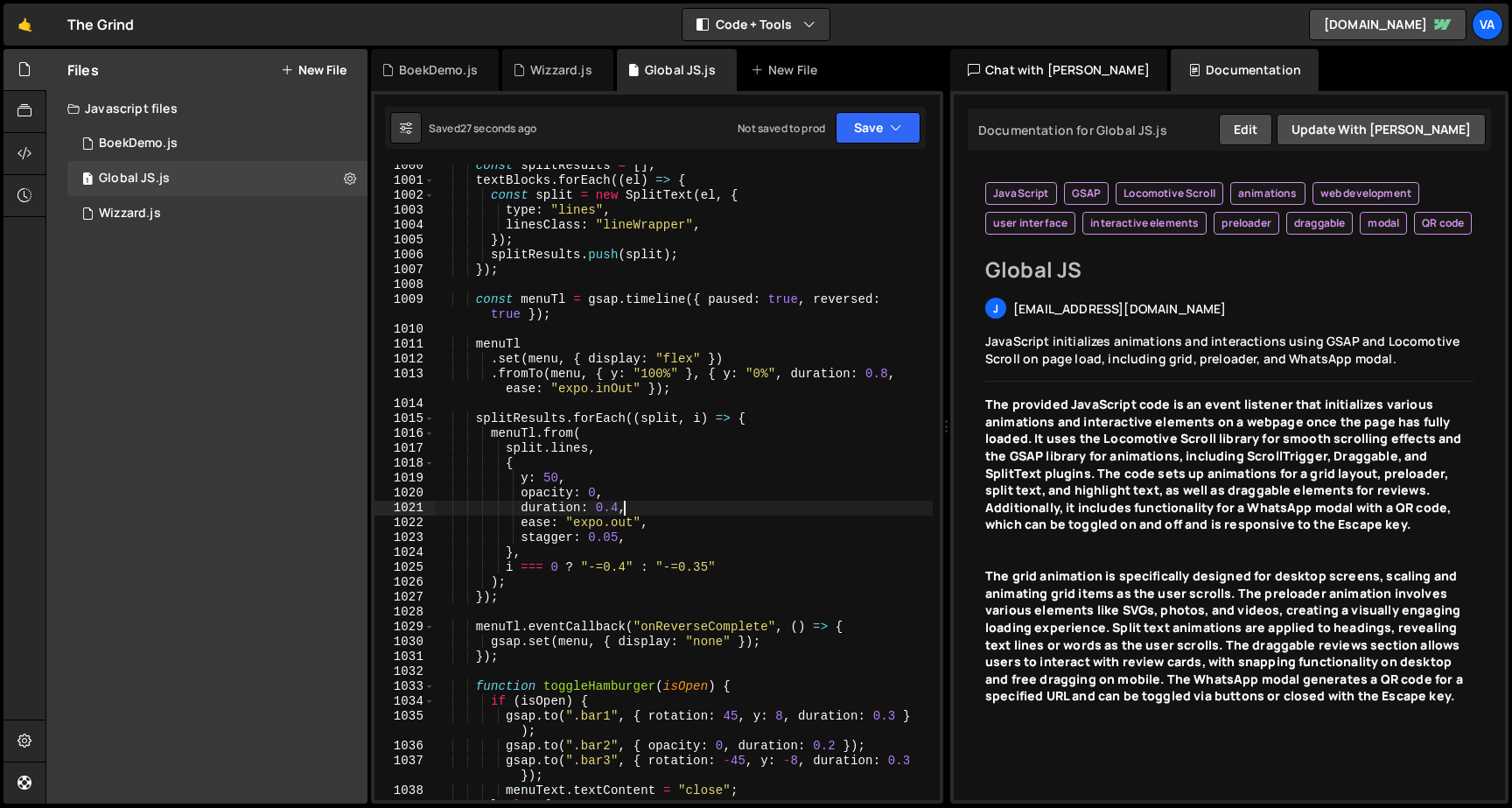
click at [622, 512] on div "const splitResults = [ ] ; textBlocks . forEach (( el ) => { const split = new …" at bounding box center [683, 491] width 498 height 665
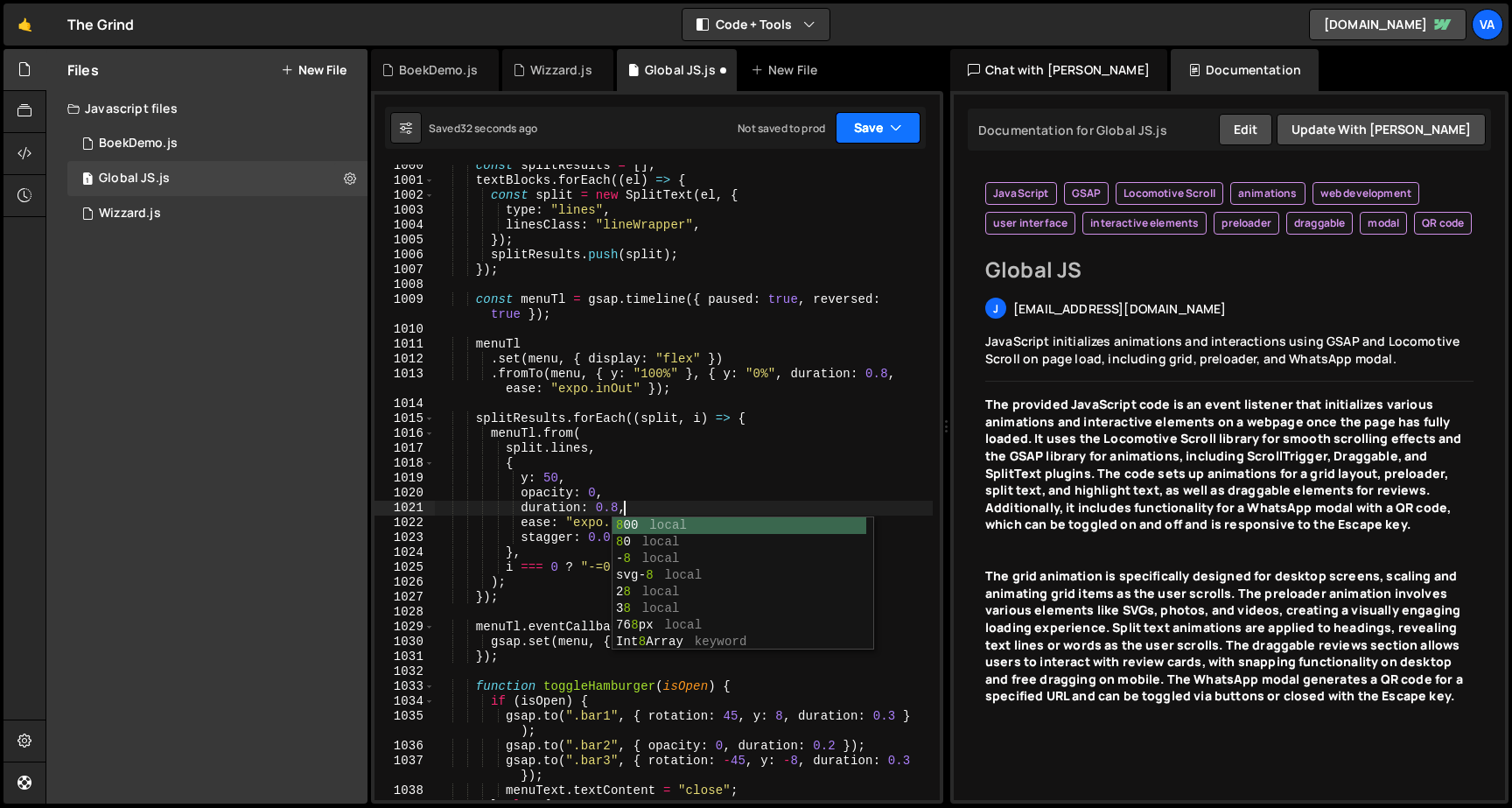
click at [852, 131] on button "Save" at bounding box center [878, 127] width 85 height 32
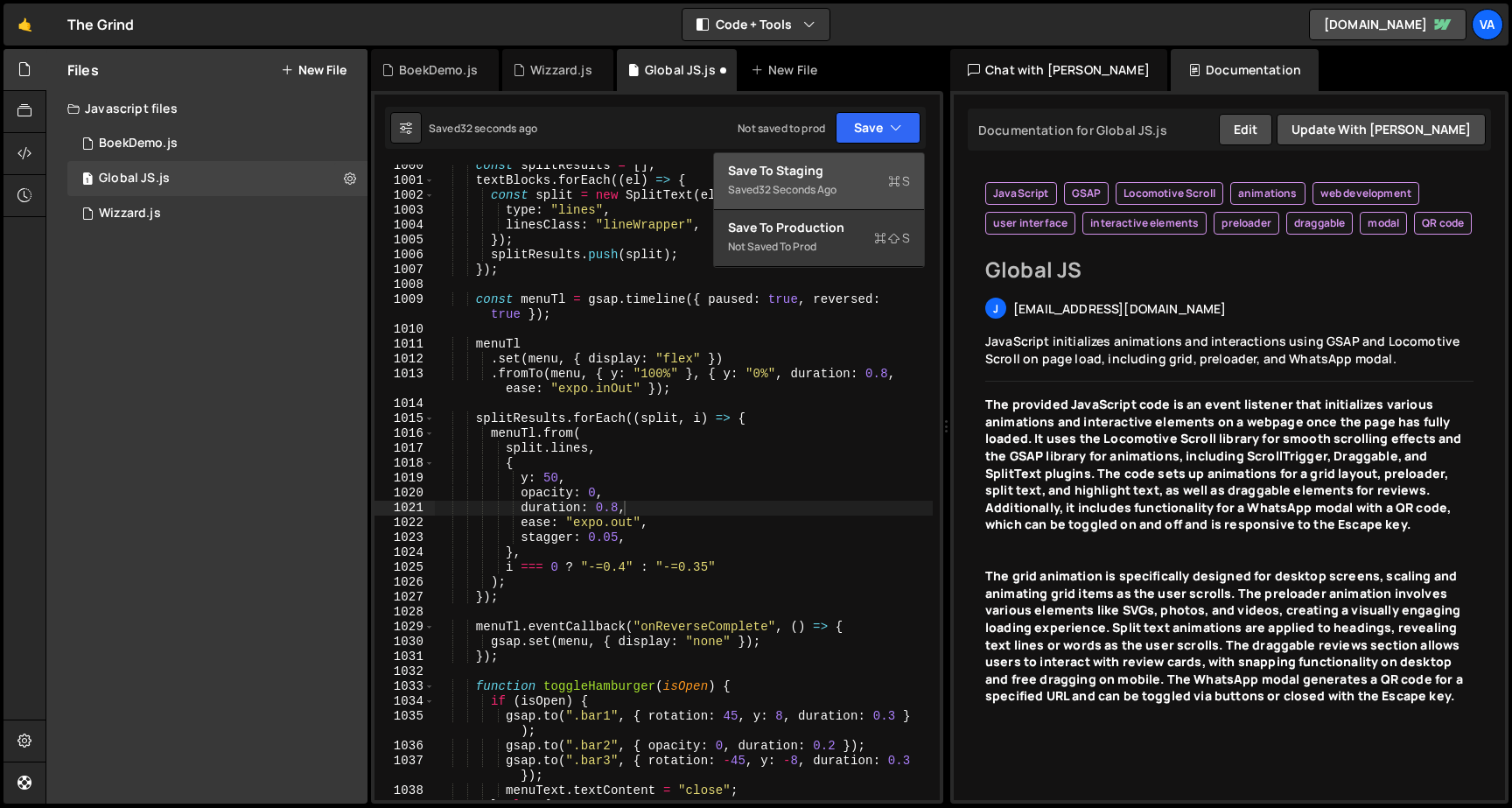
click at [844, 197] on div "Saved 32 seconds ago" at bounding box center [819, 189] width 182 height 21
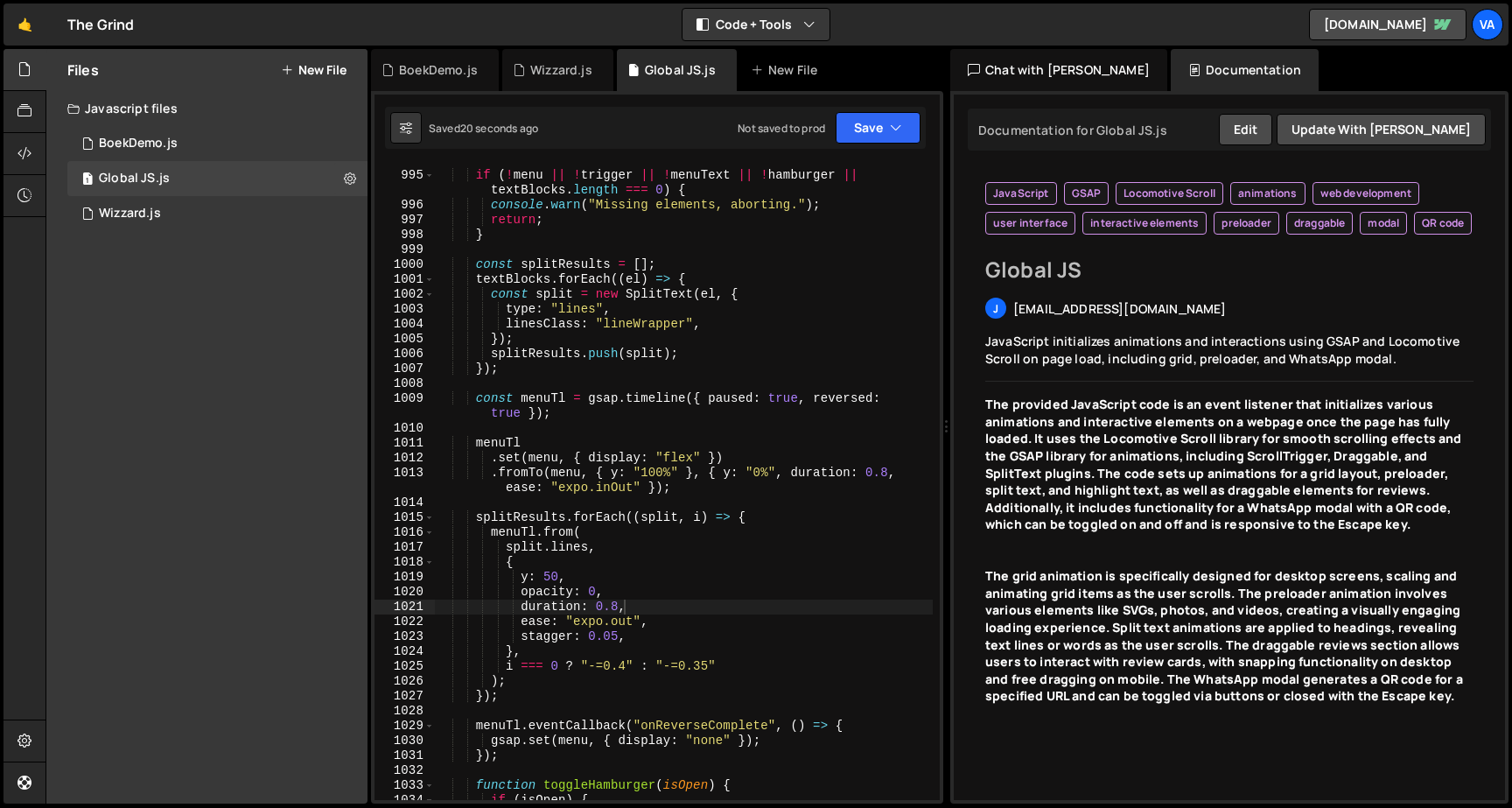
scroll to position [16716, 0]
click at [624, 416] on div "if ( ! menu || ! trigger || ! menuText || ! hamburger || textBlocks . length ==…" at bounding box center [683, 485] width 498 height 665
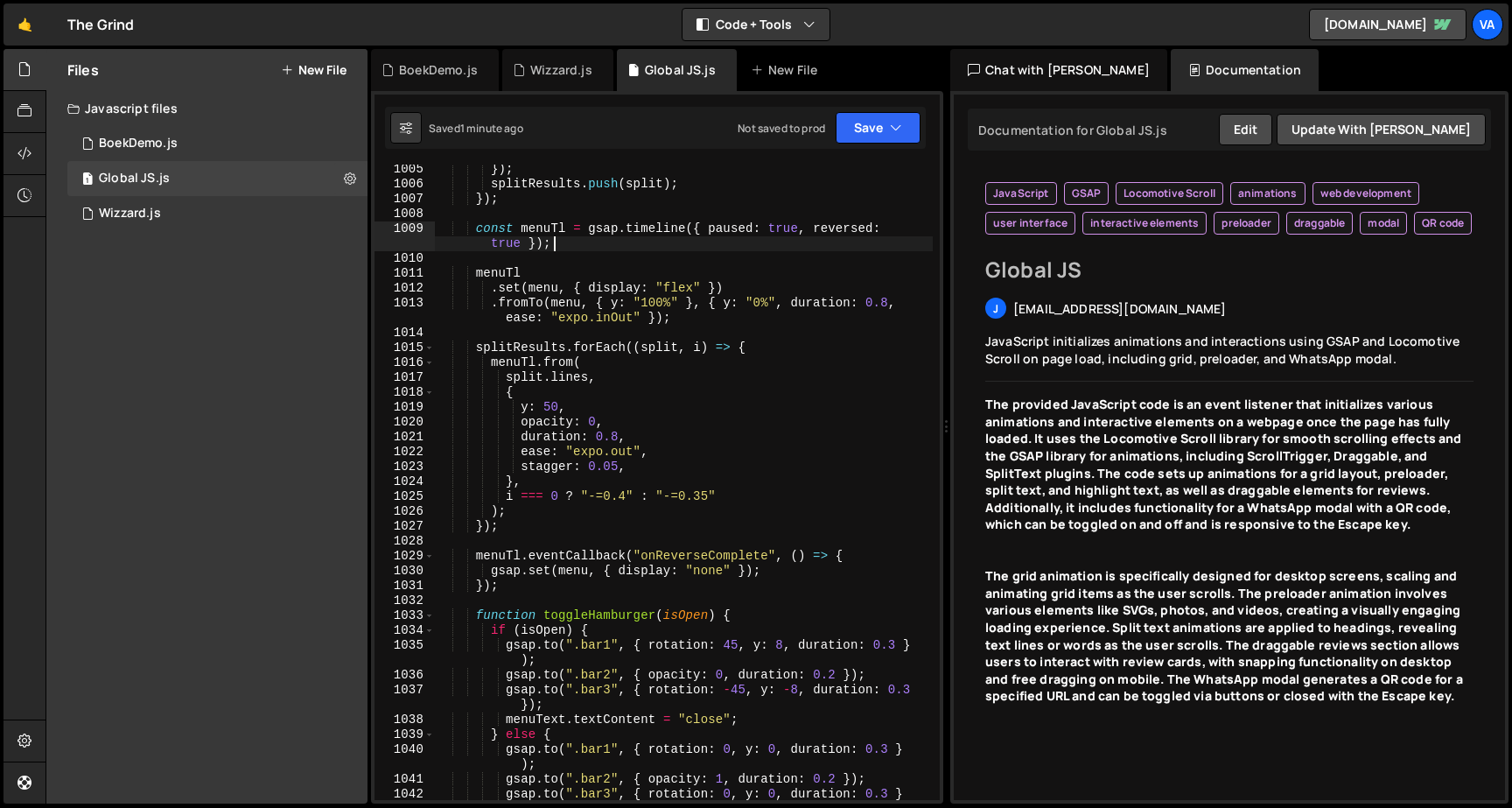
scroll to position [16844, 0]
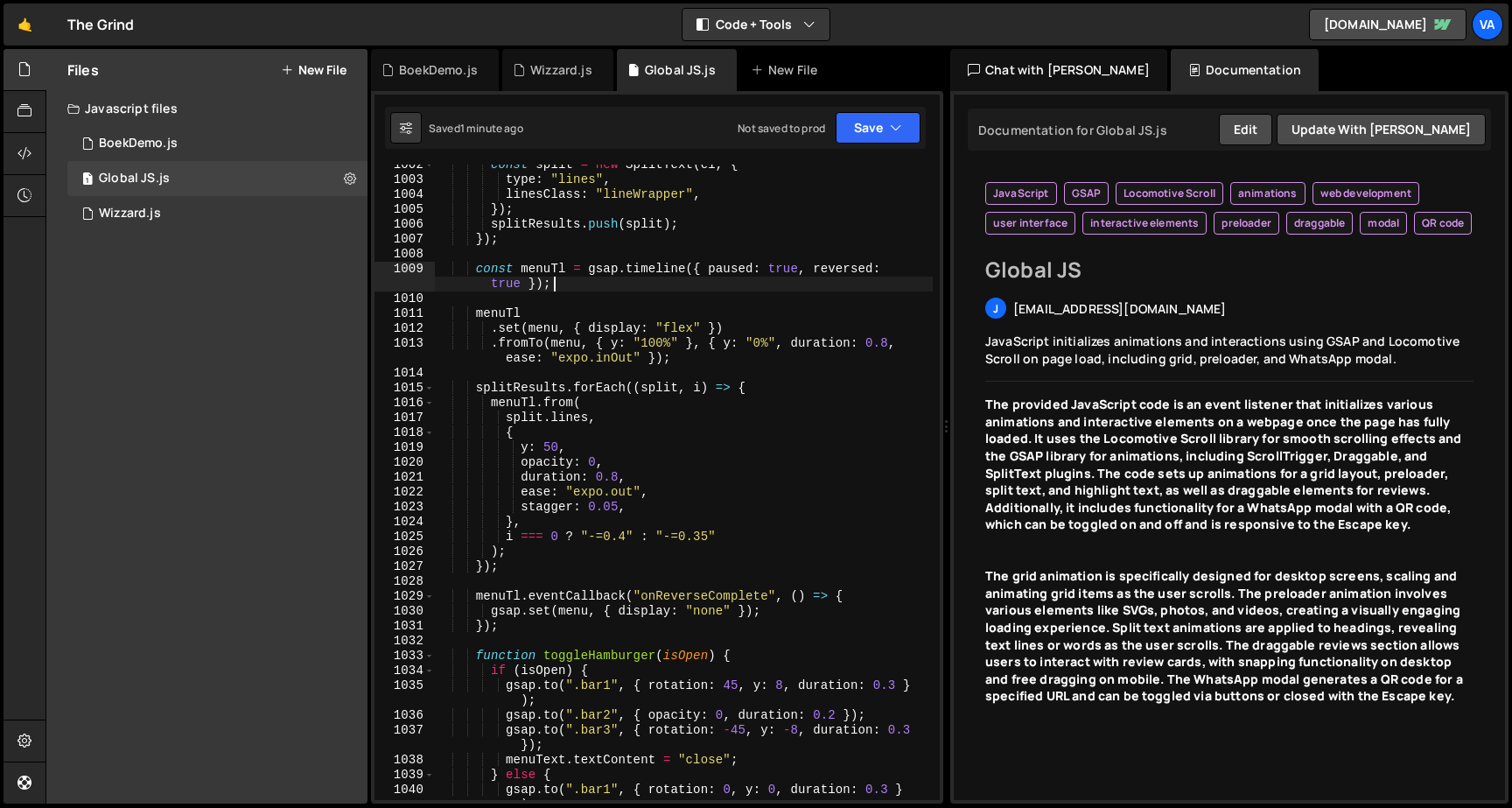
click at [559, 444] on div "const split = new SplitText ( el , { type : "lines" , linesClass : "lineWrapper…" at bounding box center [683, 498] width 498 height 680
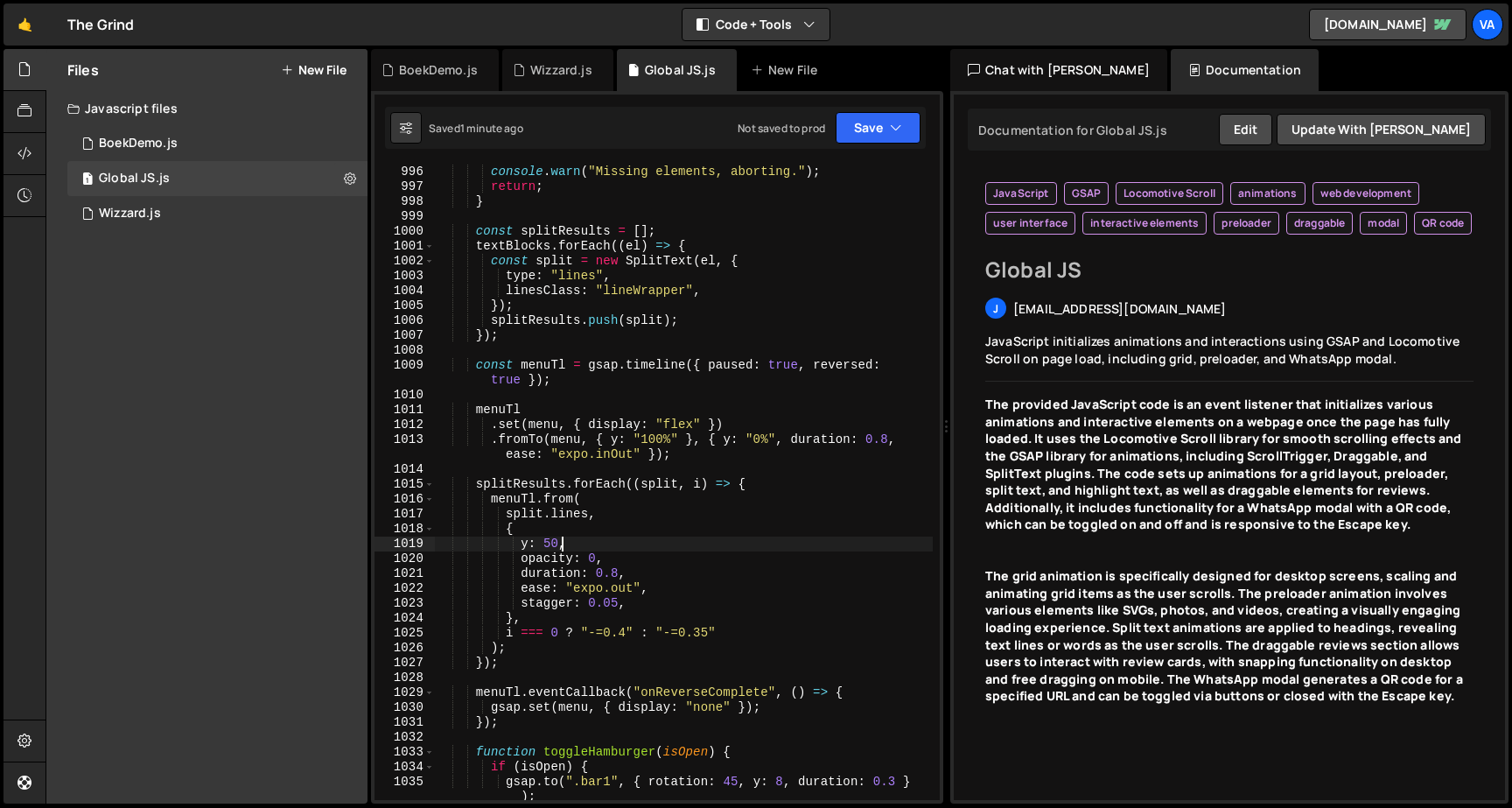
scroll to position [16747, 0]
click at [623, 573] on div "if ( ! menu || ! trigger || ! menuText || ! hamburger || textBlocks . length ==…" at bounding box center [683, 482] width 498 height 694
click at [527, 638] on div "if ( ! menu || ! trigger || ! menuText || ! hamburger || textBlocks . length ==…" at bounding box center [683, 482] width 498 height 694
click at [620, 602] on div "if ( ! menu || ! trigger || ! menuText || ! hamburger || textBlocks . length ==…" at bounding box center [683, 482] width 498 height 694
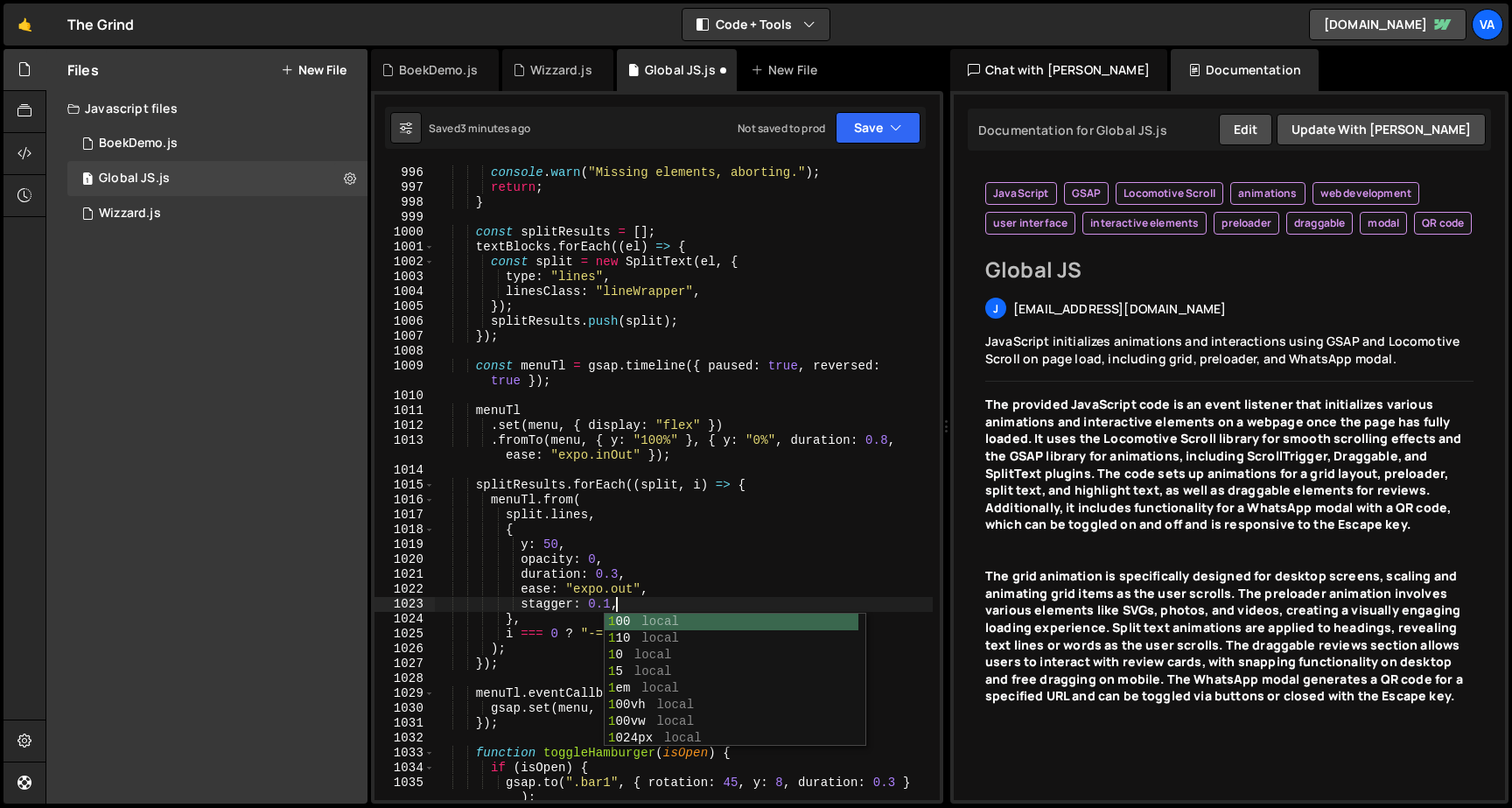
type textarea "stagger: 0.15,"
click at [792, 734] on div "if ( ! menu || ! trigger || ! menuText || ! hamburger || textBlocks . length ==…" at bounding box center [683, 482] width 498 height 694
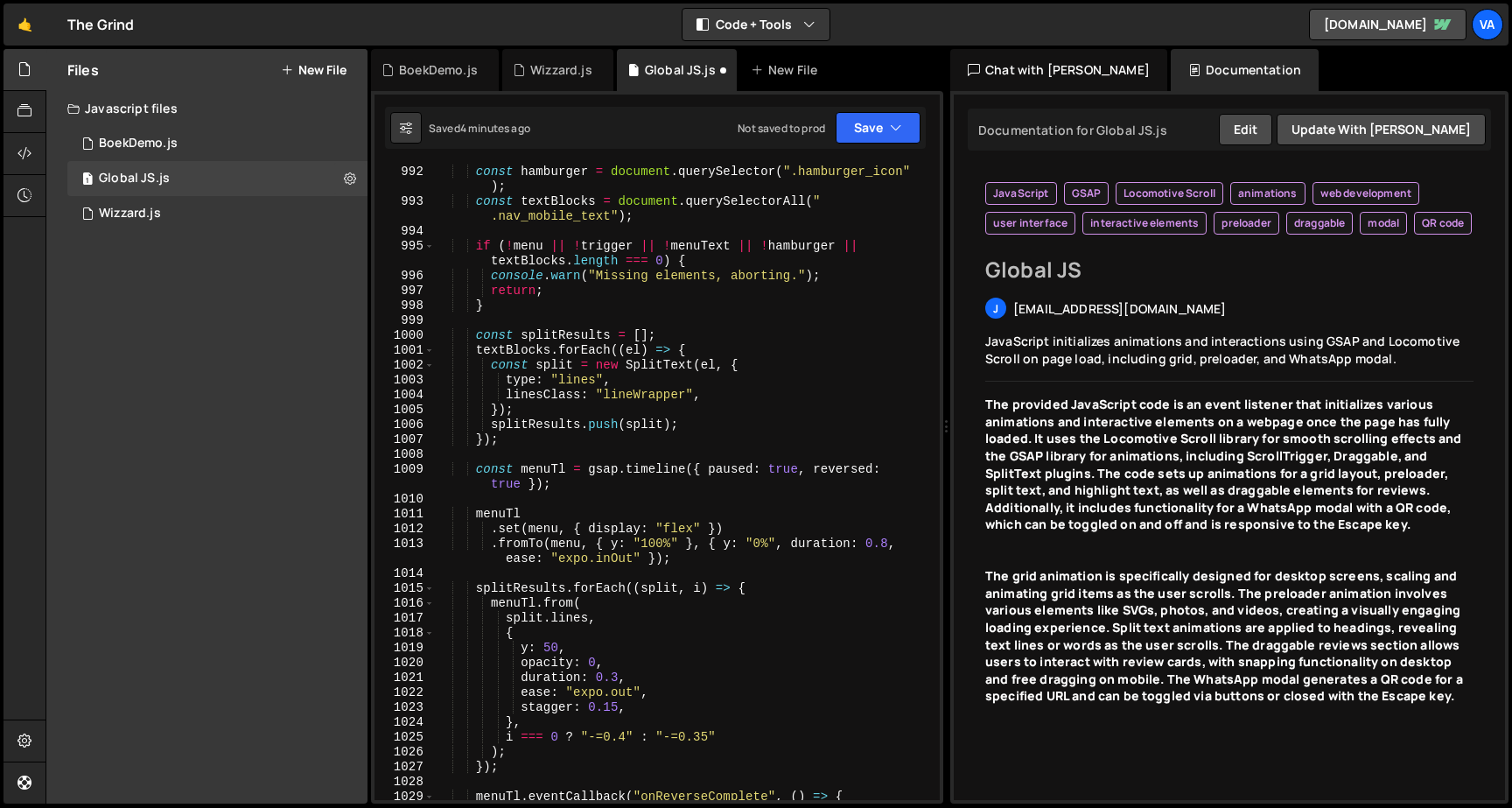
scroll to position [16657, 0]
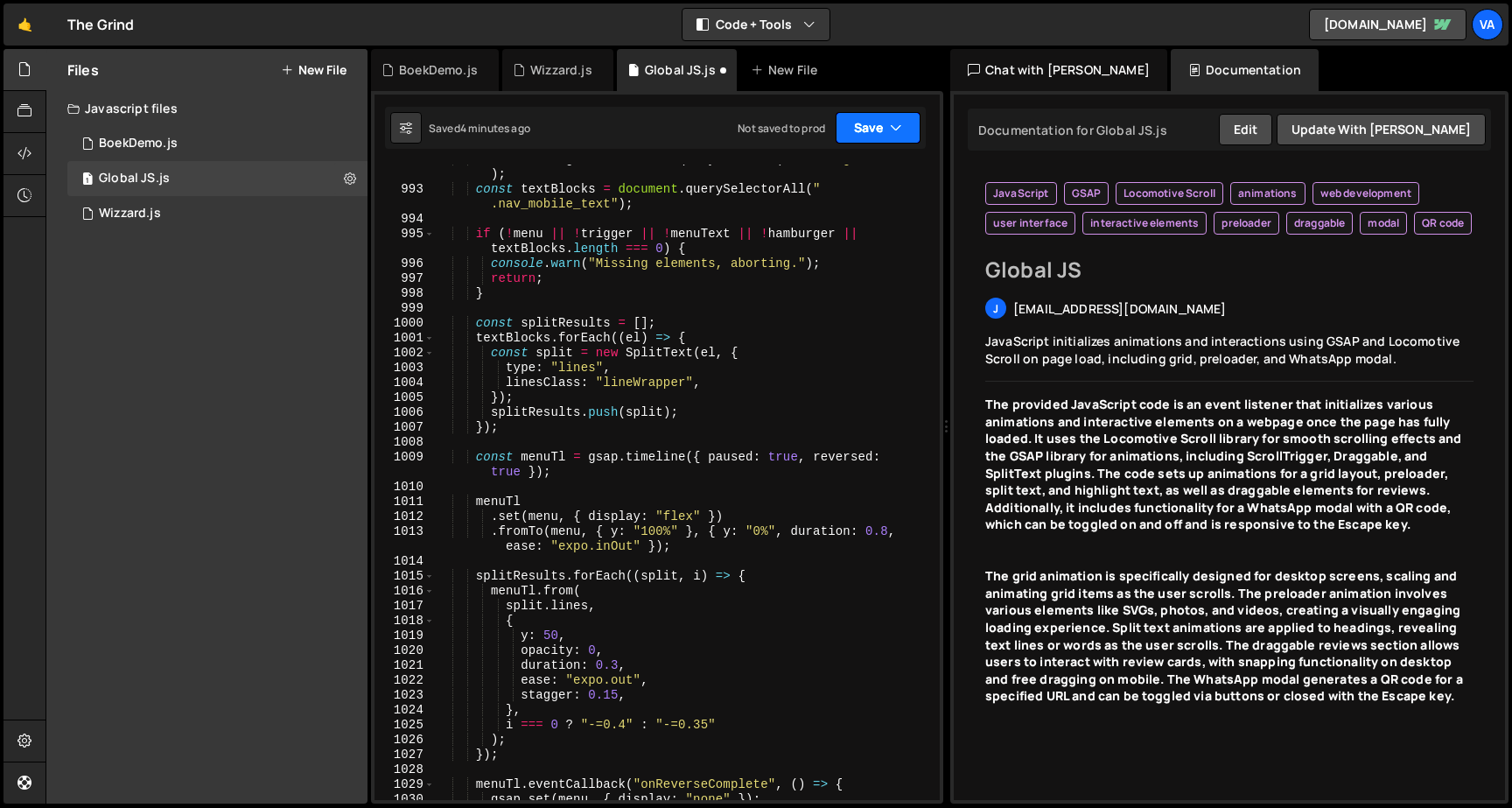
click at [877, 117] on button "Save" at bounding box center [878, 127] width 85 height 32
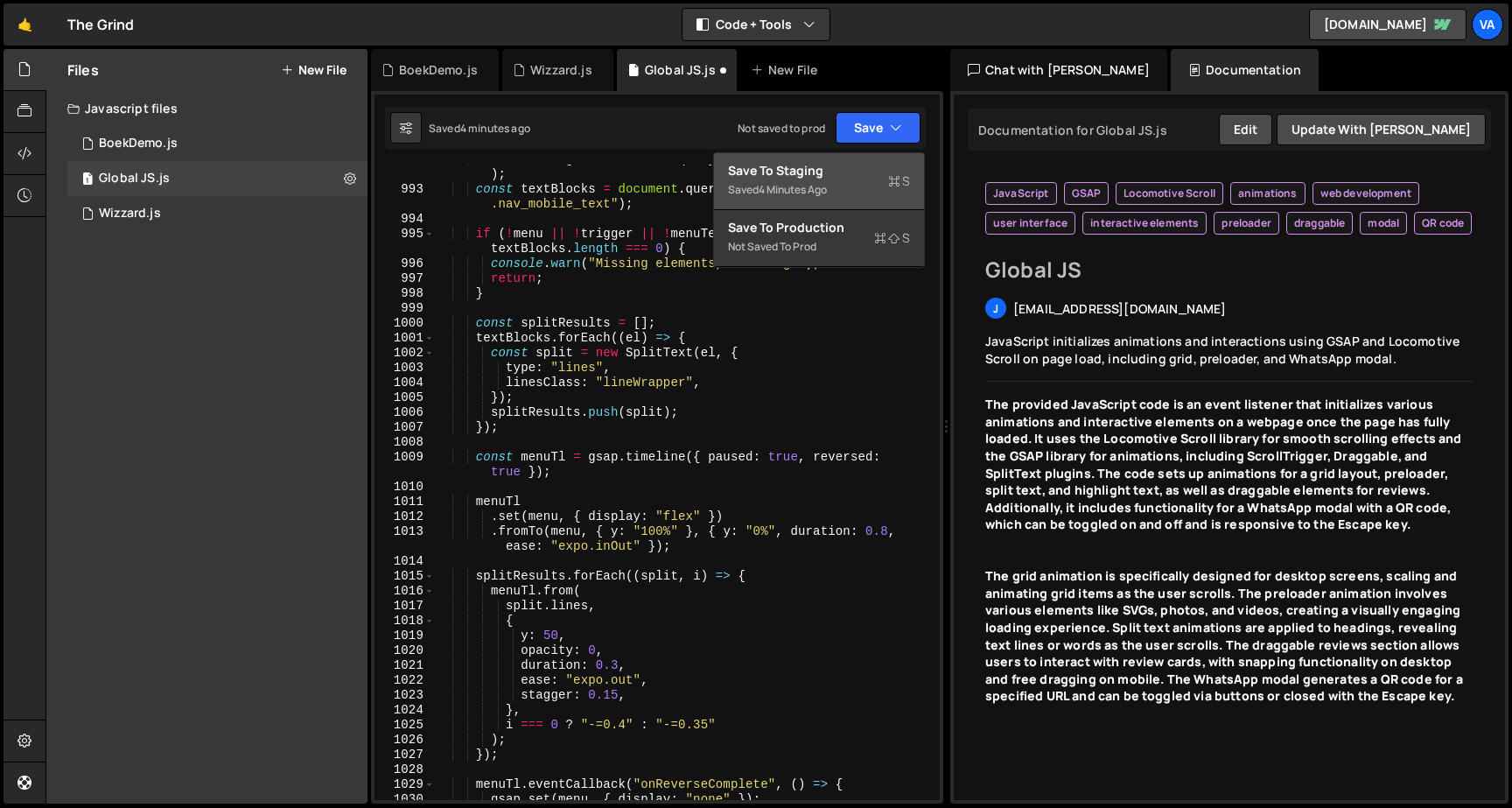
click at [864, 162] on div "Save to Staging S" at bounding box center [819, 170] width 182 height 17
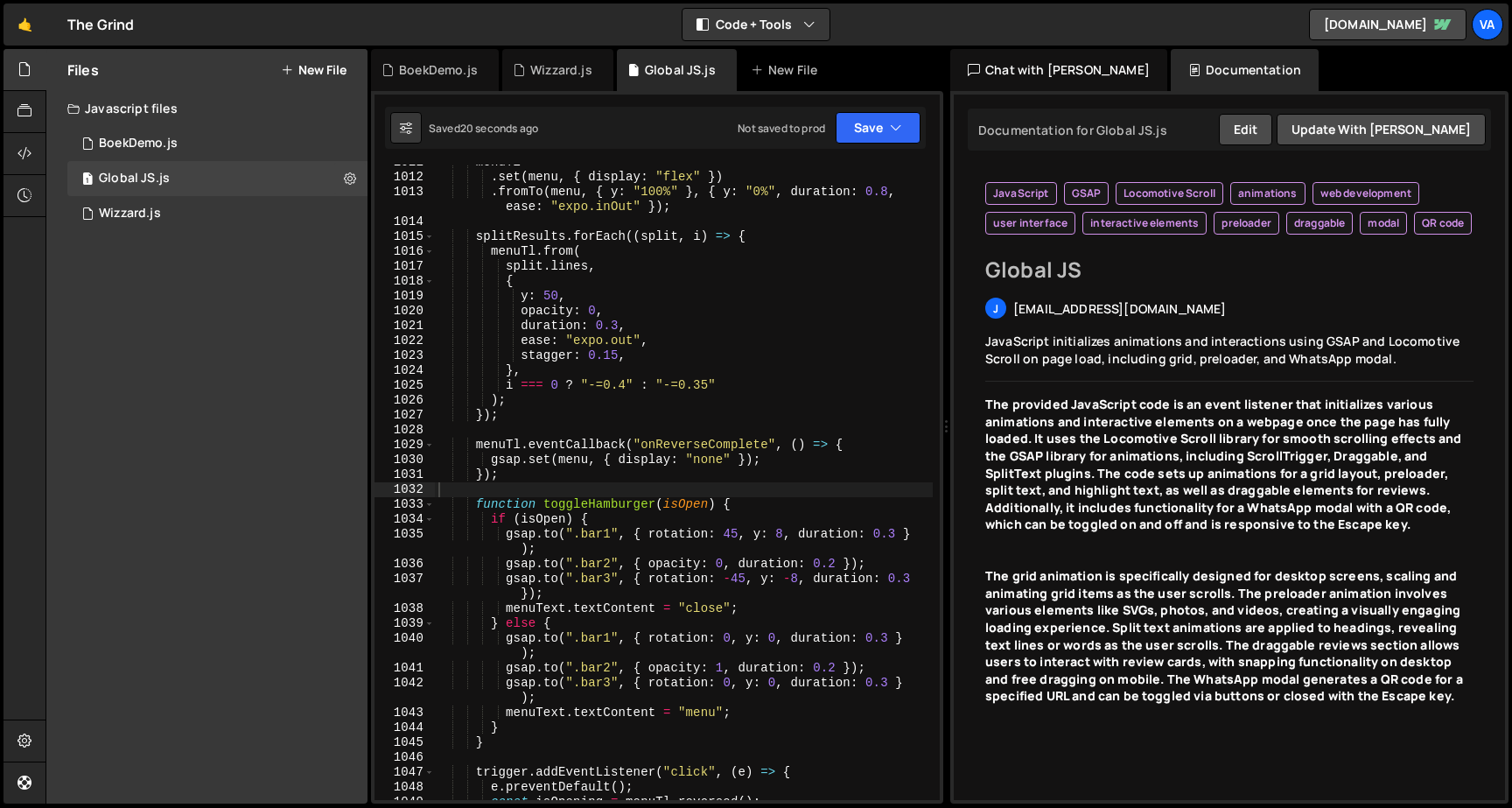
click at [734, 545] on div "menuTl . set ( menu , { display : "flex" }) . fromTo ( menu , { y : "100%" } , …" at bounding box center [683, 487] width 498 height 665
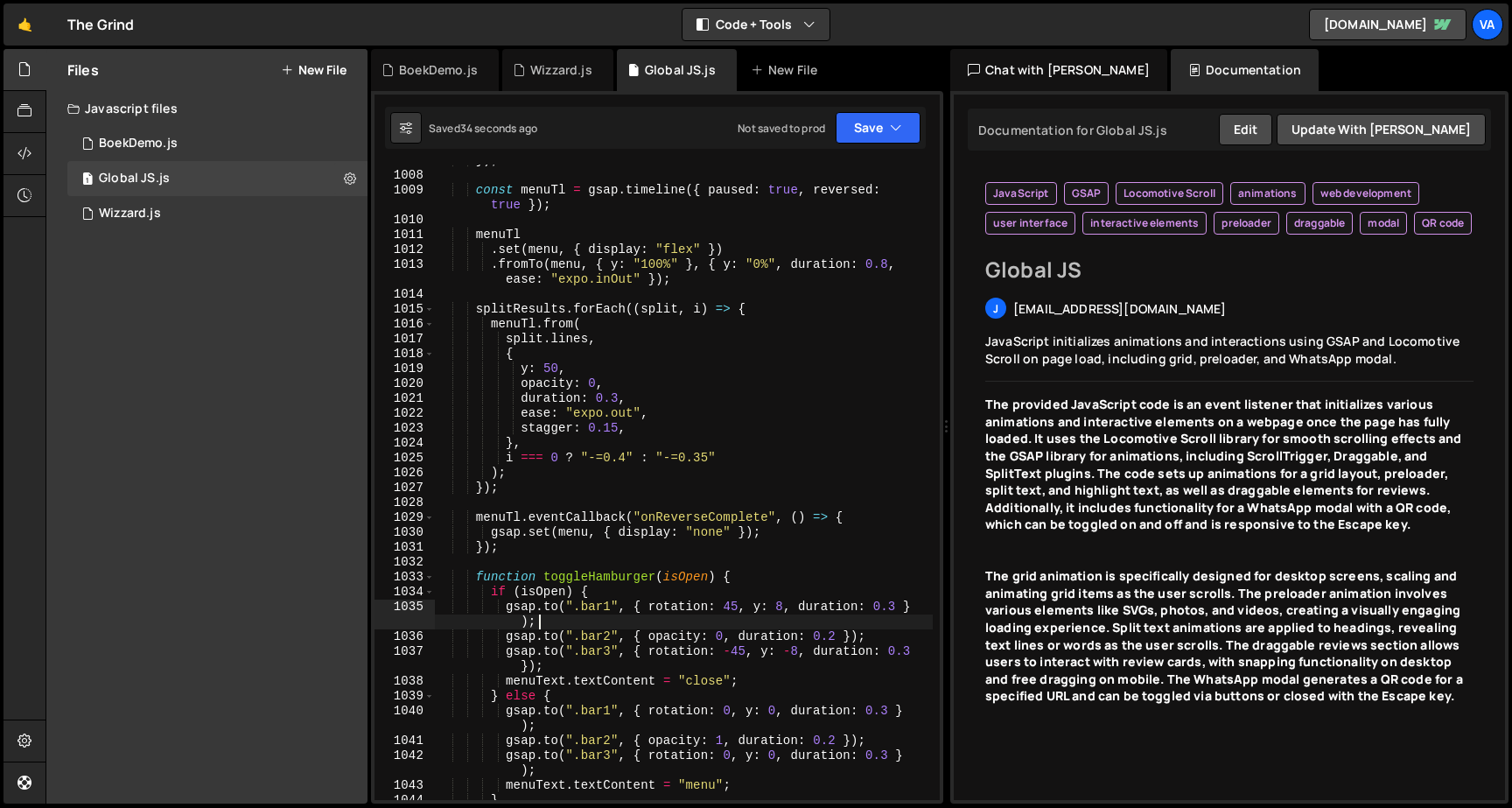
scroll to position [16906, 0]
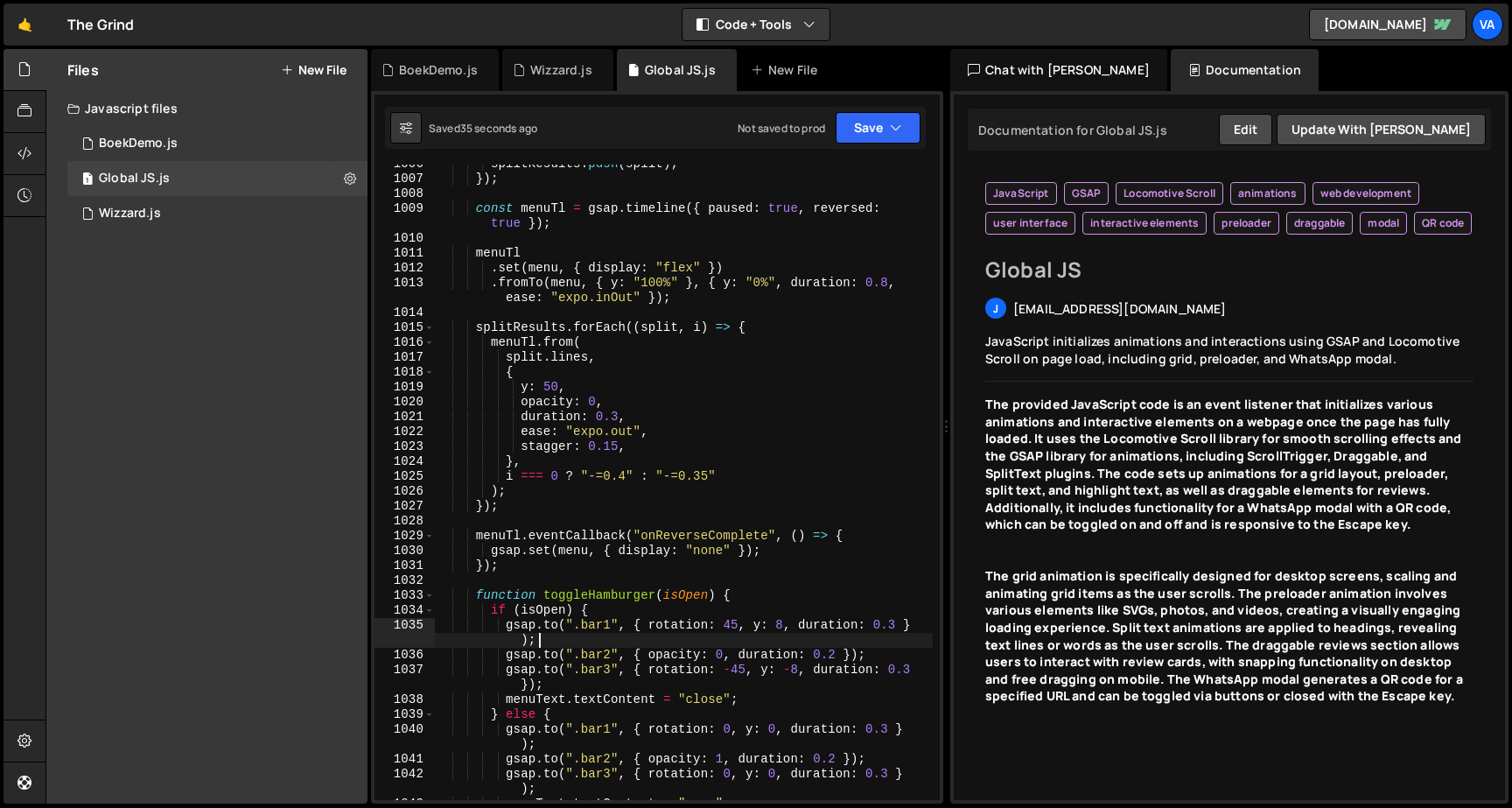
click at [628, 473] on div "splitResults . push ( split ) ; }) ; const menuTl = gsap . timeline ({ paused :…" at bounding box center [683, 489] width 498 height 665
click at [619, 441] on div "splitResults . push ( split ) ; }) ; const menuTl = gsap . timeline ({ paused :…" at bounding box center [683, 489] width 498 height 665
click at [624, 414] on div "splitResults . push ( split ) ; }) ; const menuTl = gsap . timeline ({ paused :…" at bounding box center [683, 489] width 498 height 665
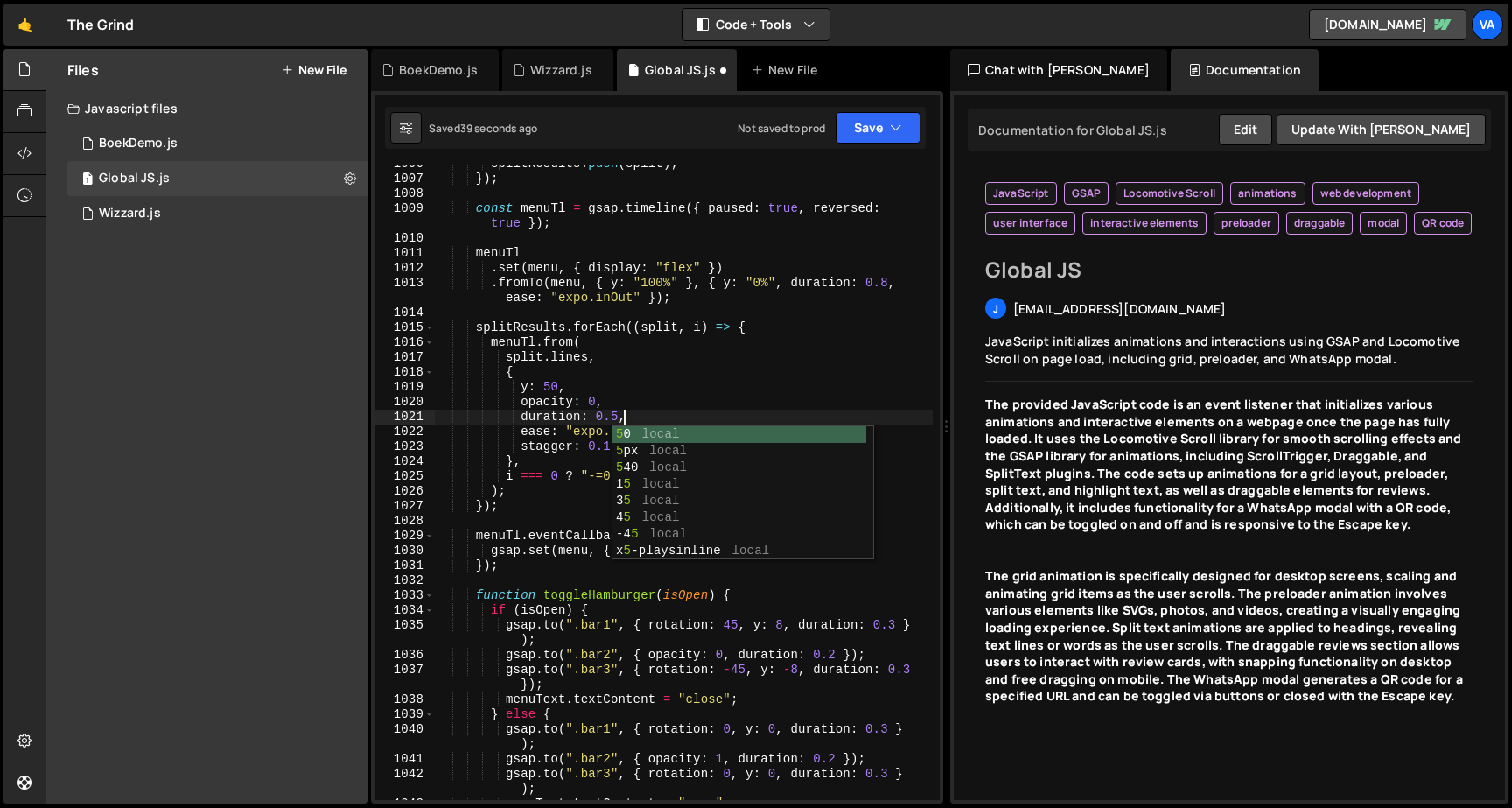
scroll to position [0, 13]
click at [880, 124] on button "Save" at bounding box center [878, 127] width 85 height 32
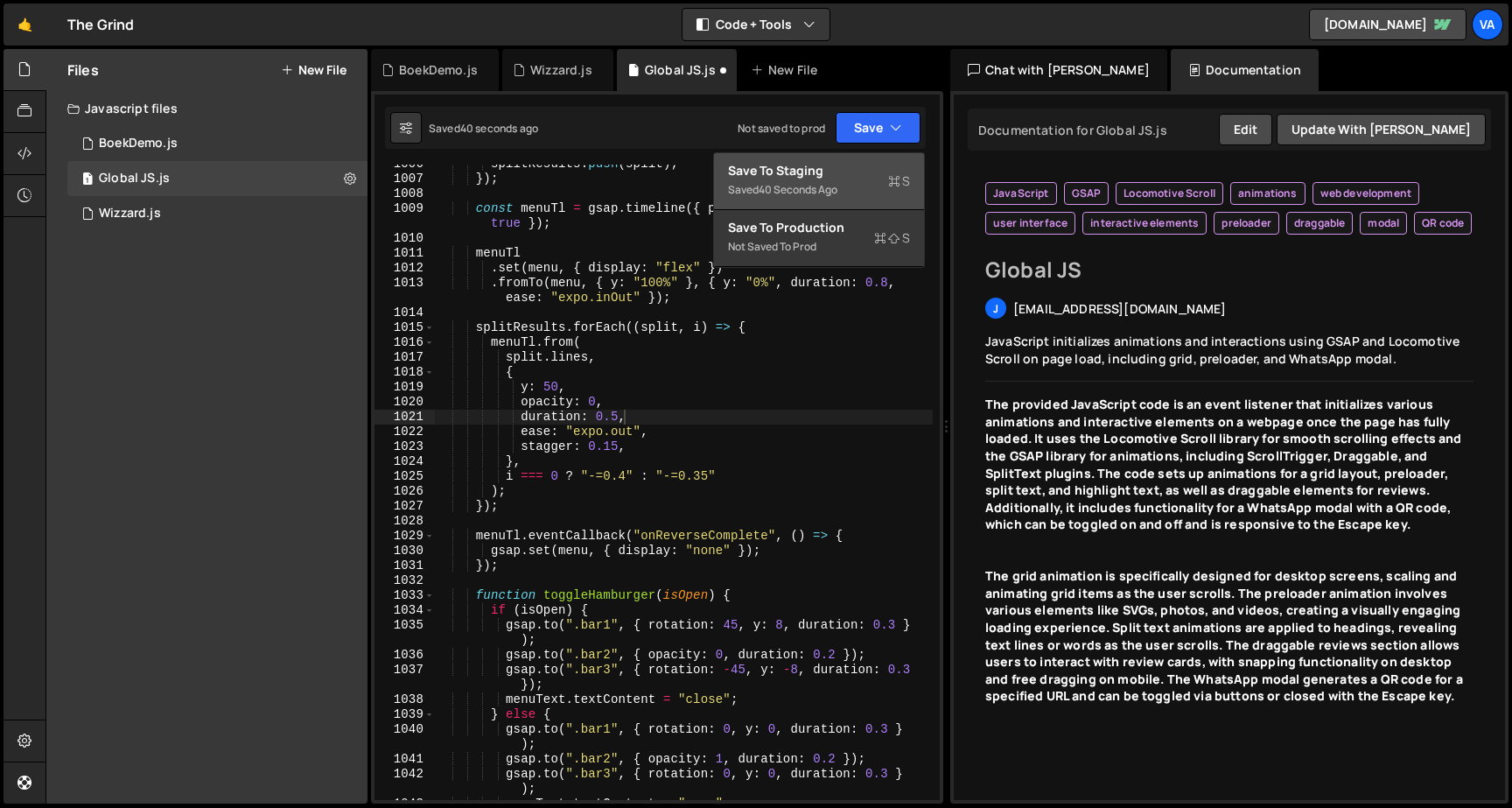
click at [854, 177] on div "Save to Staging S" at bounding box center [819, 170] width 182 height 17
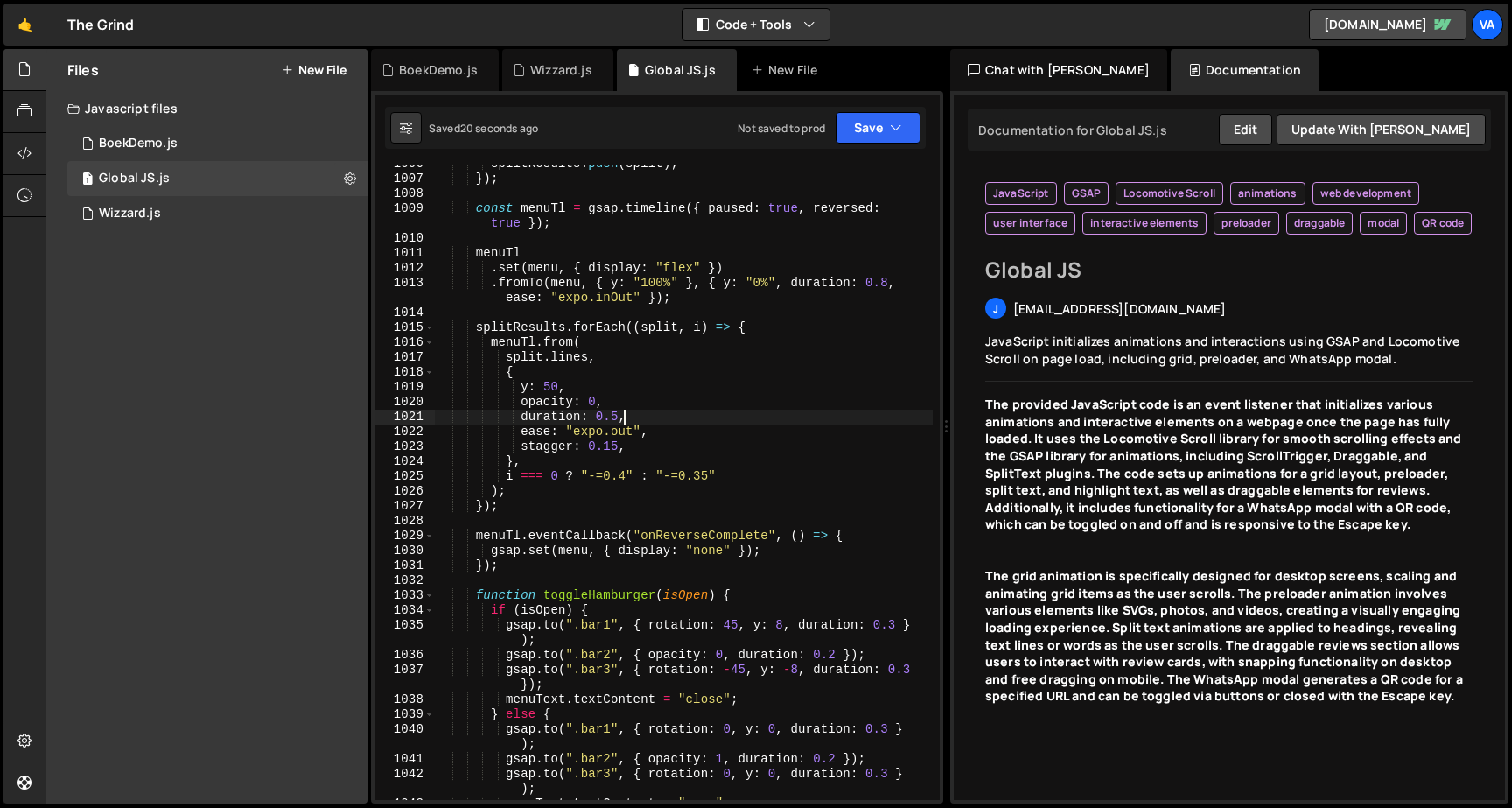
click at [617, 294] on div "splitResults . push ( split ) ; }) ; const menuTl = gsap . timeline ({ paused :…" at bounding box center [683, 489] width 498 height 665
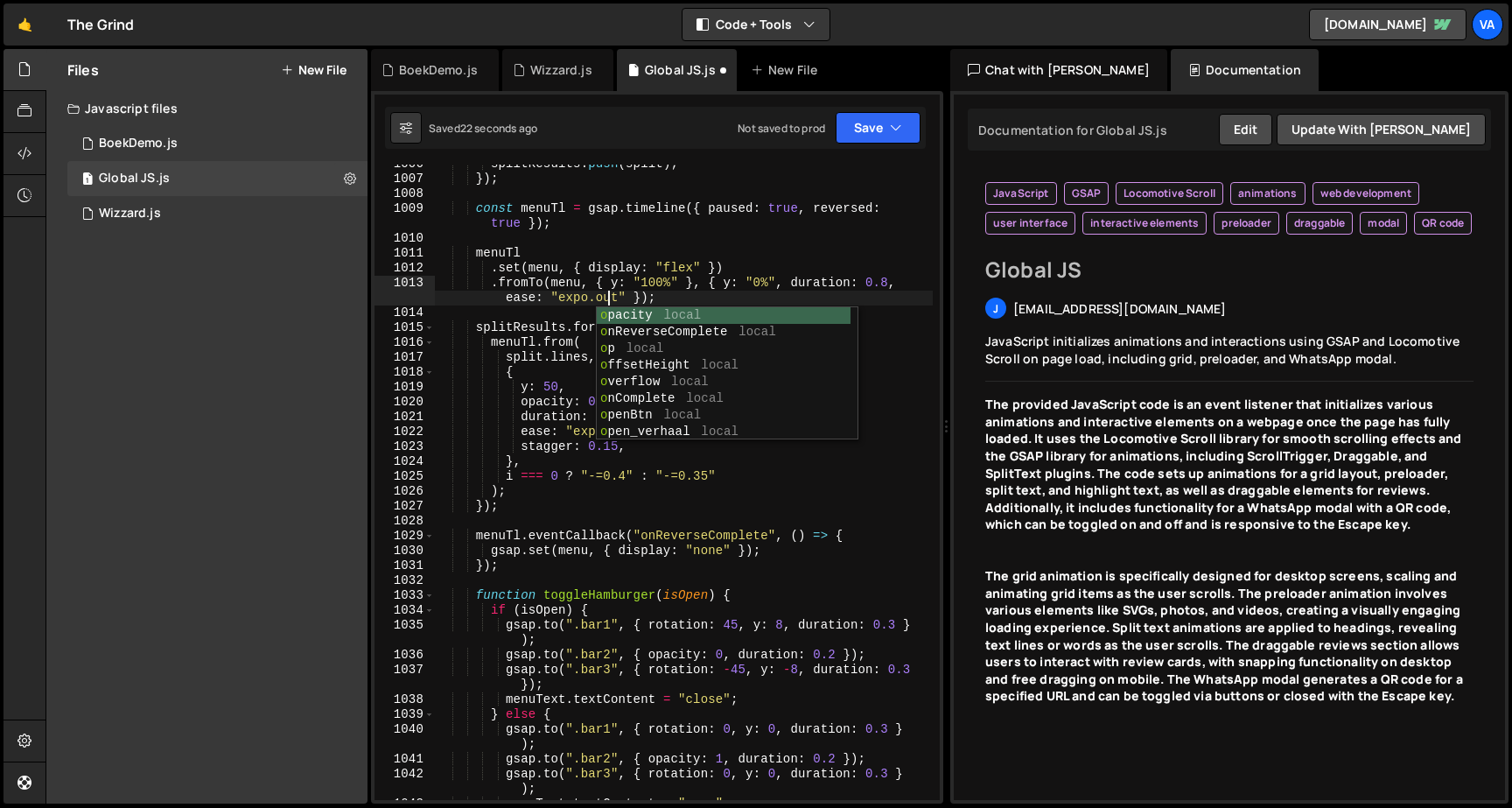
scroll to position [0, 41]
click at [898, 281] on div "splitResults . push ( split ) ; }) ; const menuTl = gsap . timeline ({ paused :…" at bounding box center [683, 489] width 498 height 665
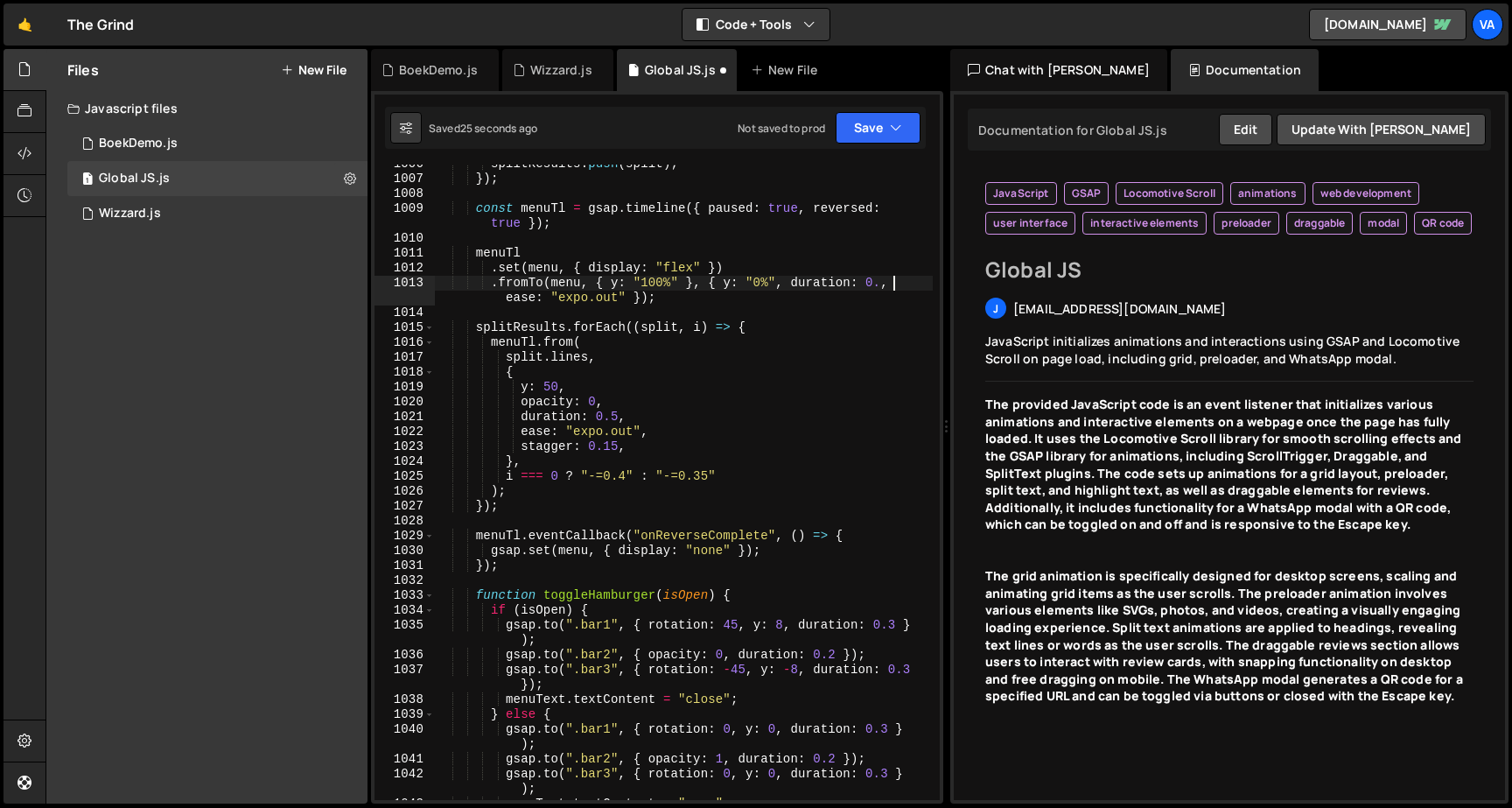
scroll to position [0, 32]
click at [884, 139] on button "Save" at bounding box center [878, 127] width 85 height 32
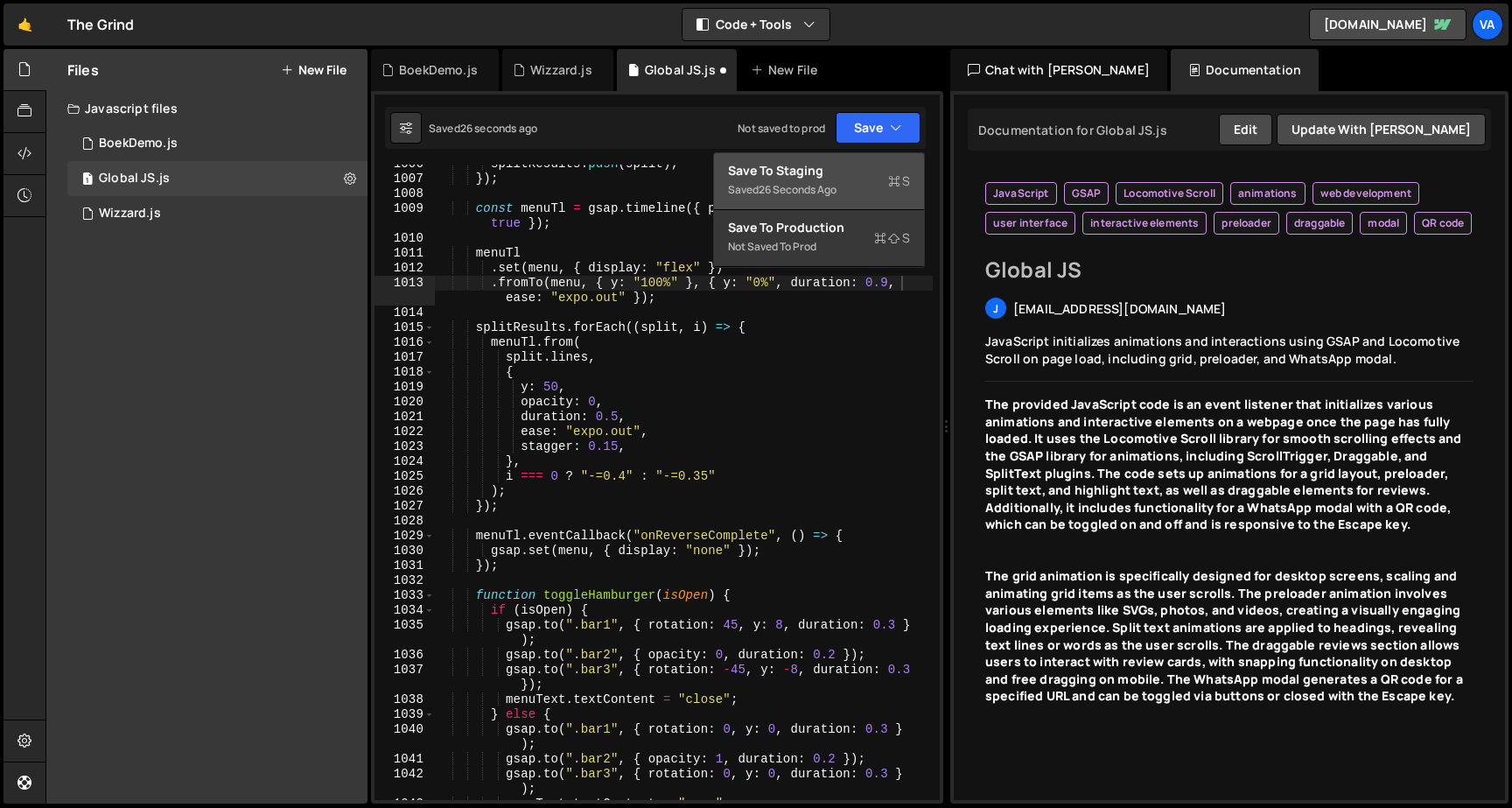
click at [855, 175] on div "Save to Staging S" at bounding box center [819, 170] width 182 height 17
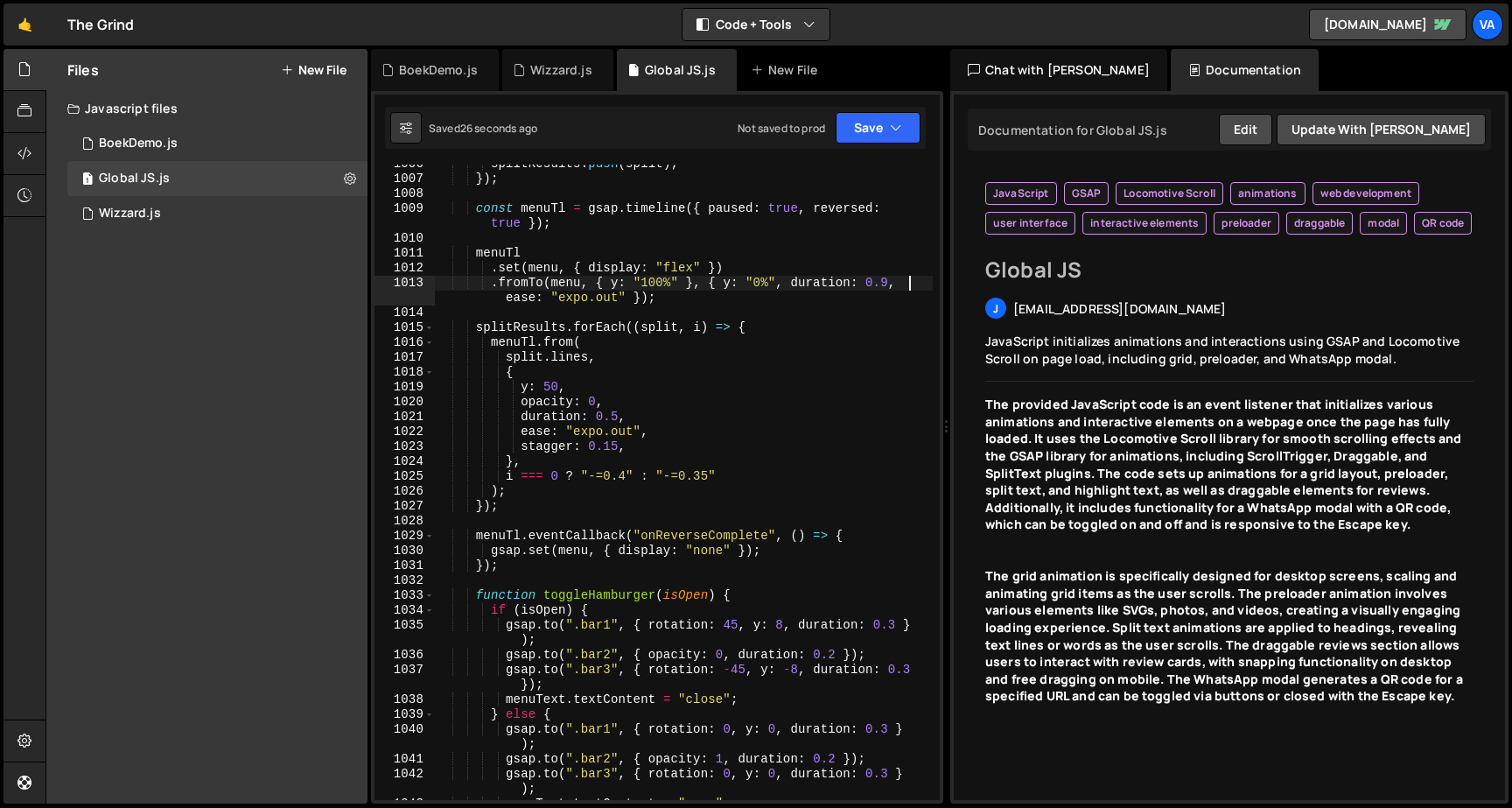
click at [906, 281] on div "splitResults . push ( split ) ; }) ; const menuTl = gsap . timeline ({ paused :…" at bounding box center [683, 489] width 498 height 665
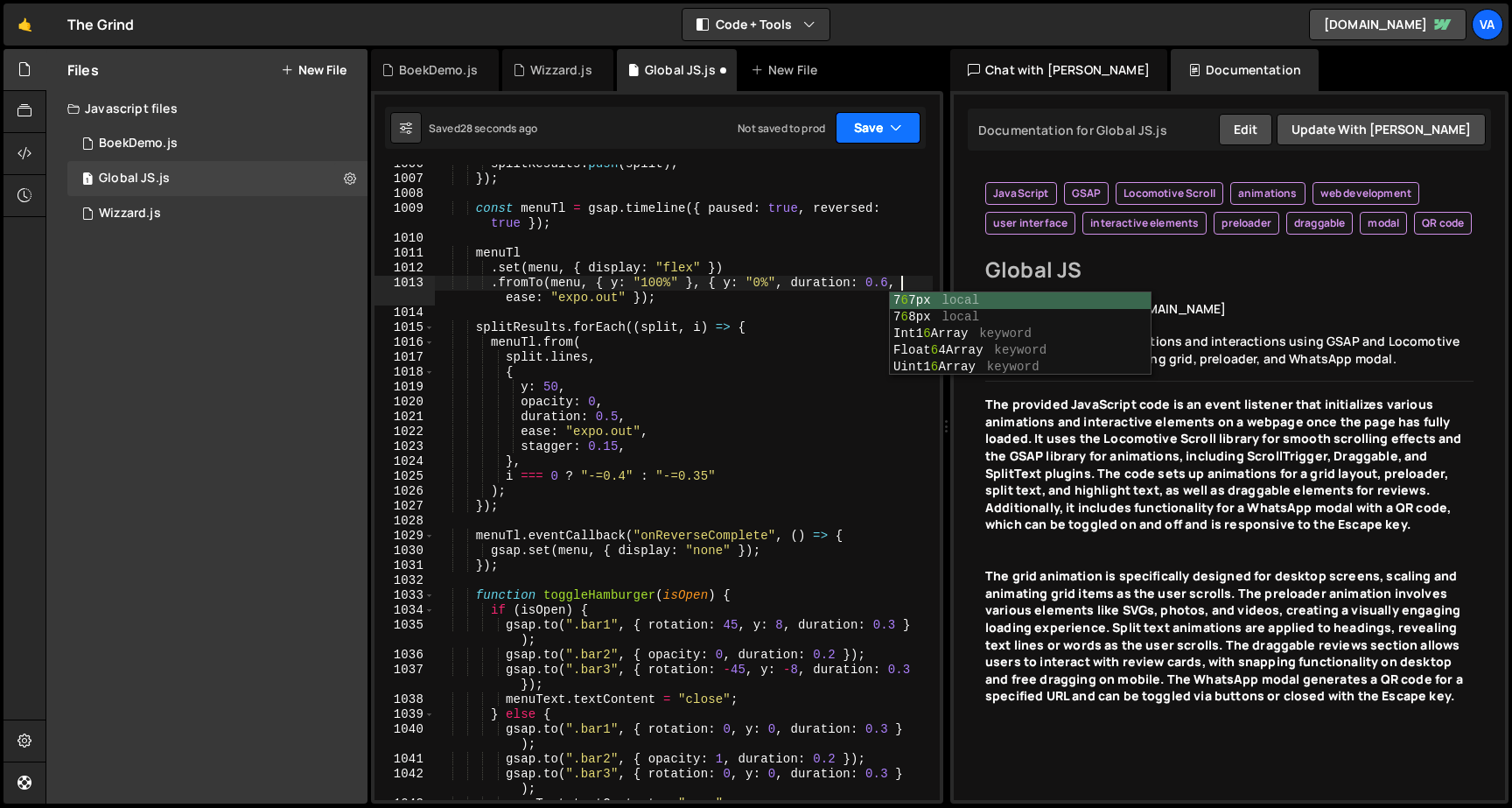
click at [871, 123] on button "Save" at bounding box center [878, 127] width 85 height 32
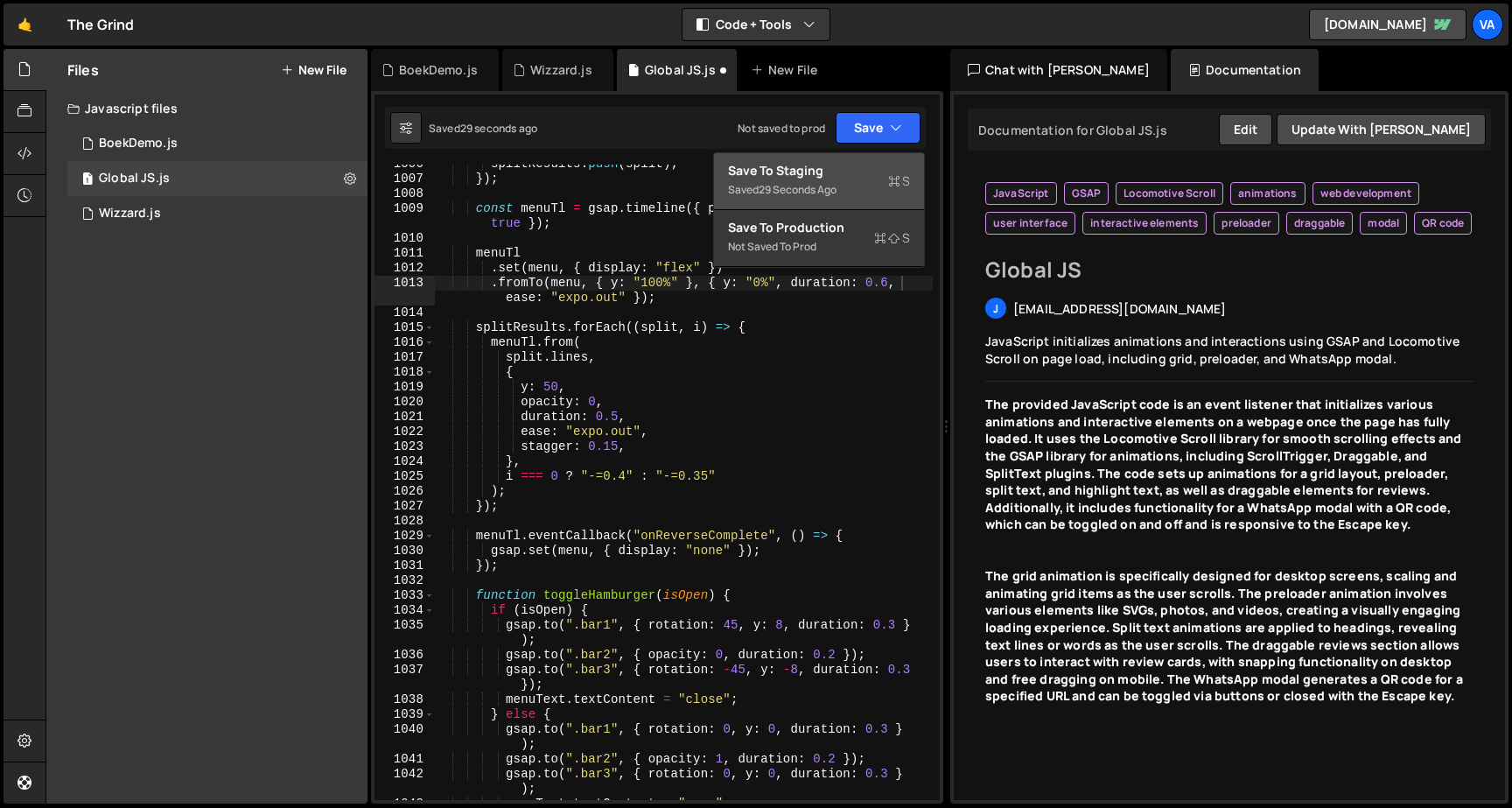
click at [848, 184] on div "Saved 29 seconds ago" at bounding box center [819, 189] width 182 height 21
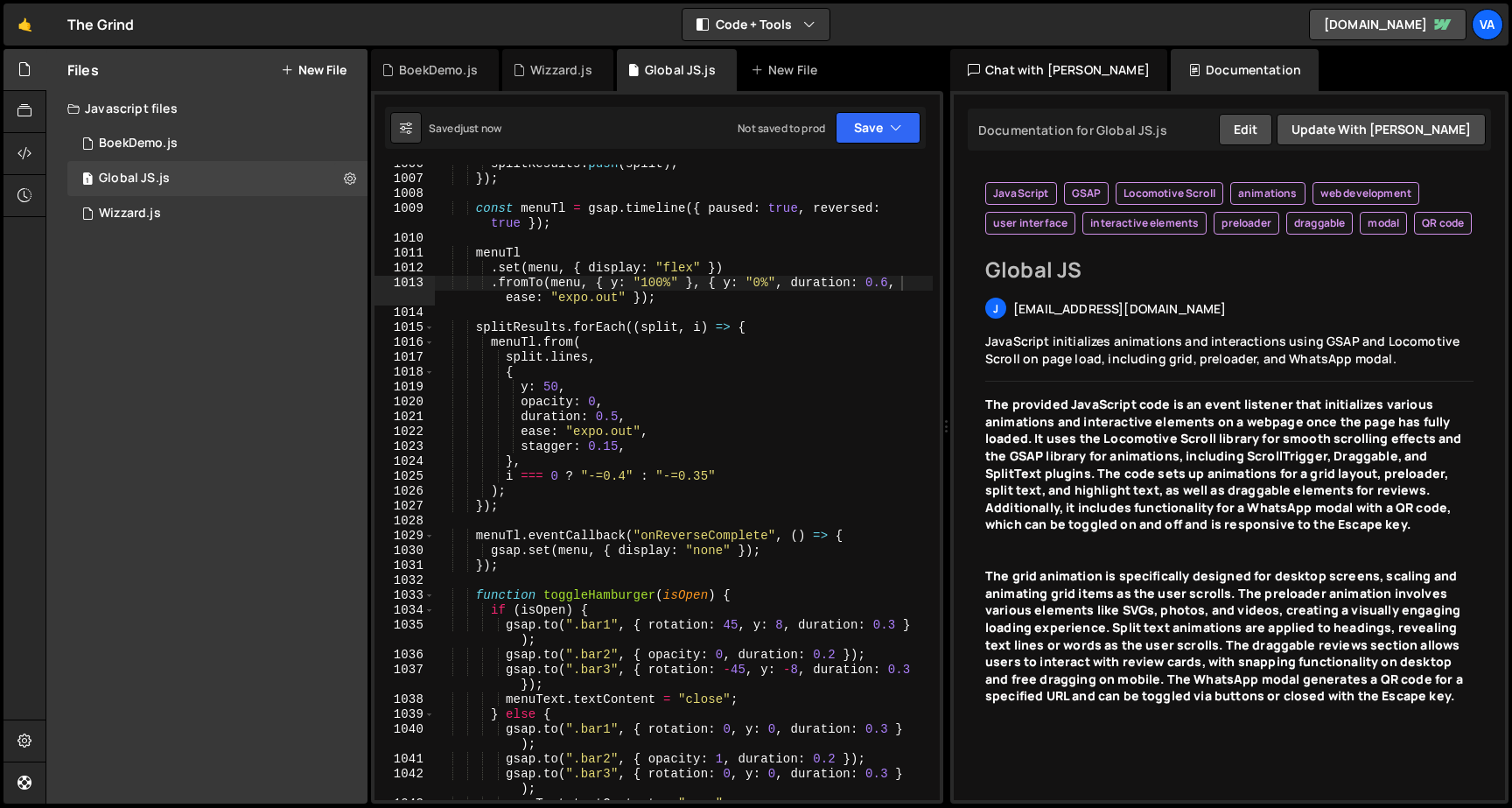
scroll to position [0, 12]
click at [623, 409] on div "splitResults . push ( split ) ; }) ; const menuTl = gsap . timeline ({ paused :…" at bounding box center [683, 489] width 498 height 665
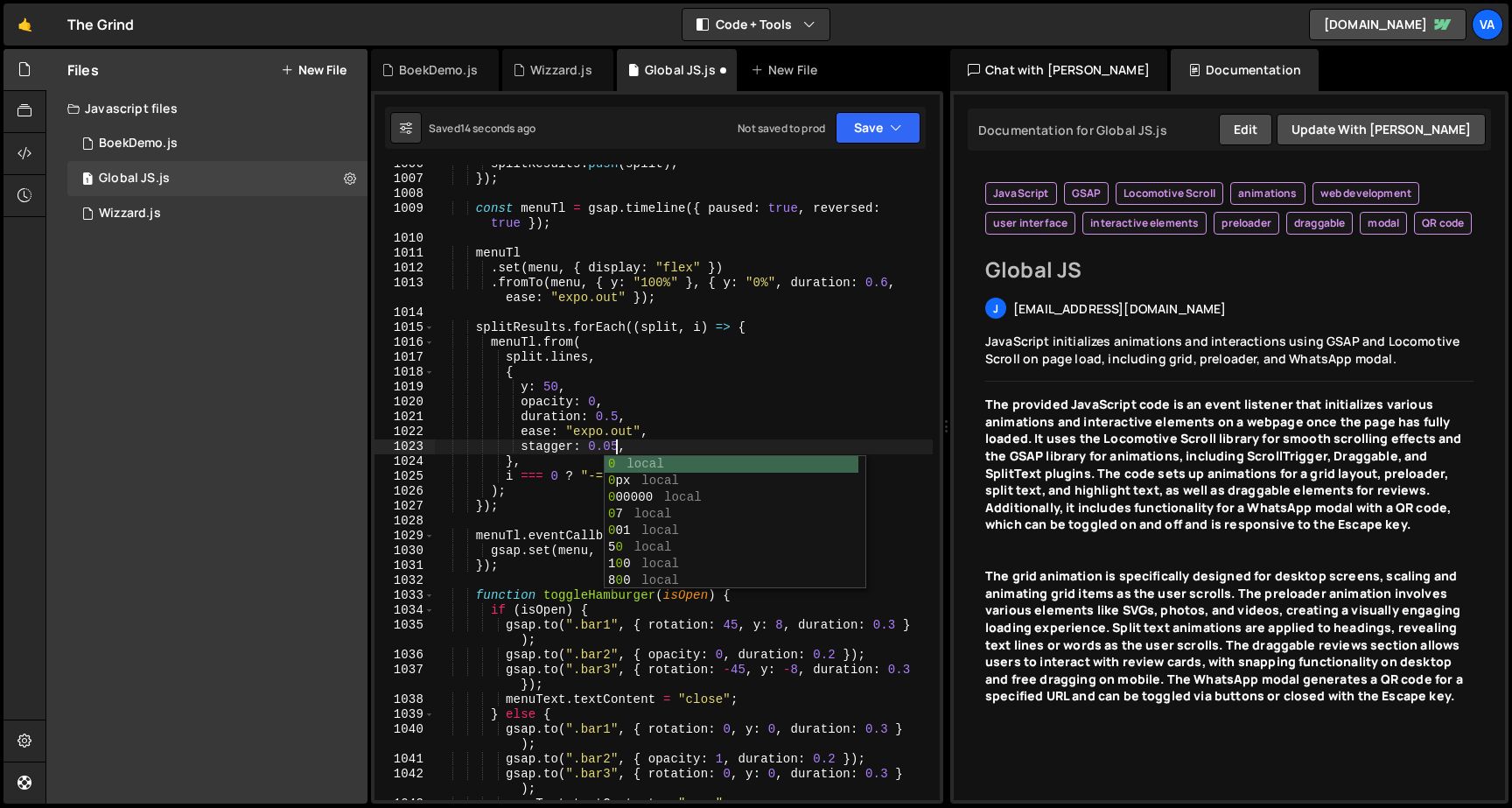
click at [863, 108] on div "Saved 14 seconds ago Not saved to prod Upgrade to Edit Save Save to Staging S S…" at bounding box center [655, 127] width 541 height 42
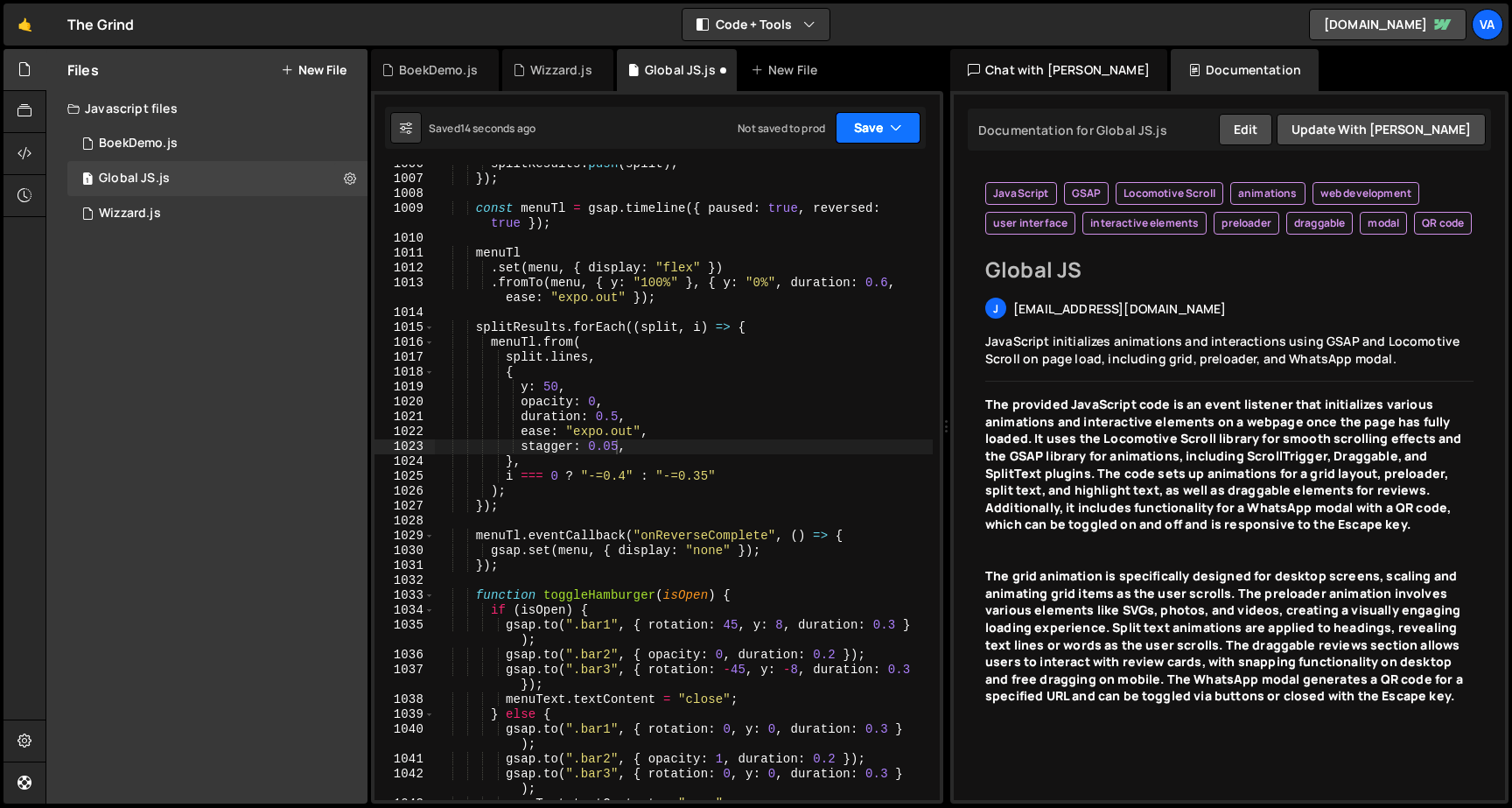
click at [863, 124] on button "Save" at bounding box center [878, 127] width 85 height 32
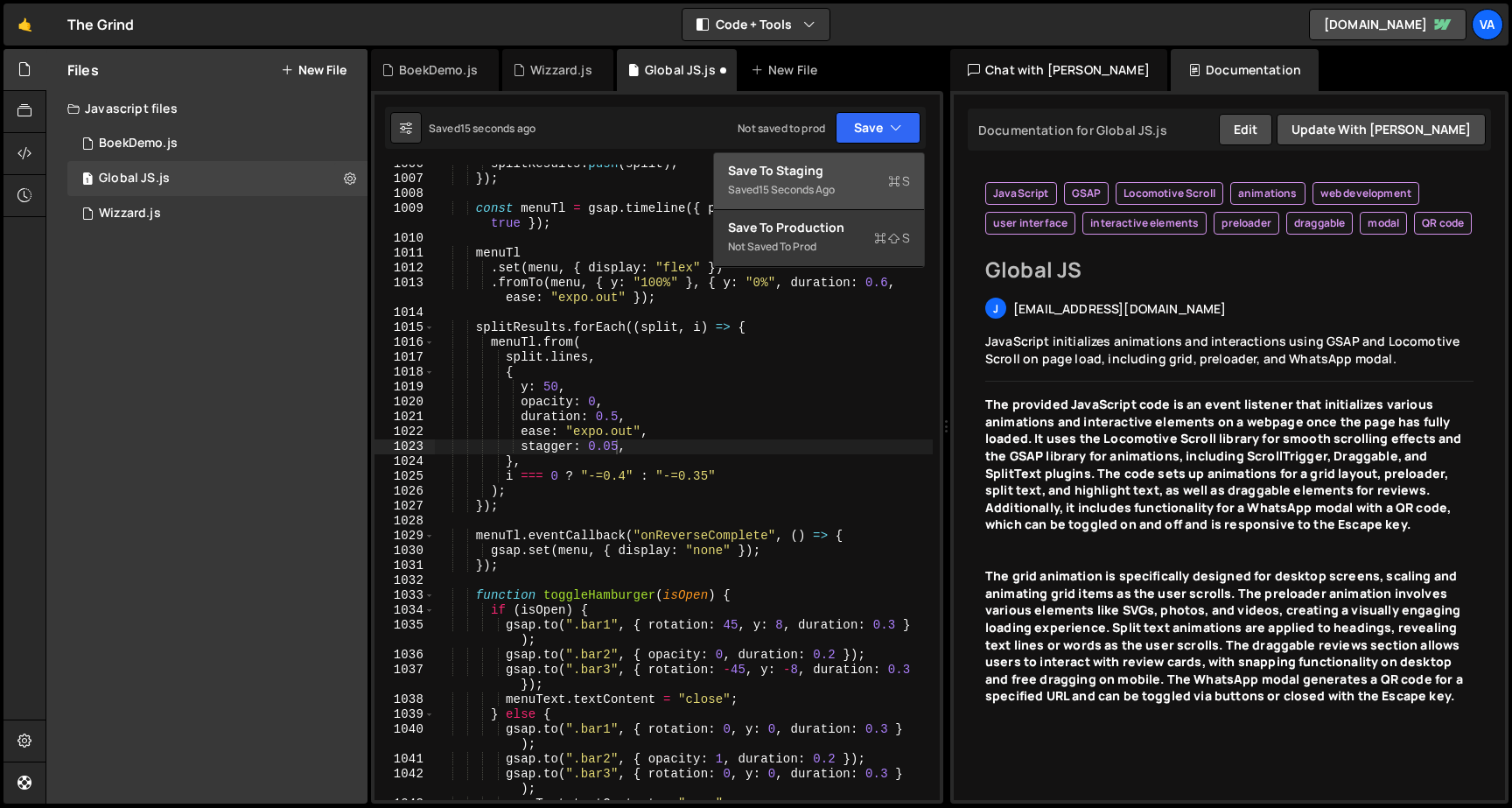
click at [840, 171] on div "Save to Staging S" at bounding box center [819, 170] width 182 height 17
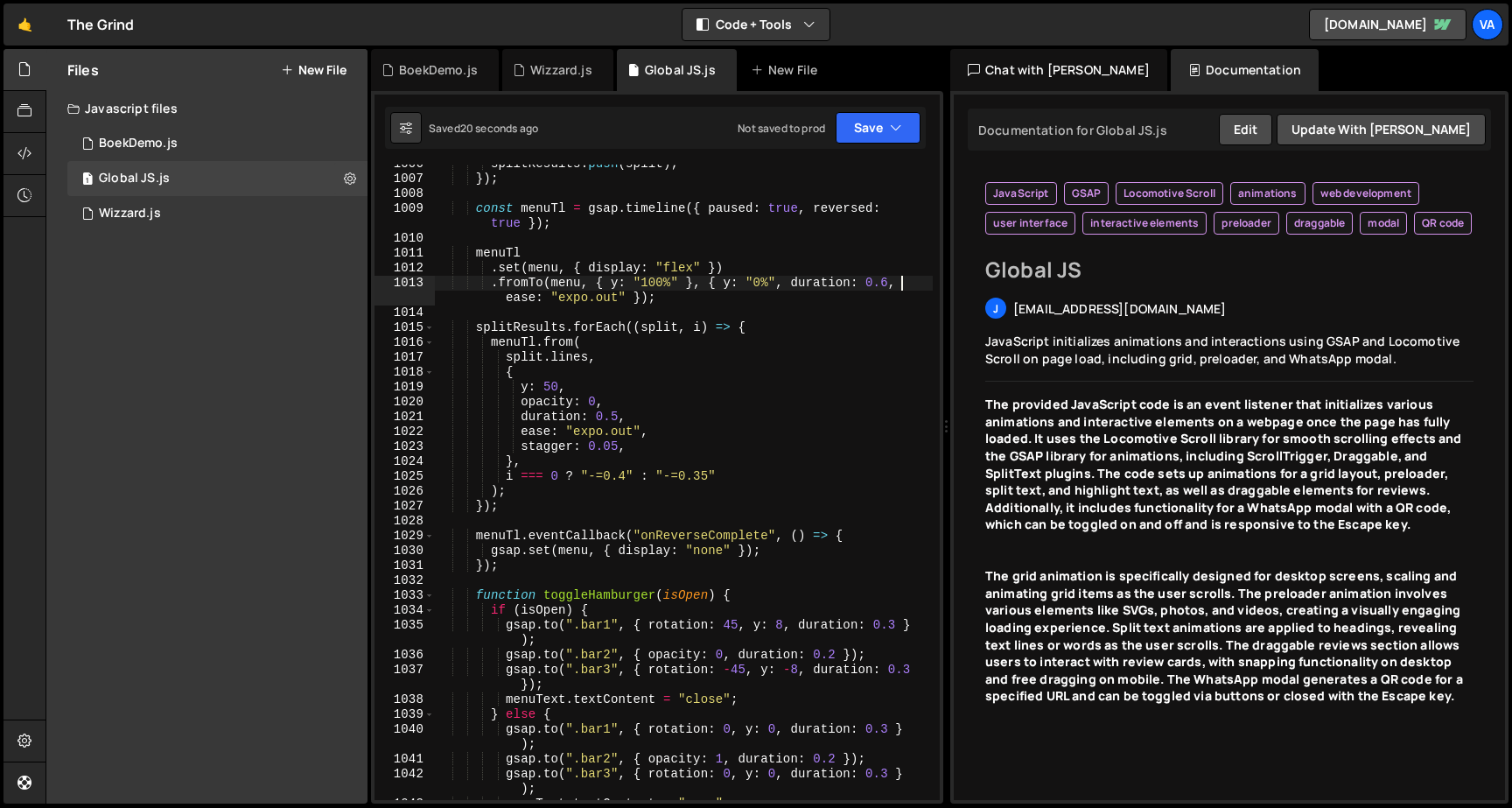
click at [900, 280] on div "splitResults . push ( split ) ; }) ; const menuTl = gsap . timeline ({ paused :…" at bounding box center [683, 489] width 498 height 665
click at [890, 139] on button "Save" at bounding box center [878, 127] width 85 height 32
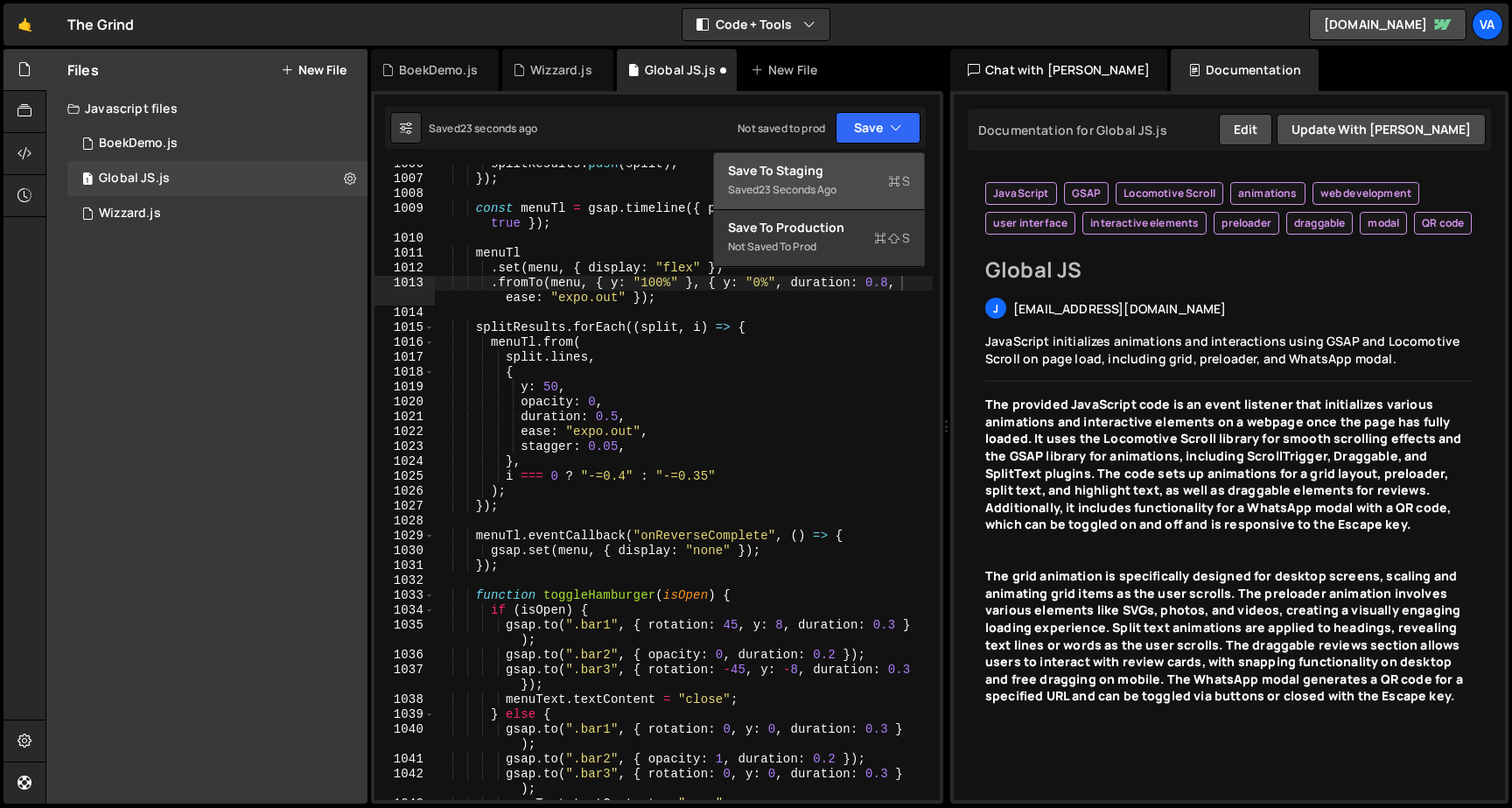
click at [863, 176] on div "Save to Staging S" at bounding box center [819, 170] width 182 height 17
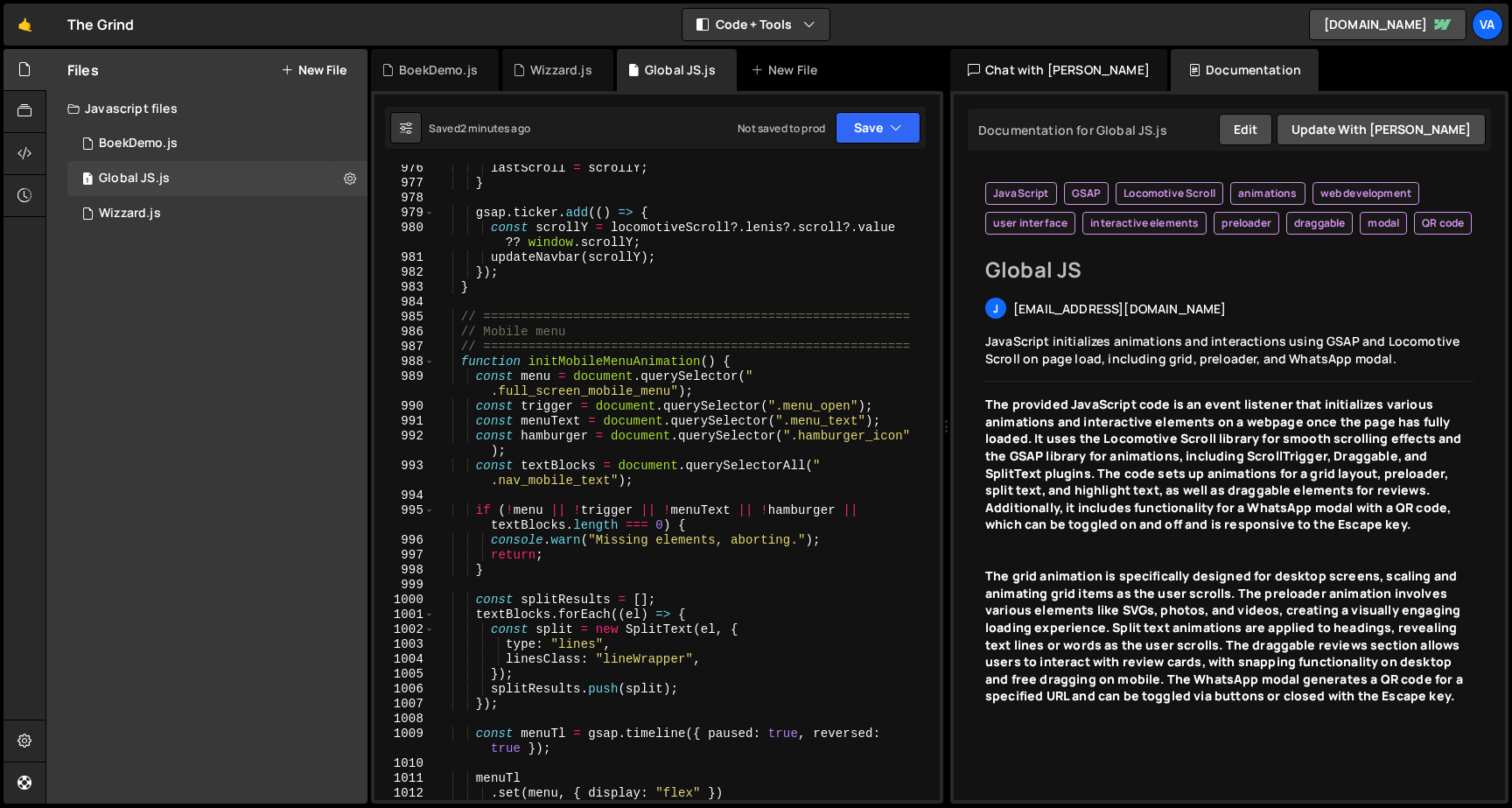
scroll to position [0, 31]
drag, startPoint x: 863, startPoint y: 403, endPoint x: 789, endPoint y: 402, distance: 74.0
click at [789, 402] on div "lastScroll = scrollY ; } gsap . ticker . add (( ) => { const scrollY = locomoti…" at bounding box center [683, 501] width 498 height 680
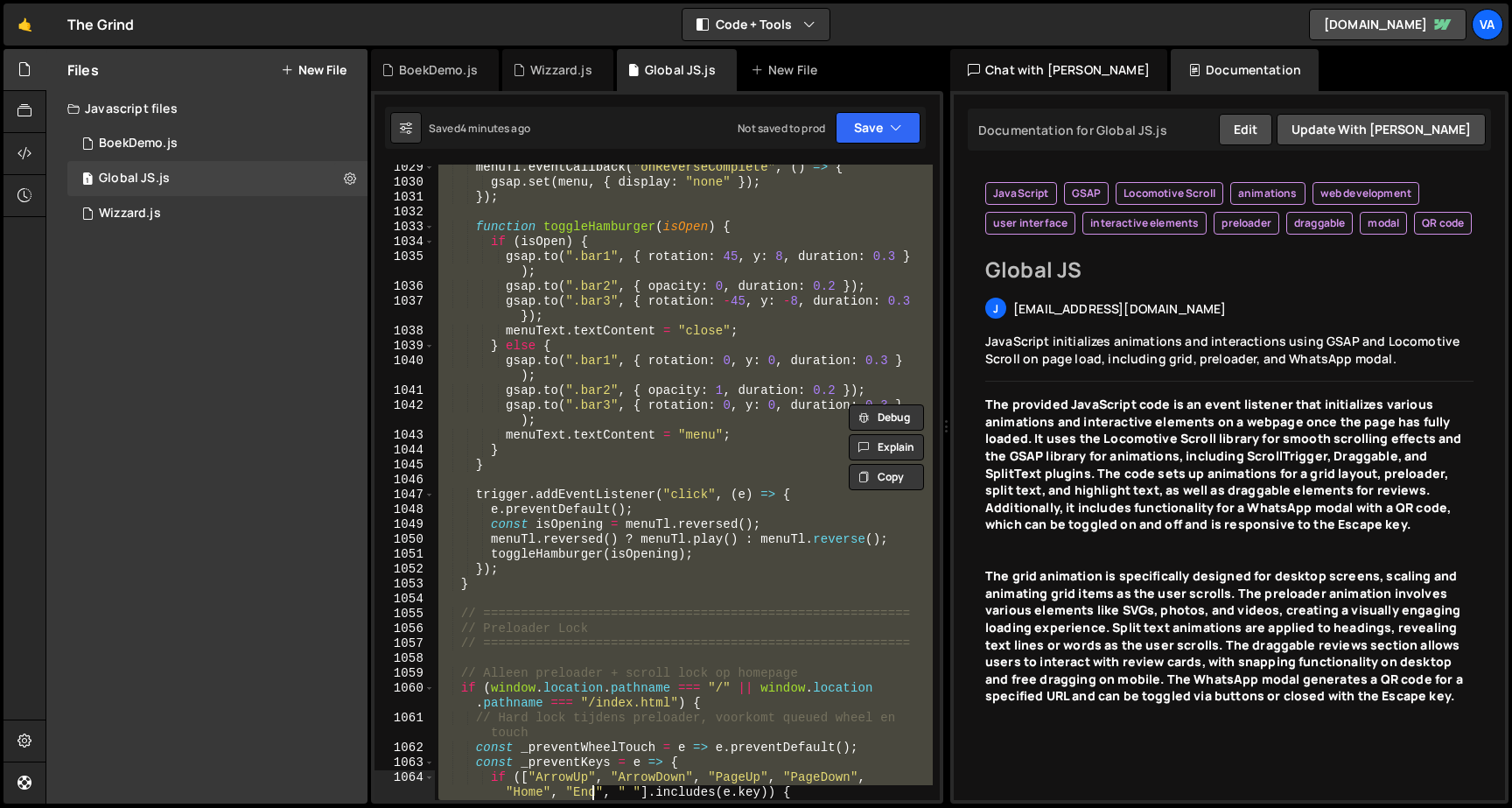
scroll to position [17304, 0]
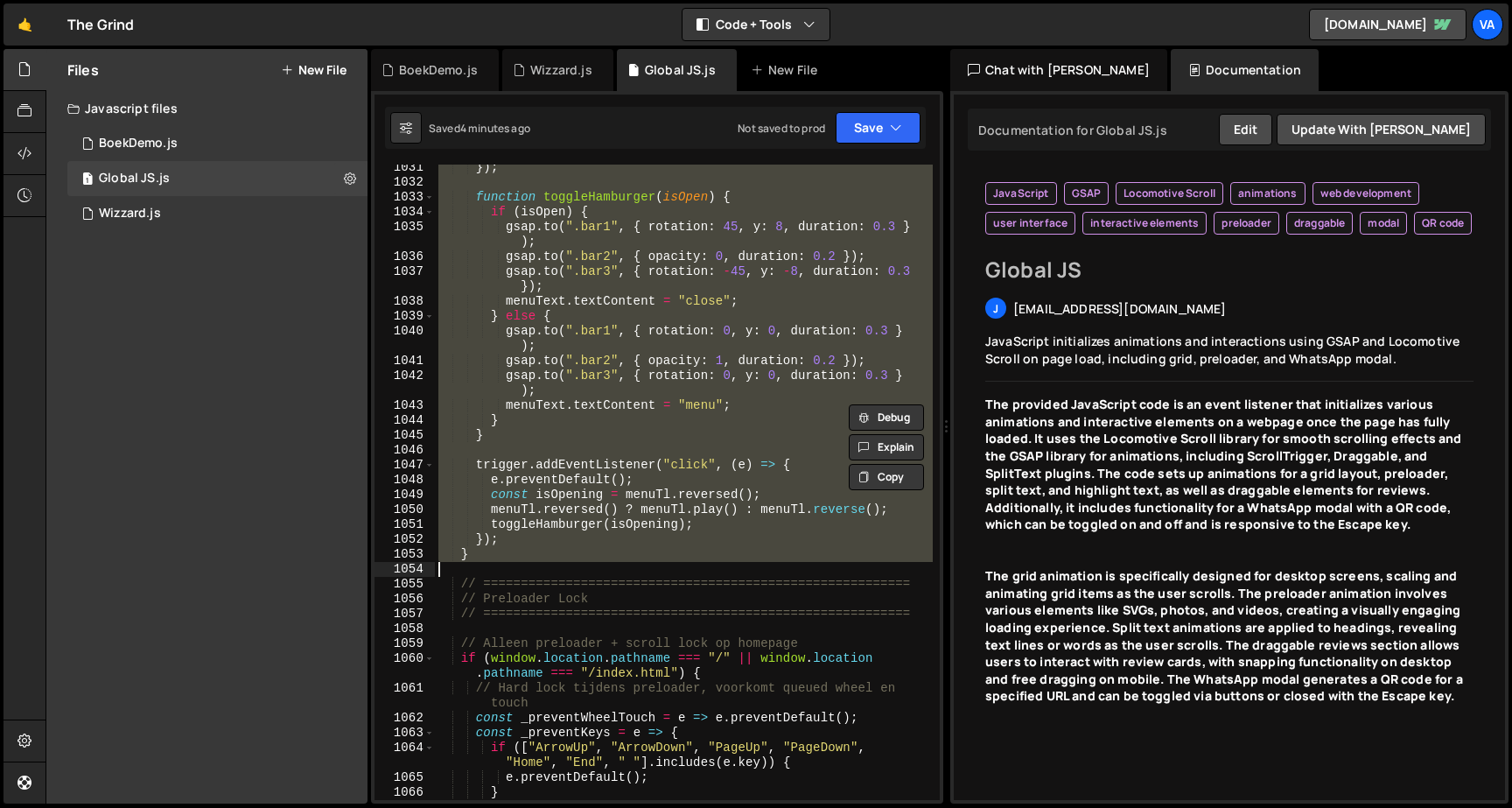
drag, startPoint x: 459, startPoint y: 367, endPoint x: 491, endPoint y: 565, distance: 200.6
click at [491, 565] on div "}) ; function toggleHamburger ( isOpen ) { if ( isOpen ) { gsap . to ( ".bar1" …" at bounding box center [683, 492] width 498 height 665
type textarea "}"
click at [482, 574] on div "}) ; function toggleHamburger ( isOpen ) { if ( isOpen ) { gsap . to ( ".bar1" …" at bounding box center [683, 482] width 498 height 635
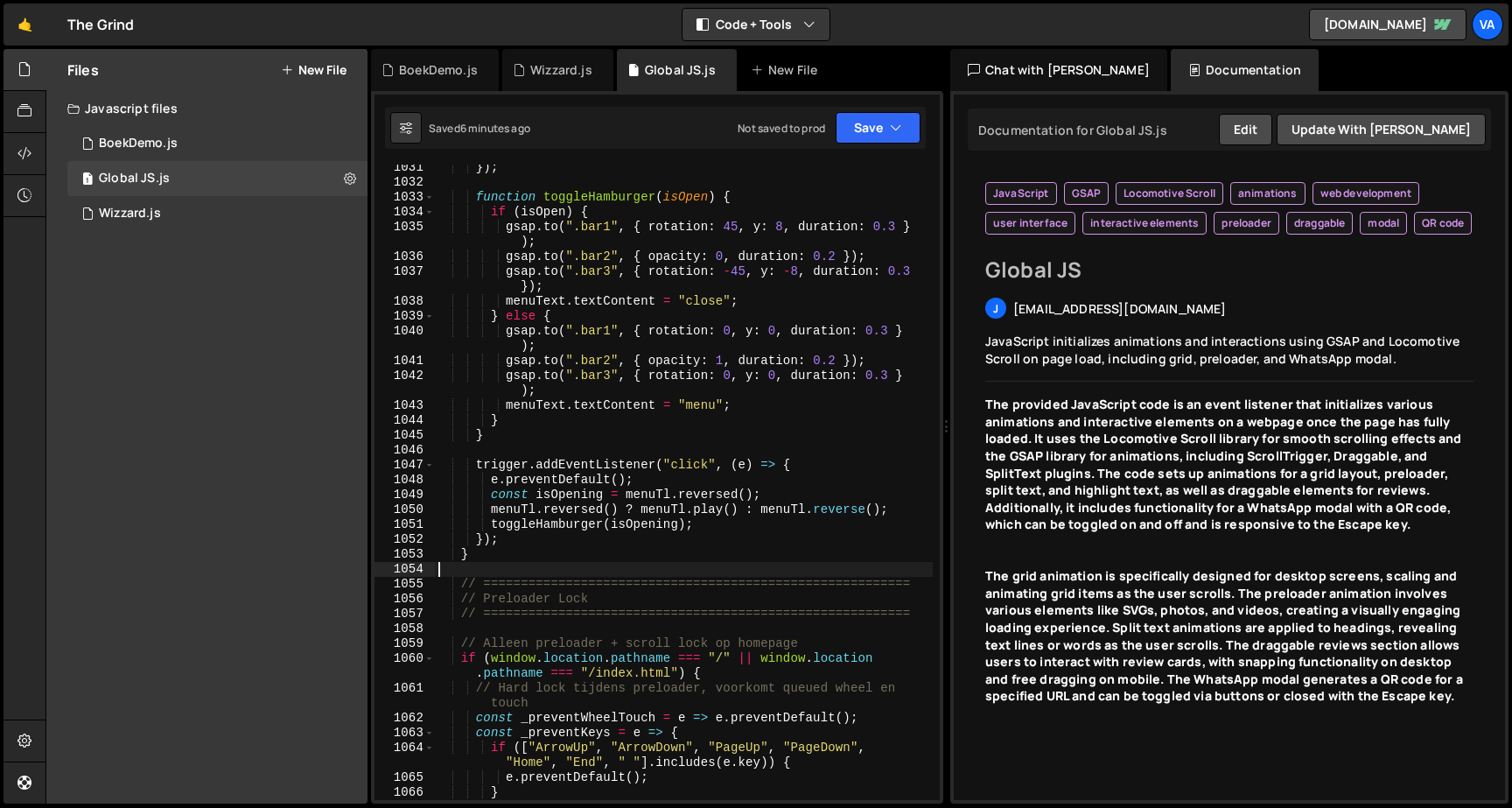
scroll to position [0, 0]
type textarea "*"
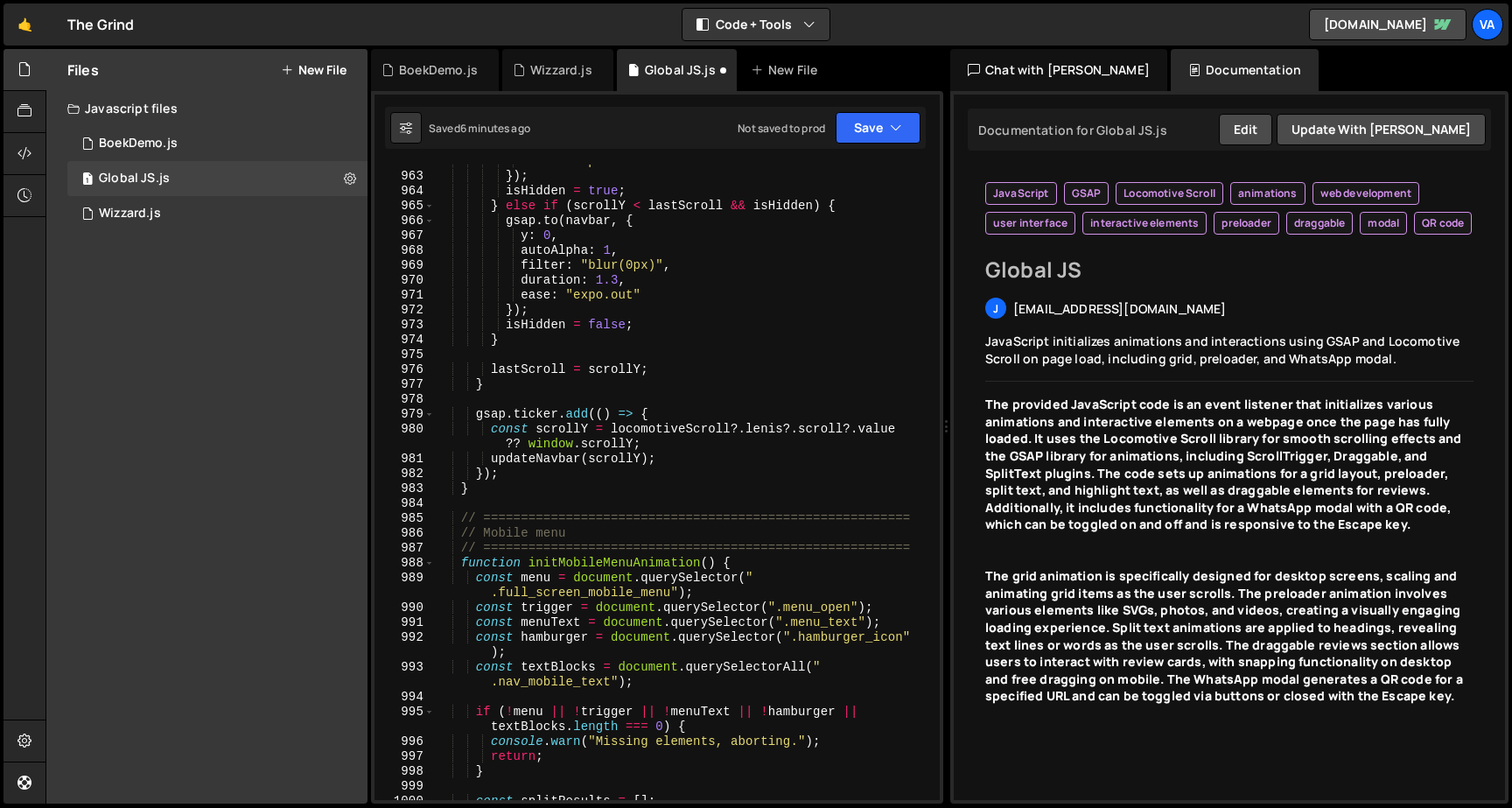
scroll to position [16179, 0]
click at [457, 558] on div "ease : "expo.out" }) ; isHidden = true ; } else if ( scrollY < lastScroll && is…" at bounding box center [683, 486] width 498 height 665
type textarea "function initMobileMenuAnimation() {"
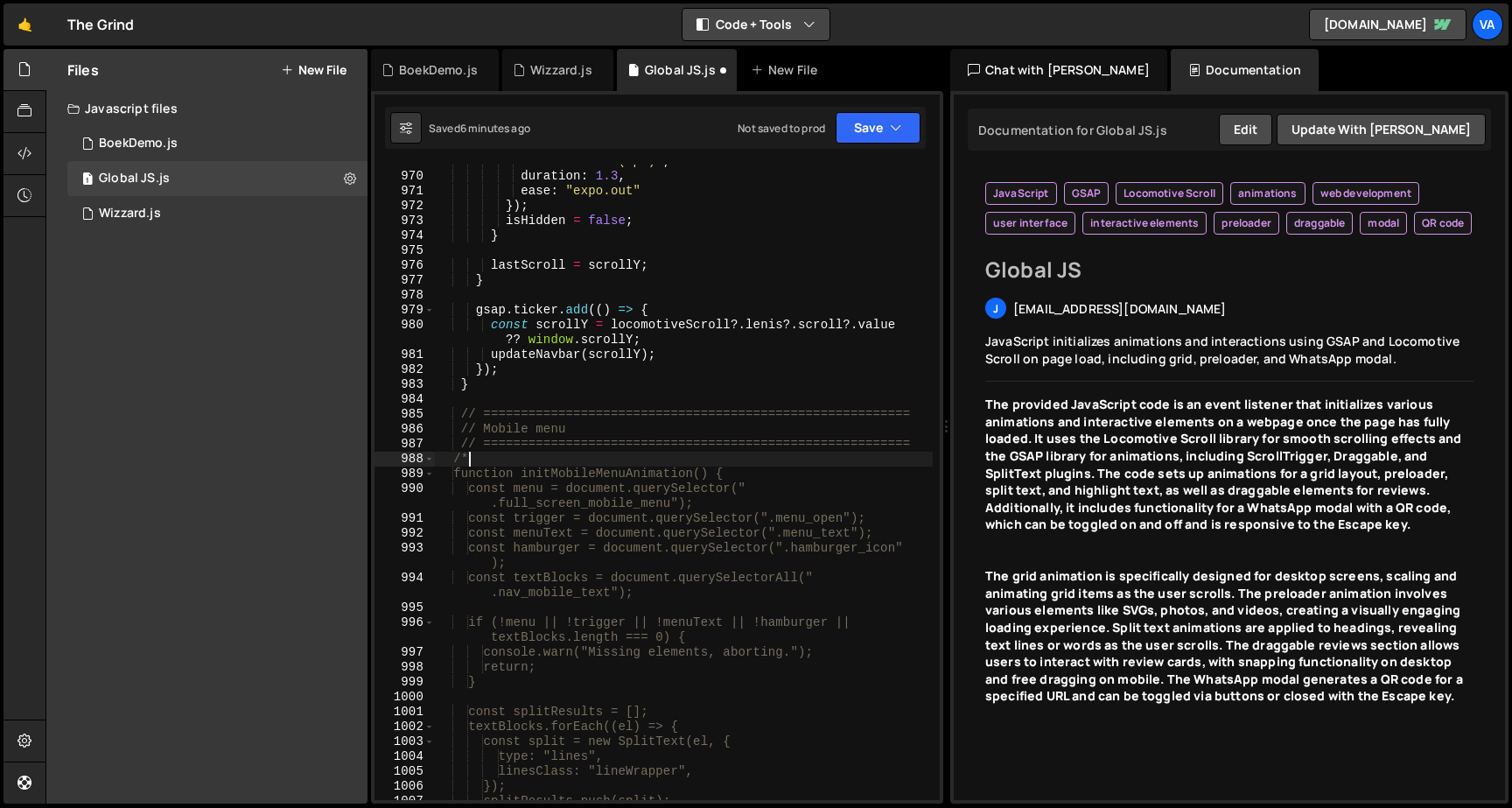
scroll to position [16284, 0]
click at [454, 462] on div "filter : "blur(0px)" , duration : 1.3 , ease : "expo.out" }) ; isHidden = false…" at bounding box center [683, 486] width 498 height 665
type textarea "/*"
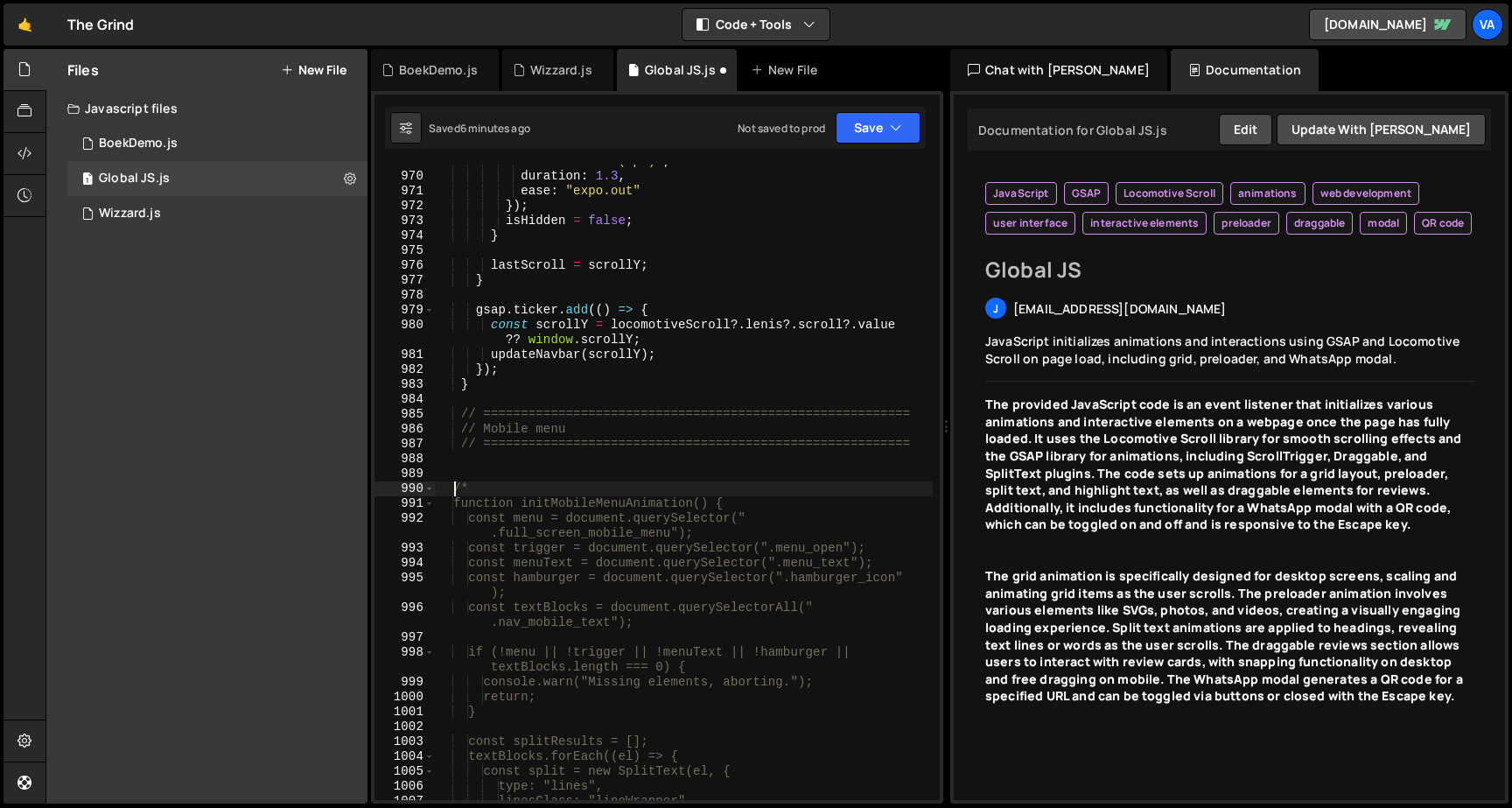
scroll to position [0, 0]
paste textarea
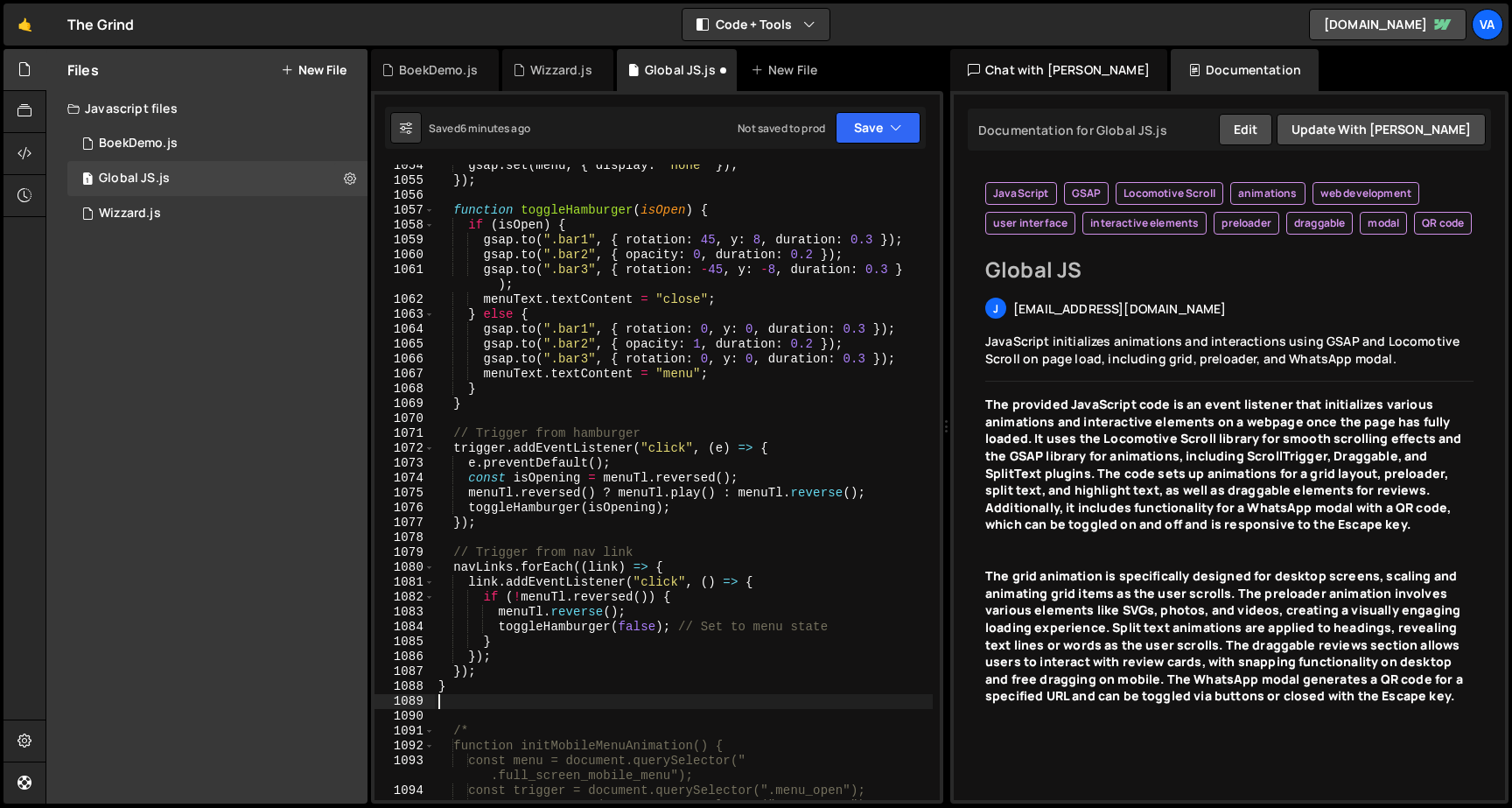
scroll to position [17648, 0]
click at [868, 133] on button "Save" at bounding box center [878, 127] width 85 height 32
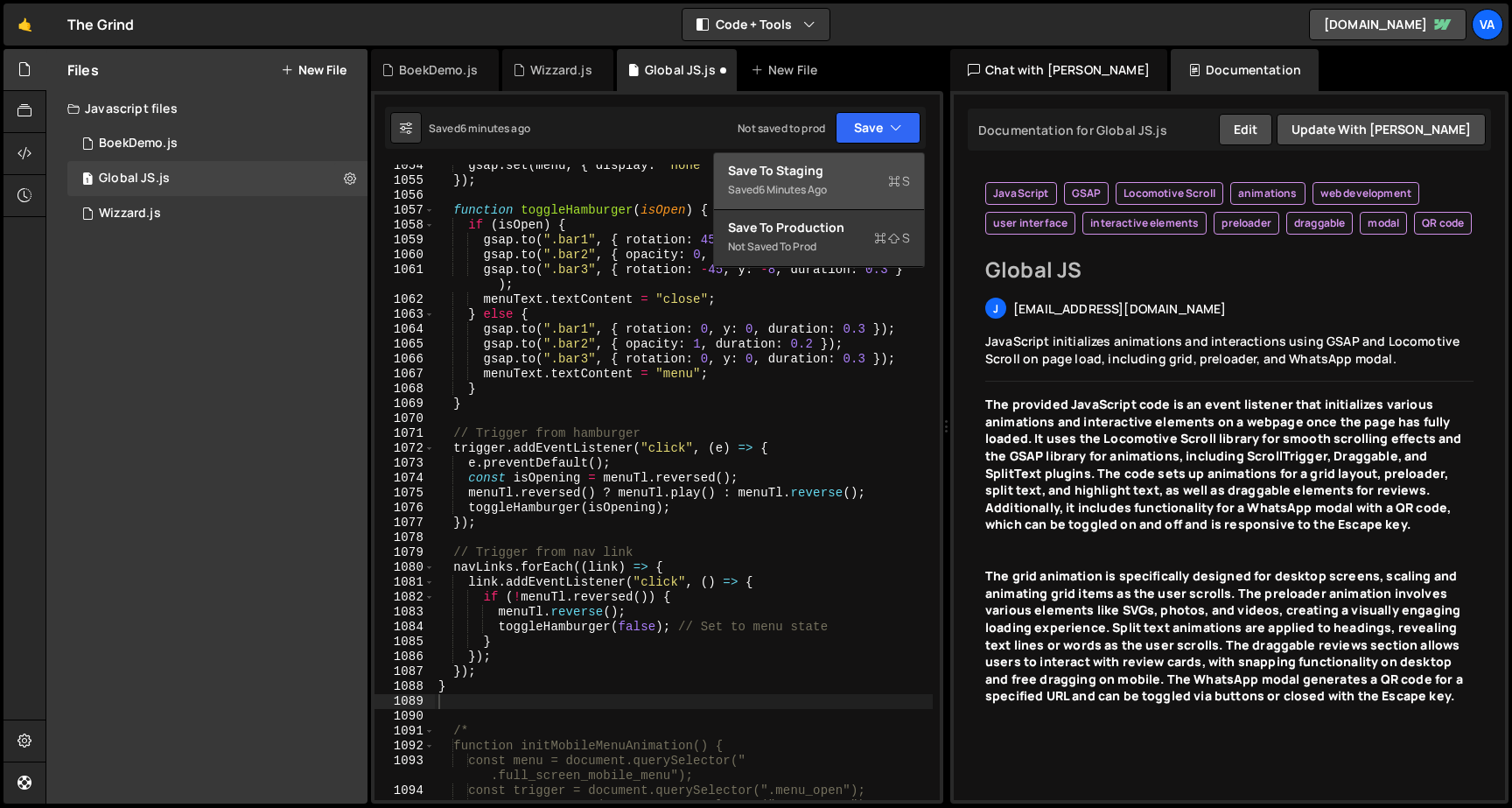
click at [843, 179] on div "Saved 6 minutes ago" at bounding box center [819, 189] width 182 height 21
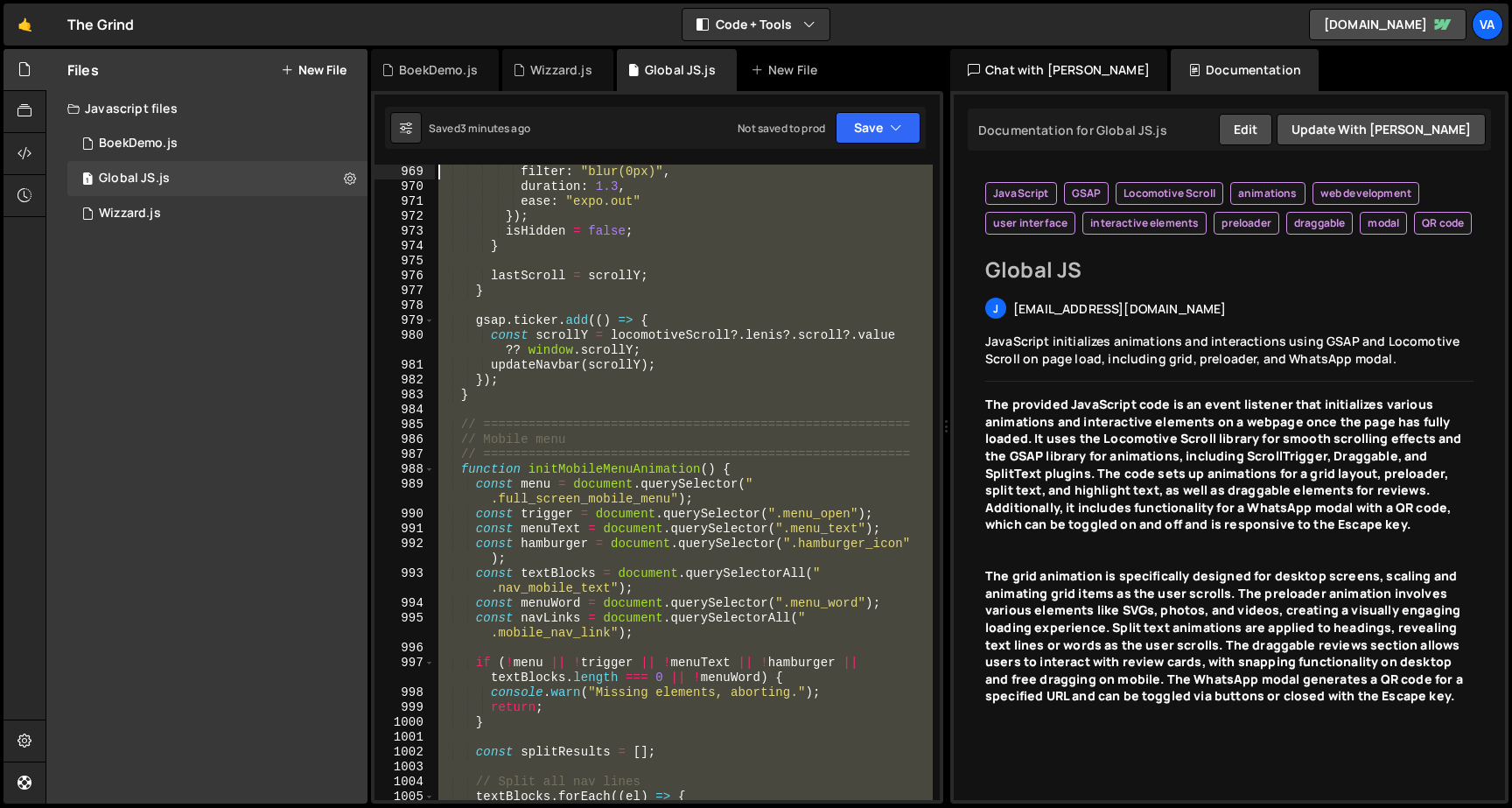
scroll to position [16244, 0]
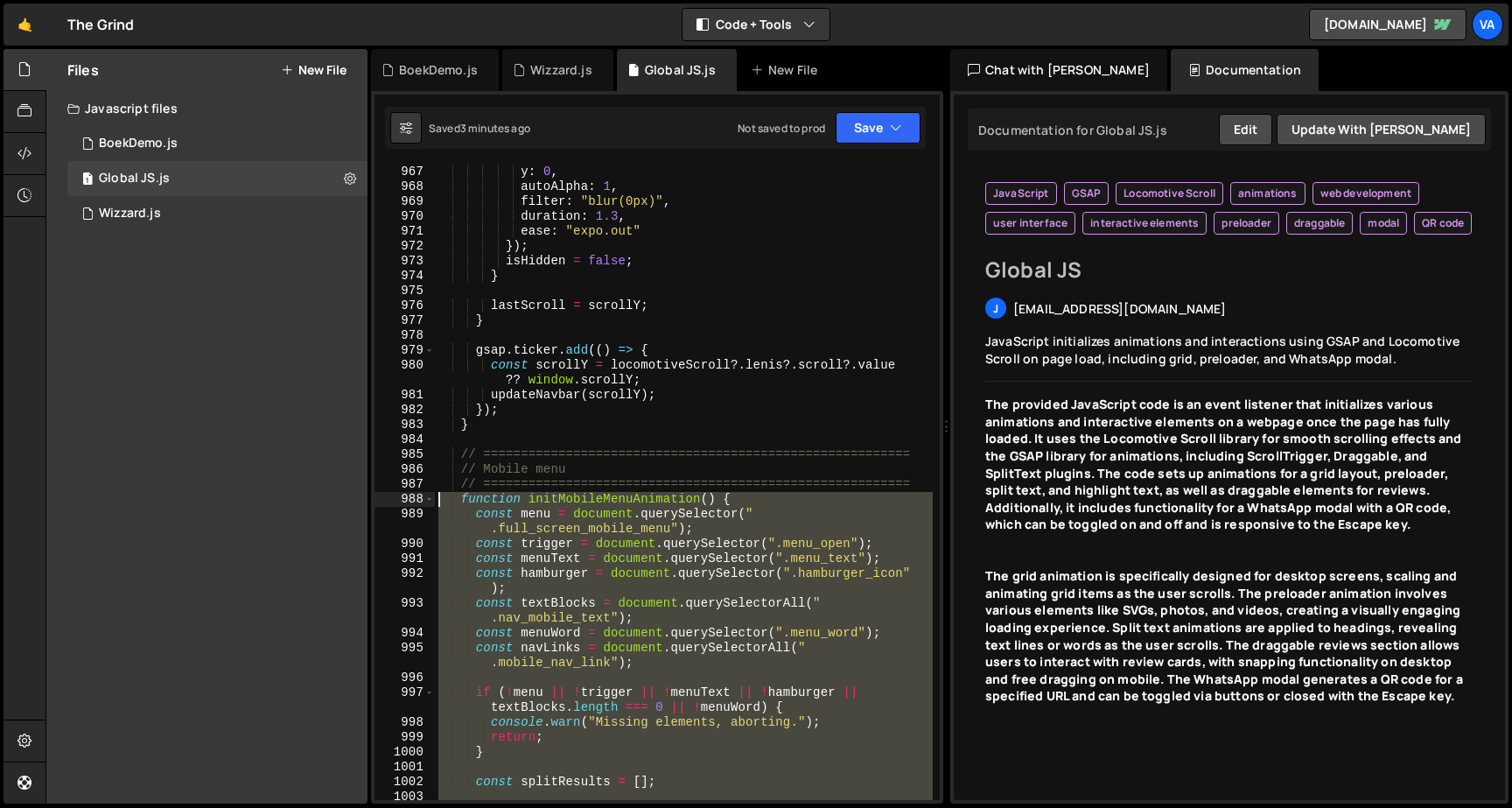
drag, startPoint x: 475, startPoint y: 746, endPoint x: 398, endPoint y: 497, distance: 260.6
click at [398, 497] on div "967 968 969 970 971 972 973 974 975 976 977 978 979 980 981 982 983 984 985 986…" at bounding box center [656, 482] width 565 height 635
type textarea "function initMobileMenuAnimation() { const menu = document.querySelector(".full…"
paste textarea
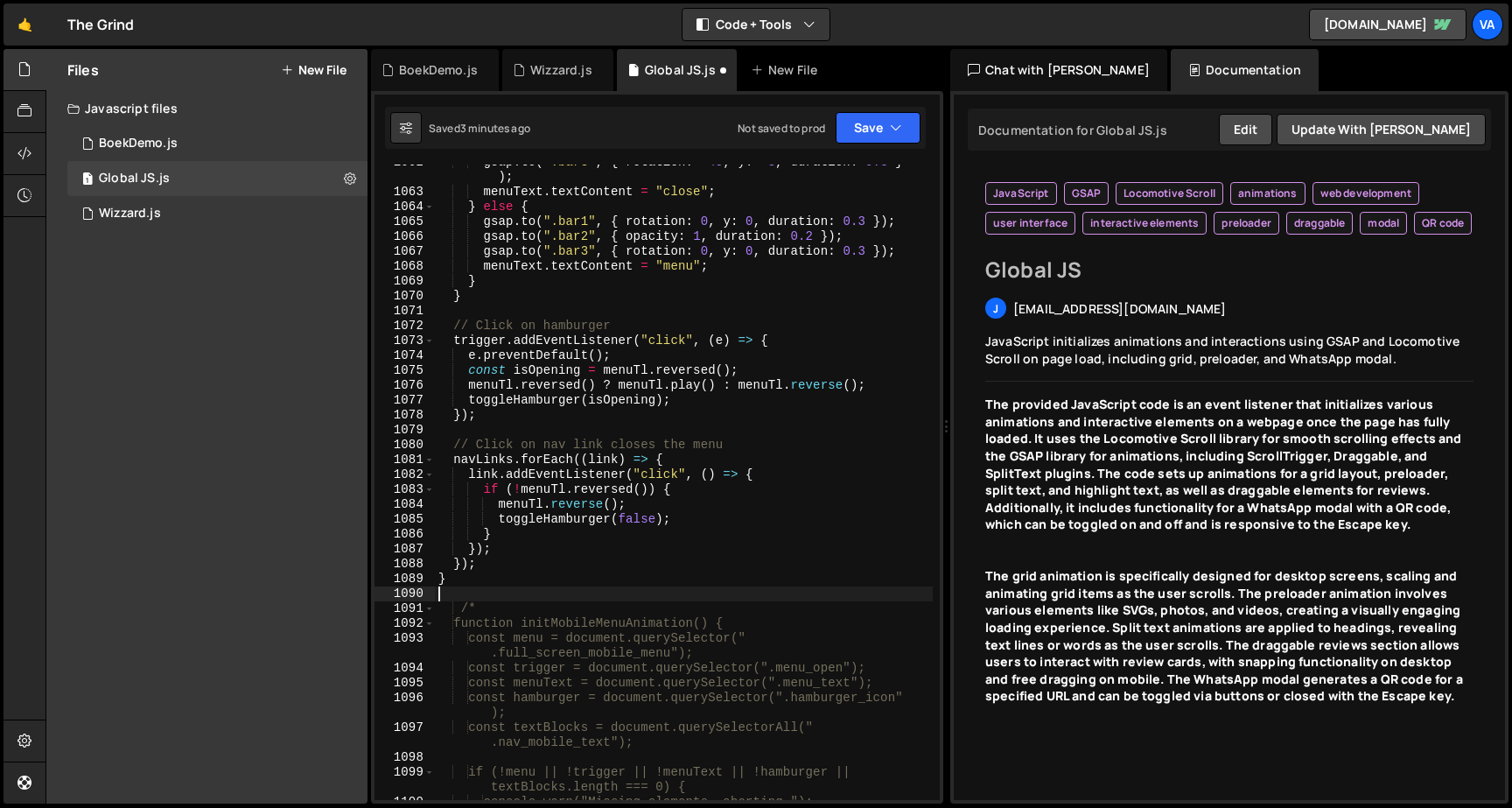
scroll to position [17770, 0]
click at [881, 110] on div "Saved 3 minutes ago Not saved to prod Upgrade to Edit Save Save to Staging S Sa…" at bounding box center [655, 127] width 541 height 42
click at [870, 126] on button "Save" at bounding box center [878, 127] width 85 height 32
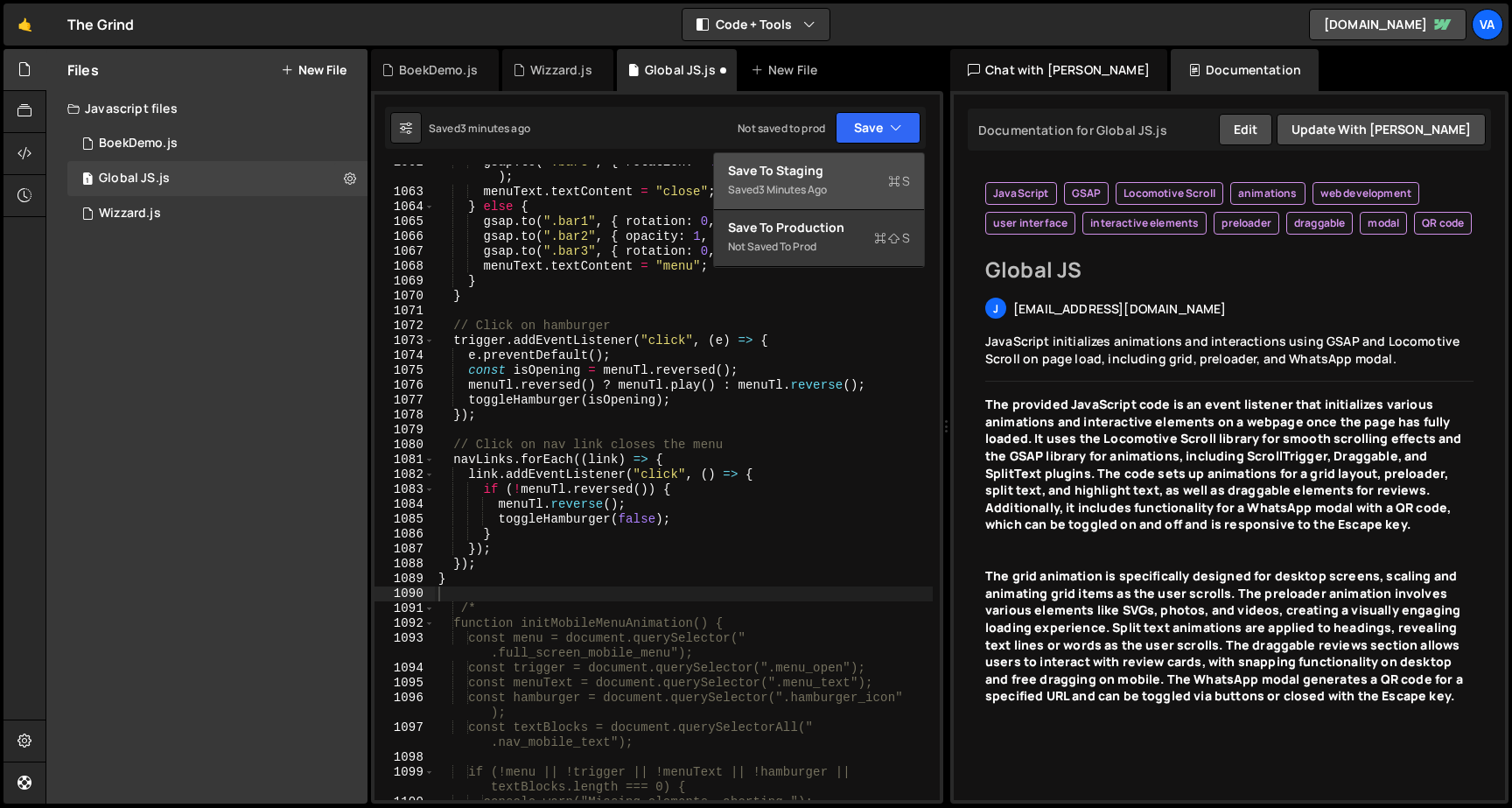
click at [843, 173] on div "Save to Staging S" at bounding box center [819, 170] width 182 height 17
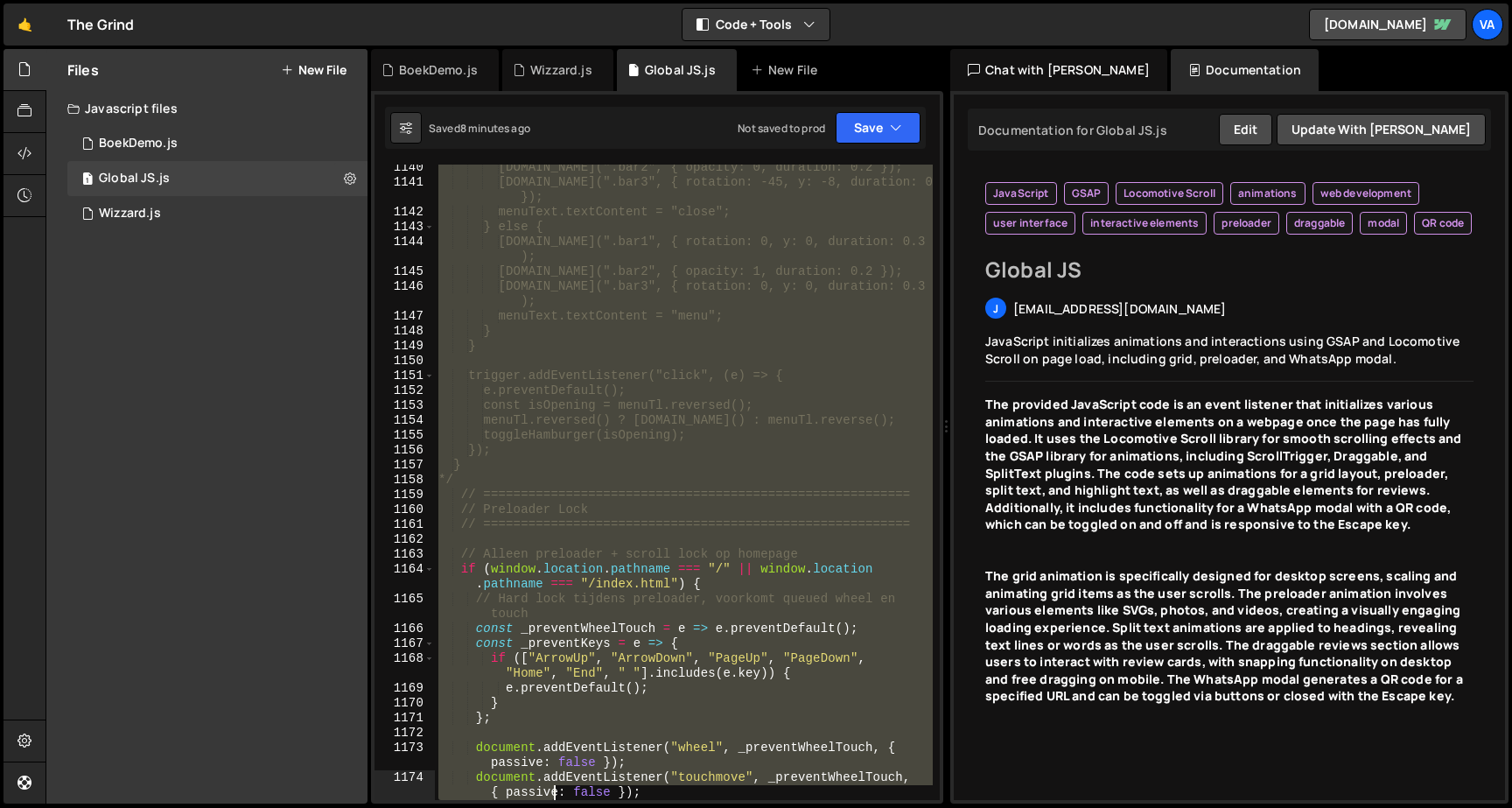
scroll to position [19133, 0]
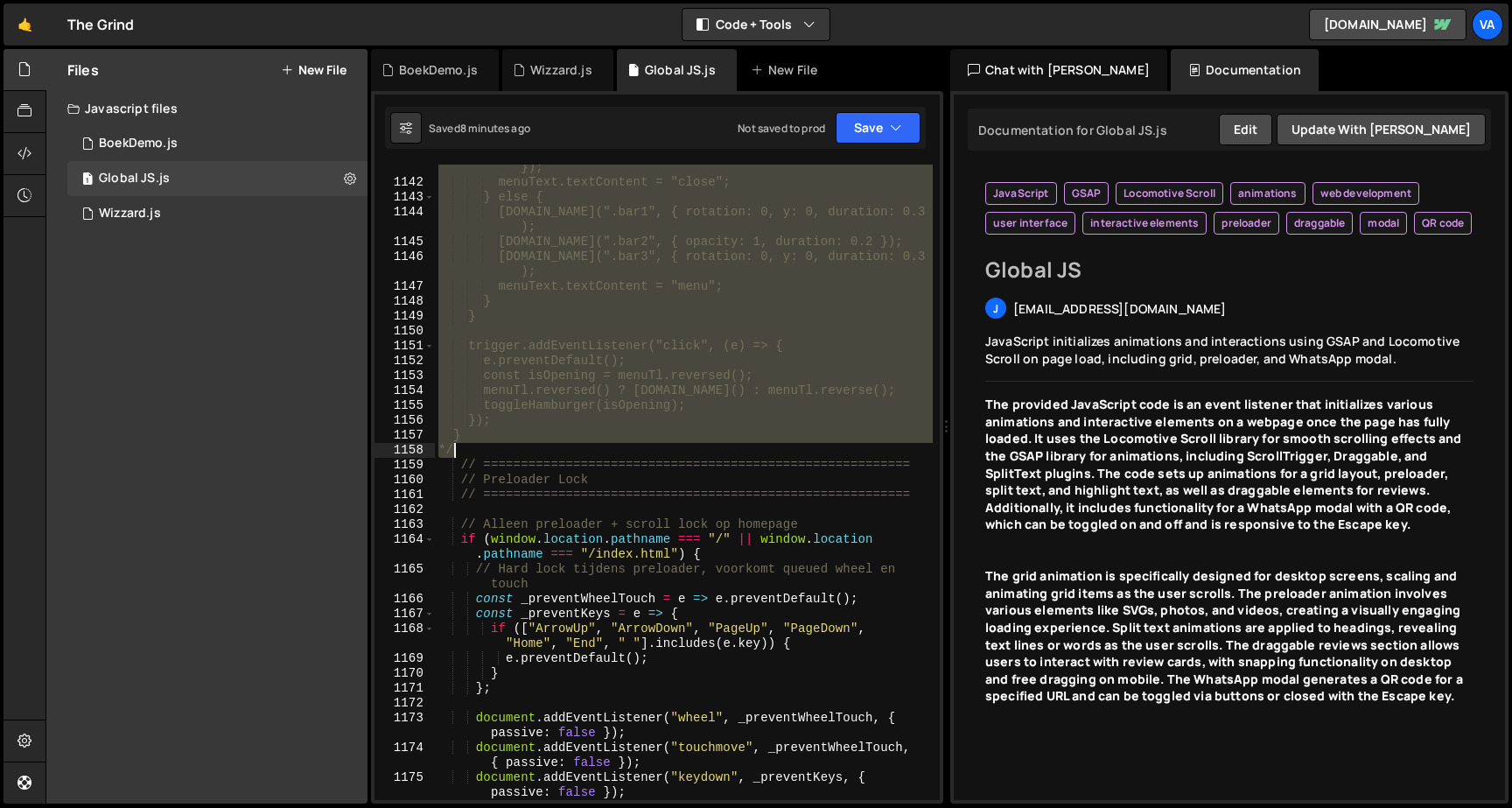
drag, startPoint x: 451, startPoint y: 393, endPoint x: 473, endPoint y: 446, distance: 57.4
click at [473, 446] on div "gsap.to(".bar3", { rotation: -45, y: -8, duration: 0.3 }); menuText.textContent…" at bounding box center [683, 485] width 498 height 680
type textarea "} */"
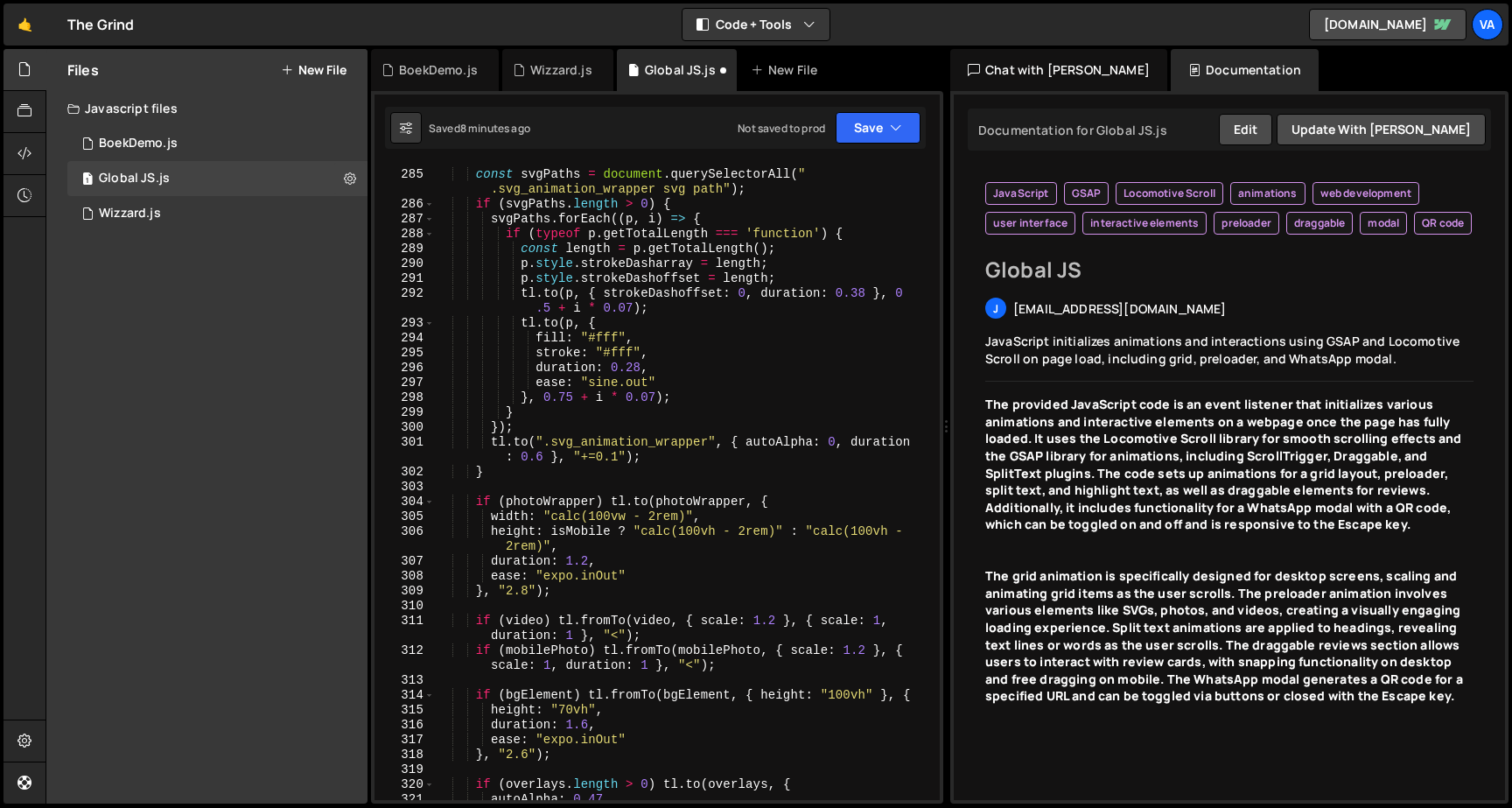
scroll to position [4564, 0]
click at [848, 123] on button "Save" at bounding box center [878, 127] width 85 height 32
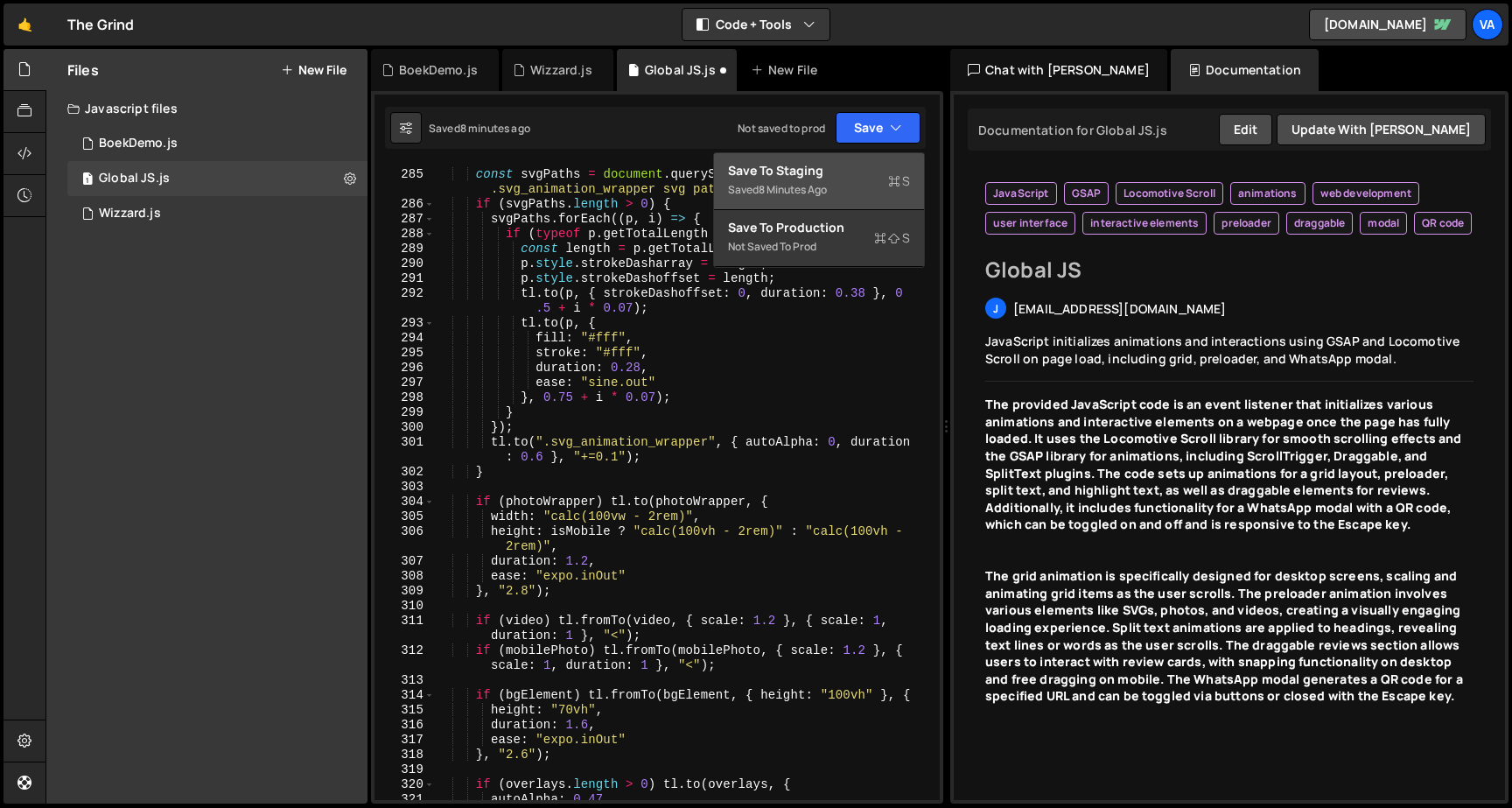
click at [834, 162] on div "Save to Staging S" at bounding box center [819, 170] width 182 height 17
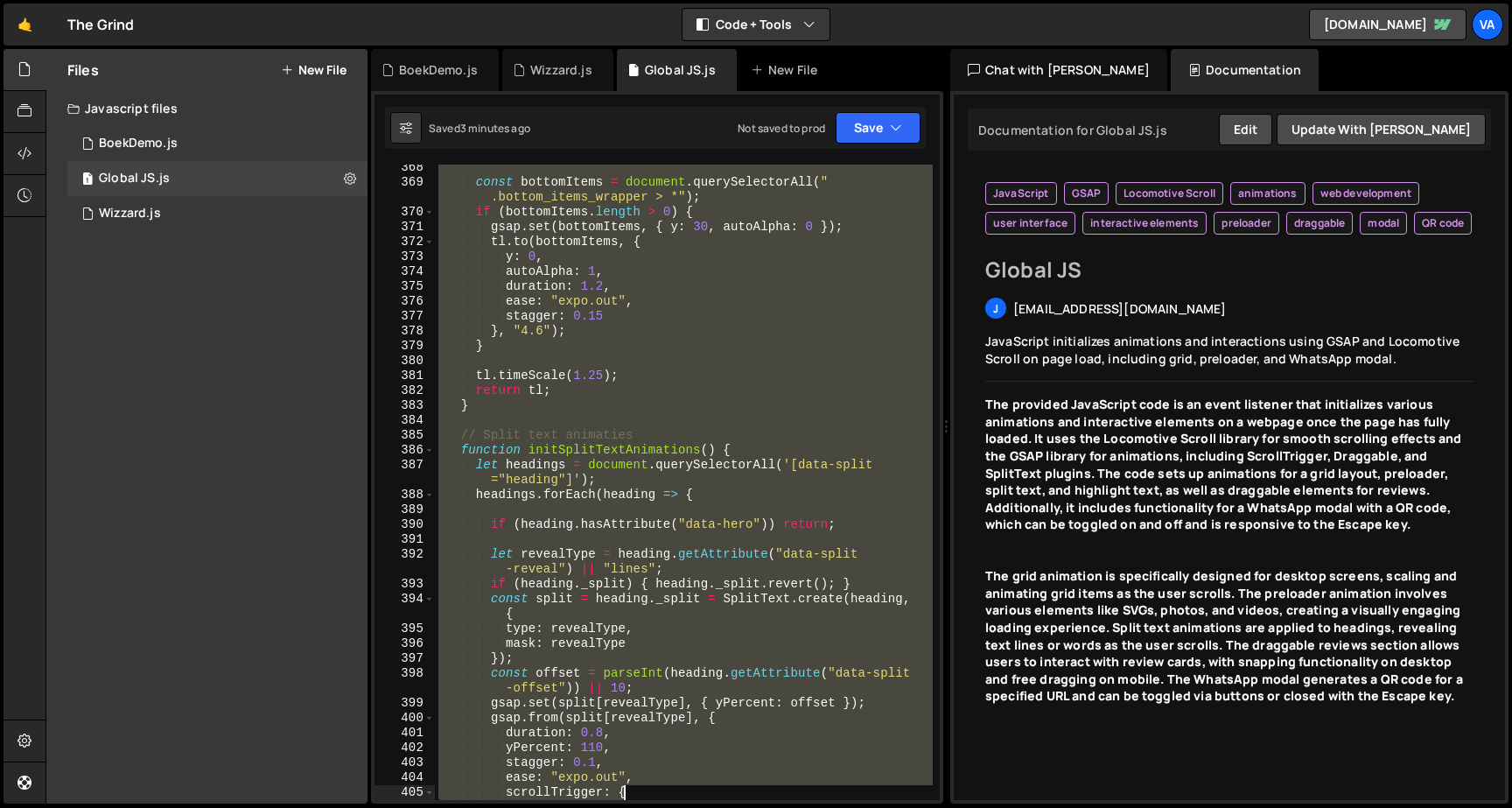
scroll to position [5984, 0]
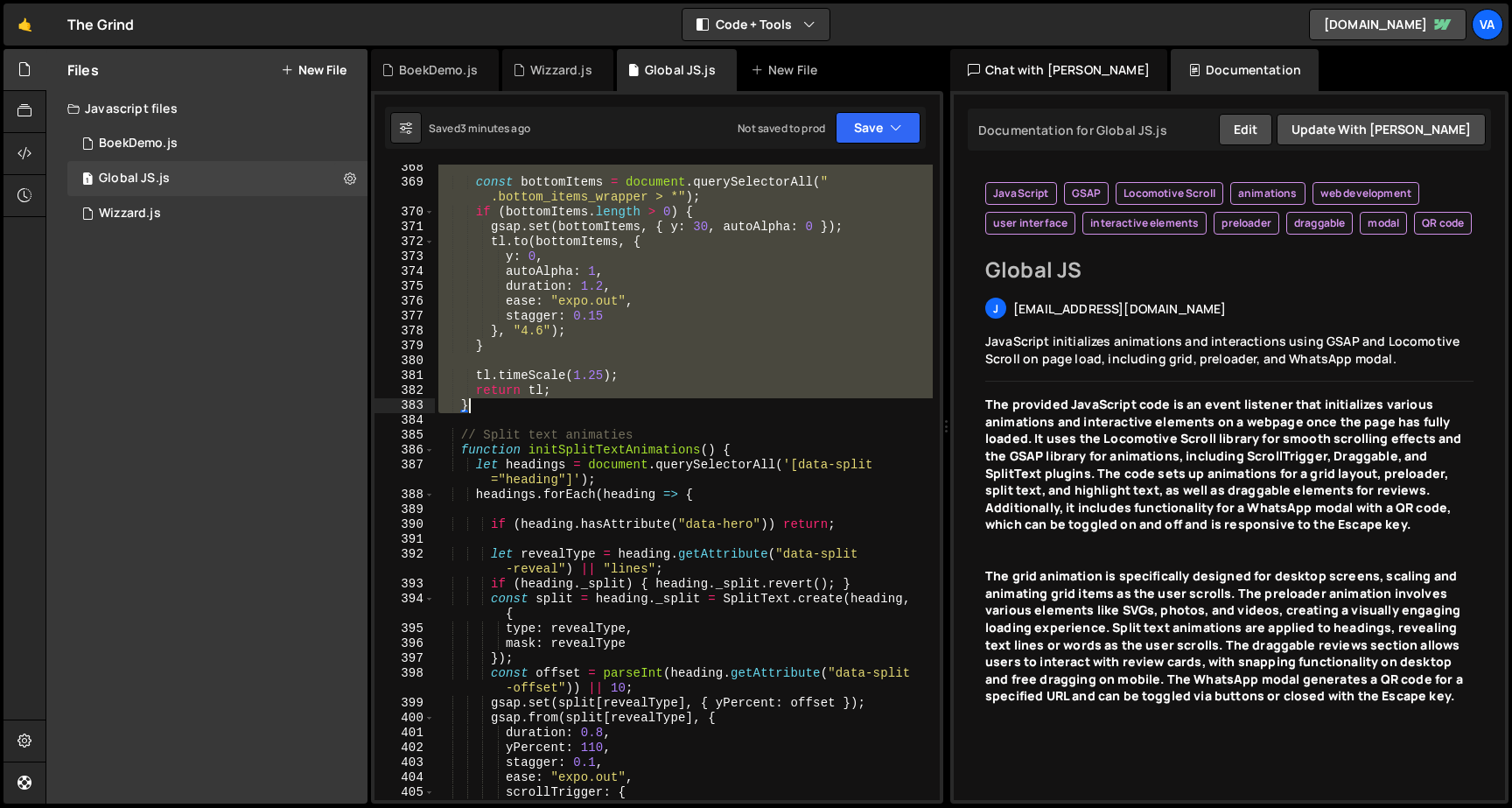
drag, startPoint x: 456, startPoint y: 552, endPoint x: 573, endPoint y: 407, distance: 186.3
click at [573, 407] on div "const bottomItems = document . querySelectorAll ( " .bottom_items_wrapper > *" …" at bounding box center [683, 492] width 498 height 665
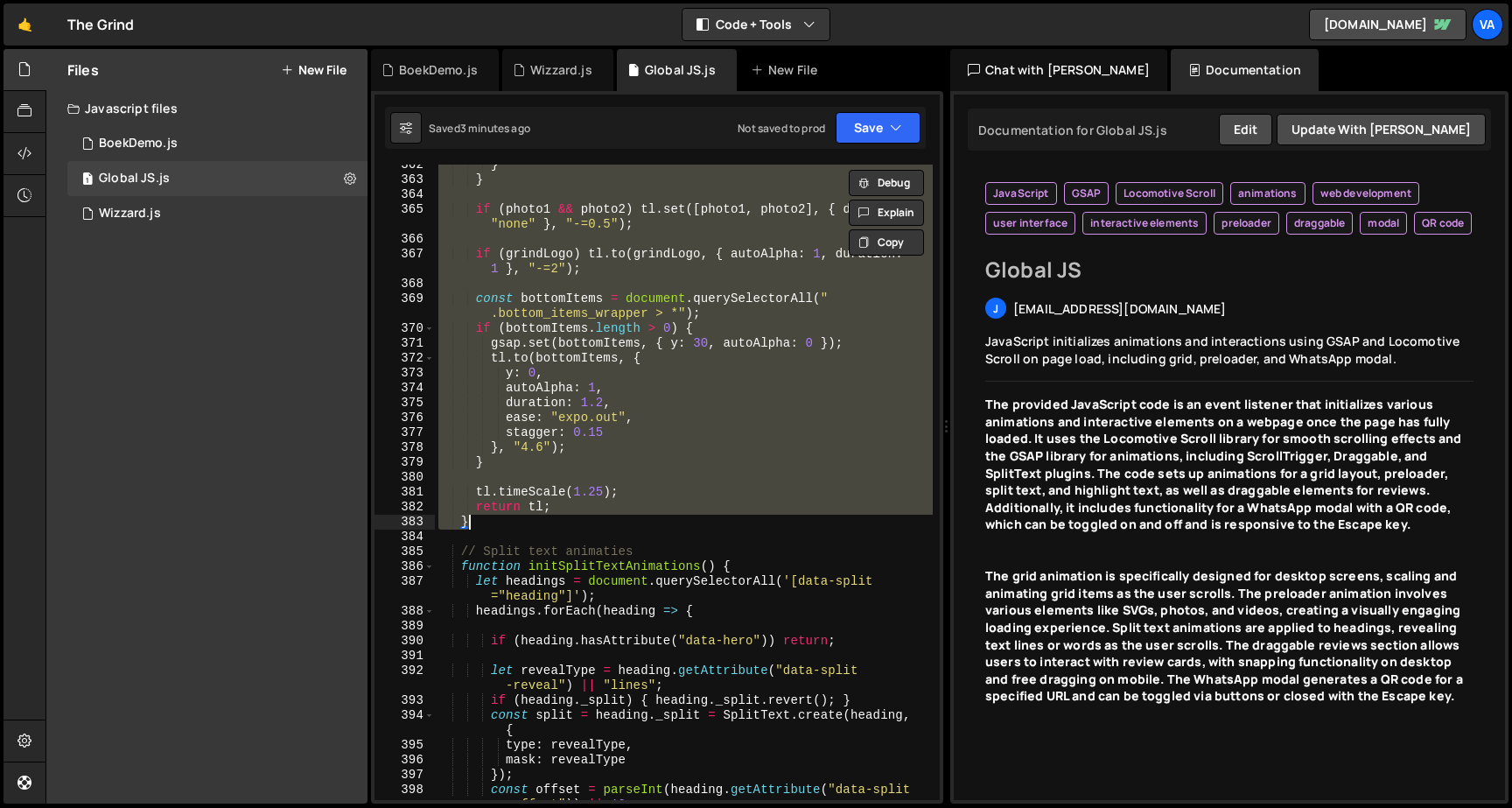
scroll to position [5856, 0]
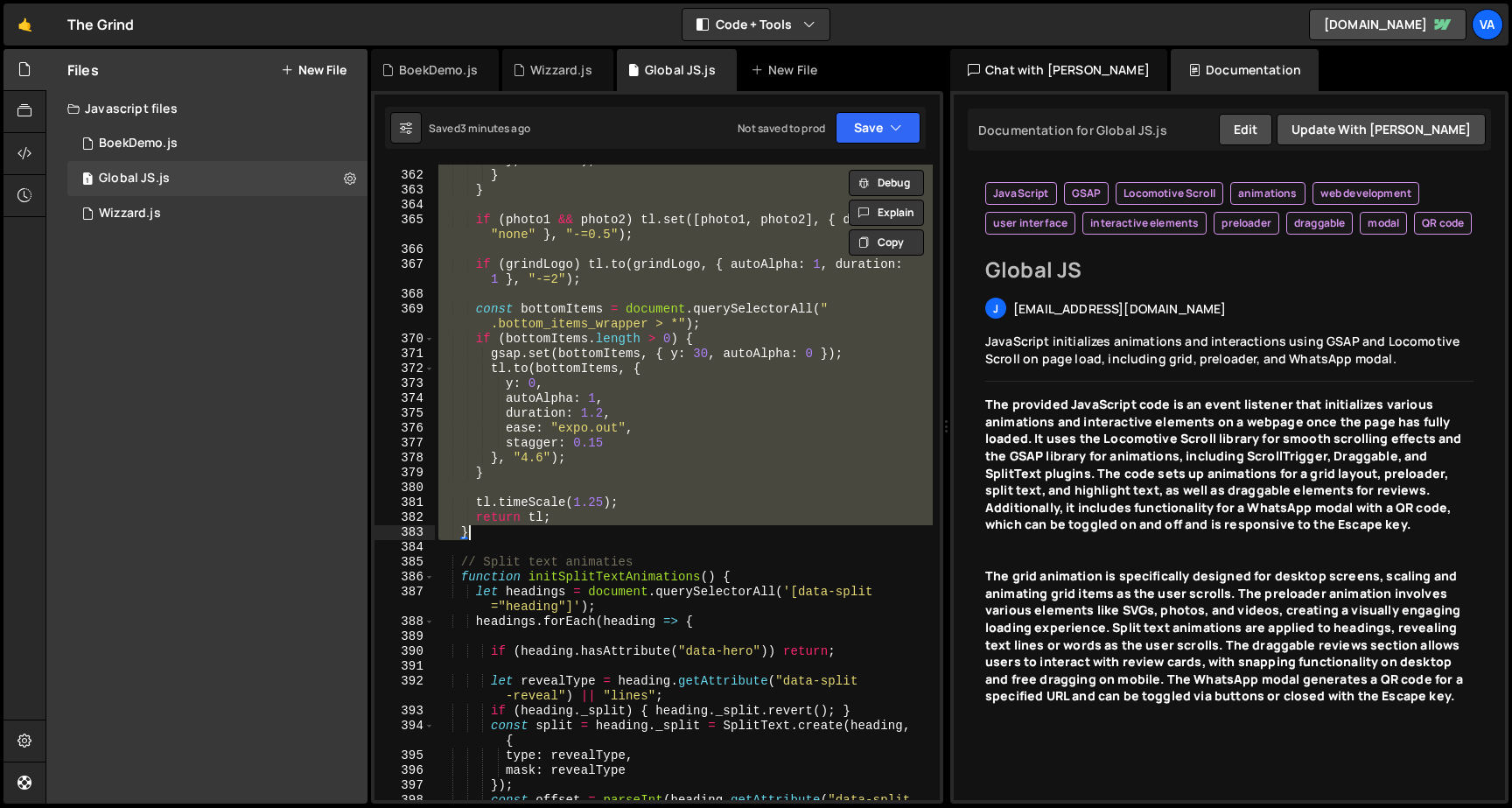
click at [753, 277] on div "} , "-=0.8" ) ; } } if ( photo1 && photo2 ) tl . set ([ photo1 , photo2 ] , { d…" at bounding box center [683, 482] width 498 height 635
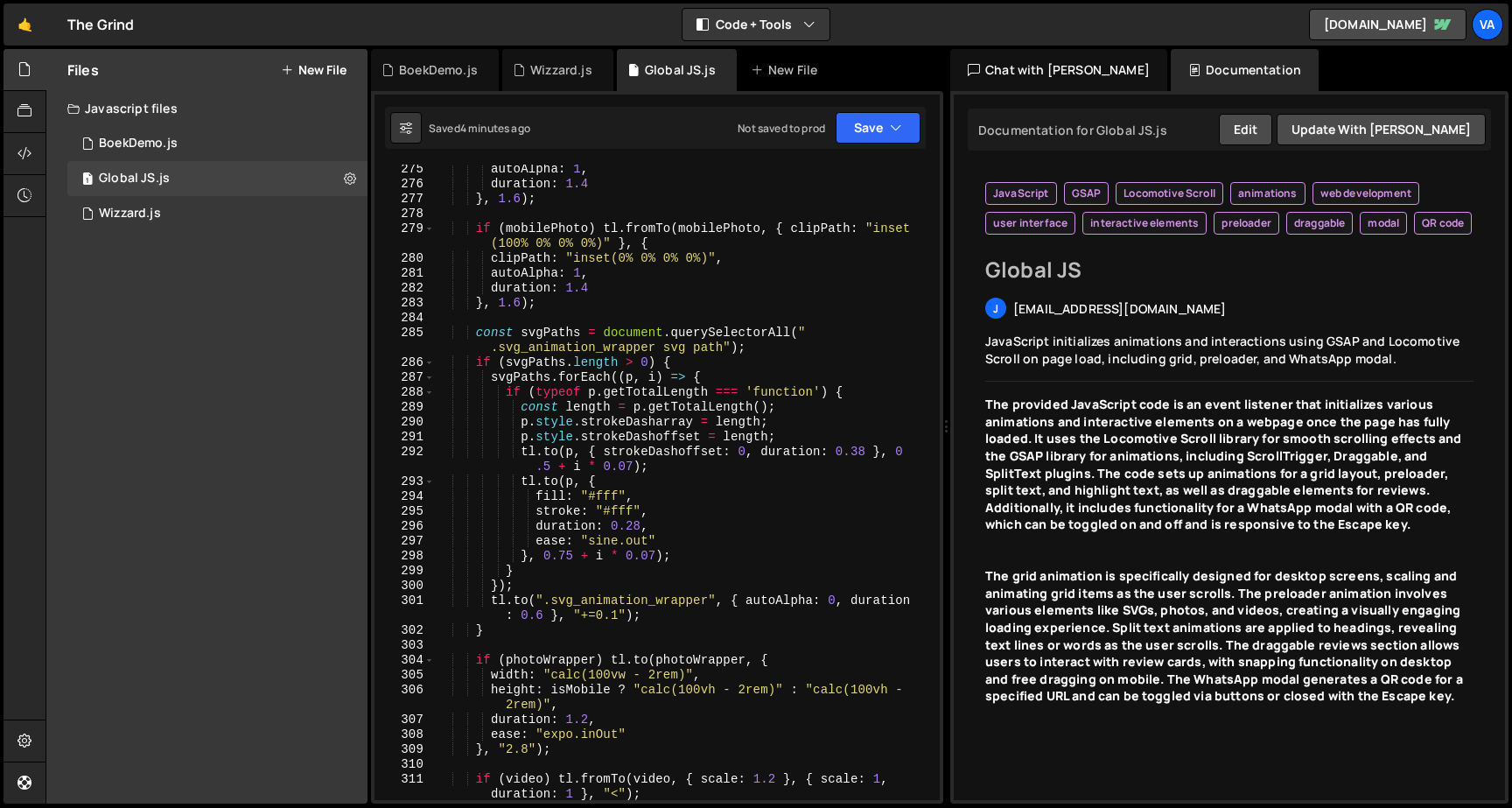
click at [614, 480] on div "autoAlpha : 1 , duration : 1.4 } , 1.6 ) ; if ( mobilePhoto ) tl . fromTo ( mob…" at bounding box center [683, 502] width 498 height 680
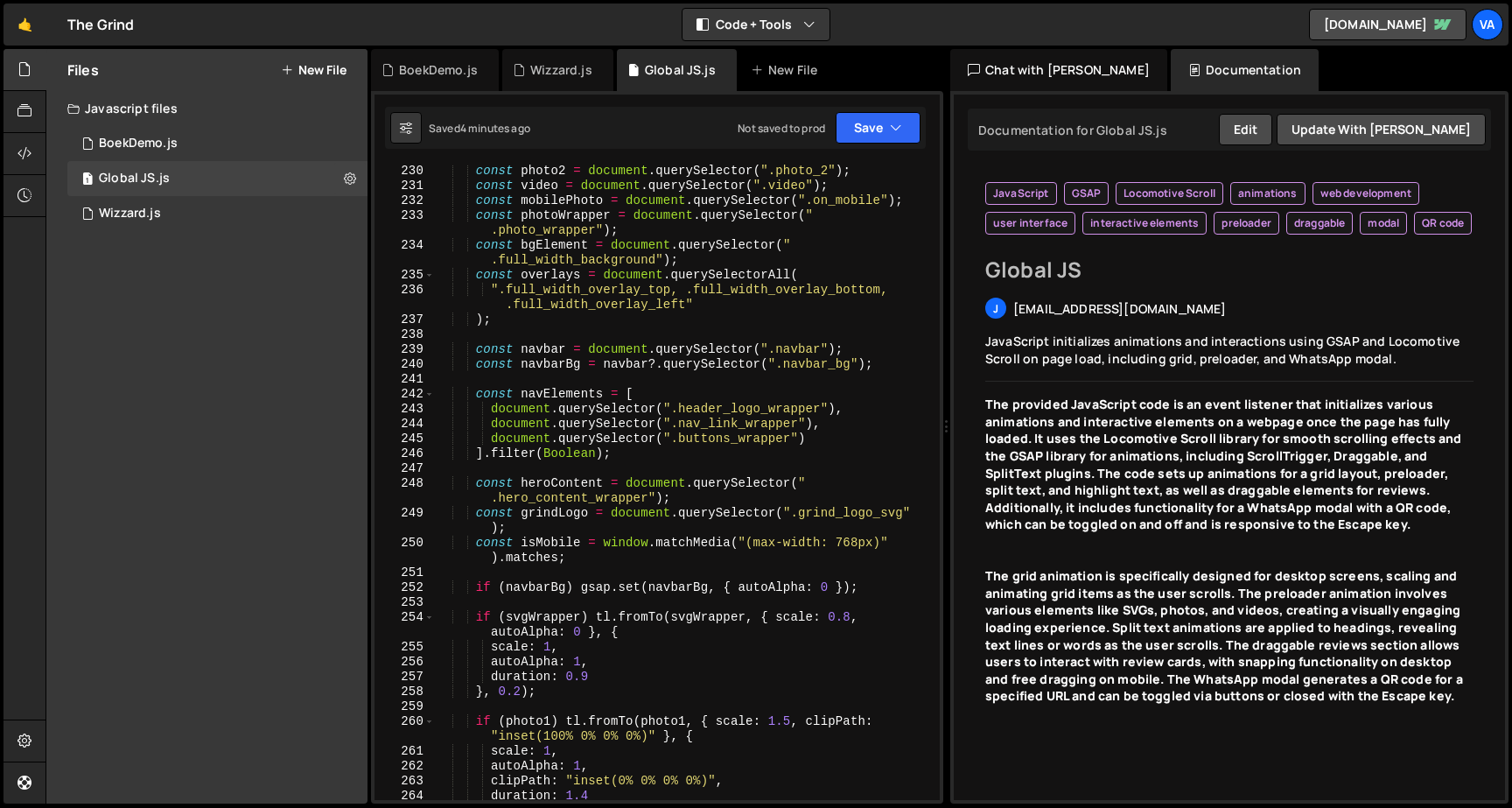
scroll to position [0, 0]
click at [587, 559] on div "const photo2 = document . querySelector ( ".photo_2" ) ; const video = document…" at bounding box center [683, 495] width 498 height 665
type textarea "const isMobile = window.matchMedia("(max-width: 768px)").matches;"
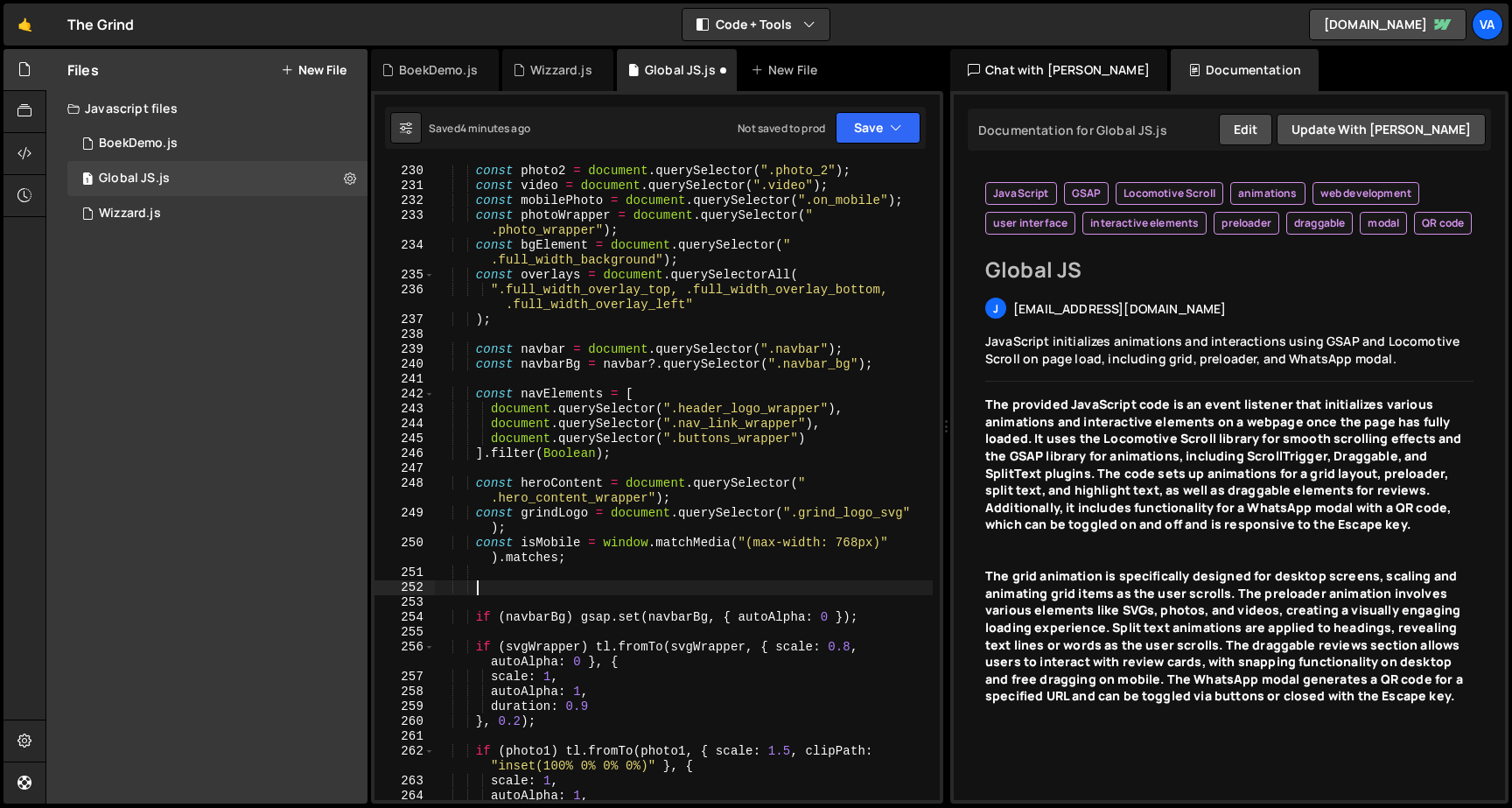
paste textarea
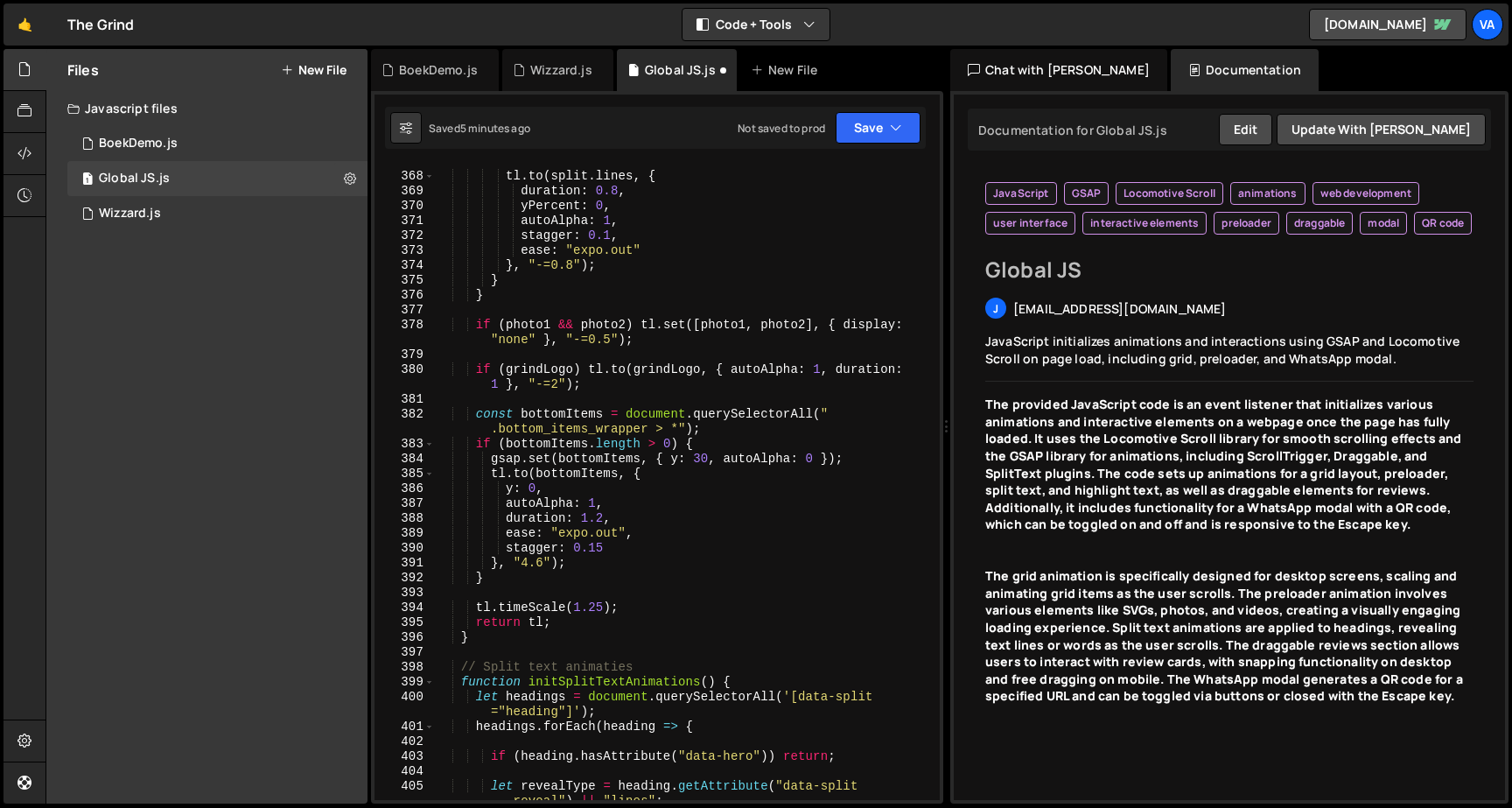
scroll to position [5965, 0]
click at [589, 577] on div "tl . to ( split . lines , { duration : 0.8 , yPercent : 0 , autoAlpha : 1 , sta…" at bounding box center [683, 496] width 498 height 665
type textarea "}"
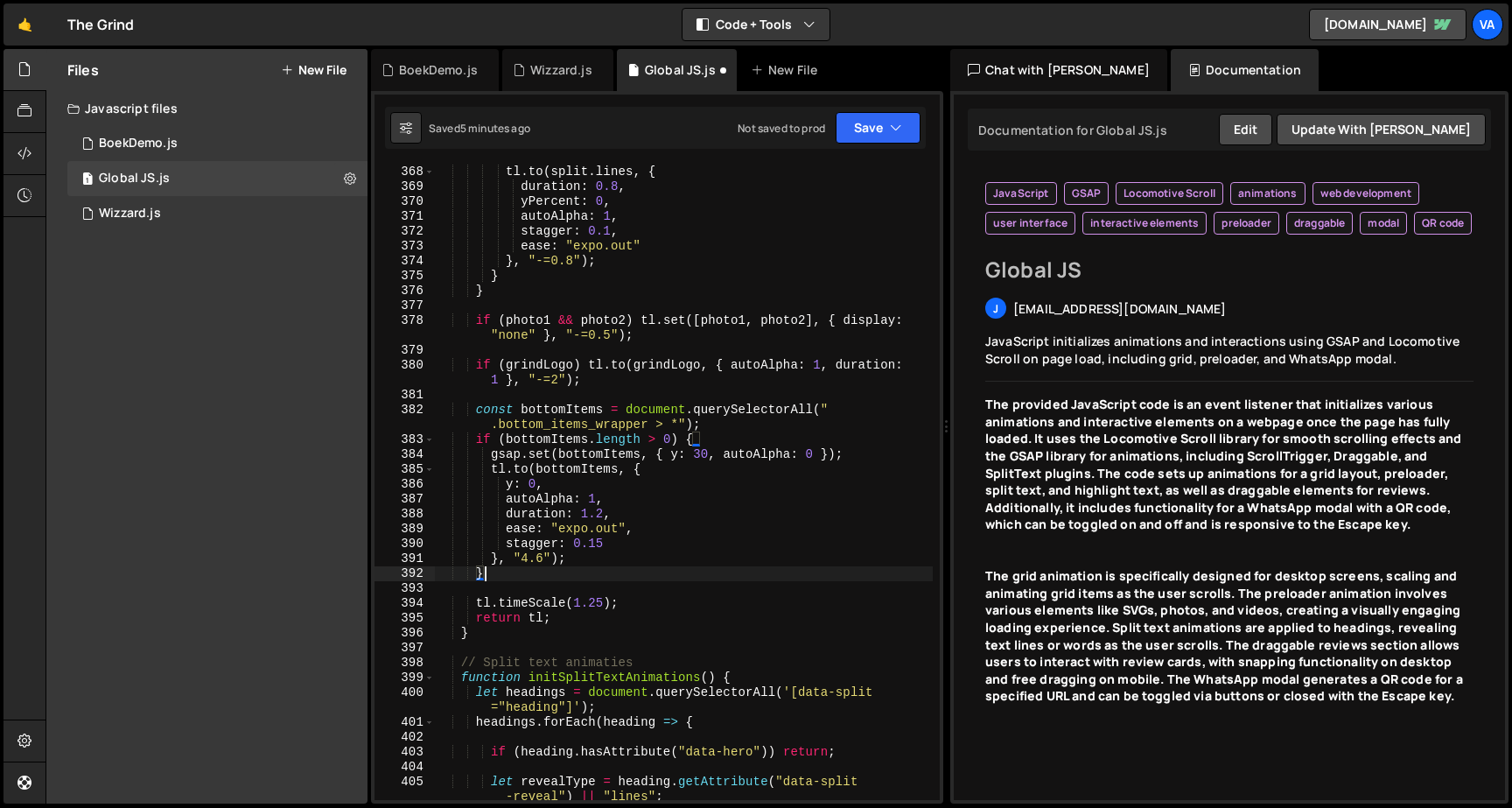
scroll to position [0, 2]
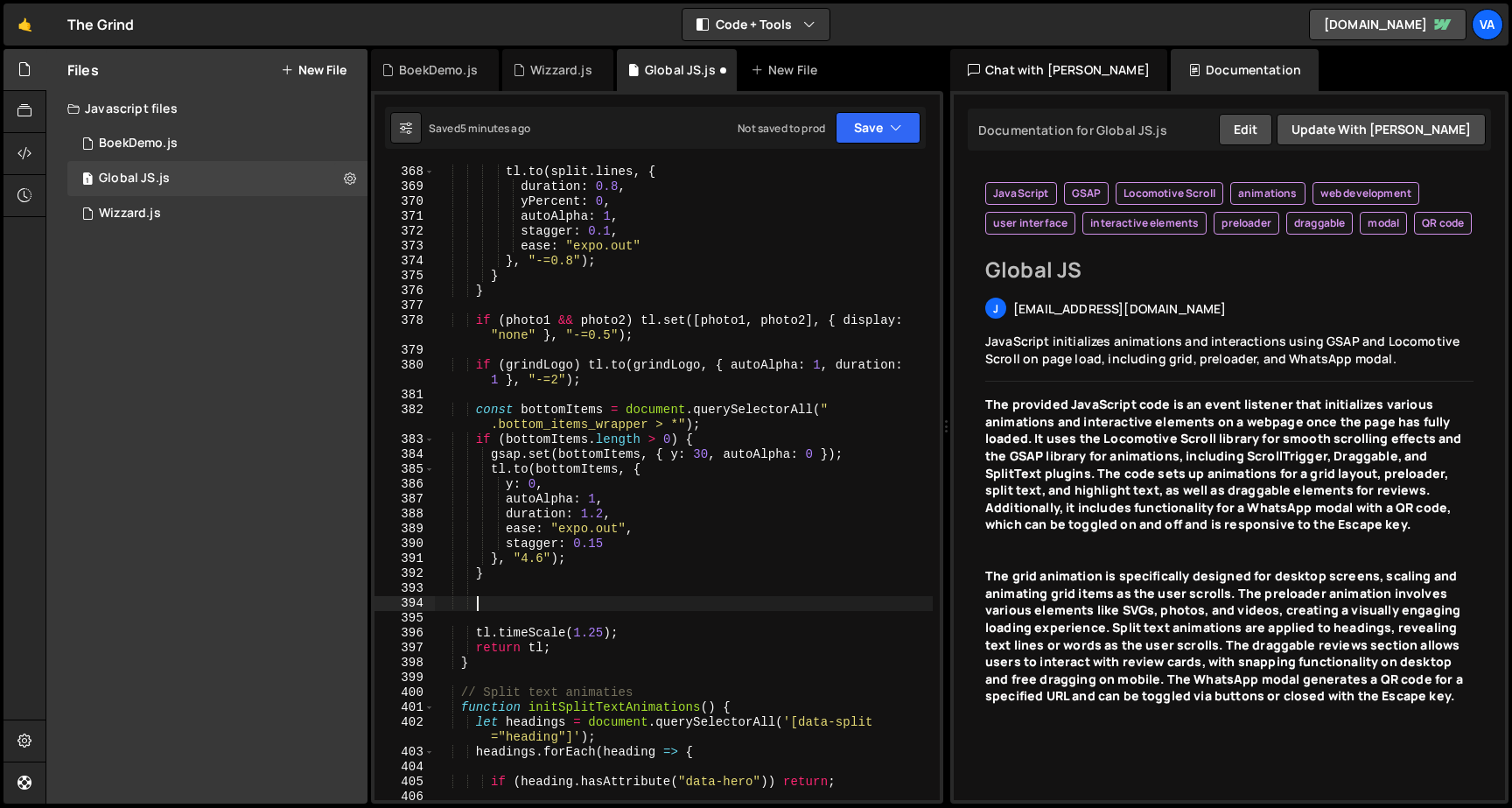
paste textarea
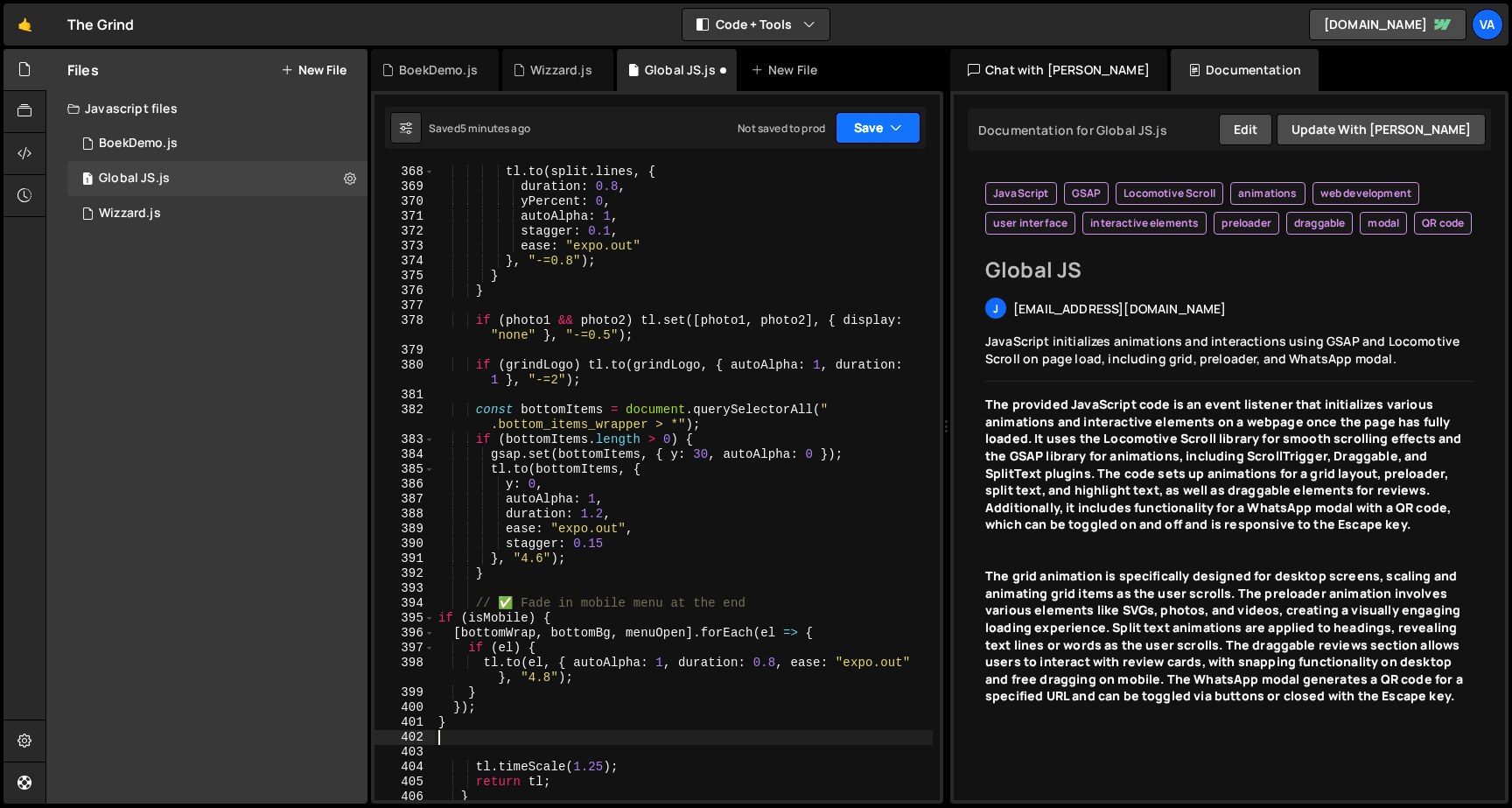
click at [876, 126] on button "Save" at bounding box center [878, 127] width 85 height 32
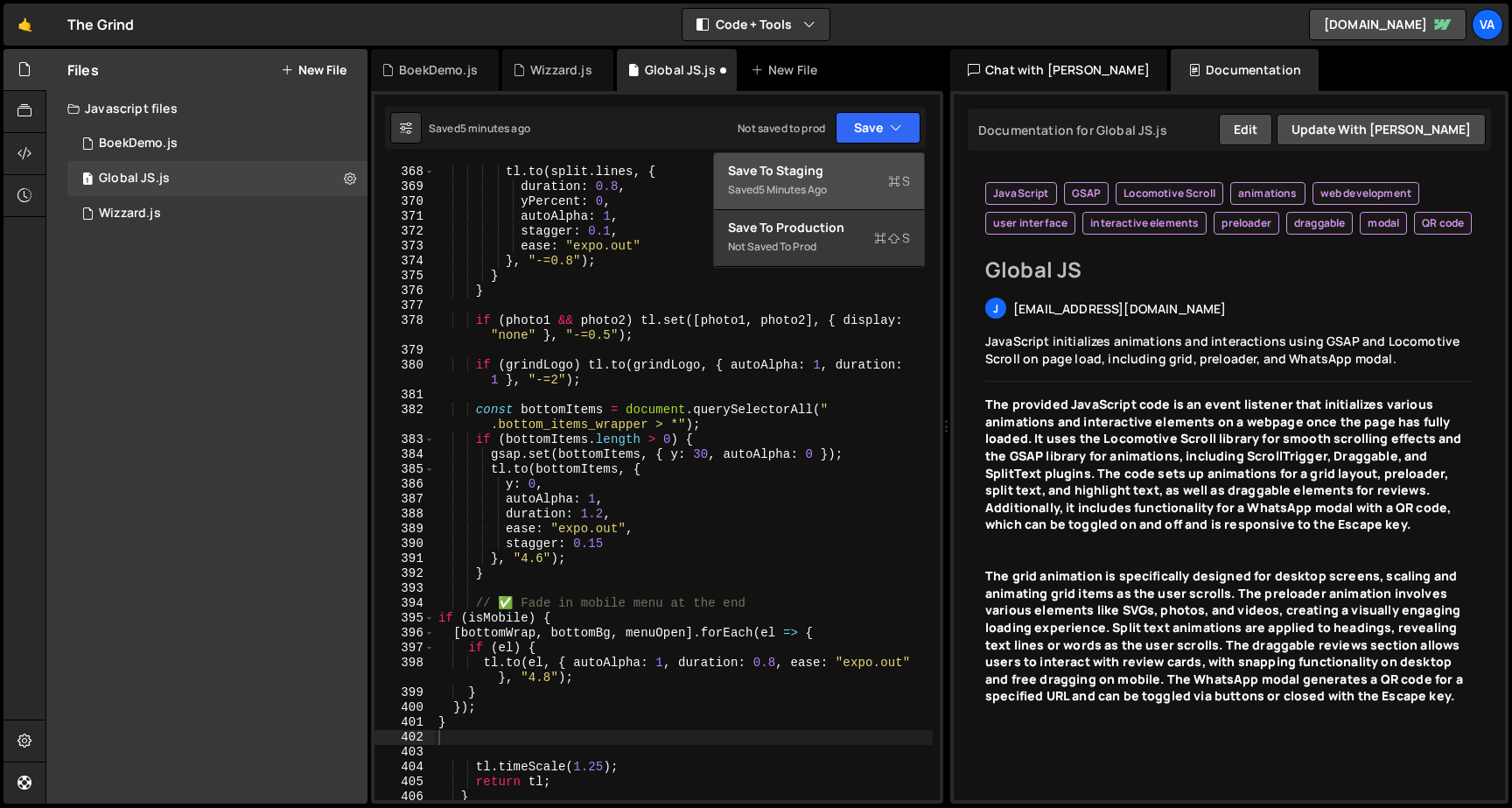
click at [849, 171] on div "Save to Staging S" at bounding box center [819, 170] width 182 height 17
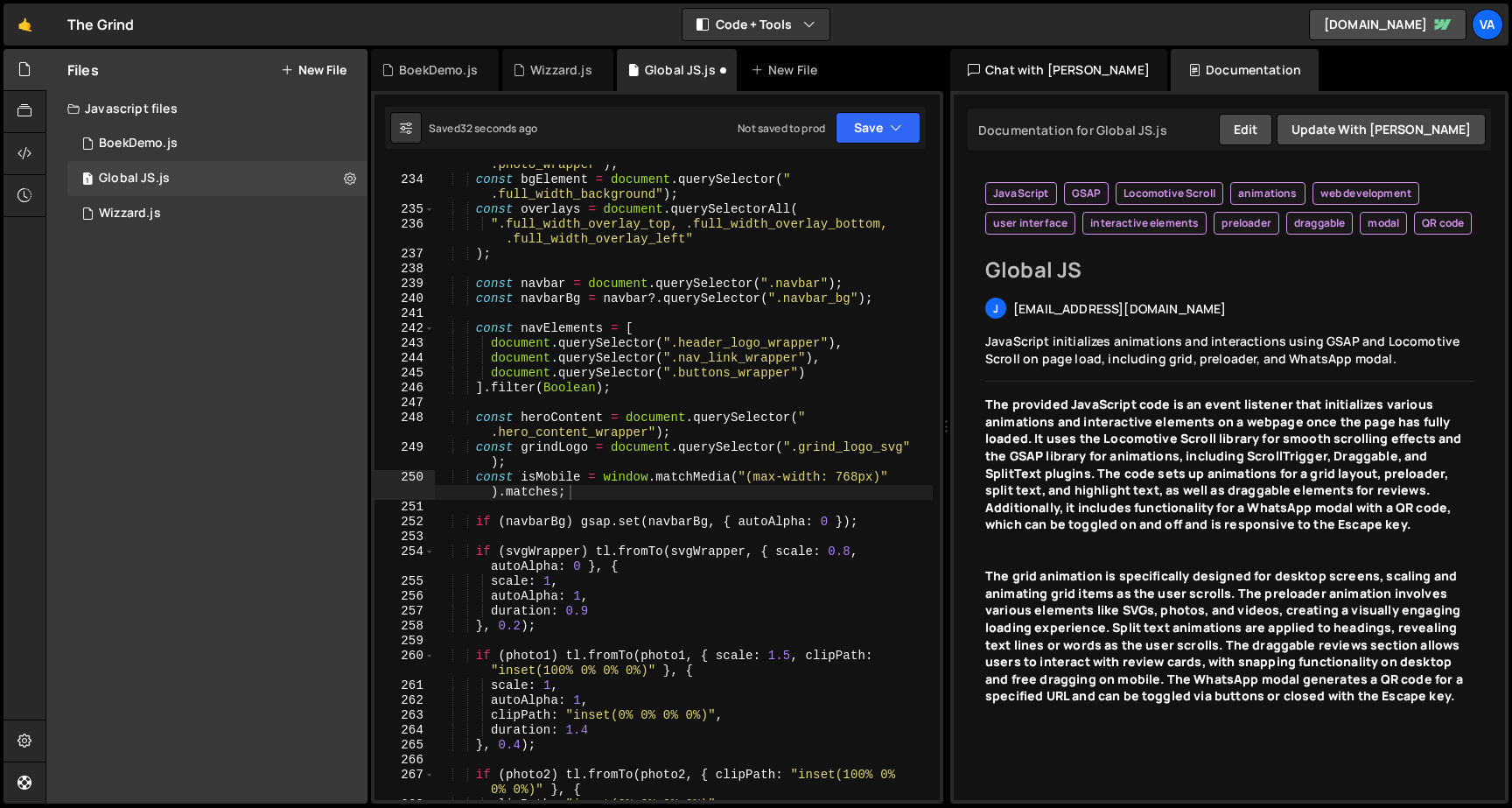
scroll to position [3650, 0]
click at [865, 129] on button "Save" at bounding box center [878, 127] width 85 height 32
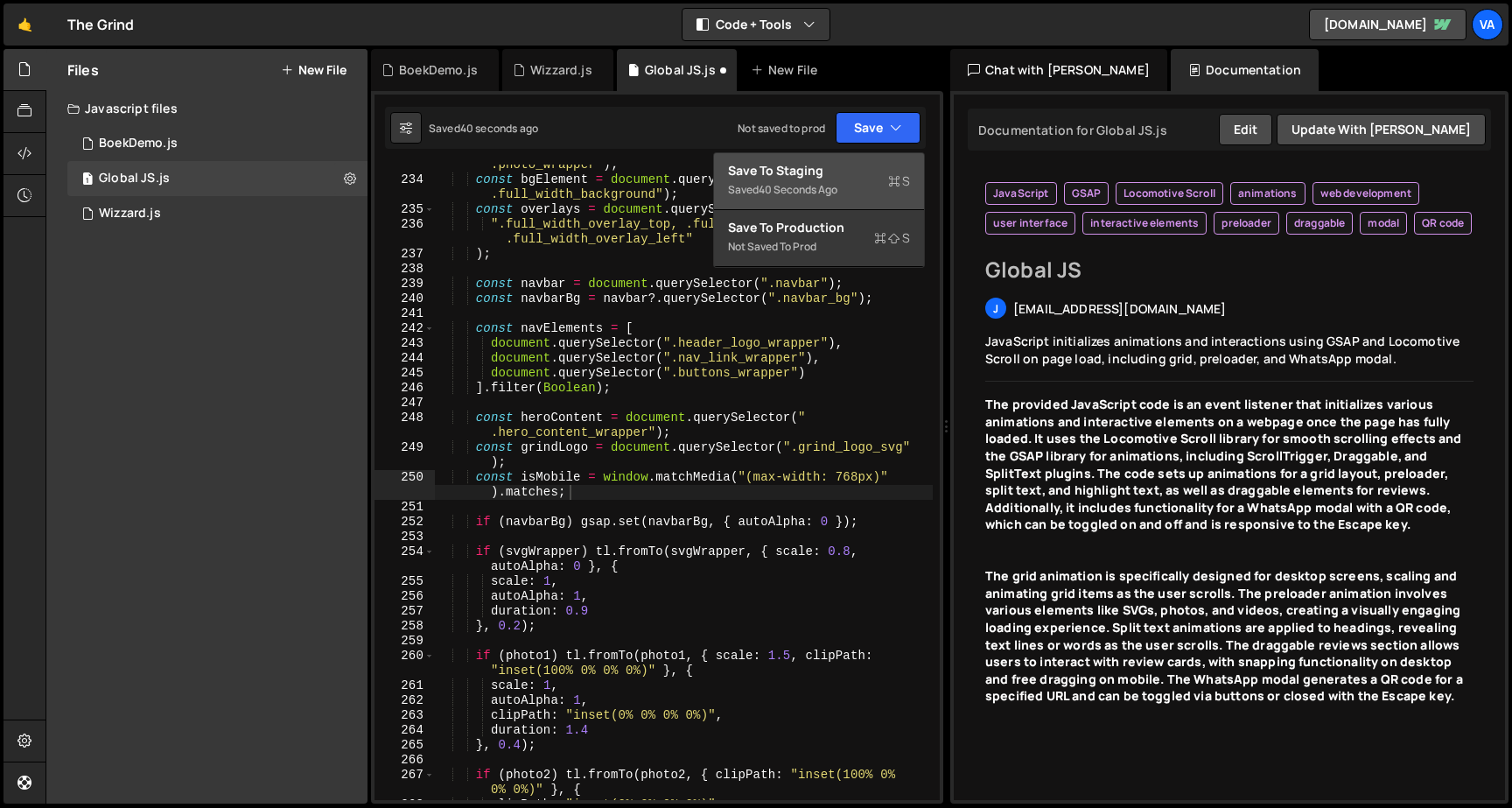
click at [829, 166] on div "Save to Staging S" at bounding box center [819, 170] width 182 height 17
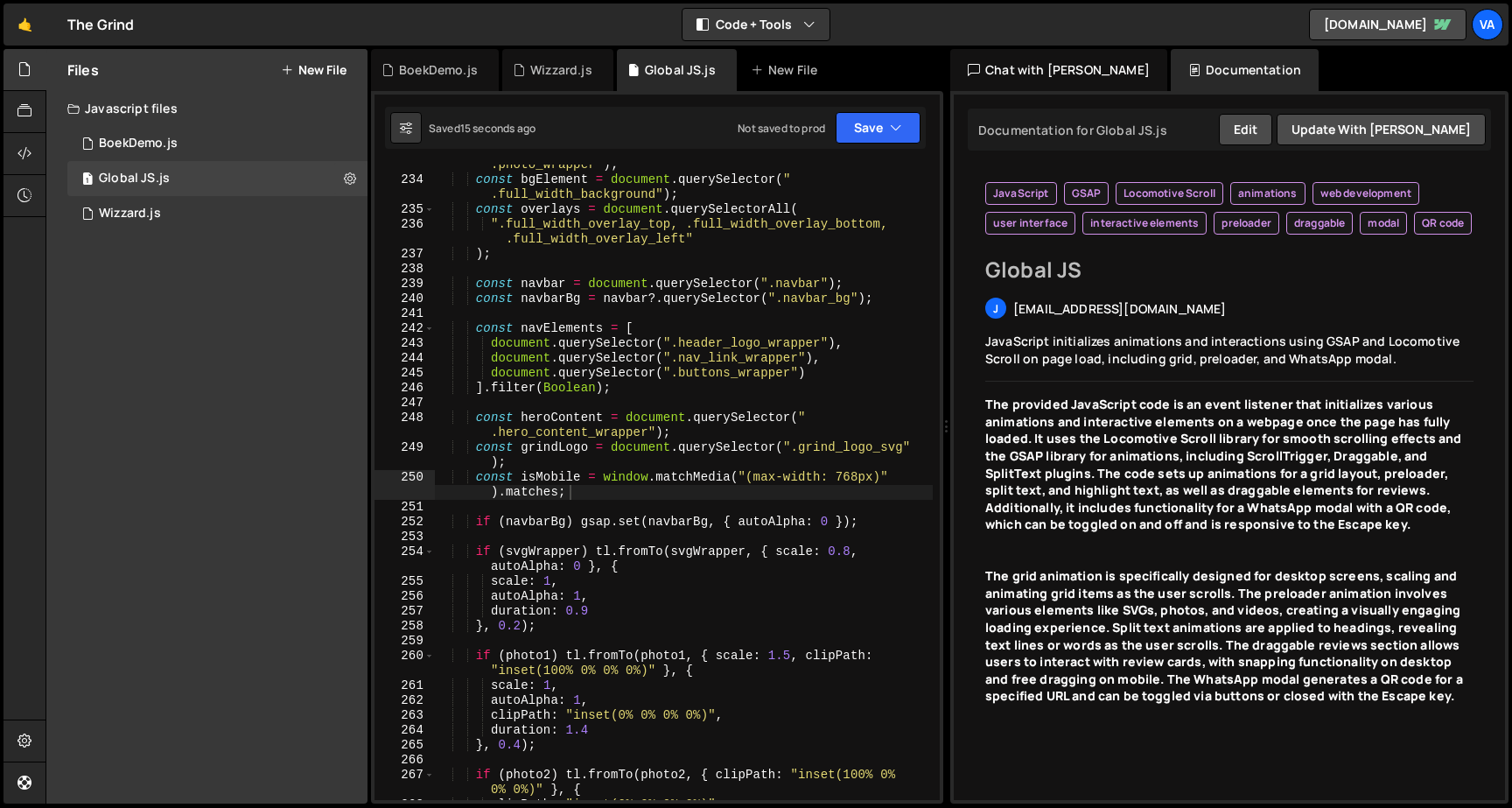
click at [564, 531] on div "const photoWrapper = document . querySelector ( " .photo_wrapper" ) ; const bgE…" at bounding box center [683, 482] width 498 height 680
type textarea "});"
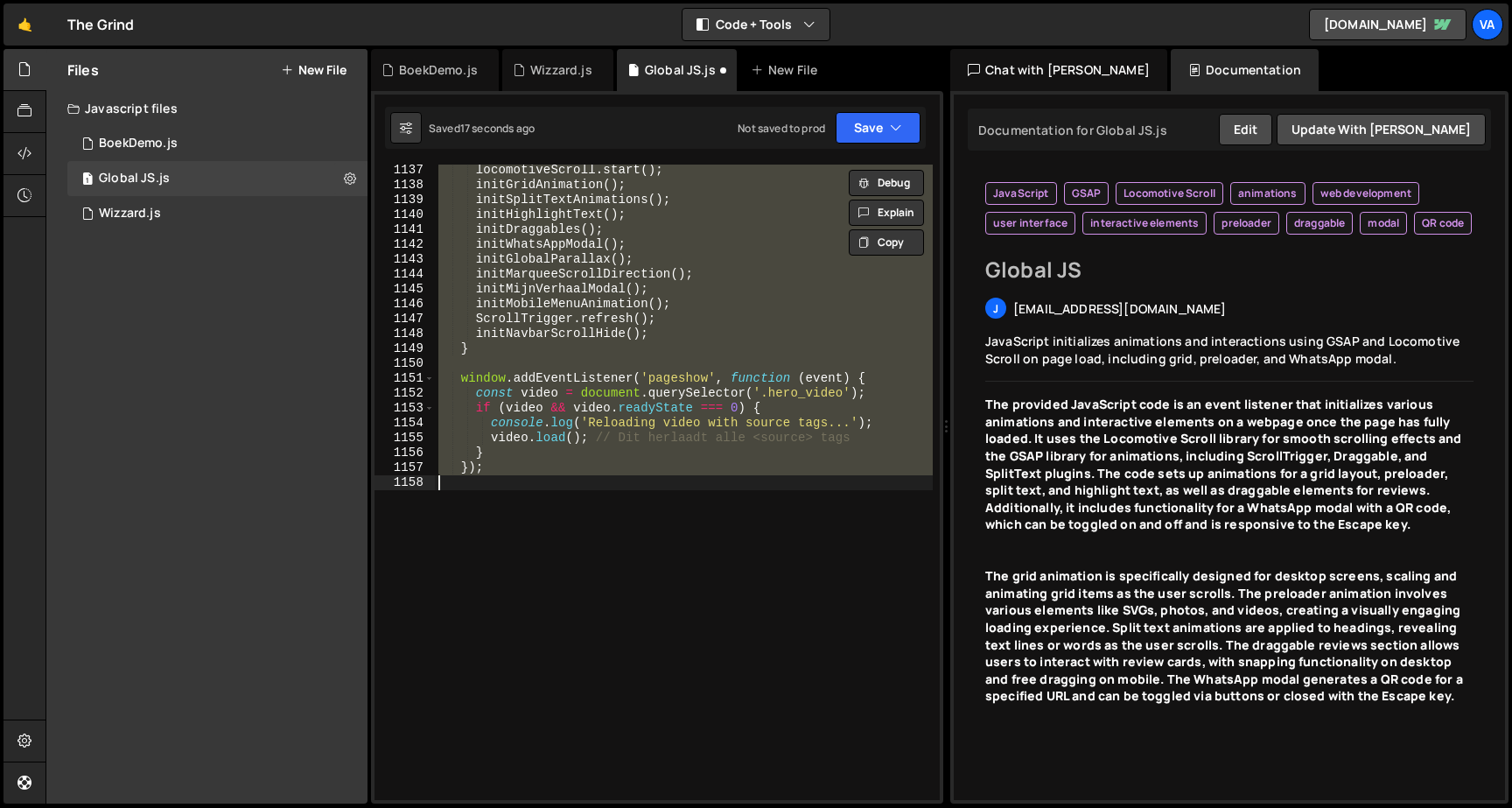
scroll to position [19102, 0]
click at [584, 487] on div "locomotiveScroll . start ( ) ; initGridAnimation ( ) ; initSplitTextAnimations …" at bounding box center [683, 482] width 498 height 635
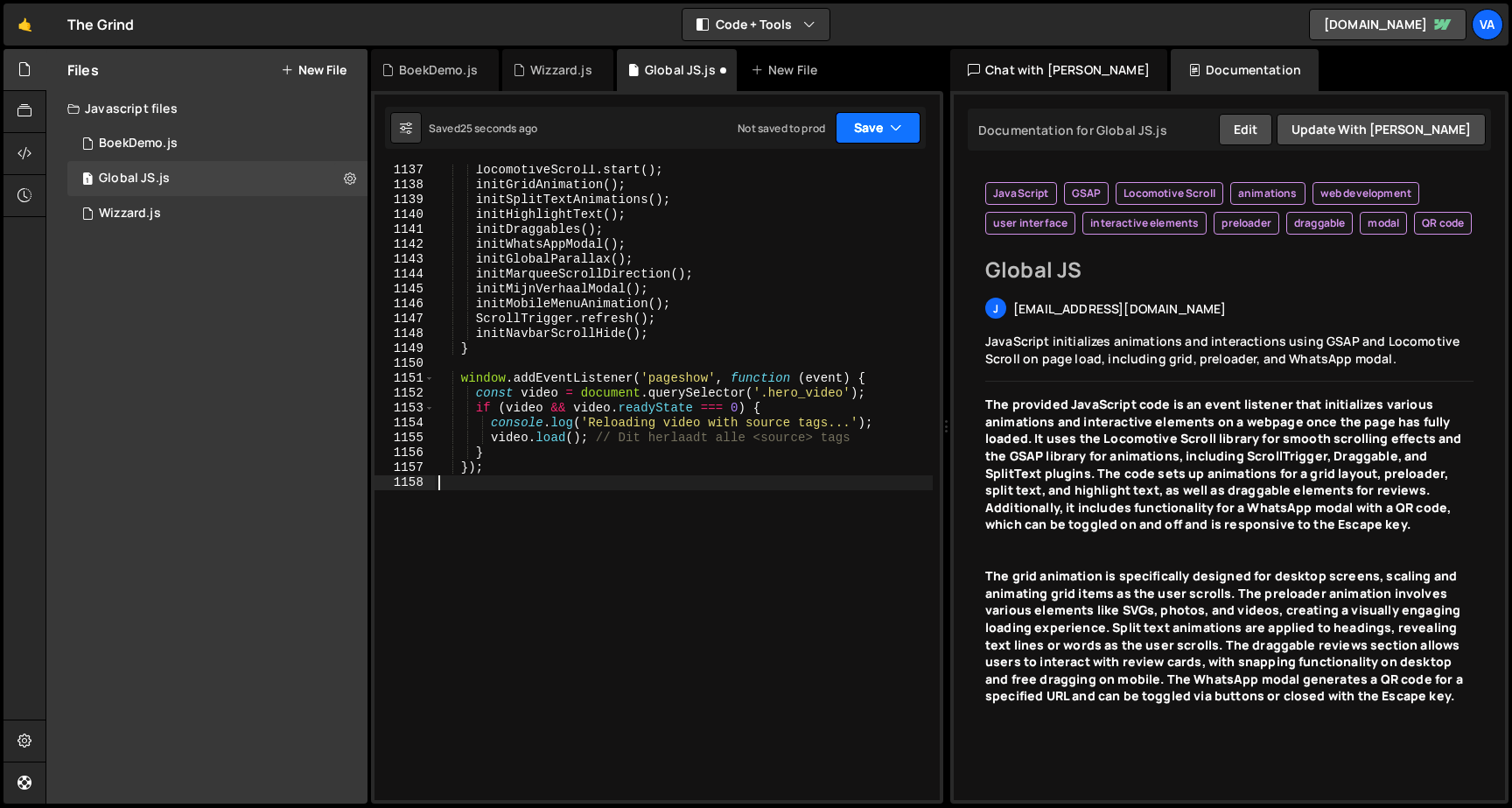
click at [843, 134] on button "Save" at bounding box center [878, 127] width 85 height 32
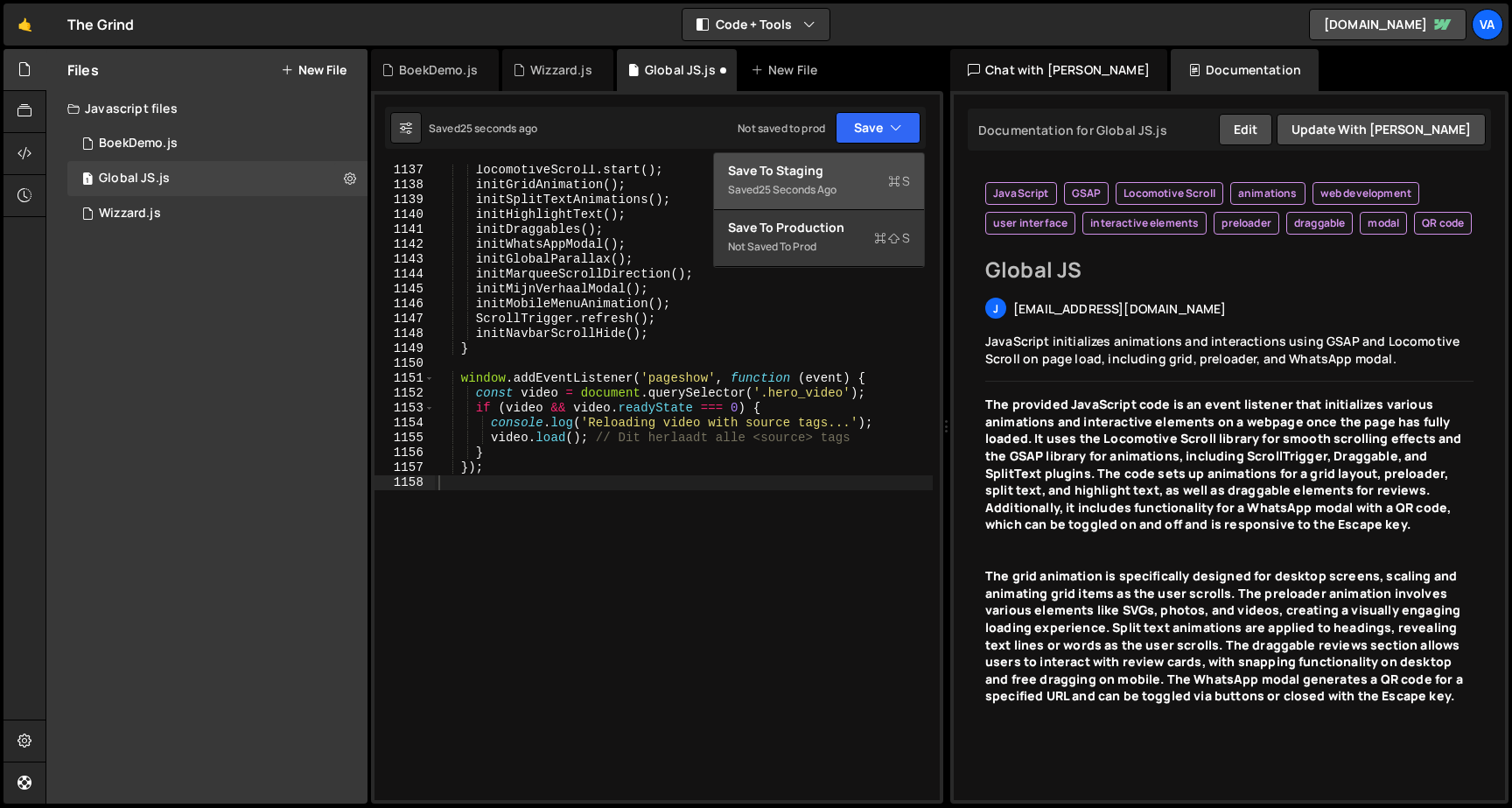
click at [830, 170] on div "Save to Staging S" at bounding box center [819, 170] width 182 height 17
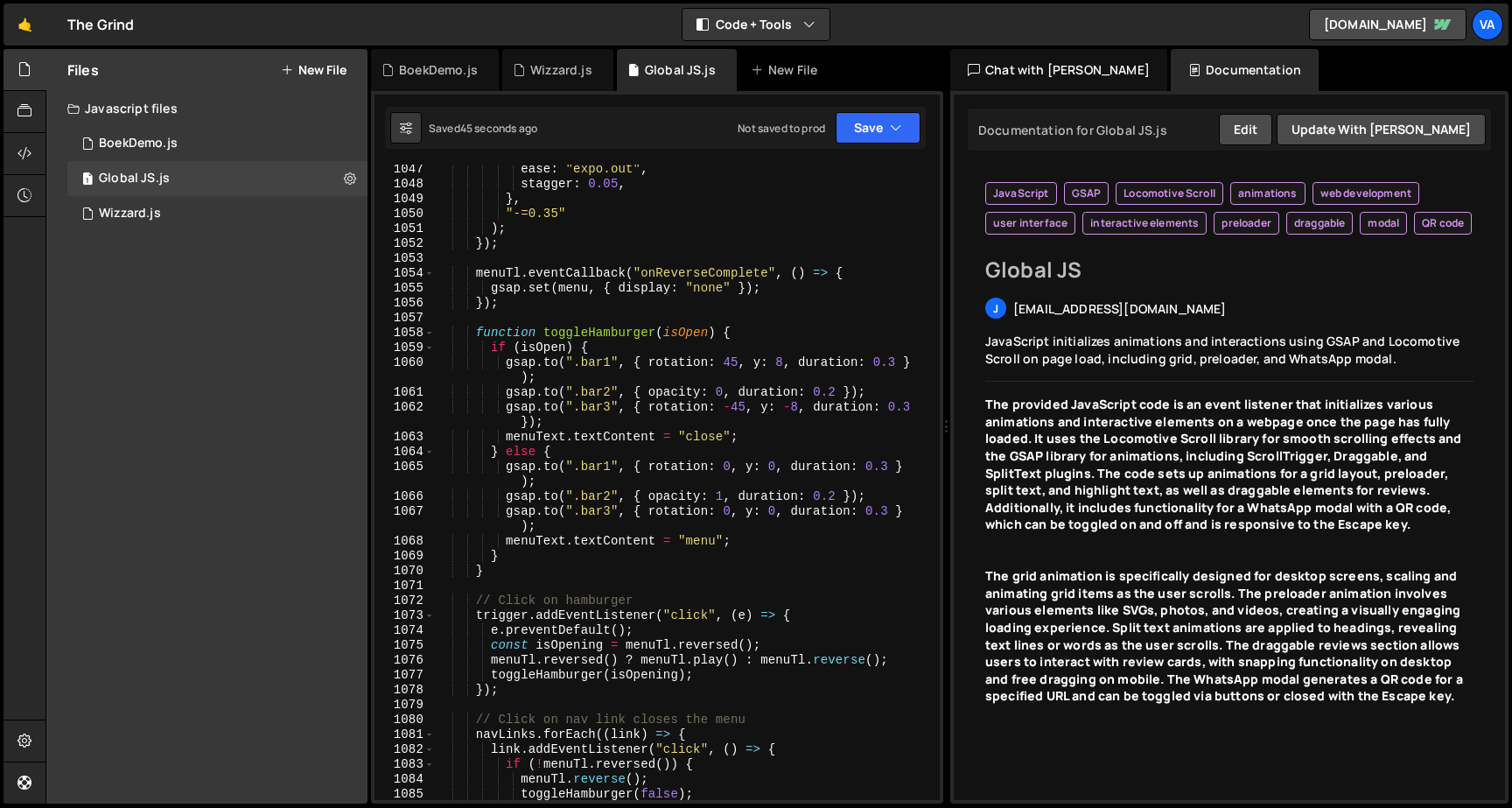
scroll to position [17554, 0]
click at [406, 73] on div "BoekDemo.js" at bounding box center [437, 69] width 78 height 17
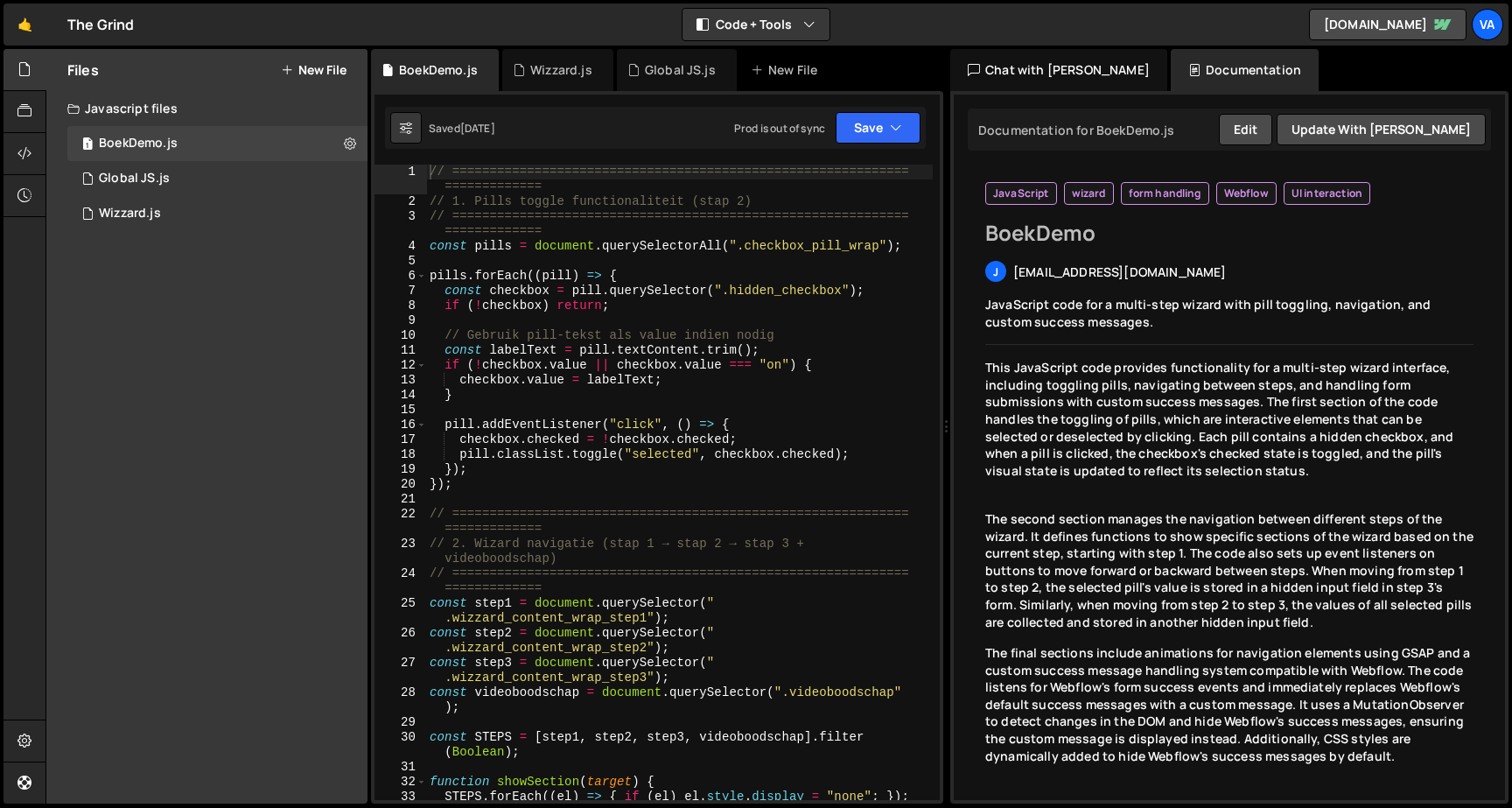
scroll to position [56, 0]
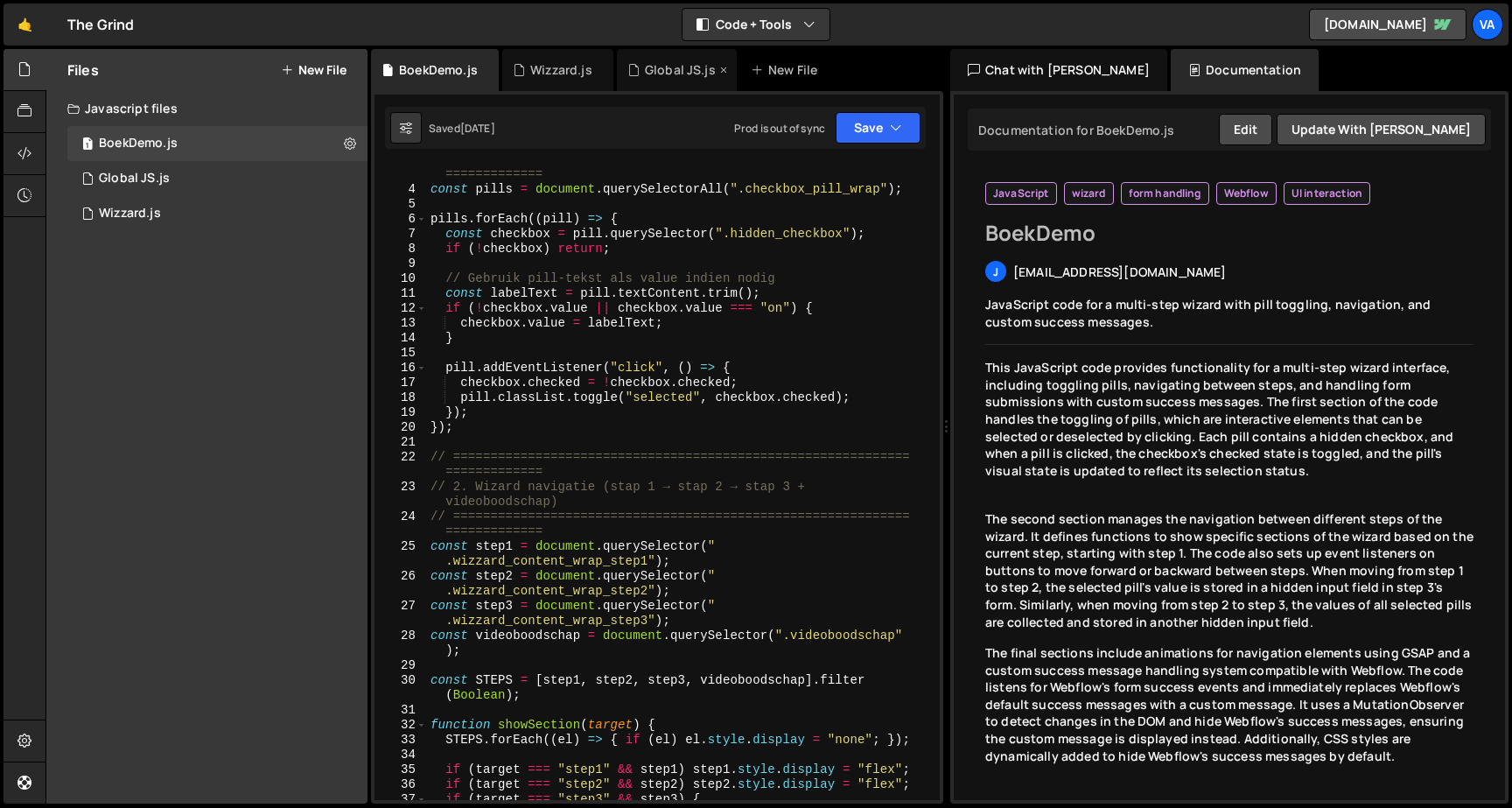
click at [663, 64] on div "Global JS.js" at bounding box center [680, 69] width 71 height 17
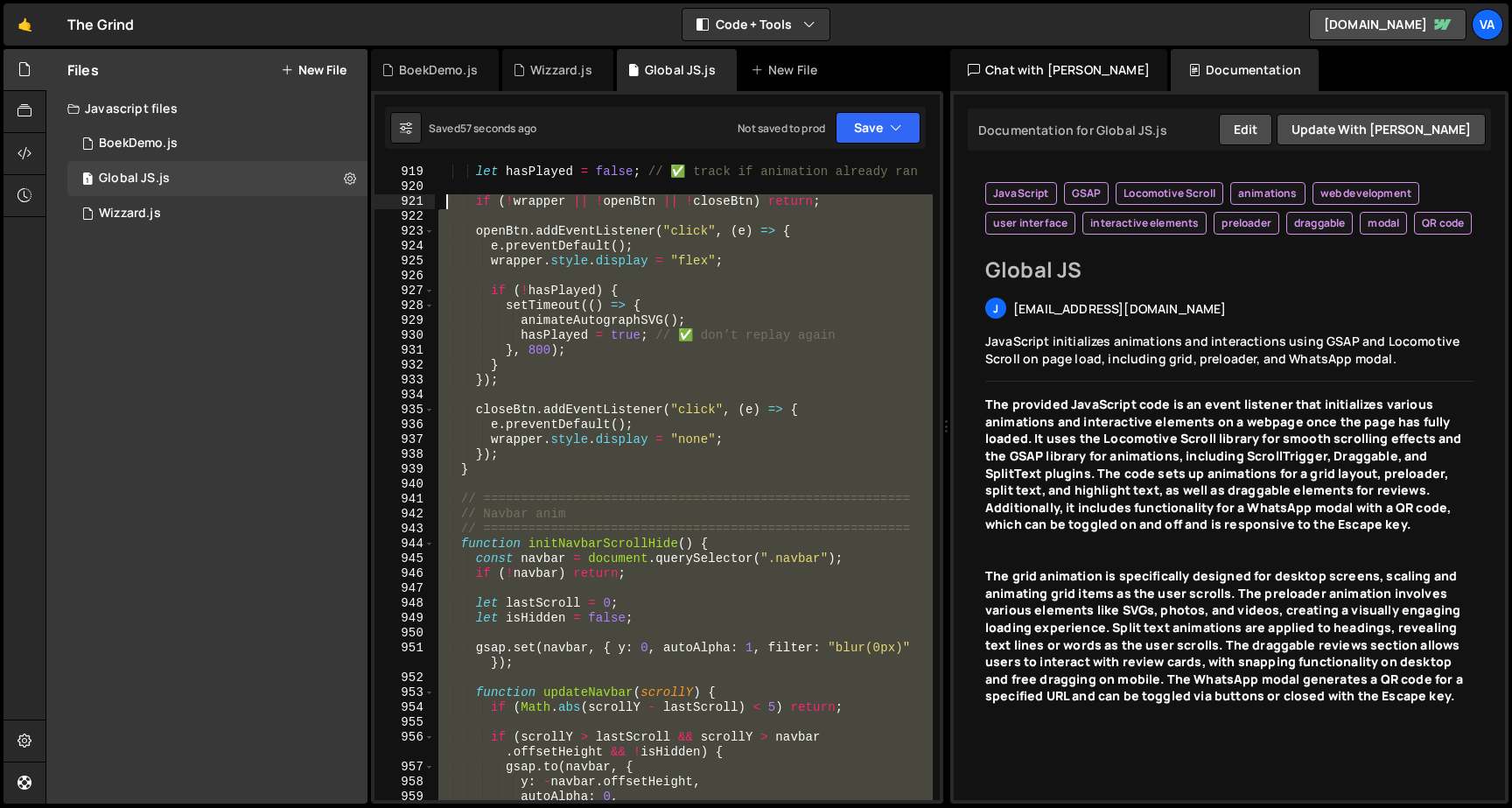
scroll to position [15500, 0]
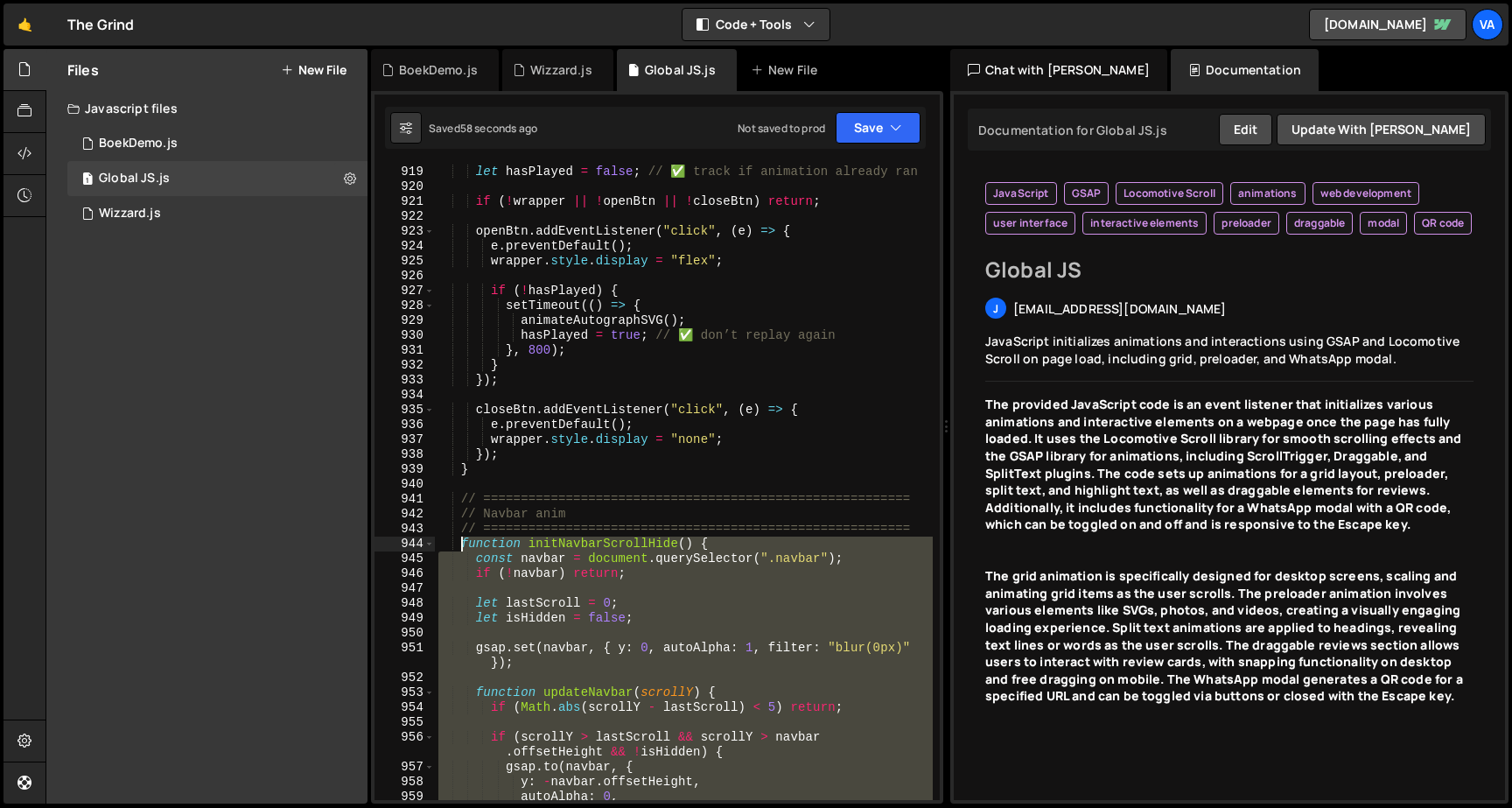
drag, startPoint x: 490, startPoint y: 620, endPoint x: 462, endPoint y: 540, distance: 84.8
click at [462, 540] on div "let hasPlayed = false ; // ✅ track if animation already ran if ( ! wrapper || !…" at bounding box center [683, 496] width 498 height 665
click at [730, 543] on div "let hasPlayed = false ; // ✅ track if animation already ran if ( ! wrapper || !…" at bounding box center [683, 496] width 498 height 665
type textarea "function initNavbarScrollHide() {"
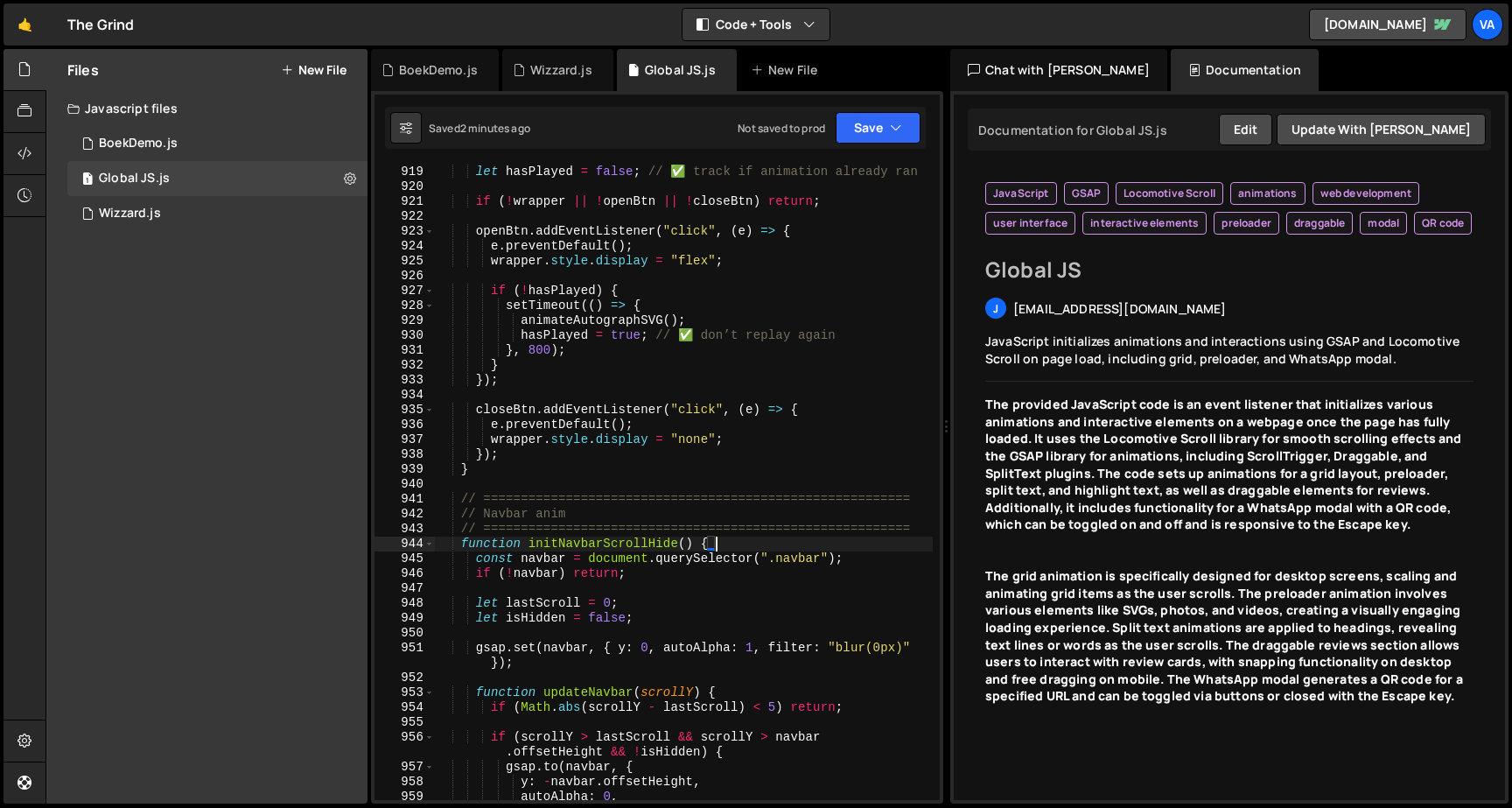
scroll to position [0, 2]
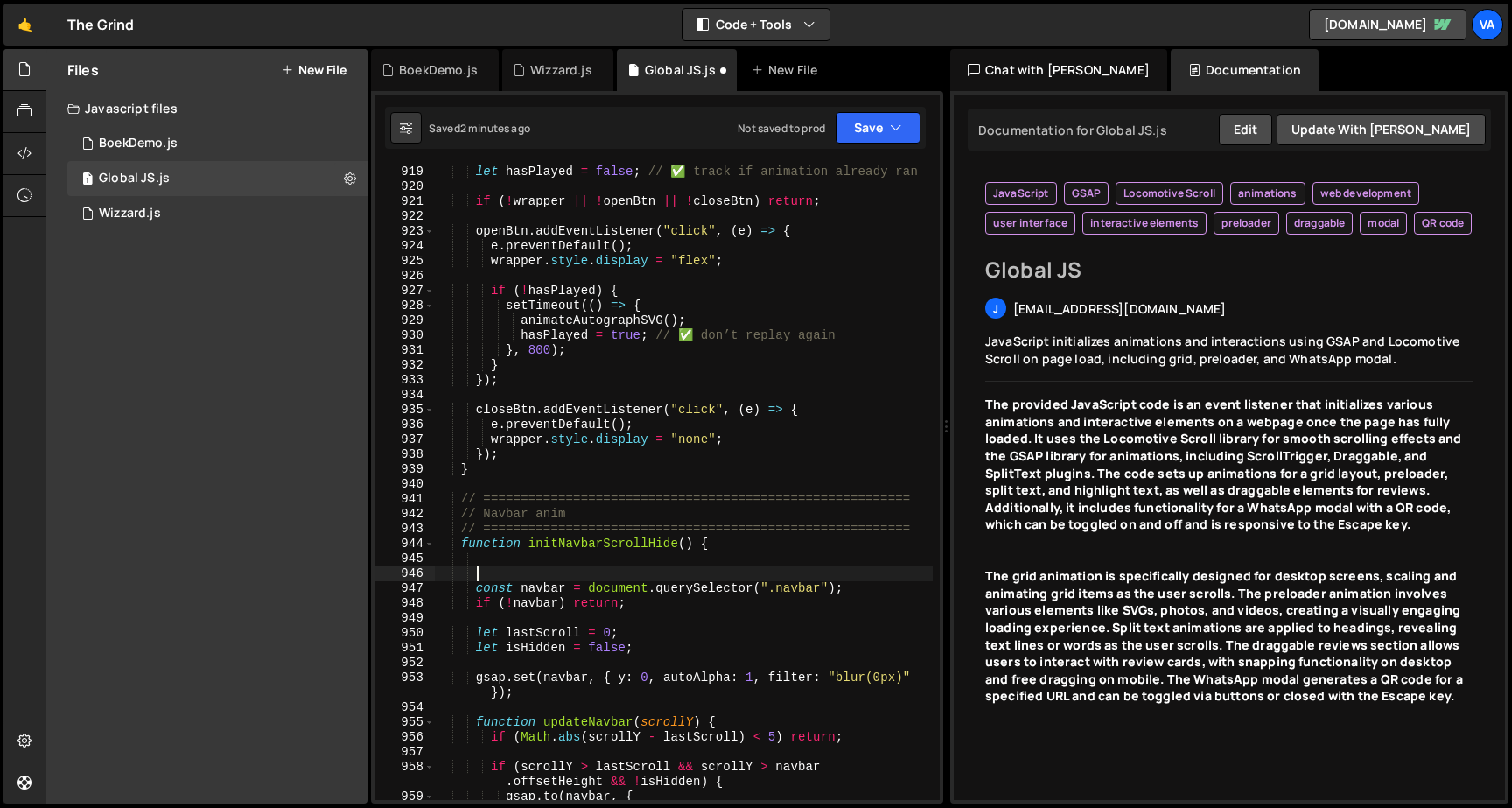
paste textarea "if (window.innerWidth <= 768) return;"
type textarea "if (window.innerWidth <= 768) return;"
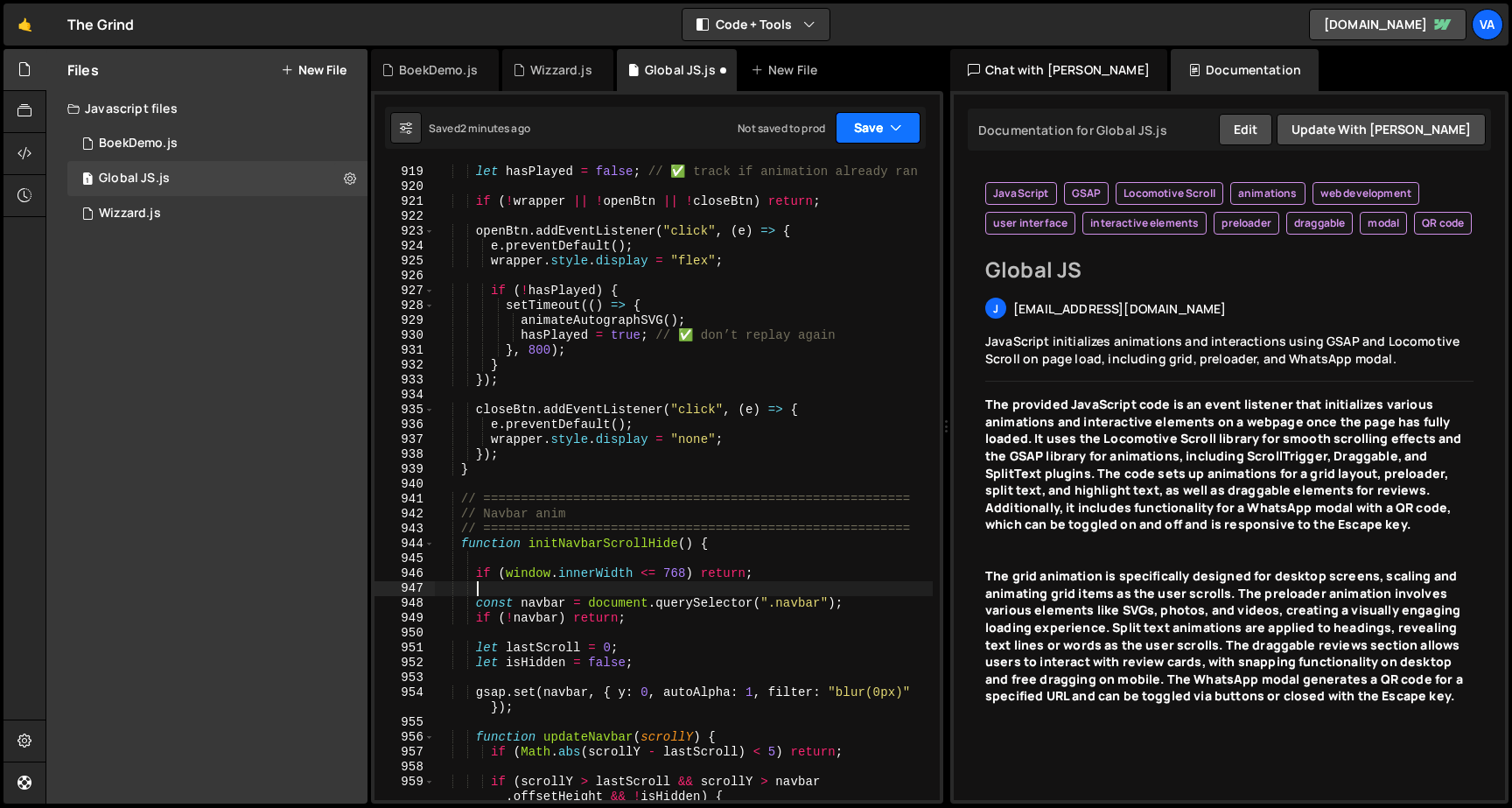
click at [876, 131] on button "Save" at bounding box center [878, 127] width 85 height 32
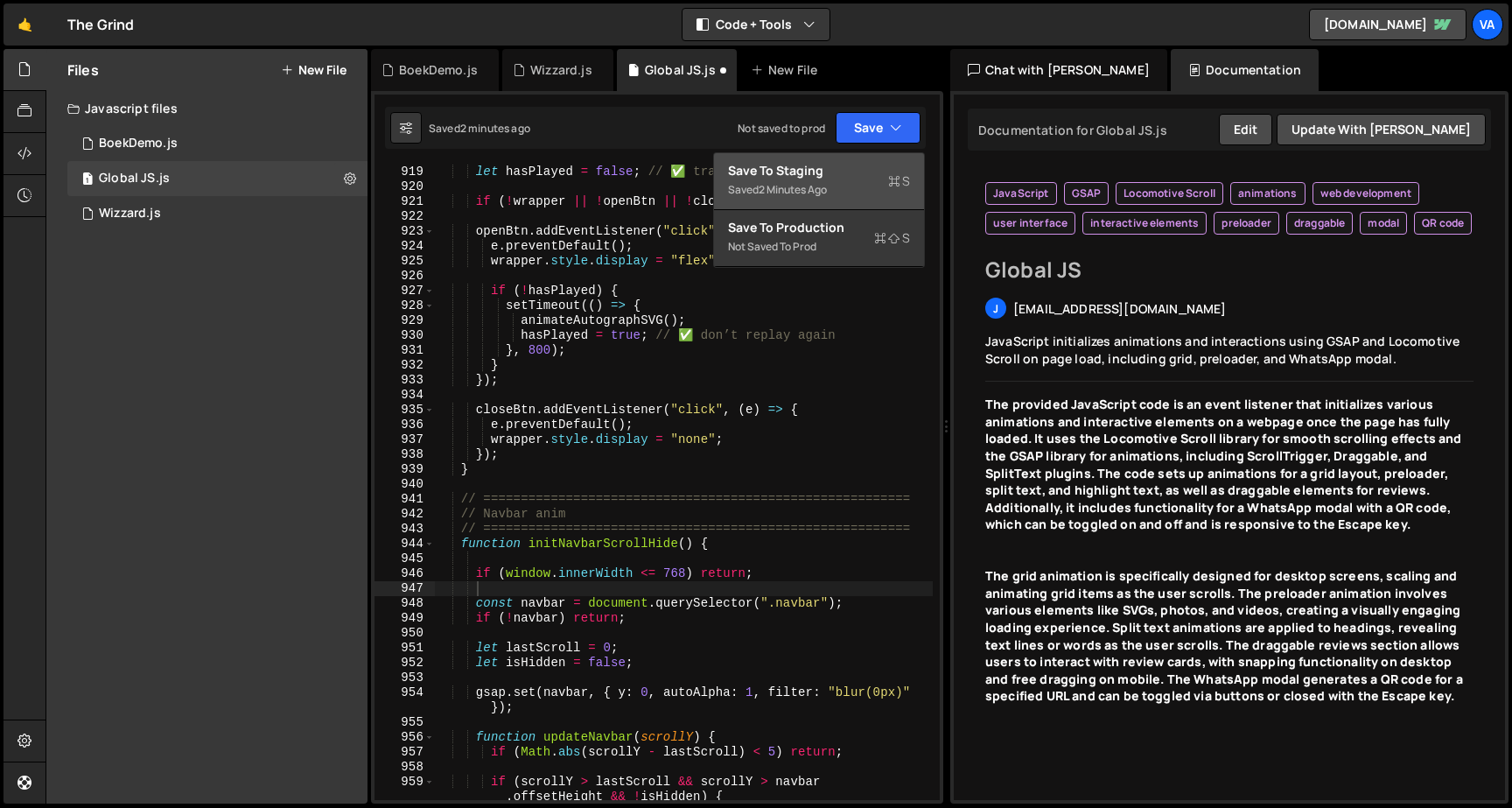
click at [865, 197] on div "Saved 2 minutes ago" at bounding box center [819, 189] width 182 height 21
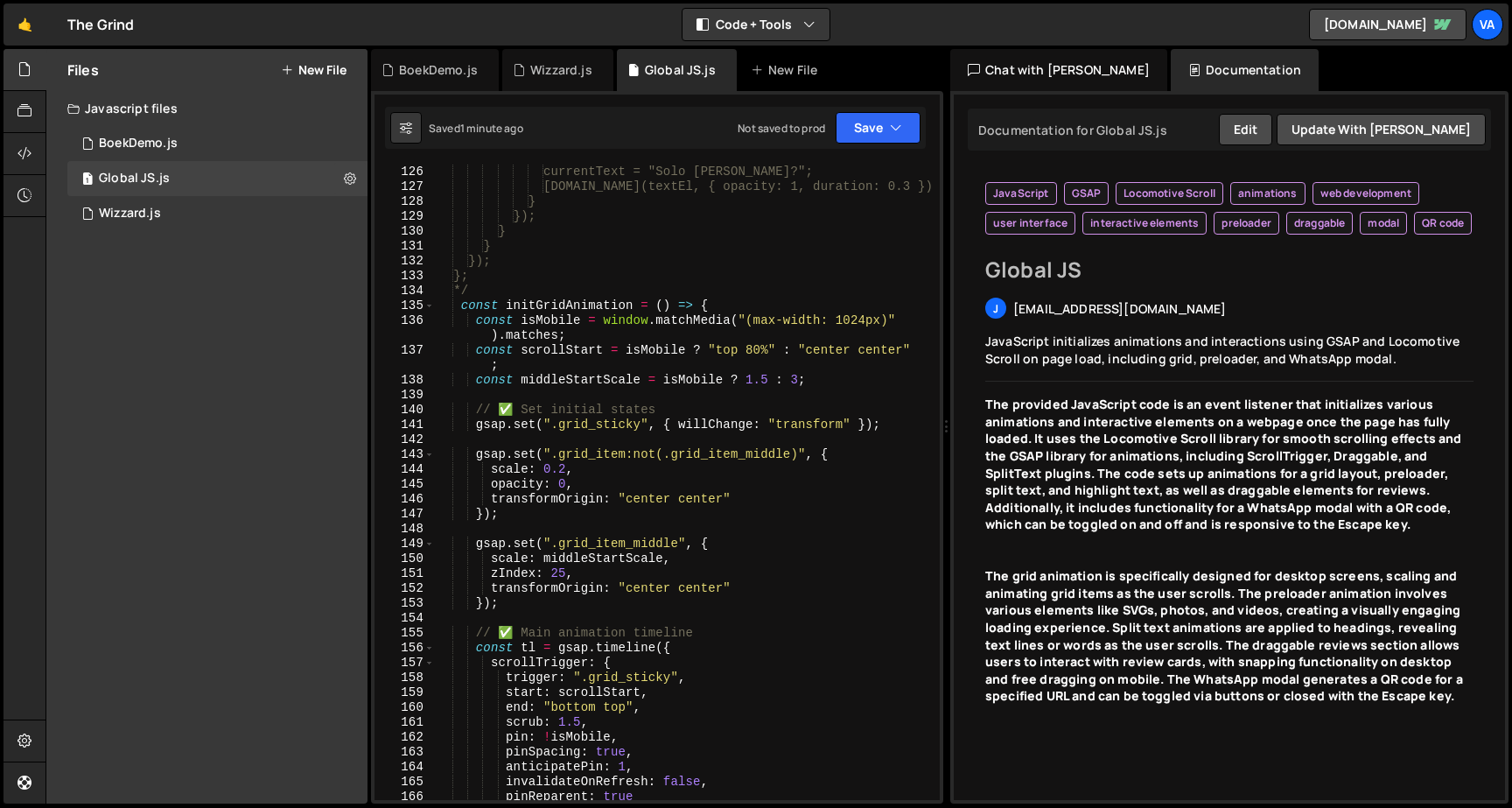
scroll to position [1963, 0]
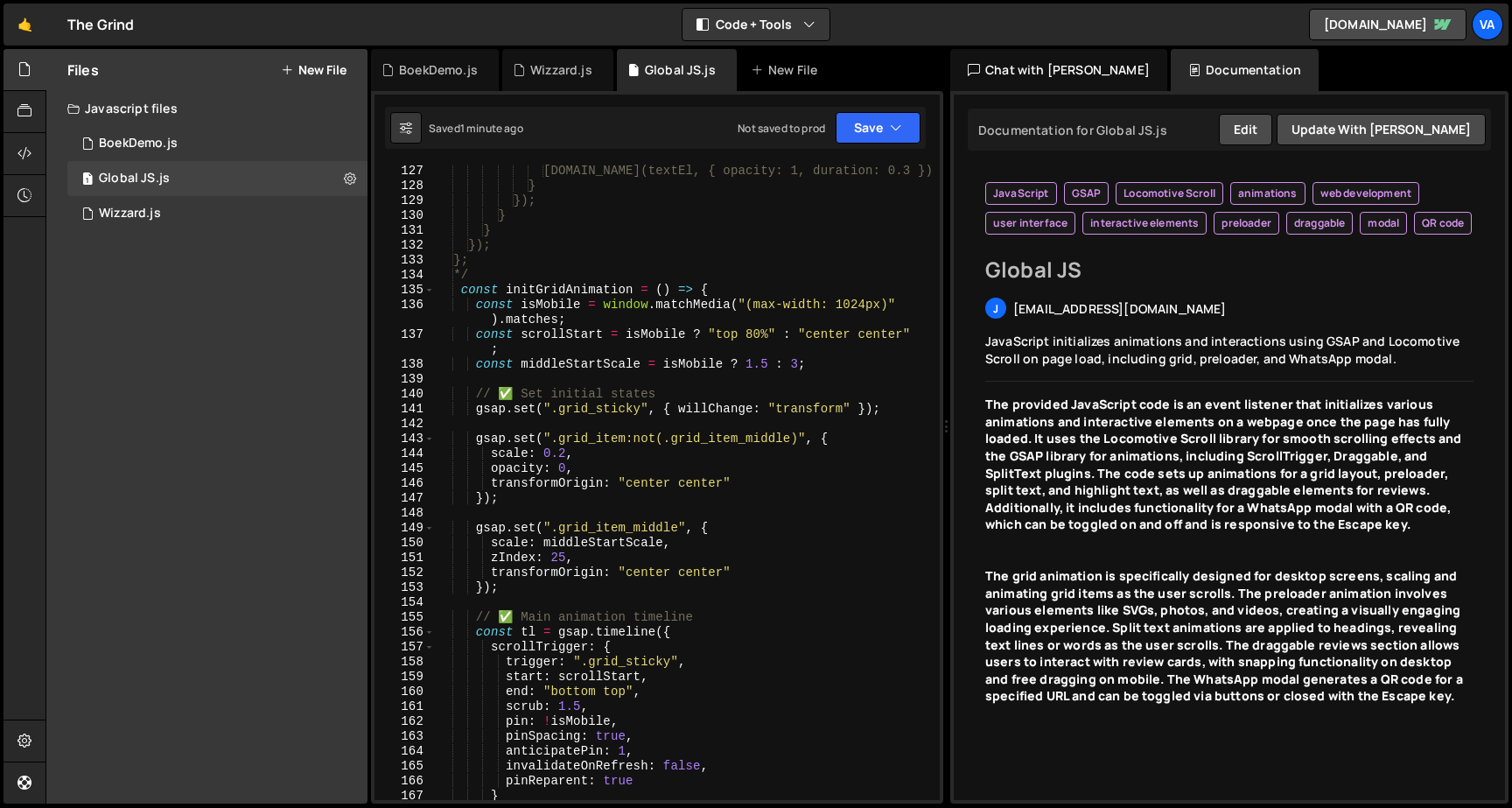
click at [765, 336] on div "gsap.to(textEl, { opacity: 1, duration: 0.3 }); } }); } } }); }; */ const initG…" at bounding box center [683, 495] width 498 height 665
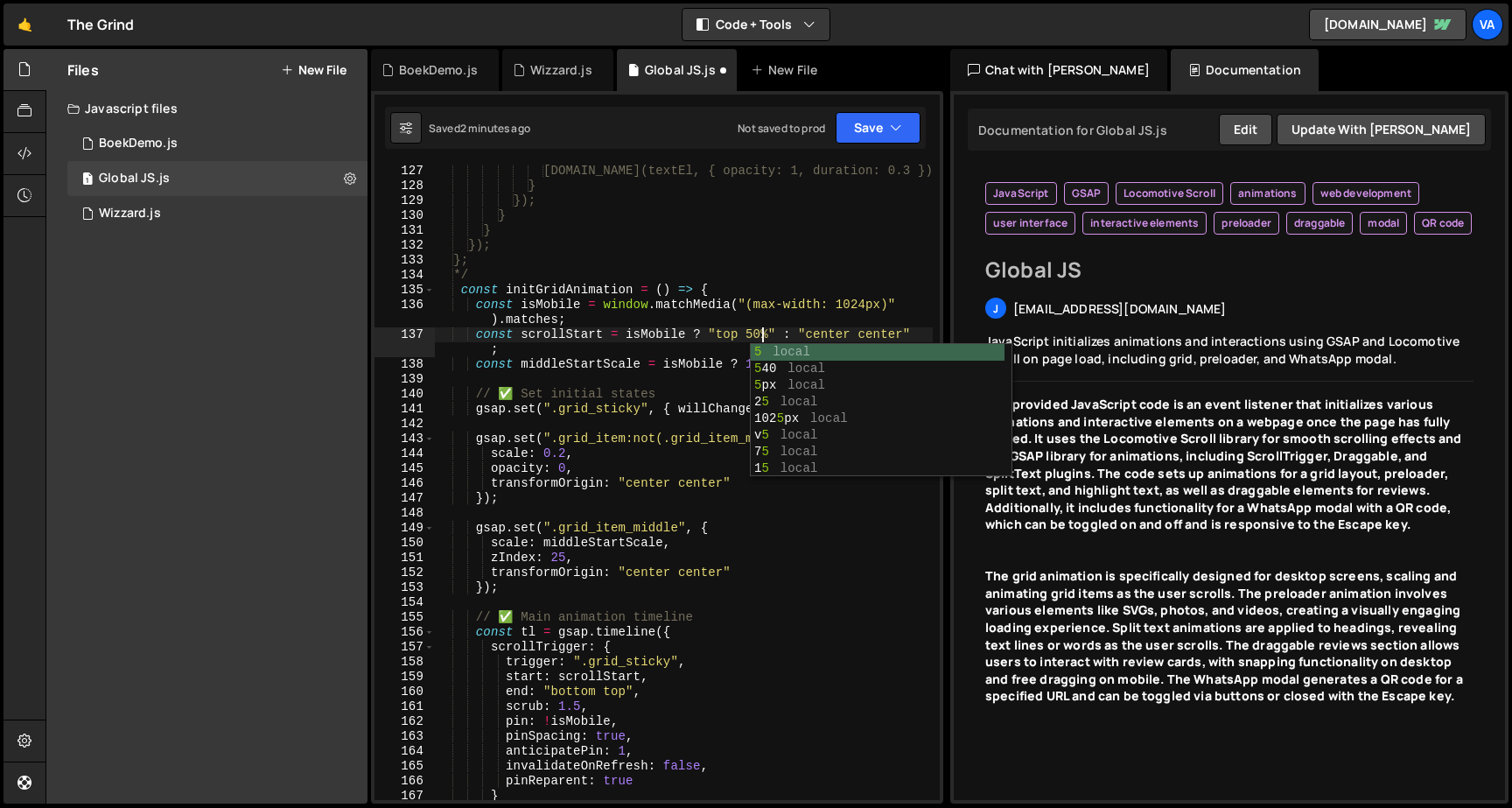
scroll to position [0, 23]
click at [843, 140] on button "Save" at bounding box center [878, 127] width 85 height 32
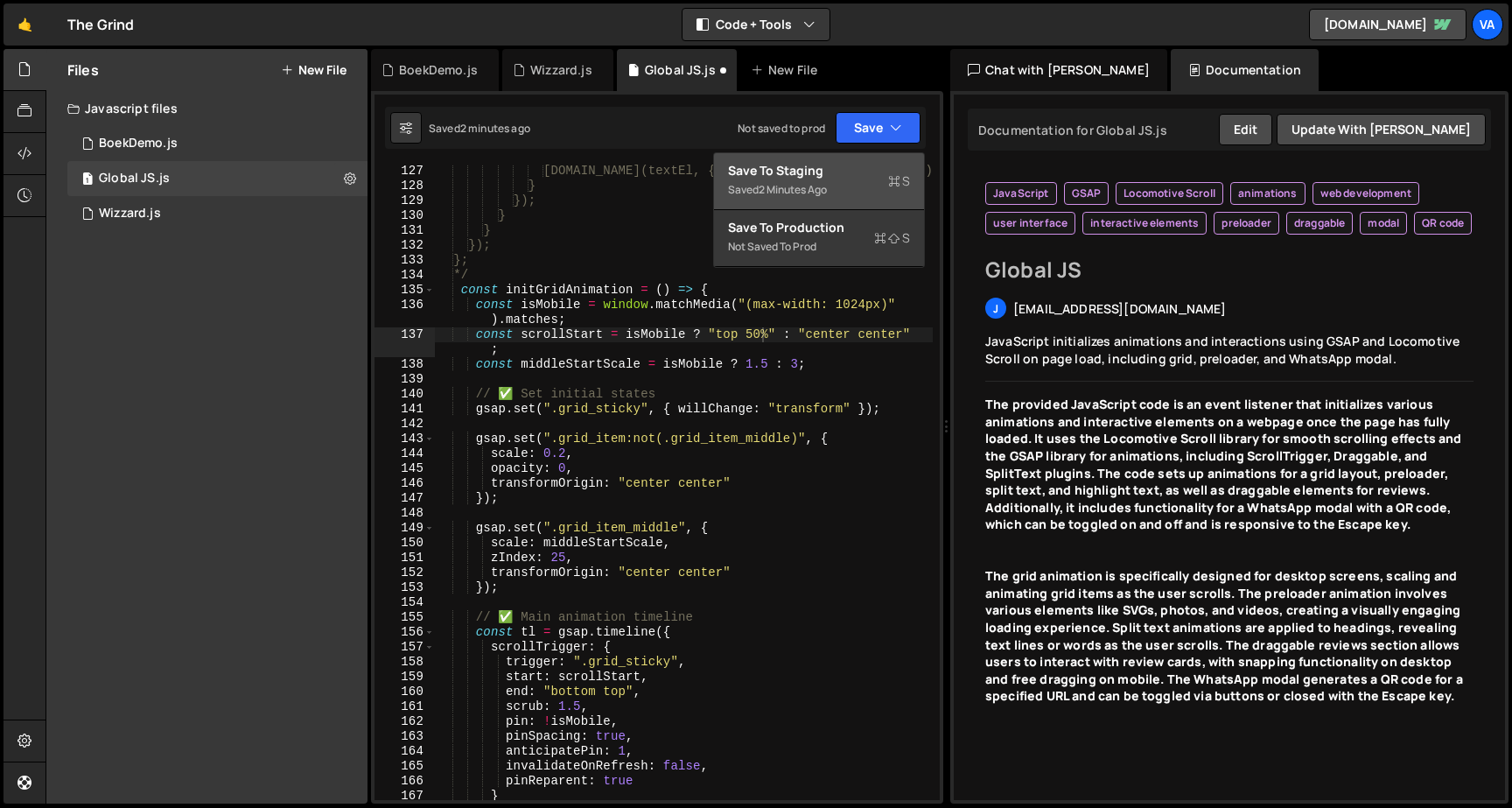
click at [843, 190] on div "Saved 2 minutes ago" at bounding box center [819, 189] width 182 height 21
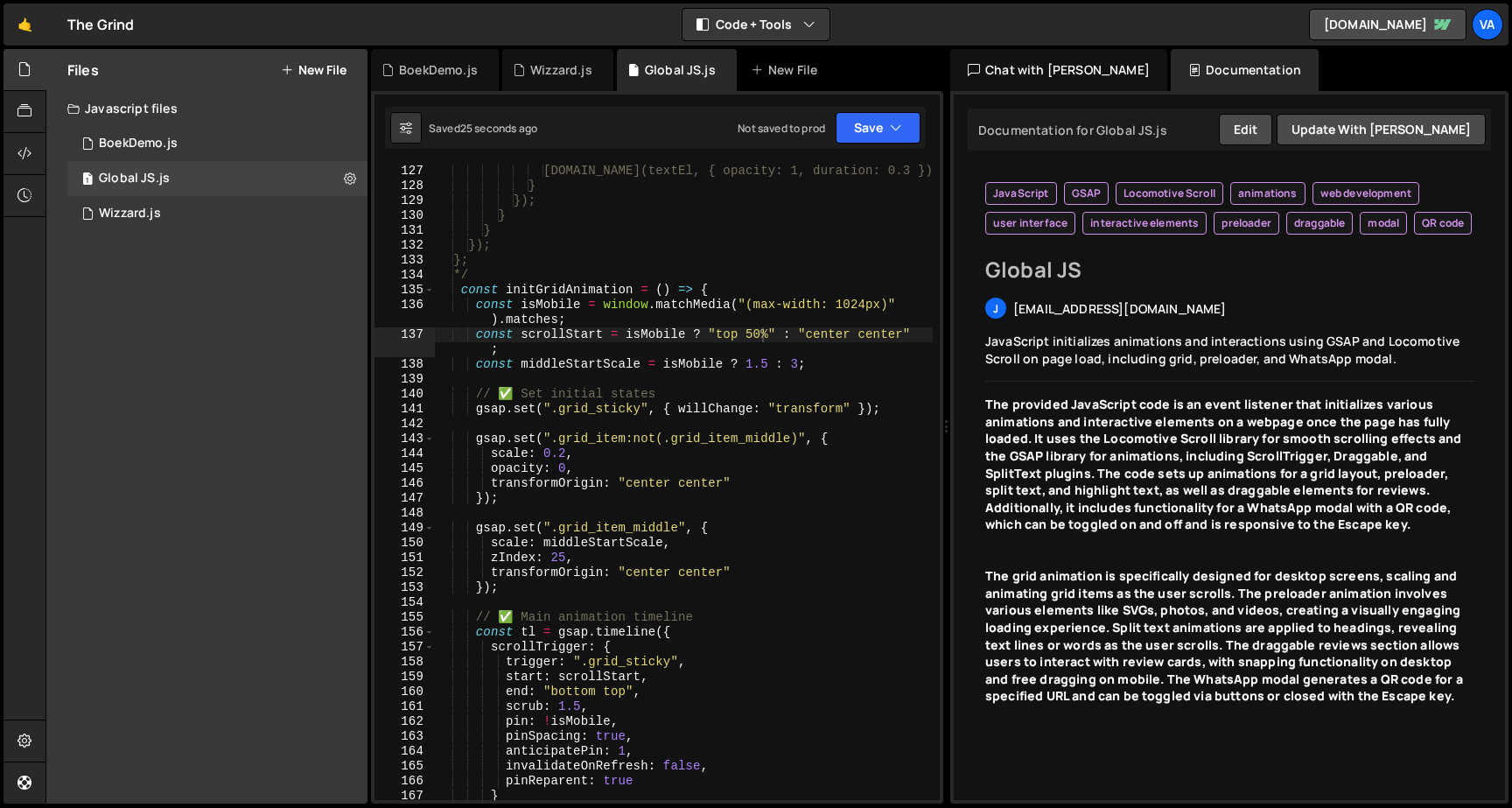
click at [761, 332] on div "gsap.to(textEl, { opacity: 1, duration: 0.3 }); } }); } } }); }; */ const initG…" at bounding box center [683, 495] width 498 height 665
click at [886, 324] on div "gsap.to(textEl, { opacity: 1, duration: 0.3 }); } }); } } }); }; */ const initG…" at bounding box center [683, 495] width 498 height 665
click at [844, 335] on div "gsap.to(textEl, { opacity: 1, duration: 0.3 }); } }); } } }); }; */ const initG…" at bounding box center [683, 495] width 498 height 665
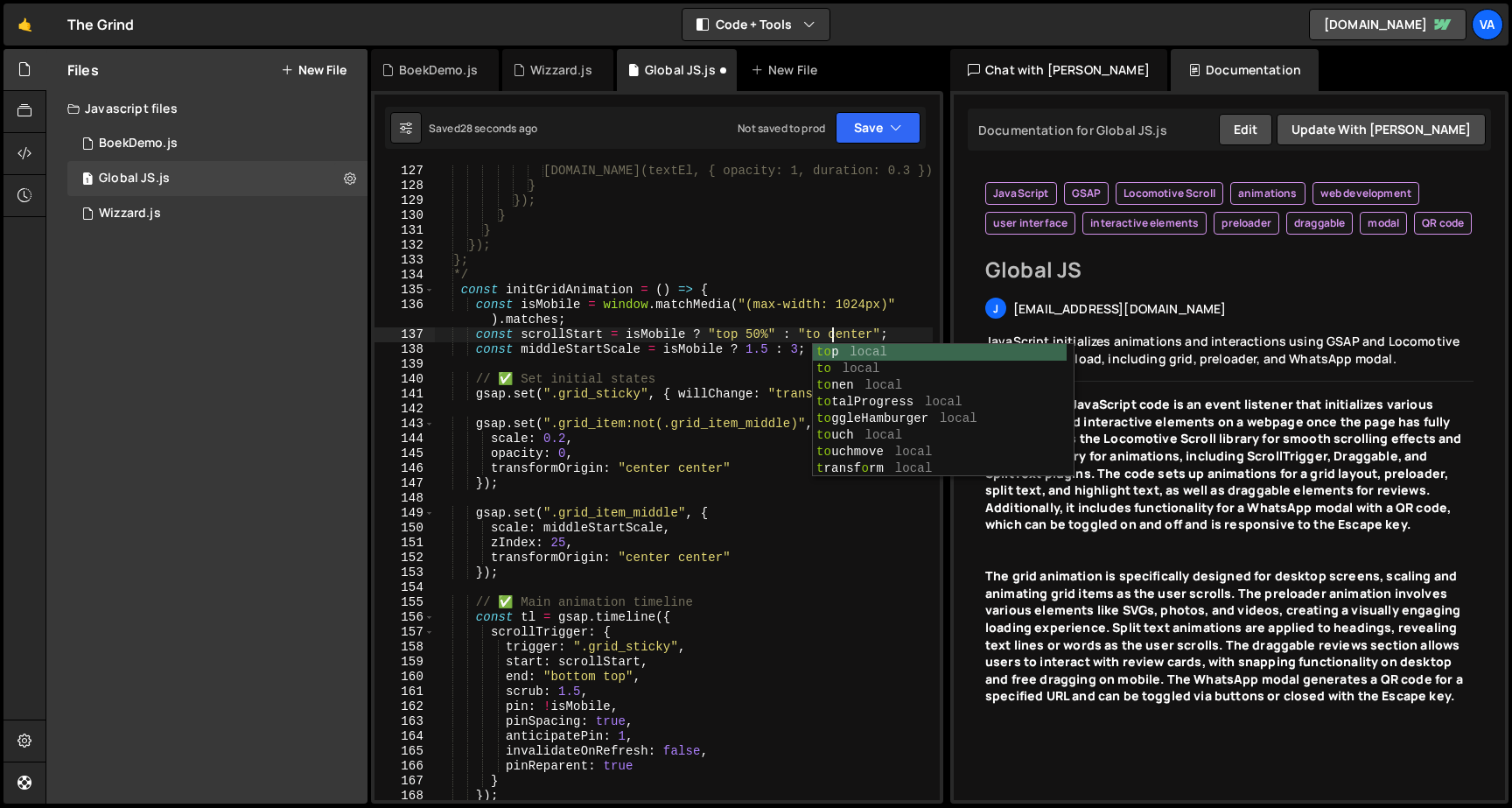
scroll to position [0, 28]
click at [869, 139] on button "Save" at bounding box center [878, 127] width 85 height 32
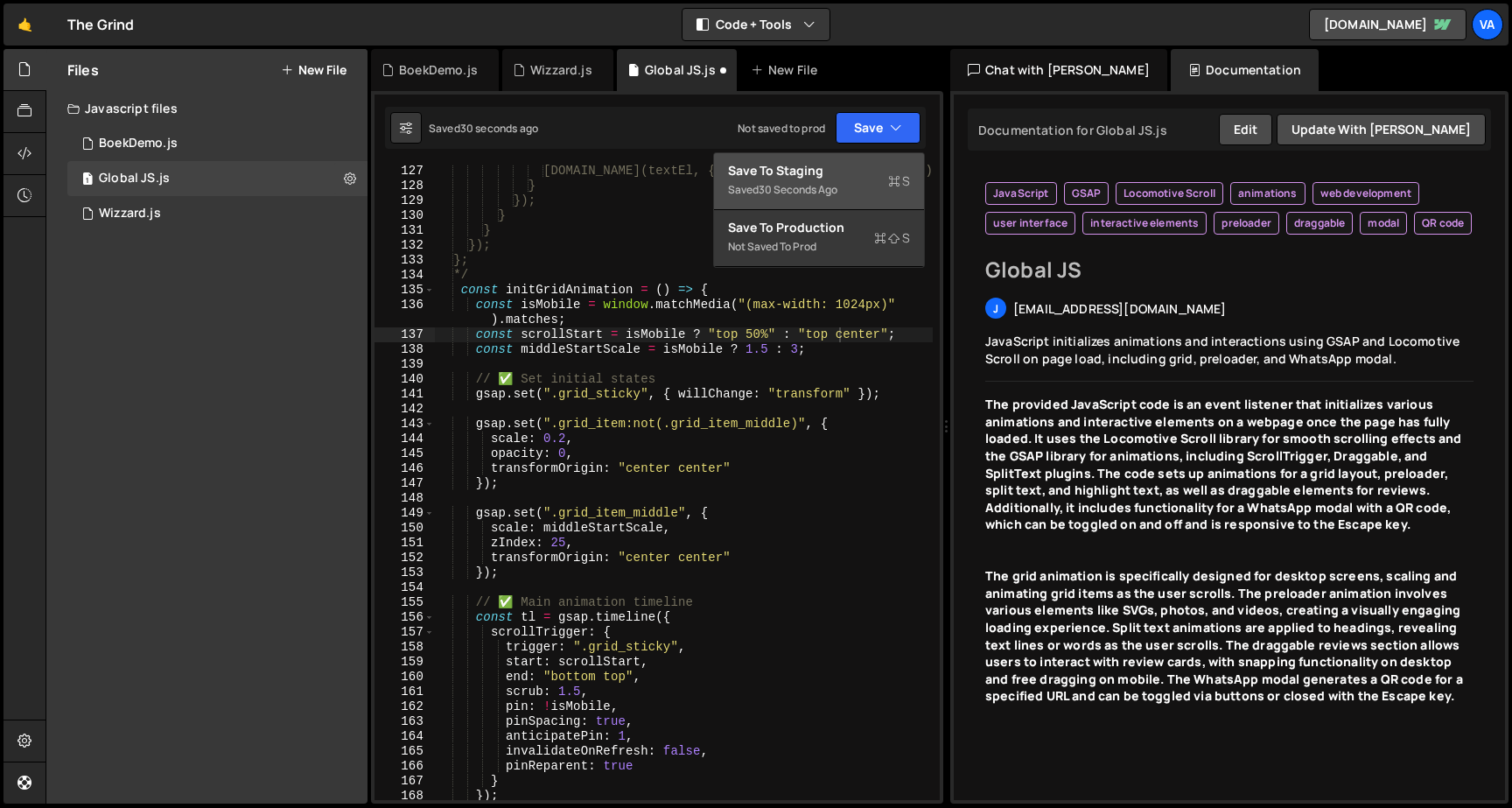
click at [860, 174] on div "Save to Staging S" at bounding box center [819, 170] width 182 height 17
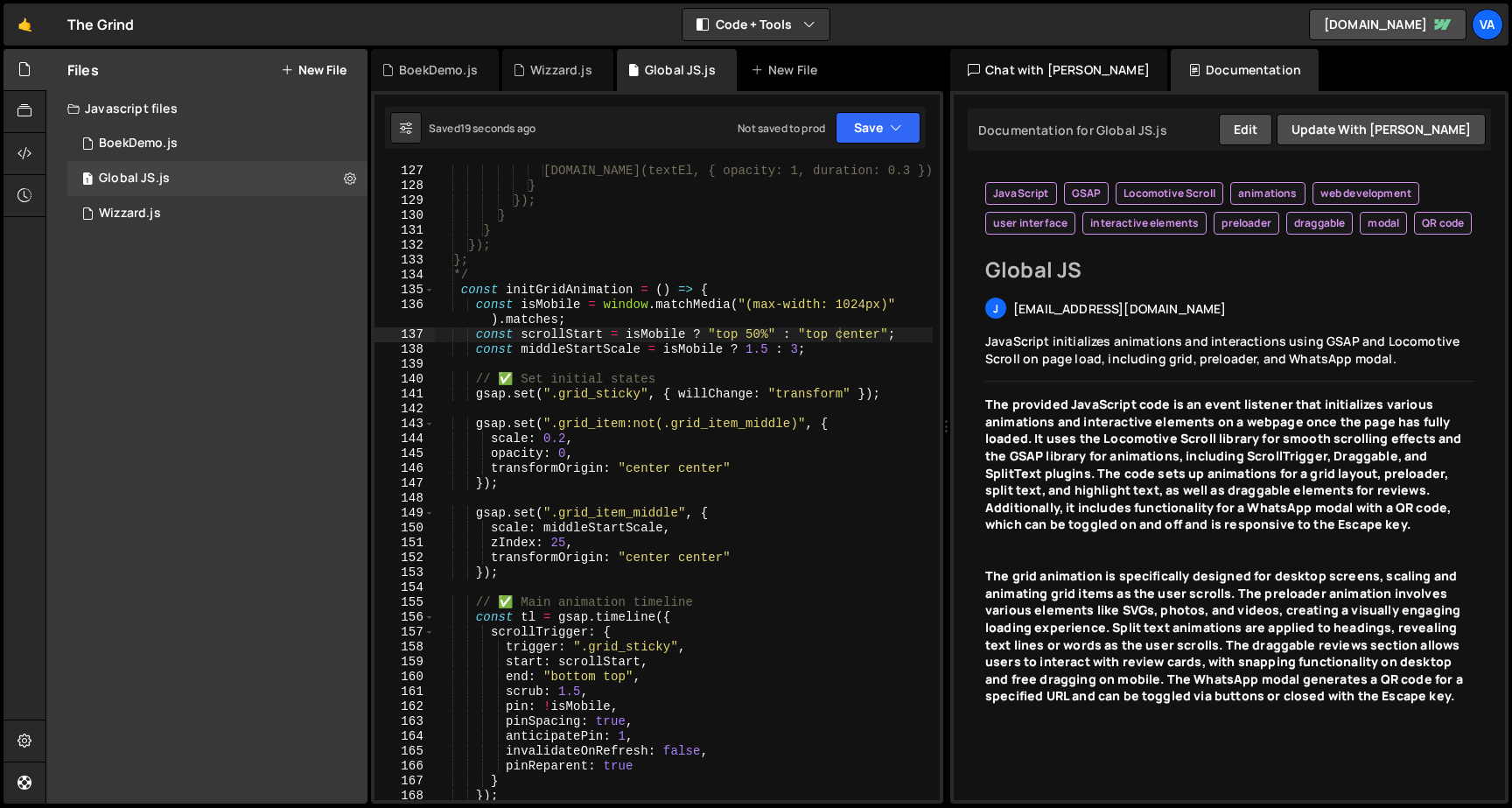
click at [829, 335] on div "gsap.to(textEl, { opacity: 1, duration: 0.3 }); } }); } } }); }; */ const initG…" at bounding box center [683, 495] width 498 height 665
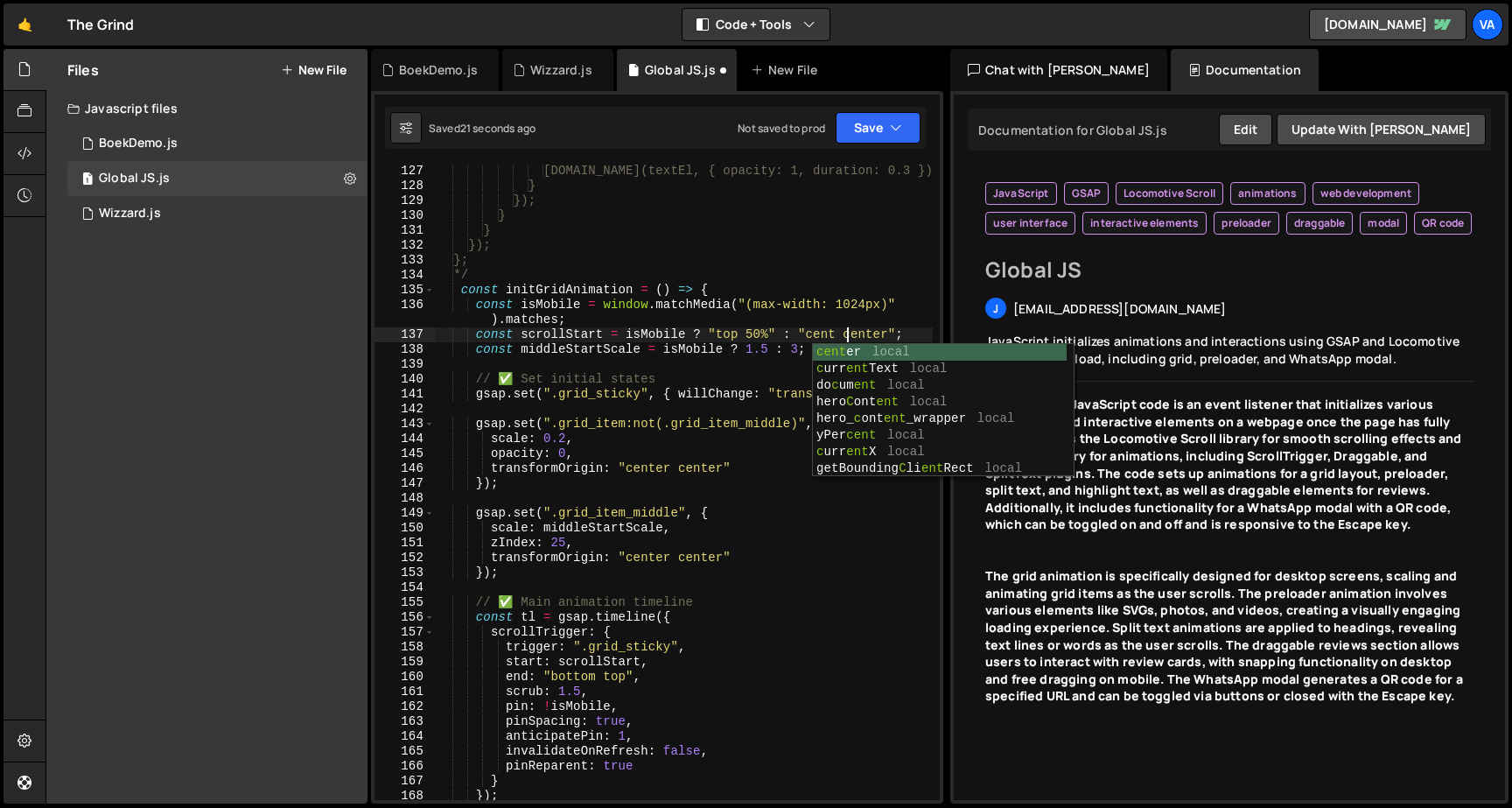
scroll to position [0, 30]
type textarea "const scrollStart = isMobile ? "top 50%" : "center center";"
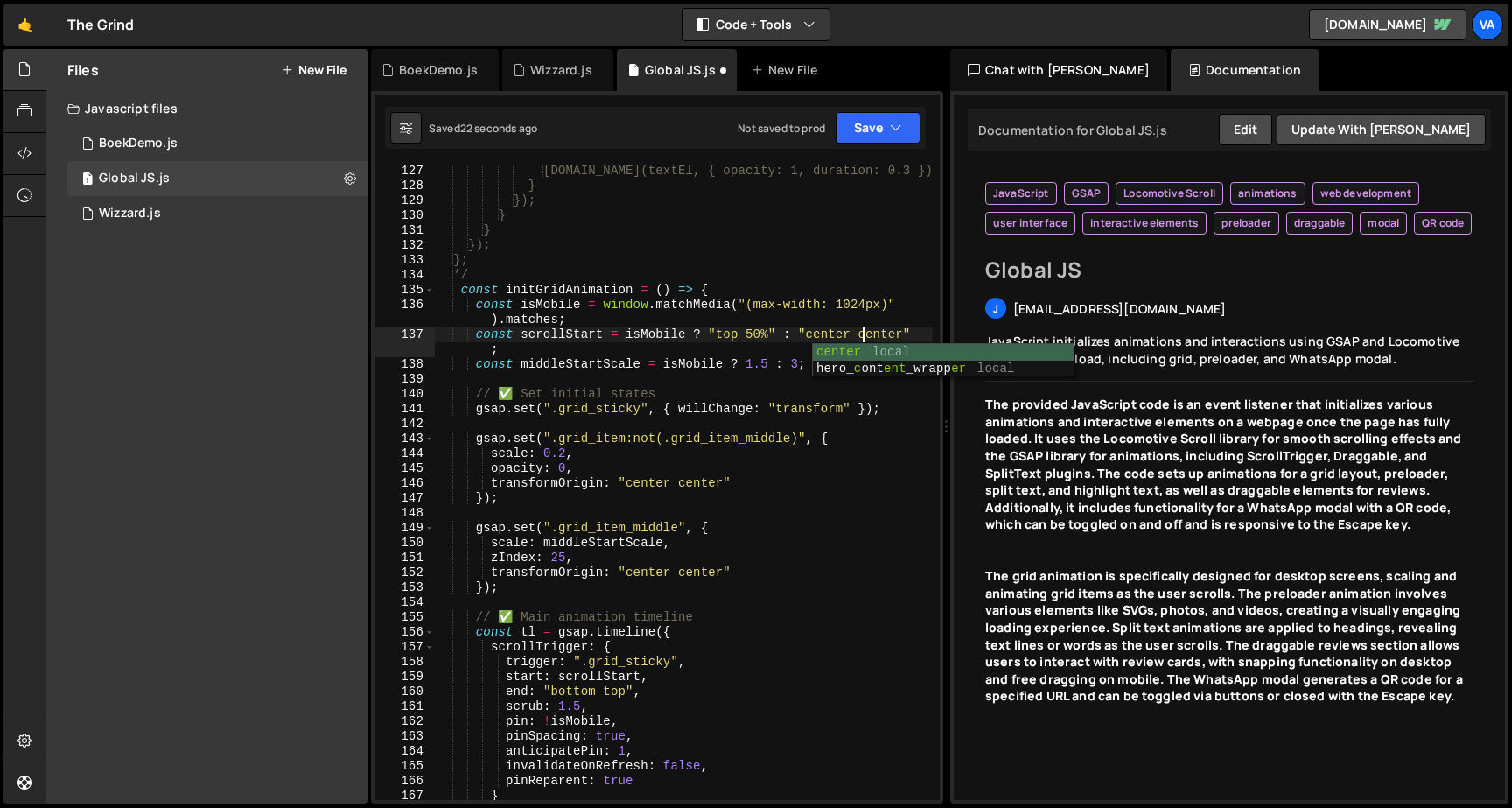
click at [701, 375] on div "gsap.to(textEl, { opacity: 1, duration: 0.3 }); } }); } } }); }; */ const initG…" at bounding box center [683, 495] width 498 height 665
click at [730, 338] on div "gsap.to(textEl, { opacity: 1, duration: 0.3 }); } }); } } }); }; */ const initG…" at bounding box center [683, 495] width 498 height 665
click at [763, 336] on div "gsap.to(textEl, { opacity: 1, duration: 0.3 }); } }); } } }); }; */ const initG…" at bounding box center [683, 495] width 498 height 665
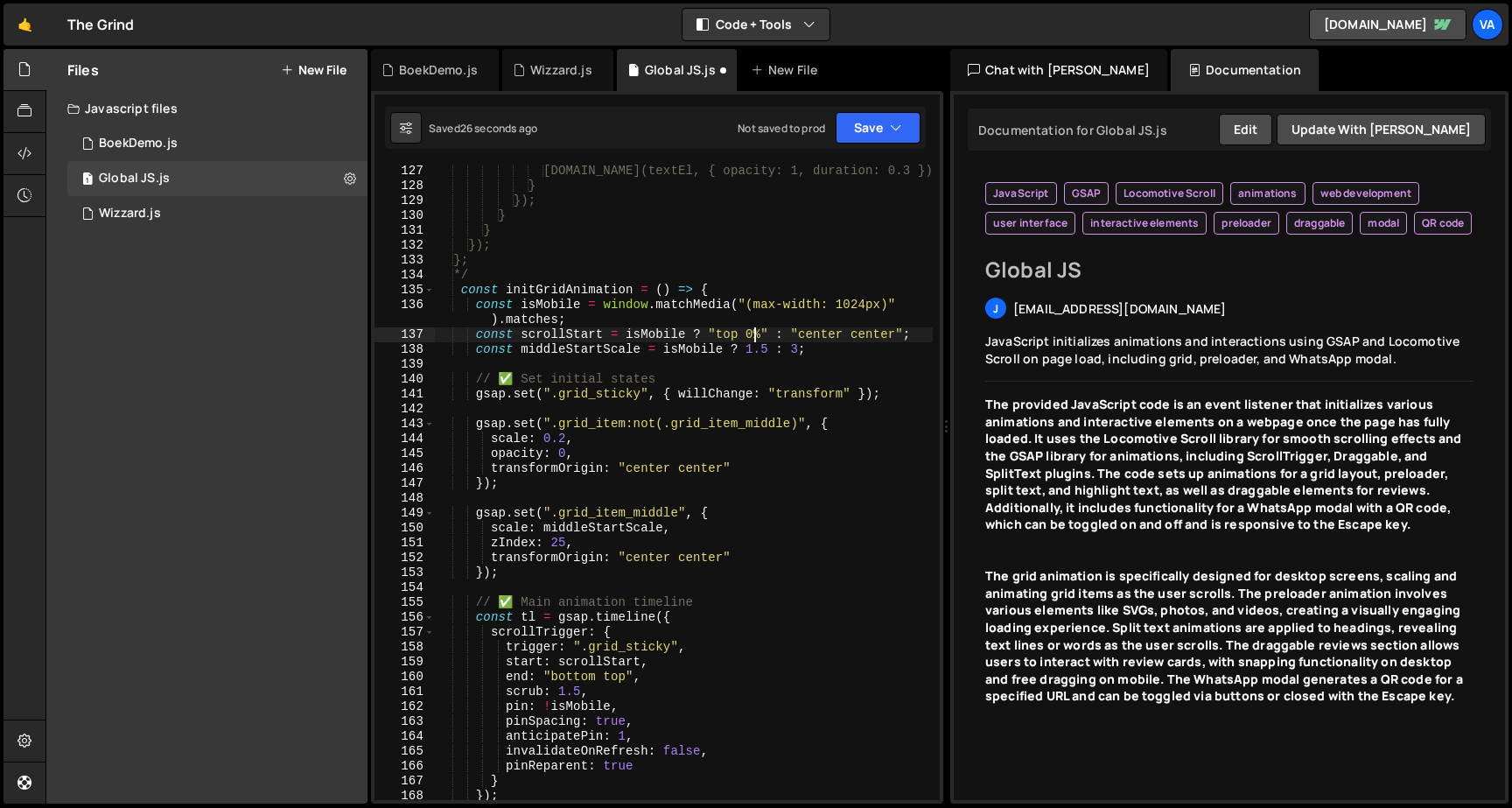
scroll to position [0, 23]
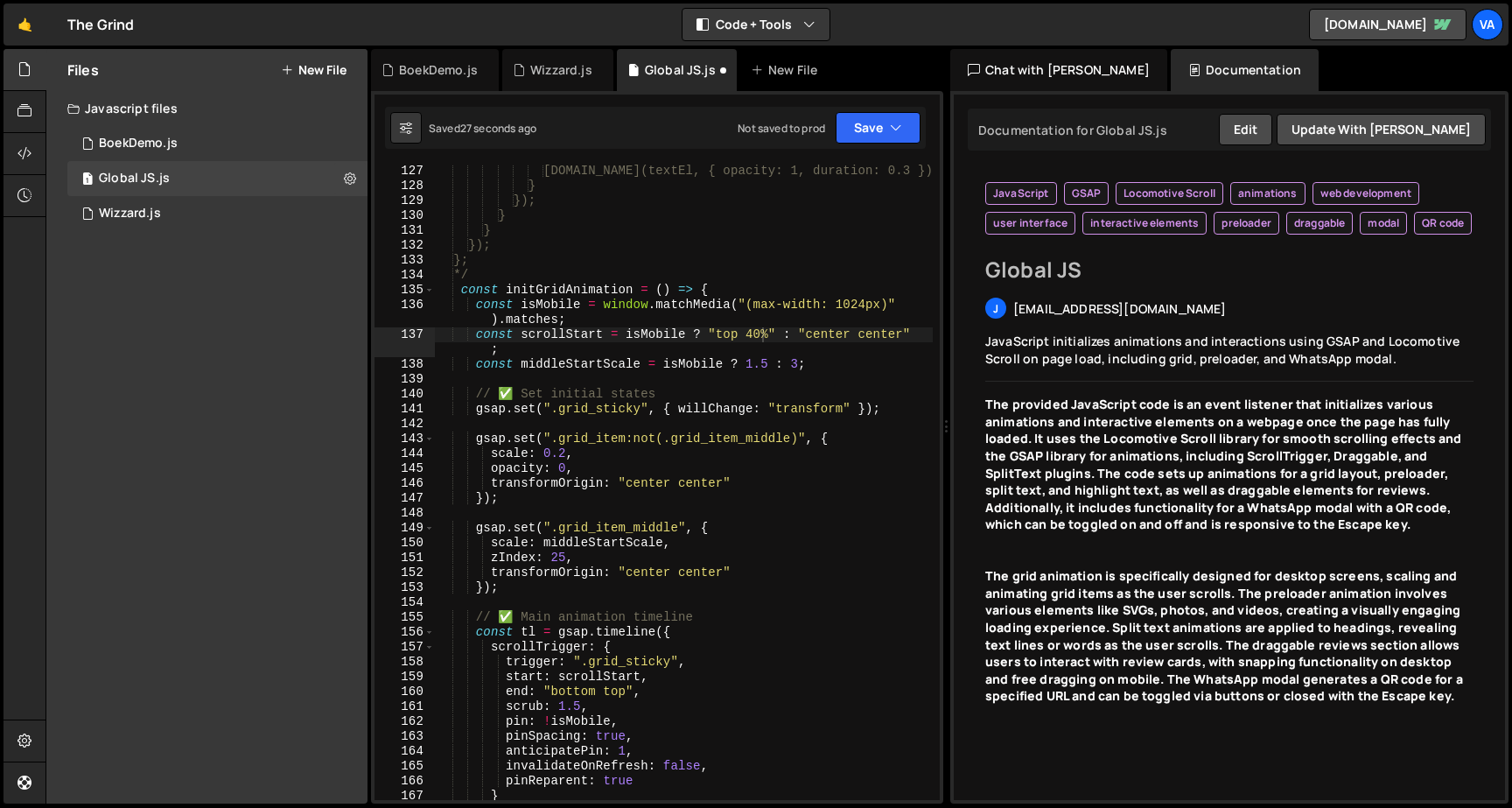
click at [861, 103] on div "const scrollStart = isMobile ? "top 40%" : "center center"; 127 128 129 130 131…" at bounding box center [656, 447] width 573 height 712
click at [861, 128] on button "Save" at bounding box center [878, 127] width 85 height 32
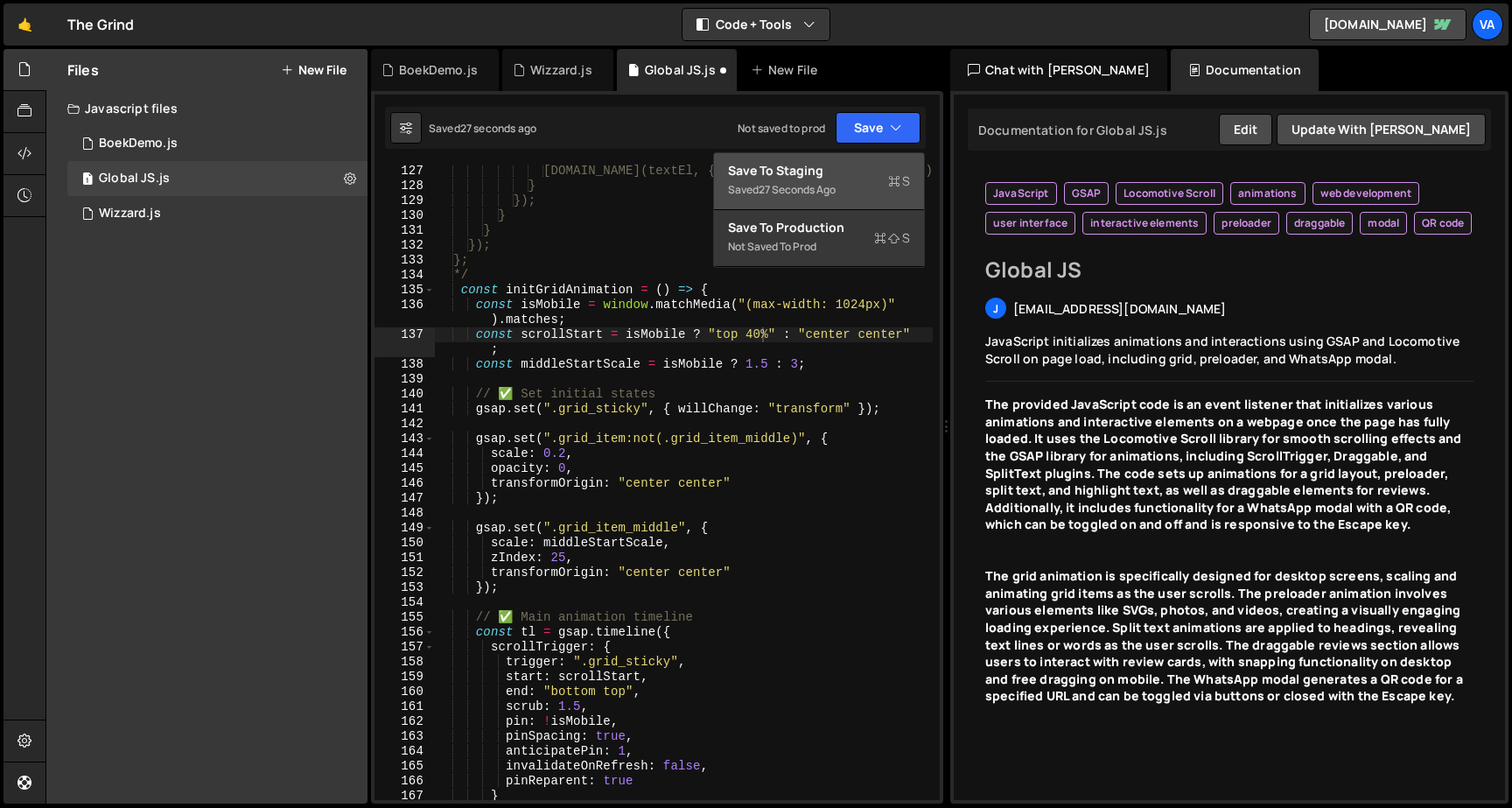
click at [851, 161] on button "Save to Staging S Saved 27 seconds ago" at bounding box center [819, 181] width 210 height 57
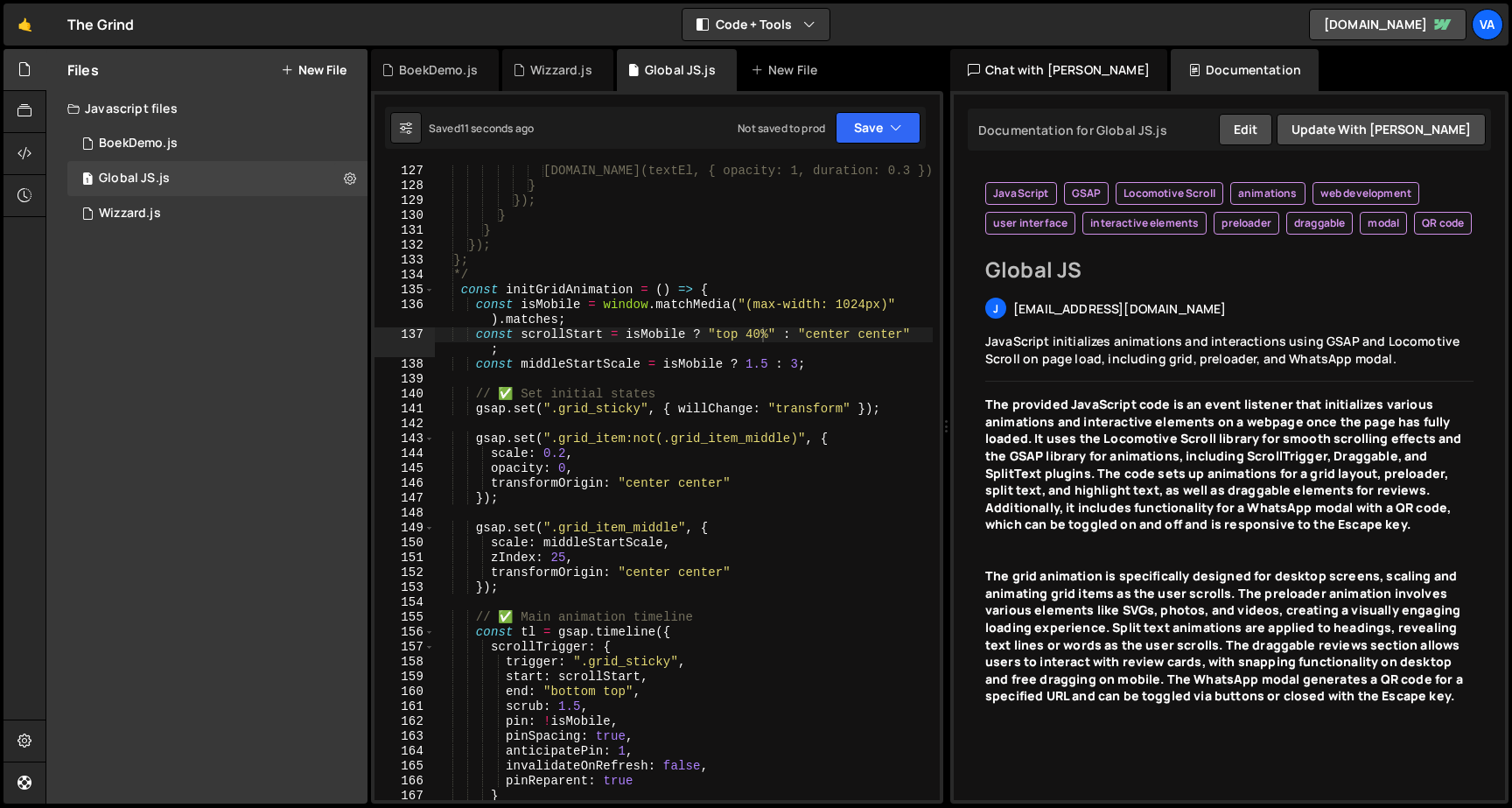
click at [763, 332] on div "gsap.to(textEl, { opacity: 1, duration: 0.3 }); } }); } } }); }; */ const initG…" at bounding box center [683, 495] width 498 height 665
click at [863, 128] on button "Save" at bounding box center [878, 127] width 85 height 32
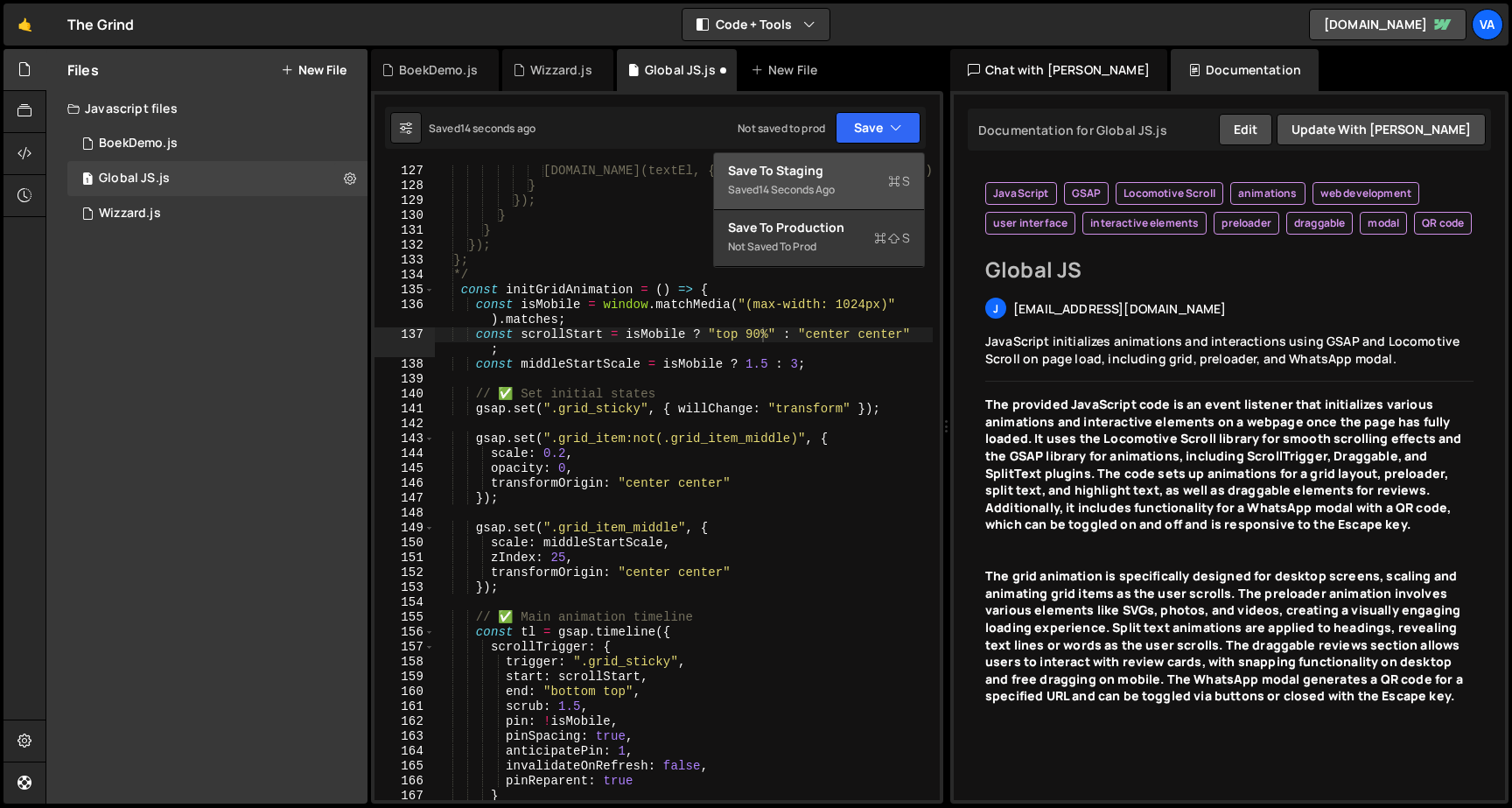
click at [858, 170] on div "Save to Staging S" at bounding box center [819, 170] width 182 height 17
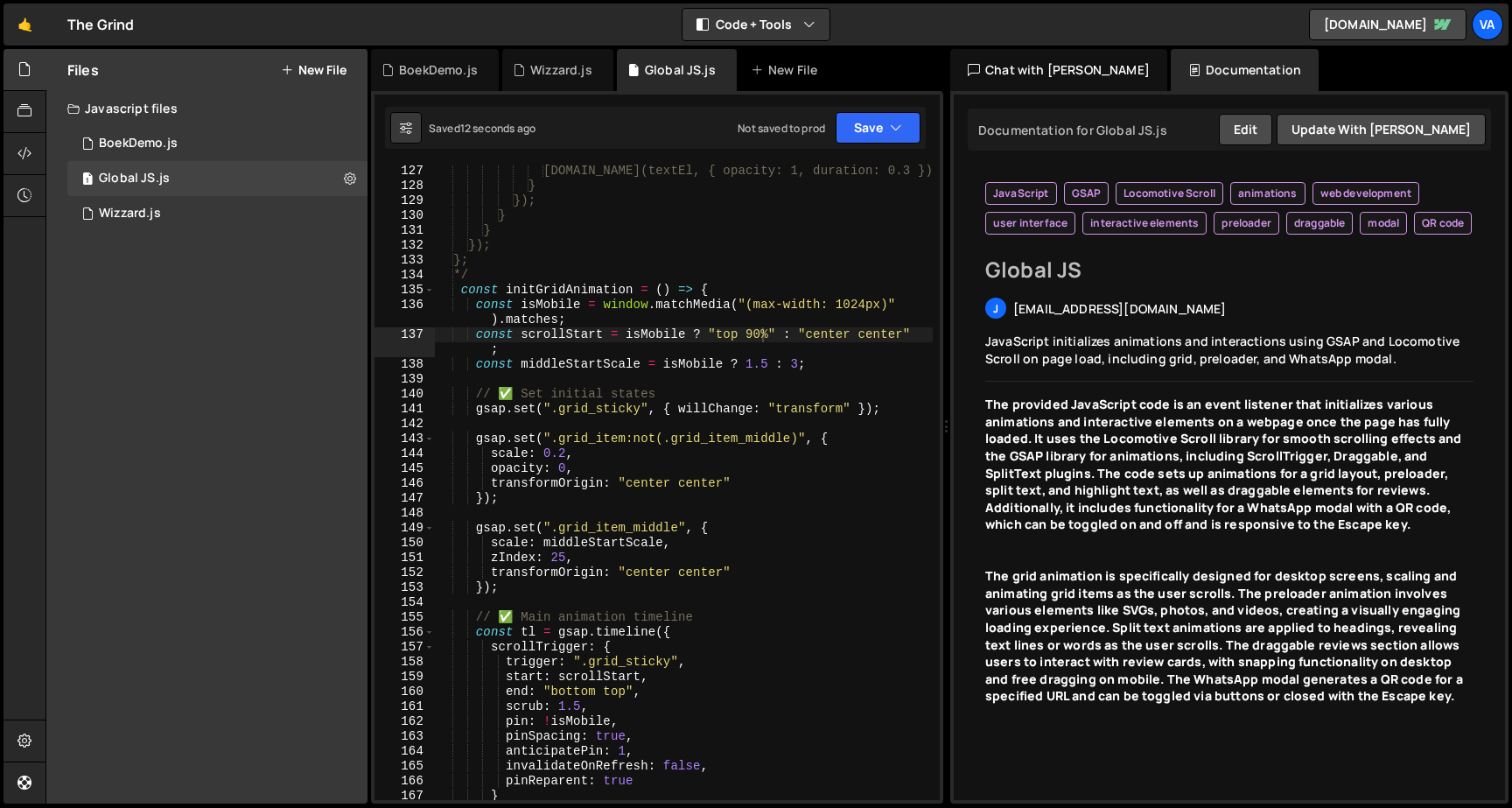
click at [764, 335] on div "gsap.to(textEl, { opacity: 1, duration: 0.3 }); } }); } } }); }; */ const initG…" at bounding box center [683, 495] width 498 height 665
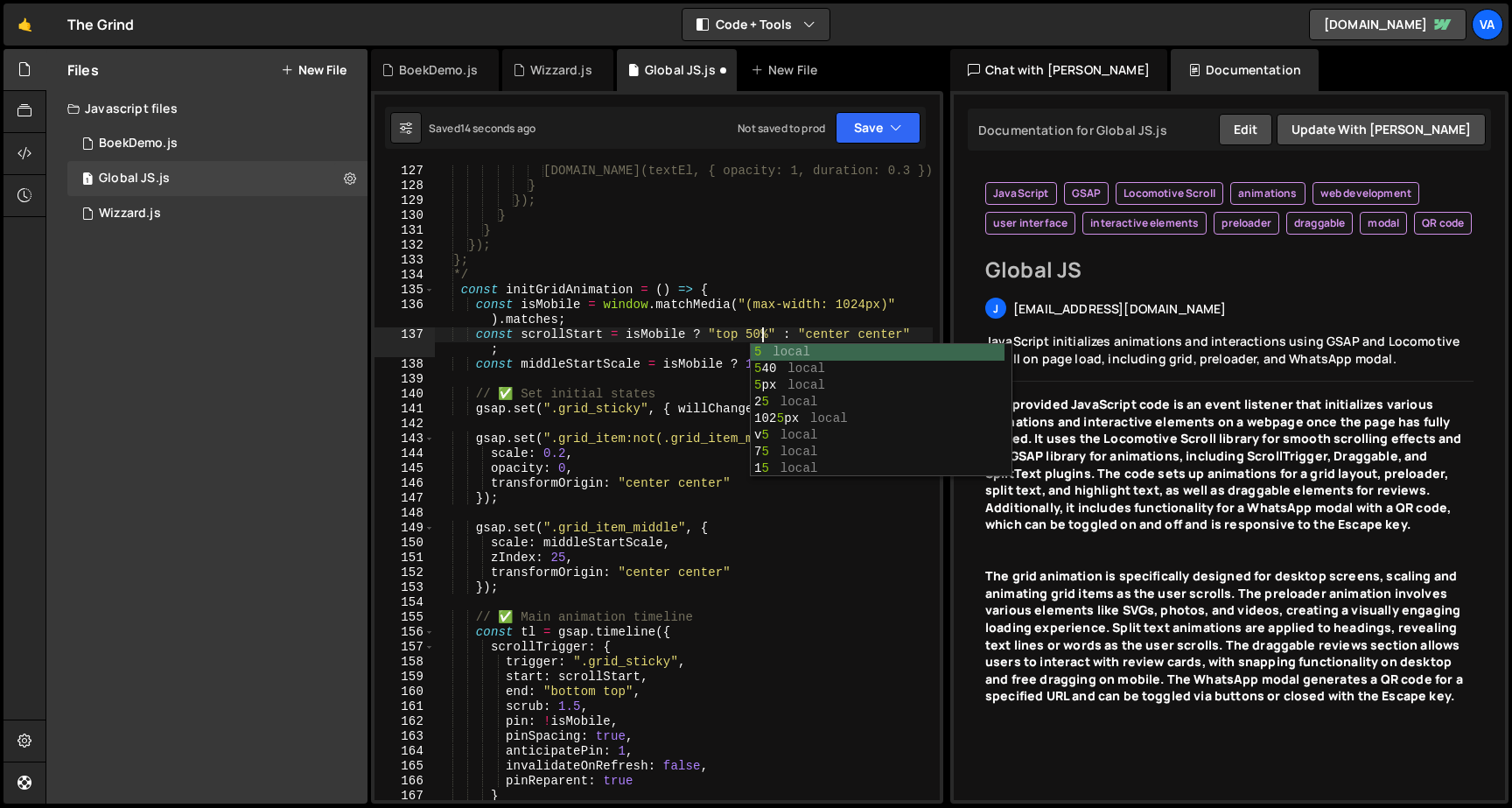
click at [734, 331] on div "gsap.to(textEl, { opacity: 1, duration: 0.3 }); } }); } } }); }; */ const initG…" at bounding box center [683, 495] width 498 height 665
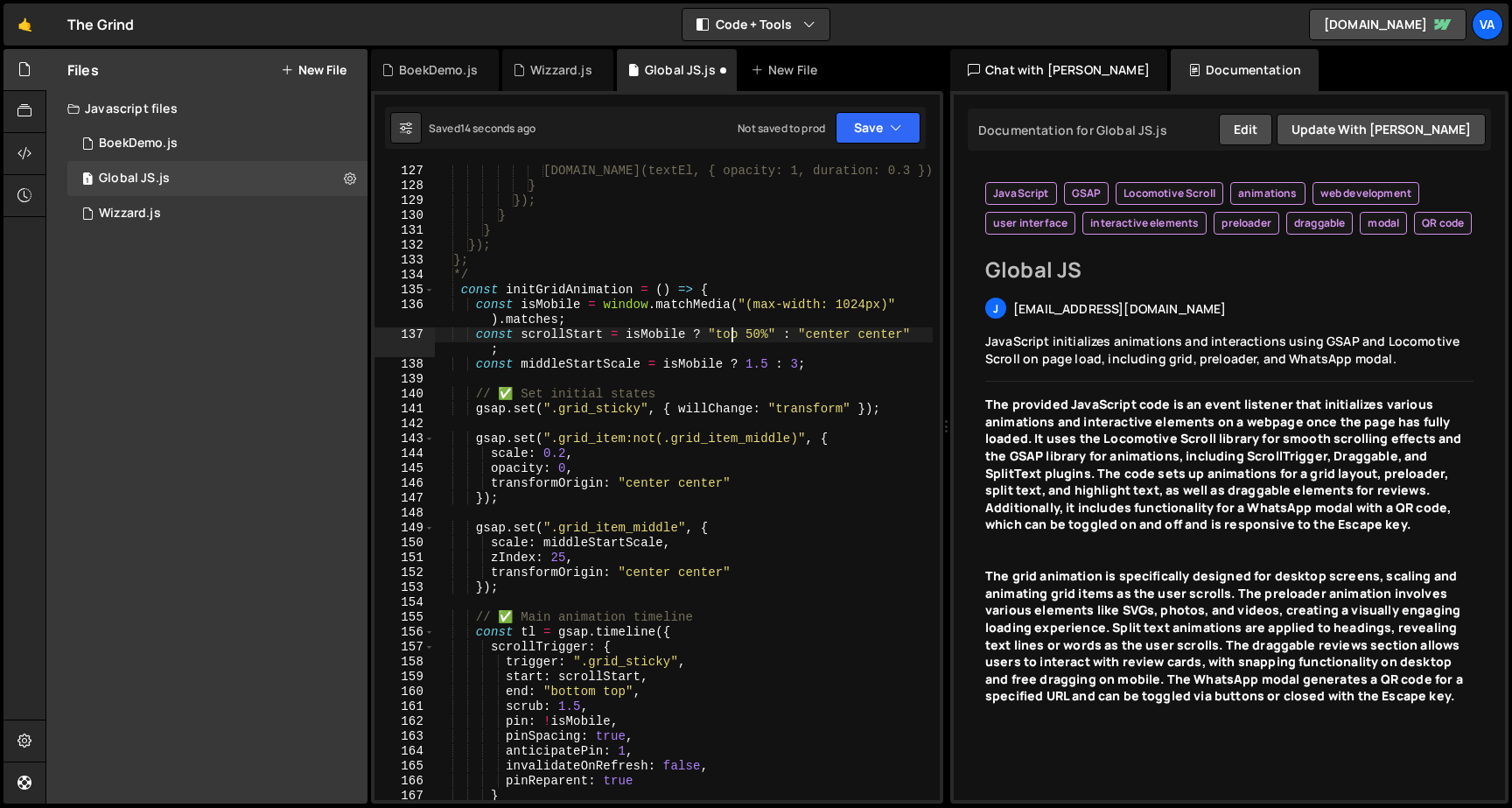
click at [734, 331] on div "gsap.to(textEl, { opacity: 1, duration: 0.3 }); } }); } } }); }; */ const initG…" at bounding box center [683, 495] width 498 height 665
click at [869, 130] on button "Save" at bounding box center [878, 127] width 85 height 32
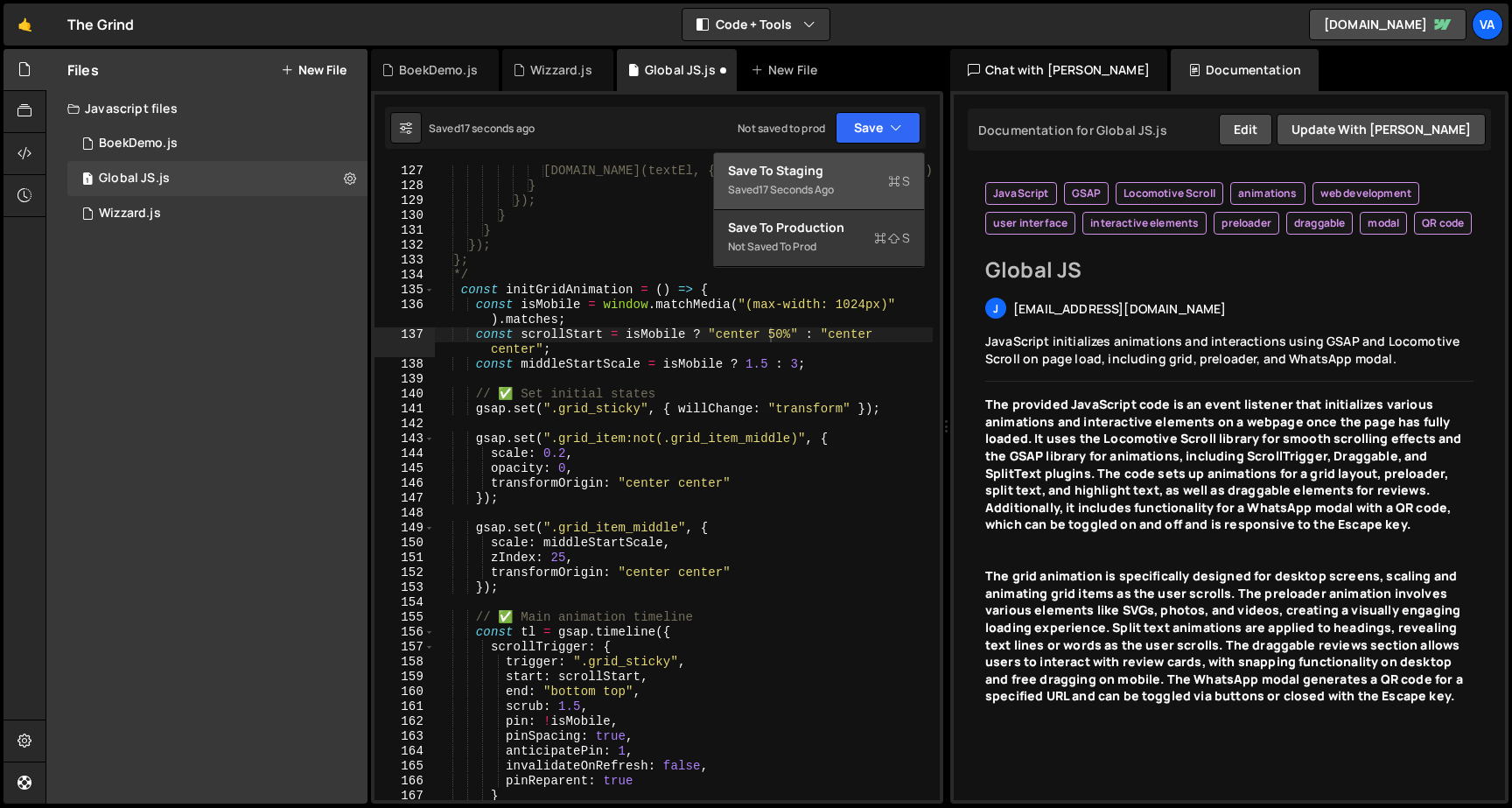
click at [866, 157] on button "Save to Staging S Saved 17 seconds ago" at bounding box center [819, 181] width 210 height 57
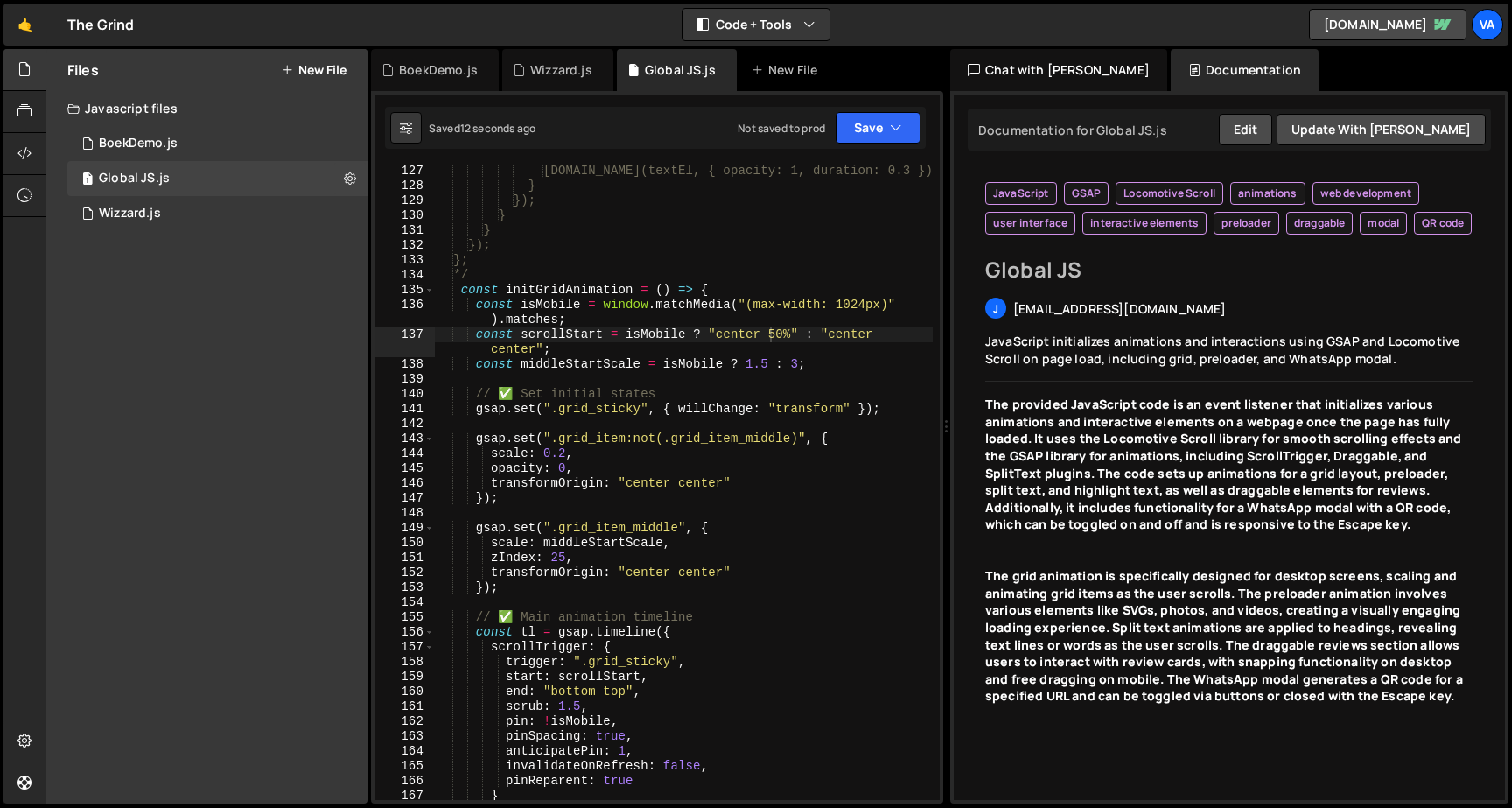
click at [753, 342] on div "gsap.to(textEl, { opacity: 1, duration: 0.3 }); } }); } } }); }; */ const initG…" at bounding box center [683, 495] width 498 height 665
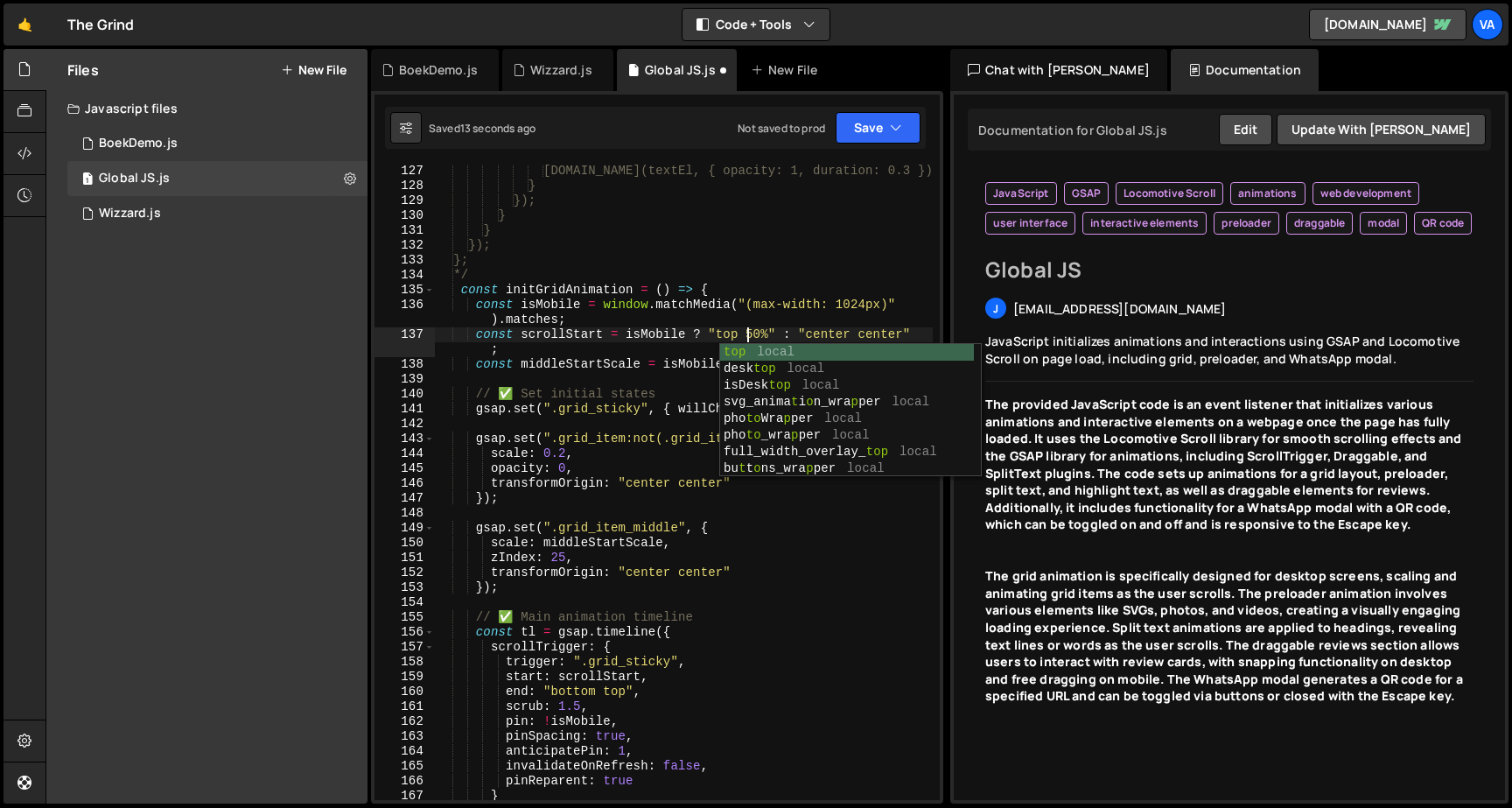
scroll to position [0, 22]
click at [740, 334] on div "gsap.to(textEl, { opacity: 1, duration: 0.3 }); } }); } } }); }; */ const initG…" at bounding box center [683, 495] width 498 height 665
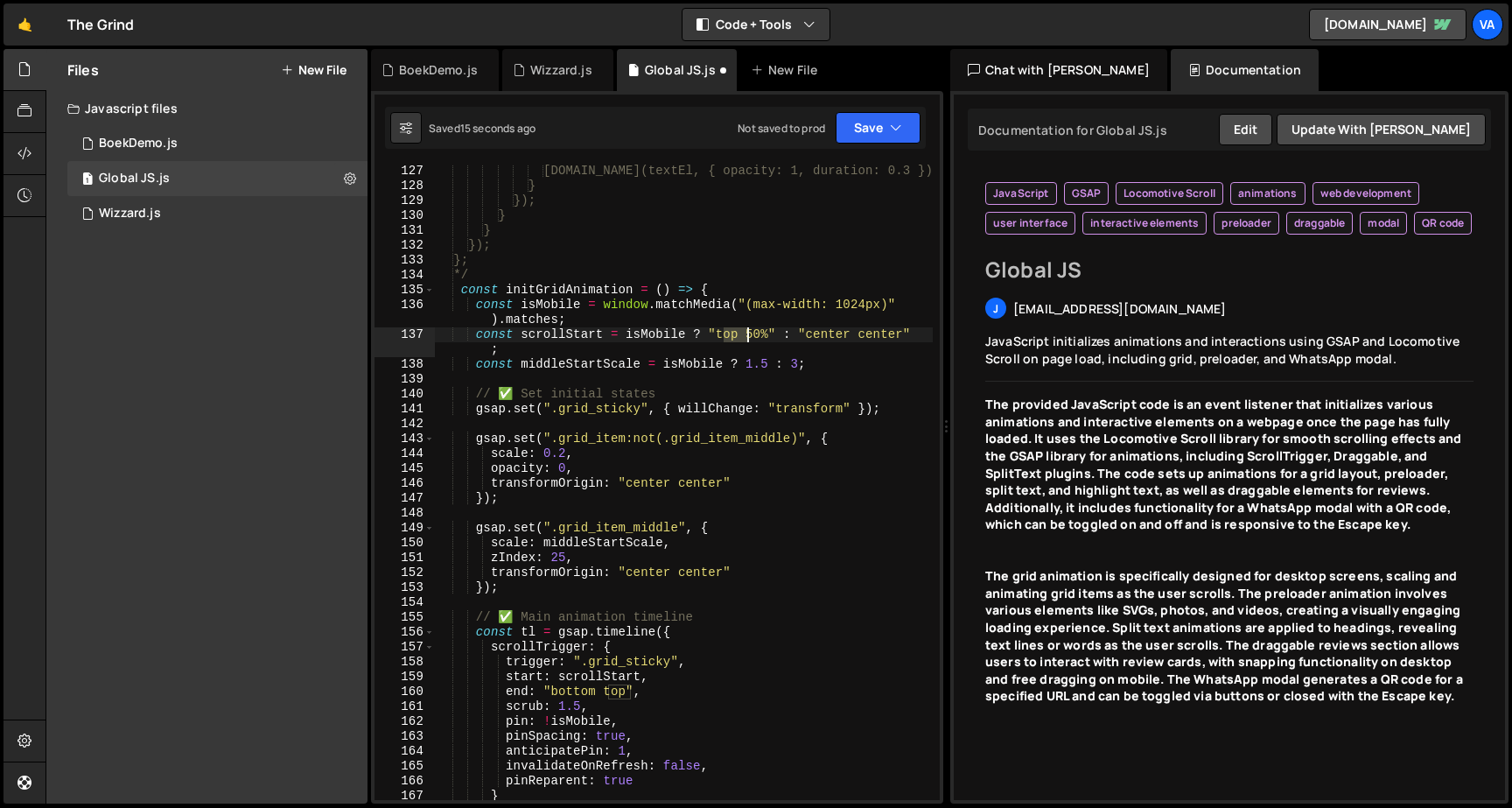
click at [740, 334] on div "gsap.to(textEl, { opacity: 1, duration: 0.3 }); } }); } } }); }; */ const initG…" at bounding box center [683, 495] width 498 height 665
click at [878, 145] on div "Saved 17 seconds ago Not saved to prod Upgrade to Edit Save Save to Staging S S…" at bounding box center [655, 127] width 541 height 42
click at [880, 148] on div "Saved 18 seconds ago Not saved to prod Upgrade to Edit Save Save to Staging S S…" at bounding box center [655, 127] width 541 height 42
click at [880, 134] on button "Save" at bounding box center [878, 127] width 85 height 32
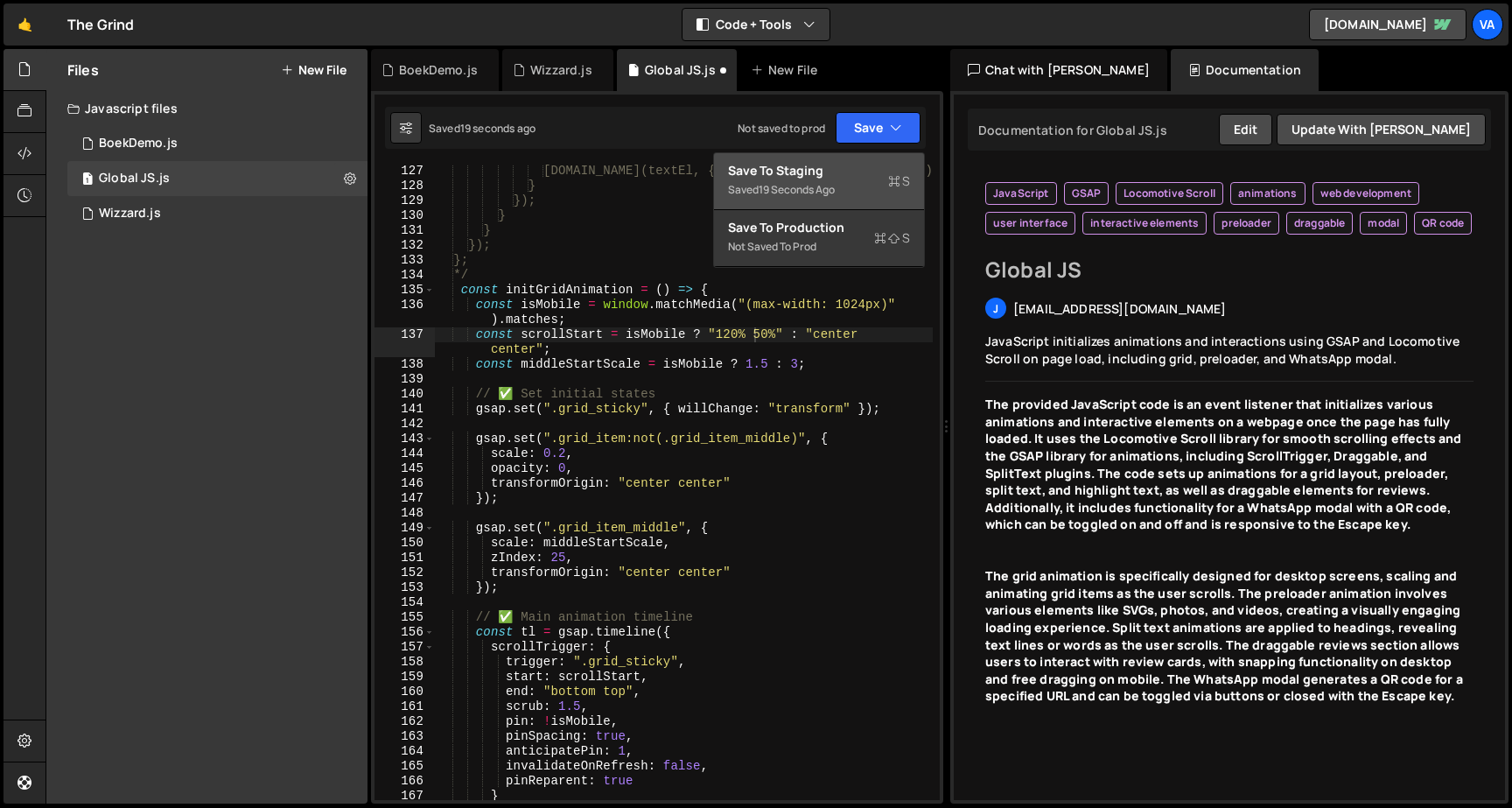
click at [866, 170] on div "Save to Staging S" at bounding box center [819, 170] width 182 height 17
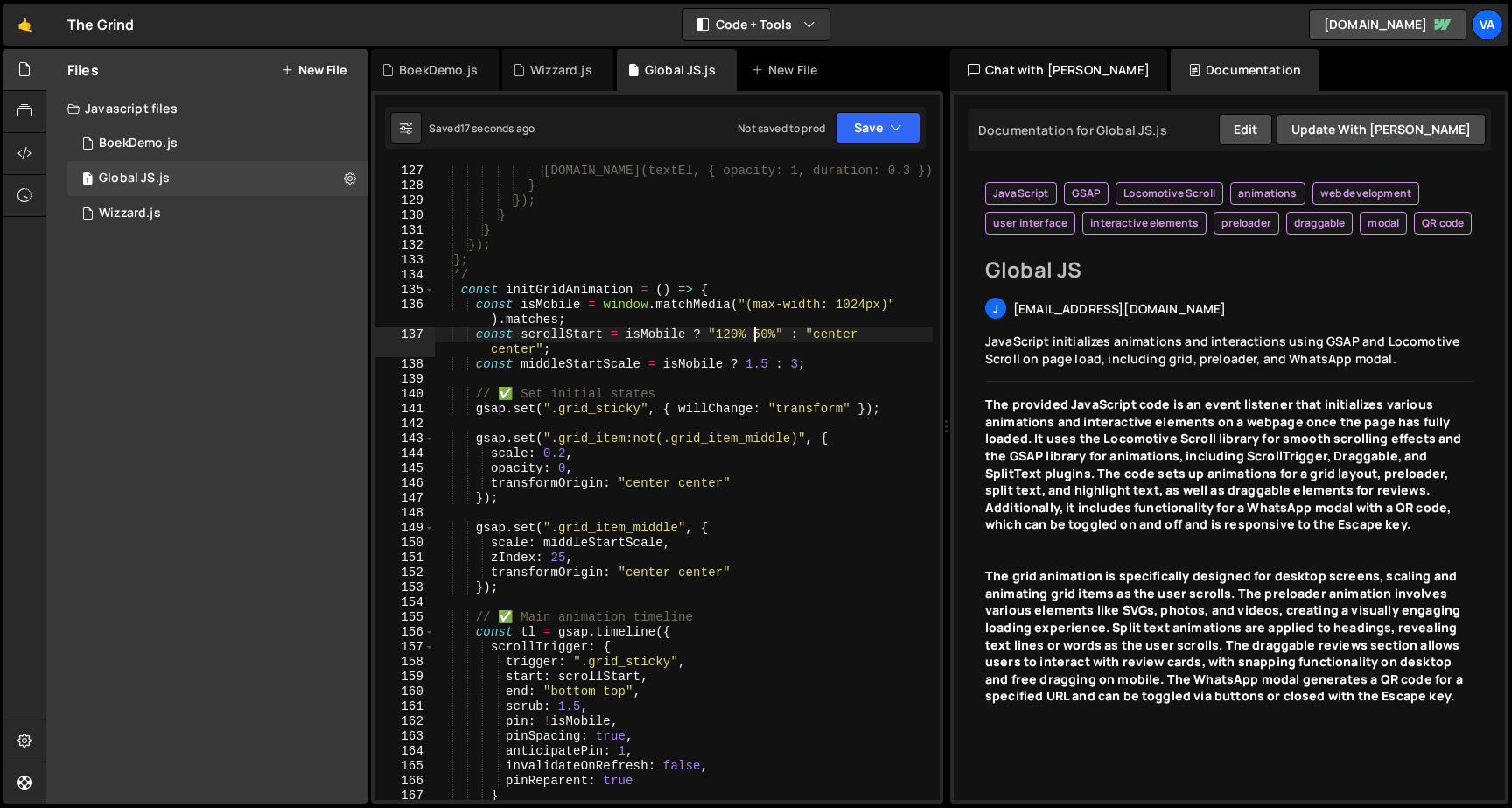
click at [753, 334] on div "gsap.to(textEl, { opacity: 1, duration: 0.3 }); } }); } } }); }; */ const initG…" at bounding box center [683, 495] width 498 height 665
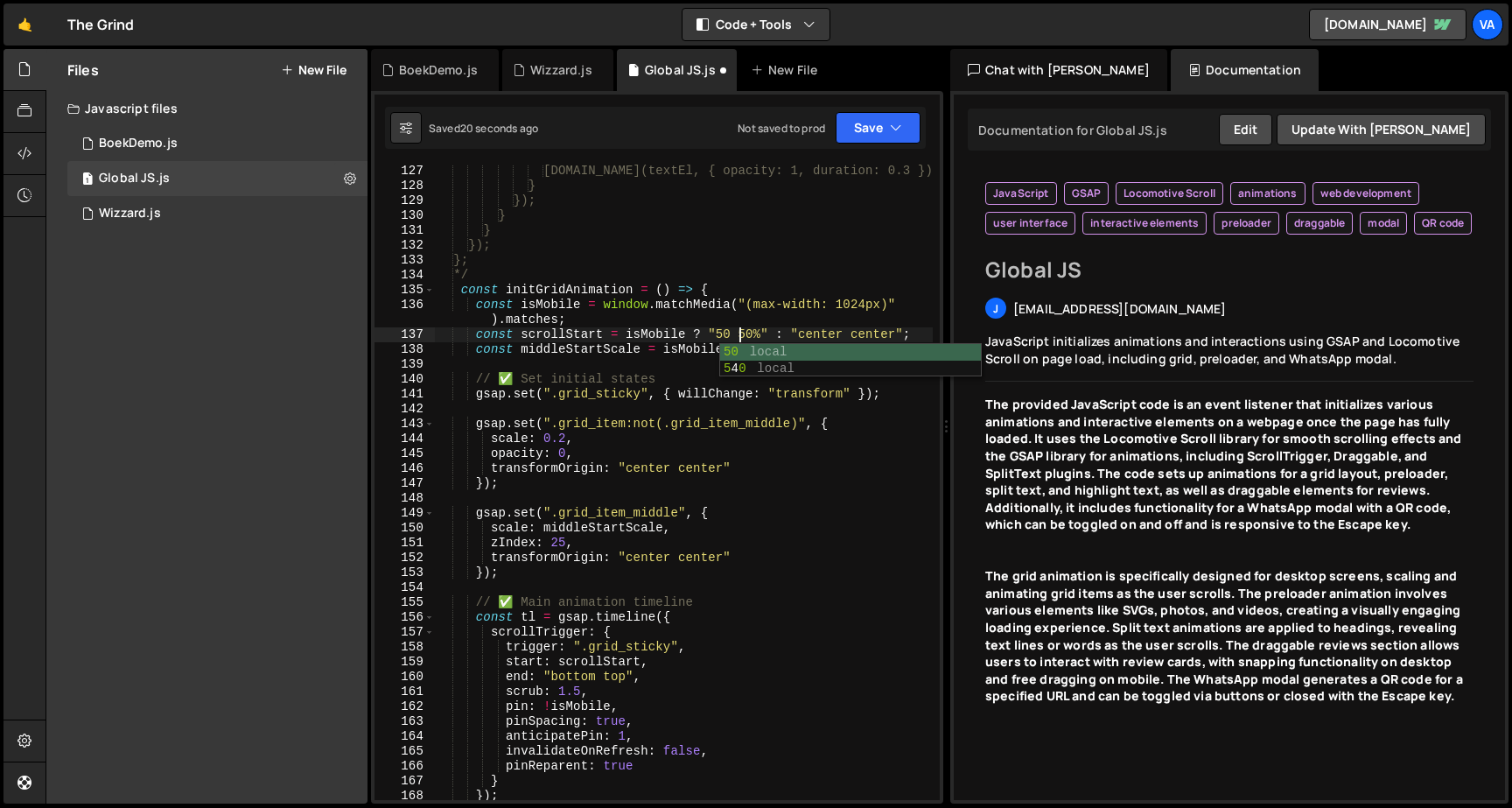
scroll to position [0, 22]
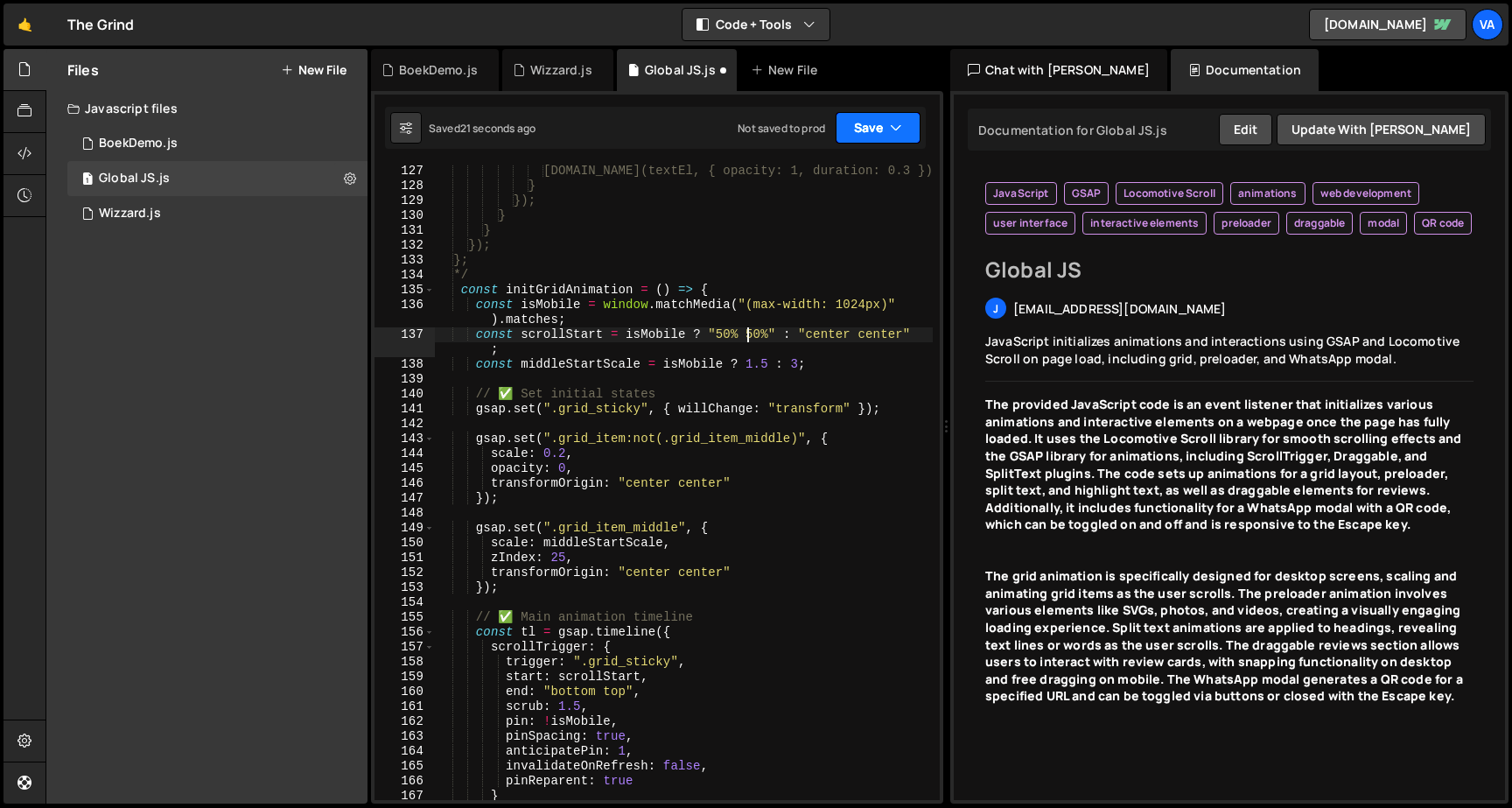
click at [858, 129] on button "Save" at bounding box center [878, 127] width 85 height 32
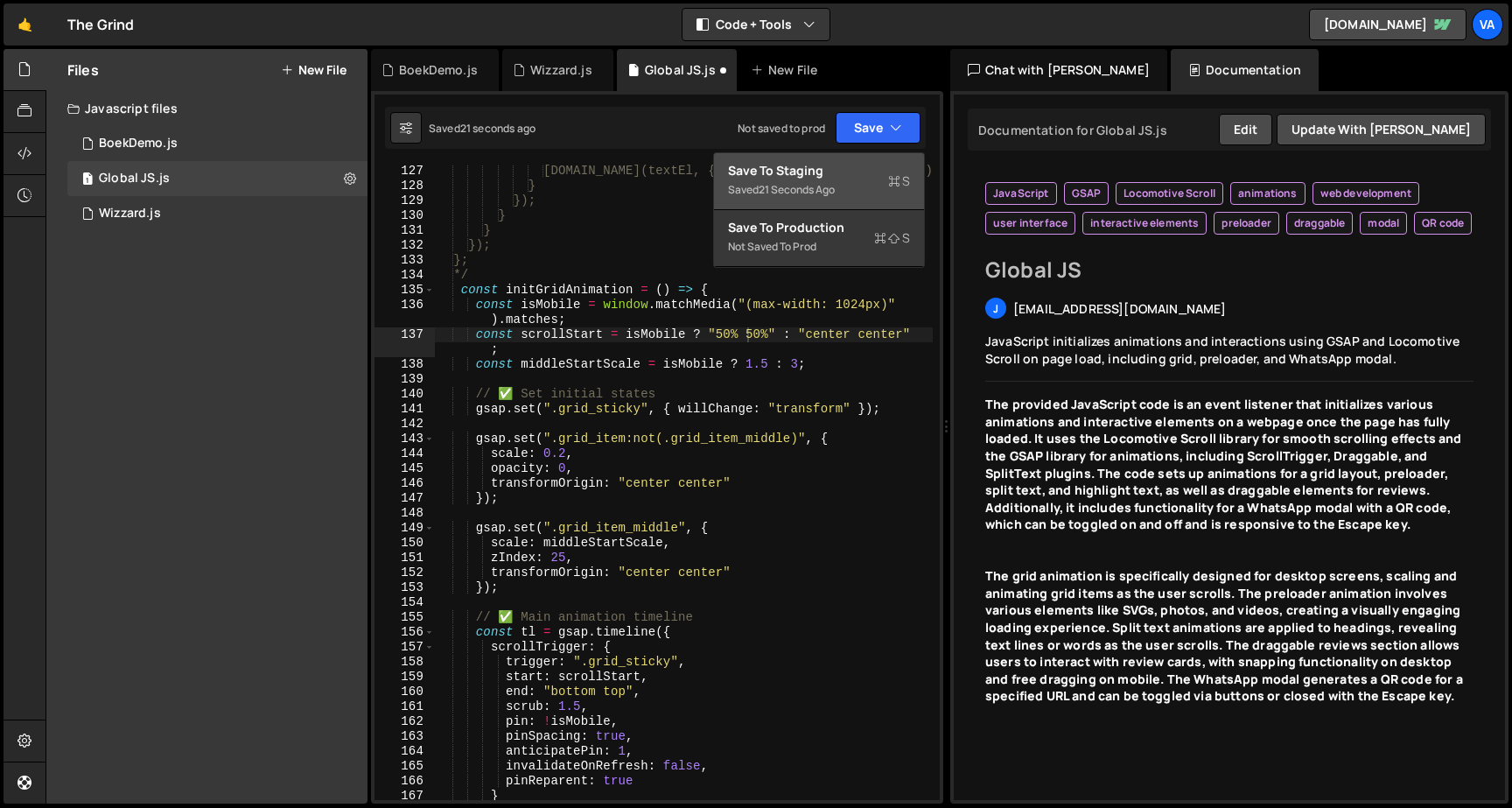
click at [850, 177] on div "Save to Staging S" at bounding box center [819, 170] width 182 height 17
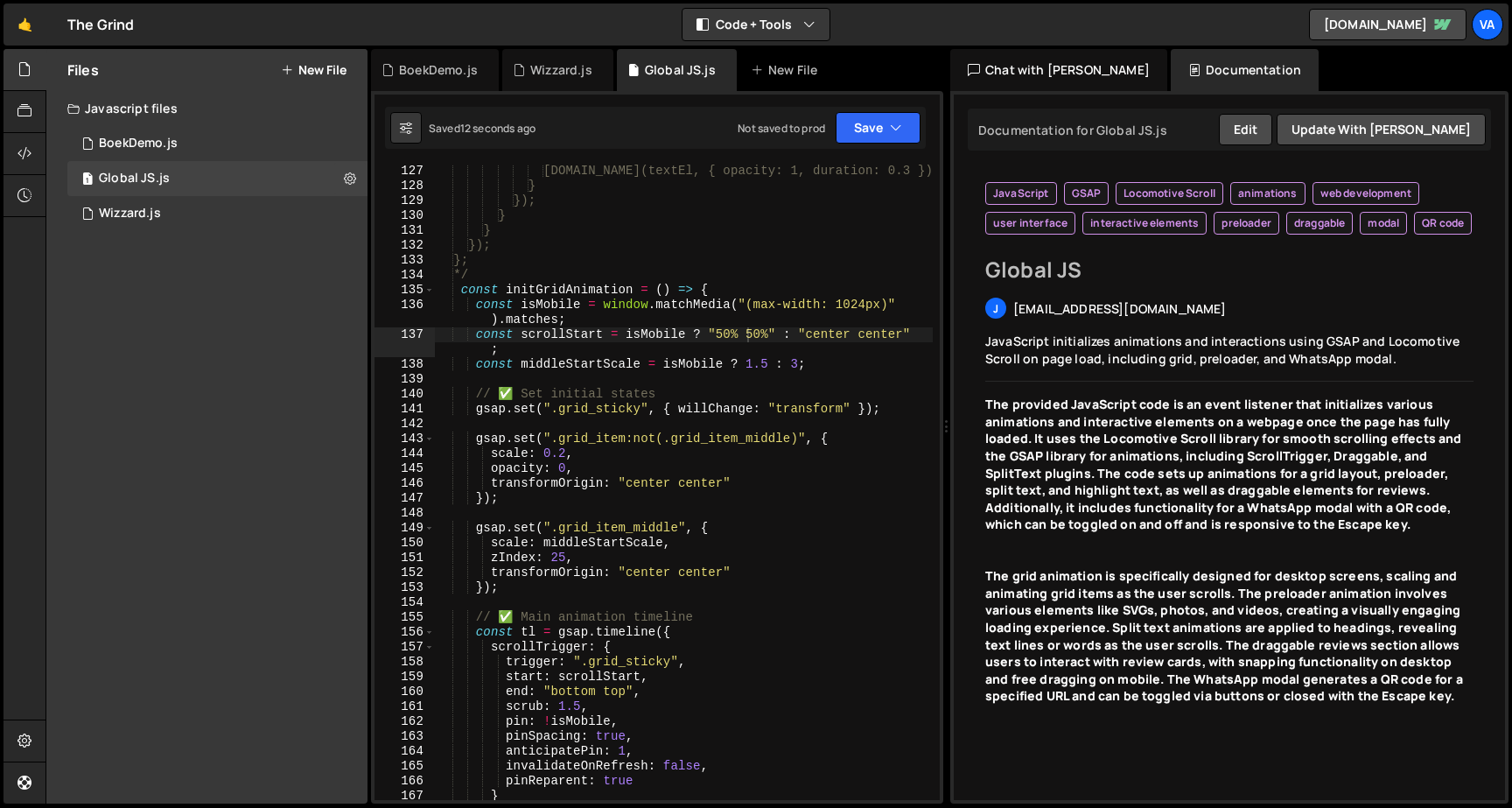
click at [730, 338] on div "gsap.to(textEl, { opacity: 1, duration: 0.3 }); } }); } } }); }; */ const initG…" at bounding box center [683, 495] width 498 height 665
click at [764, 332] on div "gsap.to(textEl, { opacity: 1, duration: 0.3 }); } }); } } }); }; */ const initG…" at bounding box center [683, 495] width 498 height 665
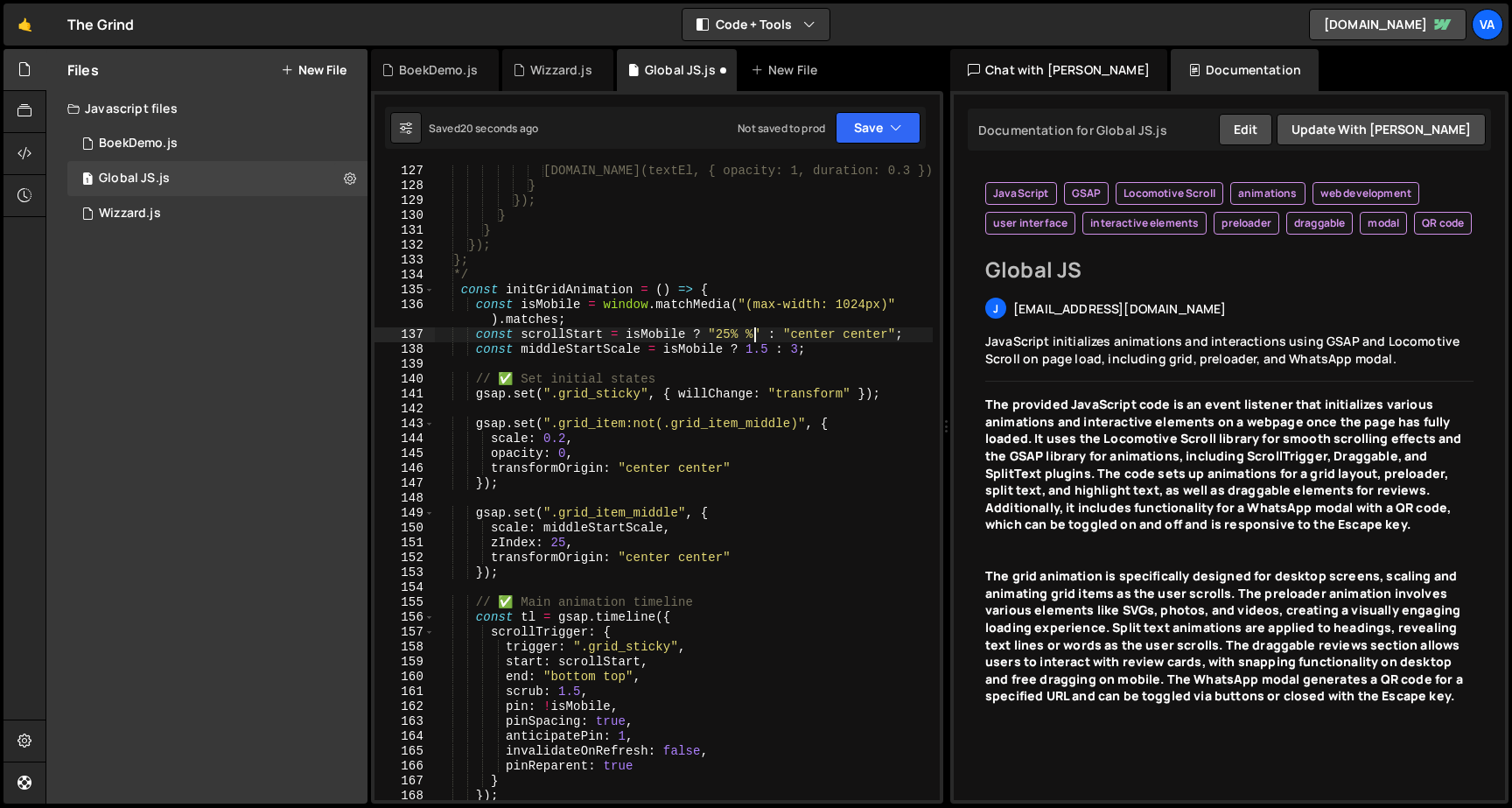
scroll to position [0, 23]
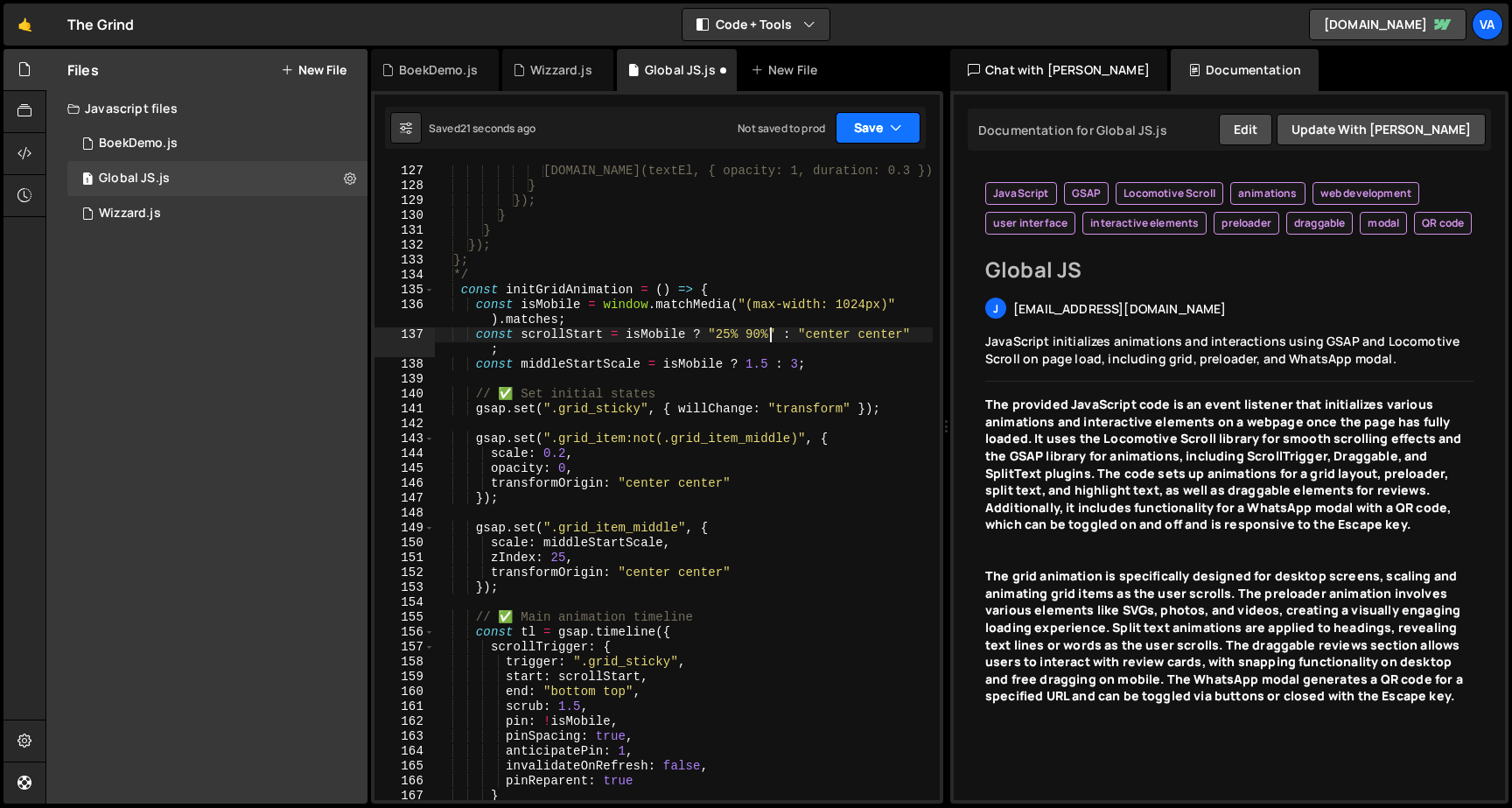
click at [890, 135] on icon "button" at bounding box center [896, 127] width 13 height 17
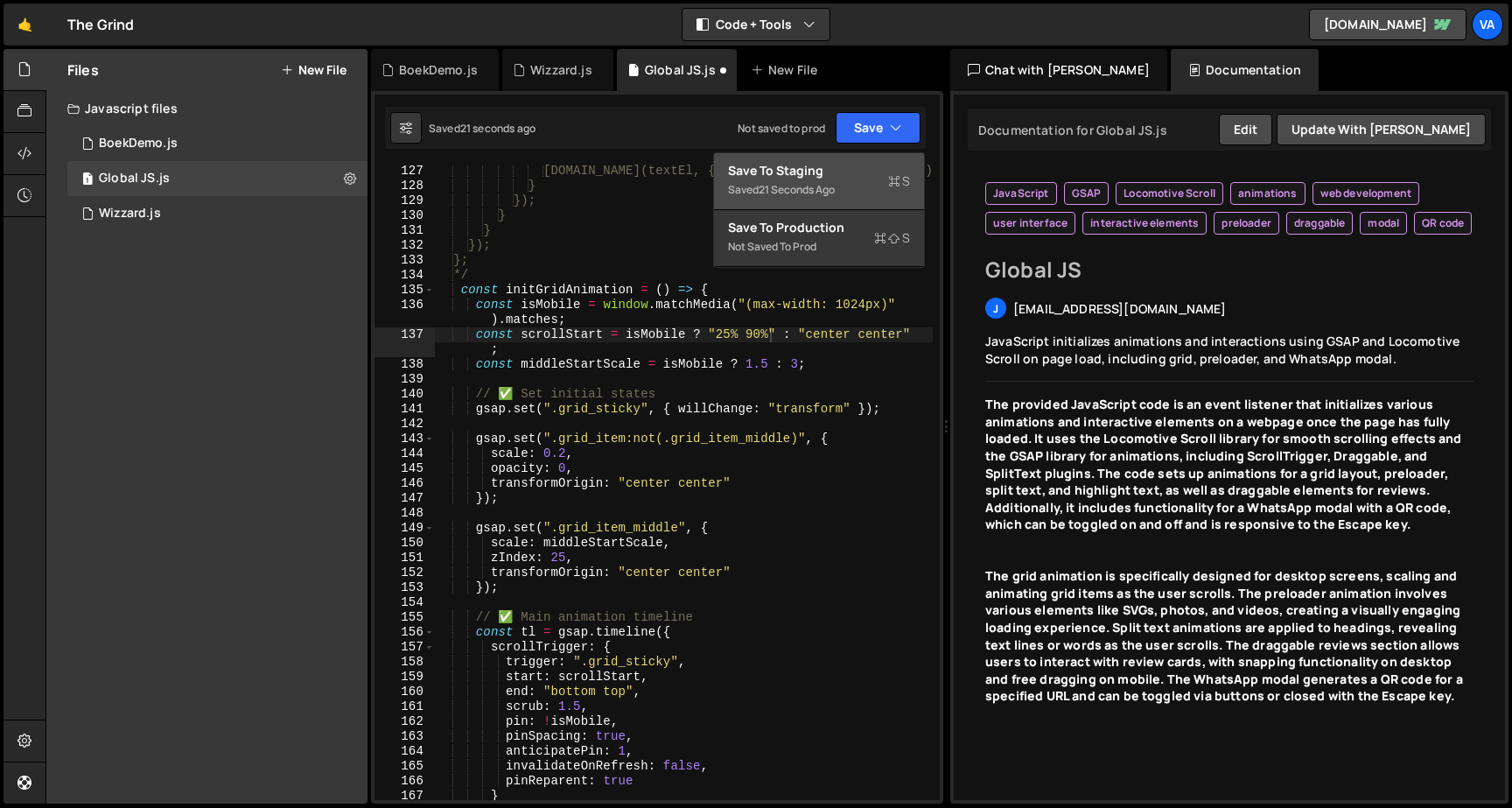
click at [890, 166] on div "Save to Staging S" at bounding box center [819, 170] width 182 height 17
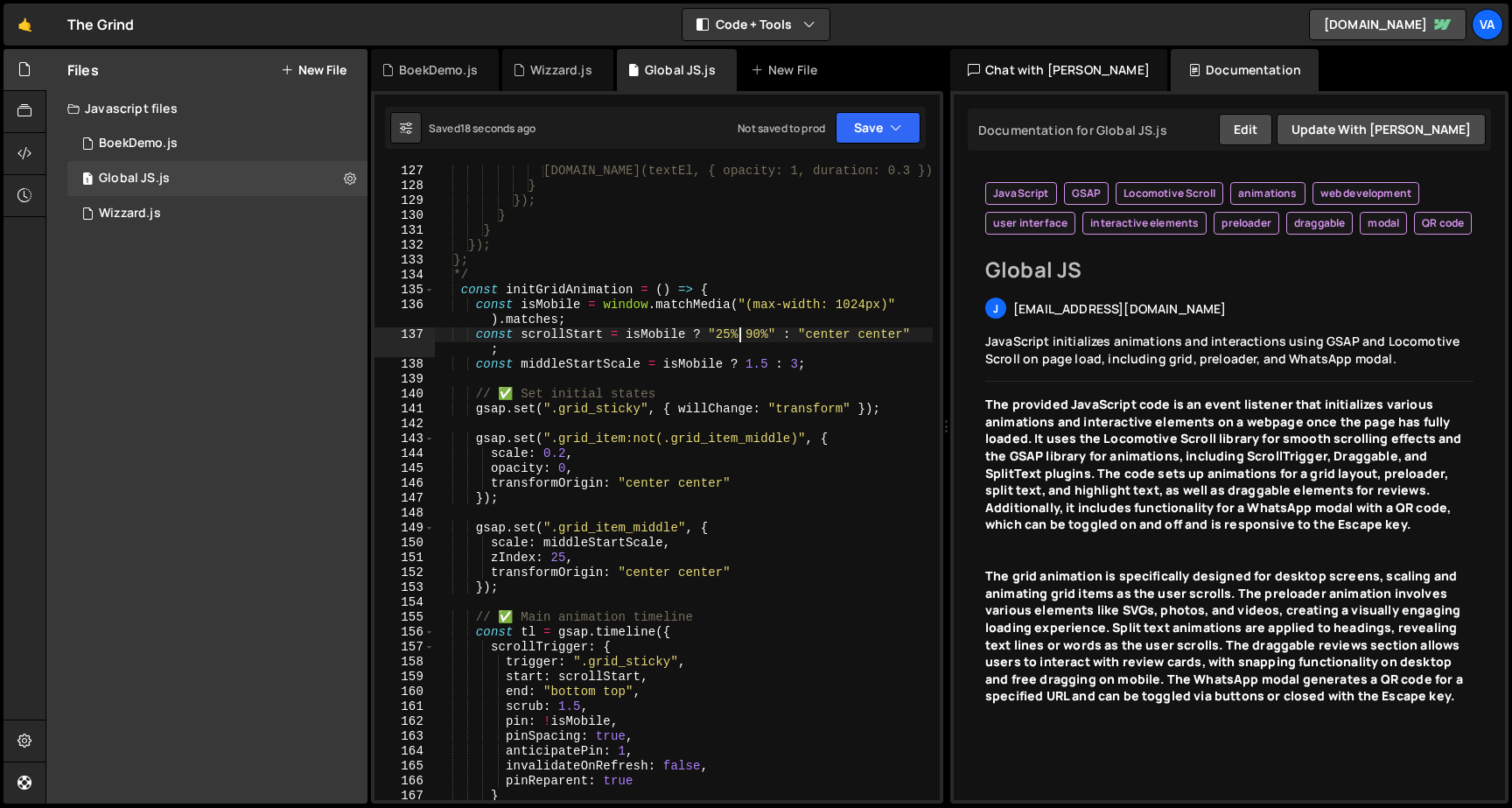
click at [742, 333] on div "gsap.to(textEl, { opacity: 1, duration: 0.3 }); } }); } } }); }; */ const initG…" at bounding box center [683, 495] width 498 height 665
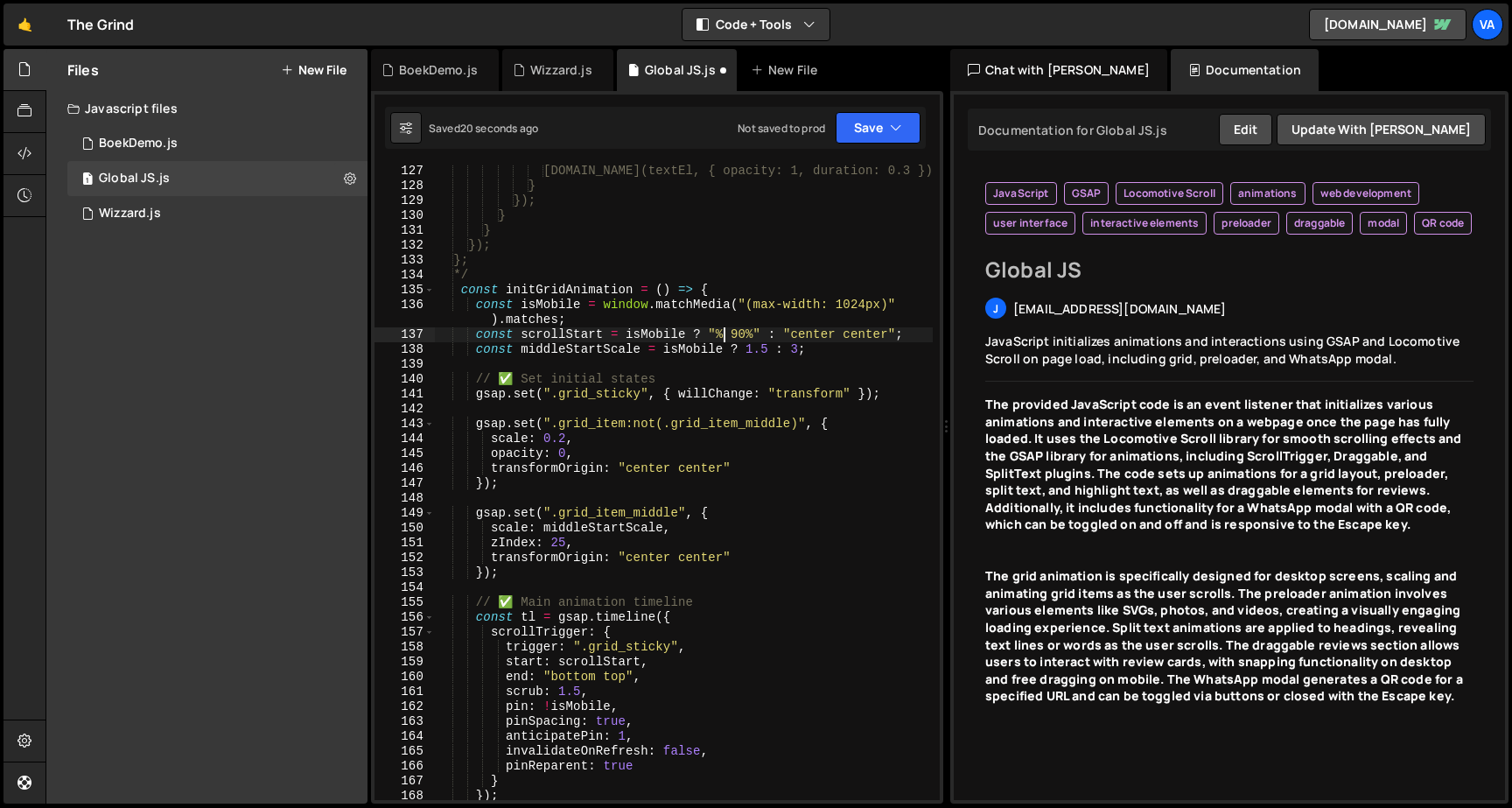
scroll to position [0, 21]
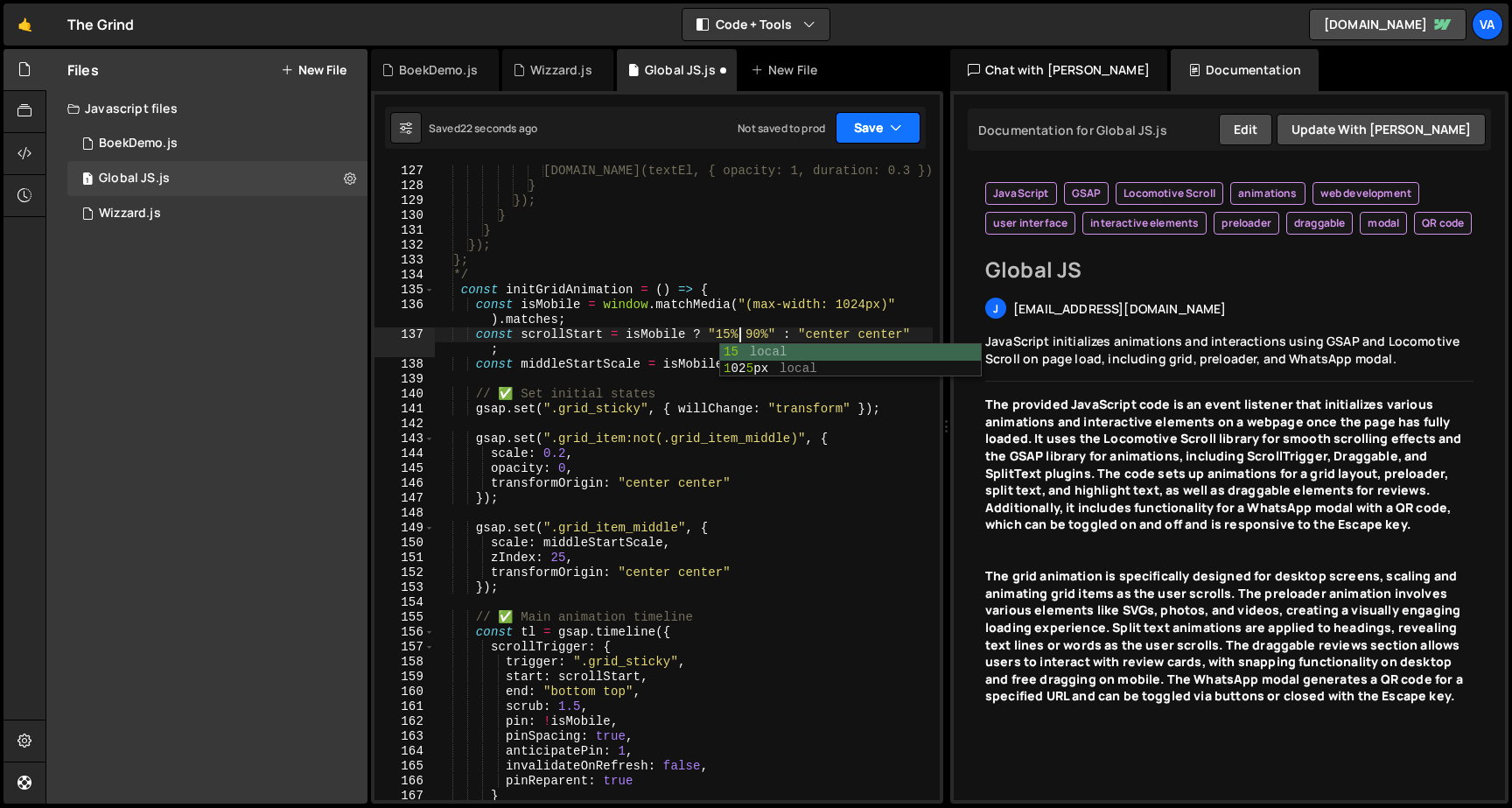
click at [890, 136] on button "Save" at bounding box center [878, 127] width 85 height 32
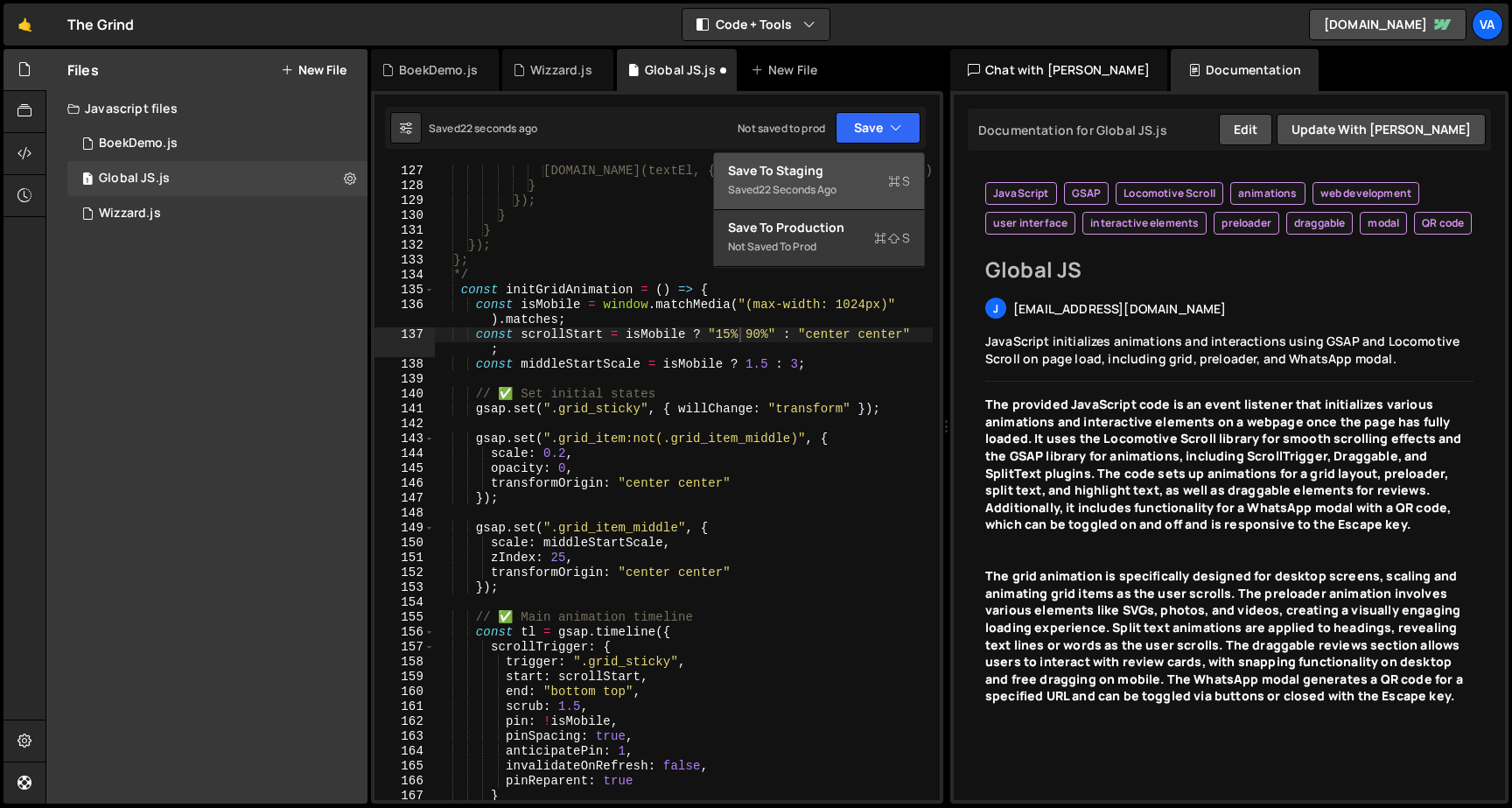
click at [875, 182] on div "Saved 22 seconds ago" at bounding box center [819, 189] width 182 height 21
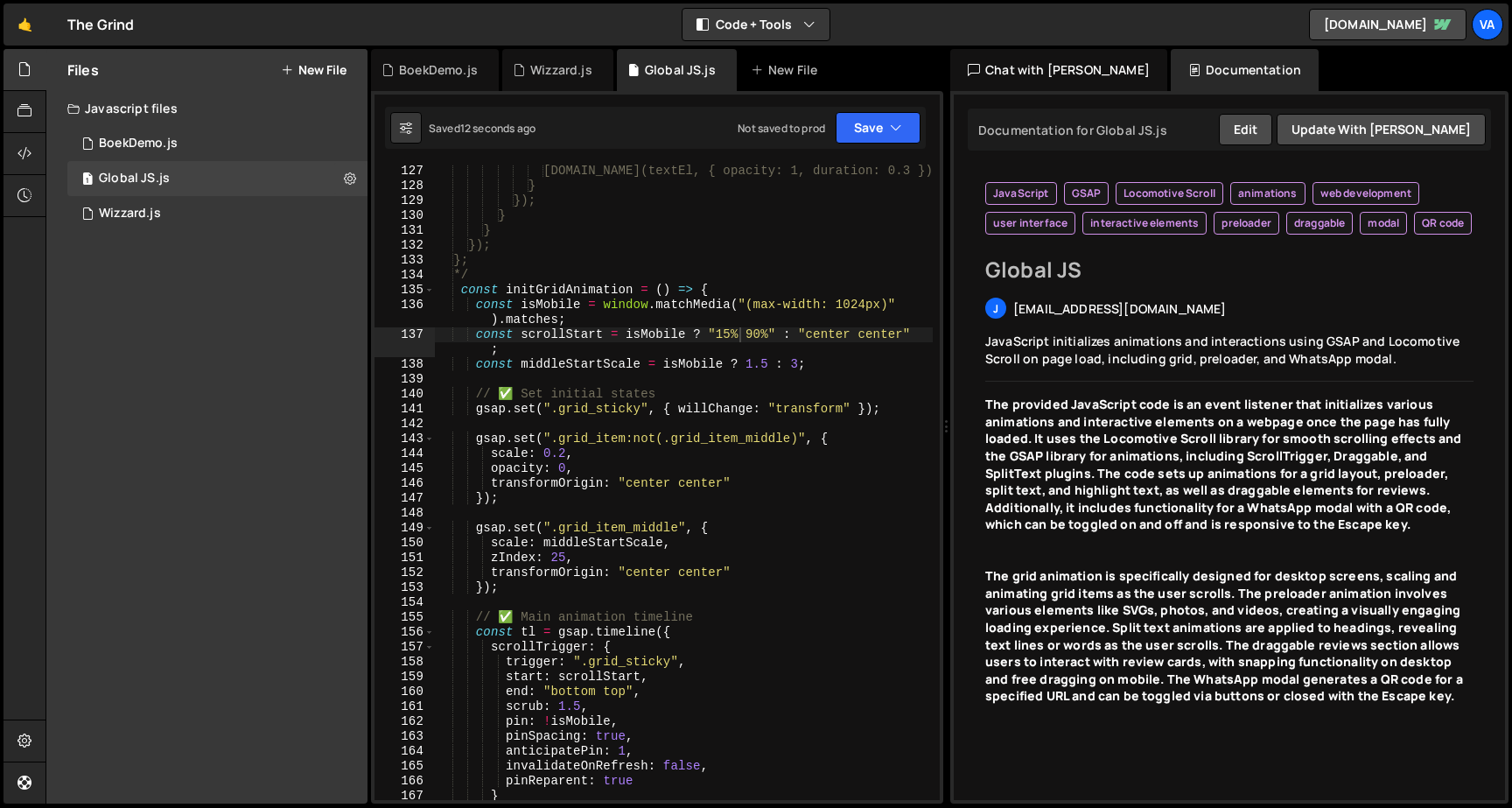
click at [728, 329] on div "gsap.to(textEl, { opacity: 1, duration: 0.3 }); } }); } } }); }; */ const initG…" at bounding box center [683, 495] width 498 height 665
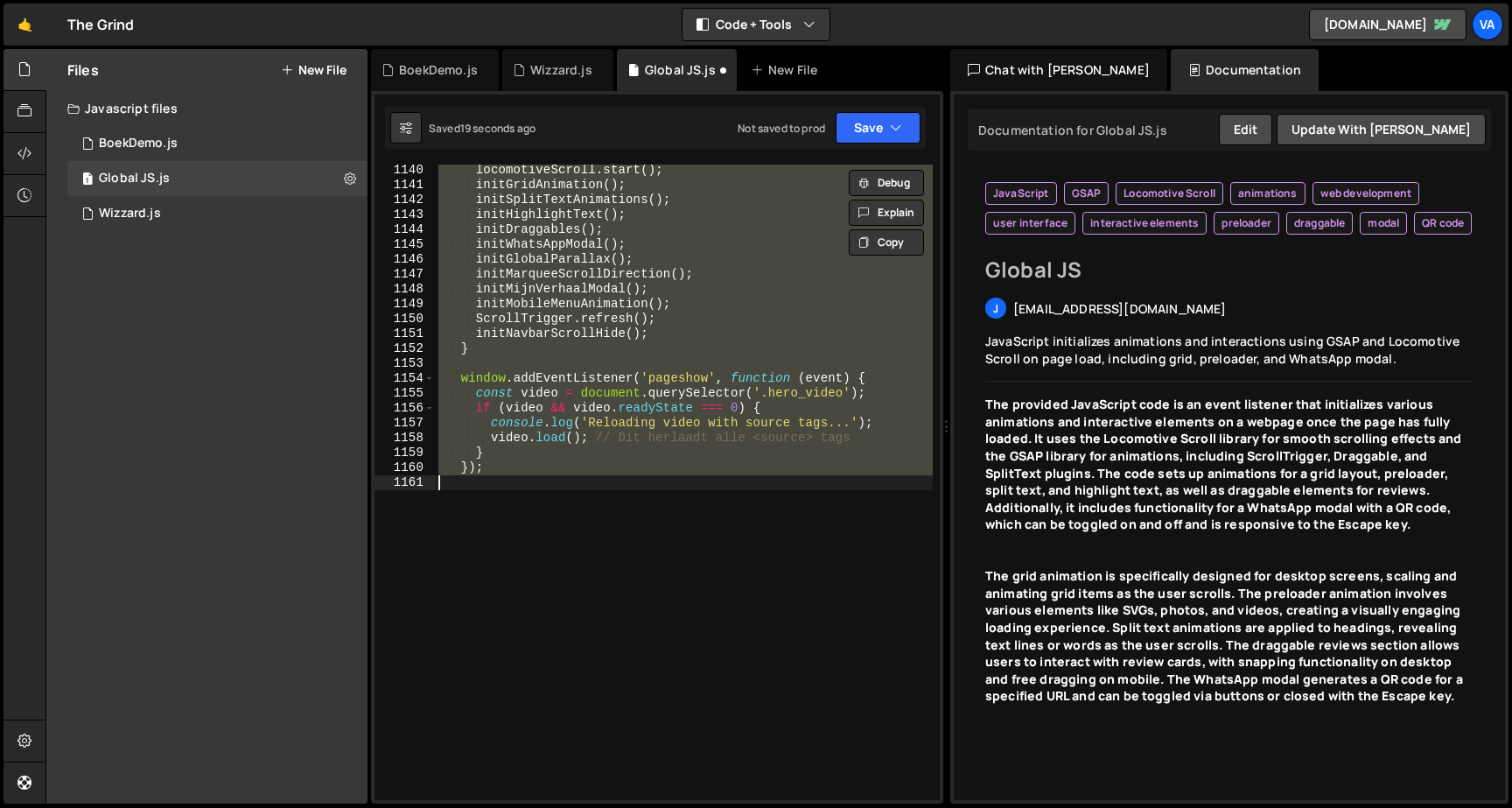
scroll to position [1810, 0]
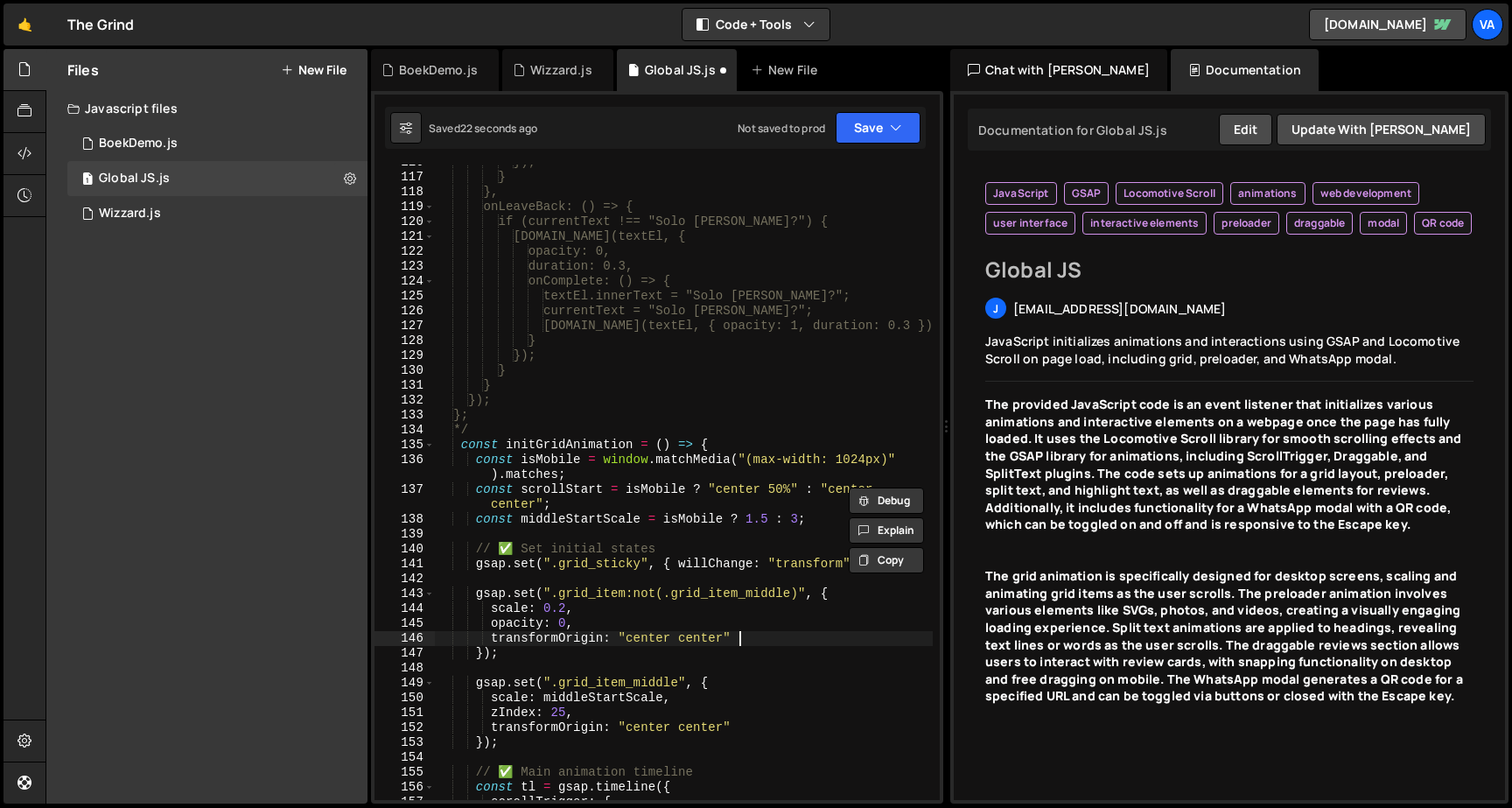
click at [816, 636] on div "}); } }, onLeaveBack: () => { if (currentText !== "Solo missie?") { gsap.to(tex…" at bounding box center [683, 487] width 498 height 665
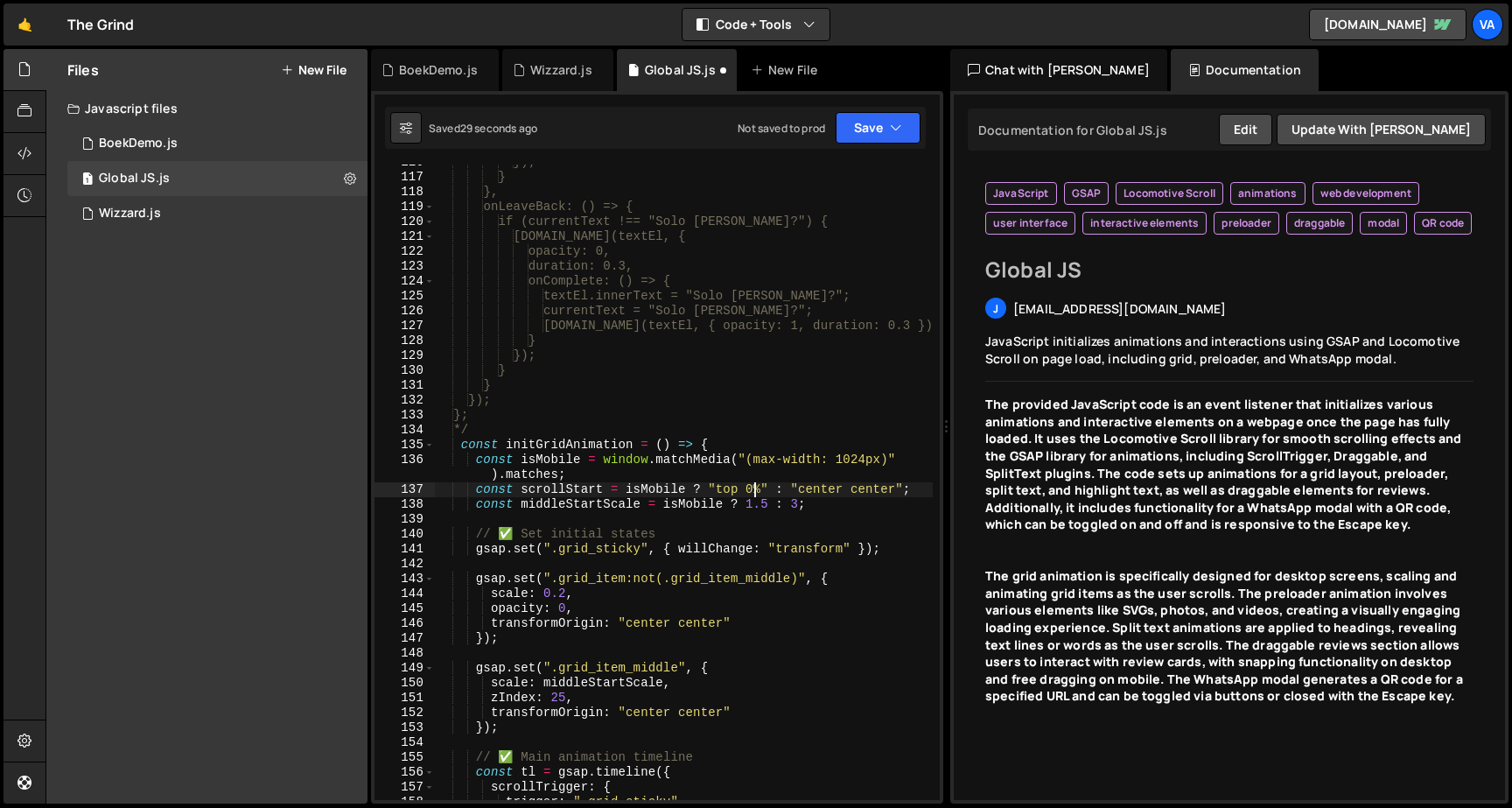
scroll to position [0, 23]
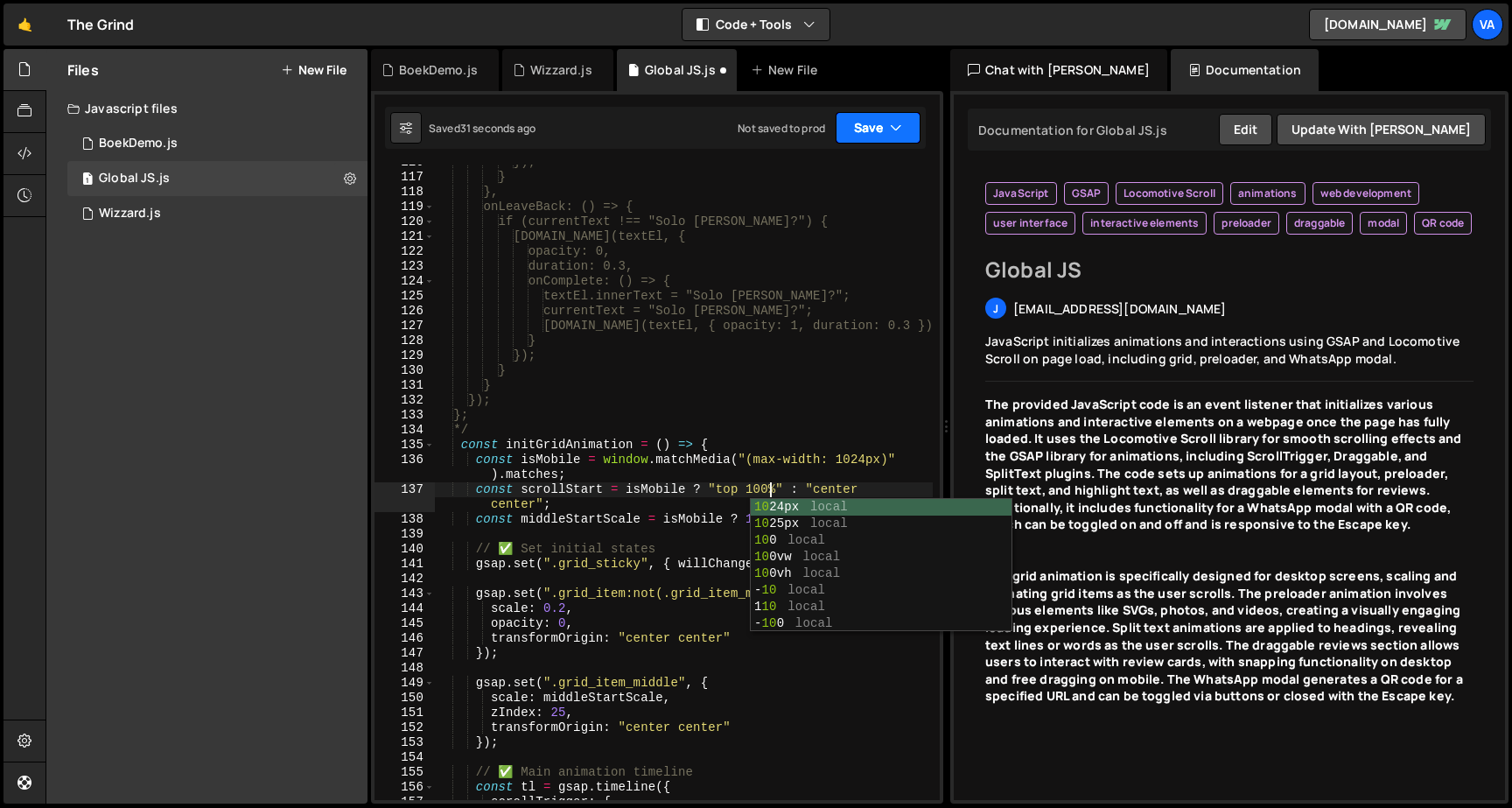
click at [868, 120] on button "Save" at bounding box center [878, 127] width 85 height 32
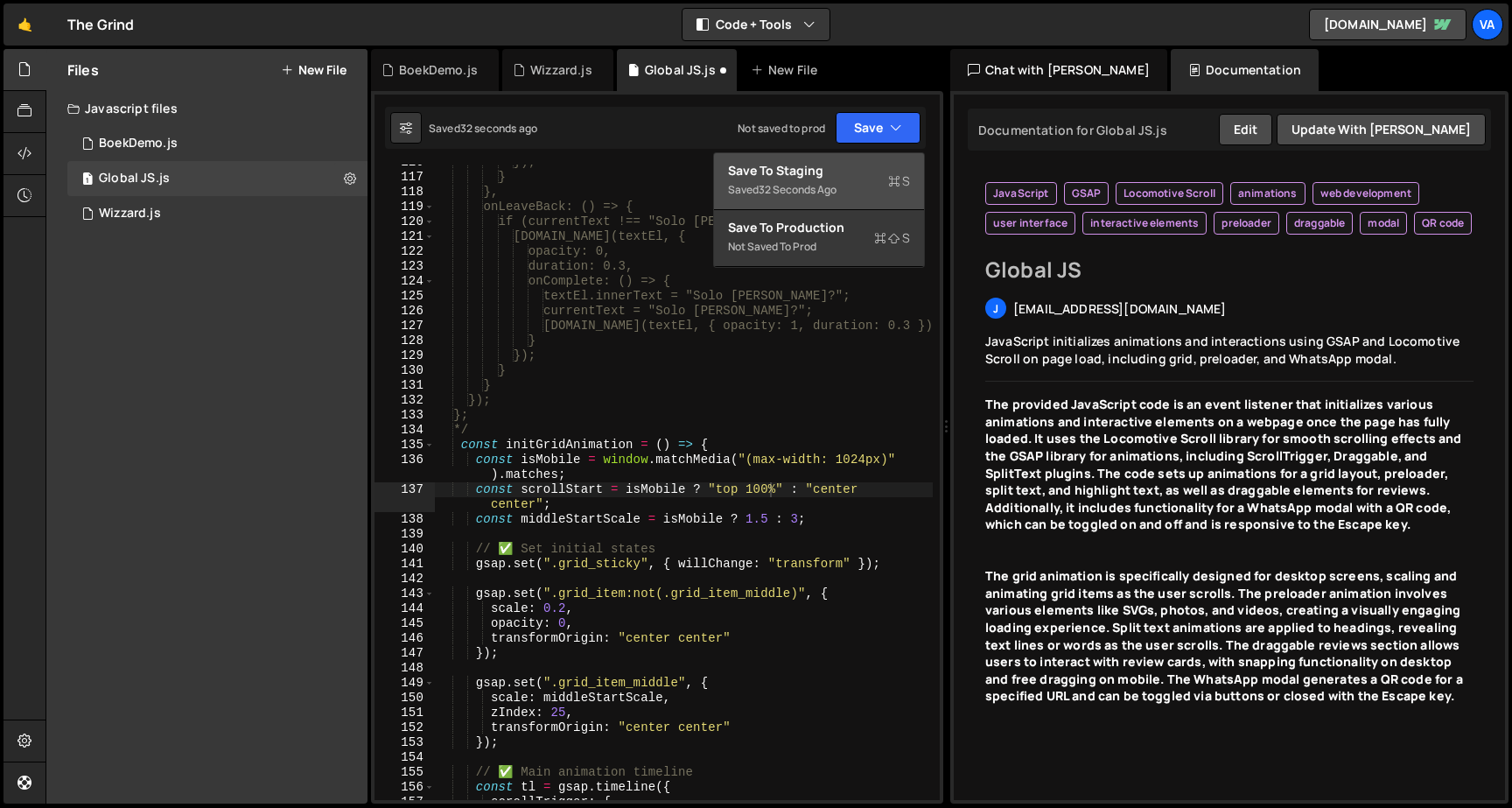
click at [850, 164] on div "Save to Staging S" at bounding box center [819, 170] width 182 height 17
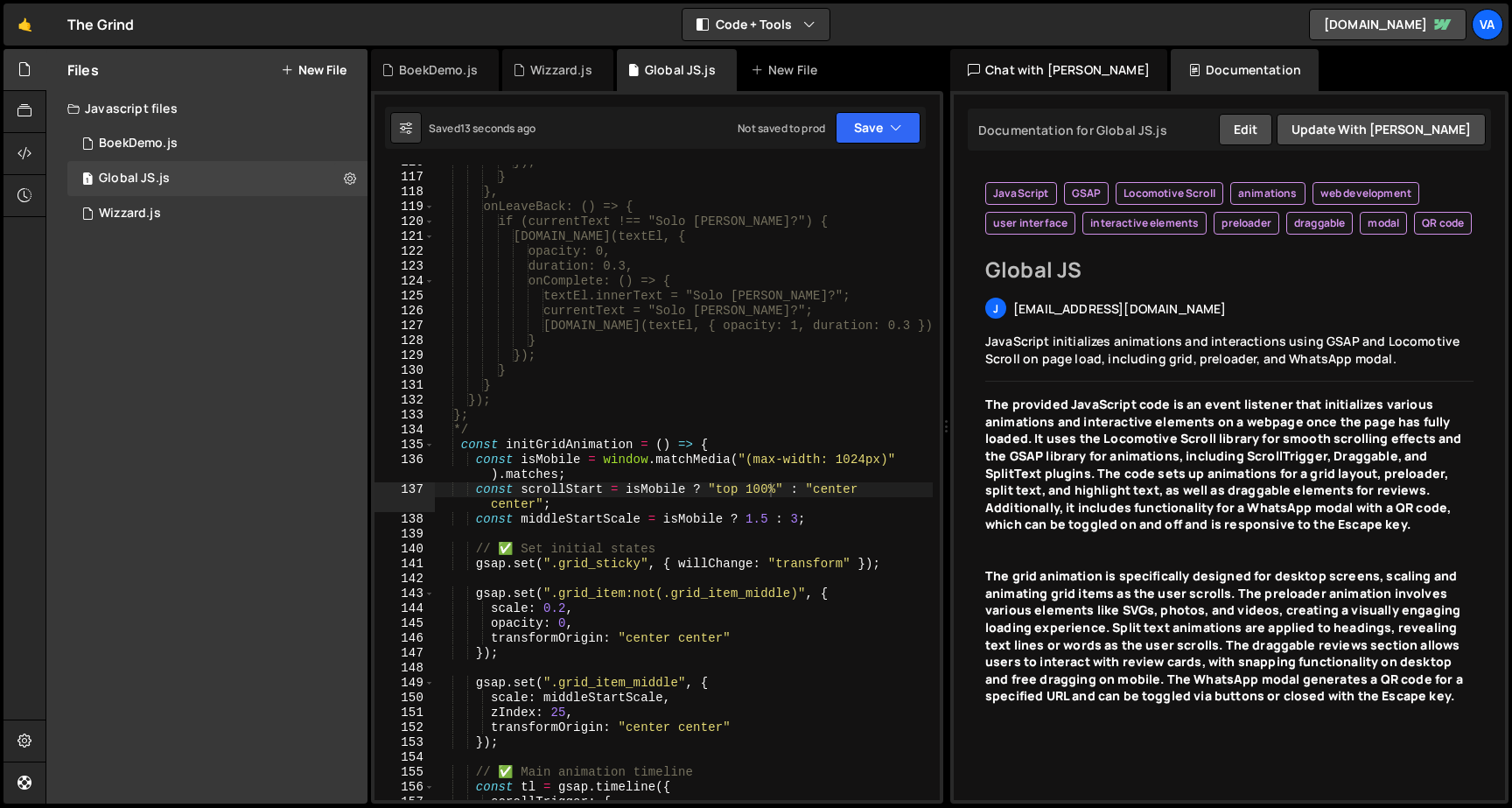
click at [773, 482] on div "}); } }, onLeaveBack: () => { if (currentText !== "Solo missie?") { gsap.to(tex…" at bounding box center [683, 487] width 498 height 665
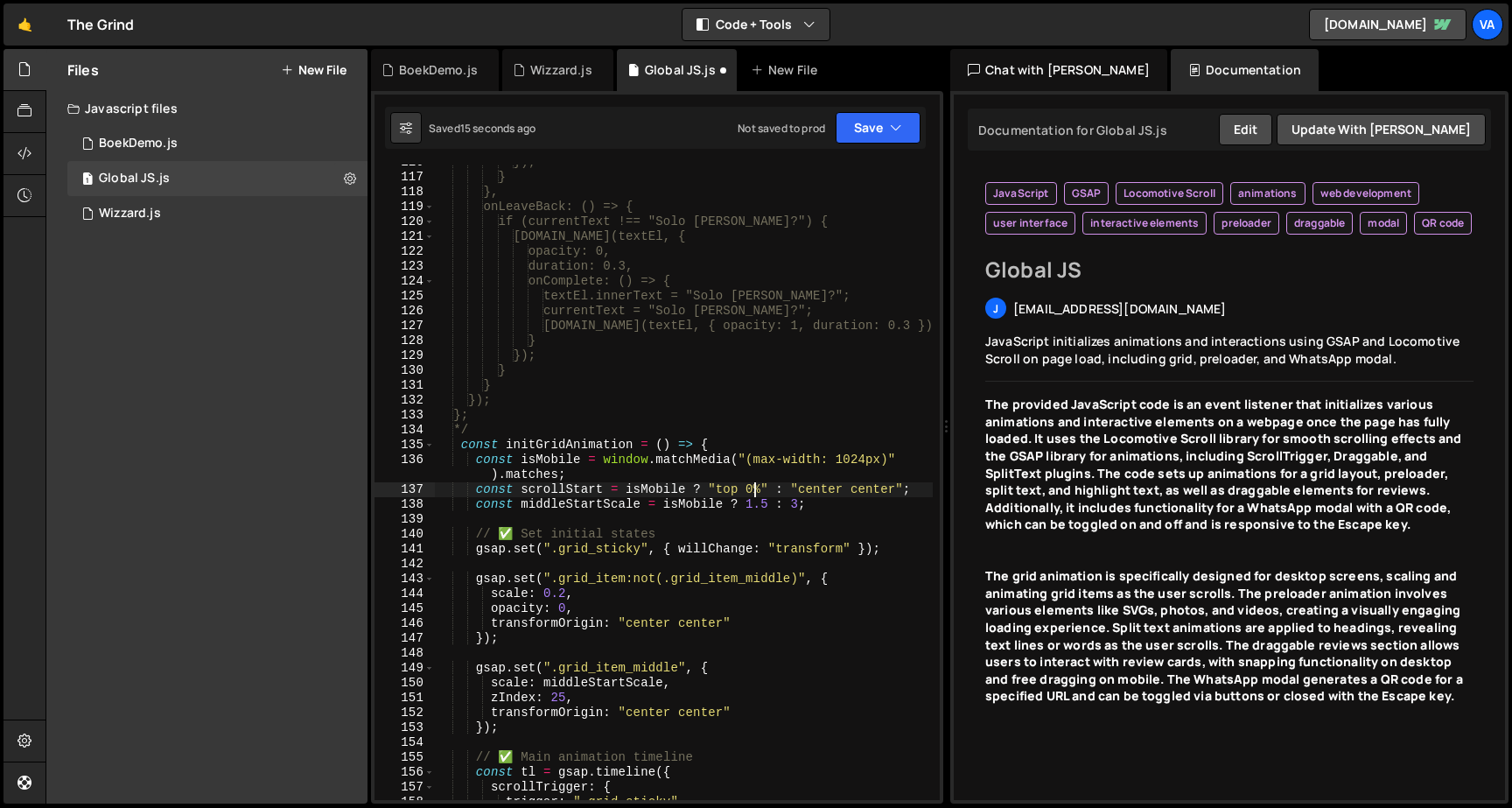
scroll to position [0, 23]
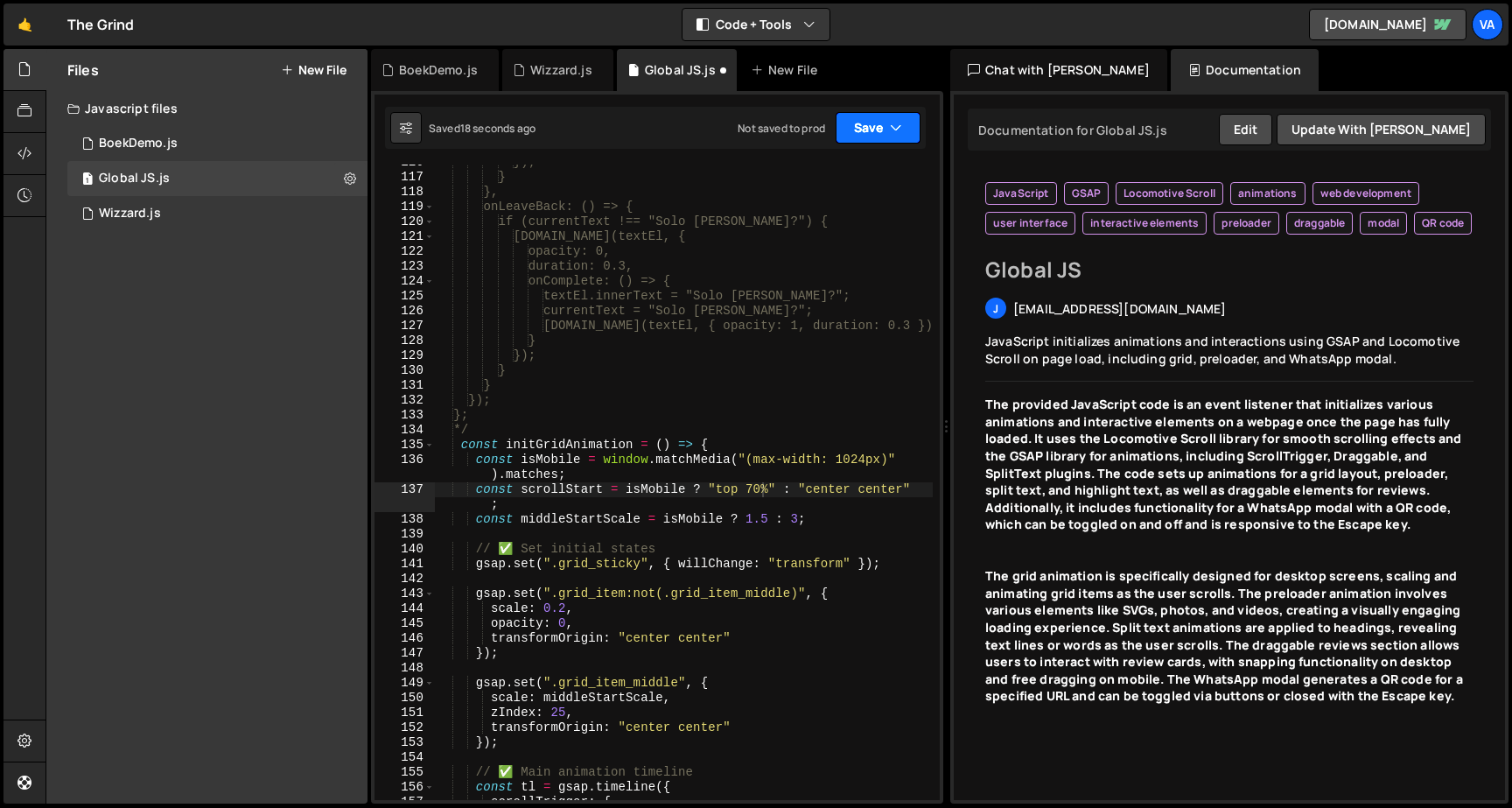
click at [866, 142] on button "Save" at bounding box center [878, 127] width 85 height 32
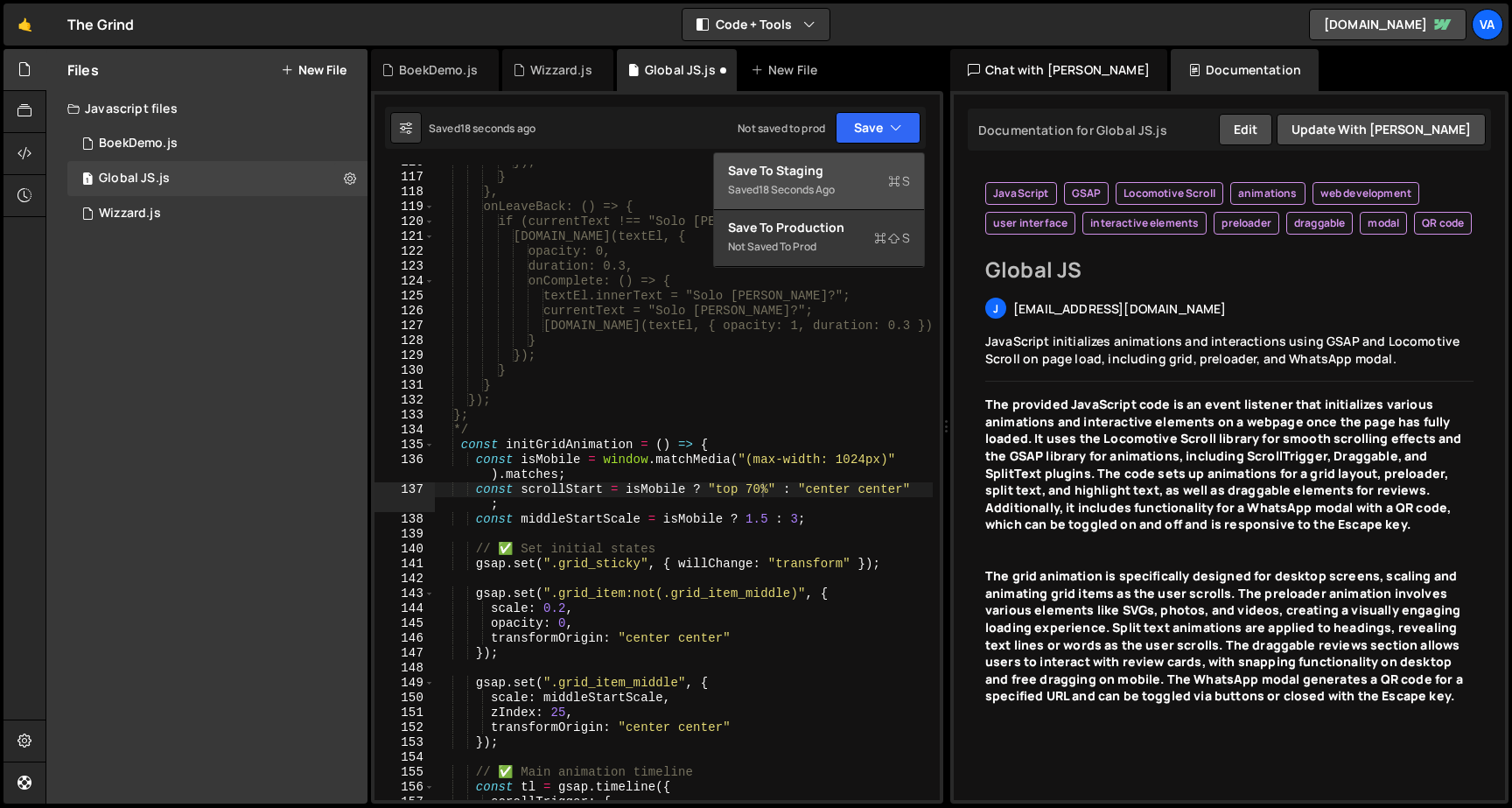
click at [840, 179] on div "Save to Staging S" at bounding box center [819, 170] width 182 height 17
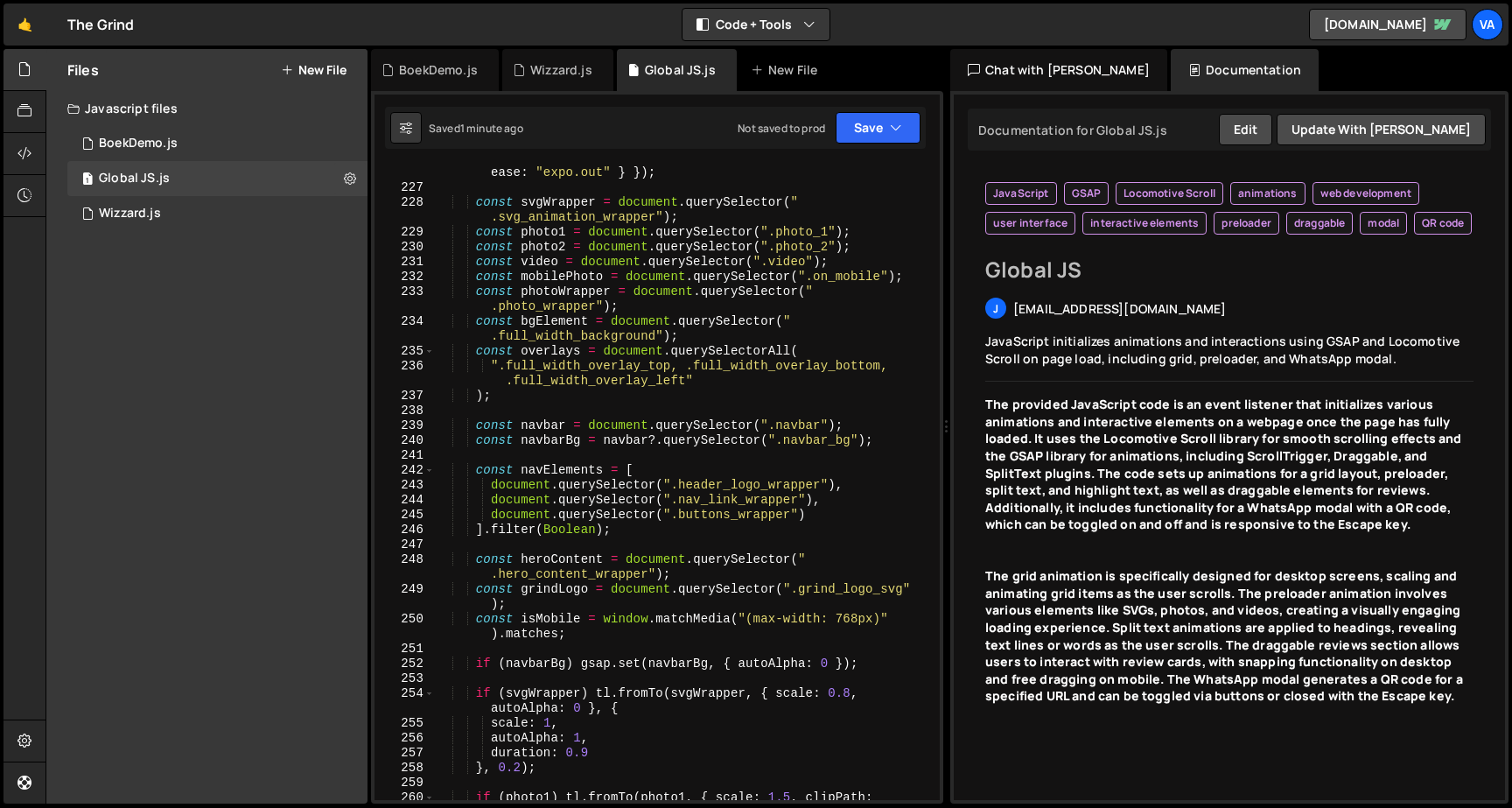
scroll to position [3512, 0]
type textarea "const isMobile = window.matchMedia("(max-width: 768px)").matches;"
click at [603, 630] on div "const tl = existingTimeline || gsap . timeline ({ defaults : { ease : "expo.out…" at bounding box center [683, 494] width 498 height 694
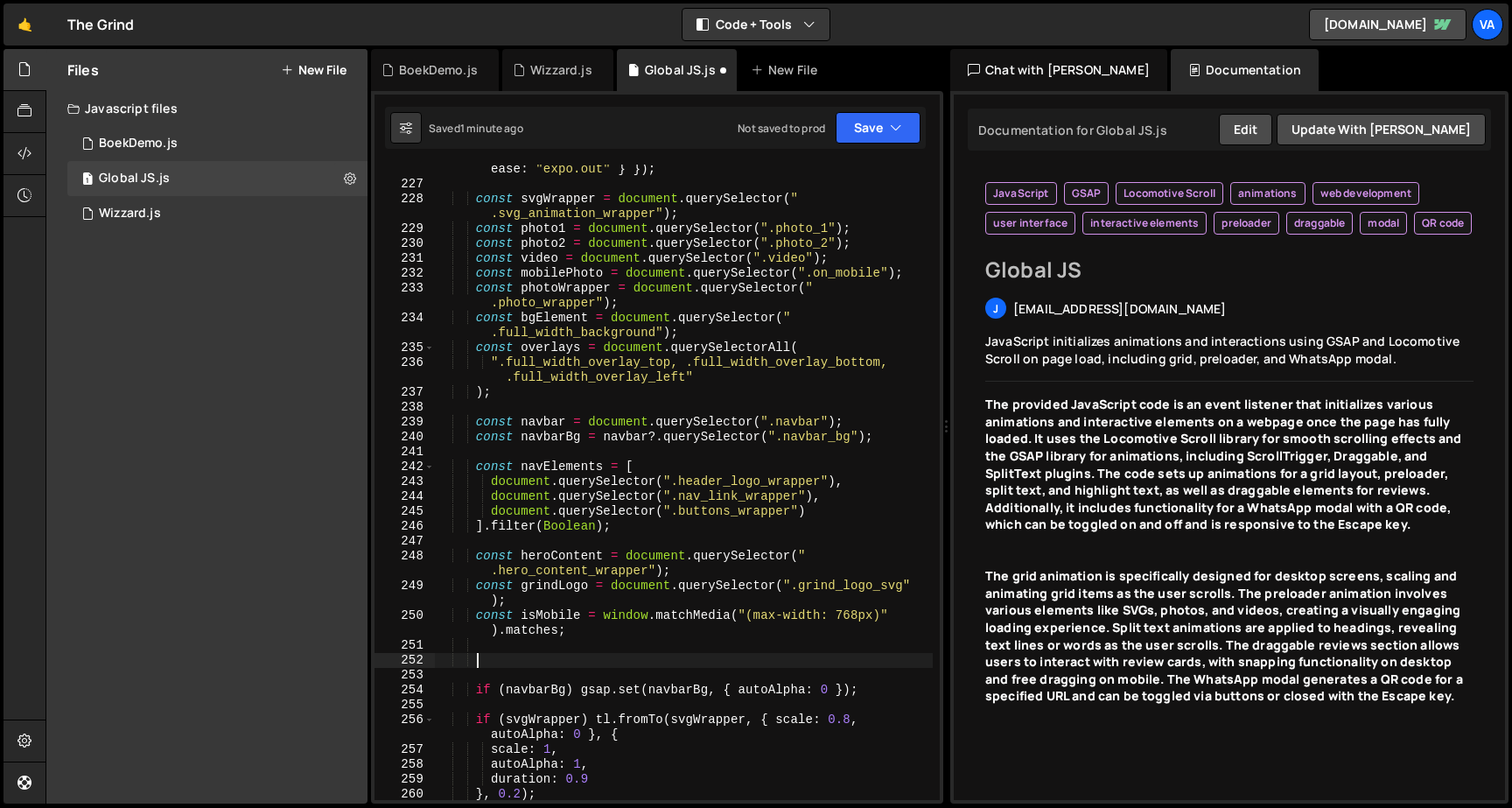
paste textarea
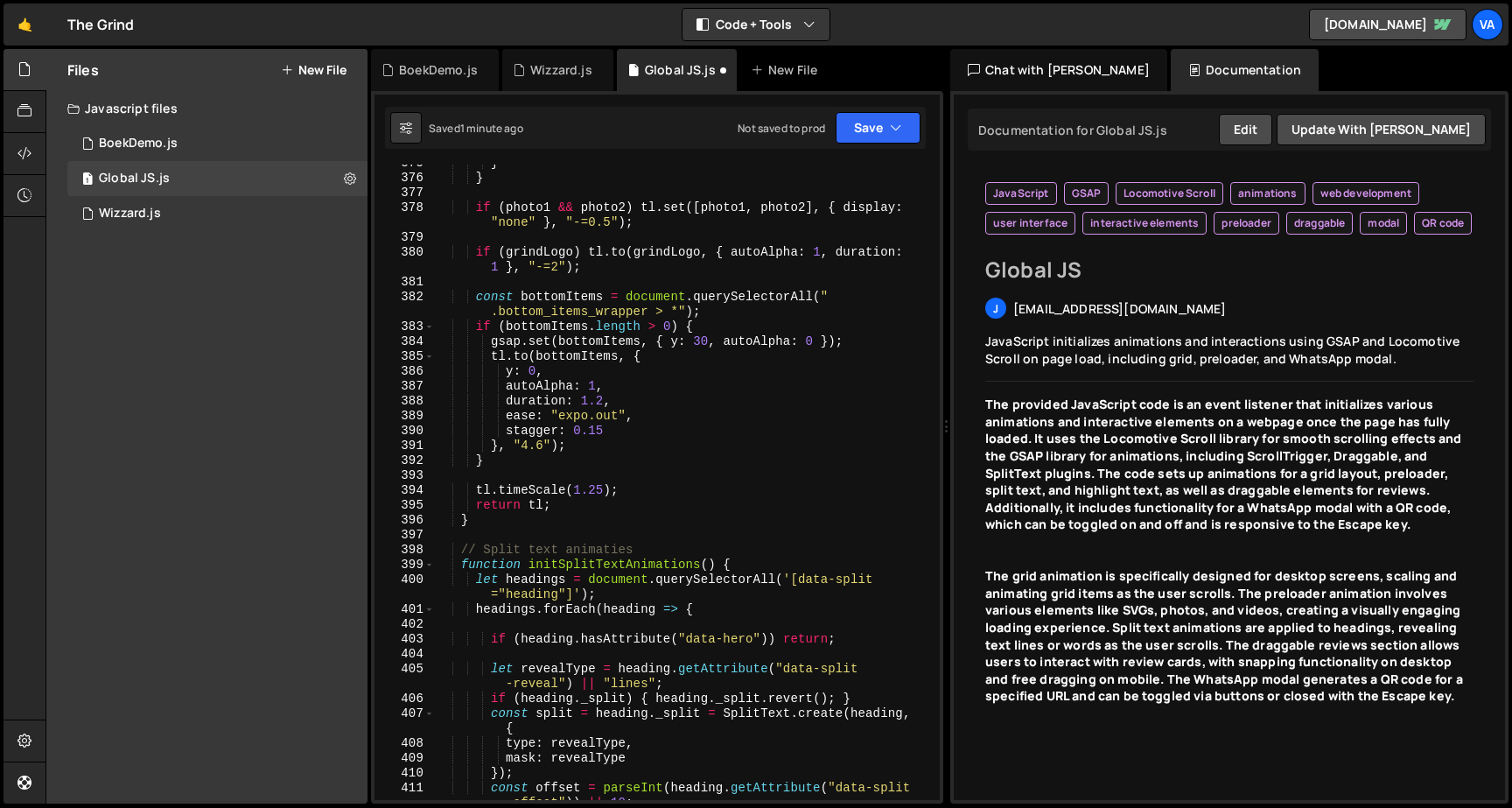
scroll to position [6059, 0]
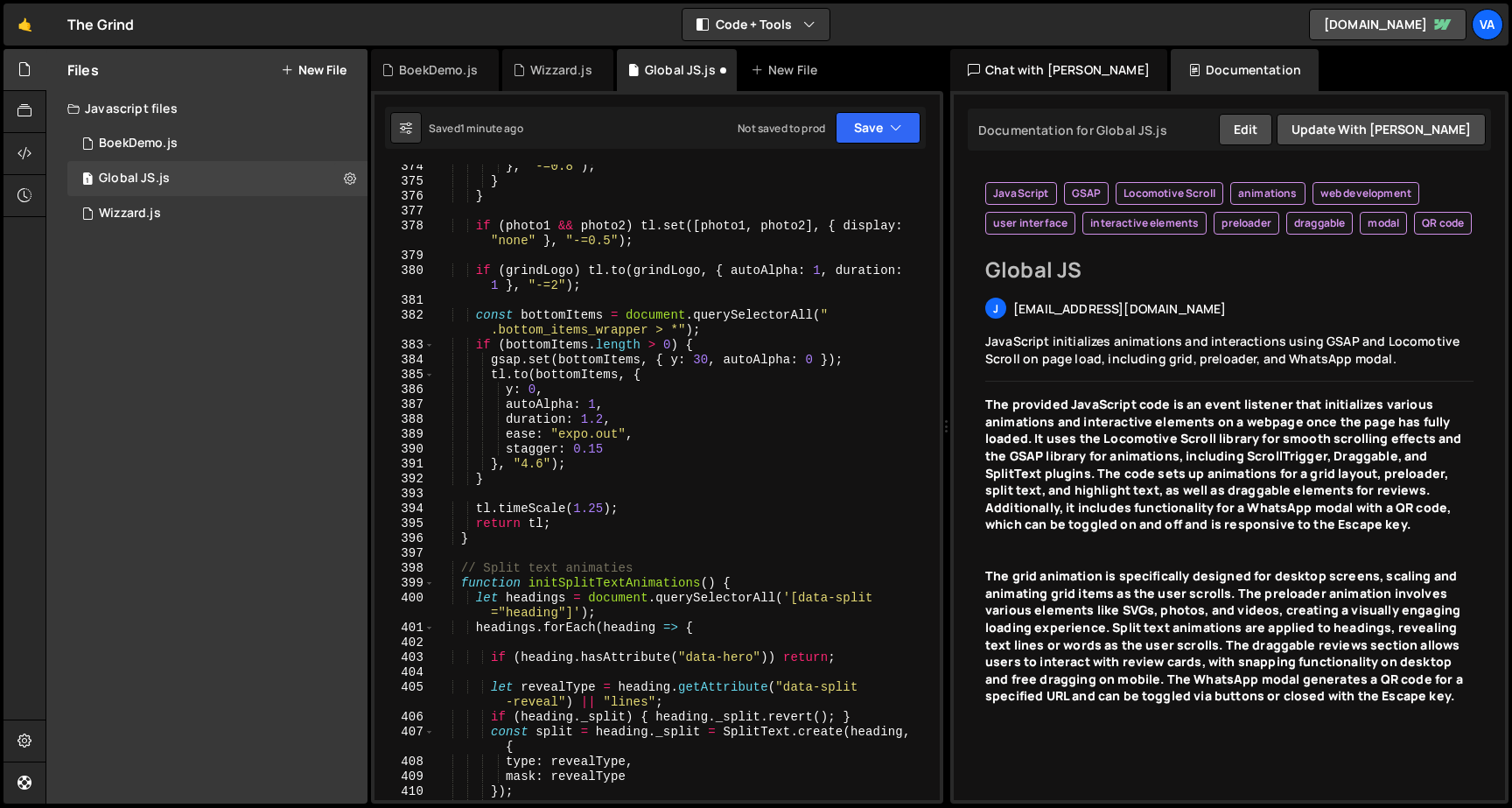
click at [542, 481] on div "} , "-=0.8" ) ; } } if ( photo1 && photo2 ) tl . set ([ photo1 , photo2 ] , { d…" at bounding box center [683, 500] width 498 height 680
type textarea "}"
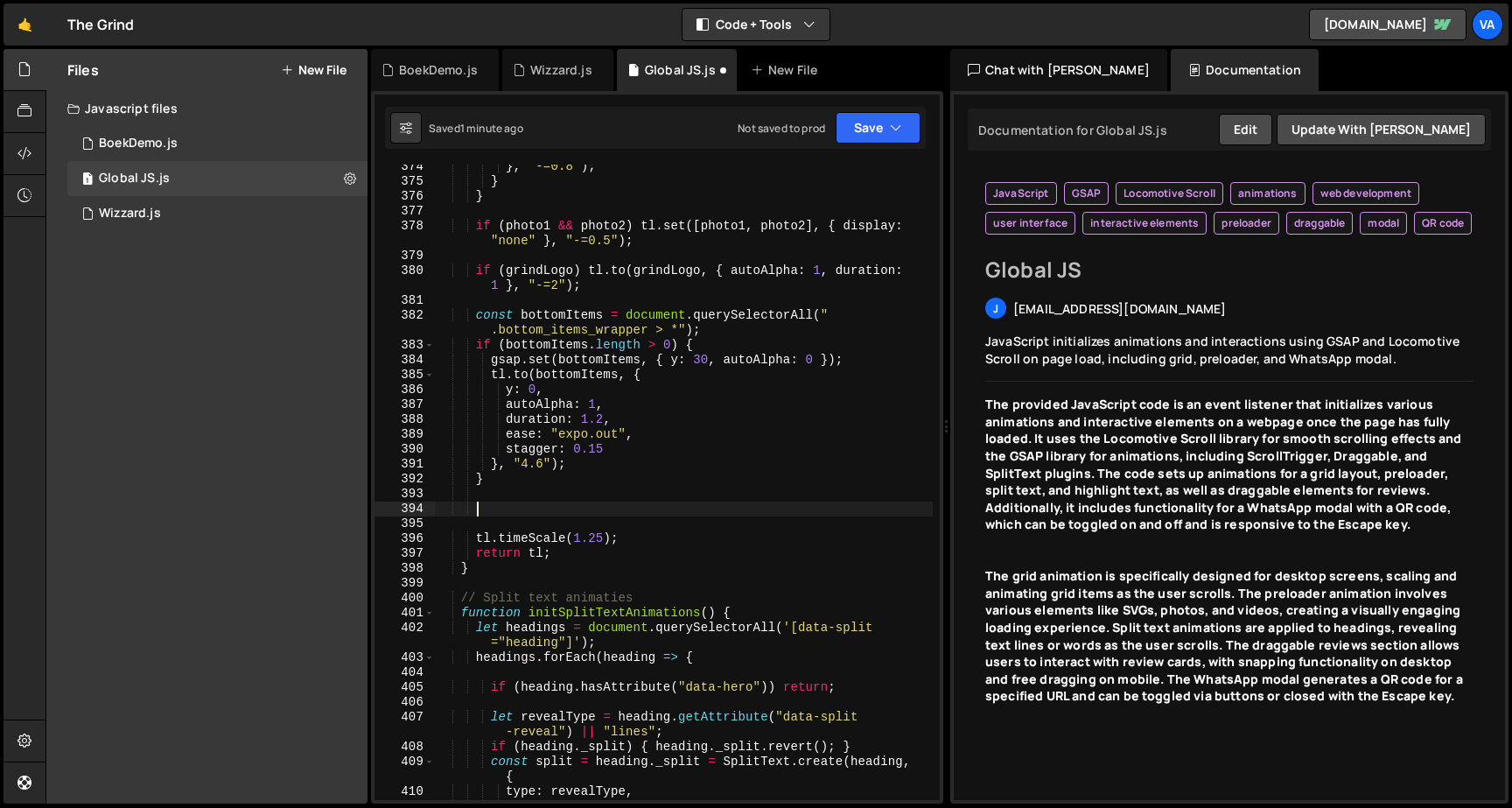
paste textarea
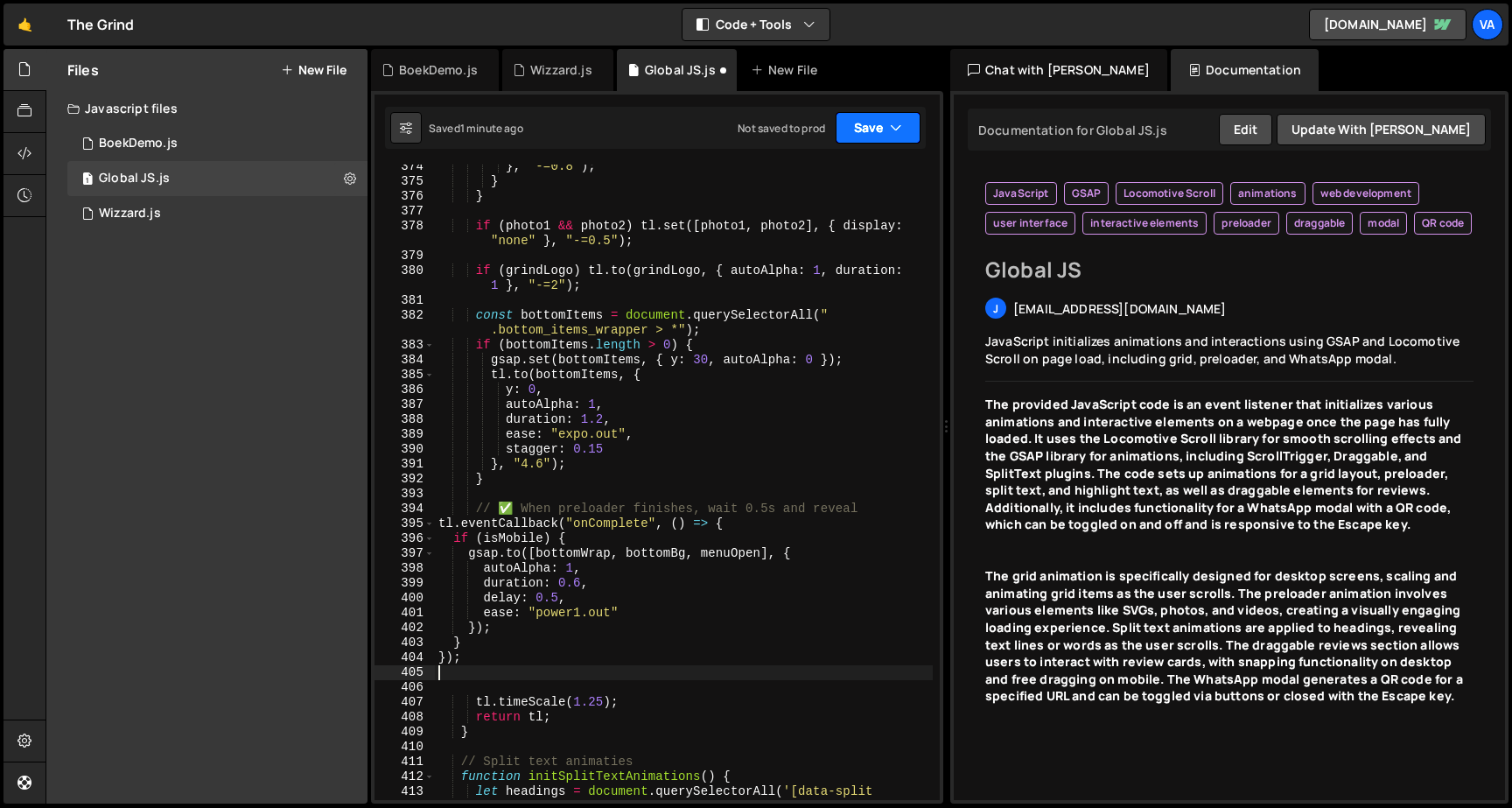
click at [878, 127] on button "Save" at bounding box center [878, 127] width 85 height 32
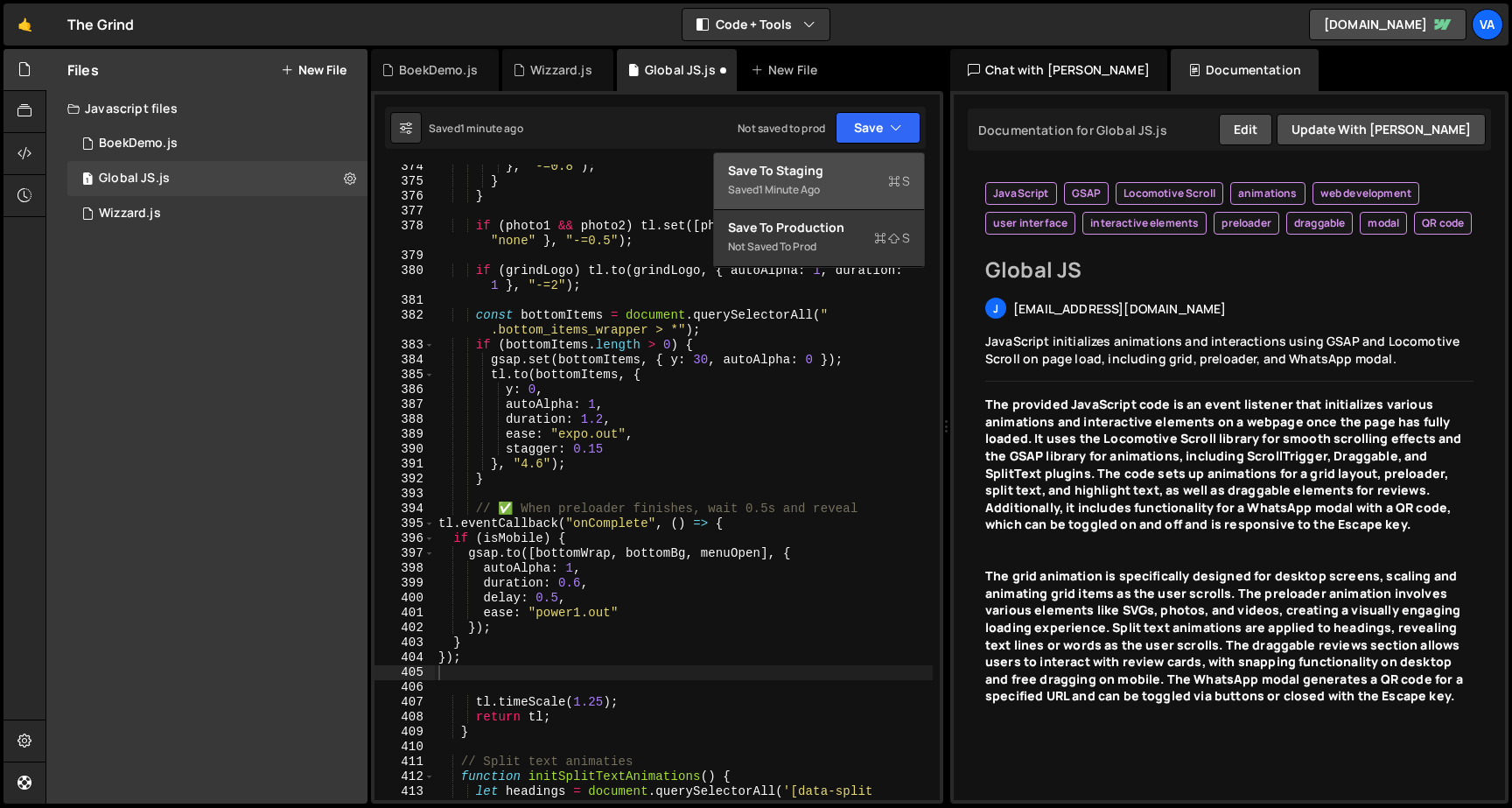
click at [854, 164] on div "Save to Staging S" at bounding box center [819, 170] width 182 height 17
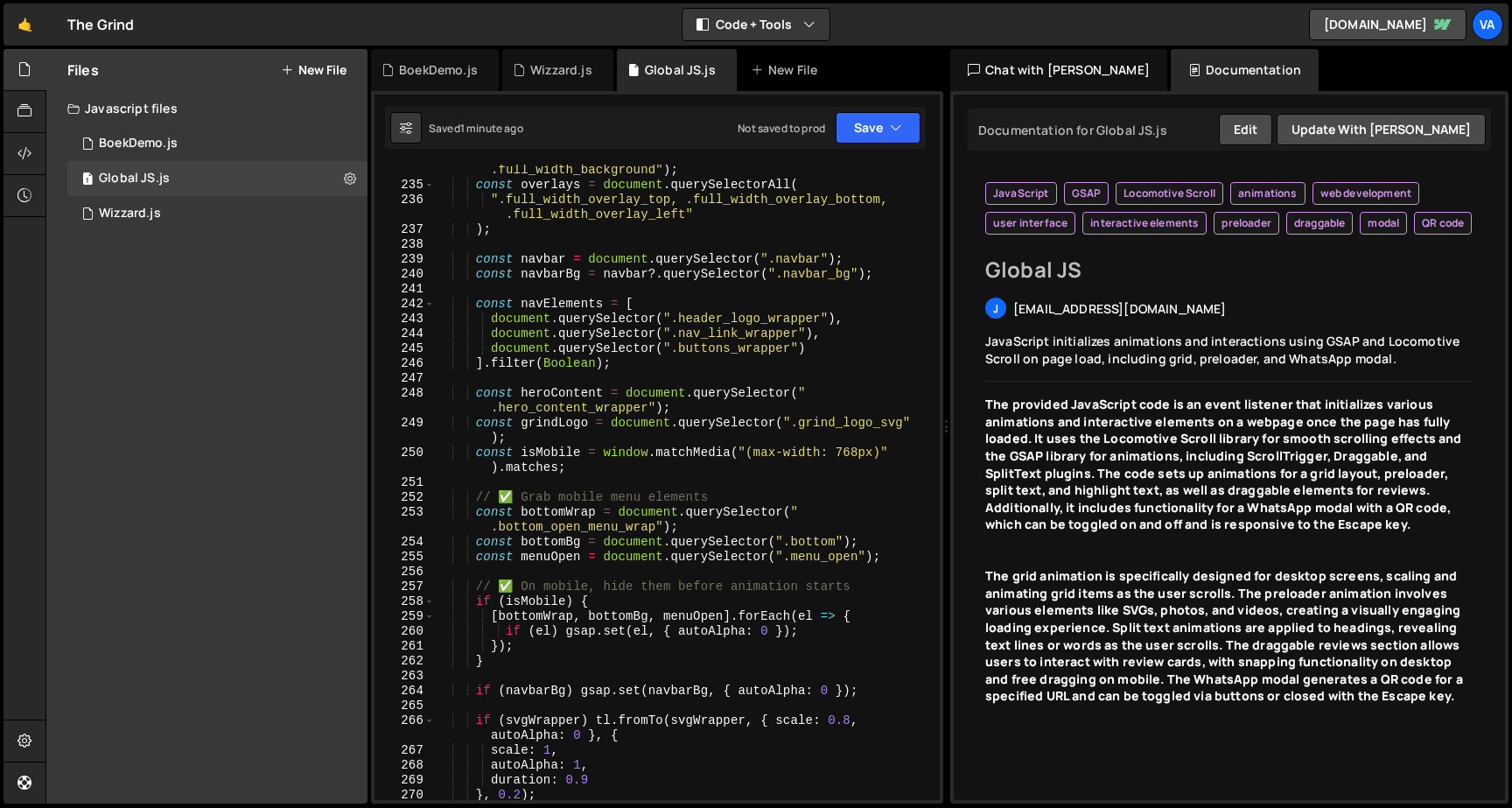
scroll to position [3669, 0]
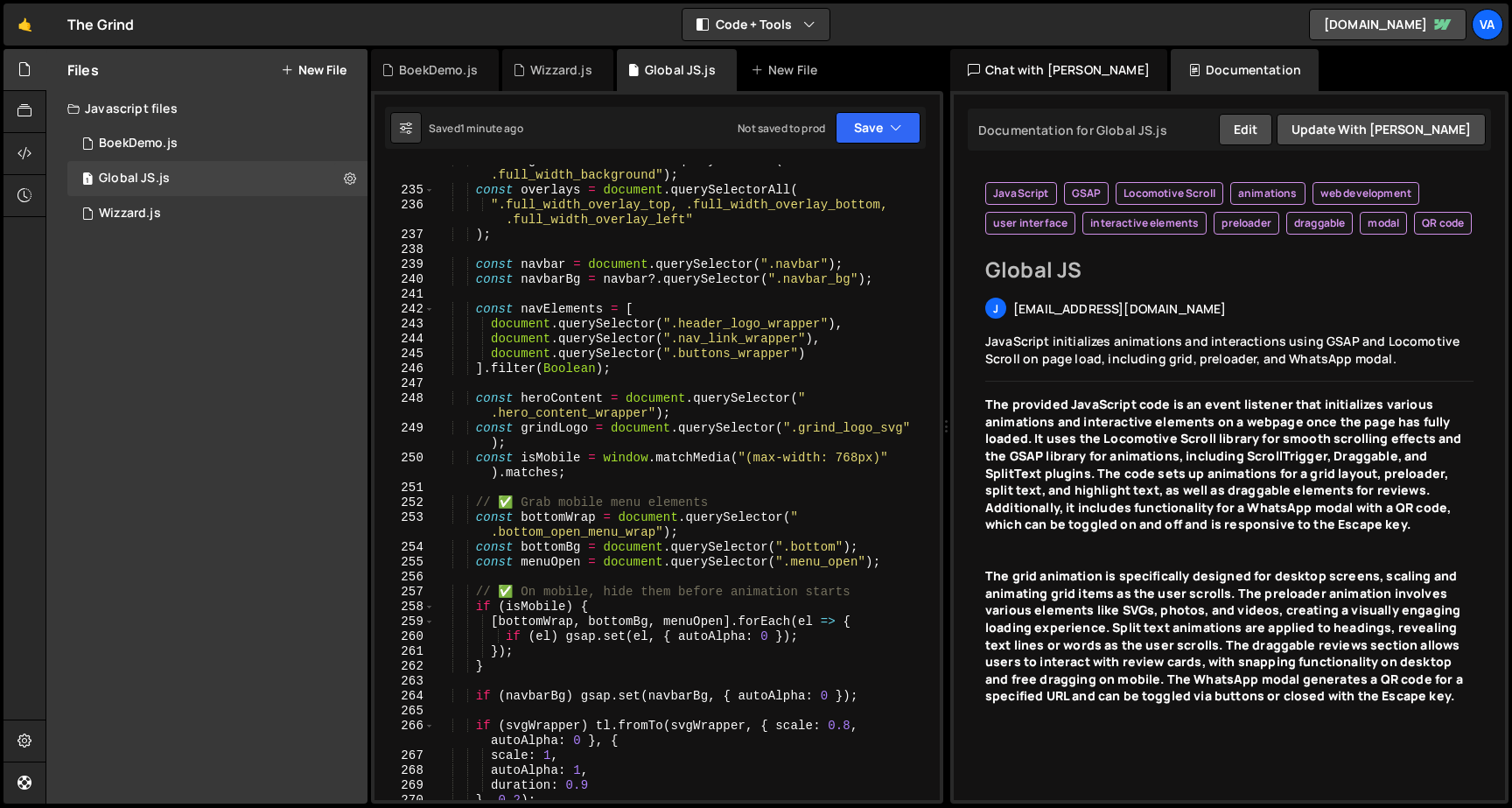
click at [890, 562] on div "const bgElement = document . querySelector ( " .full_width_background" ) ; cons…" at bounding box center [683, 493] width 498 height 680
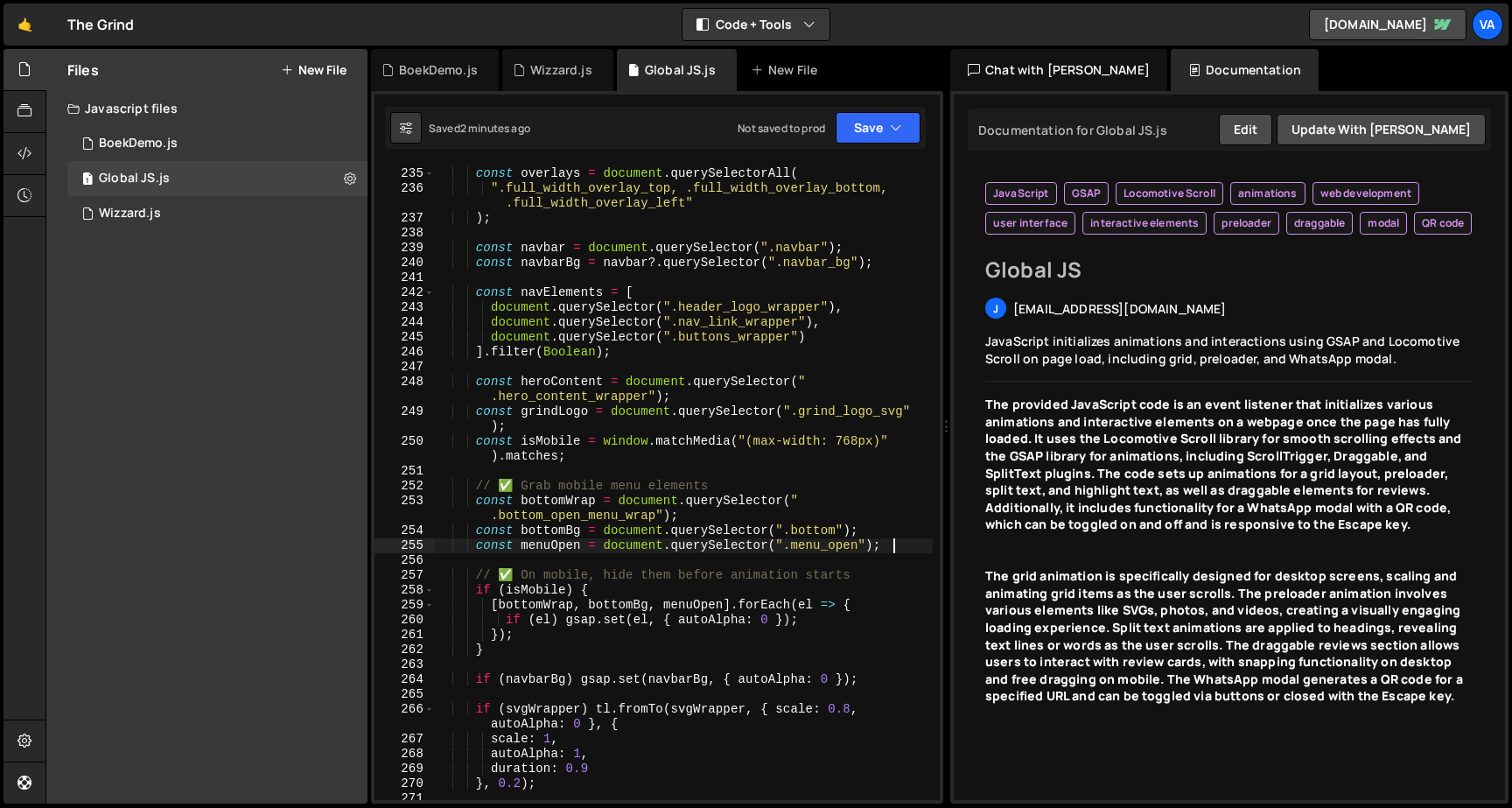
scroll to position [3686, 0]
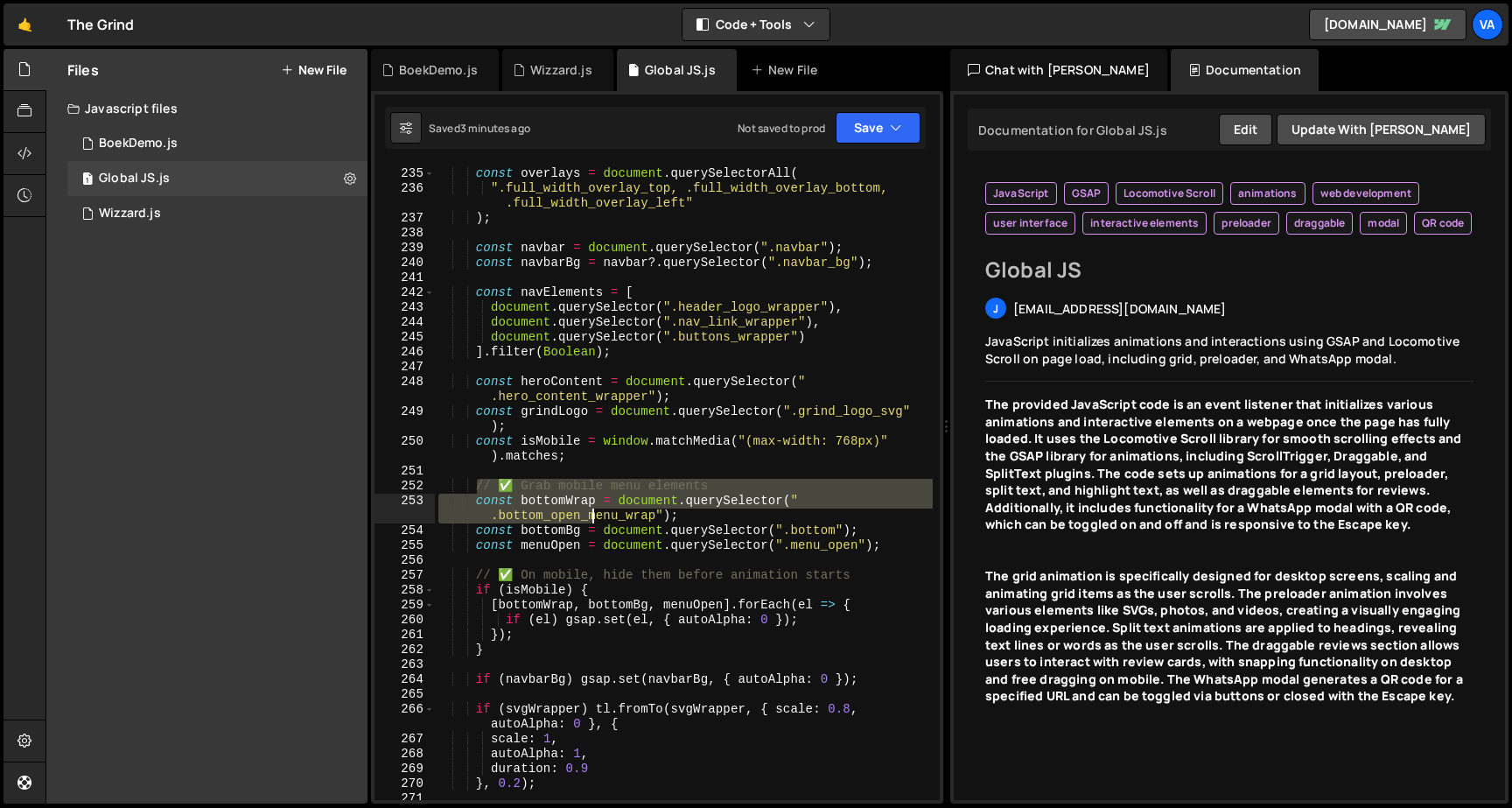
drag, startPoint x: 478, startPoint y: 484, endPoint x: 595, endPoint y: 519, distance: 122.1
click at [595, 519] on div "const bgElement = document . querySelector ( " .full_width_background" ) ; cons…" at bounding box center [683, 476] width 498 height 680
type textarea "// ✅ Grab mobile menu elements const bottomWrap = document.querySelector(".bott…"
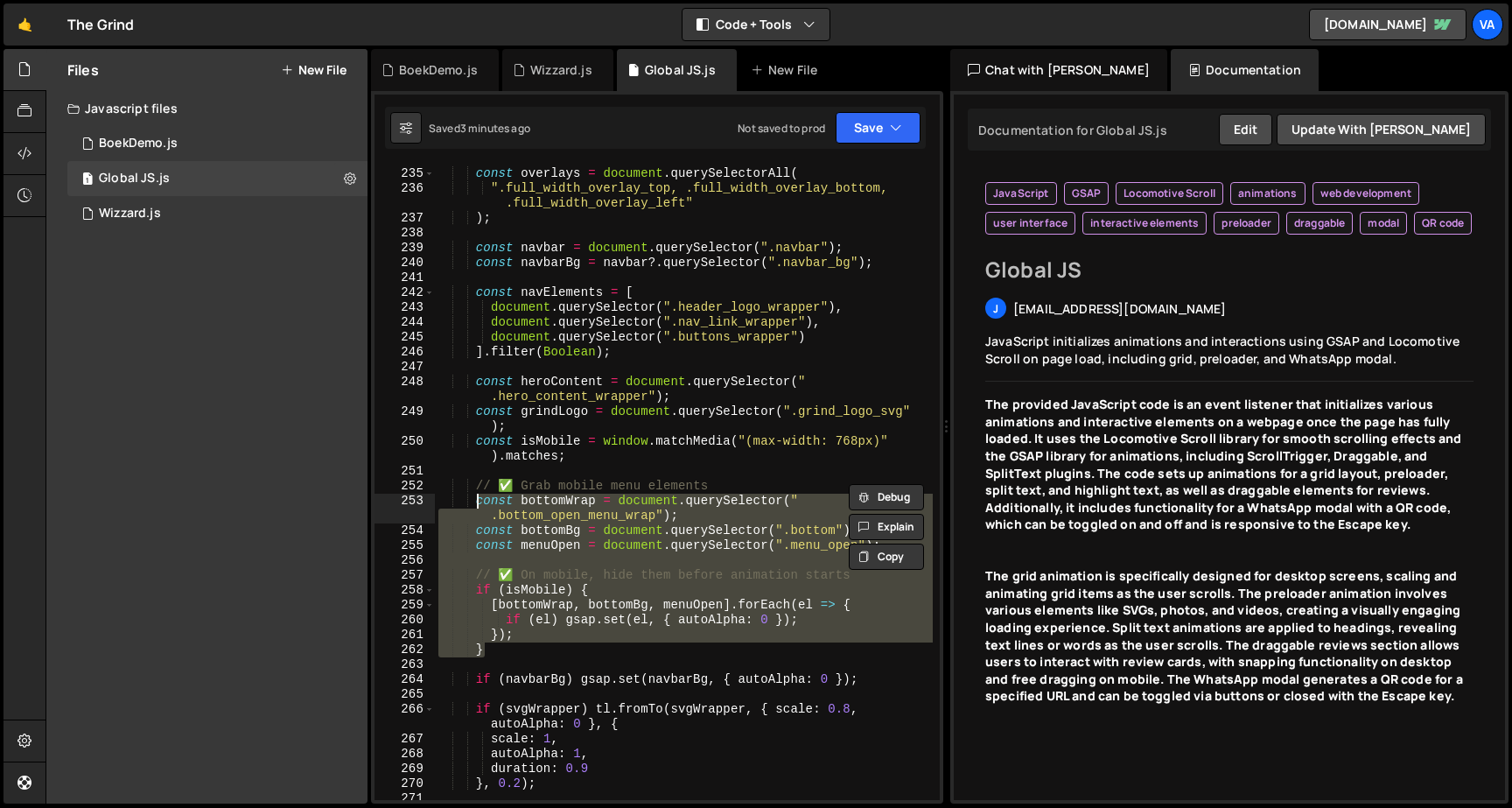
drag, startPoint x: 498, startPoint y: 652, endPoint x: 474, endPoint y: 490, distance: 163.8
click at [474, 490] on div "const bgElement = document . querySelector ( " .full_width_background" ) ; cons…" at bounding box center [683, 476] width 498 height 680
paste textarea
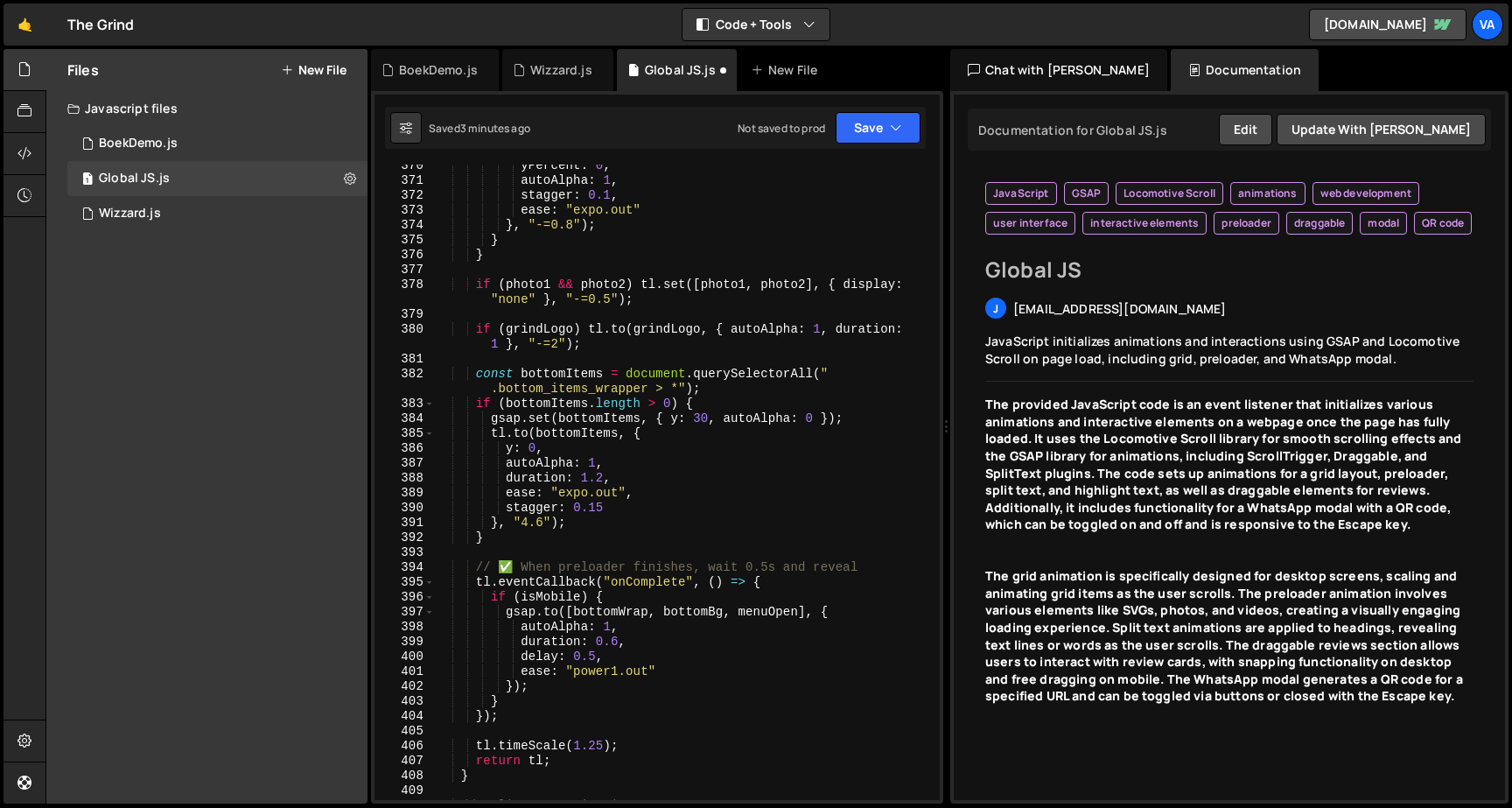
scroll to position [6006, 0]
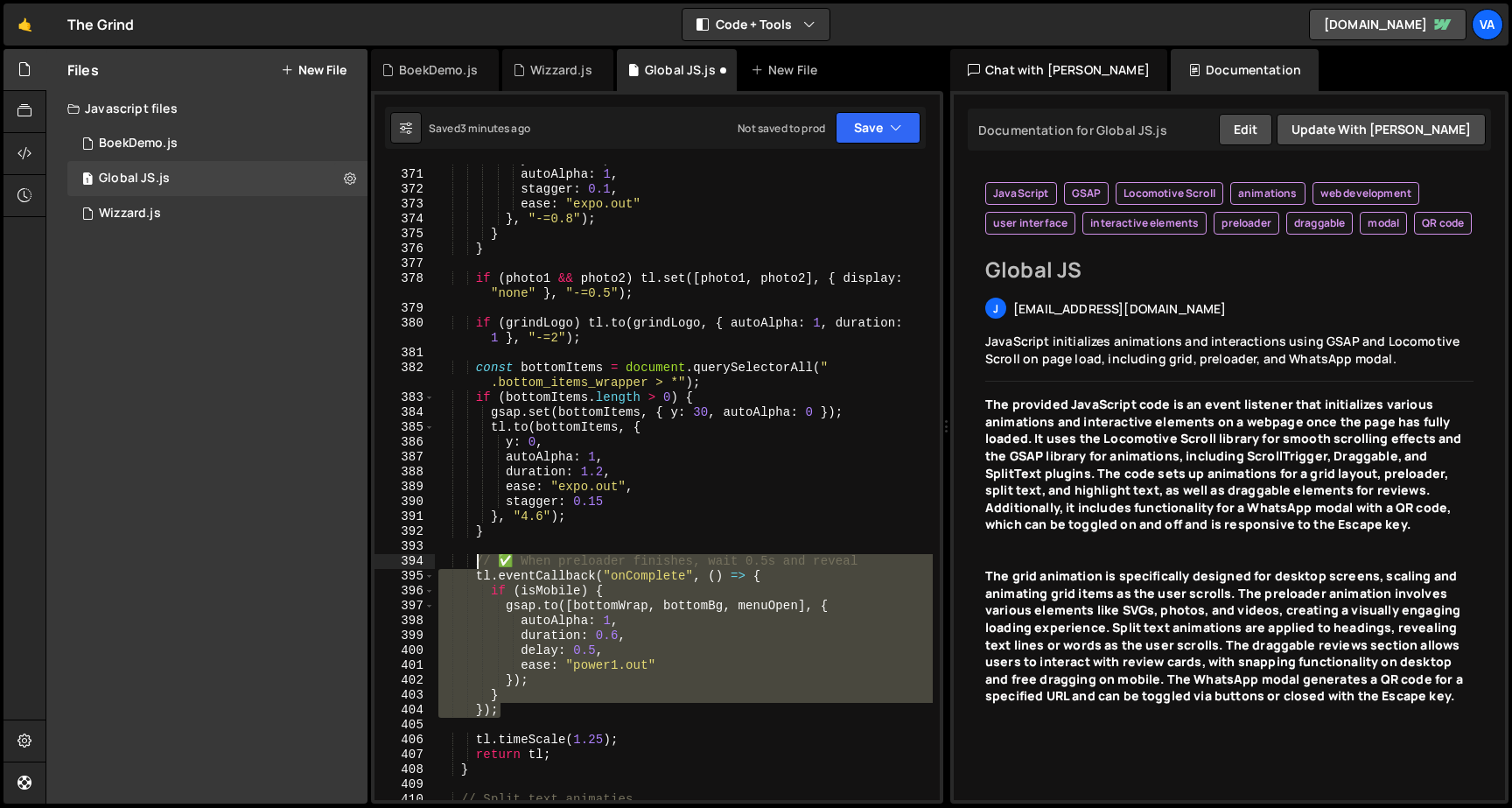
drag, startPoint x: 502, startPoint y: 713, endPoint x: 476, endPoint y: 568, distance: 147.3
click at [476, 567] on div "yPercent : 0 , autoAlpha : 1 , stagger : 0.1 , ease : "expo.out" } , "-=0.8" ) …" at bounding box center [683, 484] width 498 height 665
type textarea "// ✅ When preloader finishes, wait 0.5s and reveal tl.eventCallback("onComplete…"
paste textarea
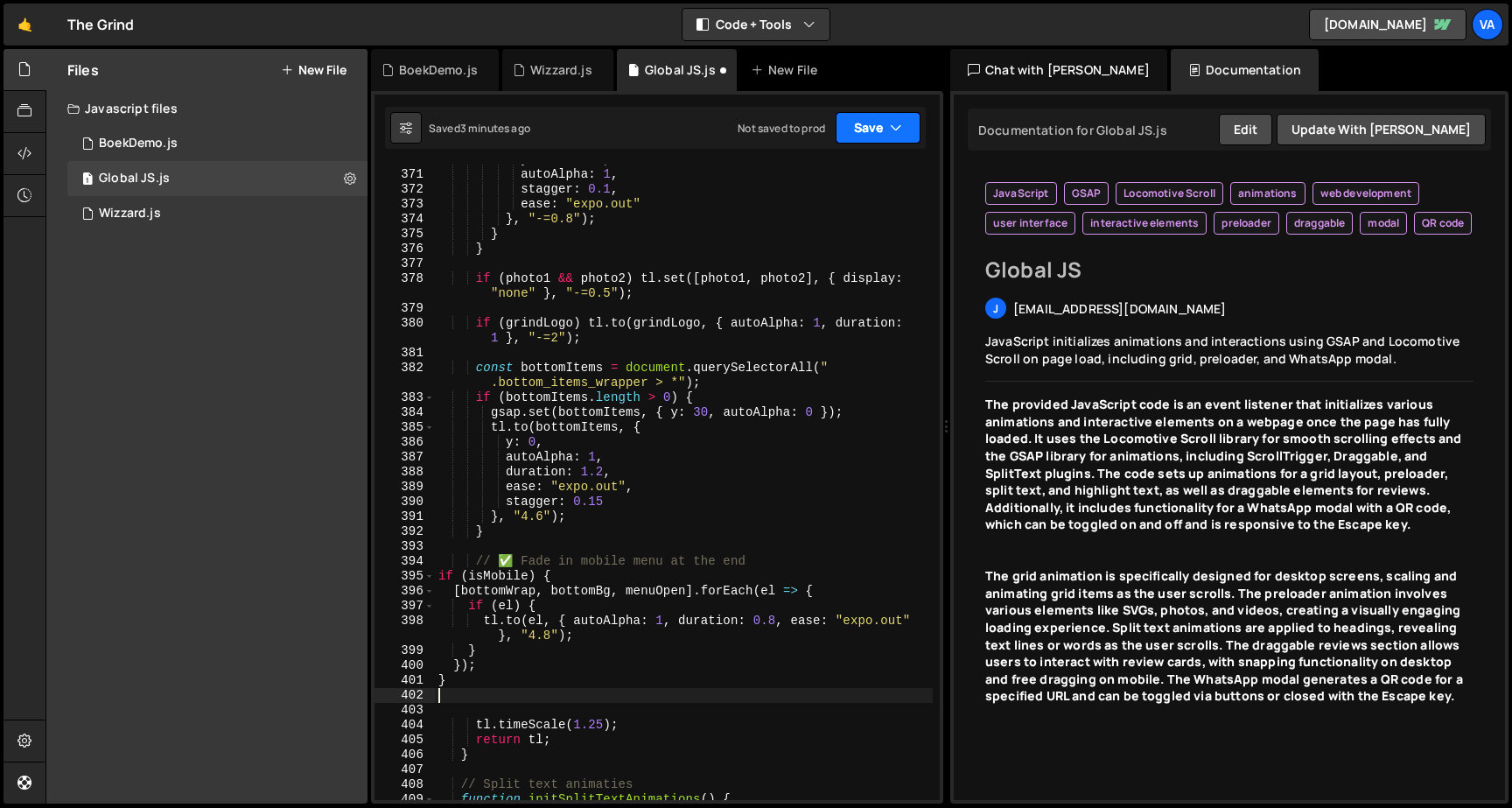
click at [857, 123] on button "Save" at bounding box center [878, 127] width 85 height 32
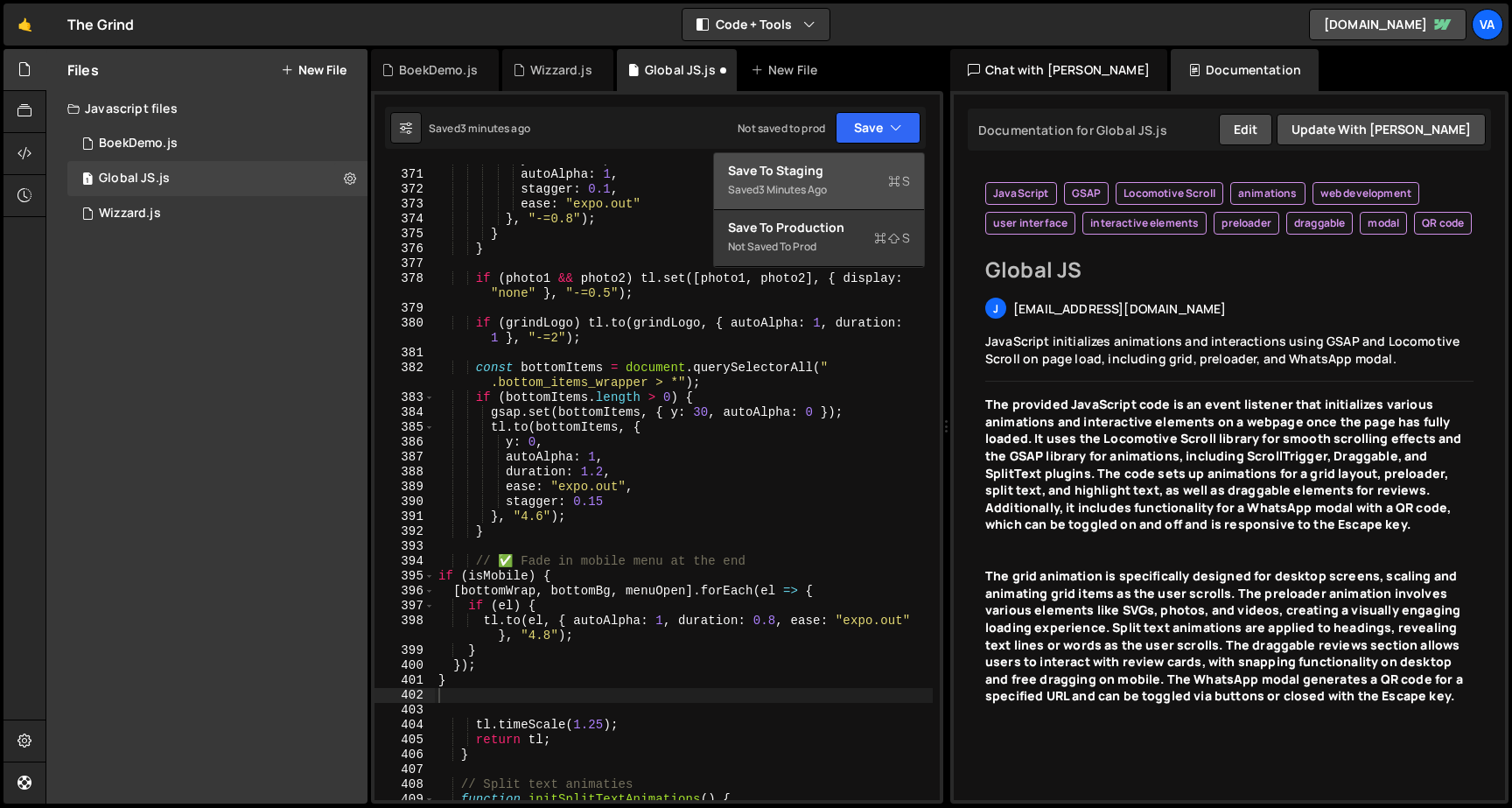
click at [848, 179] on div "Saved 3 minutes ago" at bounding box center [819, 189] width 182 height 21
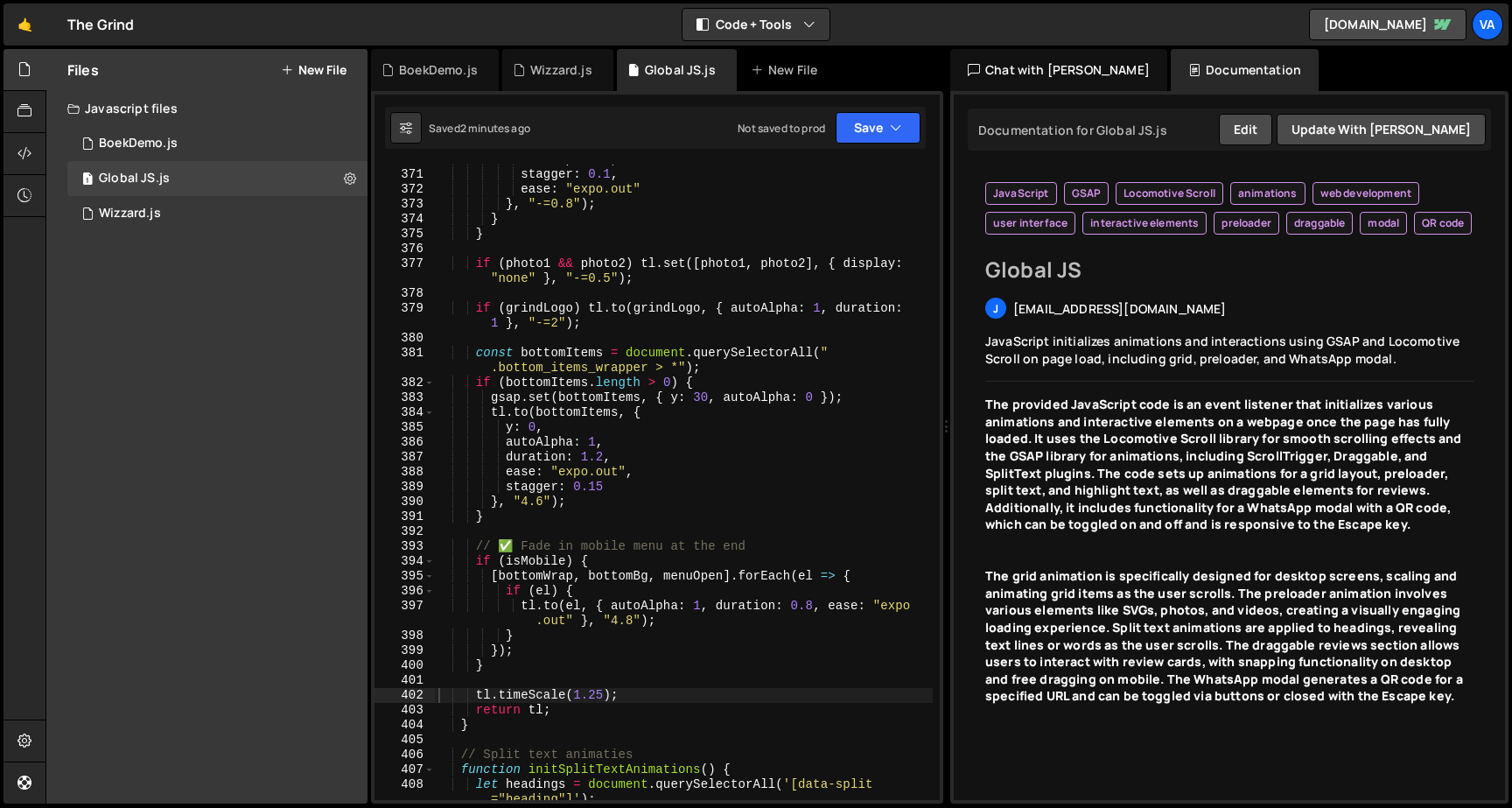
click at [541, 477] on div "autoAlpha : 1 , stagger : 0.1 , ease : "expo.out" } , "-=0.8" ) ; } } if ( phot…" at bounding box center [683, 492] width 498 height 680
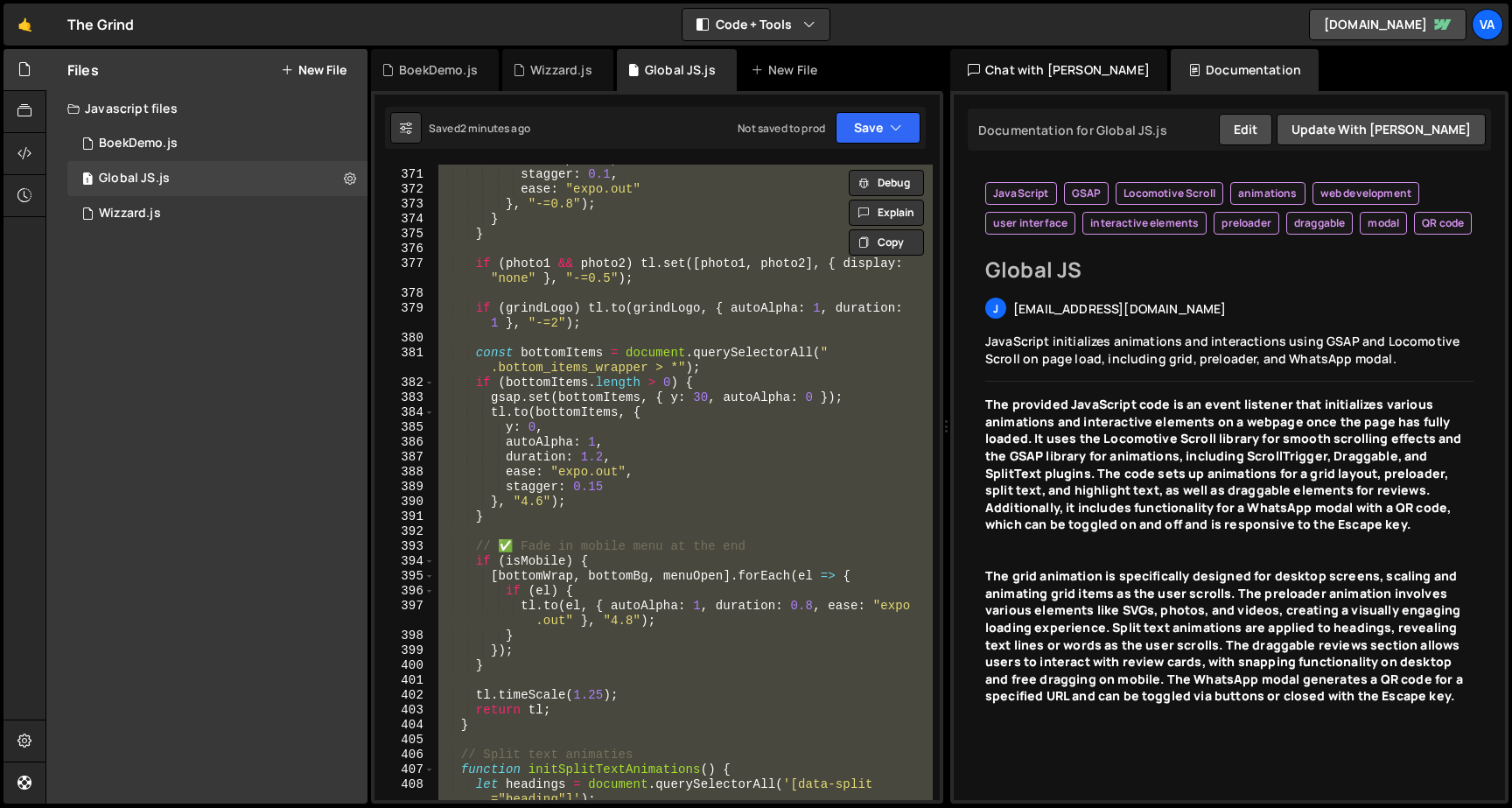
click at [849, 557] on div "autoAlpha : 1 , stagger : 0.1 , ease : "expo.out" } , "-=0.8" ) ; } } if ( phot…" at bounding box center [683, 482] width 498 height 635
type textarea "if (isMobile) {"
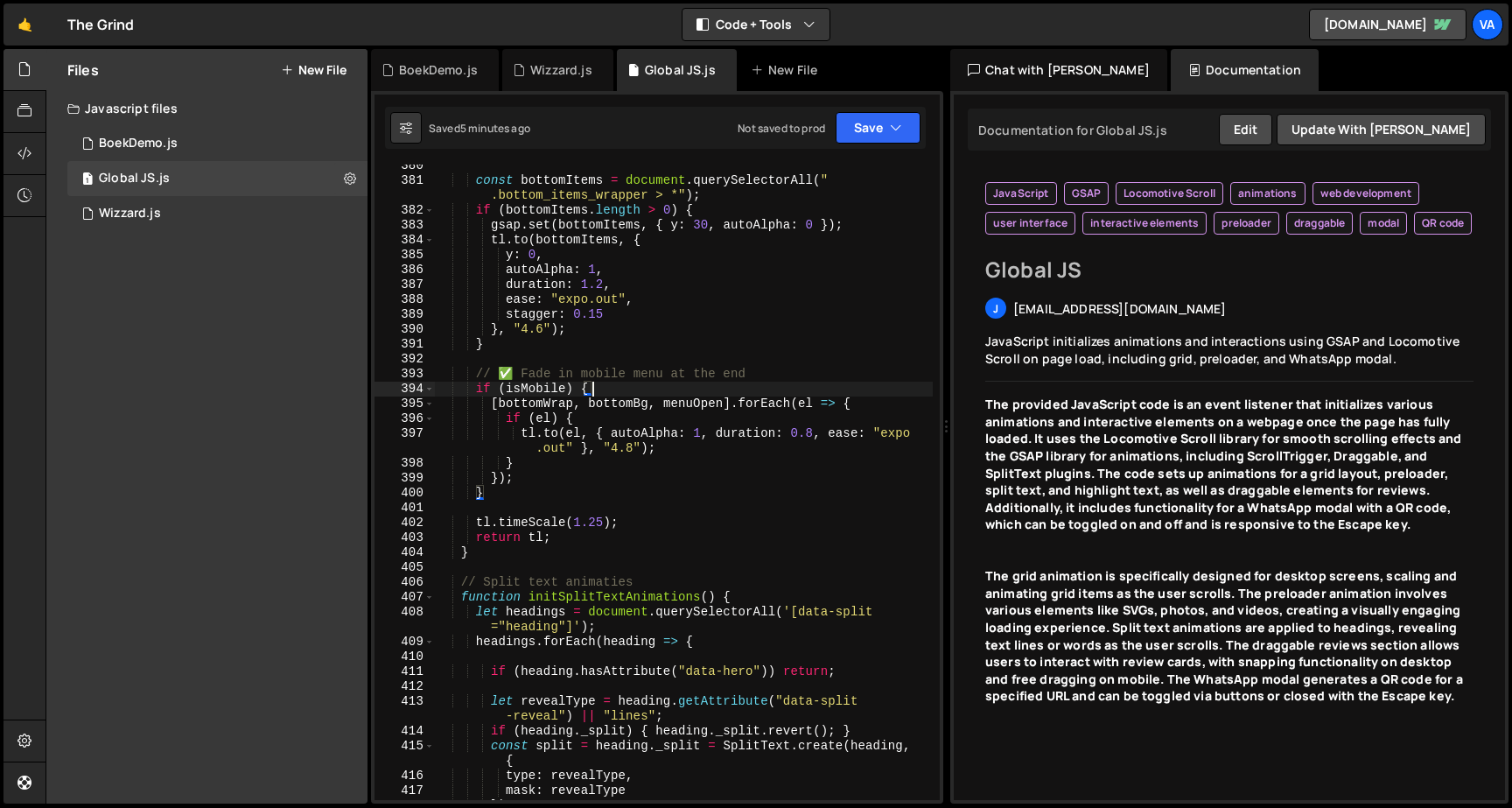
click at [637, 443] on div "const bottomItems = document . querySelectorAll ( " .bottom_items_wrapper > *" …" at bounding box center [683, 491] width 498 height 665
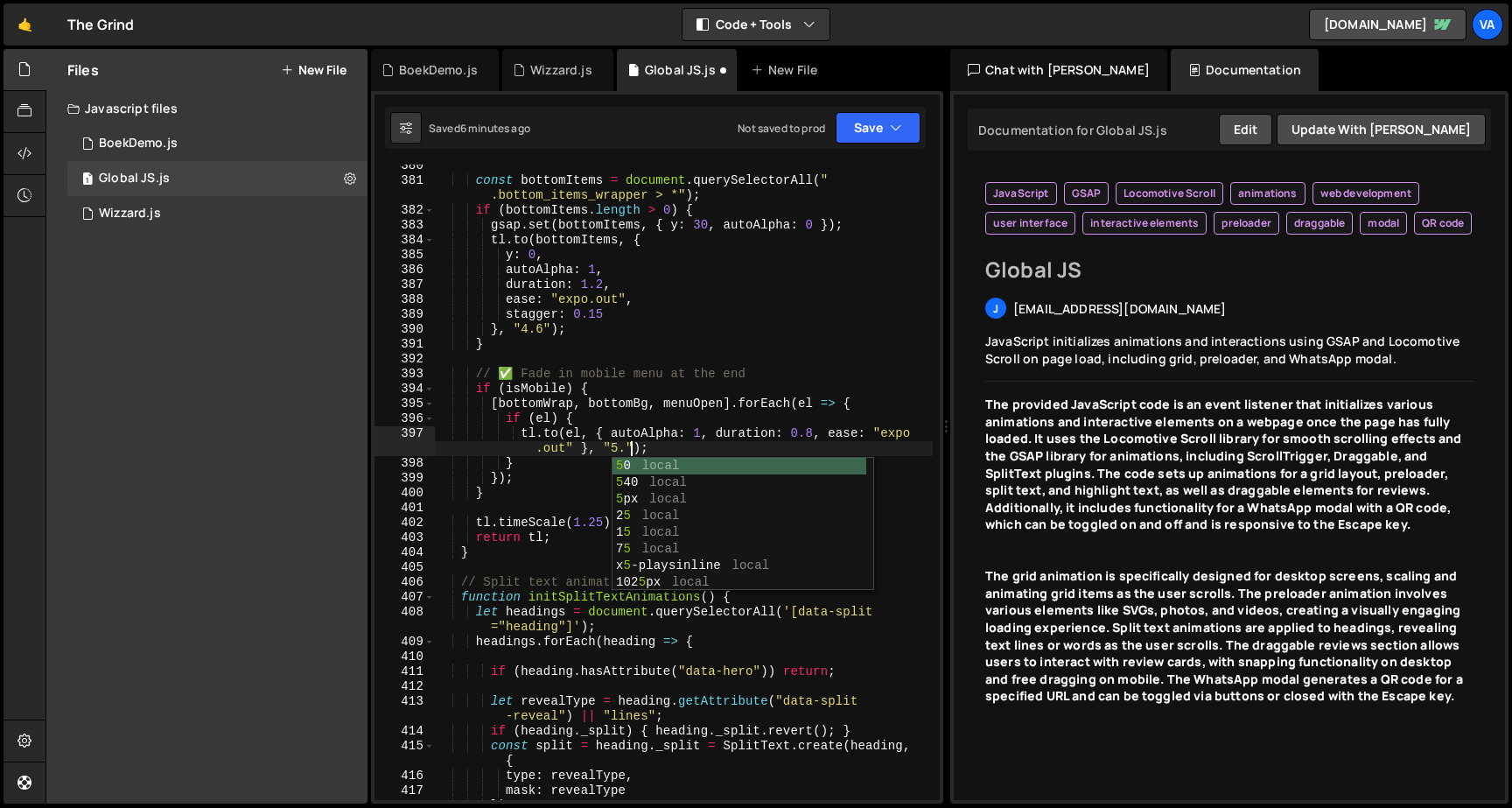
scroll to position [0, 41]
click at [617, 440] on div "const bottomItems = document . querySelectorAll ( " .bottom_items_wrapper > *" …" at bounding box center [683, 491] width 498 height 665
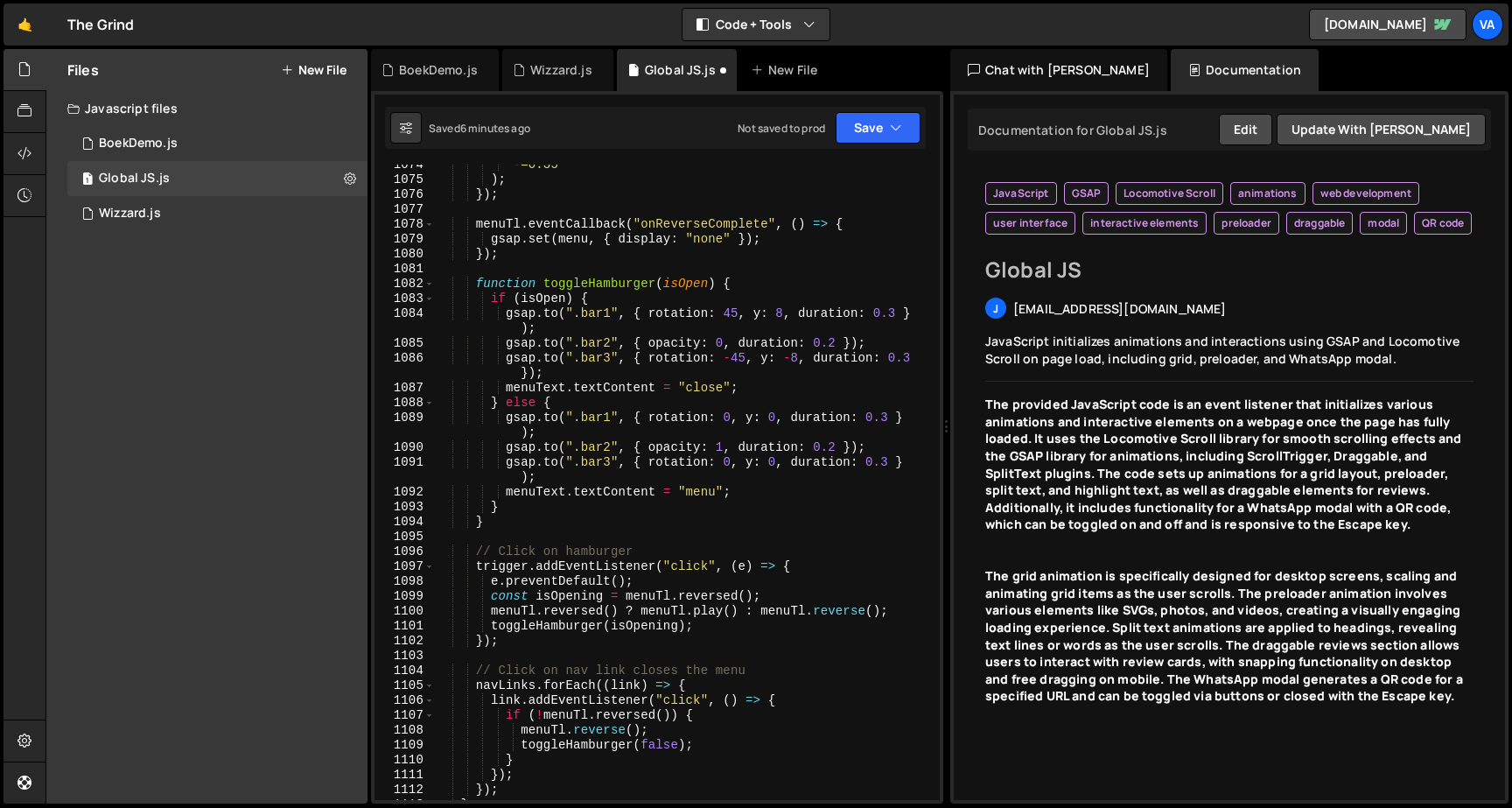
scroll to position [18001, 0]
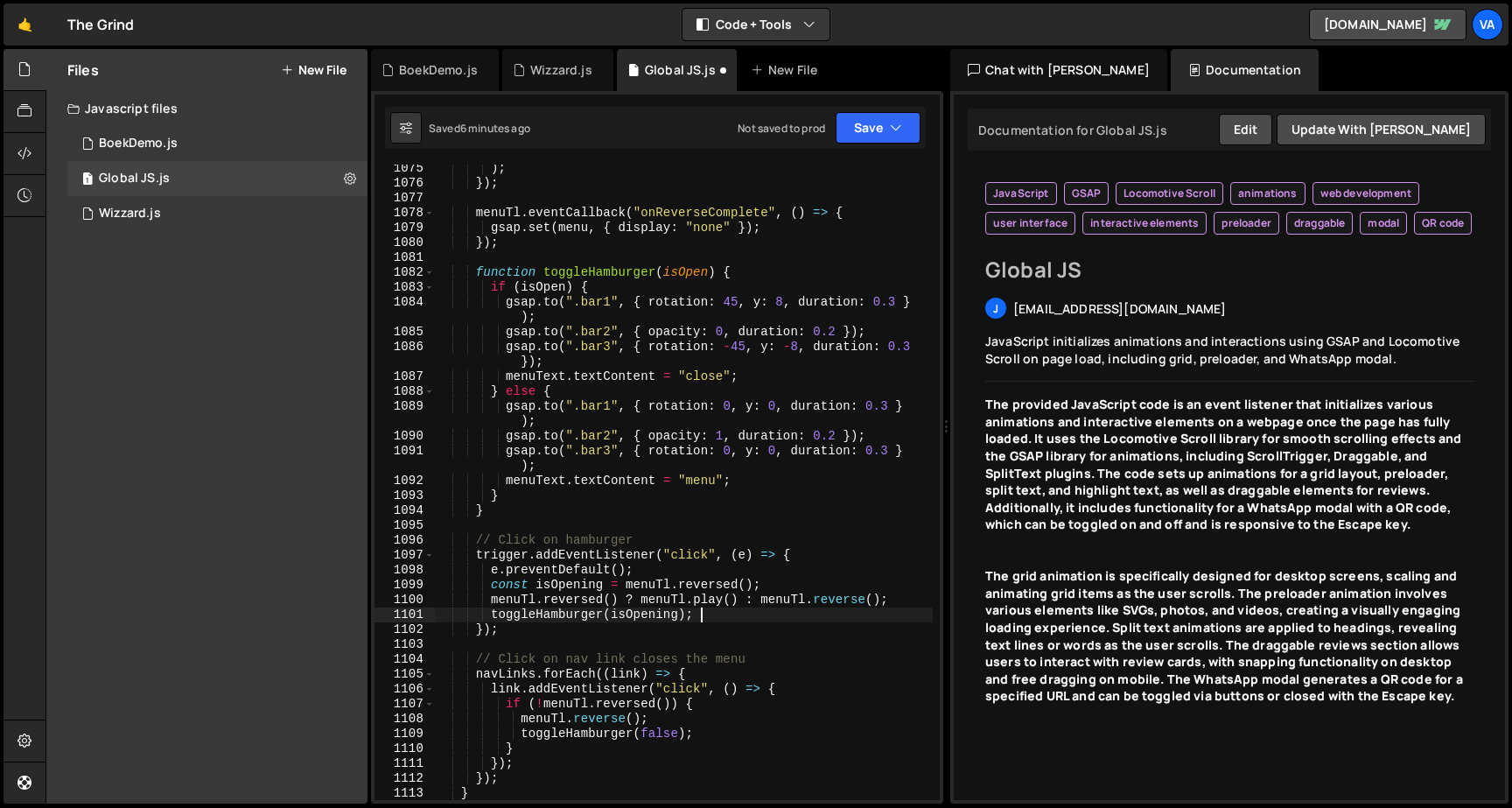
click at [720, 611] on div ") ; }) ; menuTl . eventCallback ( "onReverseComplete" , ( ) => { gsap . set ( m…" at bounding box center [683, 493] width 498 height 665
type textarea "toggleHamburger(isOpening);"
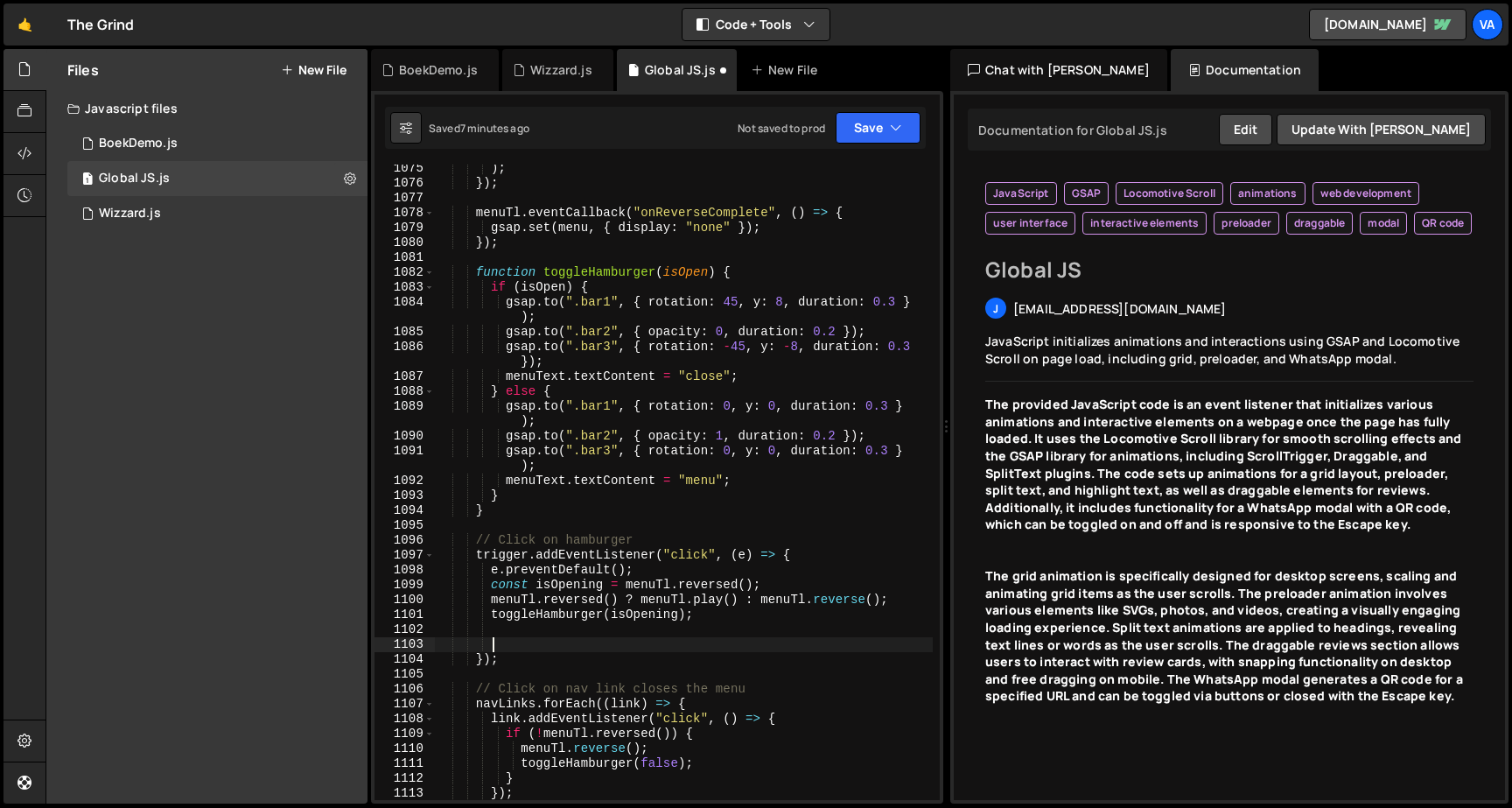
paste textarea "}"
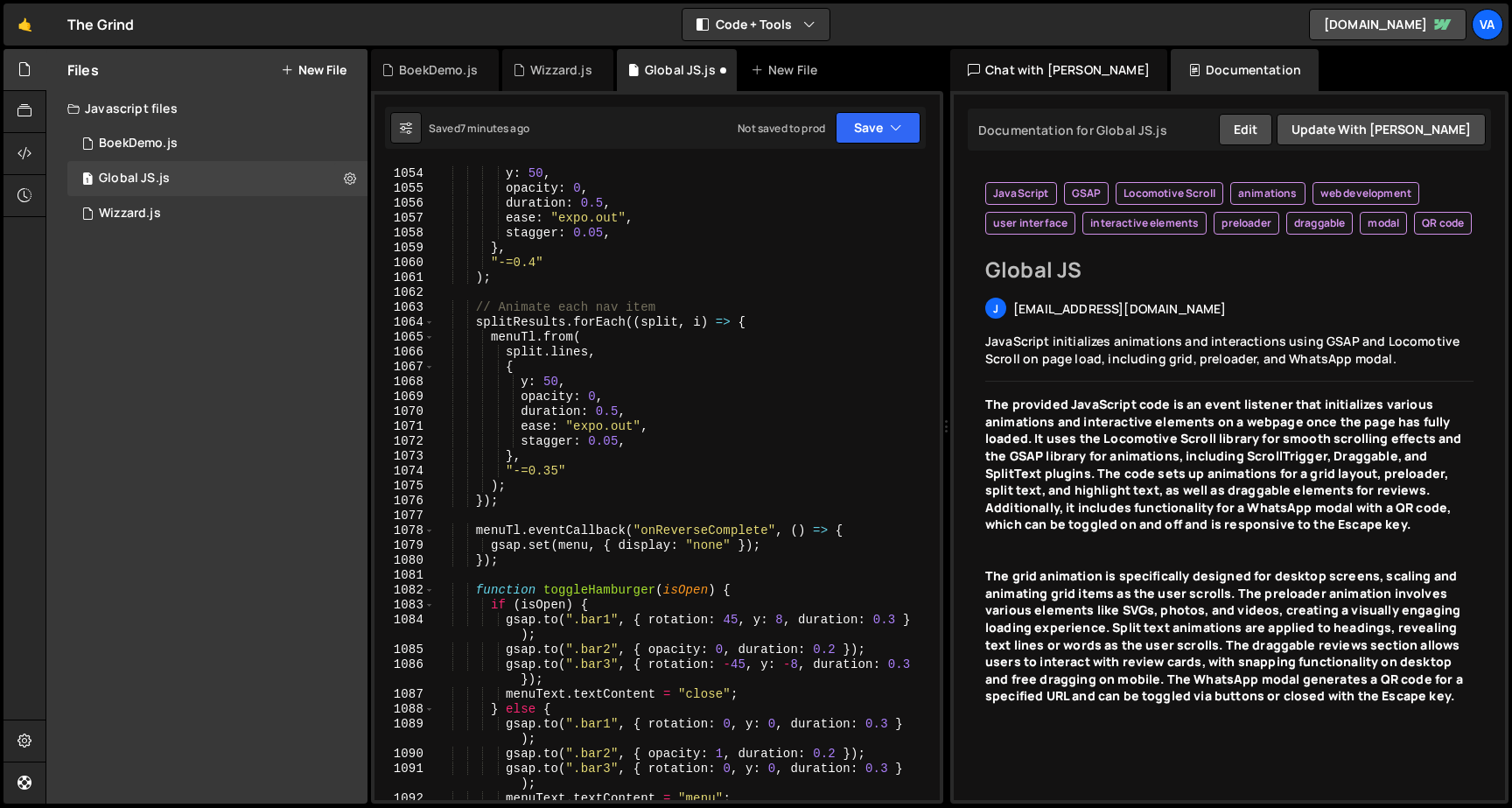
scroll to position [17681, 0]
click at [779, 546] on div "{ y : 50 , opacity : 0 , duration : 0.5 , ease : "expo.out" , stagger : 0.05 , …" at bounding box center [683, 487] width 498 height 665
type textarea "gsap.set(menu, { display: "none" });"
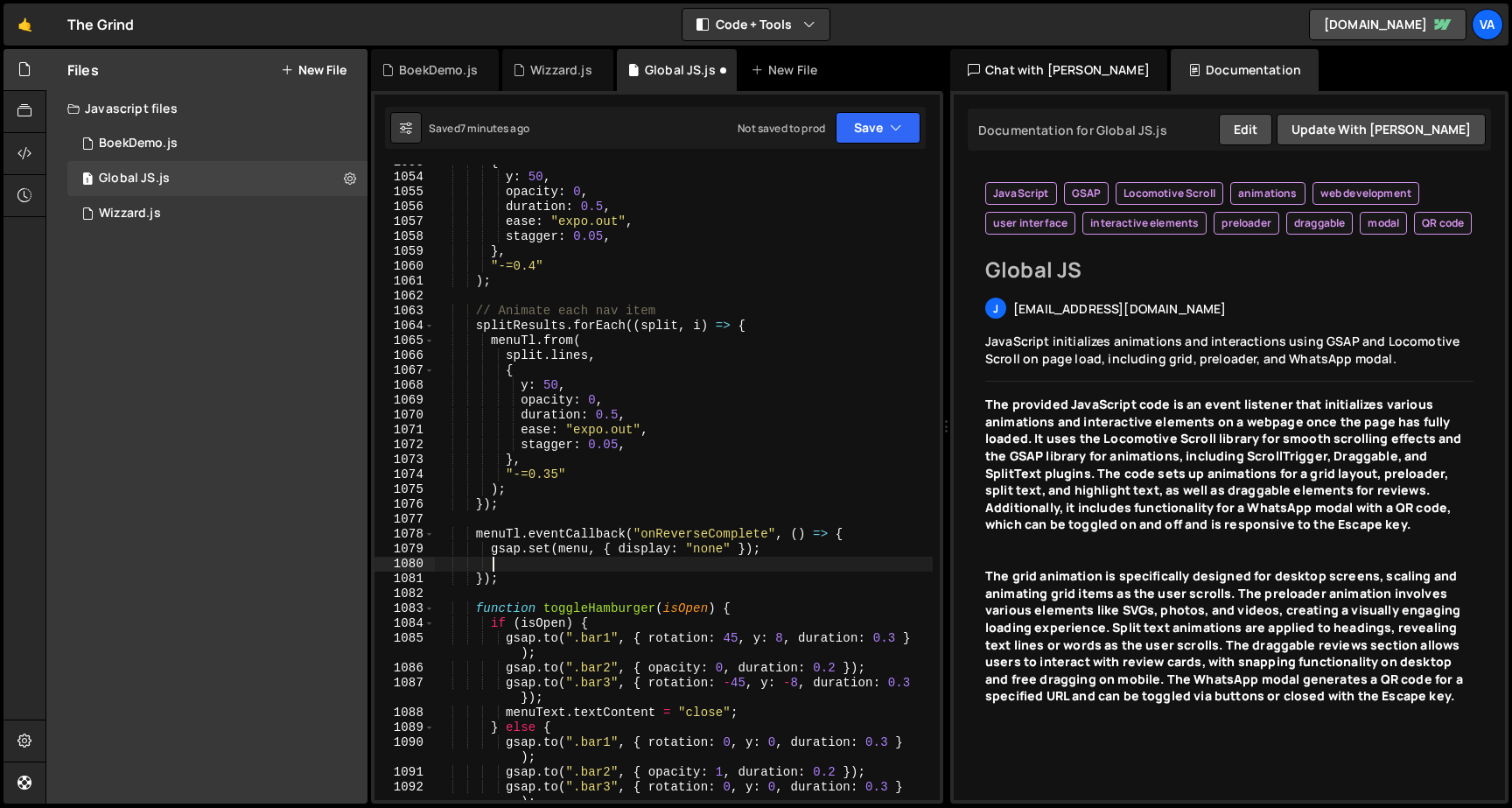
paste textarea "unlockScroll();"
click at [882, 114] on button "Save" at bounding box center [878, 127] width 85 height 32
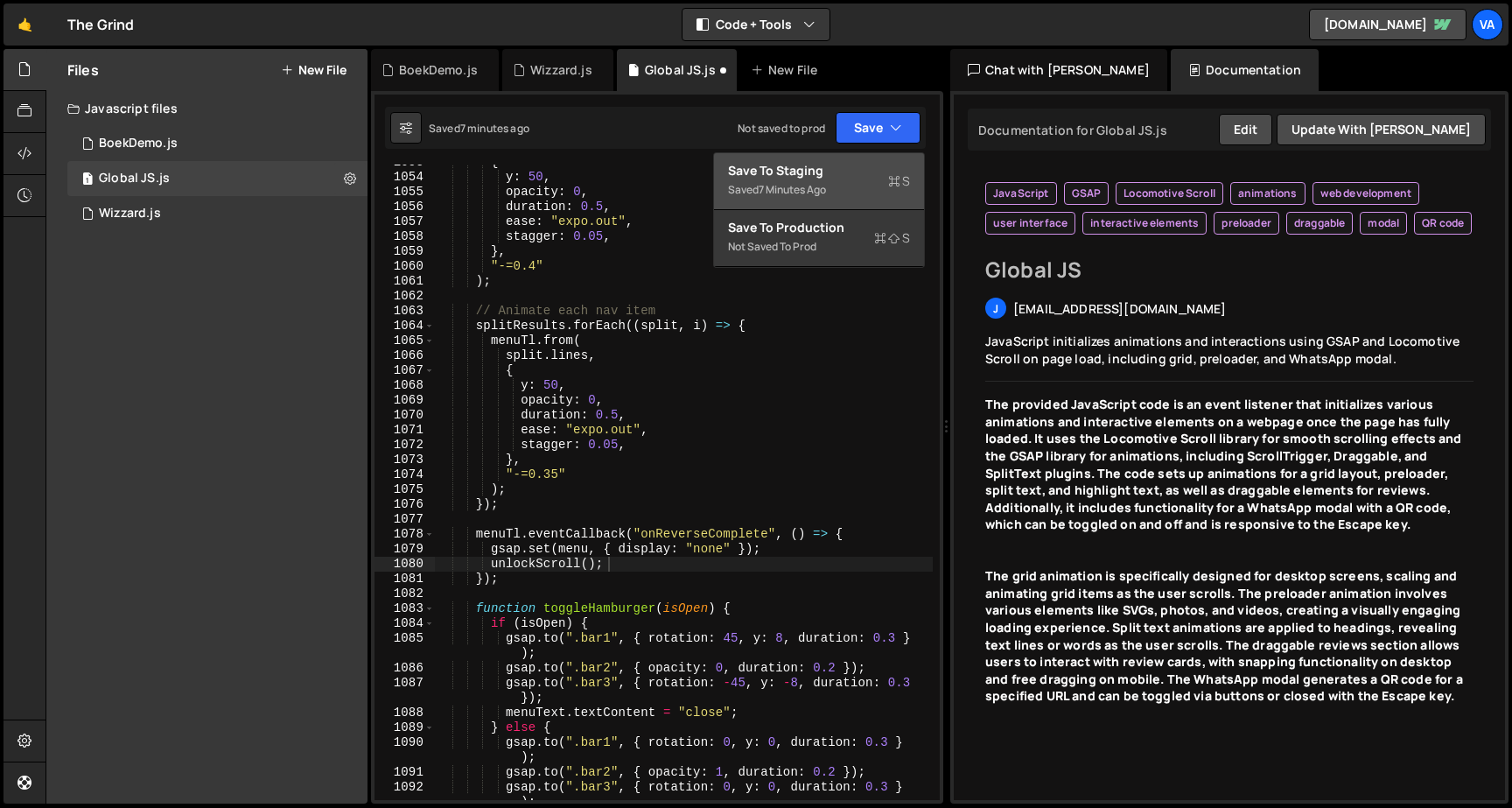
click at [848, 181] on div "Saved 7 minutes ago" at bounding box center [819, 189] width 182 height 21
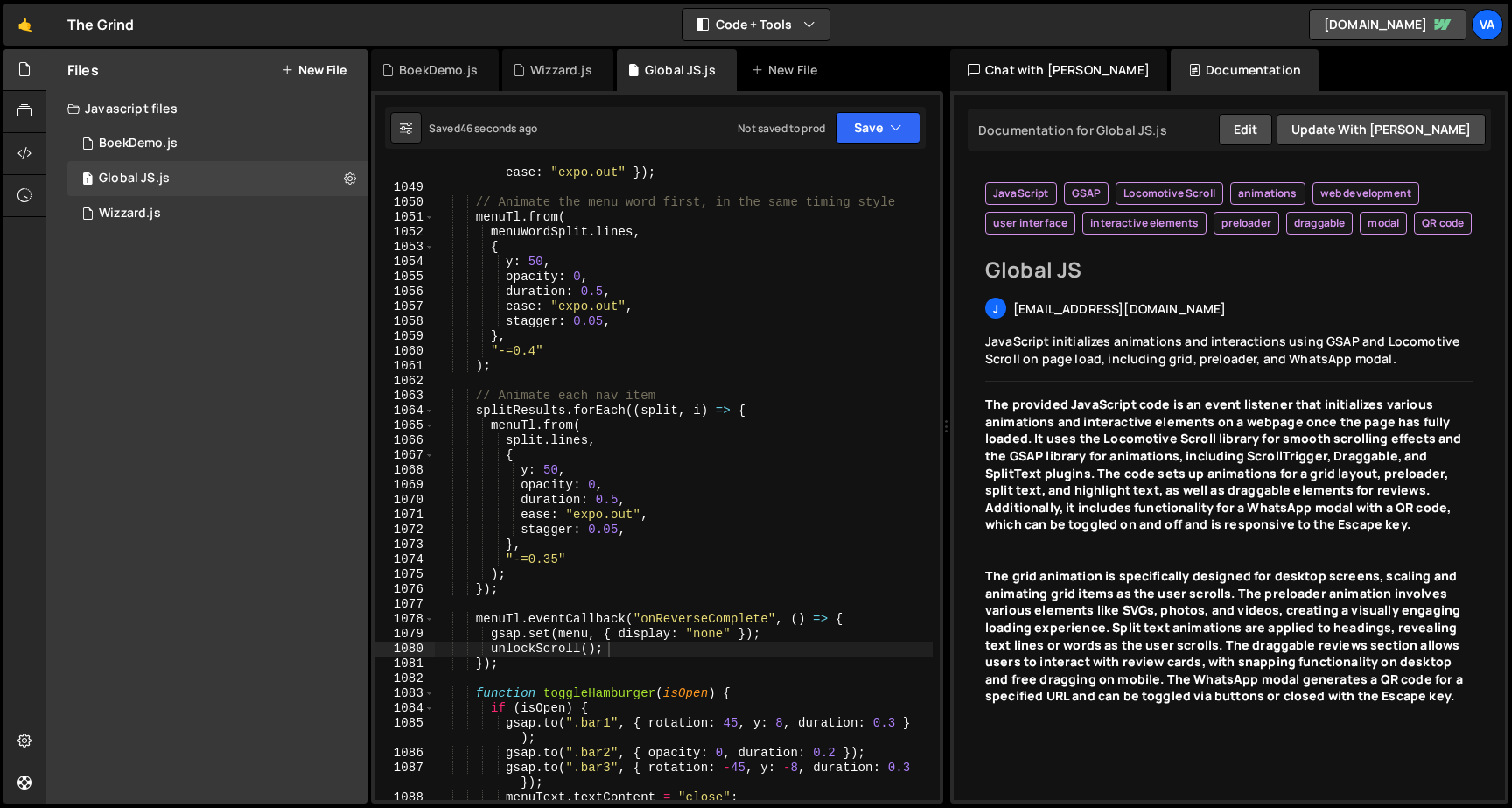
scroll to position [17579, 0]
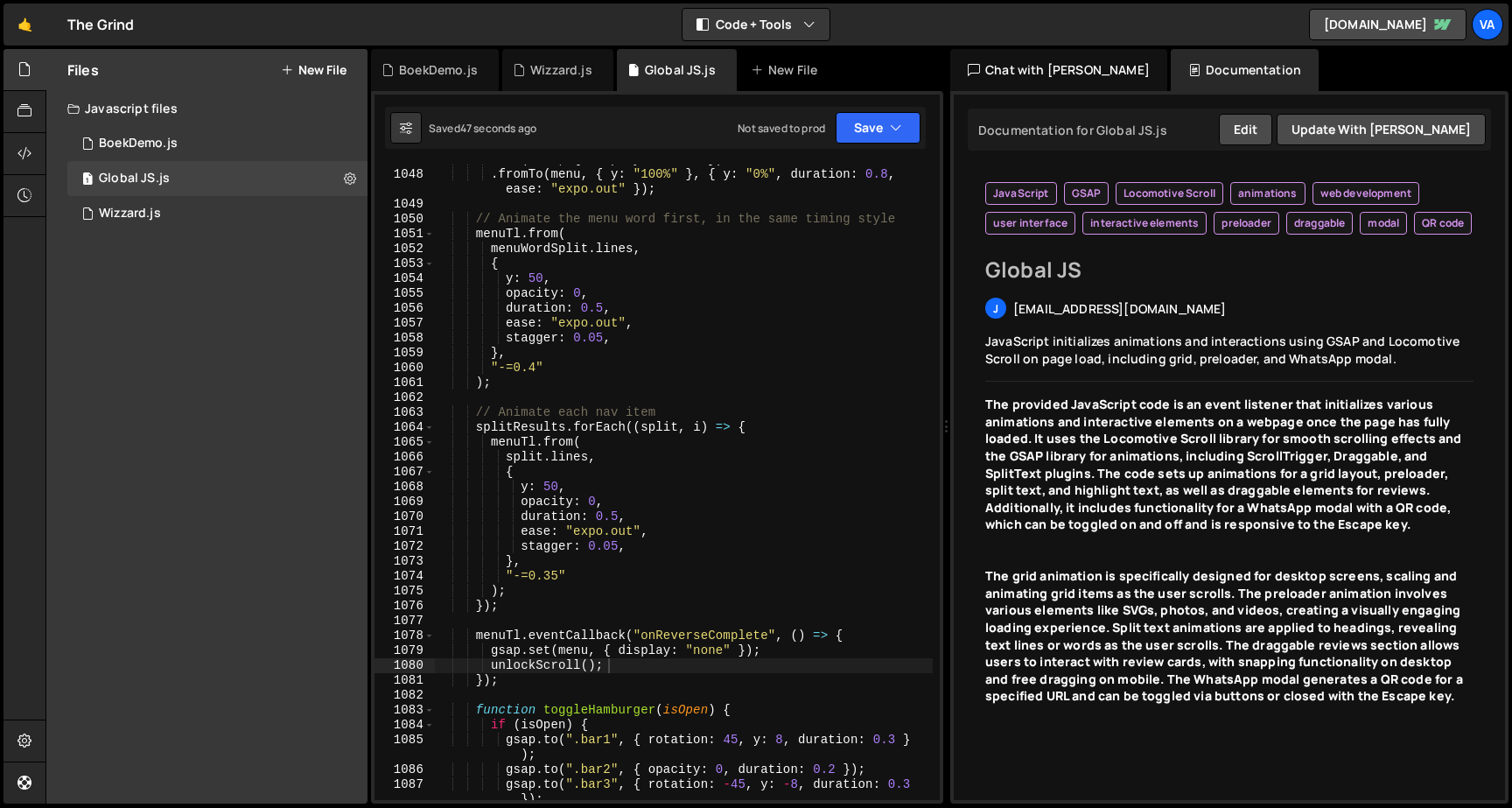
click at [622, 547] on div ". set ( menu , { display : "flex" }) . fromTo ( menu , { y : "100%" } , { y : "…" at bounding box center [683, 492] width 498 height 680
click at [664, 652] on div ". set ( menu , { display : "flex" }) . fromTo ( menu , { y : "100%" } , { y : "…" at bounding box center [683, 492] width 498 height 680
click at [621, 546] on div ". set ( menu , { display : "flex" }) . fromTo ( menu , { y : "100%" } , { y : "…" at bounding box center [683, 492] width 498 height 680
click at [560, 574] on div ". set ( menu , { display : "flex" }) . fromTo ( menu , { y : "100%" } , { y : "…" at bounding box center [683, 492] width 498 height 680
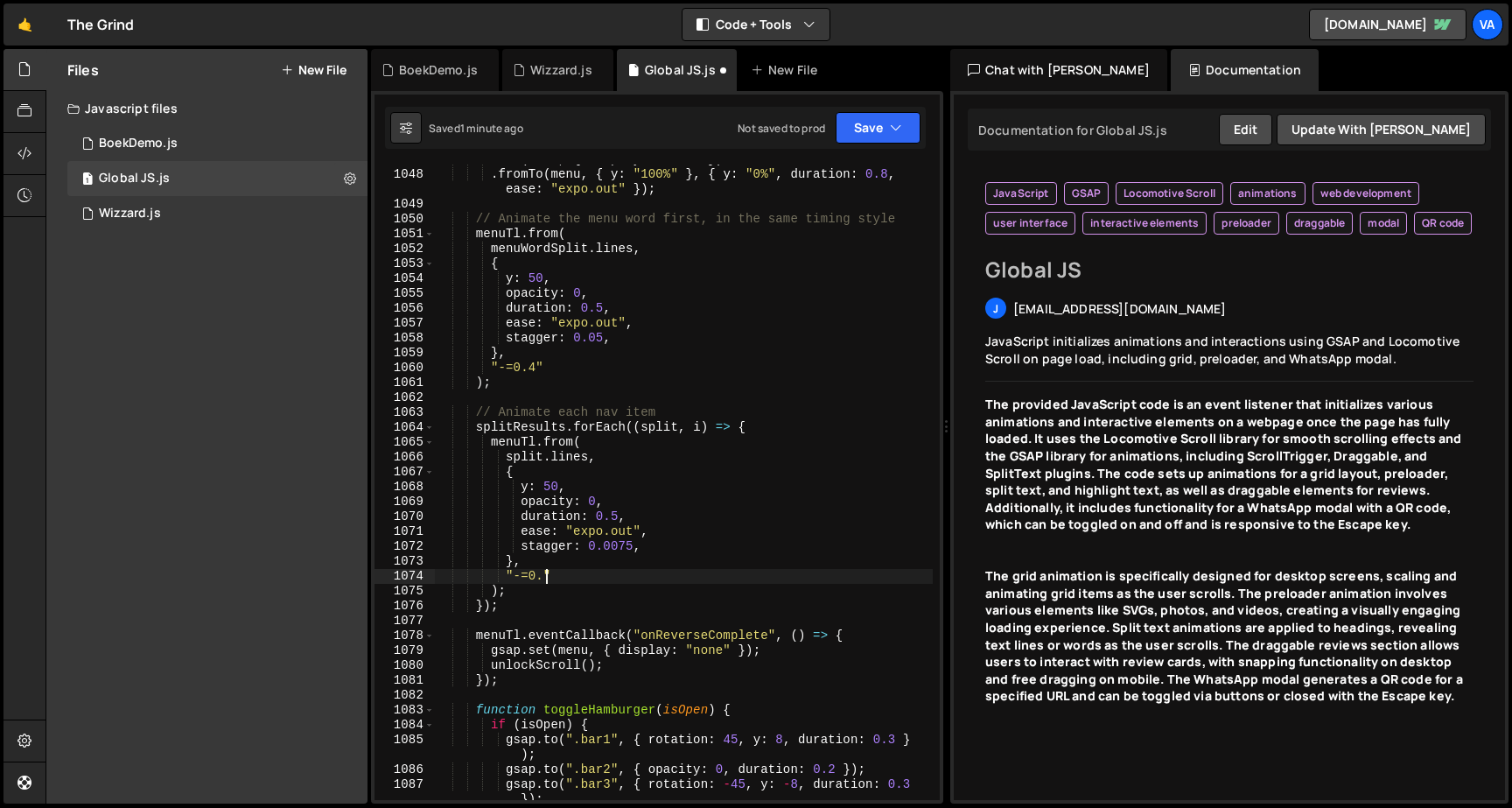
scroll to position [0, 8]
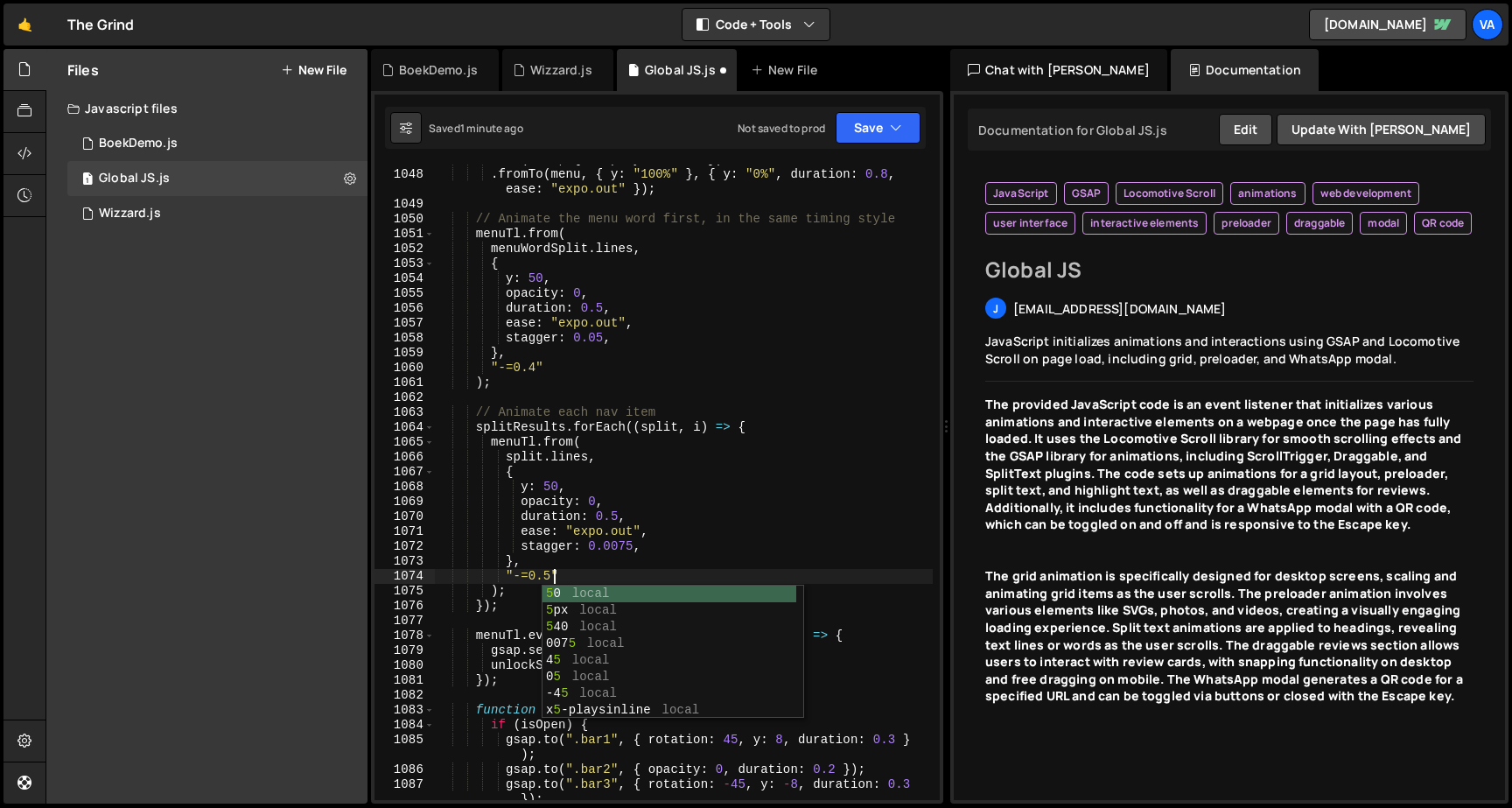
click at [578, 337] on div ". set ( menu , { display : "flex" }) . fromTo ( menu , { y : "100%" } , { y : "…" at bounding box center [683, 492] width 498 height 680
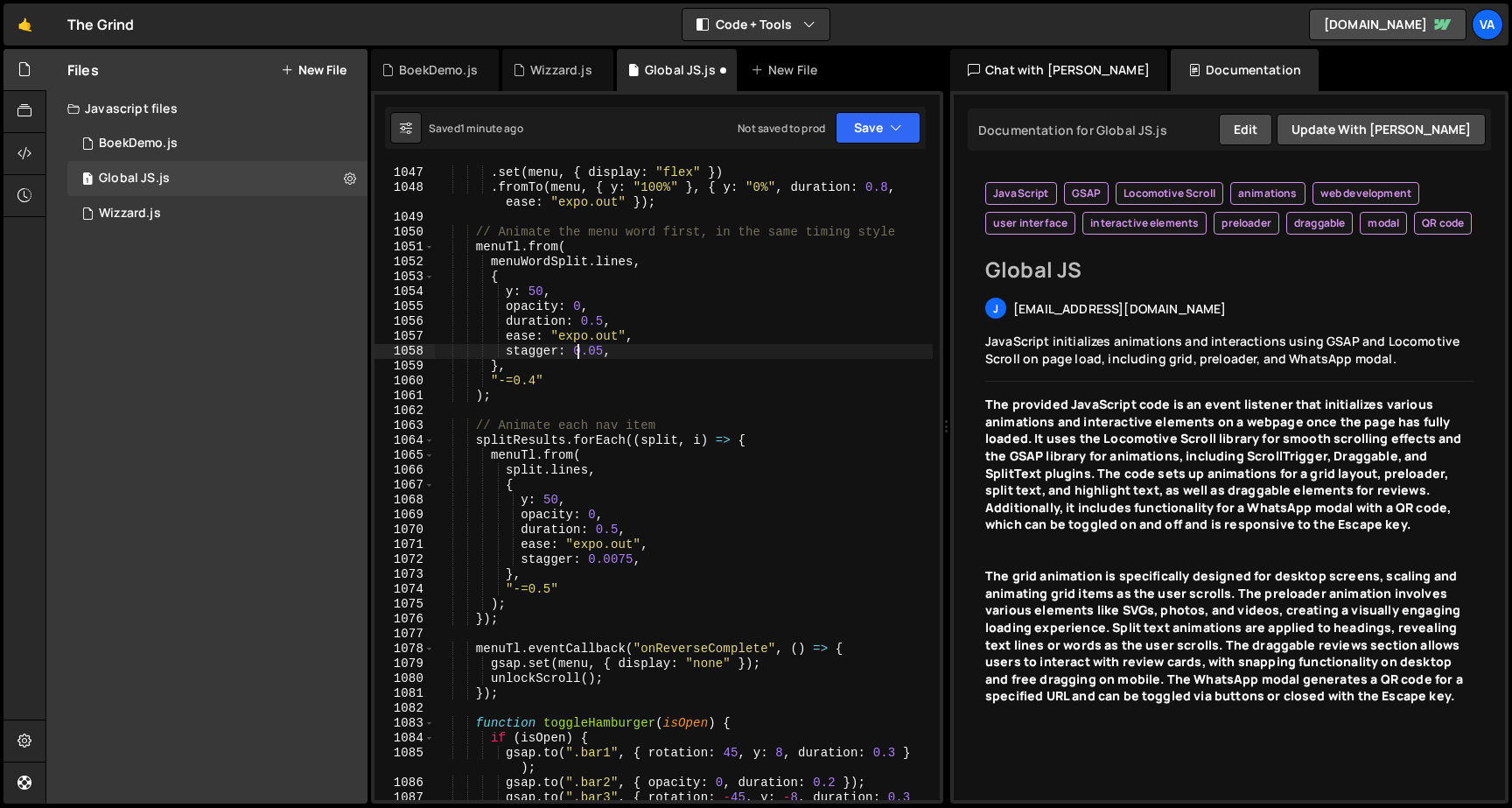
scroll to position [17566, 0]
click at [864, 136] on button "Save" at bounding box center [878, 127] width 85 height 32
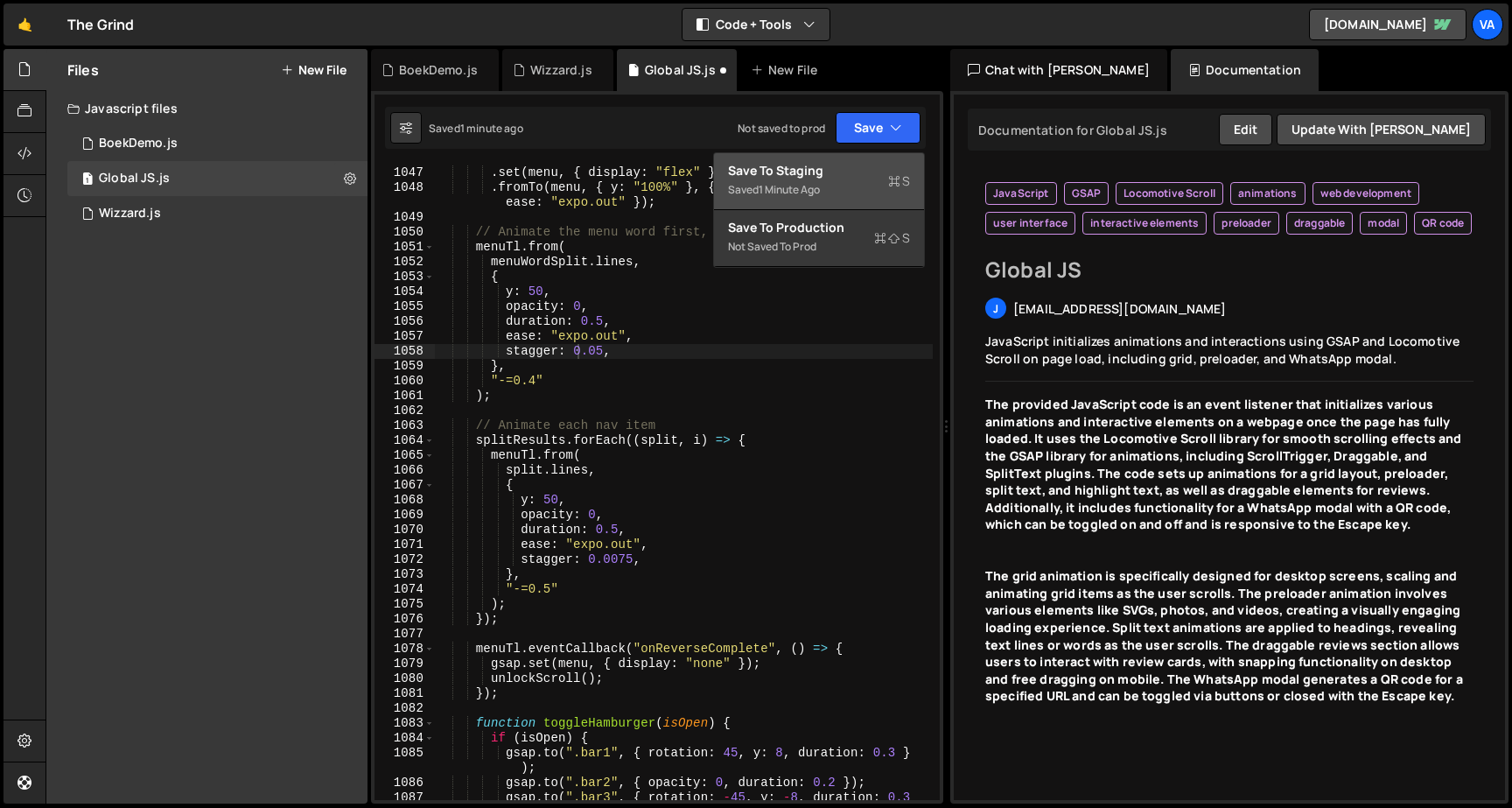
click at [858, 170] on div "Save to Staging S" at bounding box center [819, 170] width 182 height 17
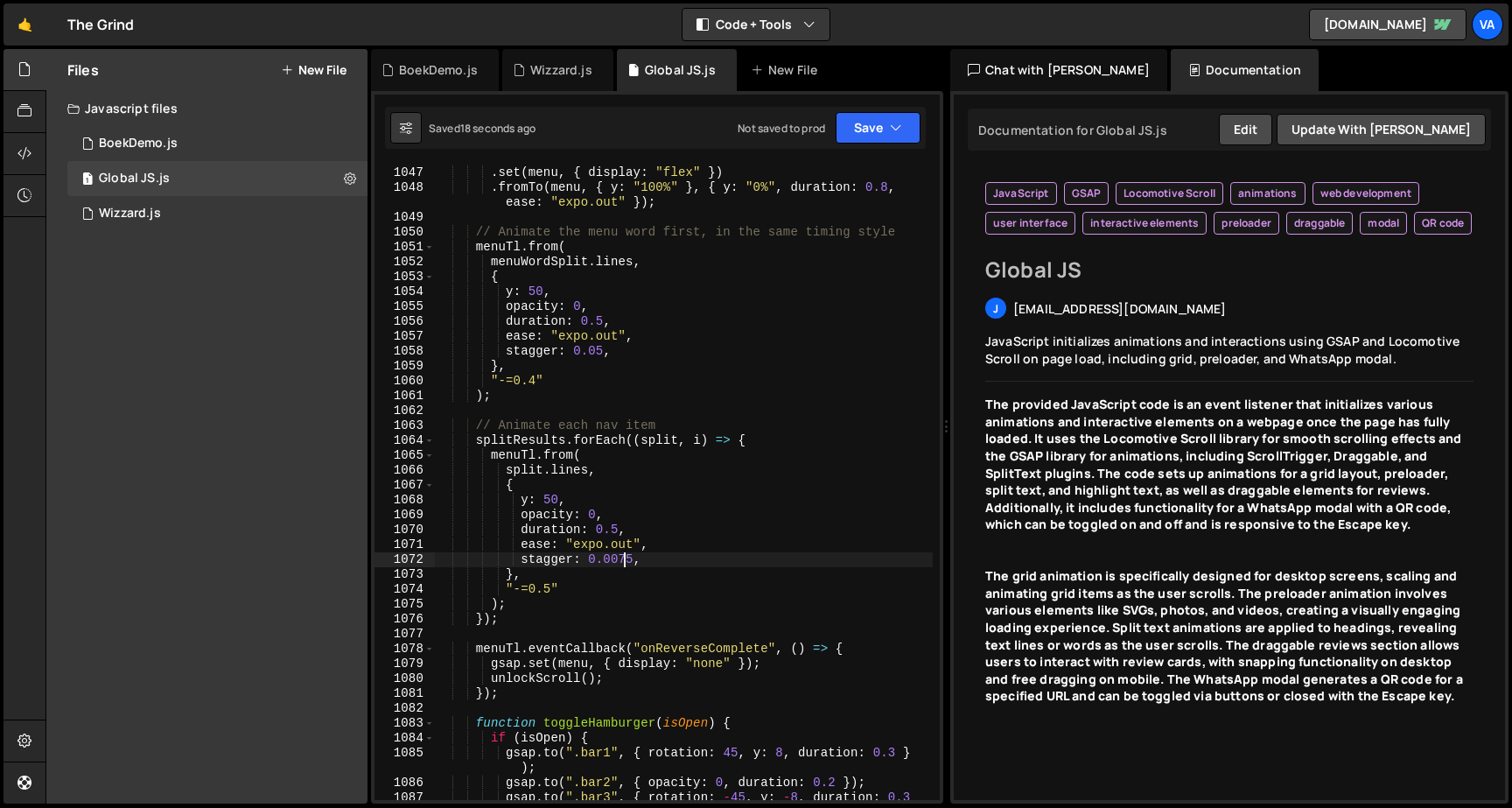
click at [625, 554] on div "menuTl . set ( menu , { display : "flex" }) . fromTo ( menu , { y : "100%" } , …" at bounding box center [683, 491] width 498 height 680
click at [626, 551] on div "menuTl . set ( menu , { display : "flex" }) . fromTo ( menu , { y : "100%" } , …" at bounding box center [683, 491] width 498 height 680
click at [621, 558] on div "menuTl . set ( menu , { display : "flex" }) . fromTo ( menu , { y : "100%" } , …" at bounding box center [683, 491] width 498 height 680
click at [623, 563] on div "menuTl . set ( menu , { display : "flex" }) . fromTo ( menu , { y : "100%" } , …" at bounding box center [683, 491] width 498 height 680
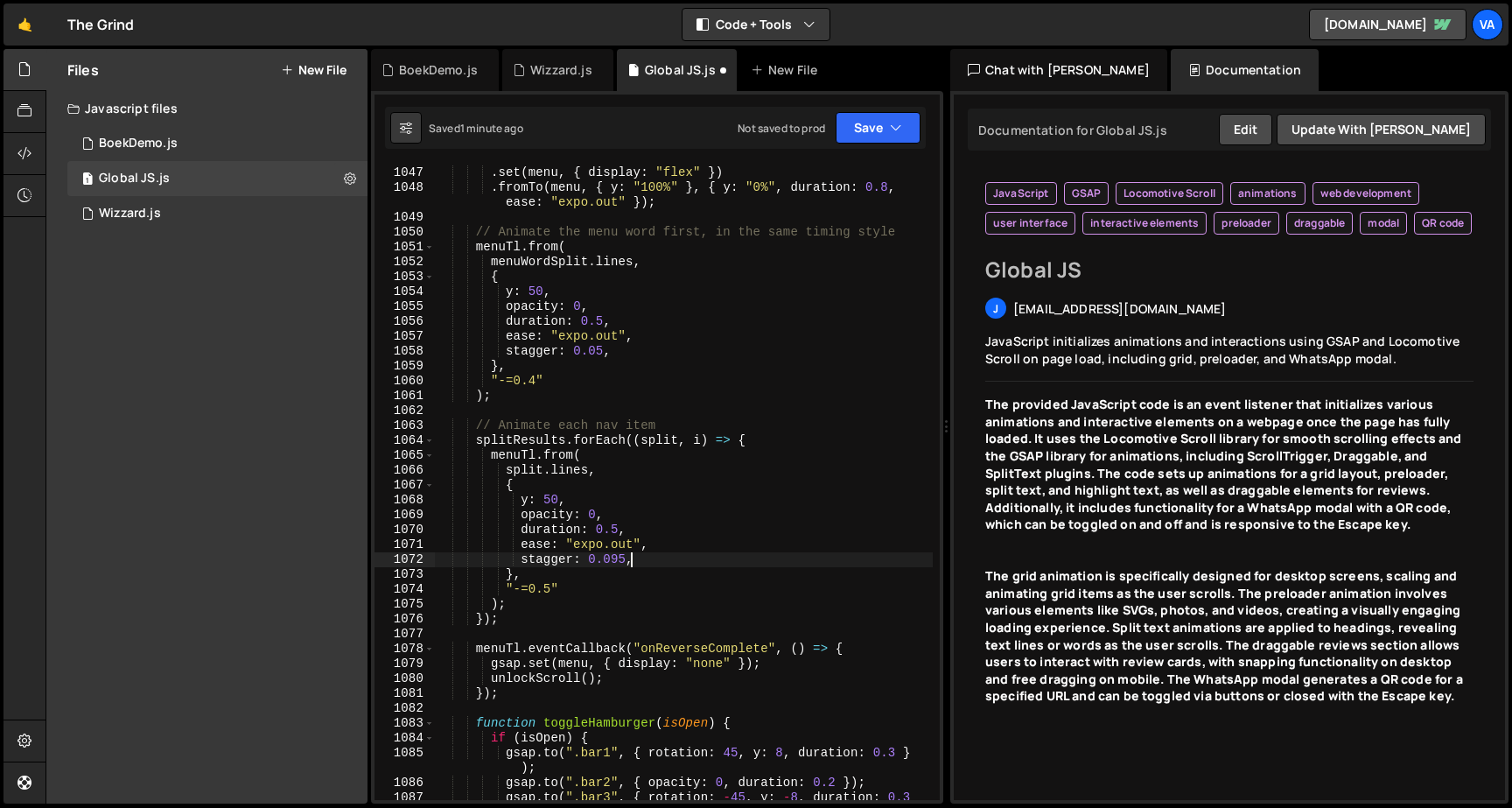
scroll to position [0, 13]
click at [866, 127] on button "Save" at bounding box center [878, 127] width 85 height 32
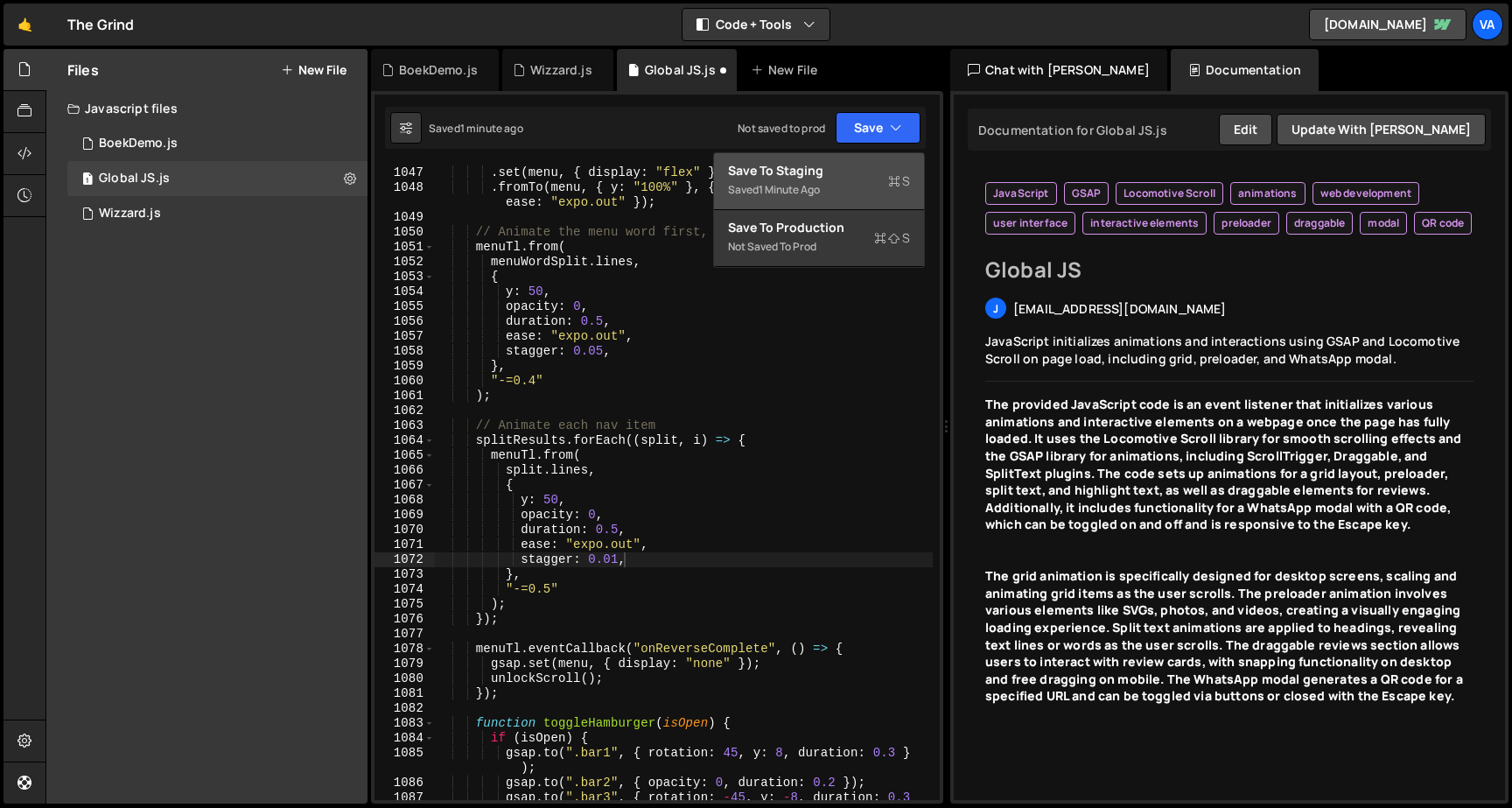
click at [857, 190] on div "Saved 1 minute ago" at bounding box center [819, 189] width 182 height 21
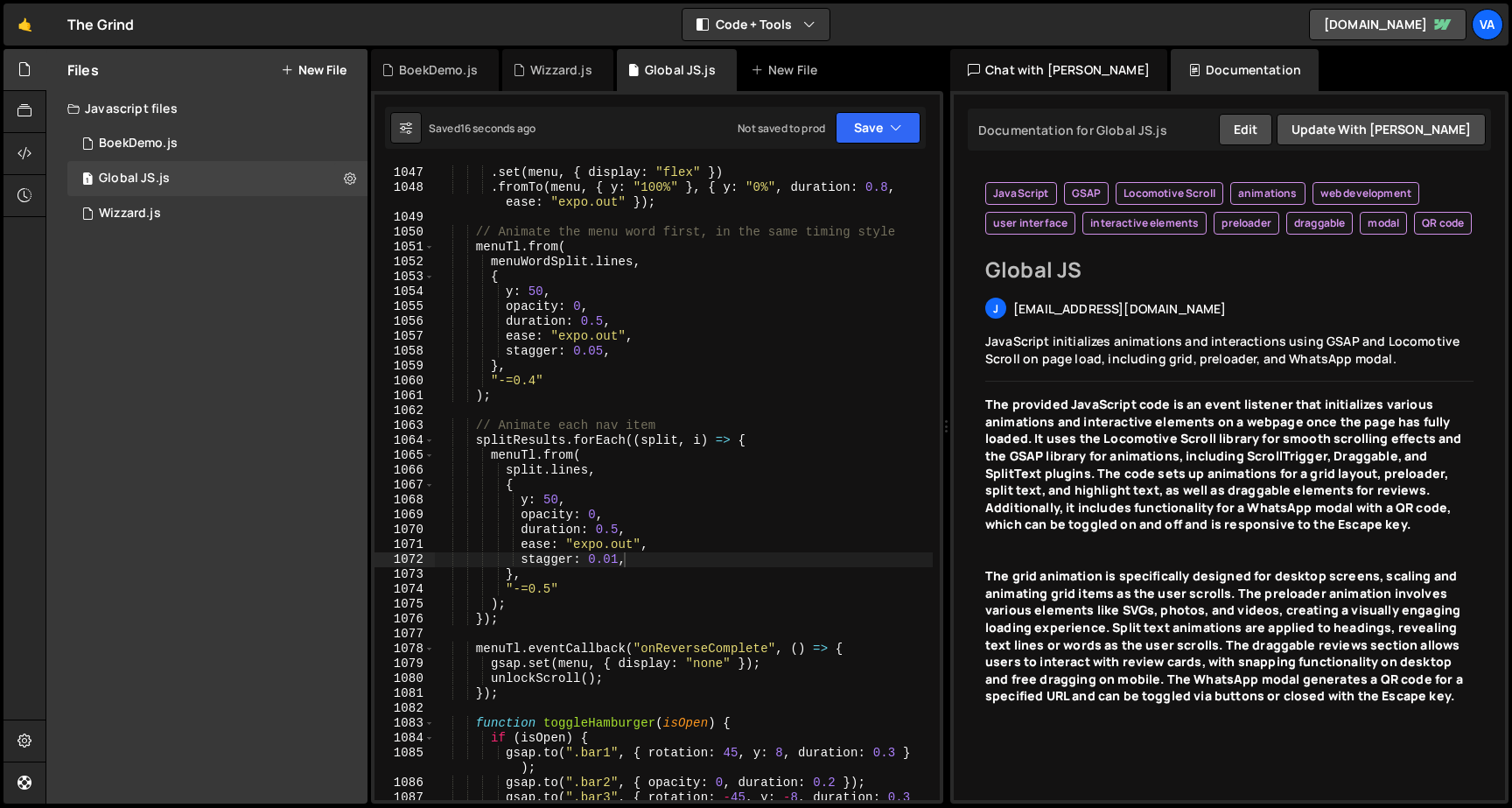
click at [620, 560] on div "menuTl . set ( menu , { display : "flex" }) . fromTo ( menu , { y : "100%" } , …" at bounding box center [683, 491] width 498 height 680
click at [866, 127] on button "Save" at bounding box center [878, 127] width 85 height 32
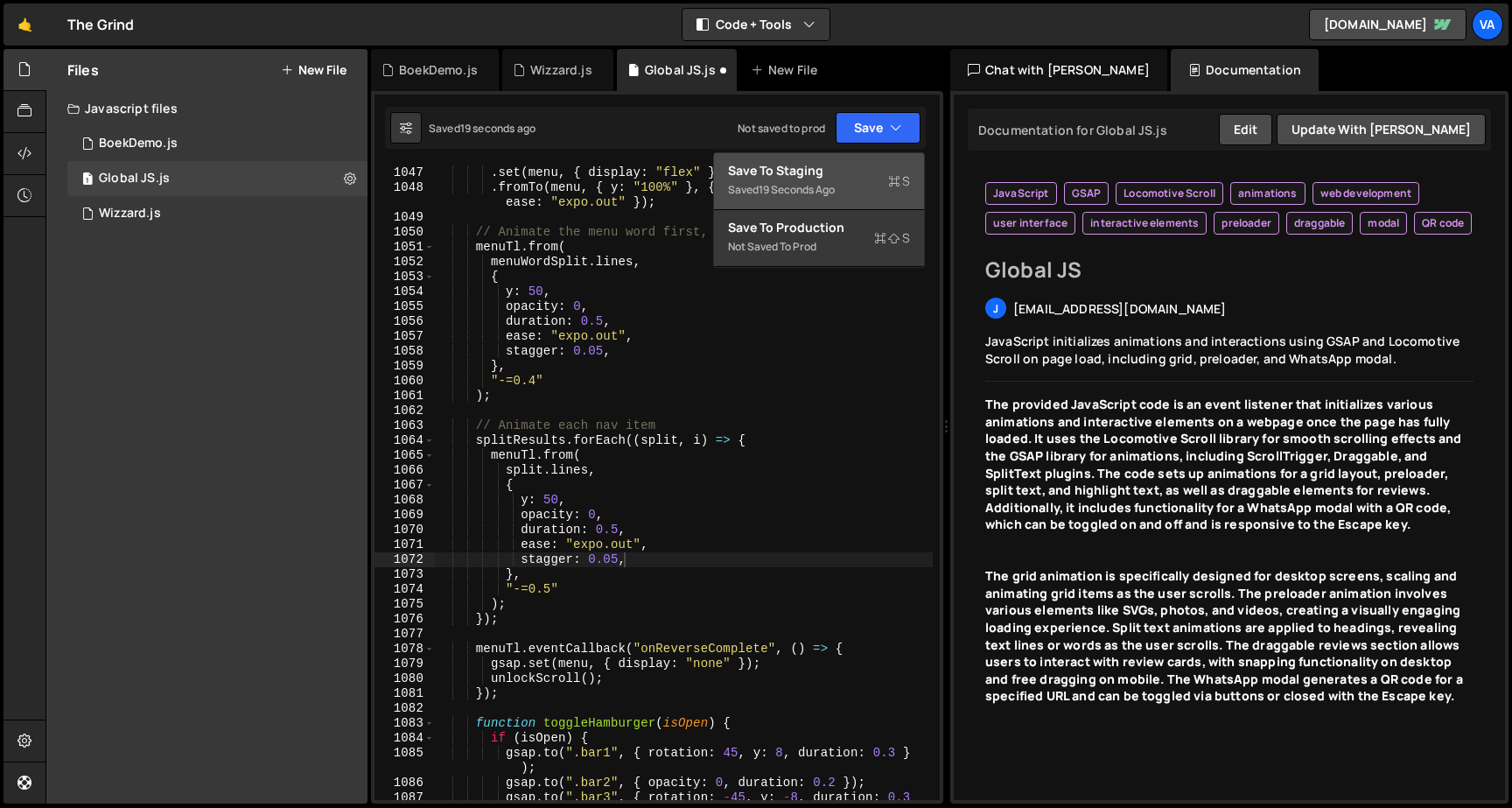
click at [835, 162] on div "Save to Staging S" at bounding box center [819, 170] width 182 height 17
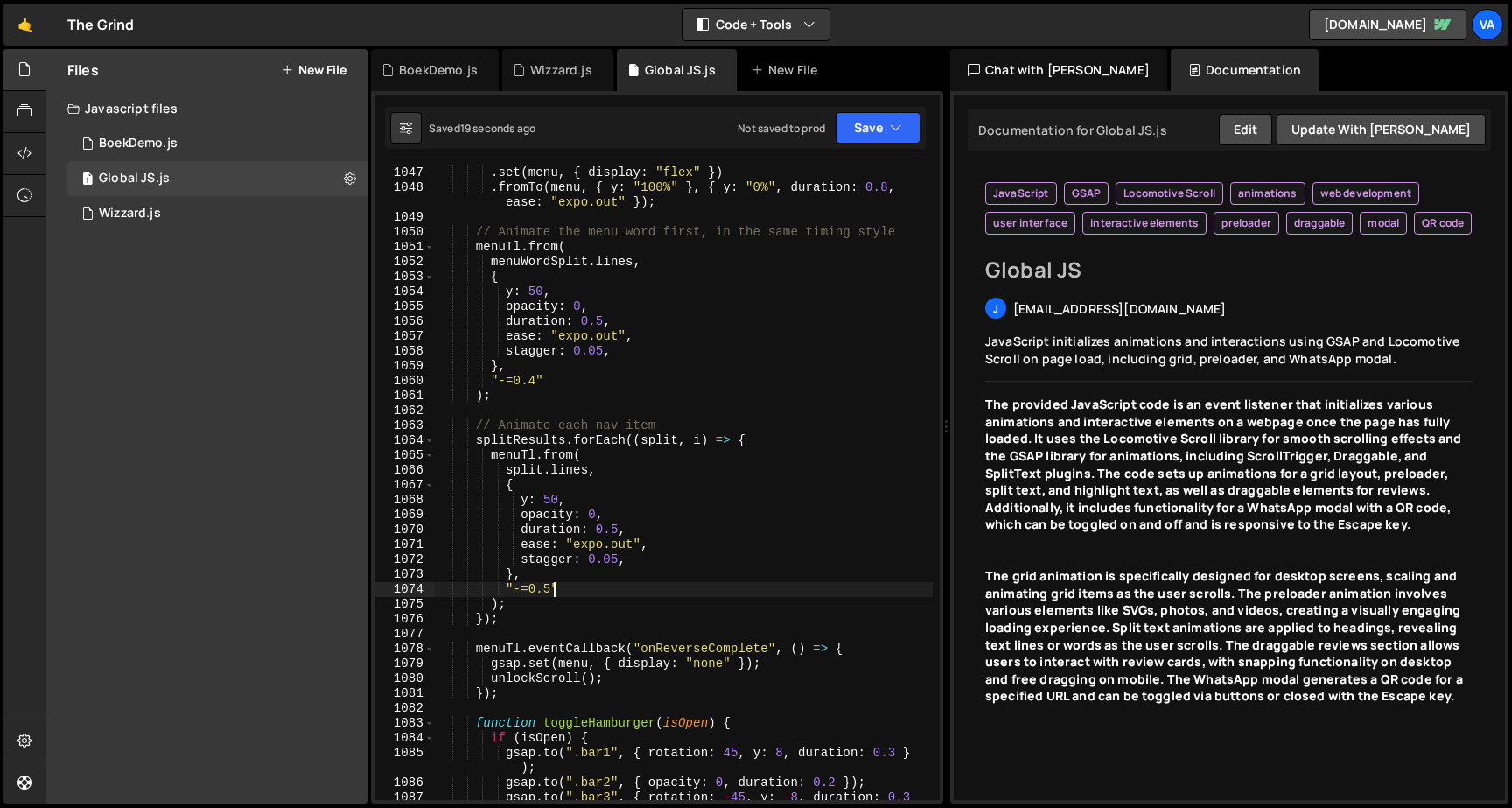
click at [552, 591] on div "menuTl . set ( menu , { display : "flex" }) . fromTo ( menu , { y : "100%" } , …" at bounding box center [683, 491] width 498 height 680
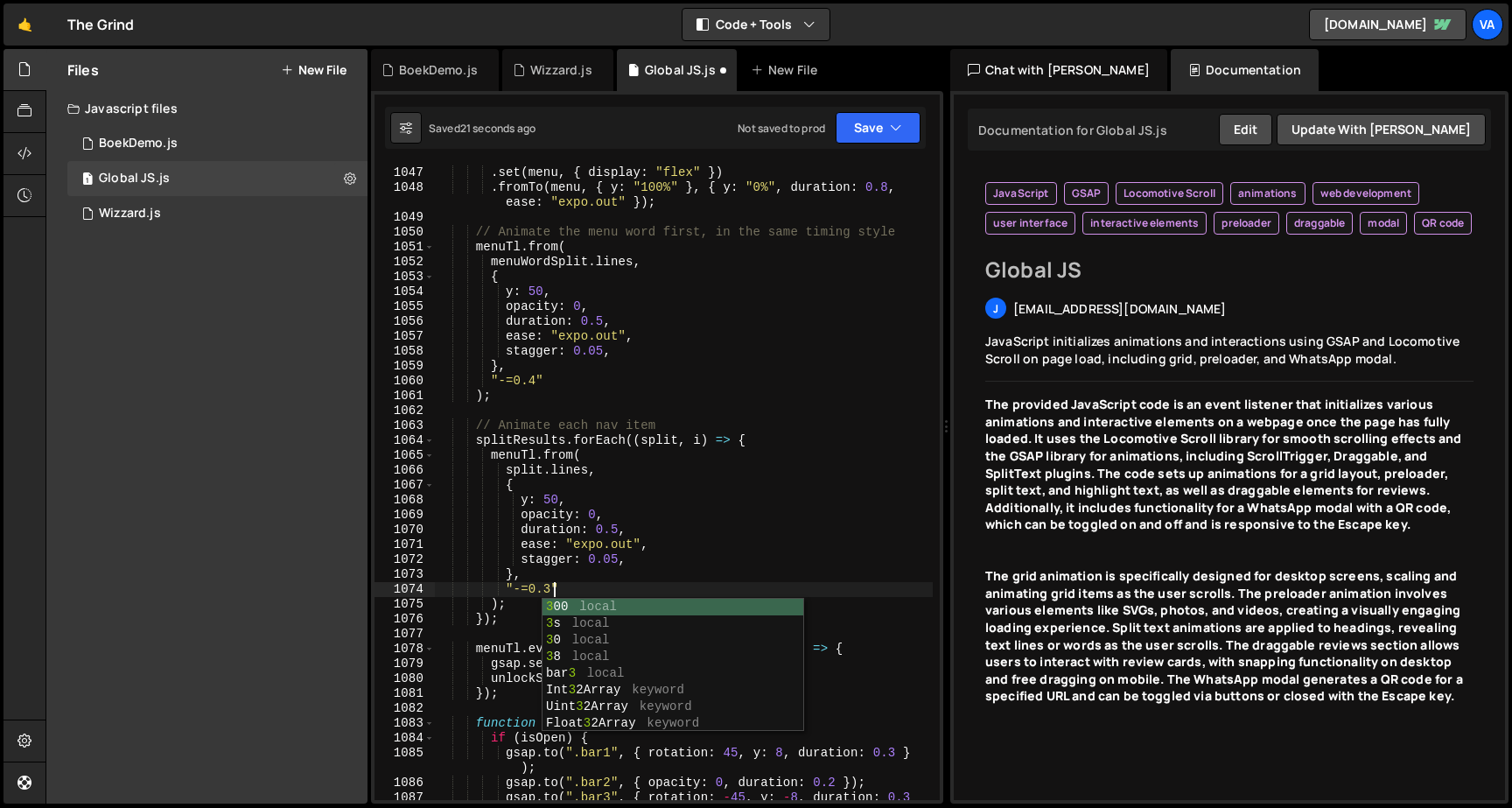
scroll to position [0, 8]
click at [860, 132] on button "Save" at bounding box center [878, 127] width 85 height 32
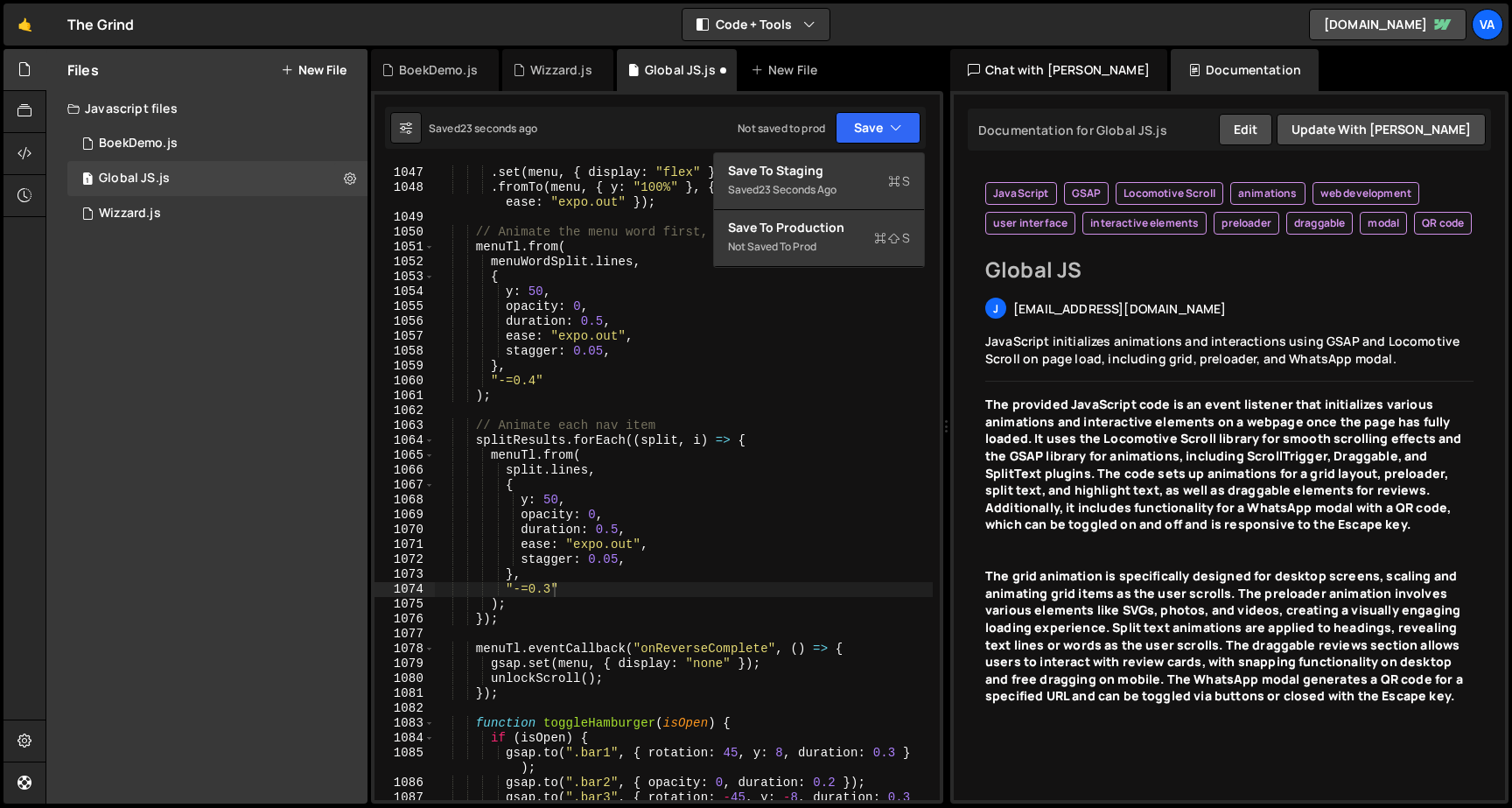
click at [760, 565] on div "menuTl . set ( menu , { display : "flex" }) . fromTo ( menu , { y : "100%" } , …" at bounding box center [683, 491] width 498 height 680
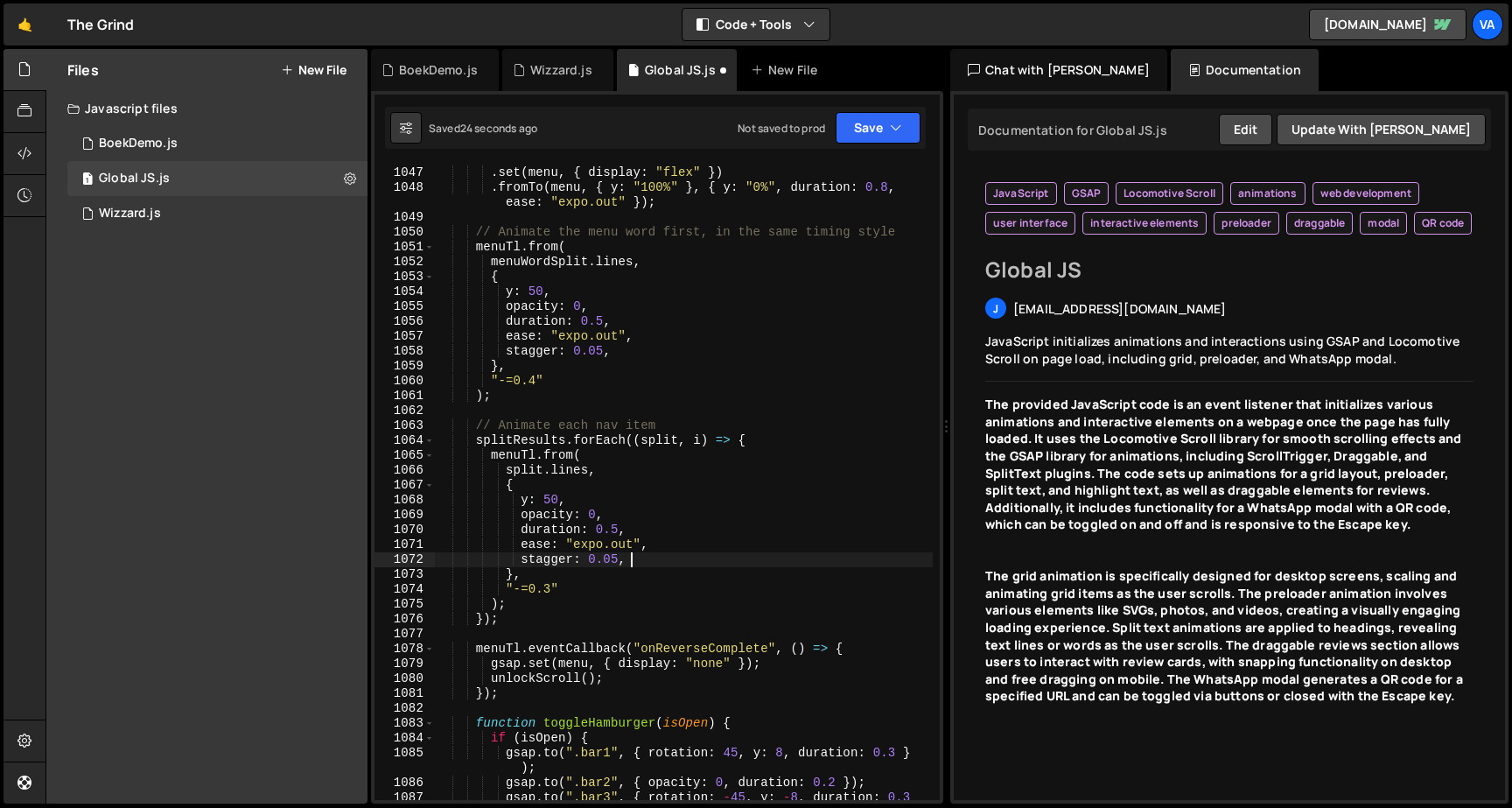
click at [620, 555] on div "menuTl . set ( menu , { display : "flex" }) . fromTo ( menu , { y : "100%" } , …" at bounding box center [683, 491] width 498 height 680
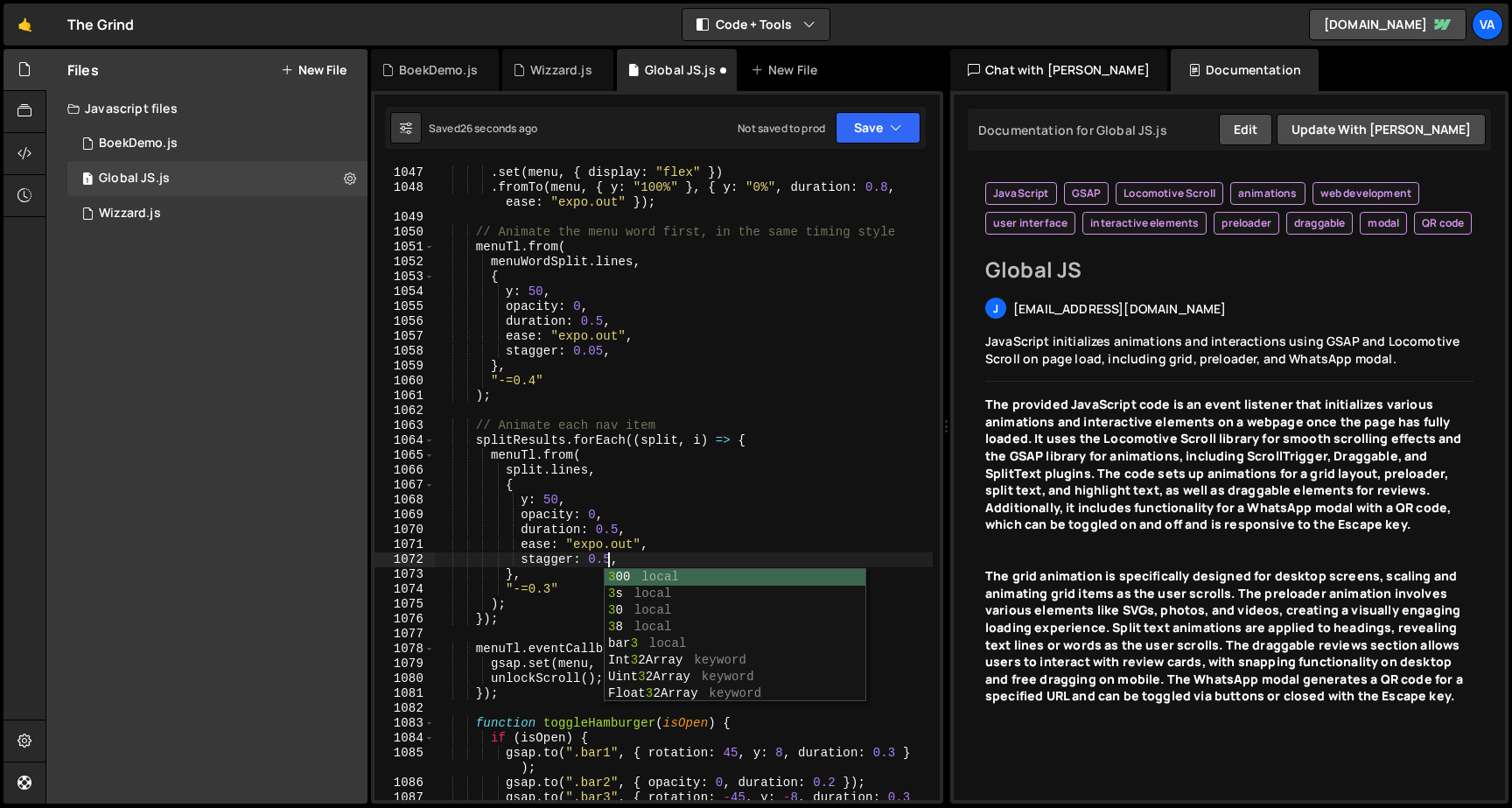
scroll to position [0, 13]
click at [867, 123] on button "Save" at bounding box center [878, 127] width 85 height 32
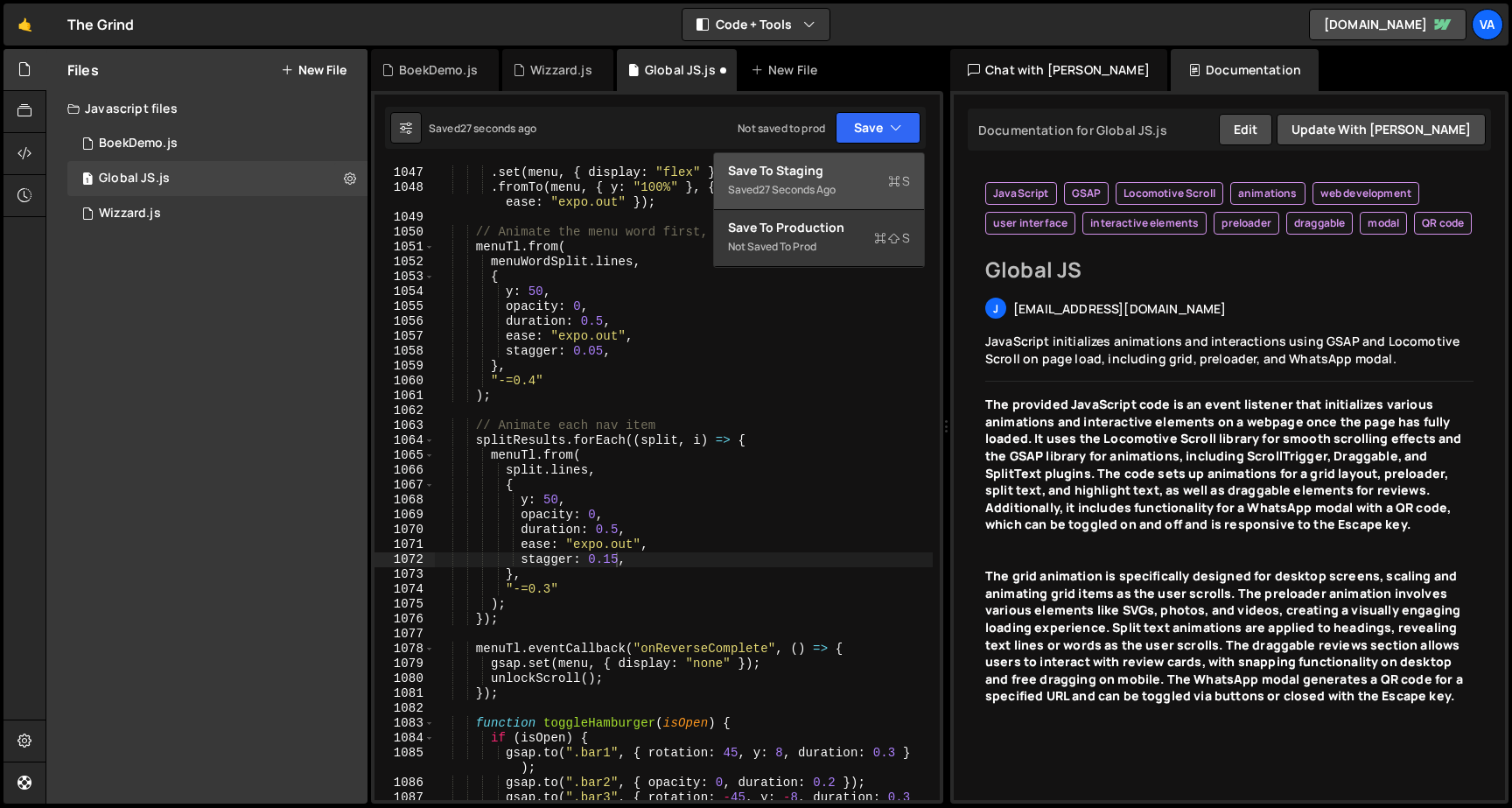
click at [848, 166] on div "Save to Staging S" at bounding box center [819, 170] width 182 height 17
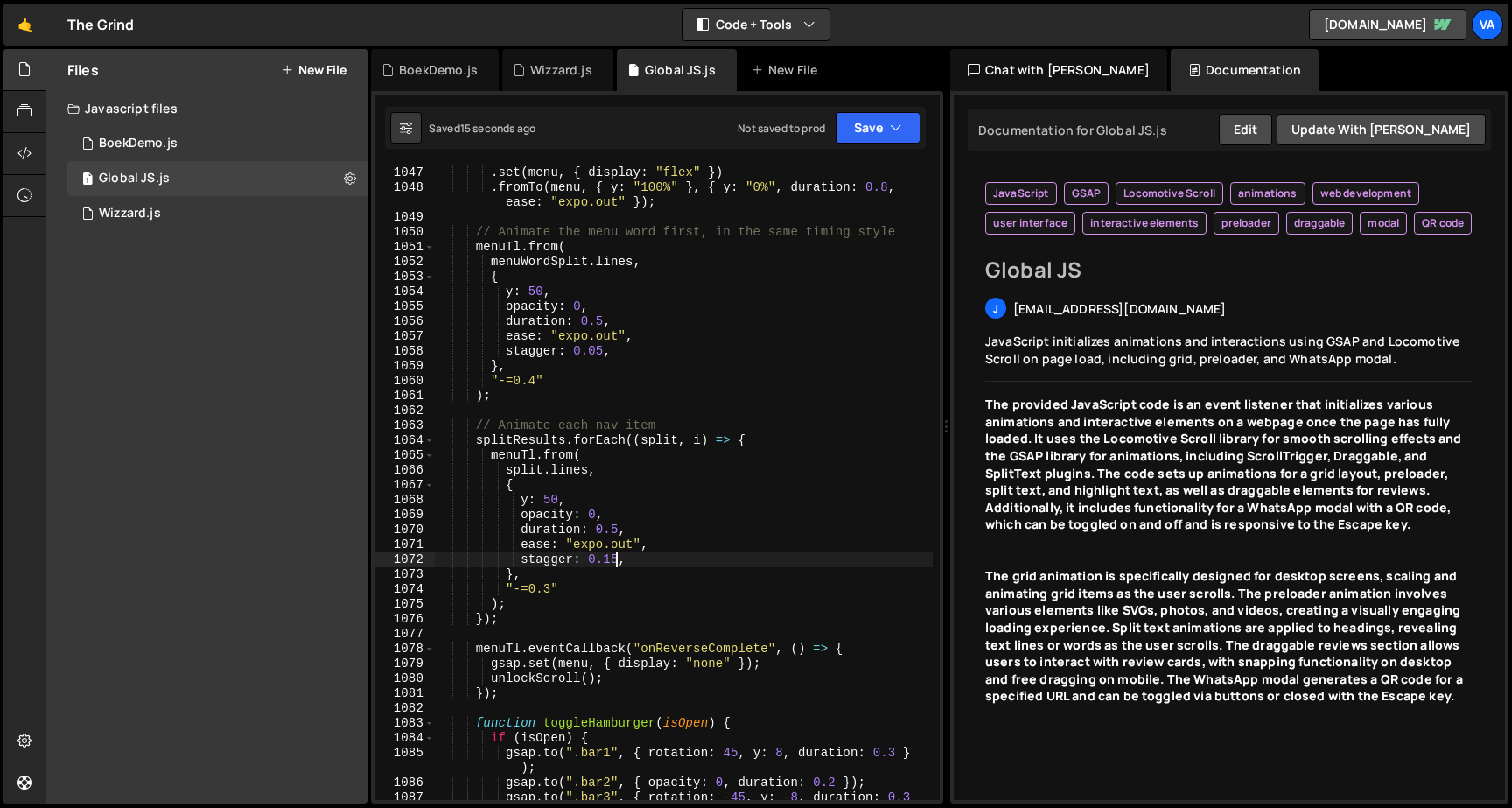
click at [618, 558] on div "menuTl . set ( menu , { display : "flex" }) . fromTo ( menu , { y : "100%" } , …" at bounding box center [683, 491] width 498 height 680
click at [851, 119] on button "Save" at bounding box center [878, 127] width 85 height 32
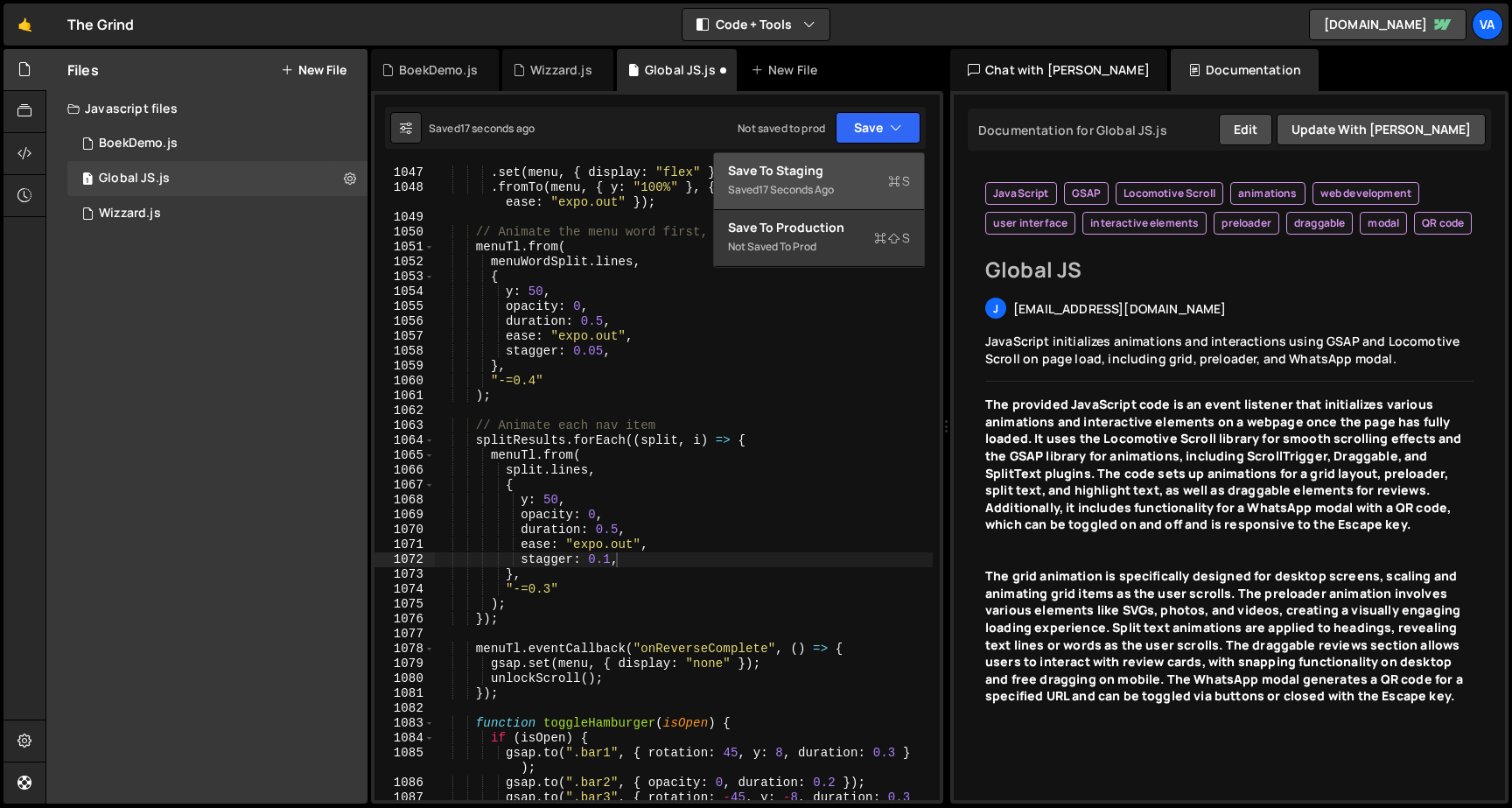
click at [838, 171] on div "Save to Staging S" at bounding box center [819, 170] width 182 height 17
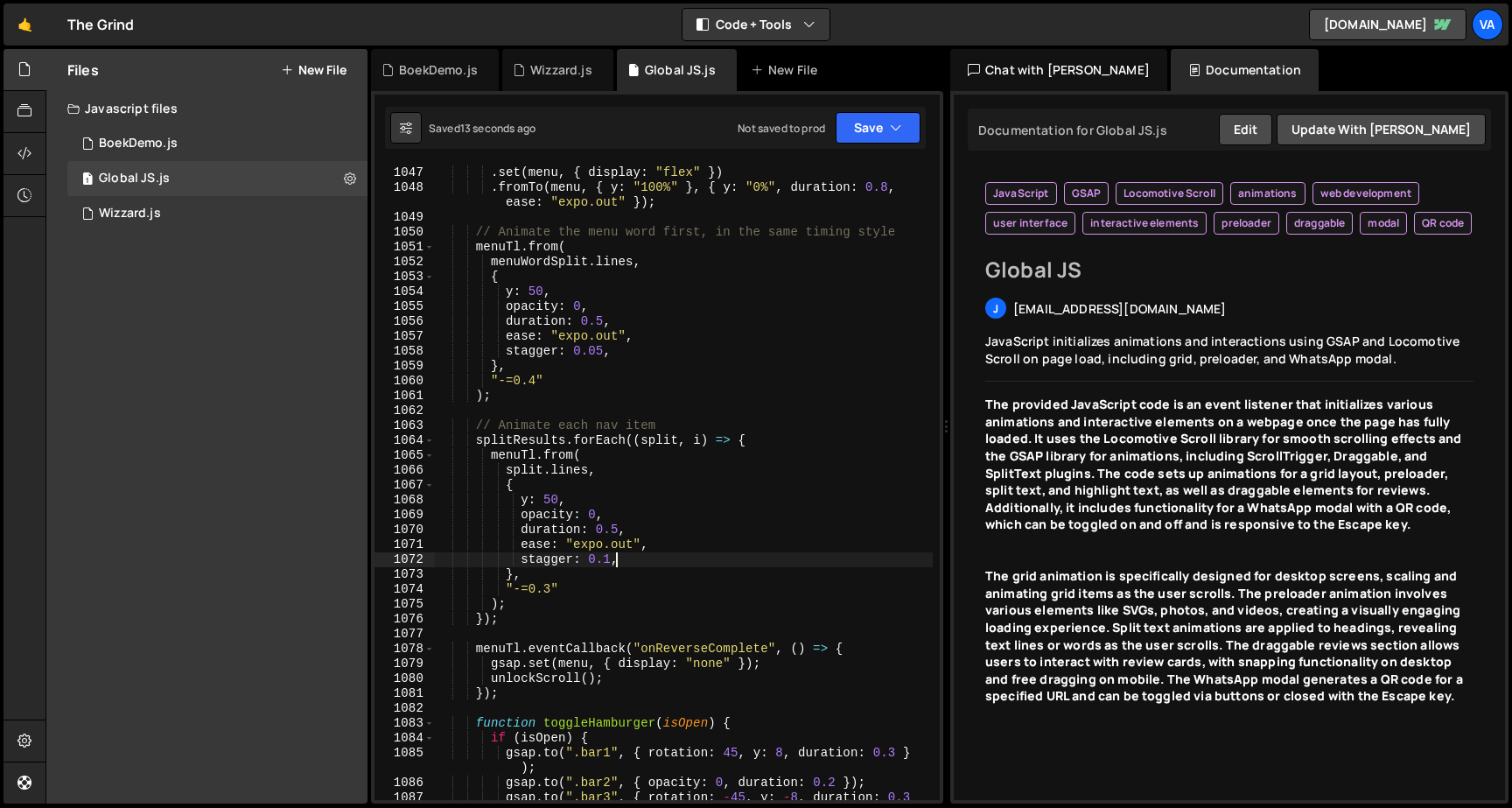
click at [612, 561] on div "menuTl . set ( menu , { display : "flex" }) . fromTo ( menu , { y : "100%" } , …" at bounding box center [683, 491] width 498 height 680
click at [864, 133] on button "Save" at bounding box center [878, 127] width 85 height 32
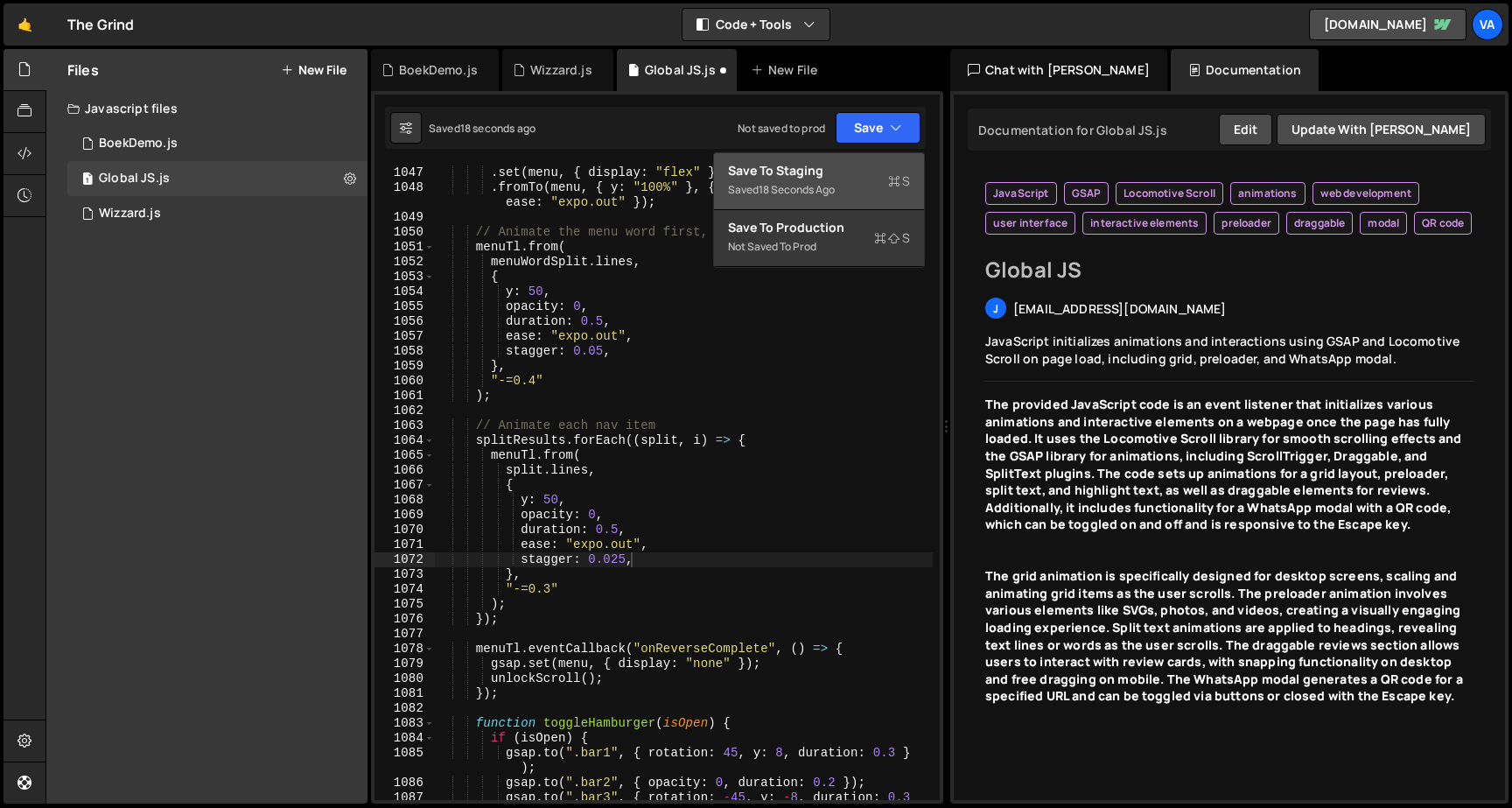
click at [858, 179] on div "Saved 18 seconds ago" at bounding box center [819, 189] width 182 height 21
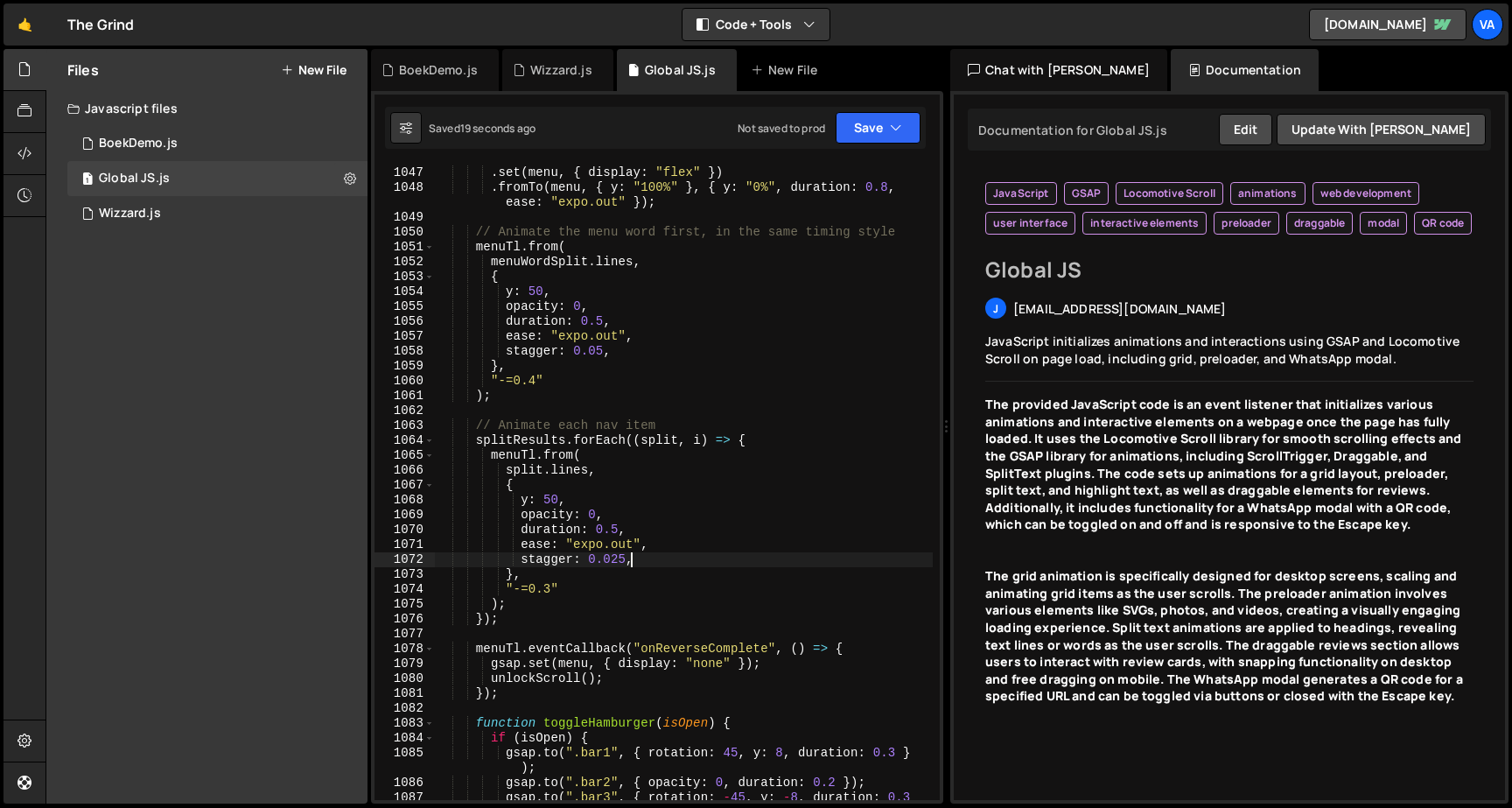
click at [629, 559] on div "menuTl . set ( menu , { display : "flex" }) . fromTo ( menu , { y : "100%" } , …" at bounding box center [683, 491] width 498 height 680
click at [555, 586] on div "menuTl . set ( menu , { display : "flex" }) . fromTo ( menu , { y : "100%" } , …" at bounding box center [683, 491] width 498 height 680
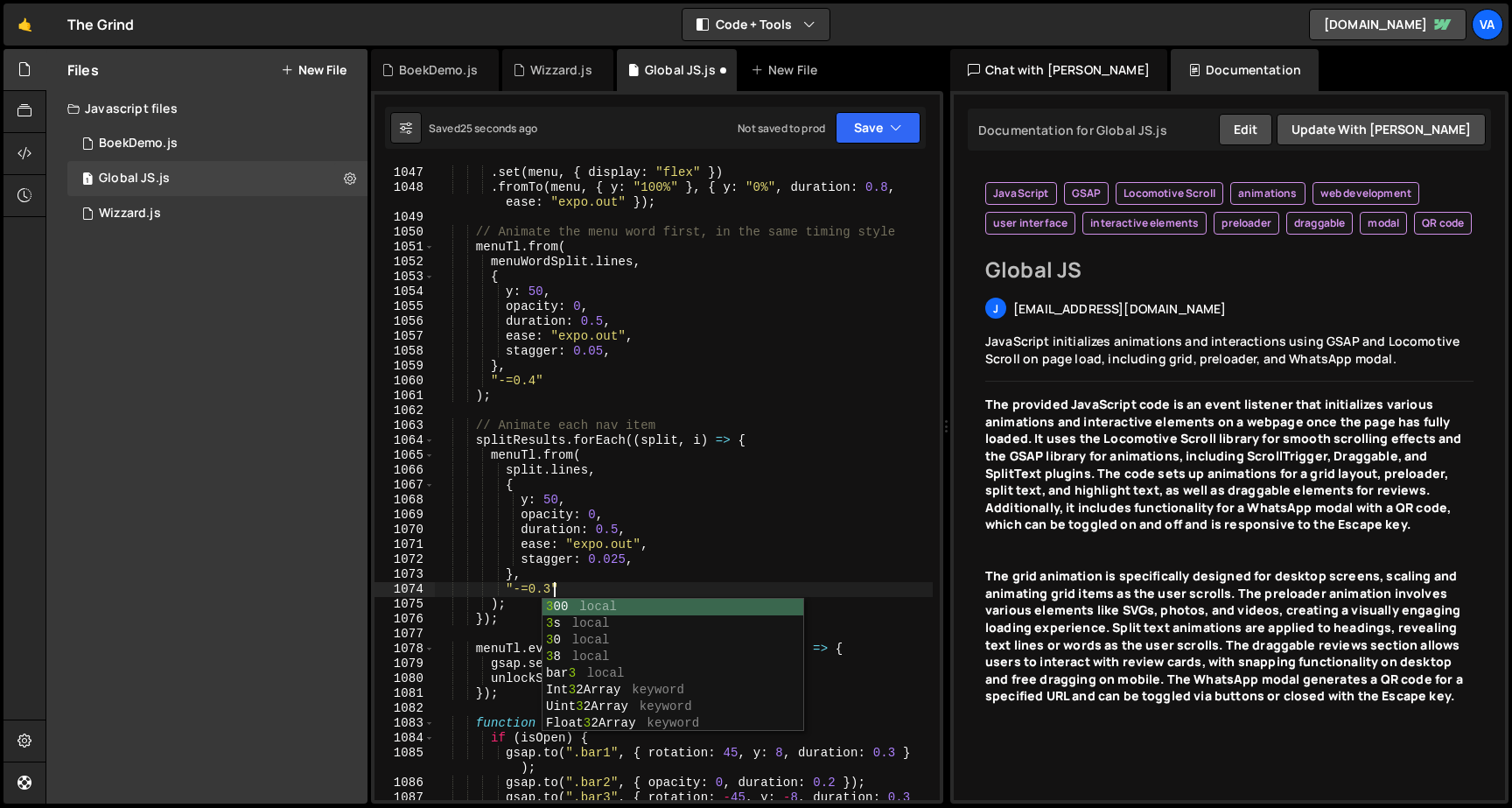
scroll to position [0, 9]
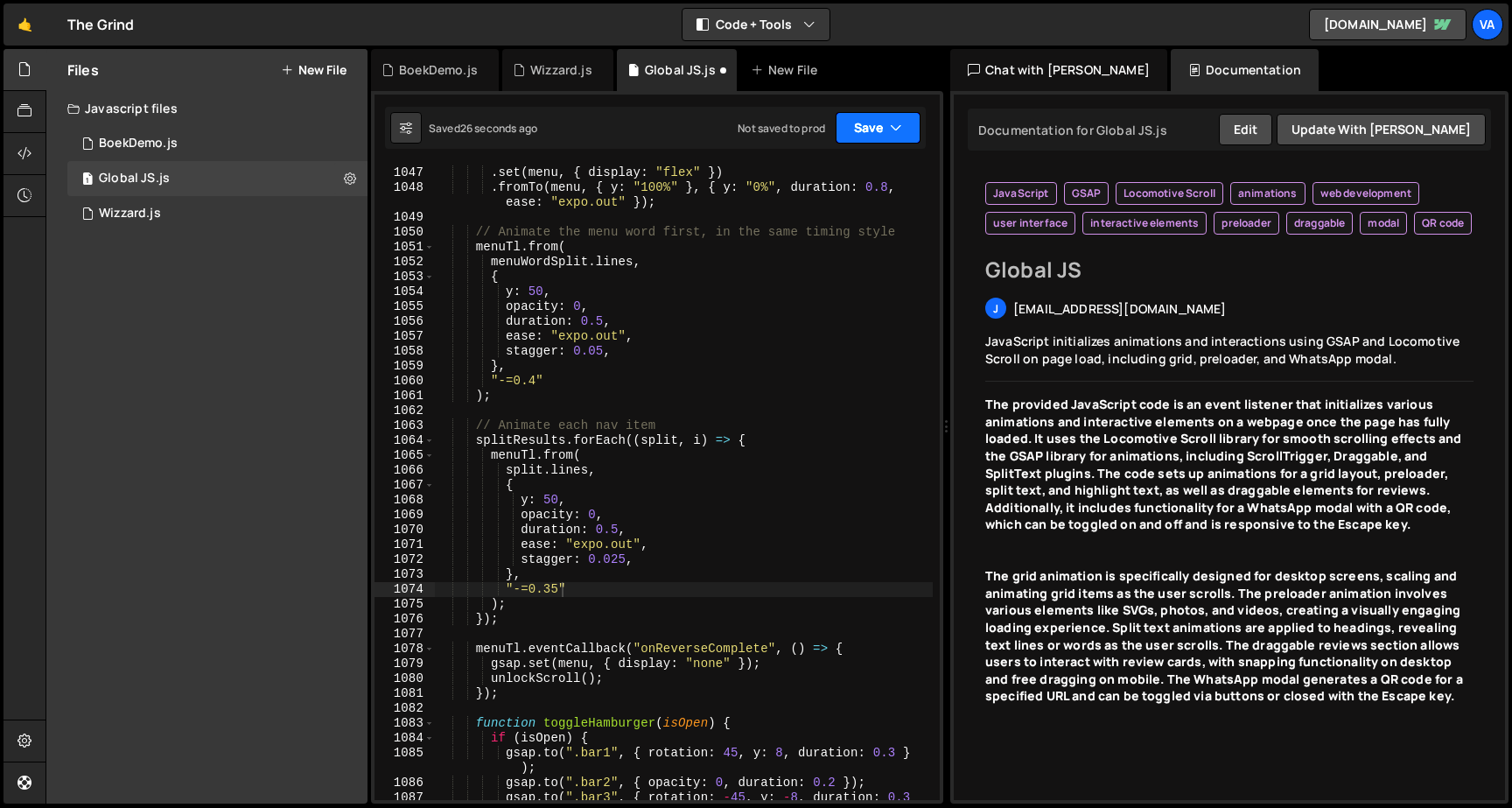
click at [881, 133] on button "Save" at bounding box center [878, 127] width 85 height 32
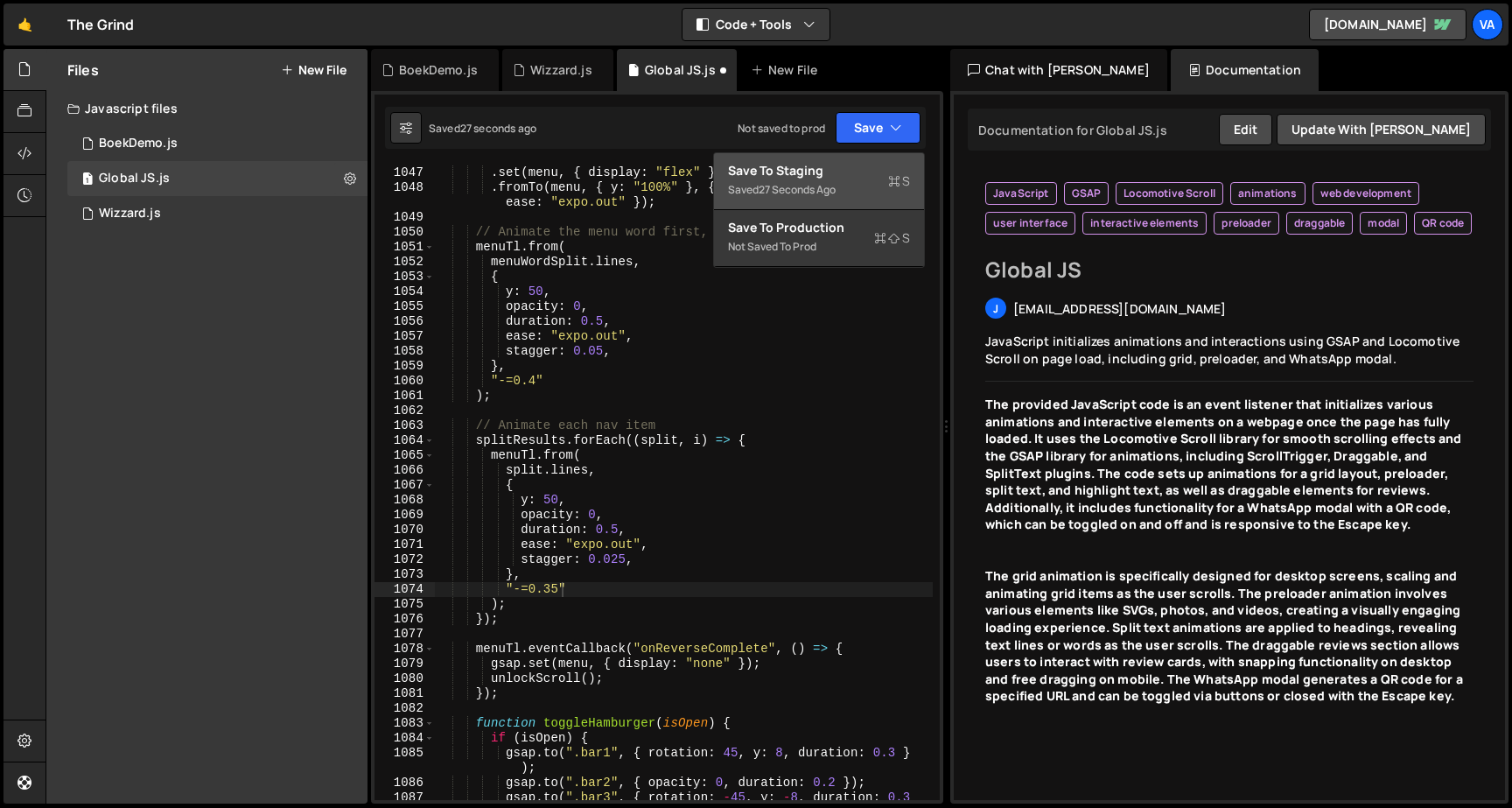
click at [843, 174] on div "Save to Staging S" at bounding box center [819, 170] width 182 height 17
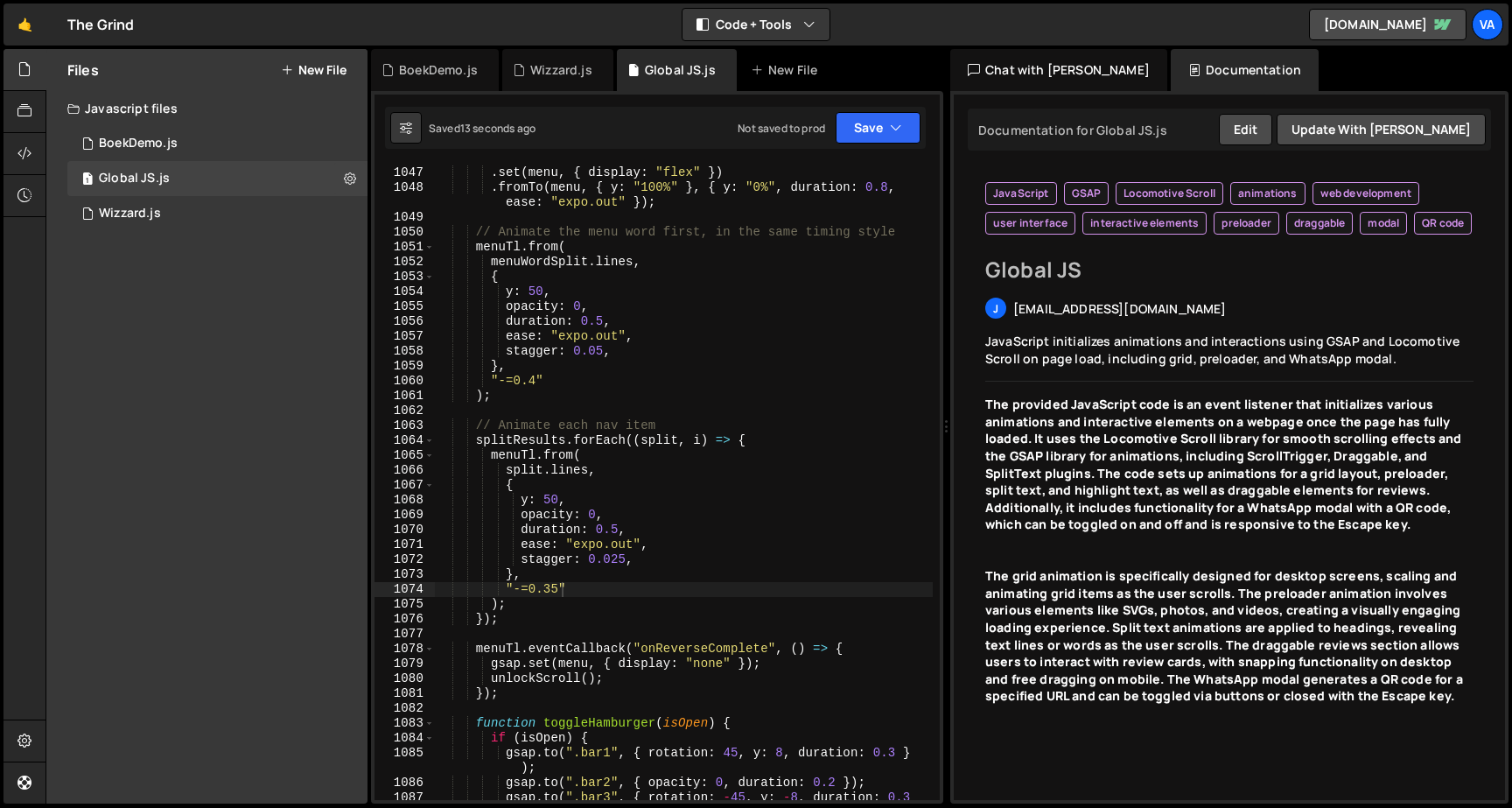
click at [536, 379] on div "menuTl . set ( menu , { display : "flex" }) . fromTo ( menu , { y : "100%" } , …" at bounding box center [683, 491] width 498 height 680
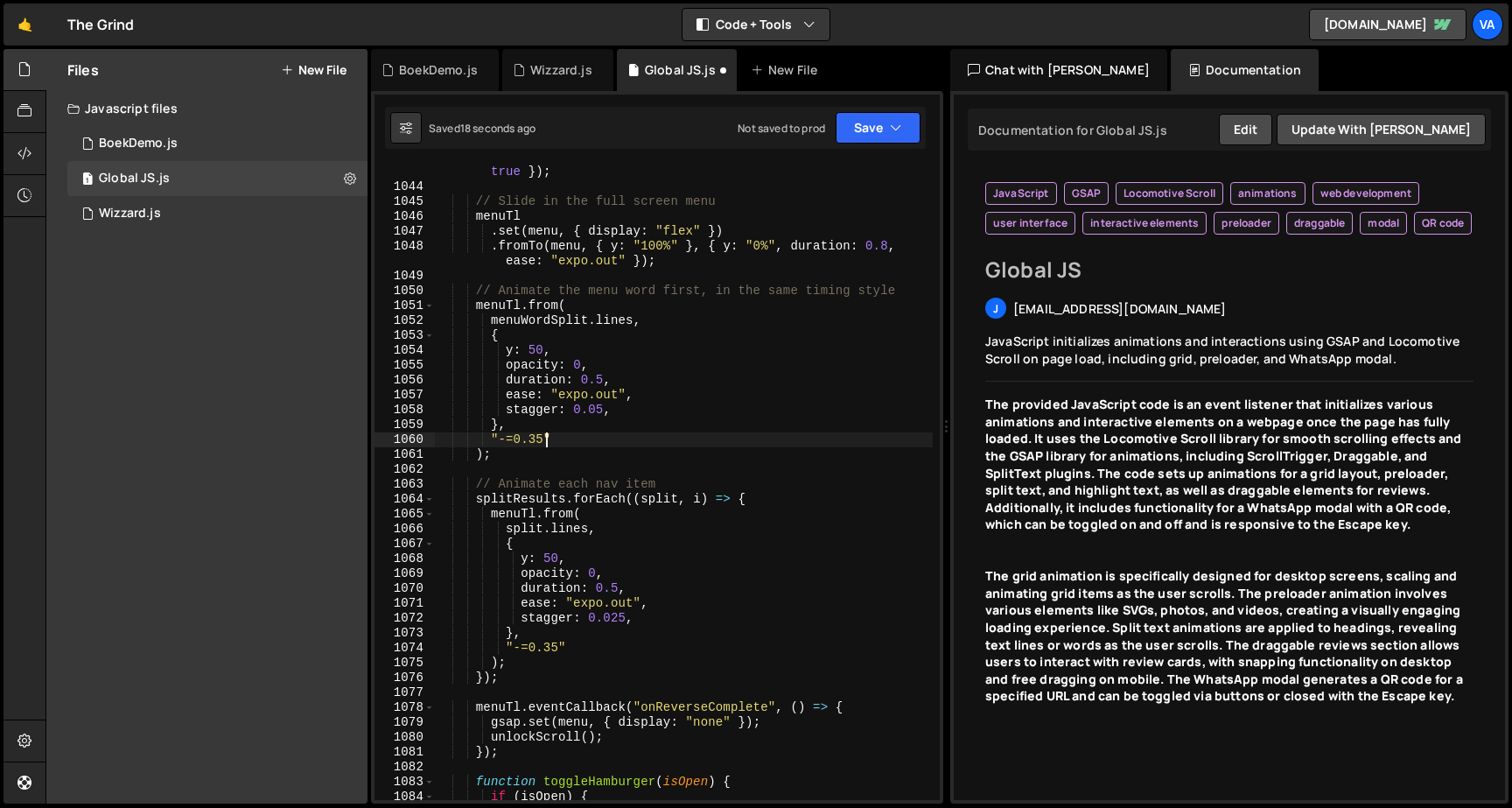
scroll to position [17513, 0]
click at [596, 593] on div "const menuTl = gsap . timeline ({ paused : true , reversed : true }) ; // Slide…" at bounding box center [683, 491] width 498 height 694
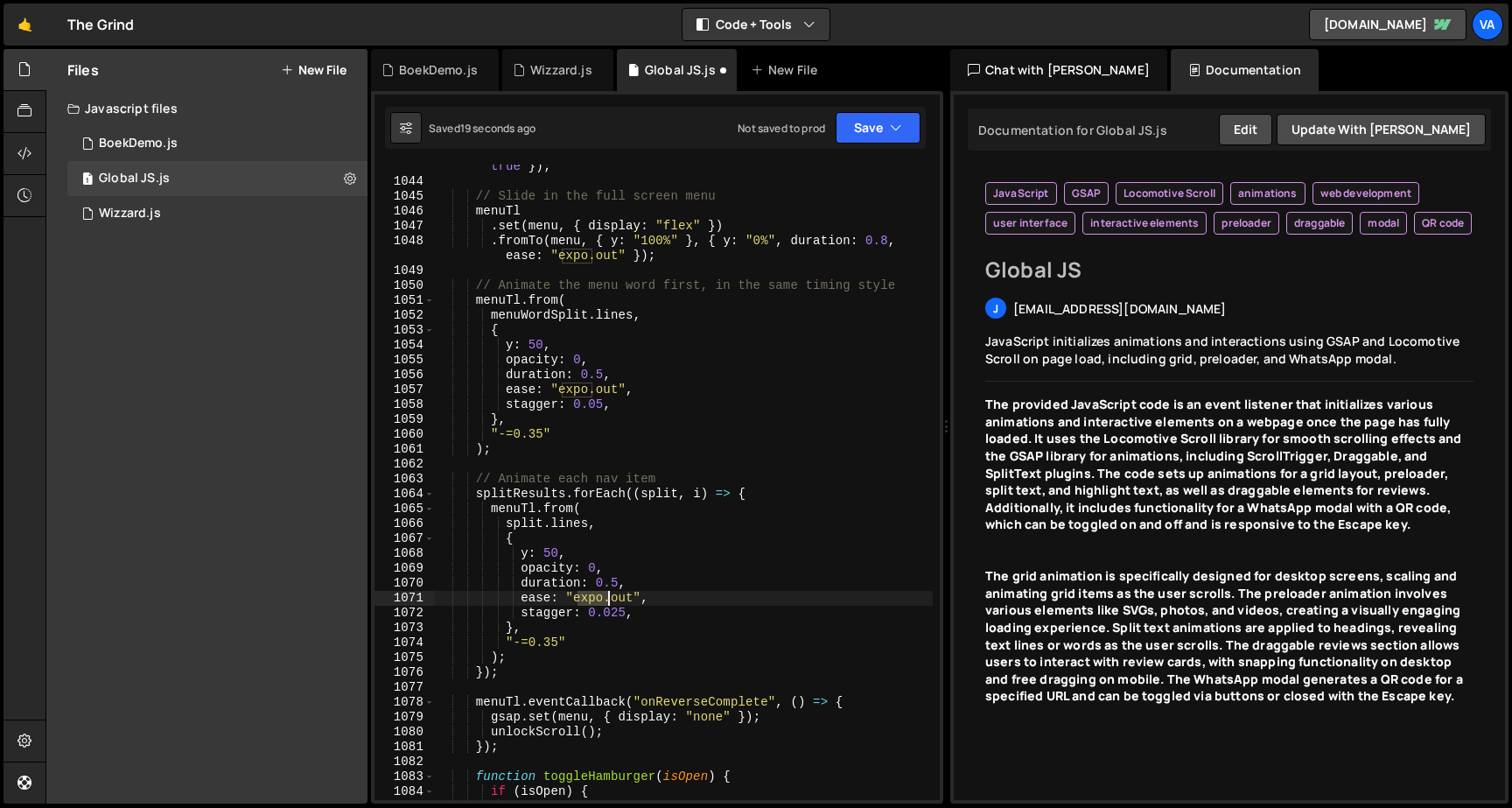
click at [596, 593] on div "const menuTl = gsap . timeline ({ paused : true , reversed : true }) ; // Slide…" at bounding box center [683, 491] width 498 height 694
click at [861, 115] on button "Save" at bounding box center [878, 127] width 85 height 32
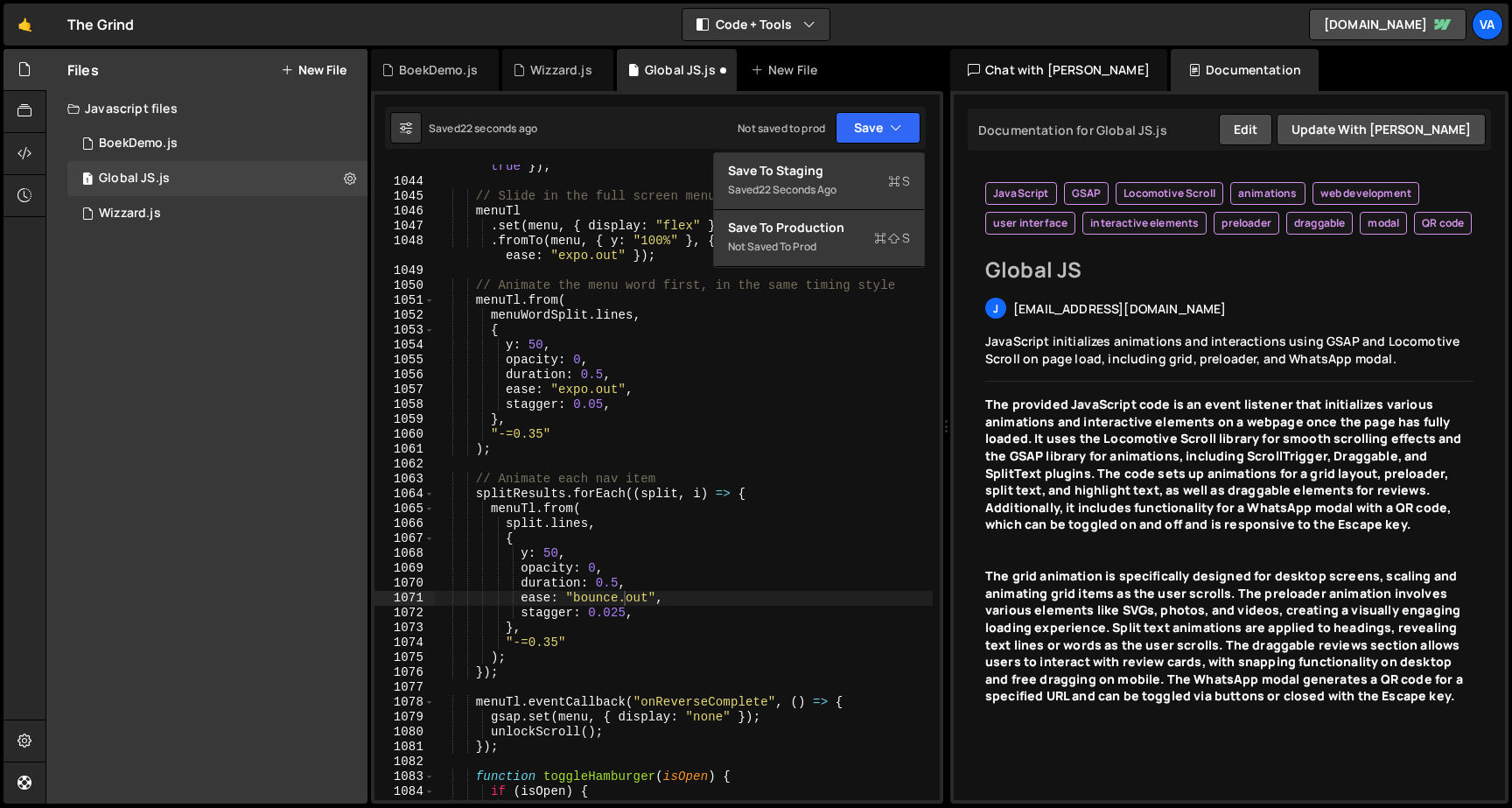
click at [843, 152] on div "ease: "bounce.out", 1043 1044 1045 1046 1047 1048 1049 1050 1051 1052 1053 1054…" at bounding box center [656, 447] width 573 height 712
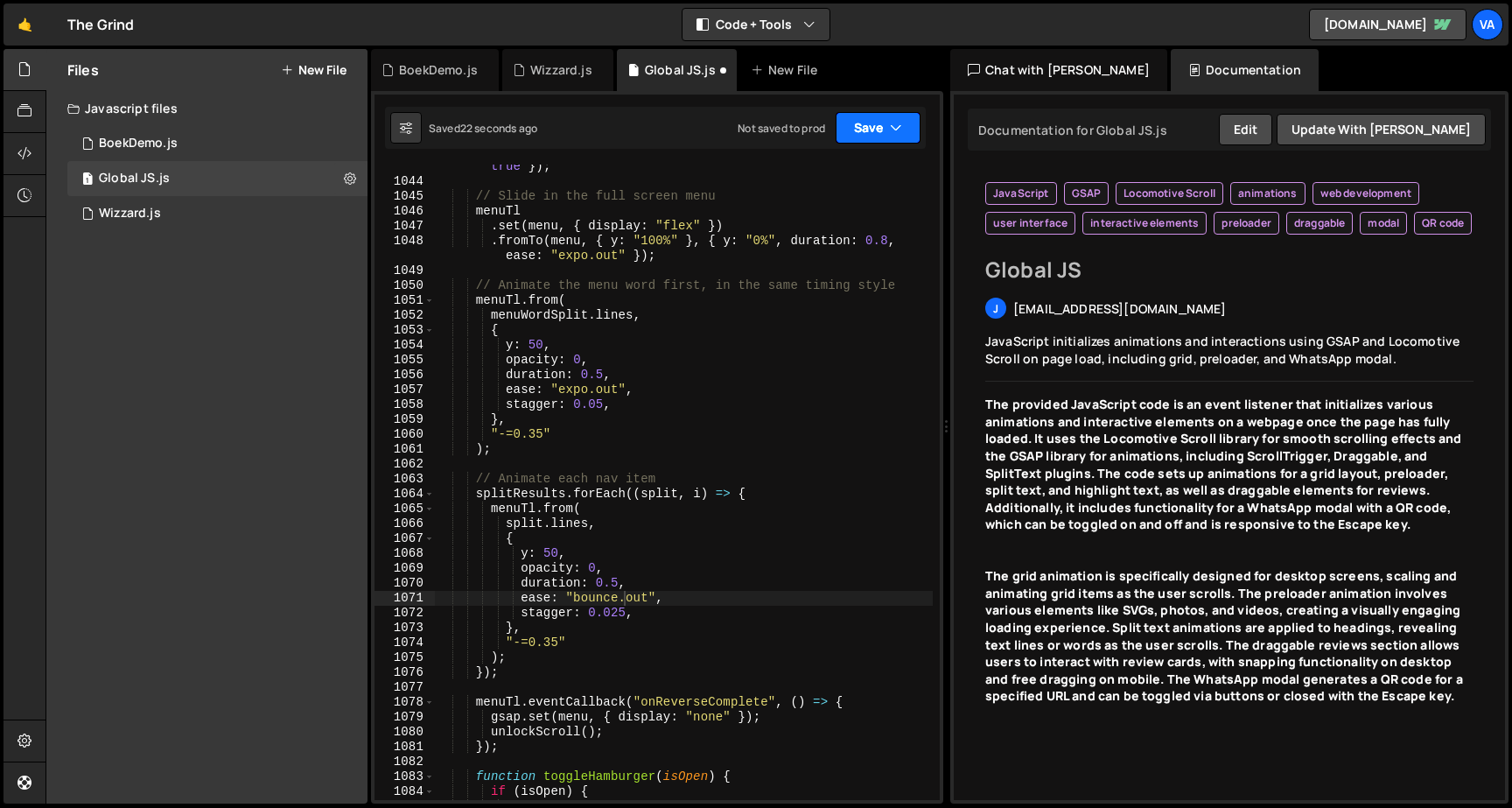
click at [857, 129] on button "Save" at bounding box center [878, 127] width 85 height 32
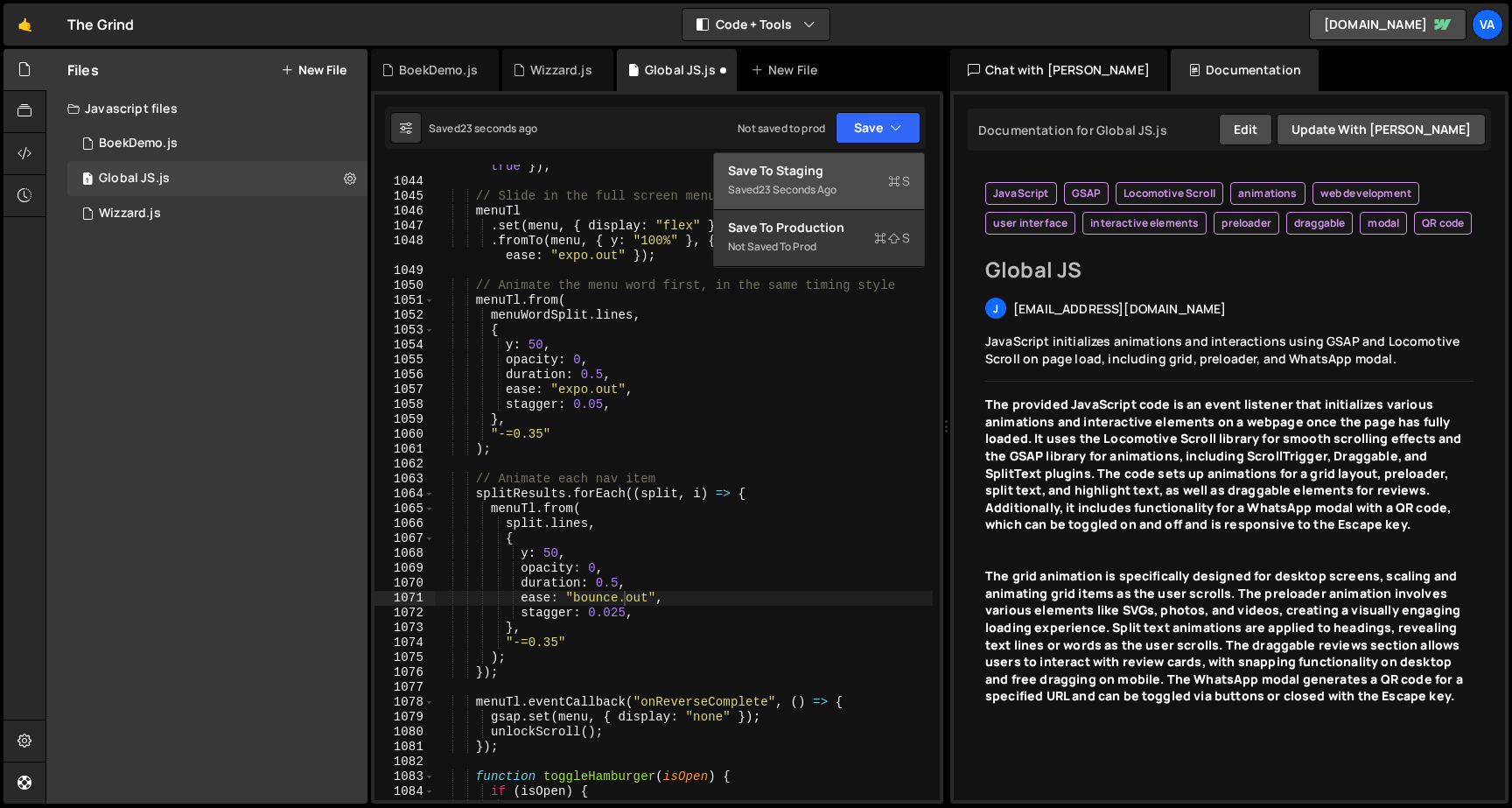
click at [848, 165] on div "Save to Staging S" at bounding box center [819, 170] width 182 height 17
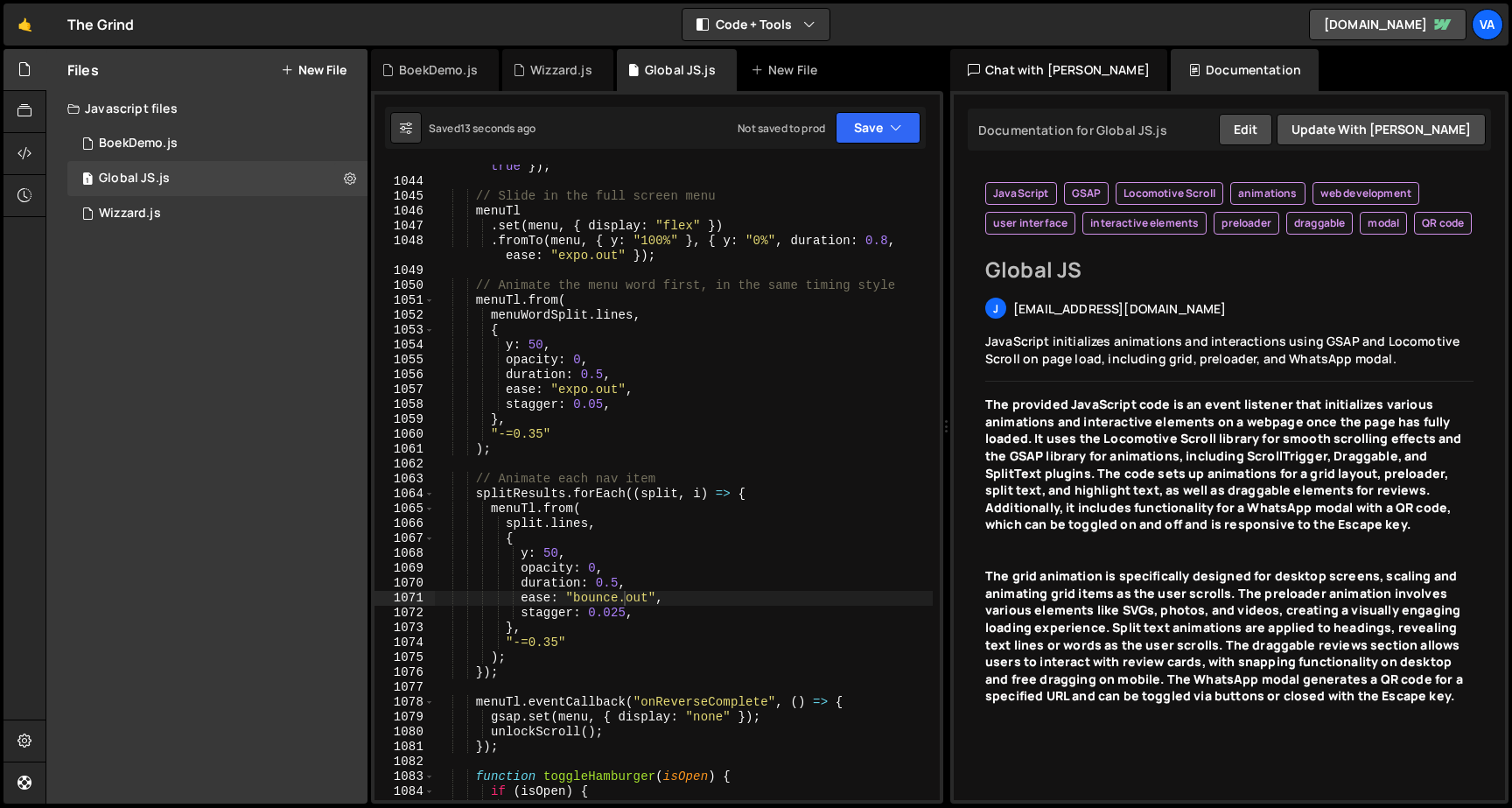
click at [591, 594] on div "const menuTl = gsap . timeline ({ paused : true , reversed : true }) ; // Slide…" at bounding box center [683, 491] width 498 height 694
click at [595, 605] on div "const menuTl = gsap . timeline ({ paused : true , reversed : true }) ; // Slide…" at bounding box center [683, 482] width 498 height 635
click at [595, 601] on div "const menuTl = gsap . timeline ({ paused : true , reversed : true }) ; // Slide…" at bounding box center [683, 491] width 498 height 694
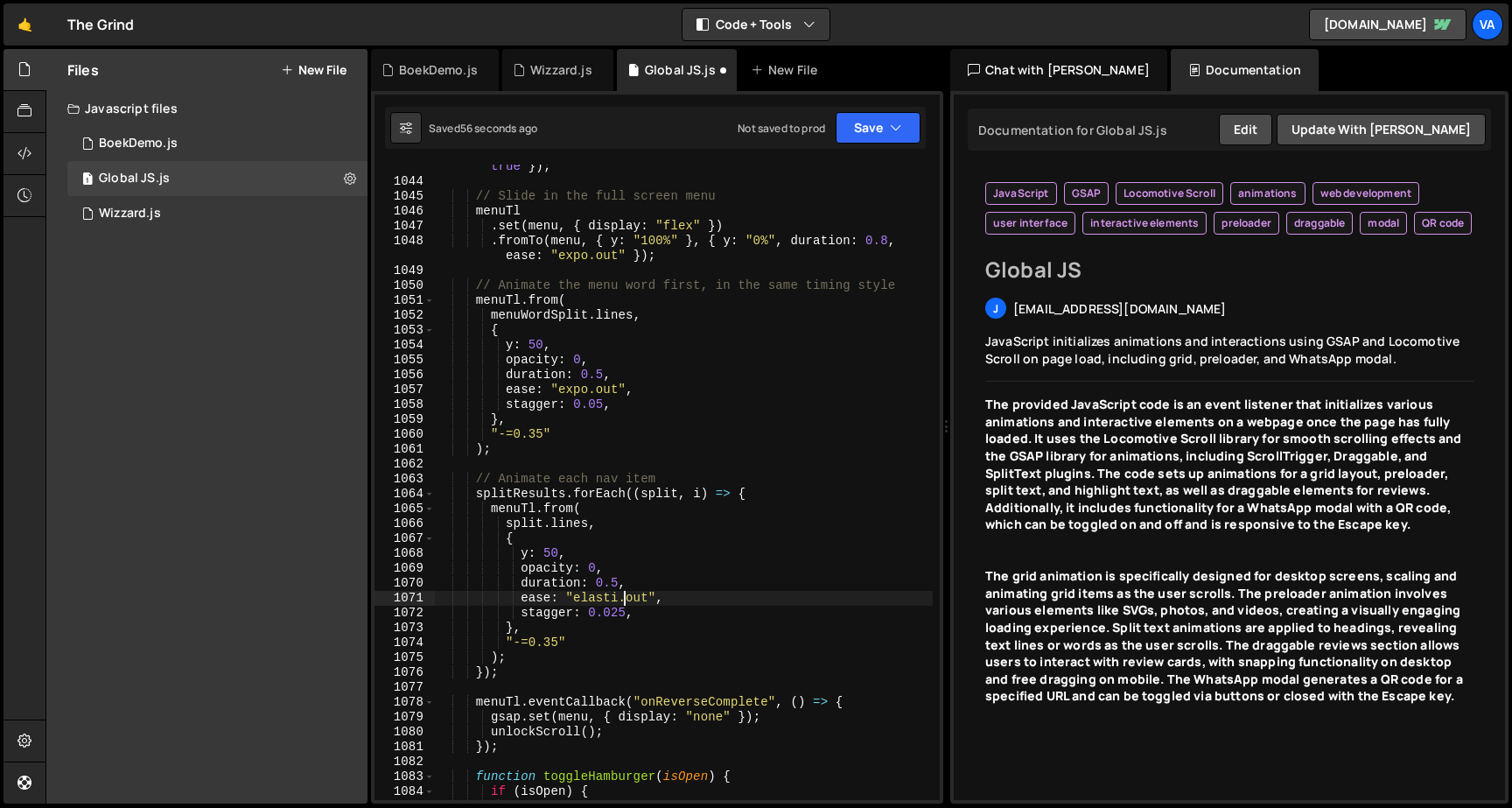
scroll to position [0, 14]
click at [839, 128] on button "Save" at bounding box center [878, 127] width 85 height 32
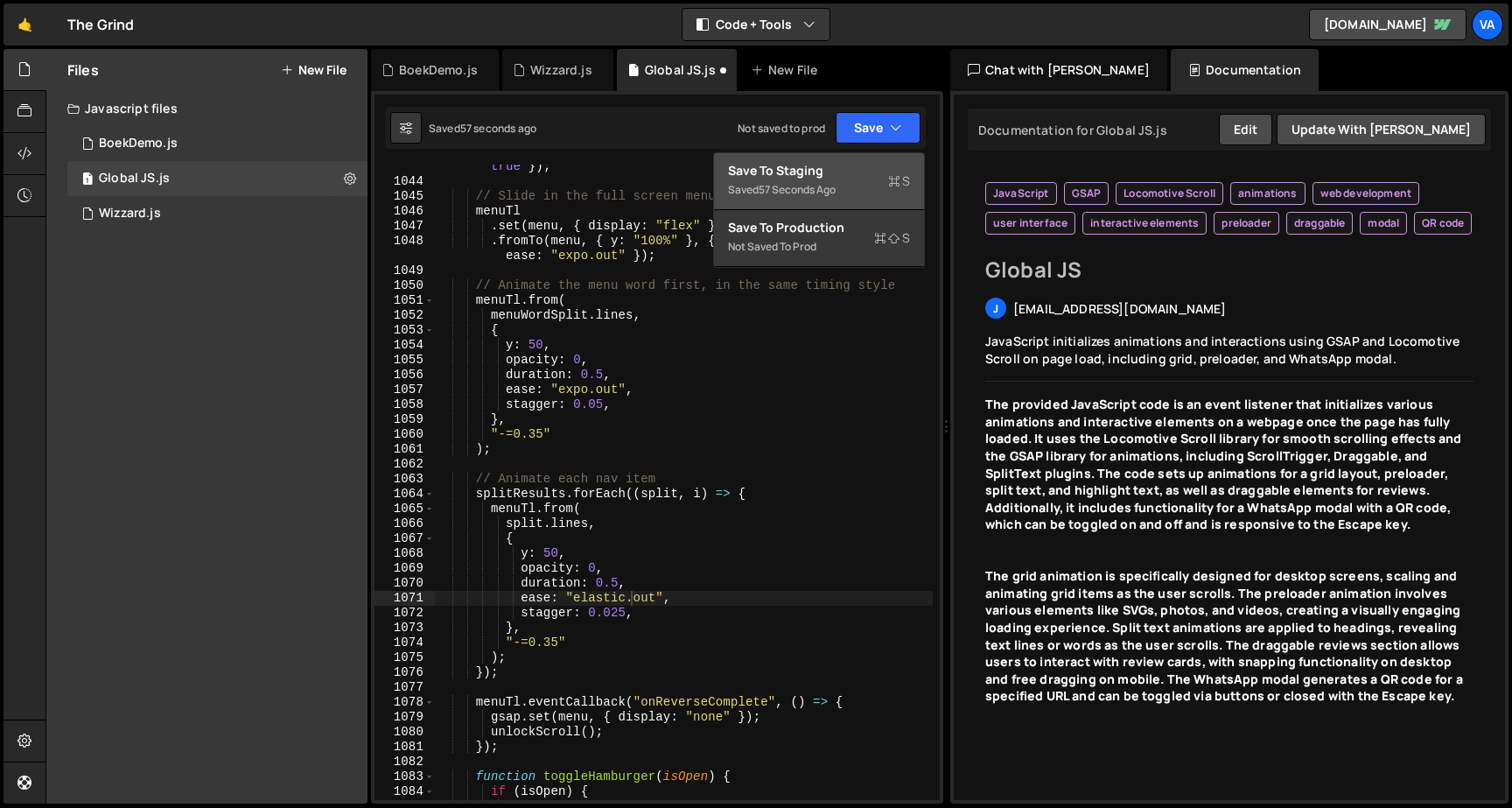
click at [832, 170] on div "Save to Staging S" at bounding box center [819, 170] width 182 height 17
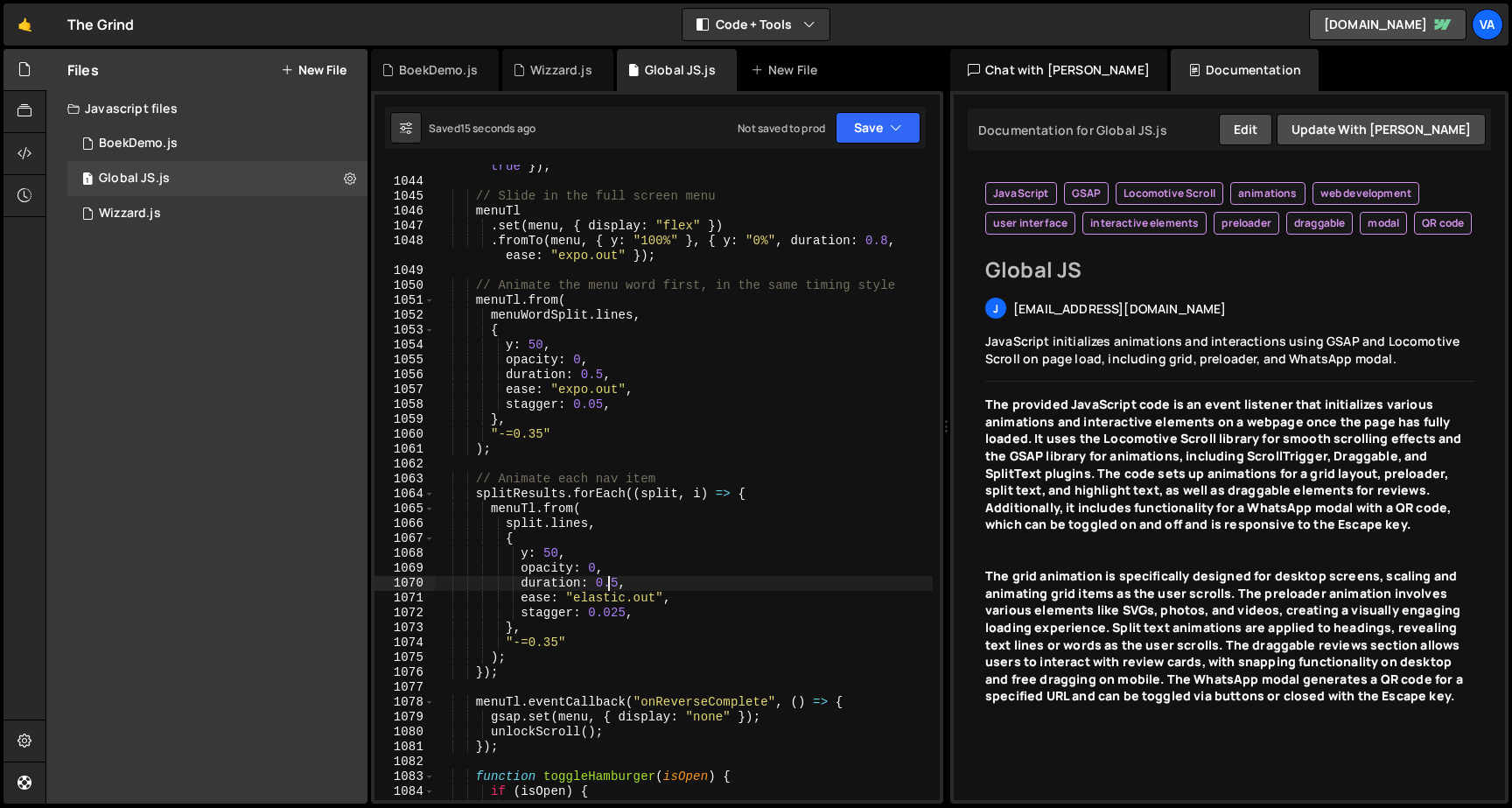
click at [611, 590] on div "const menuTl = gsap . timeline ({ paused : true , reversed : true }) ; // Slide…" at bounding box center [683, 491] width 498 height 694
click at [610, 592] on div "const menuTl = gsap . timeline ({ paused : true , reversed : true }) ; // Slide…" at bounding box center [683, 491] width 498 height 694
click at [620, 581] on div "const menuTl = gsap . timeline ({ paused : true , reversed : true }) ; // Slide…" at bounding box center [683, 491] width 498 height 694
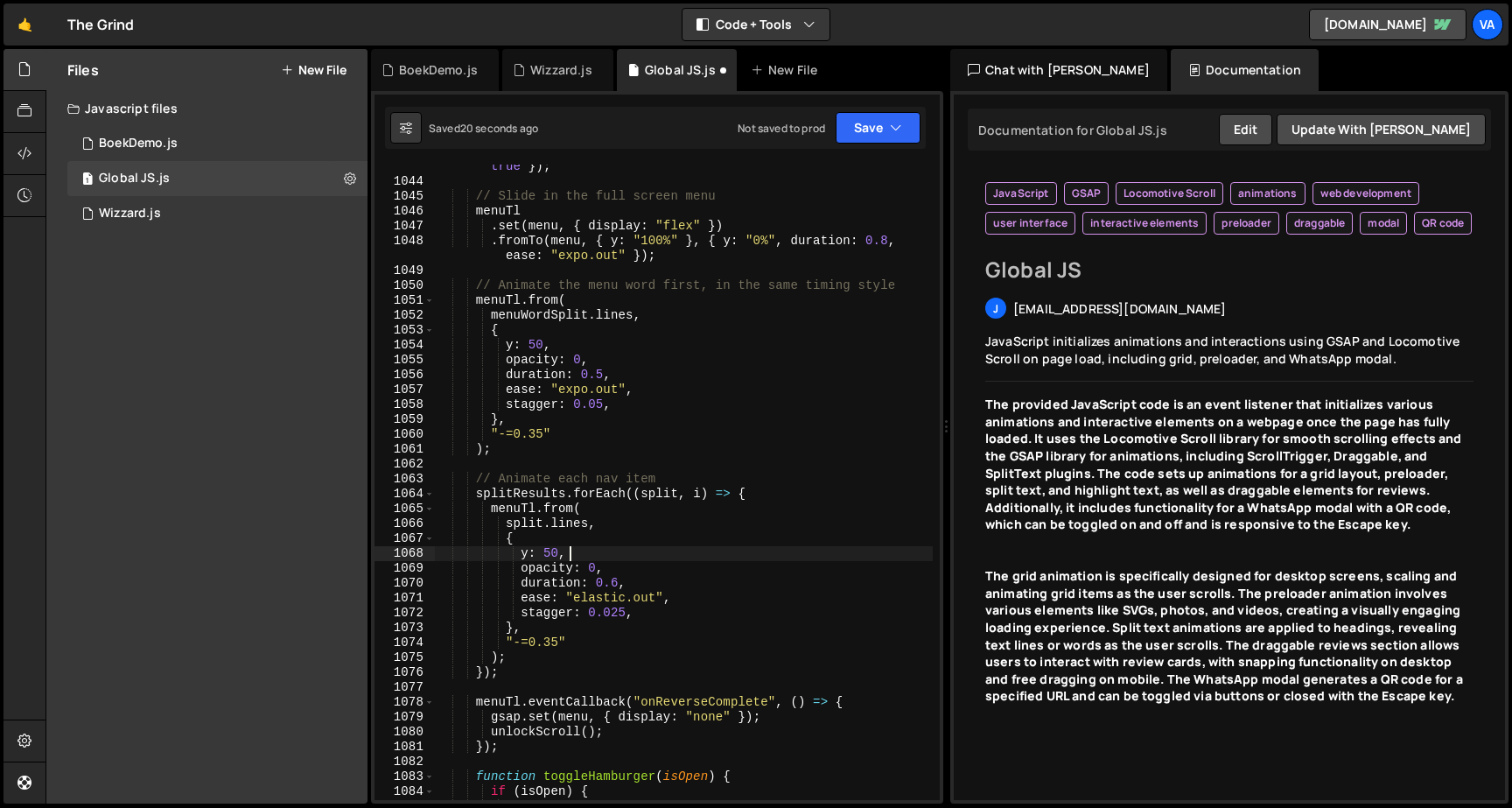
click at [607, 546] on div "const menuTl = gsap . timeline ({ paused : true , reversed : true }) ; // Slide…" at bounding box center [683, 491] width 498 height 694
click at [624, 576] on div "const menuTl = gsap . timeline ({ paused : true , reversed : true }) ; // Slide…" at bounding box center [683, 491] width 498 height 694
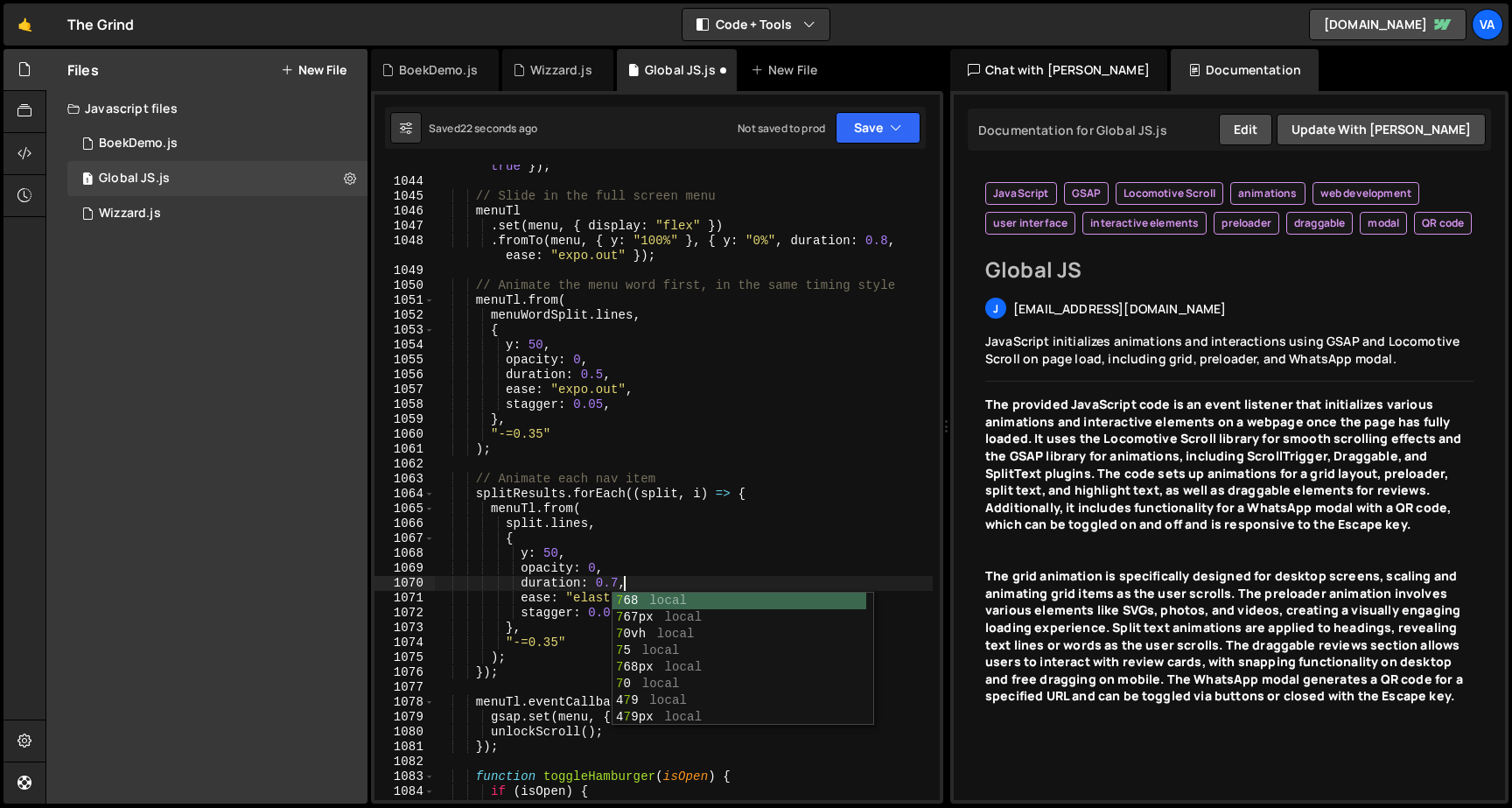
scroll to position [0, 13]
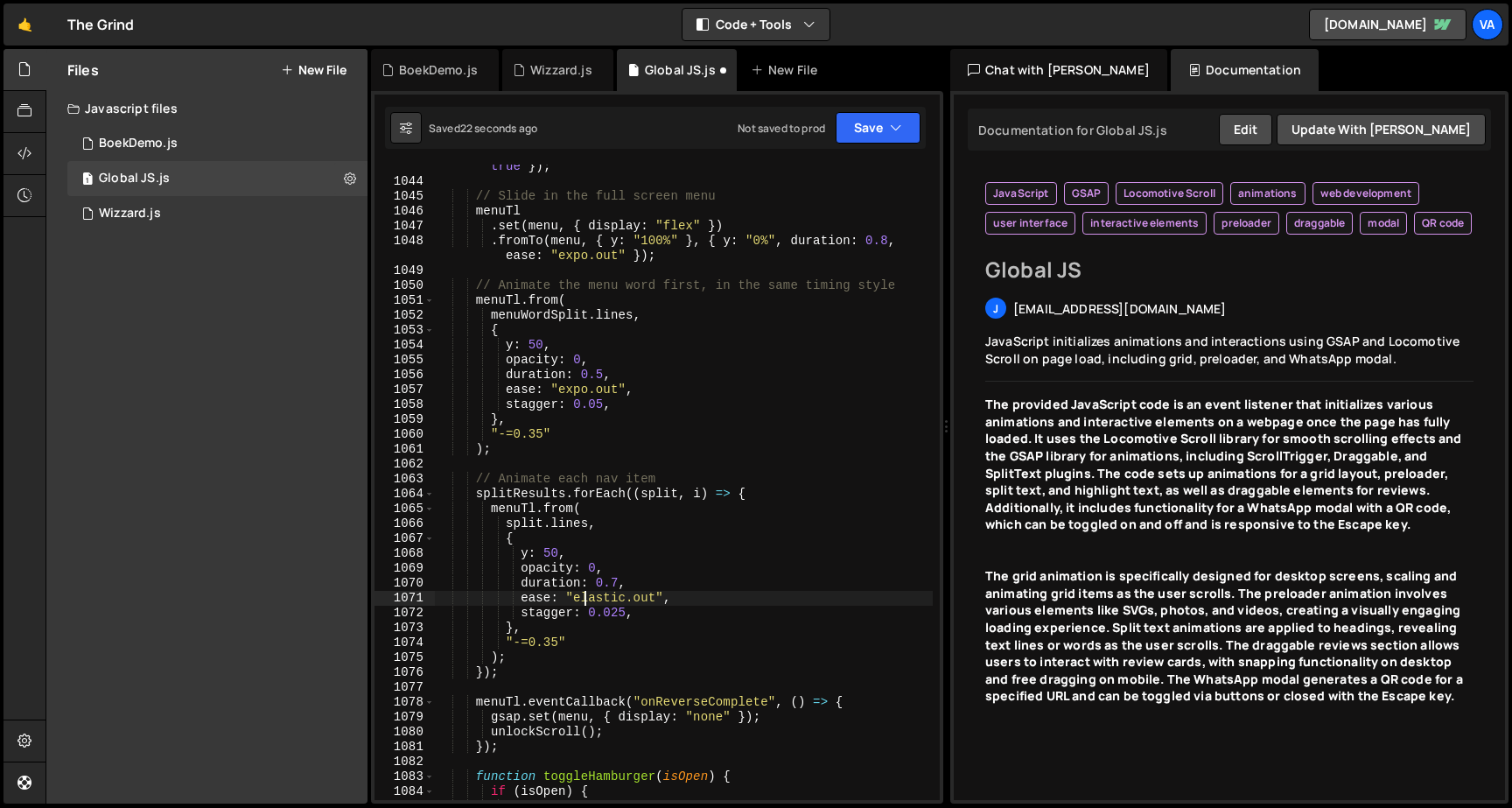
click at [584, 601] on div "const menuTl = gsap . timeline ({ paused : true , reversed : true }) ; // Slide…" at bounding box center [683, 491] width 498 height 694
click at [859, 123] on button "Save" at bounding box center [878, 127] width 85 height 32
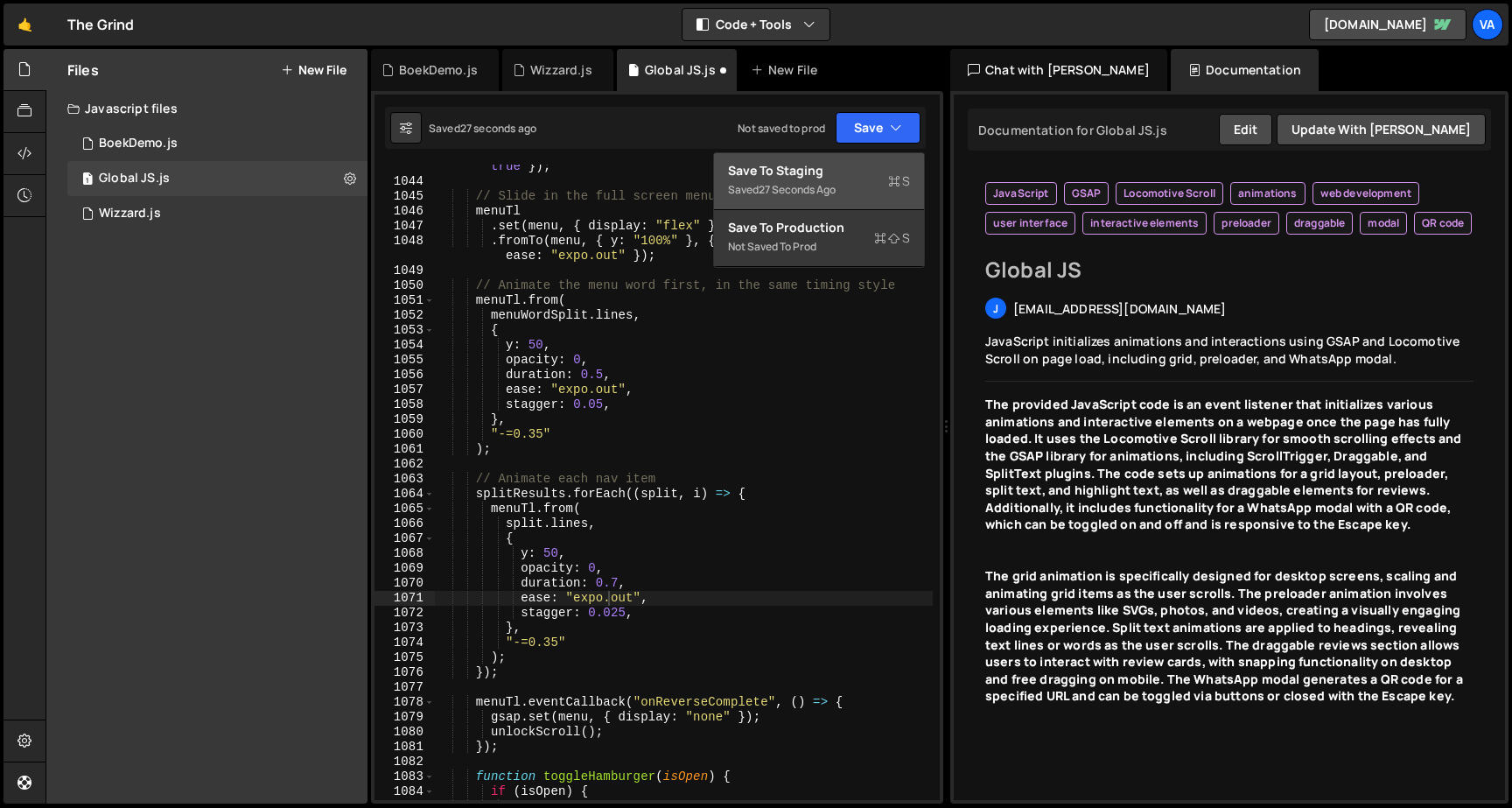
click at [841, 174] on div "Save to Staging S" at bounding box center [819, 170] width 182 height 17
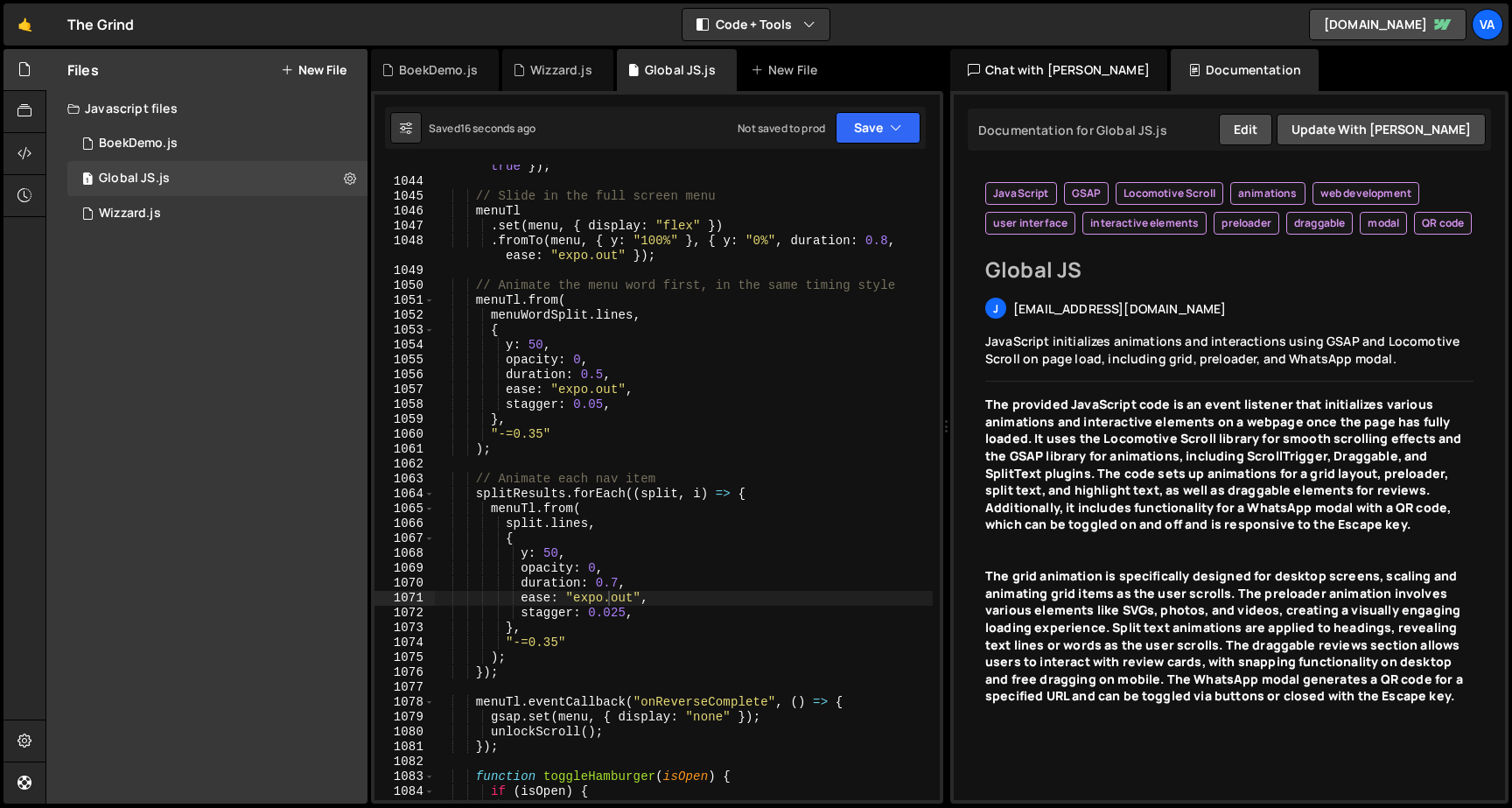
click at [627, 576] on div "const menuTl = gsap . timeline ({ paused : true , reversed : true }) ; // Slide…" at bounding box center [683, 491] width 498 height 694
click at [873, 127] on button "Save" at bounding box center [878, 127] width 85 height 32
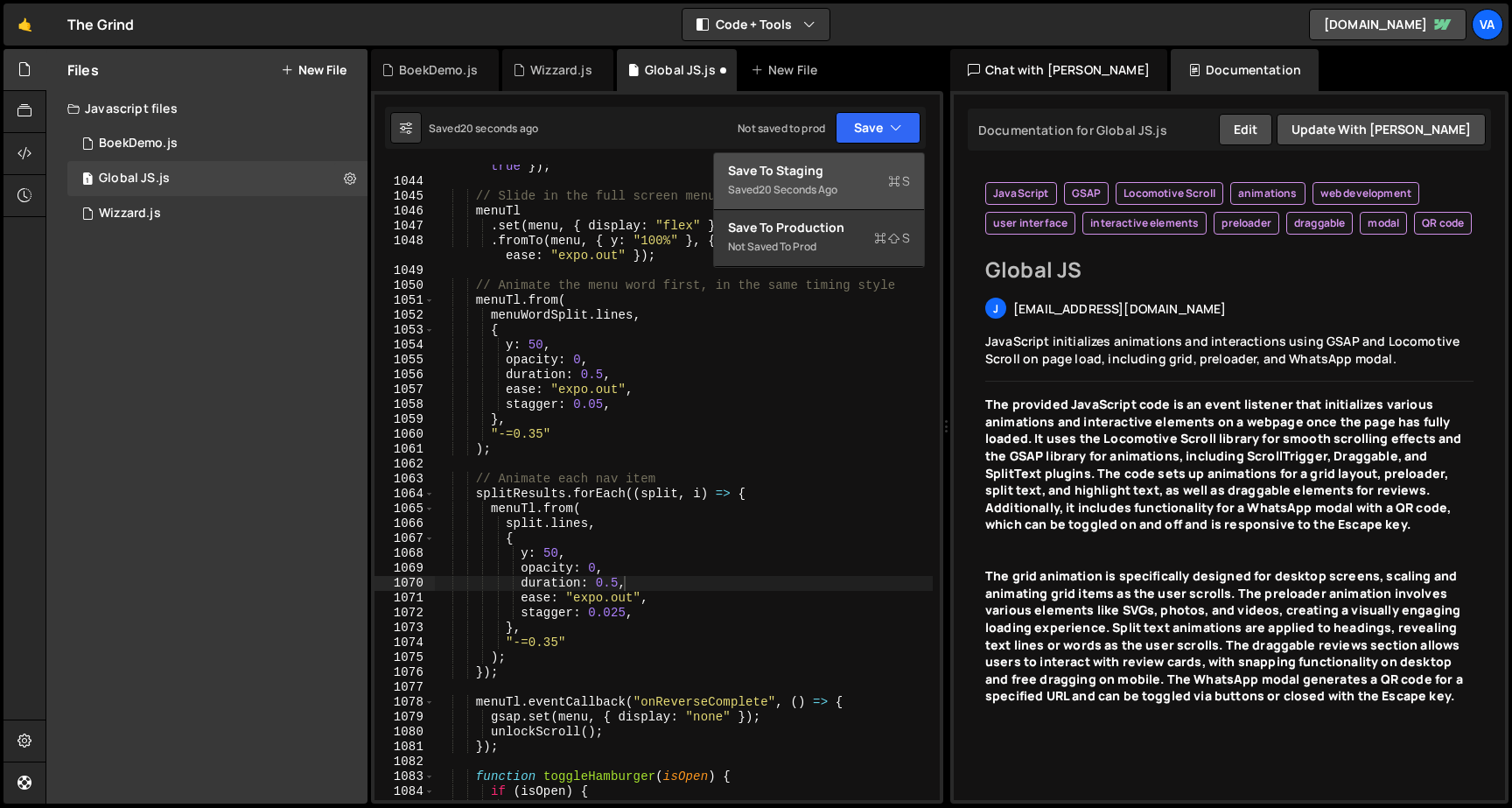
click at [839, 181] on div "Saved 20 seconds ago" at bounding box center [819, 189] width 182 height 21
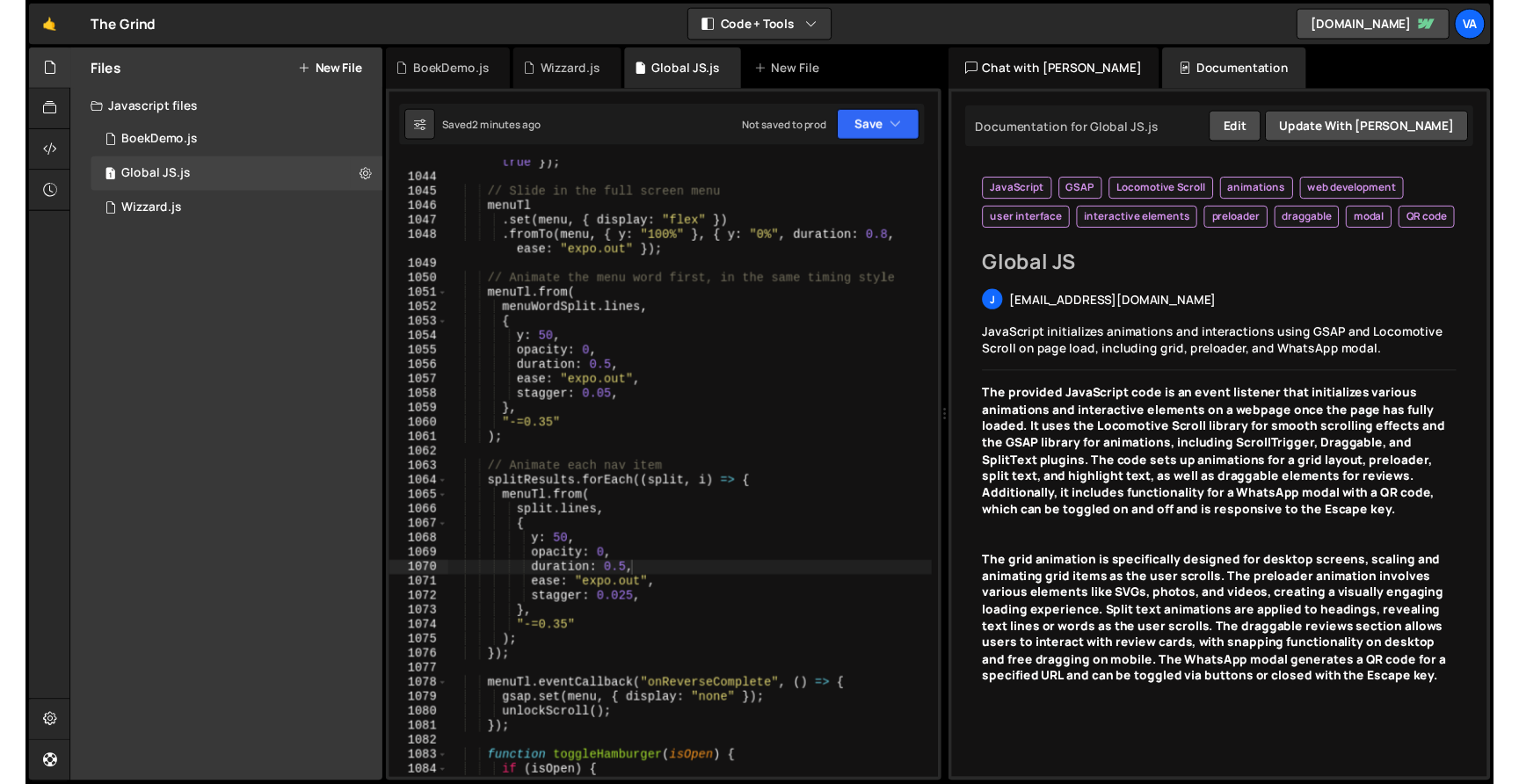
scroll to position [17387, 0]
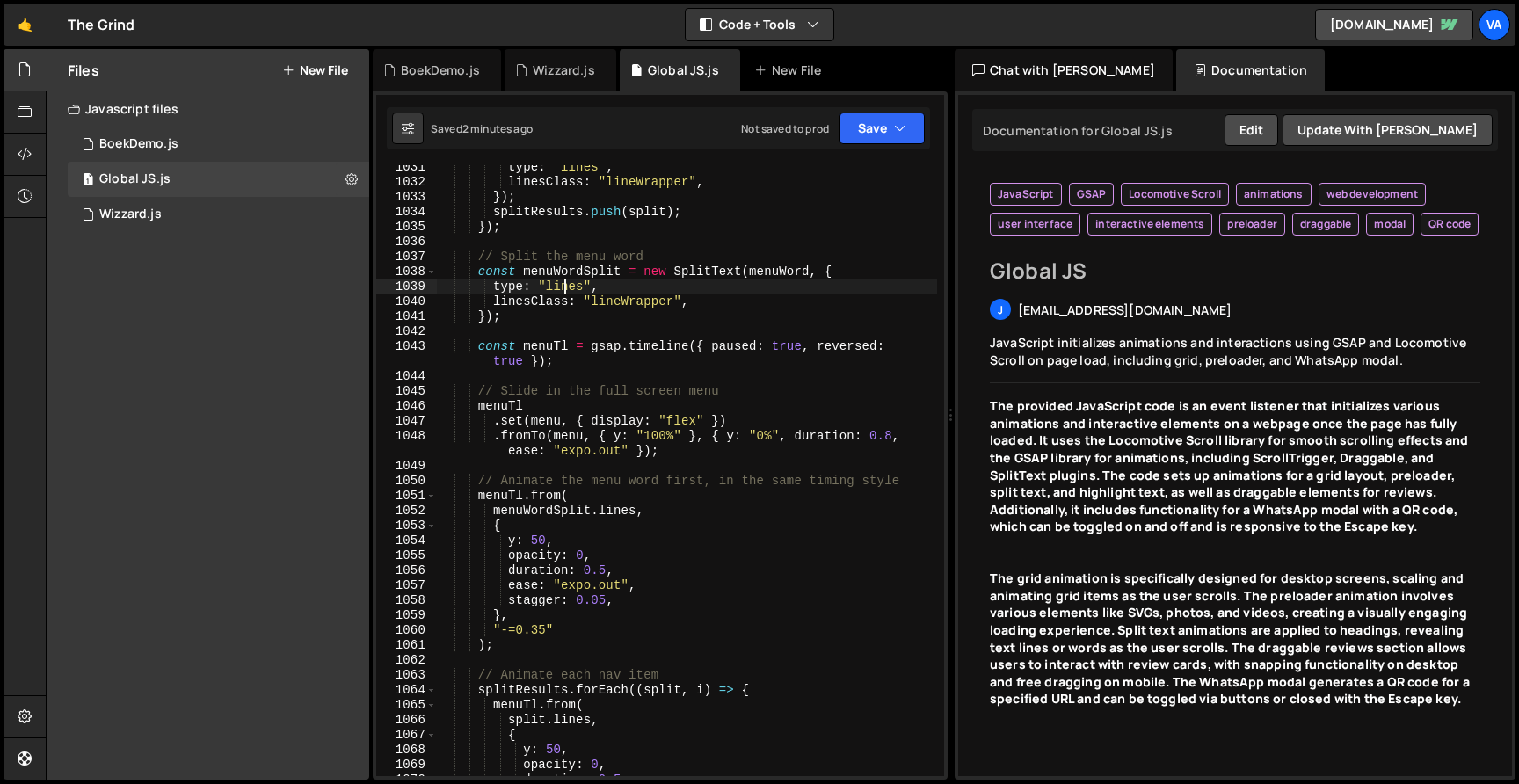
click at [563, 281] on div "type : "lines" , linesClass : "lineWrapper" , }) ; splitResults . push ( split …" at bounding box center [687, 480] width 500 height 640
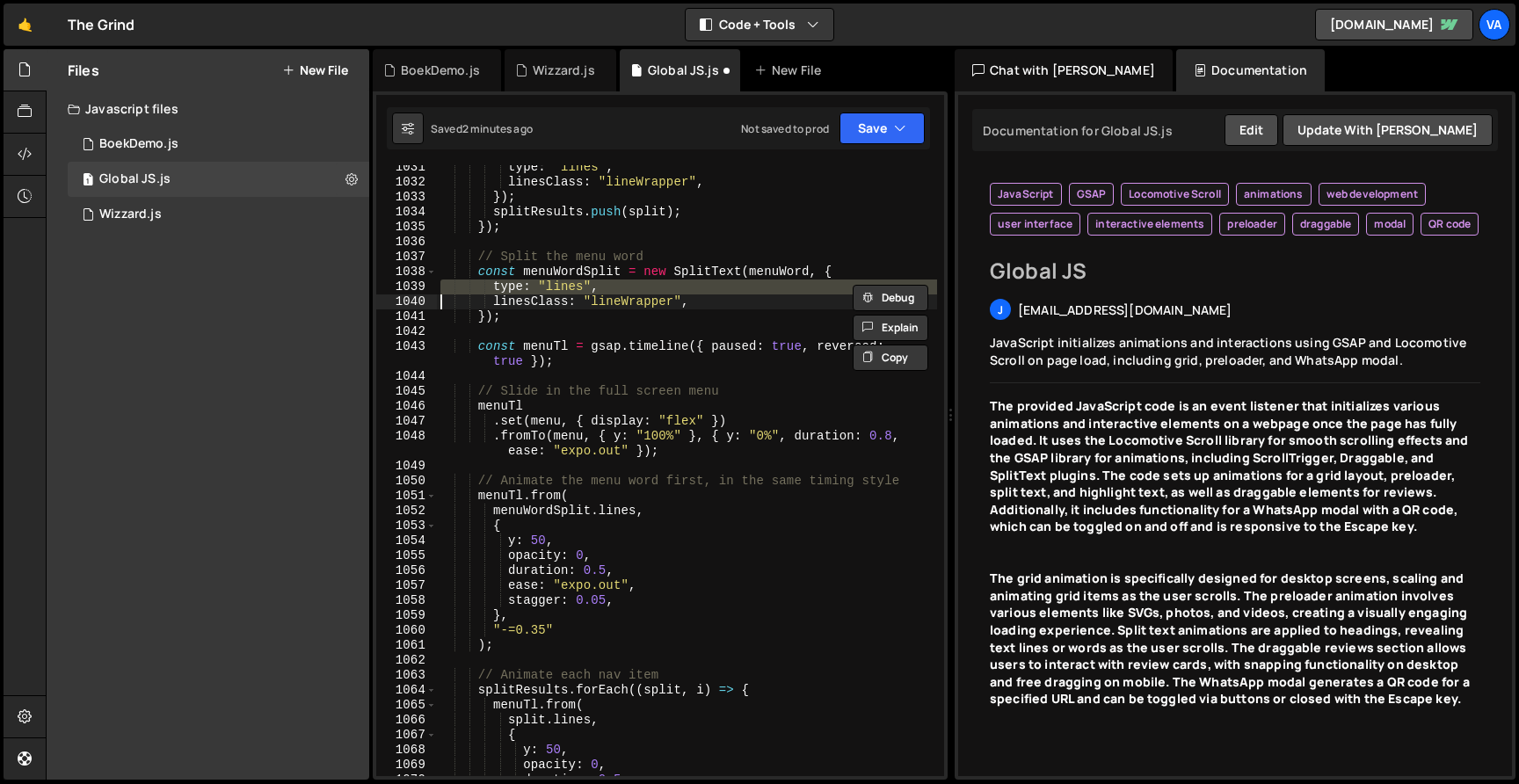
click at [545, 360] on div "type : "lines" , linesClass : "lineWrapper" , }) ; splitResults . push ( split …" at bounding box center [687, 480] width 500 height 640
type textarea "const menuTl = gsap.timeline({ paused: true, reversed: true });"
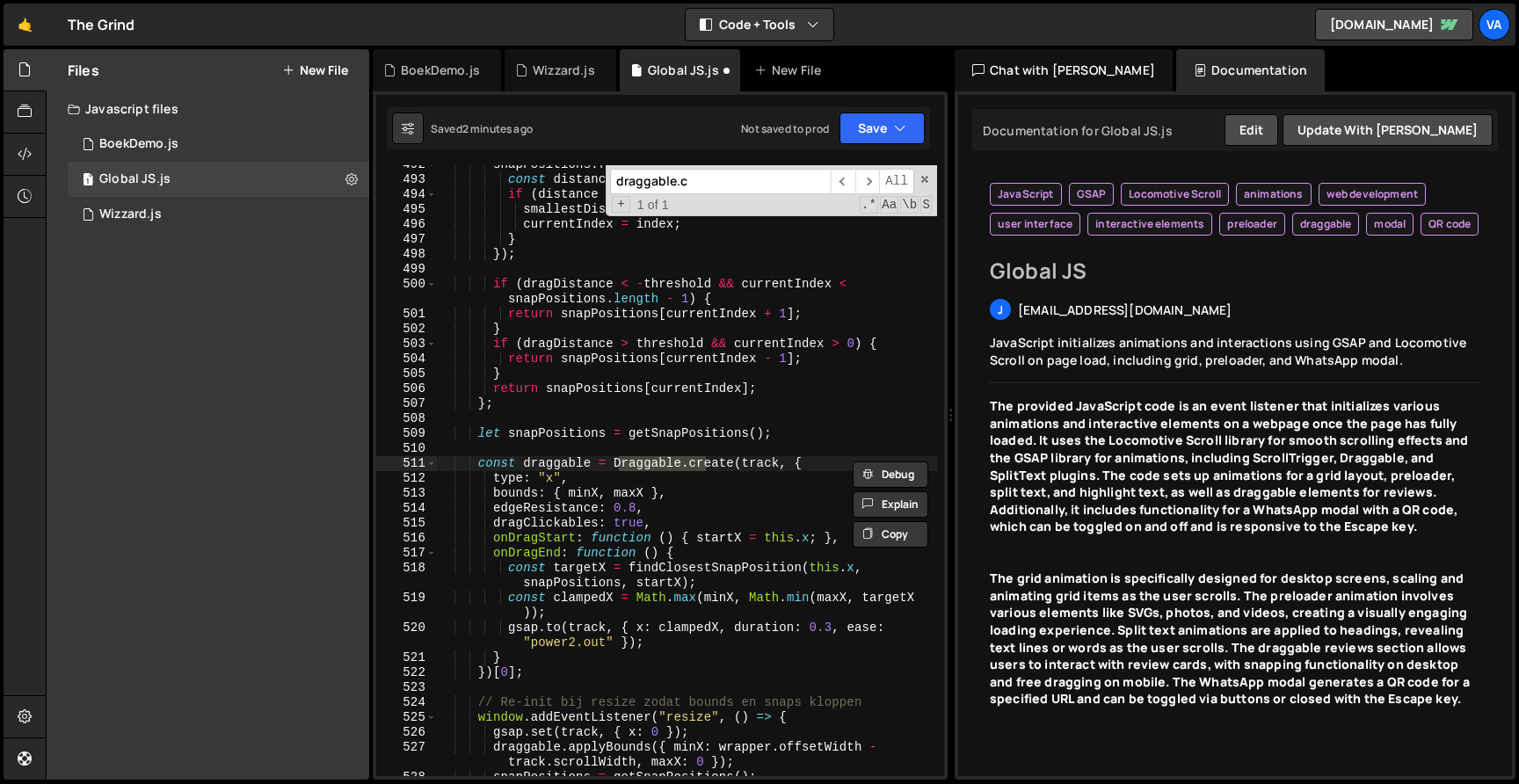
scroll to position [8117, 0]
type input "draggable.cre"
click at [618, 535] on div "snapPositions . forEach (( position , index ) => { const distance = Math . abs …" at bounding box center [687, 477] width 500 height 640
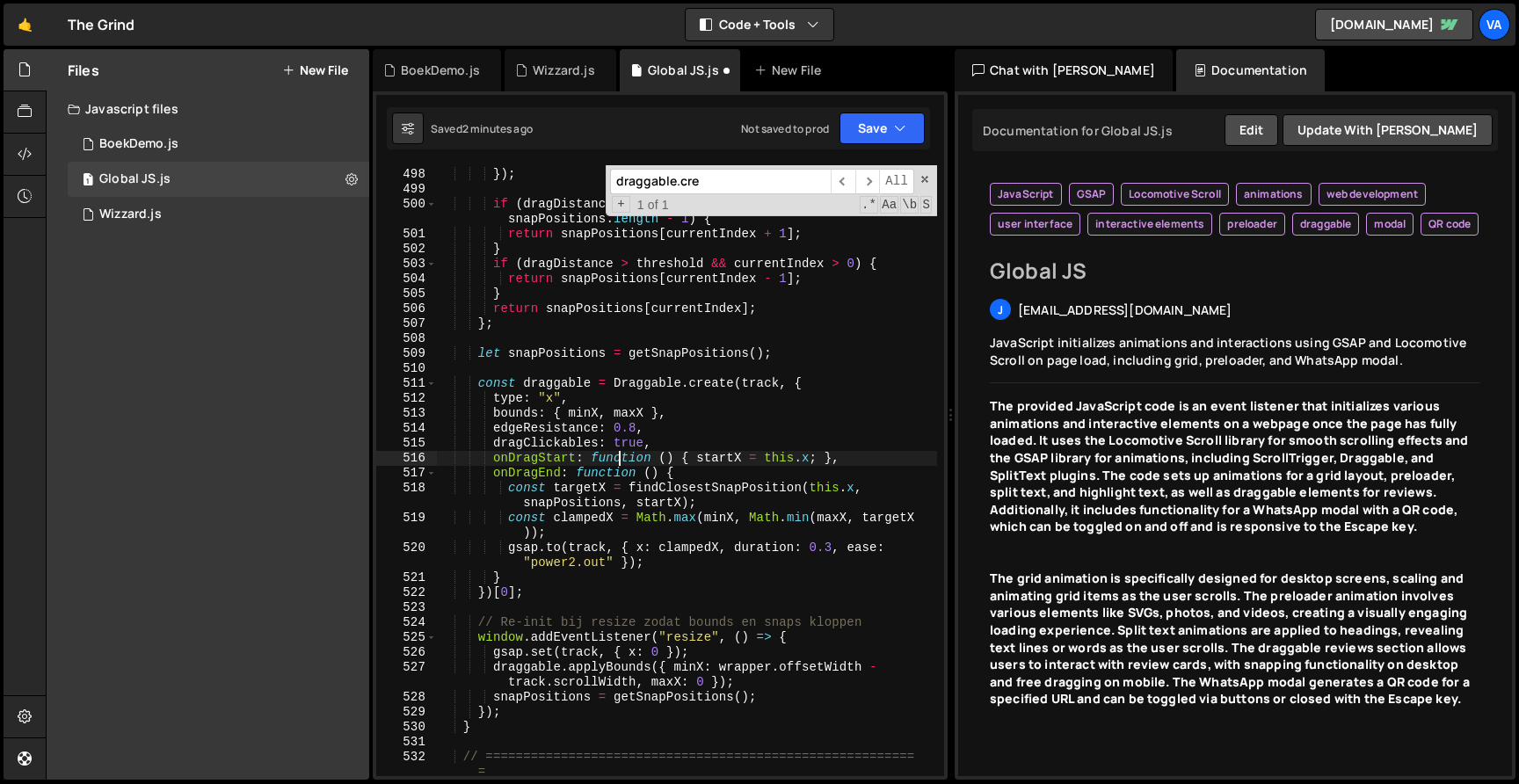
scroll to position [8201, 0]
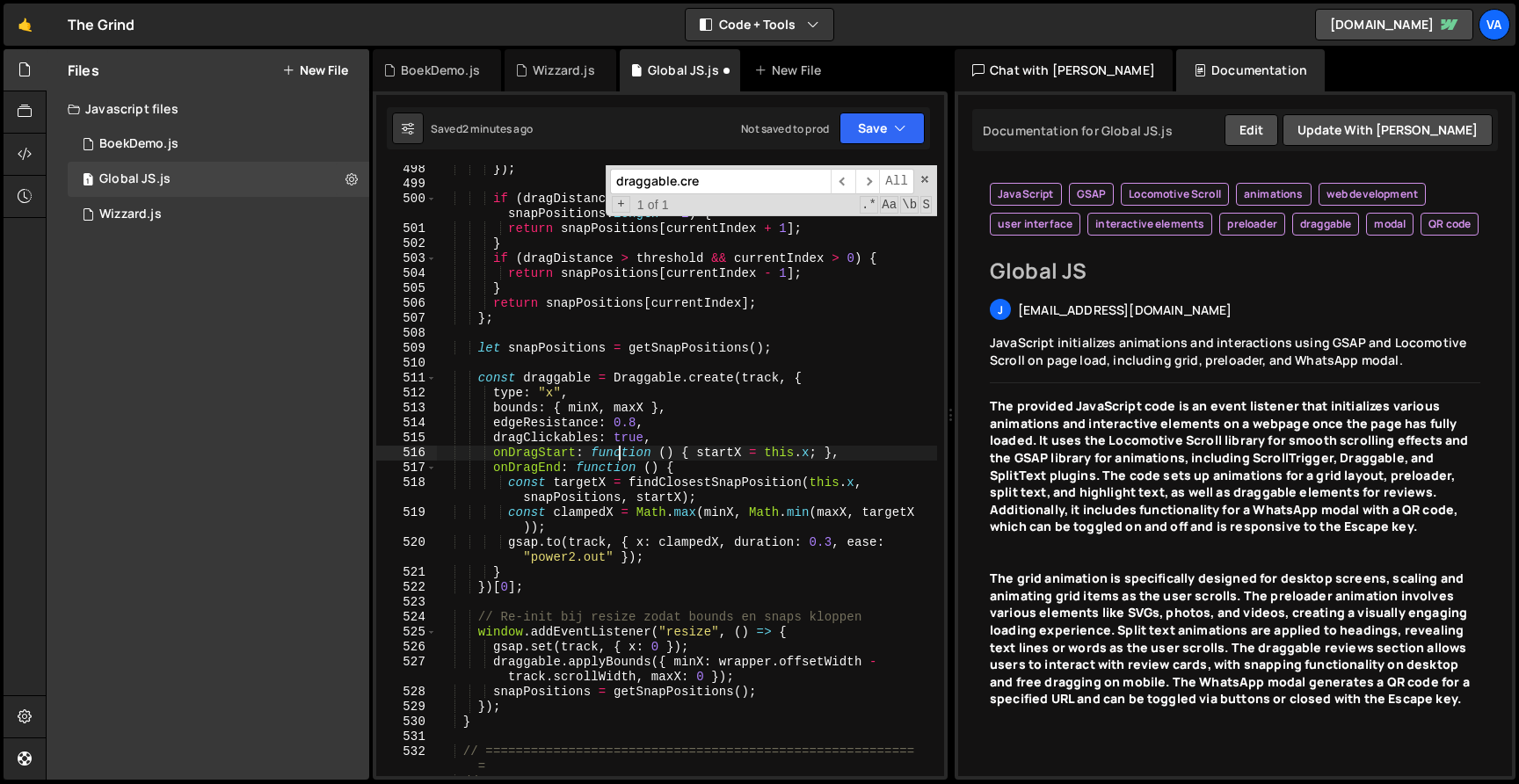
click at [669, 434] on div "}) ; if ( dragDistance < - threshold && currentIndex < snapPositions . length -…" at bounding box center [687, 482] width 500 height 640
type textarea "dragClickables: true,"
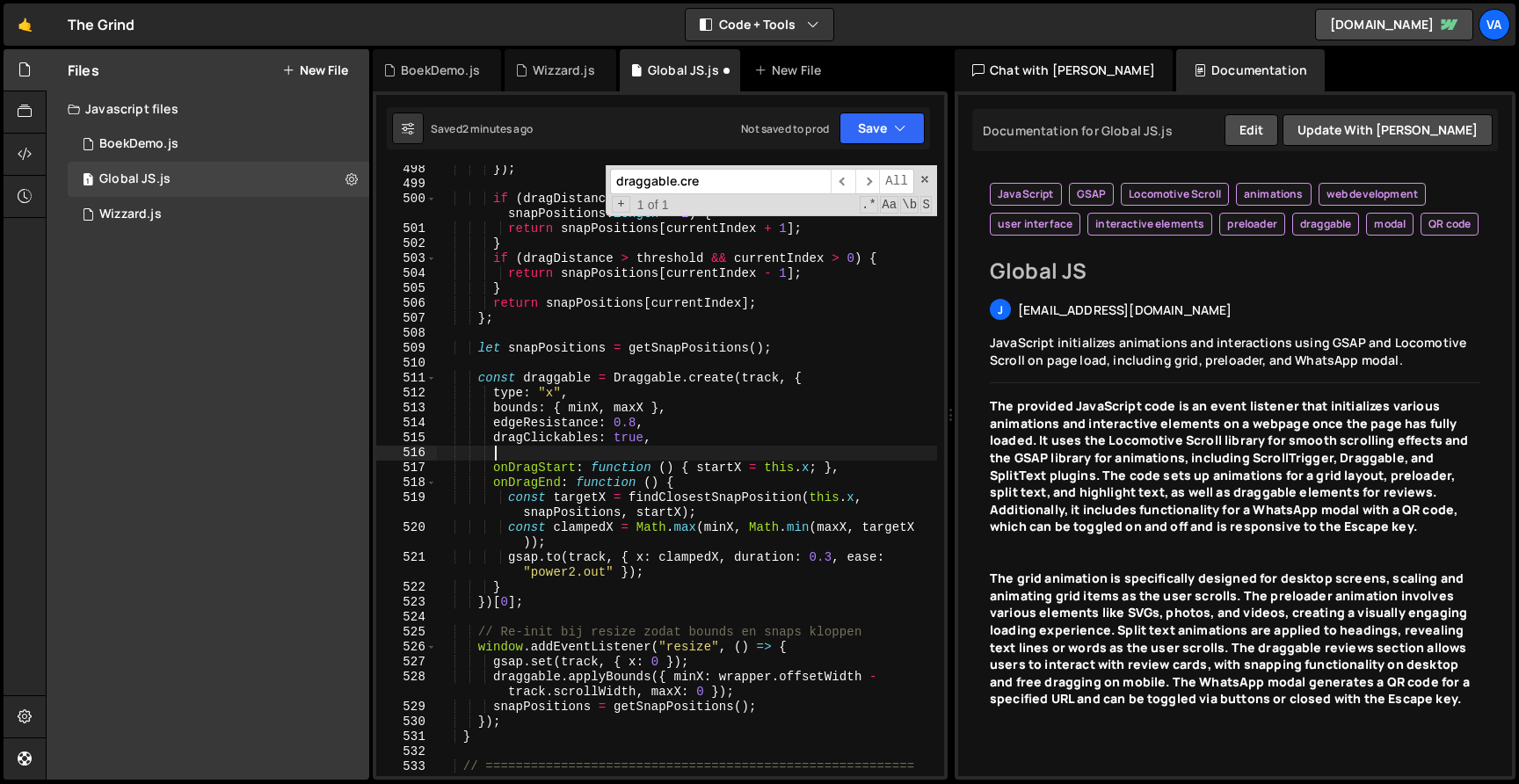
paste textarea "zIndexBoost: false,"
click at [891, 129] on button "Save" at bounding box center [882, 128] width 85 height 32
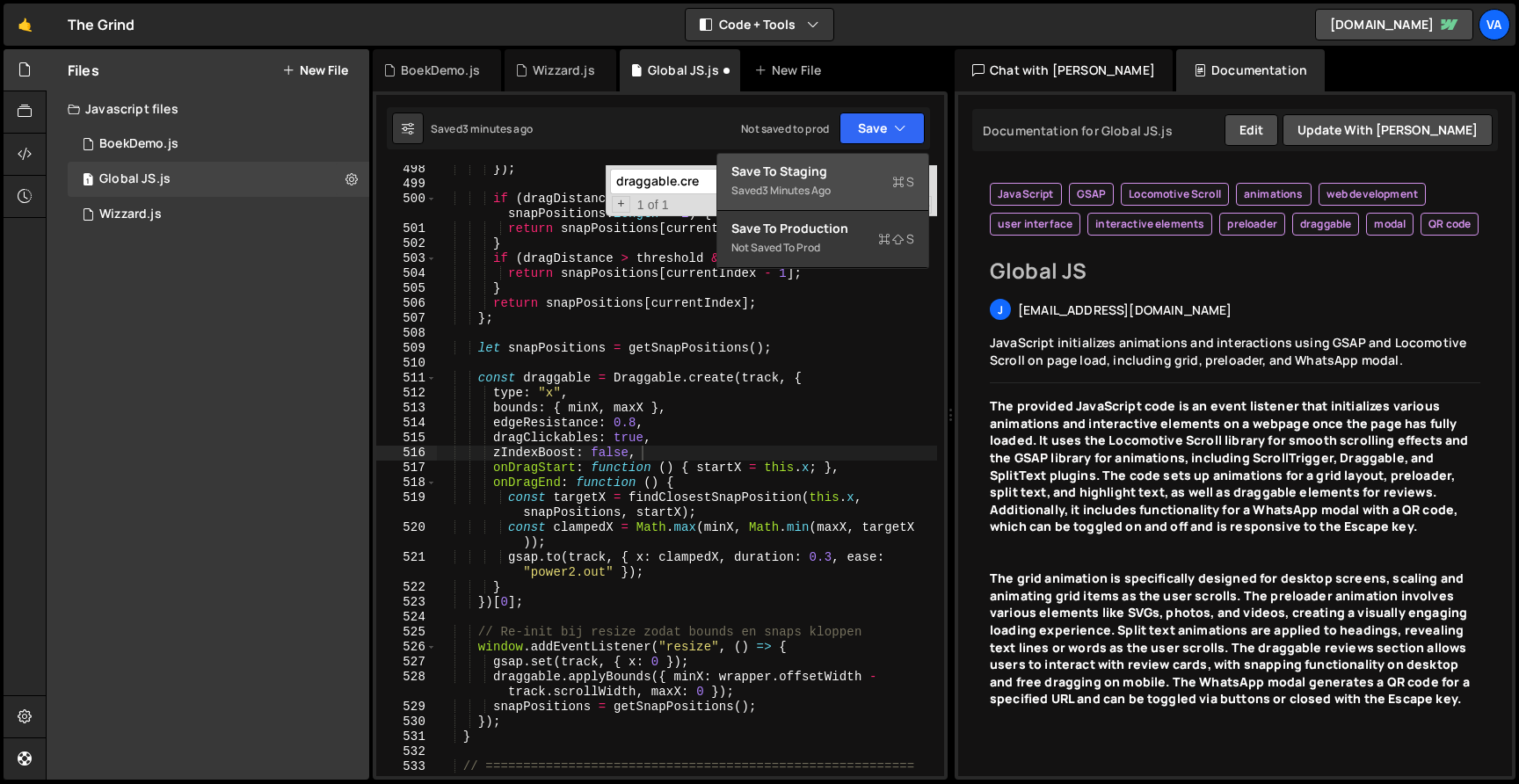
click at [843, 164] on div "Save to Staging S" at bounding box center [822, 171] width 183 height 17
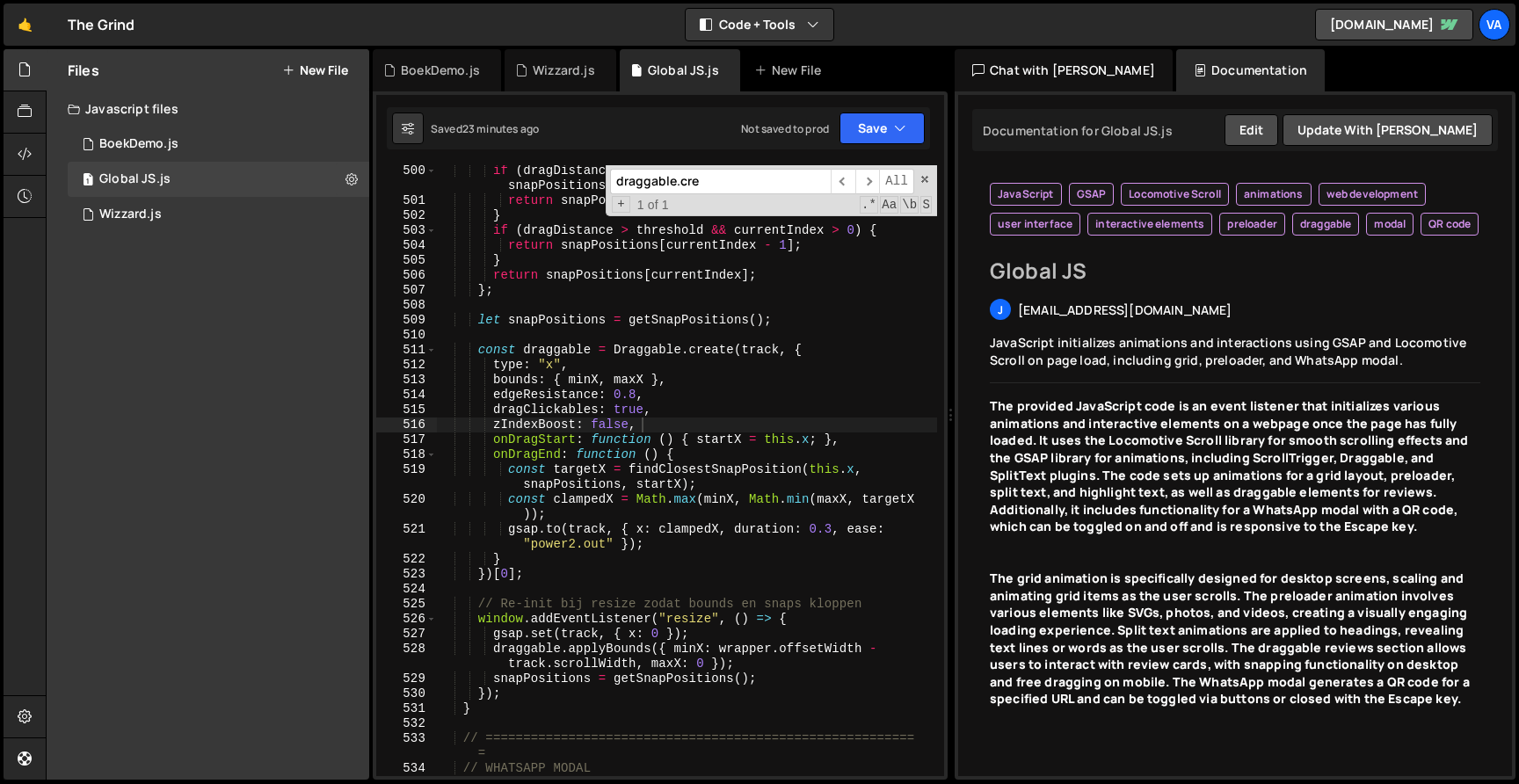
type textarea "const clampedX = Math.max(minX, Math.min(maxX, targetX));"
click at [592, 499] on div "if ( dragDistance < - threshold && currentIndex < snapPositions . length - 1 ) …" at bounding box center [687, 498] width 500 height 670
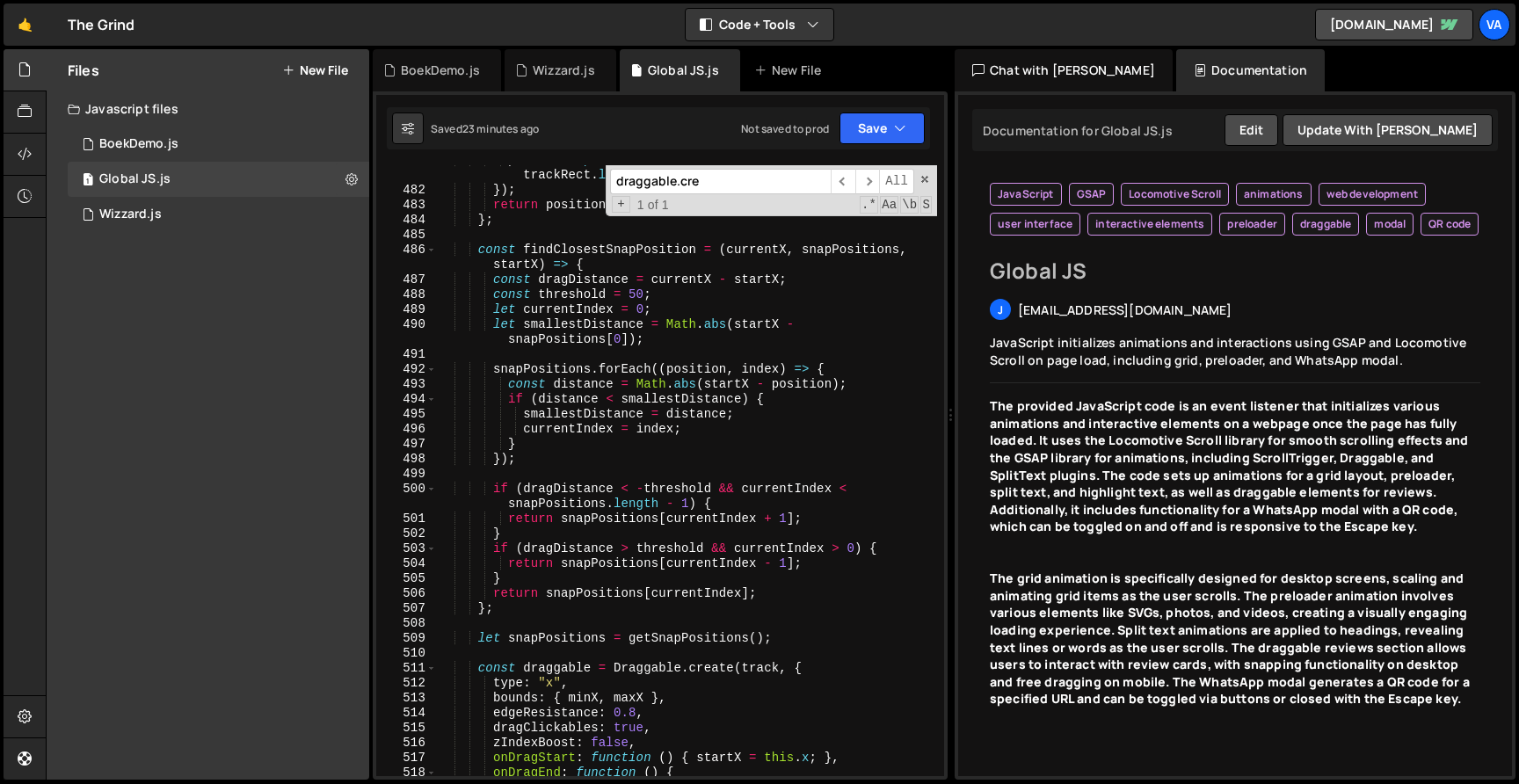
scroll to position [7222, 0]
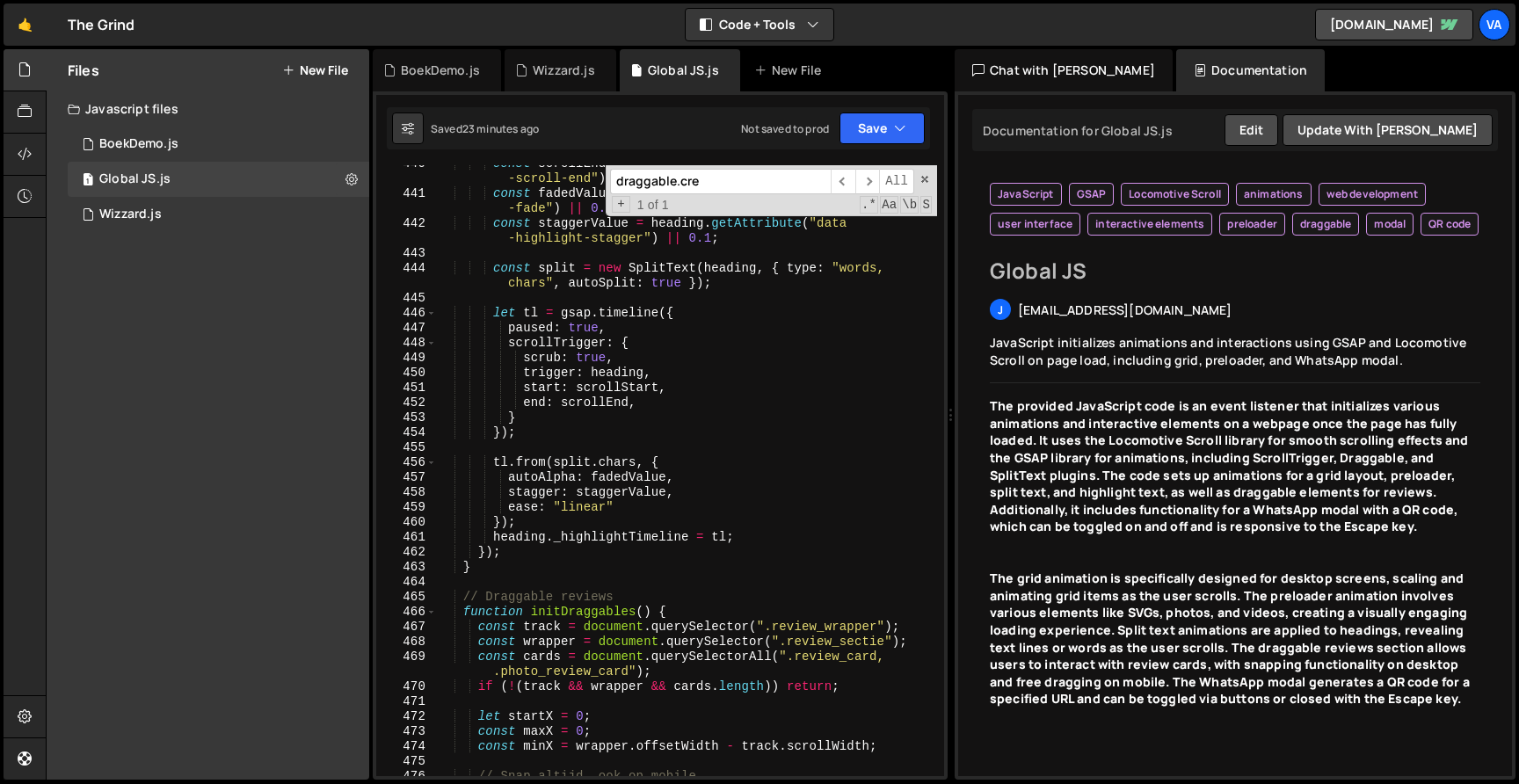
drag, startPoint x: 700, startPoint y: 192, endPoint x: 457, endPoint y: 168, distance: 244.2
click at [457, 168] on div "const scrollEnd = heading . getAttribute ( "data-highlight -scroll-end" ) || "c…" at bounding box center [687, 470] width 500 height 610
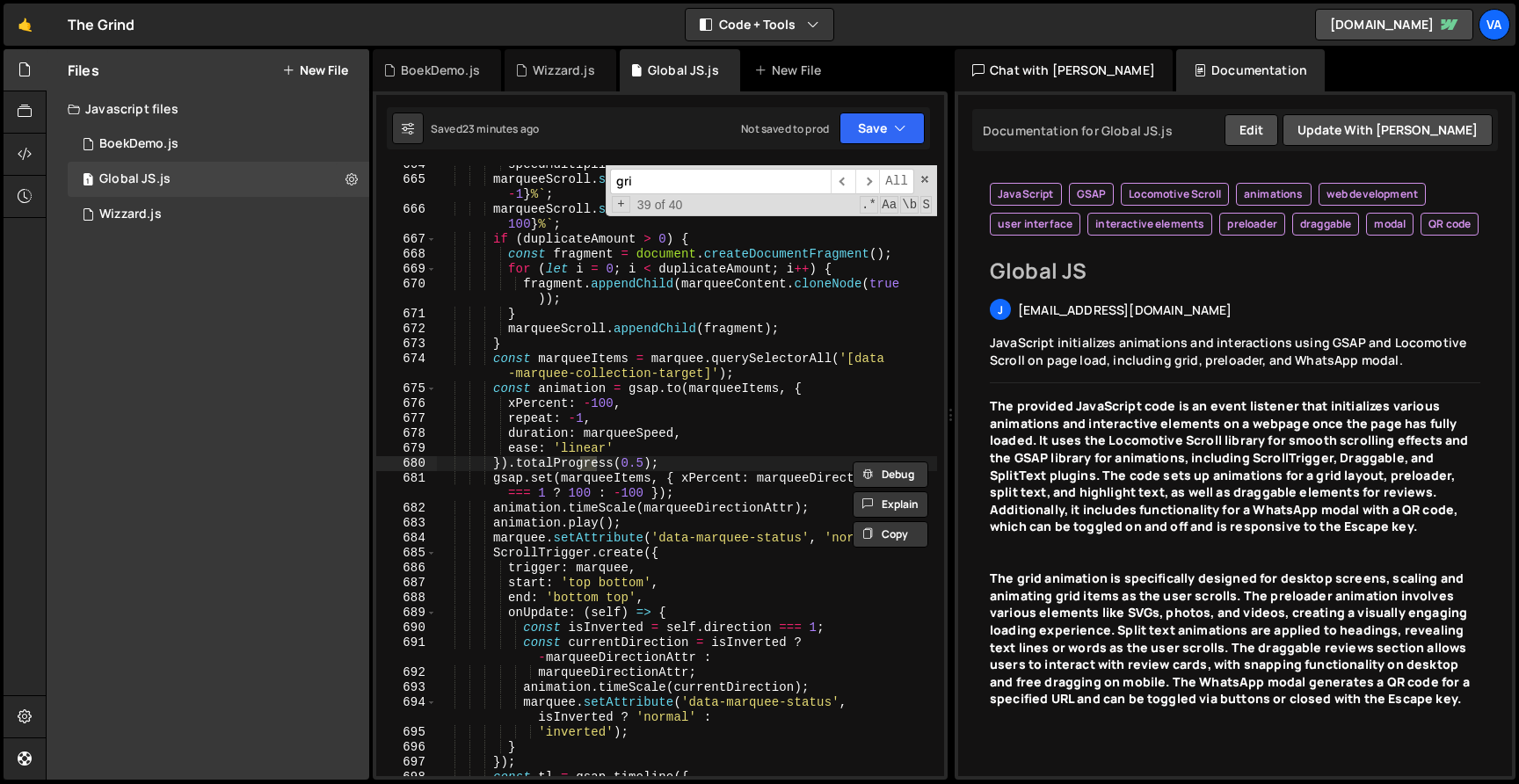
scroll to position [19152, 0]
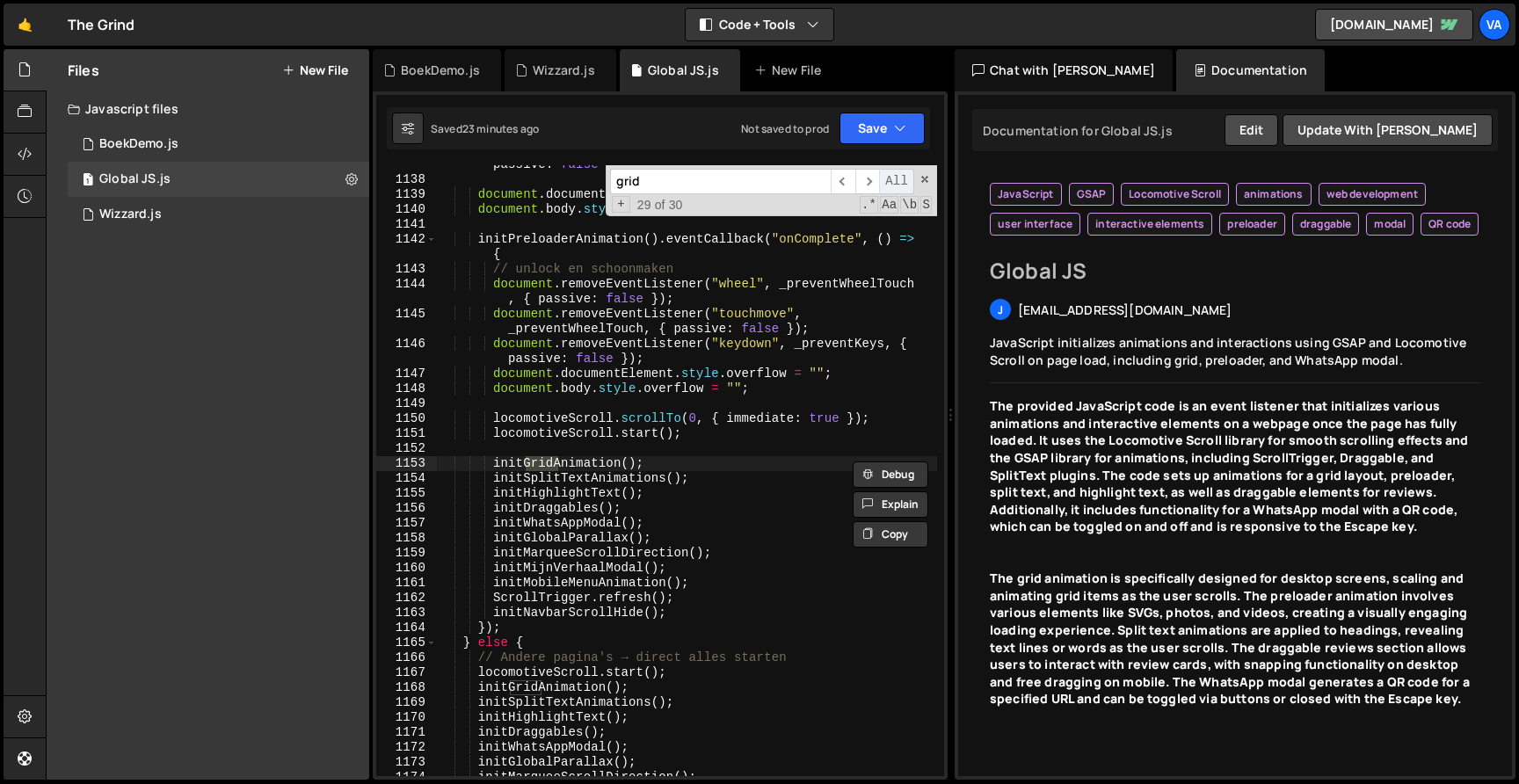
type input "grid"
click at [902, 179] on span "All" at bounding box center [896, 181] width 35 height 25
type textarea "// Grid animatie"
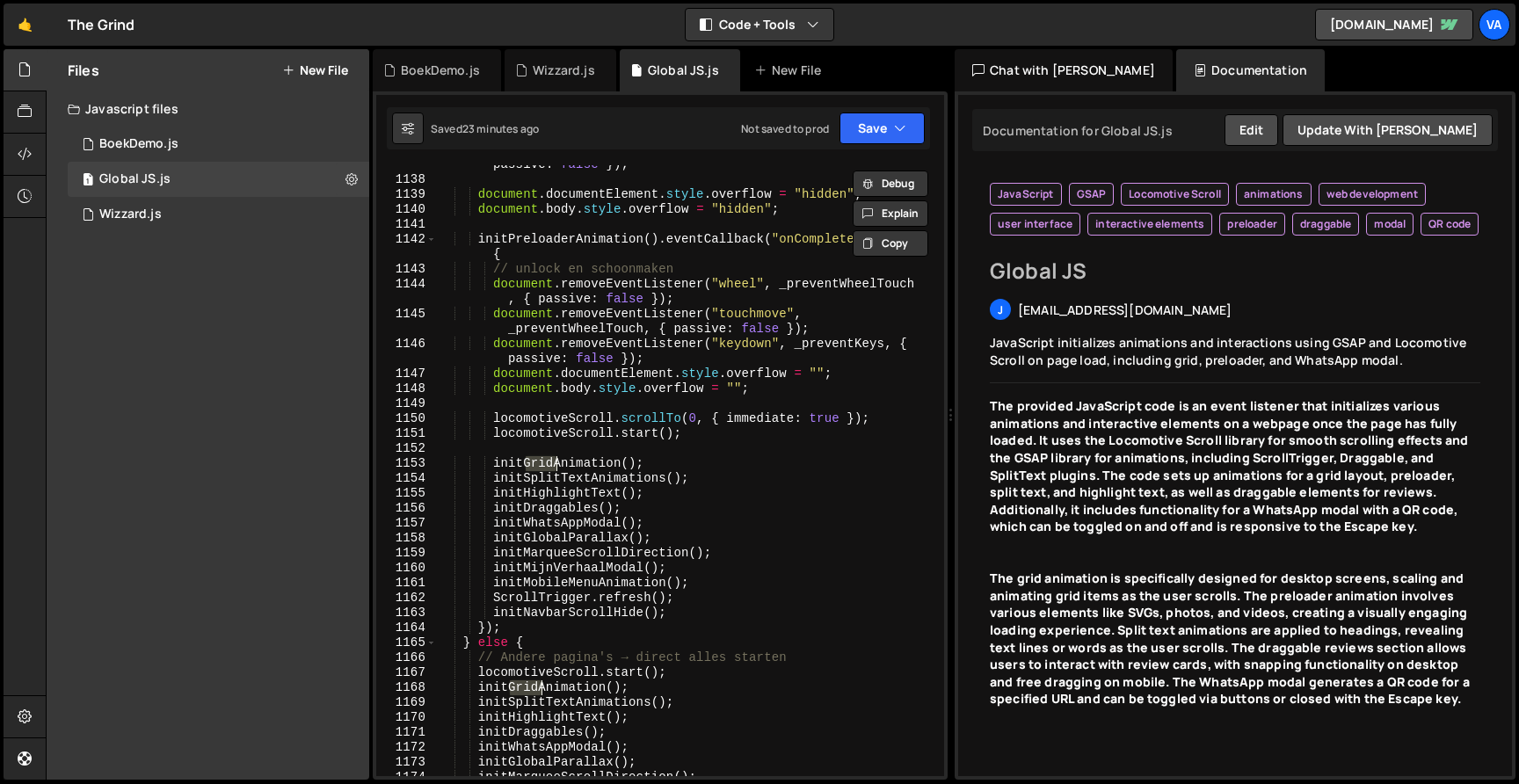
type input "Grid"
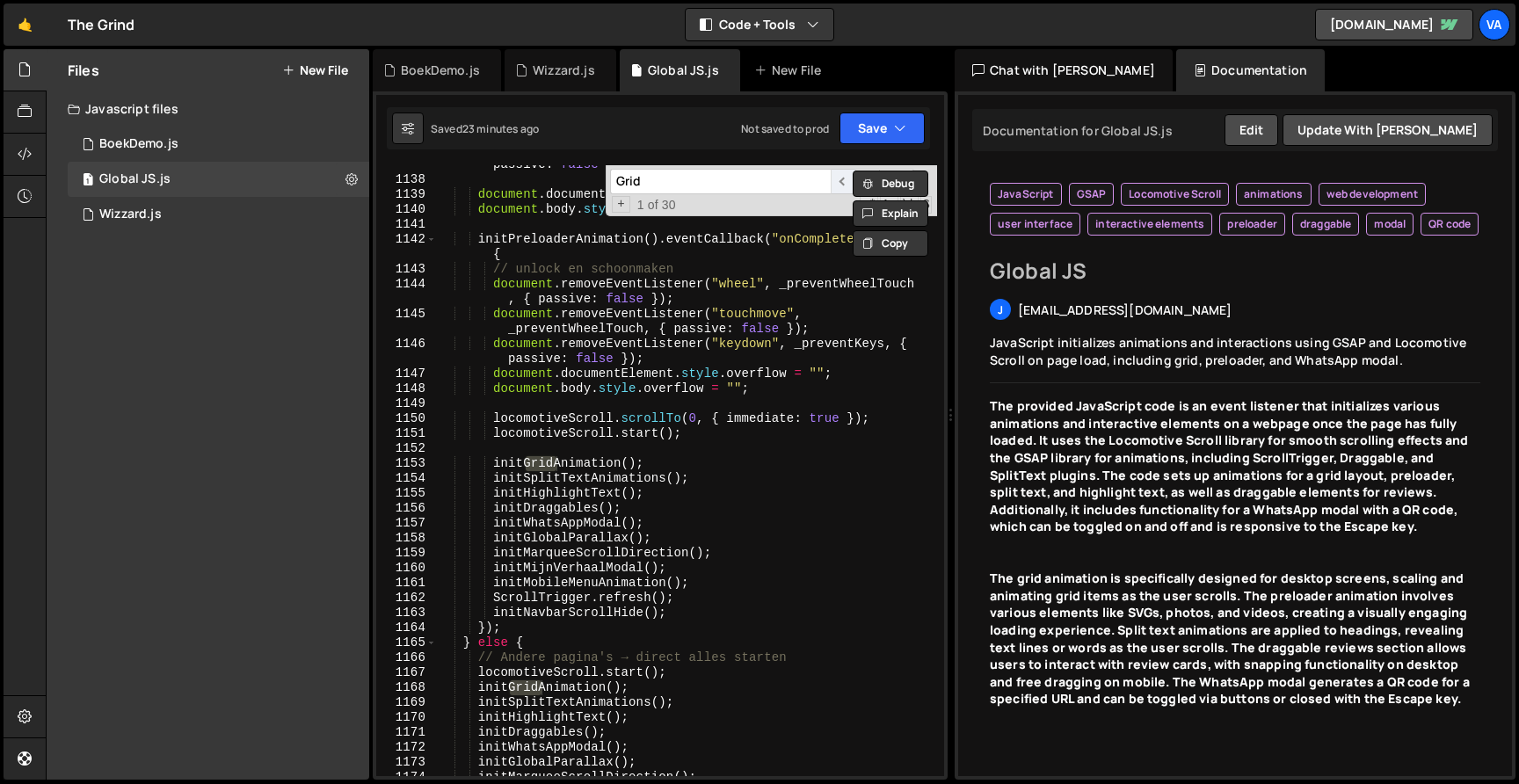
click at [837, 183] on span "​" at bounding box center [842, 181] width 24 height 25
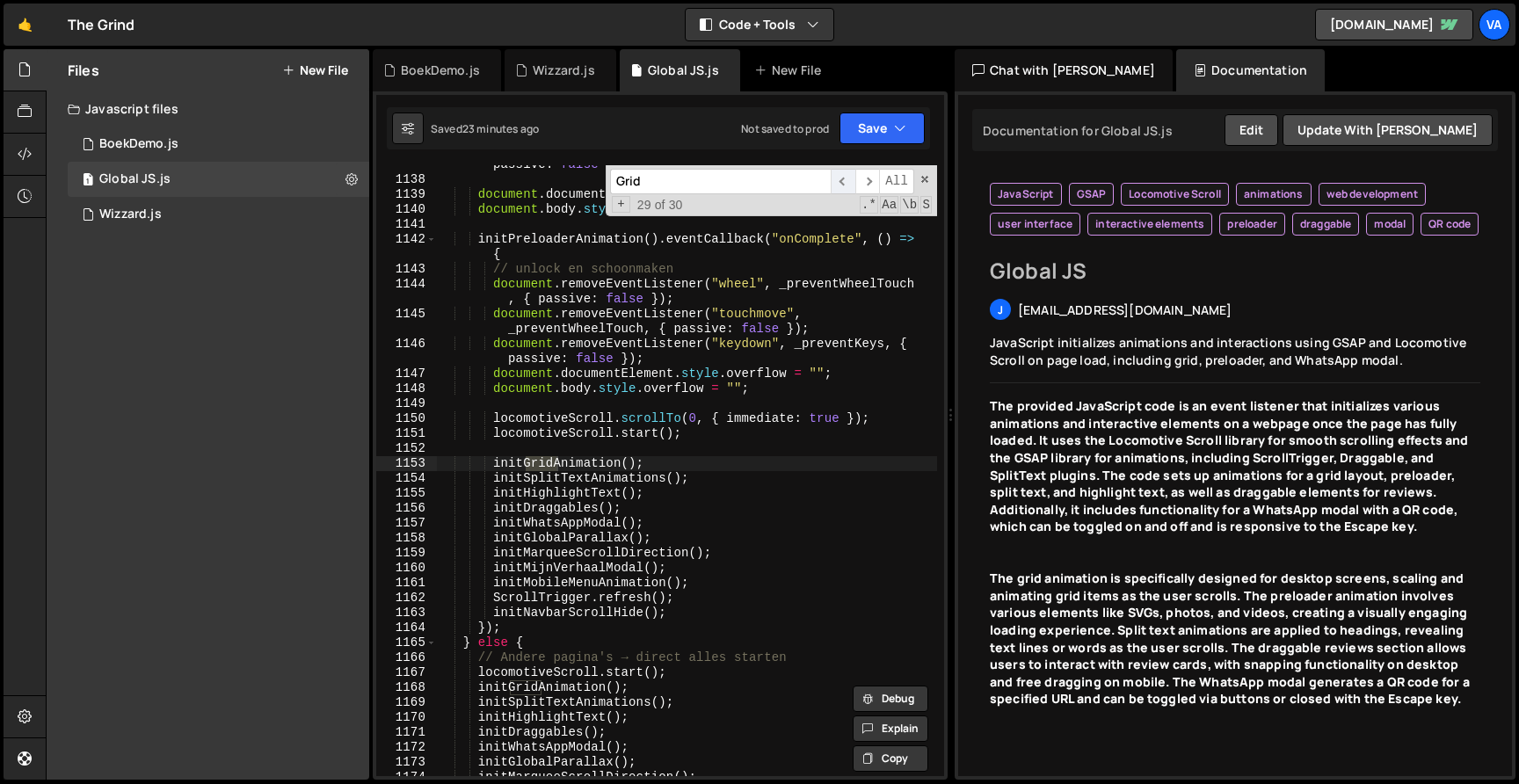
click at [837, 183] on span "​" at bounding box center [842, 181] width 24 height 25
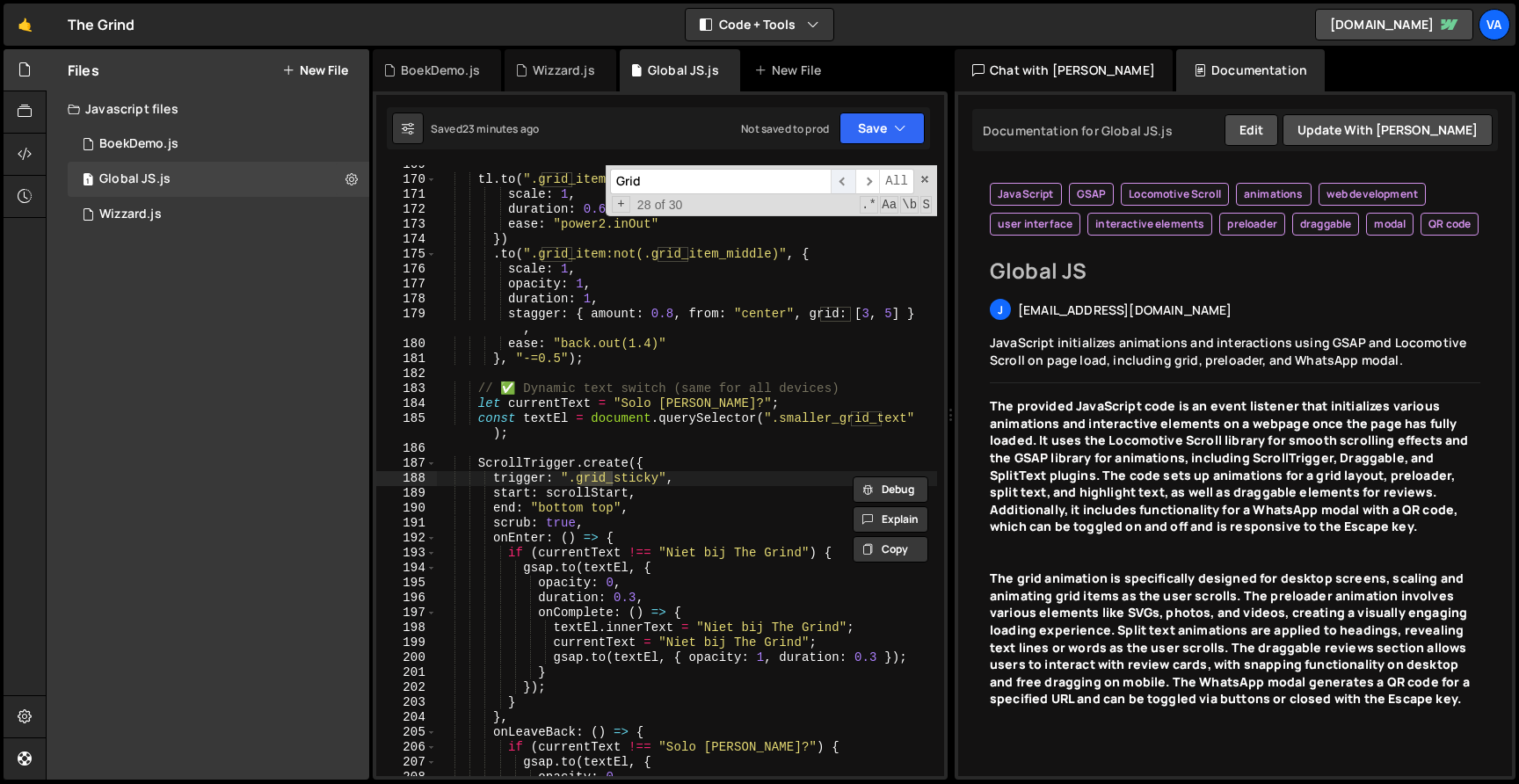
click at [837, 183] on span "​" at bounding box center [842, 181] width 24 height 25
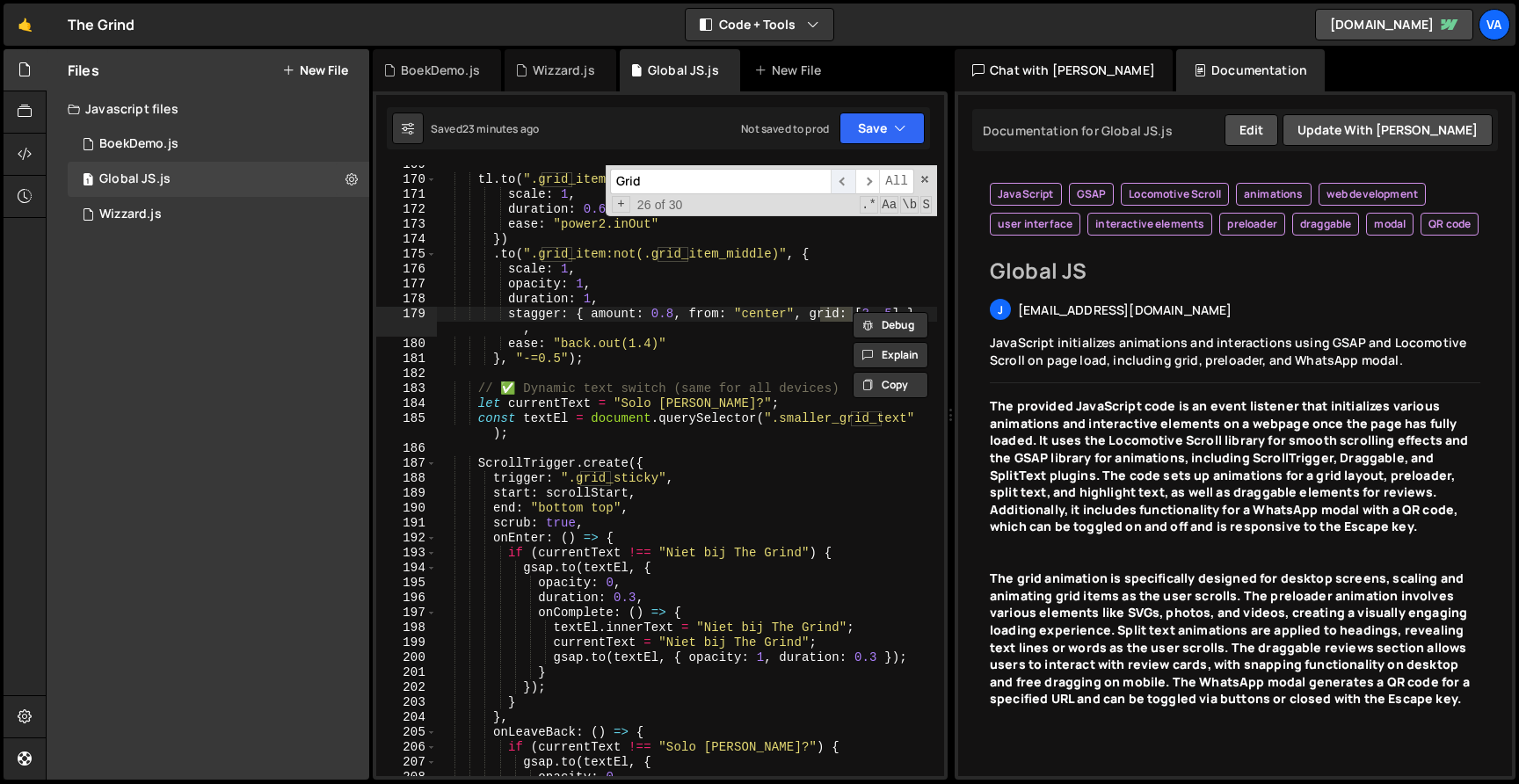
click at [837, 183] on span "​" at bounding box center [842, 181] width 24 height 25
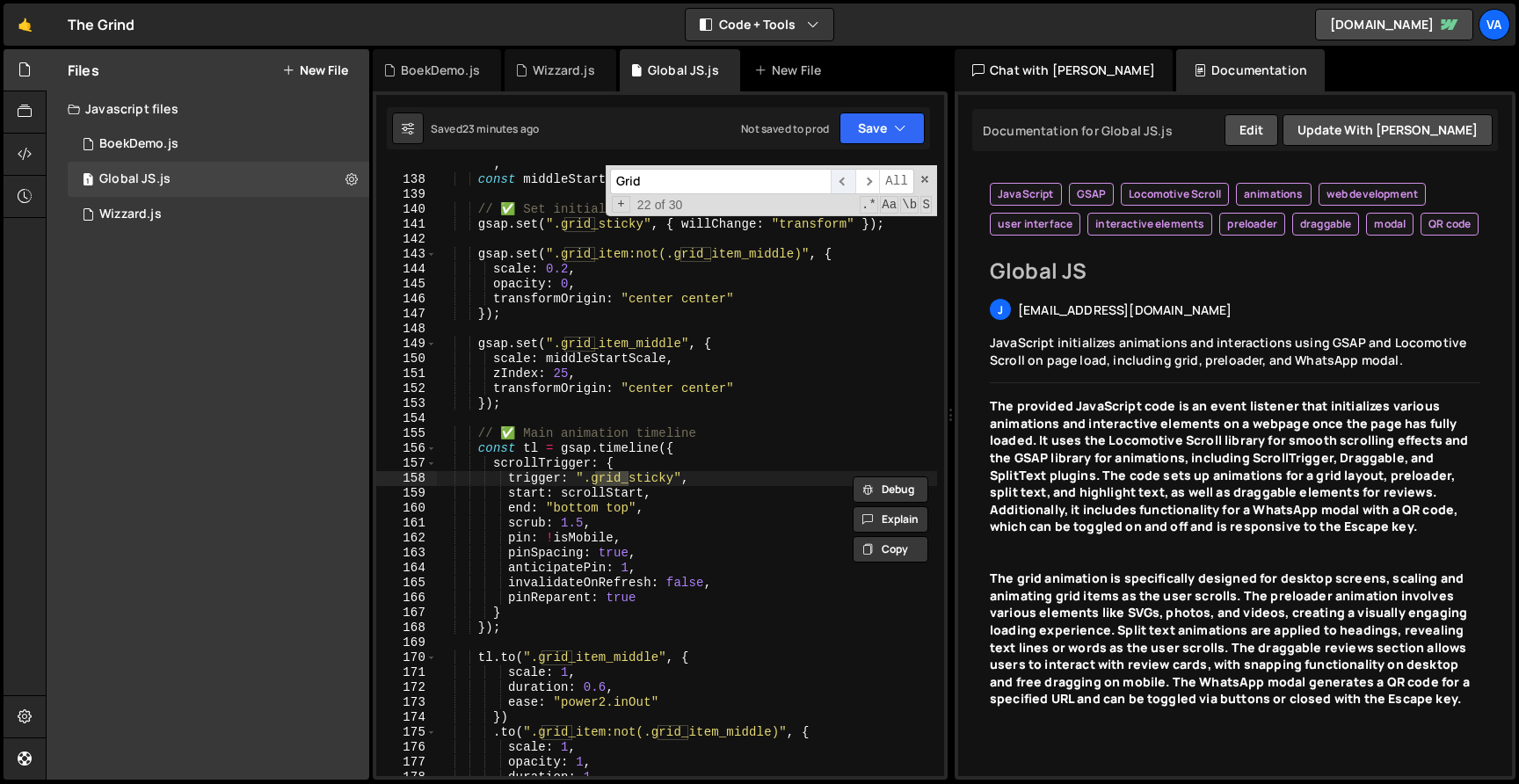
scroll to position [2158, 0]
click at [837, 183] on span "​" at bounding box center [842, 181] width 24 height 25
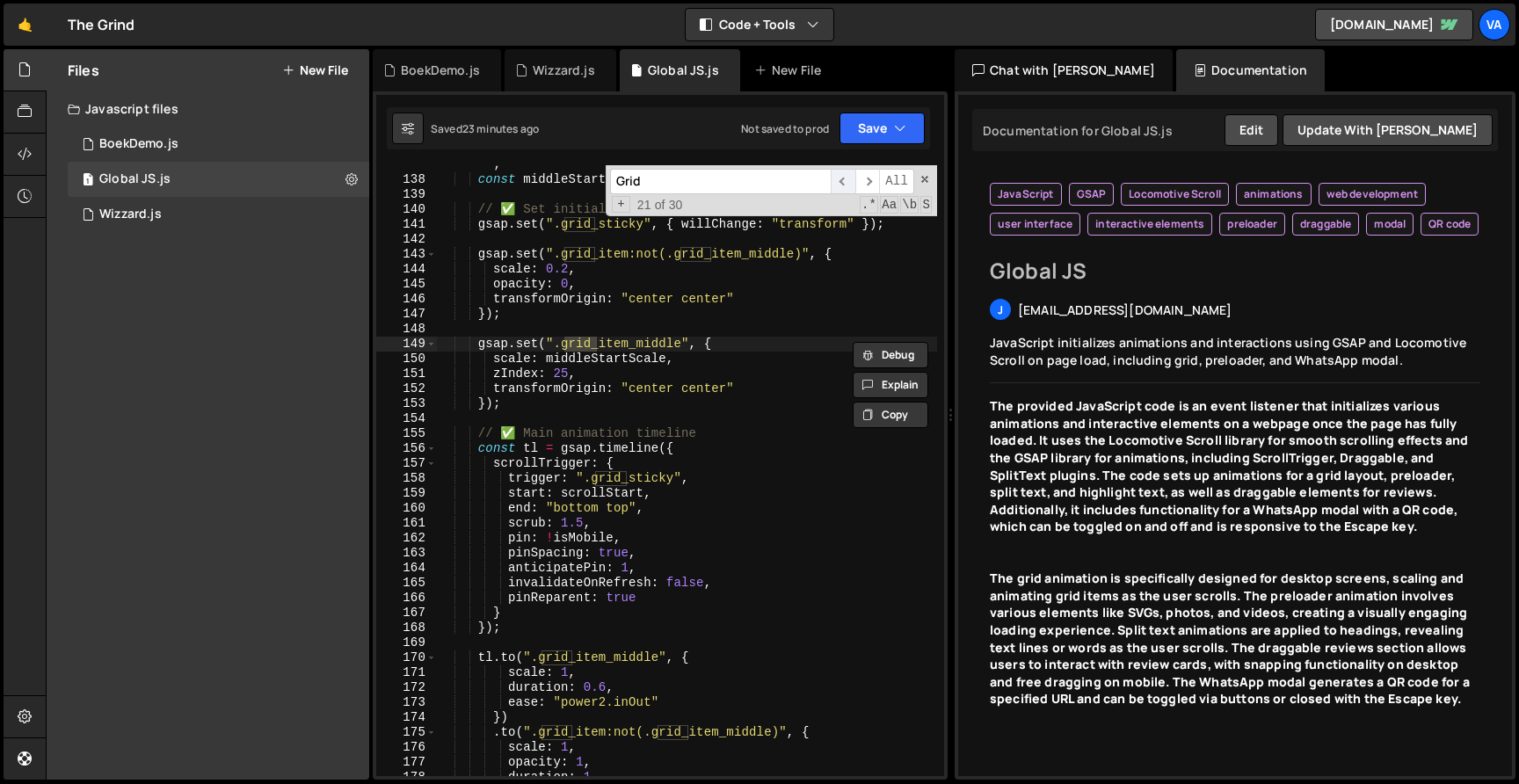
click at [837, 183] on span "​" at bounding box center [842, 181] width 24 height 25
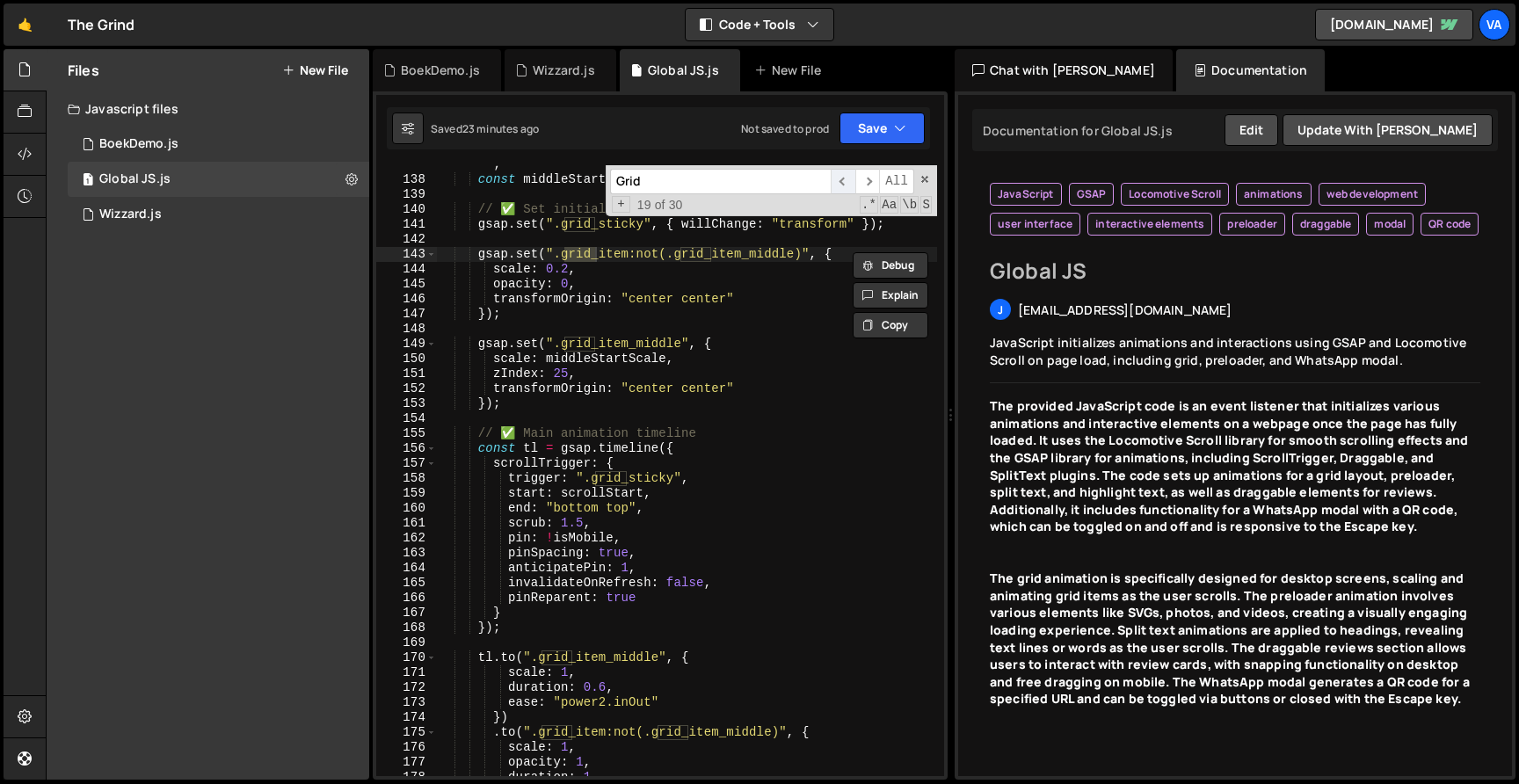
click at [837, 183] on span "​" at bounding box center [842, 181] width 24 height 25
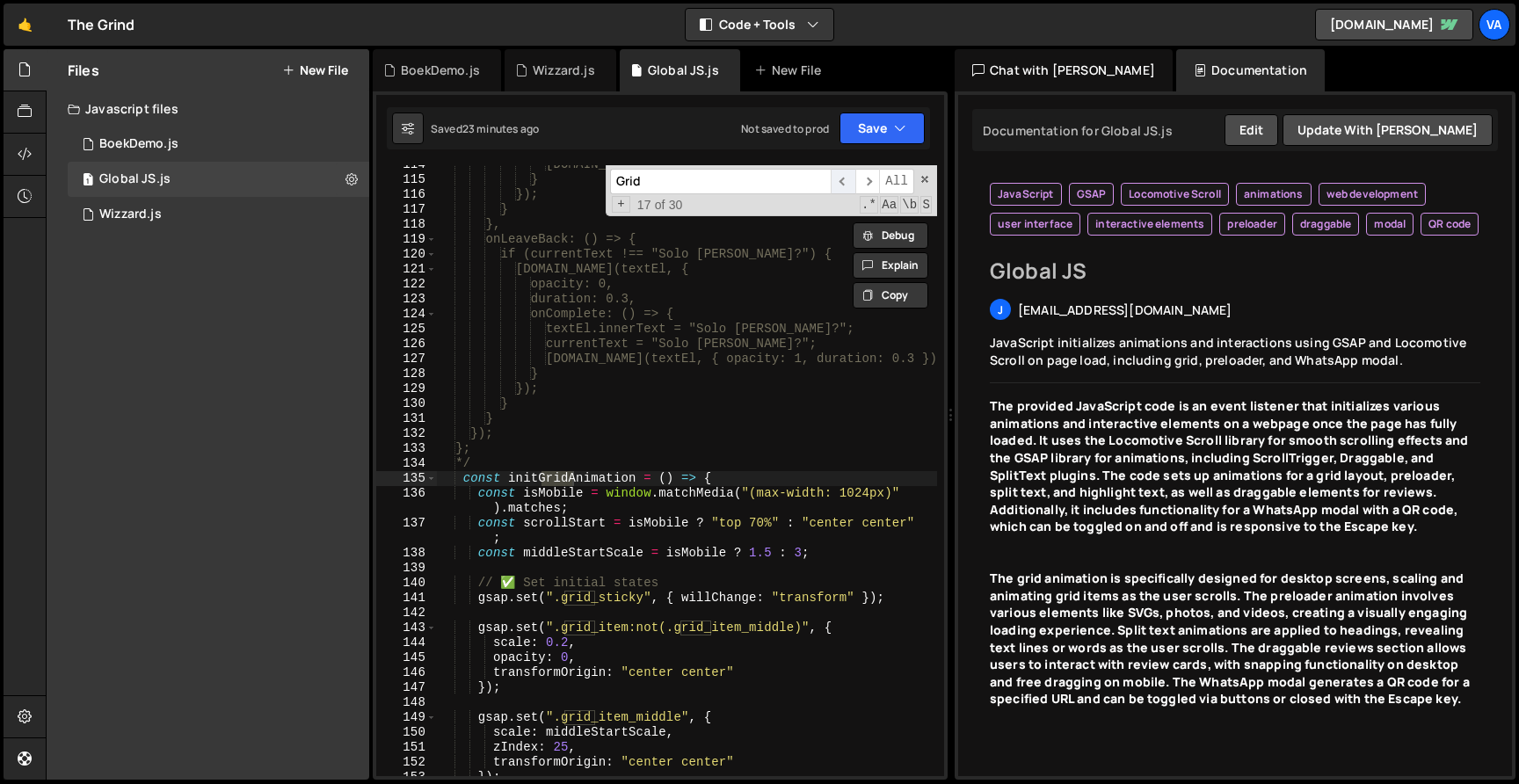
scroll to position [1785, 0]
click at [670, 562] on div "gsap.to(textEl, { opacity: 1, duration: 0.3 }); } }); } }, onLeaveBack: () => {…" at bounding box center [687, 477] width 500 height 640
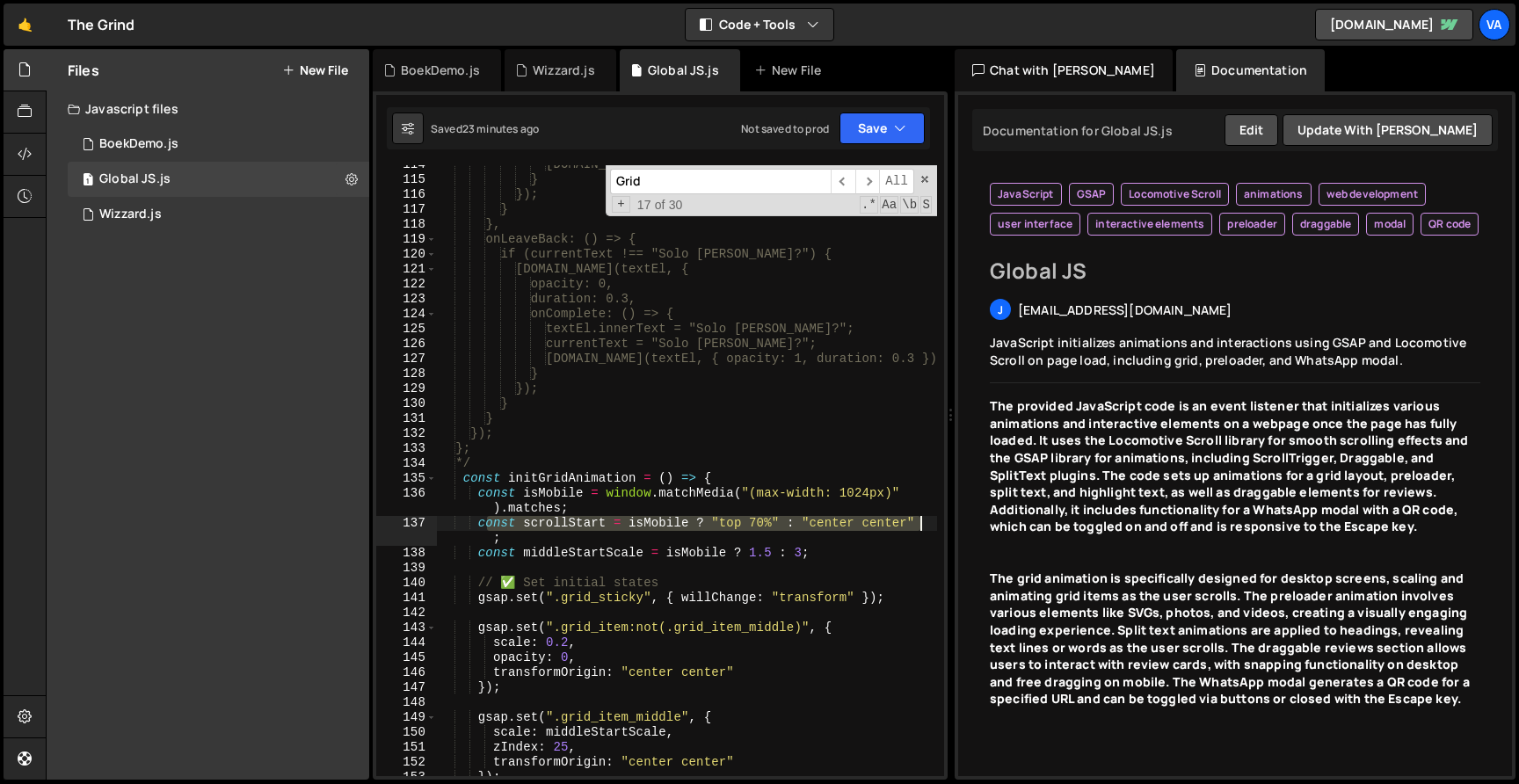
drag, startPoint x: 484, startPoint y: 525, endPoint x: 928, endPoint y: 520, distance: 444.0
click at [928, 520] on div "gsap.to(textEl, { opacity: 1, duration: 0.3 }); } }); } }, onLeaveBack: () => {…" at bounding box center [687, 477] width 500 height 640
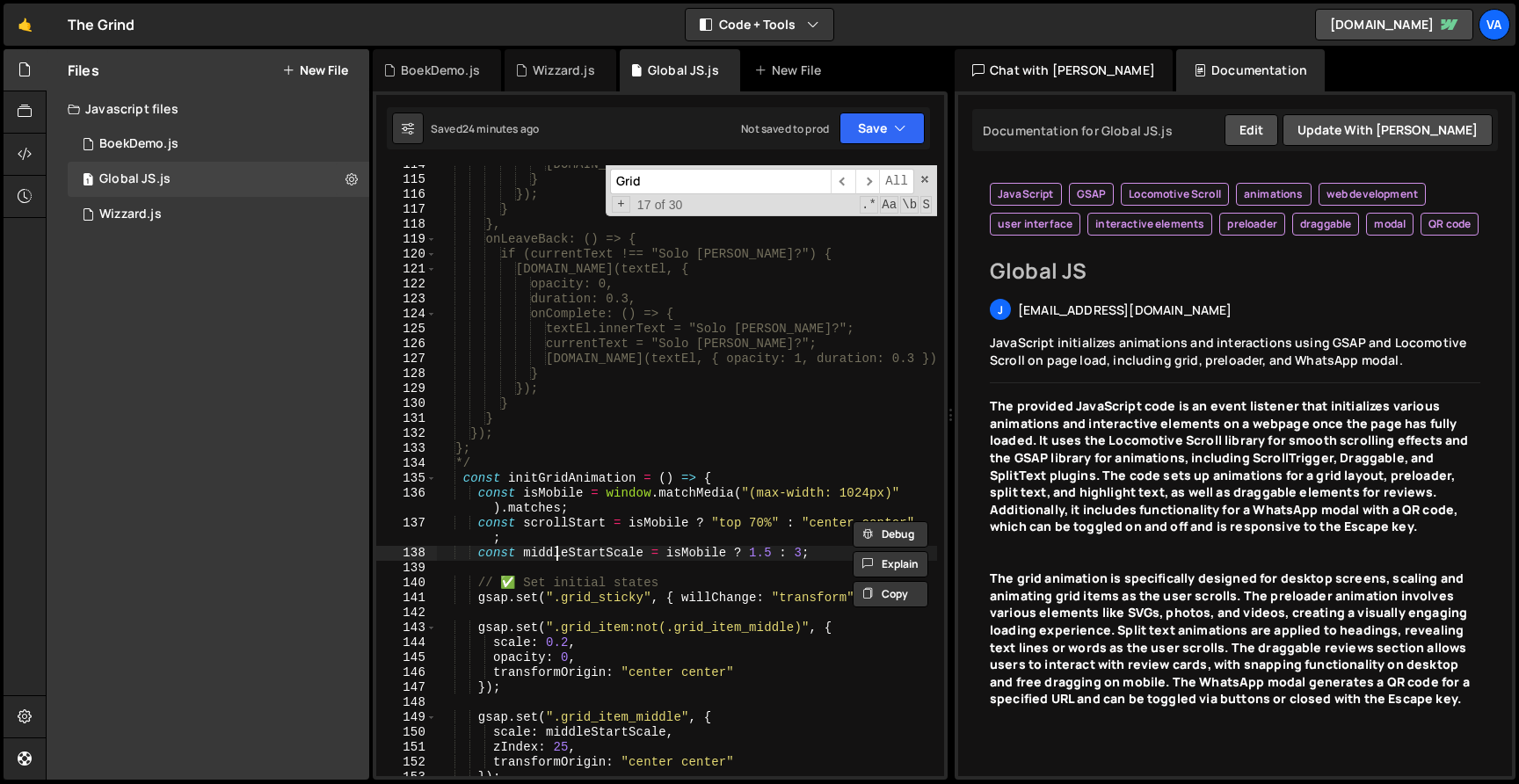
click at [555, 555] on div "gsap.to(textEl, { opacity: 1, duration: 0.3 }); } }); } }, onLeaveBack: () => {…" at bounding box center [687, 477] width 500 height 640
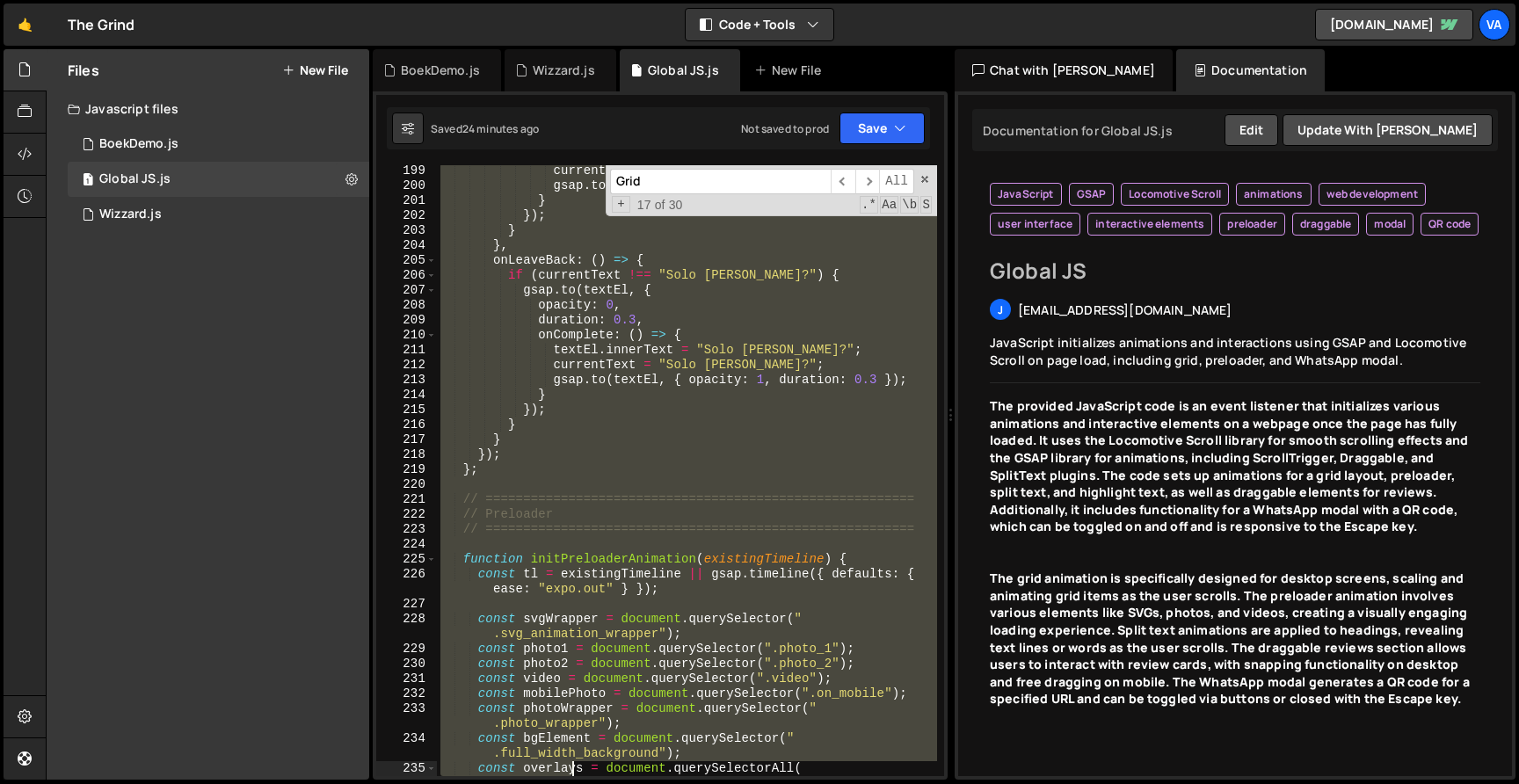
scroll to position [3108, 0]
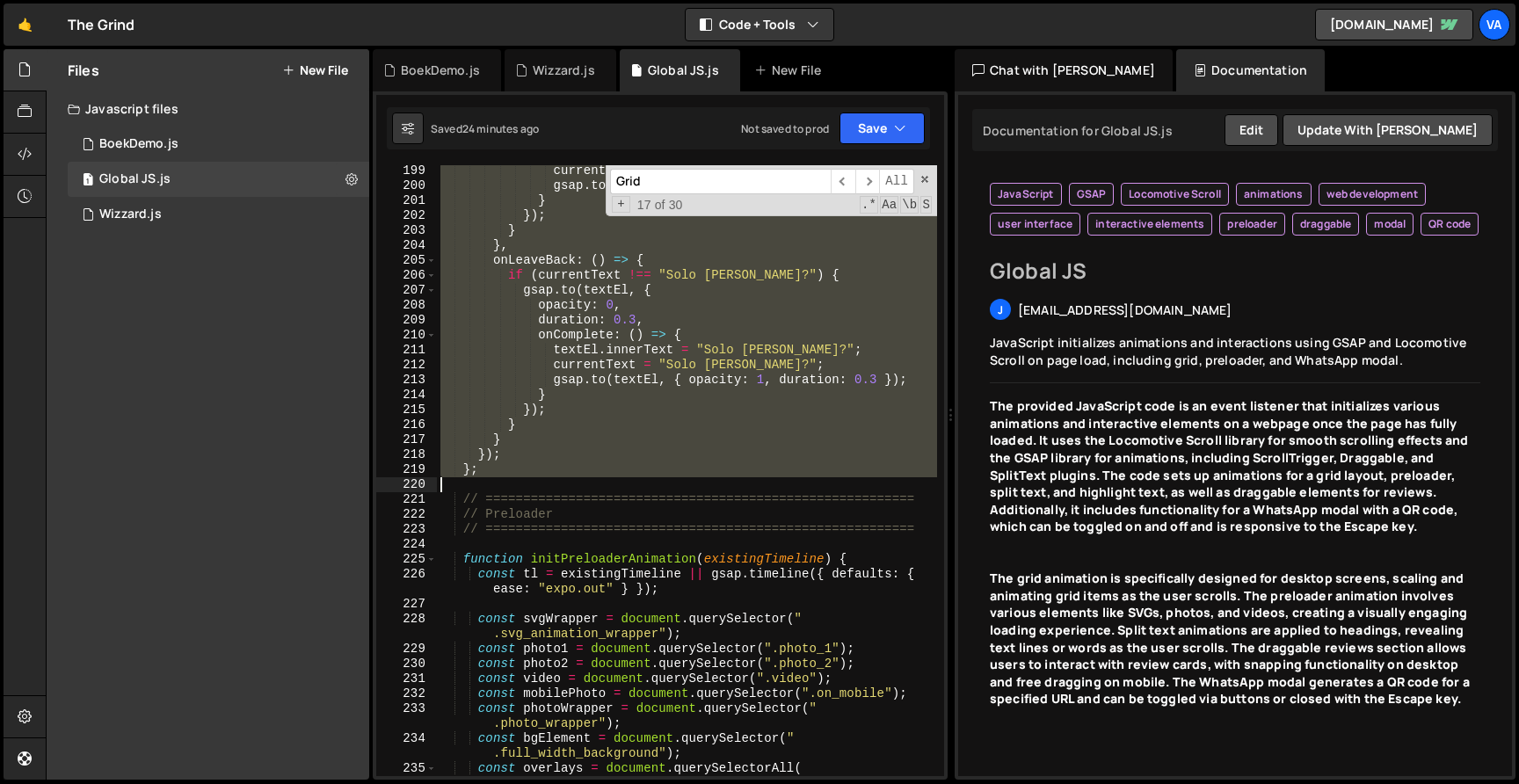
drag, startPoint x: 465, startPoint y: 452, endPoint x: 626, endPoint y: 475, distance: 162.6
click at [626, 475] on div "currentText = "Niet bij The Grind" ; gsap . to ( textEl , { opacity : 1 , durat…" at bounding box center [687, 491] width 500 height 655
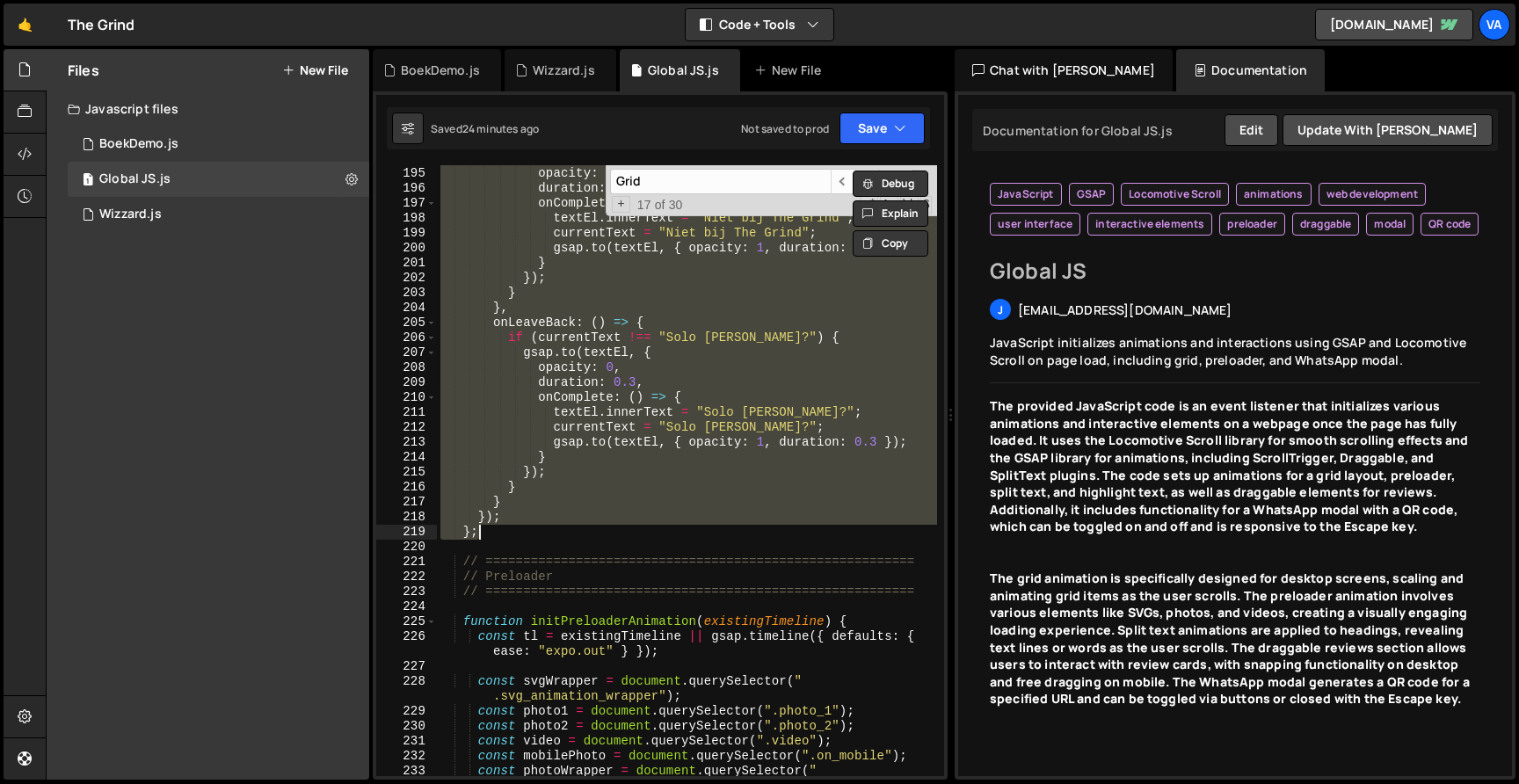
scroll to position [3040, 0]
click at [626, 503] on div "gsap . to ( textEl , { opacity : 0 , duration : 0.3 , onComplete : ( ) => { tex…" at bounding box center [687, 470] width 500 height 610
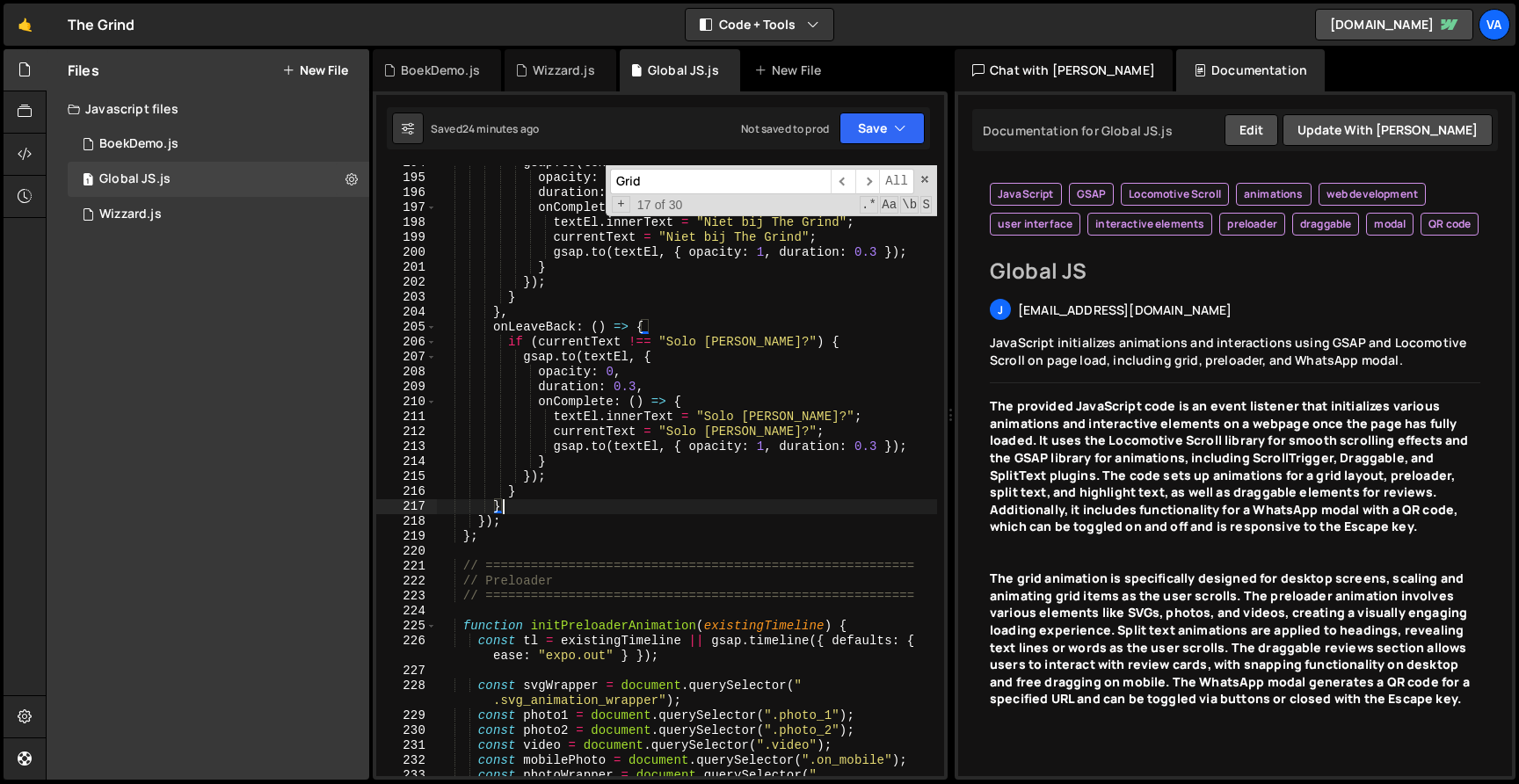
click at [720, 328] on div "gsap . to ( textEl , { opacity : 0 , duration : 0.3 , onComplete : ( ) => { tex…" at bounding box center [687, 483] width 500 height 655
click at [689, 405] on div "gsap . to ( textEl , { opacity : 0 , duration : 0.3 , onComplete : ( ) => { tex…" at bounding box center [687, 483] width 500 height 655
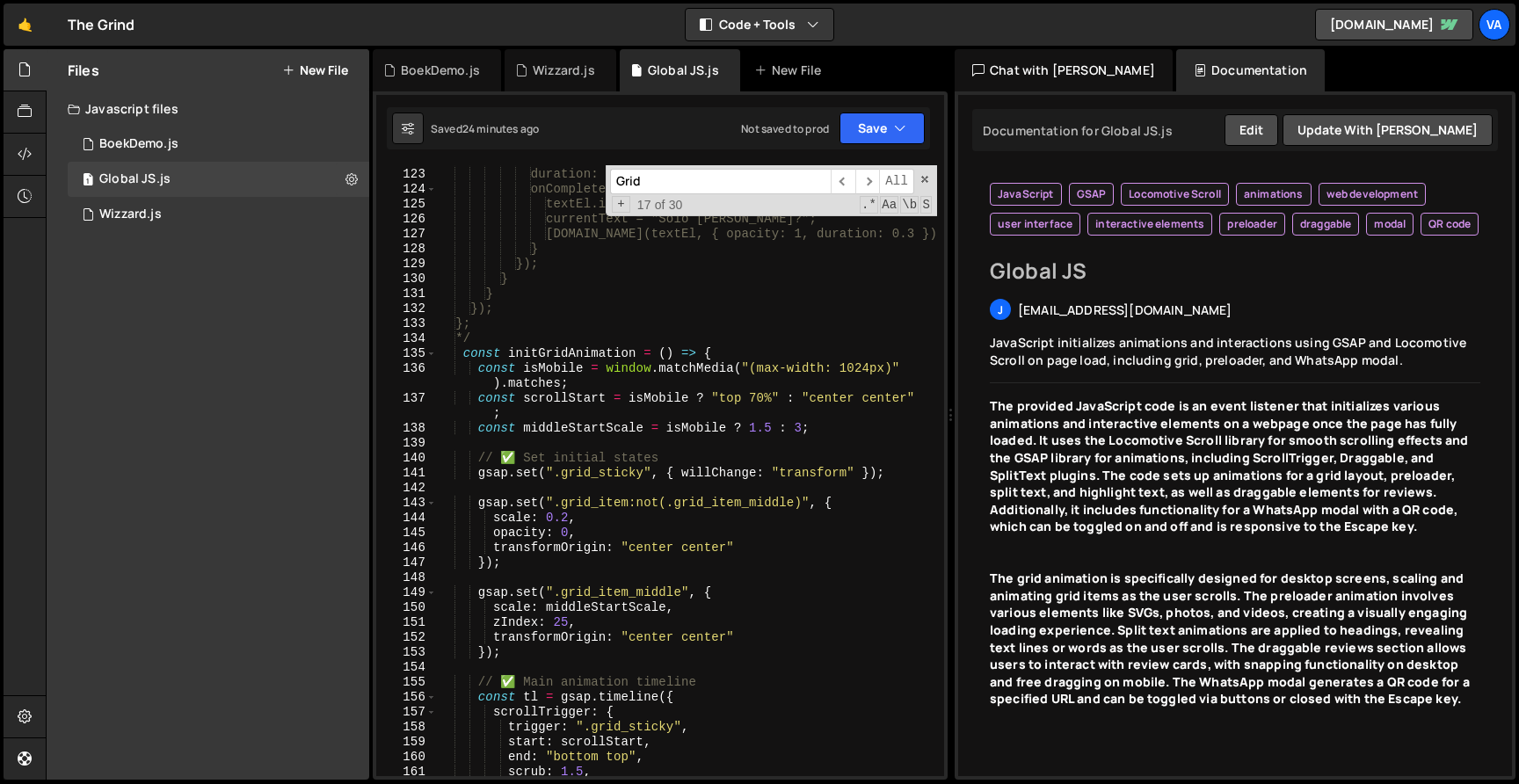
scroll to position [1905, 0]
click at [766, 400] on div "opacity: 0, duration: 0.3, onComplete: () => { textEl.innerText = "Solo missie?…" at bounding box center [687, 477] width 500 height 640
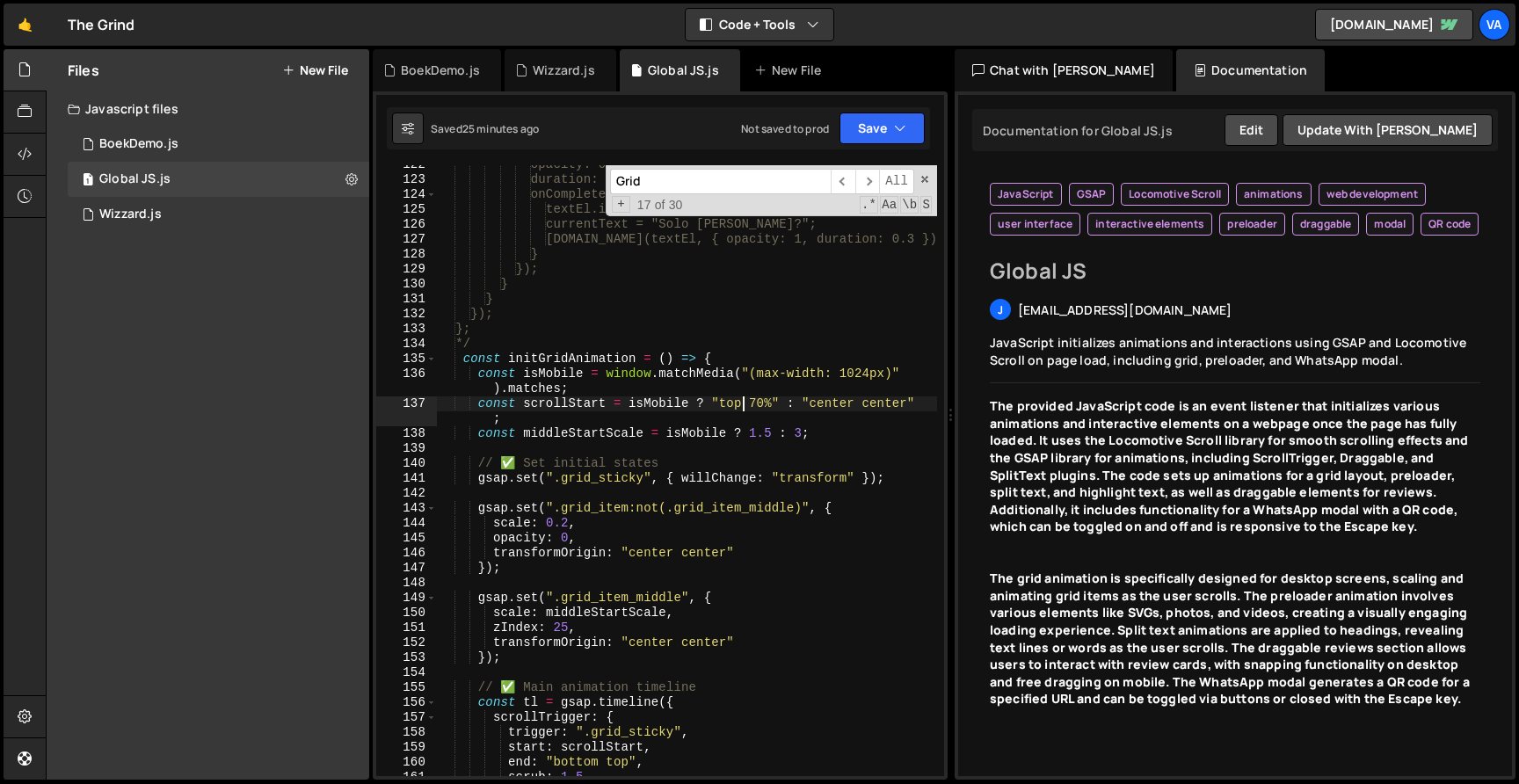
click at [746, 399] on div "opacity: 0, duration: 0.3, onComplete: () => { textEl.innerText = "Solo missie?…" at bounding box center [687, 477] width 500 height 640
click at [765, 406] on div "opacity: 0, duration: 0.3, onComplete: () => { textEl.innerText = "Solo missie?…" at bounding box center [687, 477] width 500 height 640
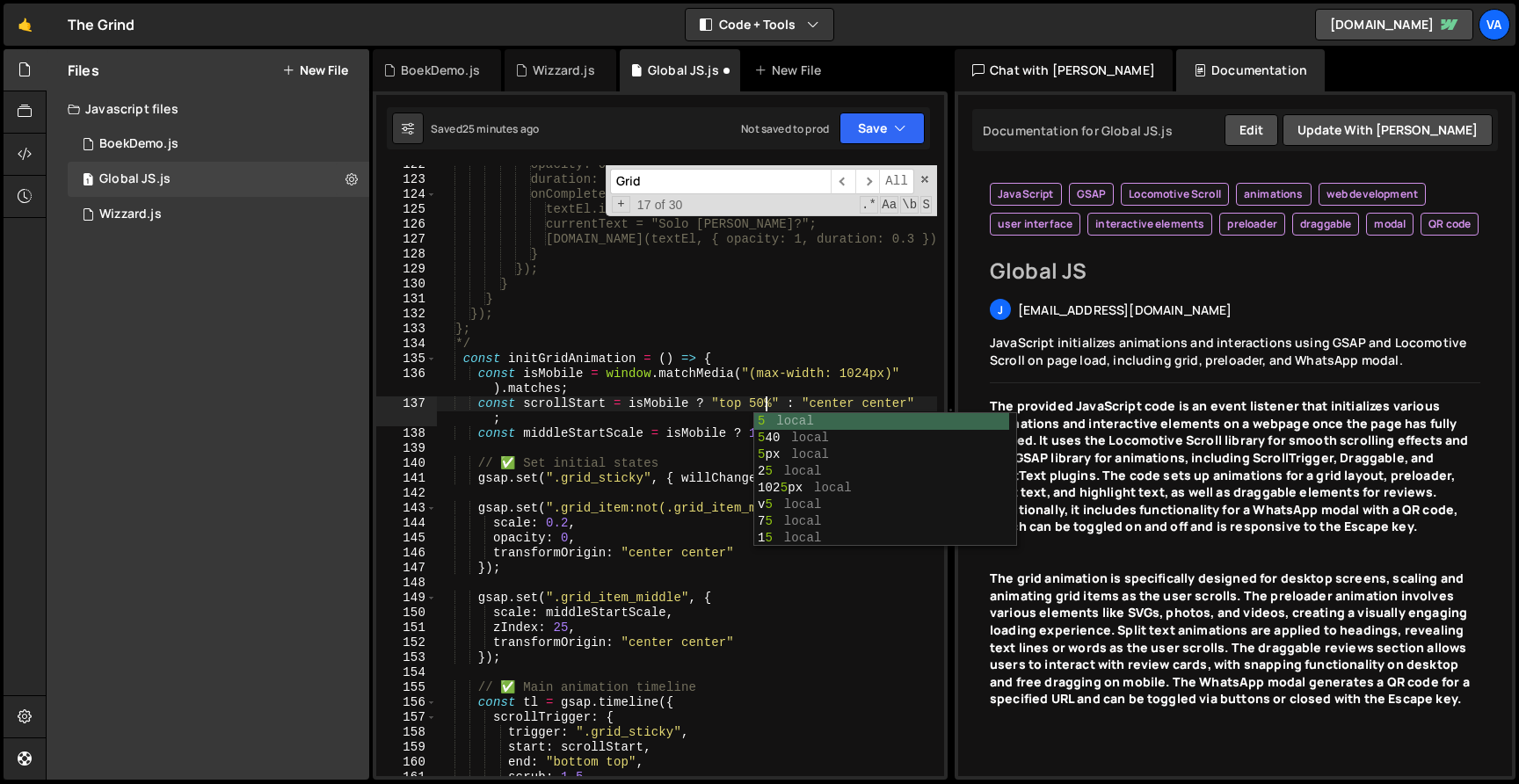
scroll to position [0, 23]
click at [843, 399] on div "opacity: 0, duration: 0.3, onComplete: () => { textEl.innerText = "Solo missie?…" at bounding box center [687, 477] width 500 height 640
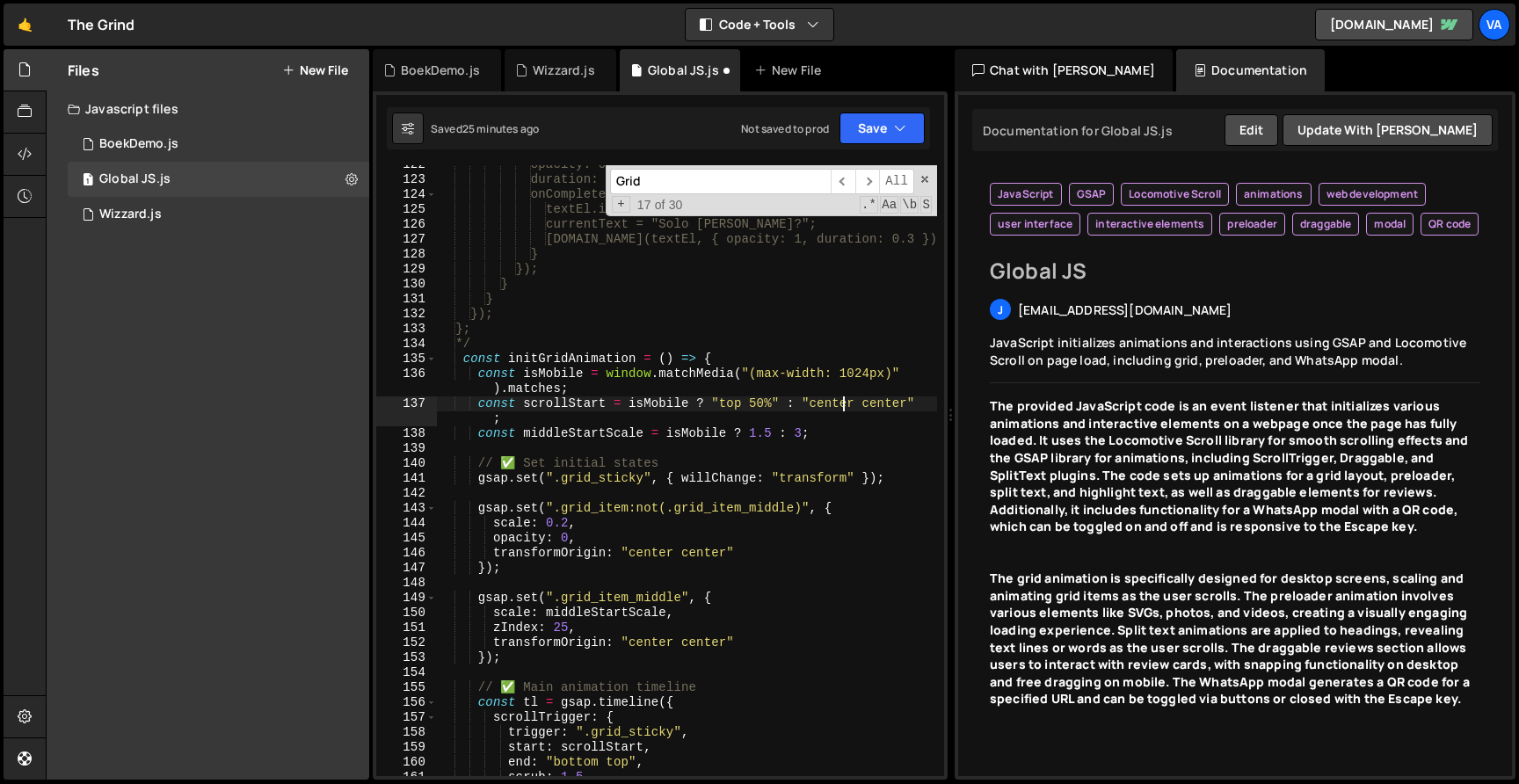
click at [843, 399] on div "opacity: 0, duration: 0.3, onComplete: () => { textEl.innerText = "Solo missie?…" at bounding box center [687, 477] width 500 height 640
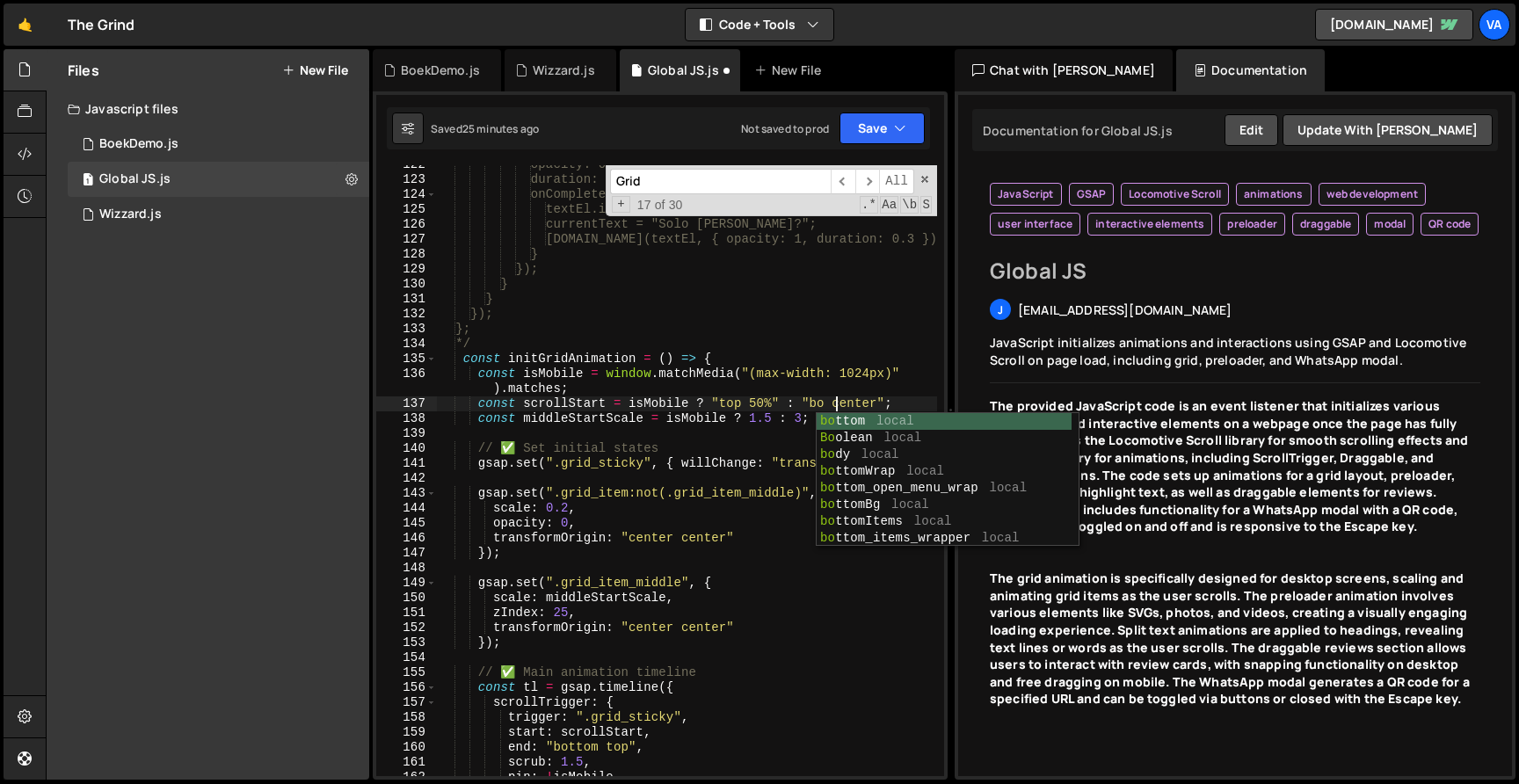
scroll to position [0, 30]
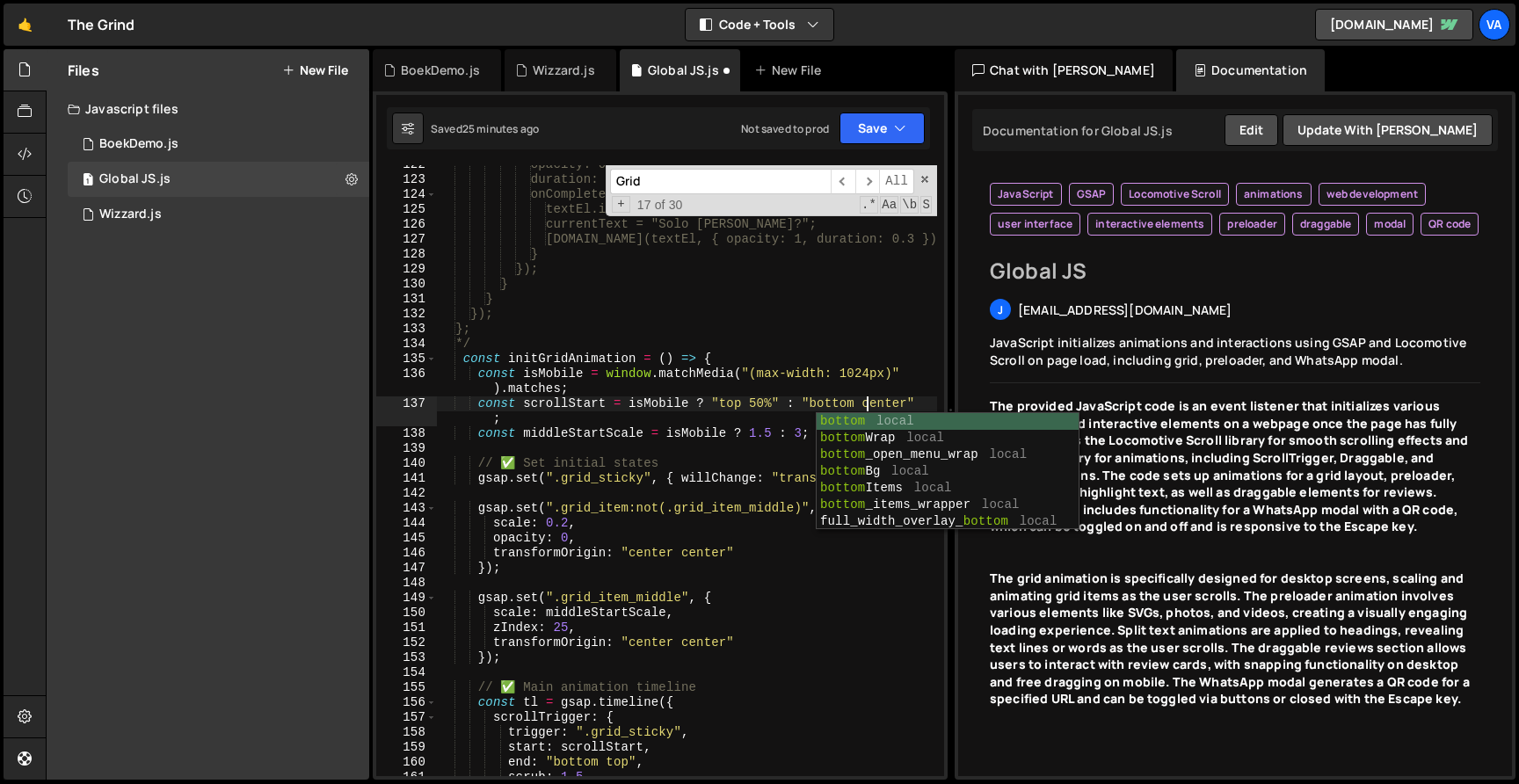
click at [893, 399] on div "opacity: 0, duration: 0.3, onComplete: () => { textEl.innerText = "Solo missie?…" at bounding box center [687, 477] width 500 height 640
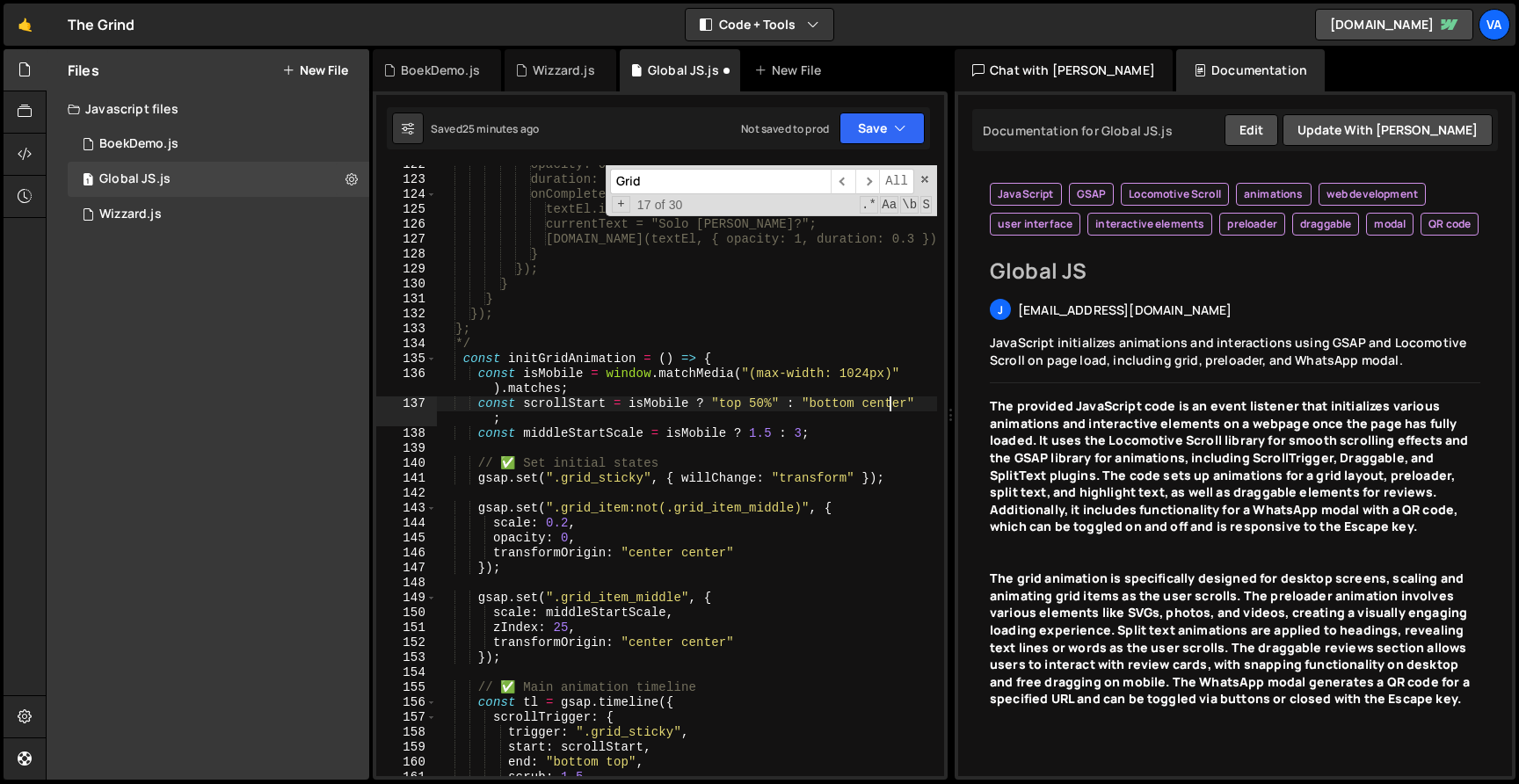
click at [893, 399] on div "opacity: 0, duration: 0.3, onComplete: () => { textEl.innerText = "Solo missie?…" at bounding box center [687, 477] width 500 height 640
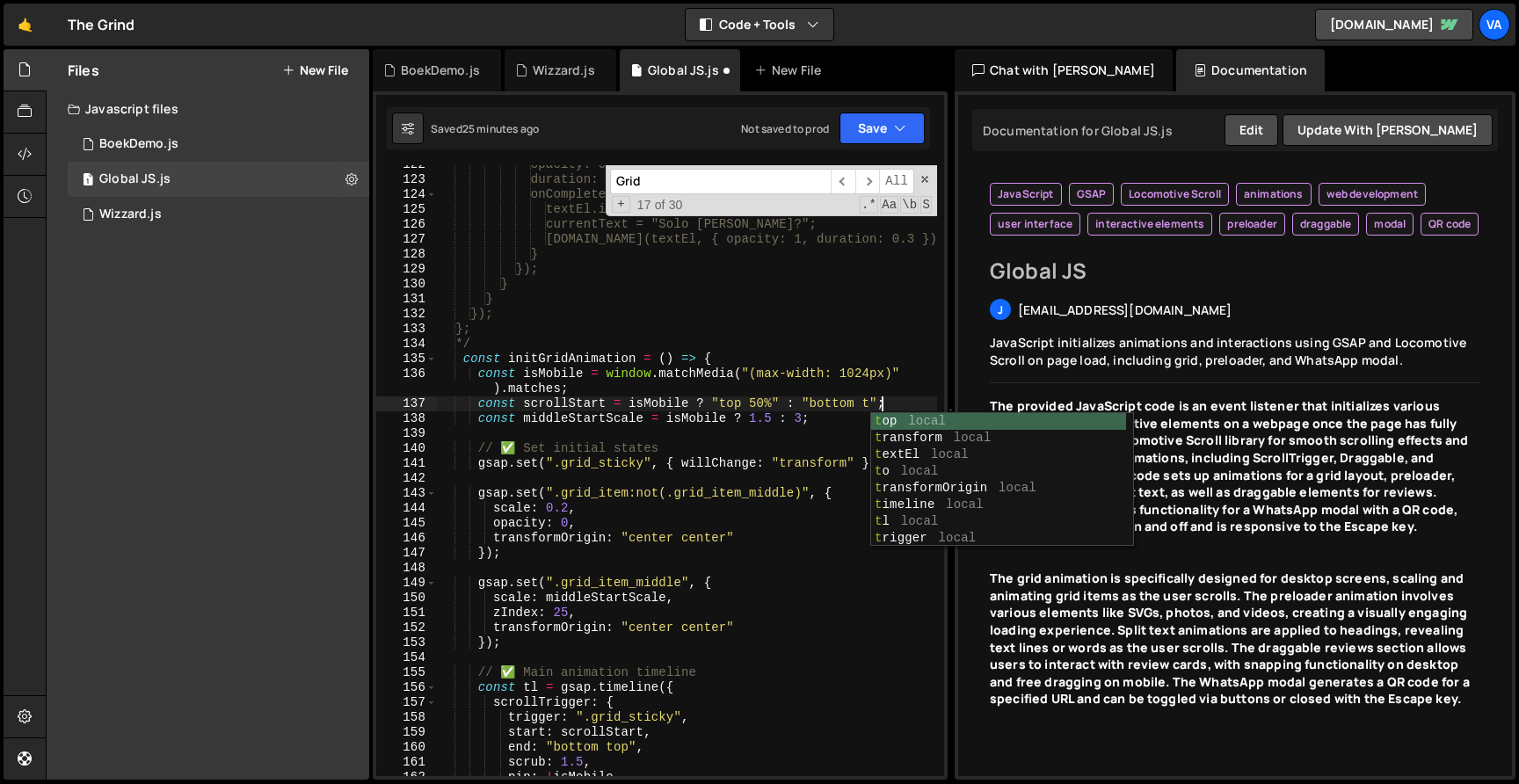
scroll to position [0, 33]
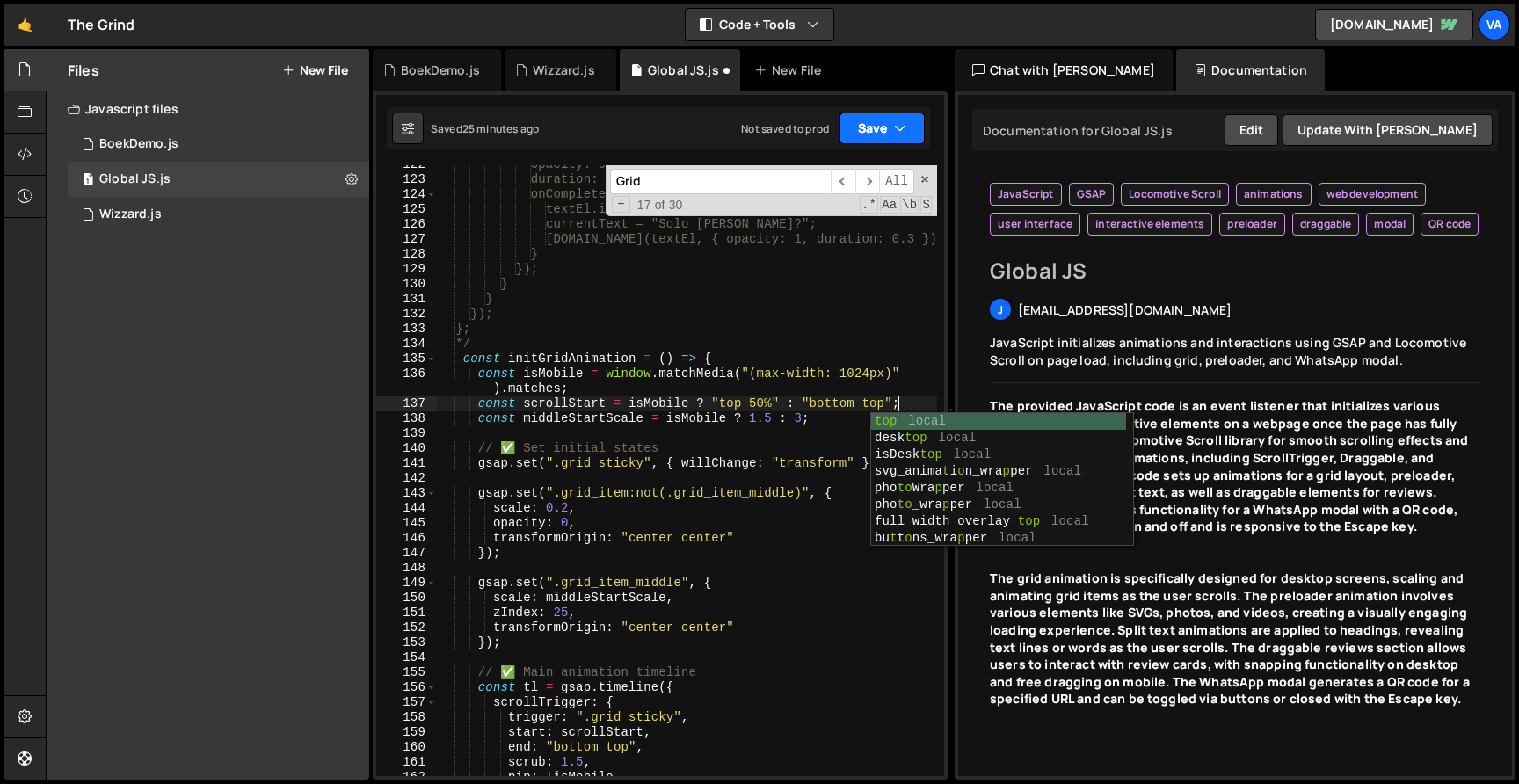
click at [880, 121] on button "Save" at bounding box center [882, 128] width 85 height 32
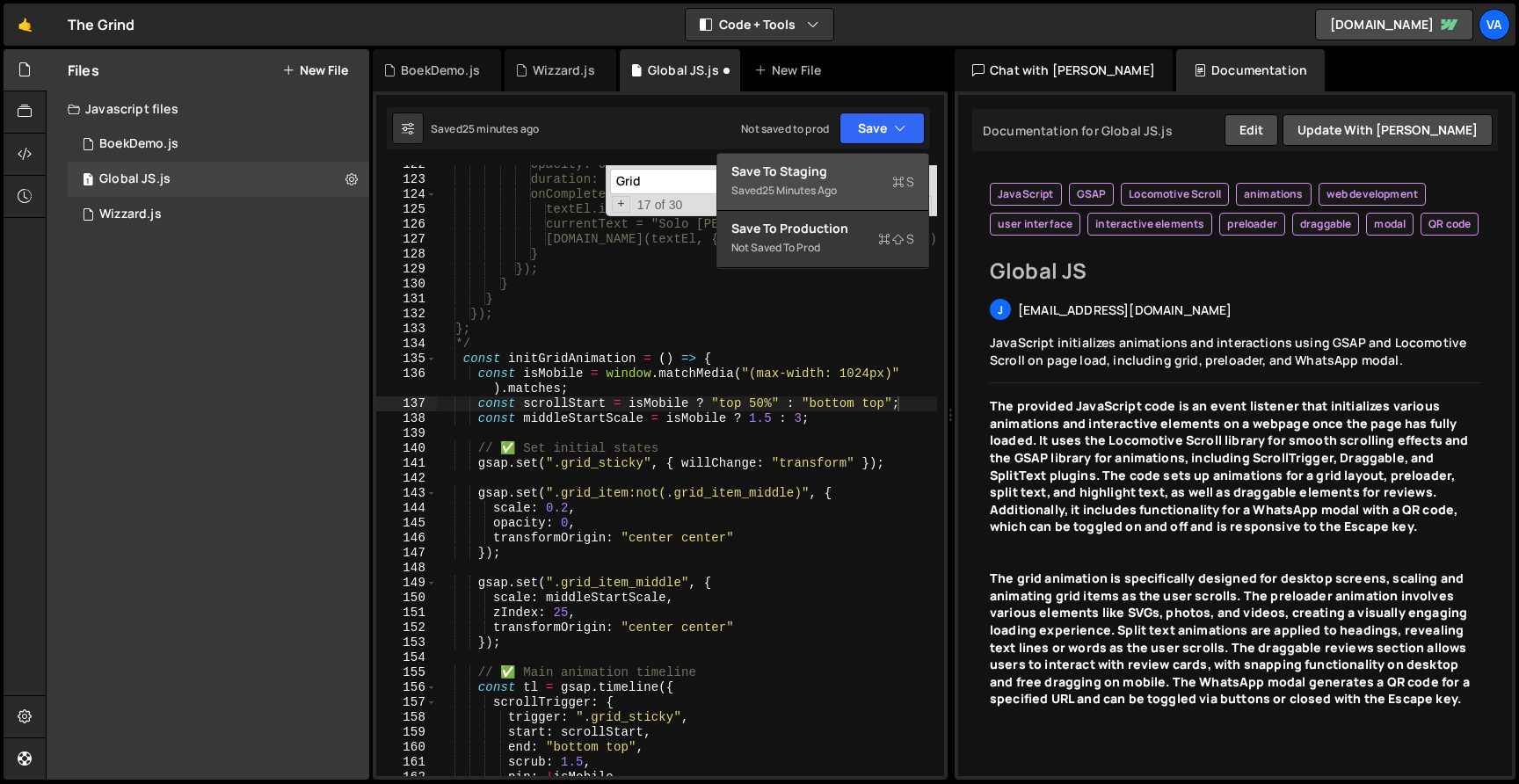
click at [841, 177] on div "Save to Staging S" at bounding box center [822, 171] width 183 height 17
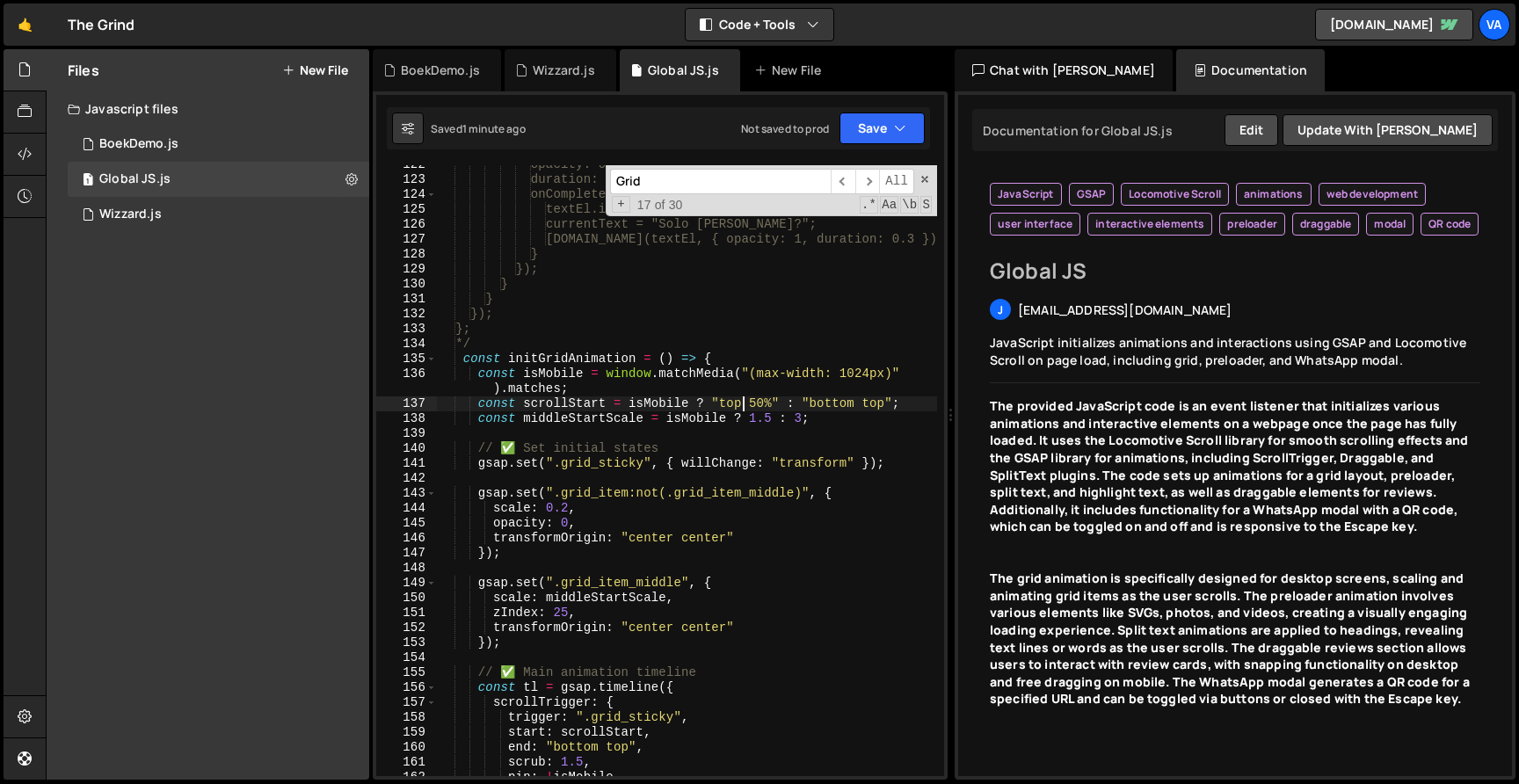
click at [745, 402] on div "opacity: 0, duration: 0.3, onComplete: () => { textEl.innerText = "Solo missie?…" at bounding box center [687, 477] width 500 height 640
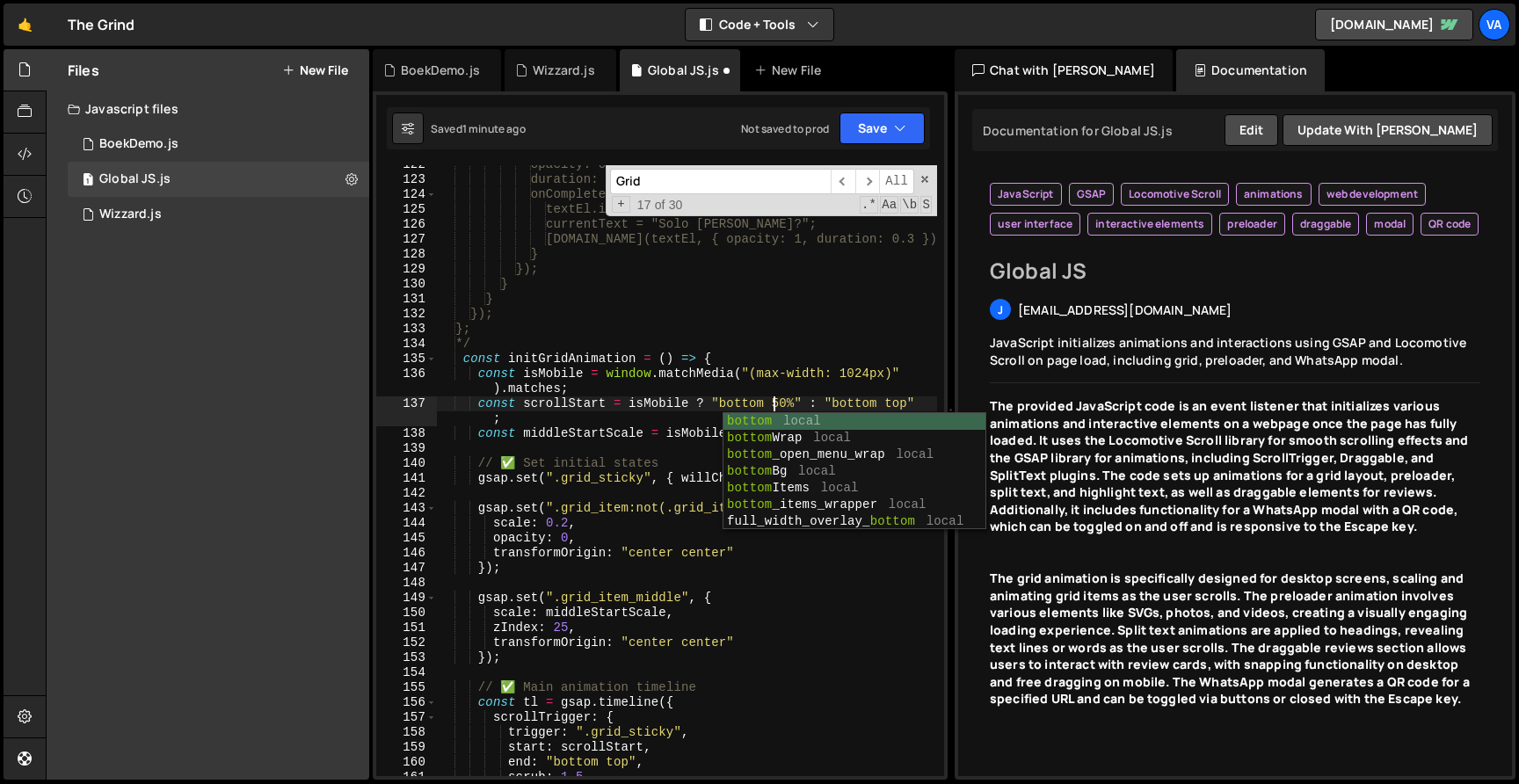
scroll to position [0, 24]
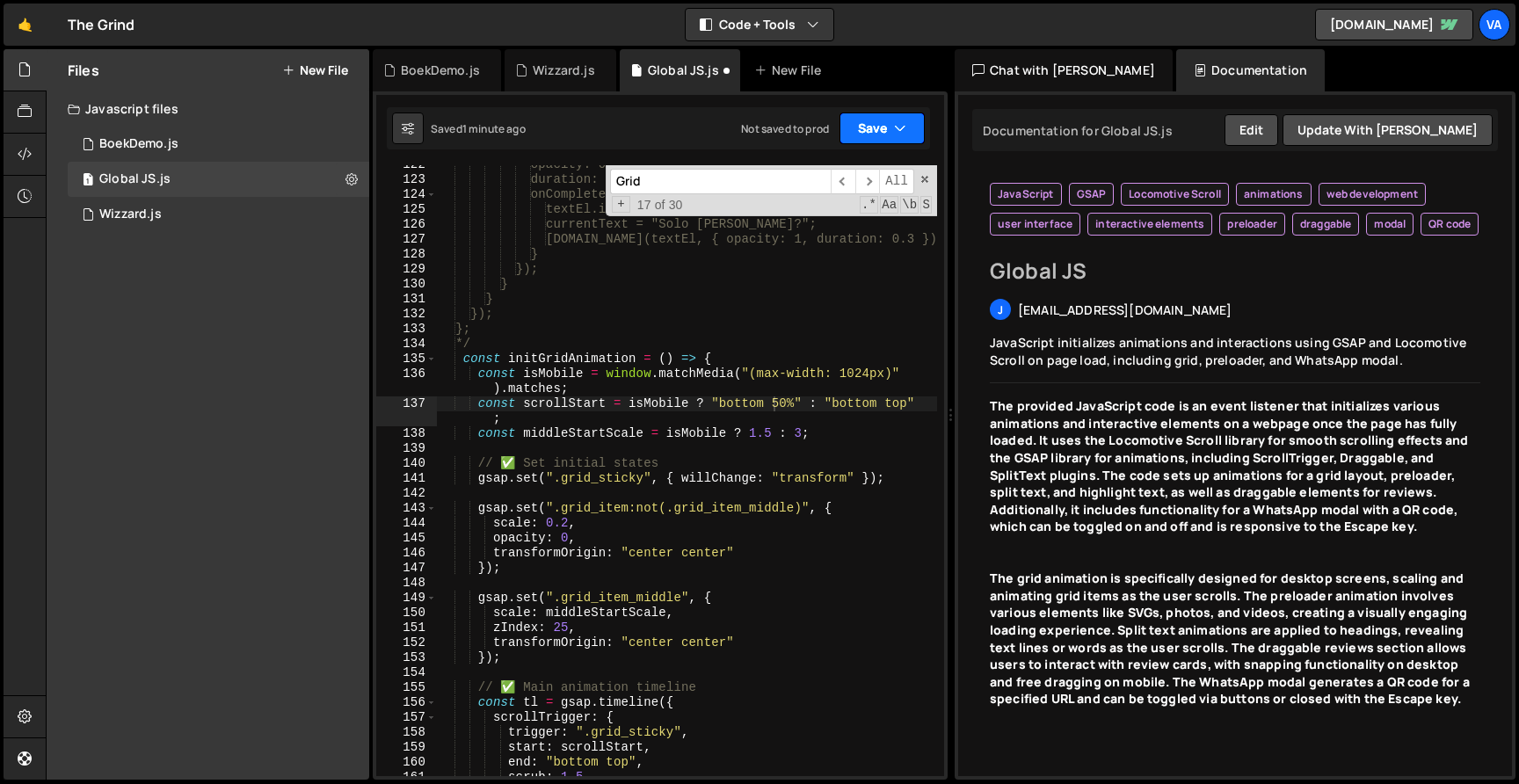
click at [873, 122] on button "Save" at bounding box center [882, 128] width 85 height 32
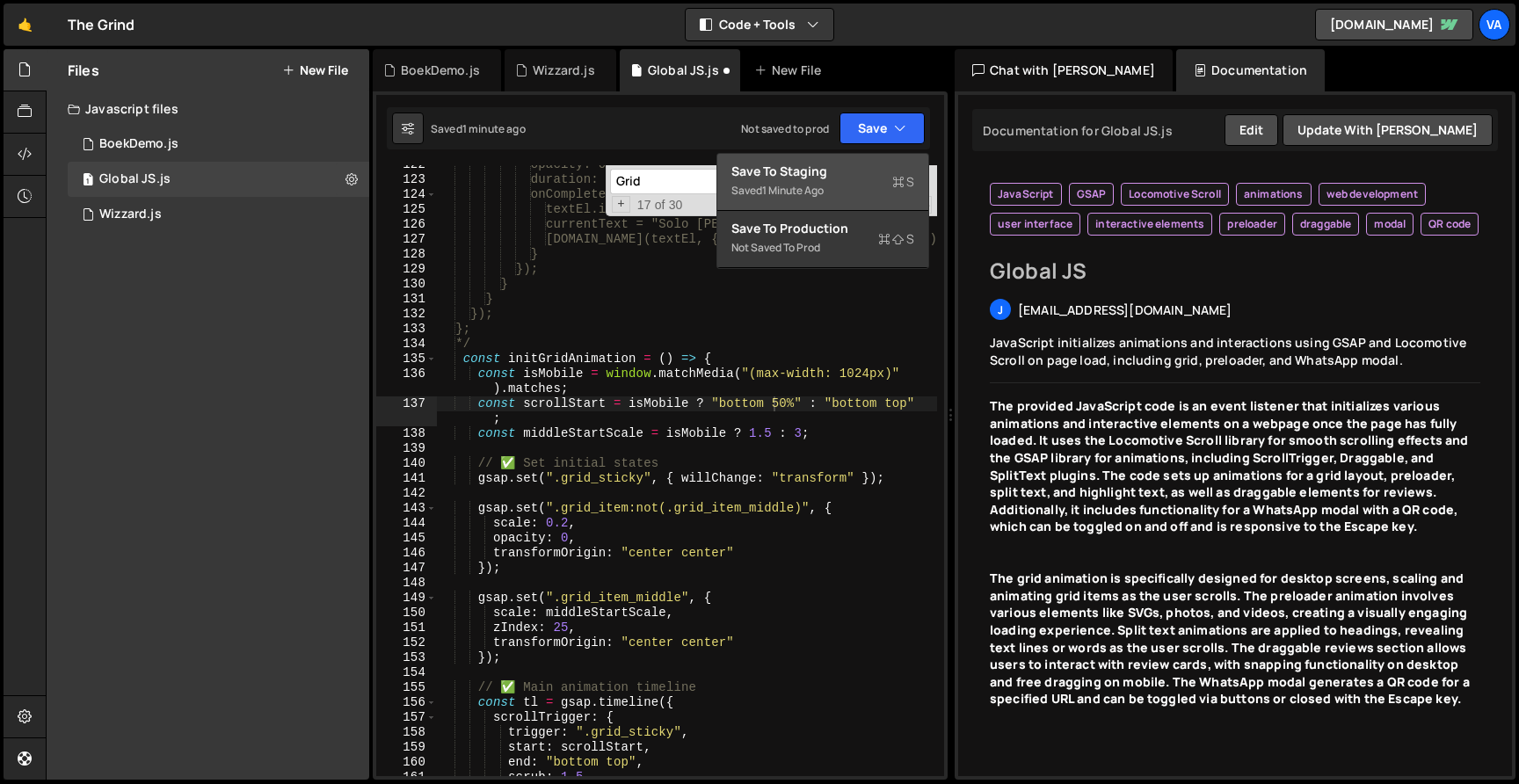
click at [847, 168] on div "Save to Staging S" at bounding box center [822, 171] width 183 height 17
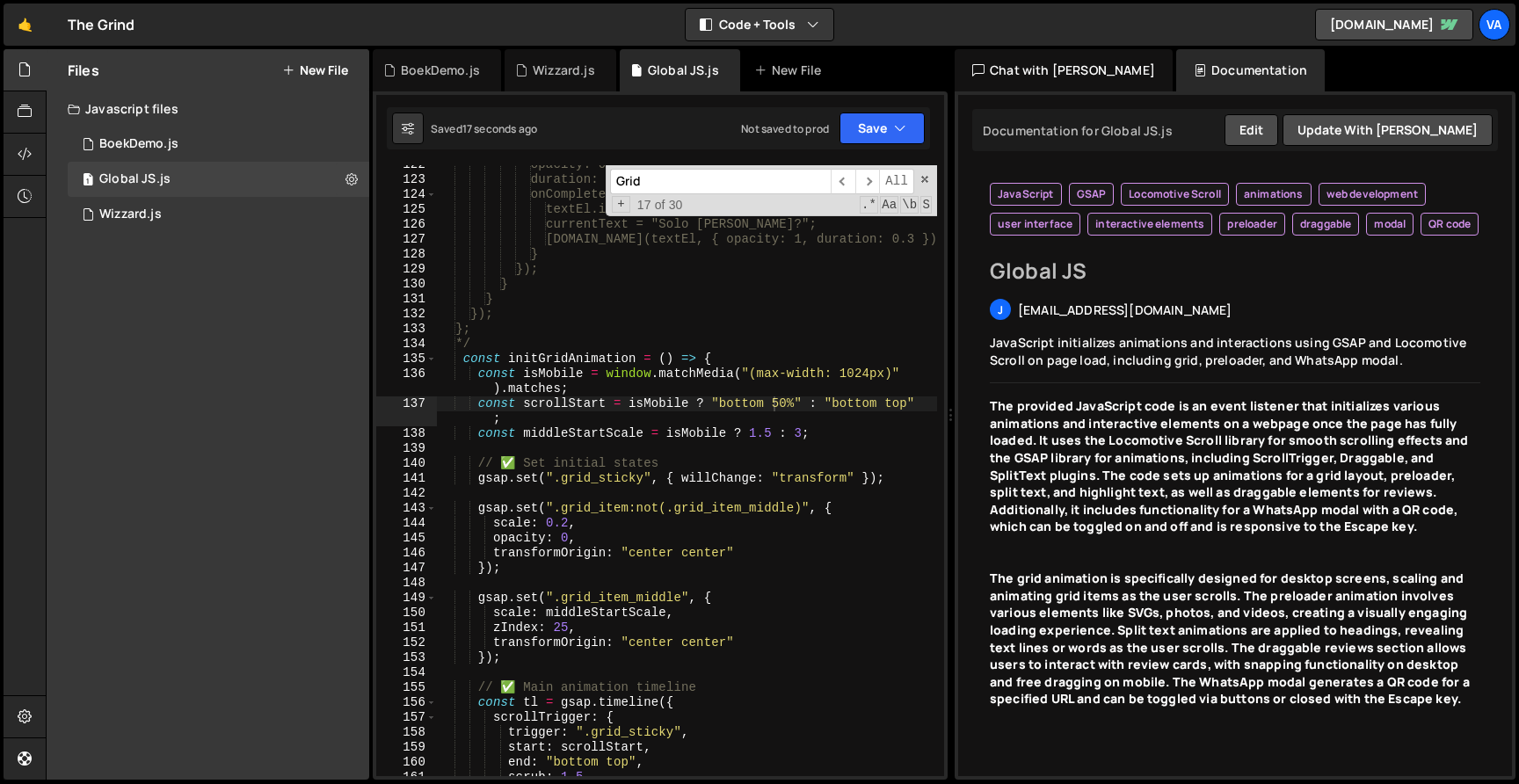
click at [764, 405] on div "opacity: 0, duration: 0.3, onComplete: () => { textEl.innerText = "Solo missie?…" at bounding box center [687, 477] width 500 height 640
click at [788, 425] on div "opacity: 0, duration: 0.3, onComplete: () => { textEl.innerText = "Solo missie?…" at bounding box center [687, 477] width 500 height 640
click at [747, 399] on div "opacity: 0, duration: 0.3, onComplete: () => { textEl.innerText = "Solo missie?…" at bounding box center [687, 477] width 500 height 640
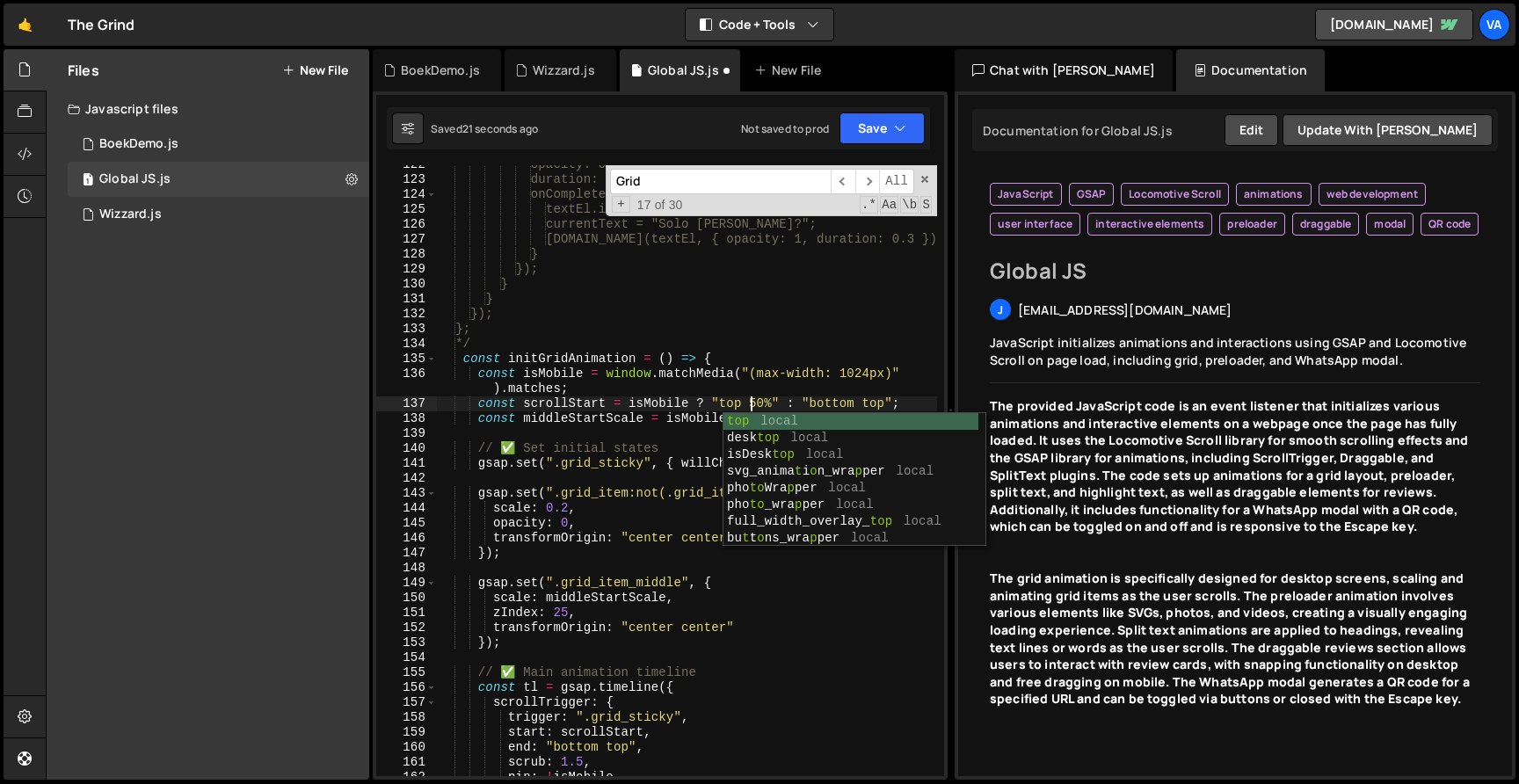
click at [745, 328] on div "opacity: 0, duration: 0.3, onComplete: () => { textEl.innerText = "Solo missie?…" at bounding box center [687, 477] width 500 height 640
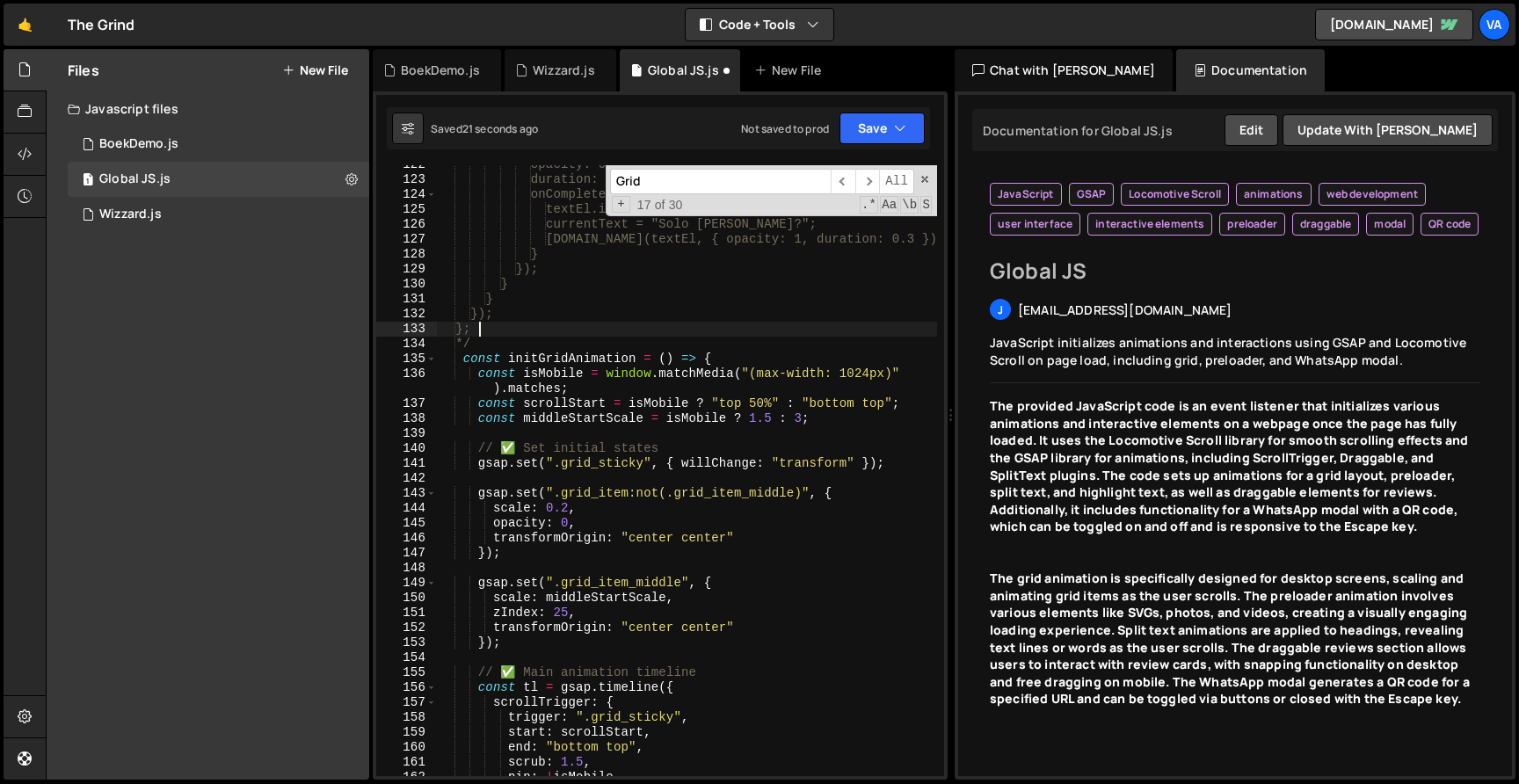
scroll to position [0, 2]
click at [844, 402] on div "opacity: 0, duration: 0.3, onComplete: () => { textEl.innerText = "Solo missie?…" at bounding box center [687, 477] width 500 height 640
click at [887, 402] on div "opacity: 0, duration: 0.3, onComplete: () => { textEl.innerText = "Solo missie?…" at bounding box center [687, 477] width 500 height 640
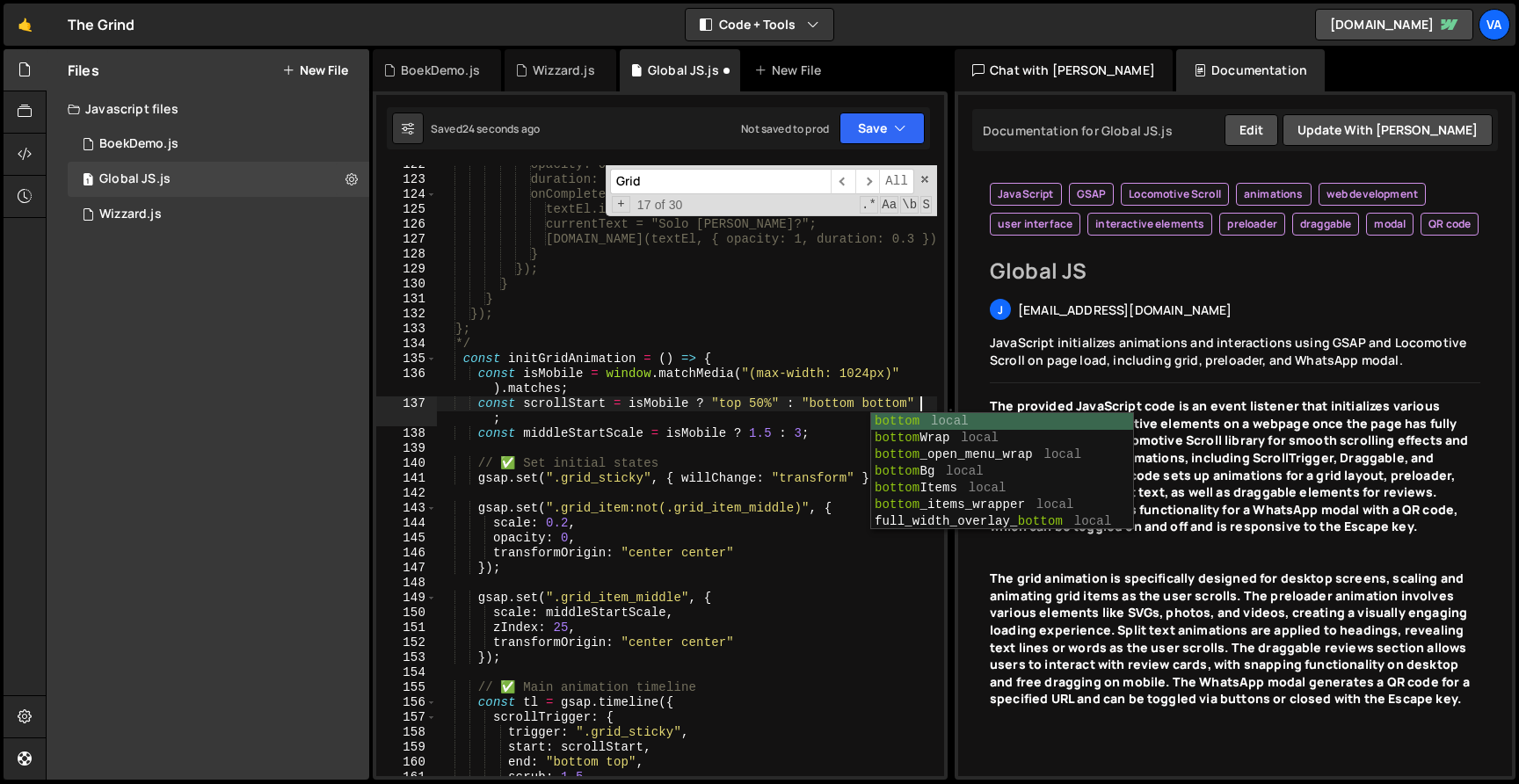
scroll to position [0, 34]
click at [870, 126] on button "Save" at bounding box center [882, 128] width 85 height 32
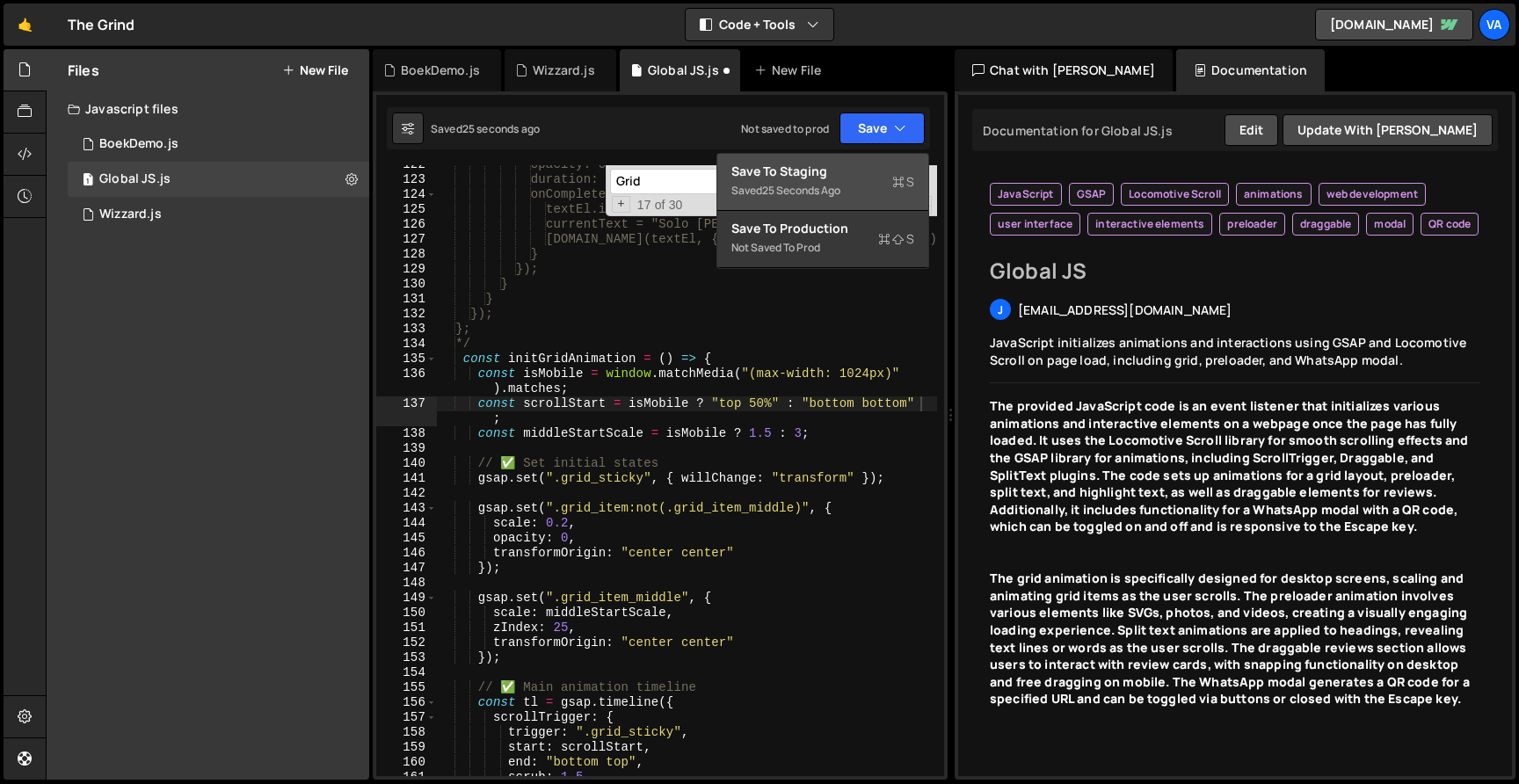
click at [825, 176] on div "Save to Staging S" at bounding box center [822, 171] width 183 height 17
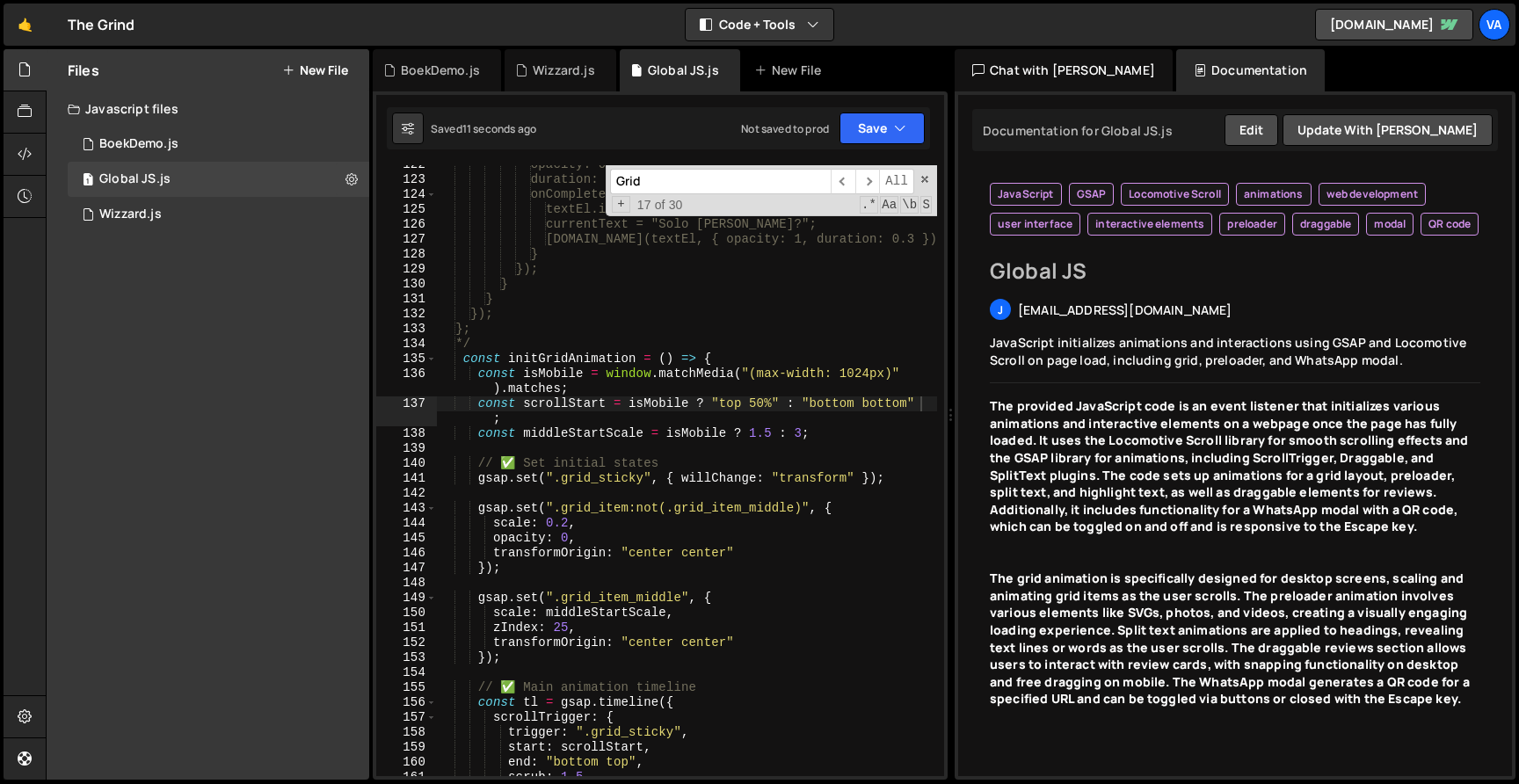
click at [882, 407] on div "opacity: 0, duration: 0.3, onComplete: () => { textEl.innerText = "Solo missie?…" at bounding box center [687, 477] width 500 height 640
click at [840, 398] on div "opacity: 0, duration: 0.3, onComplete: () => { textEl.innerText = "Solo missie?…" at bounding box center [687, 477] width 500 height 640
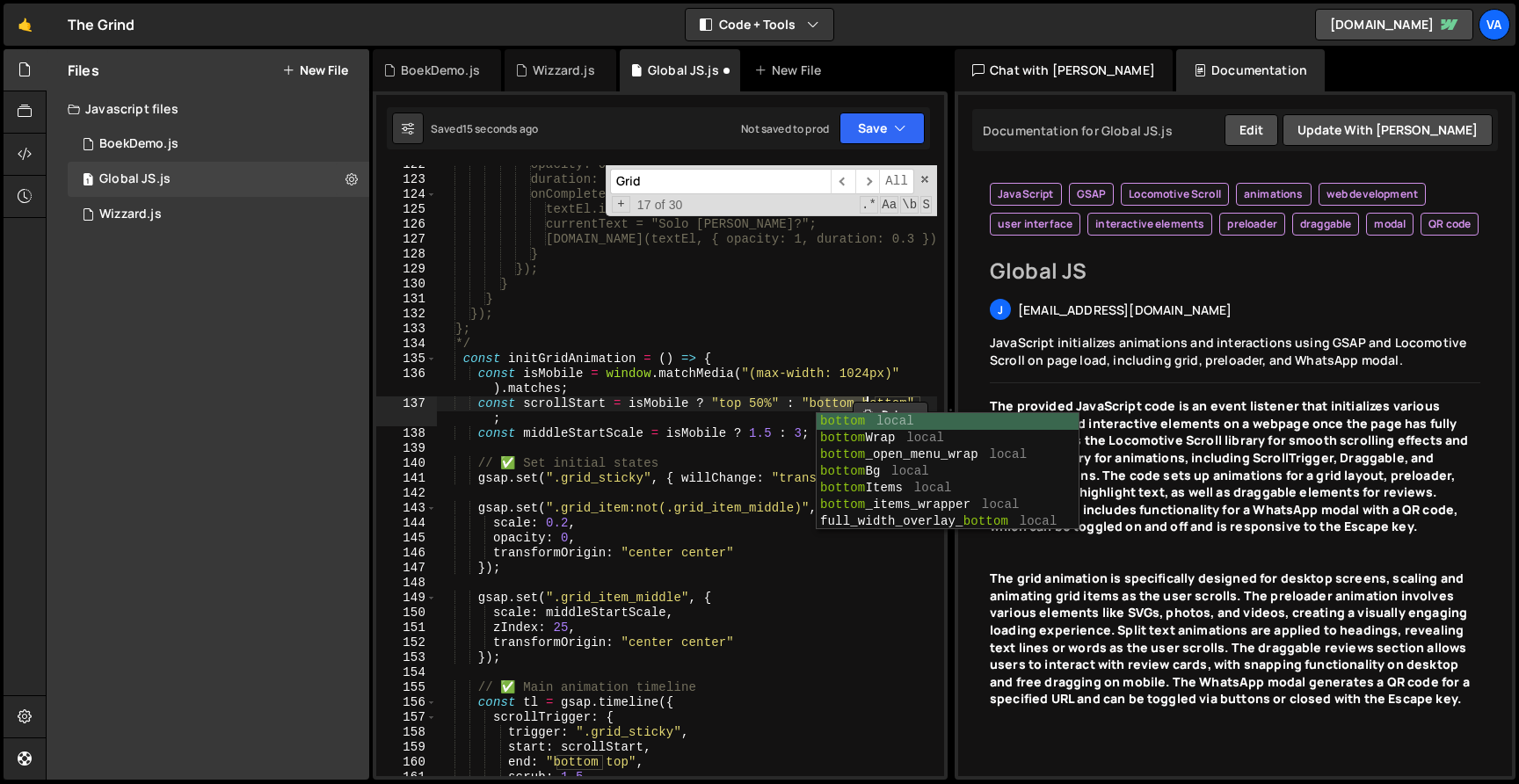
click at [899, 397] on div "Debug Explain Copy" at bounding box center [891, 408] width 93 height 28
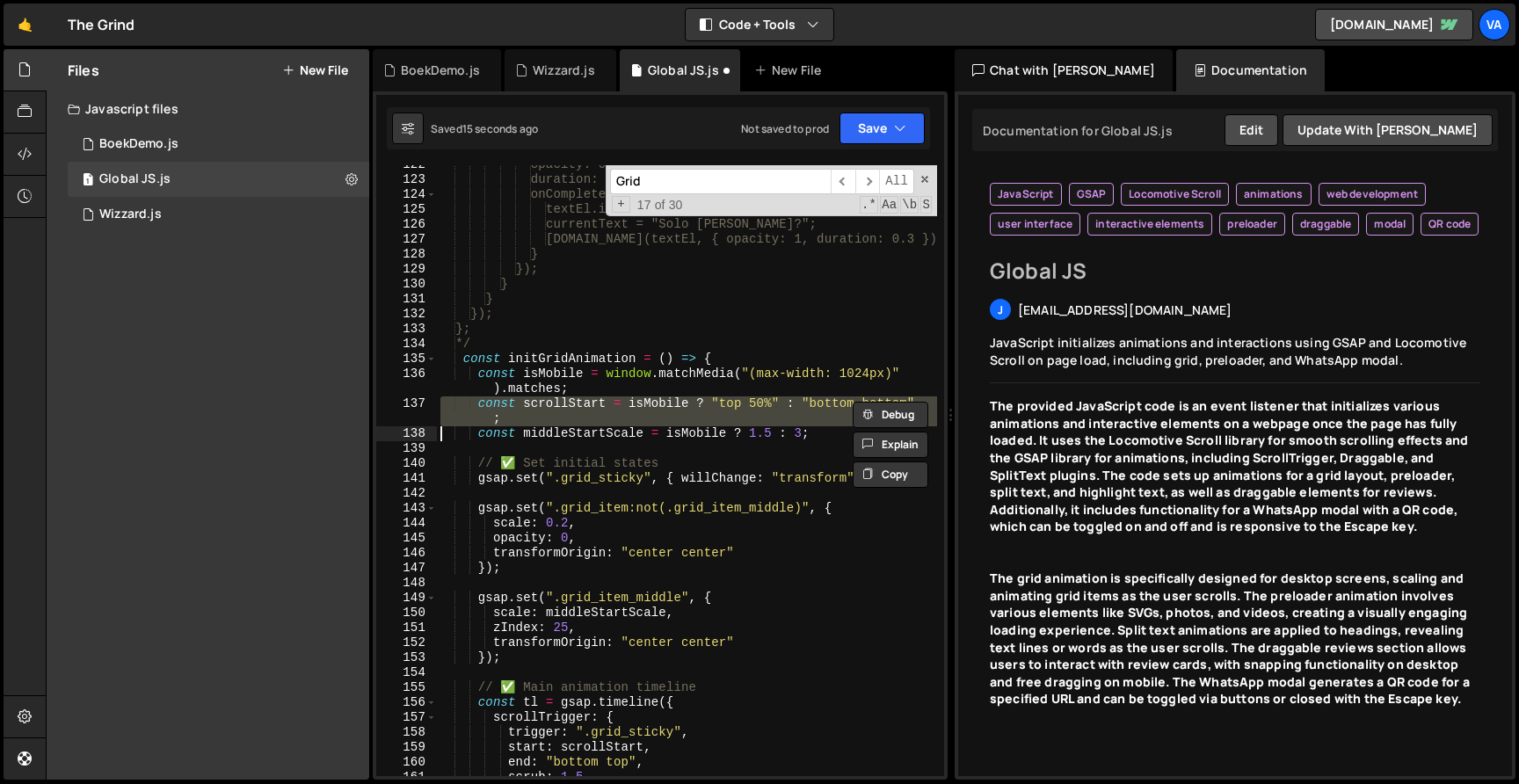
click at [899, 397] on div "Debug Explain Copy BoekDemo.js Wizzard.js Global JS.js New File Saved 15 second…" at bounding box center [659, 414] width 575 height 731
click at [896, 402] on div "Debug Explain Copy BoekDemo.js Wizzard.js Global JS.js New File Saved 15 second…" at bounding box center [659, 414] width 575 height 731
click at [896, 402] on div "opacity: 0, duration: 0.3, onComplete: () => { textEl.innerText = "Solo missie?…" at bounding box center [687, 477] width 500 height 640
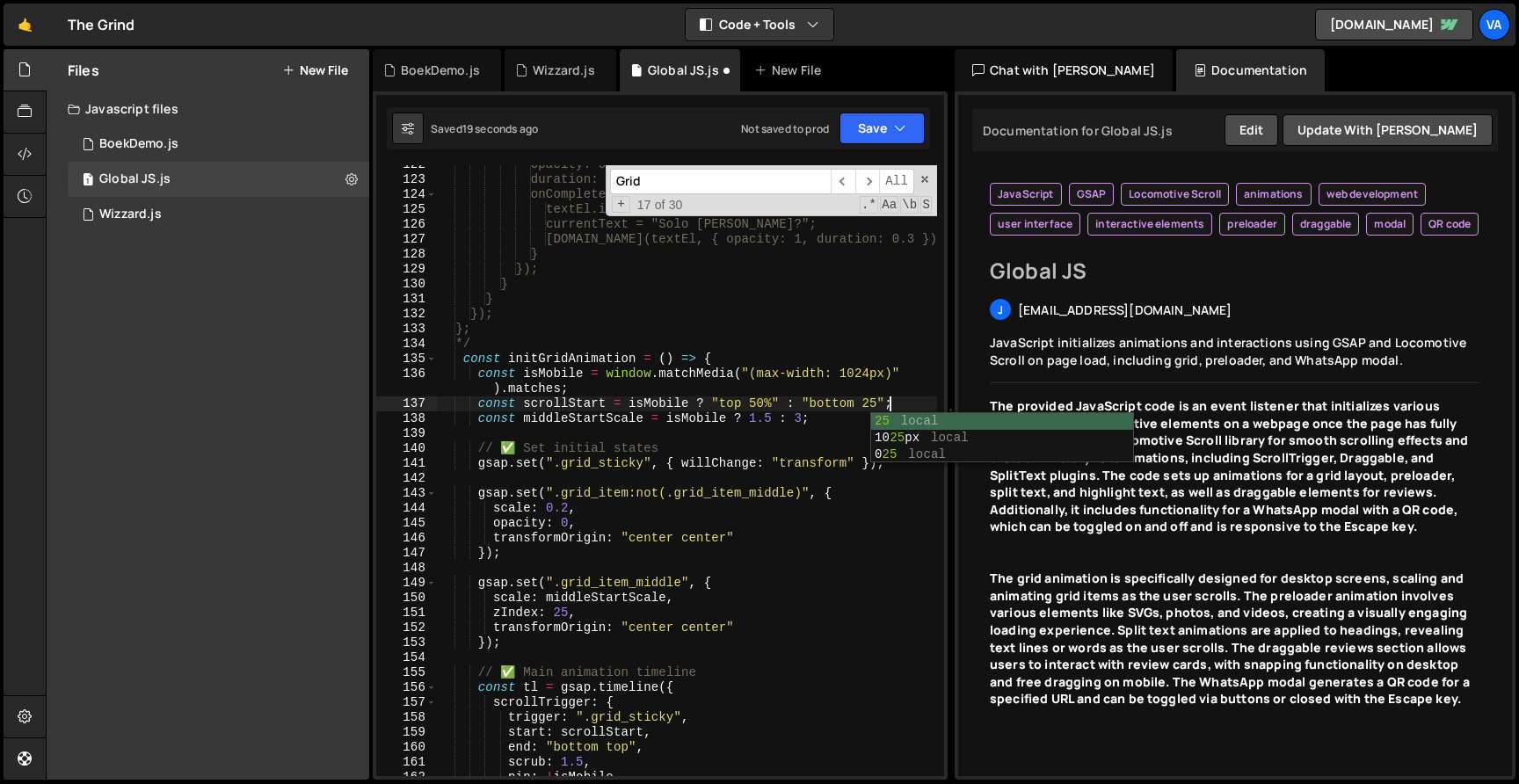
scroll to position [0, 33]
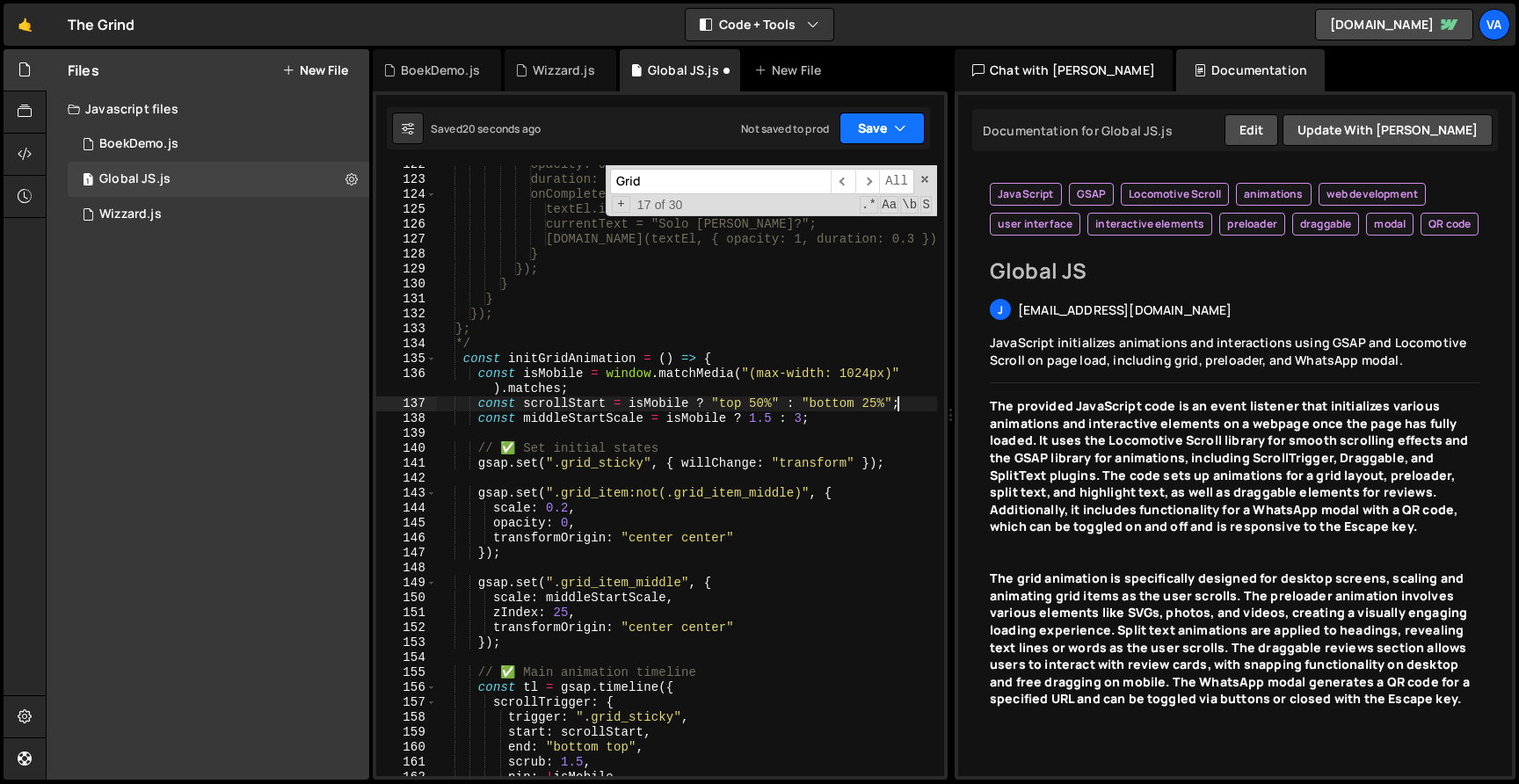
type textarea "const scrollStart = isMobile ? "top 50%" : "bottom 25%";"
click at [883, 136] on button "Save" at bounding box center [882, 128] width 85 height 32
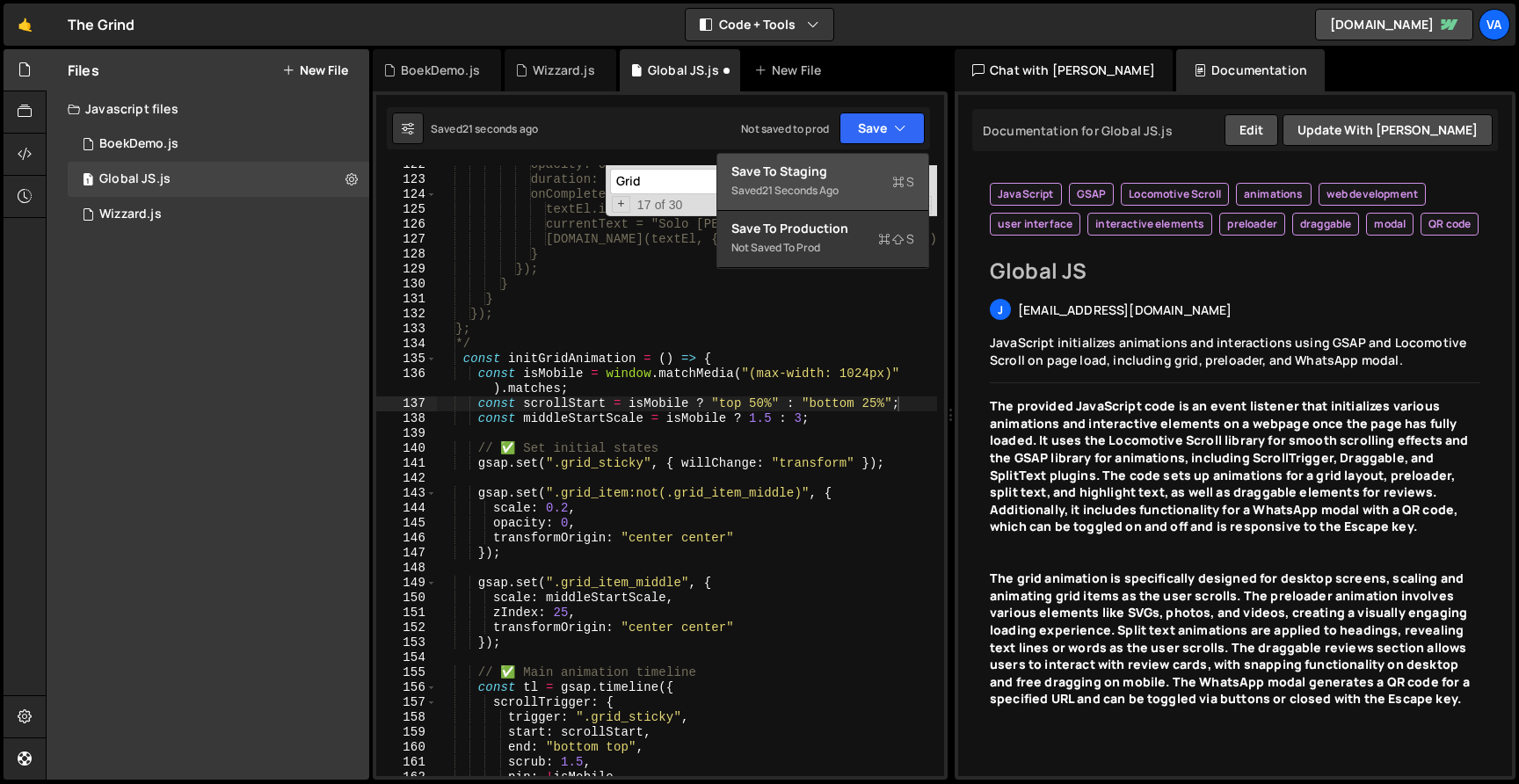
click at [874, 173] on div "Save to Staging S" at bounding box center [822, 171] width 183 height 17
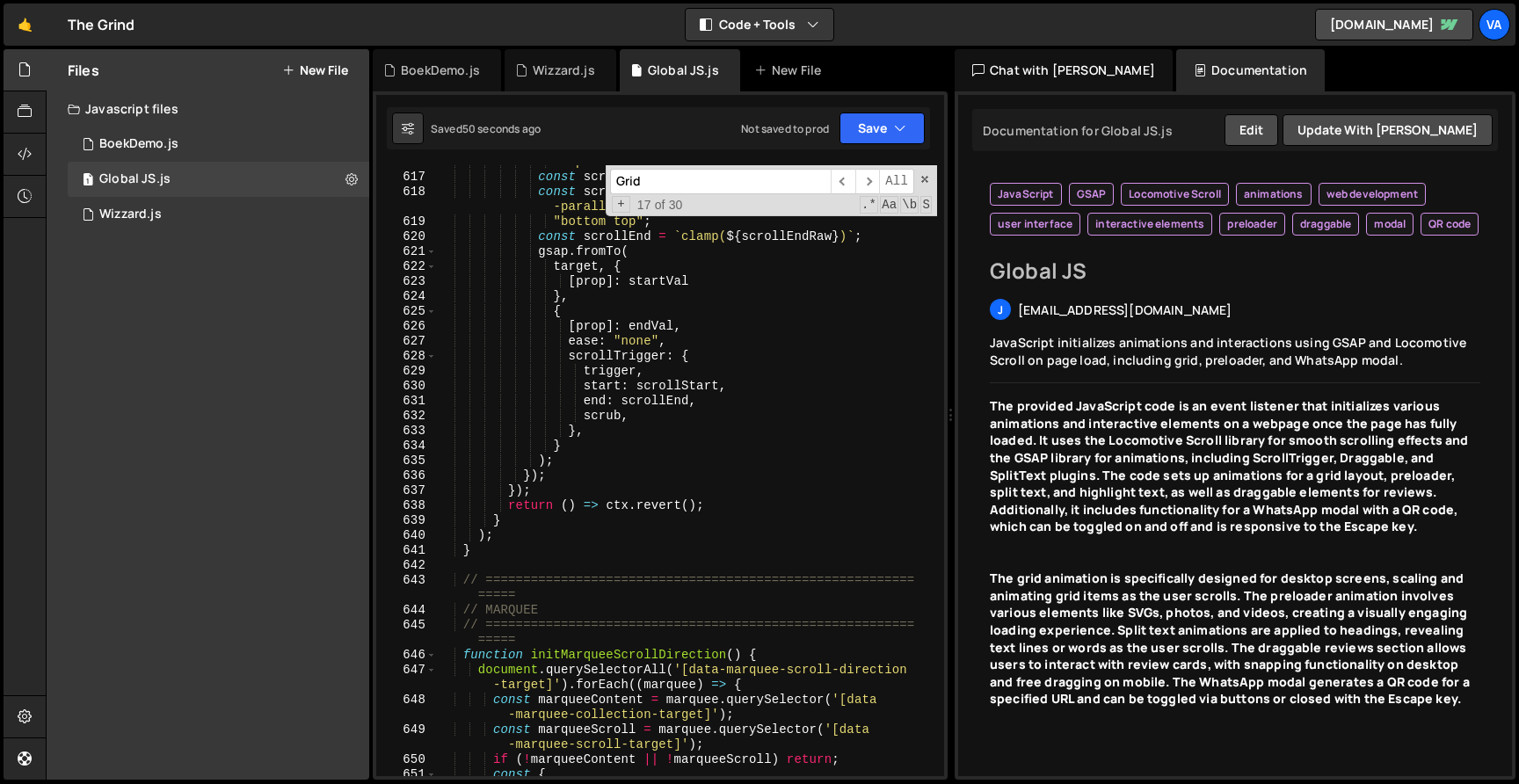
scroll to position [0, 0]
drag, startPoint x: 703, startPoint y: 182, endPoint x: 609, endPoint y: 178, distance: 94.1
click at [610, 178] on input "Grid" at bounding box center [720, 181] width 221 height 25
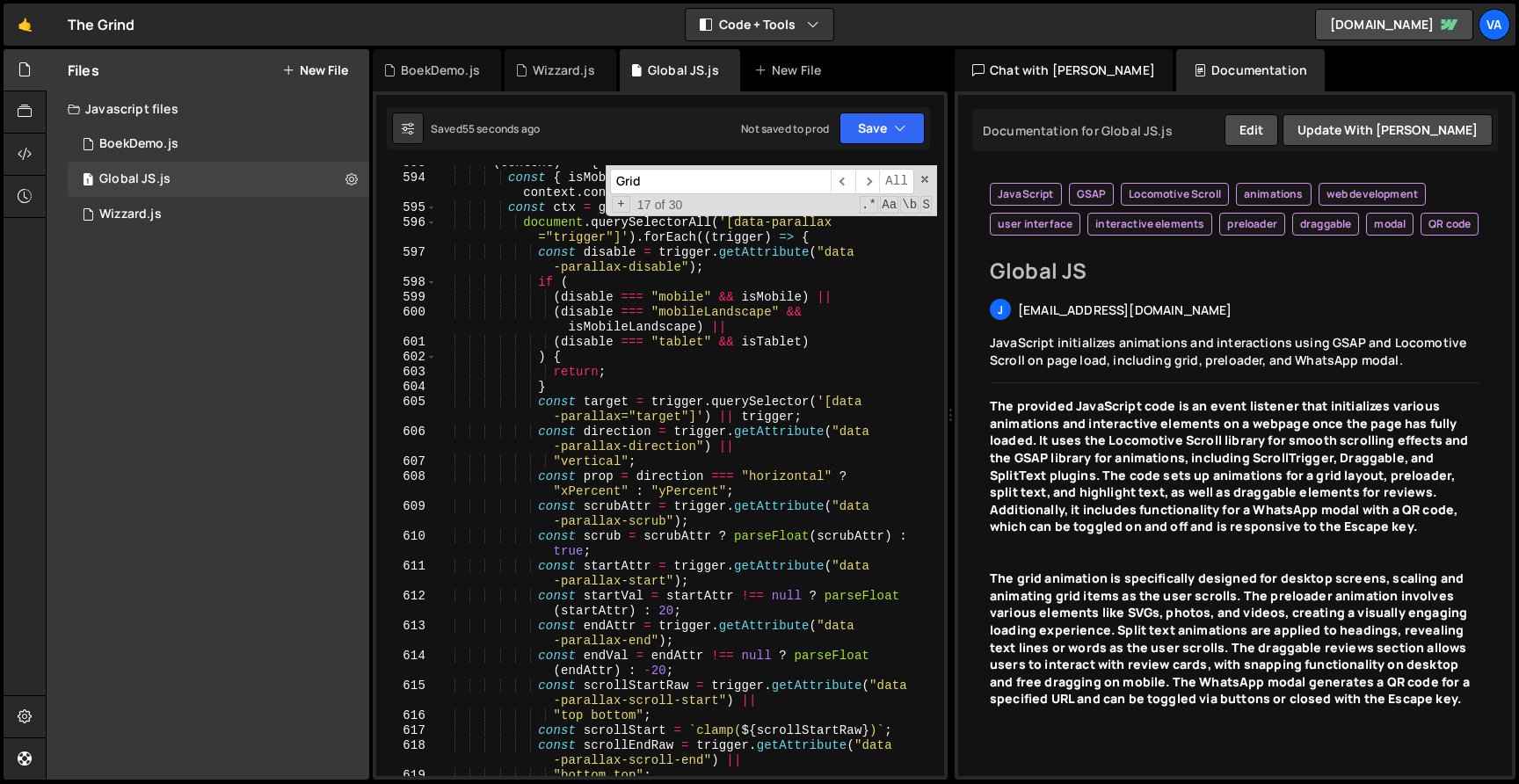
type input "p"
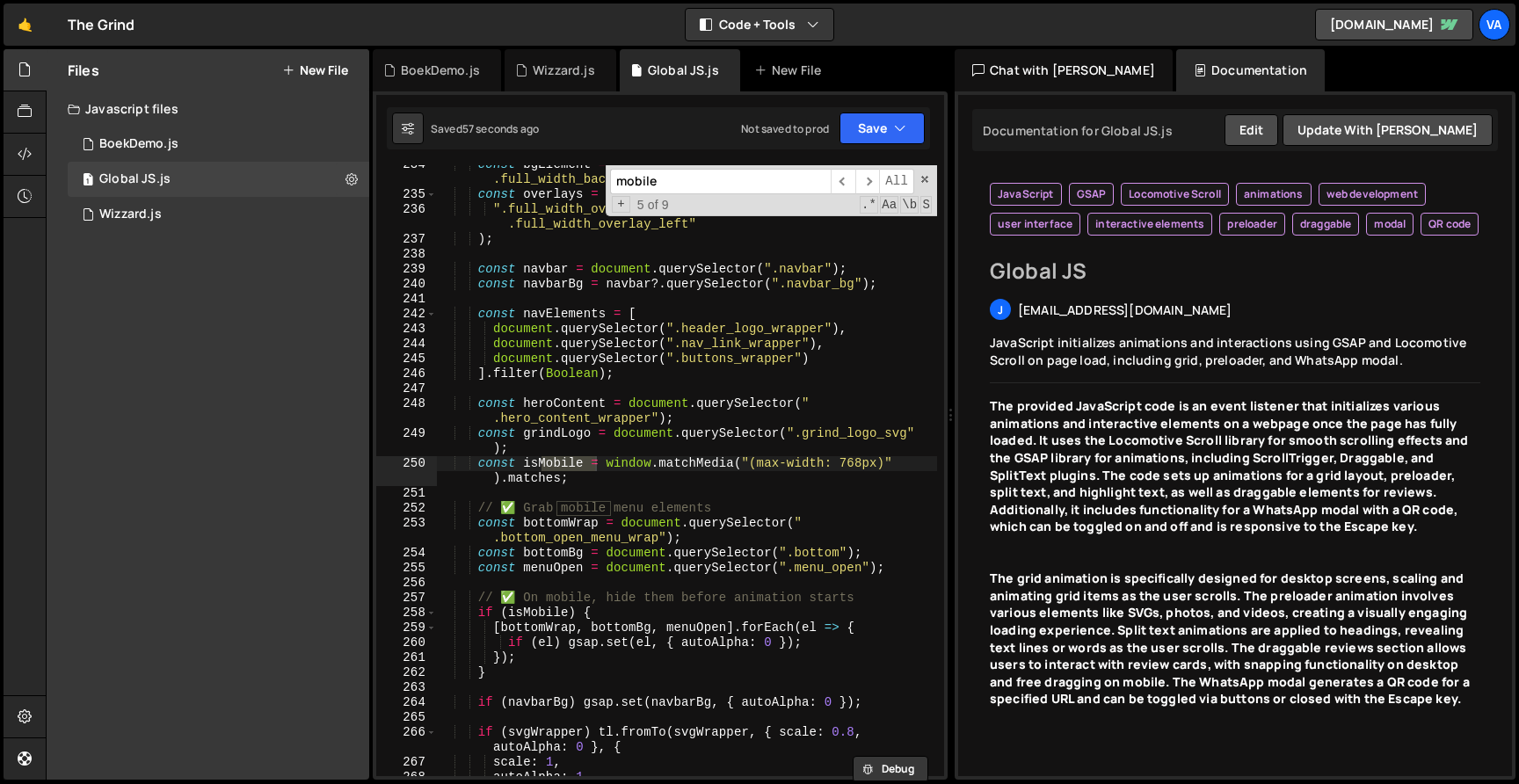
scroll to position [3667, 0]
type input "mobile"
click at [857, 167] on div "mobile ​ ​ All Replace All + 8 of 34 .* Aa \b S" at bounding box center [772, 190] width 332 height 51
click at [860, 175] on span "​" at bounding box center [867, 181] width 24 height 25
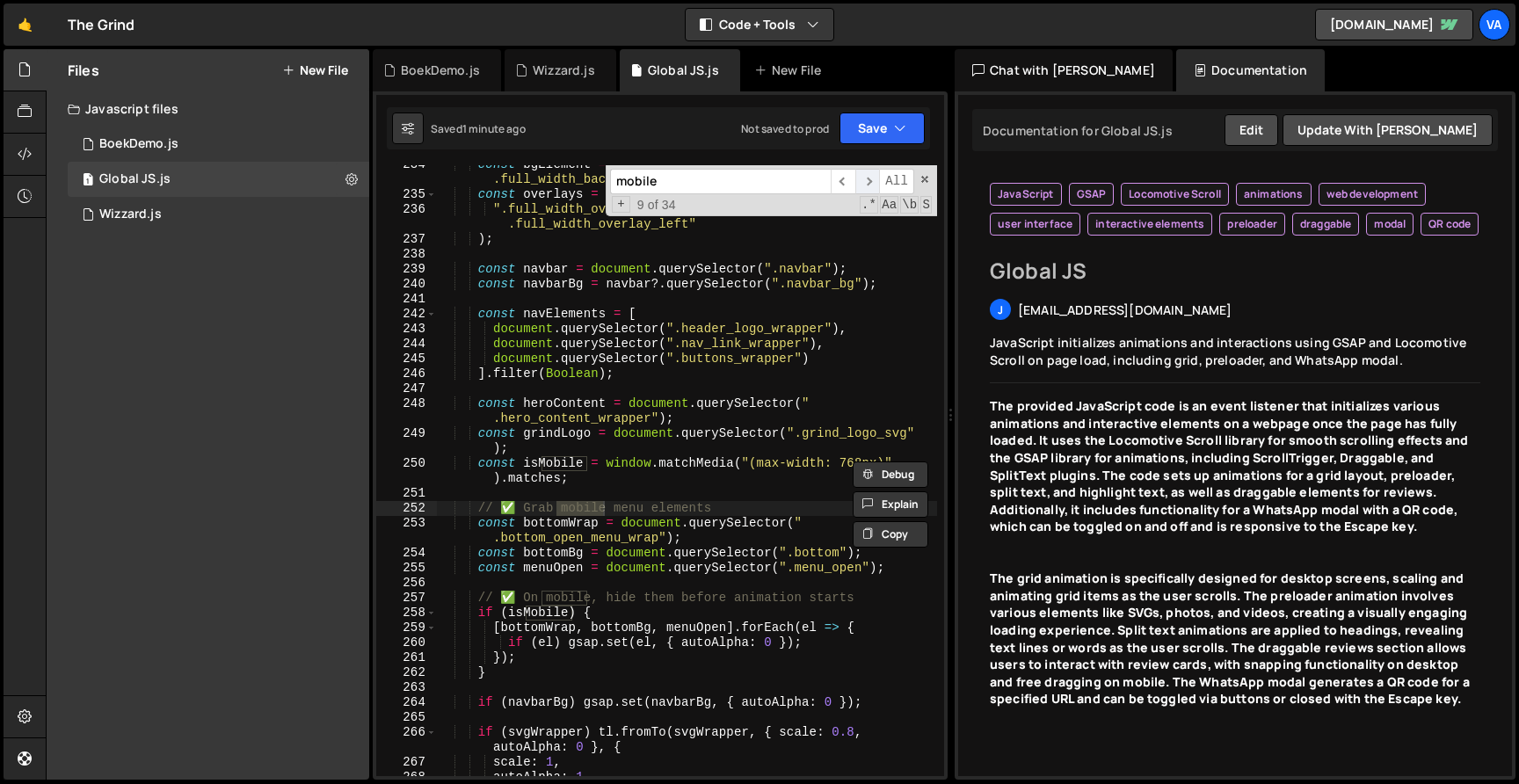
click at [861, 175] on span "​" at bounding box center [867, 181] width 24 height 25
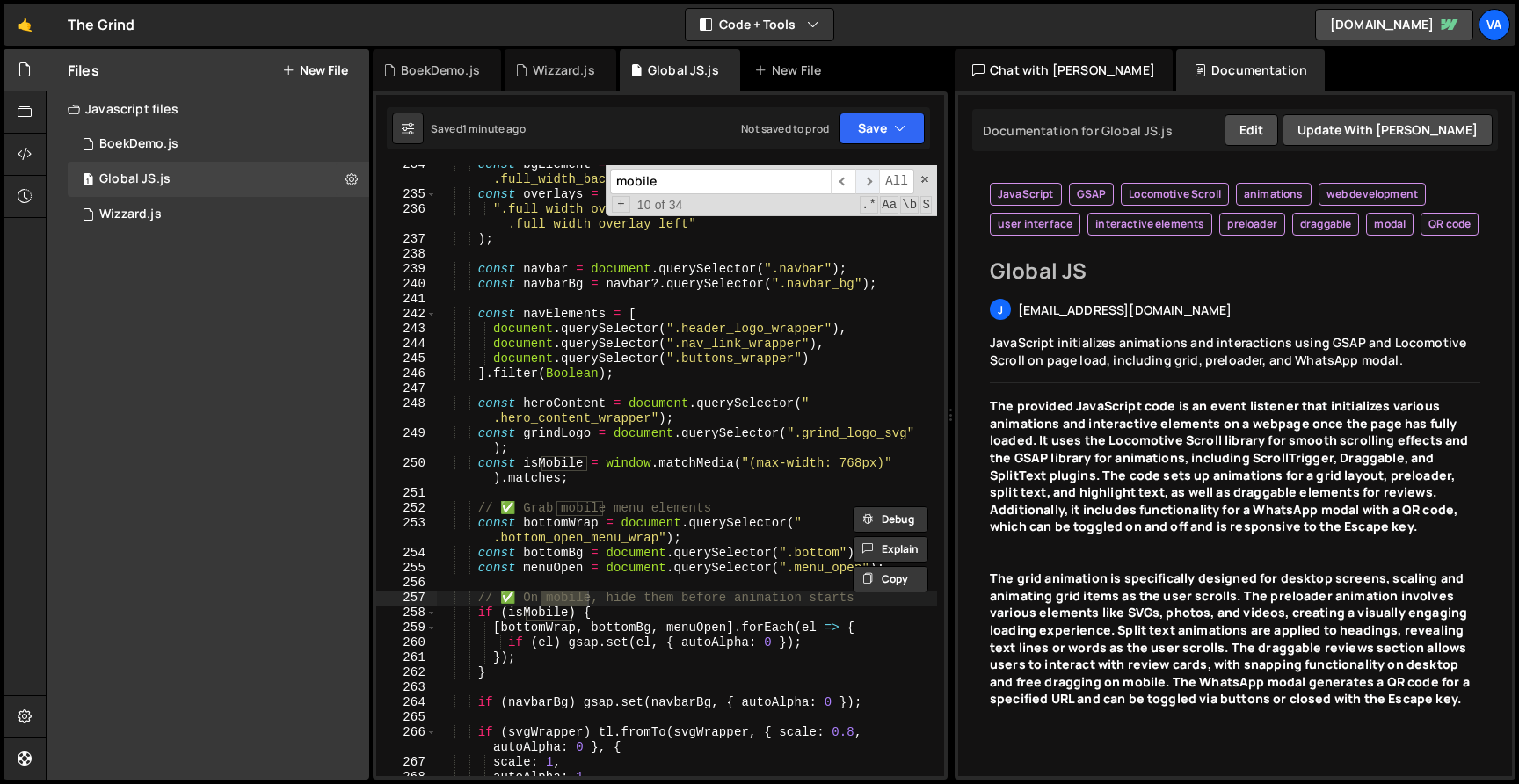
click at [861, 175] on span "​" at bounding box center [867, 181] width 24 height 25
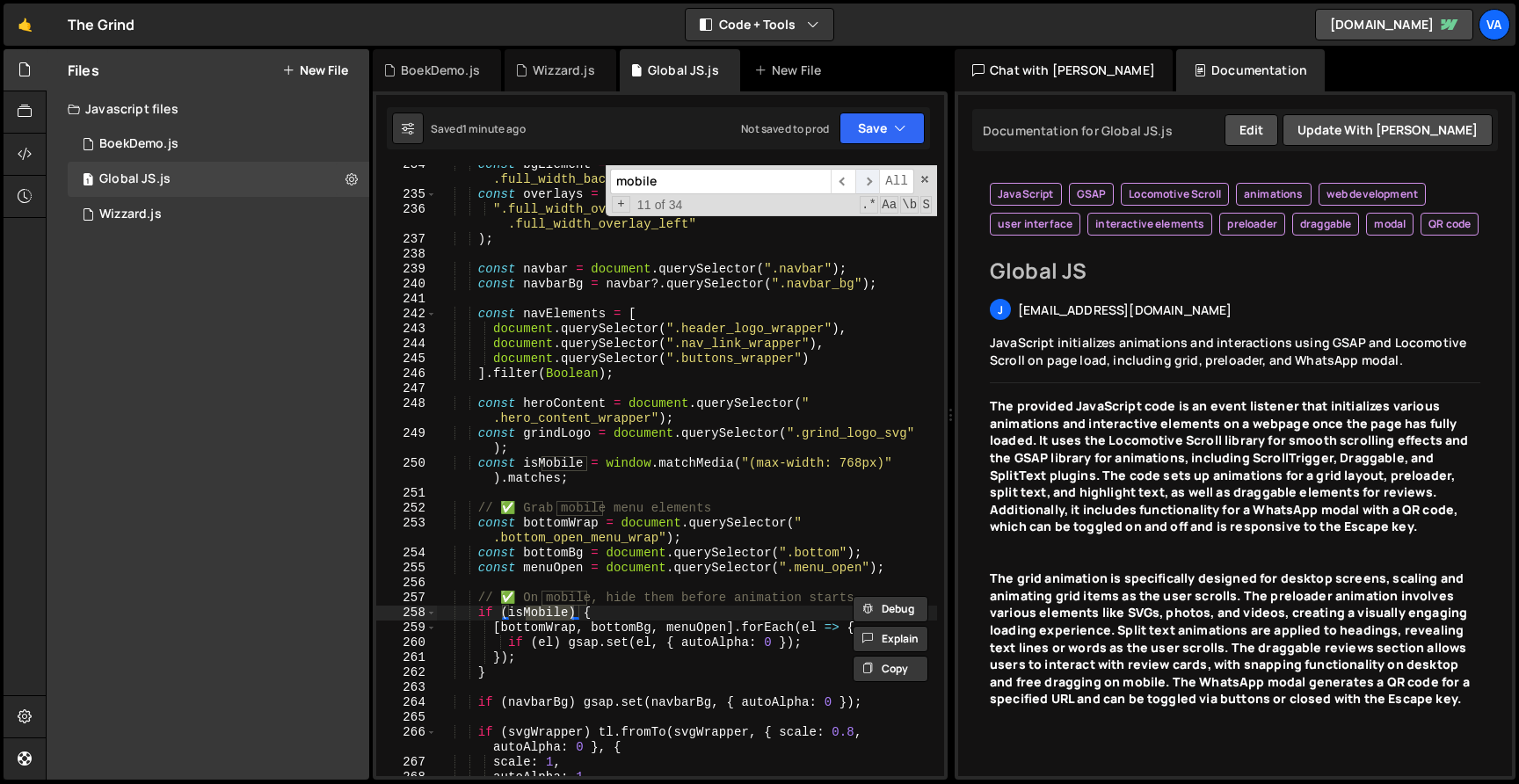
click at [861, 175] on span "​" at bounding box center [867, 181] width 24 height 25
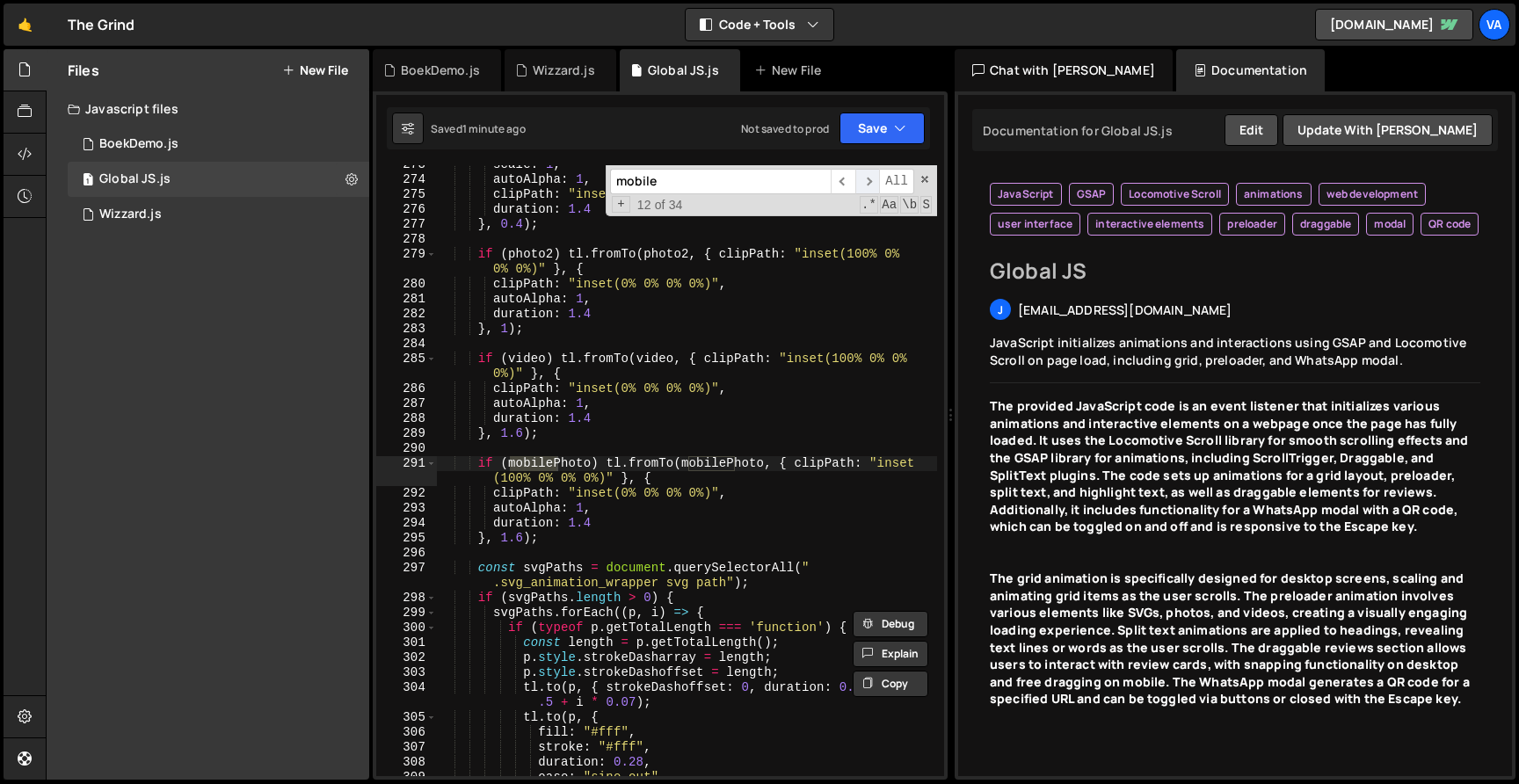
click at [861, 175] on span "​" at bounding box center [867, 181] width 24 height 25
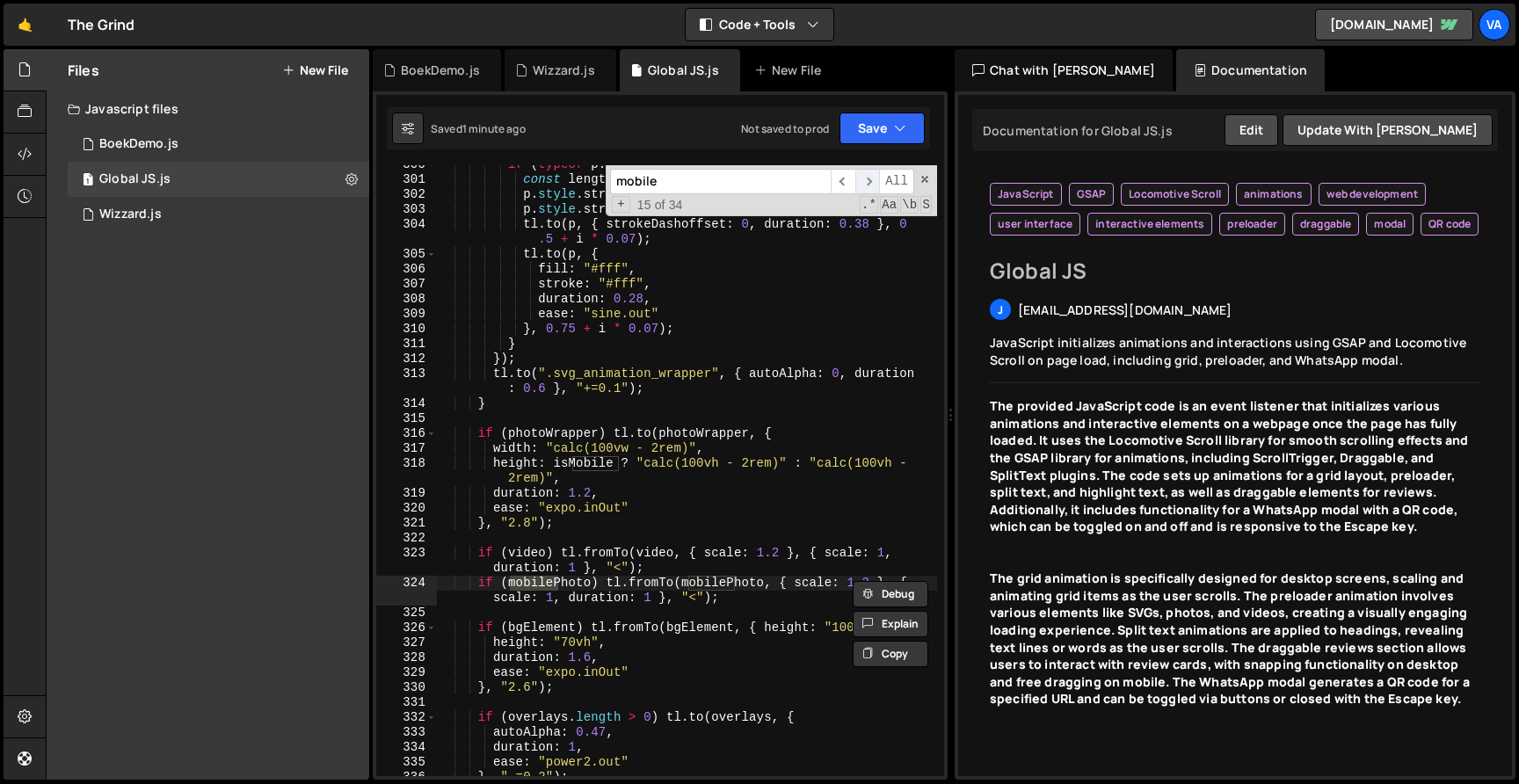
click at [861, 175] on span "​" at bounding box center [867, 181] width 24 height 25
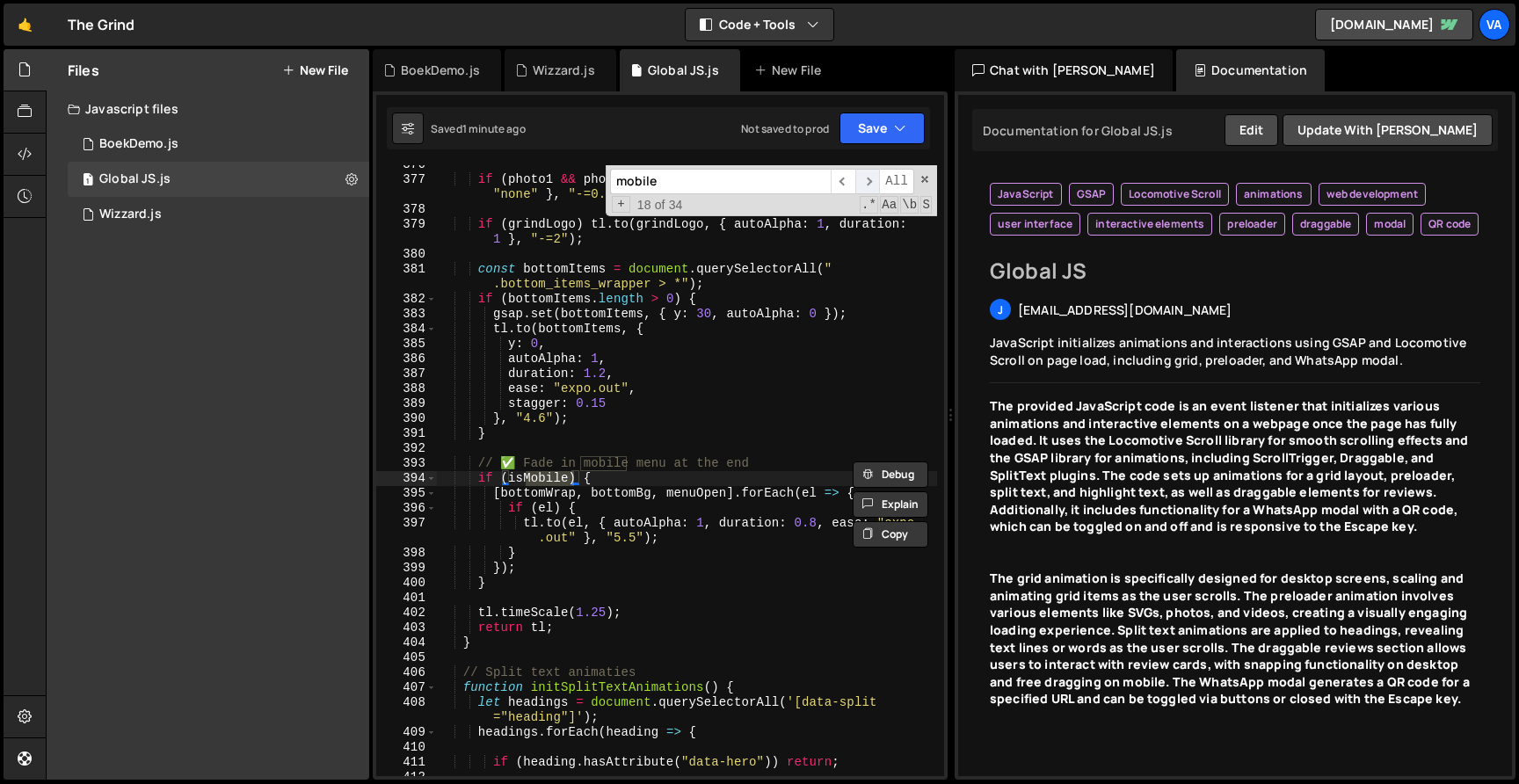
click at [861, 175] on span "​" at bounding box center [867, 181] width 24 height 25
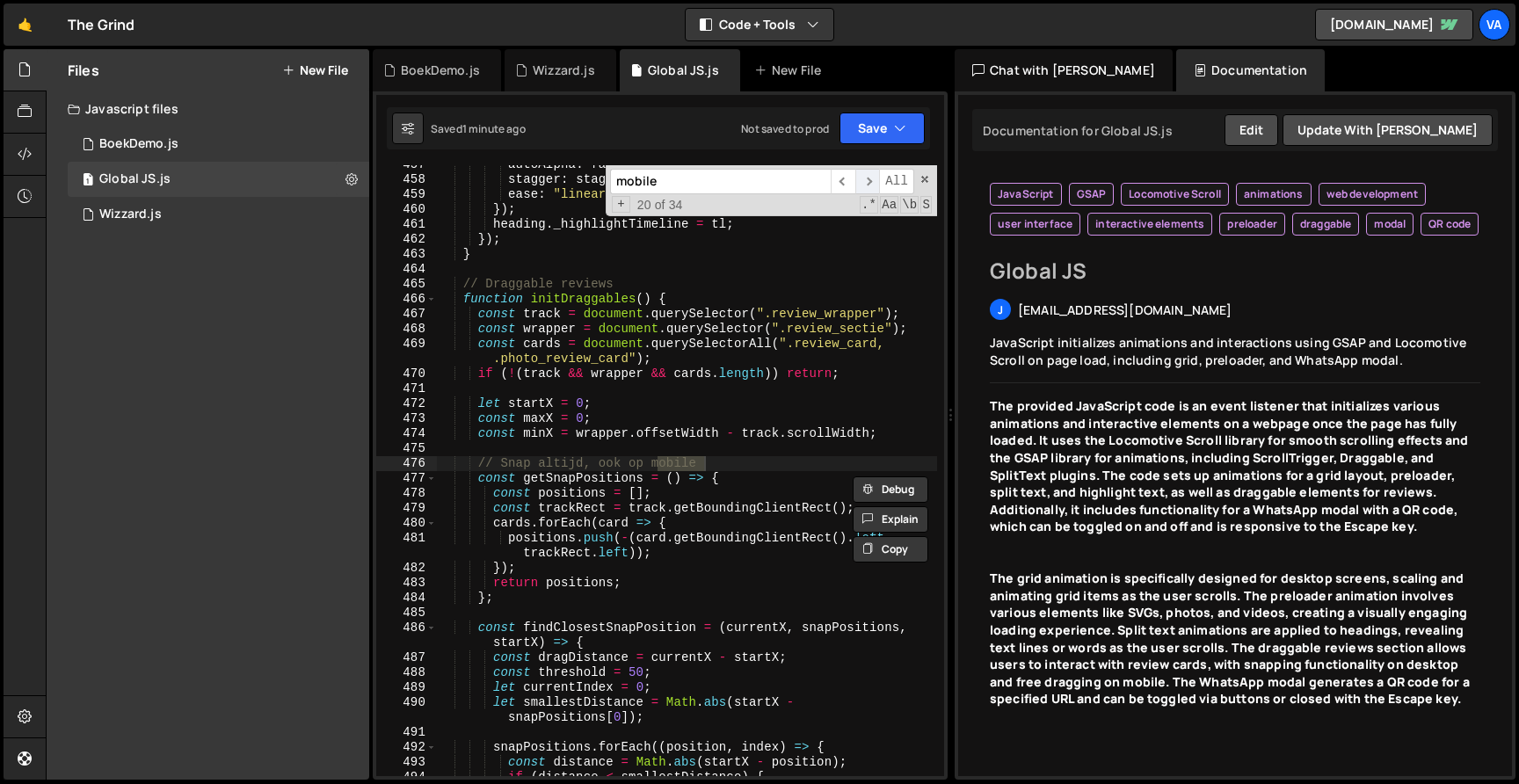
scroll to position [9490, 0]
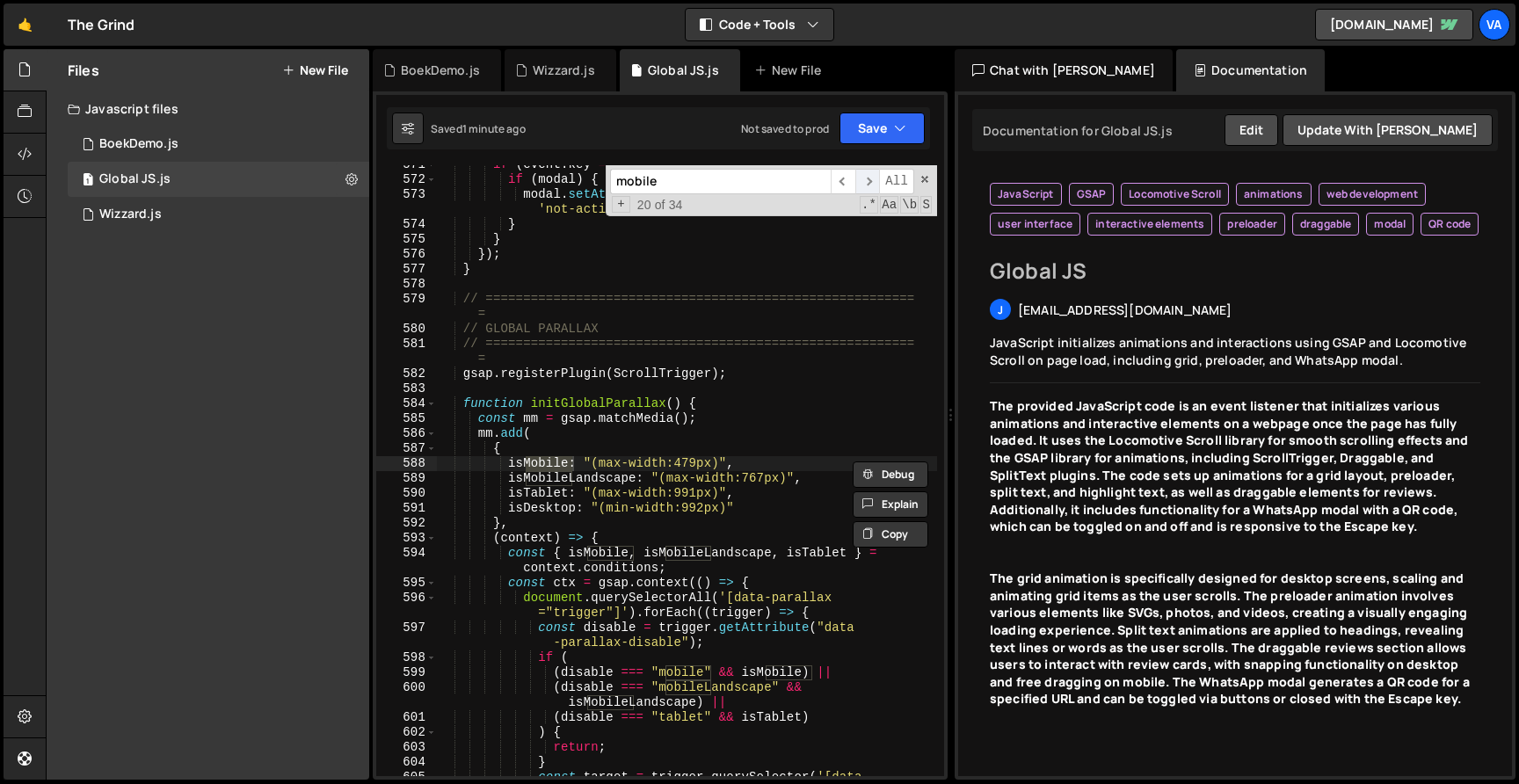
click at [861, 175] on span "​" at bounding box center [867, 181] width 24 height 25
click at [839, 177] on span "​" at bounding box center [842, 181] width 24 height 25
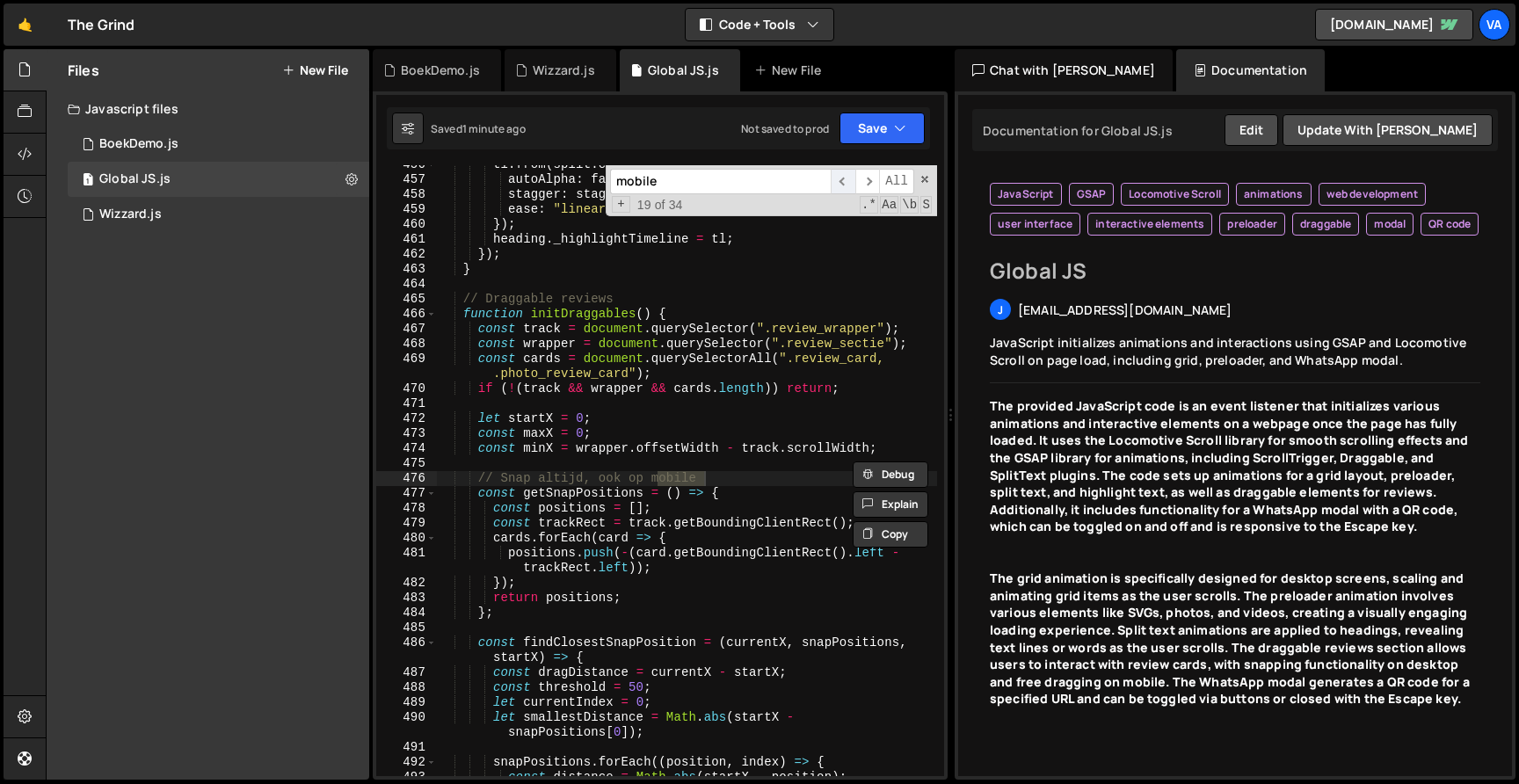
scroll to position [7504, 0]
click at [857, 179] on span "​" at bounding box center [867, 181] width 24 height 25
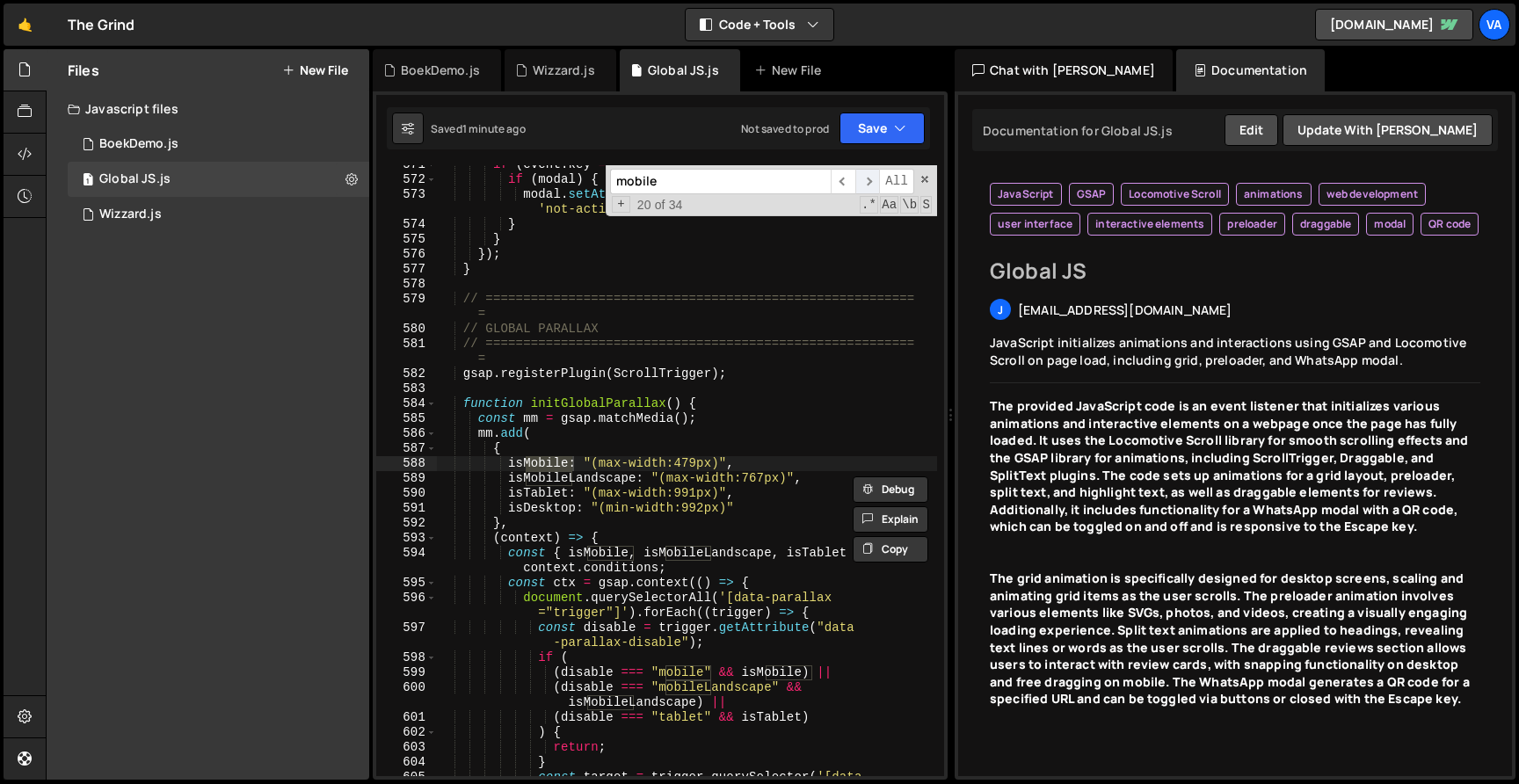
scroll to position [9490, 0]
click at [857, 179] on span "​" at bounding box center [867, 181] width 24 height 25
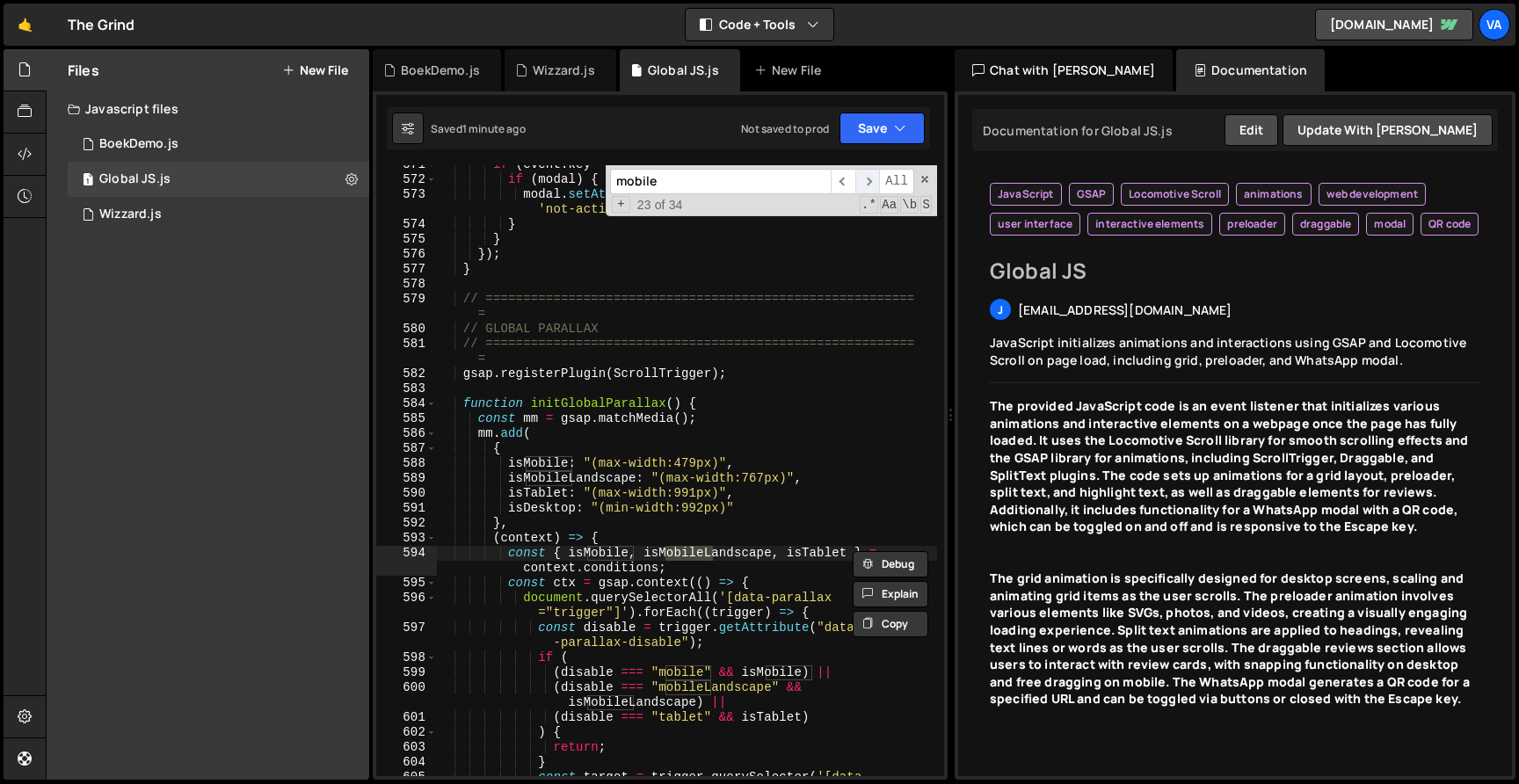
click at [857, 179] on span "​" at bounding box center [867, 181] width 24 height 25
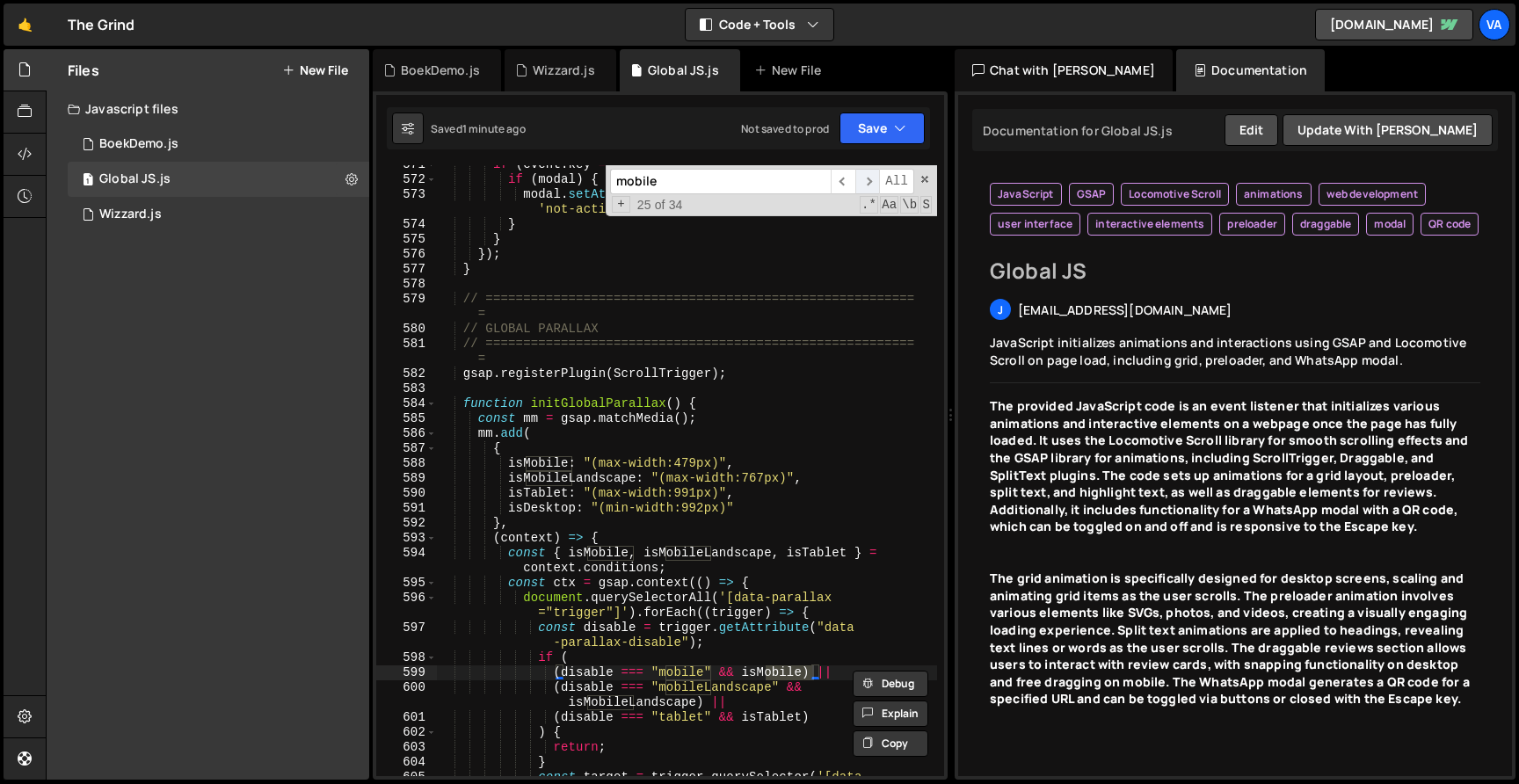
click at [857, 179] on span "​" at bounding box center [867, 181] width 24 height 25
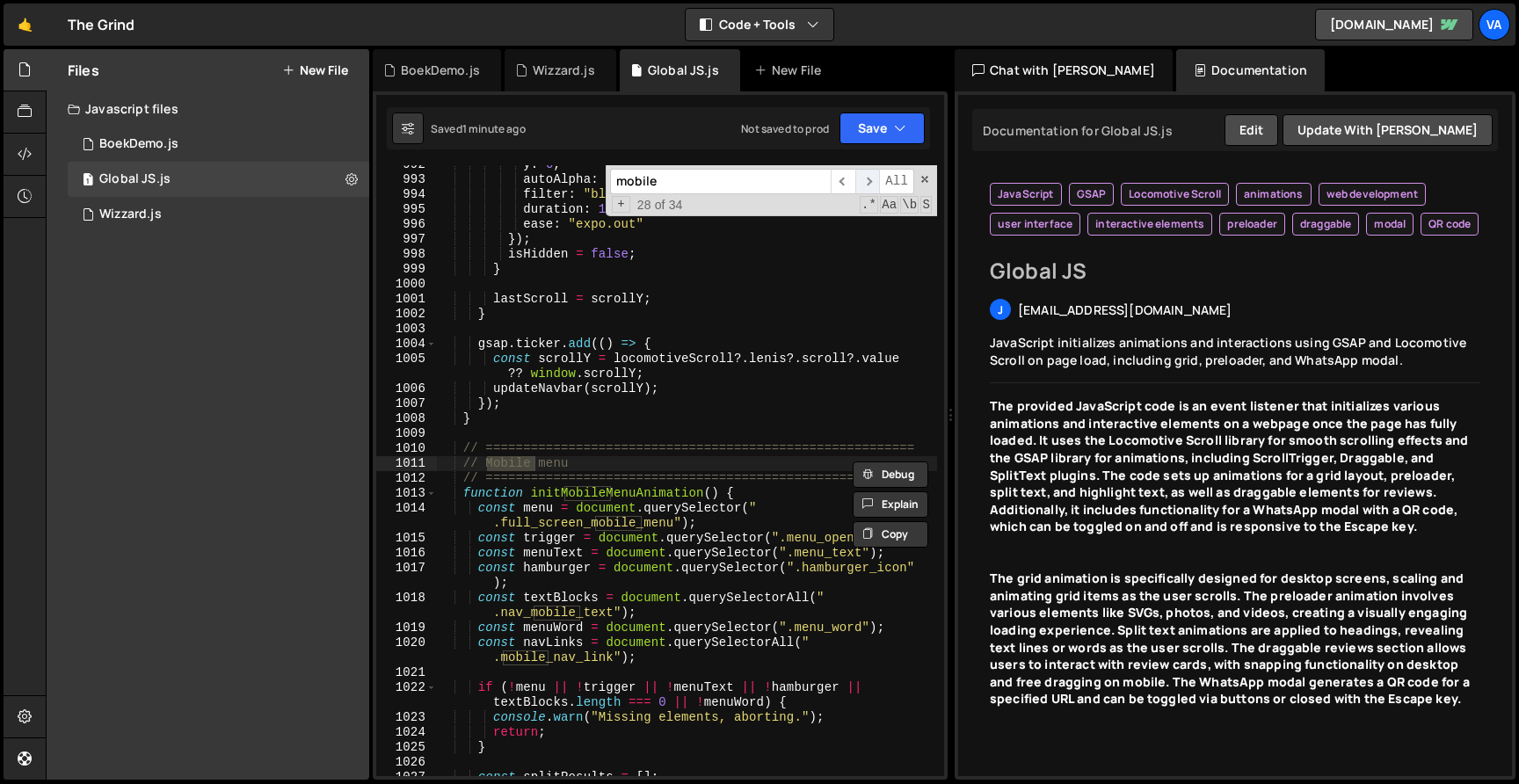
scroll to position [16703, 0]
click at [857, 179] on span "​" at bounding box center [867, 181] width 24 height 25
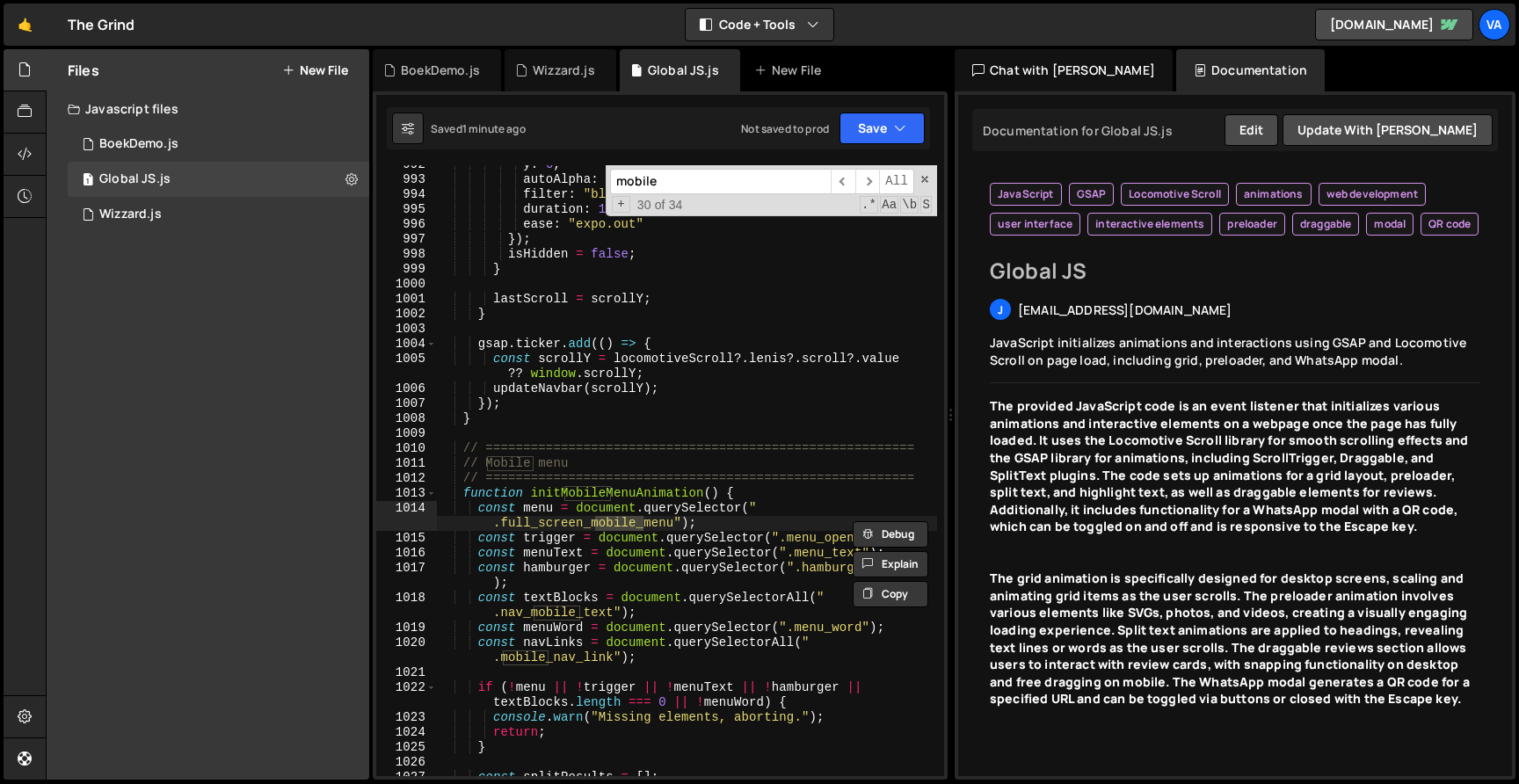
click at [755, 476] on div "y : 0 , autoAlpha : 1 , filter : "blur(0px)" , duration : 1.3 , ease : "expo.ou…" at bounding box center [687, 477] width 500 height 640
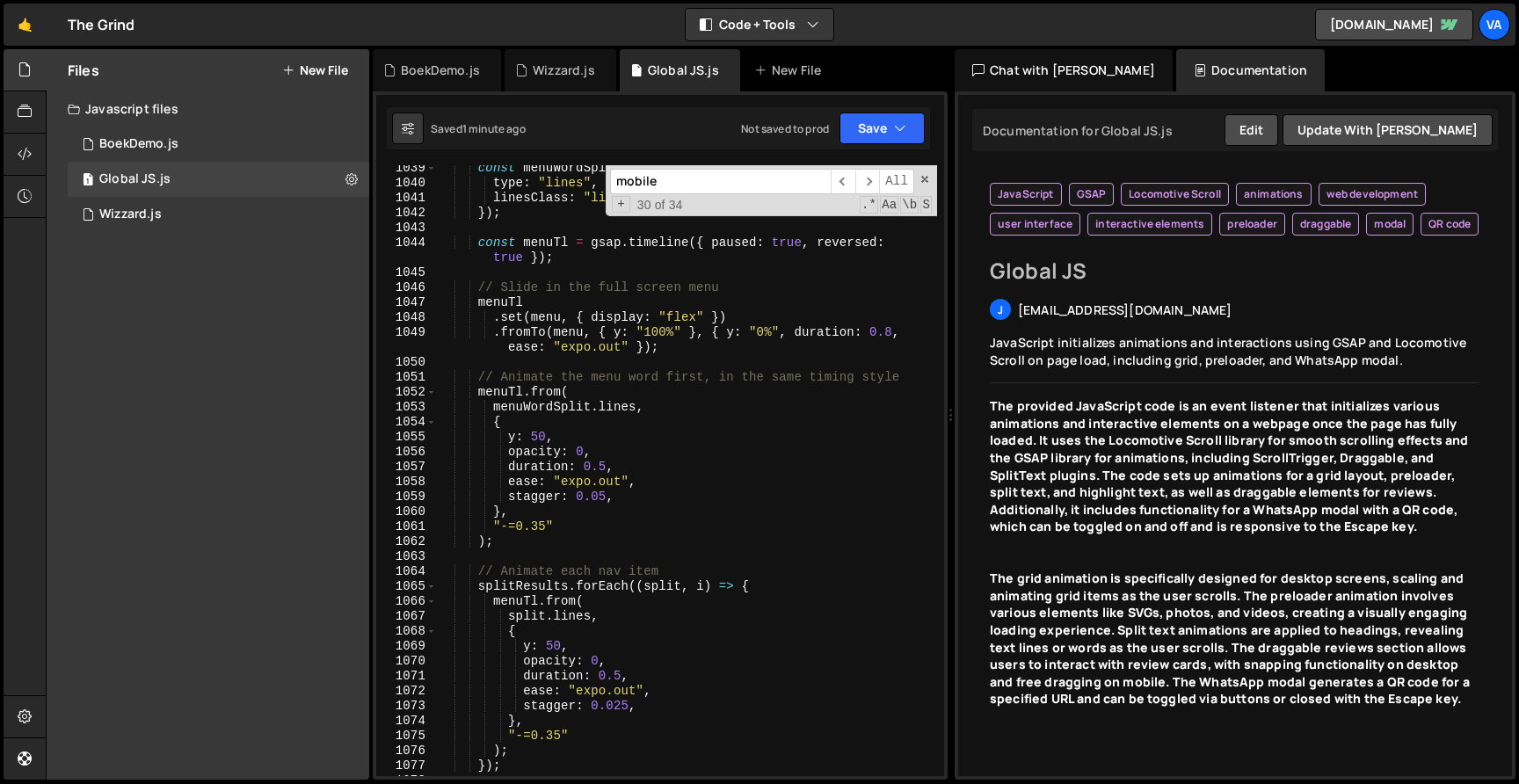
scroll to position [0, 0]
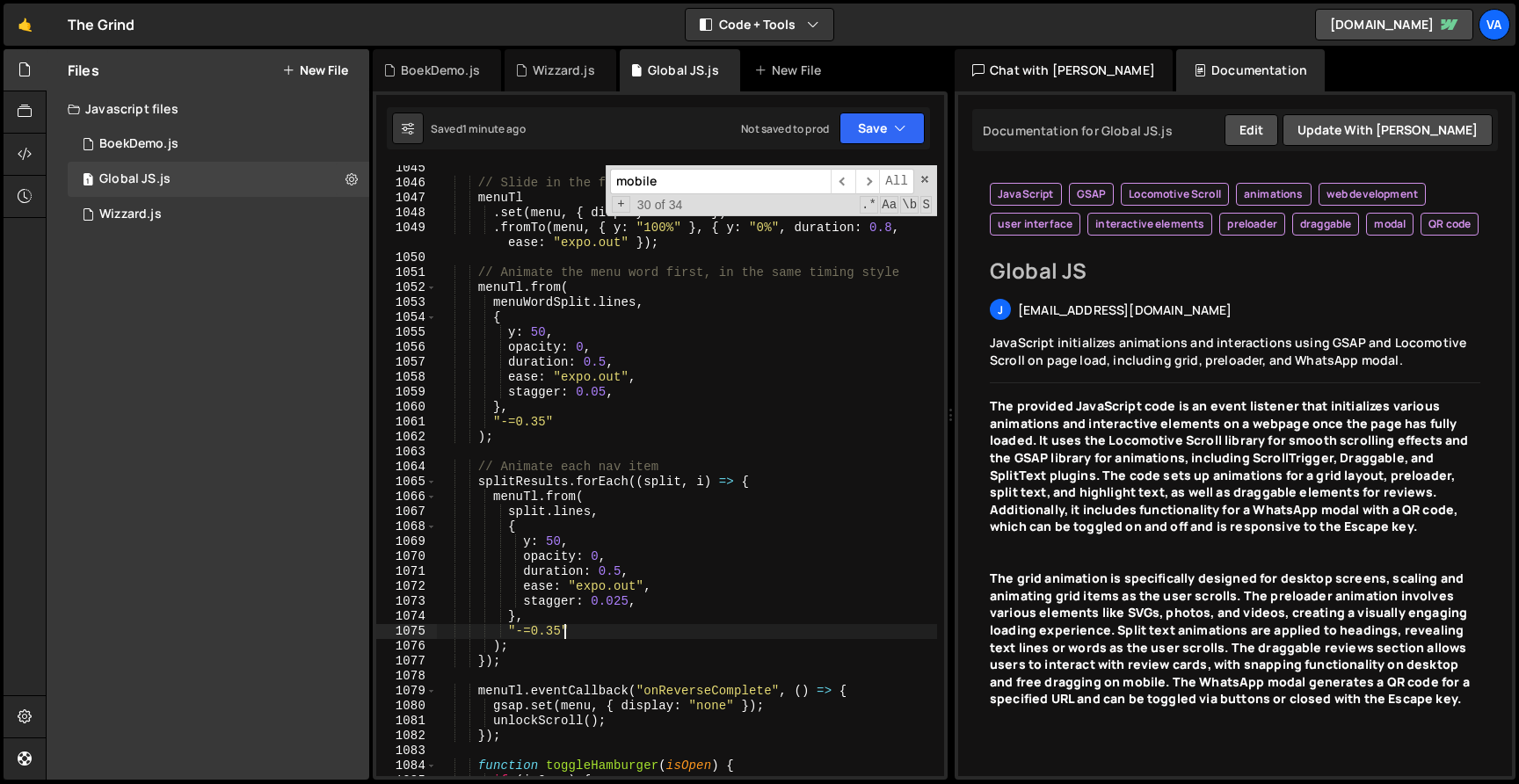
click at [562, 630] on div "// Slide in the full screen menu menuTl . set ( menu , { display : "flex" }) . …" at bounding box center [687, 481] width 500 height 640
click at [545, 422] on div "// Slide in the full screen menu menuTl . set ( menu , { display : "flex" }) . …" at bounding box center [687, 481] width 500 height 640
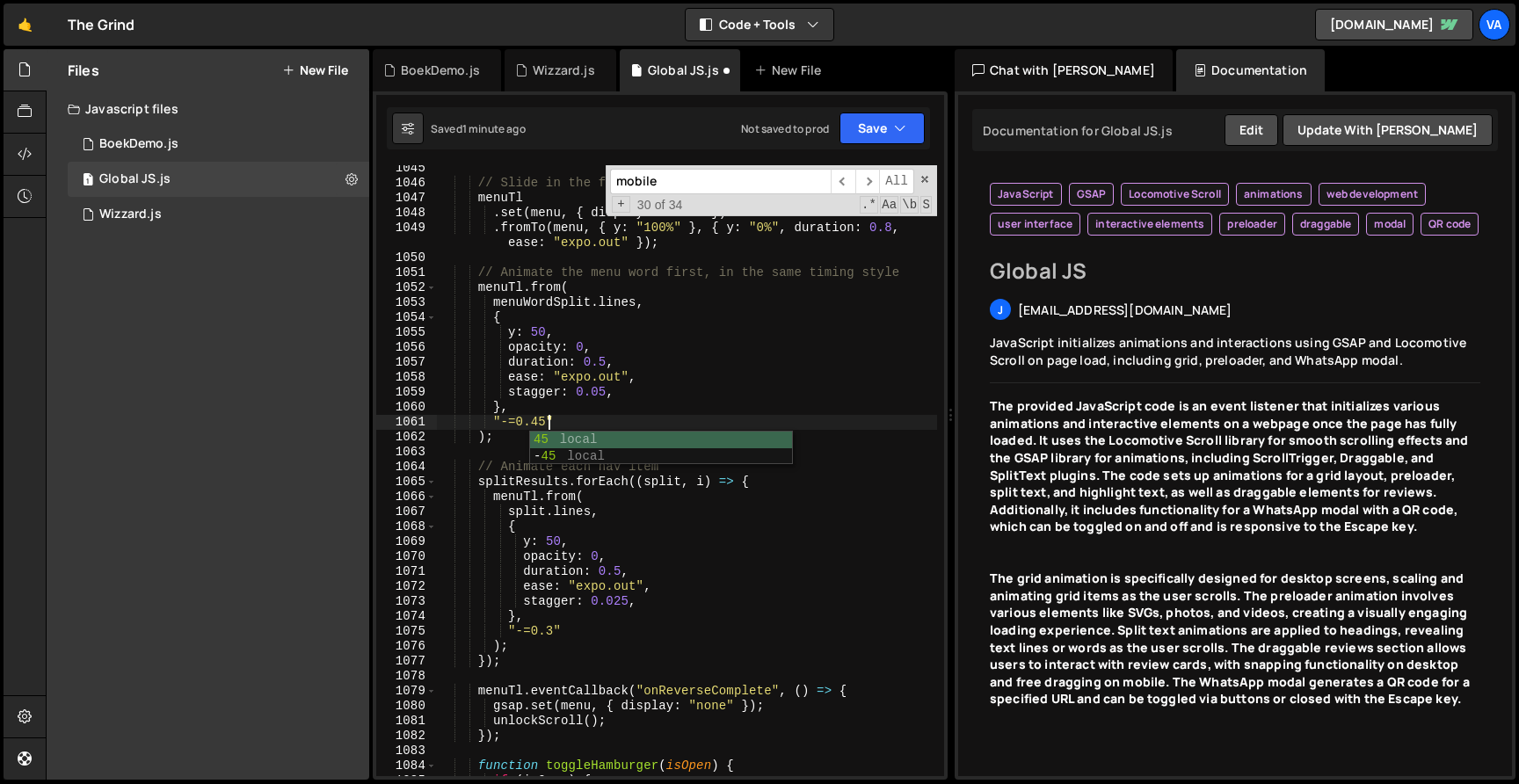
click at [553, 631] on div "// Slide in the full screen menu menuTl . set ( menu , { display : "flex" }) . …" at bounding box center [687, 481] width 500 height 640
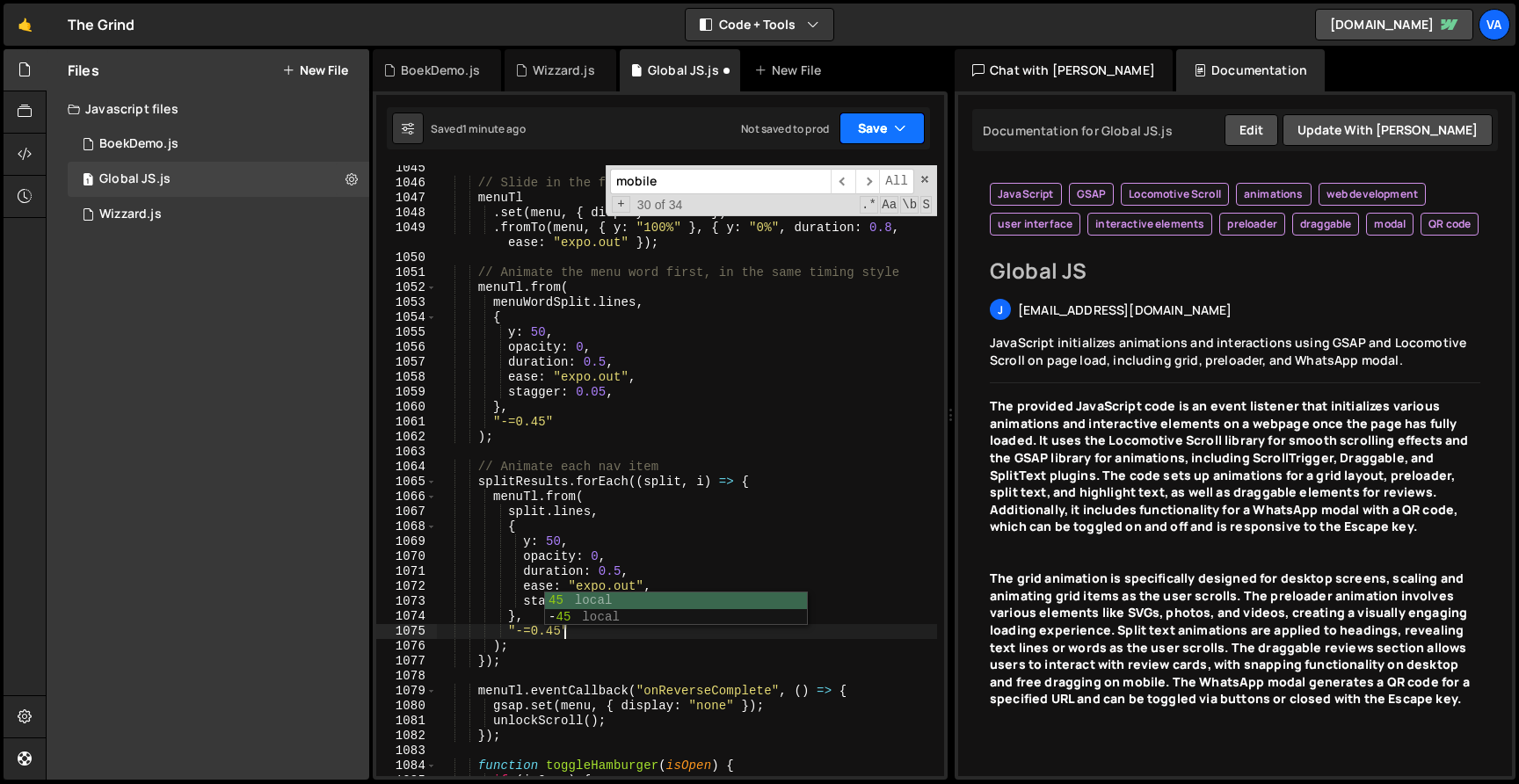
click at [873, 127] on button "Save" at bounding box center [882, 128] width 85 height 32
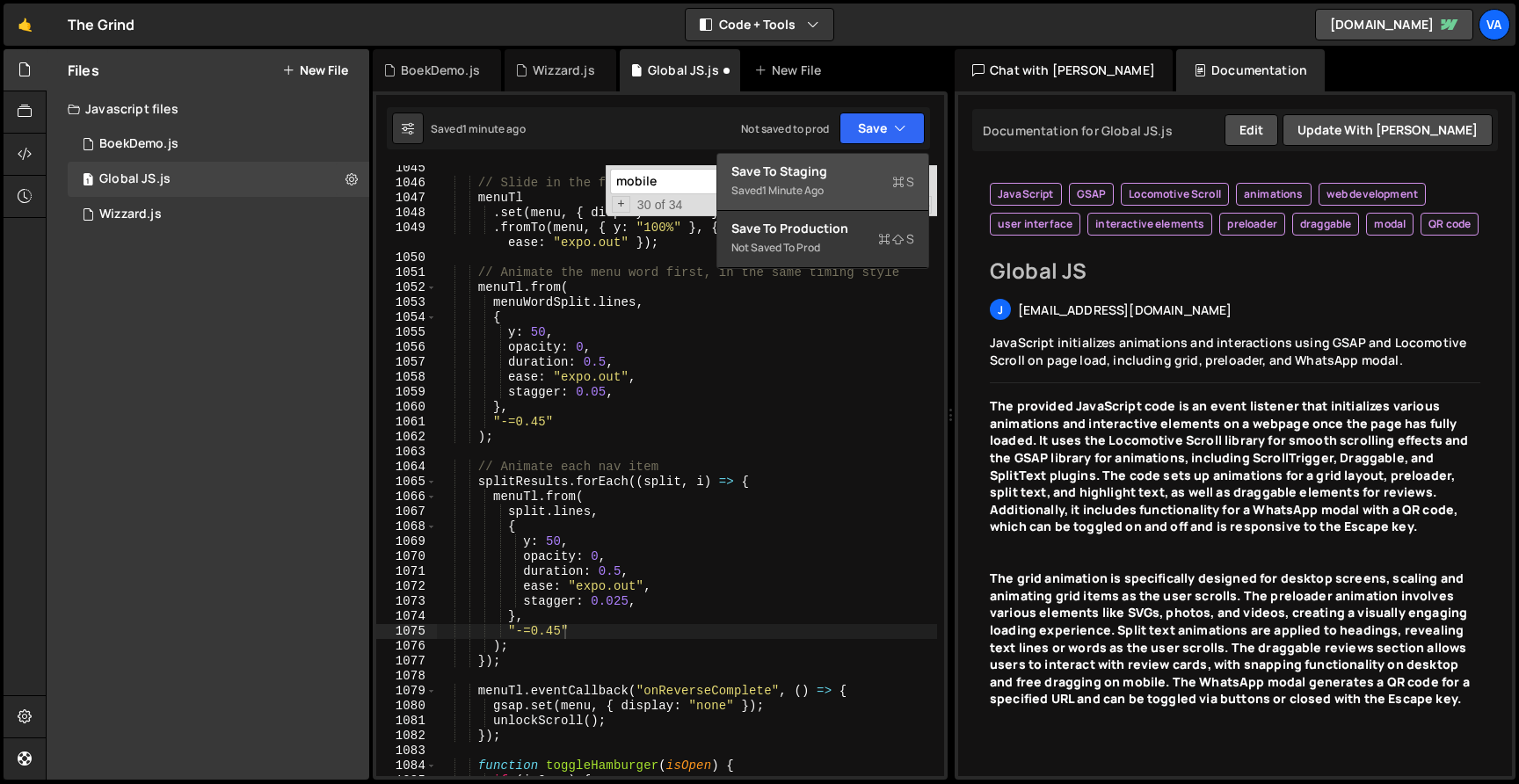
click at [843, 183] on div "Saved 1 minute ago" at bounding box center [822, 190] width 183 height 21
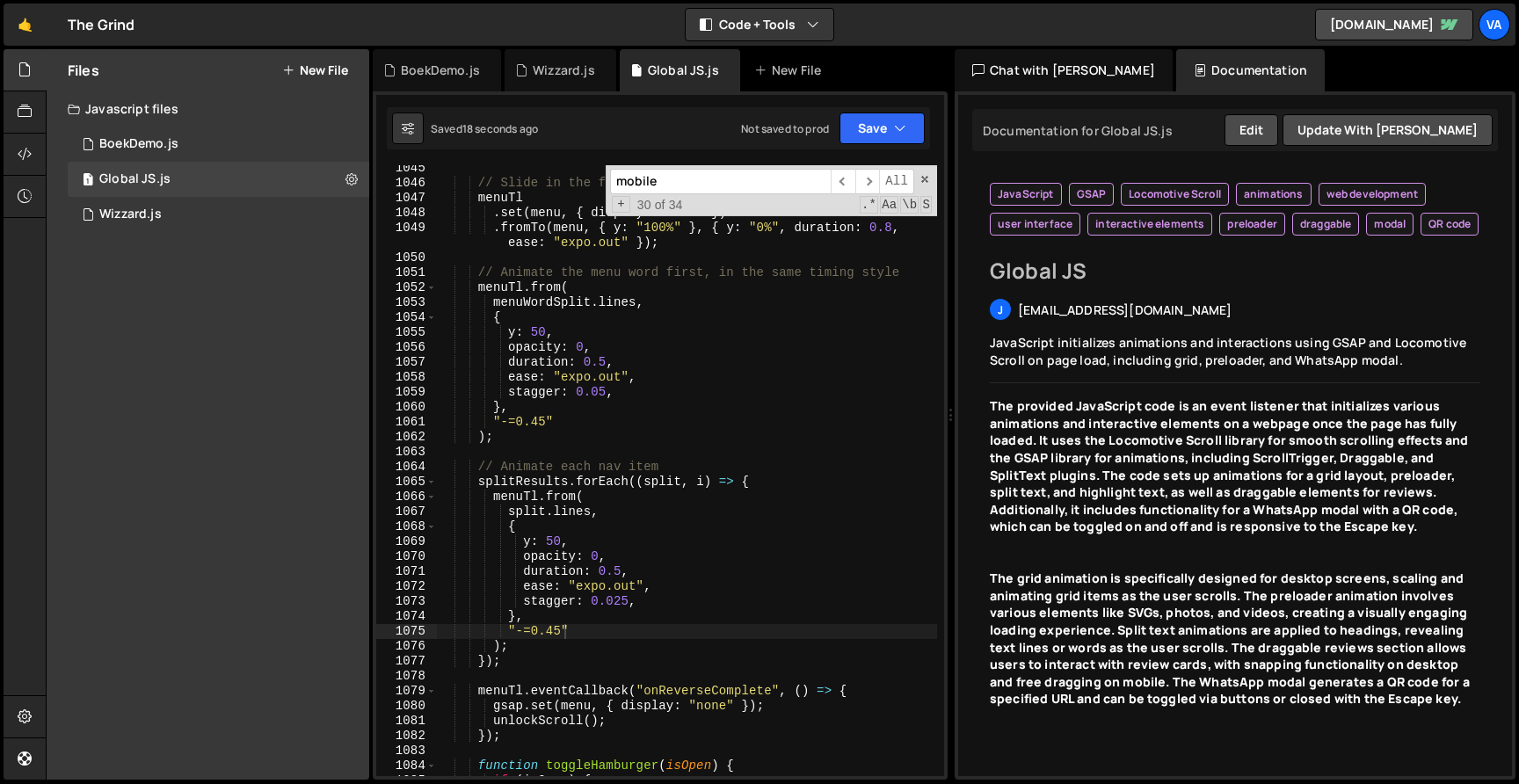
click at [561, 636] on div "// Slide in the full screen menu menuTl . set ( menu , { display : "flex" }) . …" at bounding box center [687, 481] width 500 height 640
click at [548, 423] on div "// Slide in the full screen menu menuTl . set ( menu , { display : "flex" }) . …" at bounding box center [687, 481] width 500 height 640
type textarea ""-=0.4""
click at [857, 114] on button "Save" at bounding box center [882, 128] width 85 height 32
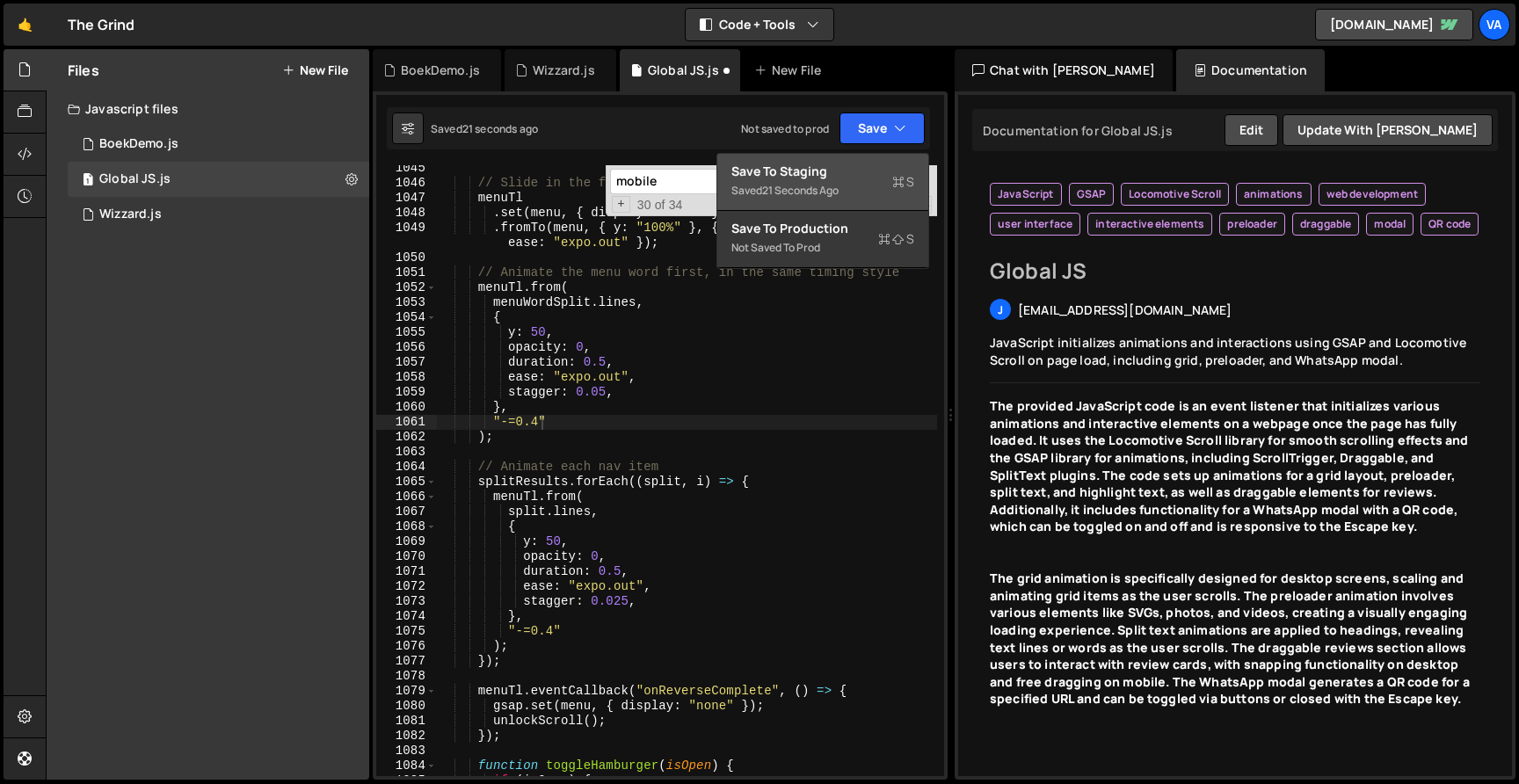
click at [830, 187] on div "21 seconds ago" at bounding box center [800, 190] width 76 height 14
